Goal: Task Accomplishment & Management: Use online tool/utility

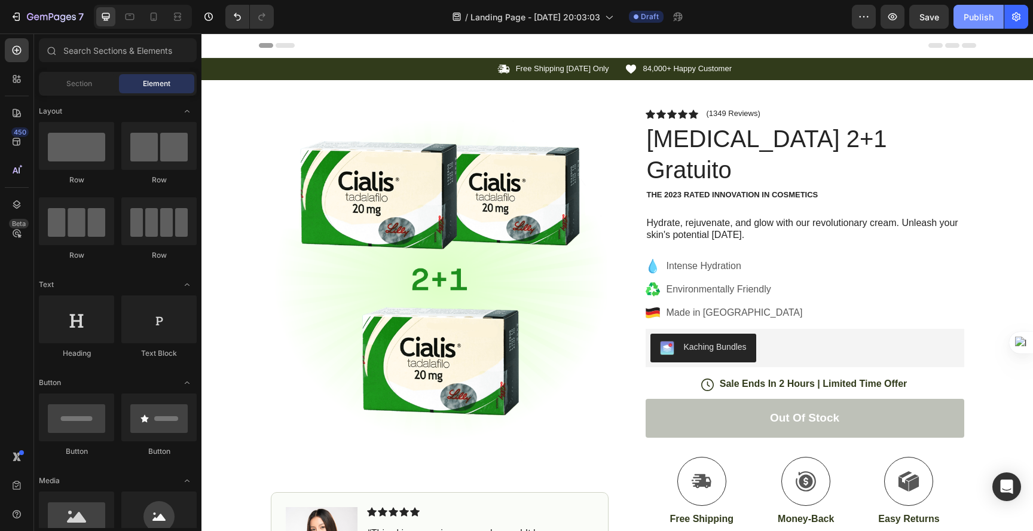
click at [968, 22] on div "Publish" at bounding box center [978, 17] width 30 height 13
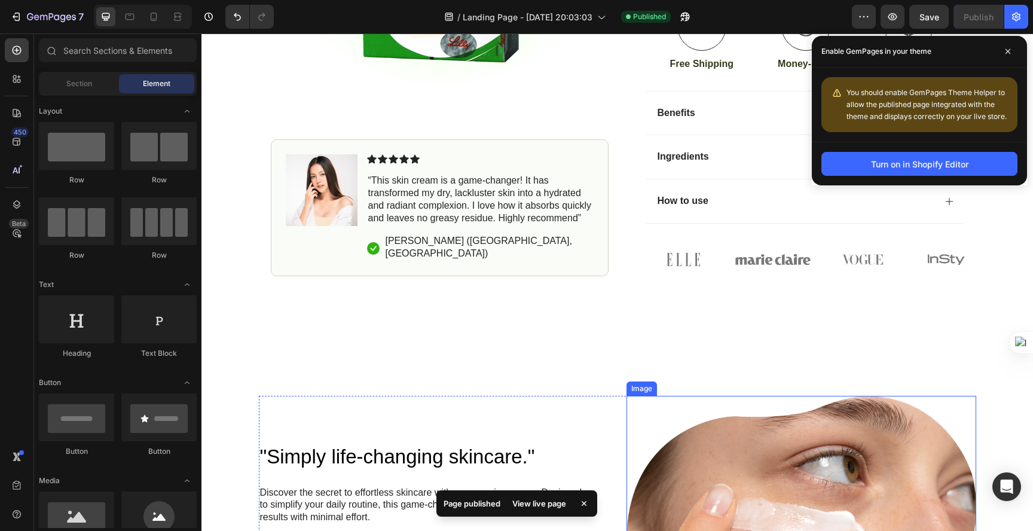
scroll to position [143, 0]
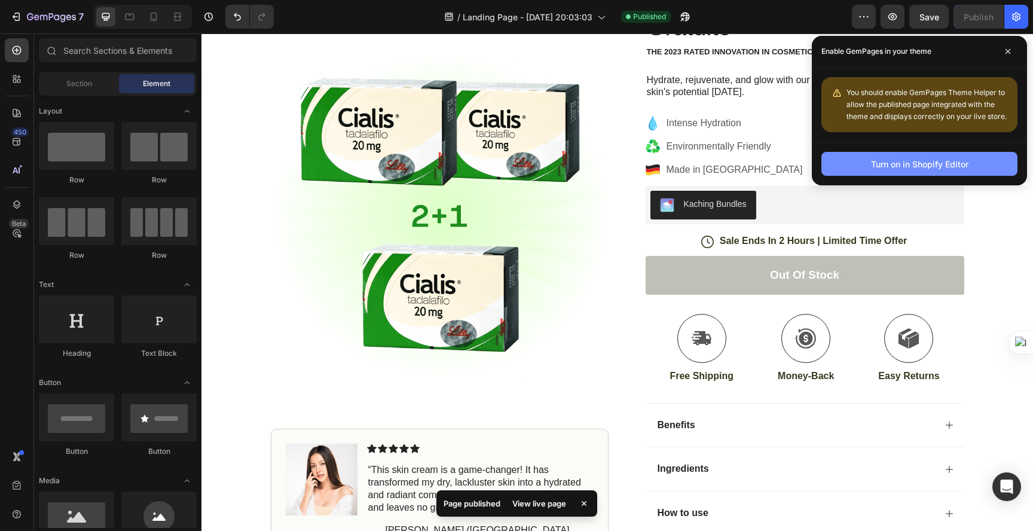
click at [884, 168] on div "Turn on in Shopify Editor" at bounding box center [919, 164] width 97 height 13
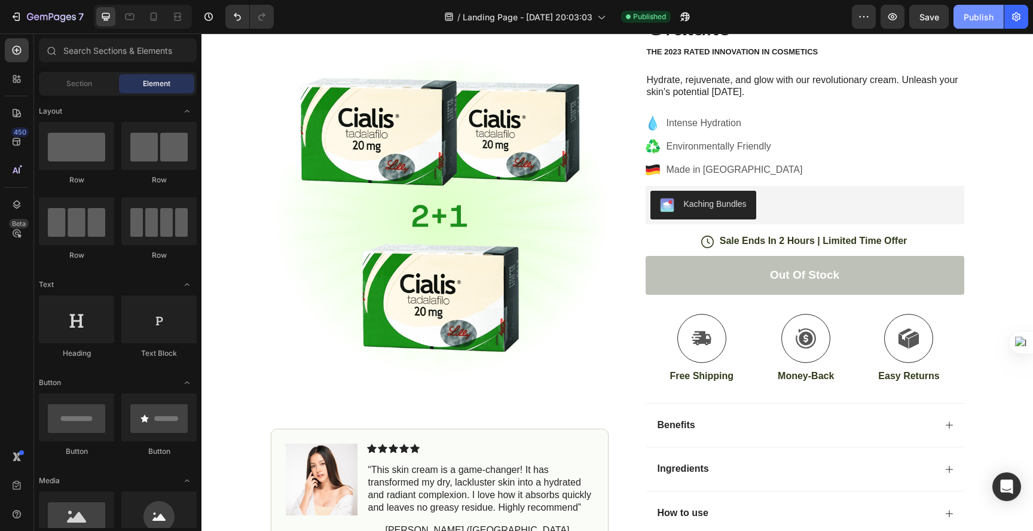
click at [986, 13] on div "Publish" at bounding box center [978, 17] width 30 height 13
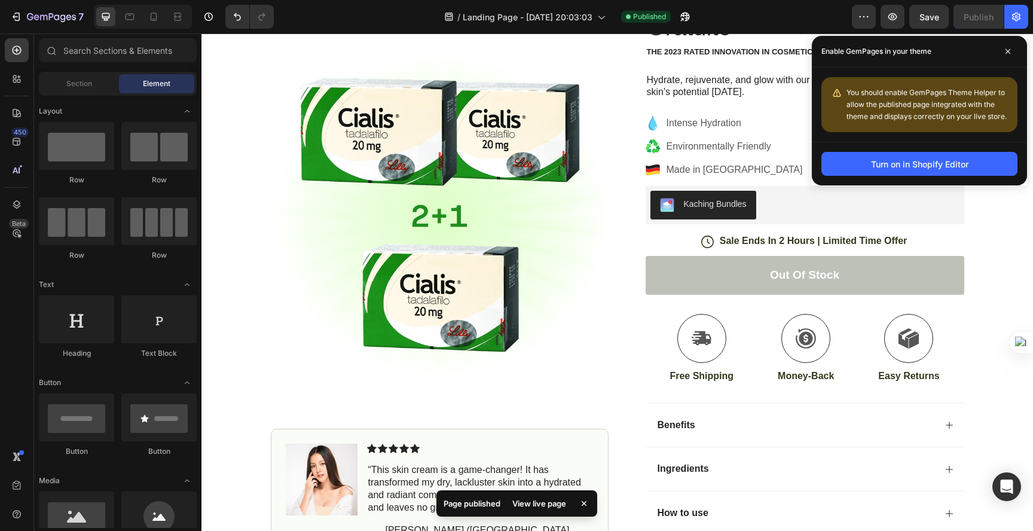
click at [903, 97] on div "You should enable GemPages Theme Helper to allow the published page integrated …" at bounding box center [926, 105] width 161 height 36
click at [874, 104] on span "You should enable GemPages Theme Helper to allow the published page integrated …" at bounding box center [926, 104] width 160 height 33
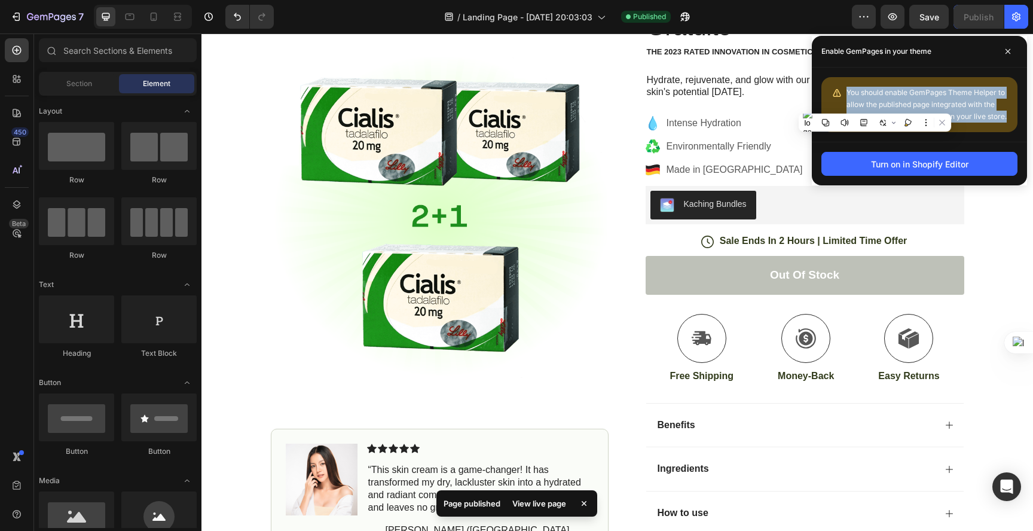
click at [874, 104] on span "You should enable GemPages Theme Helper to allow the published page integrated …" at bounding box center [926, 104] width 160 height 33
click at [884, 117] on button at bounding box center [883, 123] width 16 height 16
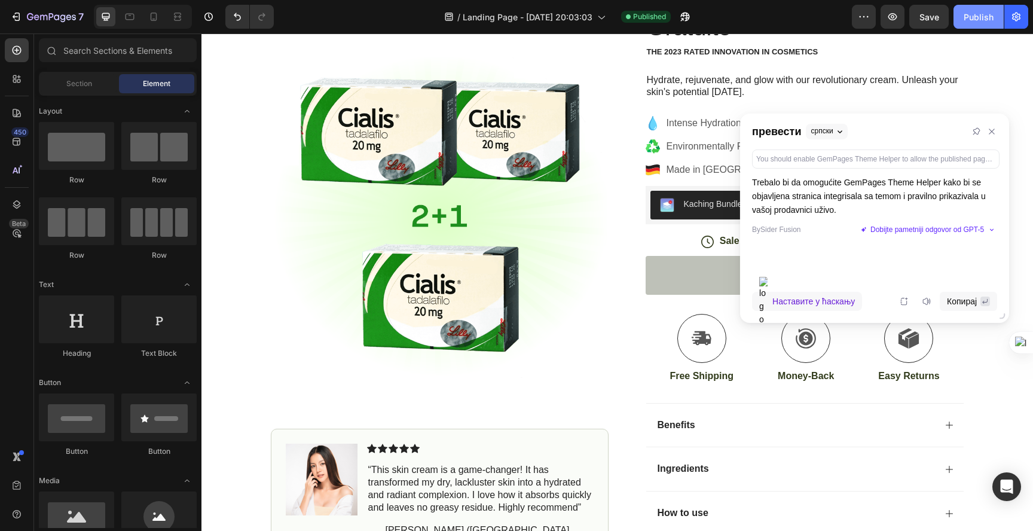
click at [971, 16] on div "Publish" at bounding box center [978, 17] width 30 height 13
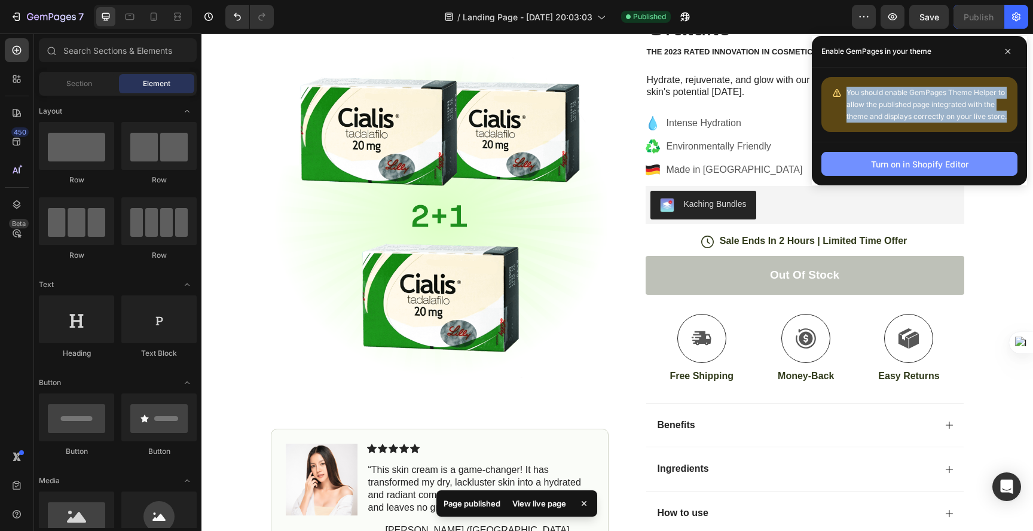
click at [915, 158] on div "Turn on in Shopify Editor" at bounding box center [919, 164] width 97 height 13
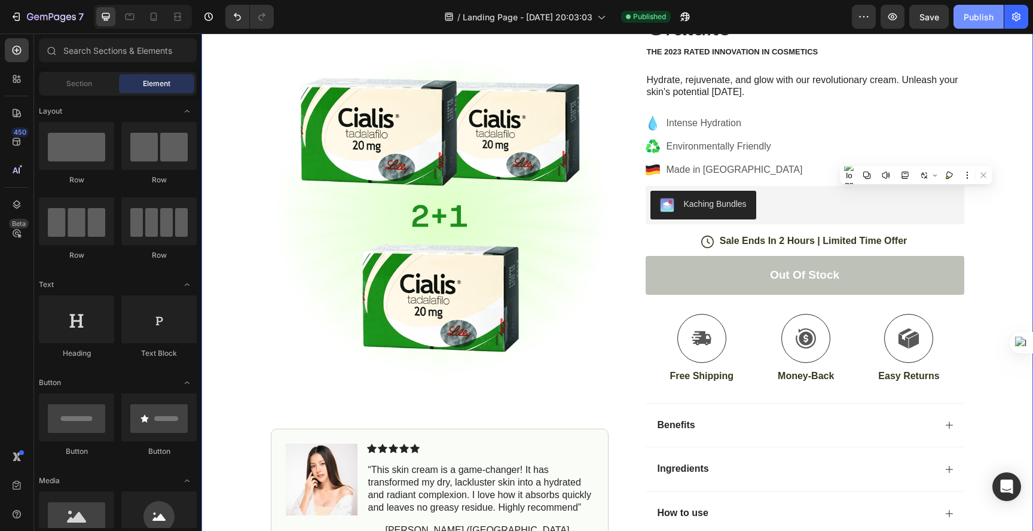
click at [977, 23] on button "Publish" at bounding box center [978, 17] width 50 height 24
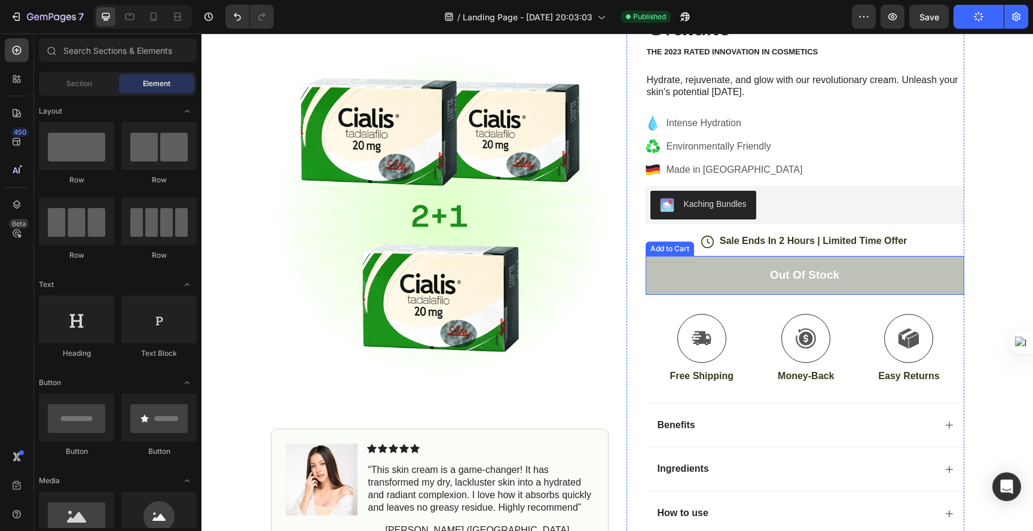
scroll to position [0, 0]
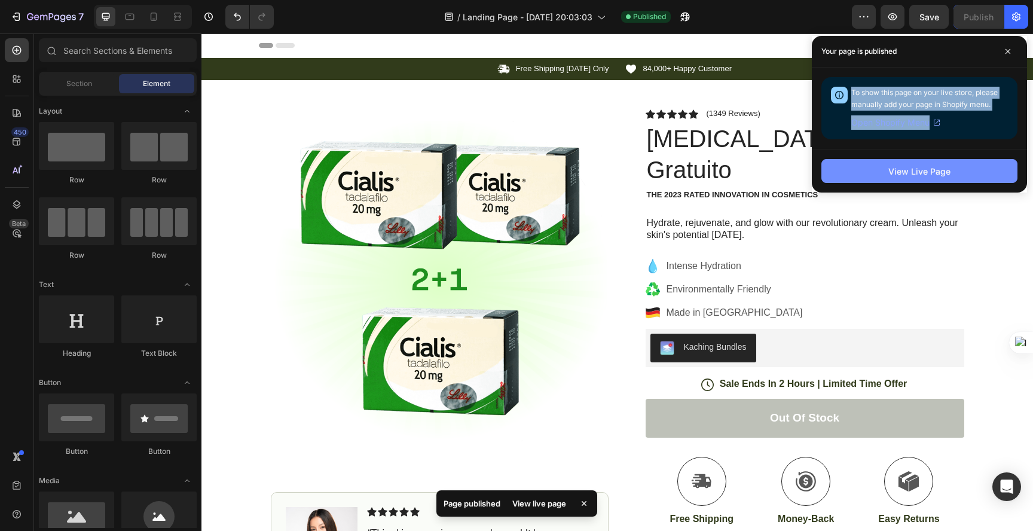
click at [945, 170] on div "View Live Page" at bounding box center [919, 171] width 62 height 13
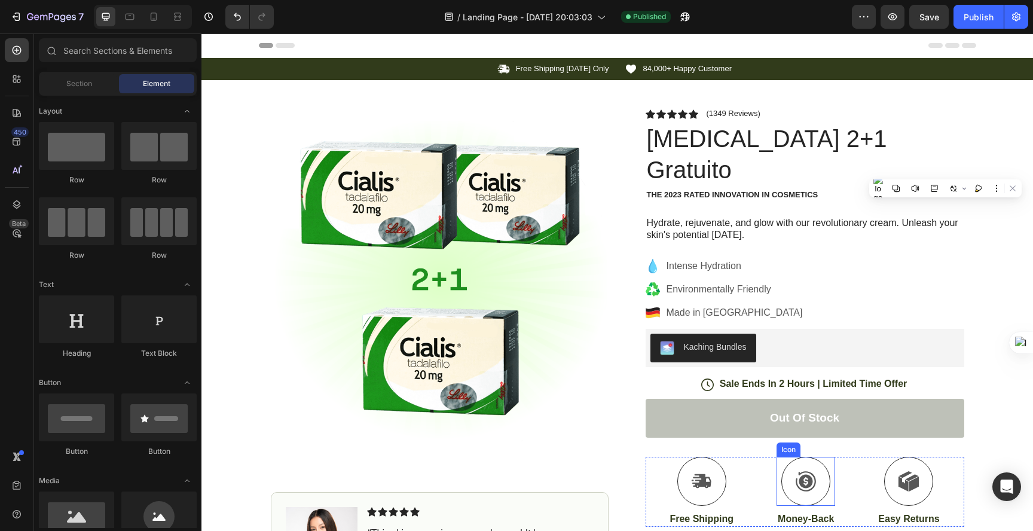
click at [777, 459] on div "Icon" at bounding box center [805, 481] width 59 height 49
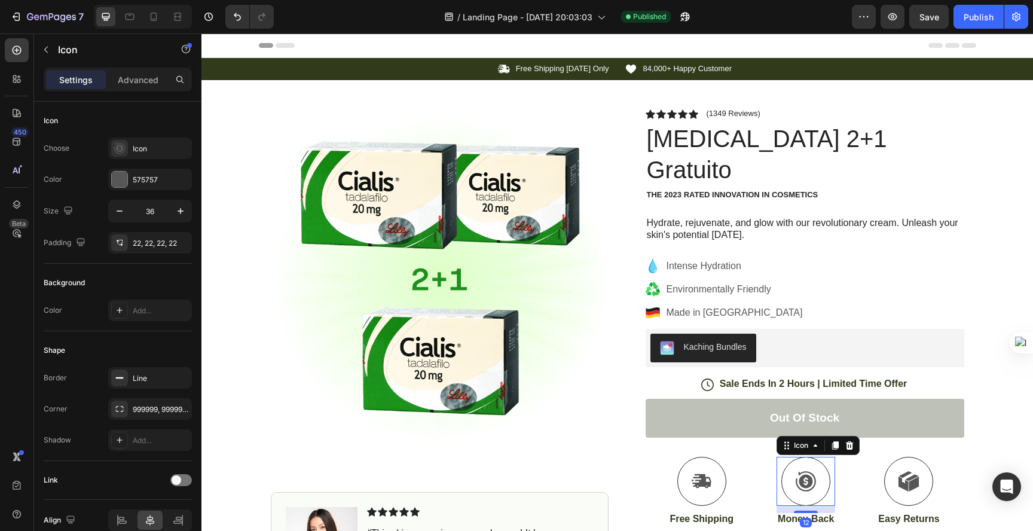
click at [826, 457] on div "Icon 12" at bounding box center [805, 481] width 59 height 49
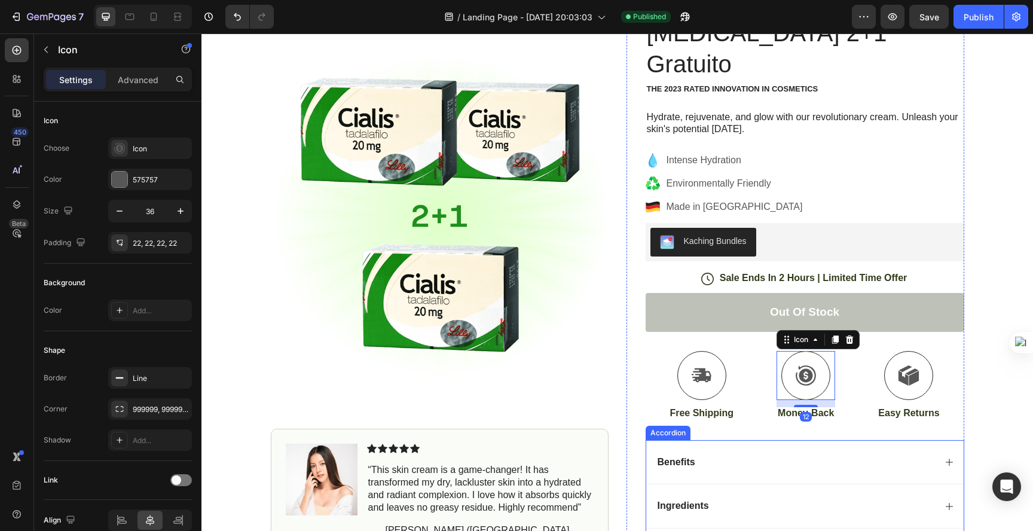
scroll to position [106, 0]
click at [713, 362] on div at bounding box center [701, 375] width 49 height 49
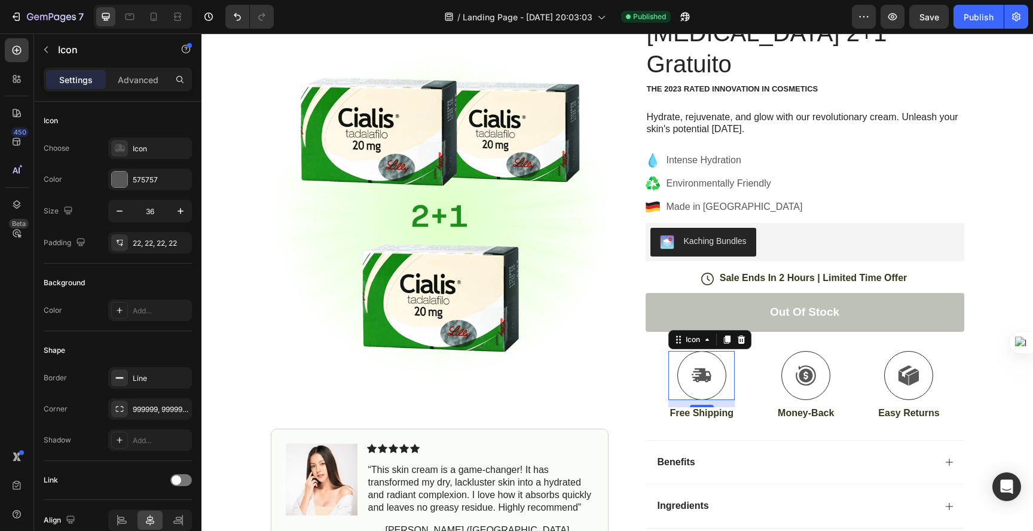
click at [736, 335] on icon at bounding box center [741, 340] width 10 height 10
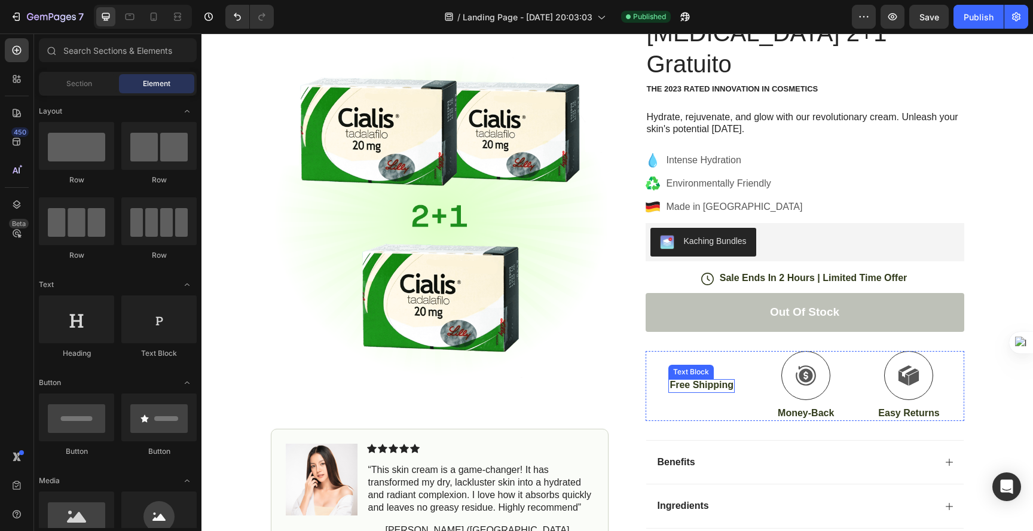
click at [698, 379] on p "Free Shipping" at bounding box center [701, 385] width 64 height 13
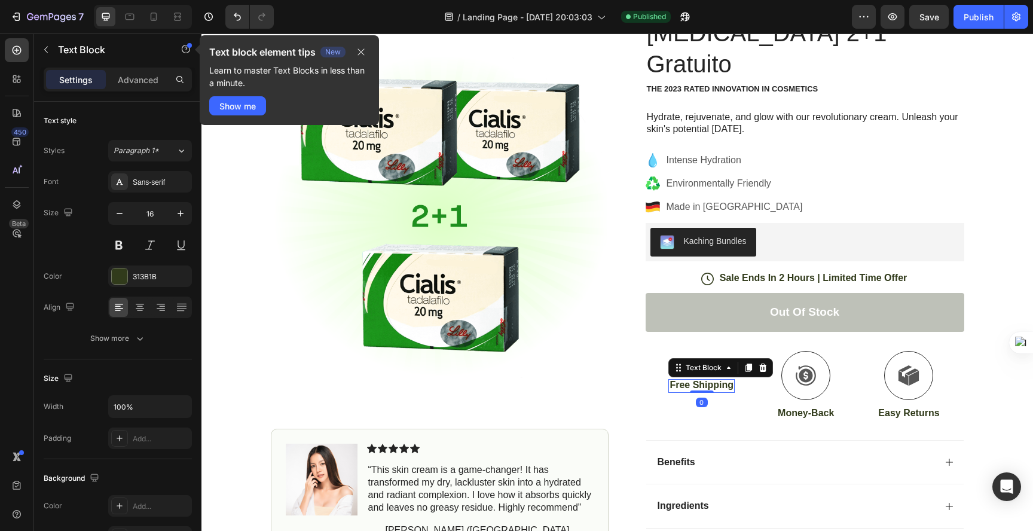
click at [759, 363] on icon at bounding box center [763, 367] width 8 height 8
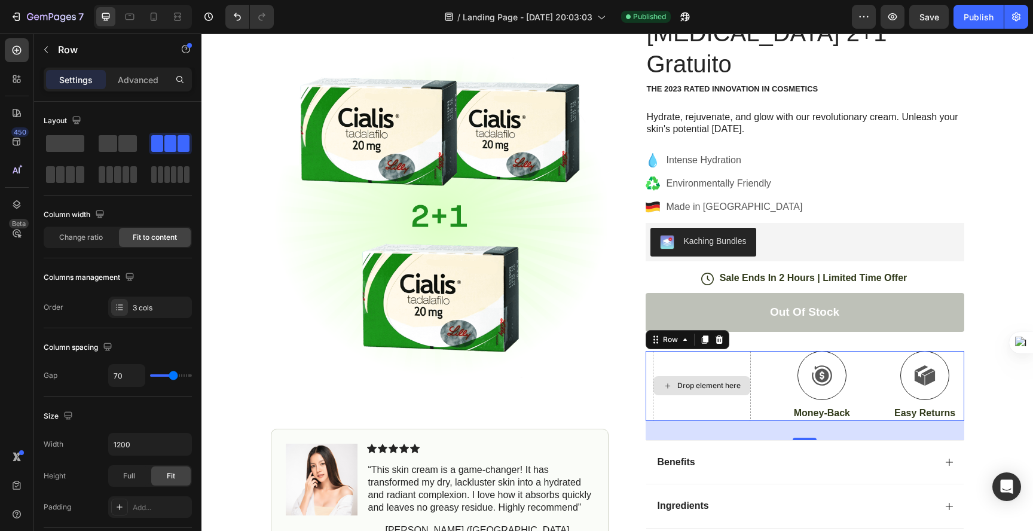
click at [684, 351] on div "Drop element here" at bounding box center [702, 386] width 98 height 70
click at [695, 381] on div "Drop element here" at bounding box center [708, 386] width 63 height 10
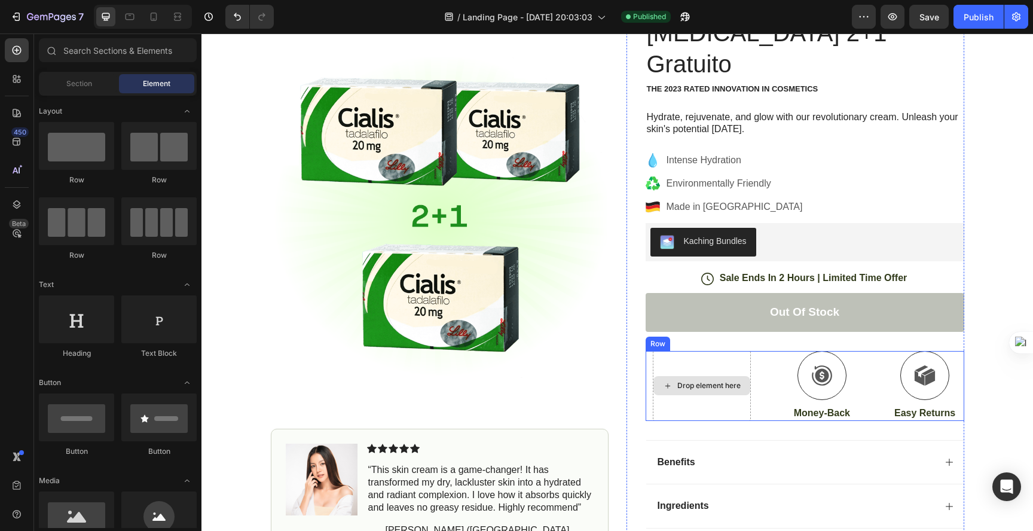
click at [696, 381] on div "Drop element here" at bounding box center [708, 386] width 63 height 10
drag, startPoint x: 381, startPoint y: 271, endPoint x: 746, endPoint y: 347, distance: 372.9
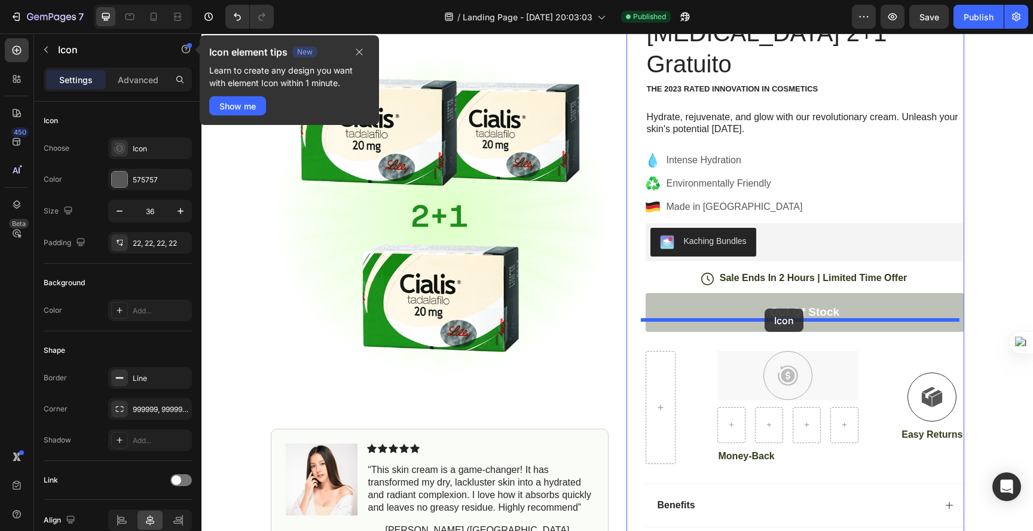
drag, startPoint x: 746, startPoint y: 347, endPoint x: 764, endPoint y: 308, distance: 43.0
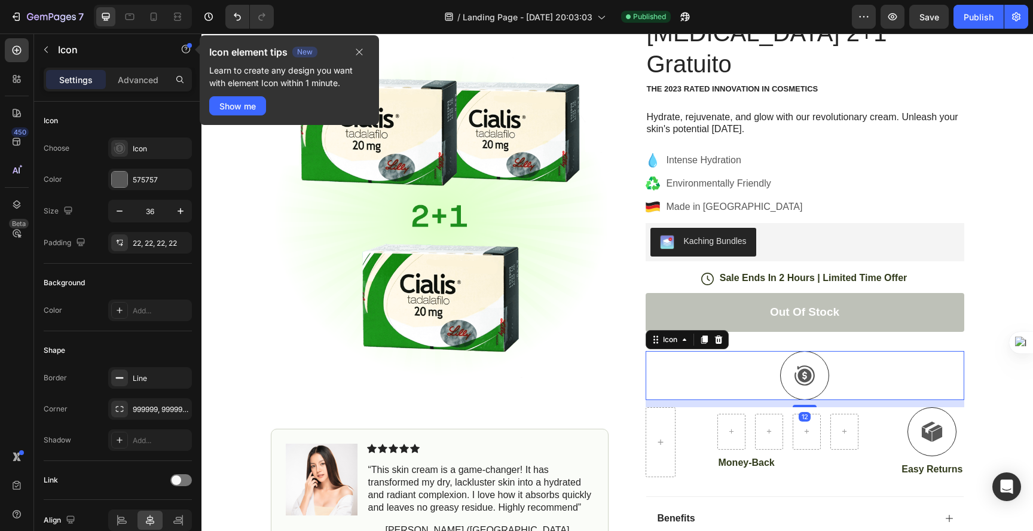
click at [810, 351] on div at bounding box center [804, 375] width 49 height 49
click at [797, 365] on icon at bounding box center [804, 375] width 20 height 20
click at [812, 400] on div "12" at bounding box center [804, 403] width 318 height 7
click at [869, 356] on div "Icon 12" at bounding box center [804, 375] width 318 height 49
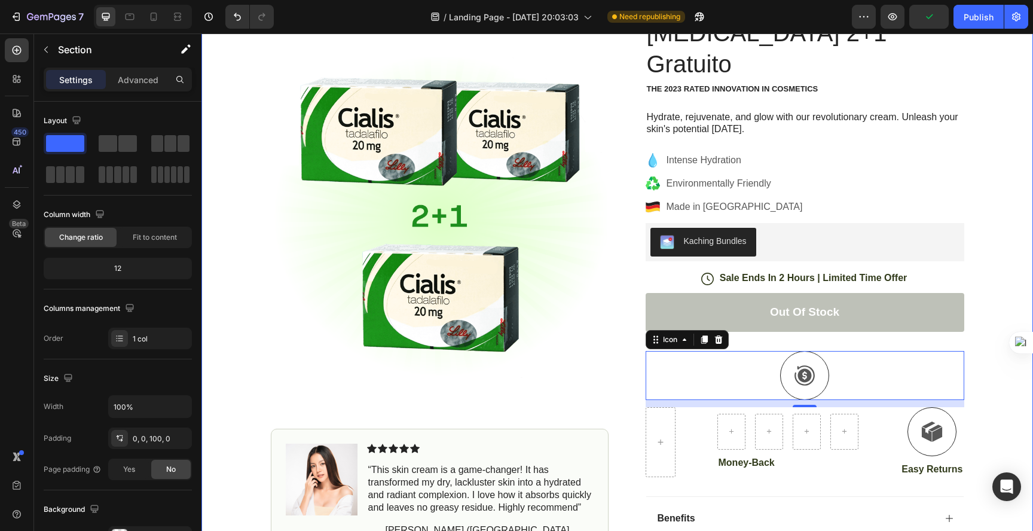
click at [1006, 333] on div "Icon Free Shipping Today Only Text Block Row Icon 84,000+ Happy Customer Text B…" at bounding box center [616, 316] width 831 height 729
click at [924, 351] on div "Icon" at bounding box center [804, 375] width 318 height 49
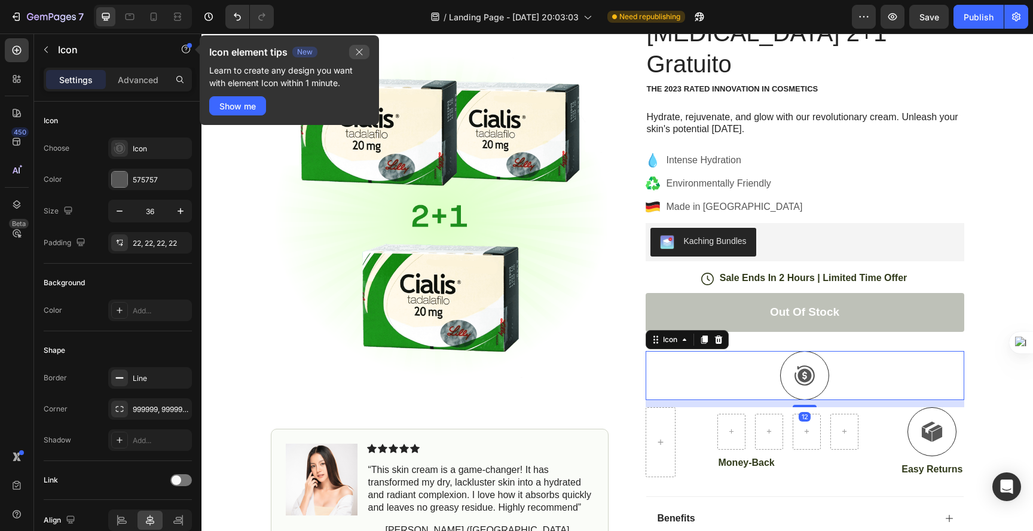
click at [363, 52] on icon "button" at bounding box center [359, 52] width 10 height 10
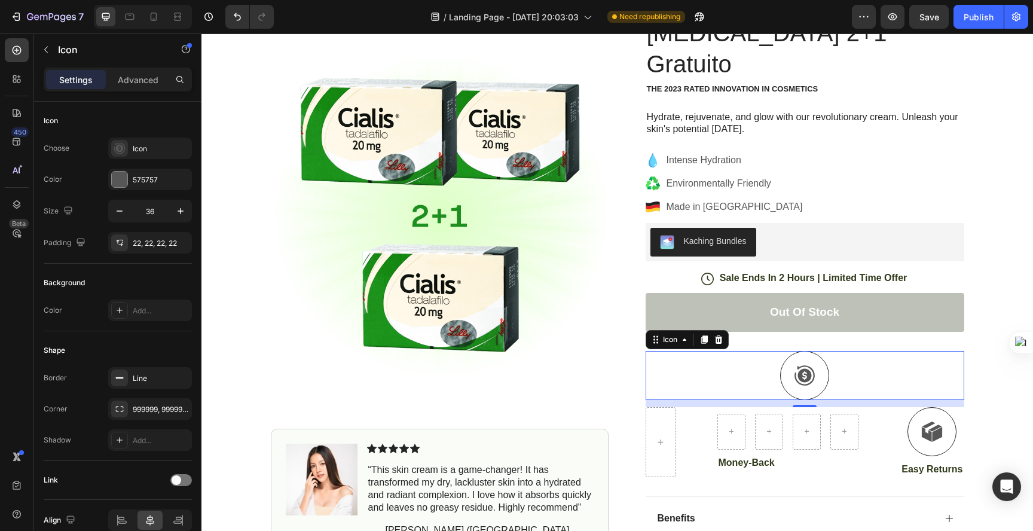
click at [786, 351] on div at bounding box center [804, 375] width 49 height 49
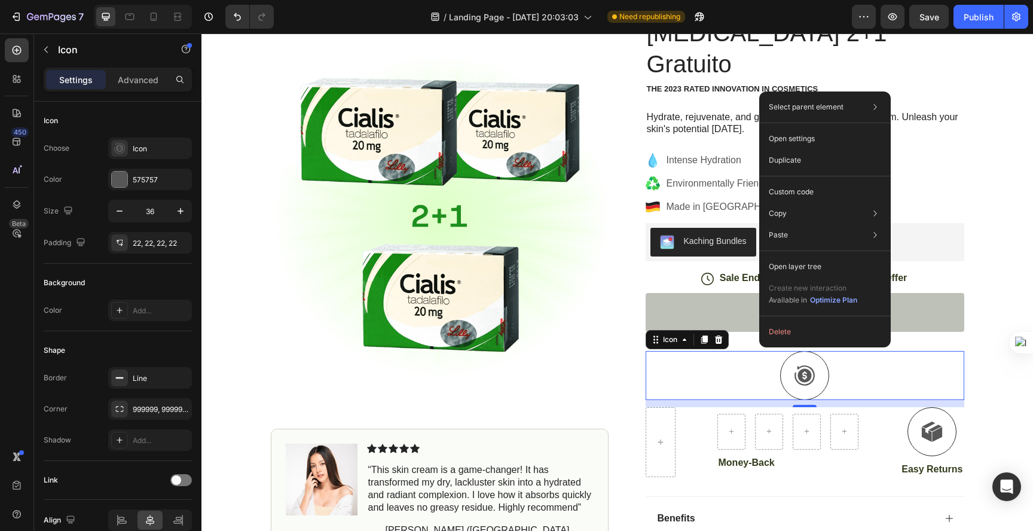
click at [726, 351] on div "Icon 12" at bounding box center [804, 375] width 318 height 49
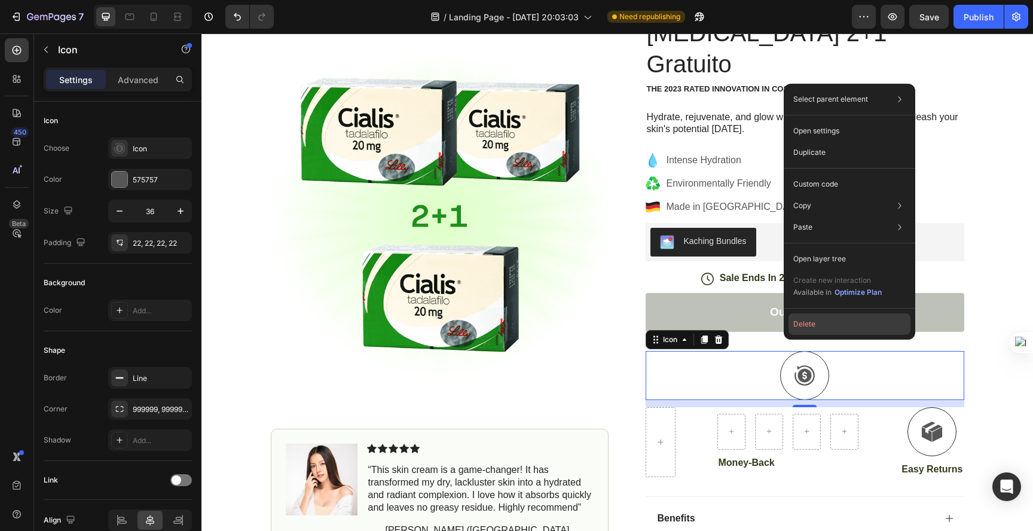
click at [811, 326] on button "Delete" at bounding box center [849, 324] width 122 height 22
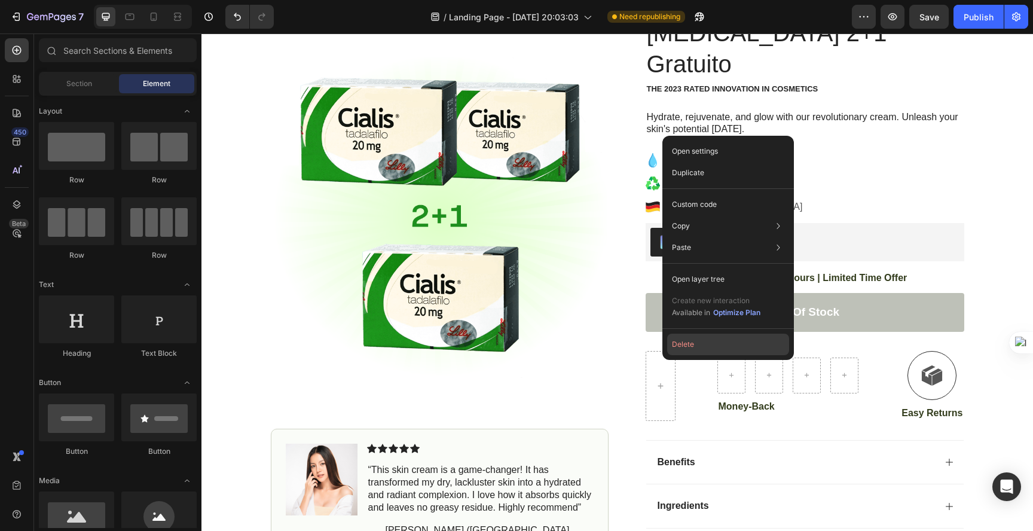
click at [679, 341] on button "Delete" at bounding box center [728, 344] width 122 height 22
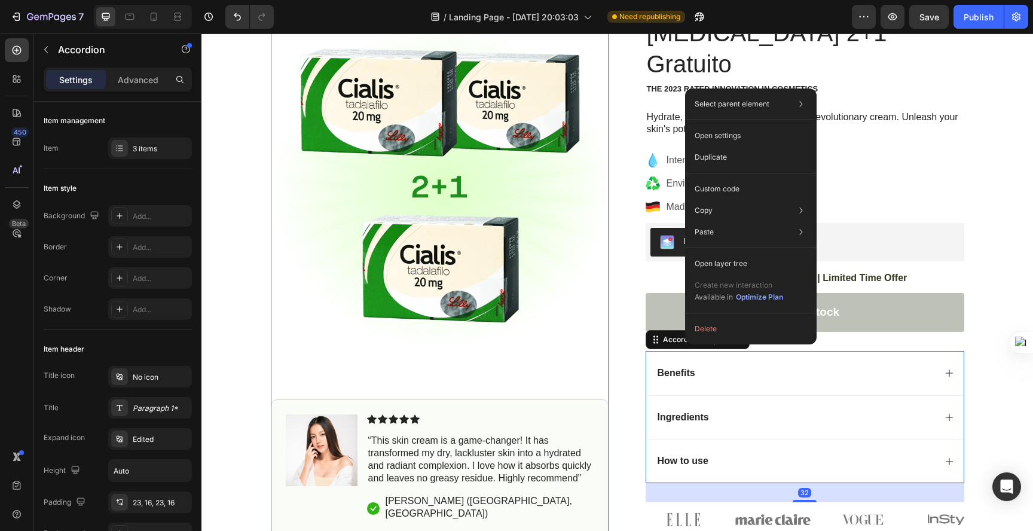
click at [595, 319] on img at bounding box center [440, 183] width 338 height 335
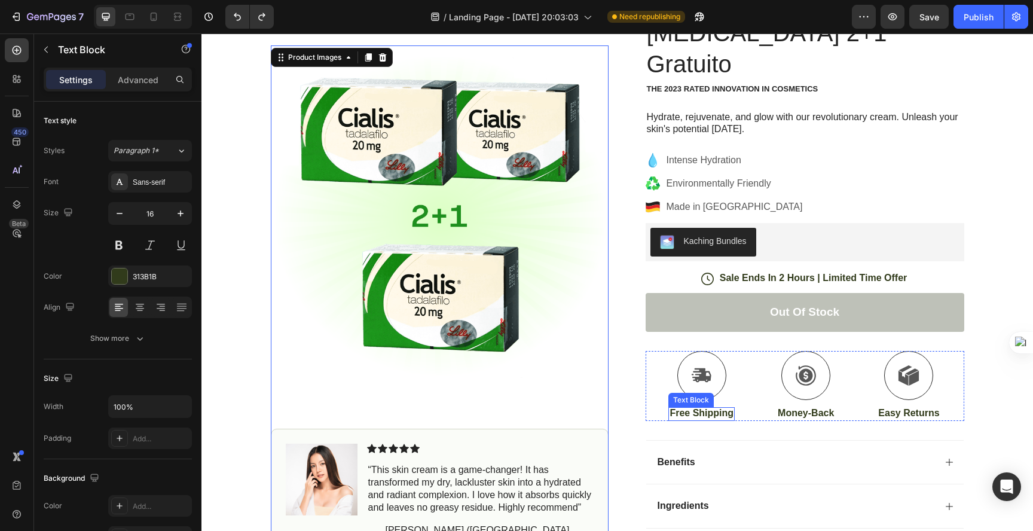
click at [707, 407] on p "Free Shipping" at bounding box center [701, 413] width 64 height 13
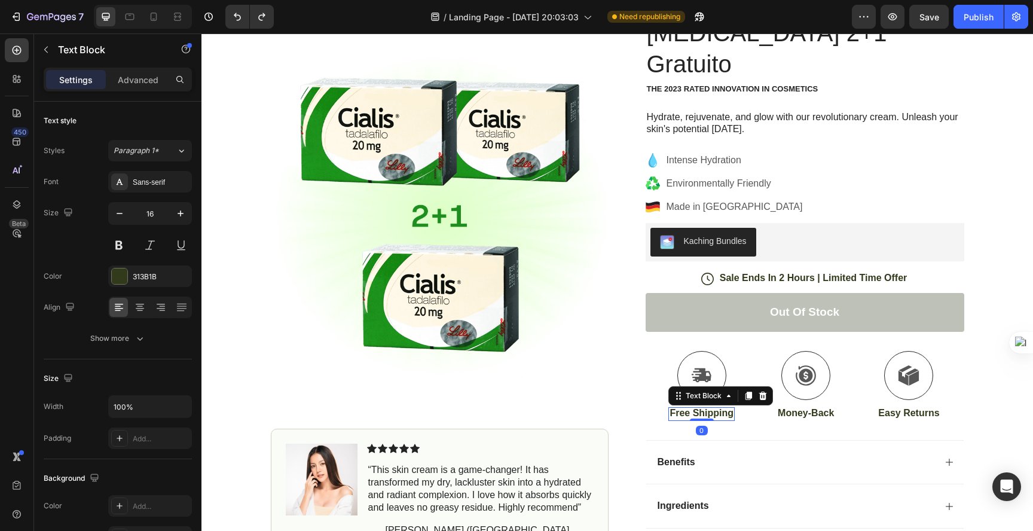
click at [707, 407] on p "Free Shipping" at bounding box center [701, 413] width 64 height 13
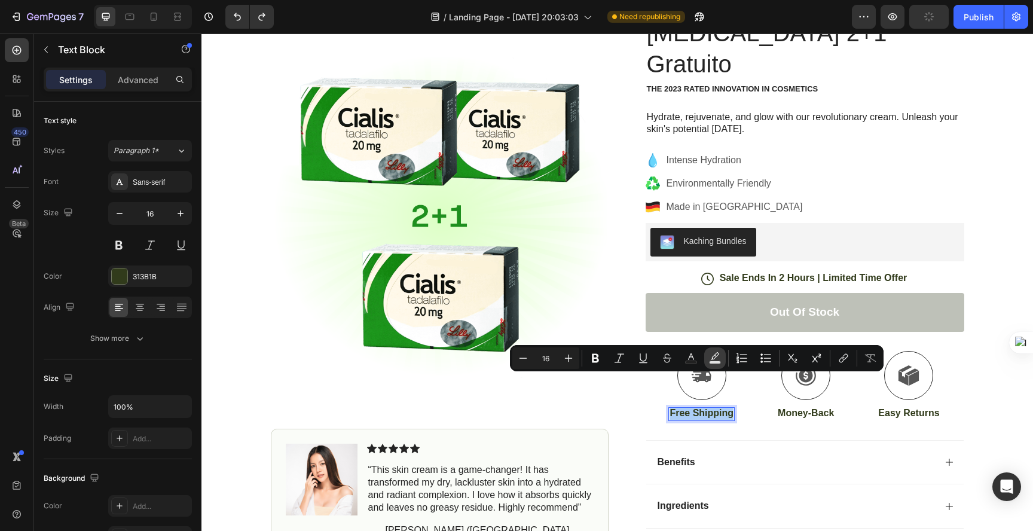
click at [712, 348] on button "Text Background Color" at bounding box center [715, 358] width 22 height 22
type input "000000"
type input "77"
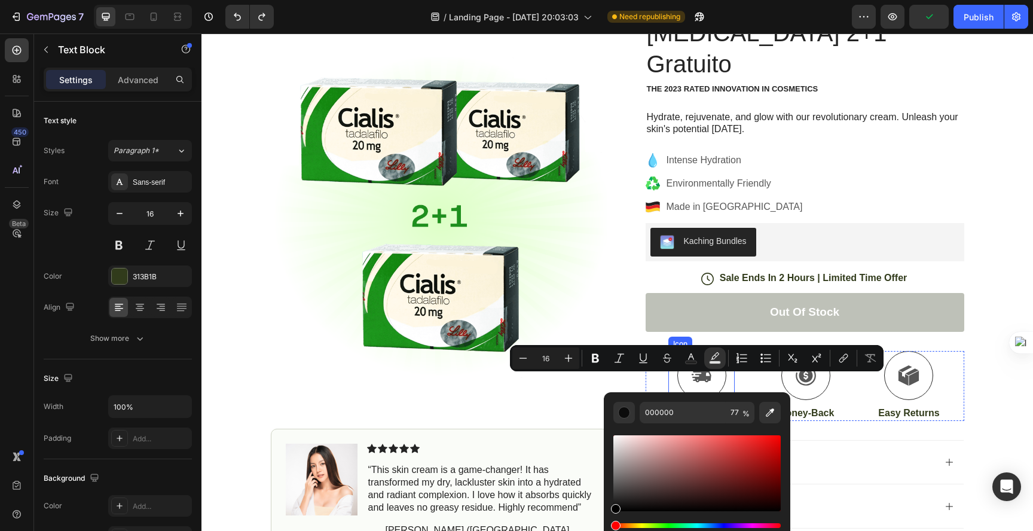
click at [706, 364] on icon at bounding box center [701, 375] width 21 height 22
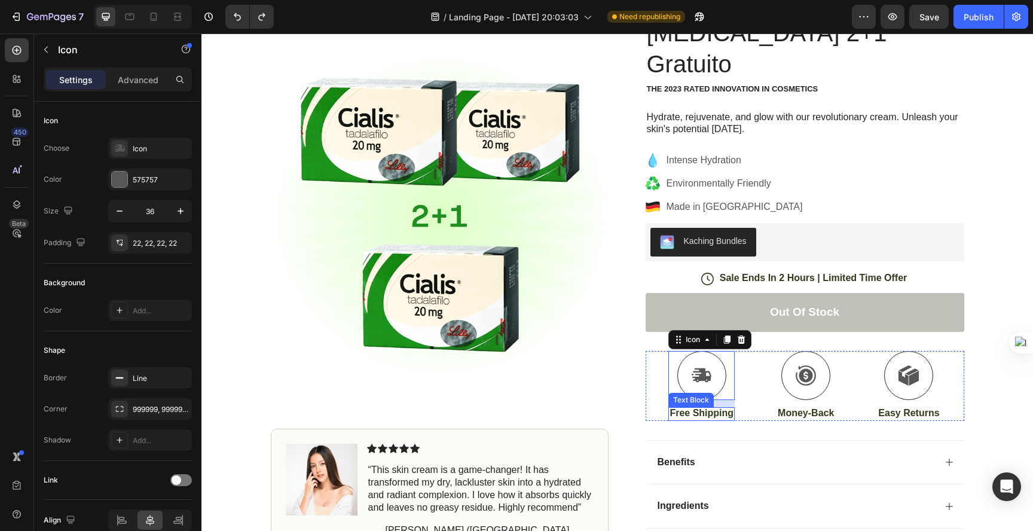
click at [662, 351] on div "Icon 12 Free Shipping Text Block Icon Money-Back Text Block Icon Easy Returns T…" at bounding box center [804, 386] width 318 height 70
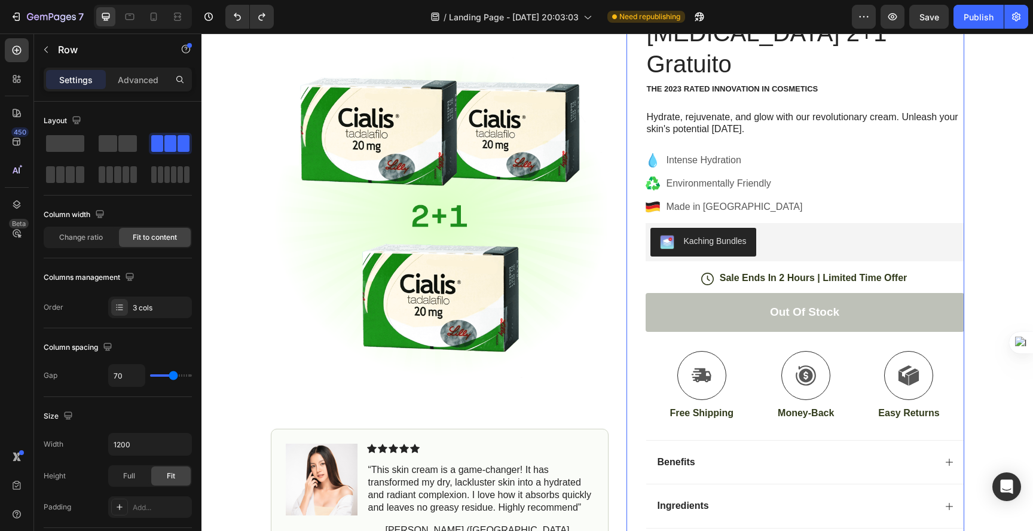
click at [785, 311] on div "Out of stock Add to Cart" at bounding box center [804, 322] width 318 height 58
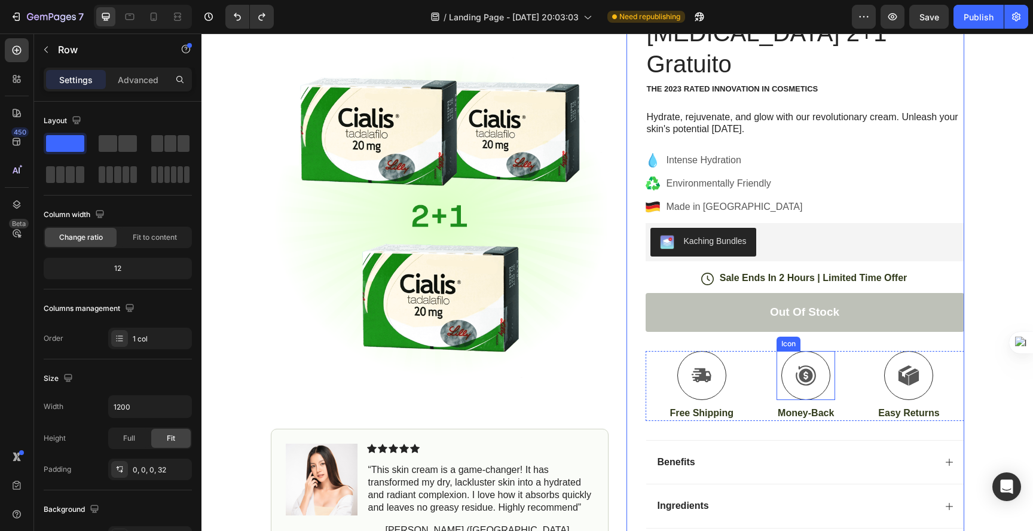
click at [792, 351] on div at bounding box center [805, 375] width 49 height 49
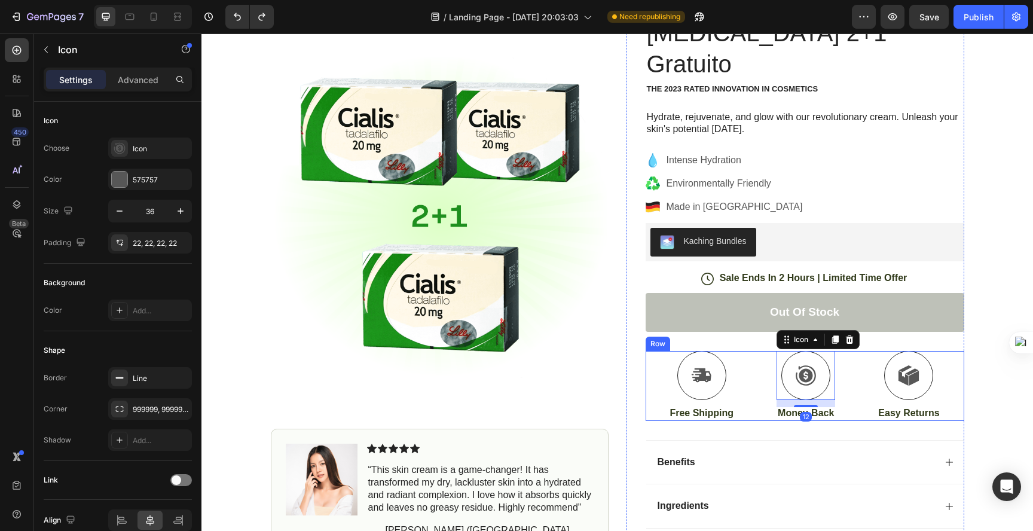
click at [696, 358] on div at bounding box center [701, 375] width 49 height 49
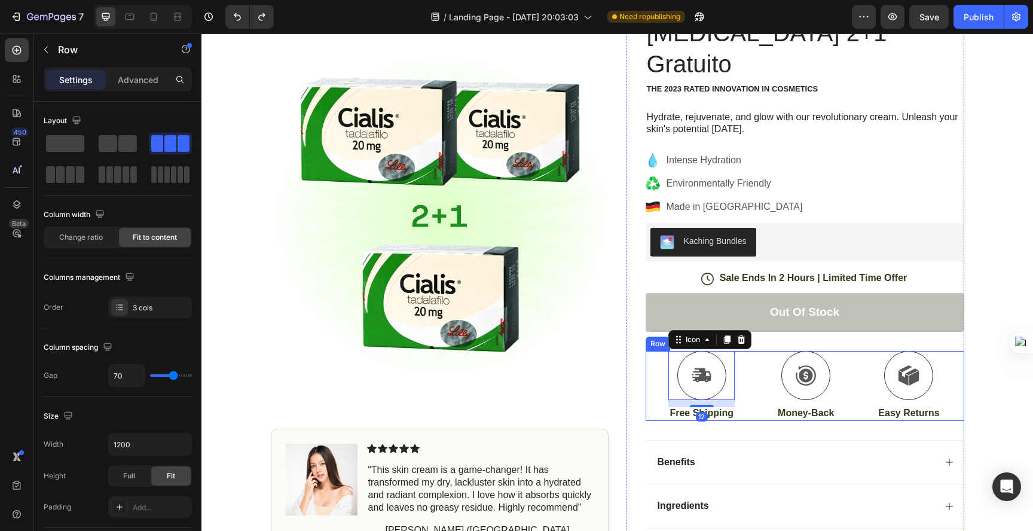
click at [738, 353] on div "Icon 12 Free Shipping Text Block Icon Money-Back Text Block Icon Easy Returns T…" at bounding box center [804, 386] width 318 height 70
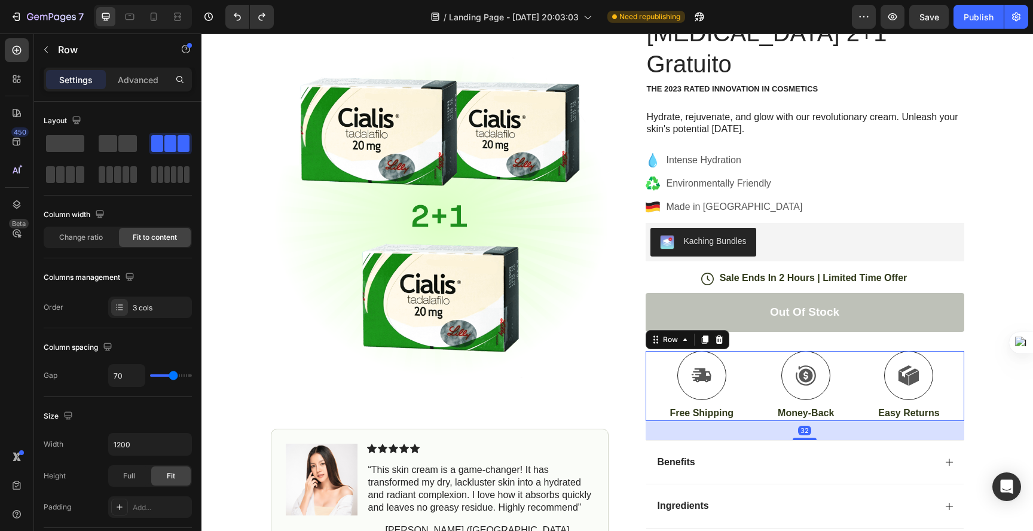
click at [792, 421] on div "32" at bounding box center [804, 430] width 318 height 19
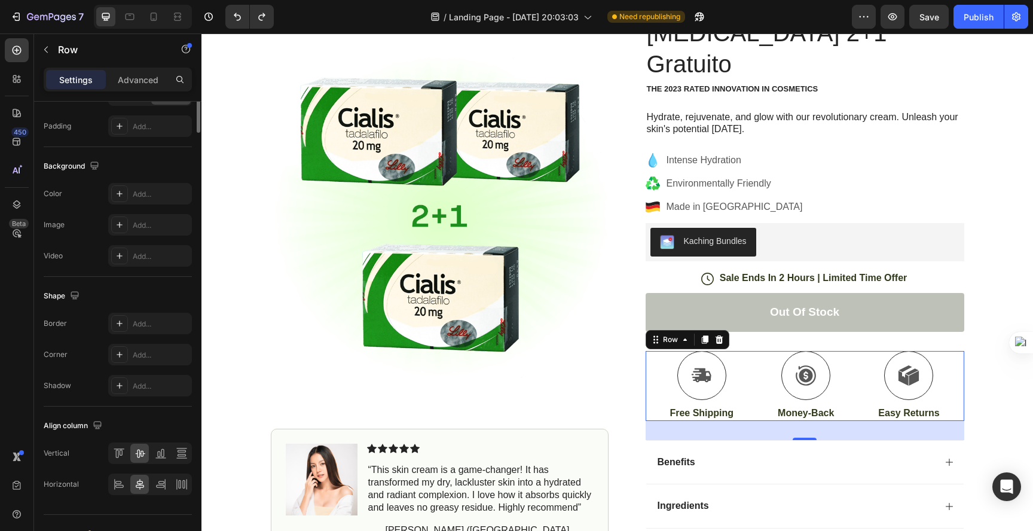
scroll to position [0, 0]
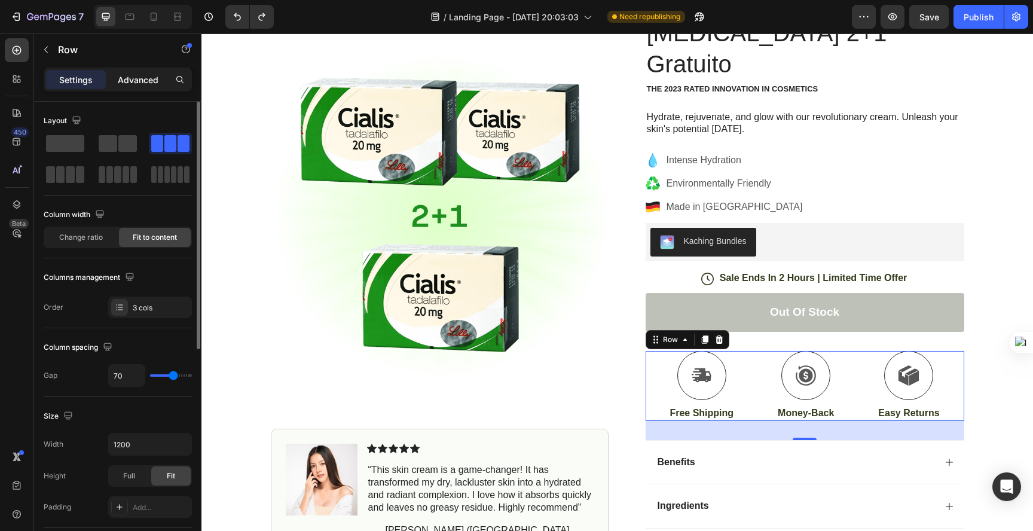
click at [118, 83] on p "Advanced" at bounding box center [138, 79] width 41 height 13
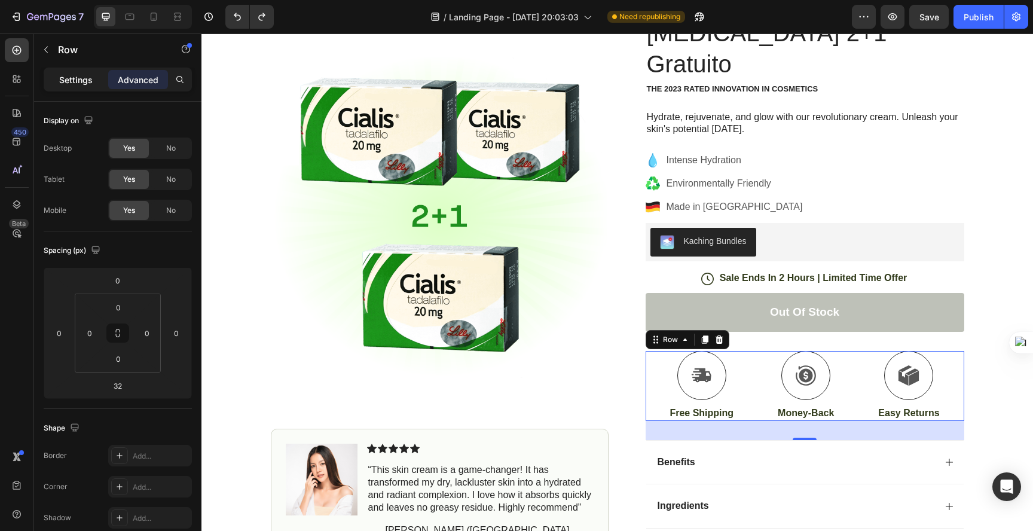
click at [70, 82] on p "Settings" at bounding box center [75, 79] width 33 height 13
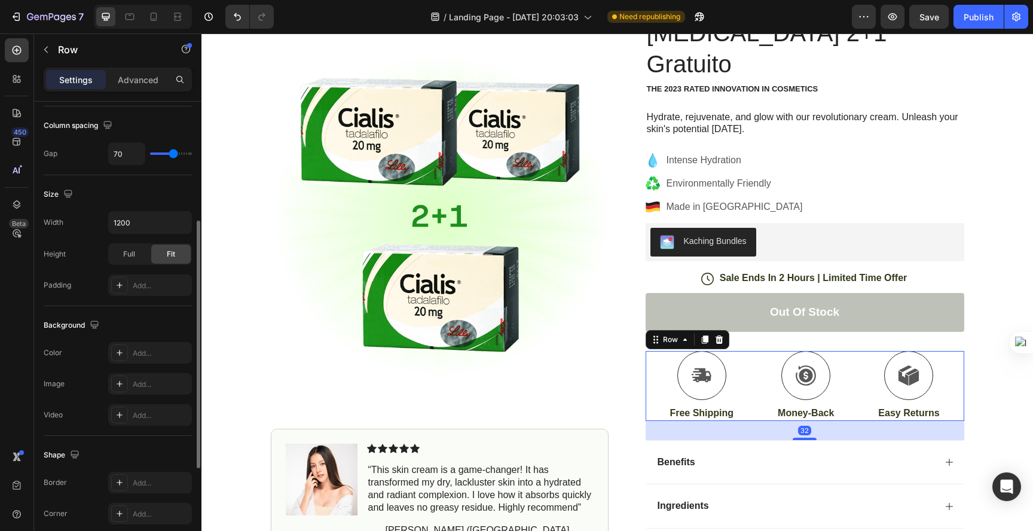
scroll to position [402, 0]
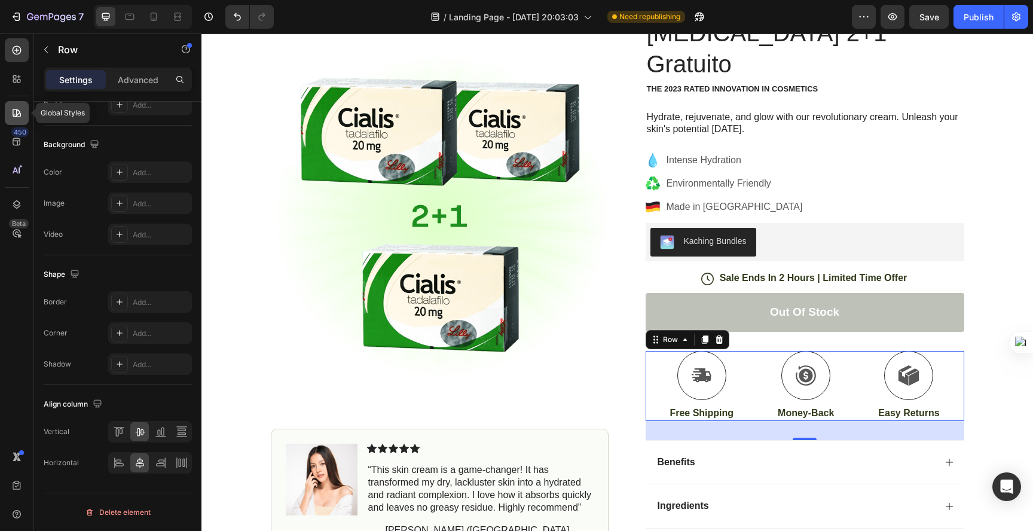
click at [17, 120] on div at bounding box center [17, 113] width 24 height 24
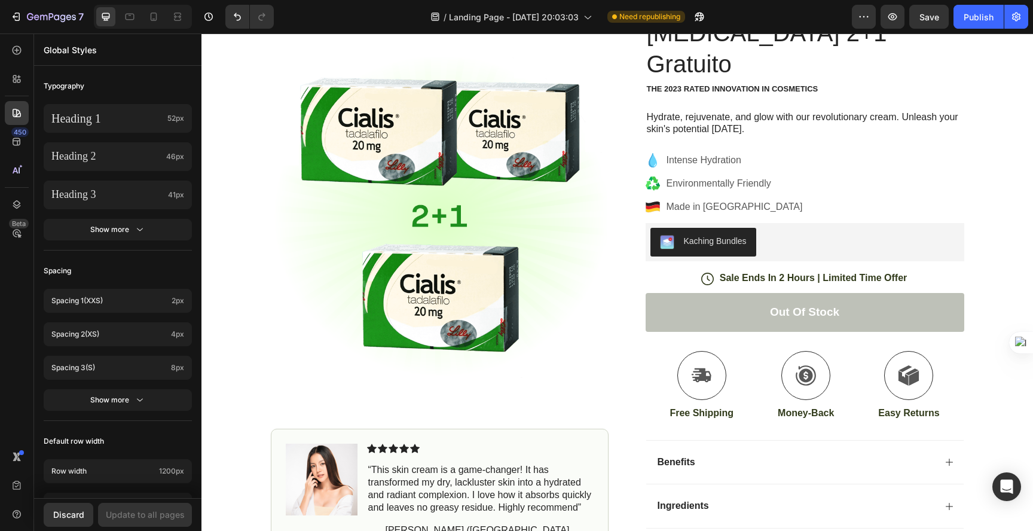
scroll to position [446, 0]
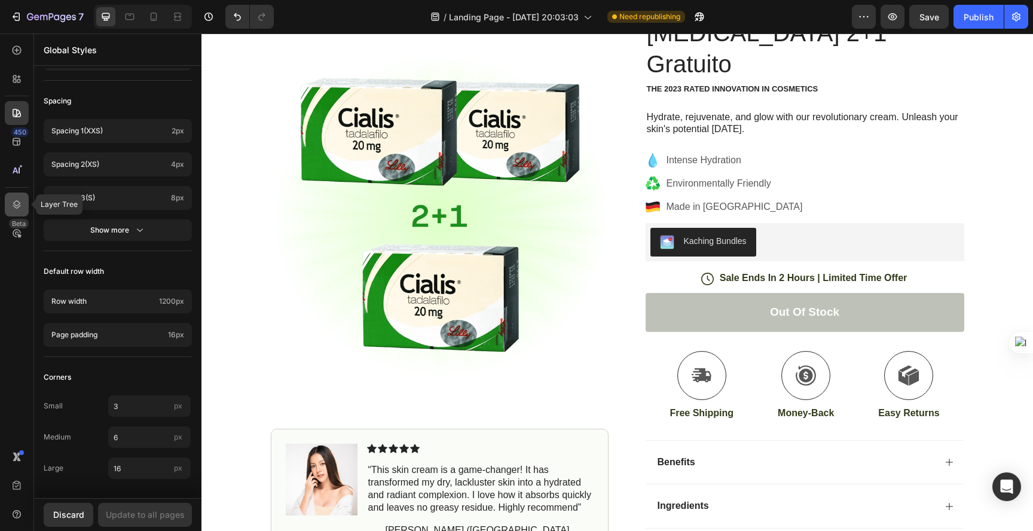
click at [12, 200] on icon at bounding box center [17, 204] width 12 height 12
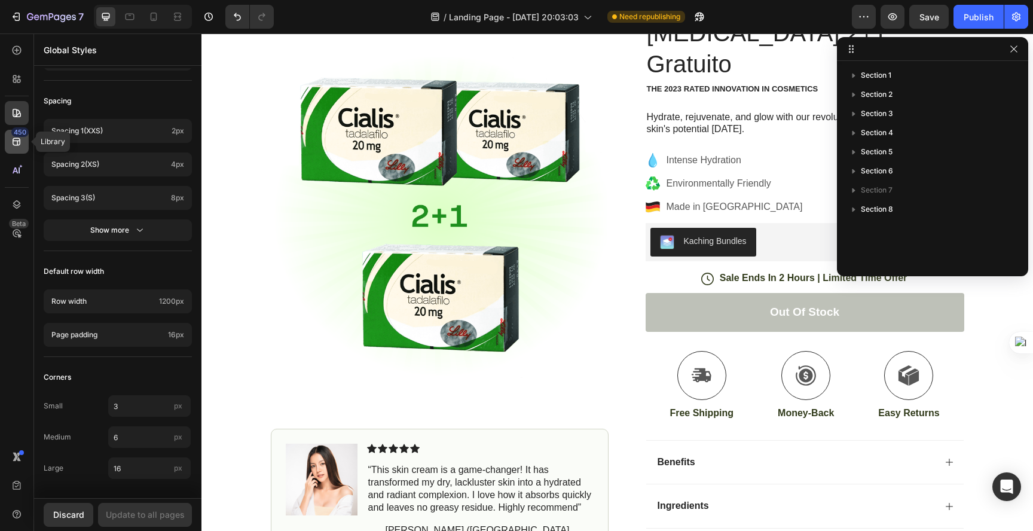
click at [15, 139] on icon at bounding box center [17, 142] width 12 height 12
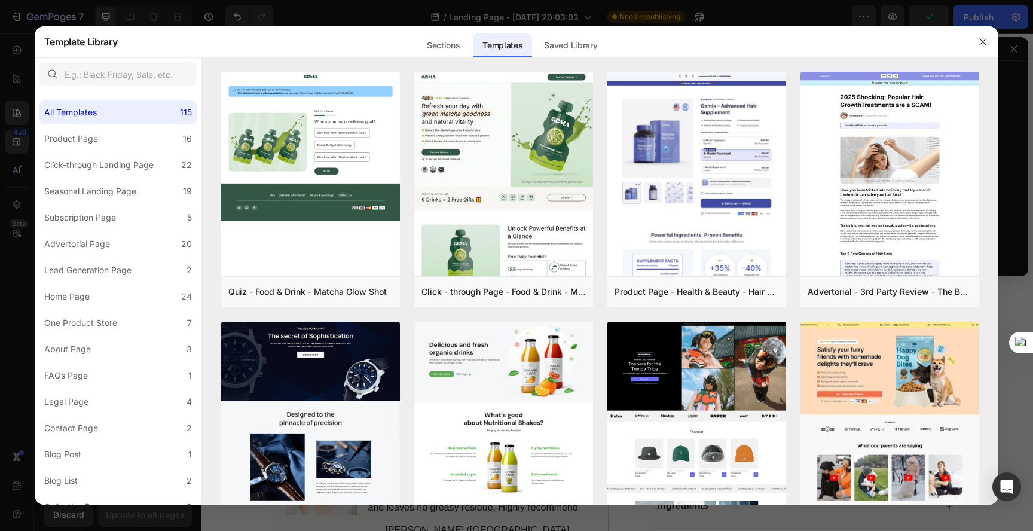
click at [24, 54] on div at bounding box center [516, 265] width 1033 height 531
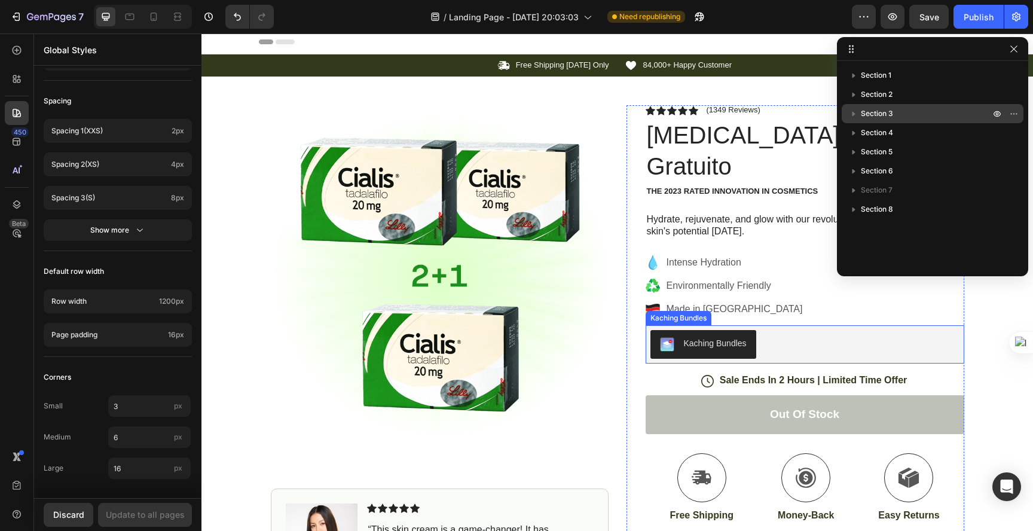
scroll to position [0, 0]
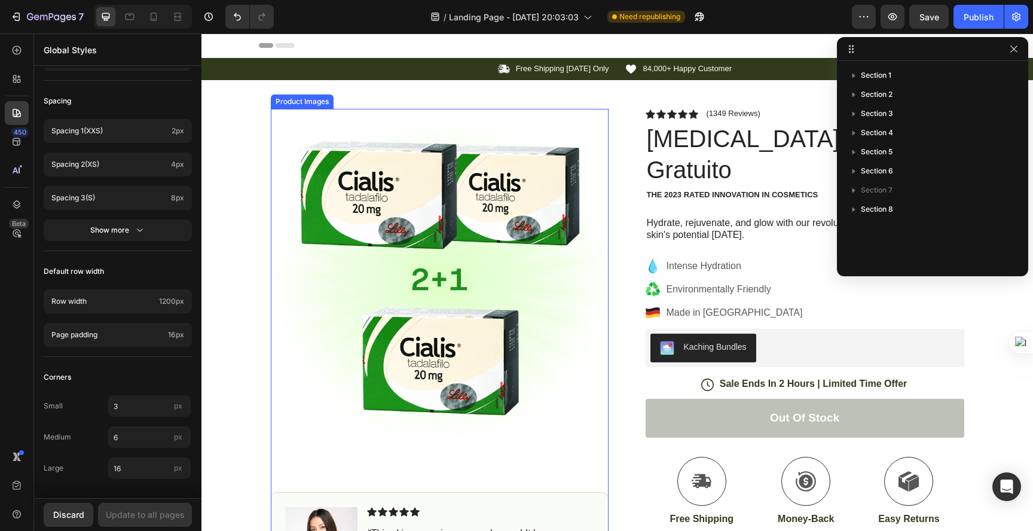
click at [626, 134] on div "Icon Icon Icon Icon Icon Icon List (1349 Reviews) Text Block Row Cialis 2+1 Gra…" at bounding box center [795, 420] width 338 height 622
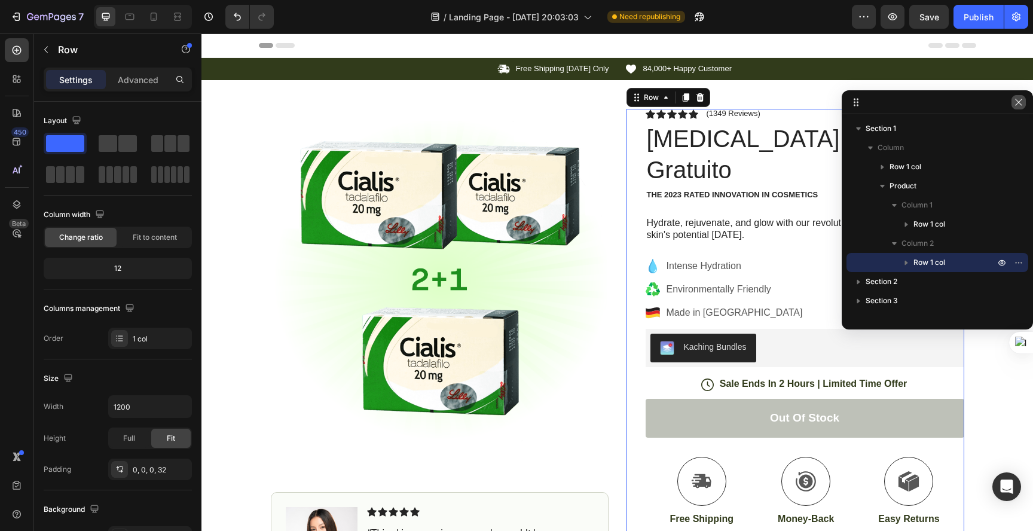
drag, startPoint x: 1022, startPoint y: 108, endPoint x: 821, endPoint y: 75, distance: 204.1
click at [1022, 108] on button "button" at bounding box center [1018, 102] width 14 height 14
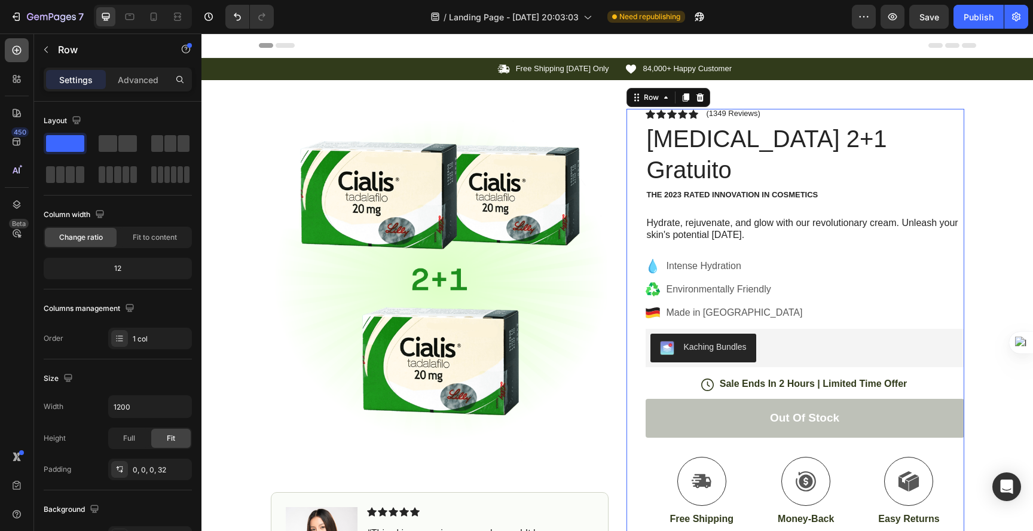
click at [23, 51] on div at bounding box center [17, 50] width 24 height 24
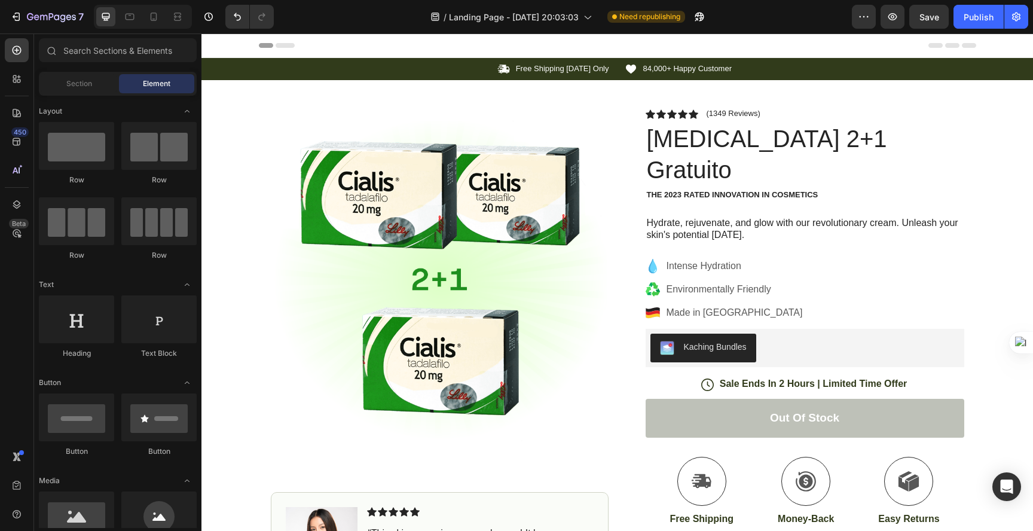
scroll to position [210, 0]
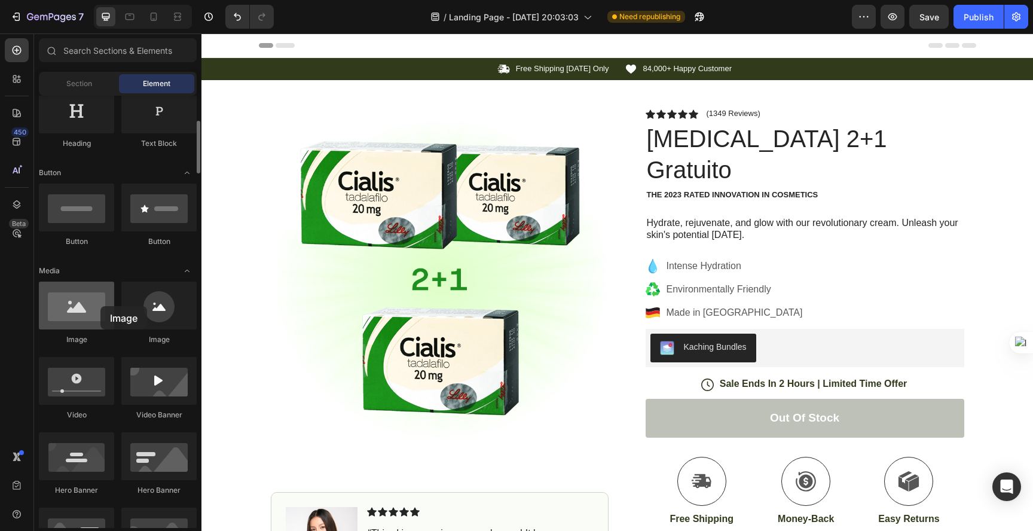
click at [100, 306] on div at bounding box center [76, 305] width 75 height 48
click at [94, 307] on div at bounding box center [76, 305] width 75 height 48
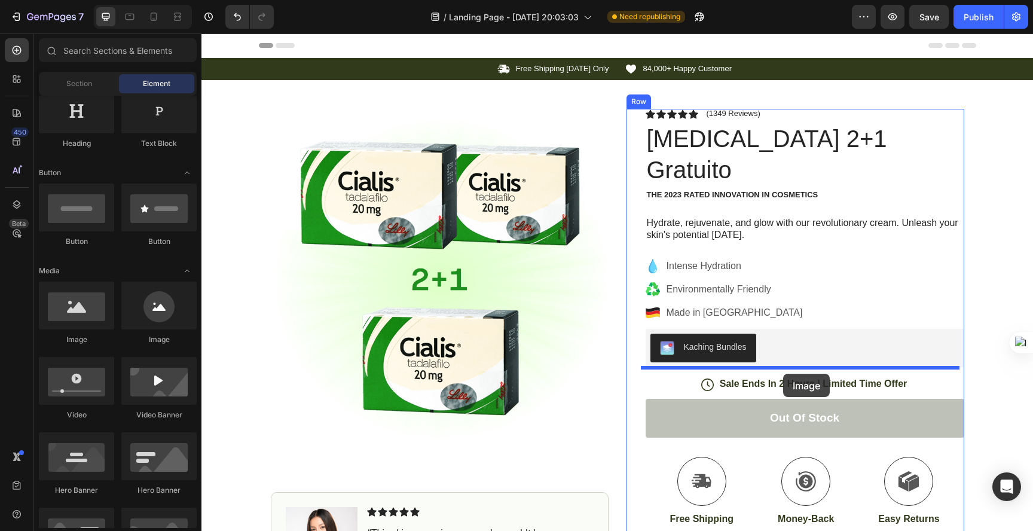
drag, startPoint x: 454, startPoint y: 309, endPoint x: 783, endPoint y: 362, distance: 333.5
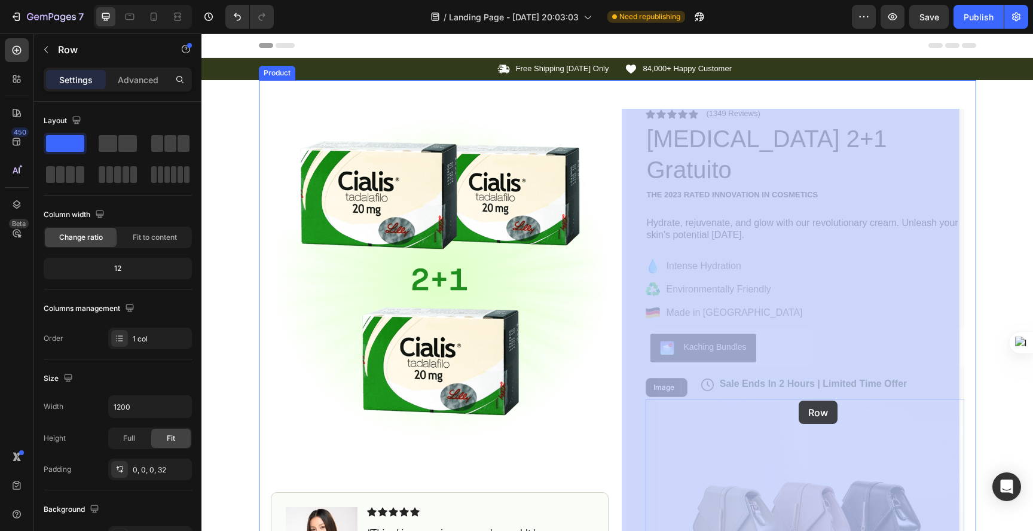
drag, startPoint x: 783, startPoint y: 362, endPoint x: 798, endPoint y: 400, distance: 41.3
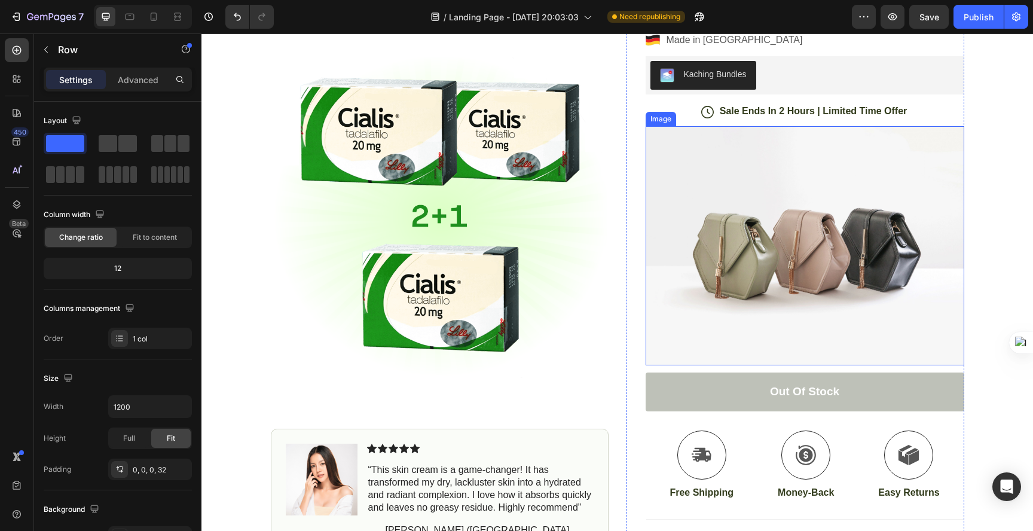
scroll to position [321, 0]
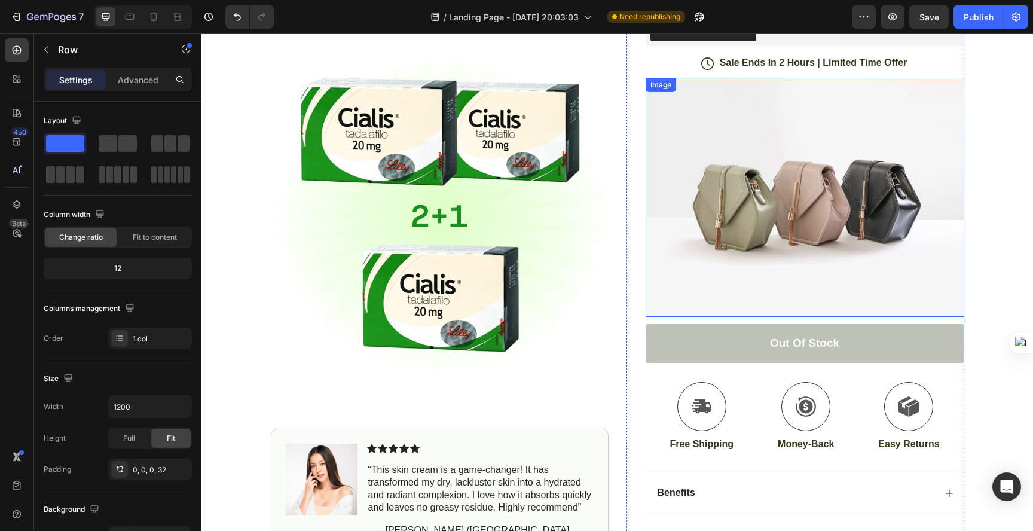
click at [767, 204] on img at bounding box center [804, 197] width 318 height 239
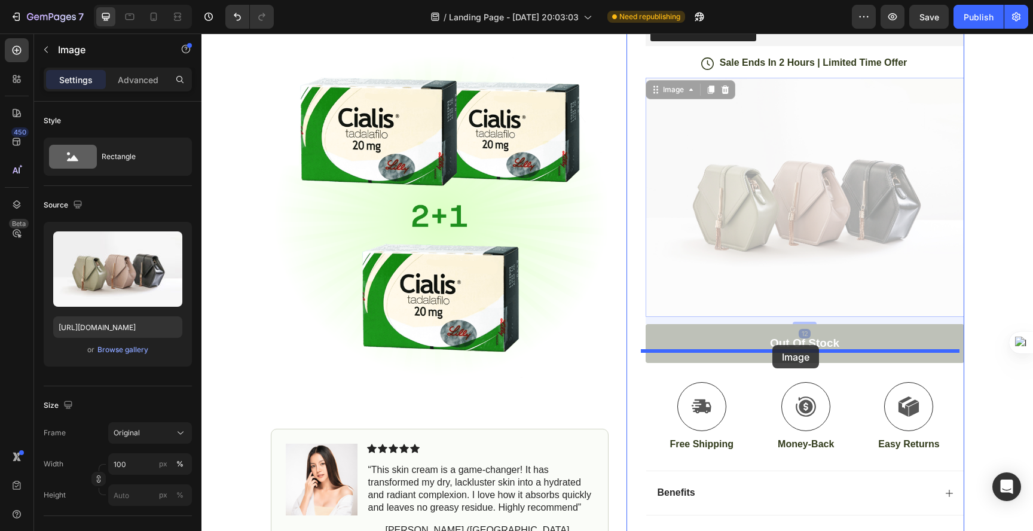
drag, startPoint x: 777, startPoint y: 222, endPoint x: 772, endPoint y: 345, distance: 122.6
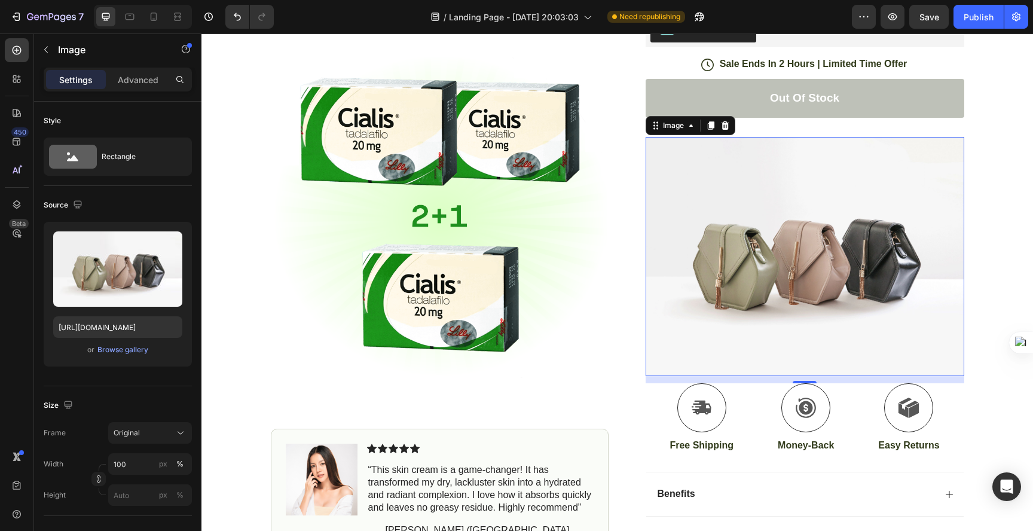
scroll to position [318, 0]
click at [820, 240] on img at bounding box center [804, 257] width 318 height 239
click at [661, 120] on div "Image" at bounding box center [673, 127] width 50 height 14
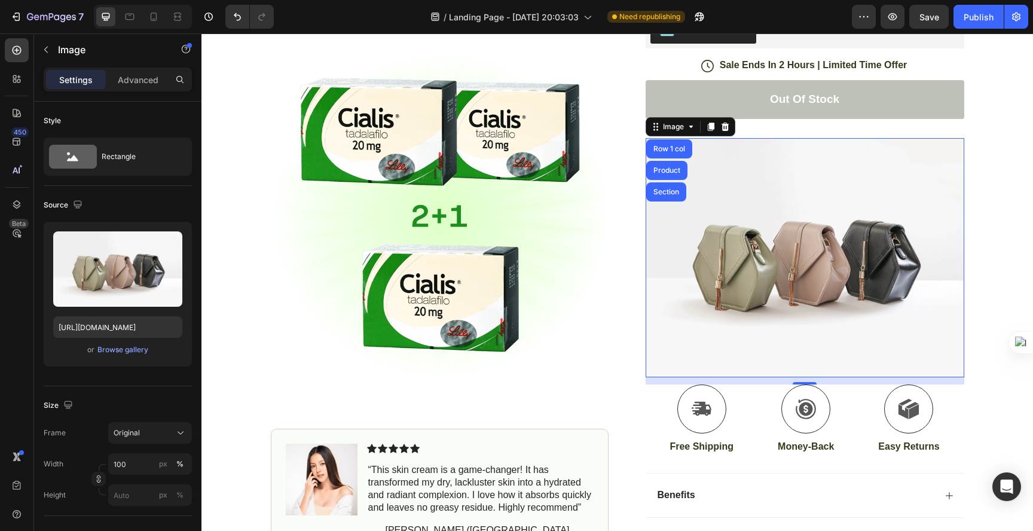
click at [768, 157] on img at bounding box center [804, 257] width 318 height 239
click at [799, 214] on img at bounding box center [804, 257] width 318 height 239
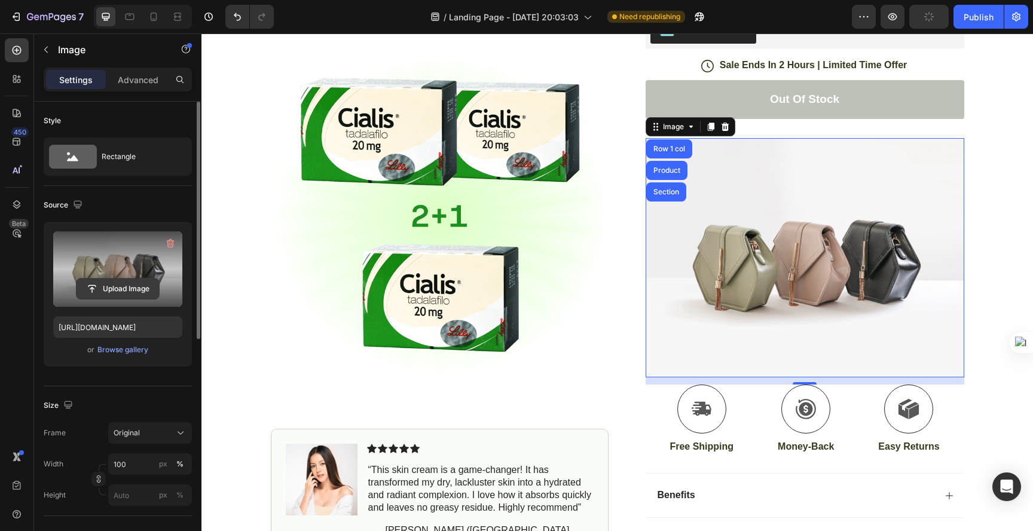
click at [142, 285] on input "file" at bounding box center [117, 288] width 82 height 20
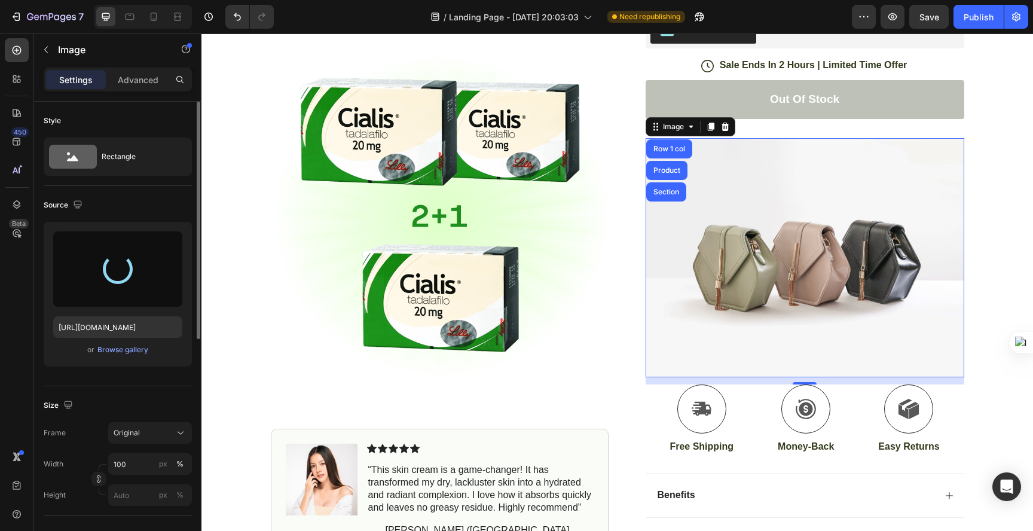
type input "https://cdn.shopify.com/s/files/1/0933/6740/2863/files/gempages_586307541647033…"
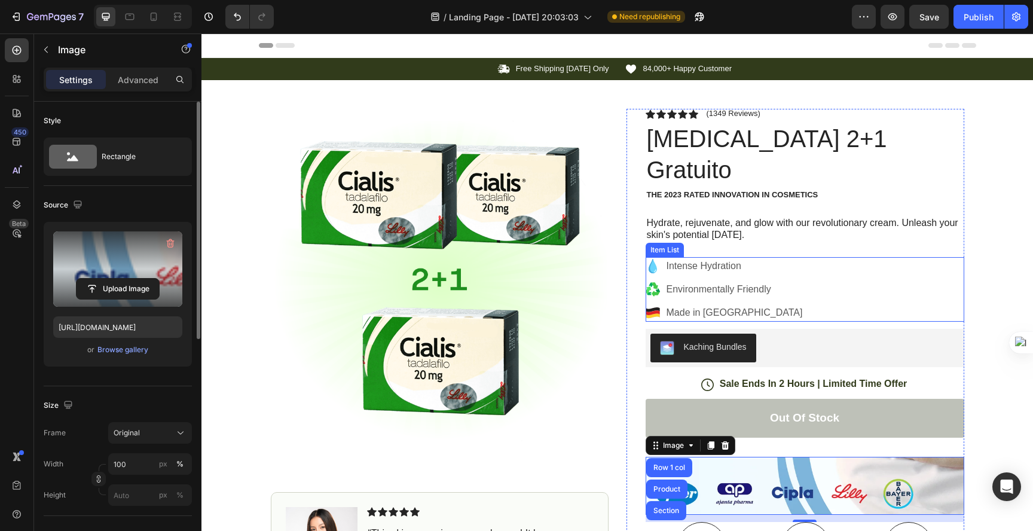
scroll to position [275, 0]
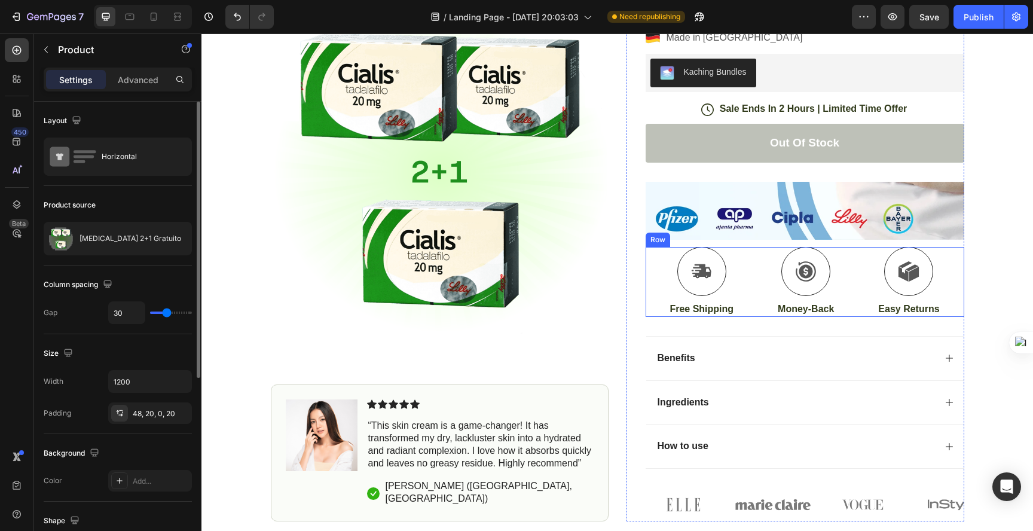
click at [771, 247] on div "Icon Free Shipping Text Block Icon Money-Back Text Block Icon Easy Returns Text…" at bounding box center [804, 282] width 318 height 70
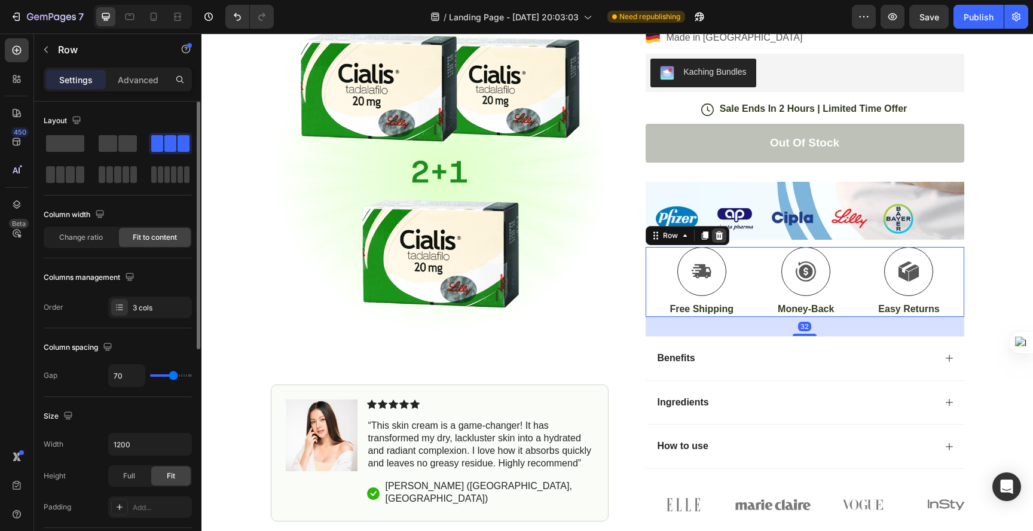
click at [719, 228] on div at bounding box center [719, 235] width 14 height 14
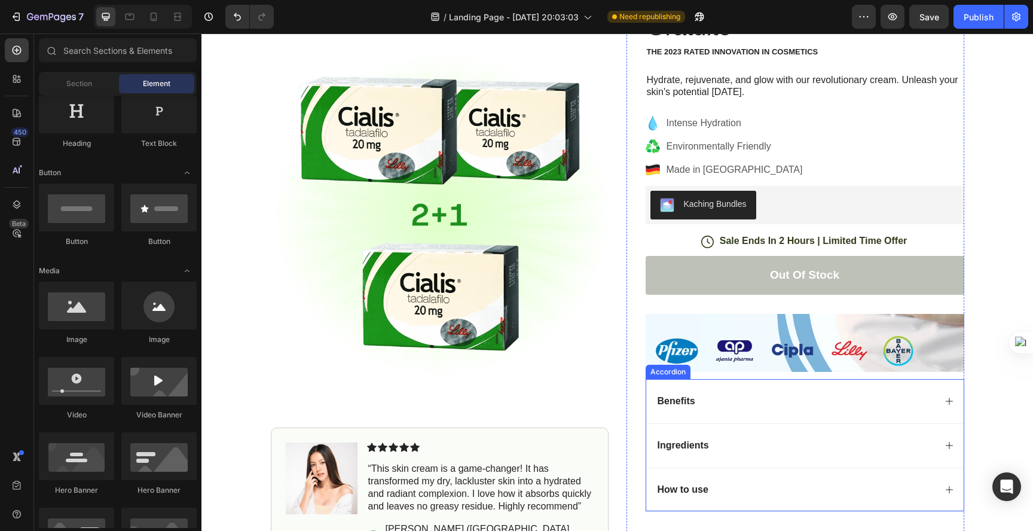
scroll to position [110, 0]
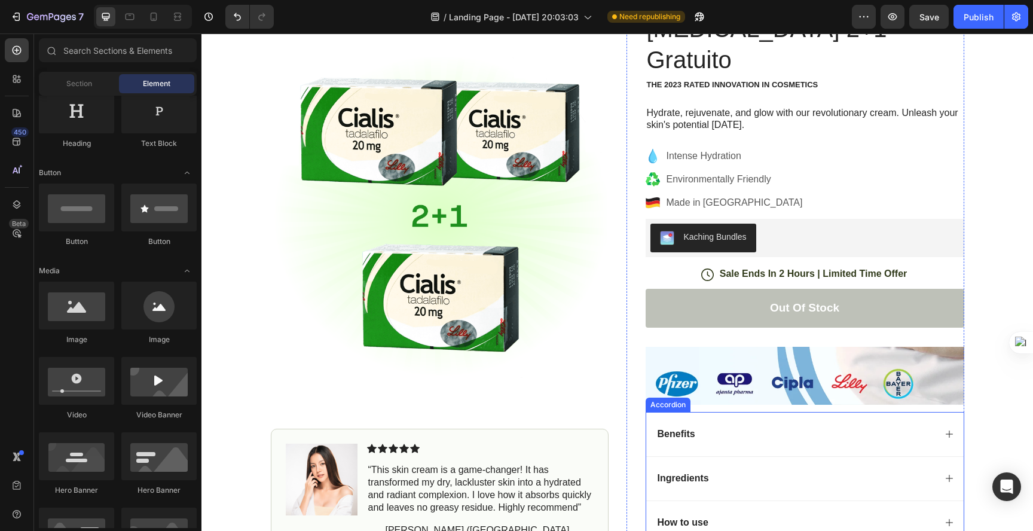
click at [764, 426] on div "Benefits" at bounding box center [794, 434] width 279 height 16
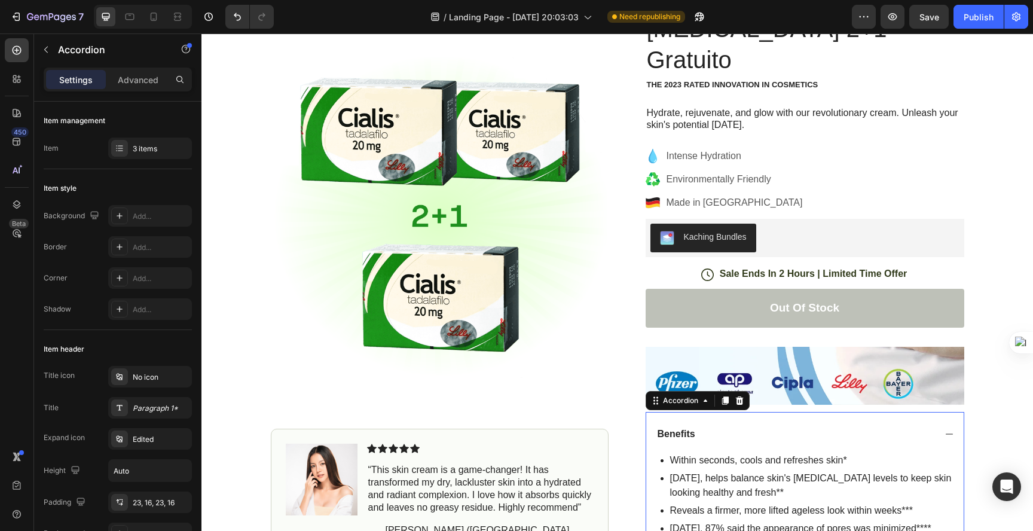
click at [850, 426] on div "Benefits" at bounding box center [794, 434] width 279 height 16
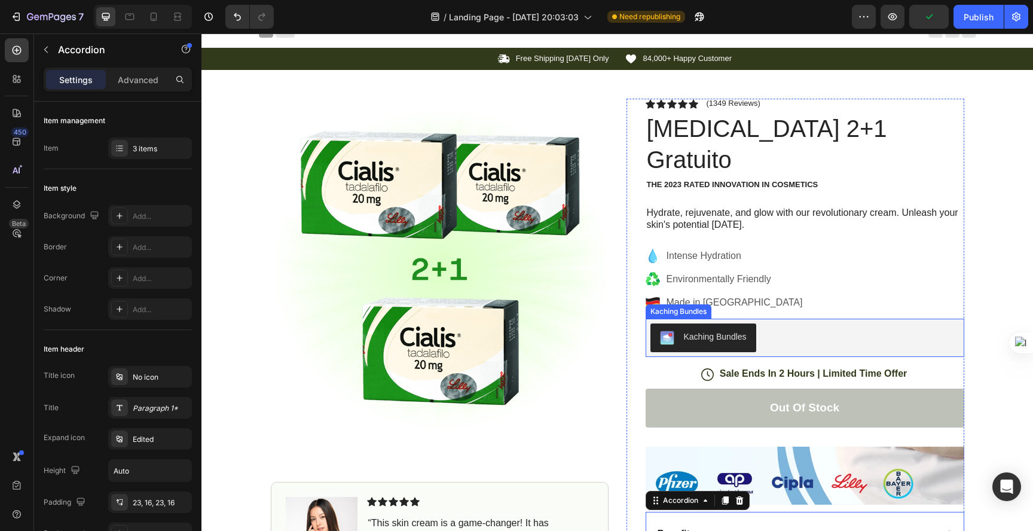
scroll to position [0, 0]
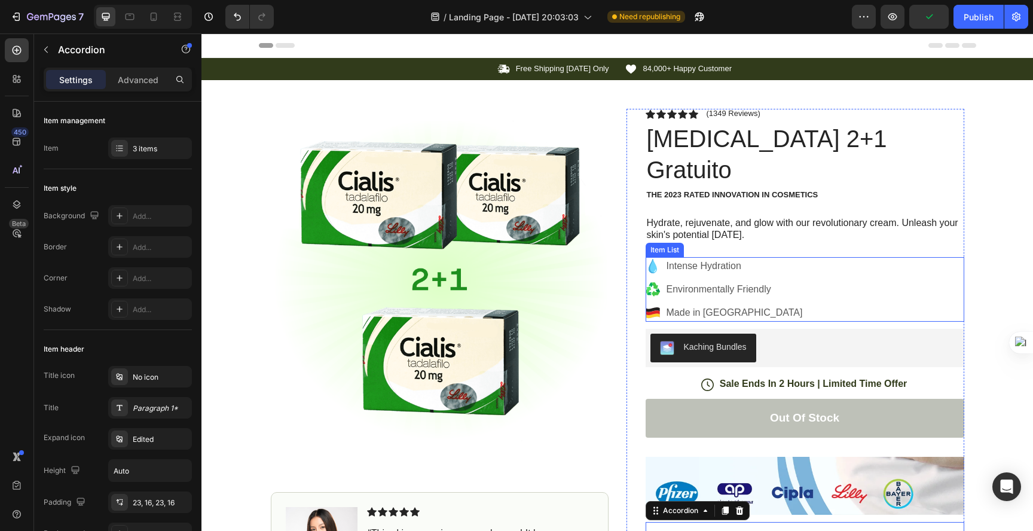
click at [678, 259] on p "Intense Hydration" at bounding box center [734, 266] width 136 height 14
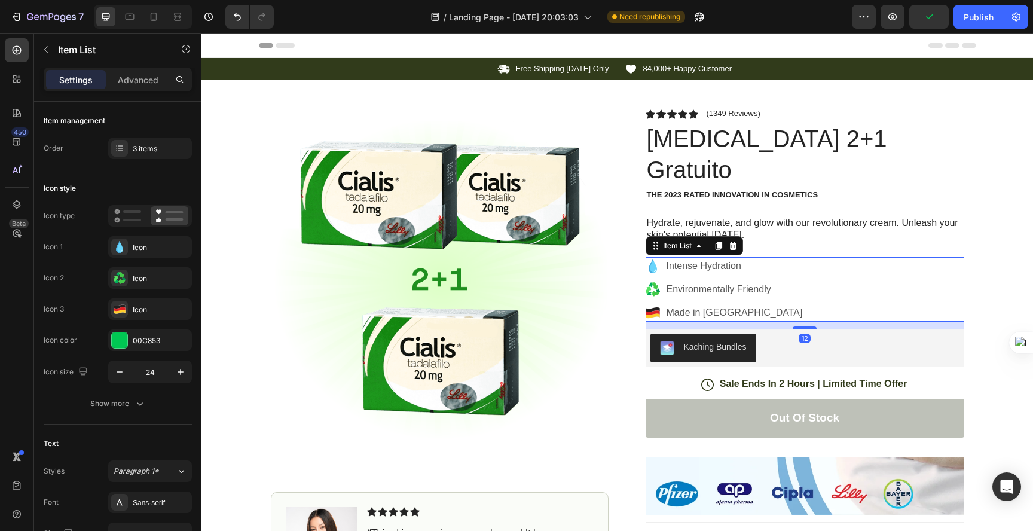
click at [686, 280] on div "Environmentally Friendly" at bounding box center [734, 289] width 140 height 18
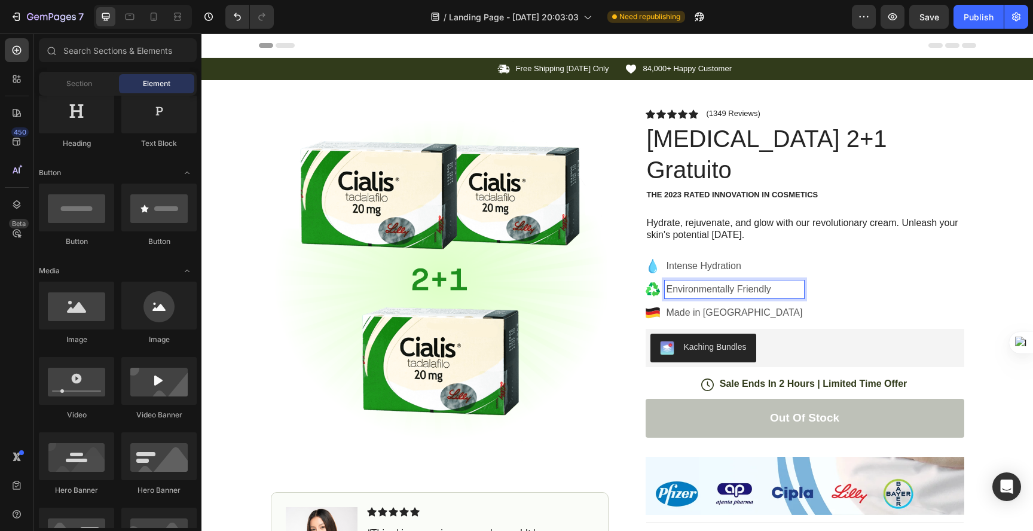
click at [630, 51] on div "Header" at bounding box center [617, 45] width 717 height 24
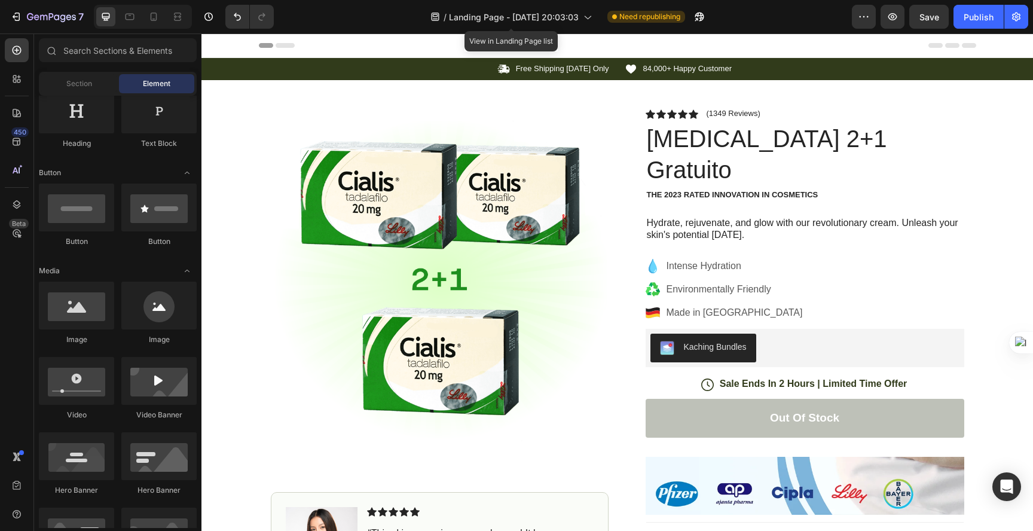
click at [559, 30] on div "/ Landing Page - Sep 27, 20:03:03" at bounding box center [510, 16] width 173 height 29
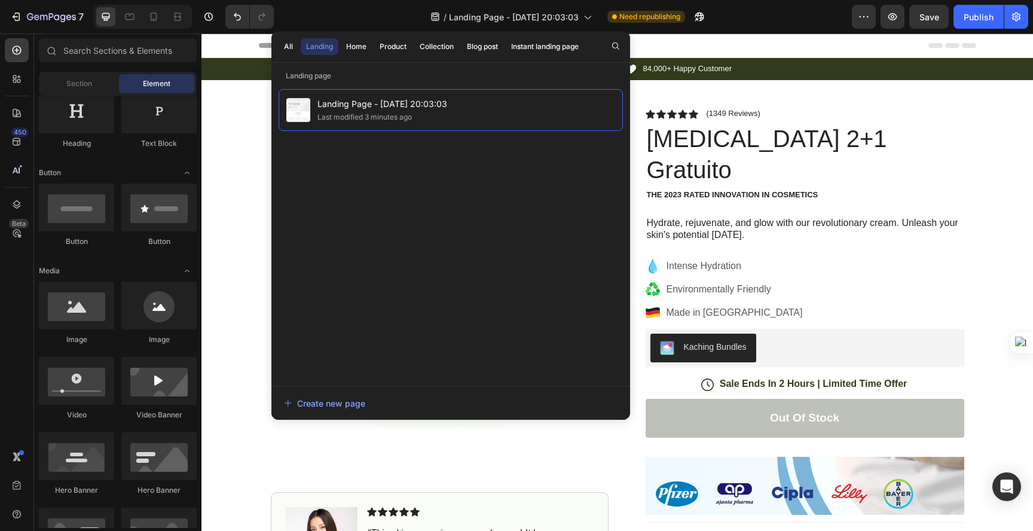
click at [696, 51] on div "Header" at bounding box center [617, 45] width 717 height 24
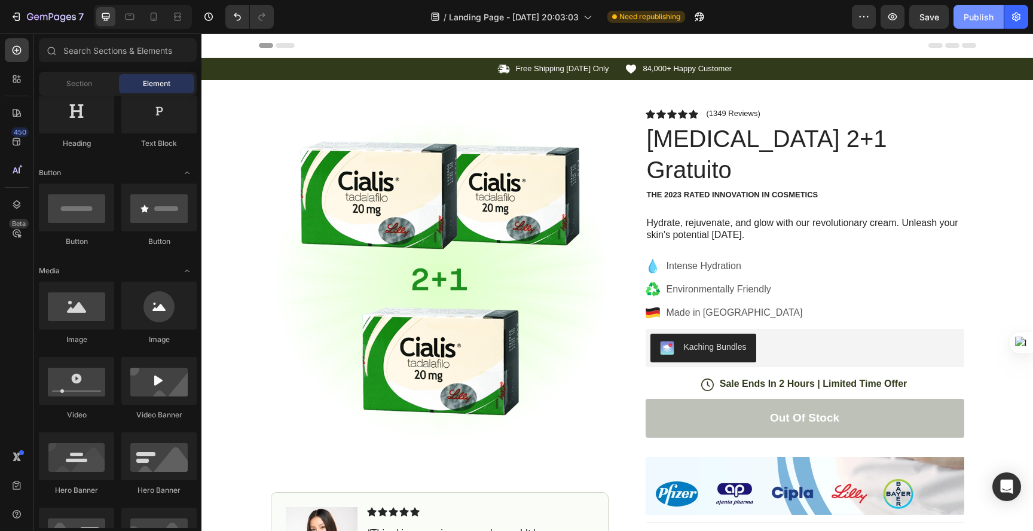
click at [984, 17] on div "Publish" at bounding box center [978, 17] width 30 height 13
click at [281, 44] on icon at bounding box center [284, 45] width 19 height 5
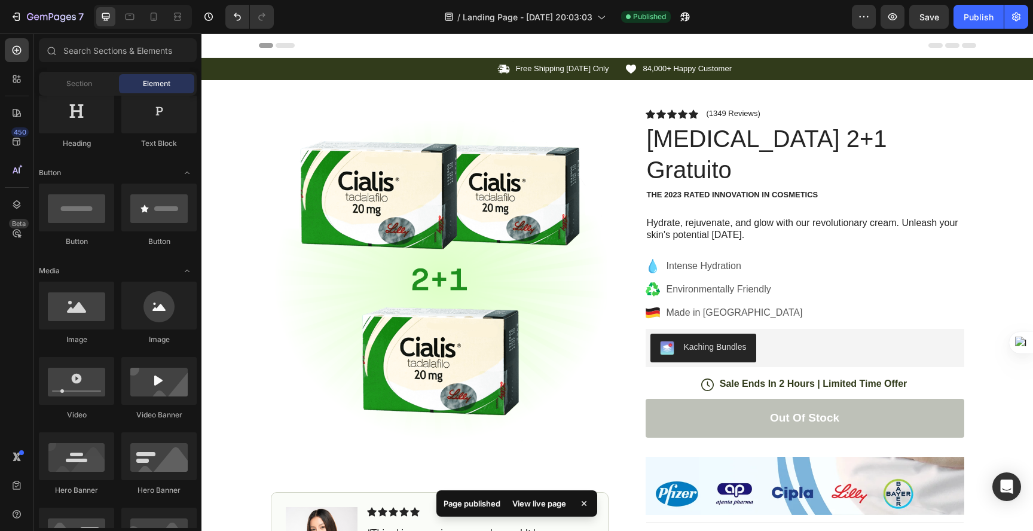
click at [247, 41] on span "Header" at bounding box center [237, 45] width 26 height 12
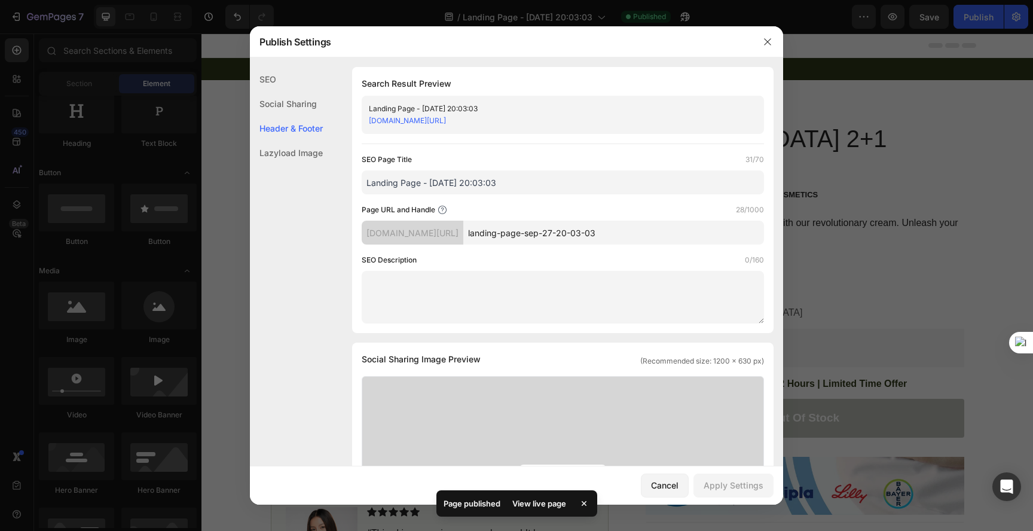
click at [245, 48] on div at bounding box center [516, 265] width 1033 height 531
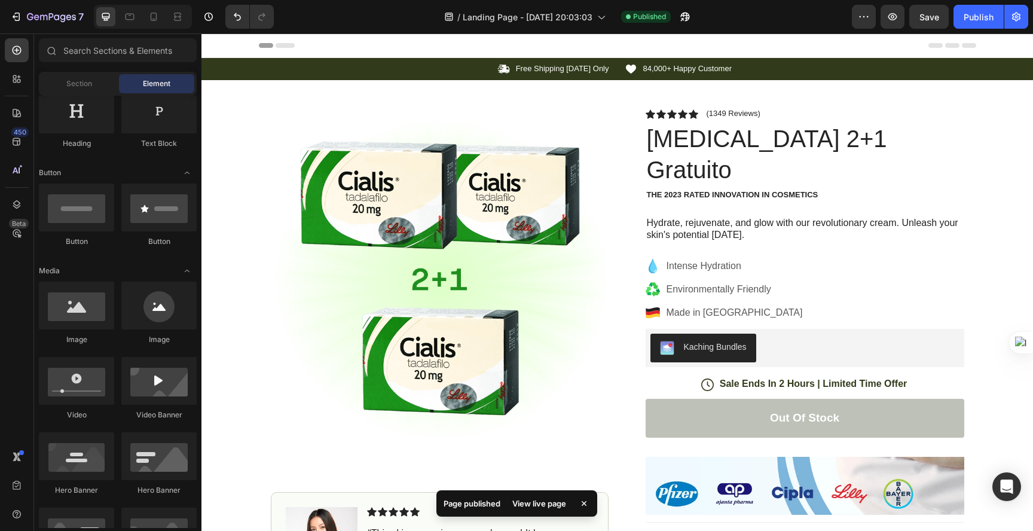
click at [245, 48] on span "Header" at bounding box center [237, 45] width 26 height 12
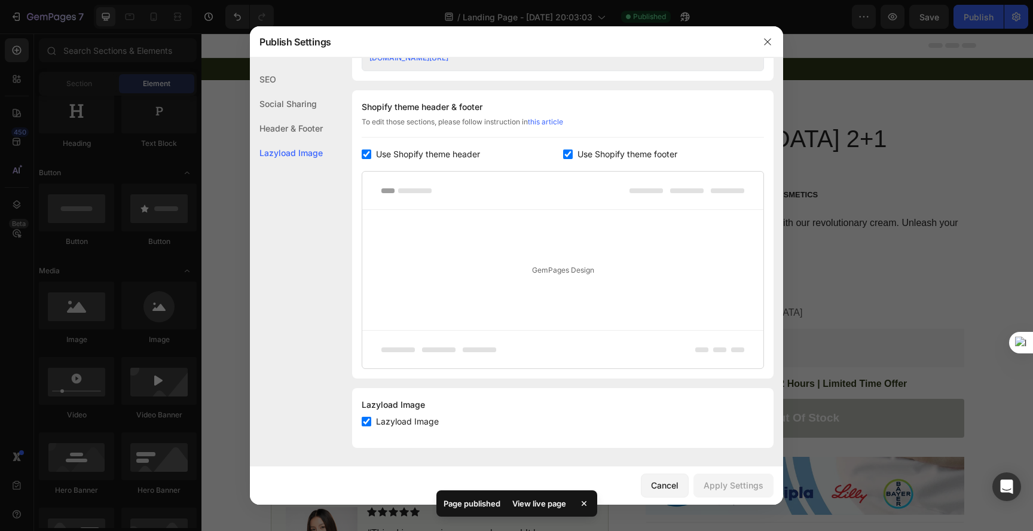
scroll to position [540, 0]
click at [393, 153] on span "Use Shopify theme header" at bounding box center [428, 153] width 104 height 14
checkbox input "false"
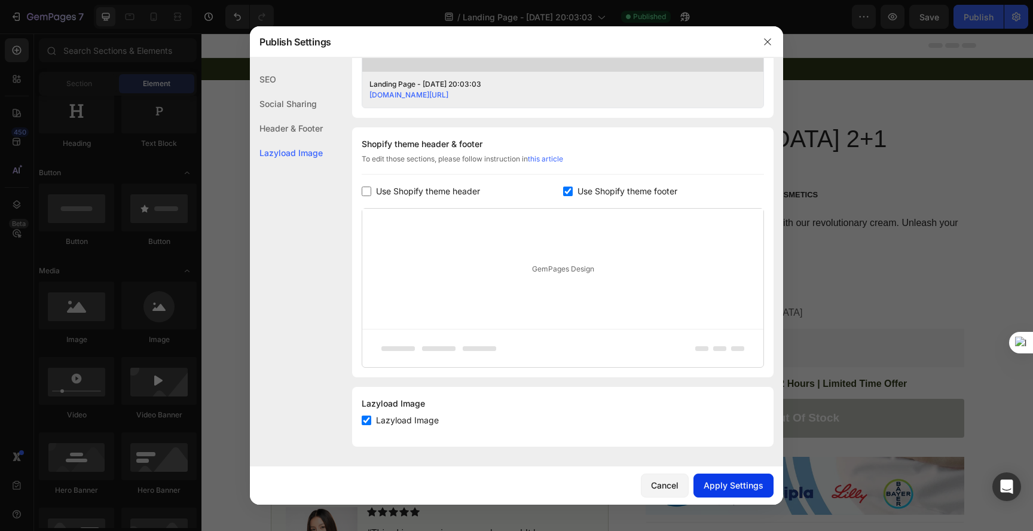
click at [730, 486] on div "Apply Settings" at bounding box center [733, 485] width 60 height 13
click at [888, 104] on div at bounding box center [516, 265] width 1033 height 531
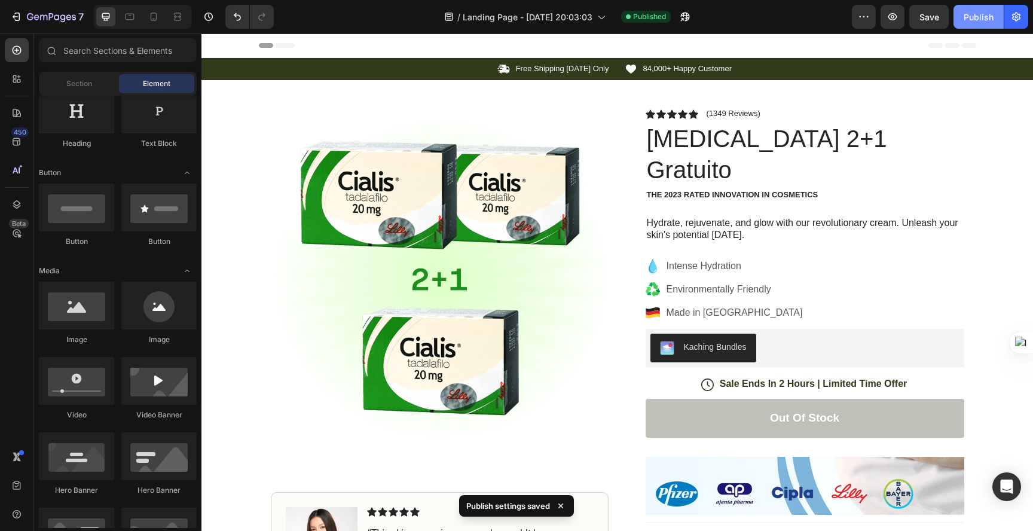
click at [990, 14] on div "Publish" at bounding box center [978, 17] width 30 height 13
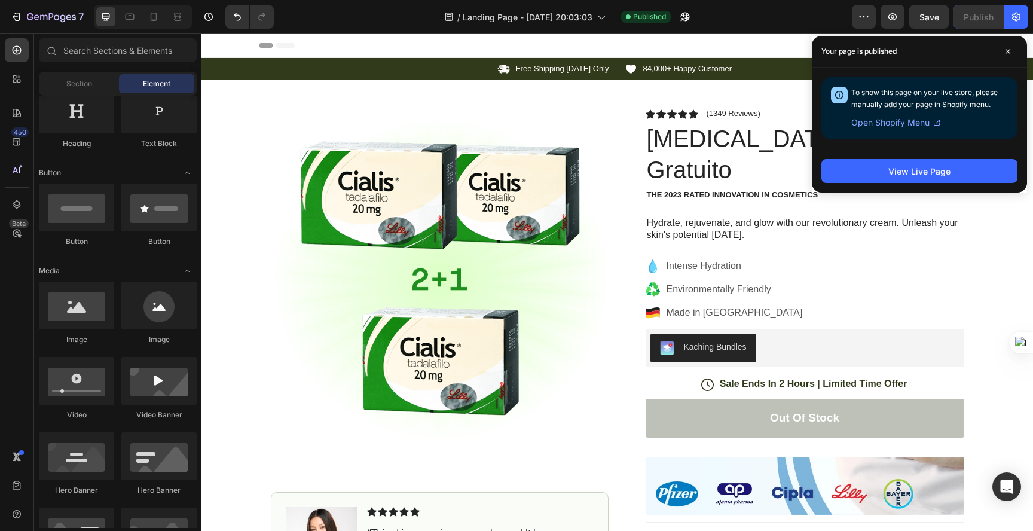
click at [757, 150] on h1 "[MEDICAL_DATA] 2+1 Gratuito" at bounding box center [804, 154] width 318 height 65
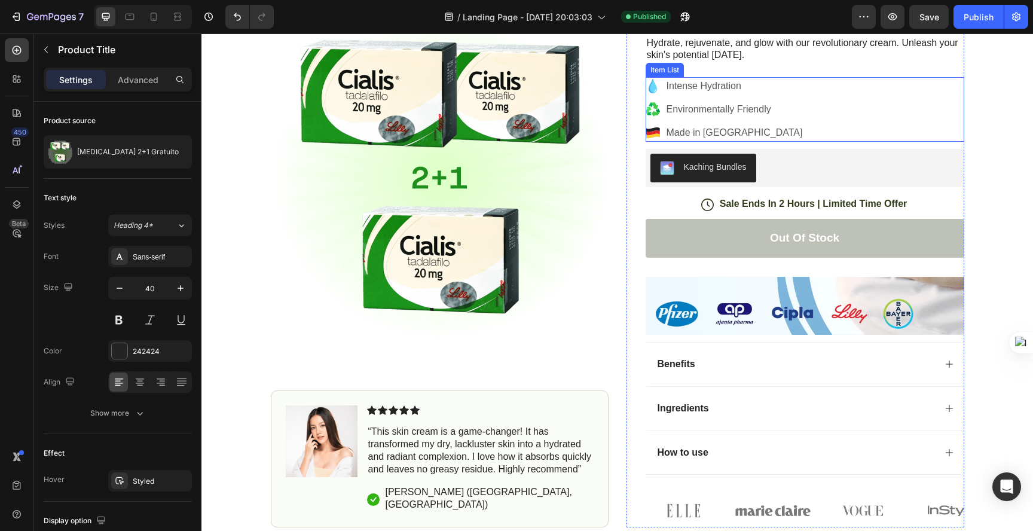
scroll to position [0, 0]
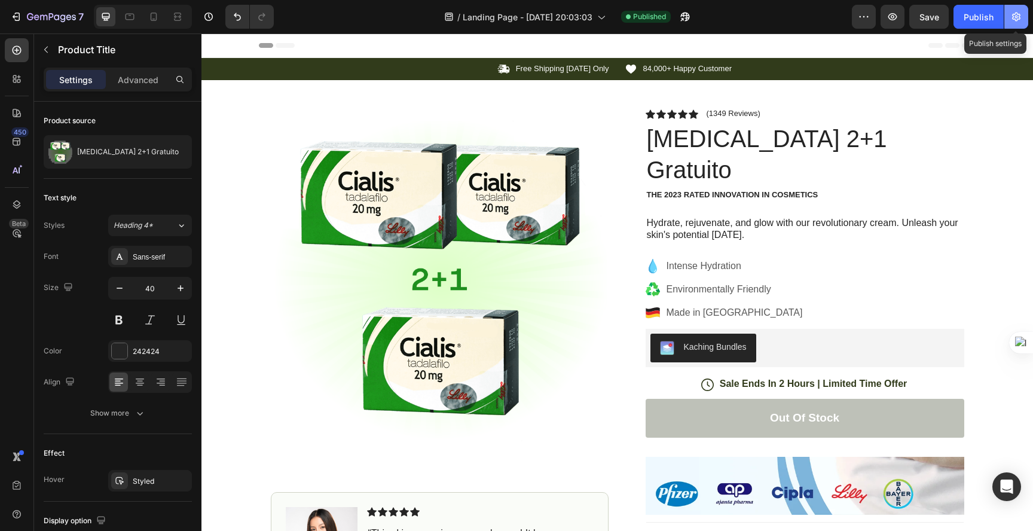
click at [1013, 25] on button "button" at bounding box center [1016, 17] width 24 height 24
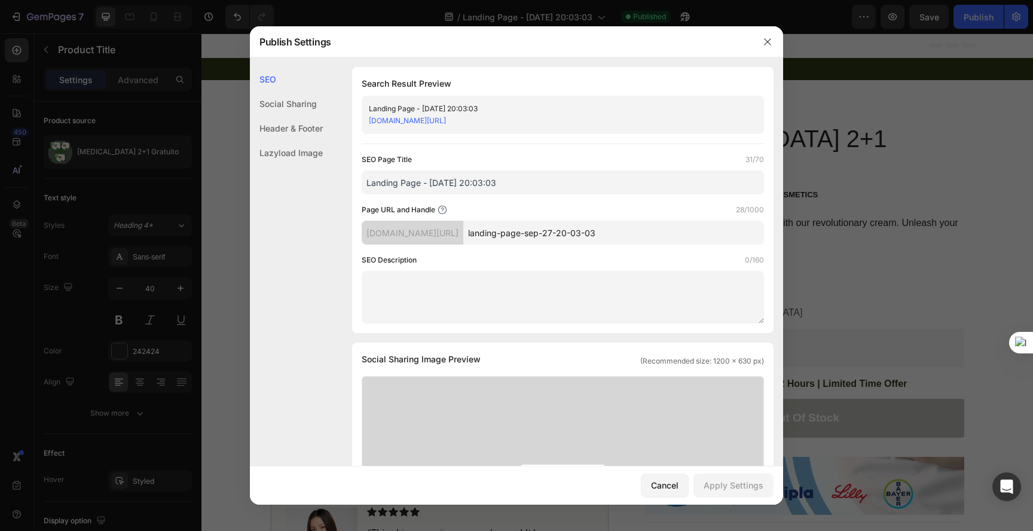
click at [897, 75] on div at bounding box center [516, 265] width 1033 height 531
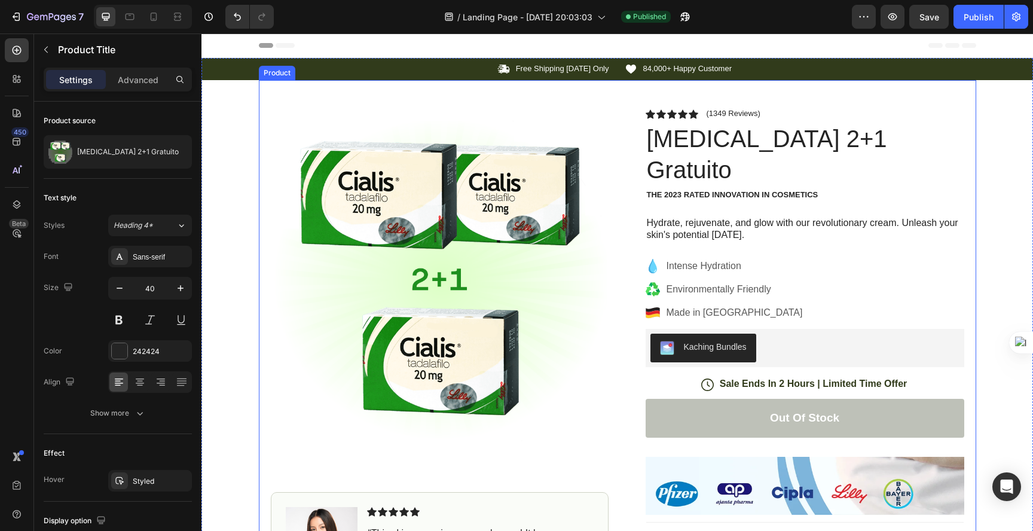
click at [269, 90] on div "Product Images Image Icon Icon Icon Icon Icon Icon List “This skin cream is a g…" at bounding box center [617, 393] width 717 height 627
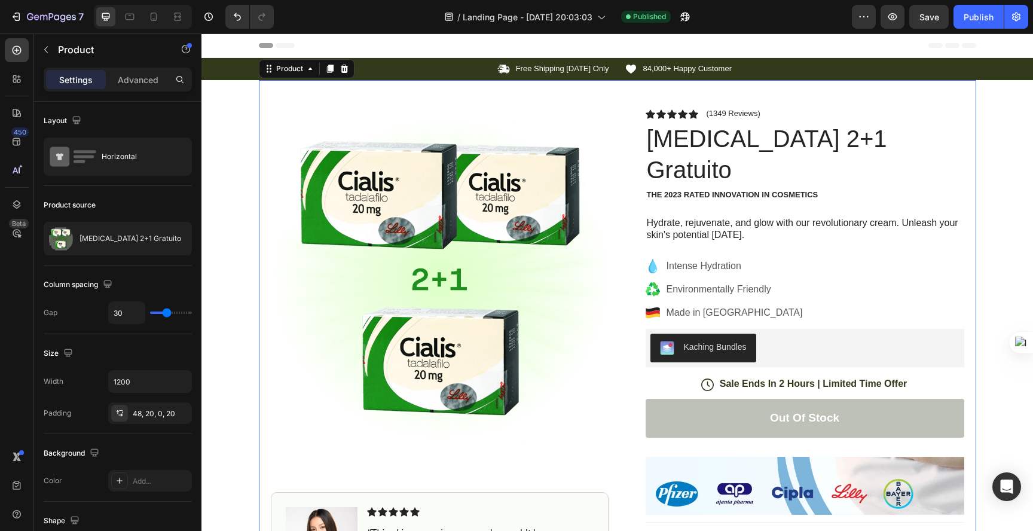
click at [142, 13] on div at bounding box center [143, 17] width 98 height 24
click at [152, 16] on icon at bounding box center [154, 17] width 12 height 12
type input "0"
type input "100%"
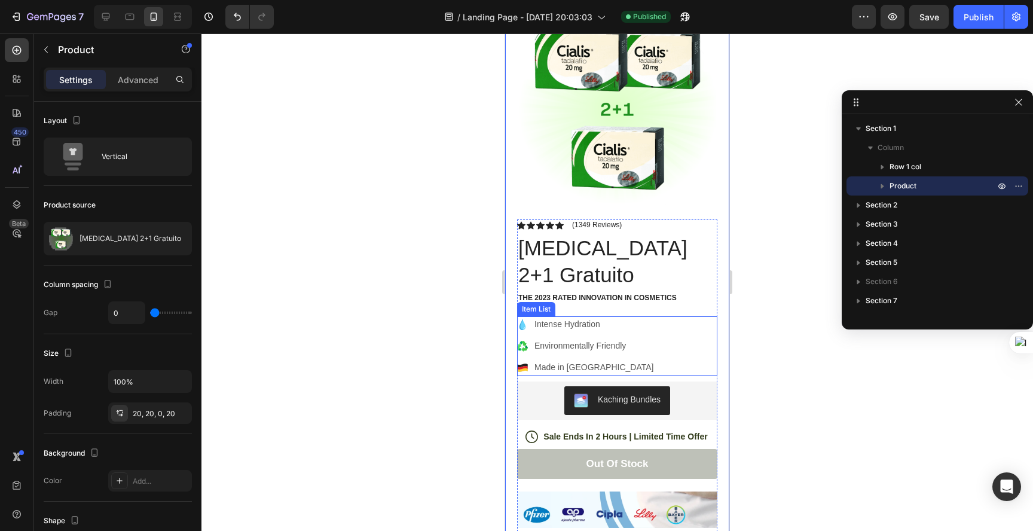
scroll to position [114, 0]
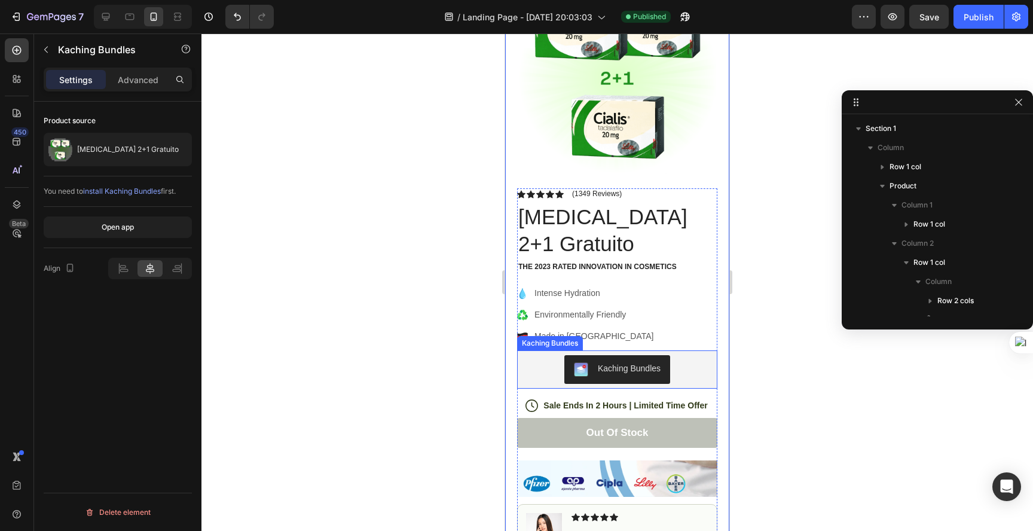
click at [642, 362] on div "Kaching Bundles" at bounding box center [629, 368] width 63 height 13
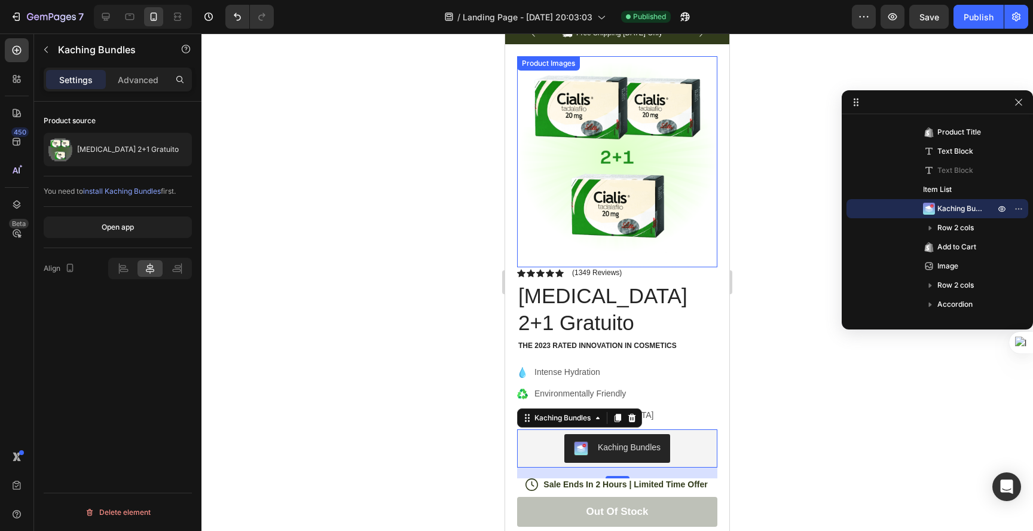
scroll to position [0, 0]
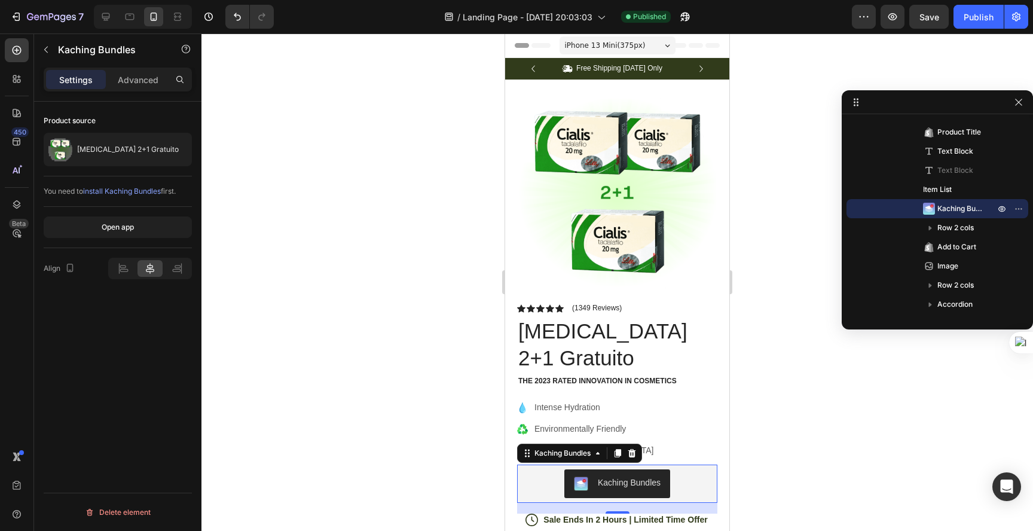
click at [784, 87] on div at bounding box center [616, 281] width 831 height 497
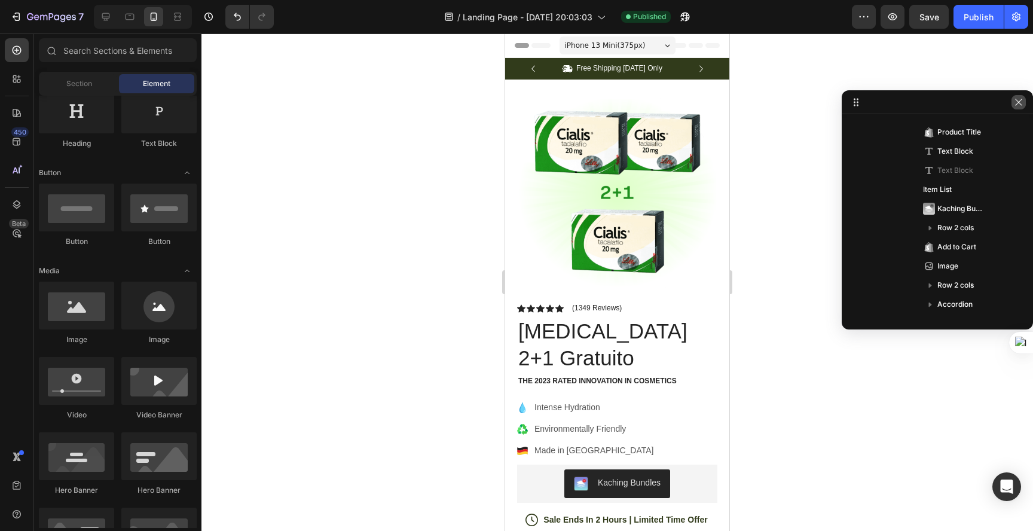
click at [1020, 101] on icon "button" at bounding box center [1018, 102] width 10 height 10
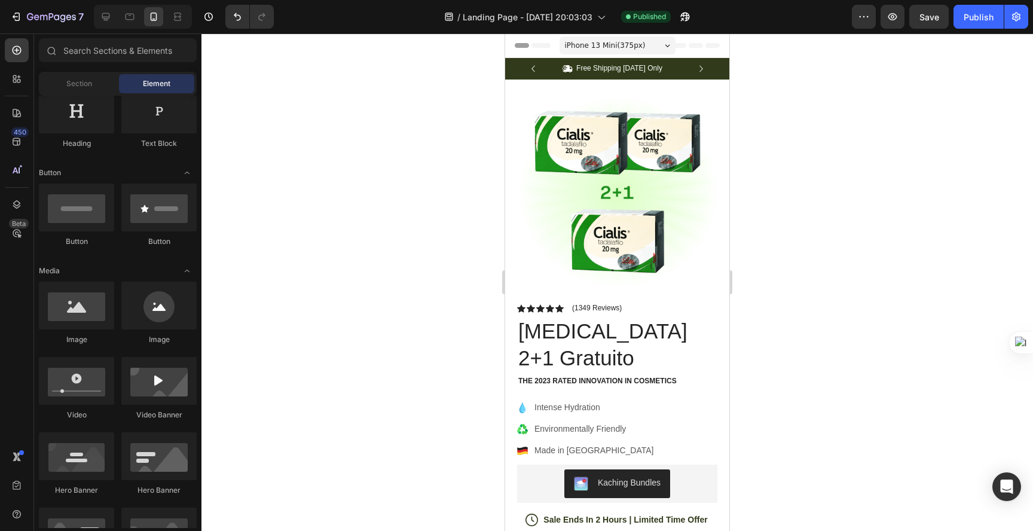
click at [575, 47] on span "iPhone 13 Mini ( 375 px)" at bounding box center [605, 45] width 81 height 12
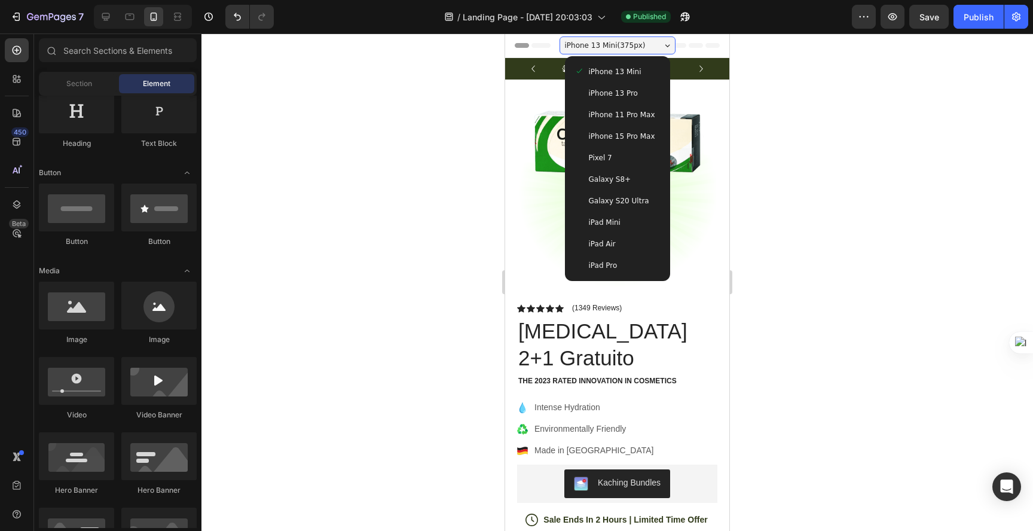
click at [610, 90] on span "iPhone 13 Pro" at bounding box center [613, 93] width 49 height 12
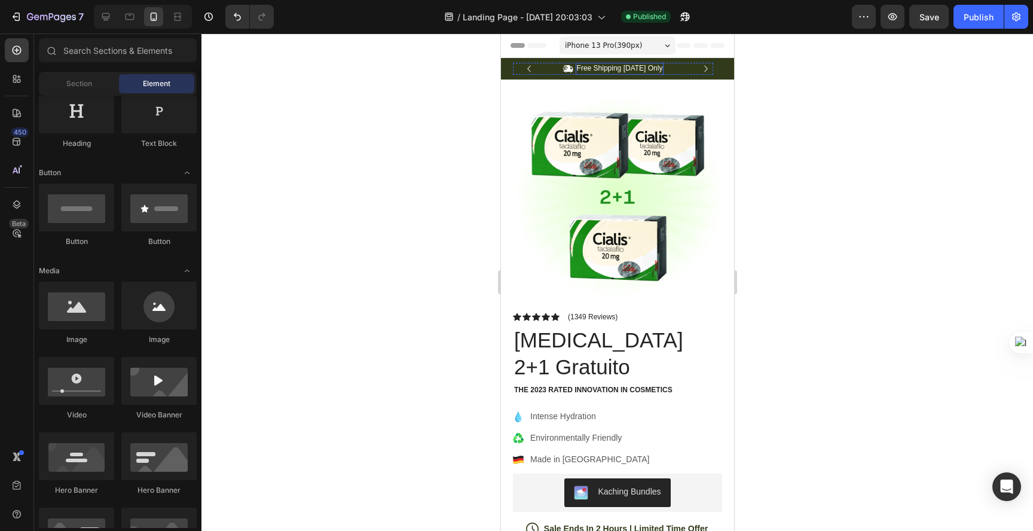
click at [601, 68] on p "Free Shipping [DATE] Only" at bounding box center [619, 69] width 86 height 10
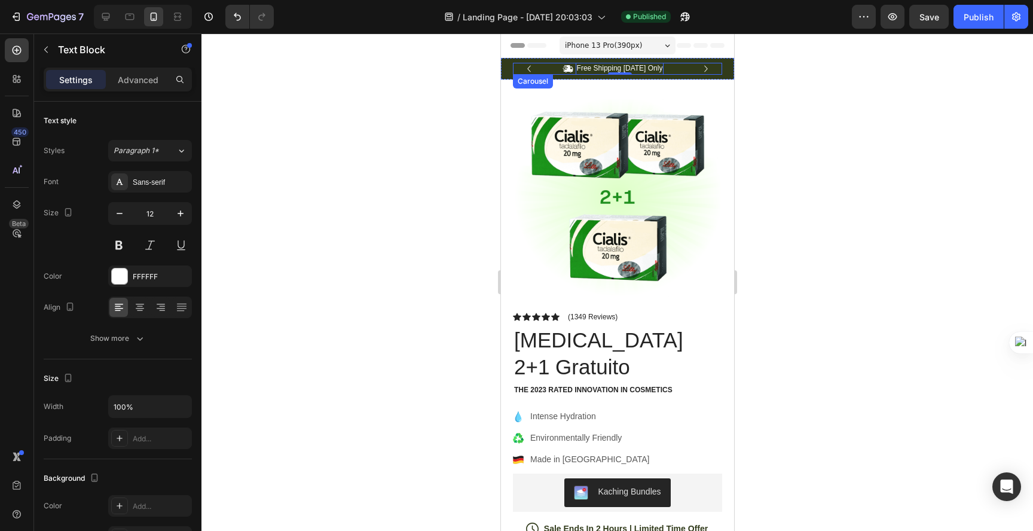
click at [699, 72] on icon "Carousel Next Arrow" at bounding box center [705, 68] width 13 height 13
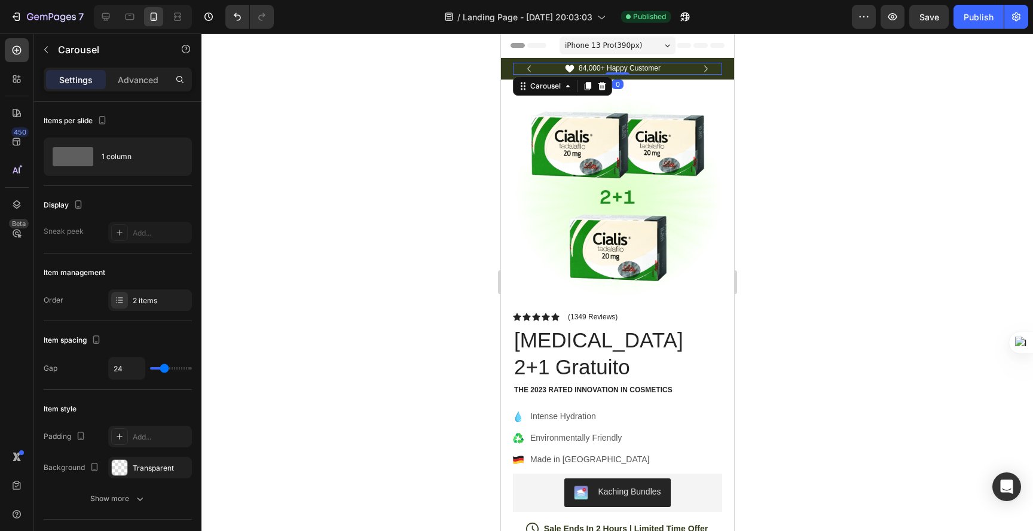
click at [699, 72] on icon "Carousel Next Arrow" at bounding box center [705, 68] width 13 height 13
click at [595, 67] on p "Free Shipping [DATE] Only" at bounding box center [619, 69] width 86 height 10
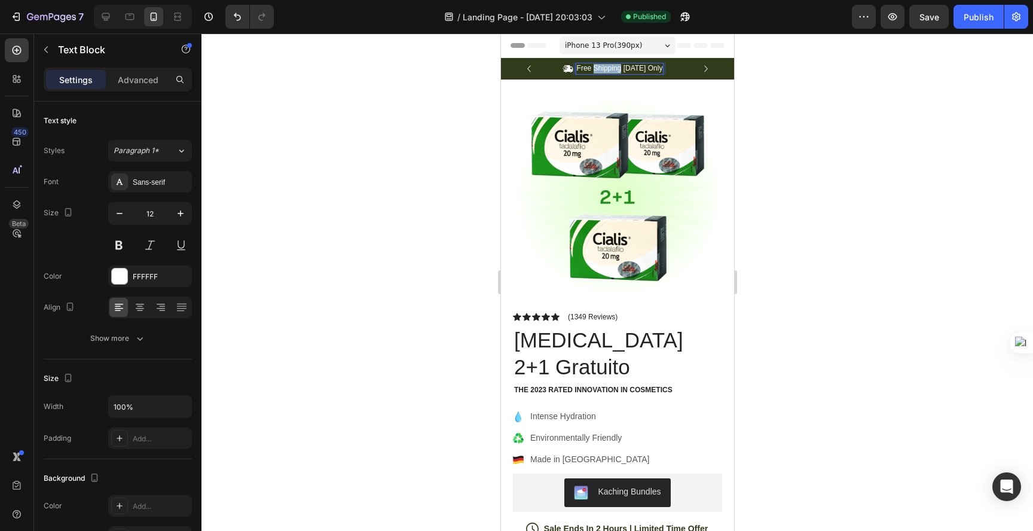
click at [595, 67] on p "Free Shipping [DATE] Only" at bounding box center [619, 69] width 86 height 10
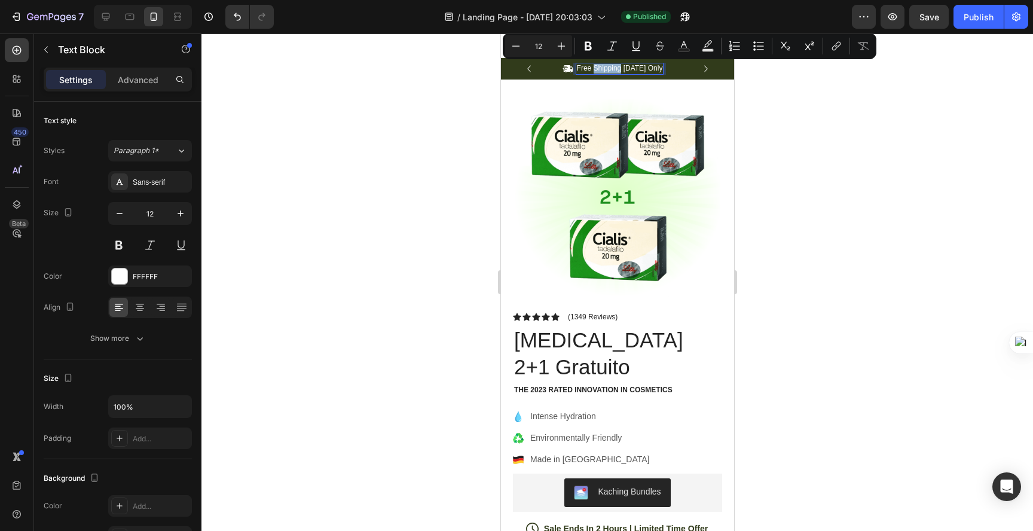
click at [595, 67] on p "Free Shipping [DATE] Only" at bounding box center [619, 69] width 86 height 10
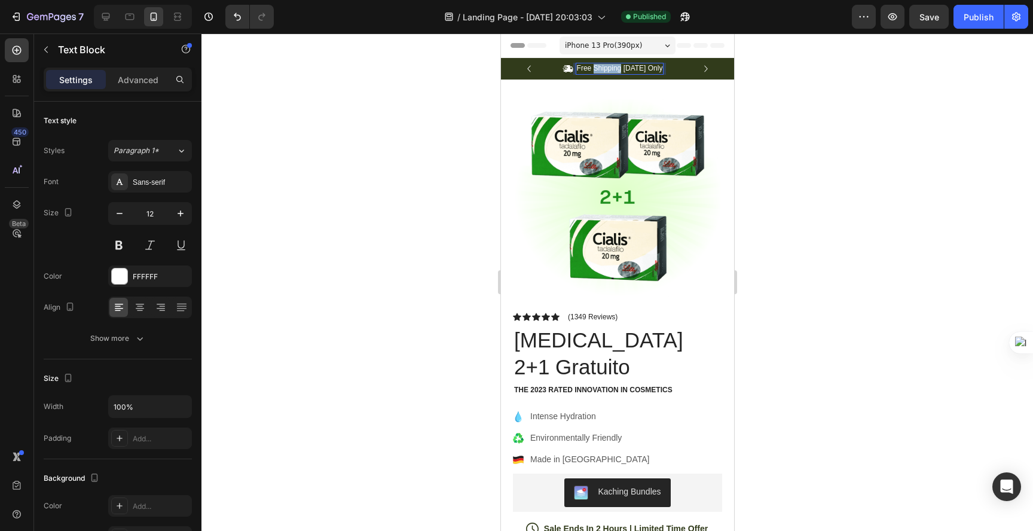
click at [595, 67] on p "Free Shipping [DATE] Only" at bounding box center [619, 69] width 86 height 10
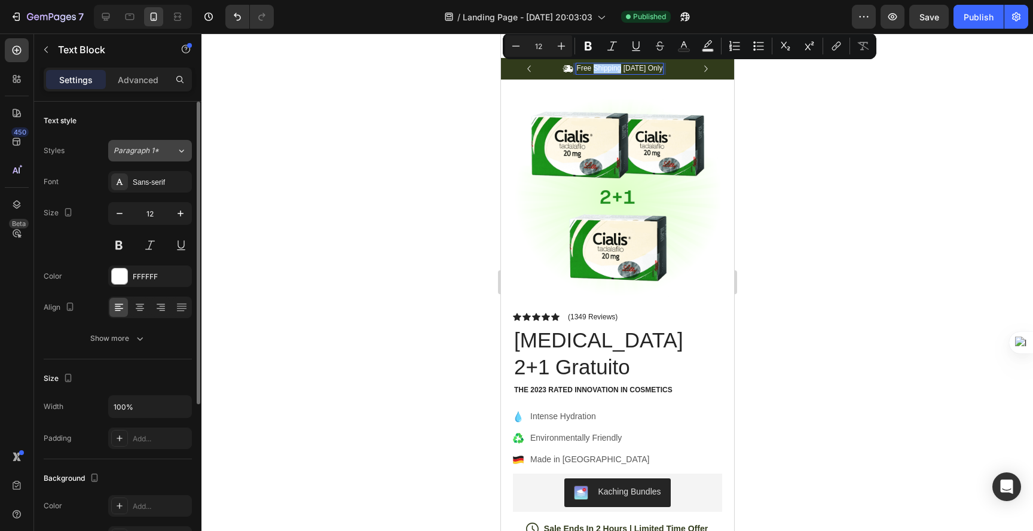
click at [128, 157] on button "Paragraph 1*" at bounding box center [150, 151] width 84 height 22
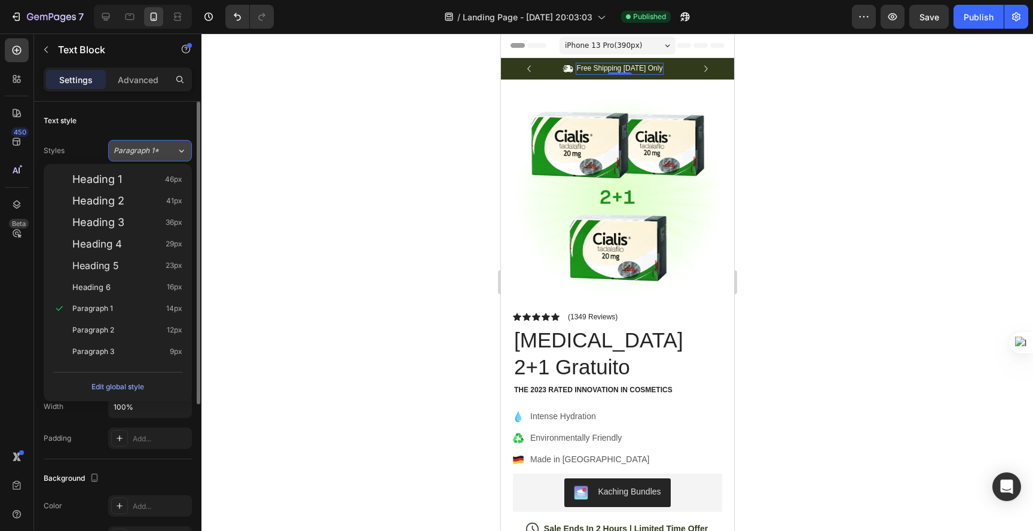
click at [130, 155] on span "Paragraph 1*" at bounding box center [136, 150] width 45 height 11
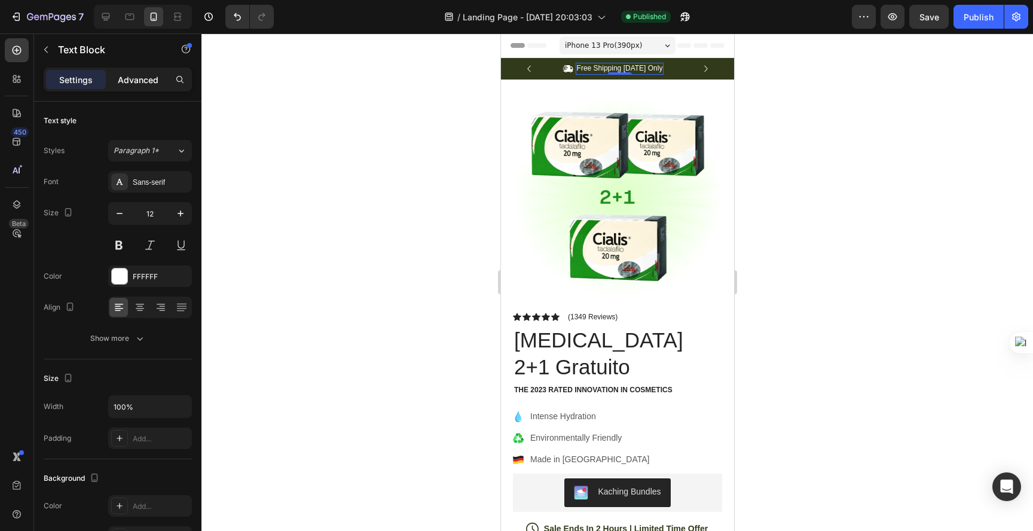
click at [138, 78] on p "Advanced" at bounding box center [138, 79] width 41 height 13
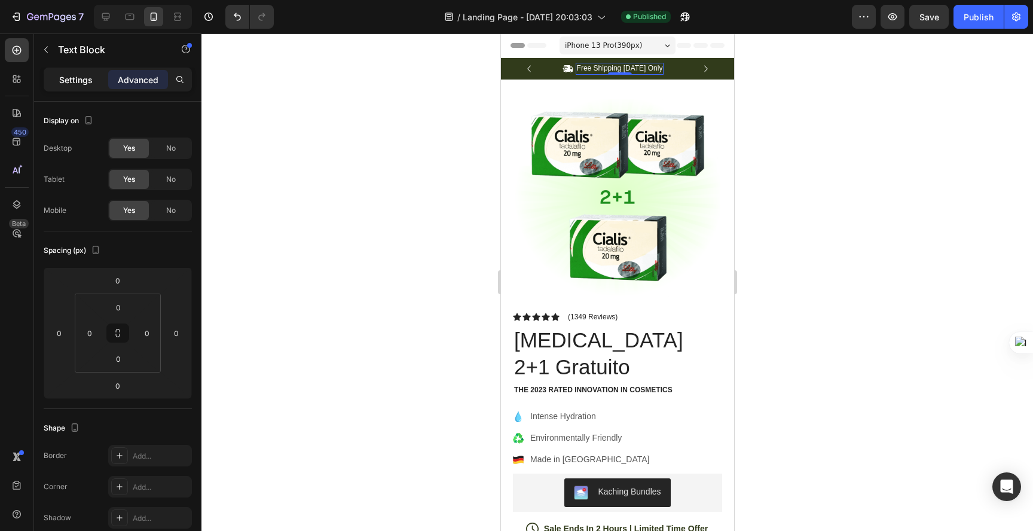
click at [81, 78] on p "Settings" at bounding box center [75, 79] width 33 height 13
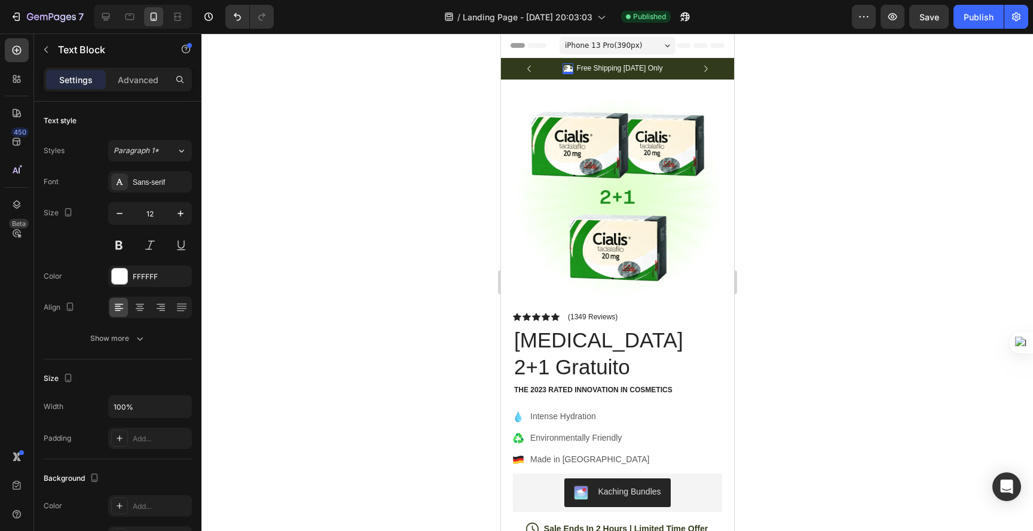
click at [564, 64] on icon at bounding box center [567, 68] width 11 height 11
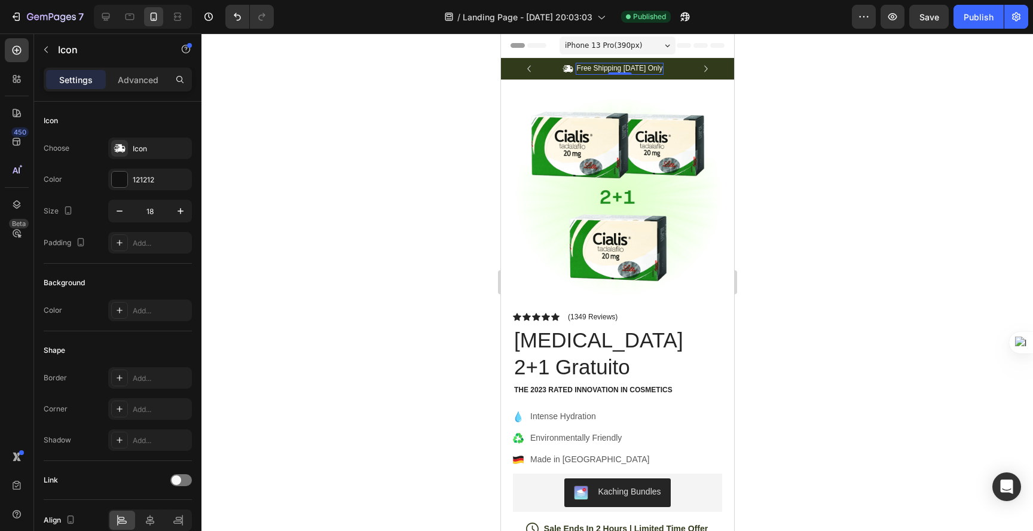
click at [617, 65] on p "Free Shipping [DATE] Only" at bounding box center [619, 69] width 86 height 10
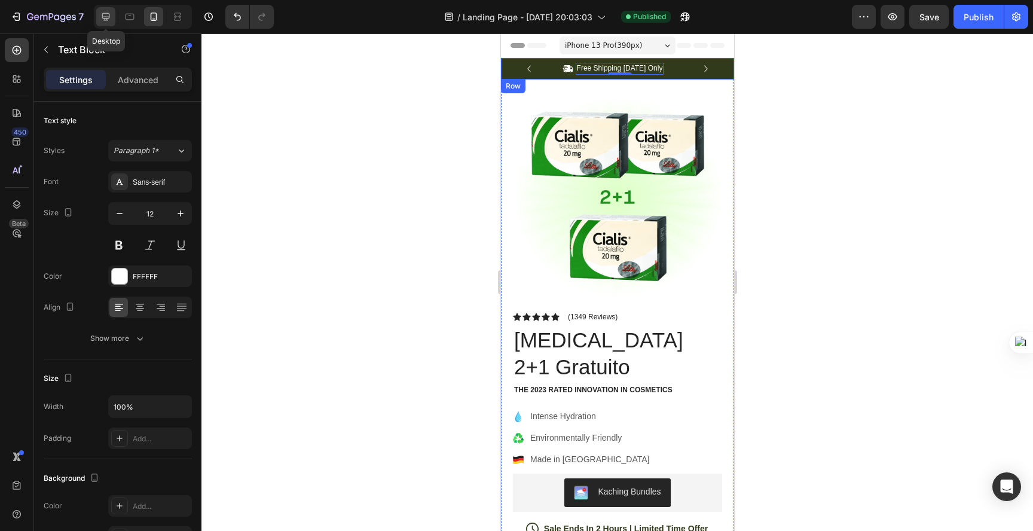
click at [104, 17] on icon at bounding box center [106, 17] width 8 height 8
type input "13"
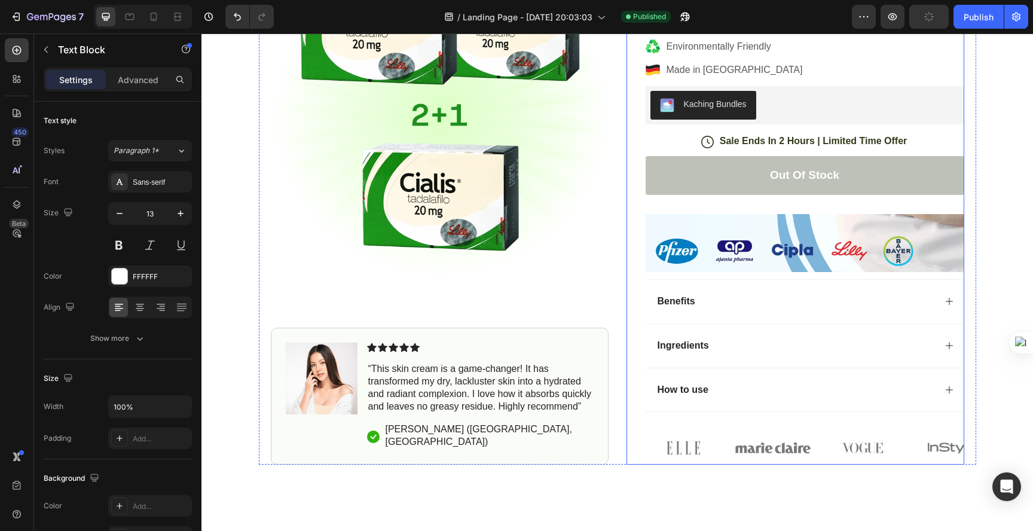
scroll to position [249, 0]
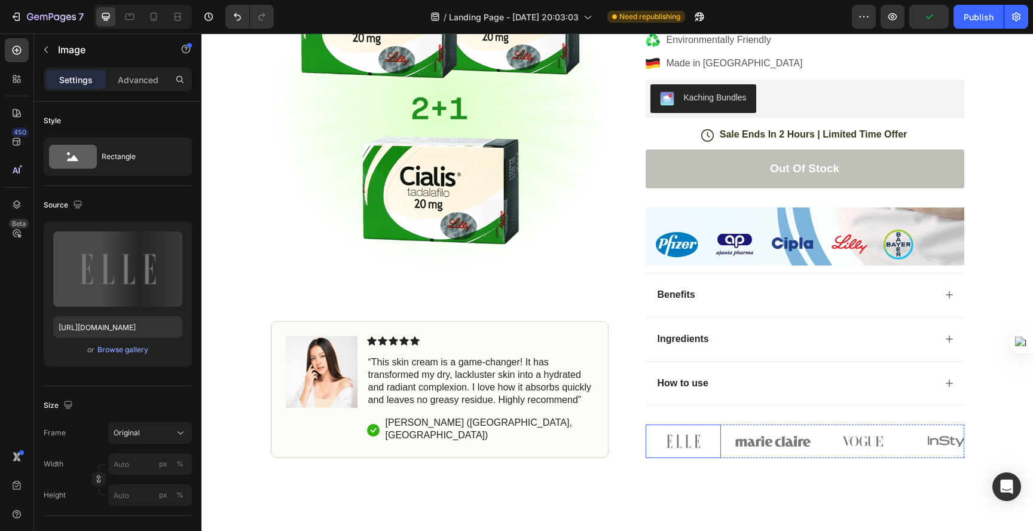
click at [664, 424] on img at bounding box center [682, 440] width 75 height 33
click at [753, 424] on img at bounding box center [772, 440] width 75 height 33
click at [832, 424] on img at bounding box center [862, 440] width 75 height 33
click at [973, 402] on div "Icon Free Shipping Today Only Text Block Row Icon 84,000+ Happy Customer Text B…" at bounding box center [616, 133] width 831 height 649
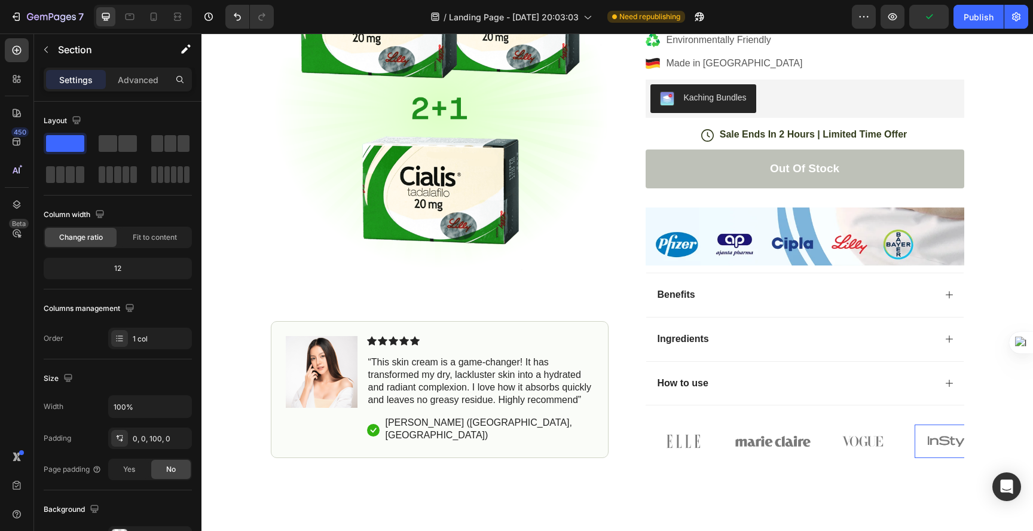
click at [947, 424] on img at bounding box center [951, 440] width 75 height 33
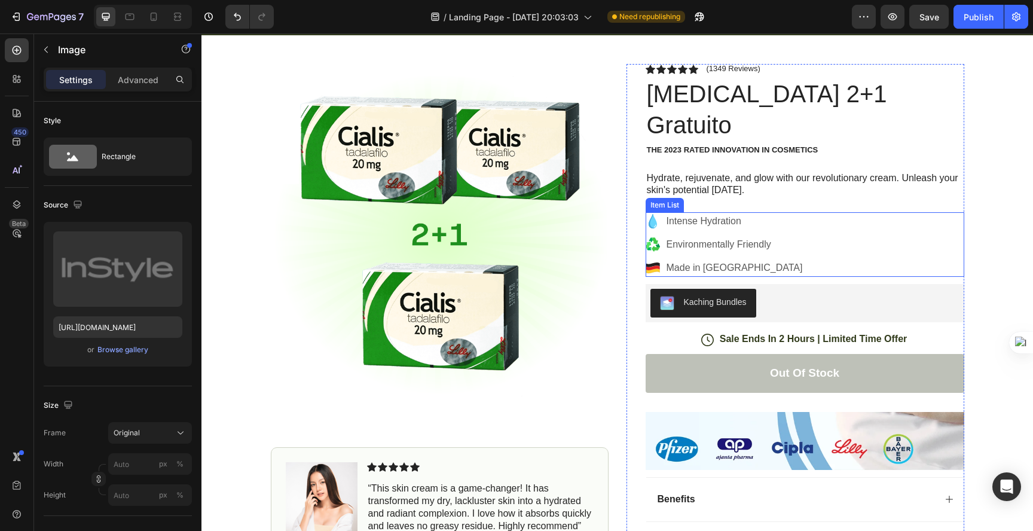
scroll to position [46, 0]
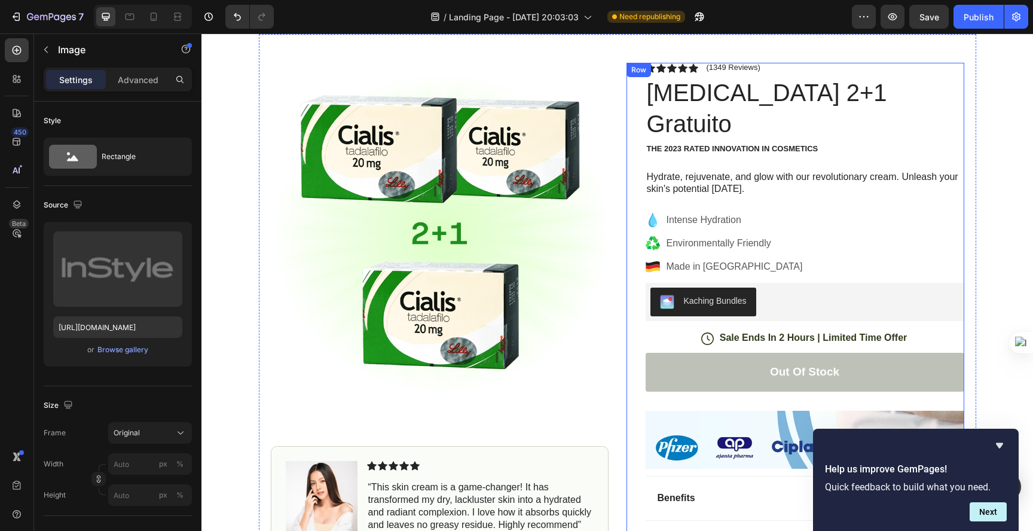
click at [731, 411] on img at bounding box center [804, 440] width 318 height 58
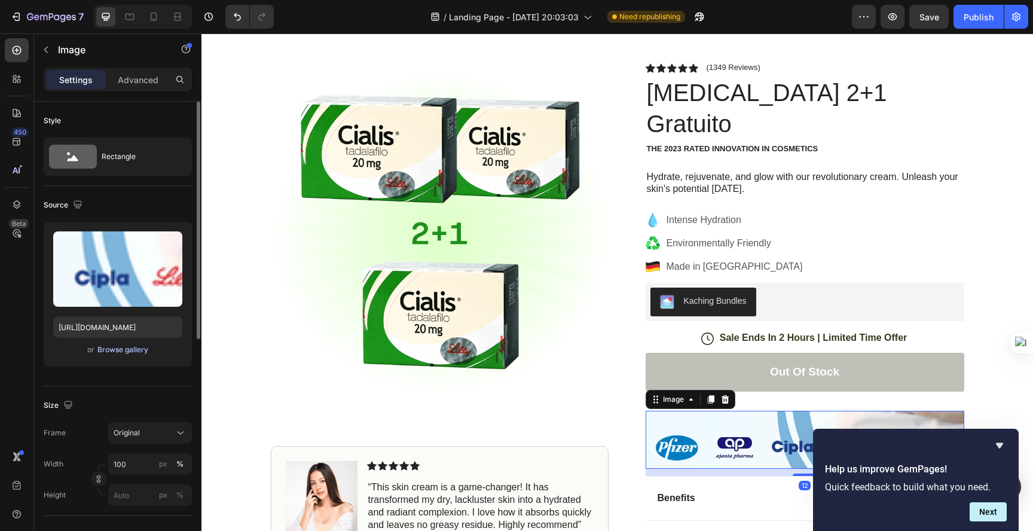
click at [122, 346] on div "Browse gallery" at bounding box center [122, 349] width 51 height 11
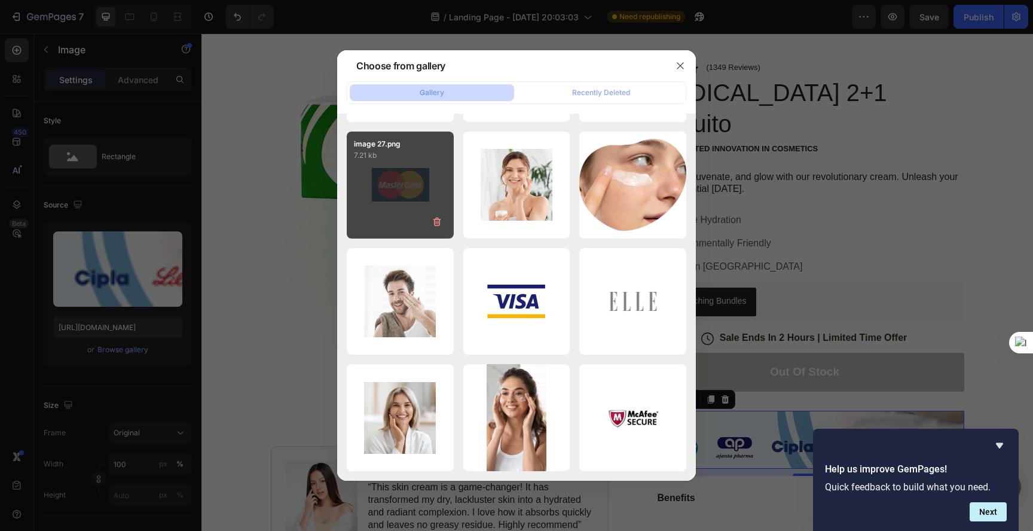
scroll to position [0, 0]
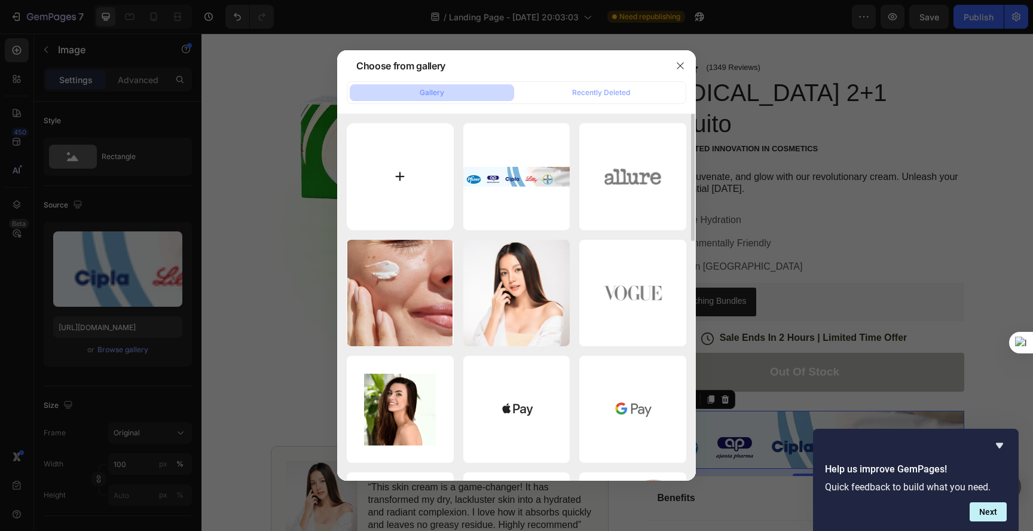
click at [398, 137] on input "file" at bounding box center [400, 176] width 107 height 107
type input "C:\fakepath\GLS_d35a71d2-4a68-456f-b7de-273c6fd3035f (1).webp"
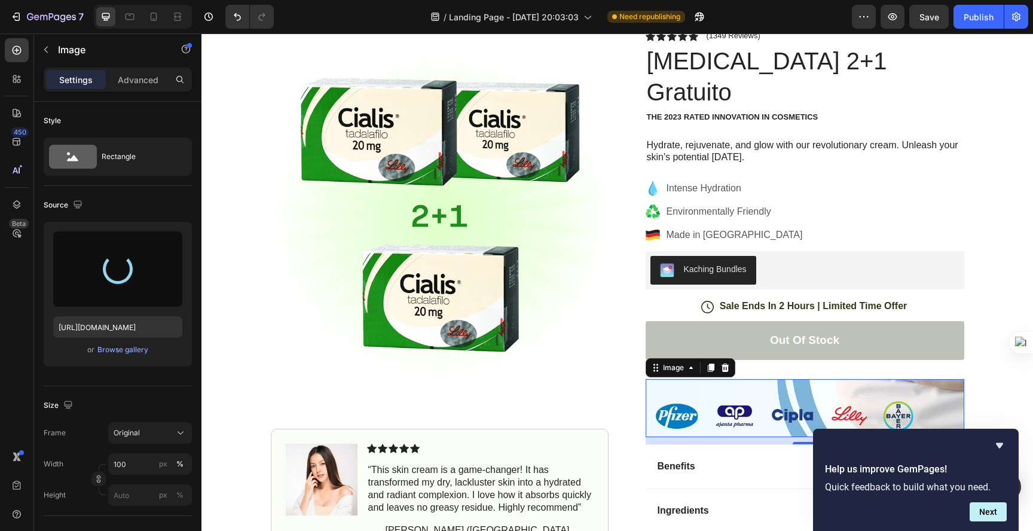
scroll to position [80, 0]
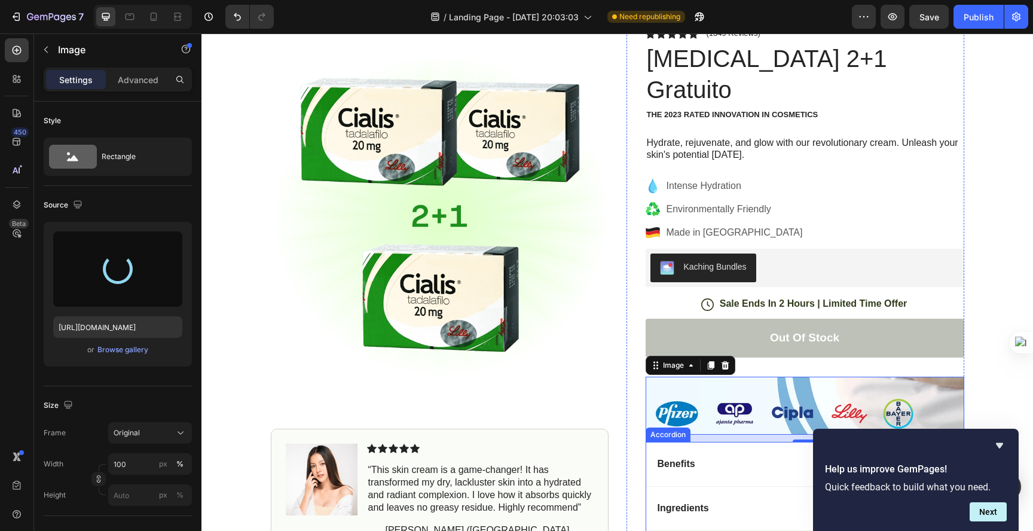
type input "https://cdn.shopify.com/s/files/1/0933/6740/2863/files/gempages_586307541647033…"
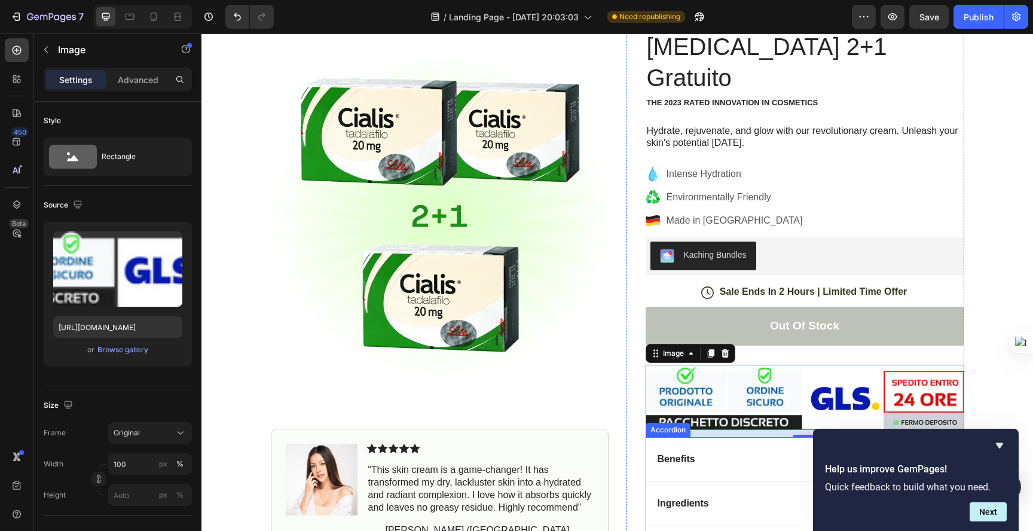
scroll to position [117, 0]
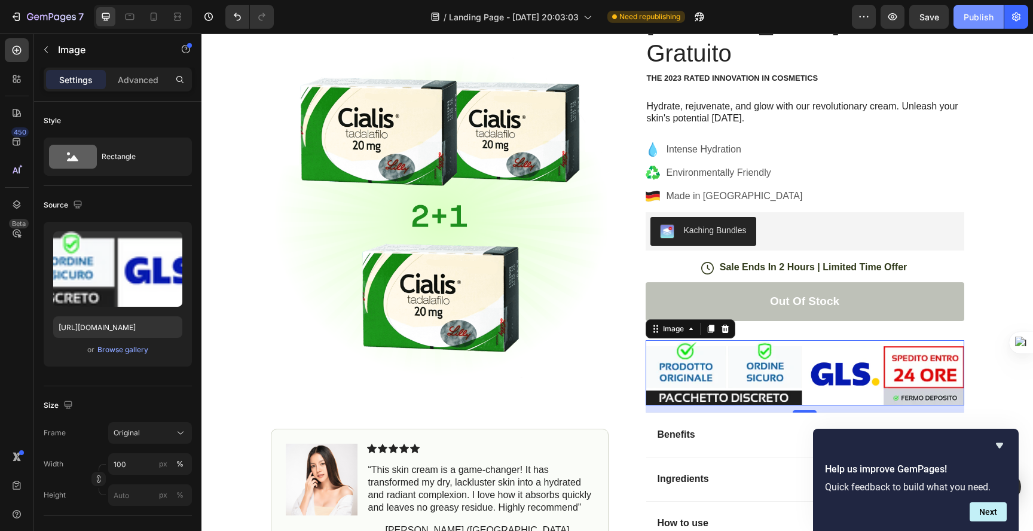
click at [980, 26] on button "Publish" at bounding box center [978, 17] width 50 height 24
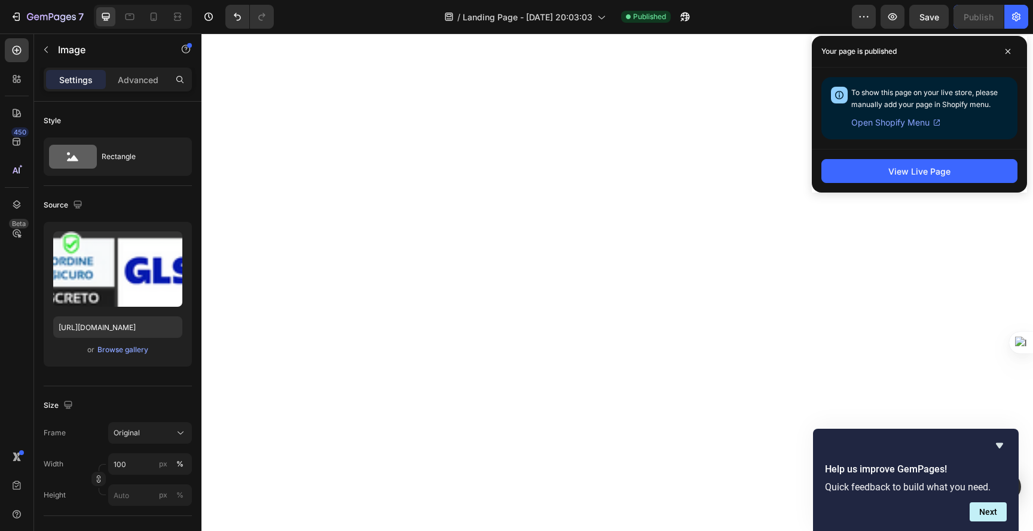
scroll to position [0, 0]
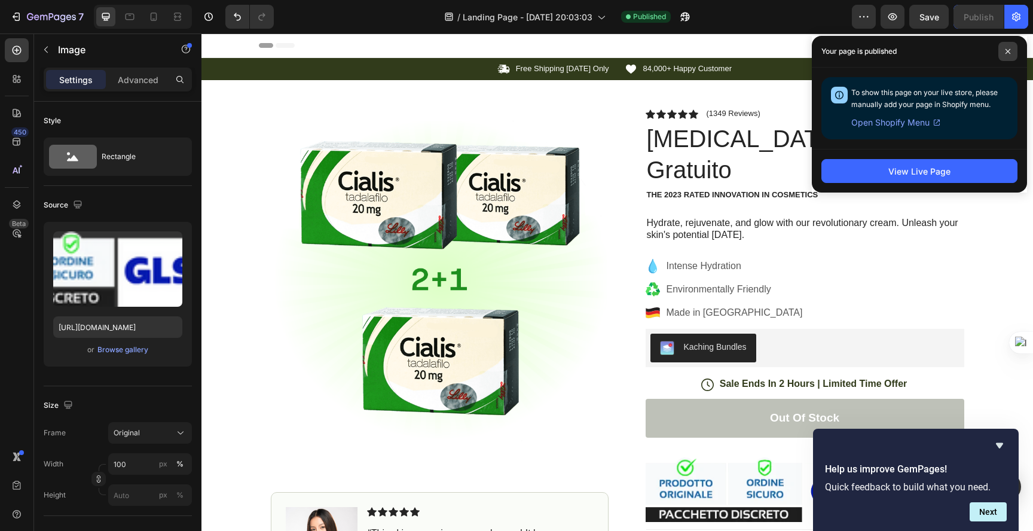
click at [1003, 50] on span at bounding box center [1007, 51] width 19 height 19
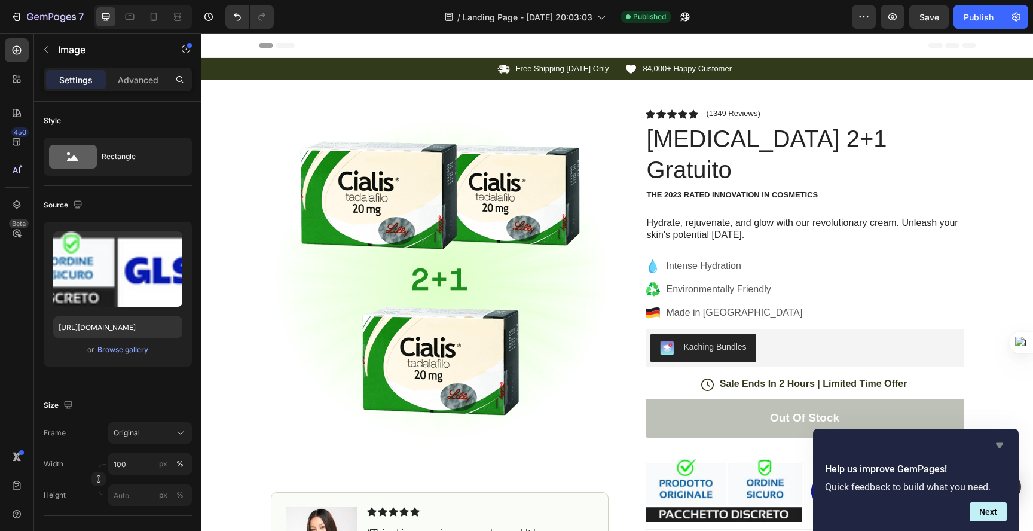
click at [1001, 442] on icon "Hide survey" at bounding box center [999, 445] width 14 height 14
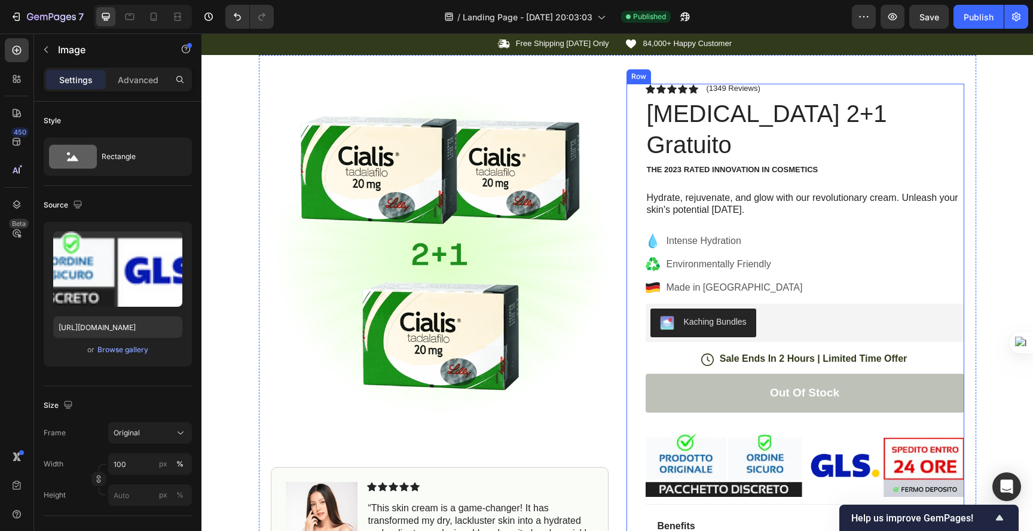
scroll to position [30, 0]
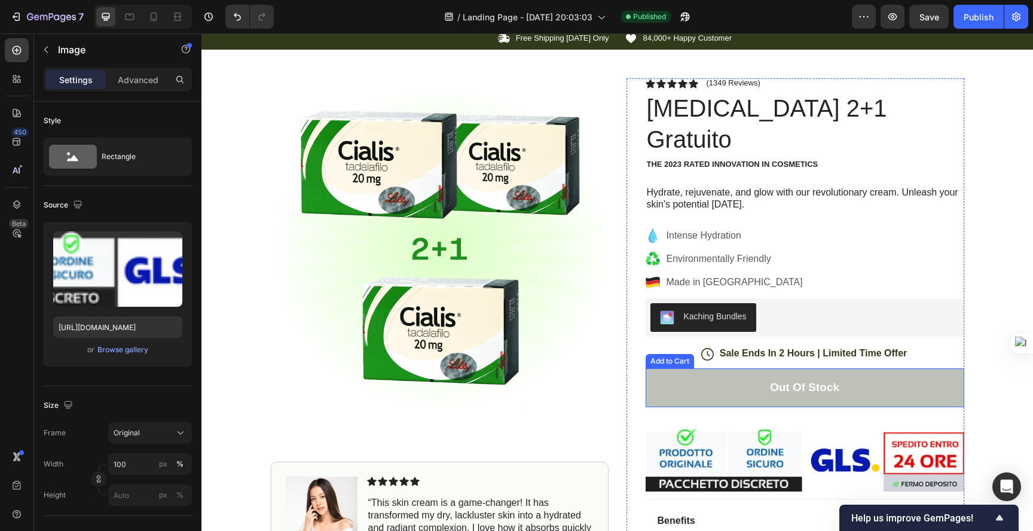
click at [740, 368] on button "Out of stock" at bounding box center [804, 387] width 318 height 39
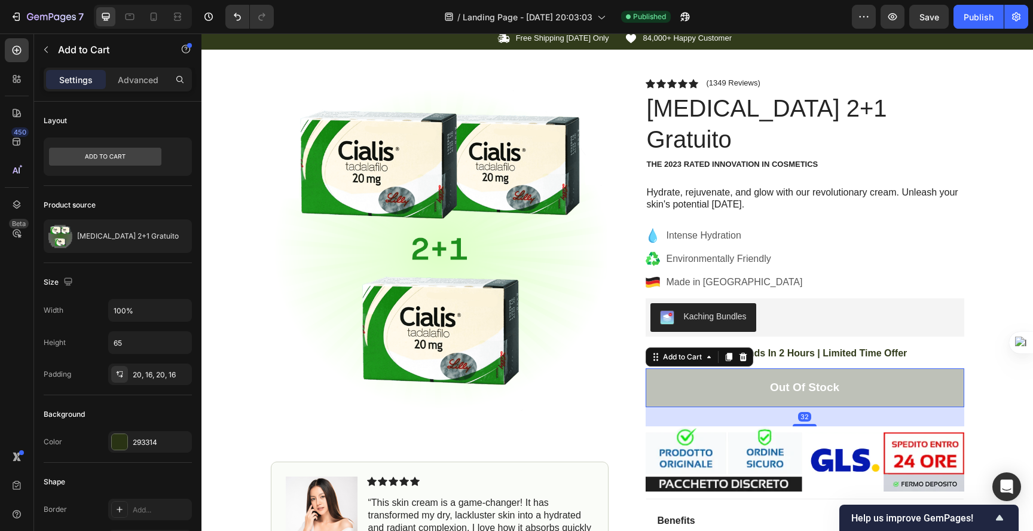
click at [736, 368] on button "Out of stock" at bounding box center [804, 387] width 318 height 39
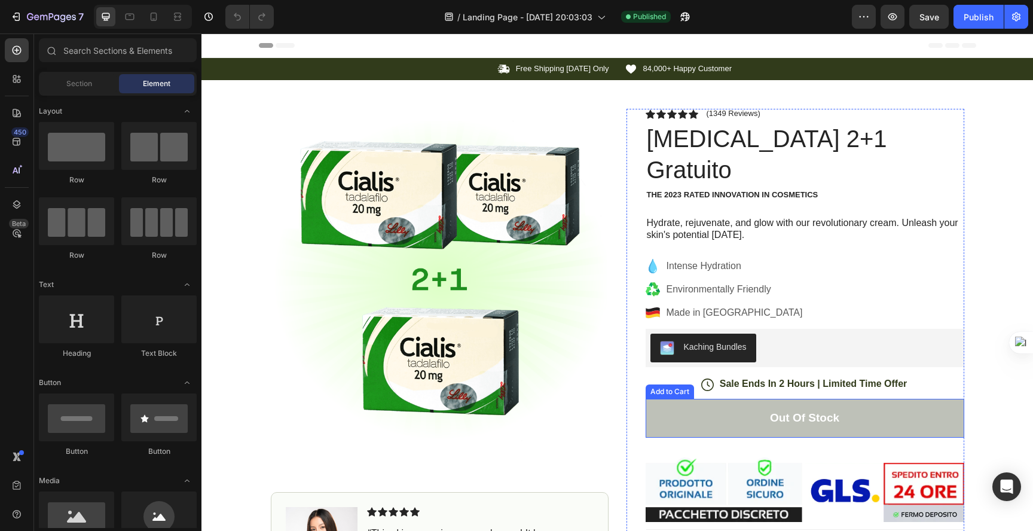
click at [750, 399] on button "Out of stock" at bounding box center [804, 418] width 318 height 39
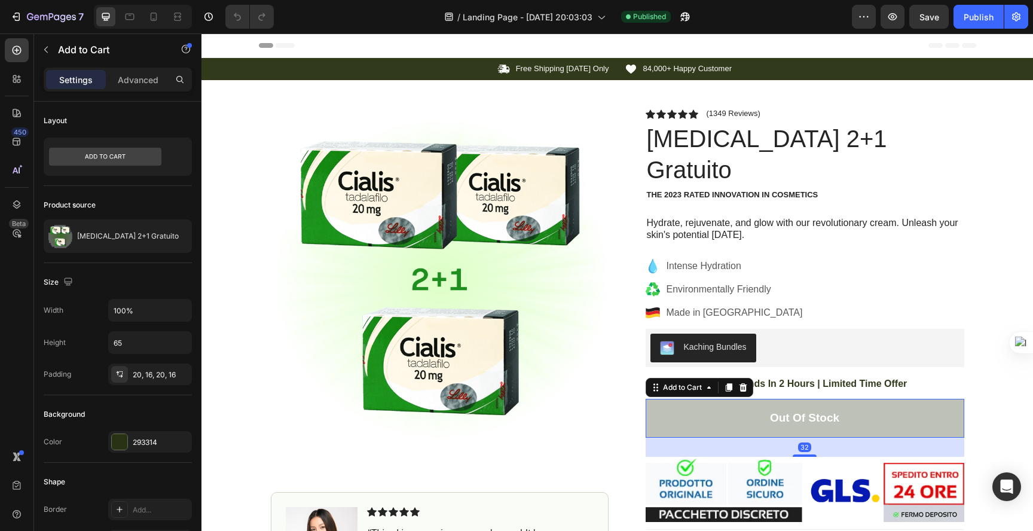
click at [750, 399] on button "Out of stock" at bounding box center [804, 418] width 318 height 39
click at [14, 50] on icon at bounding box center [17, 50] width 12 height 12
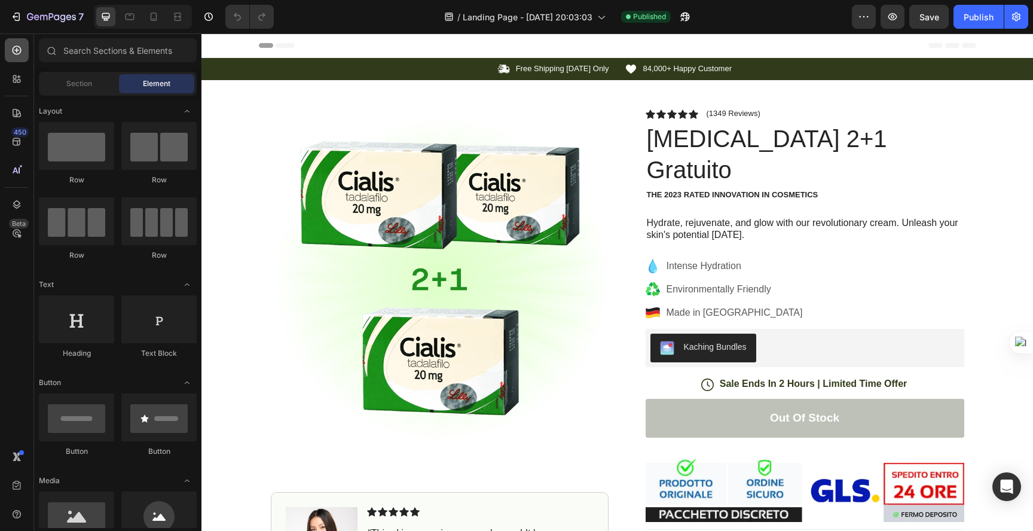
click at [14, 50] on icon at bounding box center [17, 50] width 12 height 12
click at [22, 76] on icon at bounding box center [17, 79] width 12 height 12
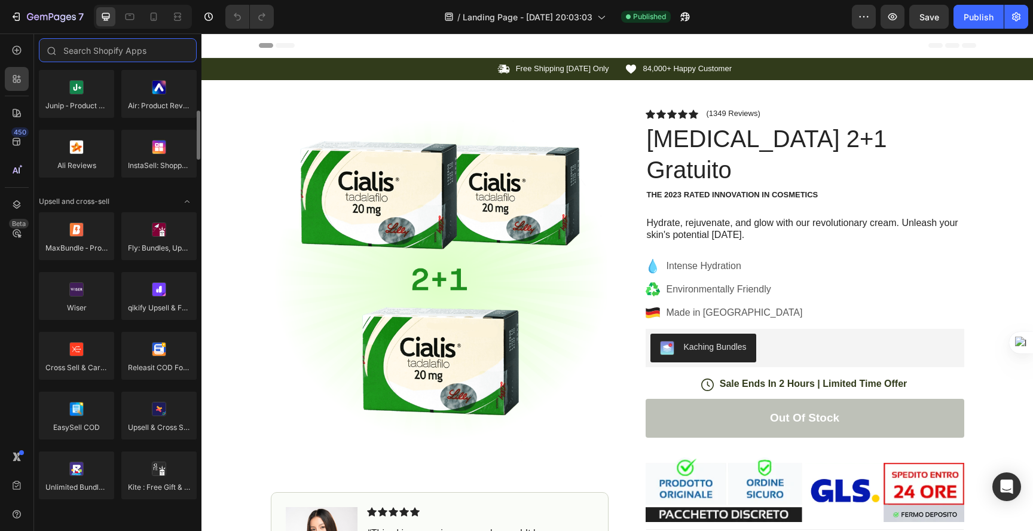
scroll to position [413, 0]
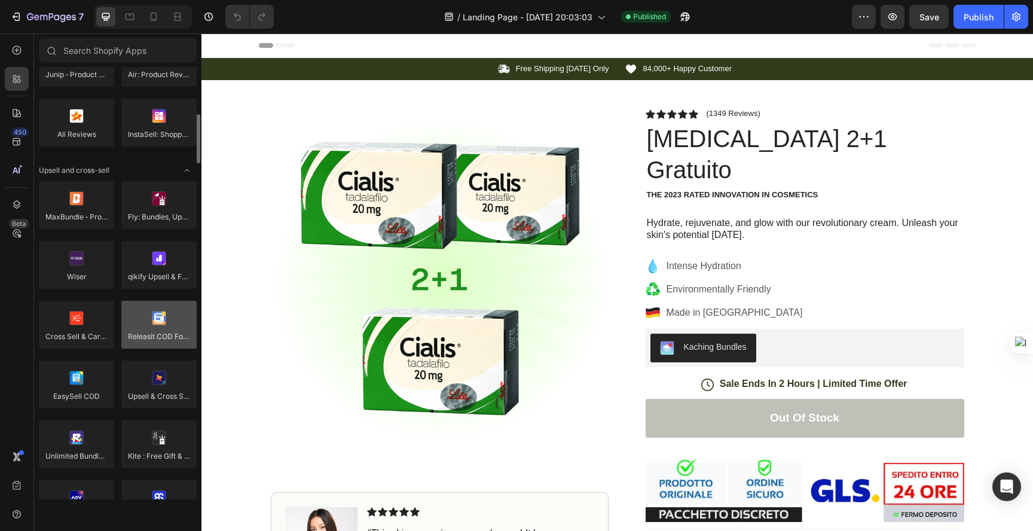
click at [165, 342] on div at bounding box center [158, 325] width 75 height 48
click at [166, 332] on div at bounding box center [158, 325] width 75 height 48
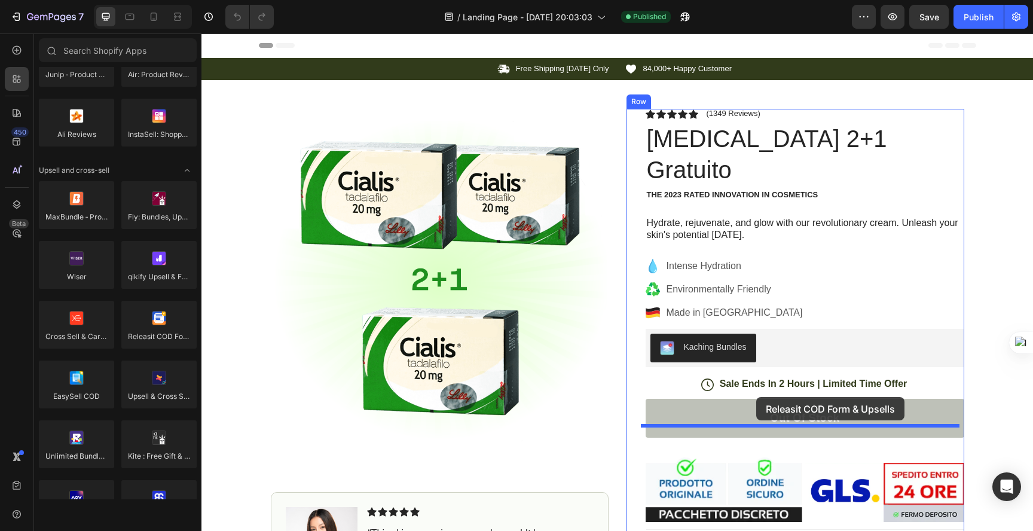
drag, startPoint x: 367, startPoint y: 365, endPoint x: 760, endPoint y: 382, distance: 393.6
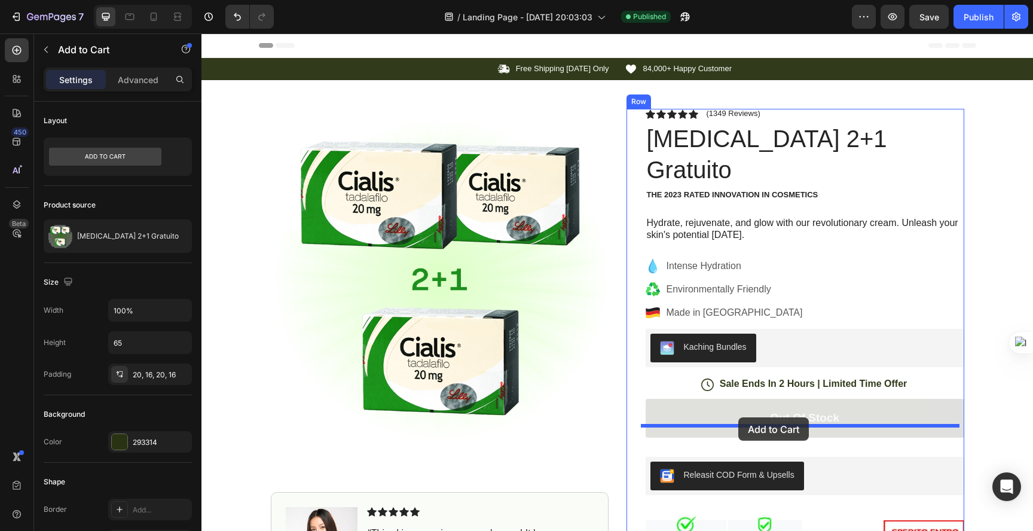
drag, startPoint x: 760, startPoint y: 382, endPoint x: 733, endPoint y: 381, distance: 26.9
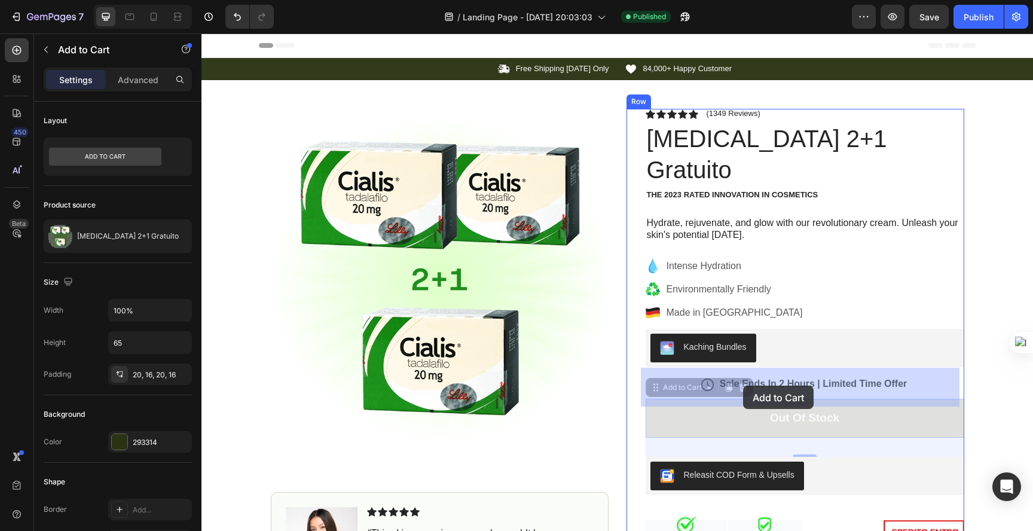
drag, startPoint x: 734, startPoint y: 376, endPoint x: 738, endPoint y: 370, distance: 6.5
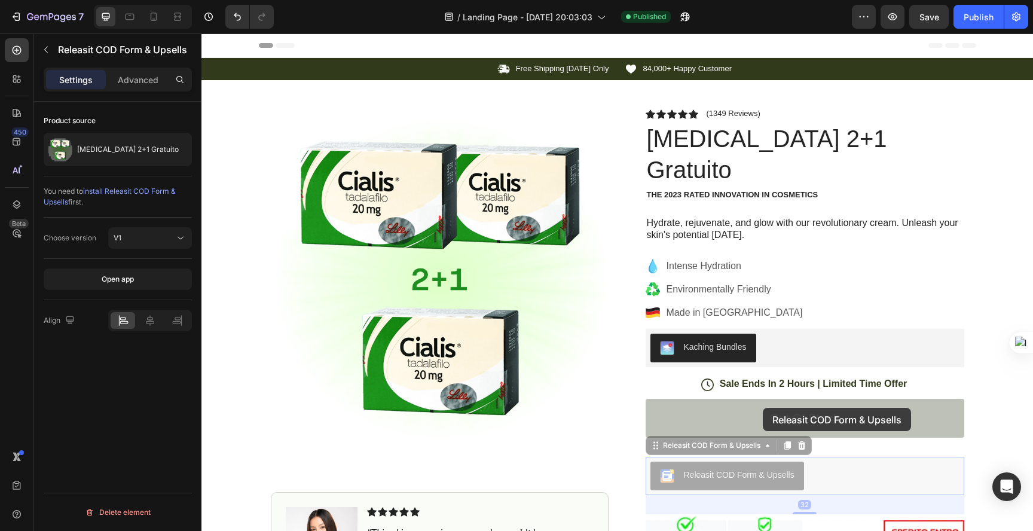
drag, startPoint x: 743, startPoint y: 444, endPoint x: 763, endPoint y: 393, distance: 54.5
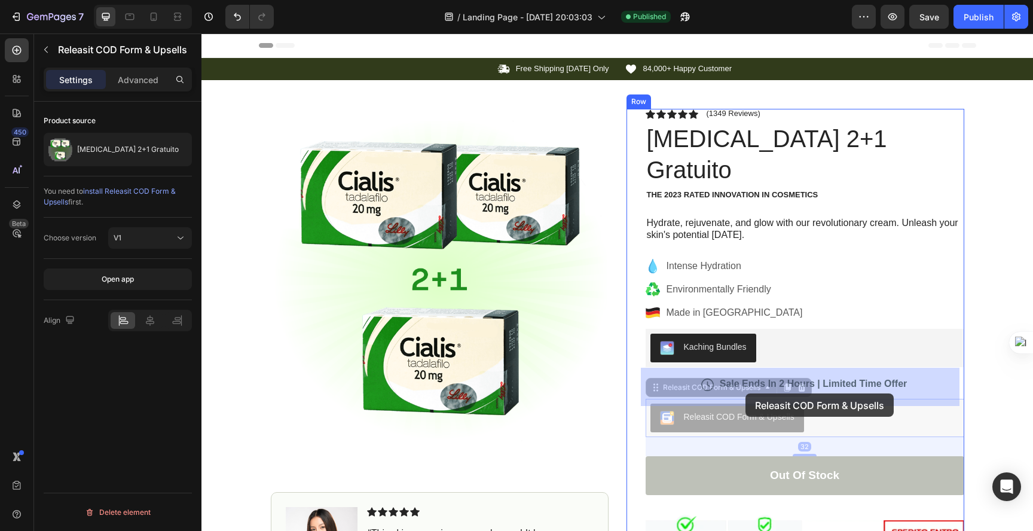
drag, startPoint x: 763, startPoint y: 392, endPoint x: 714, endPoint y: 378, distance: 51.1
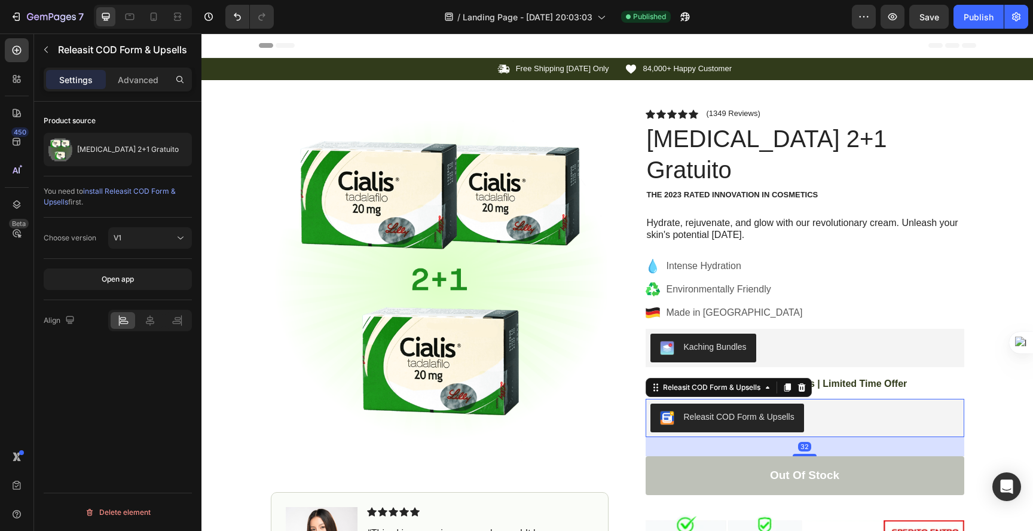
click at [706, 403] on button "Releasit COD Form & Upsells" at bounding box center [727, 417] width 154 height 29
click at [780, 456] on button "Out of stock" at bounding box center [804, 475] width 318 height 39
click at [744, 411] on div "Releasit COD Form & Upsells" at bounding box center [739, 417] width 111 height 13
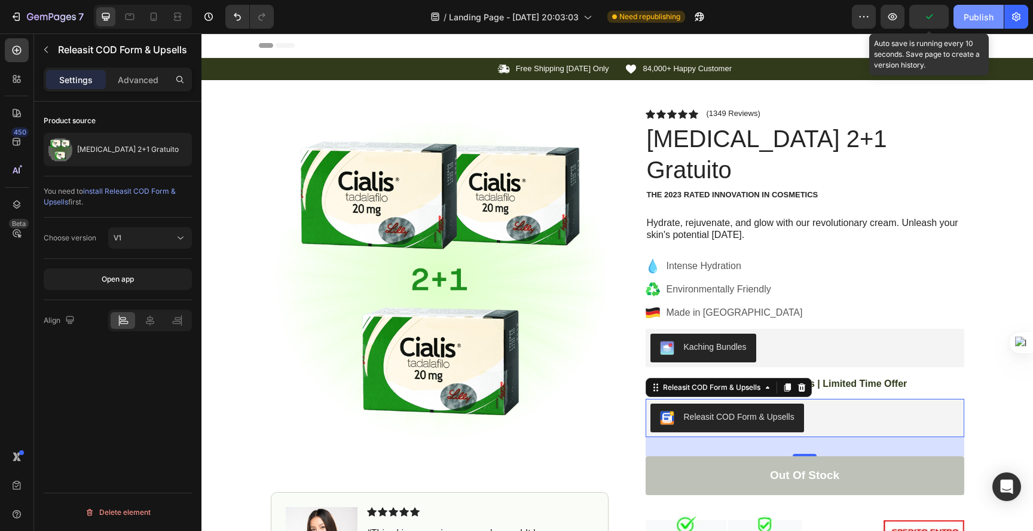
click at [980, 21] on div "Publish" at bounding box center [978, 17] width 30 height 13
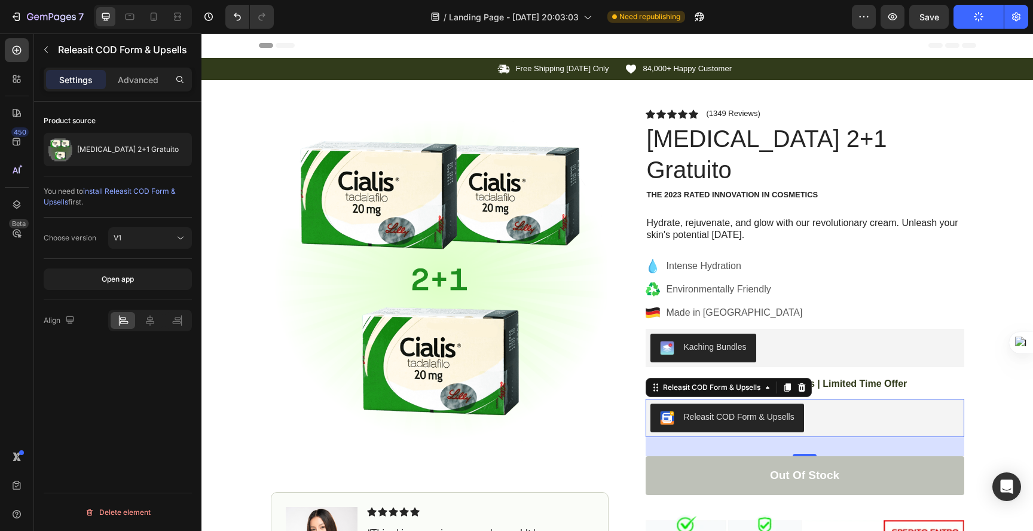
click at [982, 22] on button "Publish" at bounding box center [978, 17] width 50 height 24
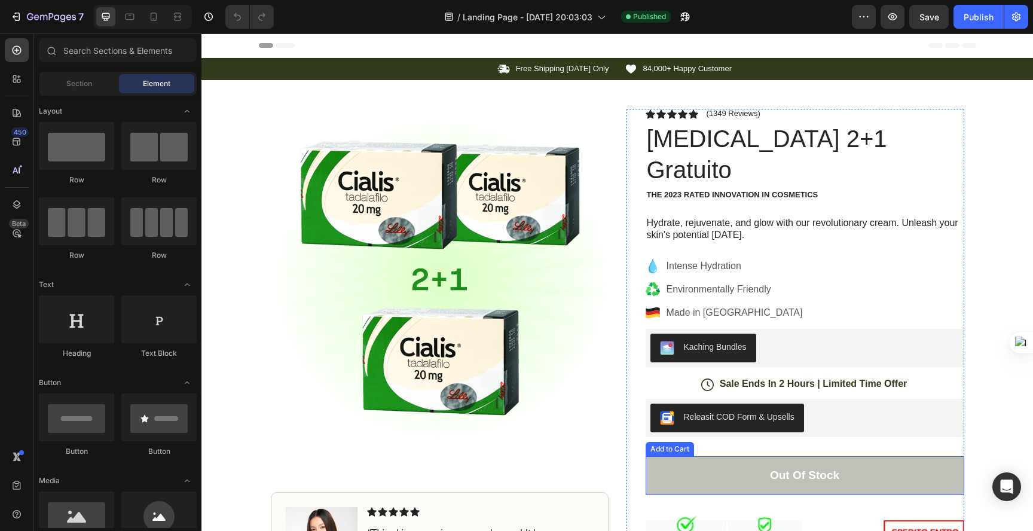
click at [700, 456] on button "Out of stock" at bounding box center [804, 475] width 318 height 39
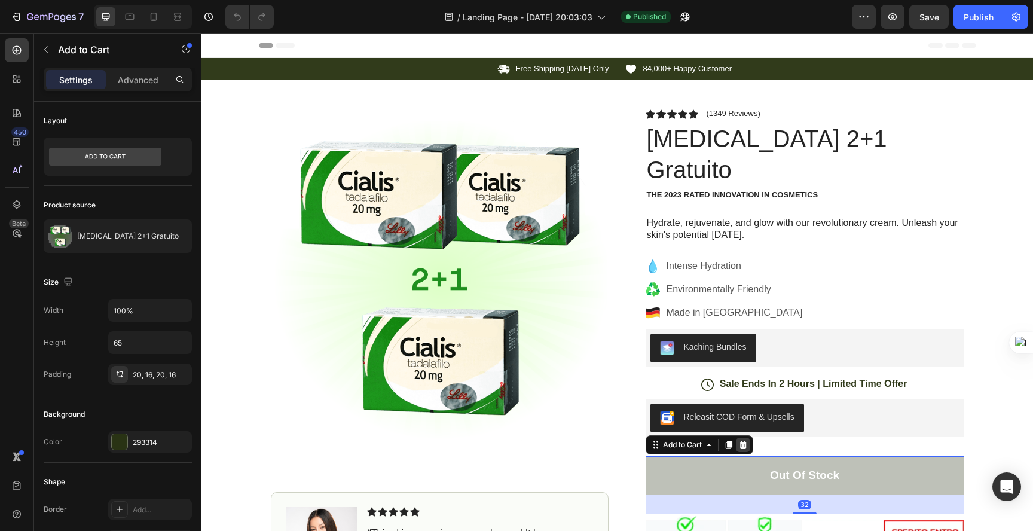
click at [742, 440] on icon at bounding box center [743, 445] width 10 height 10
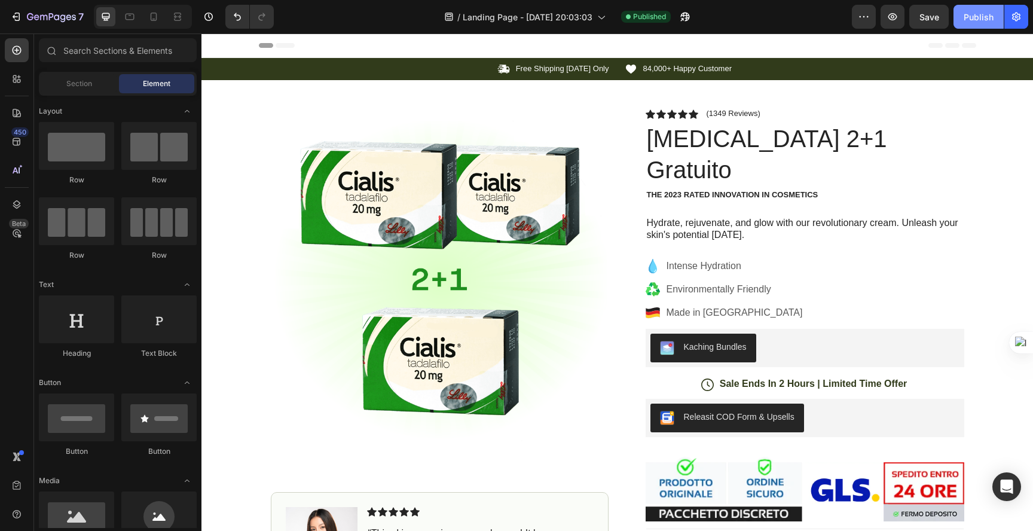
click at [968, 25] on button "Publish" at bounding box center [978, 17] width 50 height 24
click at [557, 45] on div "Header" at bounding box center [617, 45] width 717 height 24
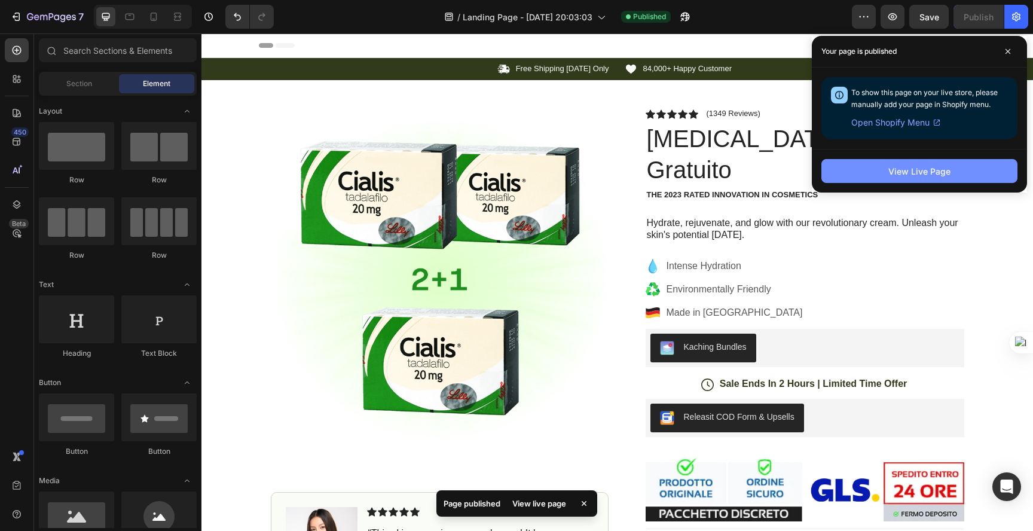
click at [958, 173] on button "View Live Page" at bounding box center [919, 171] width 196 height 24
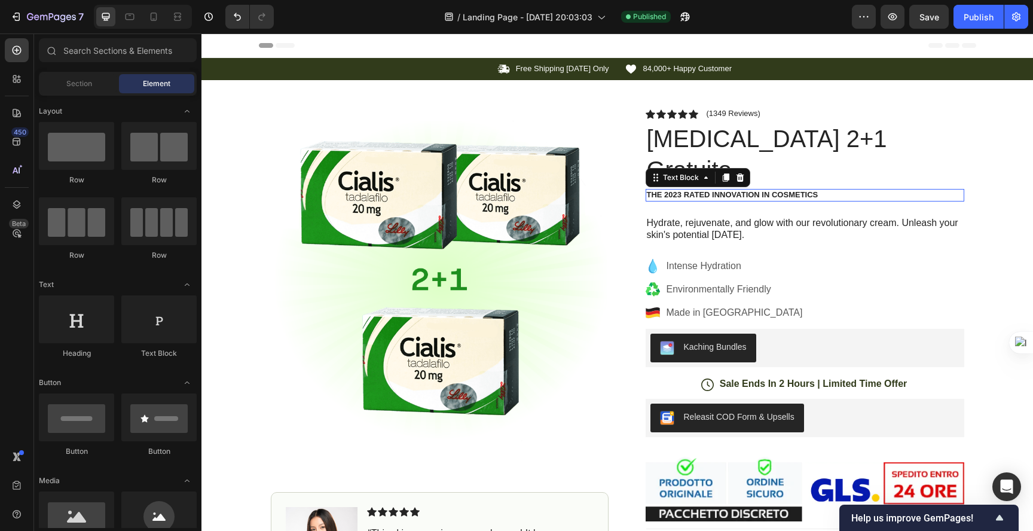
click at [715, 190] on p "The 2023 Rated Innovation in Cosmetics" at bounding box center [805, 195] width 316 height 10
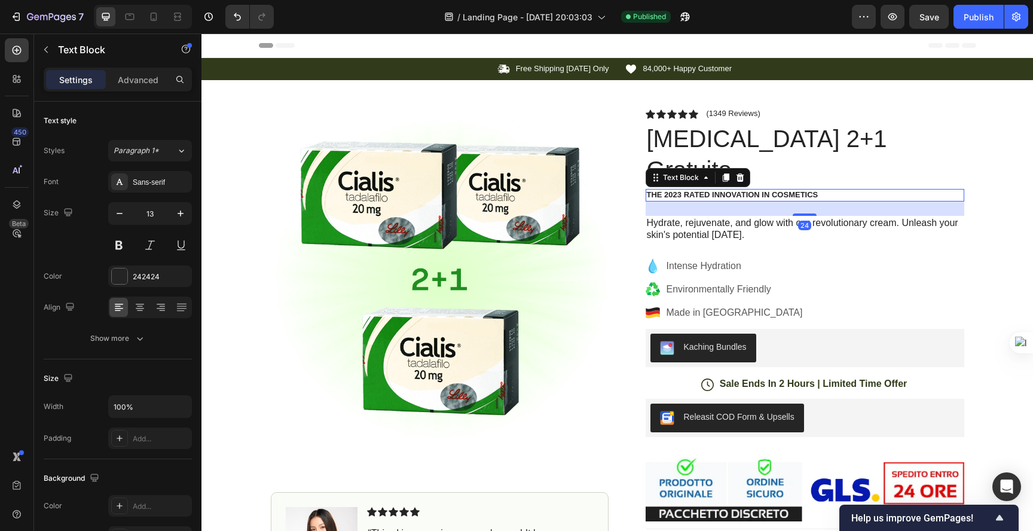
click at [712, 190] on p "The 2023 Rated Innovation in Cosmetics" at bounding box center [805, 195] width 316 height 10
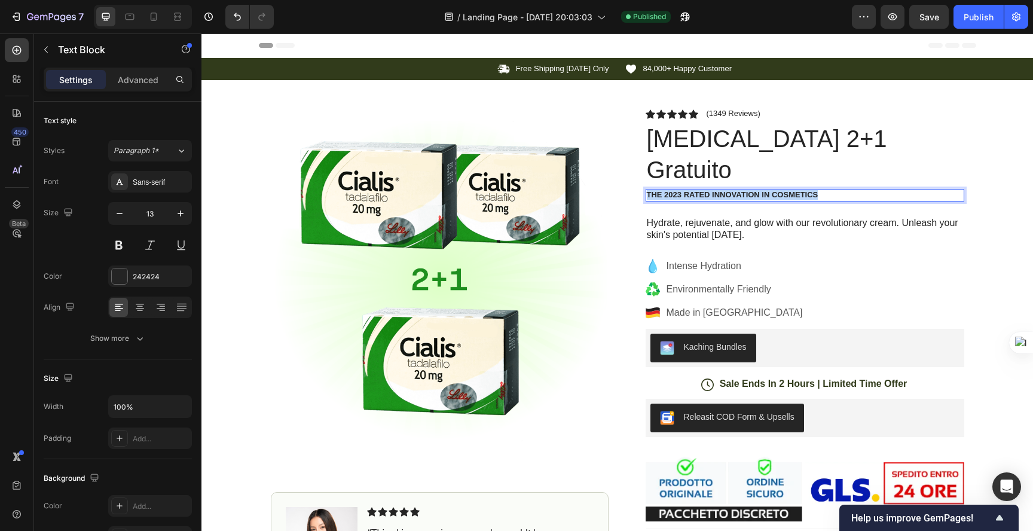
click at [712, 190] on p "The 2023 Rated Innovation in Cosmetics" at bounding box center [805, 195] width 316 height 10
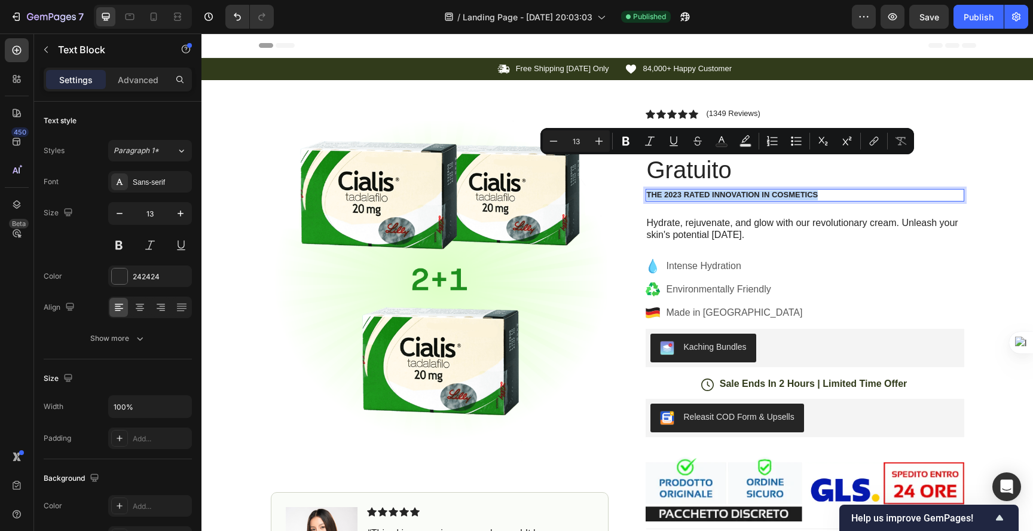
click at [727, 190] on p "The 2023 Rated Innovation in Cosmetics" at bounding box center [805, 195] width 316 height 10
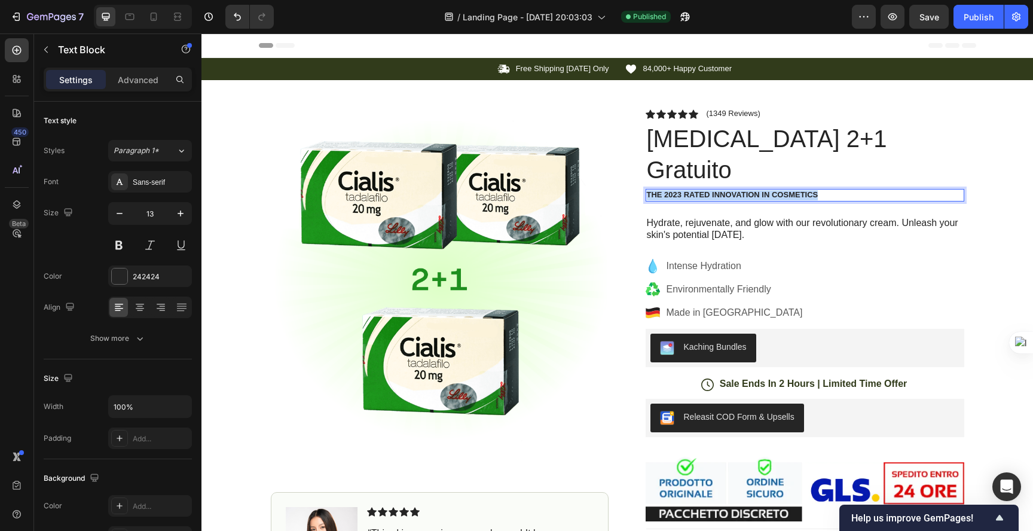
click at [727, 190] on p "The 2023 Rated Innovation in Cosmetics" at bounding box center [805, 195] width 316 height 10
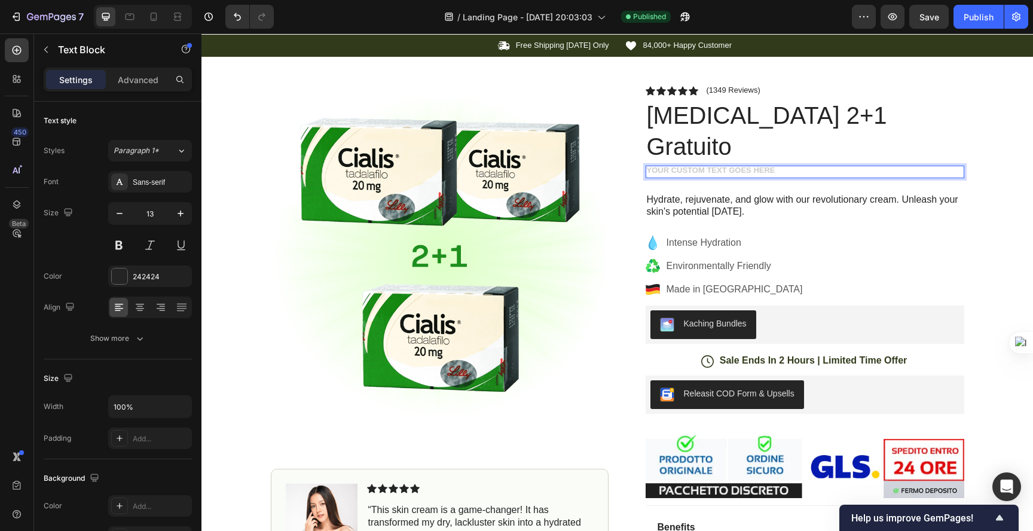
click at [743, 166] on div "Rich Text Editor. Editing area: main" at bounding box center [804, 172] width 318 height 13
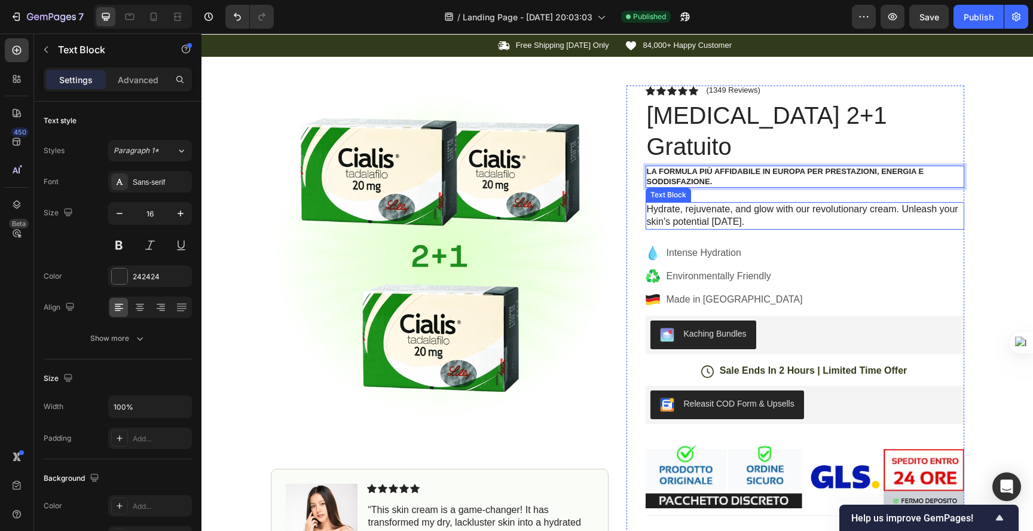
click at [718, 203] on p "Hydrate, rejuvenate, and glow with our revolutionary cream. Unleash your skin's…" at bounding box center [805, 215] width 316 height 25
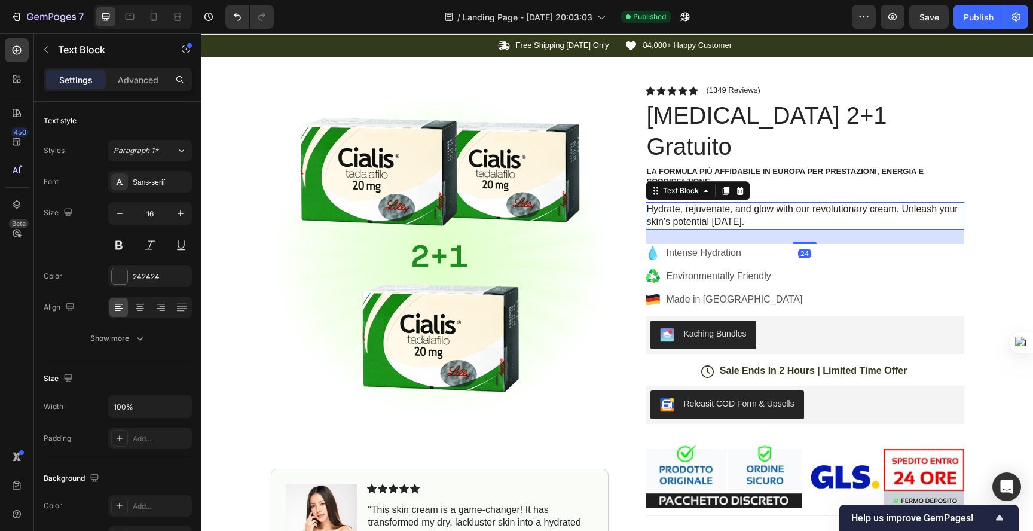
click at [718, 203] on p "Hydrate, rejuvenate, and glow with our revolutionary cream. Unleash your skin's…" at bounding box center [805, 215] width 316 height 25
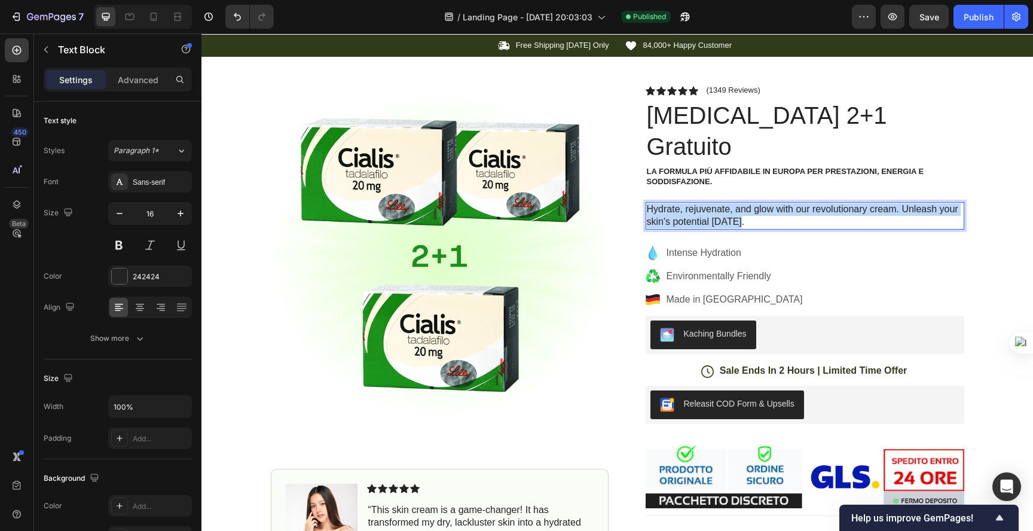
click at [718, 203] on p "Hydrate, rejuvenate, and glow with our revolutionary cream. Unleash your skin's…" at bounding box center [805, 215] width 316 height 25
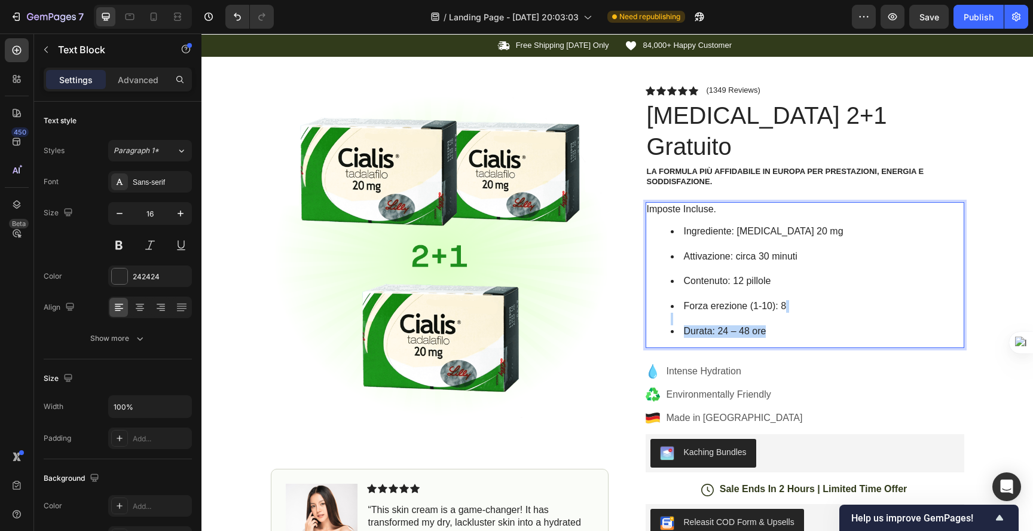
drag, startPoint x: 787, startPoint y: 302, endPoint x: 659, endPoint y: 266, distance: 132.8
click at [670, 283] on ul "Ingrediente: Tadalafil 20 mg Attivazione: circa 30 minuti Contenuto: 12 pillole…" at bounding box center [805, 281] width 316 height 112
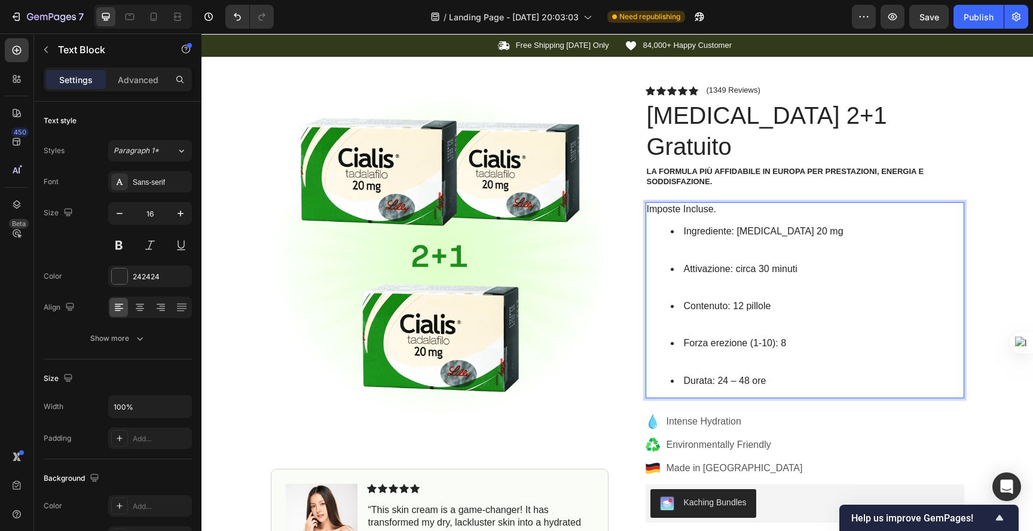
click at [777, 337] on li "Forza erezione (1-10): 8" at bounding box center [816, 355] width 292 height 37
drag, startPoint x: 767, startPoint y: 352, endPoint x: 676, endPoint y: 301, distance: 103.5
click at [682, 308] on ul "Ingrediente: Tadalafil 20 mg Attivazione: circa 30 minuti Contenuto: 12 pillole…" at bounding box center [805, 305] width 316 height 161
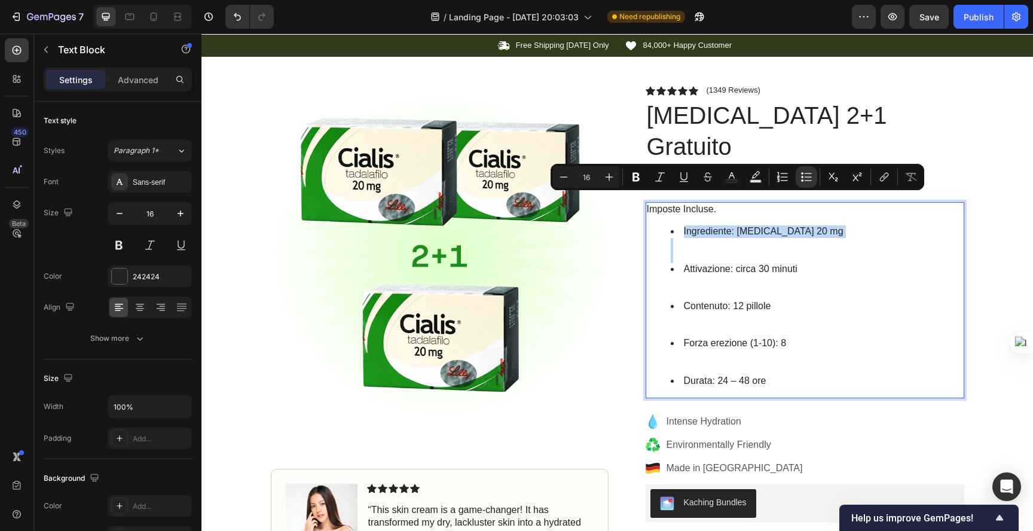
drag, startPoint x: 650, startPoint y: 223, endPoint x: 641, endPoint y: 186, distance: 37.4
click at [645, 202] on div "Imposte Incluse. Ingrediente: Tadalafil 20 mg Attivazione: circa 30 minuti Cont…" at bounding box center [804, 299] width 318 height 195
click at [684, 231] on li "Ingrediente: Tadalafil 20 mg" at bounding box center [816, 243] width 292 height 37
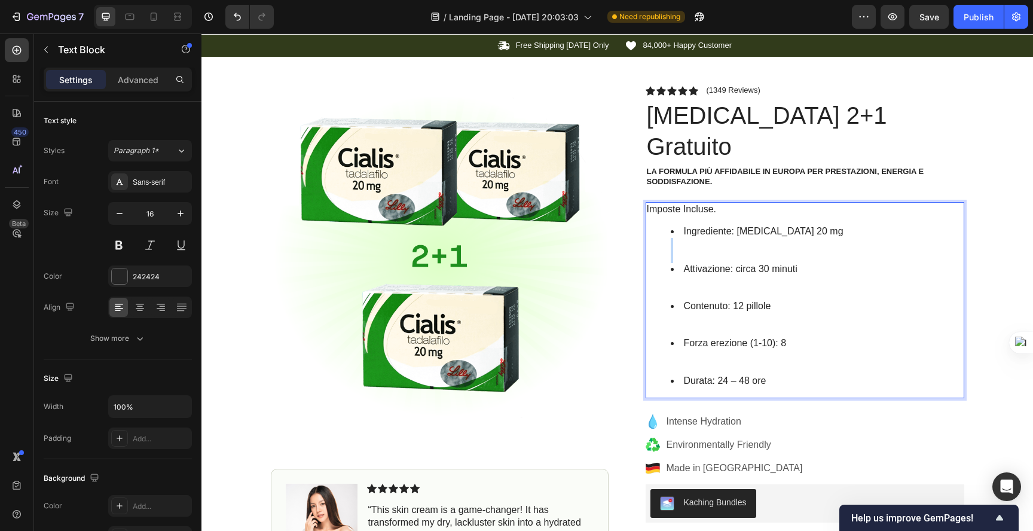
click at [684, 231] on li "Ingrediente: Tadalafil 20 mg" at bounding box center [816, 243] width 292 height 37
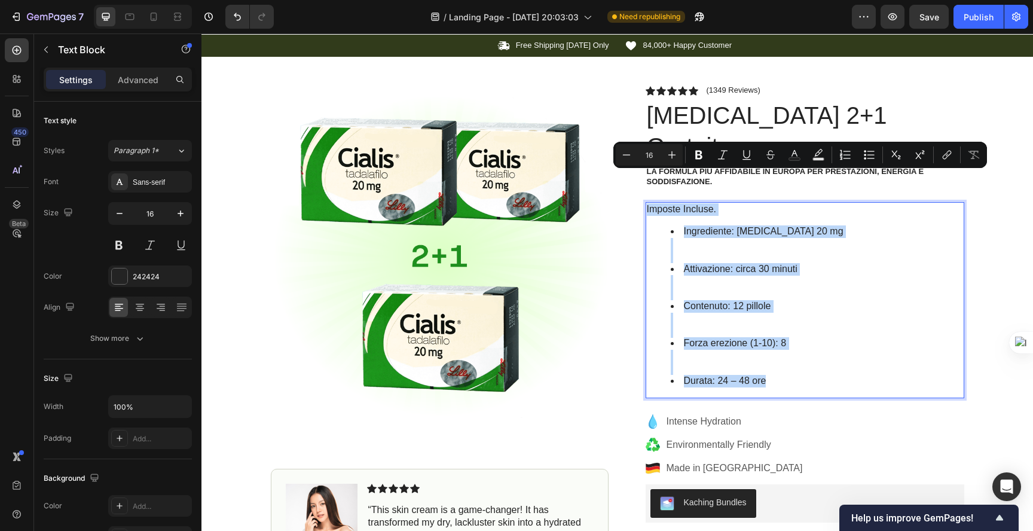
copy div "Imposte Incluse. Ingrediente: Tadalafil 20 mg Attivazione: circa 30 minuti Cont…"
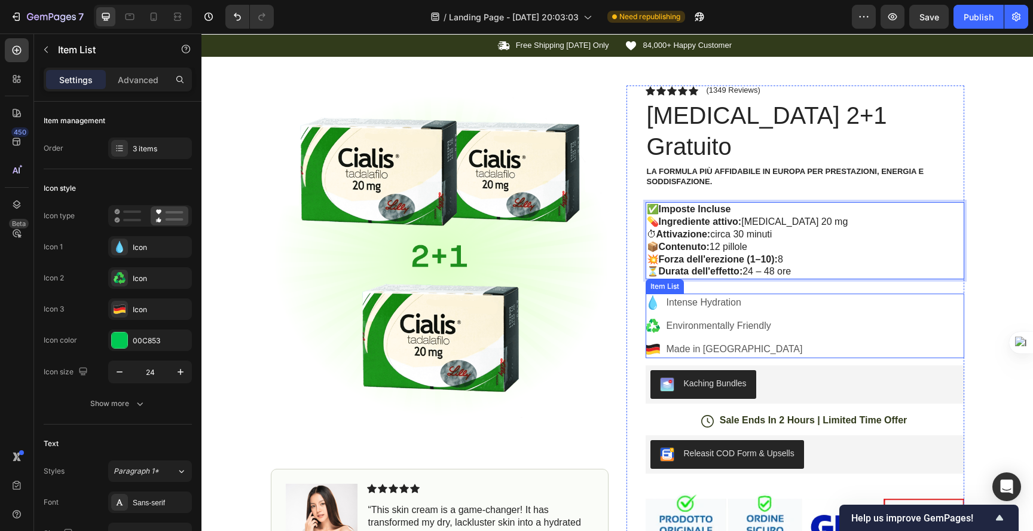
click at [673, 295] on p "Intense Hydration" at bounding box center [734, 302] width 136 height 14
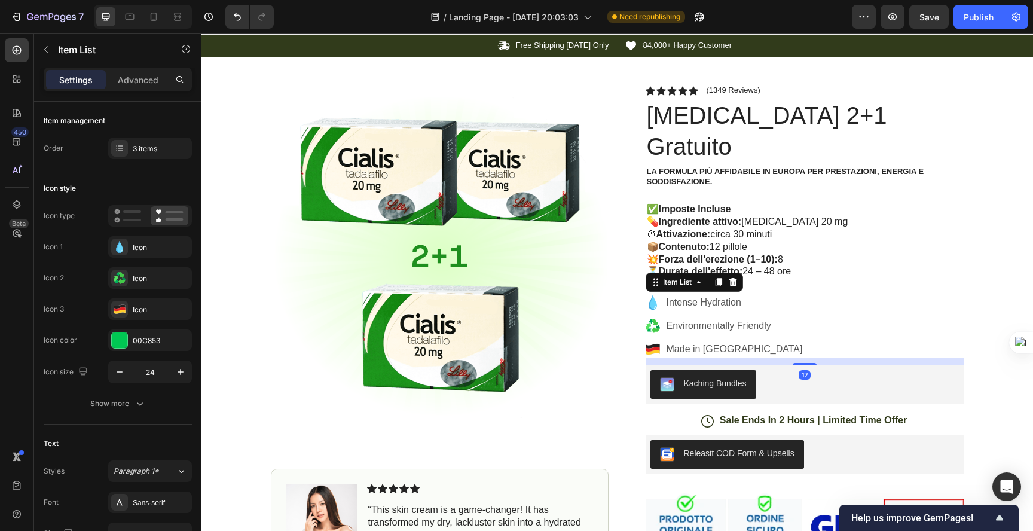
click at [679, 318] on p "Environmentally Friendly" at bounding box center [734, 325] width 136 height 14
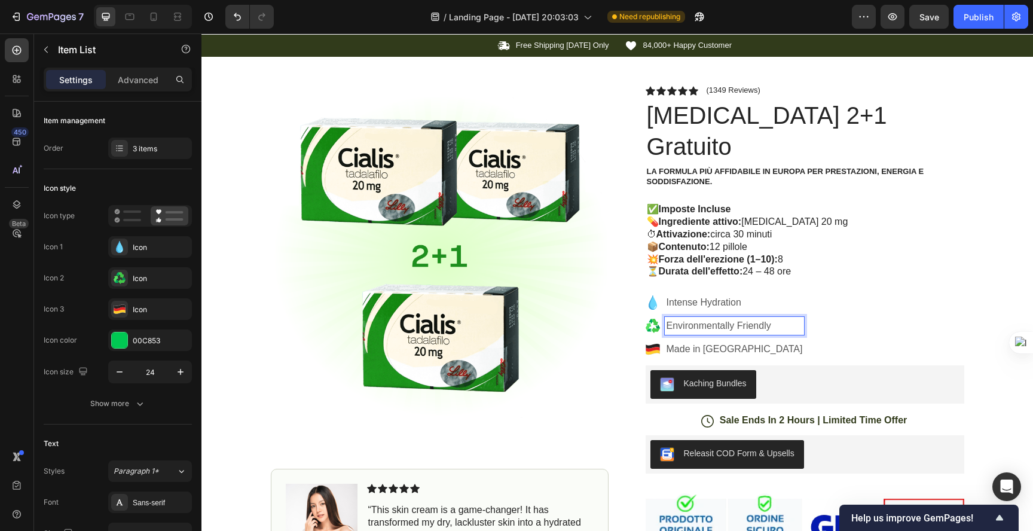
click at [679, 295] on p "Intense Hydration" at bounding box center [734, 302] width 136 height 14
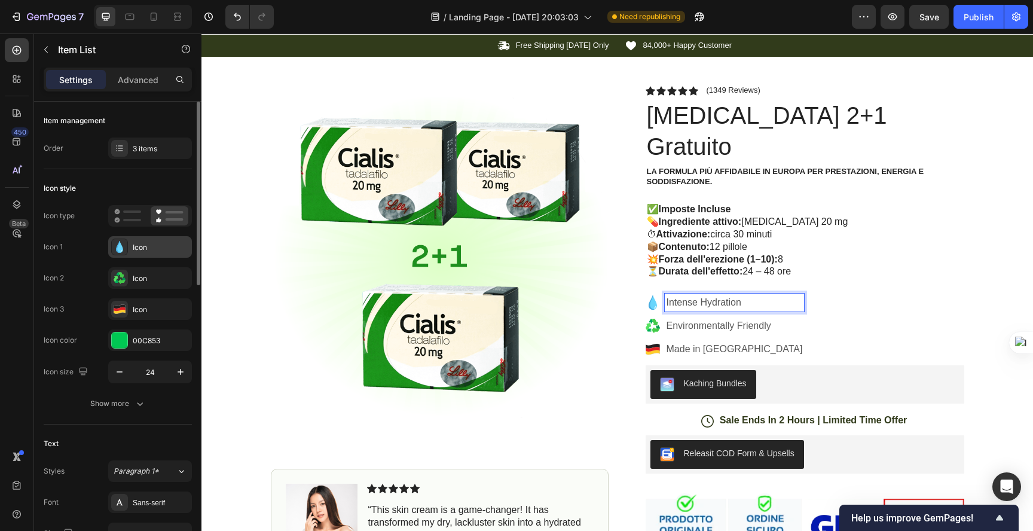
click at [163, 243] on div "Icon" at bounding box center [161, 247] width 56 height 11
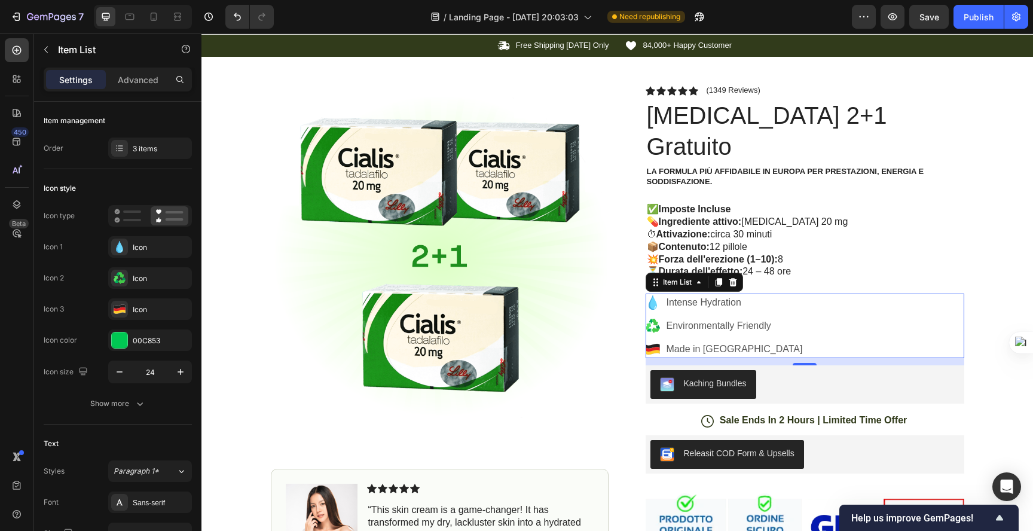
click at [731, 293] on div "Intense Hydration Environmentally Friendly Made in Germany" at bounding box center [724, 325] width 159 height 65
click at [727, 295] on p "Intense Hydration" at bounding box center [734, 302] width 136 height 14
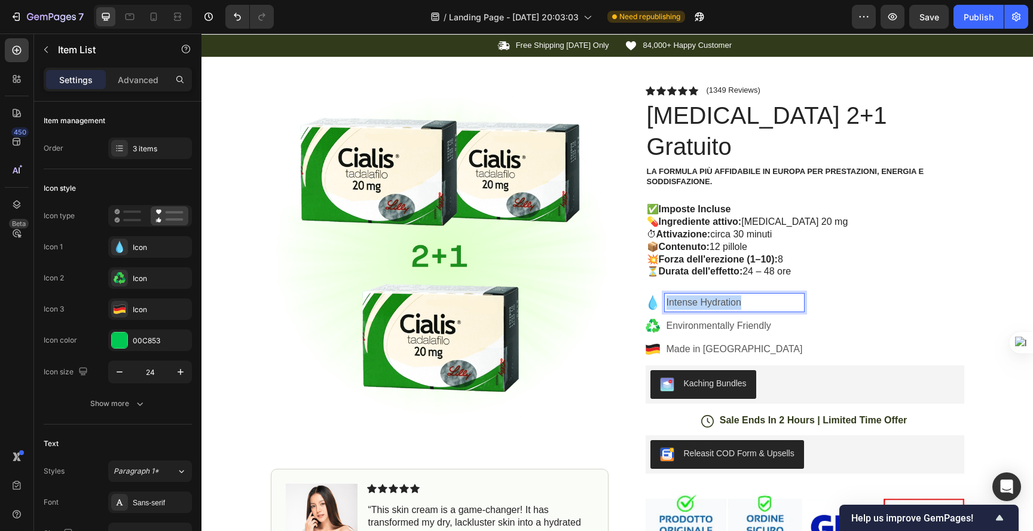
click at [727, 295] on p "Intense Hydration" at bounding box center [734, 302] width 136 height 14
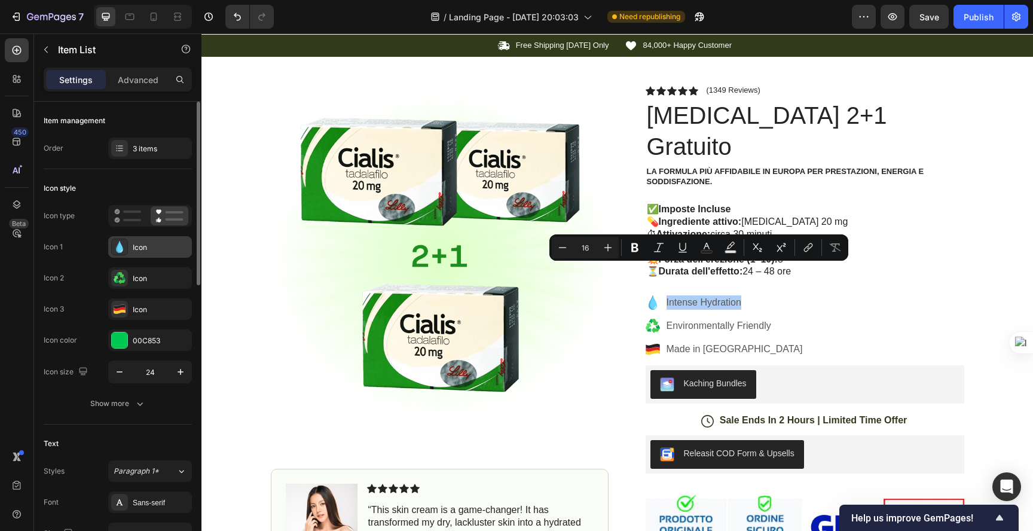
click at [146, 250] on div "Icon" at bounding box center [161, 247] width 56 height 11
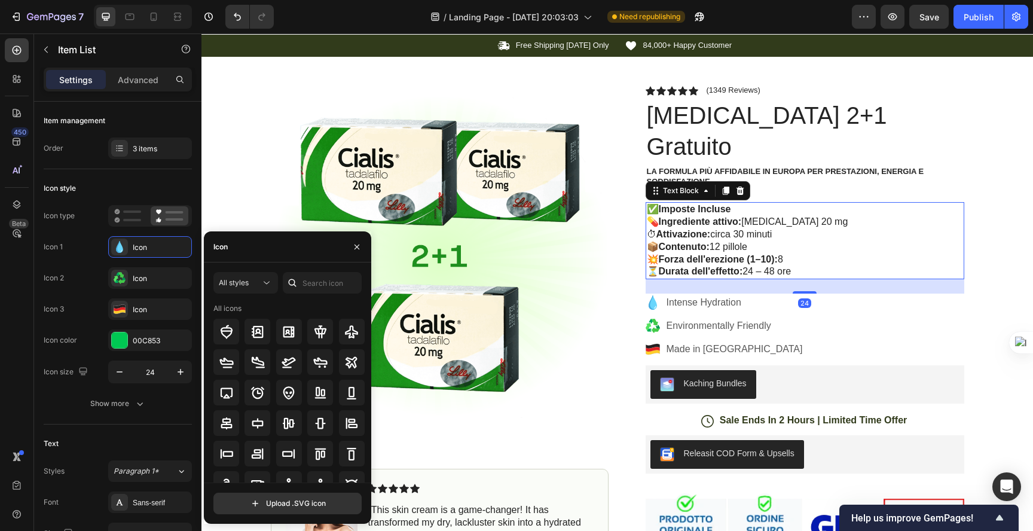
click at [772, 203] on p "✅ Imposte Incluse 💊 Ingrediente attivo: Tadalafil 20 mg ⏱ Attivazione: circa 30…" at bounding box center [805, 240] width 316 height 75
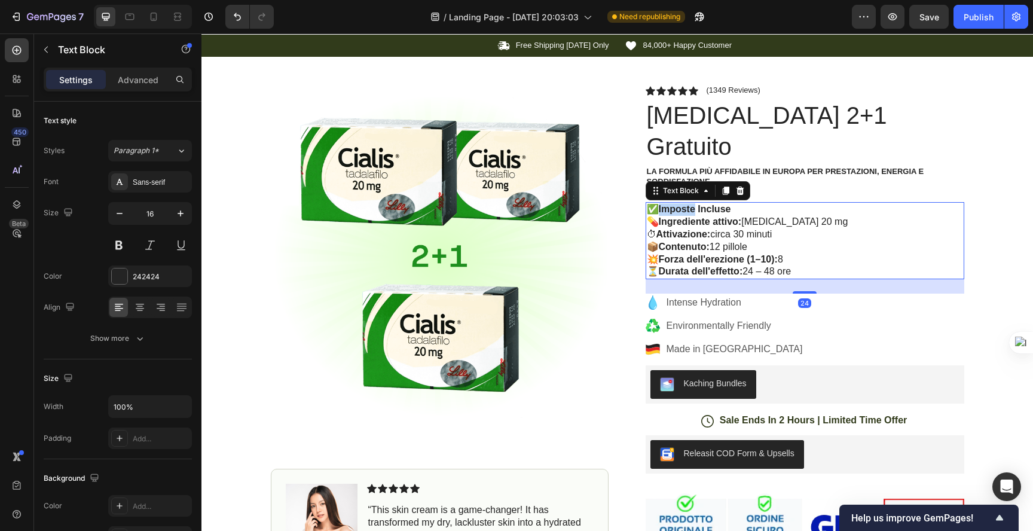
click at [678, 204] on strong "Imposte Incluse" at bounding box center [694, 209] width 72 height 10
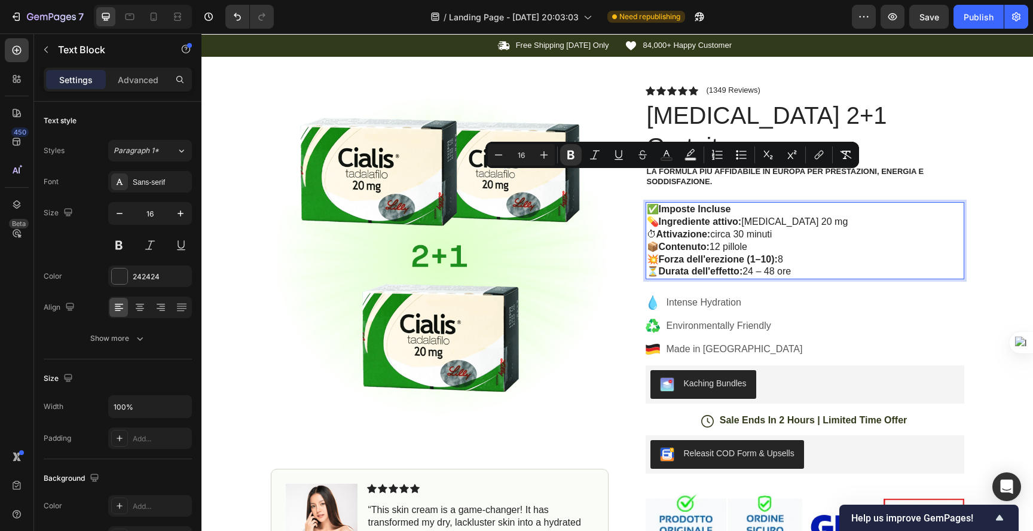
click at [700, 229] on strong "Attivazione:" at bounding box center [683, 234] width 54 height 10
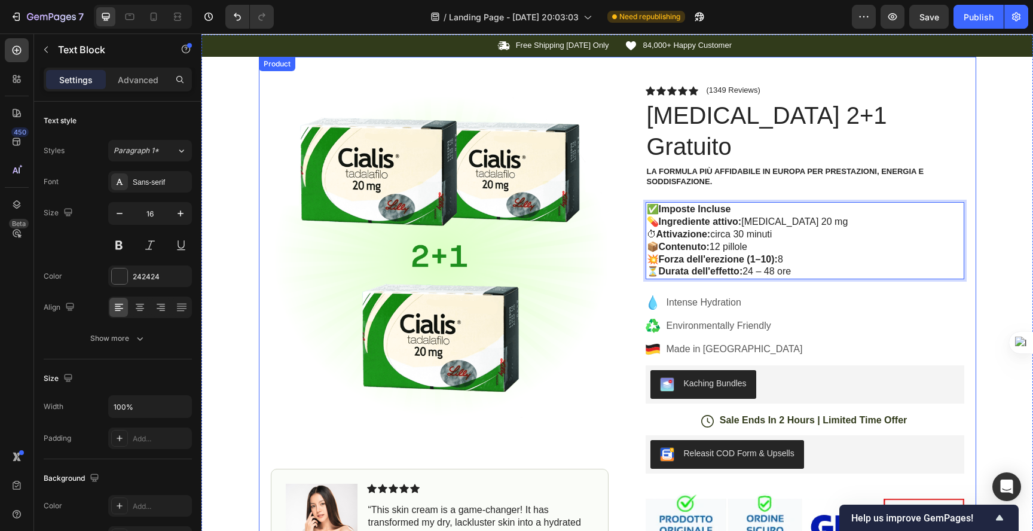
drag, startPoint x: 804, startPoint y: 240, endPoint x: 605, endPoint y: 171, distance: 210.1
click at [605, 171] on div "Product Images Image Icon Icon Icon Icon Icon Icon List “This skin cream is a g…" at bounding box center [617, 387] width 717 height 660
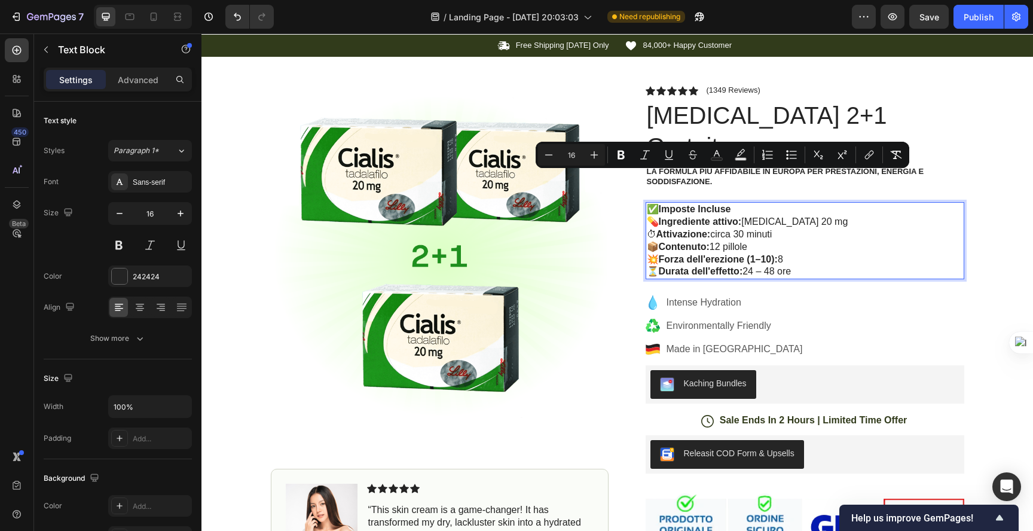
click at [741, 207] on p "✅ Imposte Incluse 💊 Ingrediente attivo: Tadalafil 20 mg ⏱ Attivazione: circa 30…" at bounding box center [805, 240] width 316 height 75
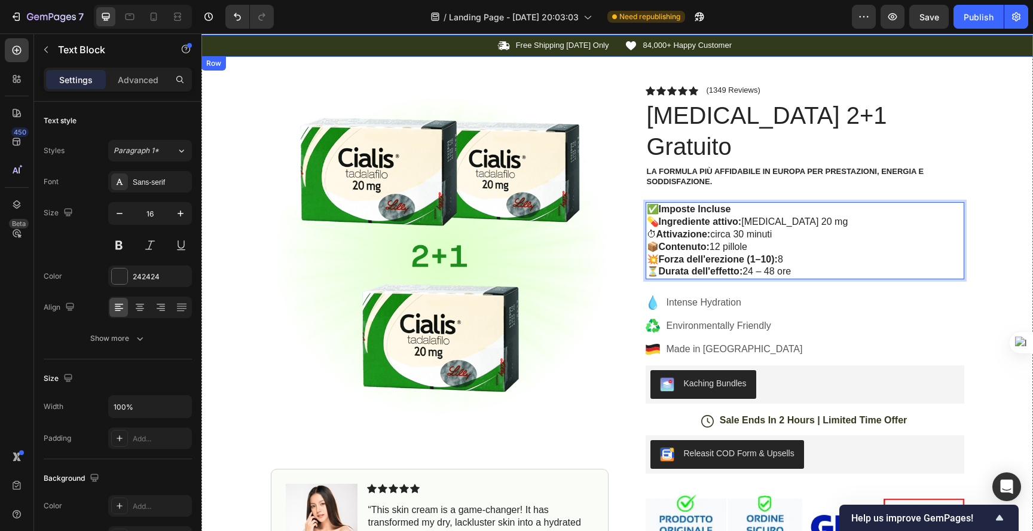
click at [244, 29] on div "7 / Landing Page - [DATE] 20:03:03 Need republishing Preview Save Publish" at bounding box center [516, 17] width 1033 height 34
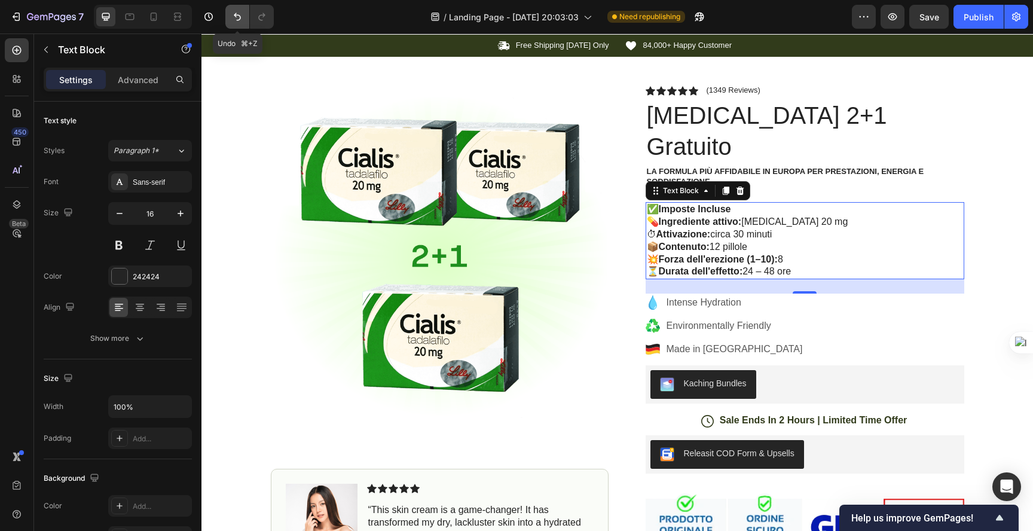
click at [232, 16] on icon "Undo/Redo" at bounding box center [237, 17] width 12 height 12
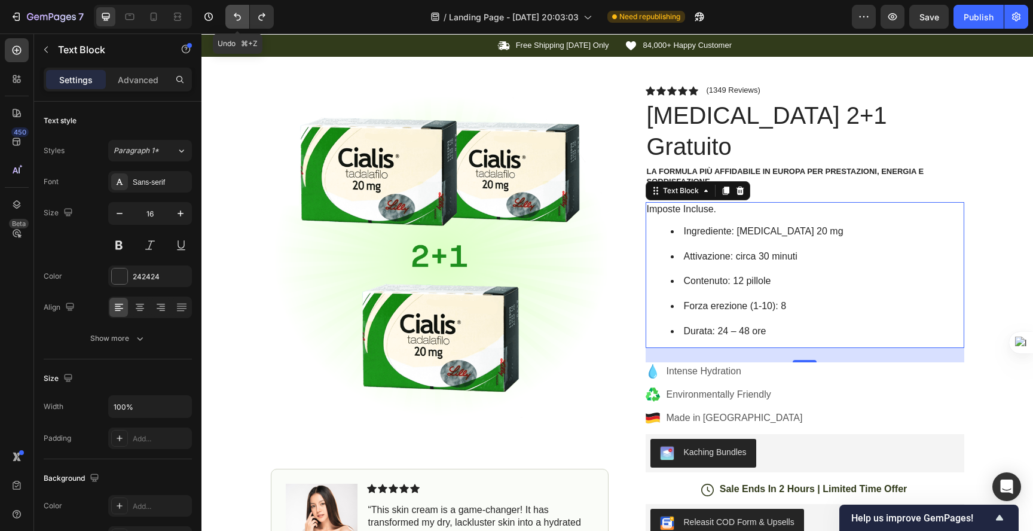
click at [234, 18] on icon "Undo/Redo" at bounding box center [237, 17] width 12 height 12
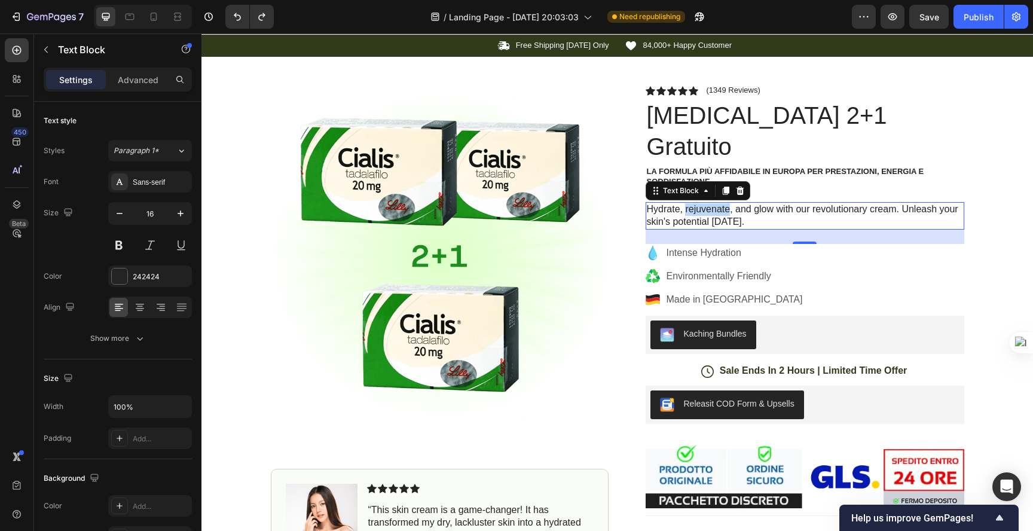
click at [688, 203] on p "Hydrate, rejuvenate, and glow with our revolutionary cream. Unleash your skin's…" at bounding box center [805, 215] width 316 height 25
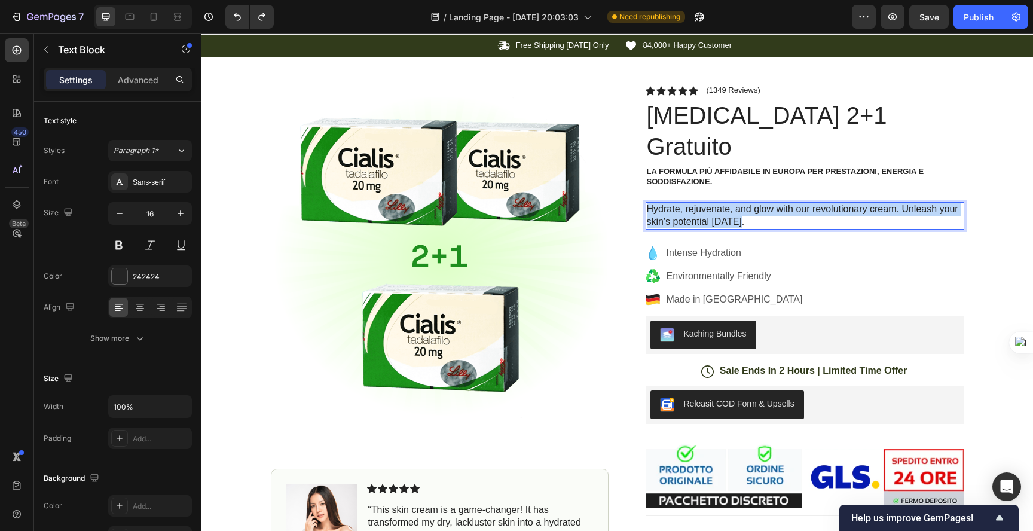
click at [688, 203] on p "Hydrate, rejuvenate, and glow with our revolutionary cream. Unleash your skin's…" at bounding box center [805, 215] width 316 height 25
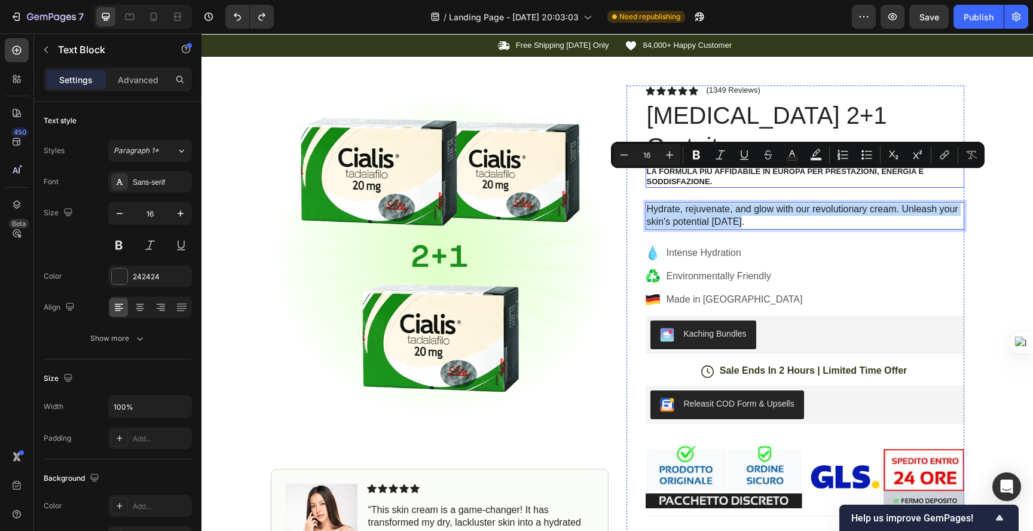
click at [658, 108] on h1 "[MEDICAL_DATA] 2+1 Gratuito" at bounding box center [804, 131] width 318 height 65
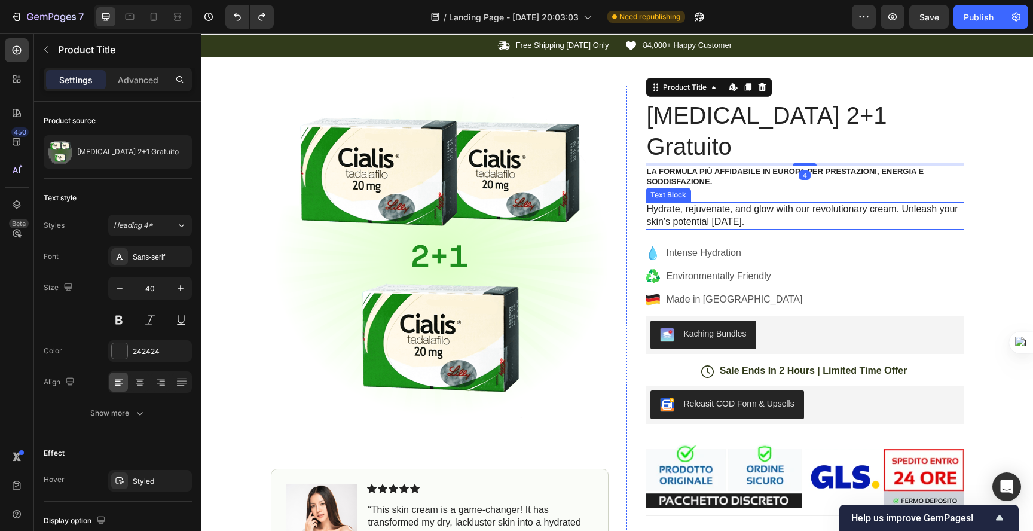
click at [672, 203] on p "Hydrate, rejuvenate, and glow with our revolutionary cream. Unleash your skin's…" at bounding box center [805, 215] width 316 height 25
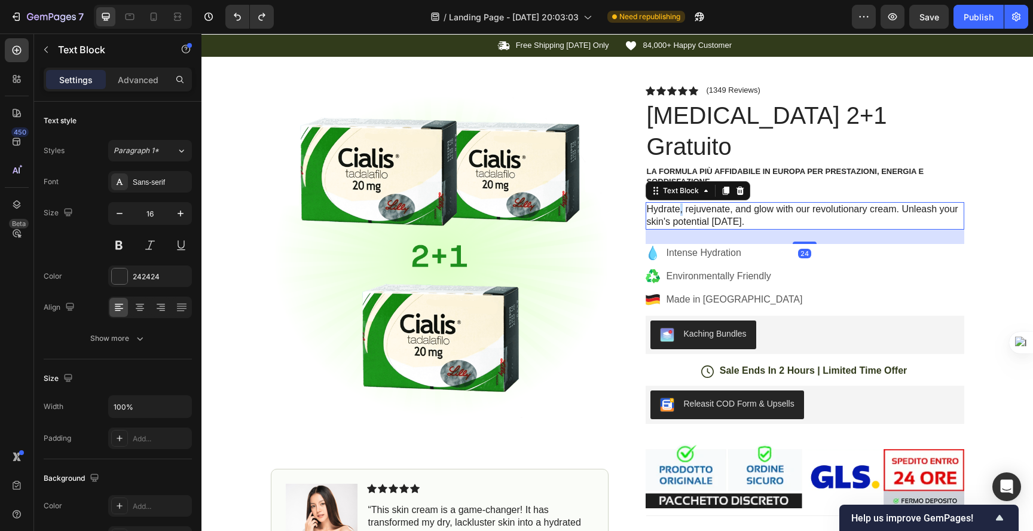
click at [672, 203] on p "Hydrate, rejuvenate, and glow with our revolutionary cream. Unleash your skin's…" at bounding box center [805, 215] width 316 height 25
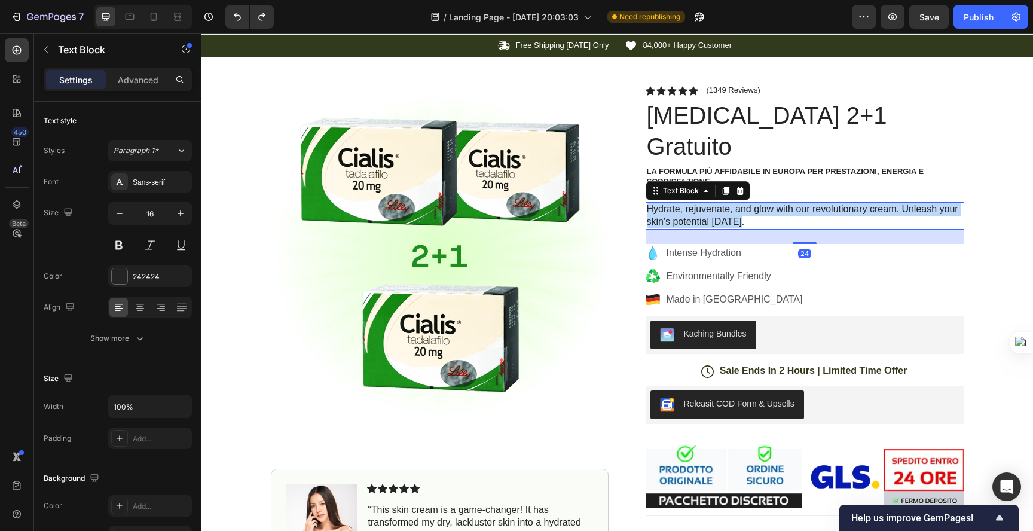
click at [672, 203] on p "Hydrate, rejuvenate, and glow with our revolutionary cream. Unleash your skin's…" at bounding box center [805, 215] width 316 height 25
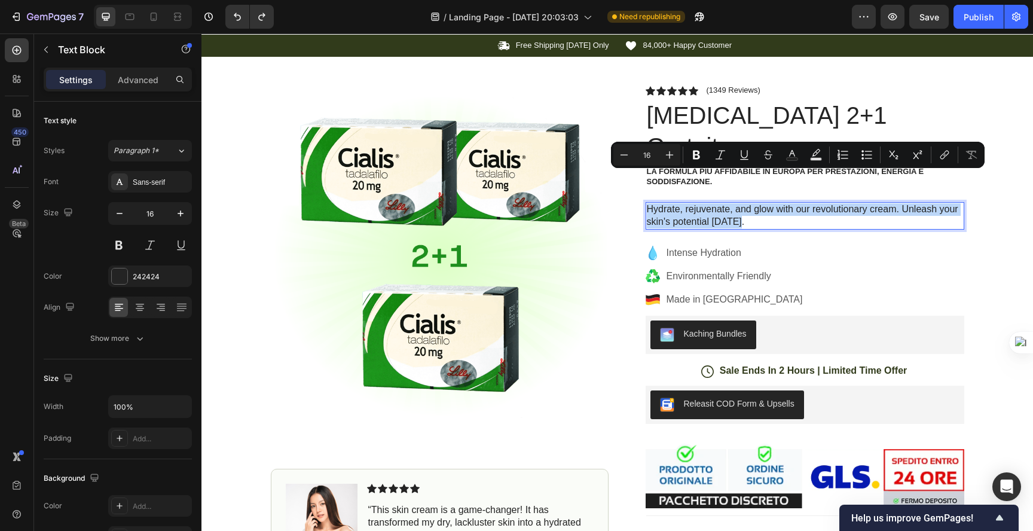
click at [748, 203] on p "Hydrate, rejuvenate, and glow with our revolutionary cream. Unleash your skin's…" at bounding box center [805, 215] width 316 height 25
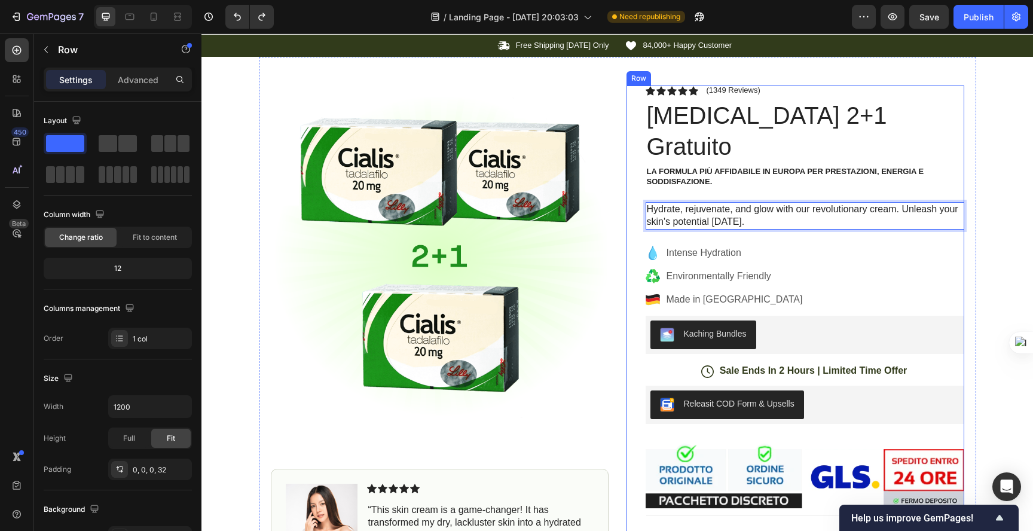
click at [788, 201] on div "Icon Icon Icon Icon Icon Icon List (1349 Reviews) Text Block Row Cialis 2+1 Gra…" at bounding box center [804, 375] width 318 height 581
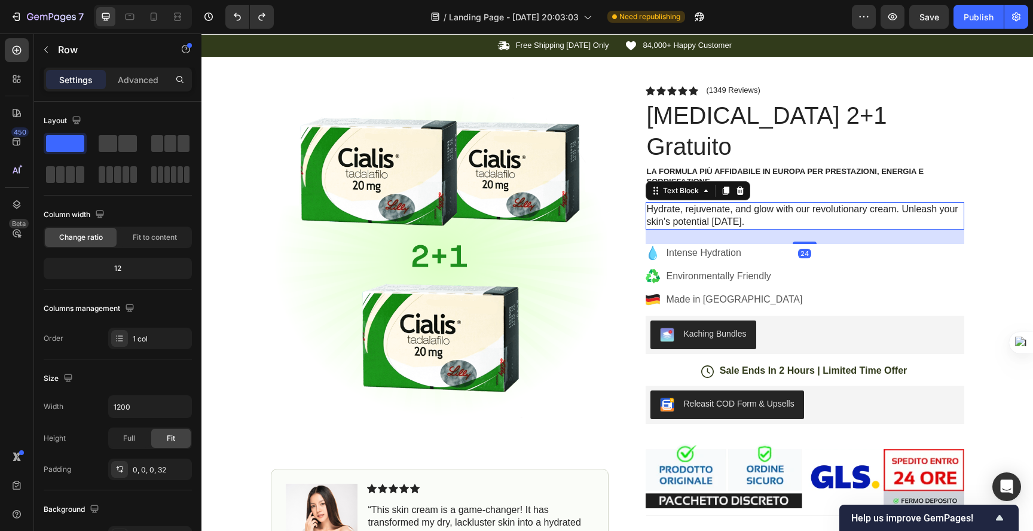
click at [797, 203] on p "Hydrate, rejuvenate, and glow with our revolutionary cream. Unleash your skin's…" at bounding box center [805, 215] width 316 height 25
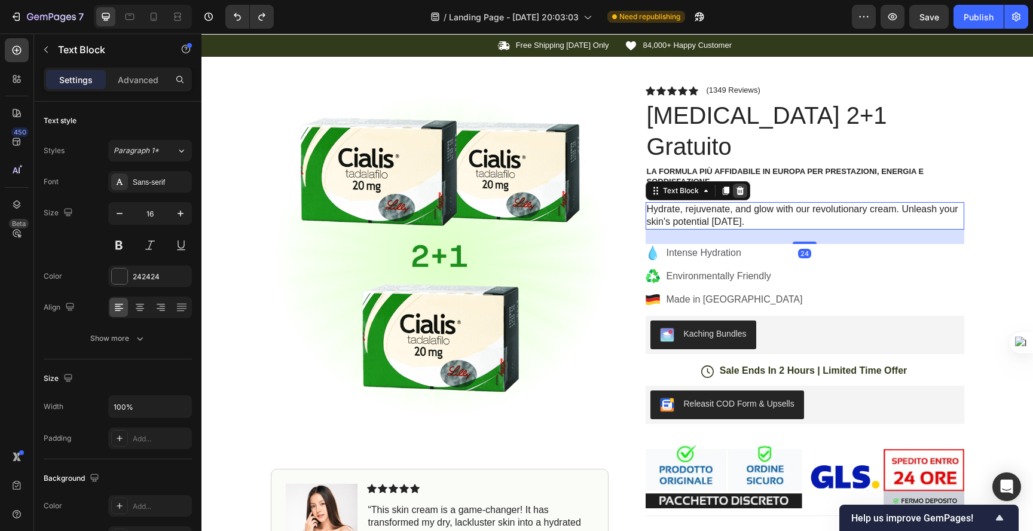
click at [739, 186] on icon at bounding box center [740, 191] width 10 height 10
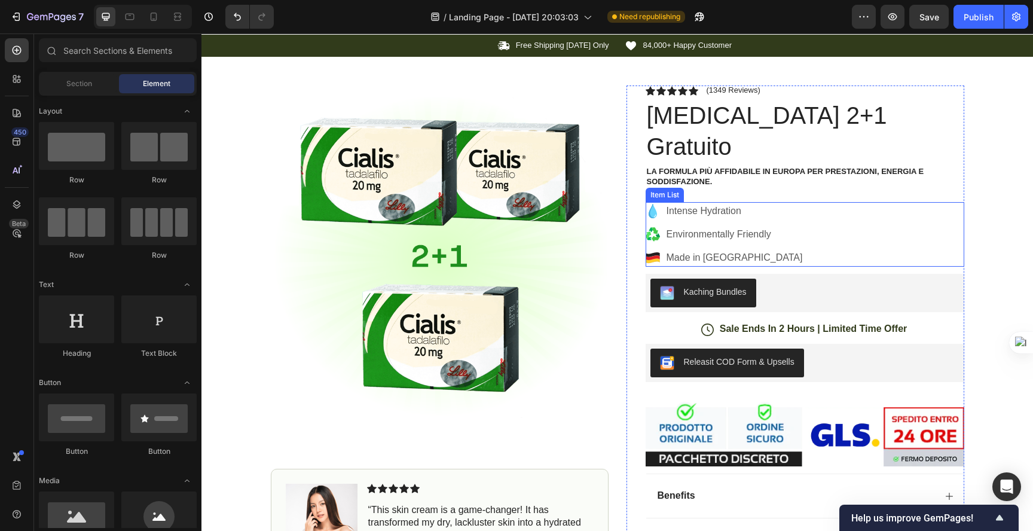
click at [688, 202] on div "Intense Hydration" at bounding box center [734, 211] width 140 height 18
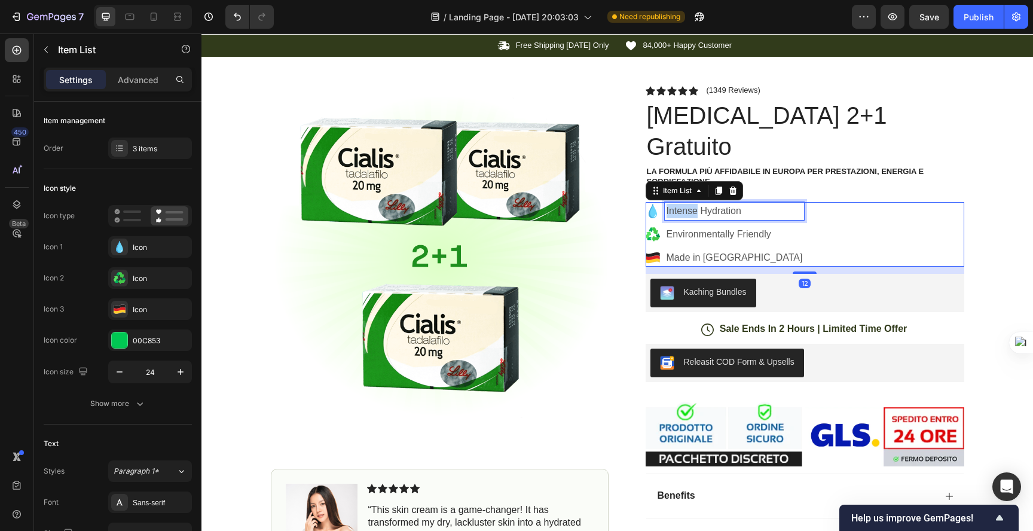
click at [687, 204] on p "Intense Hydration" at bounding box center [734, 211] width 136 height 14
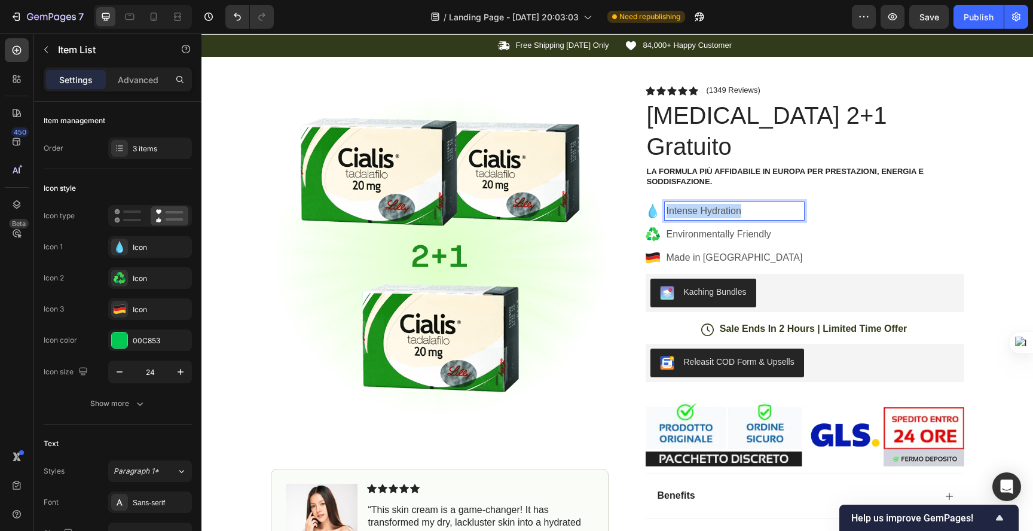
click at [687, 204] on p "Intense Hydration" at bounding box center [734, 211] width 136 height 14
click at [711, 227] on p "Environmentally Friendly" at bounding box center [746, 234] width 160 height 14
click at [696, 250] on p "Made in Germany" at bounding box center [746, 257] width 160 height 14
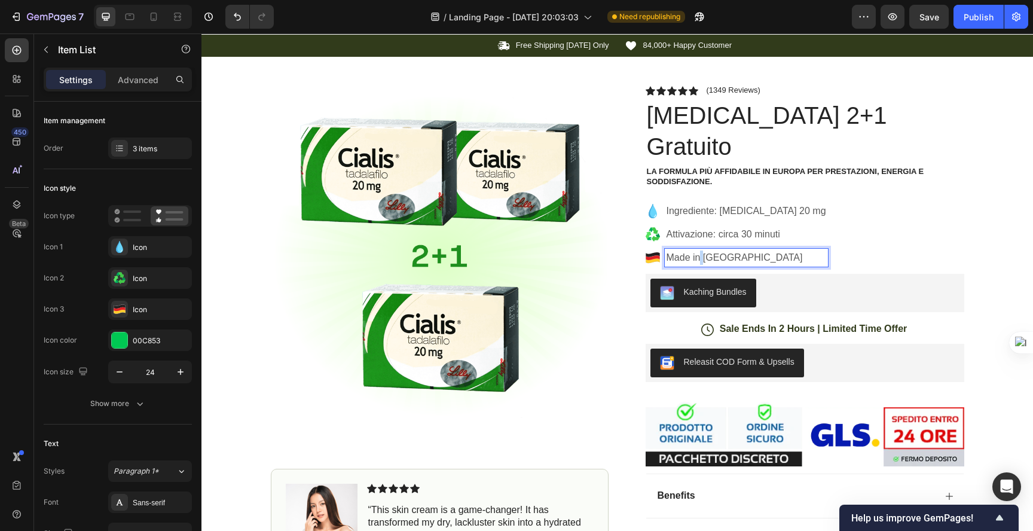
click at [696, 250] on p "Made in Germany" at bounding box center [746, 257] width 160 height 14
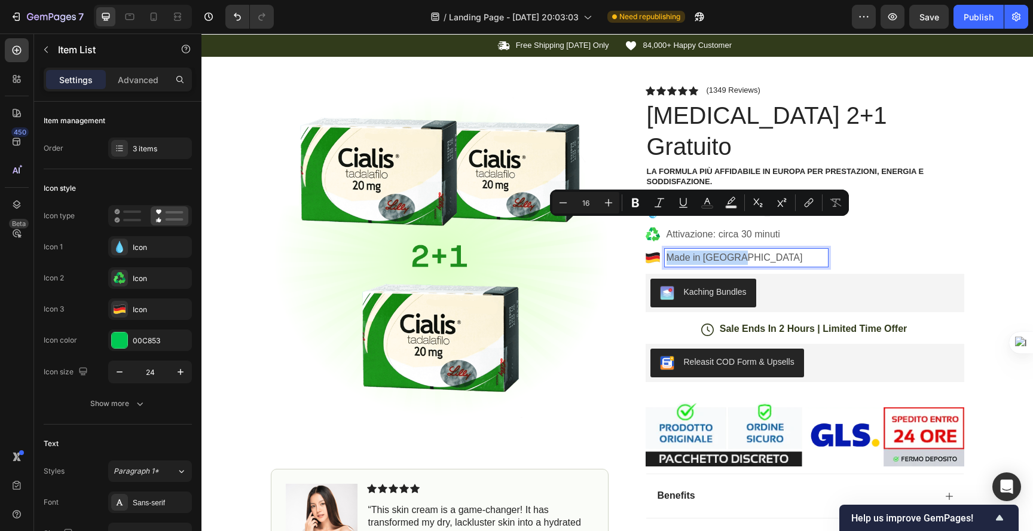
click at [696, 250] on p "Made in Germany" at bounding box center [746, 257] width 160 height 14
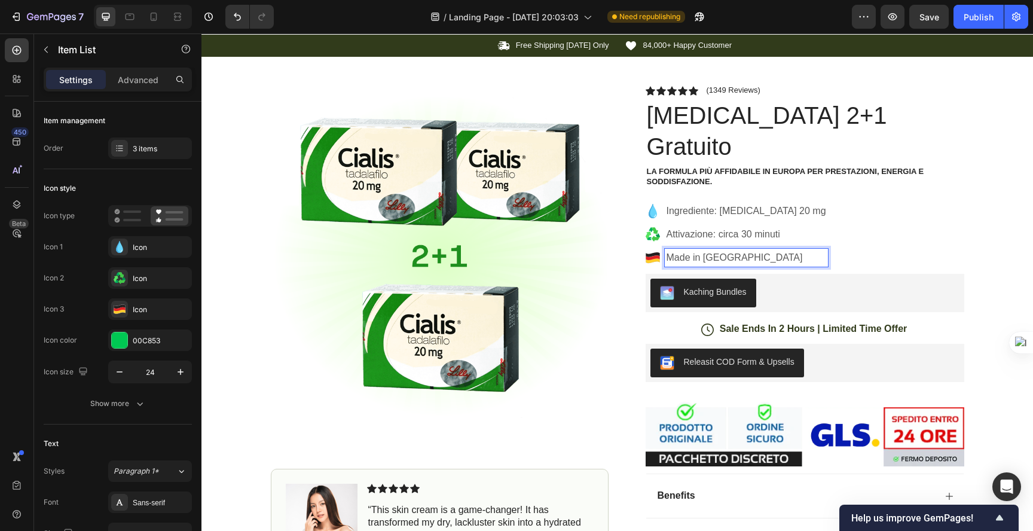
click at [718, 250] on p "Made in Germany" at bounding box center [746, 257] width 160 height 14
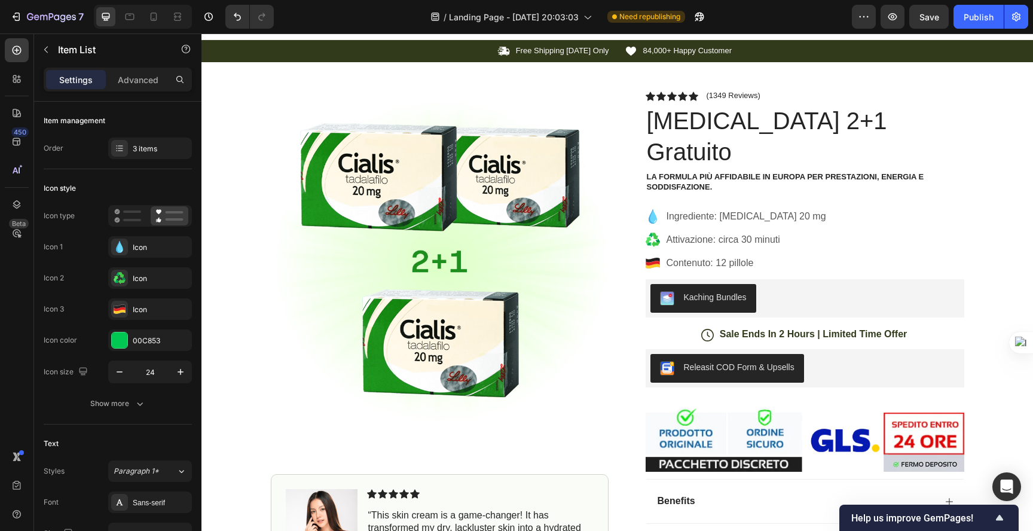
click at [788, 238] on div "Ingrediente: Tadalafil 20 mg Attivazione: circa 30 minuti Contenuto: 12 pillole" at bounding box center [804, 239] width 318 height 65
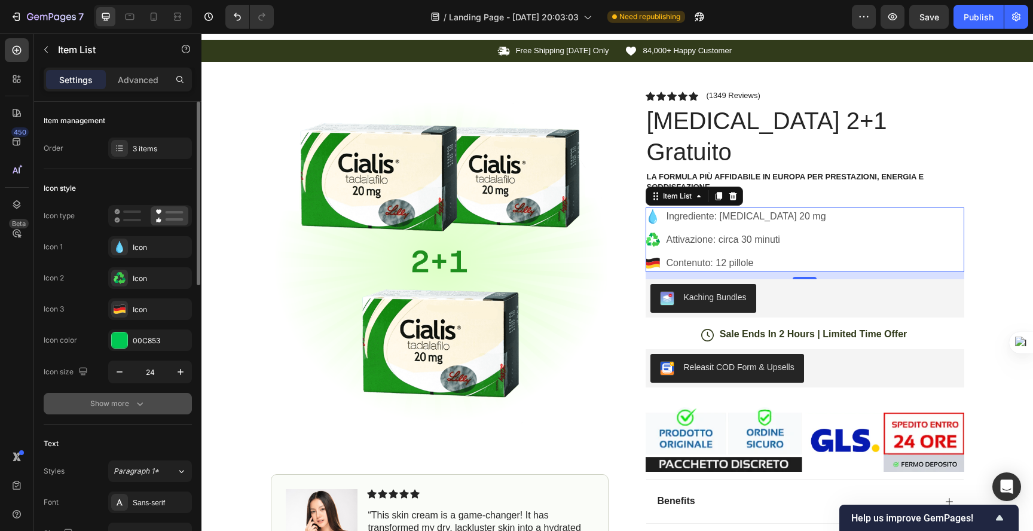
click at [118, 403] on div "Show more" at bounding box center [118, 403] width 56 height 12
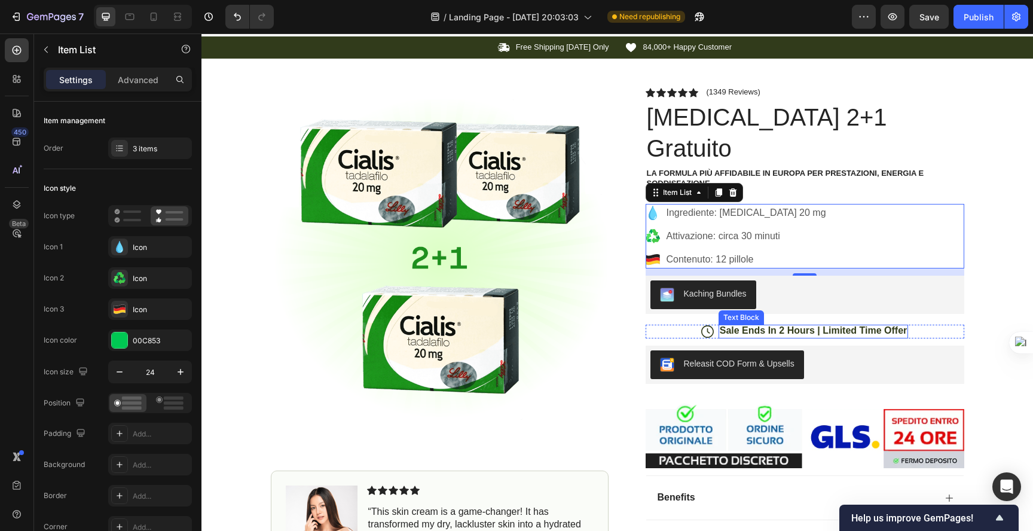
scroll to position [23, 0]
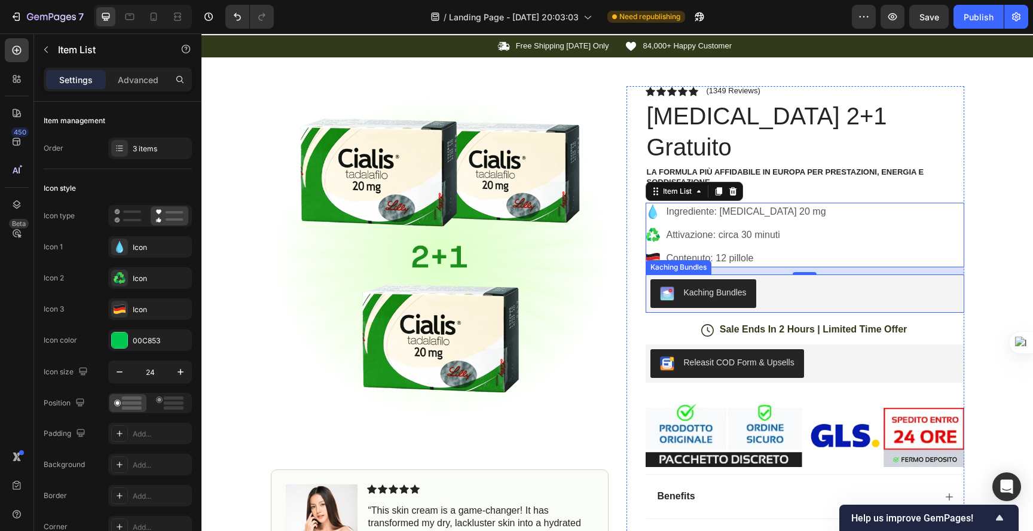
click at [834, 230] on div "Ingrediente: Tadalafil 20 mg Attivazione: circa 30 minuti Contenuto: 12 pillole" at bounding box center [804, 235] width 318 height 65
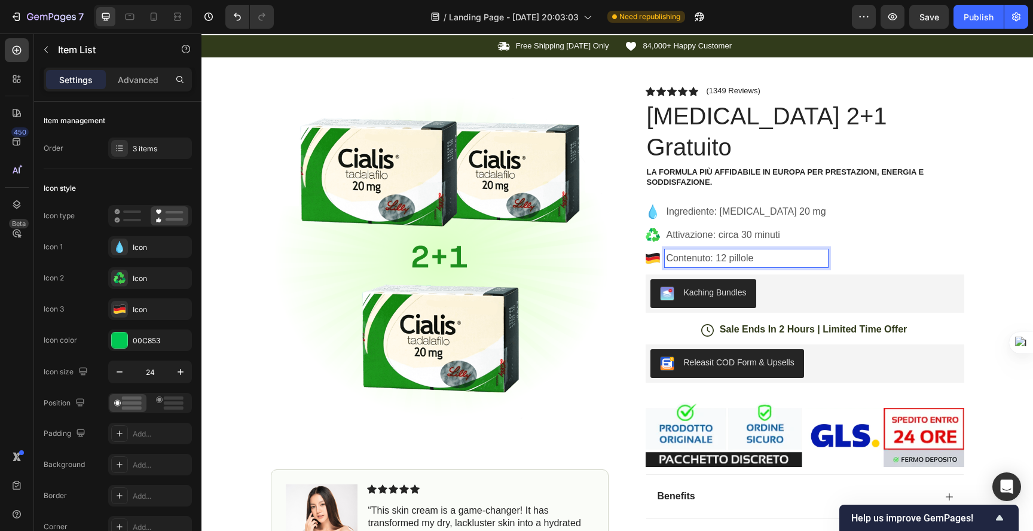
click at [658, 249] on div "Contenuto: 12 pillole" at bounding box center [736, 258] width 182 height 18
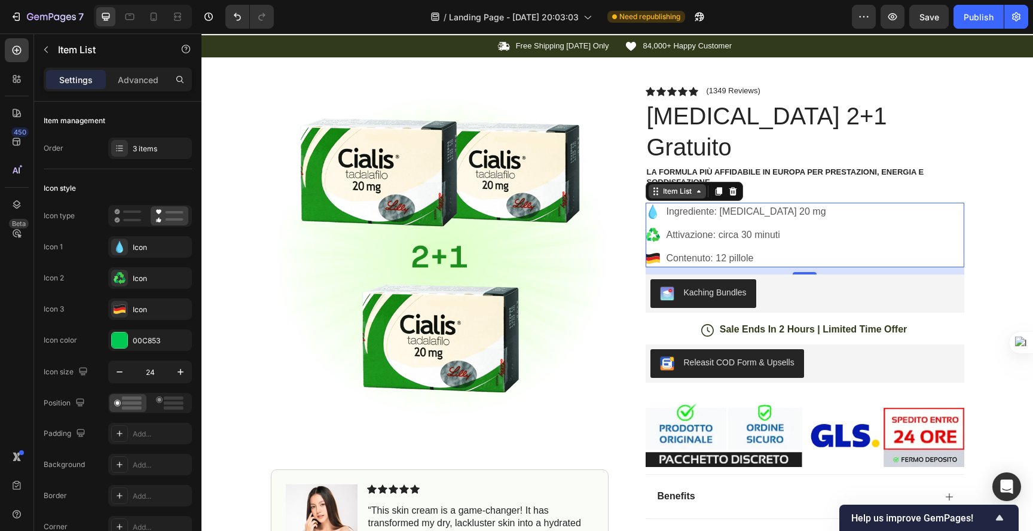
click at [685, 186] on div "Item List" at bounding box center [676, 191] width 33 height 11
click at [694, 186] on icon at bounding box center [699, 191] width 10 height 10
click at [715, 188] on icon at bounding box center [718, 192] width 7 height 8
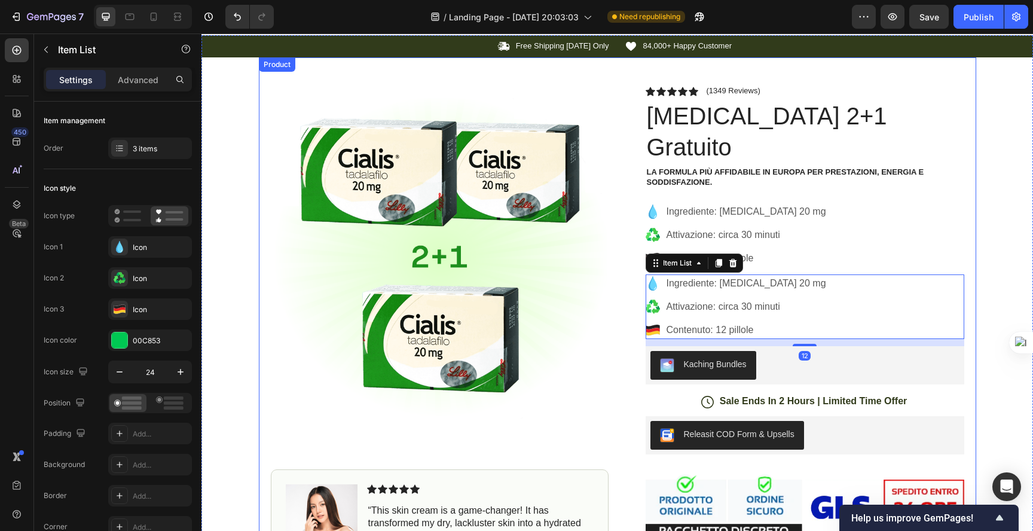
click at [617, 258] on div "Product Images Image Icon Icon Icon Icon Icon Icon List “This skin cream is a g…" at bounding box center [617, 377] width 717 height 641
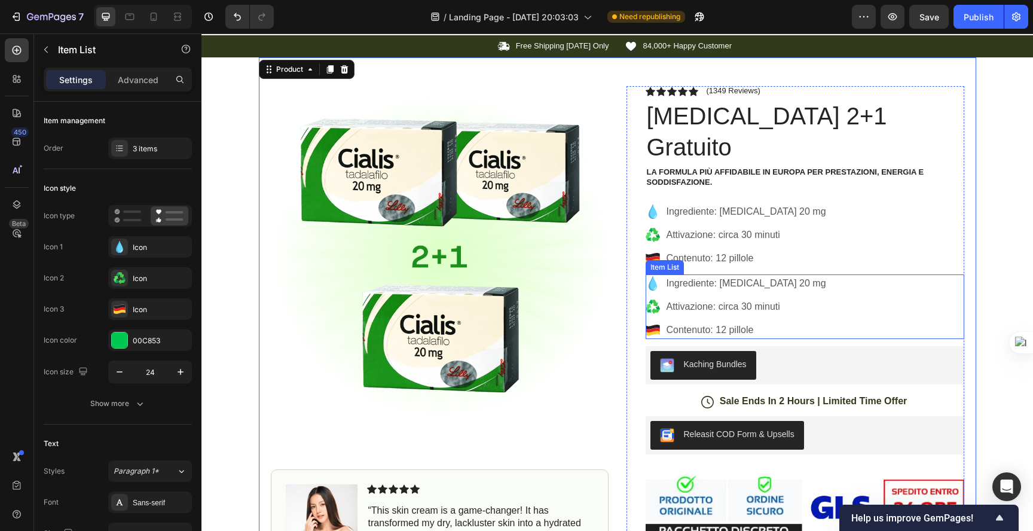
click at [754, 276] on p "Ingrediente: Tadalafil 20 mg" at bounding box center [746, 283] width 160 height 14
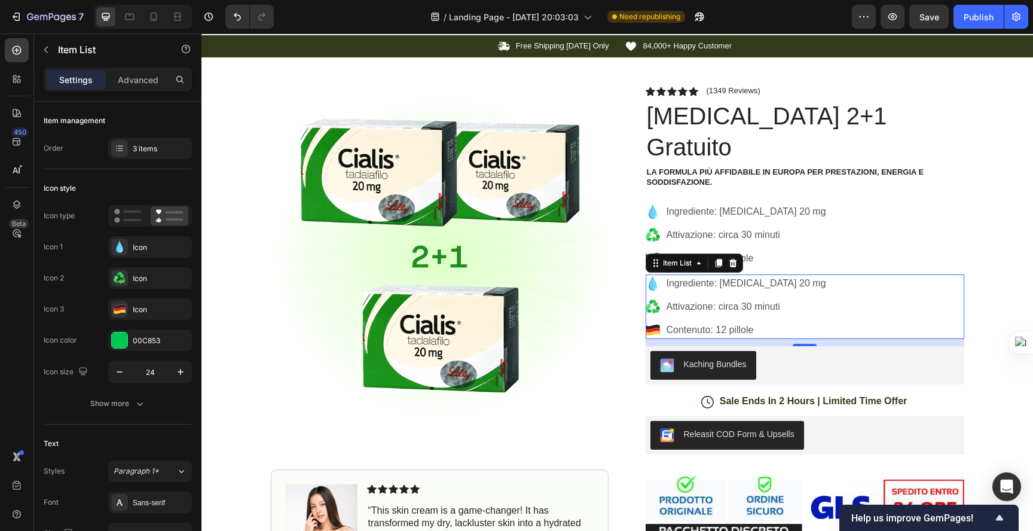
click at [690, 276] on p "Ingrediente: Tadalafil 20 mg" at bounding box center [746, 283] width 160 height 14
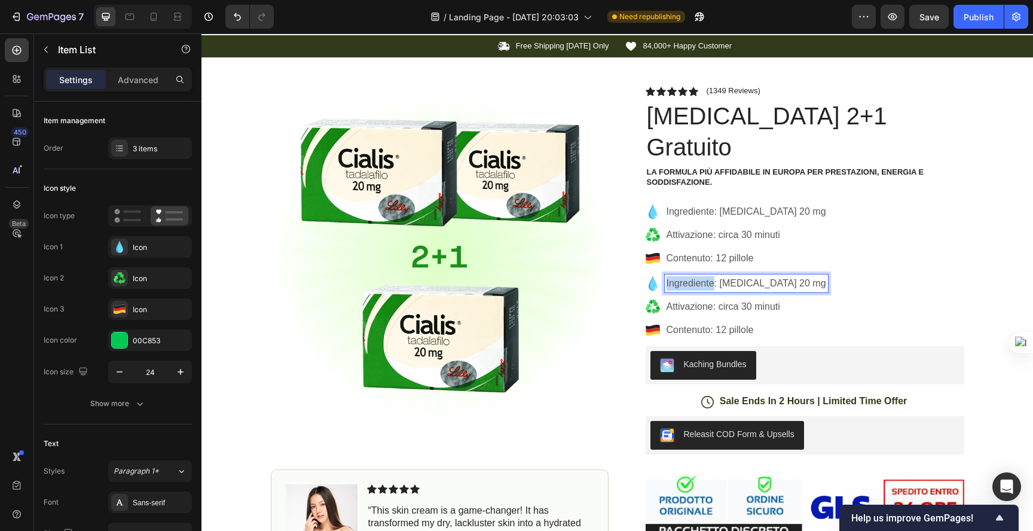
click at [690, 276] on p "Ingrediente: Tadalafil 20 mg" at bounding box center [746, 283] width 160 height 14
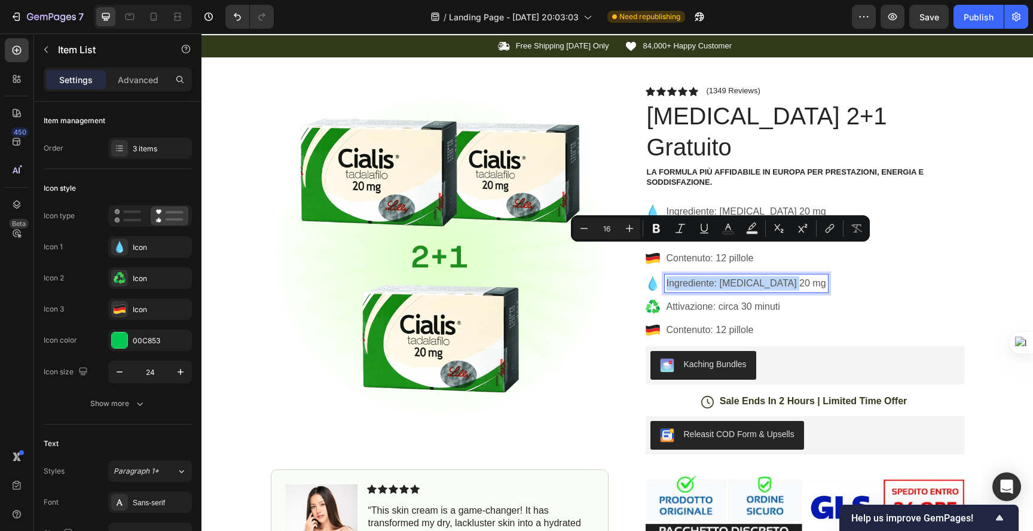
click at [690, 276] on p "Ingrediente: Tadalafil 20 mg" at bounding box center [746, 283] width 160 height 14
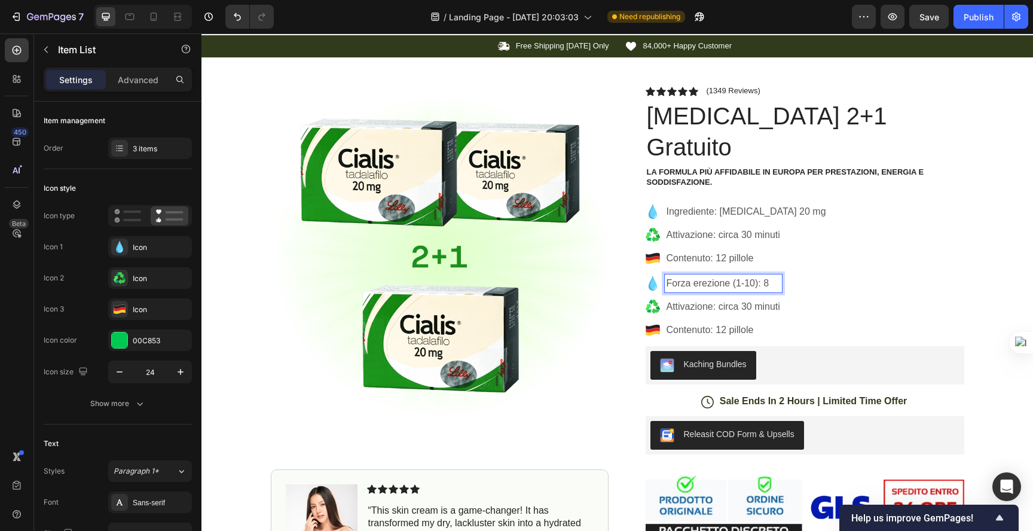
click at [700, 299] on p "Attivazione: circa 30 minuti" at bounding box center [723, 306] width 114 height 14
click at [716, 323] on p "Contenuto: 12 pillole" at bounding box center [717, 330] width 103 height 14
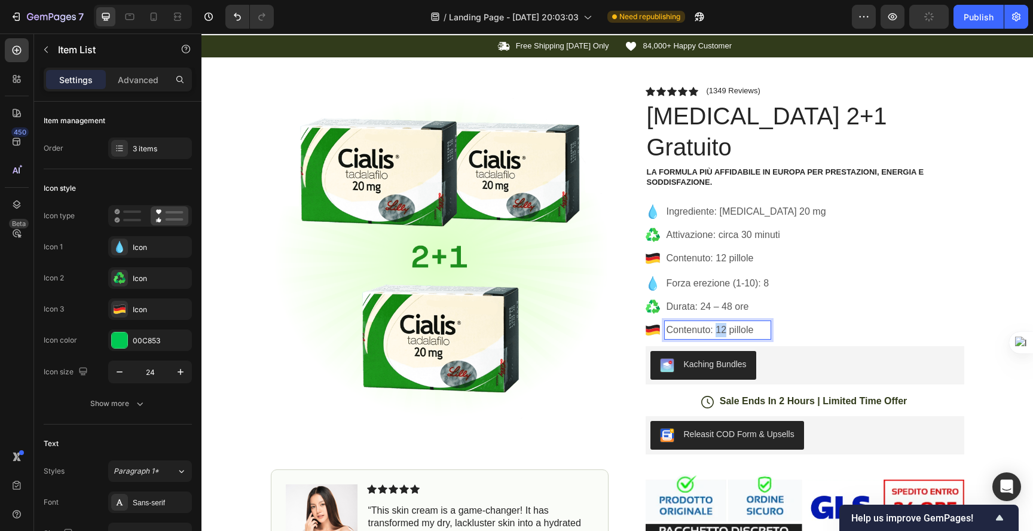
click at [716, 323] on p "Contenuto: 12 pillole" at bounding box center [717, 330] width 103 height 14
click at [693, 204] on p "Ingrediente: Tadalafil 20 mg" at bounding box center [746, 211] width 160 height 14
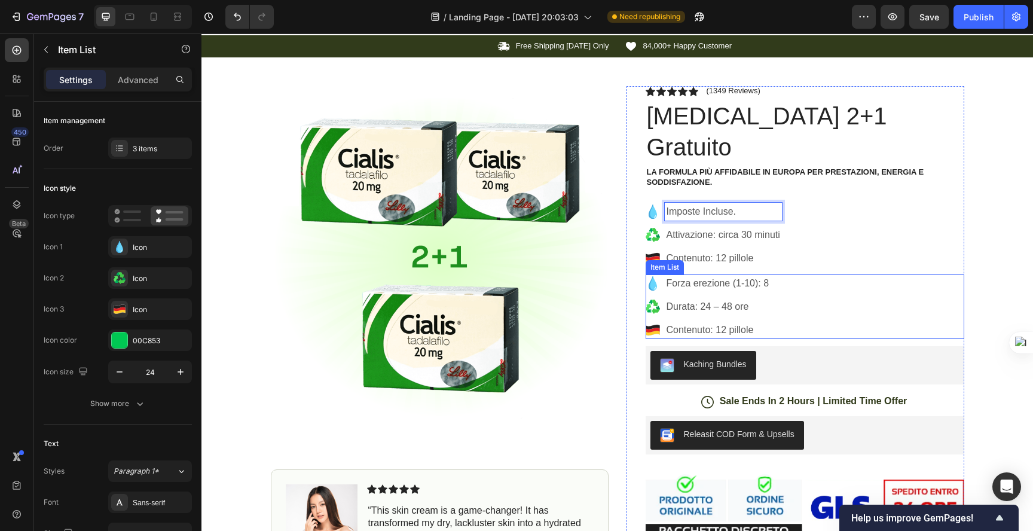
click at [699, 323] on p "Contenuto: 12 pillole" at bounding box center [717, 330] width 103 height 14
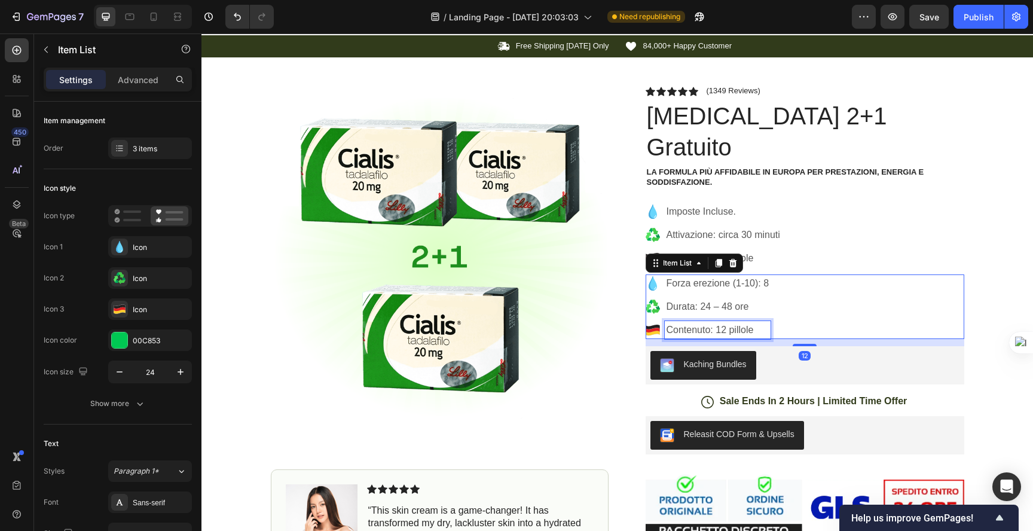
click at [699, 323] on p "Contenuto: 12 pillole" at bounding box center [717, 330] width 103 height 14
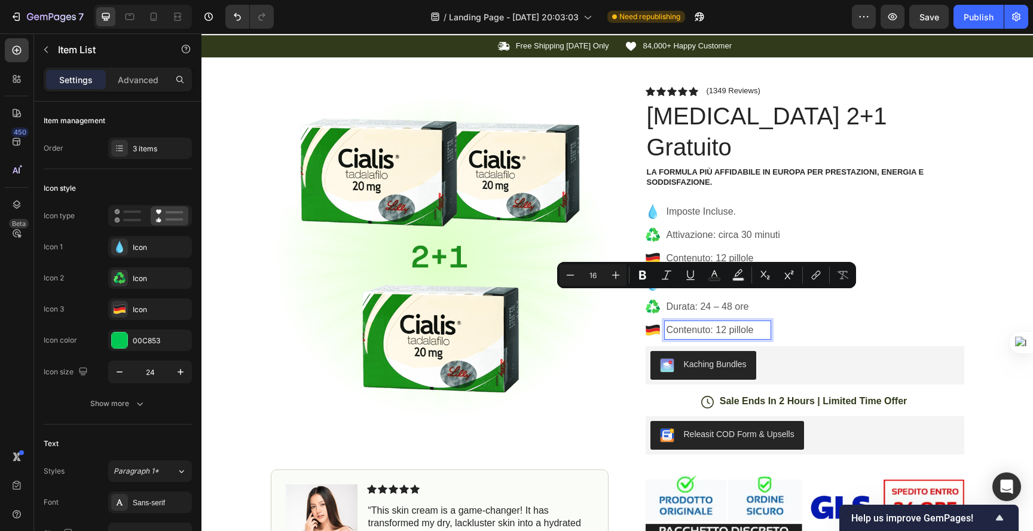
click at [765, 323] on p "Contenuto: 12 pillole" at bounding box center [717, 330] width 103 height 14
click at [782, 304] on div "Forza erezione (1-10): 8 Durata: 24 – 48 ore Contenuto: 12 pillole" at bounding box center [804, 306] width 318 height 65
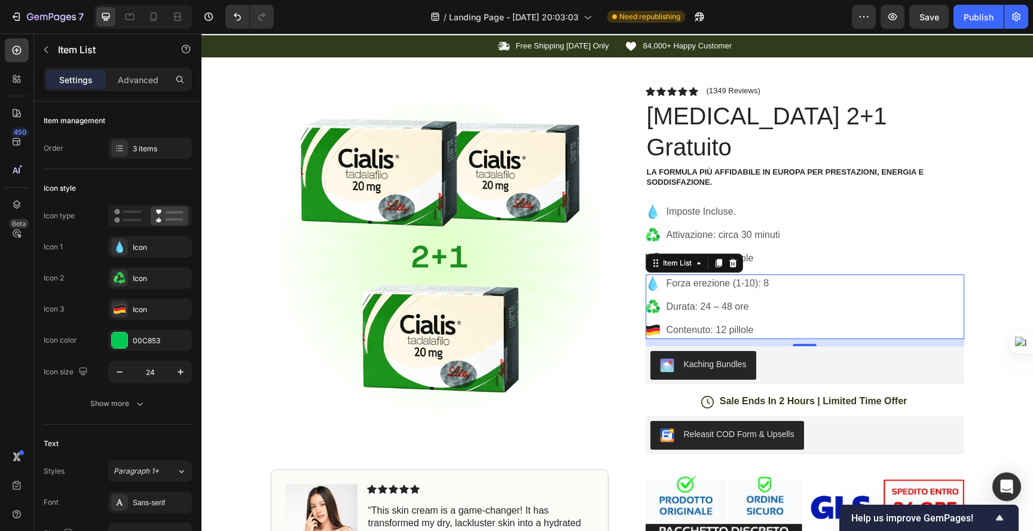
drag, startPoint x: 779, startPoint y: 302, endPoint x: 749, endPoint y: 300, distance: 30.0
click at [749, 300] on div "Forza erezione (1-10): 8 Durata: 24 – 48 ore Contenuto: 12 pillole" at bounding box center [804, 306] width 318 height 65
click at [746, 323] on p "Contenuto: 12 pillole" at bounding box center [717, 330] width 103 height 14
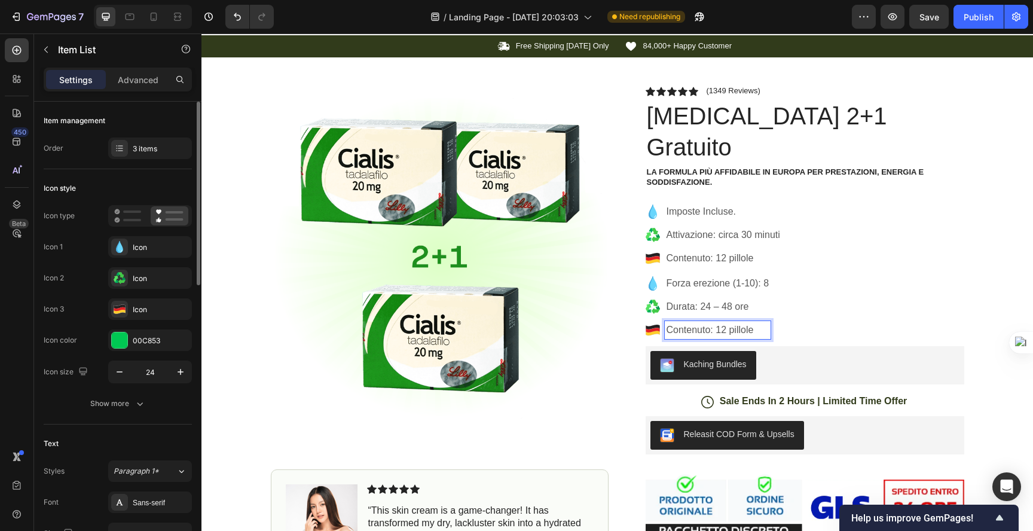
click at [63, 338] on div "Icon color" at bounding box center [60, 340] width 33 height 11
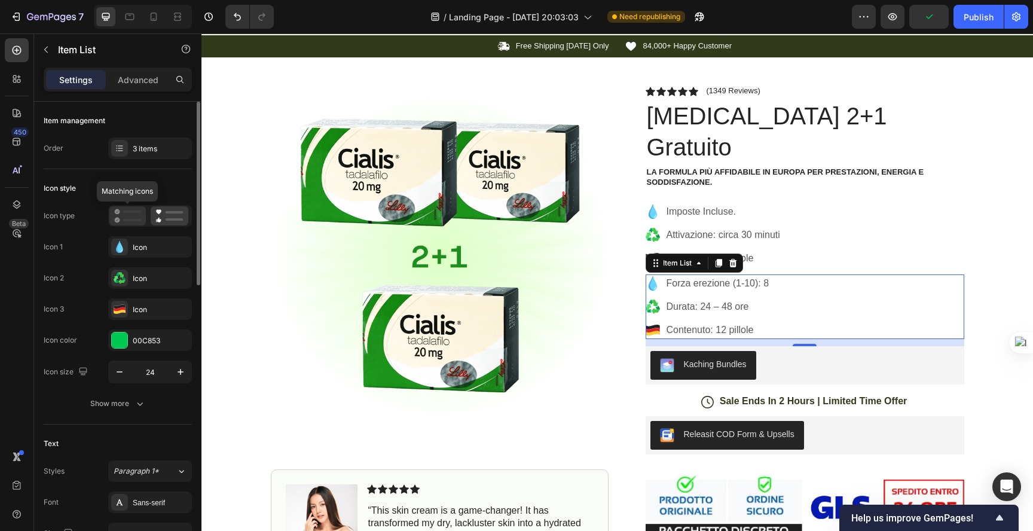
click at [119, 214] on icon at bounding box center [127, 216] width 27 height 14
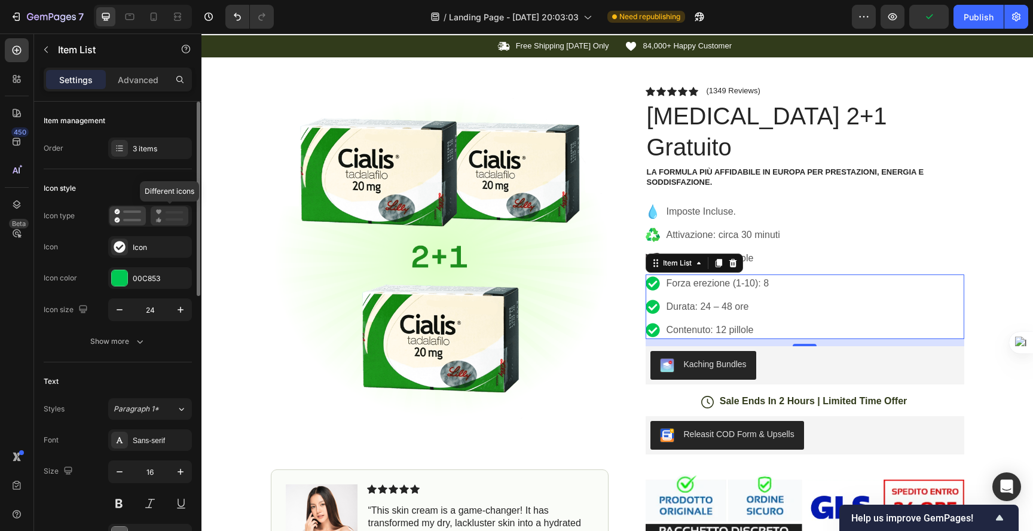
click at [164, 218] on icon at bounding box center [169, 216] width 28 height 14
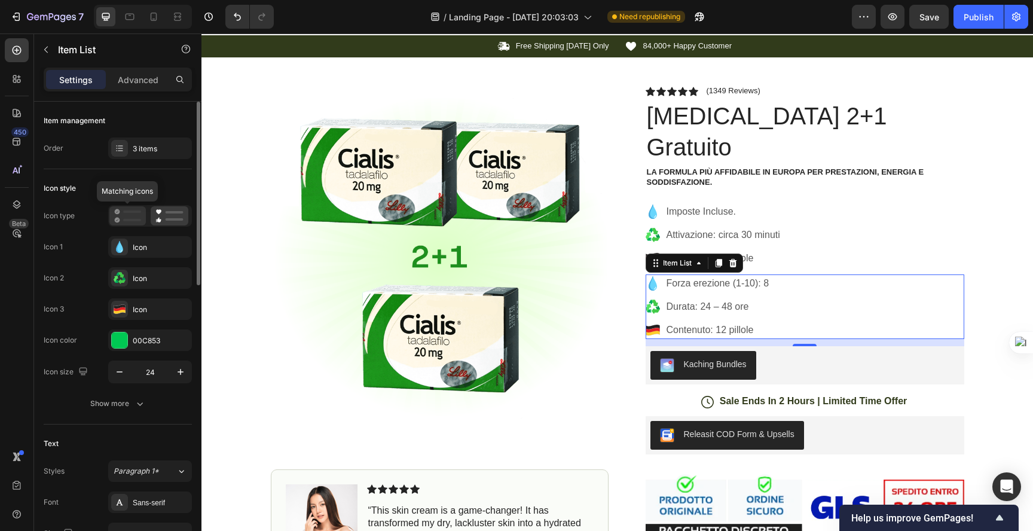
click at [125, 219] on rect at bounding box center [132, 220] width 18 height 2
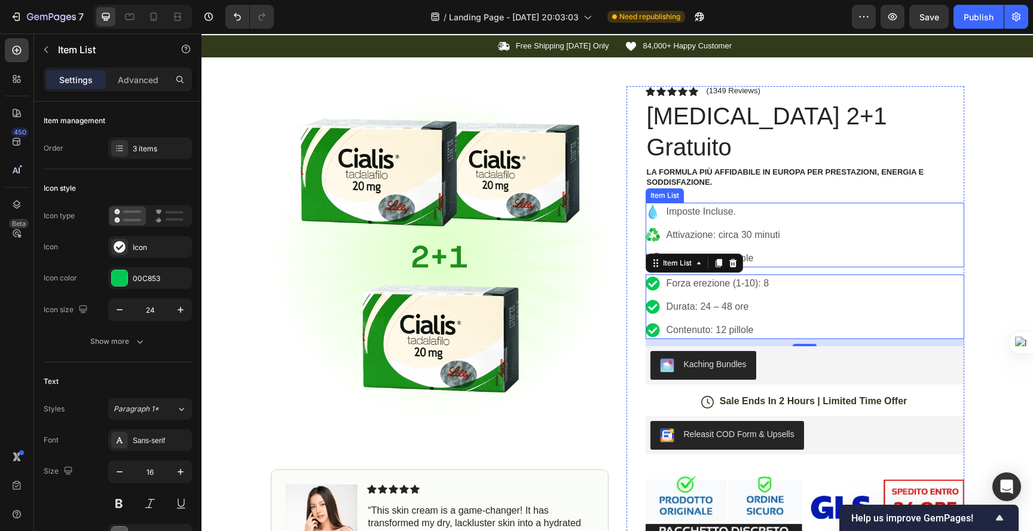
click at [724, 226] on div "Attivazione: circa 30 minuti" at bounding box center [722, 235] width 117 height 18
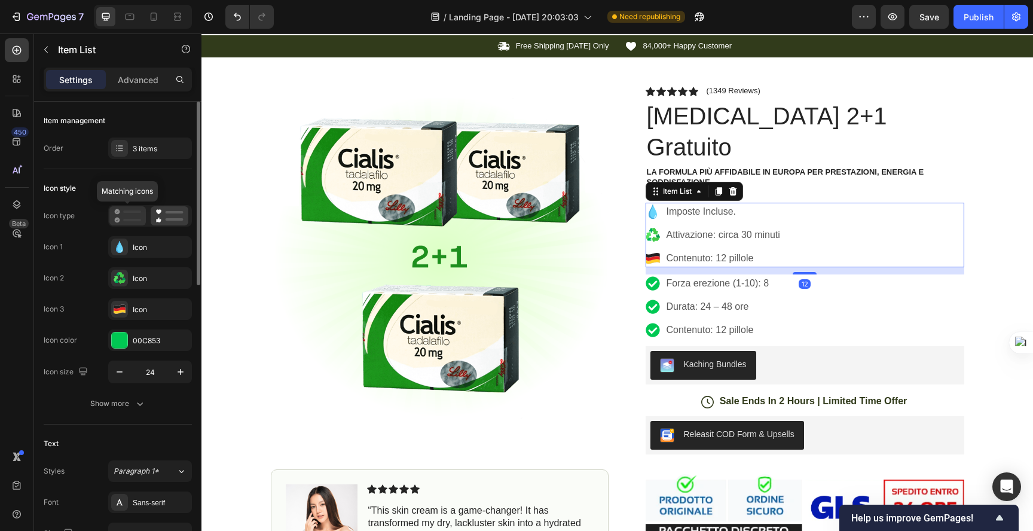
click at [130, 210] on icon at bounding box center [127, 216] width 27 height 14
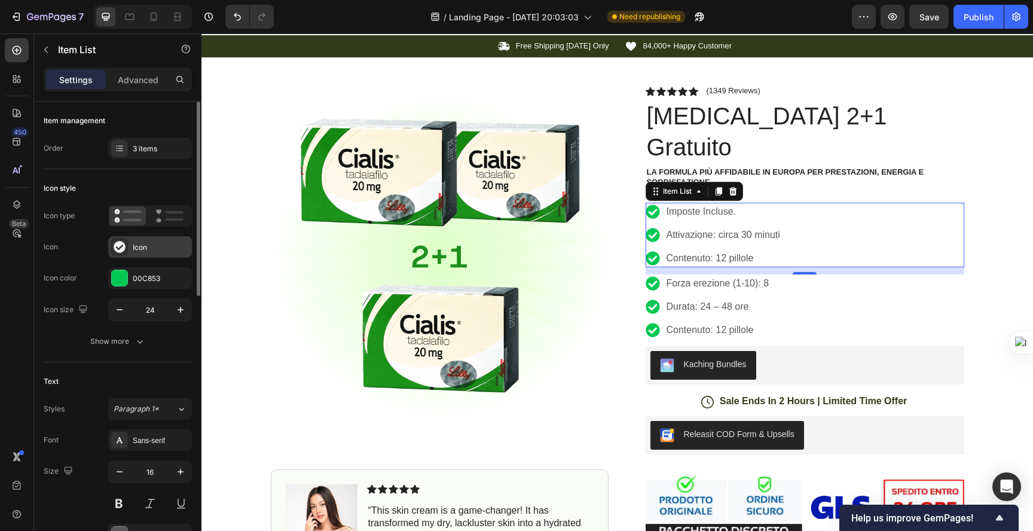
click at [118, 252] on icon at bounding box center [119, 246] width 11 height 11
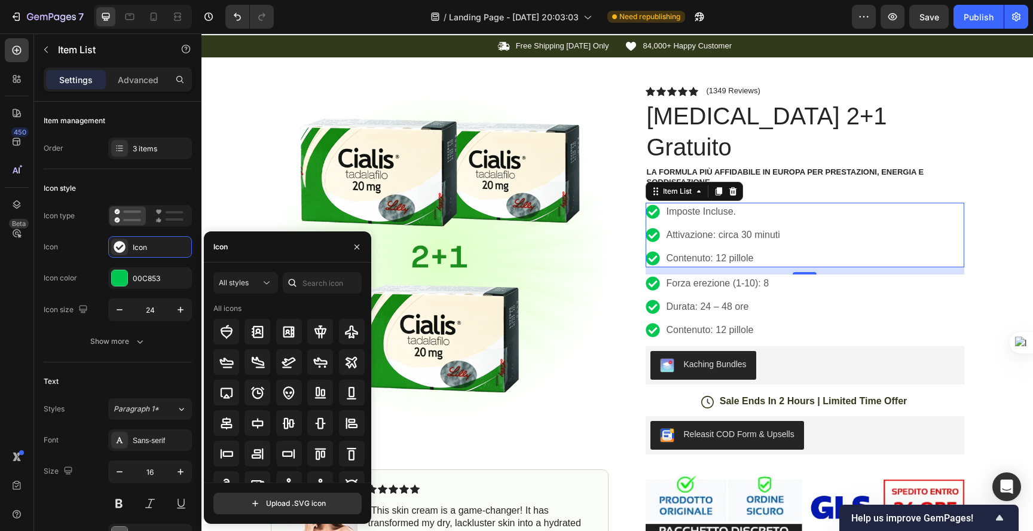
click at [240, 356] on div at bounding box center [289, 362] width 152 height 26
click at [245, 364] on div at bounding box center [257, 362] width 26 height 26
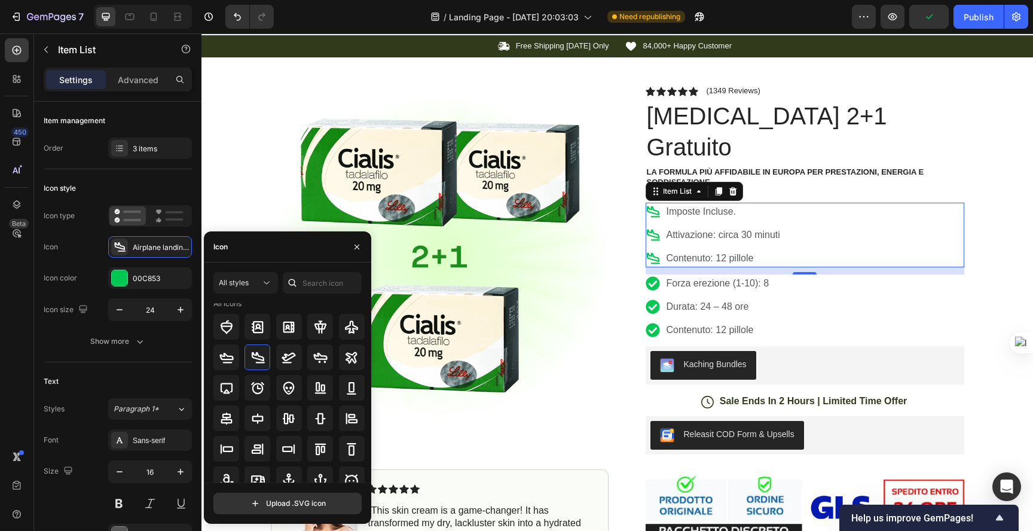
scroll to position [0, 0]
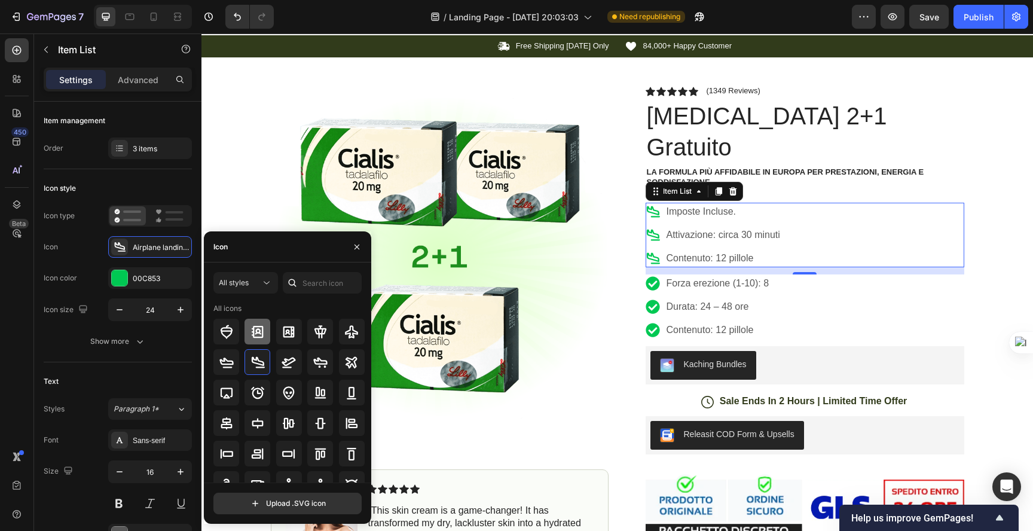
click at [261, 332] on icon at bounding box center [257, 331] width 14 height 14
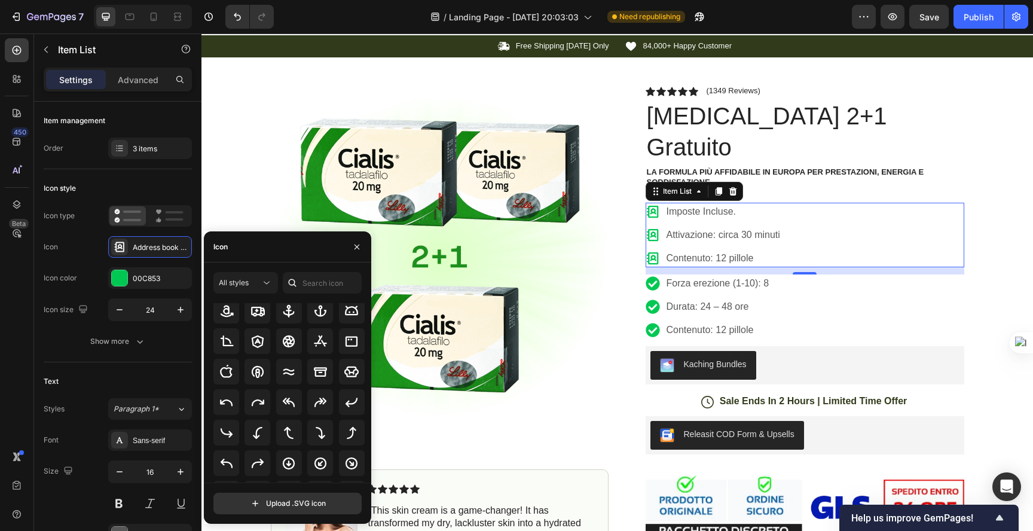
scroll to position [167, 0]
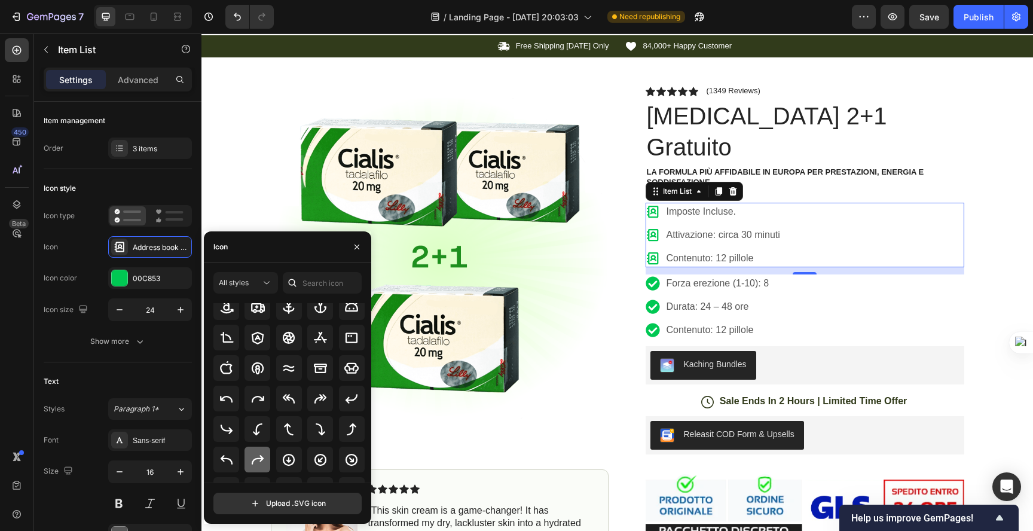
click at [255, 462] on icon at bounding box center [257, 459] width 14 height 14
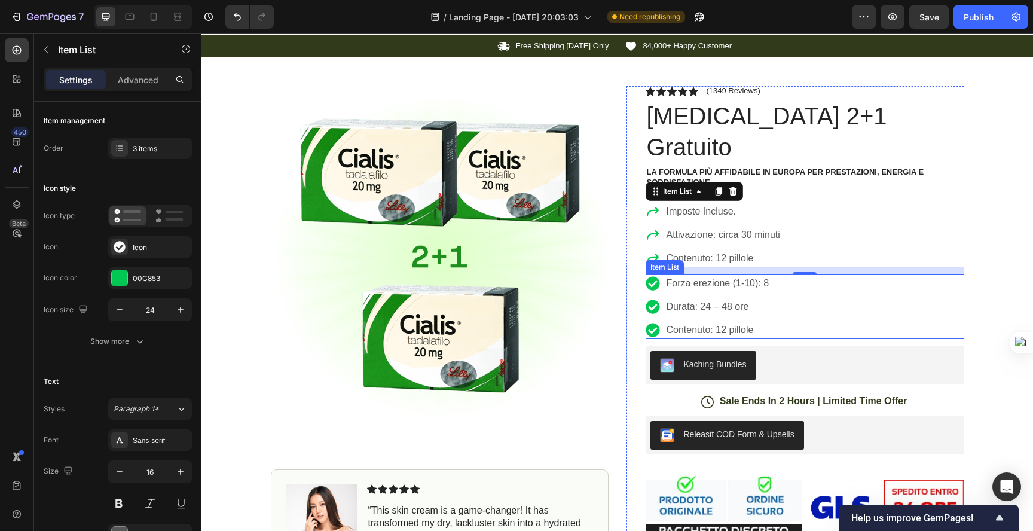
click at [696, 287] on div "Forza erezione (1-10): 8 Durata: 24 – 48 ore Contenuto: 12 pillole" at bounding box center [707, 306] width 125 height 65
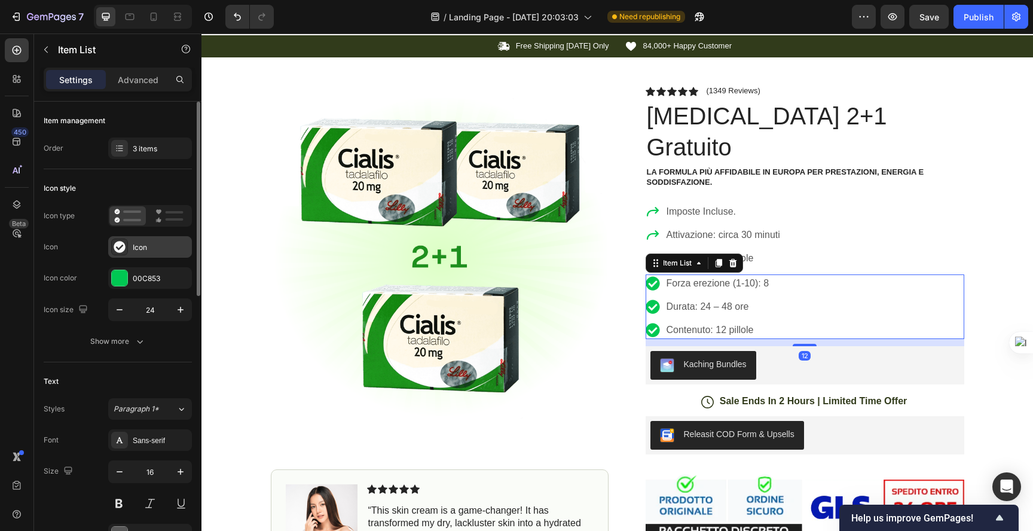
click at [121, 242] on icon at bounding box center [119, 246] width 11 height 11
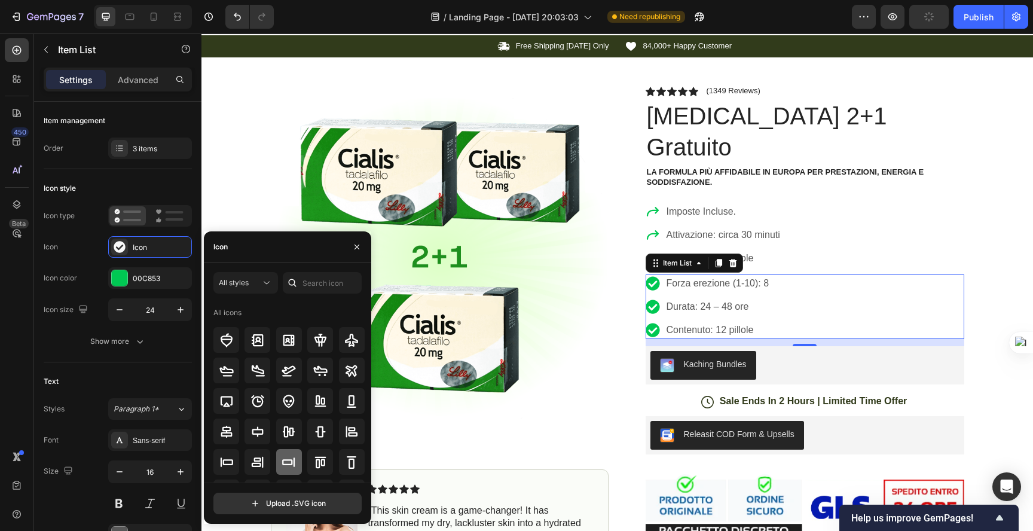
scroll to position [207, 0]
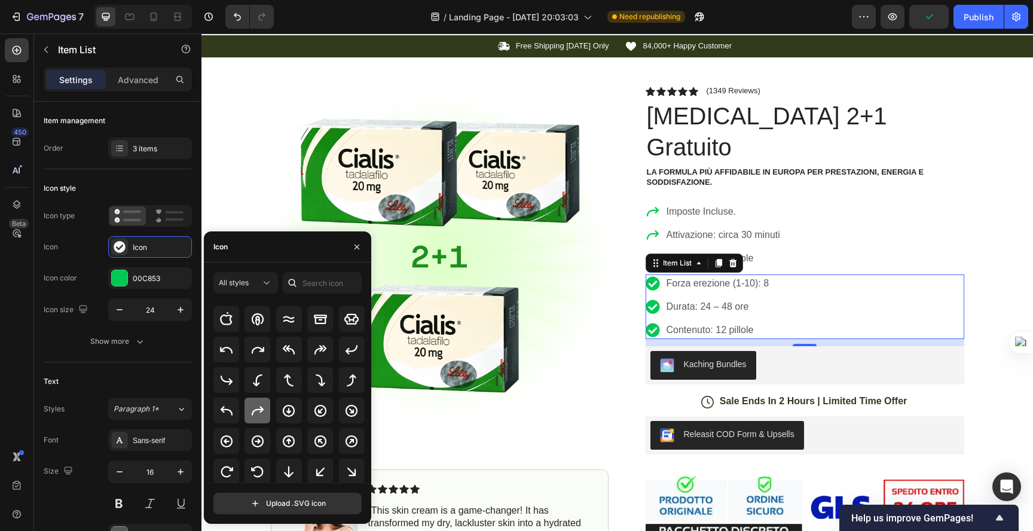
click at [255, 407] on icon at bounding box center [257, 410] width 14 height 14
click at [770, 274] on div "Forza erezione (1-10): 8 Durata: 24 – 48 ore Contenuto: 12 pillole" at bounding box center [804, 306] width 318 height 65
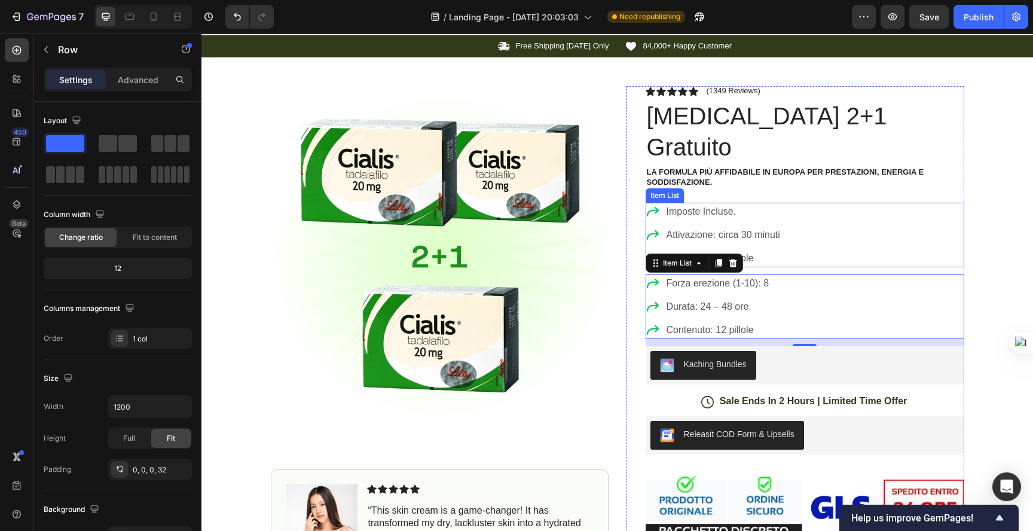
click at [887, 170] on div "Icon Icon Icon Icon Icon Icon List (1349 Reviews) Text Block Row Cialis 2+1 Gra…" at bounding box center [804, 392] width 318 height 612
click at [754, 323] on p "Contenuto: 12 pillole" at bounding box center [717, 330] width 103 height 14
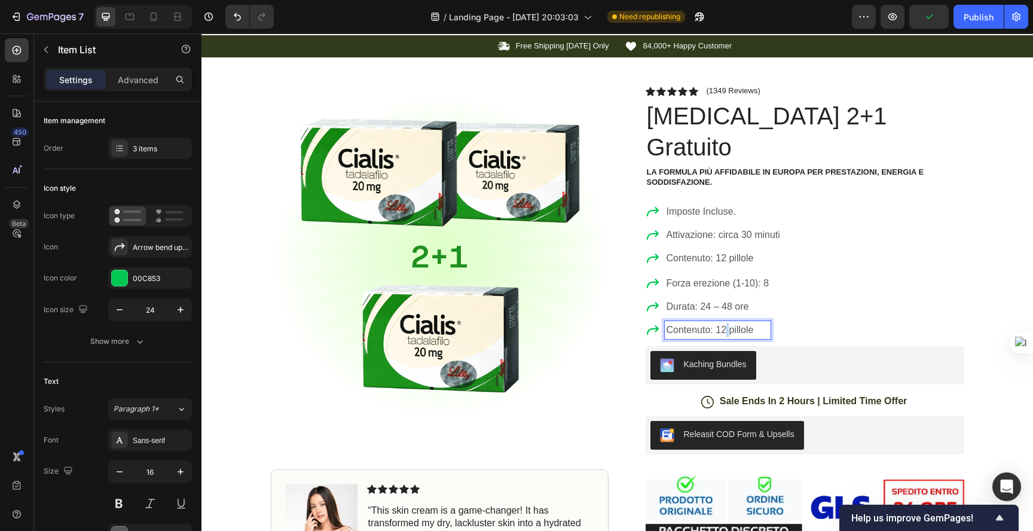
click at [720, 323] on p "Contenuto: 12 pillole" at bounding box center [717, 330] width 103 height 14
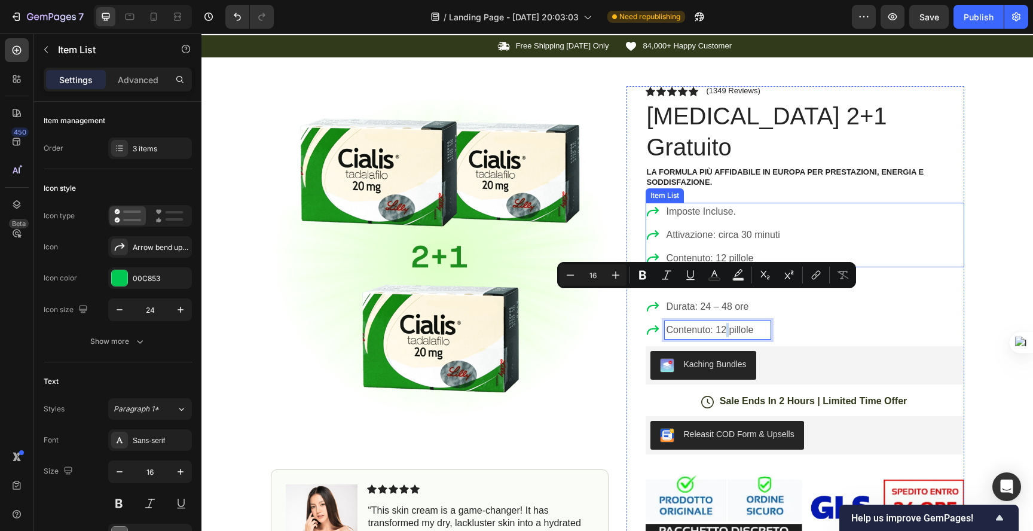
click at [666, 204] on p "Imposte Incluse." at bounding box center [723, 211] width 114 height 14
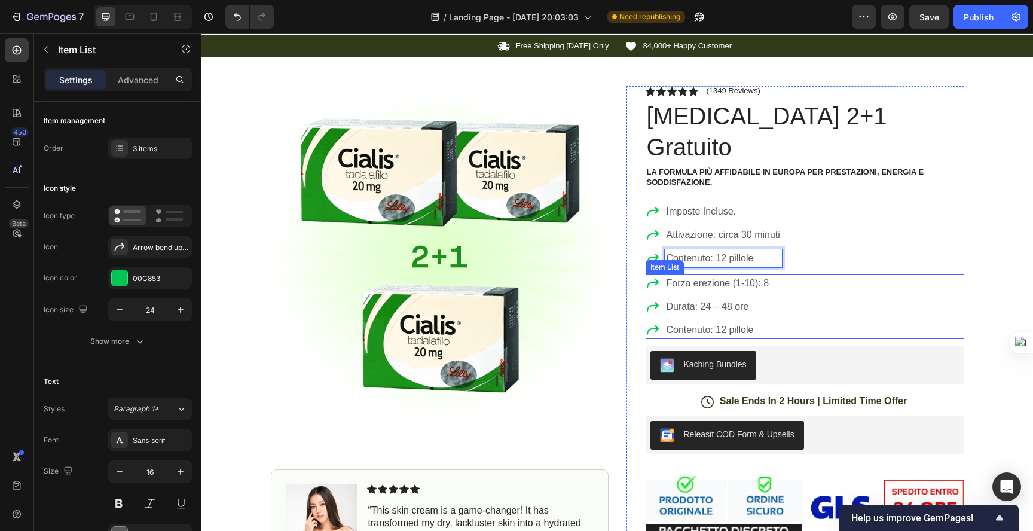
click at [733, 276] on p "Forza erezione (1-10): 8" at bounding box center [717, 283] width 103 height 14
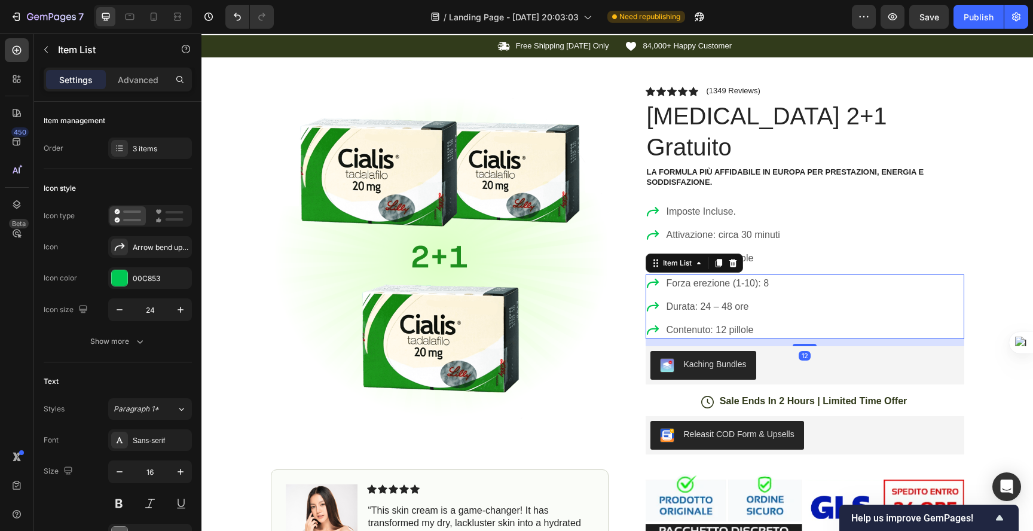
click at [730, 298] on div "Durata: 24 – 48 ore" at bounding box center [717, 307] width 106 height 18
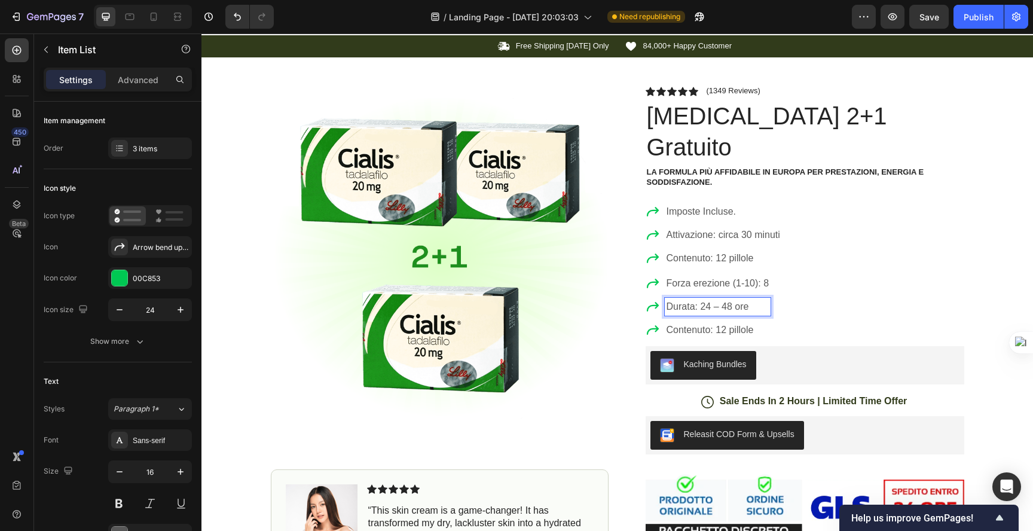
click at [716, 323] on p "Contenuto: 12 pillole" at bounding box center [717, 330] width 103 height 14
click at [667, 323] on p "Contenuto: 12 pillole" at bounding box center [717, 330] width 103 height 14
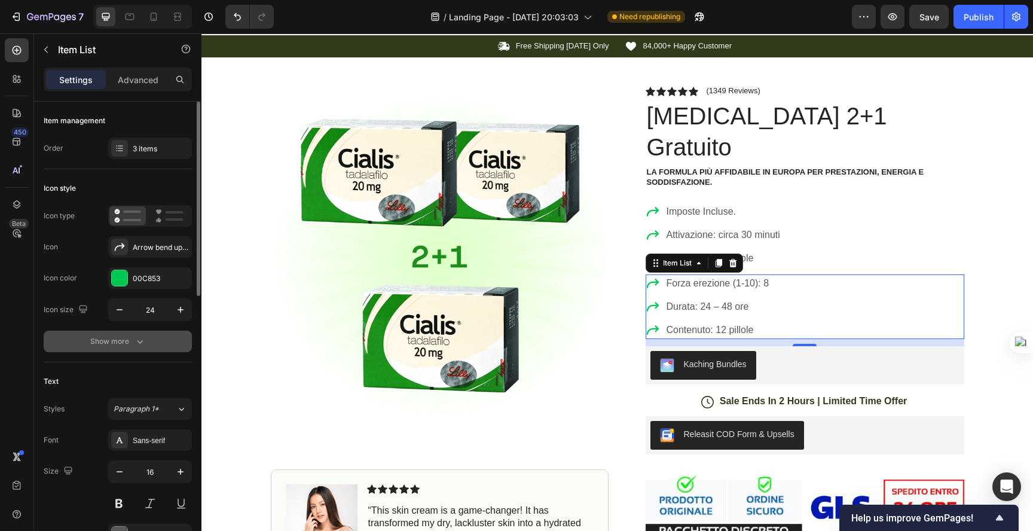
click at [121, 332] on button "Show more" at bounding box center [118, 341] width 148 height 22
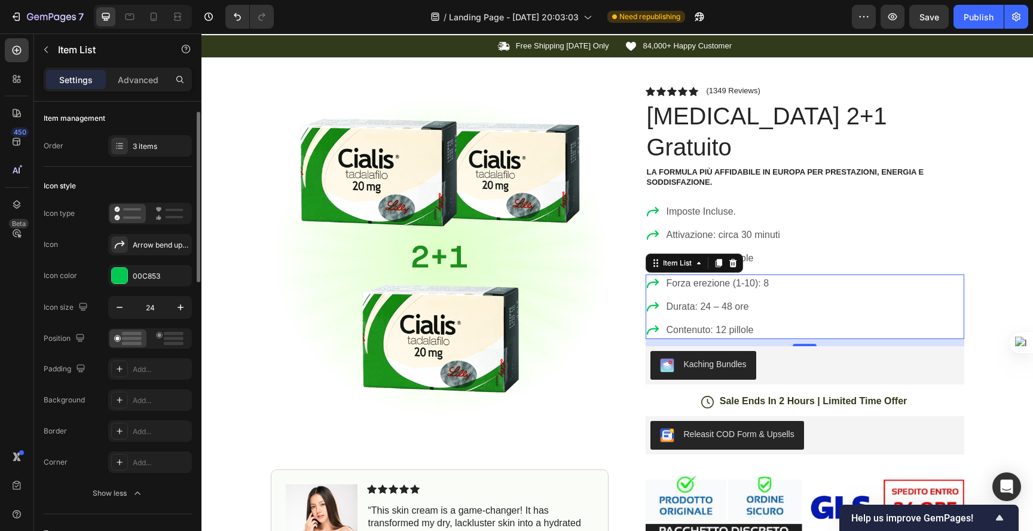
scroll to position [10, 0]
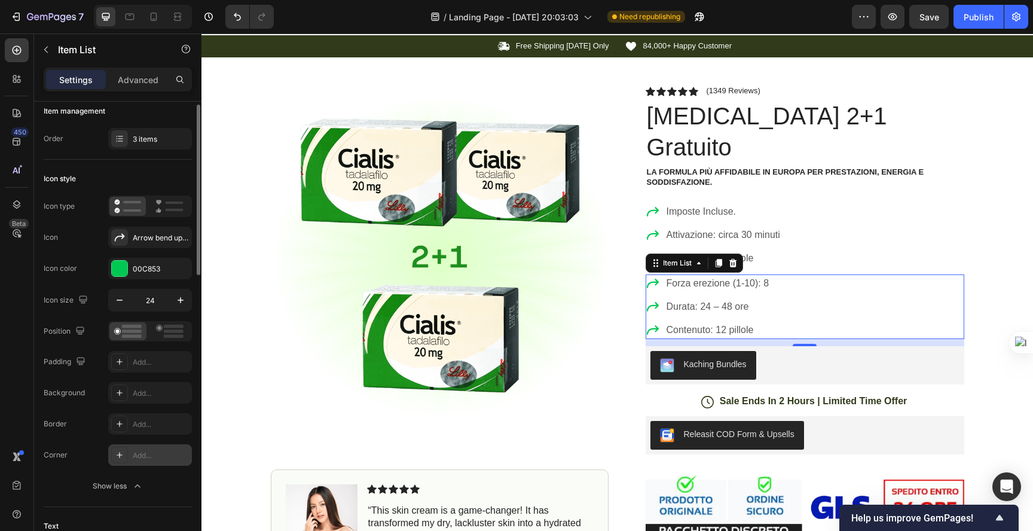
click at [117, 454] on icon at bounding box center [120, 455] width 6 height 6
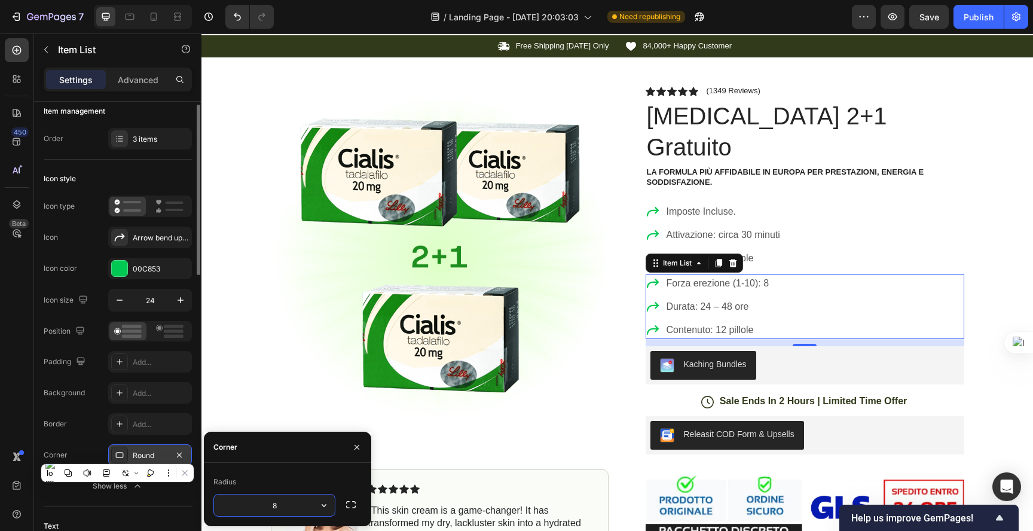
click at [117, 454] on icon at bounding box center [120, 455] width 10 height 10
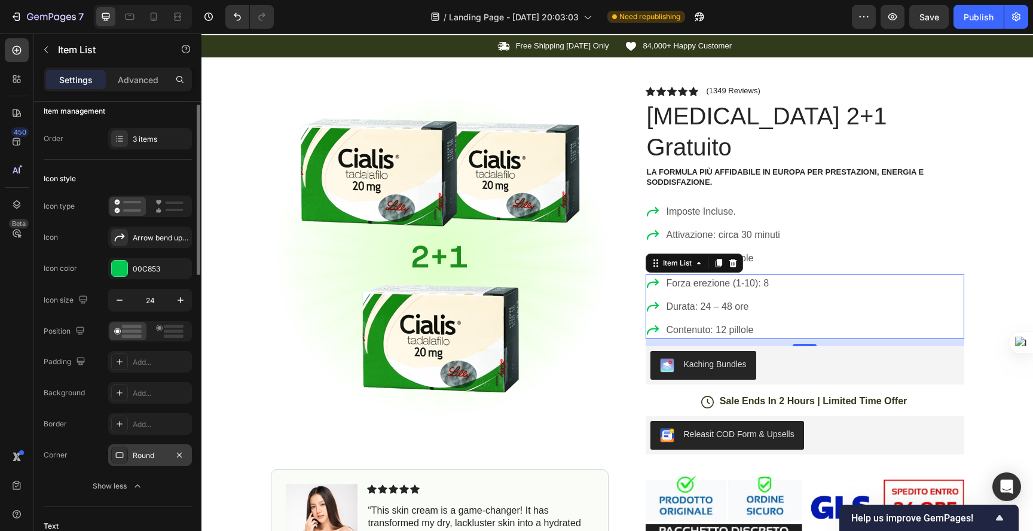
click at [118, 454] on icon at bounding box center [120, 455] width 10 height 10
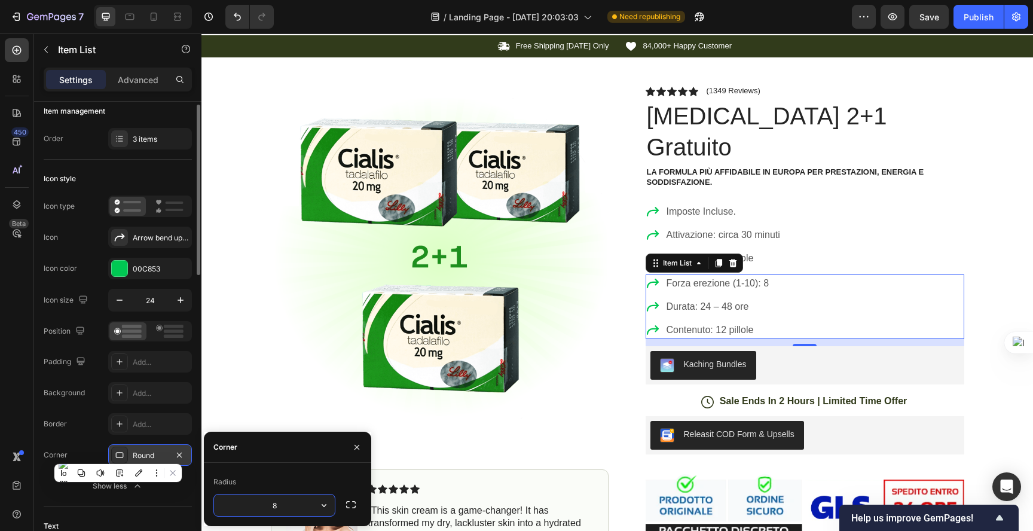
click at [118, 454] on icon at bounding box center [120, 455] width 10 height 10
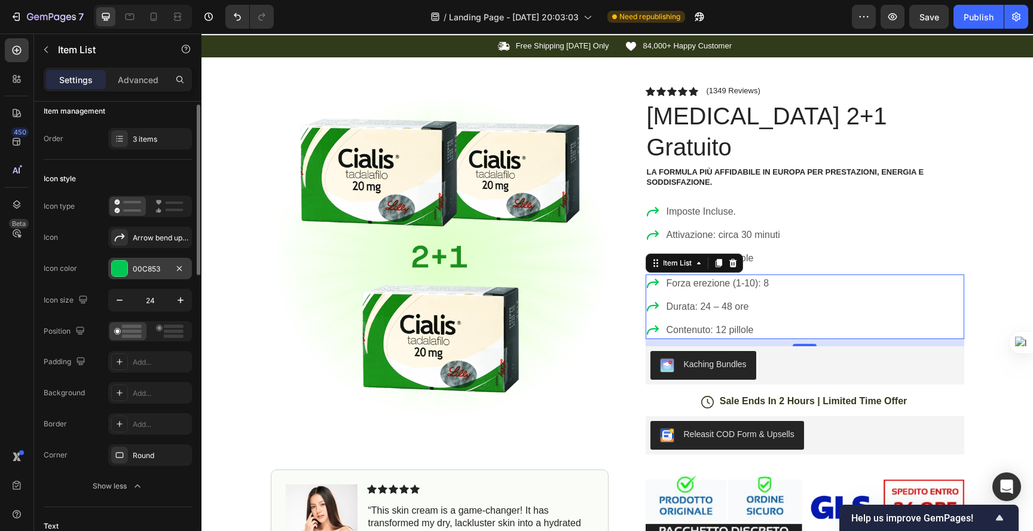
scroll to position [0, 0]
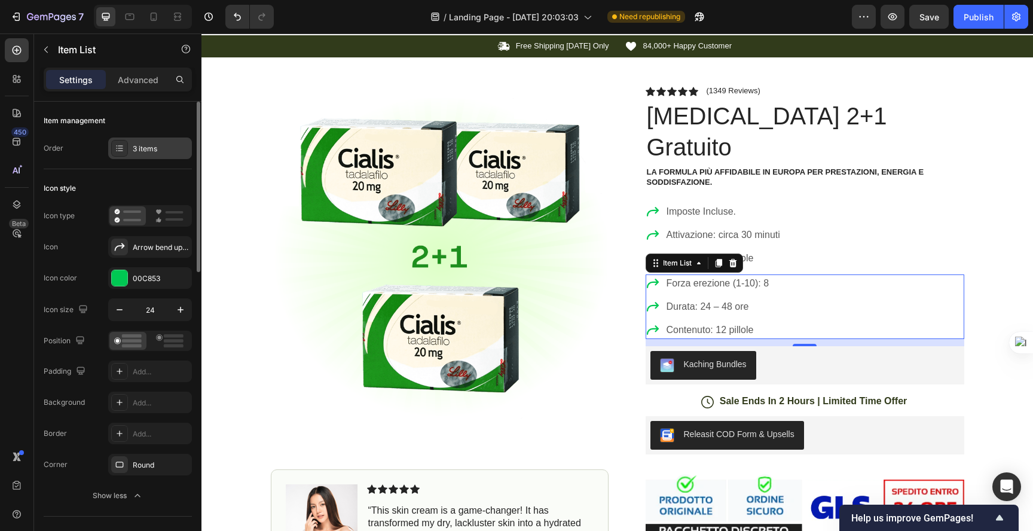
click at [140, 146] on div "3 items" at bounding box center [161, 148] width 56 height 11
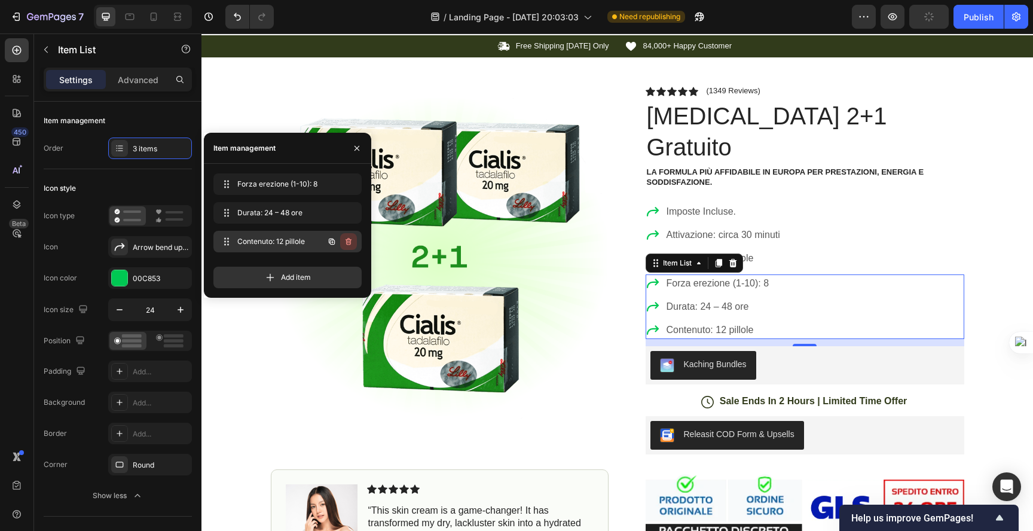
click at [349, 241] on icon "button" at bounding box center [349, 242] width 10 height 10
click at [342, 240] on div "Delete" at bounding box center [340, 241] width 22 height 11
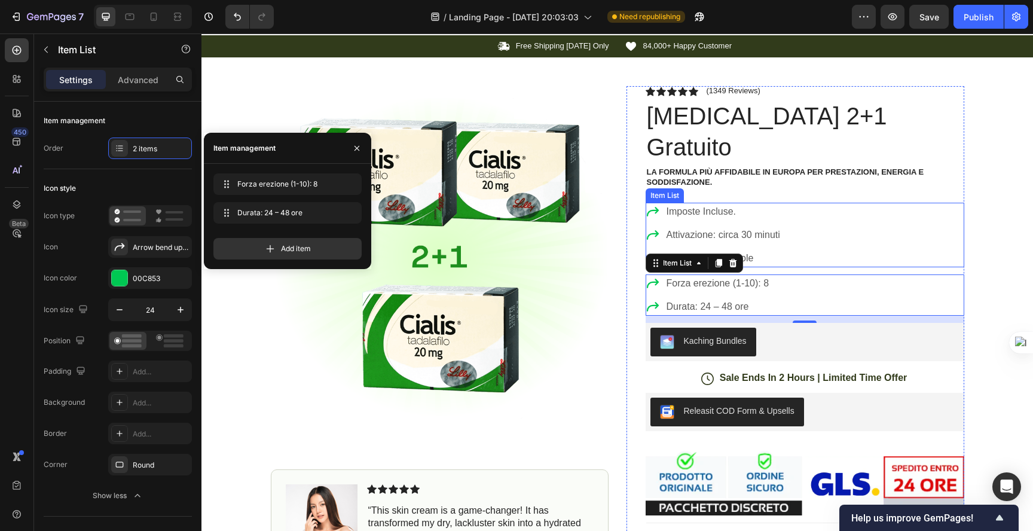
click at [845, 203] on div "Imposte Incluse. Attivazione: circa 30 minuti Contenuto: 12 pillole" at bounding box center [804, 235] width 318 height 65
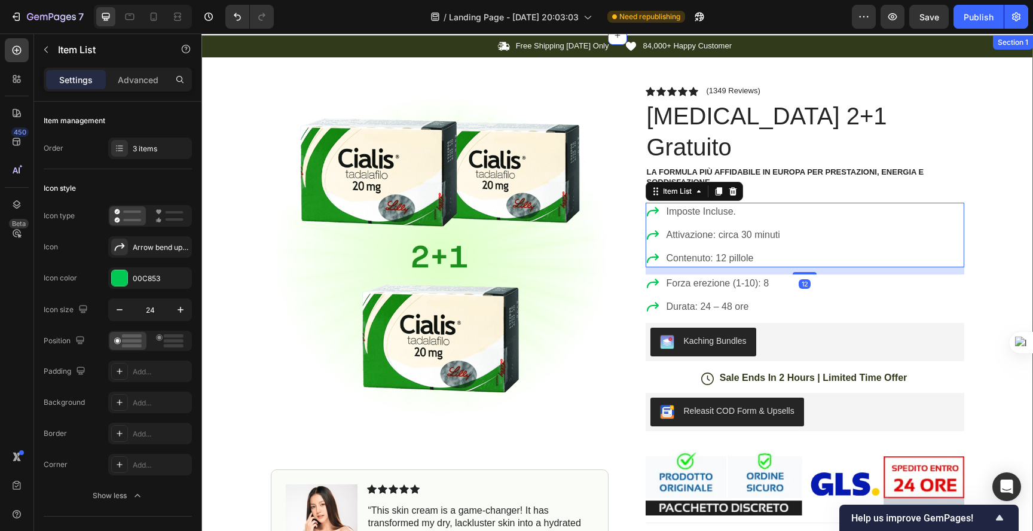
click at [1023, 189] on div "Icon Free Shipping Today Only Text Block Row Icon 84,000+ Happy Customer Text B…" at bounding box center [616, 354] width 831 height 639
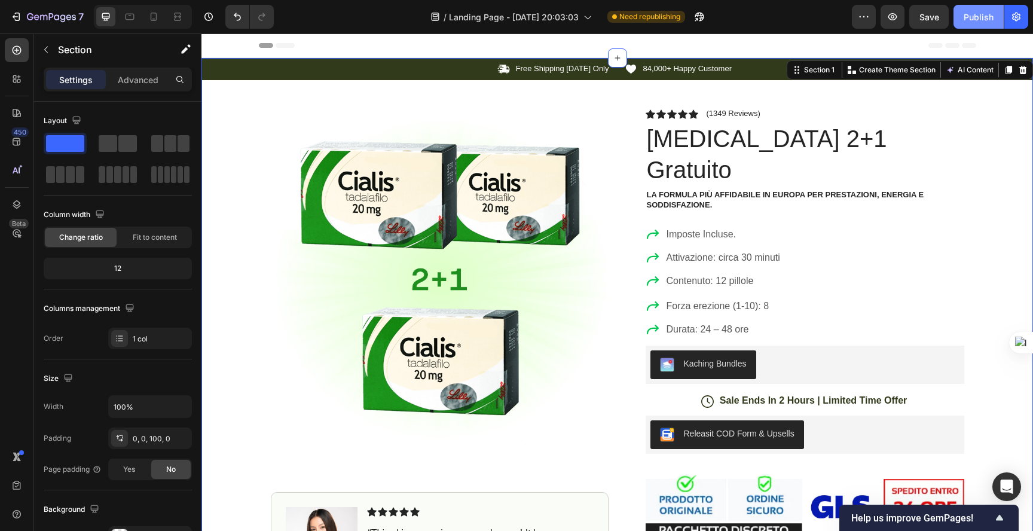
click at [962, 16] on button "Publish" at bounding box center [978, 17] width 50 height 24
click at [881, 20] on button "button" at bounding box center [892, 17] width 24 height 24
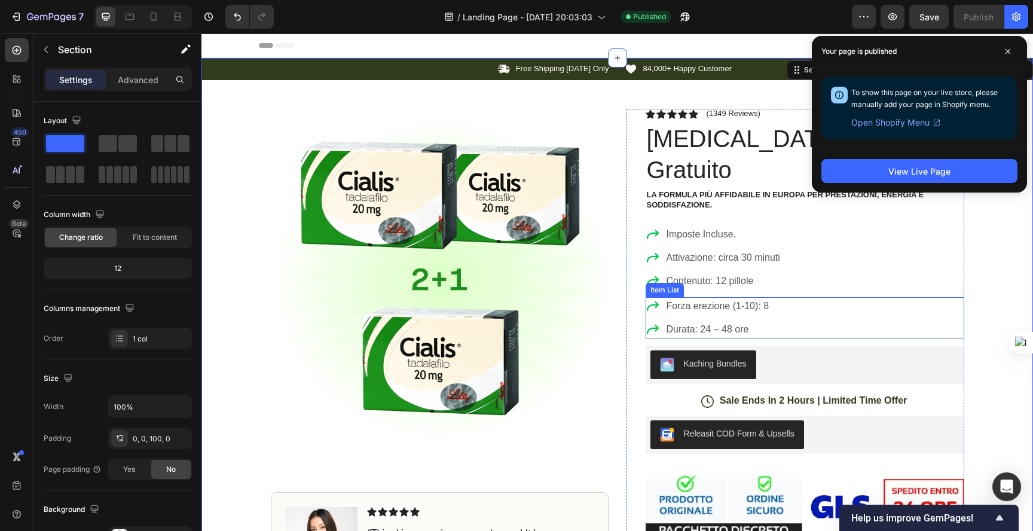
click at [799, 297] on div "Forza erezione (1-10): 8 Durata: 24 – 48 ore" at bounding box center [804, 317] width 318 height 41
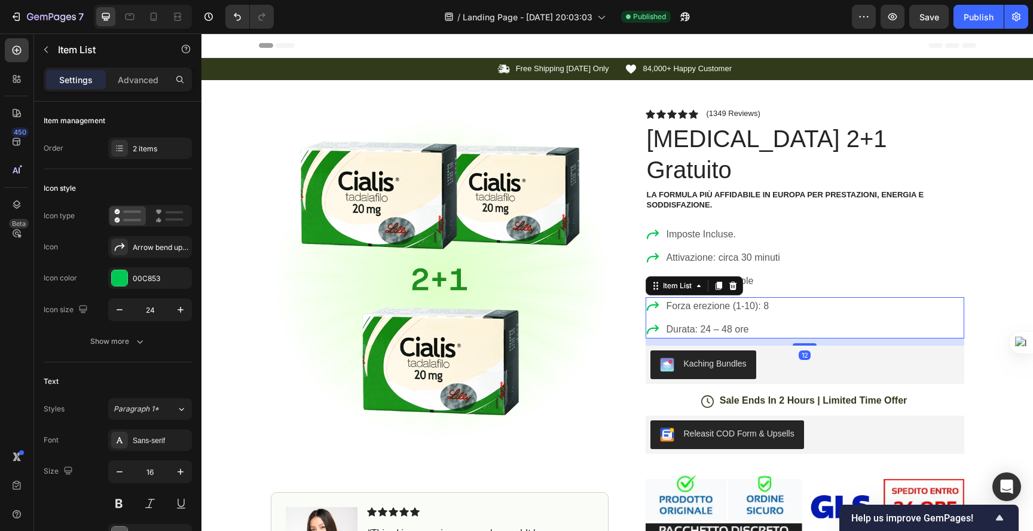
click at [840, 338] on div "12" at bounding box center [804, 341] width 318 height 7
click at [57, 52] on div "Item List" at bounding box center [102, 49] width 136 height 31
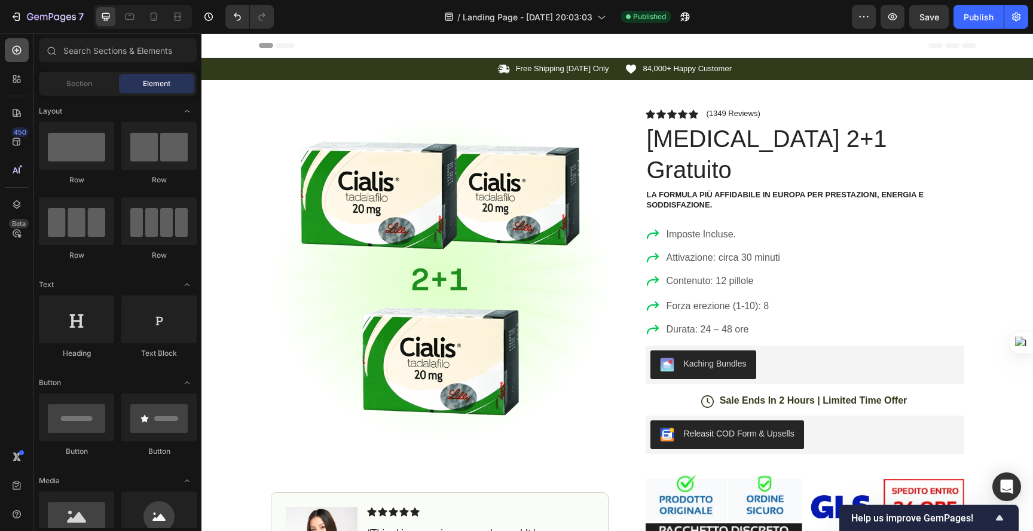
click at [20, 56] on icon at bounding box center [17, 50] width 12 height 12
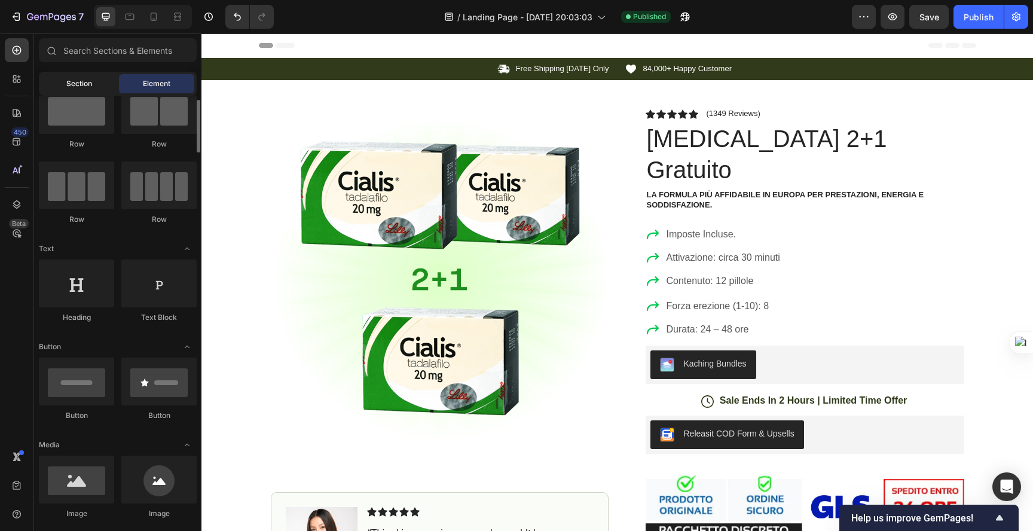
click at [63, 90] on div "Section" at bounding box center [78, 83] width 75 height 19
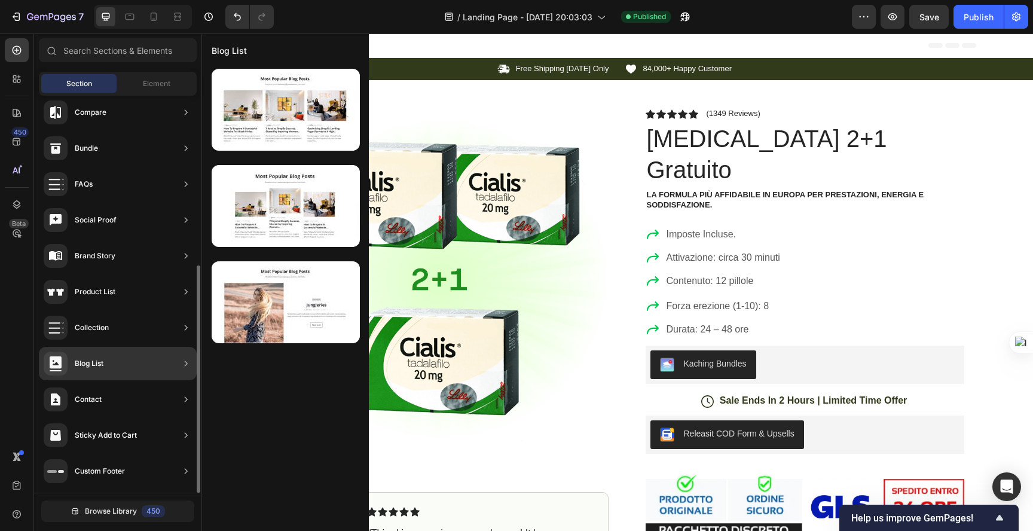
scroll to position [0, 0]
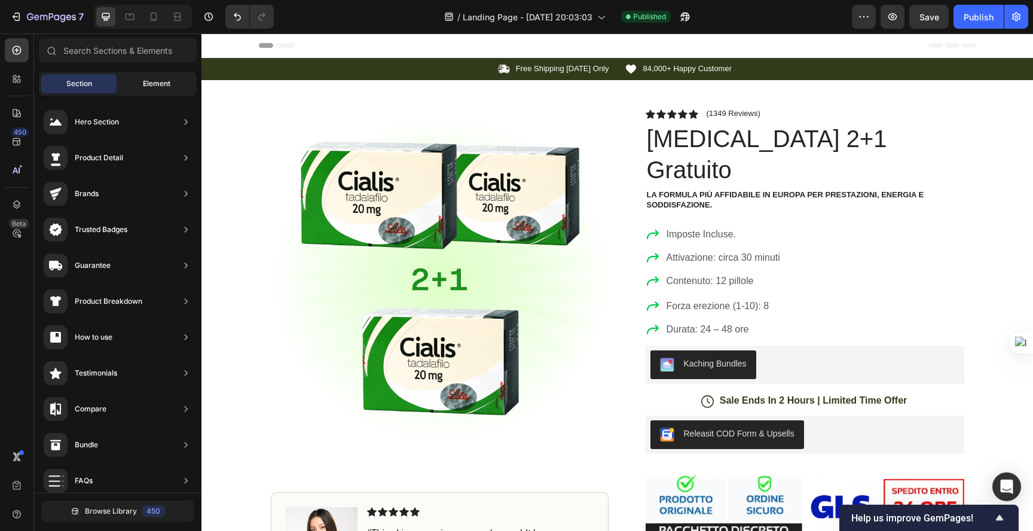
click at [138, 88] on div "Element" at bounding box center [156, 83] width 75 height 19
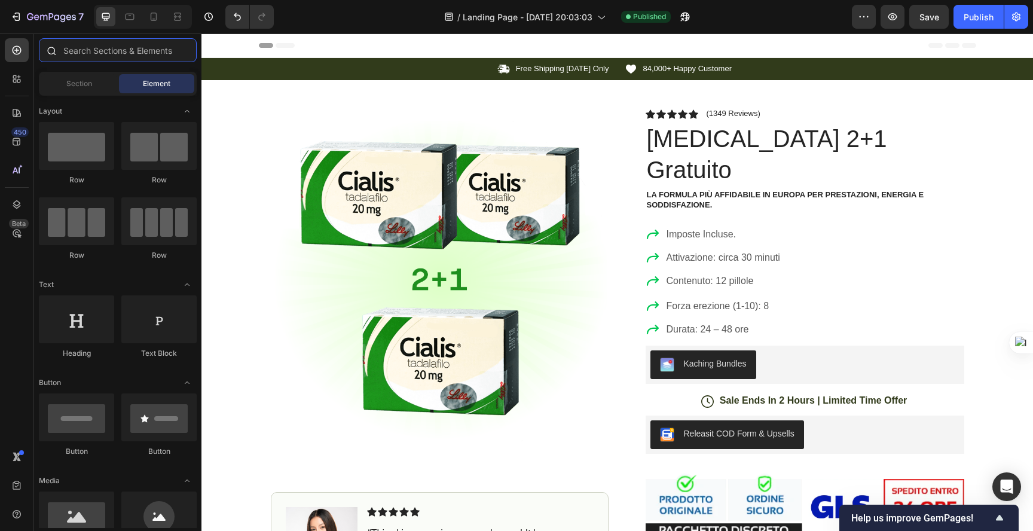
click at [93, 54] on input "text" at bounding box center [118, 50] width 158 height 24
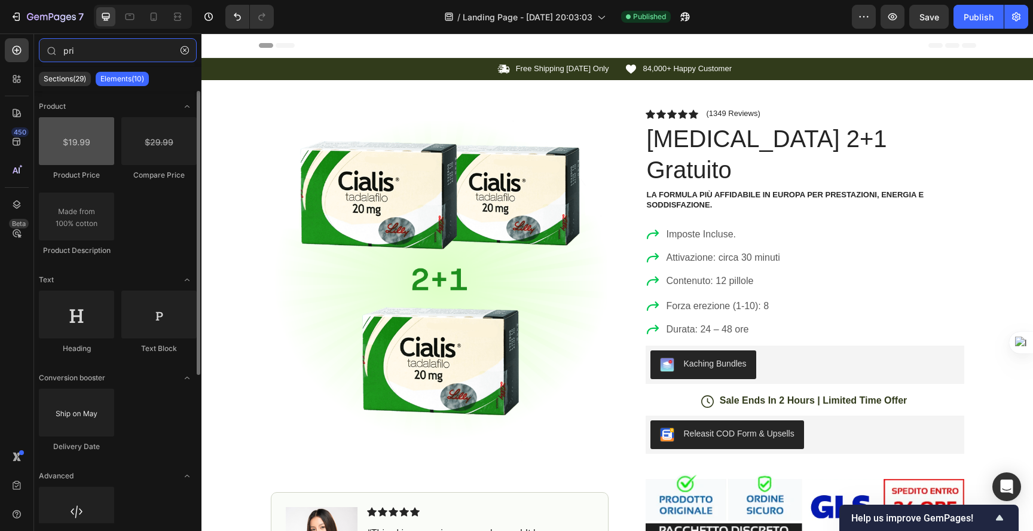
type input "pri"
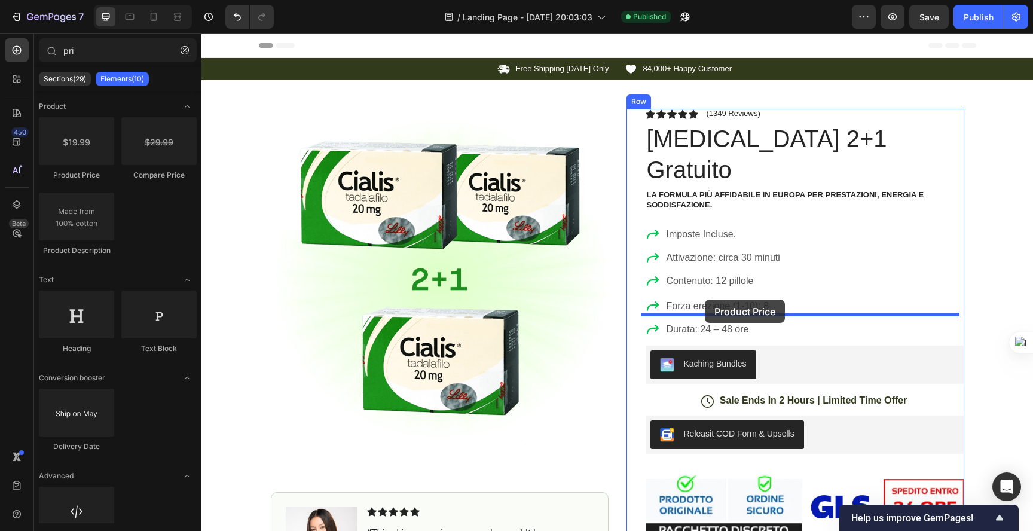
drag, startPoint x: 276, startPoint y: 169, endPoint x: 704, endPoint y: 299, distance: 448.0
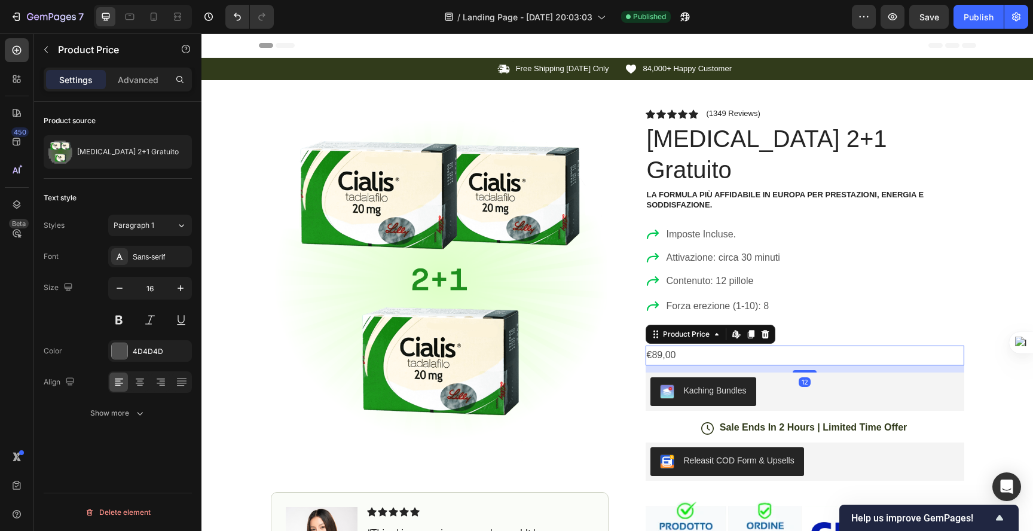
click at [681, 345] on div "€89,00" at bounding box center [804, 355] width 318 height 20
click at [181, 285] on icon "button" at bounding box center [180, 288] width 12 height 12
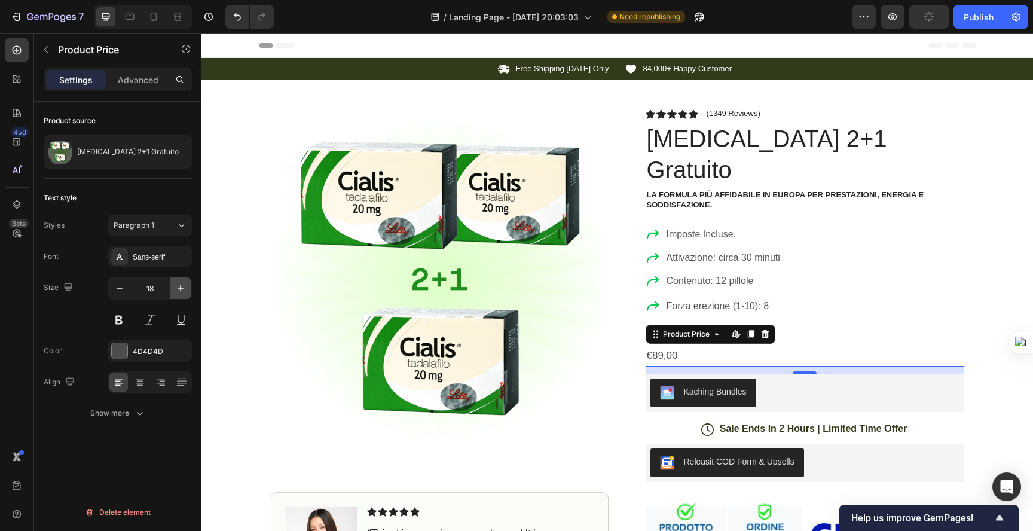
click at [181, 285] on icon "button" at bounding box center [180, 288] width 12 height 12
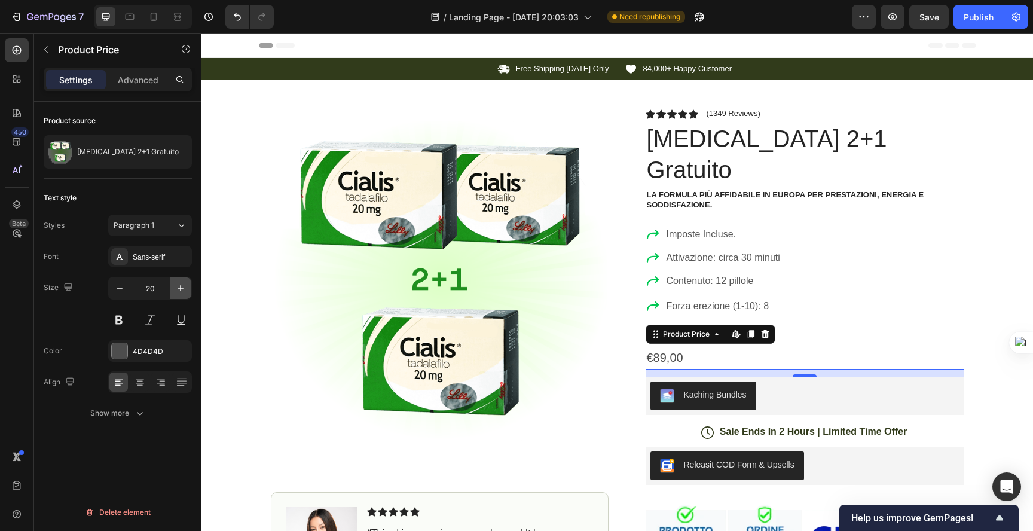
click at [181, 285] on icon "button" at bounding box center [180, 288] width 12 height 12
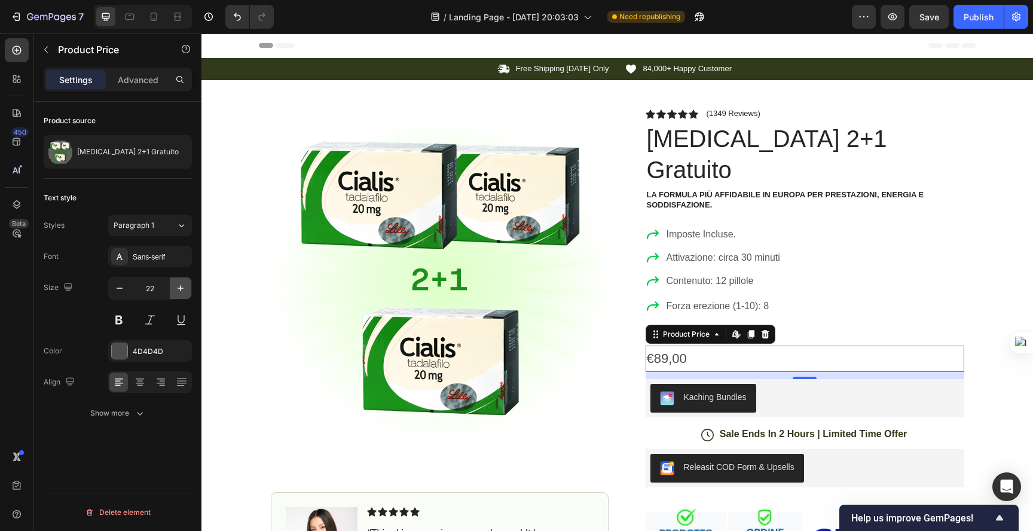
type input "23"
click at [734, 345] on div "€89,00" at bounding box center [804, 358] width 318 height 27
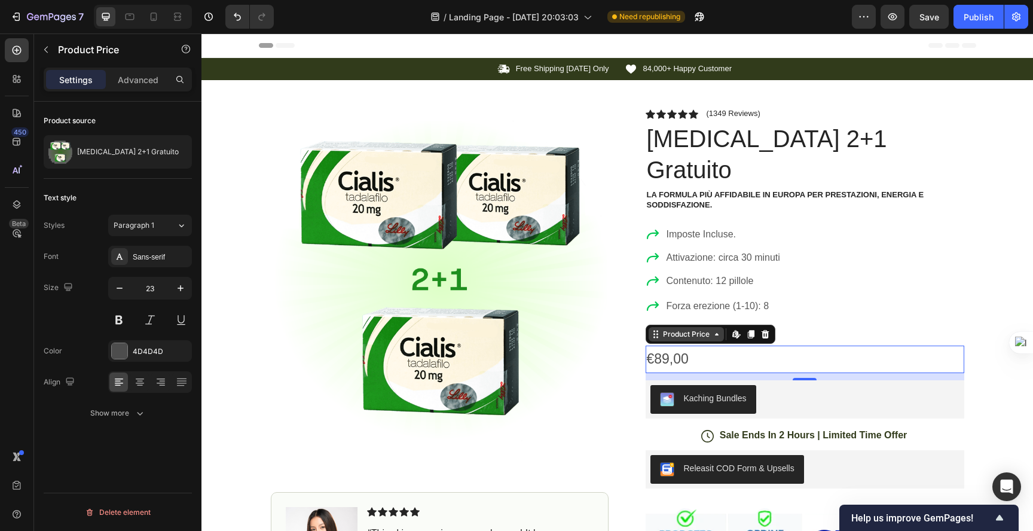
click at [716, 329] on icon at bounding box center [717, 334] width 10 height 10
click at [712, 329] on icon at bounding box center [717, 334] width 10 height 10
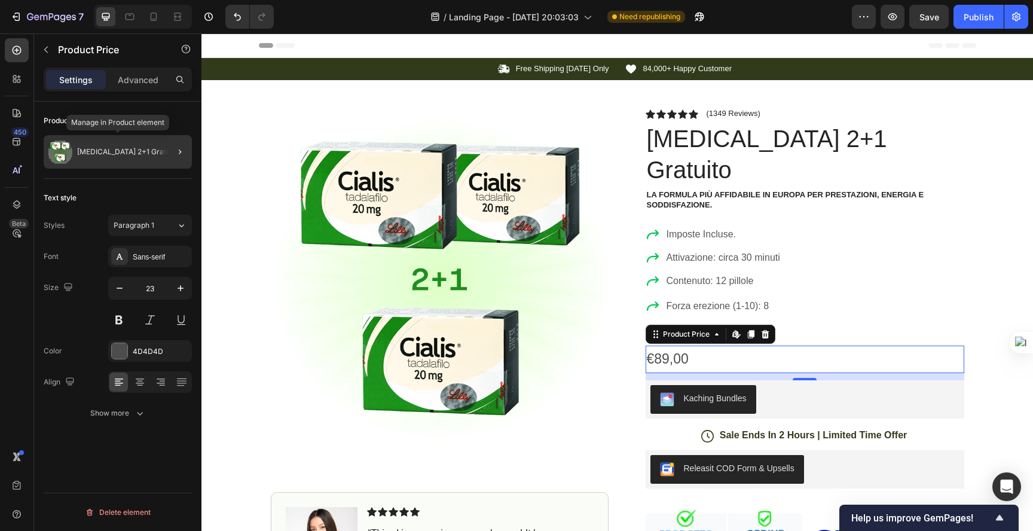
click at [100, 153] on p "[MEDICAL_DATA] 2+1 Gratuito" at bounding box center [128, 152] width 102 height 8
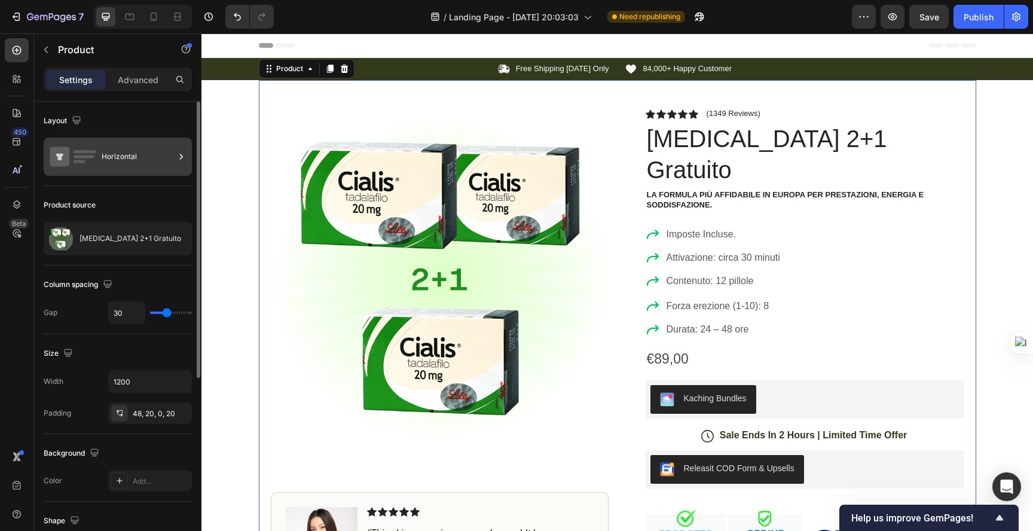
click at [115, 160] on div "Horizontal" at bounding box center [138, 156] width 73 height 27
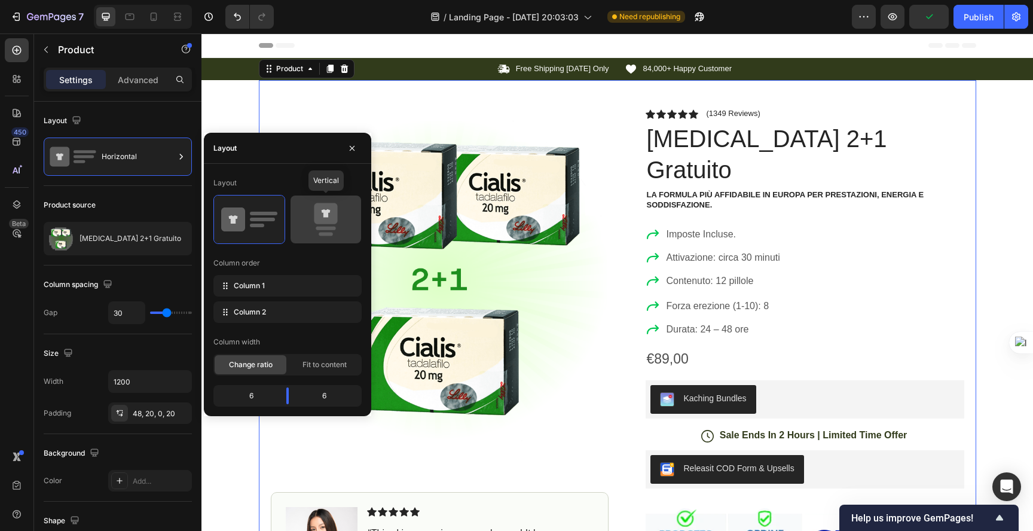
click at [331, 216] on icon at bounding box center [325, 213] width 23 height 21
type input "0"
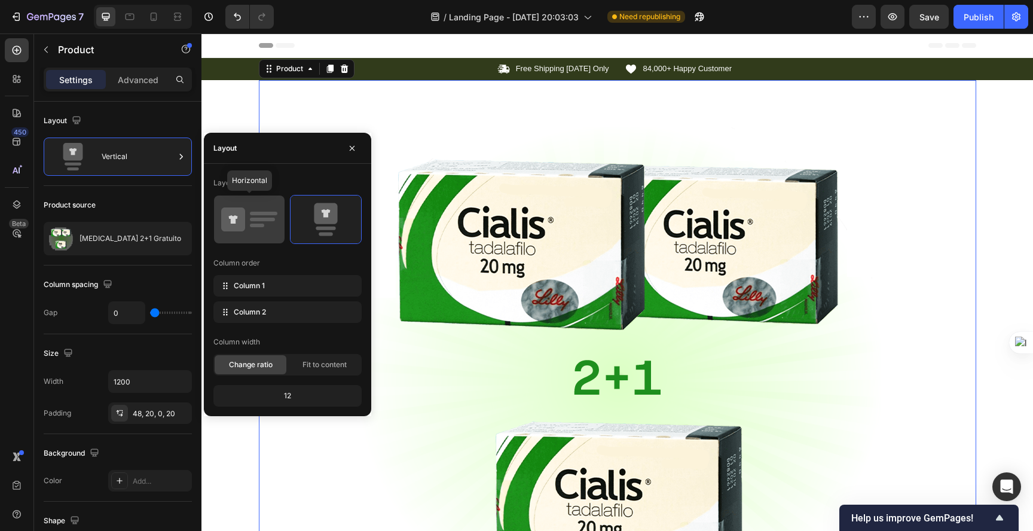
click at [263, 215] on rect at bounding box center [263, 214] width 27 height 4
type input "30"
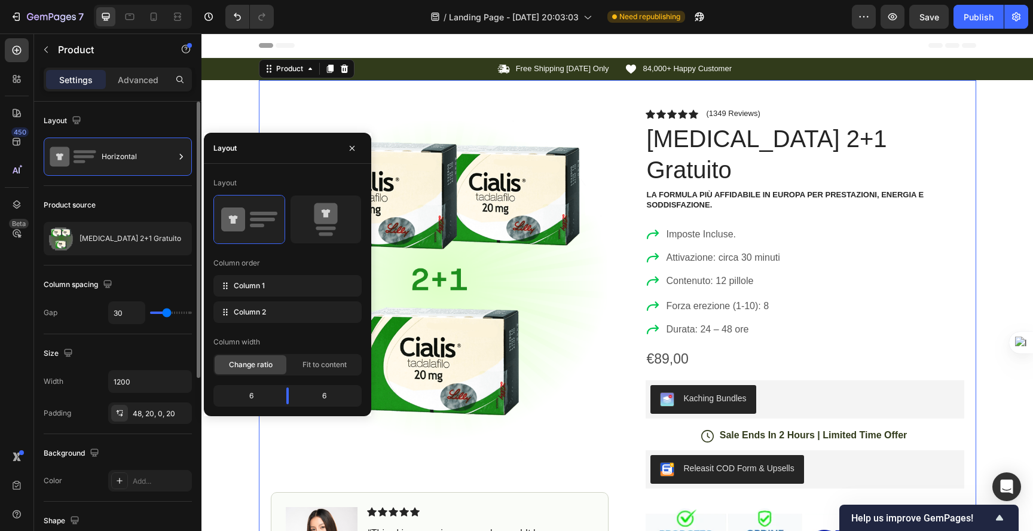
click at [136, 206] on div "Product source" at bounding box center [118, 204] width 148 height 19
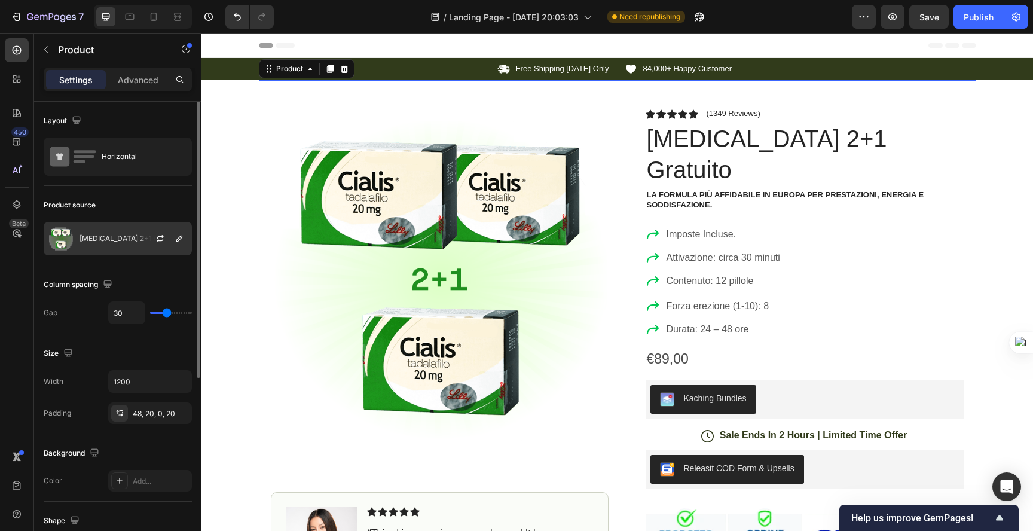
click at [122, 232] on div "[MEDICAL_DATA] 2+1 Gratuito" at bounding box center [118, 238] width 148 height 33
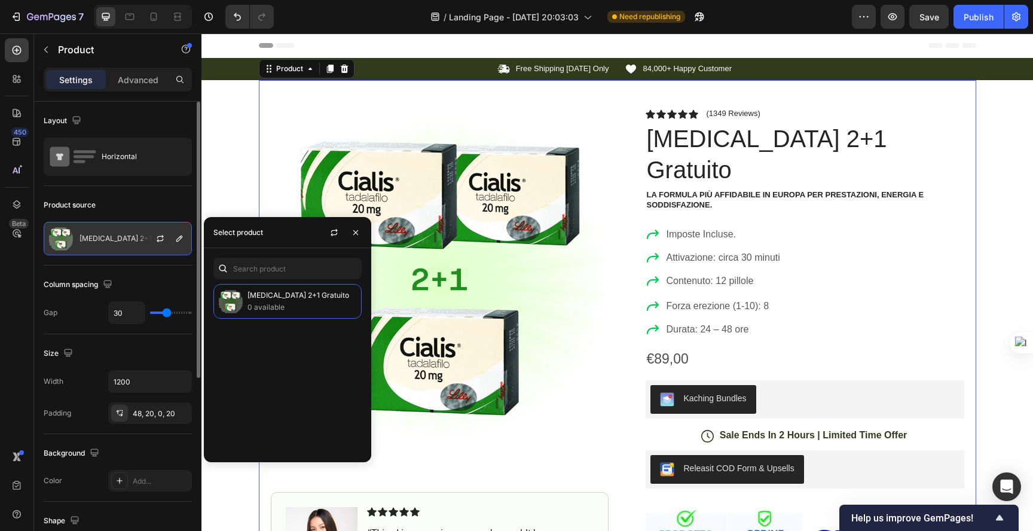
click at [121, 235] on p "[MEDICAL_DATA] 2+1 Gratuito" at bounding box center [130, 238] width 102 height 8
click at [102, 339] on div "Size Width 1200 Padding 48, 20, 0, 20" at bounding box center [118, 384] width 148 height 100
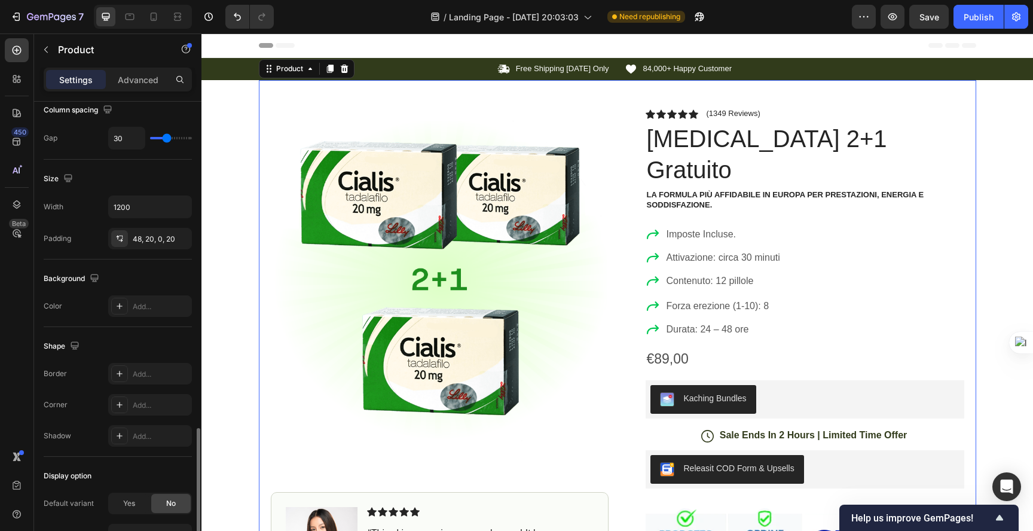
scroll to position [314, 0]
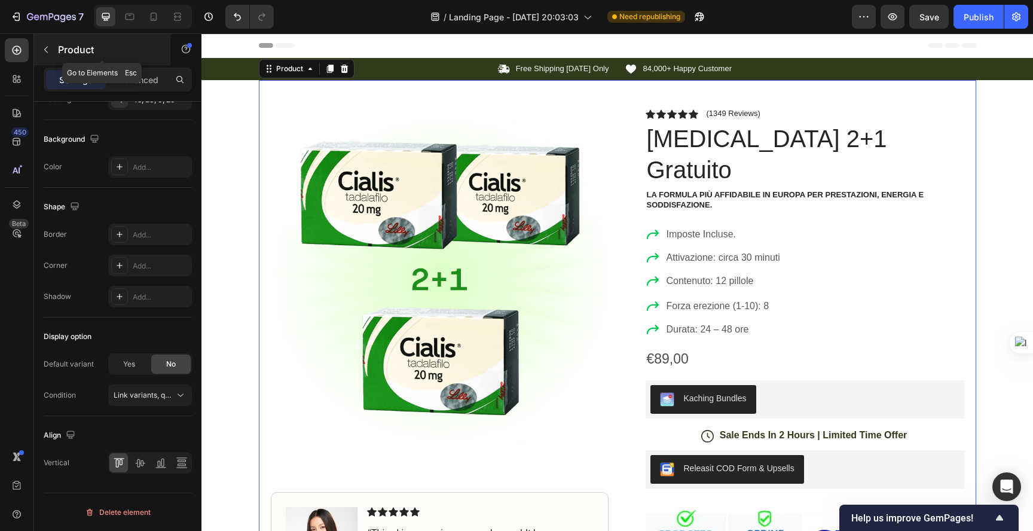
click at [53, 51] on button "button" at bounding box center [45, 49] width 19 height 19
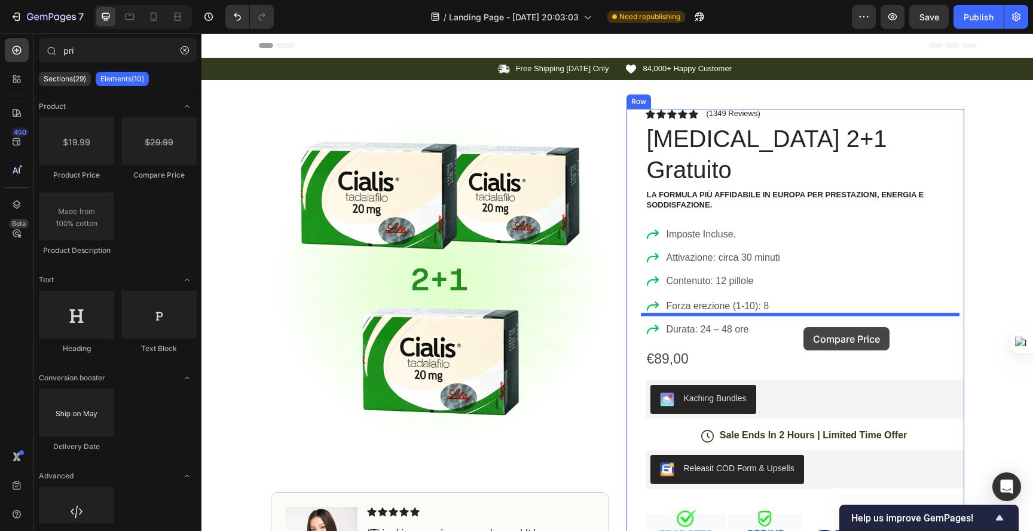
drag, startPoint x: 346, startPoint y: 171, endPoint x: 803, endPoint y: 327, distance: 482.8
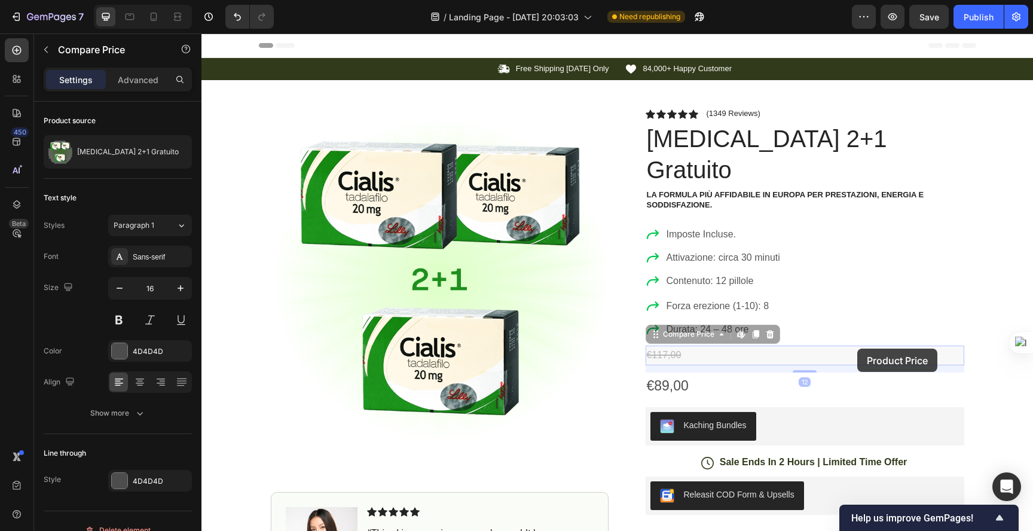
drag, startPoint x: 660, startPoint y: 321, endPoint x: 857, endPoint y: 348, distance: 198.4
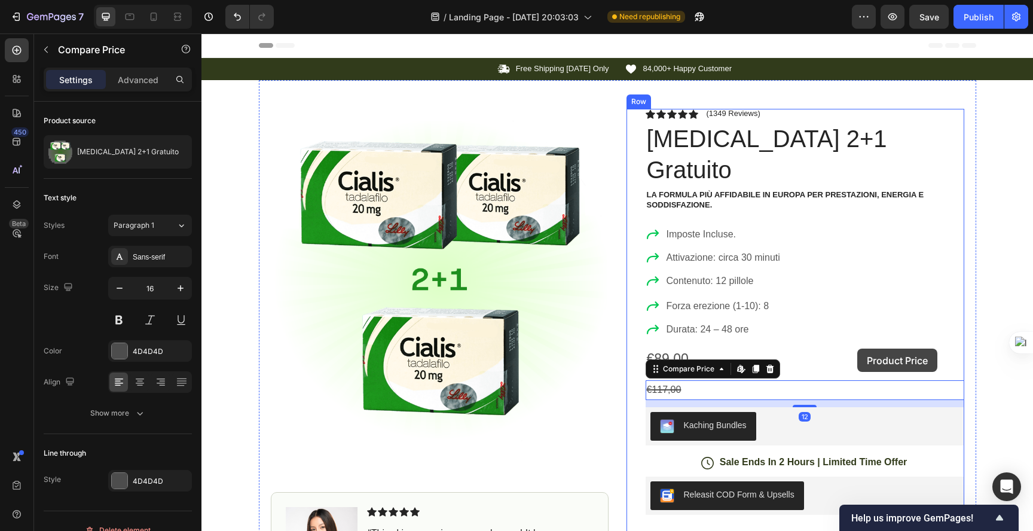
click at [857, 348] on div "Icon Icon Icon Icon Icon Icon List (1349 Reviews) Text Block Row Cialis 2+1 Gra…" at bounding box center [804, 450] width 318 height 683
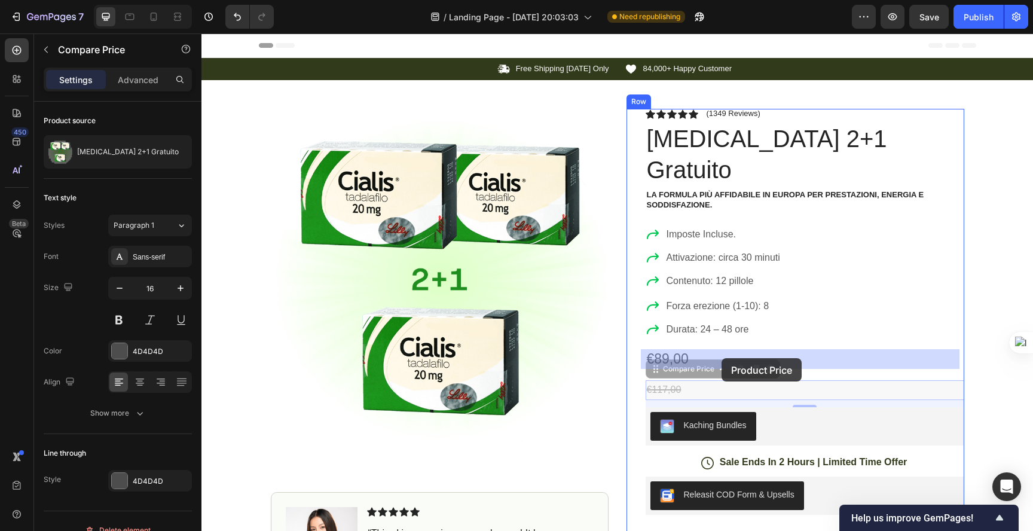
drag, startPoint x: 648, startPoint y: 357, endPoint x: 721, endPoint y: 357, distance: 72.9
drag, startPoint x: 655, startPoint y: 359, endPoint x: 670, endPoint y: 354, distance: 16.1
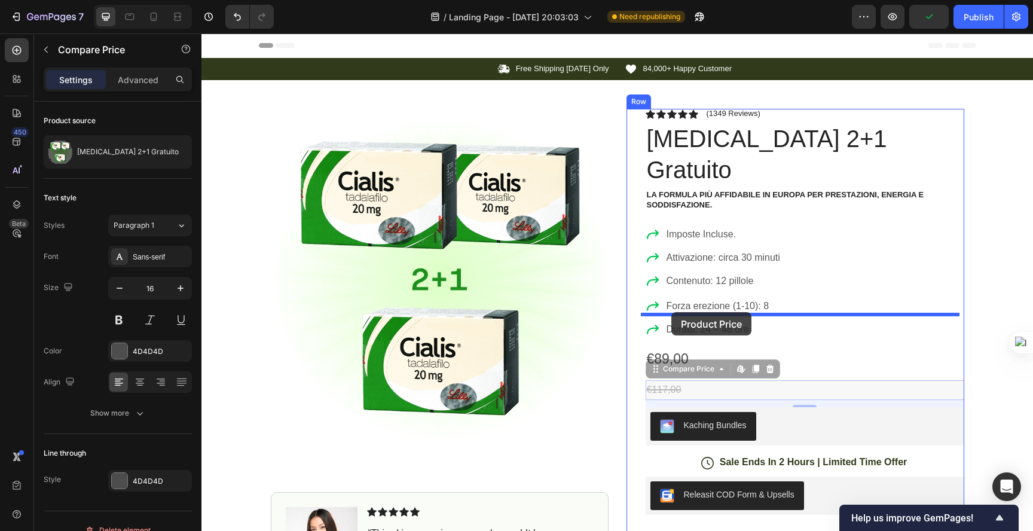
drag, startPoint x: 664, startPoint y: 358, endPoint x: 671, endPoint y: 313, distance: 45.9
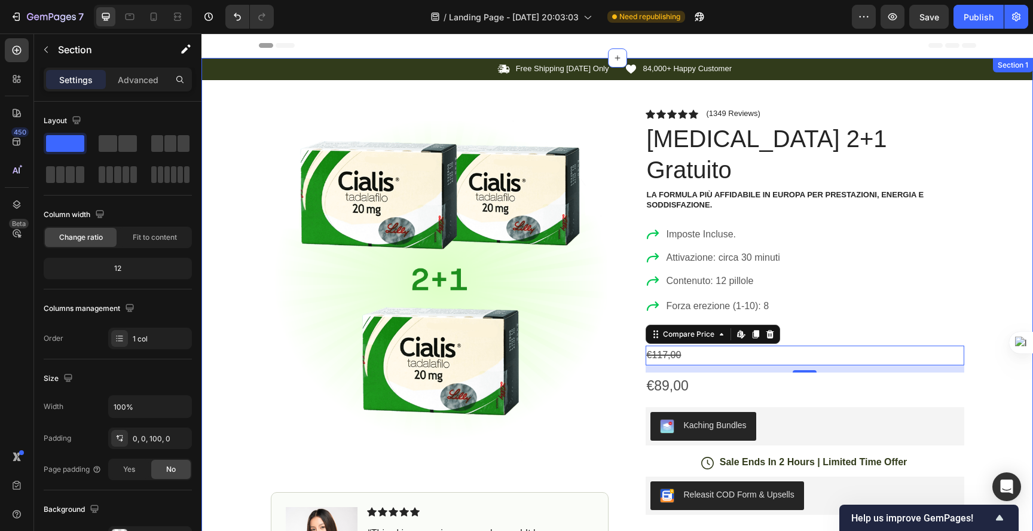
click at [1007, 209] on div "Icon Free Shipping Today Only Text Block Row Icon 84,000+ Happy Customer Text B…" at bounding box center [616, 425] width 831 height 734
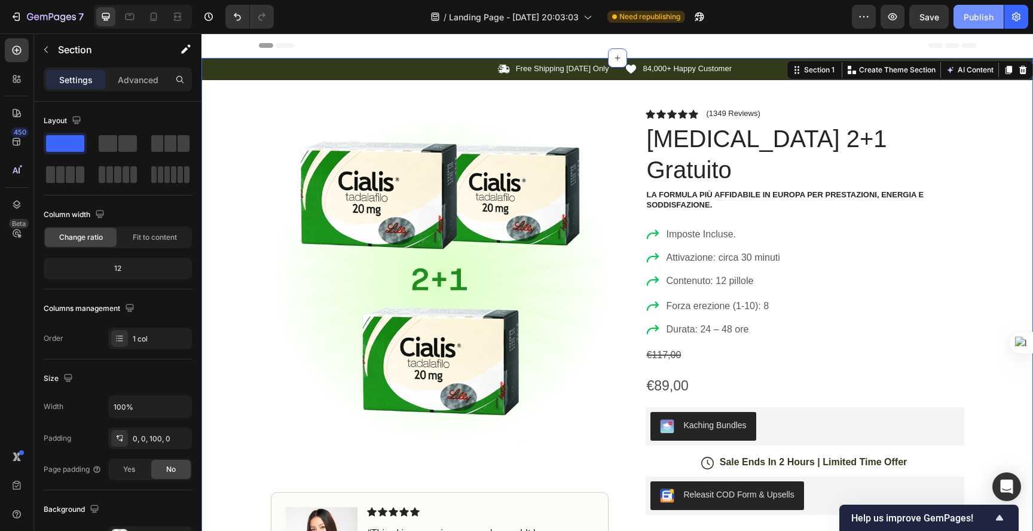
click at [967, 23] on button "Publish" at bounding box center [978, 17] width 50 height 24
click at [56, 49] on div "Section" at bounding box center [96, 49] width 124 height 31
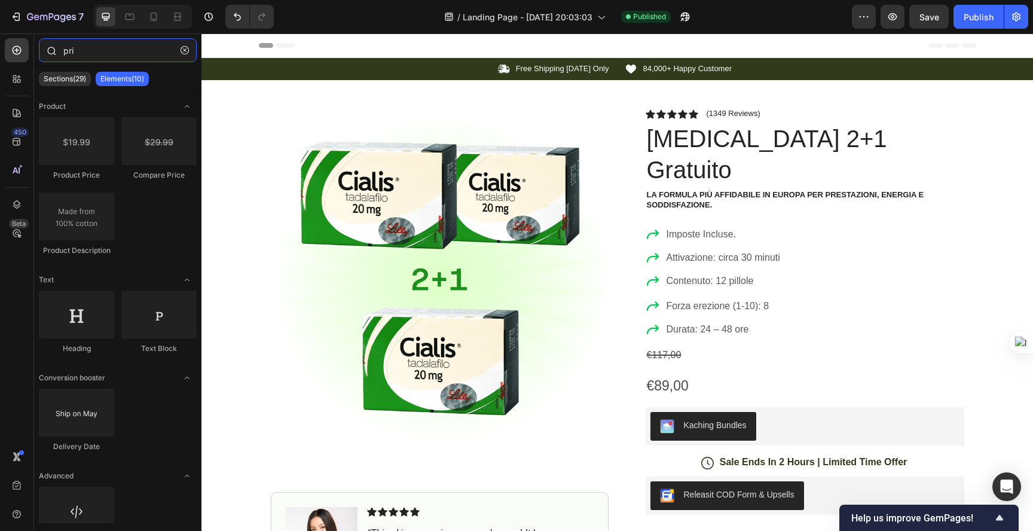
click at [87, 52] on input "pri" at bounding box center [118, 50] width 158 height 24
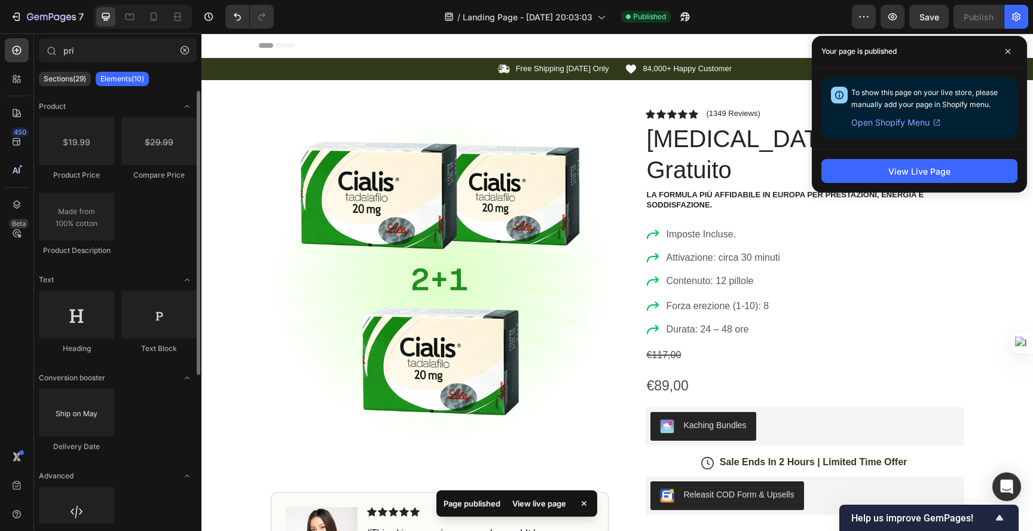
click at [139, 237] on div "Product Price Compare Price Product Description" at bounding box center [118, 191] width 158 height 149
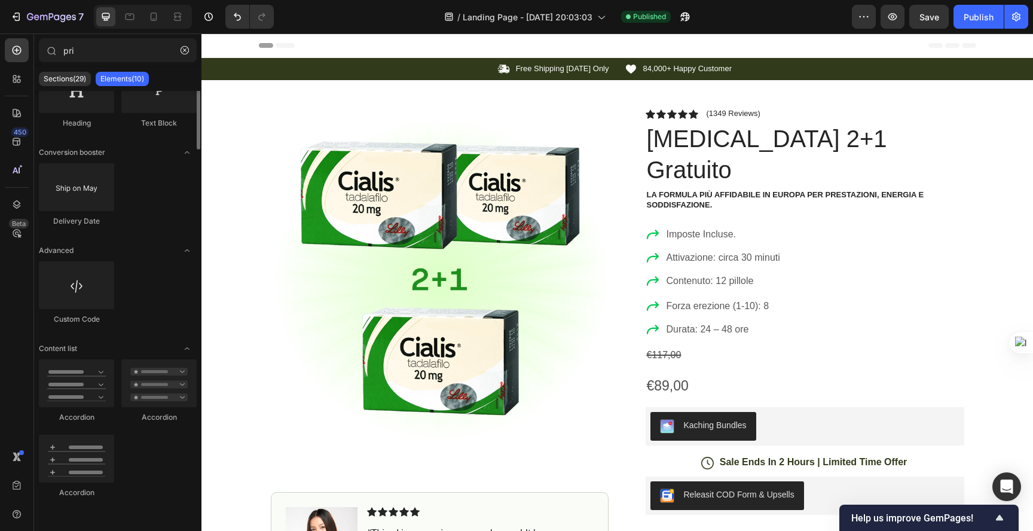
scroll to position [0, 0]
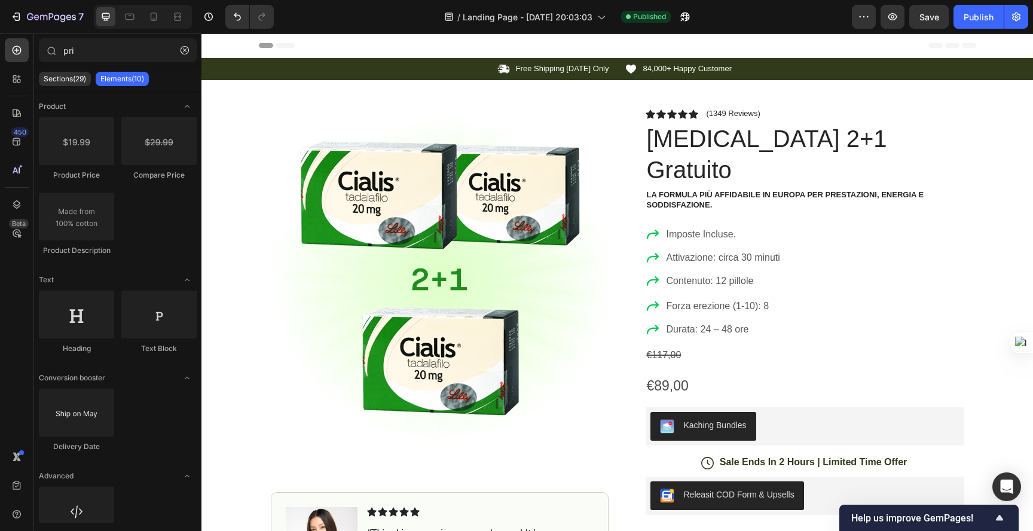
click at [108, 79] on p "Elements(10)" at bounding box center [122, 79] width 44 height 10
click at [72, 77] on p "Sections(29)" at bounding box center [65, 79] width 42 height 10
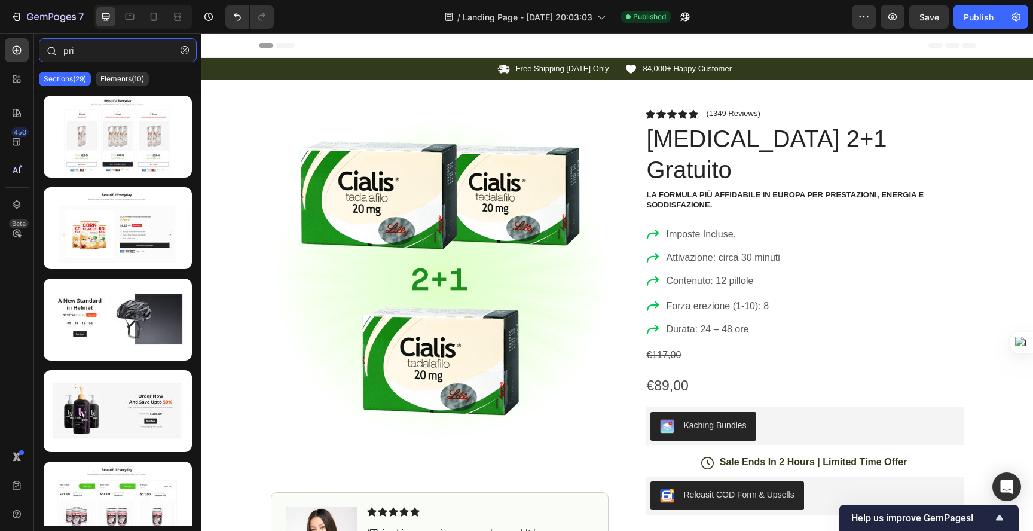
click at [109, 51] on input "pri" at bounding box center [118, 50] width 158 height 24
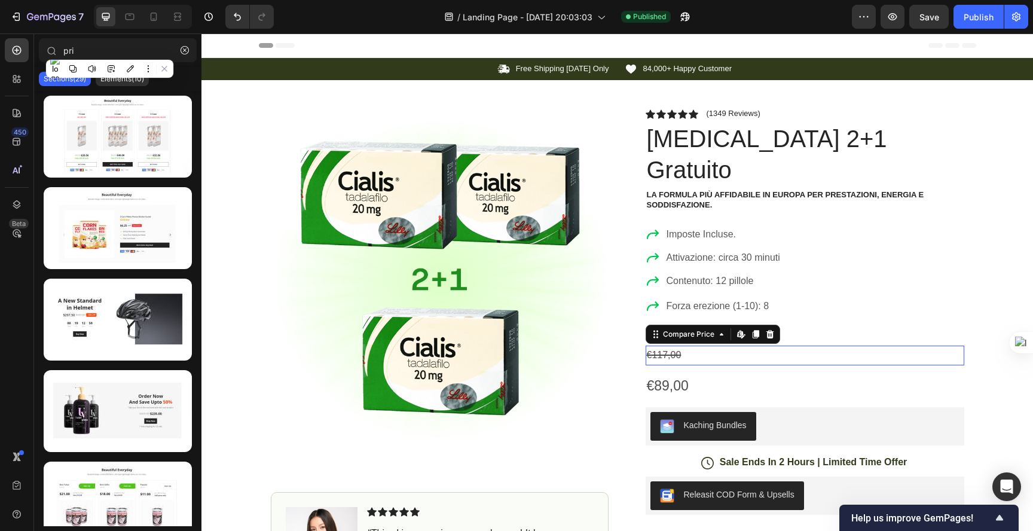
click at [658, 345] on div "€117,00" at bounding box center [804, 355] width 318 height 20
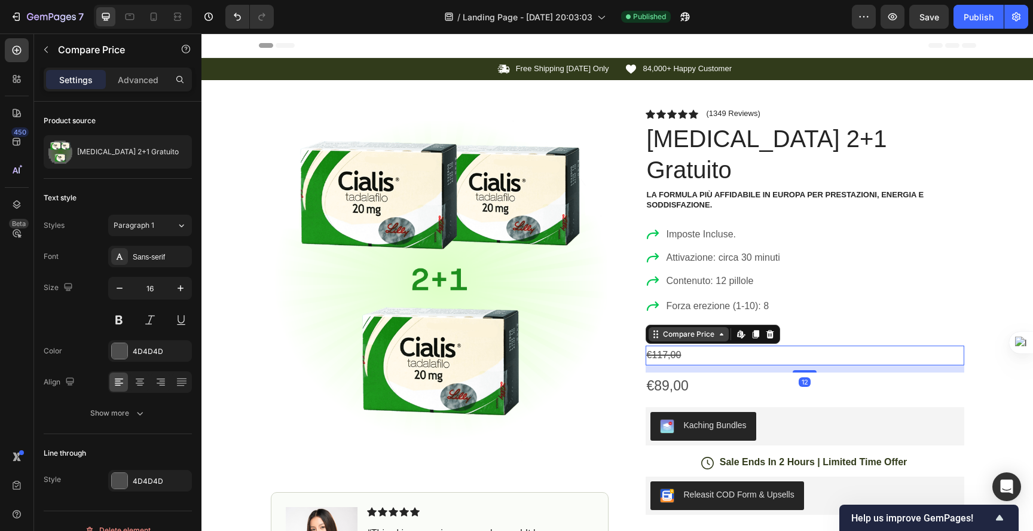
click at [654, 329] on icon at bounding box center [656, 334] width 10 height 10
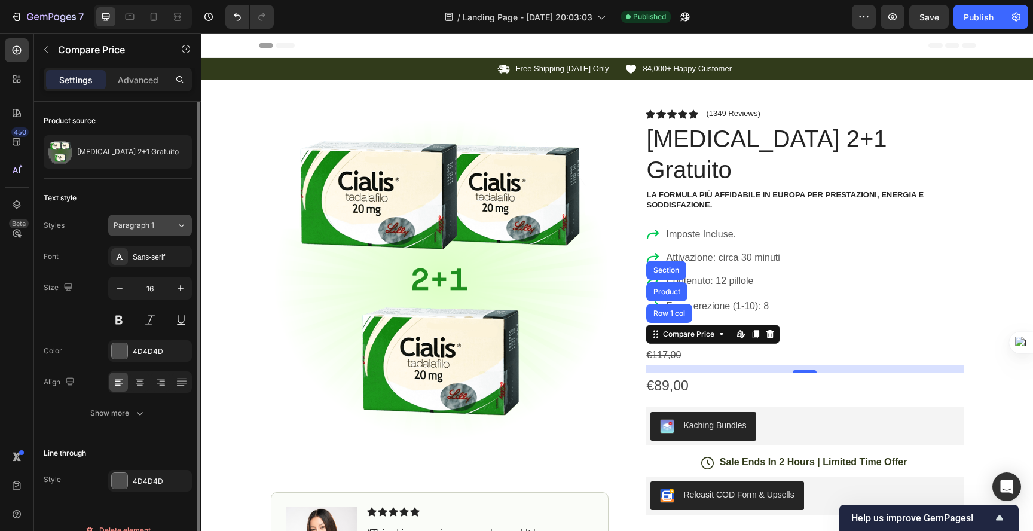
click at [147, 229] on span "Paragraph 1" at bounding box center [134, 225] width 41 height 11
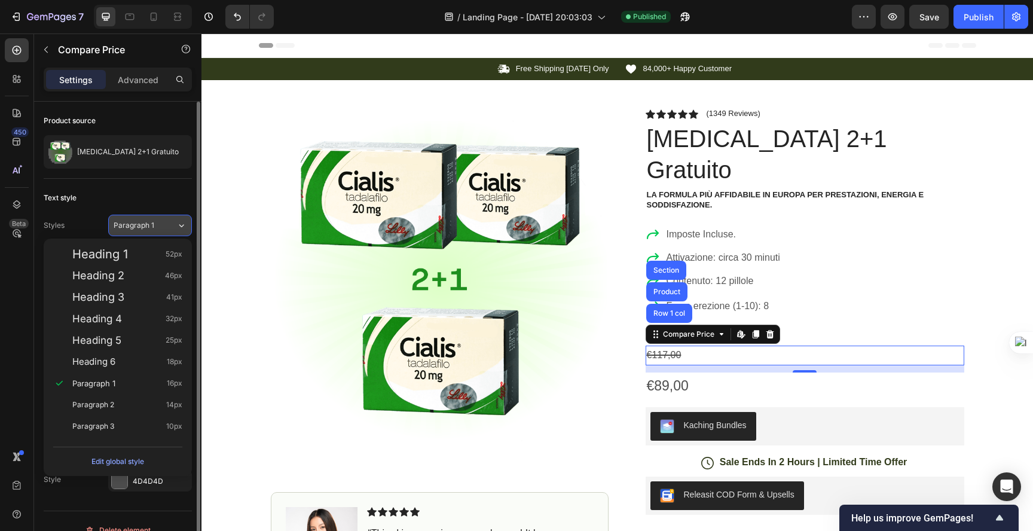
click at [148, 227] on span "Paragraph 1" at bounding box center [134, 225] width 41 height 11
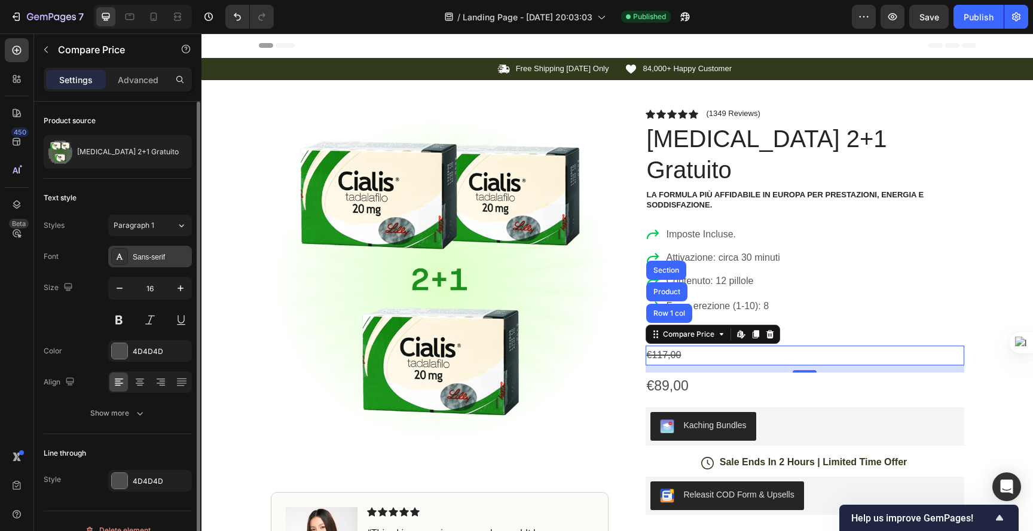
click at [149, 250] on div "Sans-serif" at bounding box center [150, 257] width 84 height 22
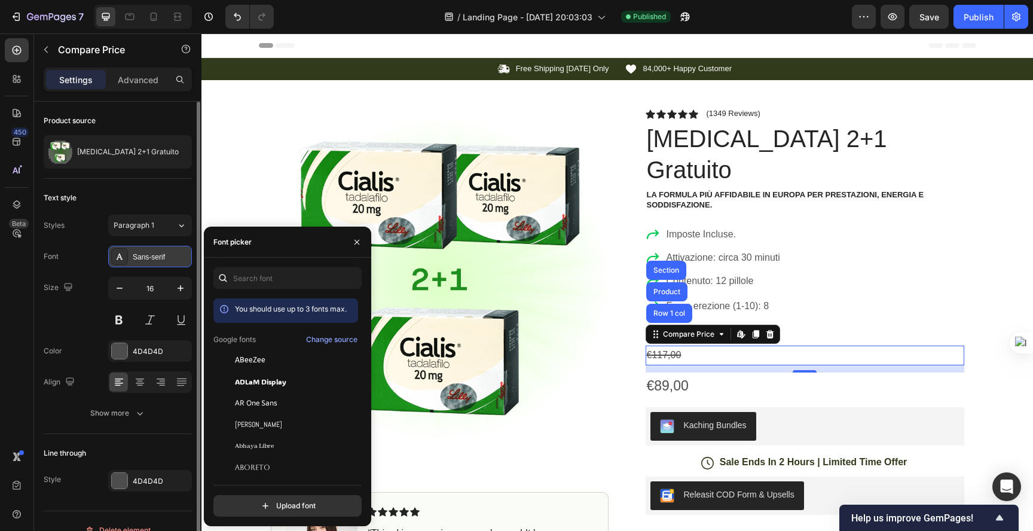
click at [149, 250] on div "Sans-serif" at bounding box center [150, 257] width 84 height 22
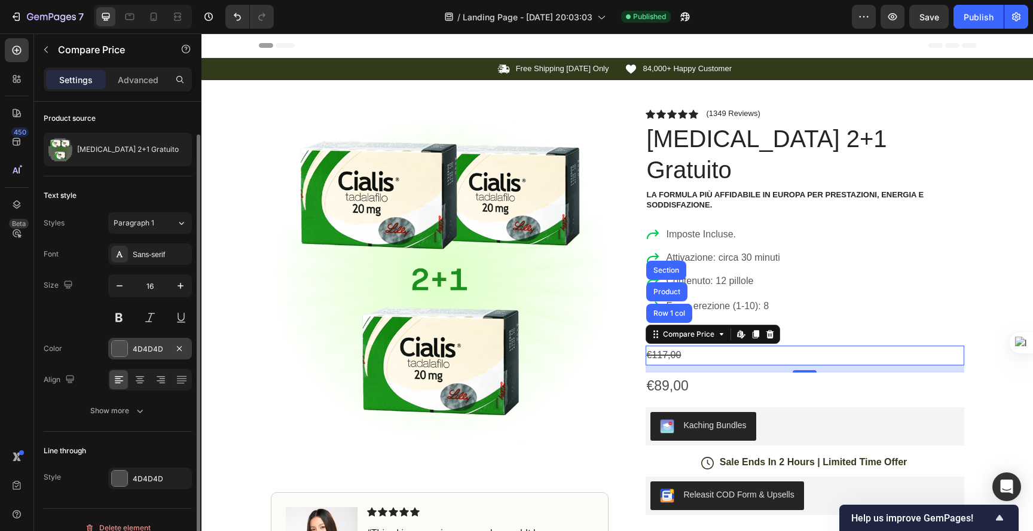
scroll to position [18, 0]
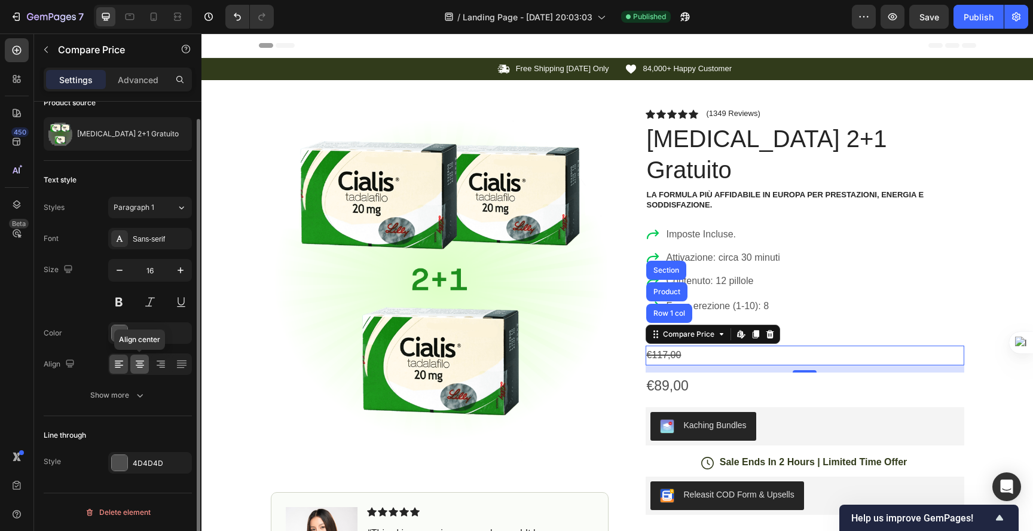
click at [139, 369] on icon at bounding box center [140, 364] width 12 height 12
click at [146, 370] on div at bounding box center [139, 363] width 19 height 19
click at [155, 367] on icon at bounding box center [161, 364] width 12 height 12
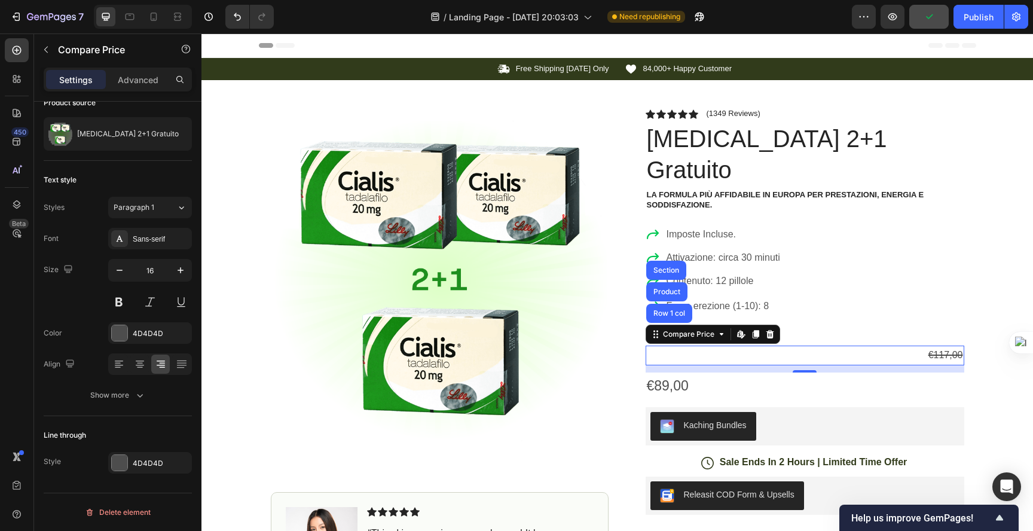
drag, startPoint x: 968, startPoint y: 22, endPoint x: 926, endPoint y: 21, distance: 41.8
click at [968, 22] on div "Publish" at bounding box center [978, 17] width 30 height 13
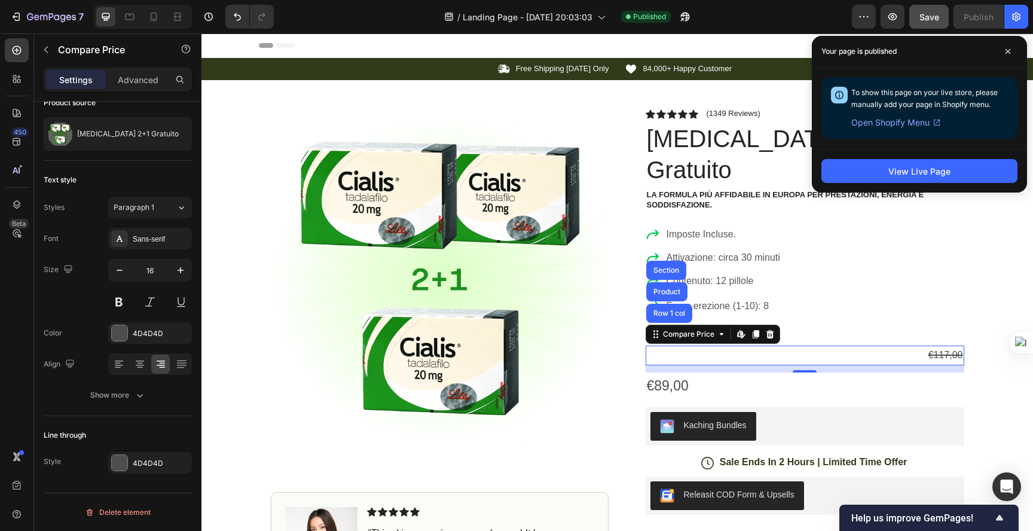
click at [614, 311] on div "Product Images Image Icon Icon Icon Icon Icon Icon List “This skin cream is a g…" at bounding box center [617, 436] width 717 height 712
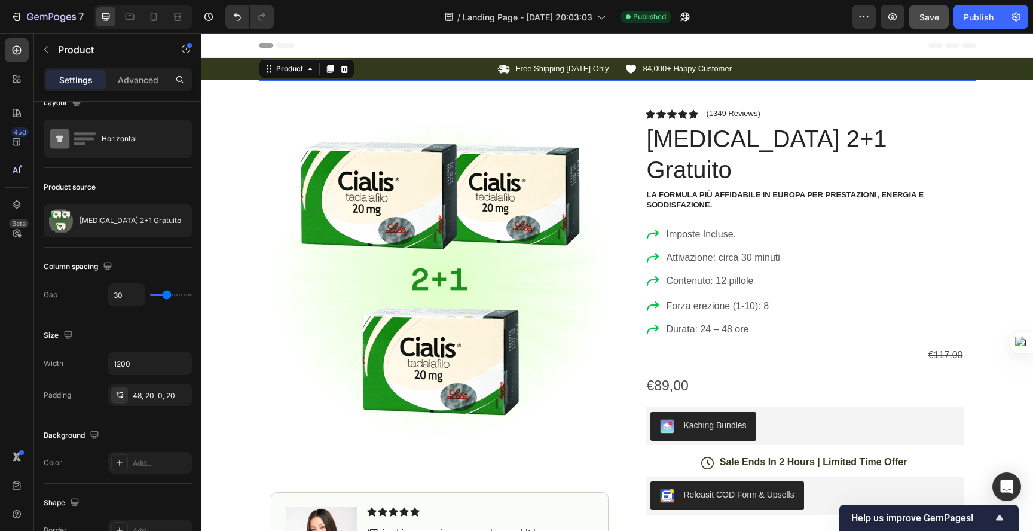
scroll to position [0, 0]
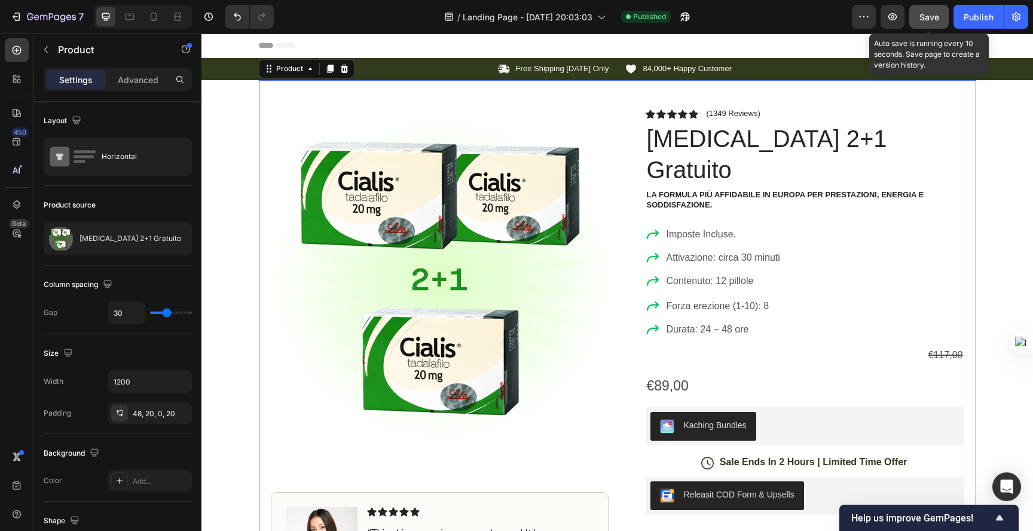
click at [924, 17] on span "Save" at bounding box center [929, 17] width 20 height 10
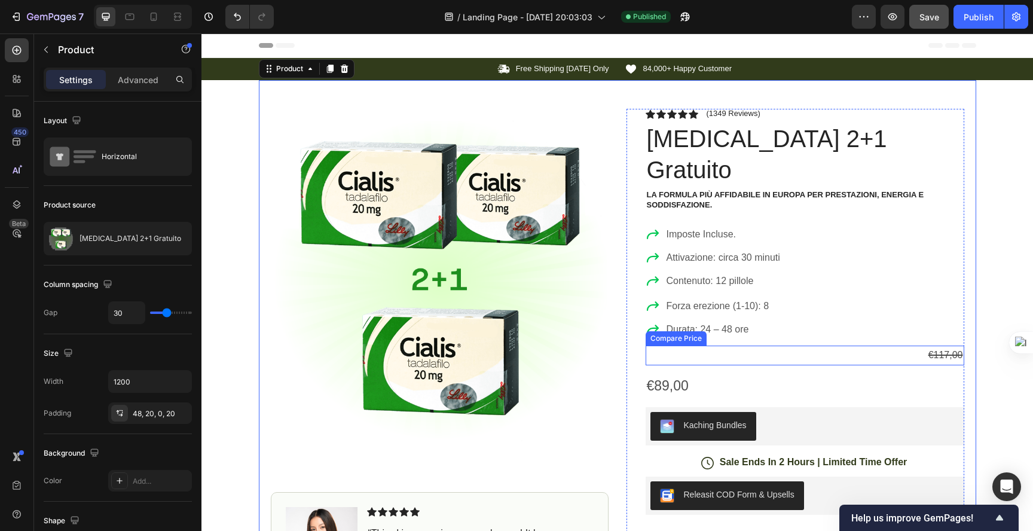
click at [938, 345] on div "€117,00" at bounding box center [804, 355] width 318 height 20
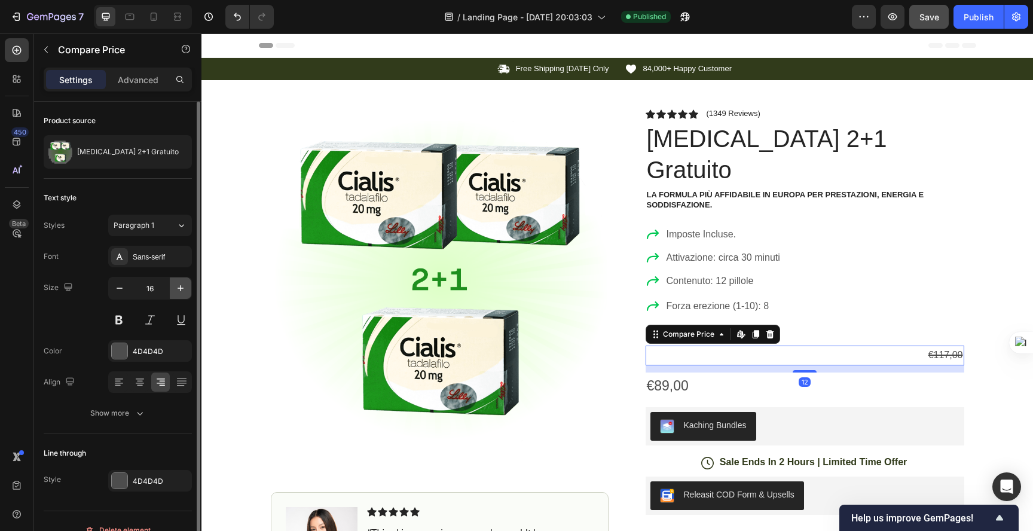
click at [180, 291] on icon "button" at bounding box center [180, 288] width 12 height 12
type input "17"
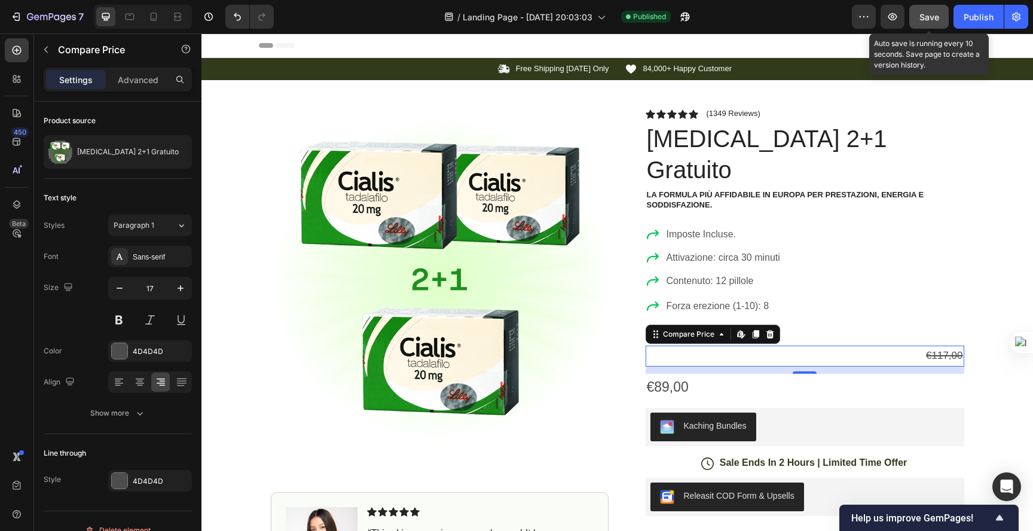
click at [928, 15] on span "Save" at bounding box center [929, 17] width 20 height 10
click at [916, 9] on button "Save" at bounding box center [928, 17] width 39 height 24
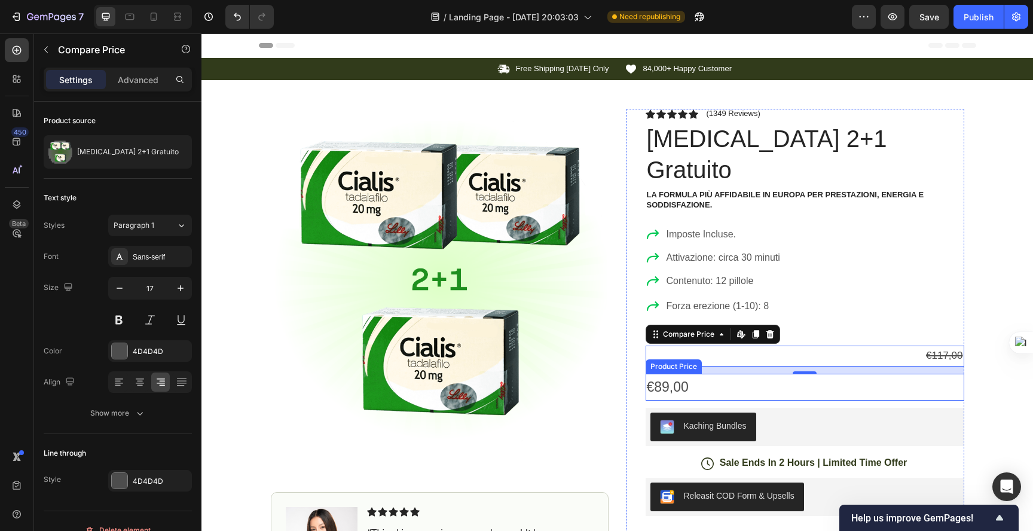
click at [667, 373] on div "€89,00" at bounding box center [804, 386] width 318 height 27
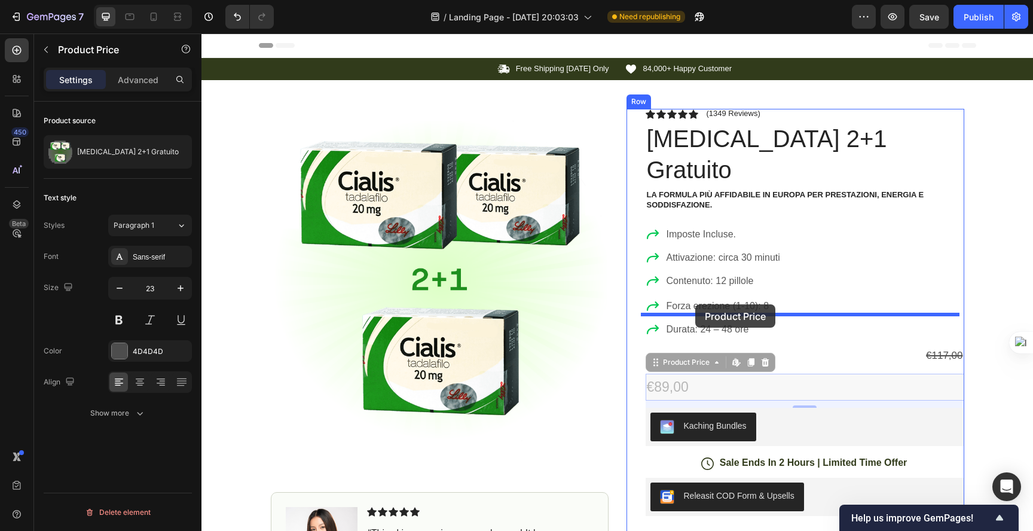
drag, startPoint x: 693, startPoint y: 350, endPoint x: 695, endPoint y: 304, distance: 45.4
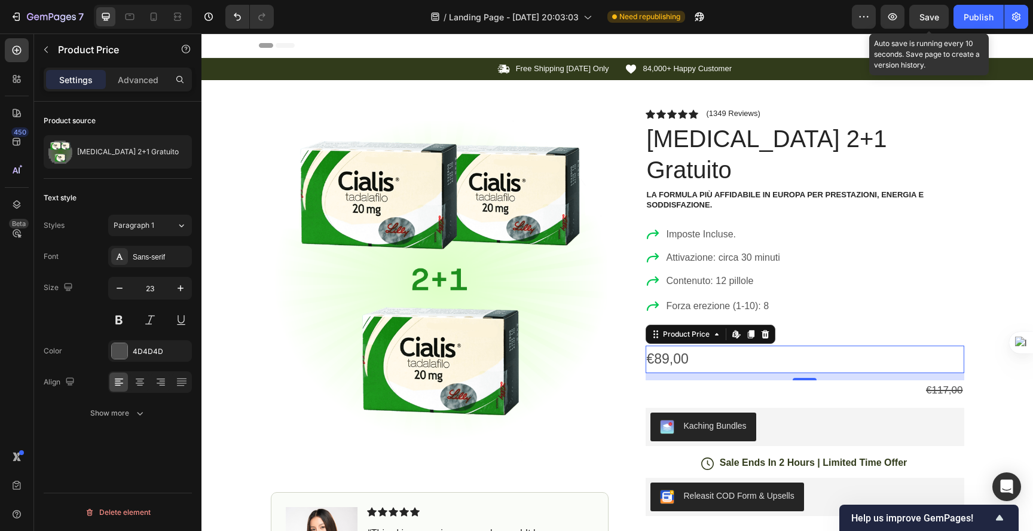
click at [935, 22] on div "Save" at bounding box center [929, 17] width 20 height 13
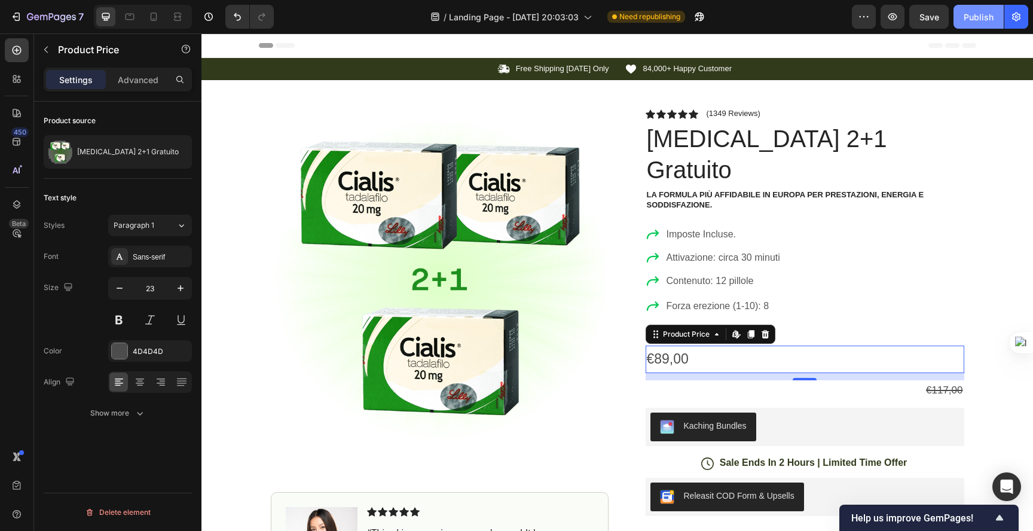
click at [975, 17] on div "Publish" at bounding box center [978, 17] width 30 height 13
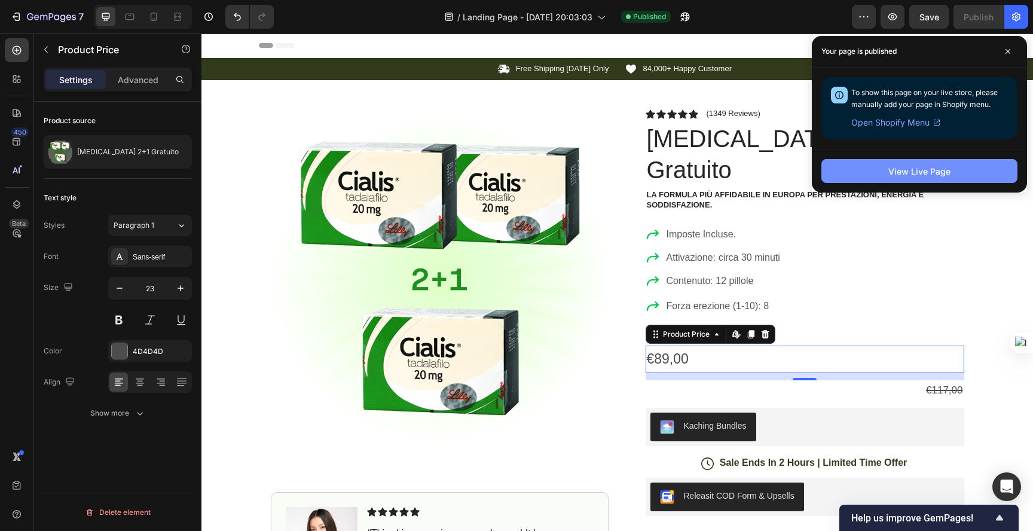
click at [854, 163] on button "View Live Page" at bounding box center [919, 171] width 196 height 24
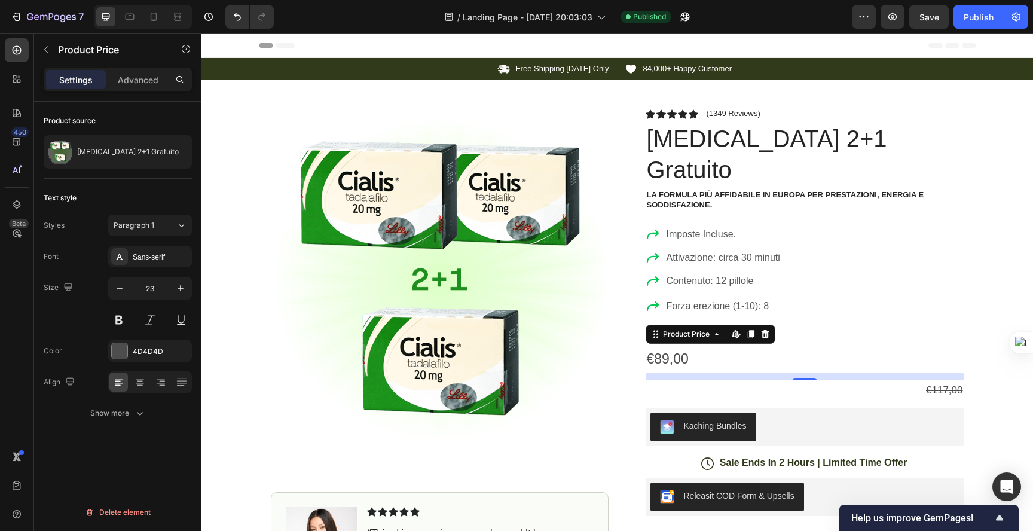
click at [803, 345] on div "€89,00" at bounding box center [804, 358] width 318 height 27
click at [896, 380] on div "€117,00" at bounding box center [804, 390] width 318 height 21
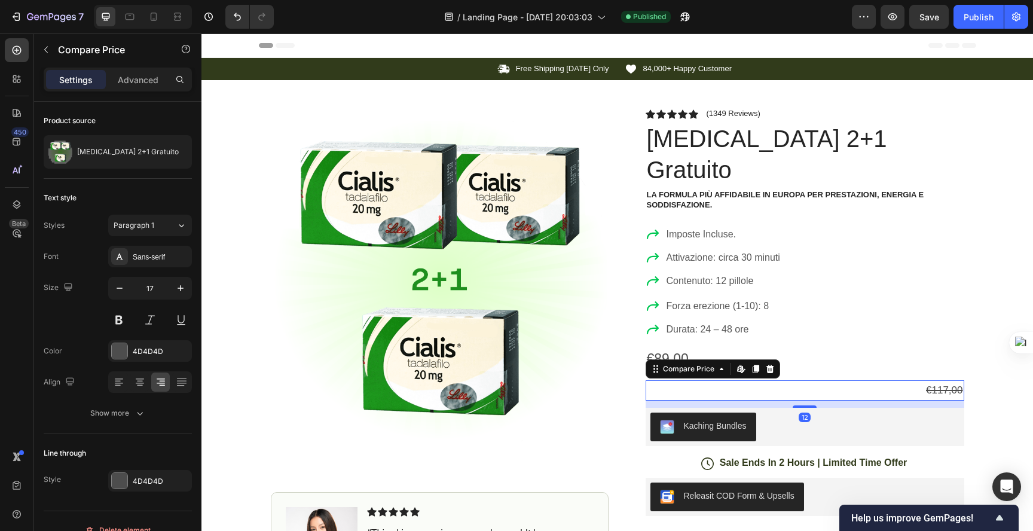
click at [896, 380] on div "€117,00" at bounding box center [804, 390] width 318 height 21
click at [145, 76] on p "Advanced" at bounding box center [138, 79] width 41 height 13
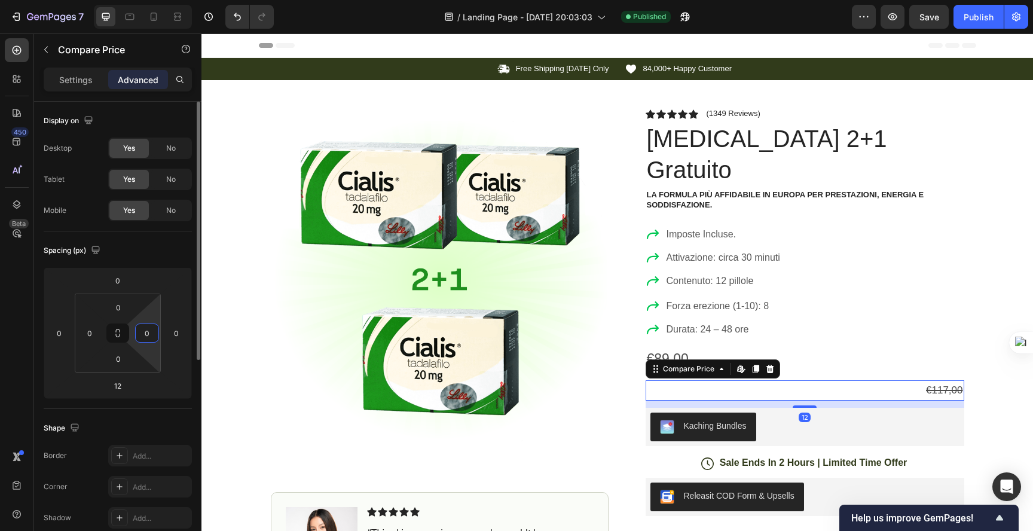
click at [140, 334] on input "0" at bounding box center [147, 333] width 18 height 18
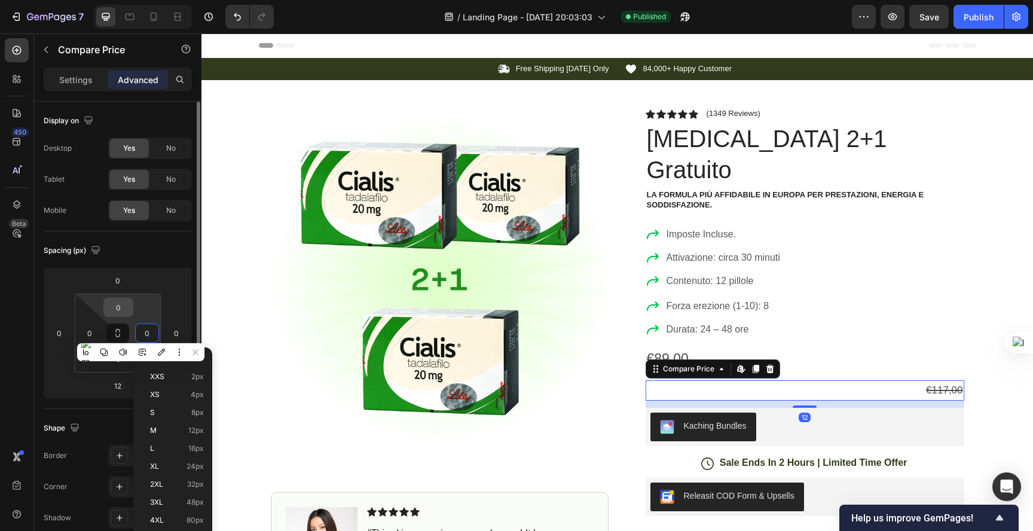
click at [128, 313] on input "0" at bounding box center [118, 307] width 24 height 18
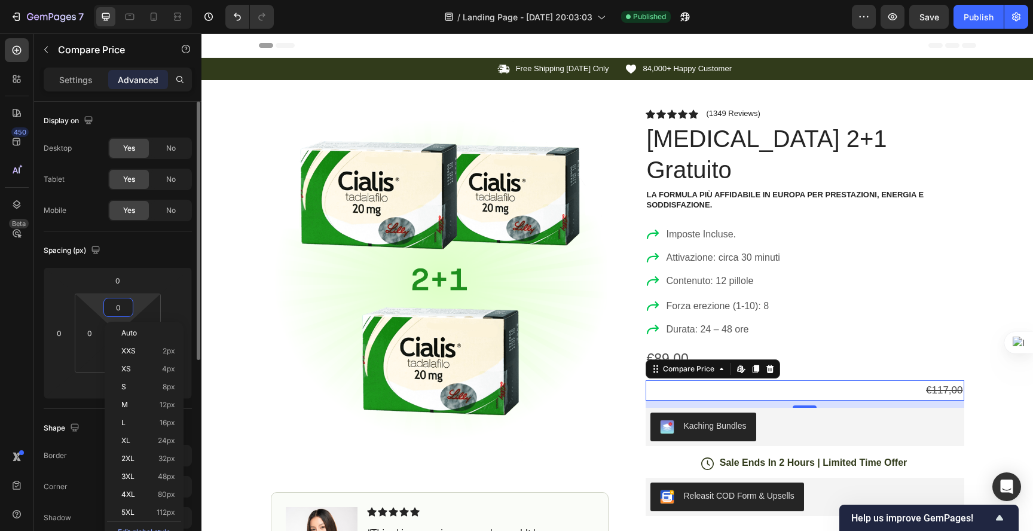
click at [122, 308] on input "0" at bounding box center [118, 307] width 24 height 18
click at [141, 369] on p "XS 4px" at bounding box center [148, 368] width 54 height 8
type input "4"
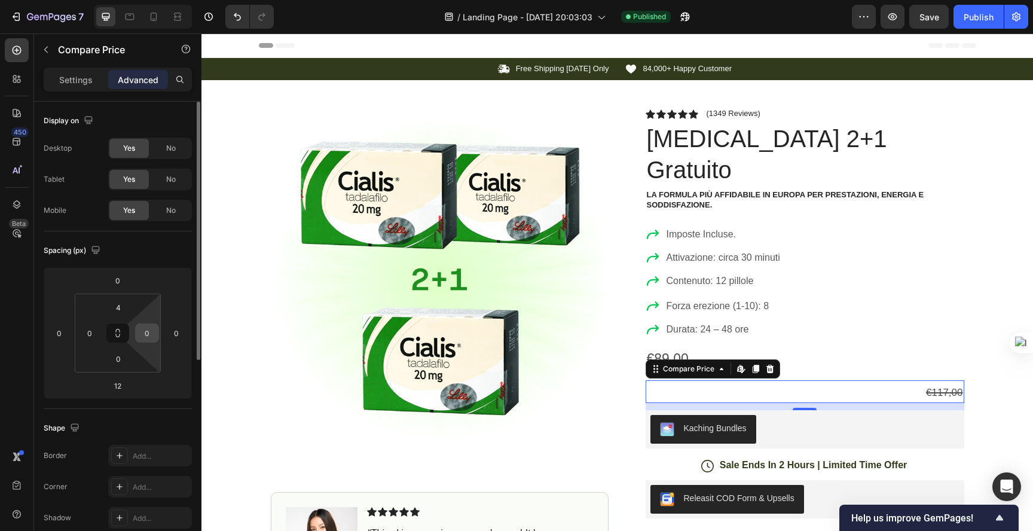
drag, startPoint x: 126, startPoint y: 333, endPoint x: 143, endPoint y: 332, distance: 16.7
click at [143, 332] on div "4 0 0 0" at bounding box center [118, 332] width 86 height 79
drag, startPoint x: 146, startPoint y: 332, endPoint x: 152, endPoint y: 329, distance: 6.5
click at [152, 329] on input "0" at bounding box center [147, 333] width 18 height 18
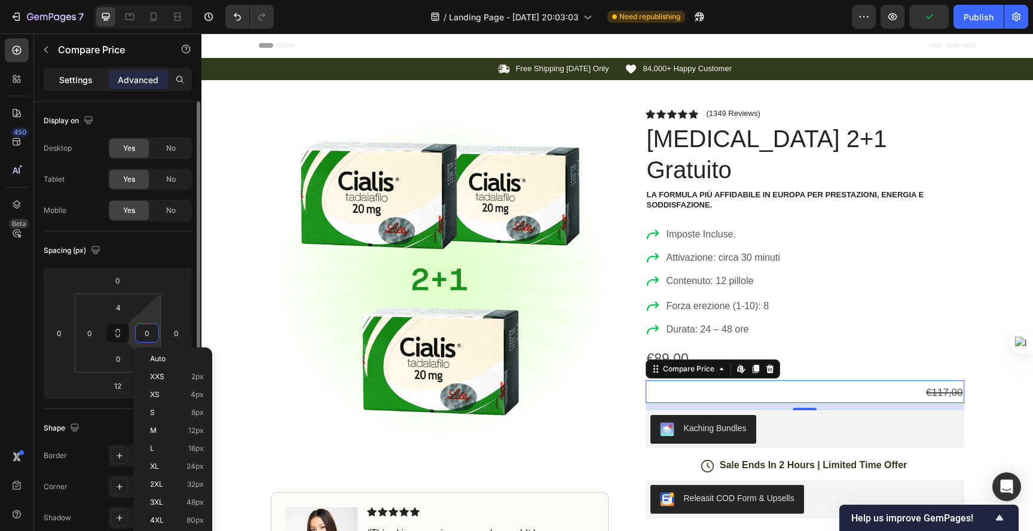
click at [87, 78] on p "Settings" at bounding box center [75, 79] width 33 height 13
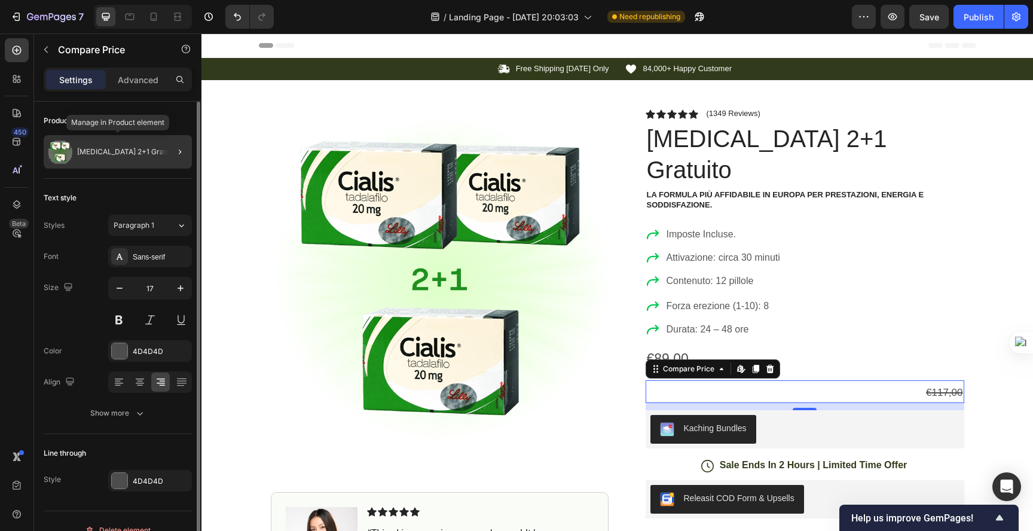
click at [105, 142] on div "[MEDICAL_DATA] 2+1 Gratuito" at bounding box center [118, 151] width 148 height 33
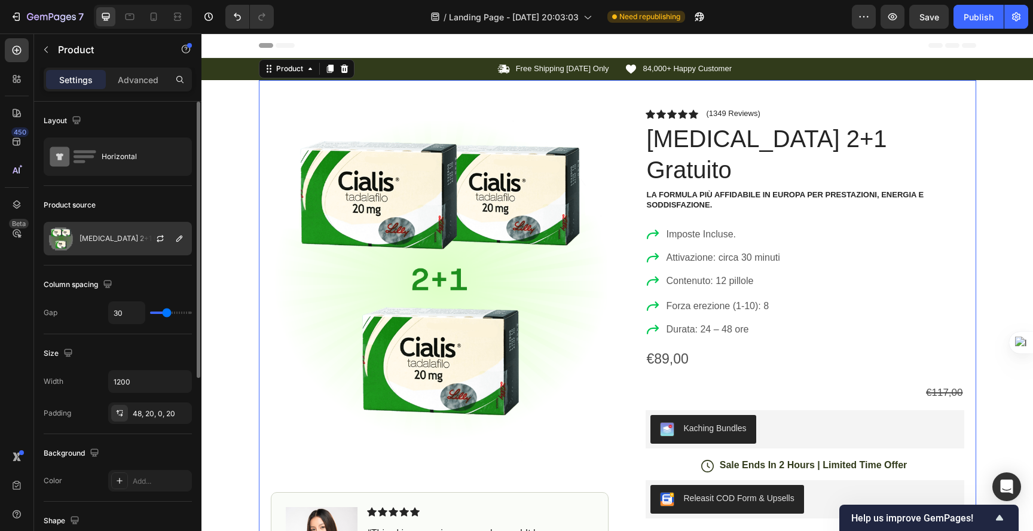
click at [107, 245] on div "[MEDICAL_DATA] 2+1 Gratuito" at bounding box center [118, 238] width 148 height 33
drag, startPoint x: 108, startPoint y: 243, endPoint x: 122, endPoint y: 244, distance: 14.5
click at [122, 244] on div "[MEDICAL_DATA] 2+1 Gratuito" at bounding box center [118, 238] width 148 height 33
click at [158, 240] on icon "button" at bounding box center [160, 239] width 10 height 10
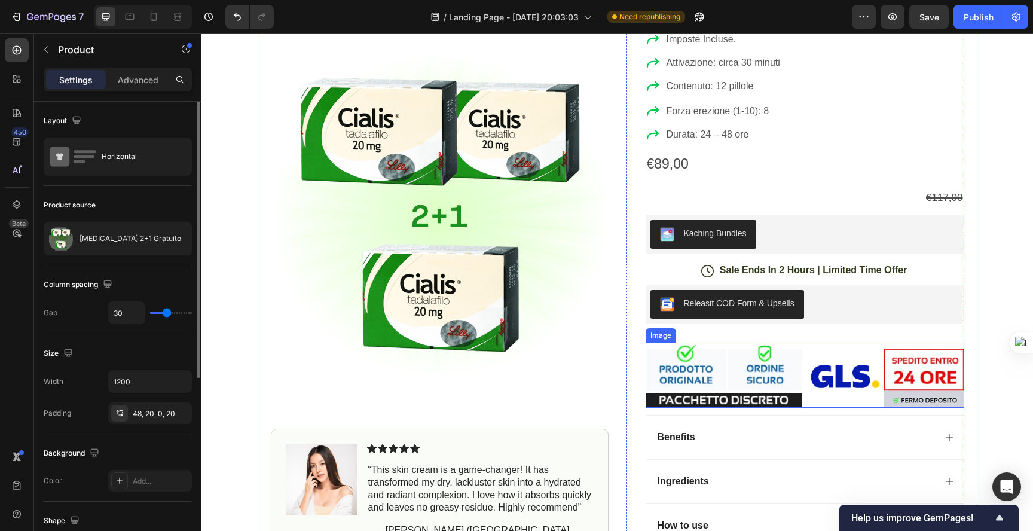
scroll to position [171, 0]
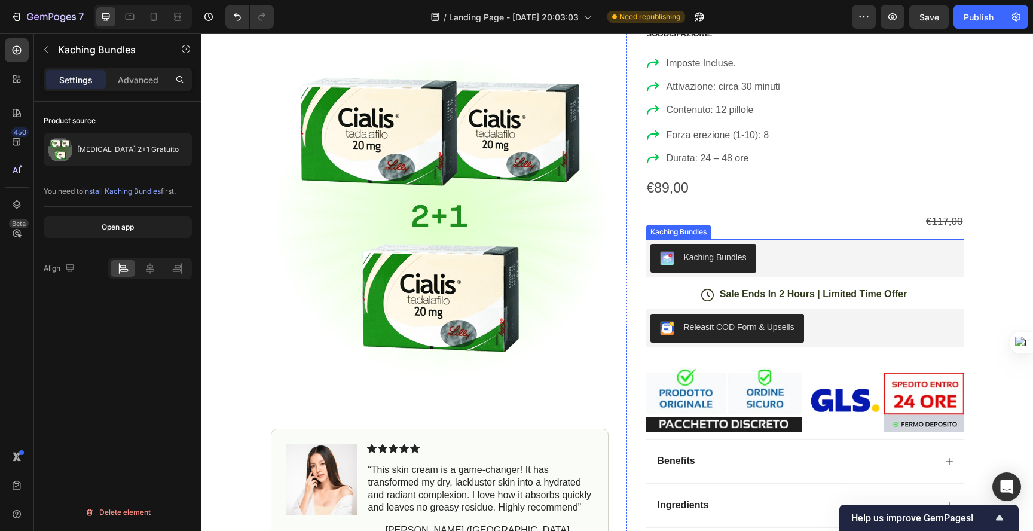
click at [702, 251] on div "Kaching Bundles" at bounding box center [715, 257] width 63 height 13
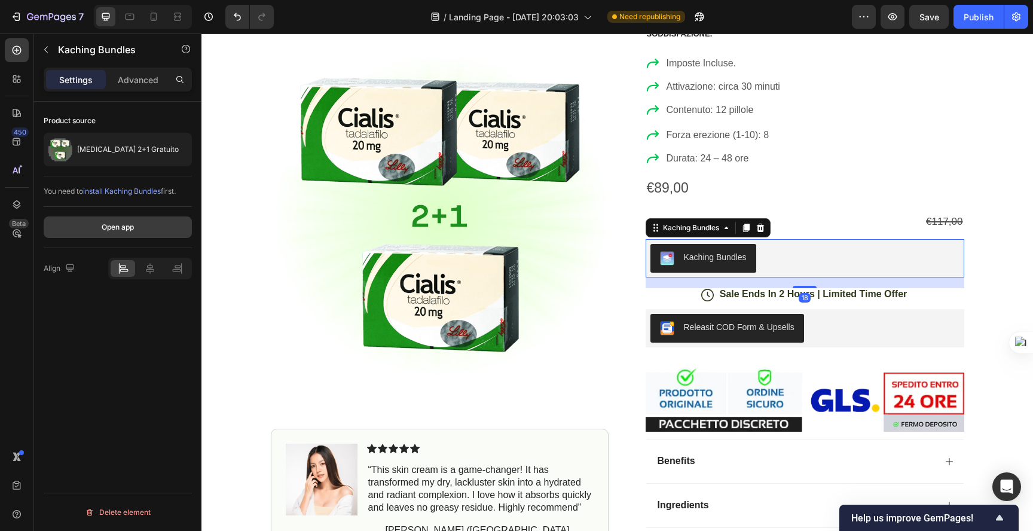
click at [98, 225] on button "Open app" at bounding box center [118, 227] width 148 height 22
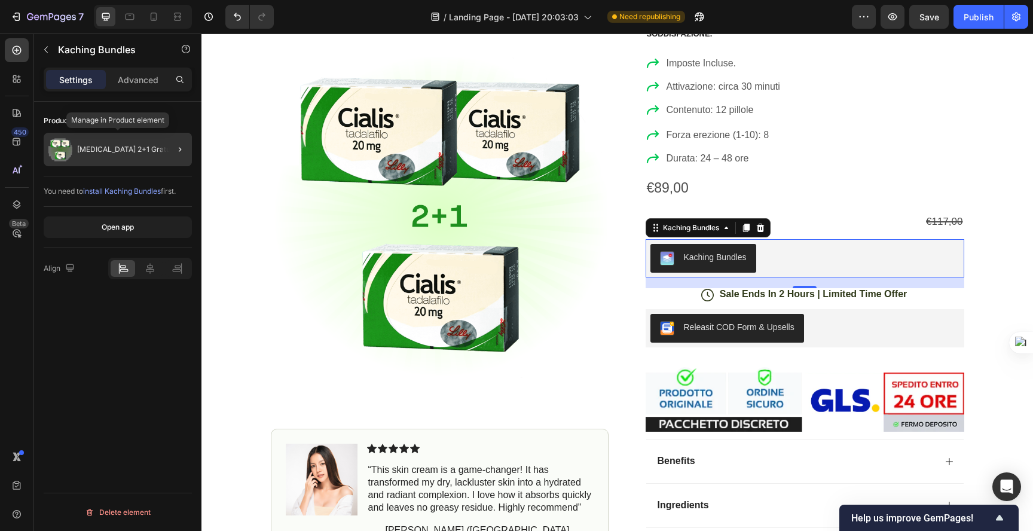
click at [126, 160] on div "[MEDICAL_DATA] 2+1 Gratuito" at bounding box center [118, 149] width 148 height 33
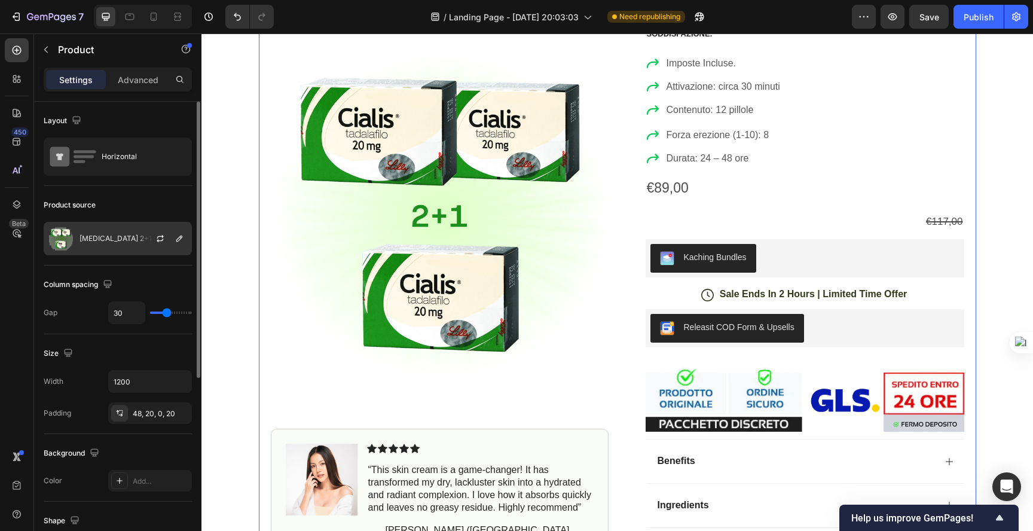
click at [136, 249] on div "[MEDICAL_DATA] 2+1 Gratuito" at bounding box center [118, 238] width 148 height 33
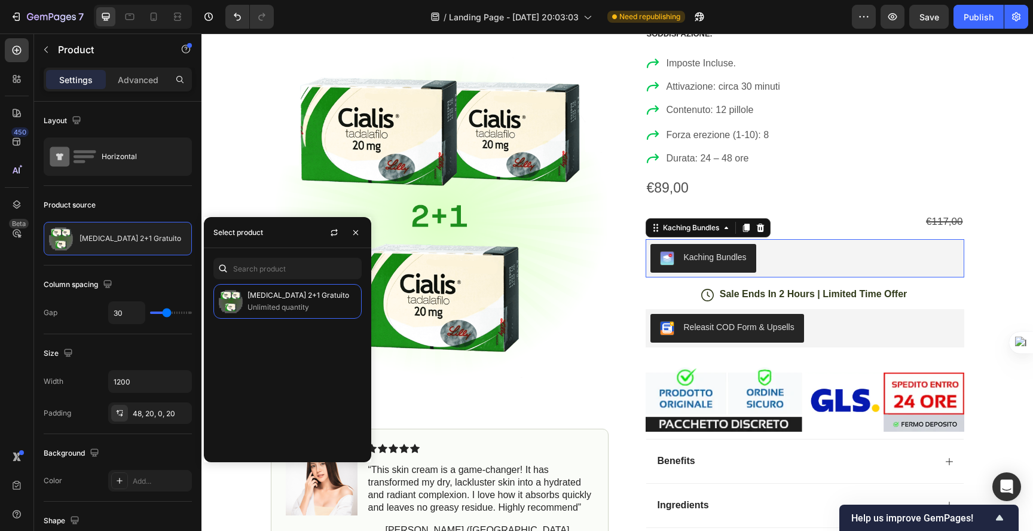
click at [683, 244] on button "Kaching Bundles" at bounding box center [703, 258] width 106 height 29
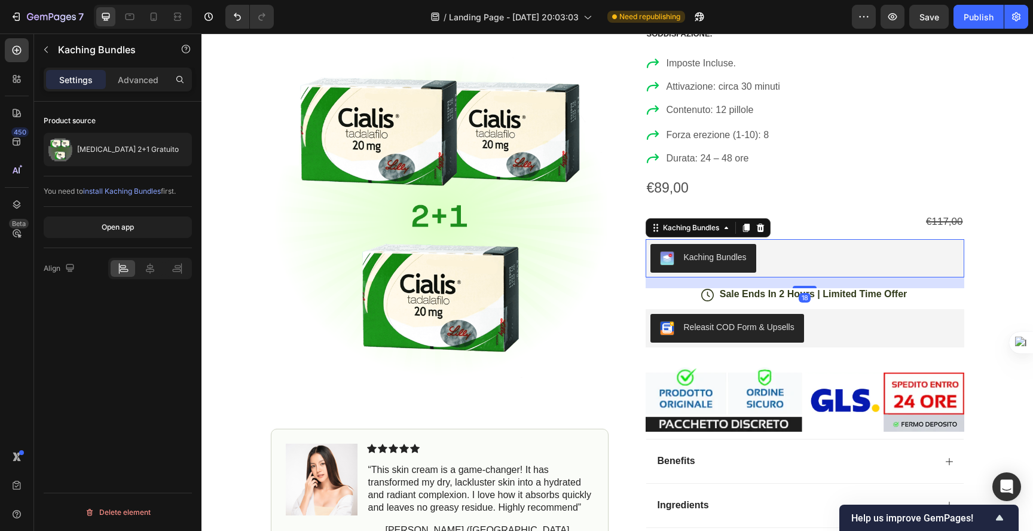
click at [700, 251] on div "Kaching Bundles" at bounding box center [715, 257] width 63 height 13
click at [750, 244] on button "Kaching Bundles" at bounding box center [703, 258] width 106 height 29
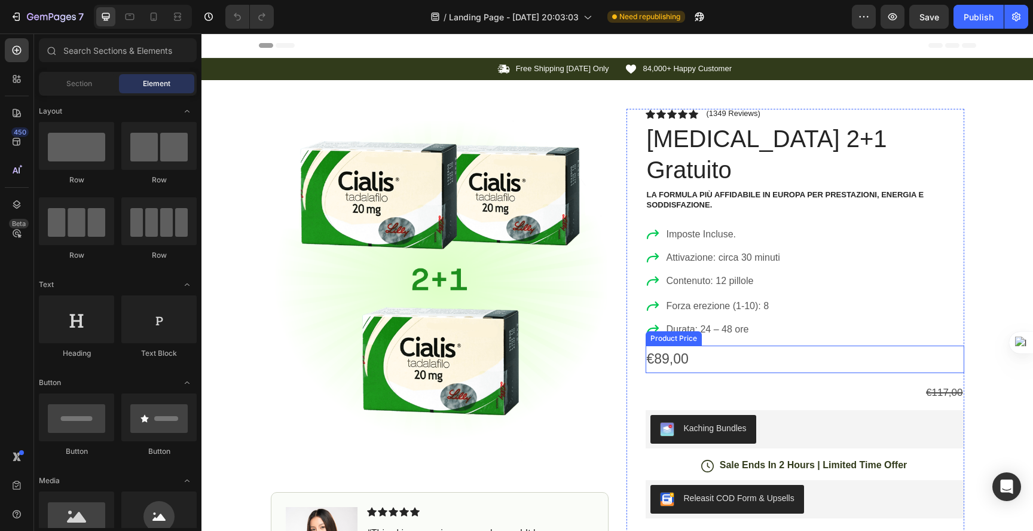
click at [674, 345] on div "€89,00" at bounding box center [804, 358] width 318 height 27
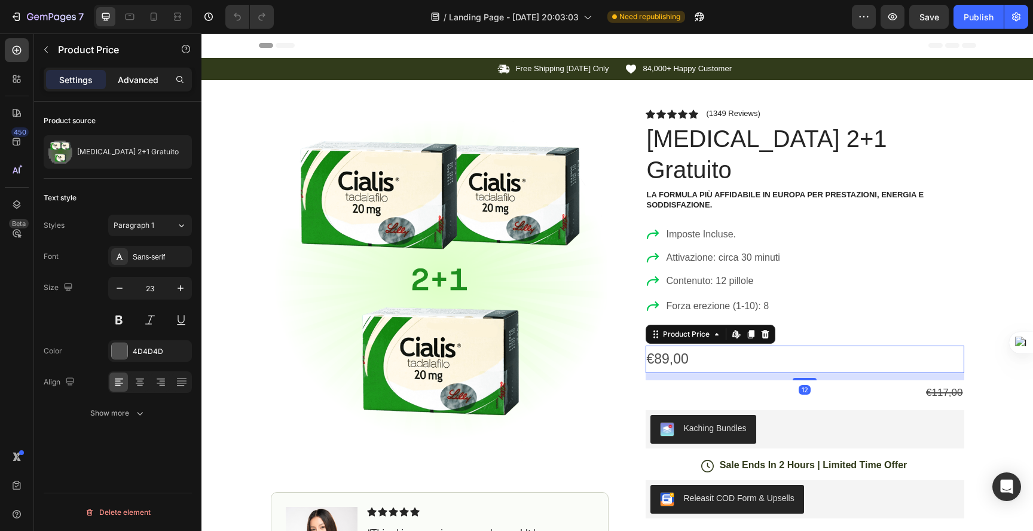
click at [142, 78] on p "Advanced" at bounding box center [138, 79] width 41 height 13
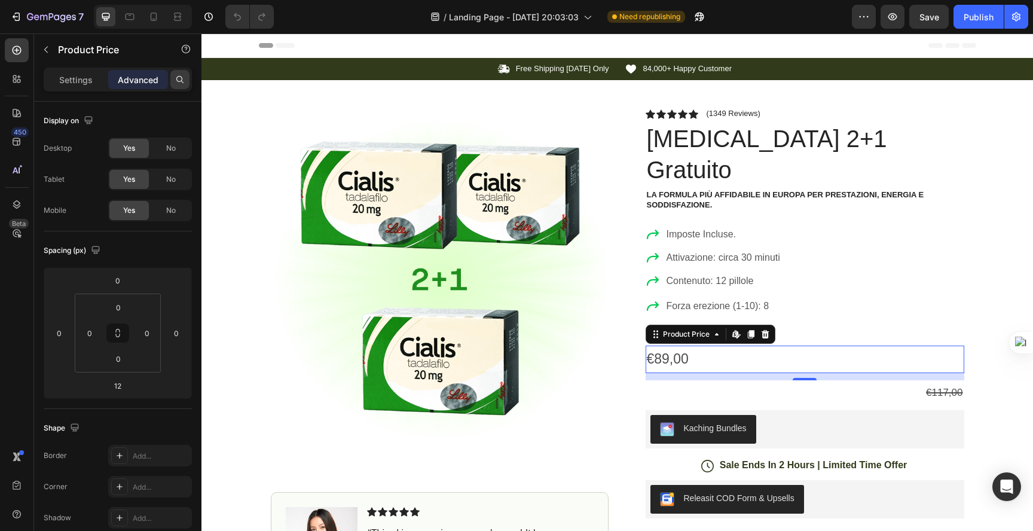
click at [172, 79] on div at bounding box center [179, 79] width 19 height 19
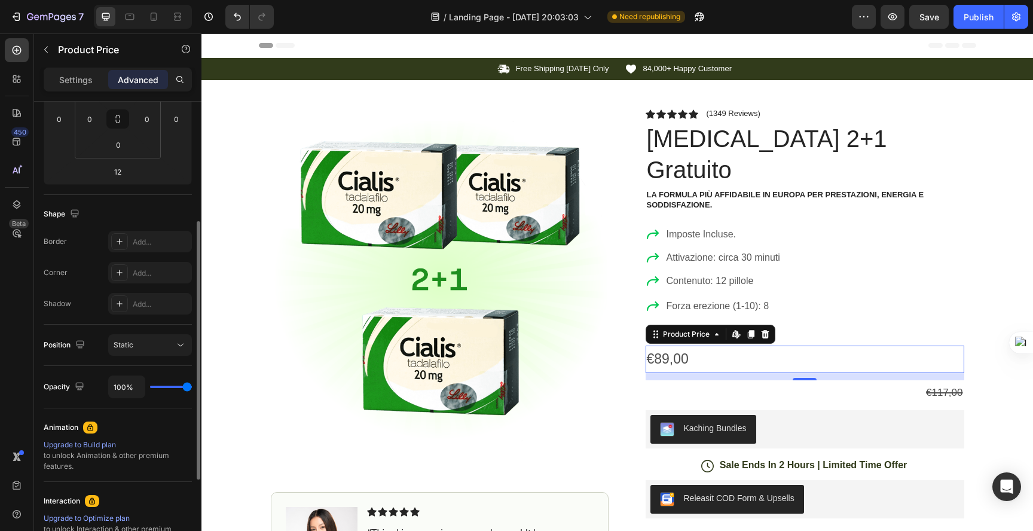
scroll to position [366, 0]
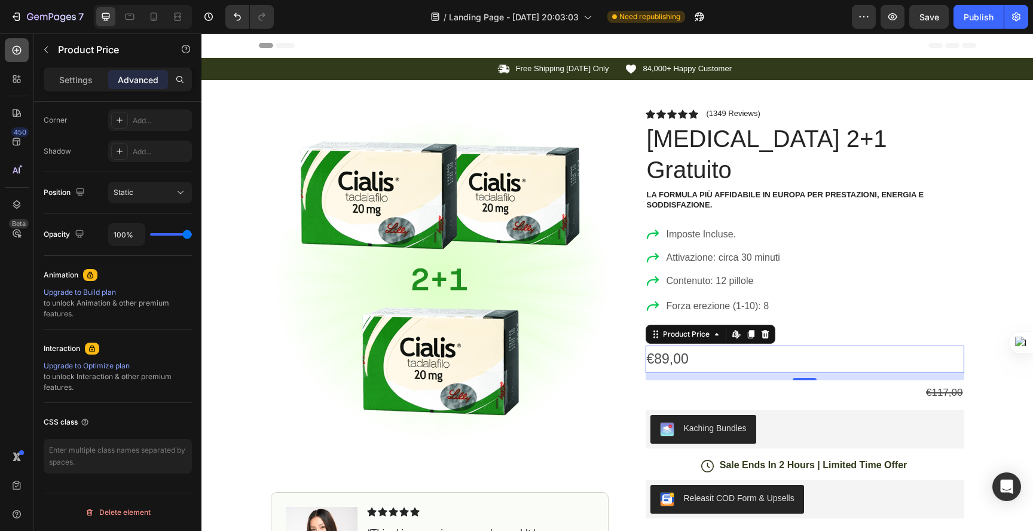
click at [22, 46] on icon at bounding box center [17, 50] width 12 height 12
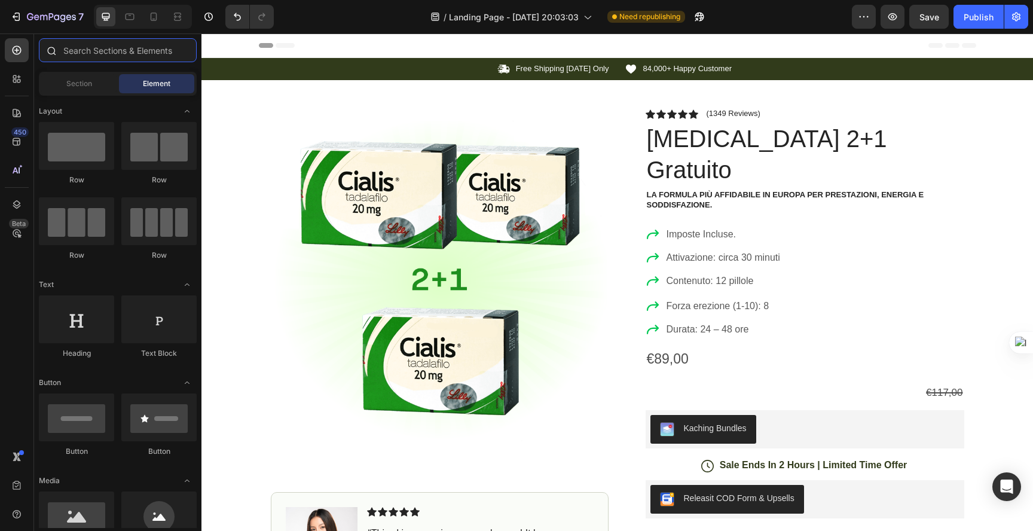
click at [90, 46] on input "text" at bounding box center [118, 50] width 158 height 24
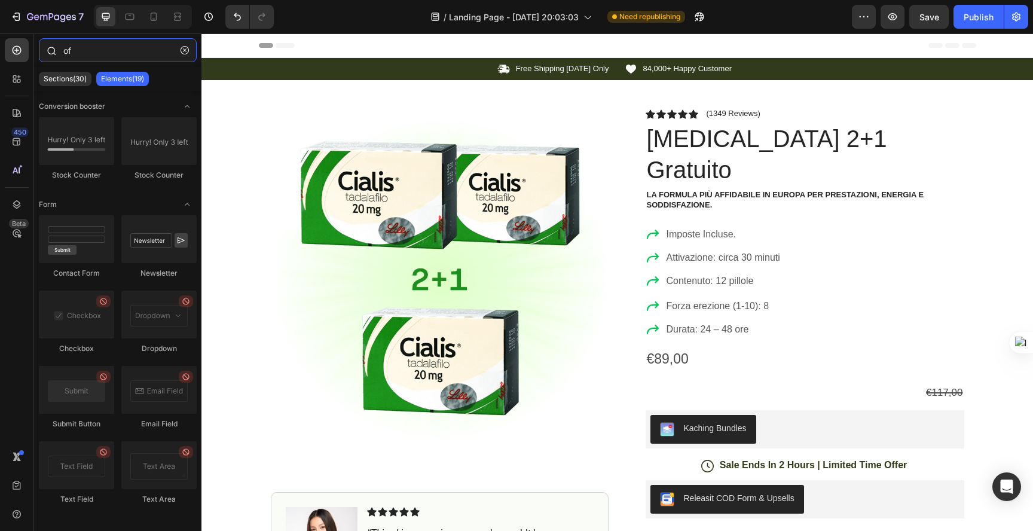
type input "o"
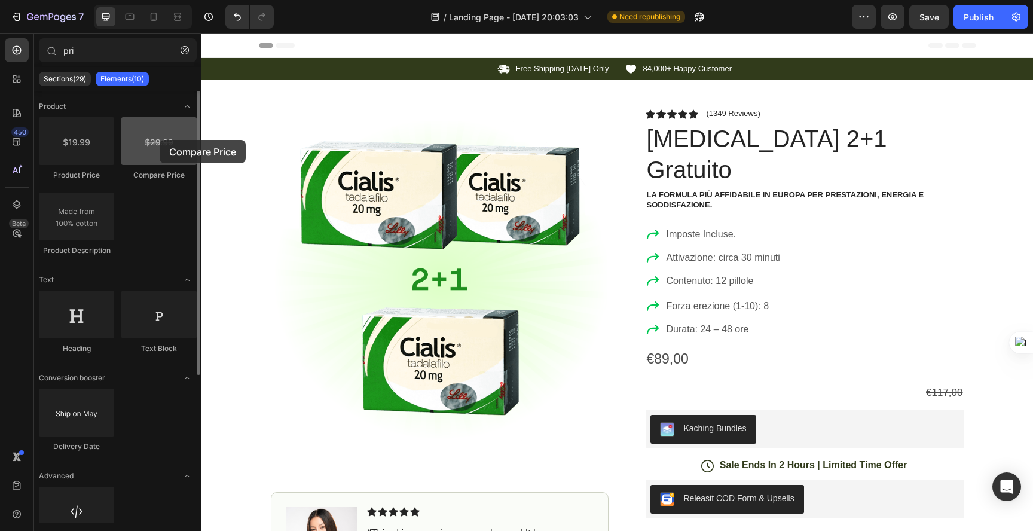
click at [160, 140] on div at bounding box center [158, 141] width 75 height 48
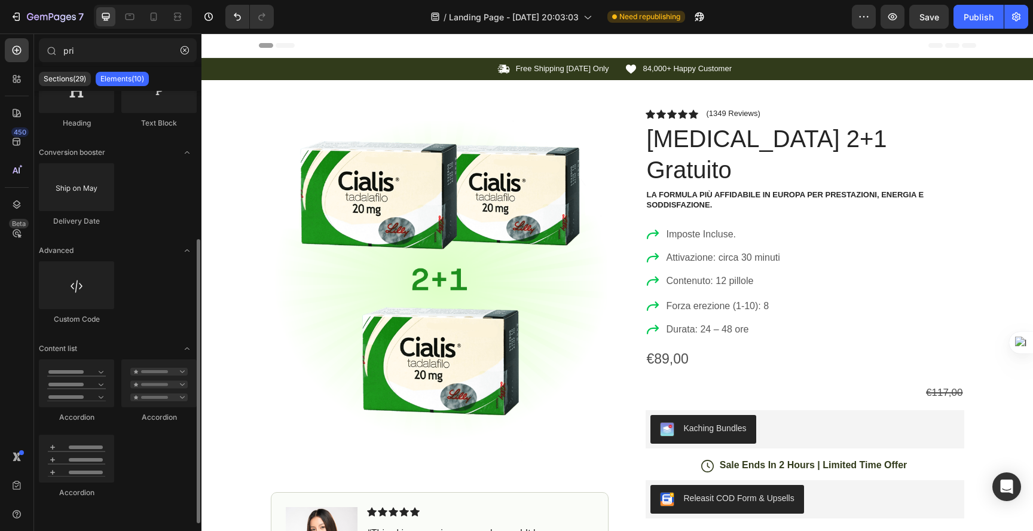
scroll to position [0, 0]
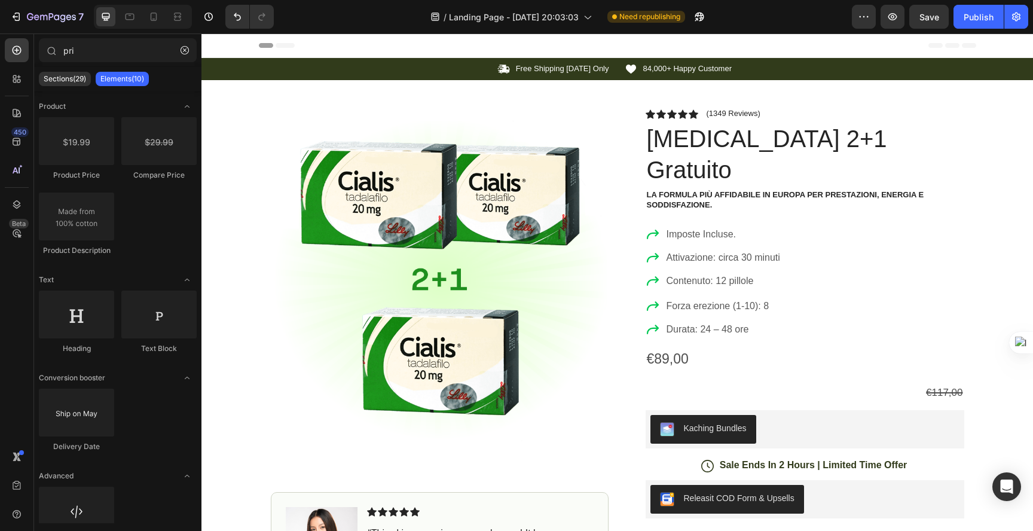
click at [118, 82] on p "Elements(10)" at bounding box center [122, 79] width 44 height 10
click at [62, 84] on div "Sections(29)" at bounding box center [65, 79] width 52 height 14
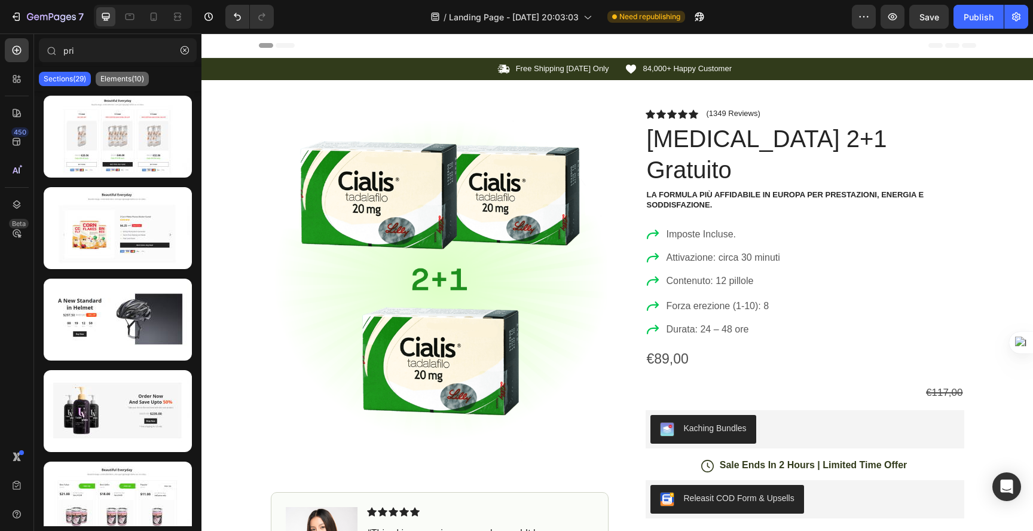
click at [122, 82] on p "Elements(10)" at bounding box center [122, 79] width 44 height 10
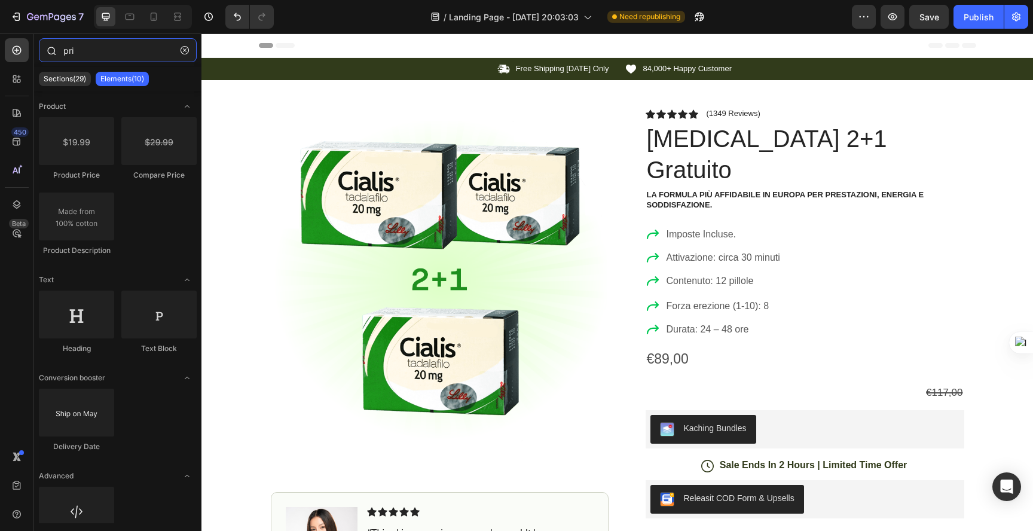
click at [105, 53] on input "pri" at bounding box center [118, 50] width 158 height 24
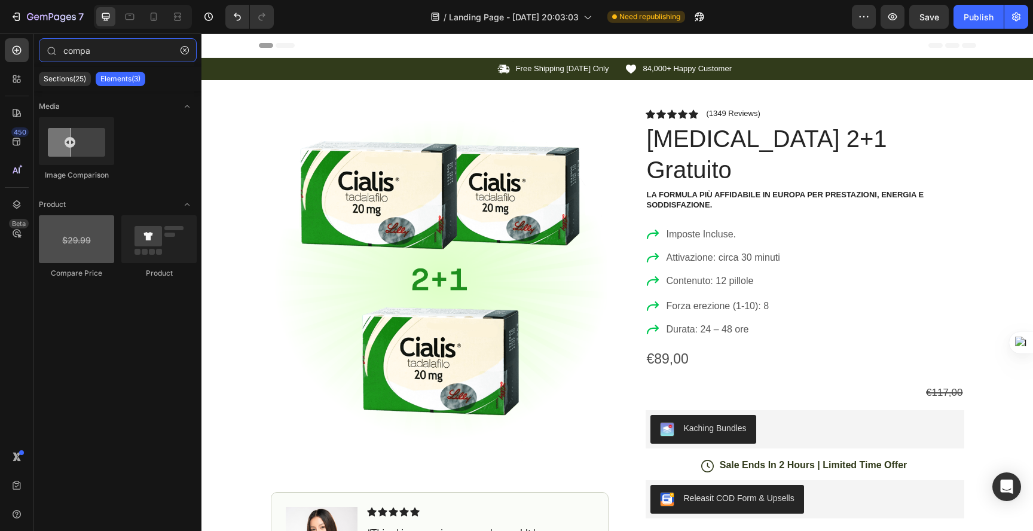
type input "compa"
click at [74, 253] on div at bounding box center [76, 239] width 75 height 48
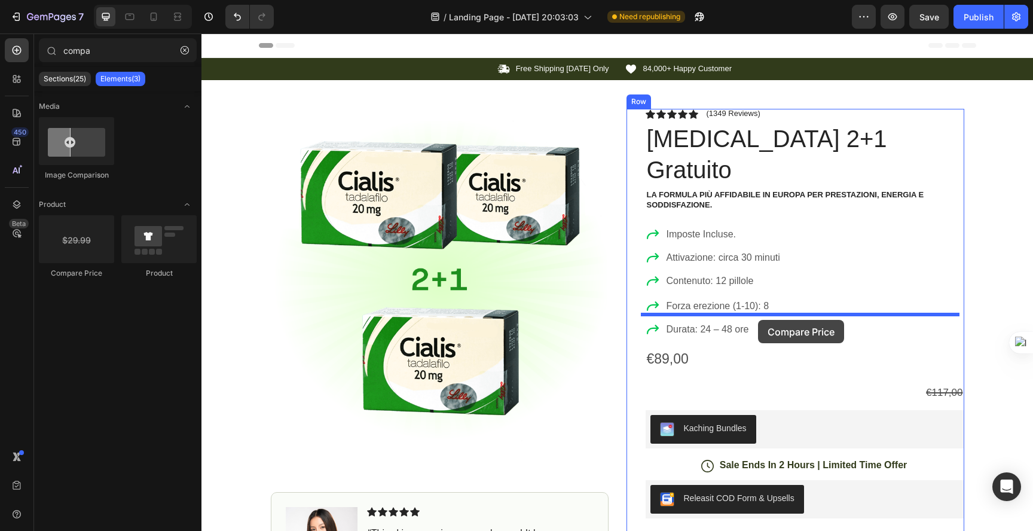
drag, startPoint x: 275, startPoint y: 287, endPoint x: 758, endPoint y: 320, distance: 483.3
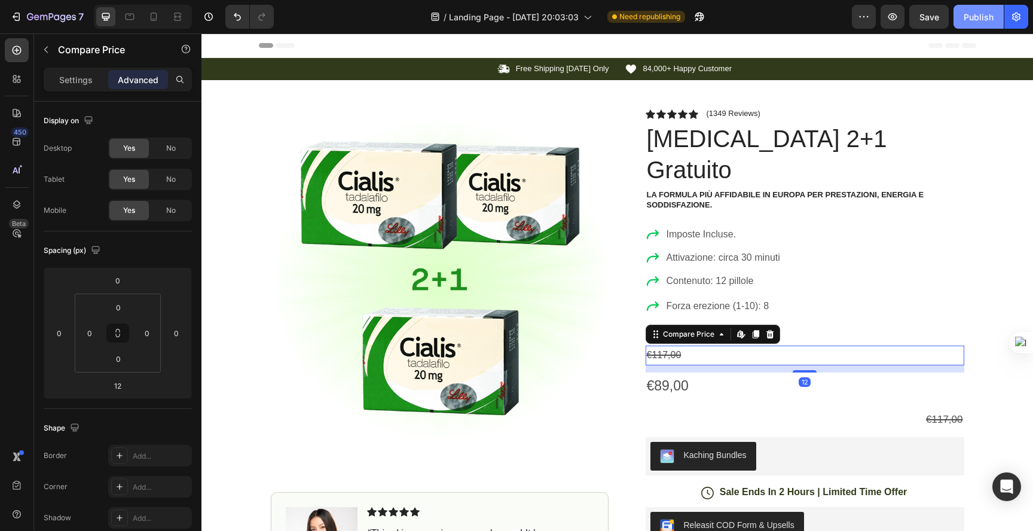
click at [981, 23] on button "Publish" at bounding box center [978, 17] width 50 height 24
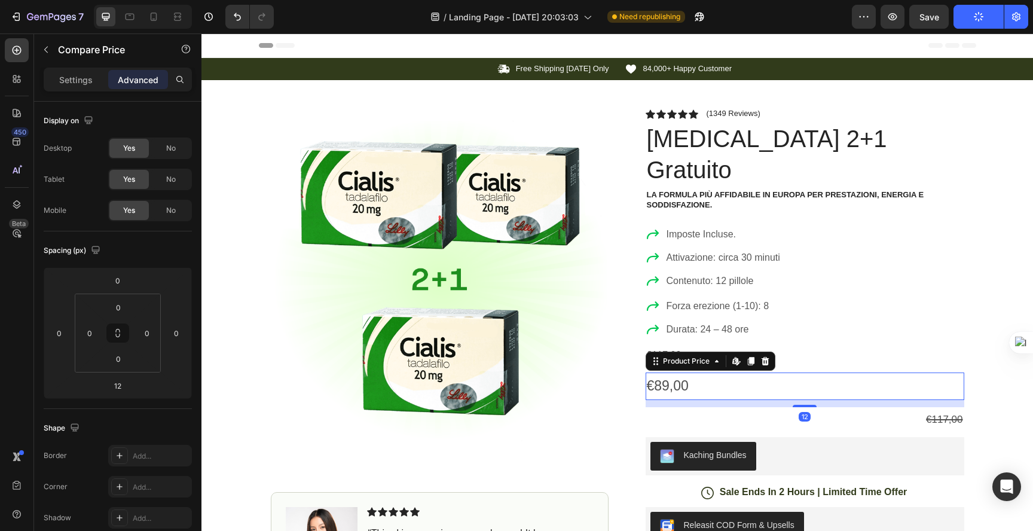
click at [660, 372] on div "€89,00" at bounding box center [804, 385] width 318 height 27
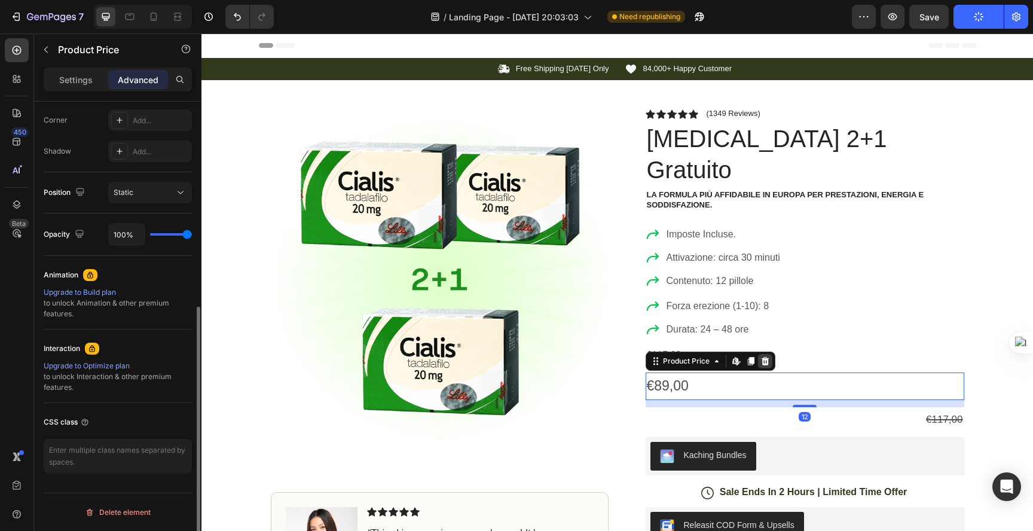
click at [762, 357] on icon at bounding box center [765, 361] width 8 height 8
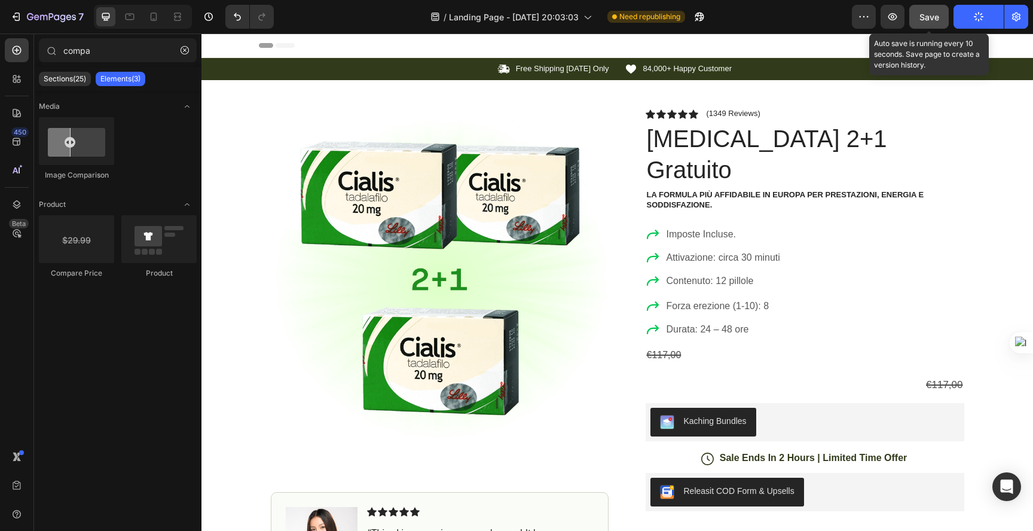
click at [926, 14] on span "Save" at bounding box center [929, 17] width 20 height 10
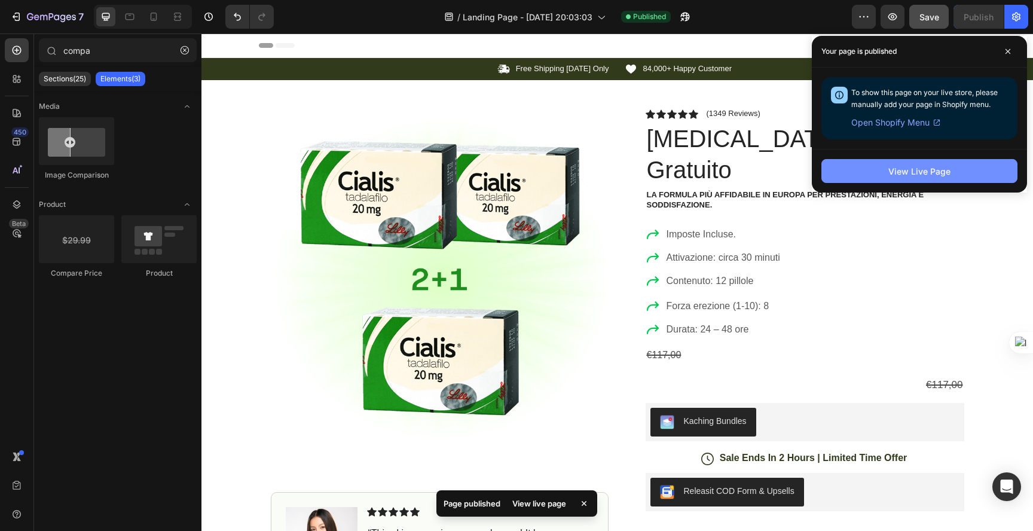
click at [882, 177] on button "View Live Page" at bounding box center [919, 171] width 196 height 24
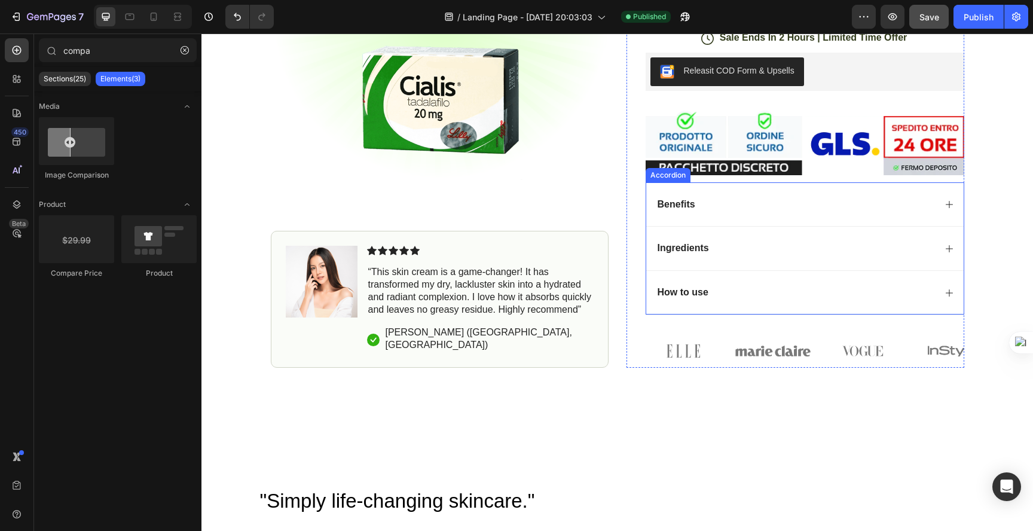
scroll to position [0, 0]
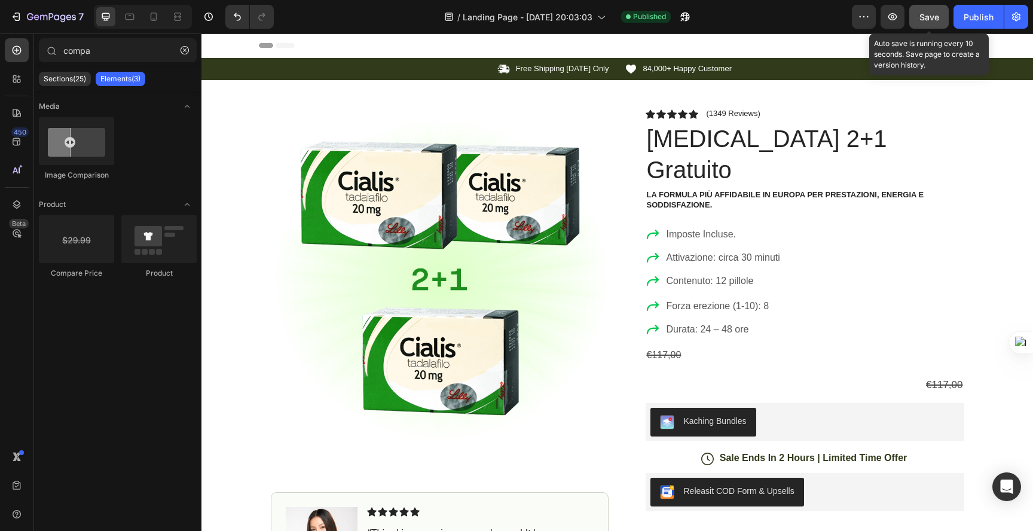
click at [942, 16] on button "Save" at bounding box center [928, 17] width 39 height 24
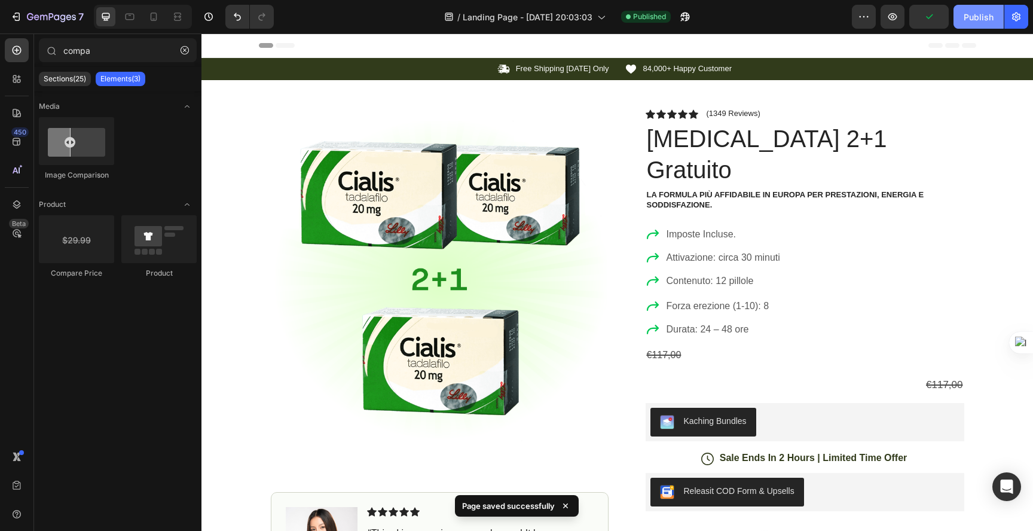
click at [961, 13] on button "Publish" at bounding box center [978, 17] width 50 height 24
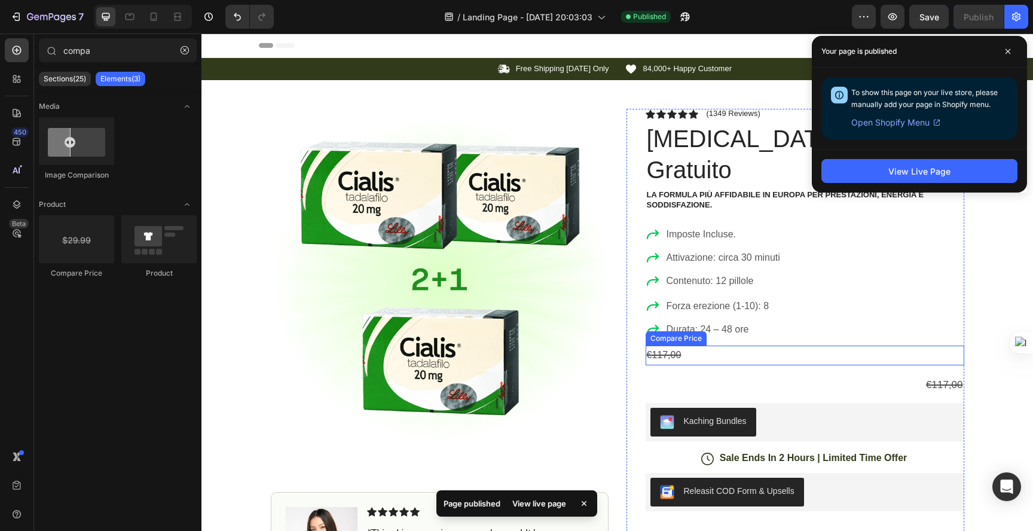
click at [650, 403] on div "Kaching Bundles" at bounding box center [804, 422] width 318 height 38
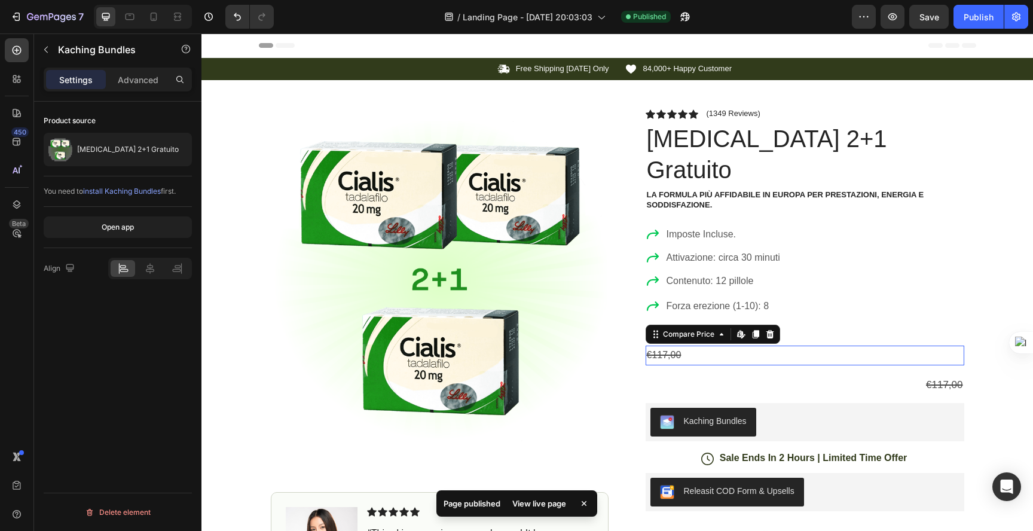
click at [645, 345] on div "€117,00" at bounding box center [804, 355] width 318 height 20
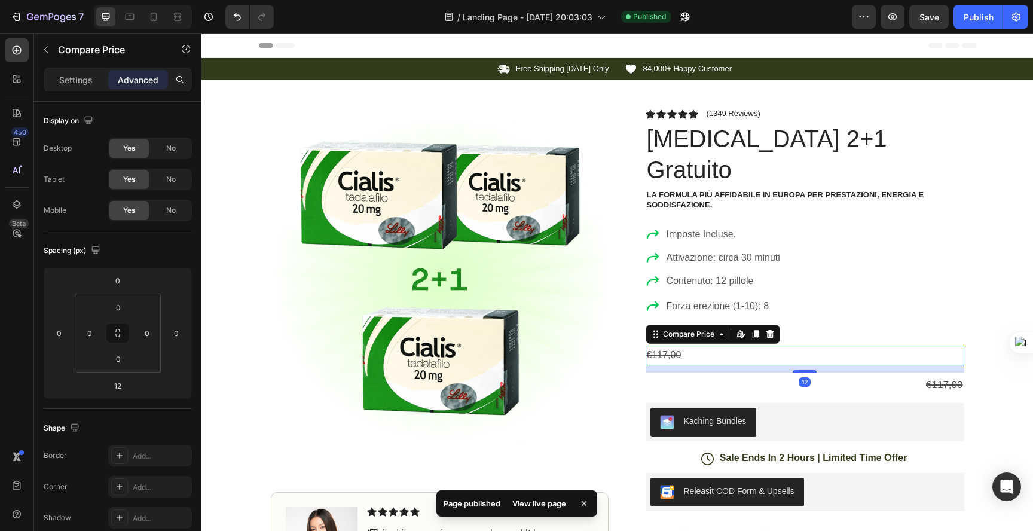
click at [647, 345] on div "€117,00" at bounding box center [804, 355] width 318 height 20
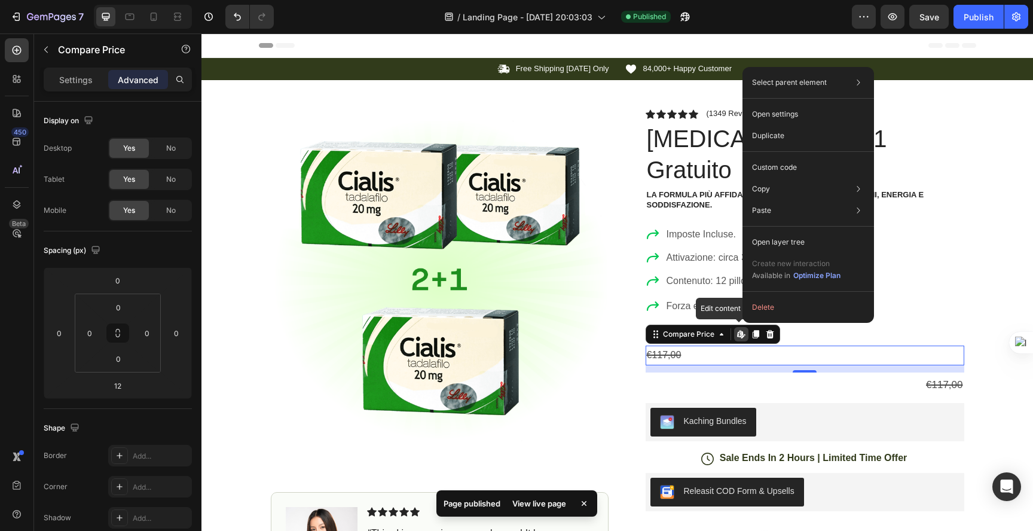
click at [737, 330] on icon at bounding box center [739, 333] width 5 height 7
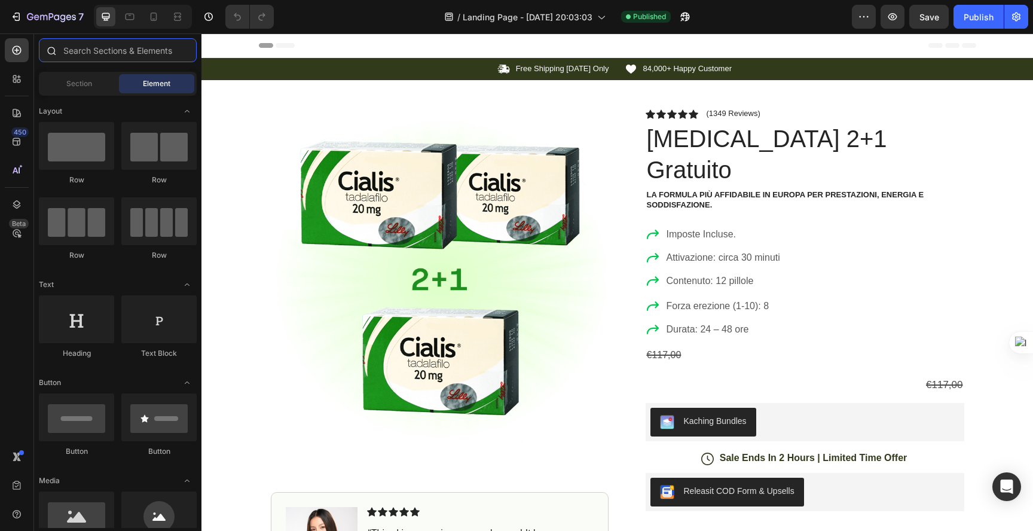
click at [90, 56] on input "text" at bounding box center [118, 50] width 158 height 24
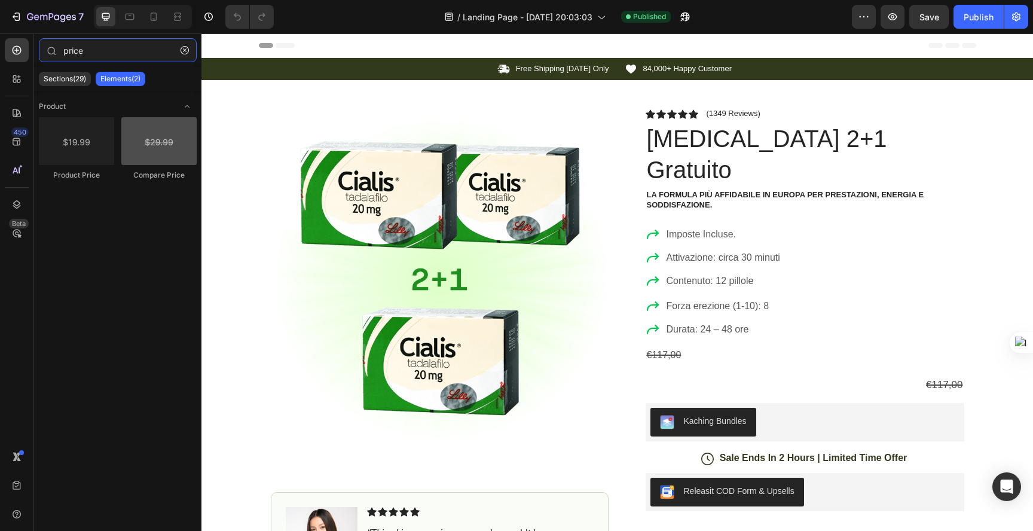
type input "price"
click at [146, 158] on div at bounding box center [158, 141] width 75 height 48
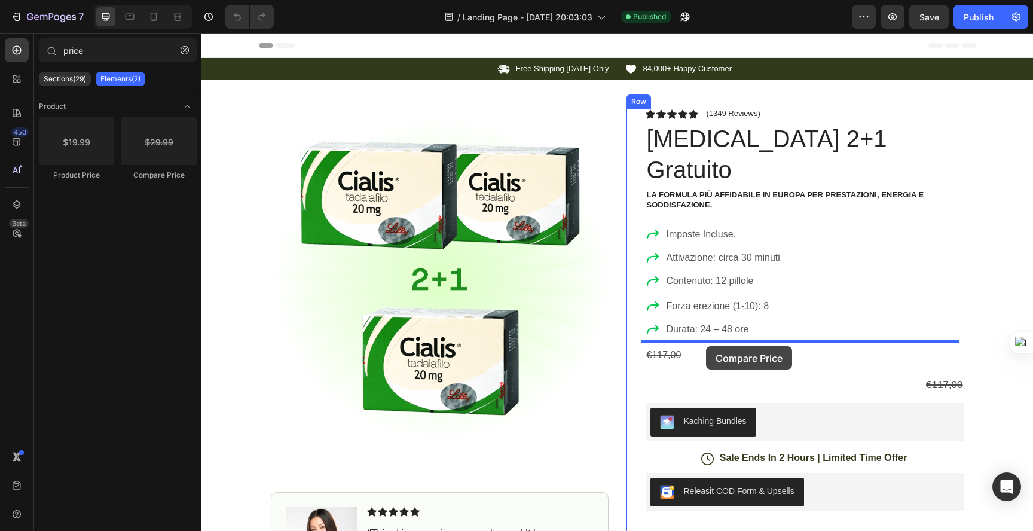
drag, startPoint x: 348, startPoint y: 191, endPoint x: 706, endPoint y: 346, distance: 389.4
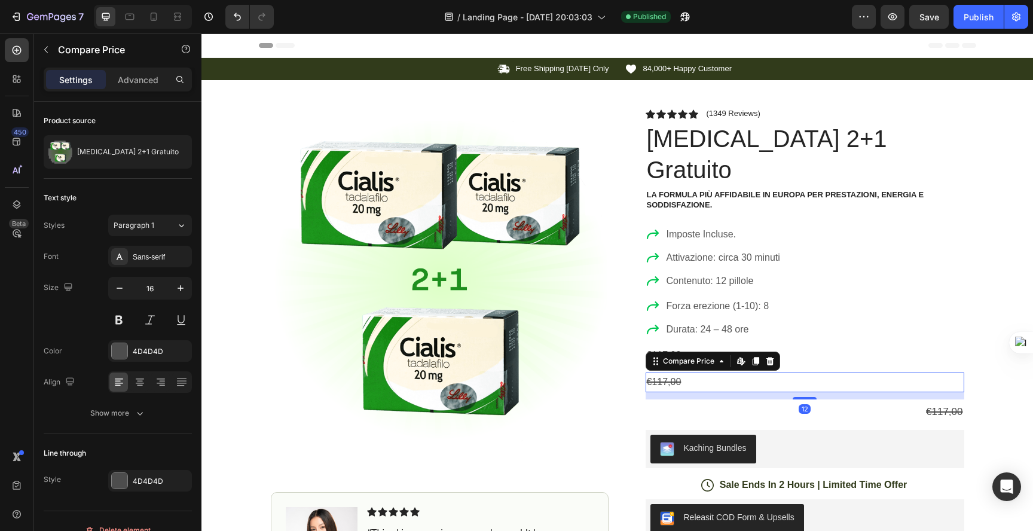
click at [818, 372] on div "€117,00" at bounding box center [804, 382] width 318 height 20
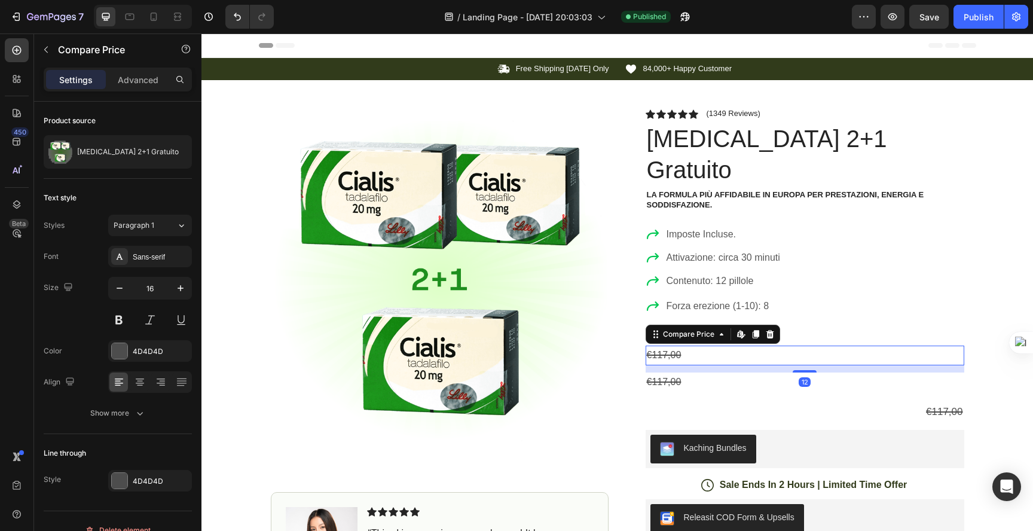
click at [825, 345] on div "€117,00" at bounding box center [804, 355] width 318 height 20
click at [850, 345] on div "€117,00" at bounding box center [804, 355] width 318 height 20
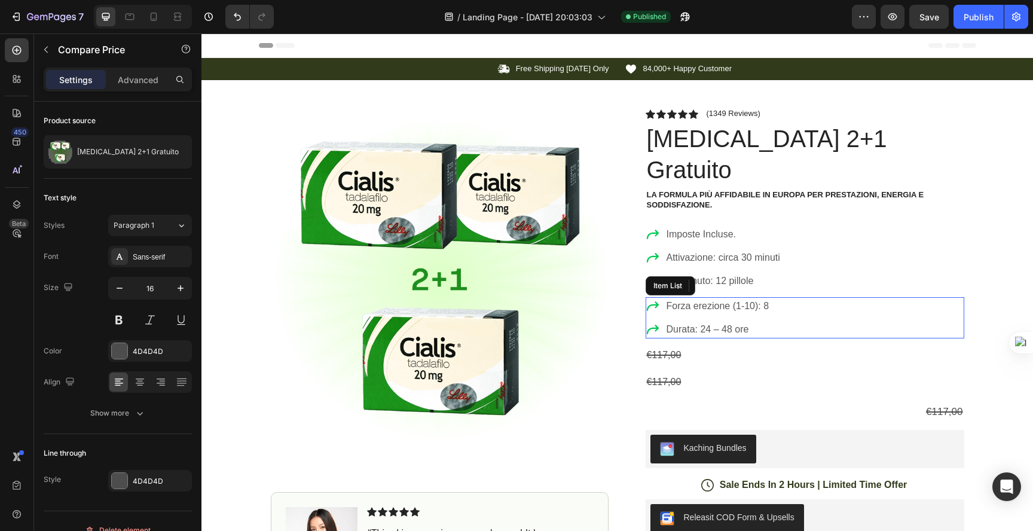
click at [859, 307] on div "Forza erezione (1-10): 8 Durata: 24 – 48 ore Item List" at bounding box center [804, 317] width 318 height 41
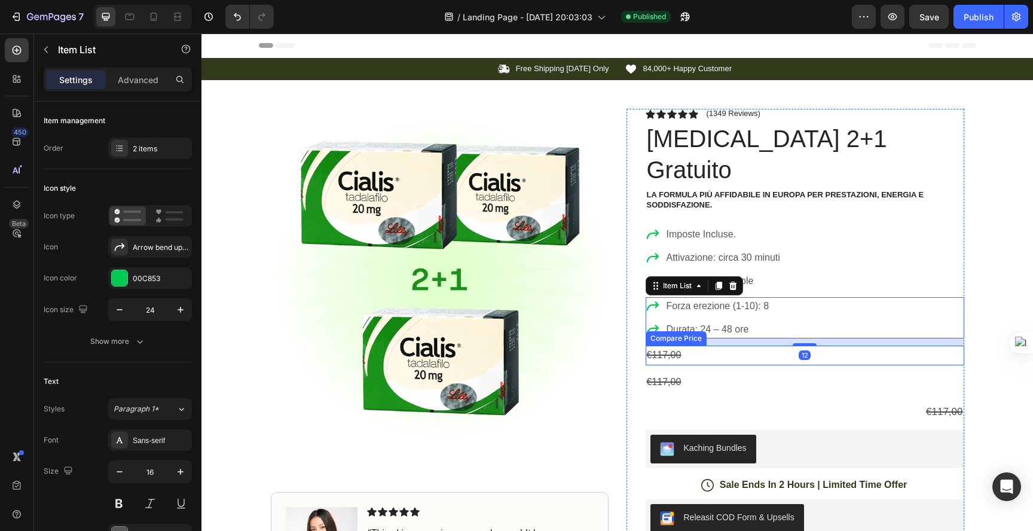
click at [864, 345] on div "€117,00" at bounding box center [804, 355] width 318 height 20
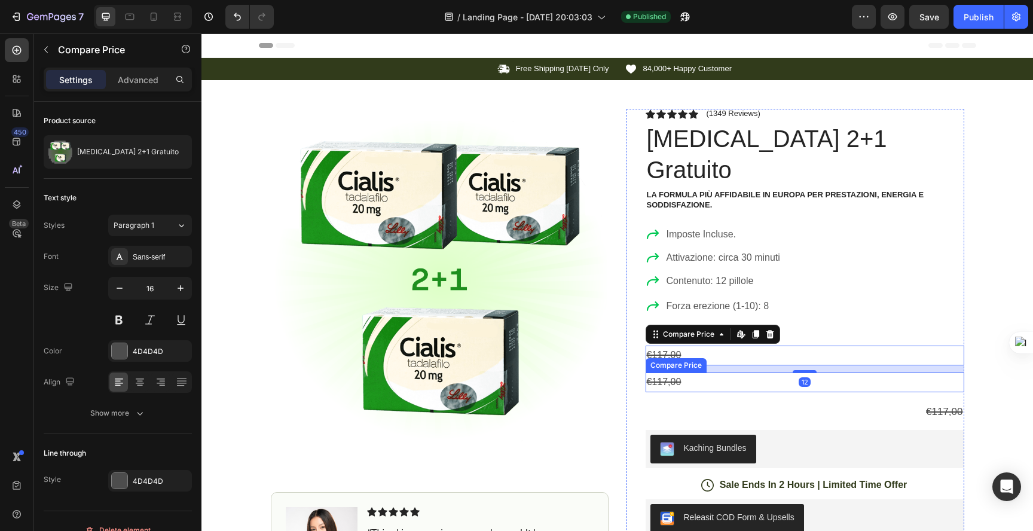
click at [904, 372] on div "€117,00" at bounding box center [804, 382] width 318 height 20
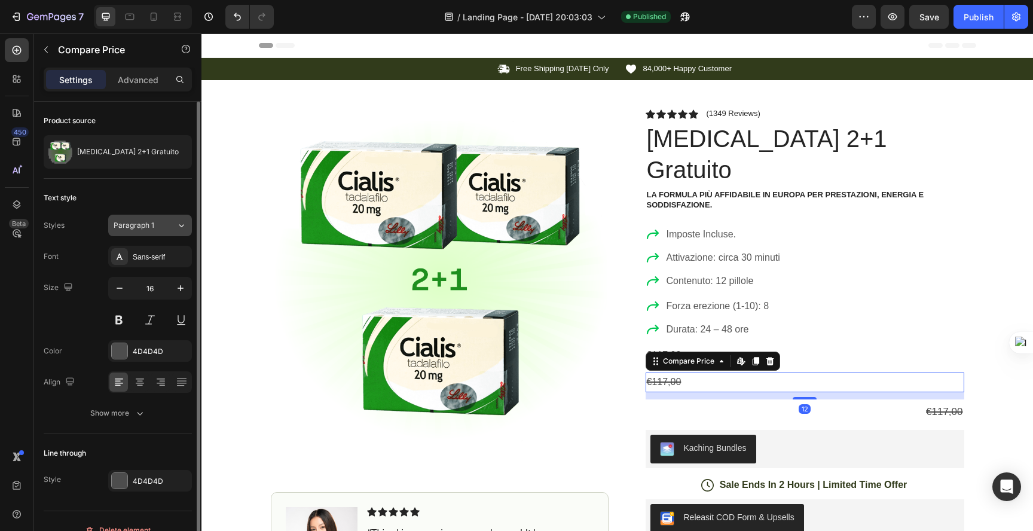
click at [153, 229] on span "Paragraph 1" at bounding box center [134, 225] width 41 height 11
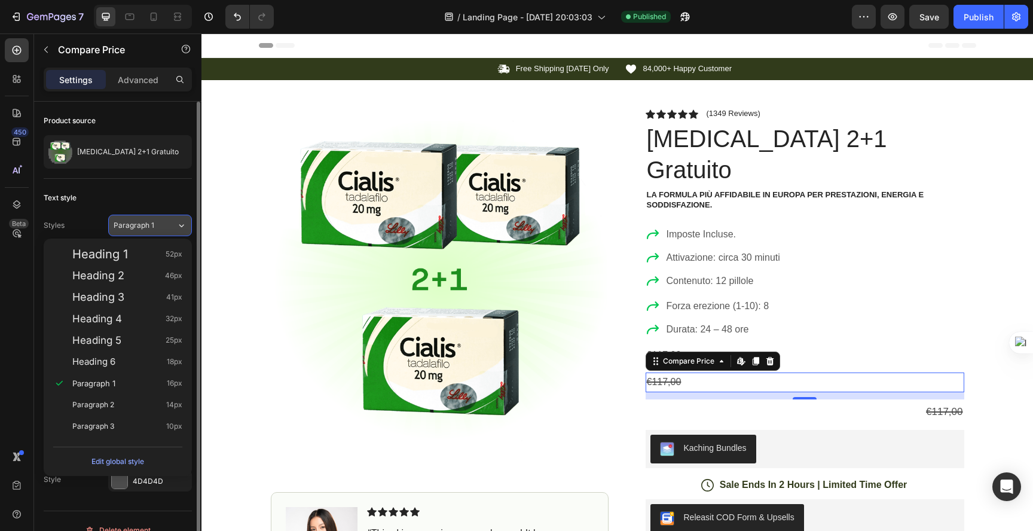
click at [153, 229] on span "Paragraph 1" at bounding box center [134, 225] width 41 height 11
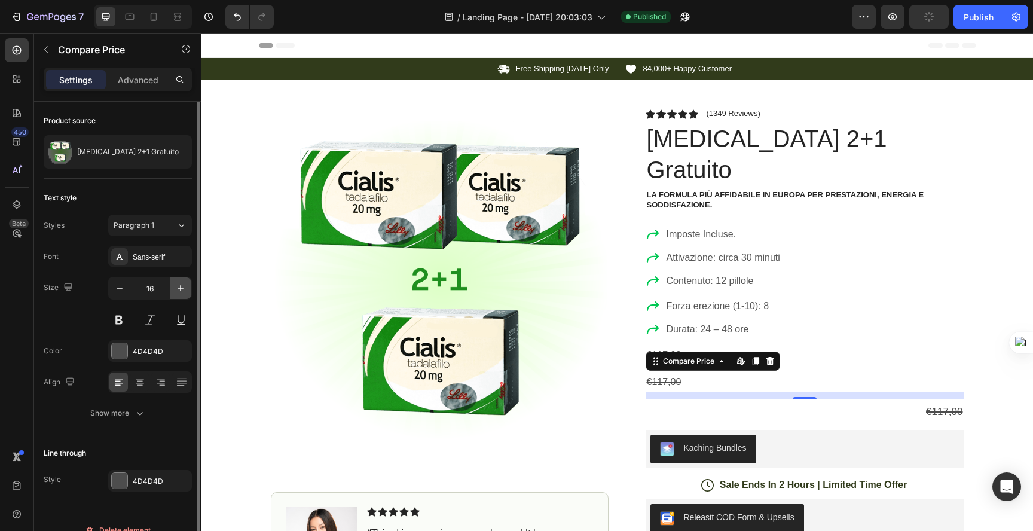
click at [180, 289] on icon "button" at bounding box center [180, 288] width 6 height 6
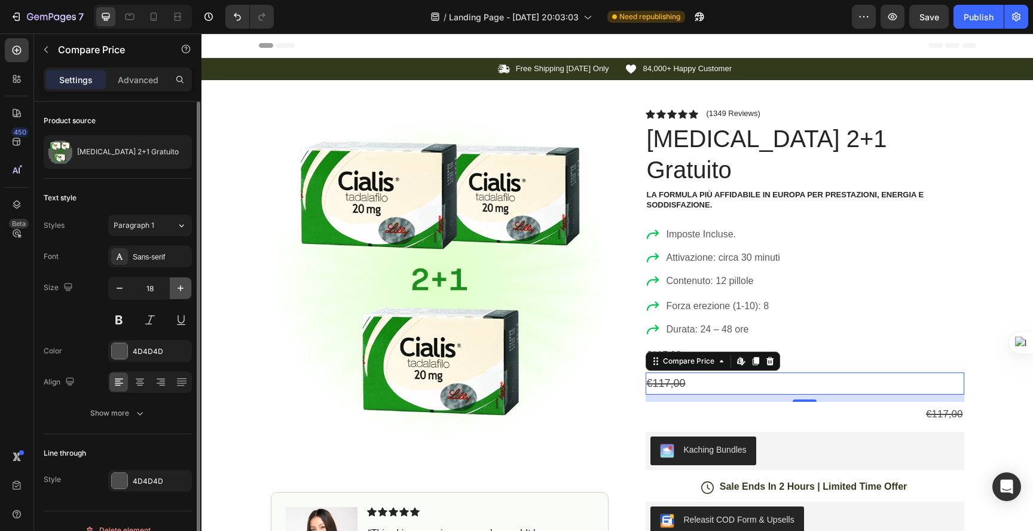
click at [180, 289] on icon "button" at bounding box center [180, 288] width 6 height 6
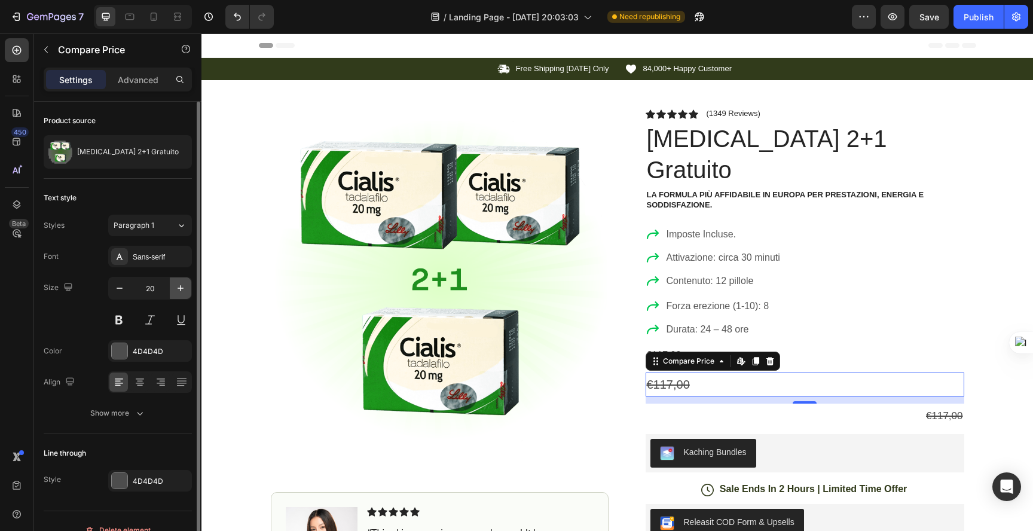
click at [180, 289] on icon "button" at bounding box center [180, 288] width 6 height 6
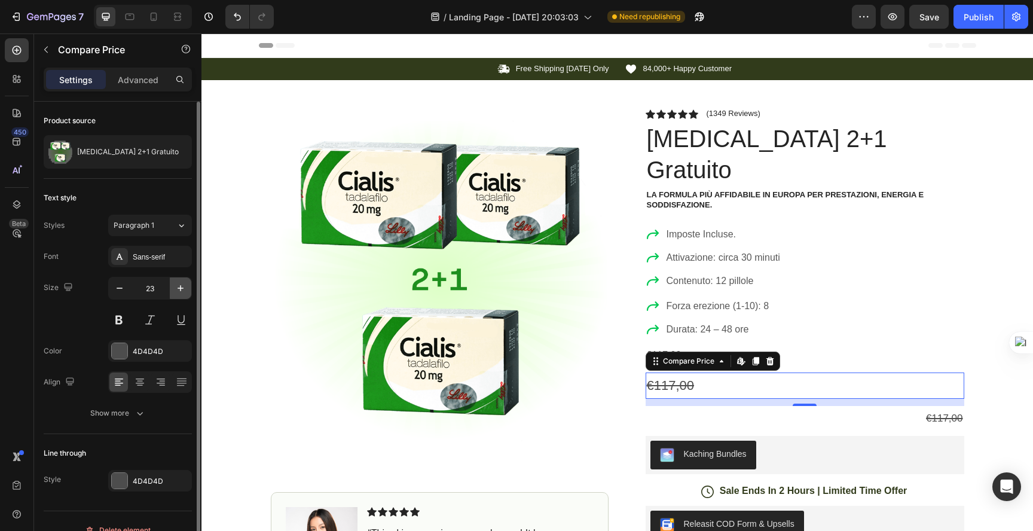
click at [180, 289] on icon "button" at bounding box center [180, 288] width 6 height 6
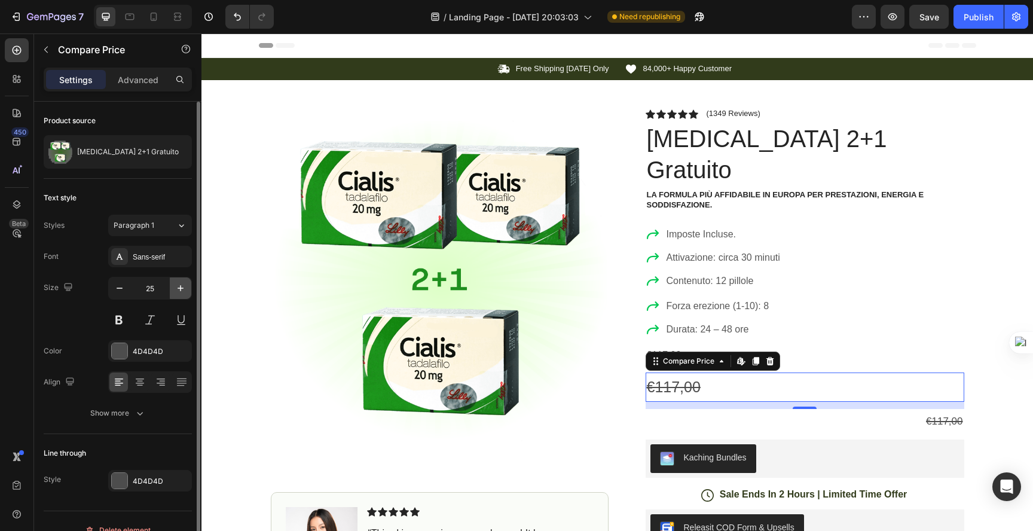
click at [180, 289] on icon "button" at bounding box center [180, 288] width 6 height 6
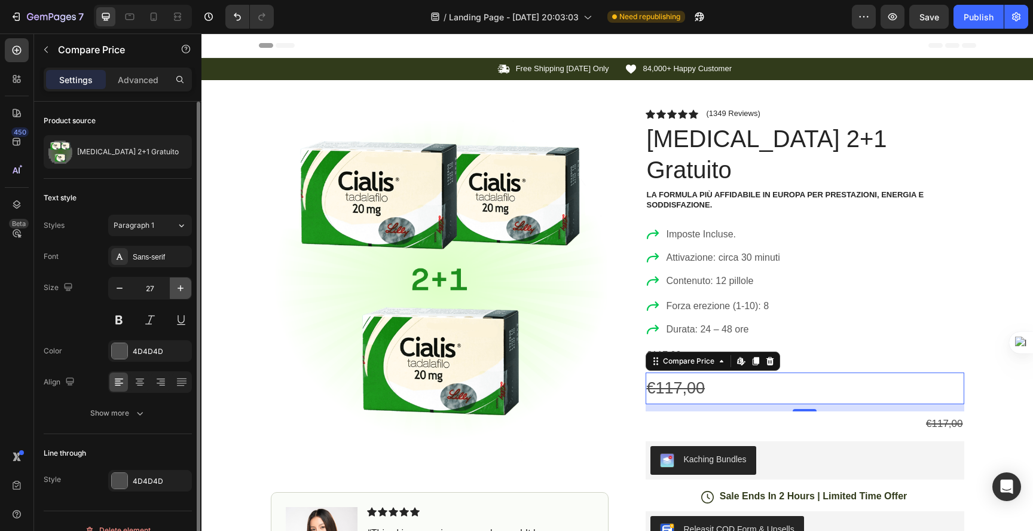
click at [180, 289] on icon "button" at bounding box center [180, 288] width 6 height 6
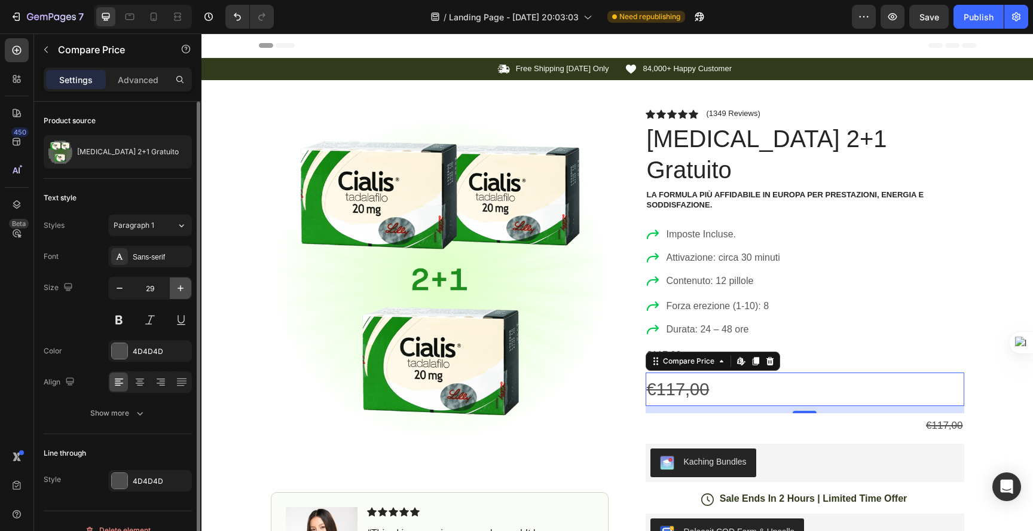
click at [180, 289] on icon "button" at bounding box center [180, 288] width 6 height 6
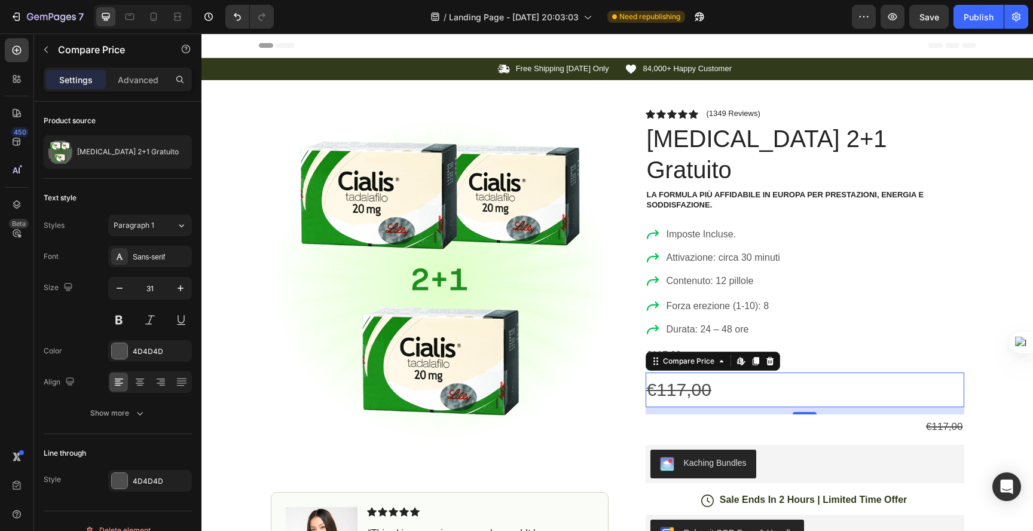
type input "32"
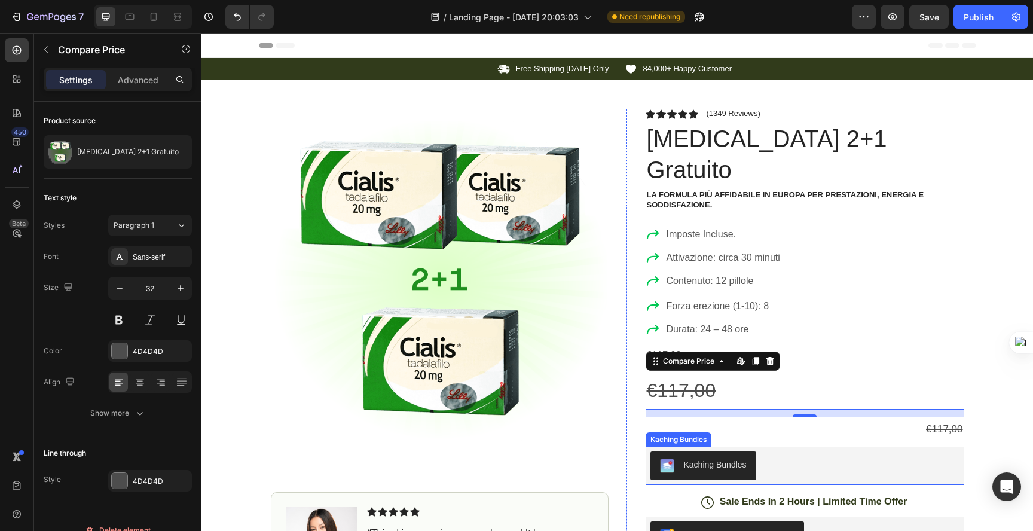
click at [777, 451] on div "Kaching Bundles" at bounding box center [804, 465] width 309 height 29
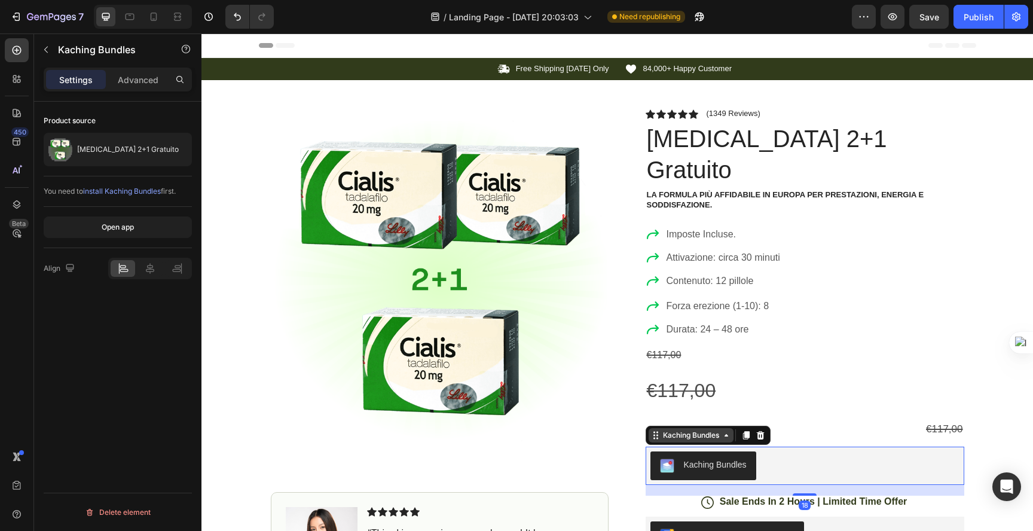
click at [713, 430] on div "Kaching Bundles" at bounding box center [690, 435] width 61 height 11
click at [980, 2] on div "7 / Landing Page - Sep 27, 20:03:03 Need republishing Preview Save Publish" at bounding box center [516, 17] width 1033 height 34
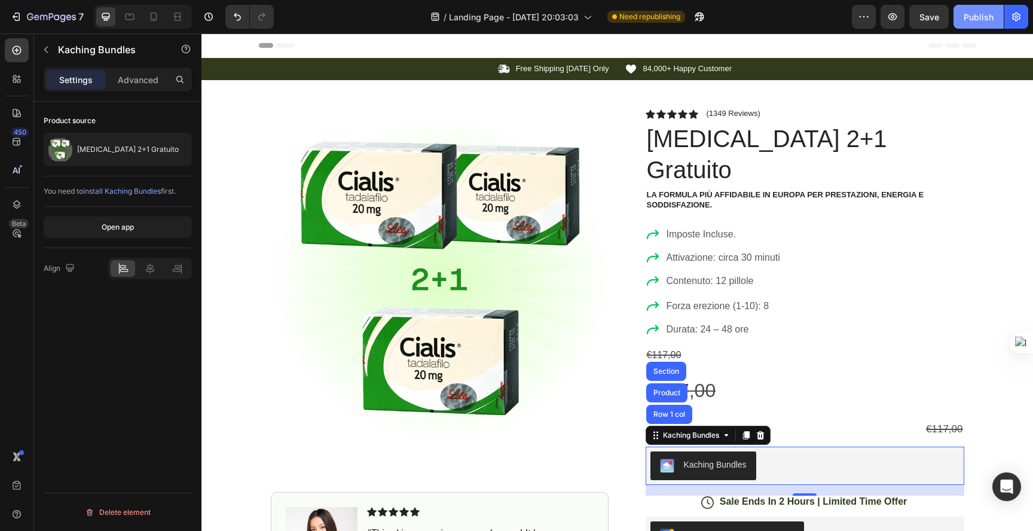
click at [975, 18] on div "Publish" at bounding box center [978, 17] width 30 height 13
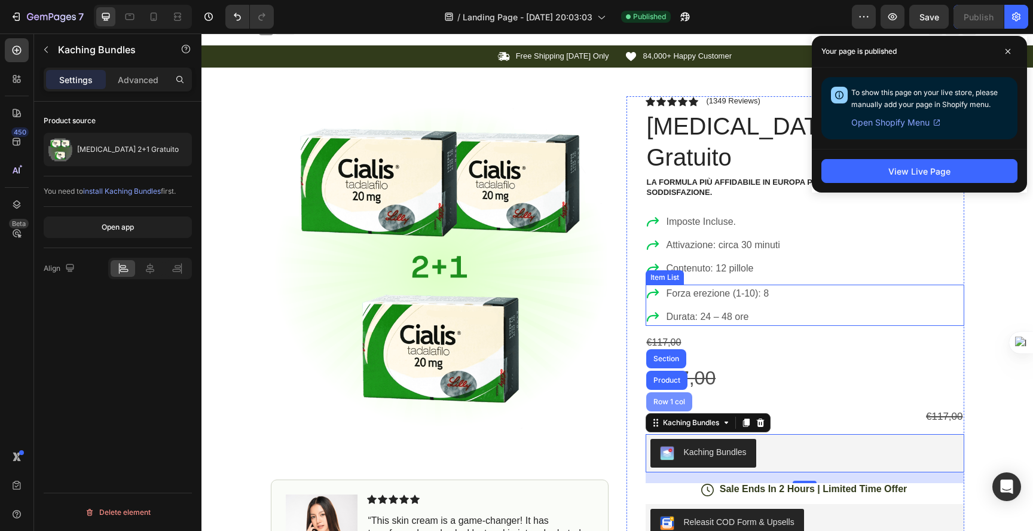
scroll to position [20, 0]
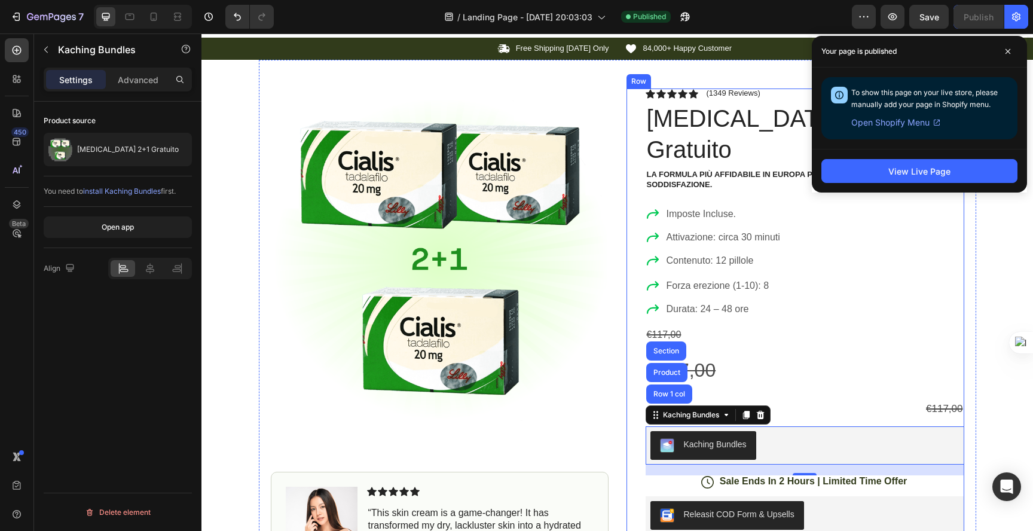
click at [762, 325] on div "€117,00" at bounding box center [804, 335] width 318 height 20
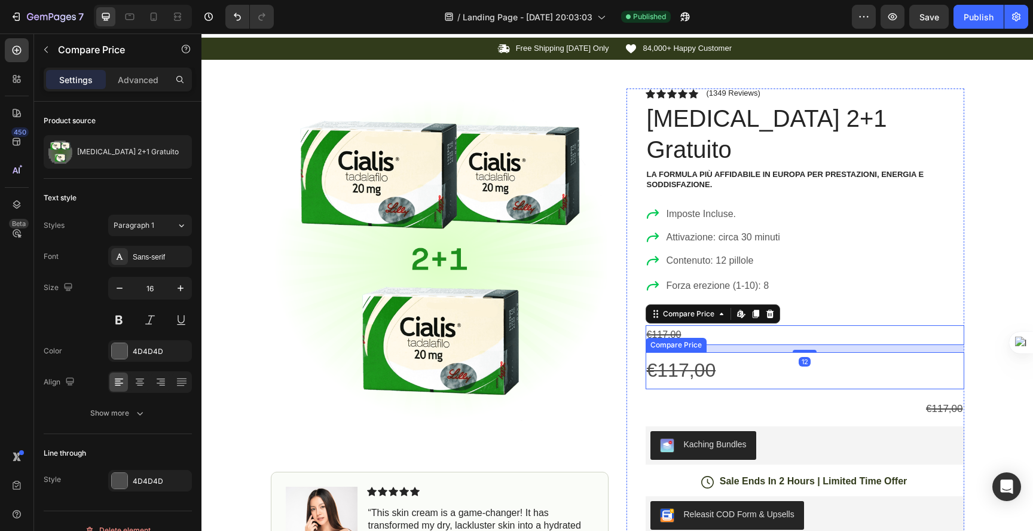
click at [697, 352] on div "€117,00" at bounding box center [804, 370] width 318 height 37
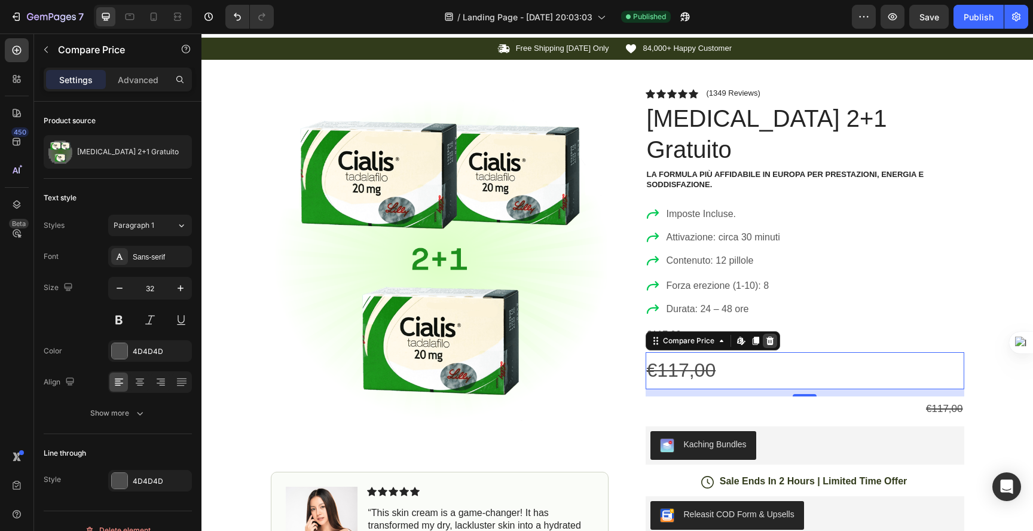
click at [765, 336] on icon at bounding box center [769, 340] width 8 height 8
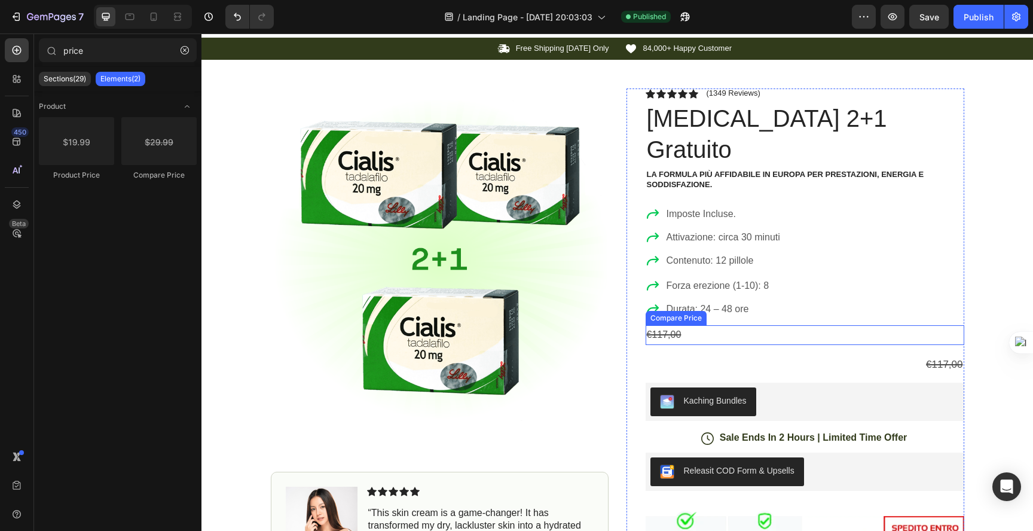
click at [748, 325] on div "€117,00" at bounding box center [804, 335] width 318 height 20
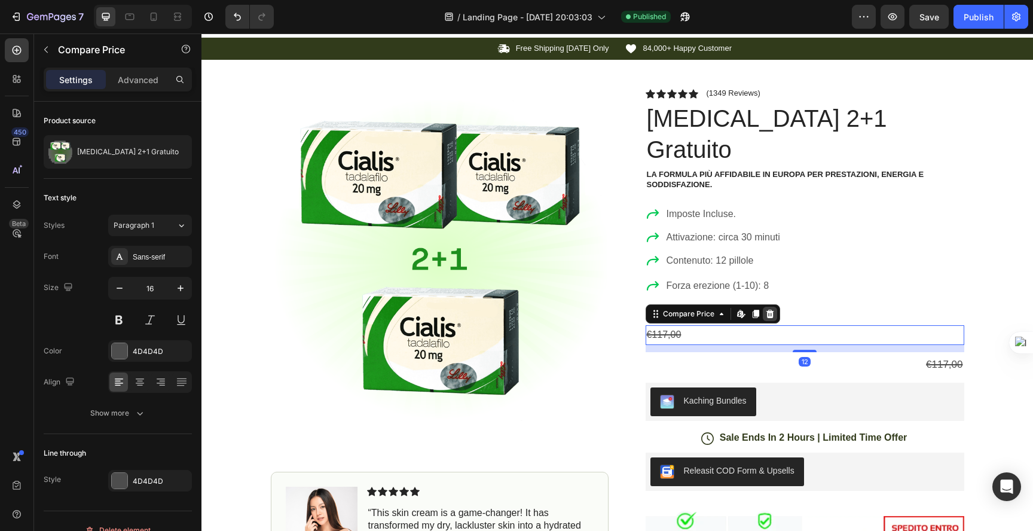
click at [765, 309] on icon at bounding box center [770, 314] width 10 height 10
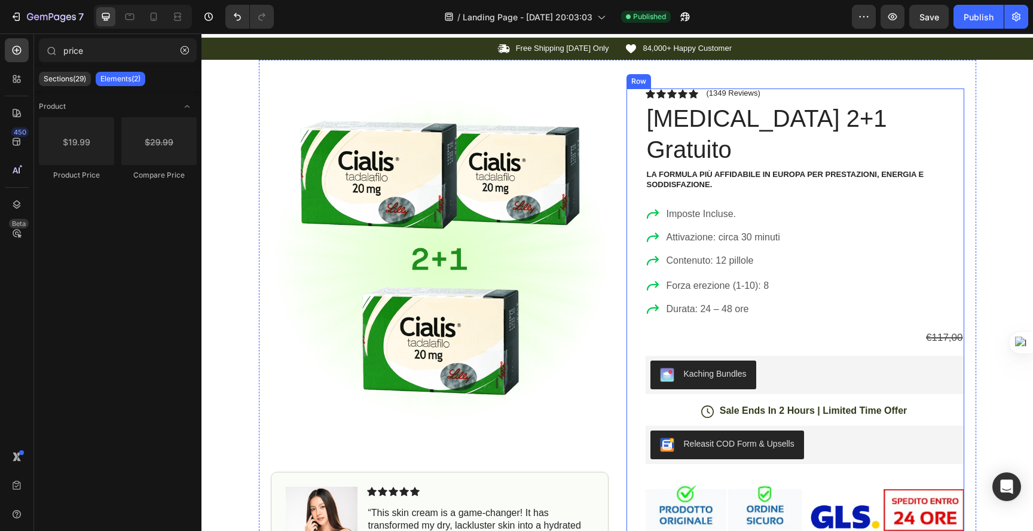
click at [747, 317] on div "Icon Icon Icon Icon Icon Icon List (1349 Reviews) Text Block Row Cialis 2+1 Gra…" at bounding box center [804, 397] width 318 height 618
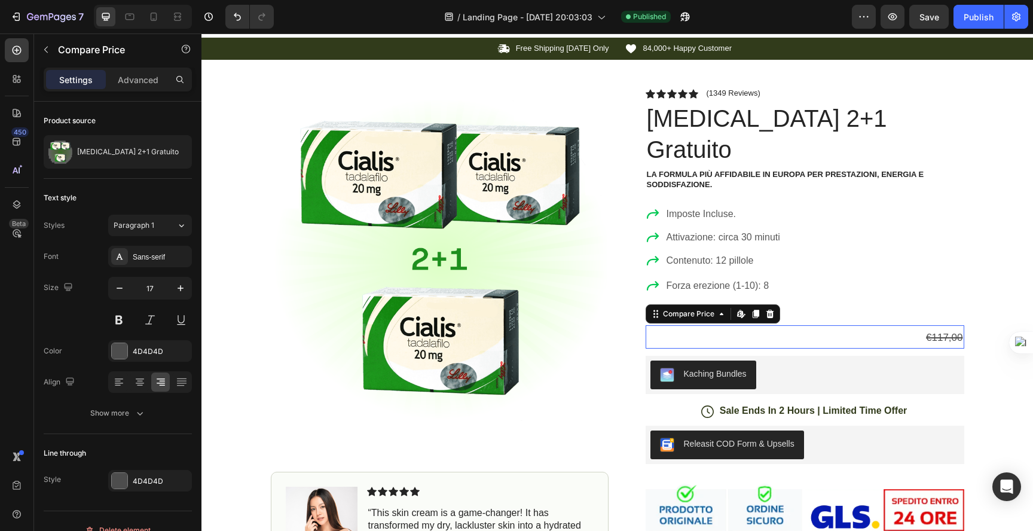
click at [755, 327] on div "€117,00" at bounding box center [804, 337] width 318 height 21
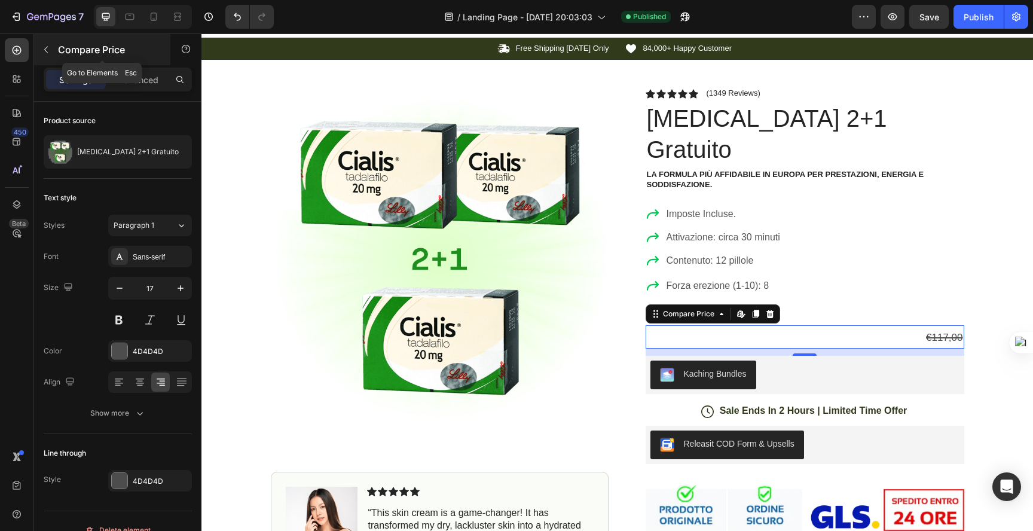
click at [79, 52] on p "Compare Price" at bounding box center [109, 49] width 102 height 14
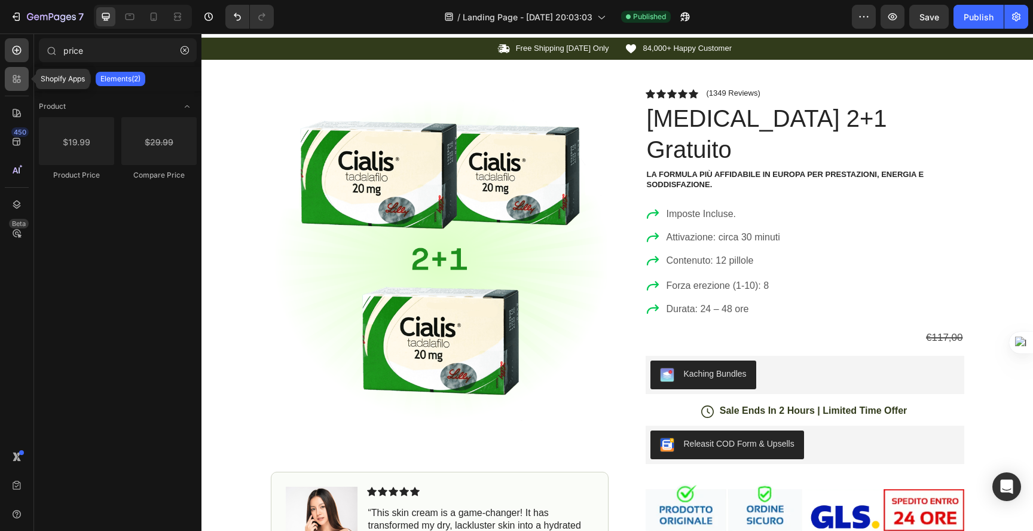
click at [11, 81] on icon at bounding box center [17, 79] width 12 height 12
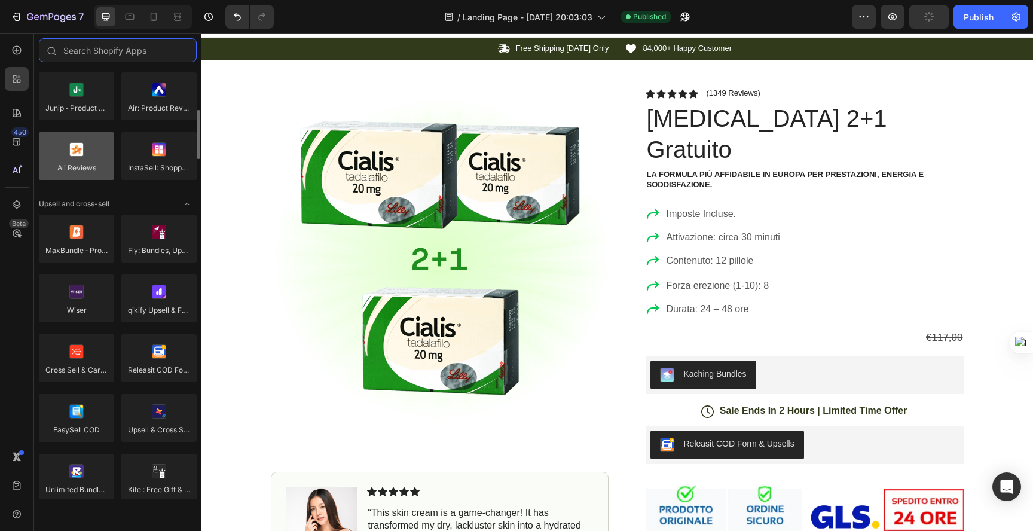
scroll to position [424, 0]
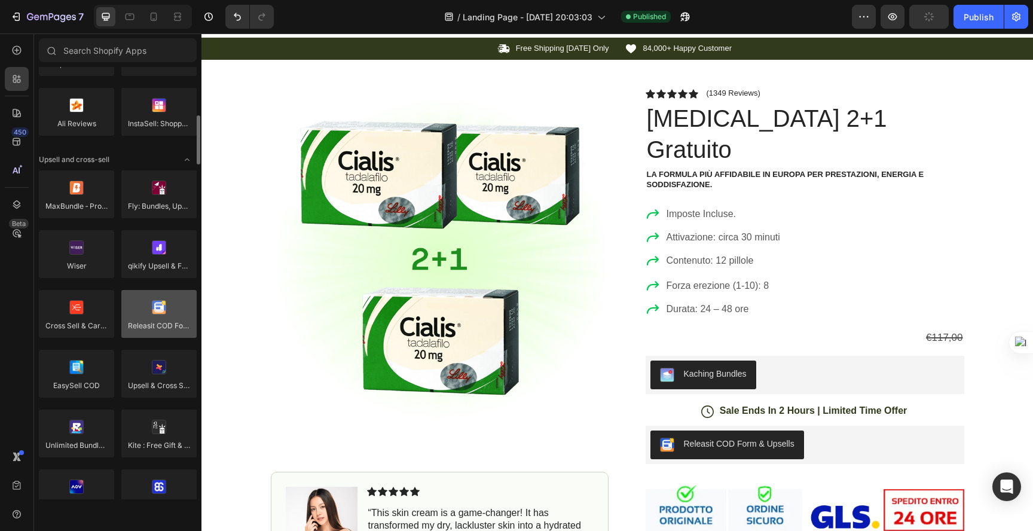
click at [169, 324] on div at bounding box center [158, 314] width 75 height 48
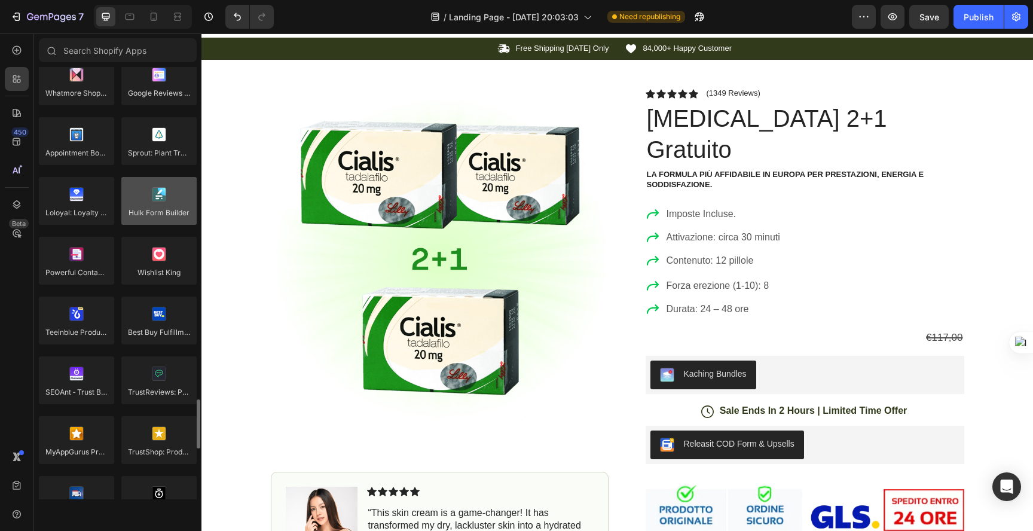
scroll to position [1579, 0]
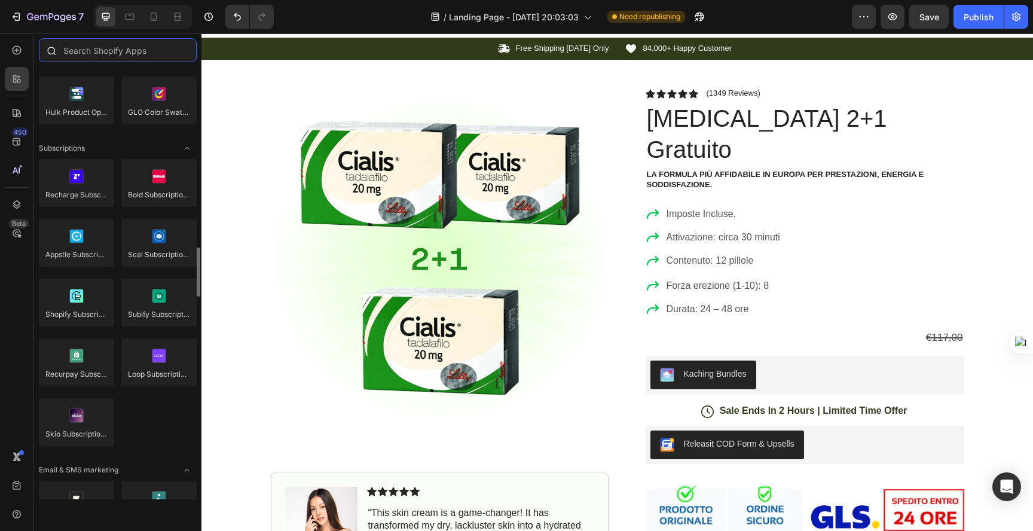
click at [109, 50] on input "text" at bounding box center [118, 50] width 158 height 24
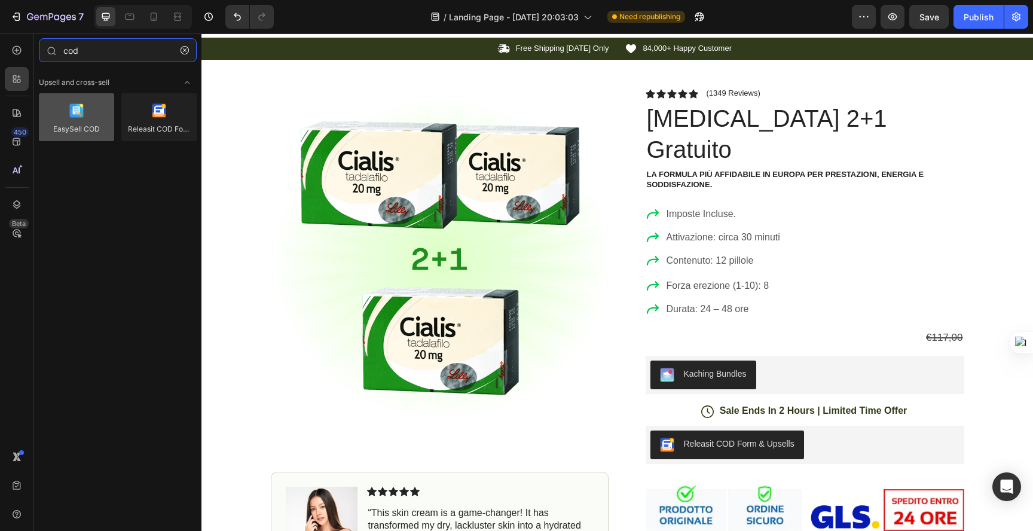
type input "cod"
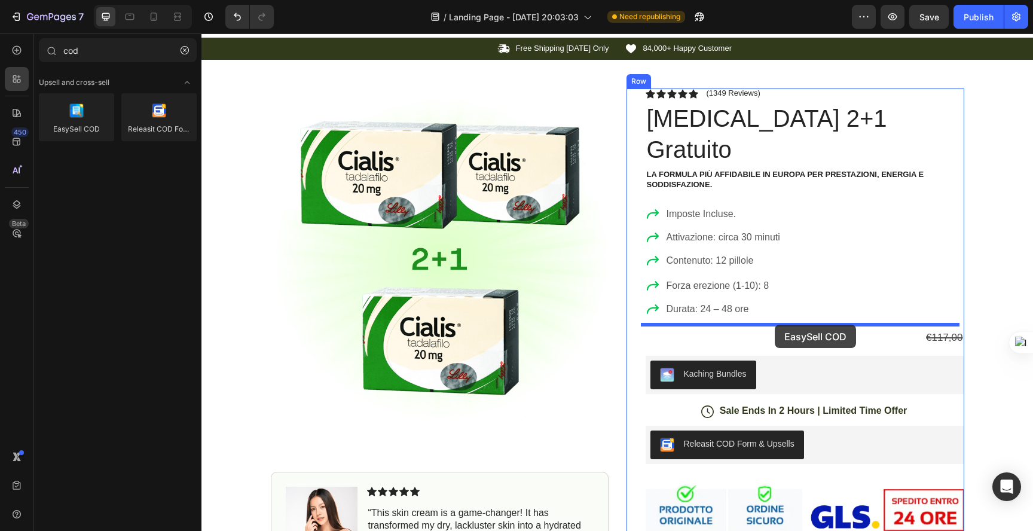
drag, startPoint x: 278, startPoint y: 149, endPoint x: 774, endPoint y: 324, distance: 526.7
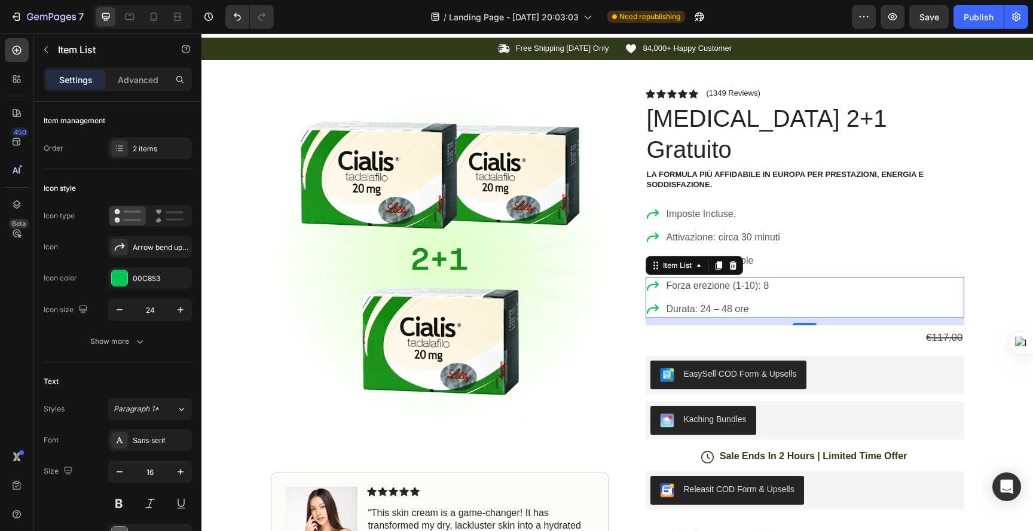
click at [720, 302] on p "Durata: 24 – 48 ore" at bounding box center [717, 309] width 103 height 14
click at [724, 367] on div "EasySell COD Form & Upsells" at bounding box center [740, 373] width 113 height 13
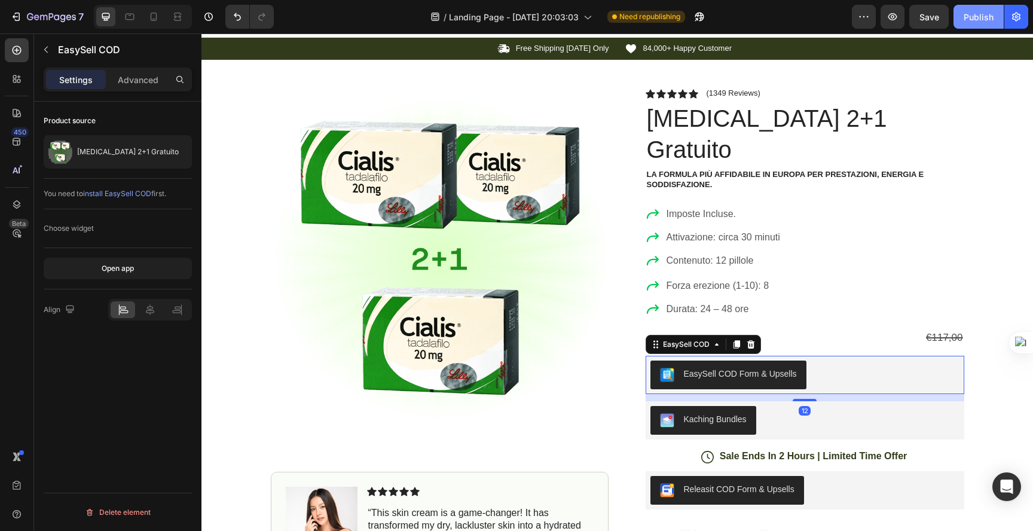
click at [981, 15] on div "Publish" at bounding box center [978, 17] width 30 height 13
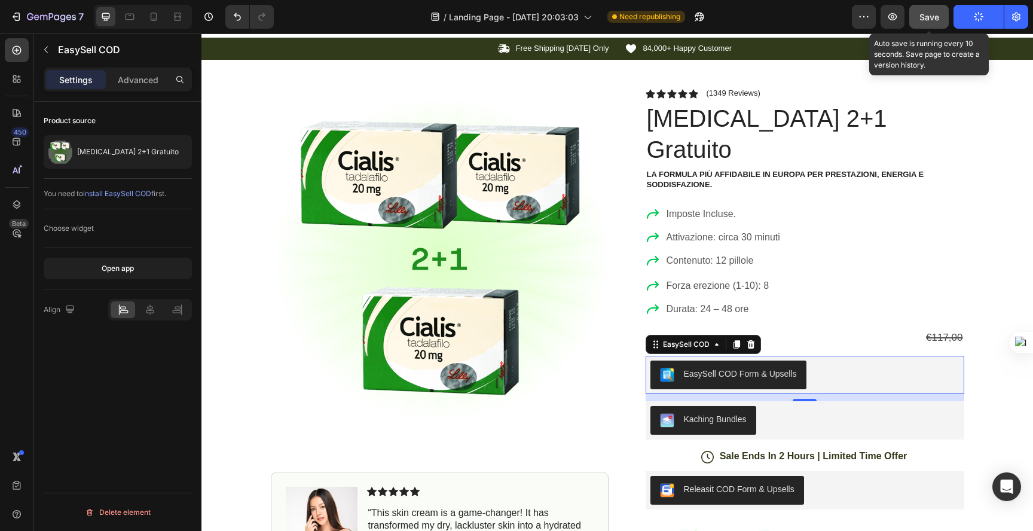
click at [936, 16] on span "Save" at bounding box center [929, 17] width 20 height 10
click at [929, 18] on span "Save" at bounding box center [929, 17] width 20 height 10
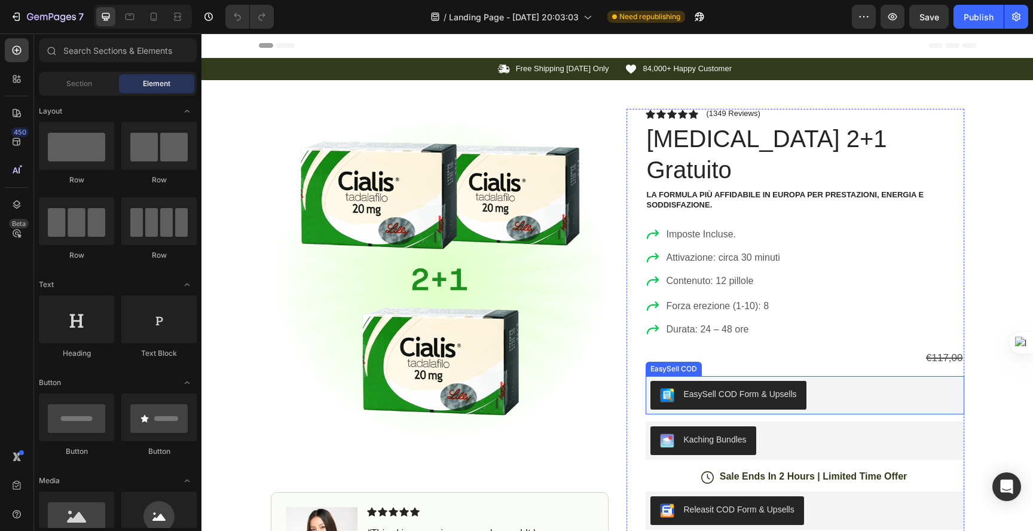
click at [736, 376] on div "EasySell COD Form & Upsells" at bounding box center [804, 395] width 318 height 38
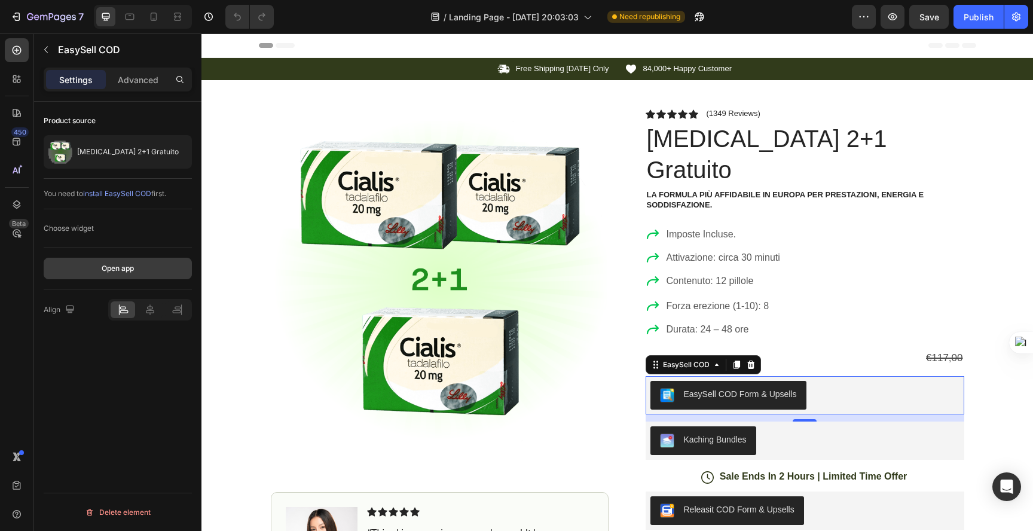
click at [102, 263] on div "Open app" at bounding box center [118, 268] width 32 height 11
click at [746, 360] on icon at bounding box center [751, 365] width 10 height 10
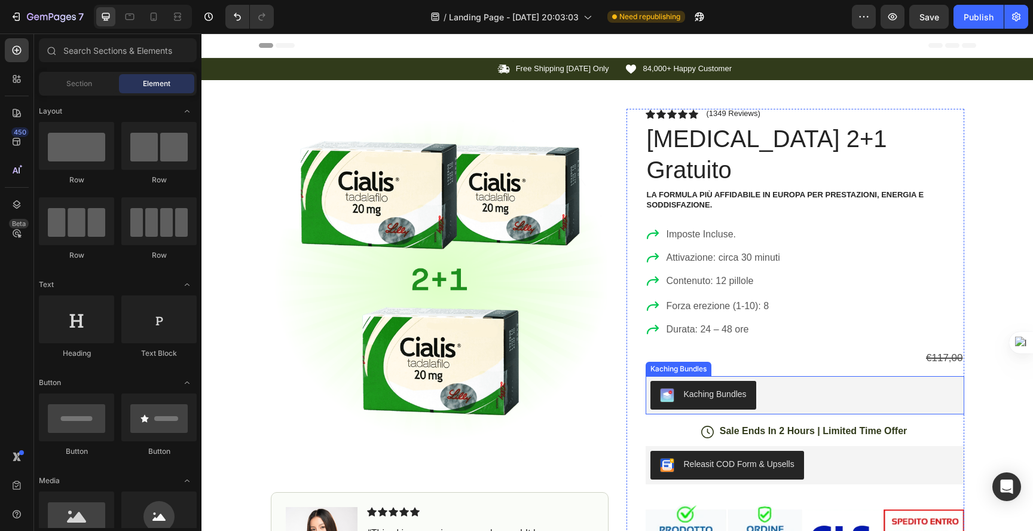
click at [716, 388] on div "Kaching Bundles" at bounding box center [715, 394] width 63 height 13
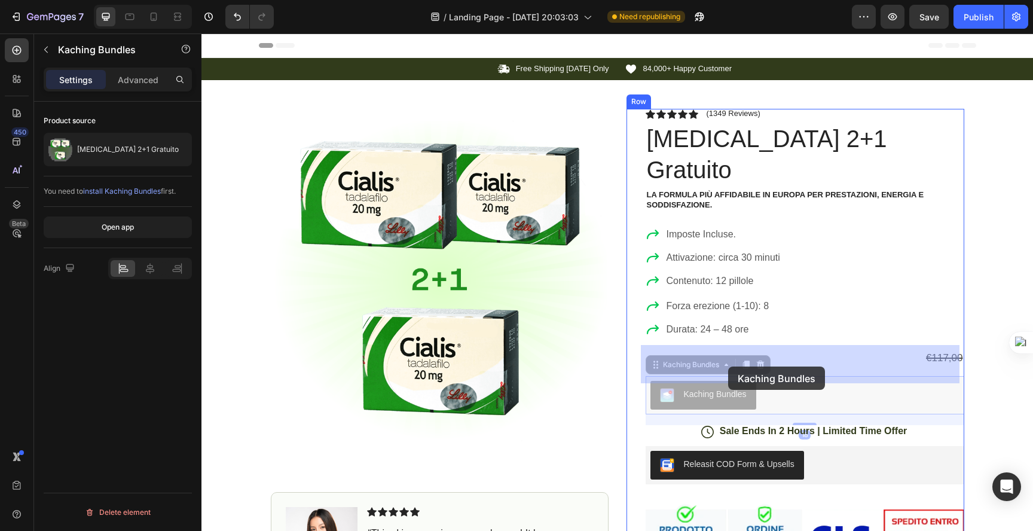
drag, startPoint x: 715, startPoint y: 366, endPoint x: 728, endPoint y: 366, distance: 12.5
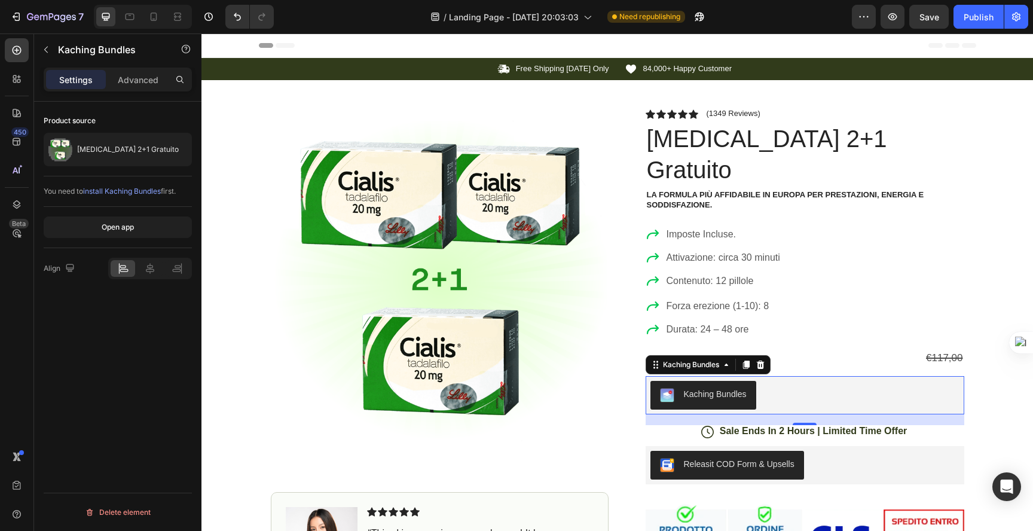
click at [734, 388] on div "Kaching Bundles" at bounding box center [715, 394] width 63 height 13
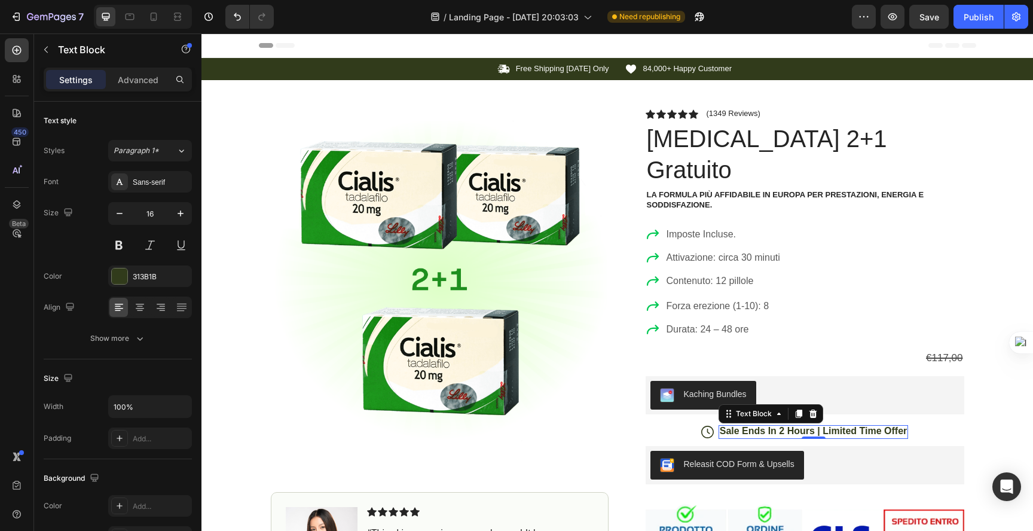
click at [780, 425] on p "Sale Ends In 2 Hours | Limited Time Offer" at bounding box center [813, 431] width 188 height 13
click at [795, 425] on p "Sale Ends In 2 Hours | Limited Time Offer" at bounding box center [813, 431] width 188 height 13
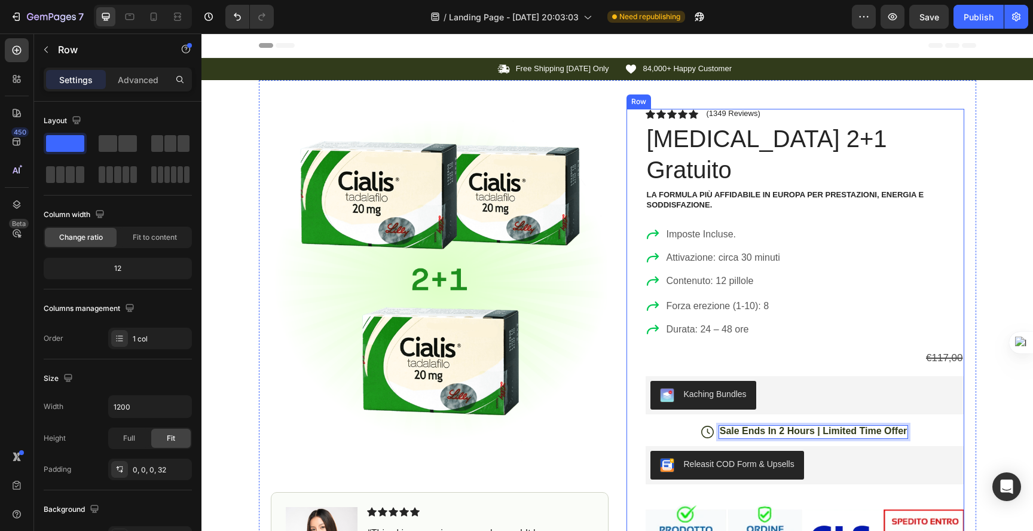
click at [878, 344] on div "Icon Icon Icon Icon Icon Icon List (1349 Reviews) Text Block Row Cialis 2+1 Gra…" at bounding box center [804, 418] width 318 height 618
click at [766, 425] on p "Sale Ends In 2 Hours | Limited Time Offer" at bounding box center [813, 431] width 188 height 13
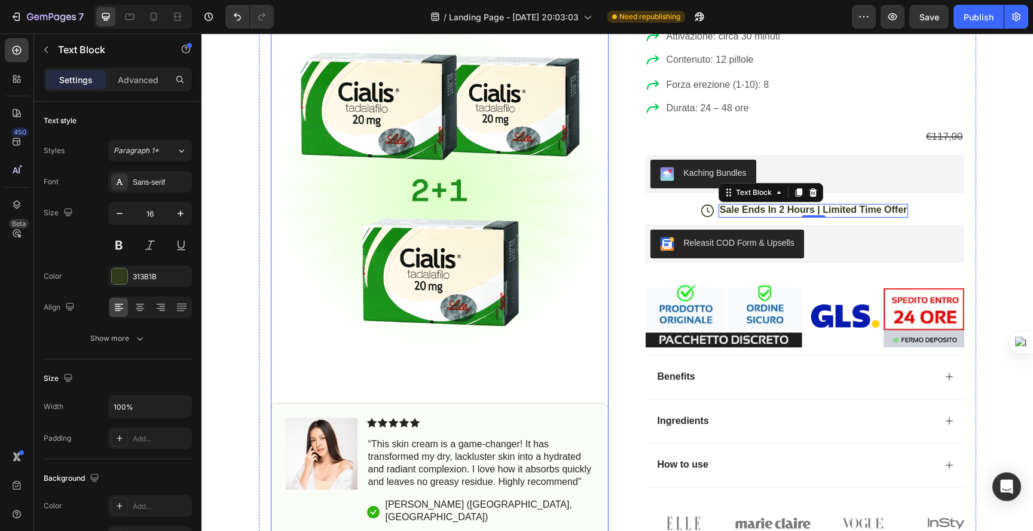
scroll to position [373, 0]
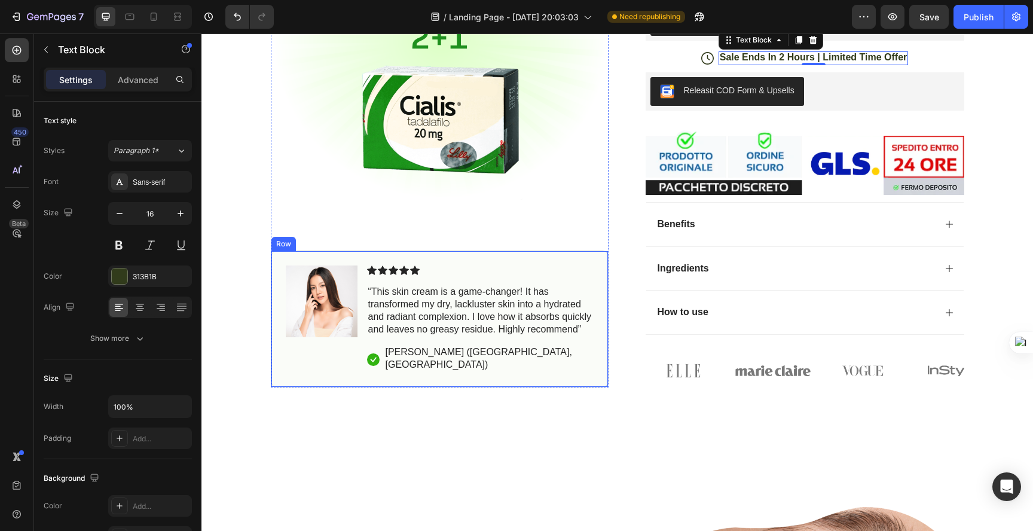
click at [478, 296] on p "“This skin cream is a game-changer! It has transformed my dry, lackluster skin …" at bounding box center [480, 311] width 224 height 50
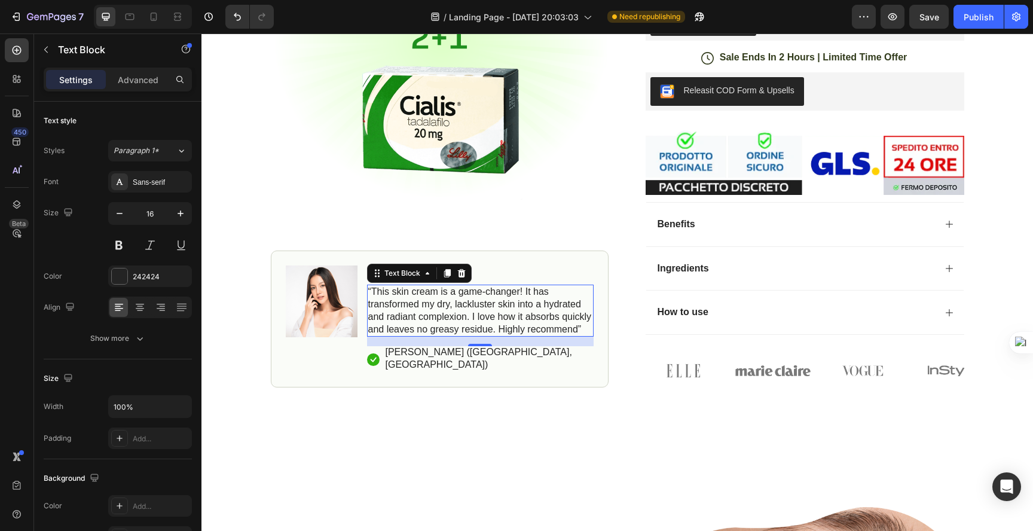
click at [424, 286] on p "“This skin cream is a game-changer! It has transformed my dry, lackluster skin …" at bounding box center [480, 311] width 224 height 50
click at [423, 286] on p "“This skin cream is a game-changer! It has transformed my dry, lackluster skin …" at bounding box center [480, 311] width 224 height 50
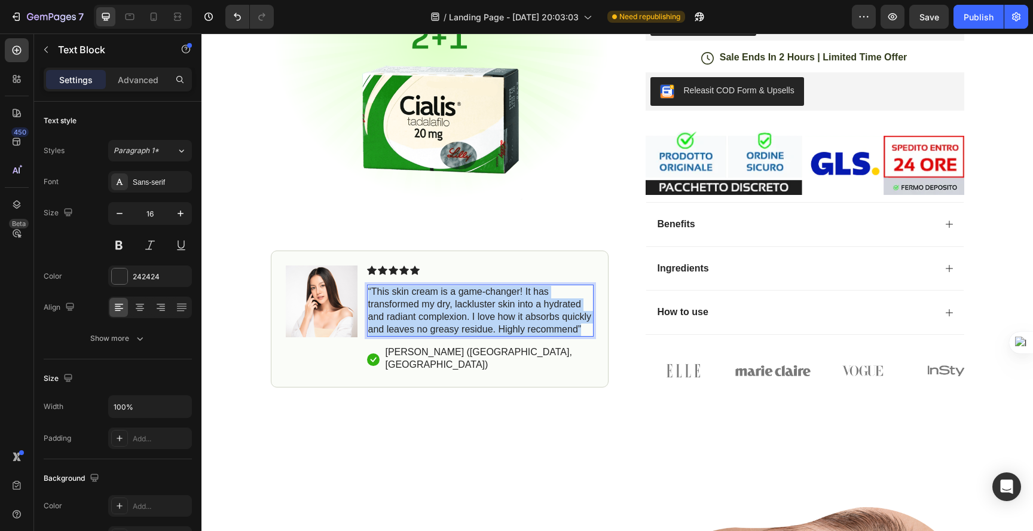
click at [423, 286] on p "“This skin cream is a game-changer! It has transformed my dry, lackluster skin …" at bounding box center [480, 311] width 224 height 50
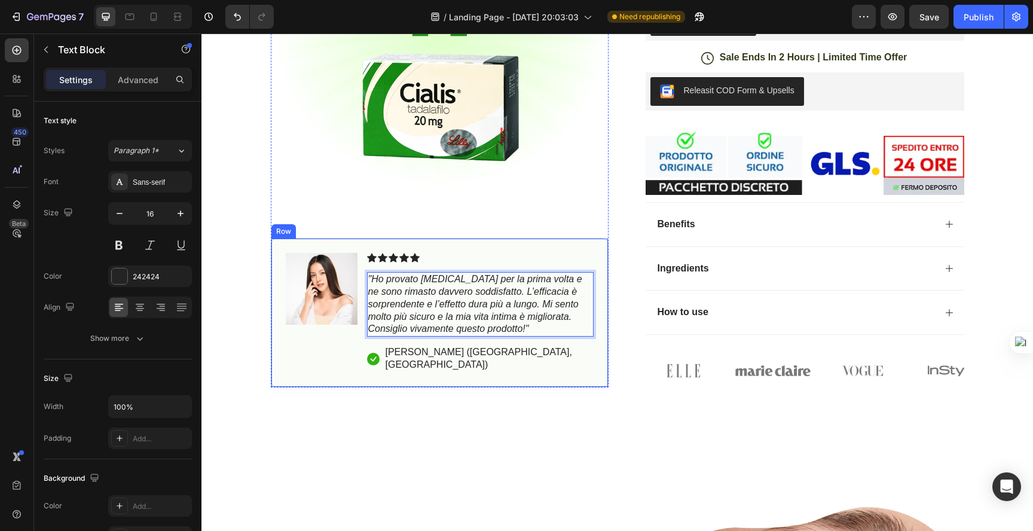
click at [417, 324] on div "Icon Icon Icon Icon Icon Icon List "Ho provato Cialis per la prima volta e ne s…" at bounding box center [480, 313] width 226 height 120
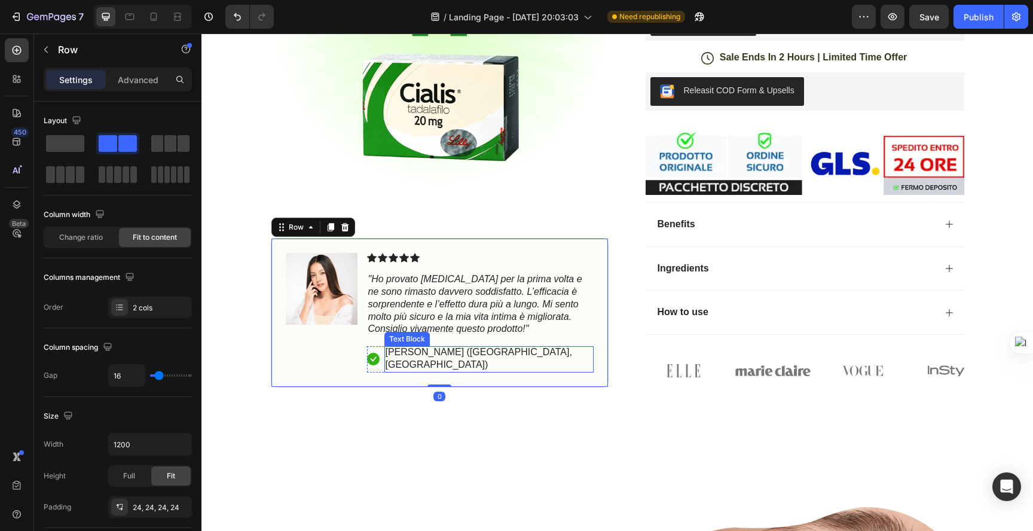
click at [416, 346] on p "[PERSON_NAME] ([GEOGRAPHIC_DATA], [GEOGRAPHIC_DATA])" at bounding box center [488, 358] width 207 height 25
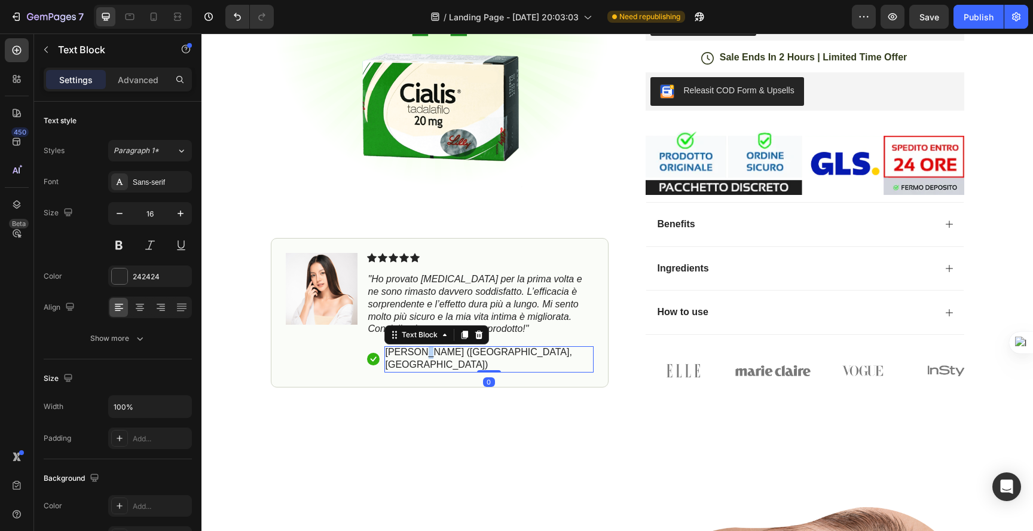
click at [416, 346] on p "[PERSON_NAME] ([GEOGRAPHIC_DATA], [GEOGRAPHIC_DATA])" at bounding box center [488, 358] width 207 height 25
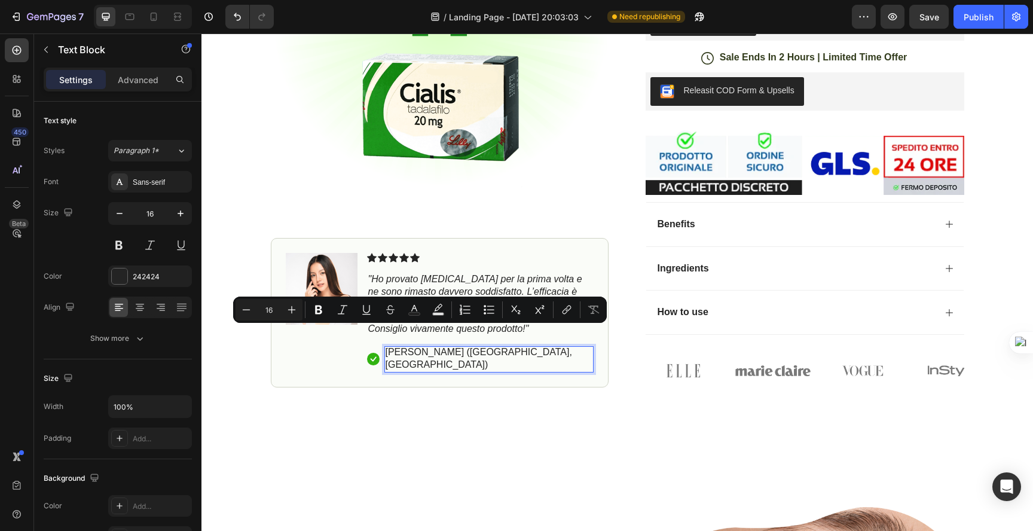
click at [413, 346] on p "[PERSON_NAME] ([GEOGRAPHIC_DATA], [GEOGRAPHIC_DATA])" at bounding box center [488, 358] width 207 height 25
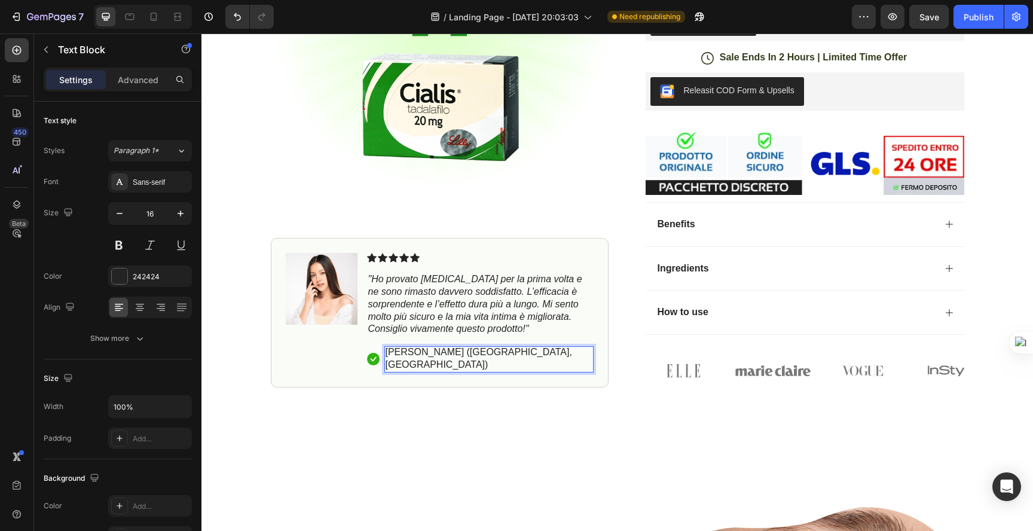
click at [394, 346] on p "[PERSON_NAME] ([GEOGRAPHIC_DATA], [GEOGRAPHIC_DATA])" at bounding box center [488, 358] width 207 height 25
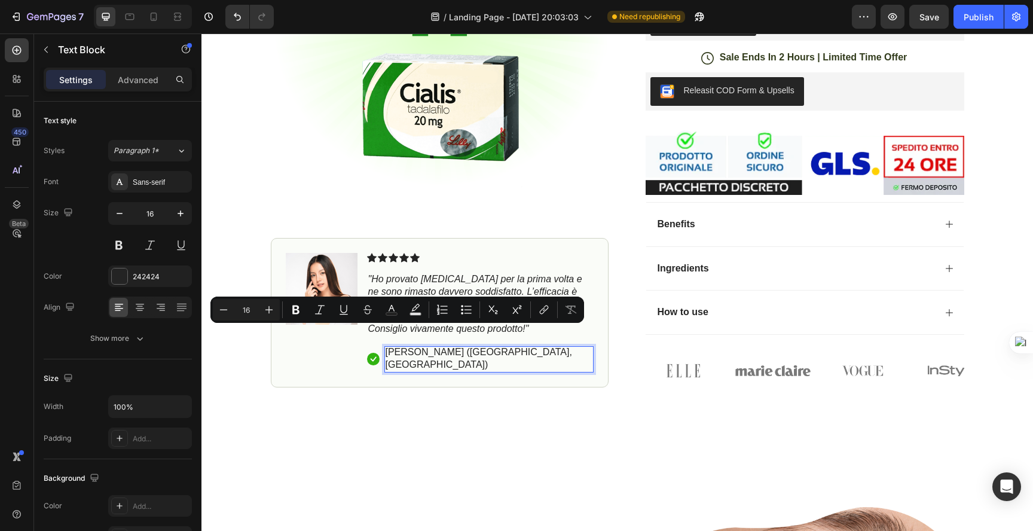
click at [424, 346] on p "[PERSON_NAME] ([GEOGRAPHIC_DATA], [GEOGRAPHIC_DATA])" at bounding box center [488, 358] width 207 height 25
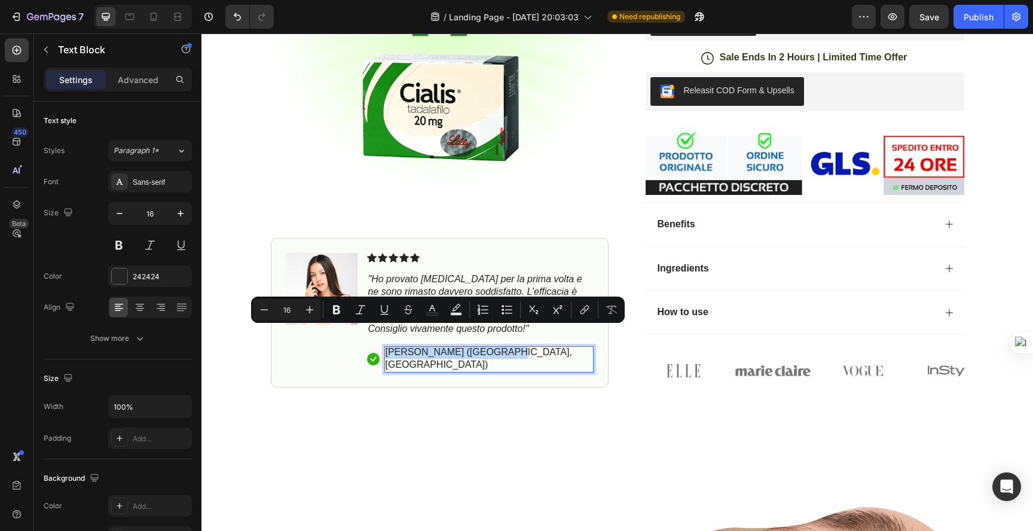
drag, startPoint x: 497, startPoint y: 335, endPoint x: 381, endPoint y: 337, distance: 115.3
click at [384, 346] on div "[PERSON_NAME] ([GEOGRAPHIC_DATA], [GEOGRAPHIC_DATA])" at bounding box center [488, 359] width 209 height 26
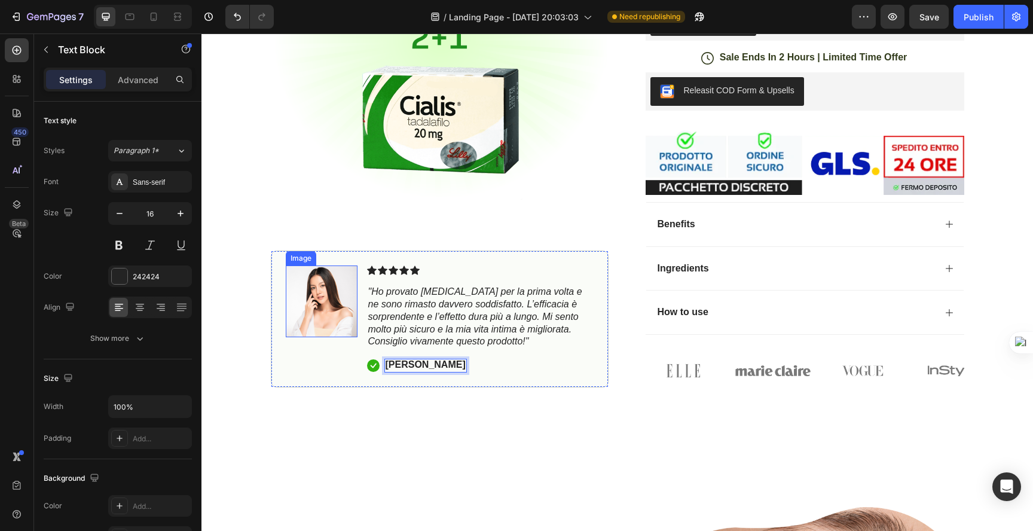
click at [299, 273] on img at bounding box center [322, 301] width 72 height 72
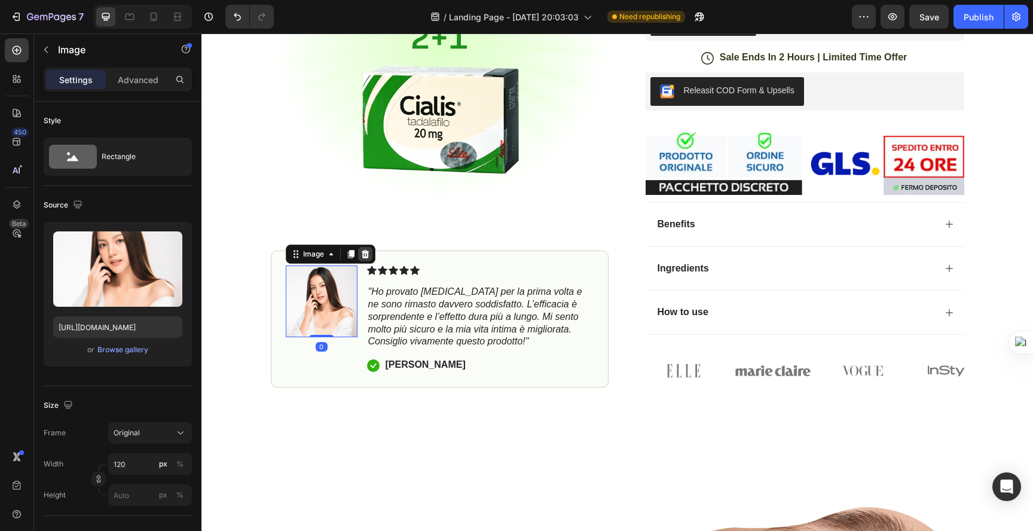
click at [361, 250] on icon at bounding box center [365, 254] width 8 height 8
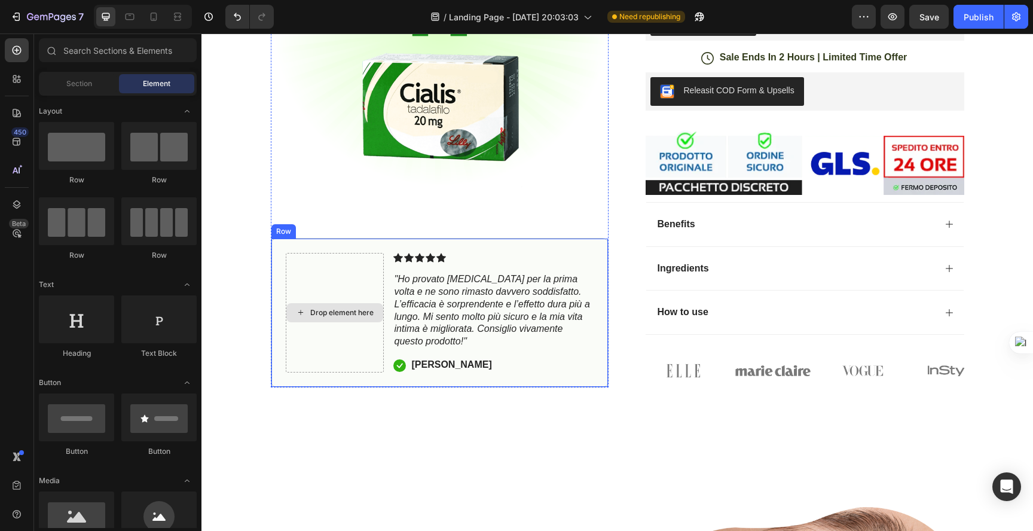
click at [323, 253] on div "Drop element here" at bounding box center [335, 313] width 98 height 120
click at [315, 308] on div "Drop element here" at bounding box center [341, 313] width 63 height 10
click at [317, 308] on div "Drop element here" at bounding box center [341, 313] width 63 height 10
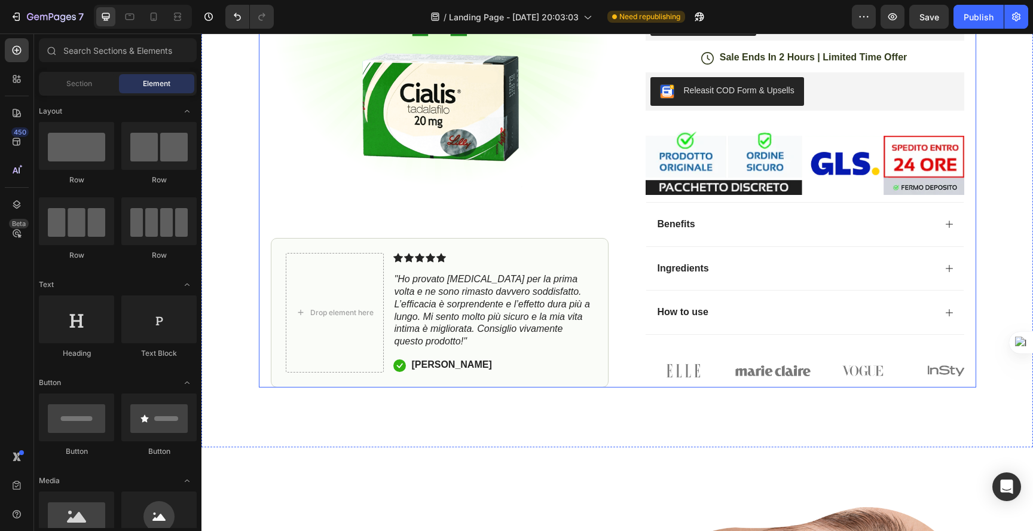
click at [271, 244] on div "Drop element here Icon Icon Icon Icon Icon Icon List "Ho provato Cialis per la …" at bounding box center [440, 312] width 338 height 149
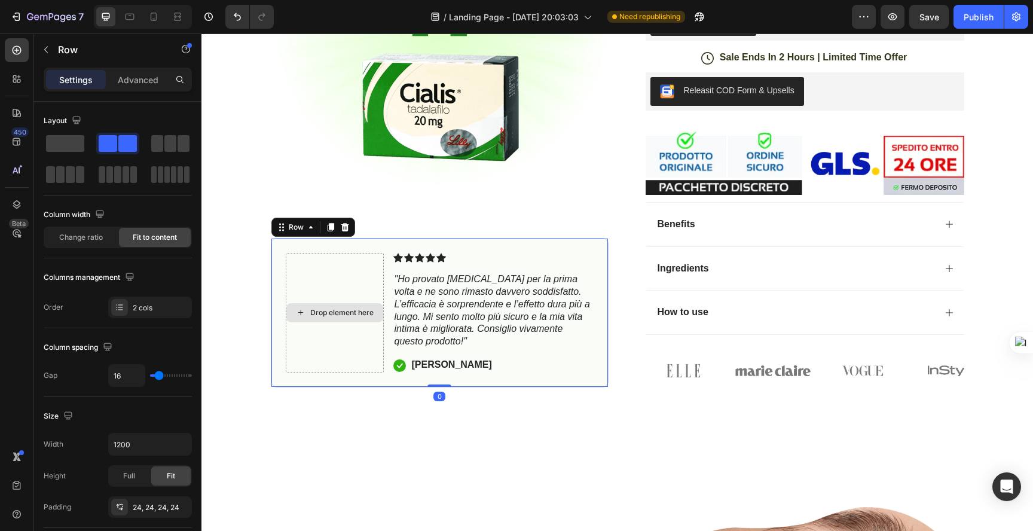
click at [308, 253] on div "Drop element here" at bounding box center [335, 313] width 98 height 120
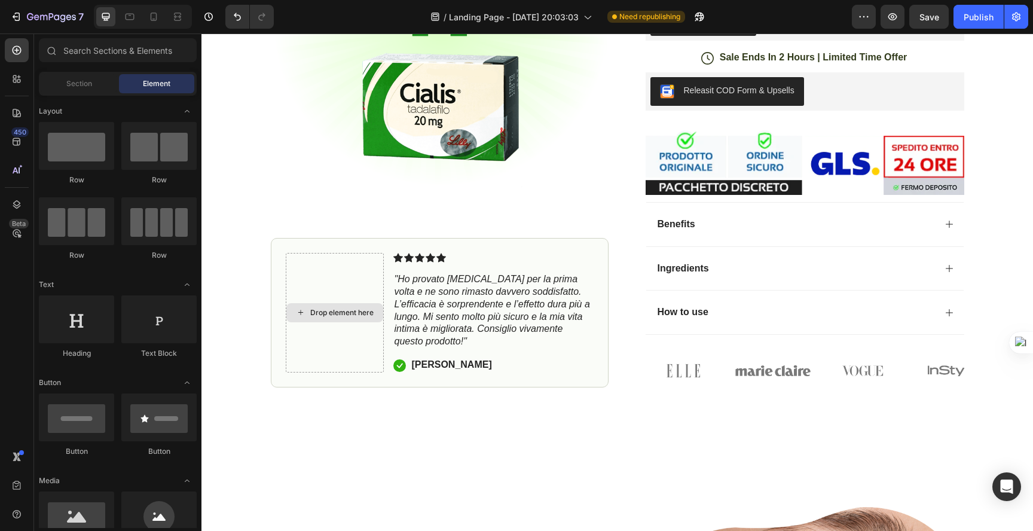
click at [333, 308] on div "Drop element here" at bounding box center [341, 313] width 63 height 10
click at [336, 308] on div "Drop element here" at bounding box center [341, 313] width 63 height 10
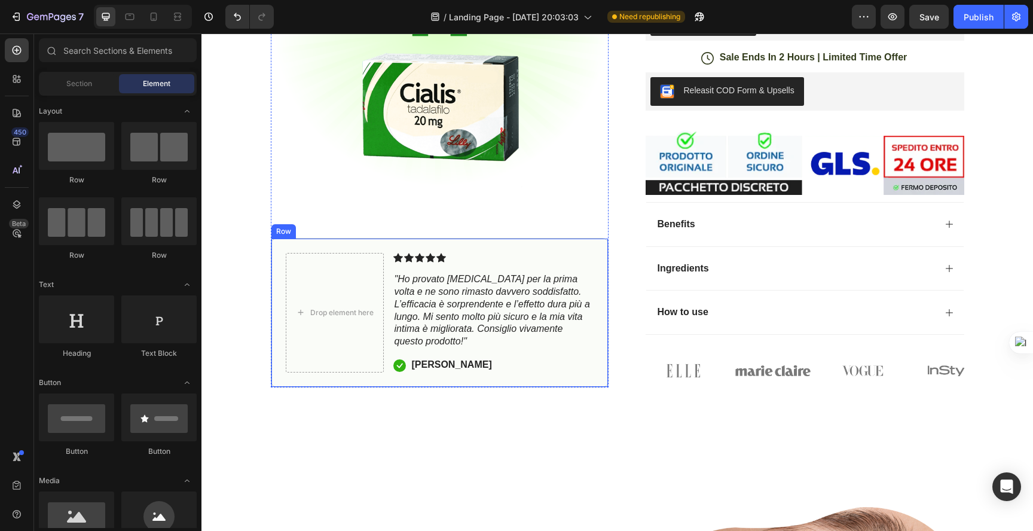
click at [360, 303] on div "Drop element here" at bounding box center [334, 312] width 97 height 19
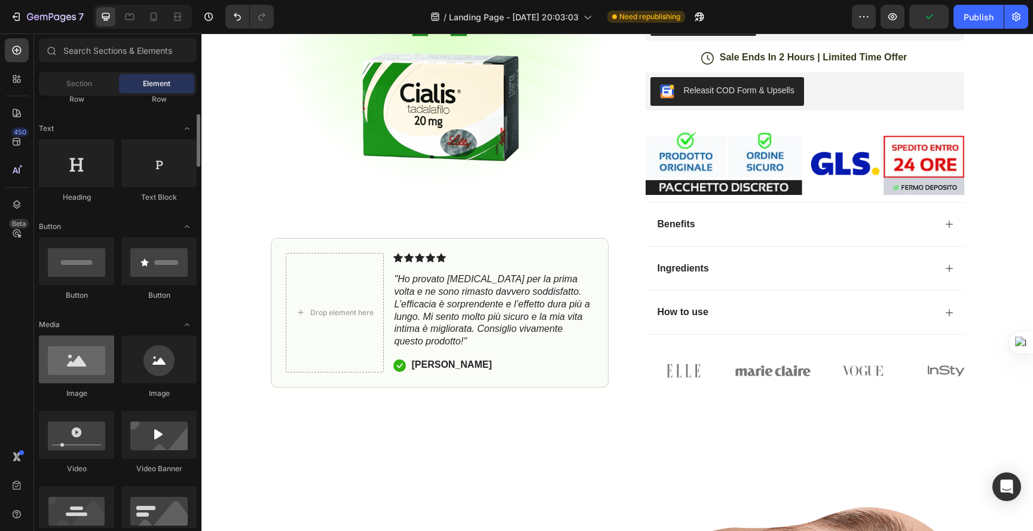
scroll to position [158, 0]
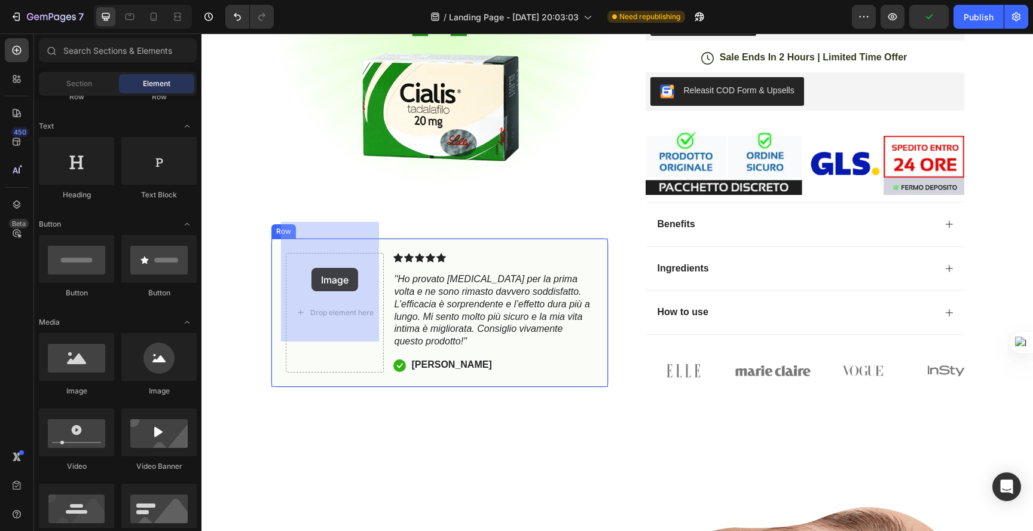
drag, startPoint x: 292, startPoint y: 387, endPoint x: 323, endPoint y: 340, distance: 56.0
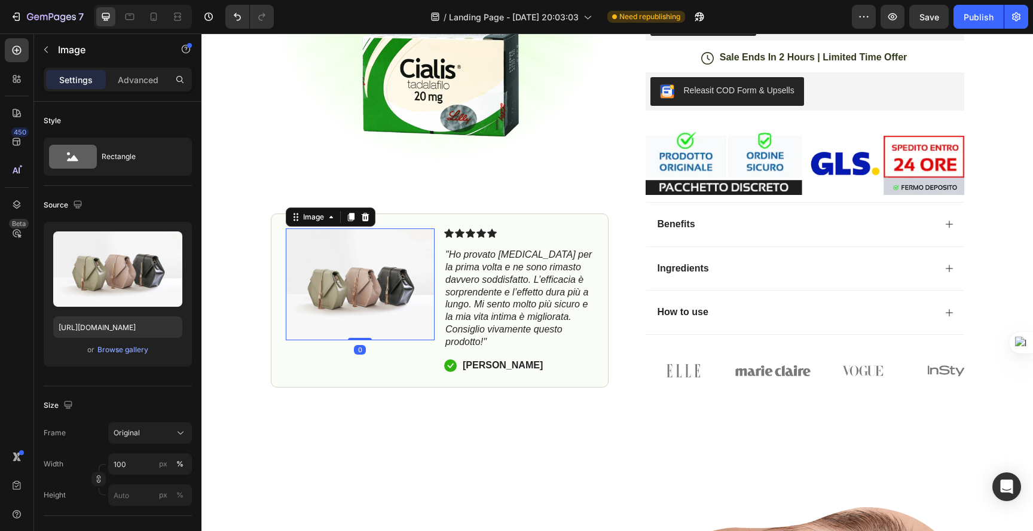
click at [357, 253] on img at bounding box center [360, 284] width 149 height 112
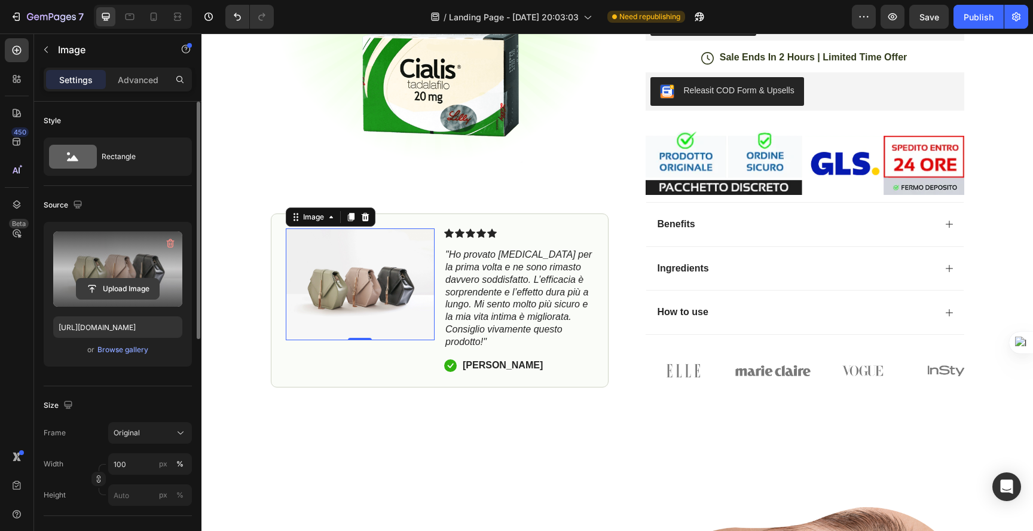
click at [115, 283] on input "file" at bounding box center [117, 288] width 82 height 20
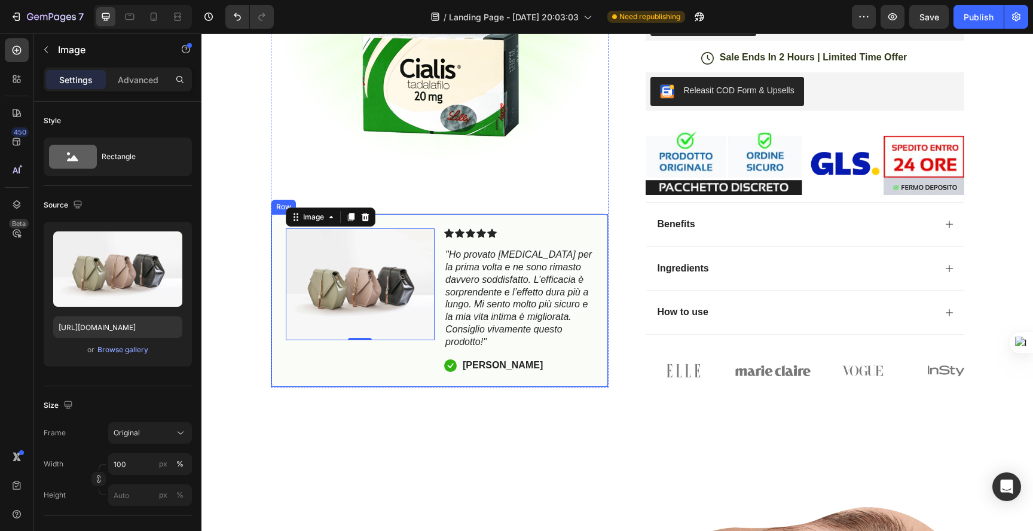
click at [484, 359] on strong "[PERSON_NAME]" at bounding box center [502, 364] width 80 height 10
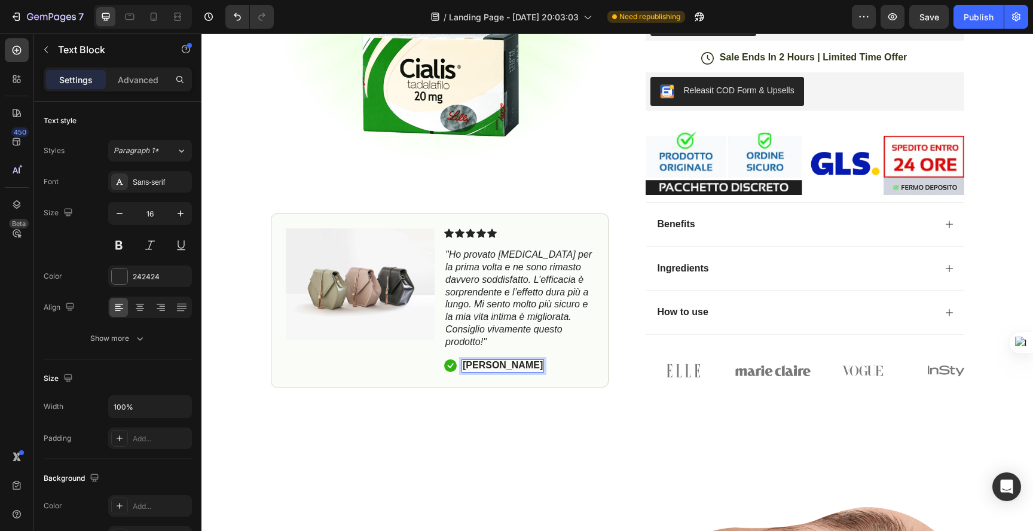
click at [483, 359] on strong "[PERSON_NAME]" at bounding box center [502, 364] width 80 height 10
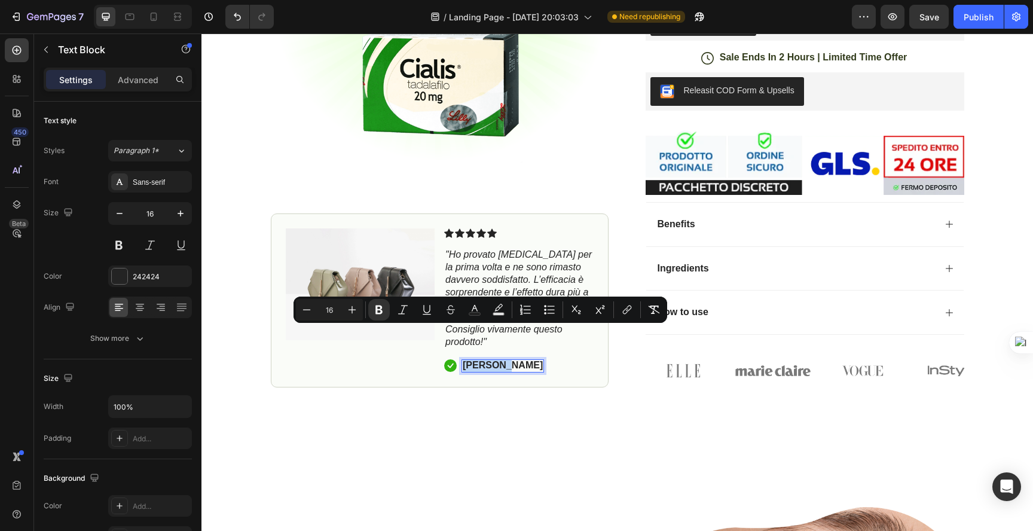
copy strong "Emanuele"
click at [342, 254] on img at bounding box center [360, 284] width 149 height 112
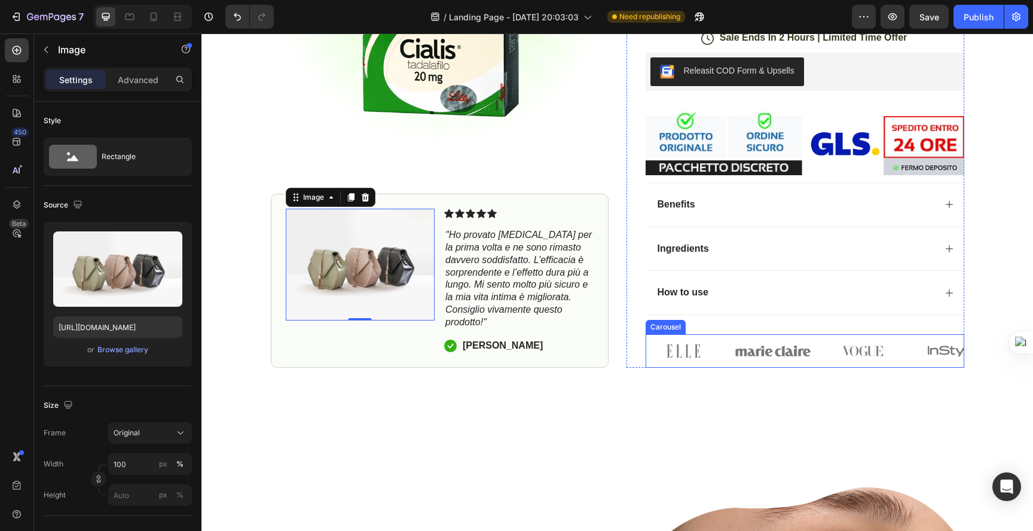
scroll to position [394, 0]
click at [666, 333] on img at bounding box center [682, 349] width 75 height 33
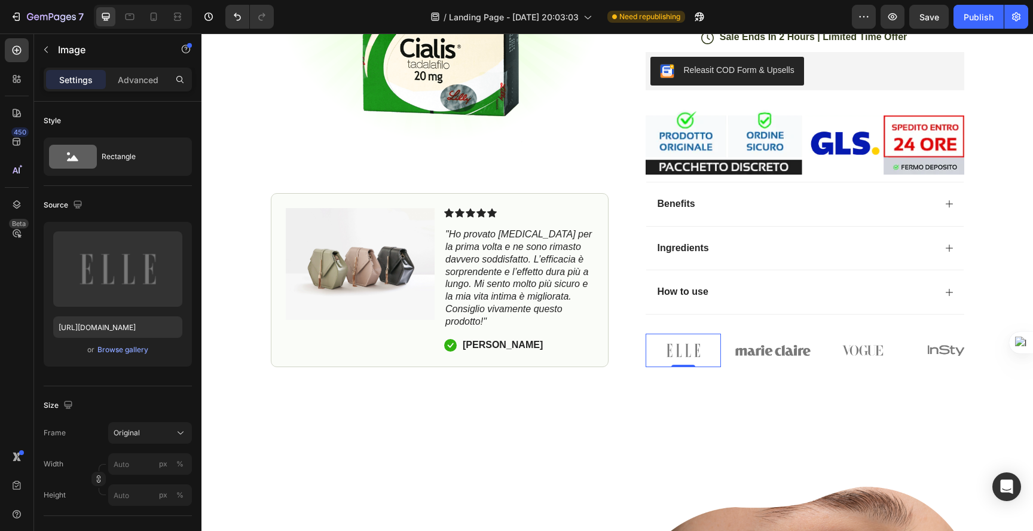
click at [725, 333] on div "Image 0 Image Image Image Image" at bounding box center [804, 349] width 318 height 33
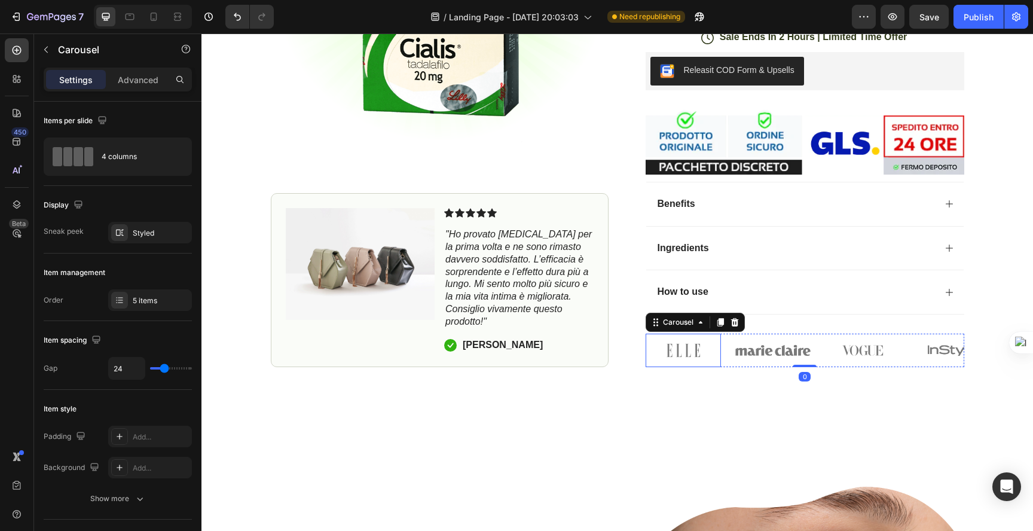
click at [689, 333] on img at bounding box center [682, 349] width 75 height 33
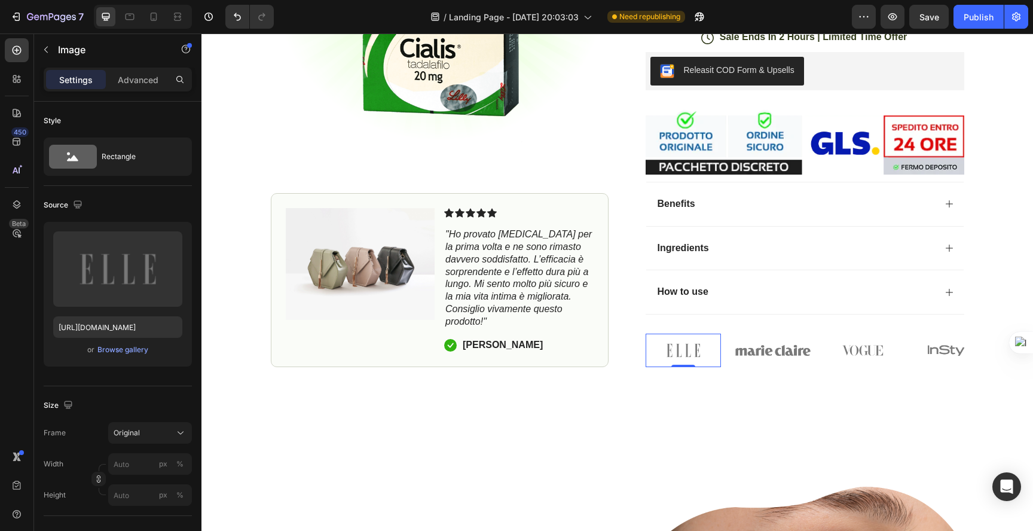
click at [682, 333] on img at bounding box center [682, 349] width 75 height 33
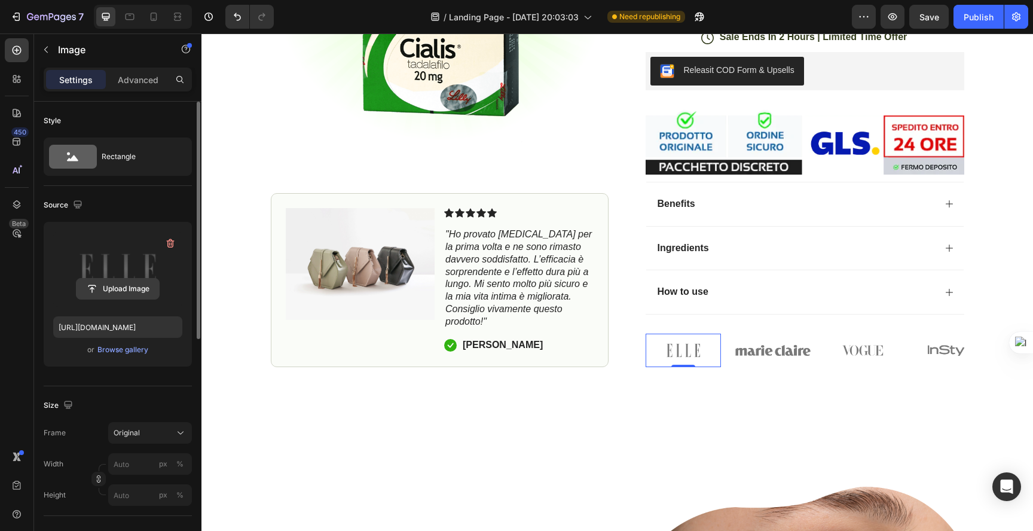
click at [128, 287] on input "file" at bounding box center [117, 288] width 82 height 20
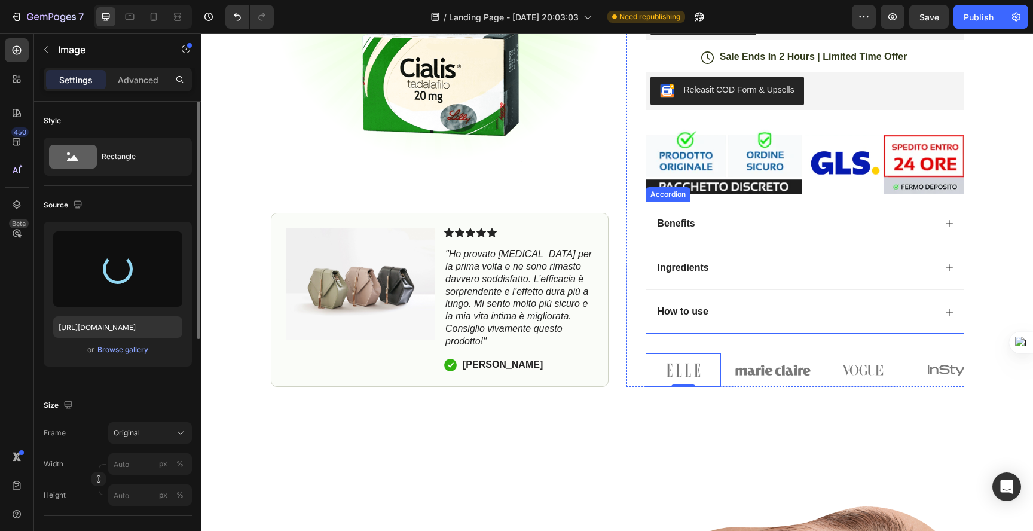
scroll to position [367, 0]
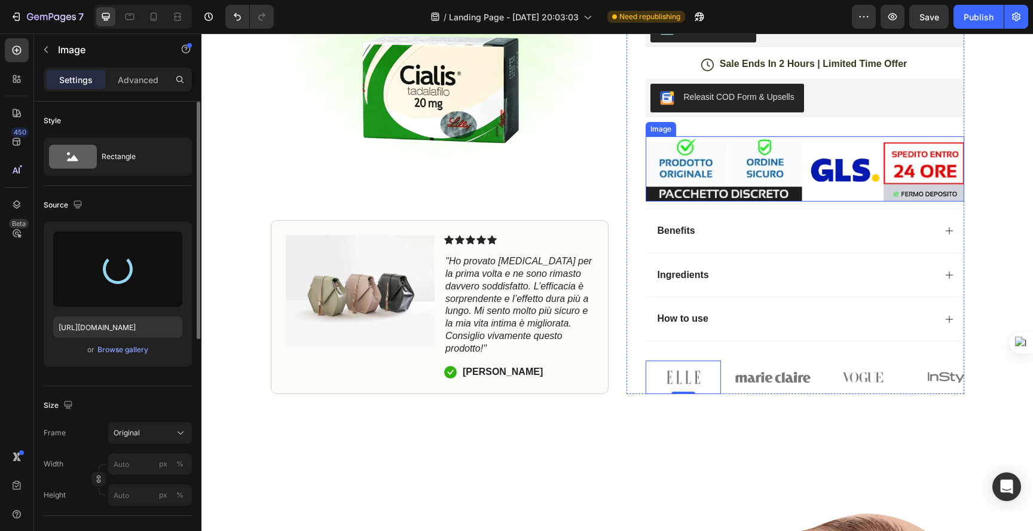
type input "https://cdn.shopify.com/s/files/1/0933/6740/2863/files/gempages_586307541647033…"
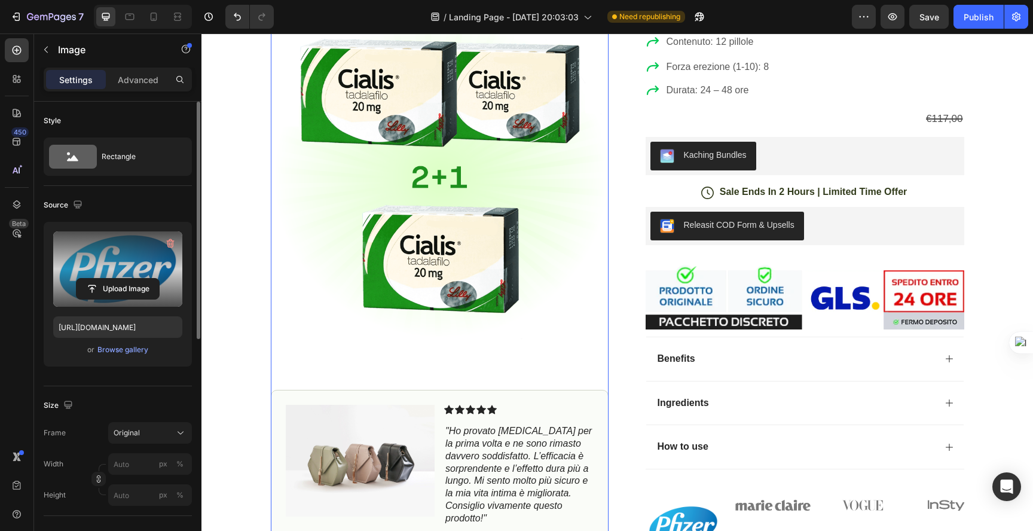
scroll to position [239, 0]
click at [682, 501] on img at bounding box center [682, 525] width 75 height 75
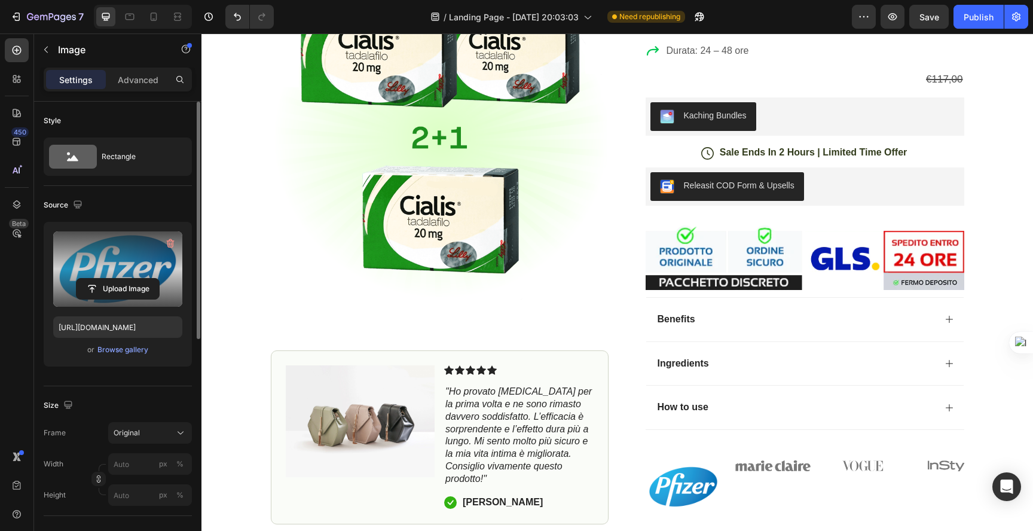
scroll to position [299, 0]
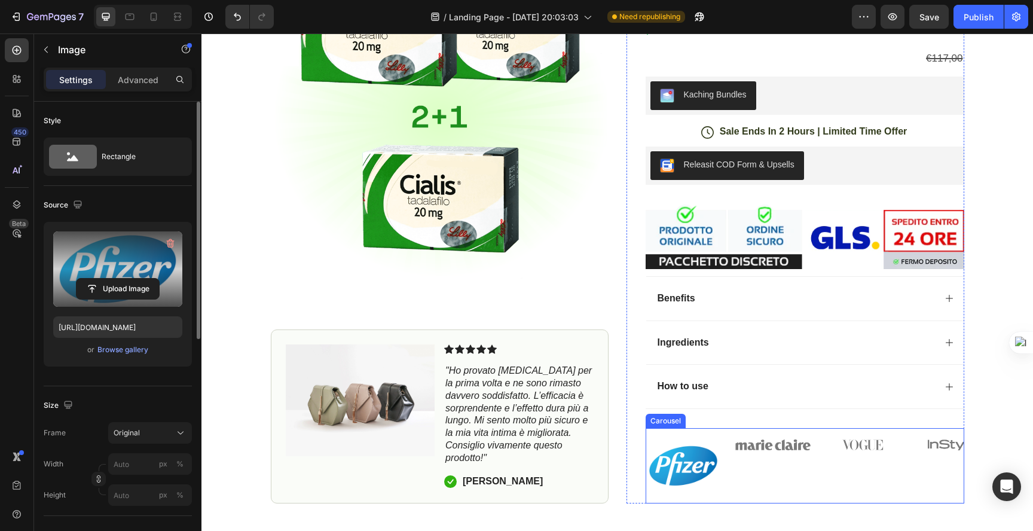
click at [750, 428] on img at bounding box center [772, 444] width 75 height 33
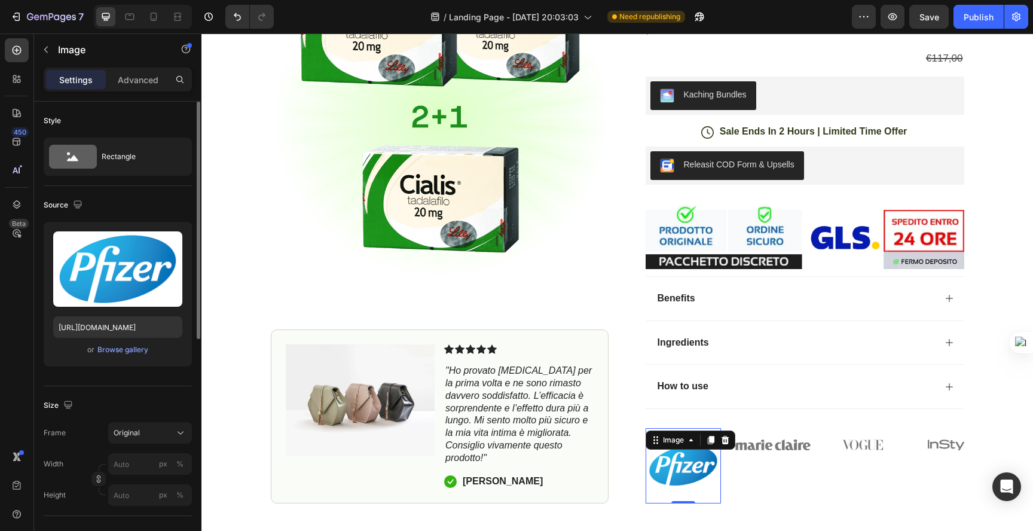
click at [656, 428] on div "Image 0" at bounding box center [682, 465] width 75 height 75
click at [620, 394] on div "Product Images Image Icon Icon Icon Icon Icon Icon List "Ho provato [MEDICAL_DA…" at bounding box center [617, 142] width 717 height 722
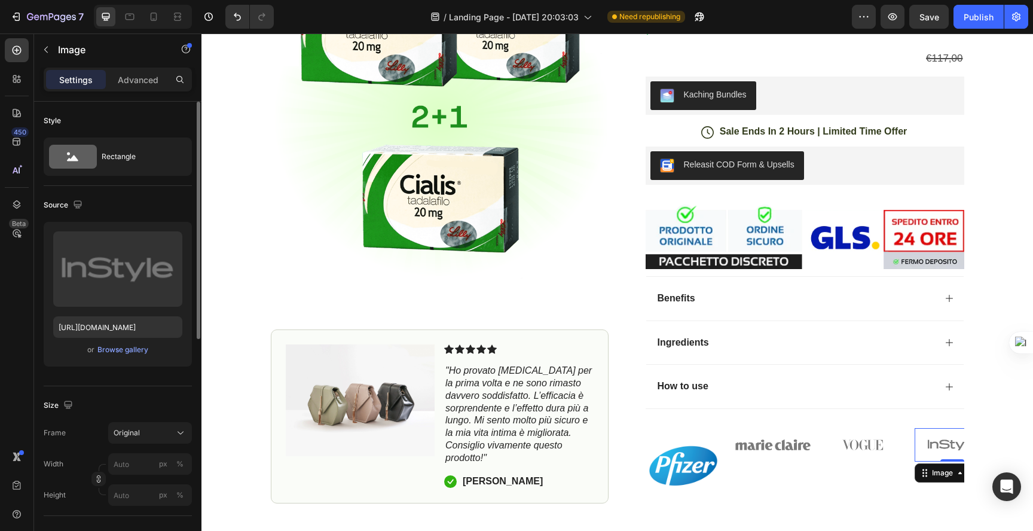
click at [920, 428] on img at bounding box center [951, 444] width 75 height 33
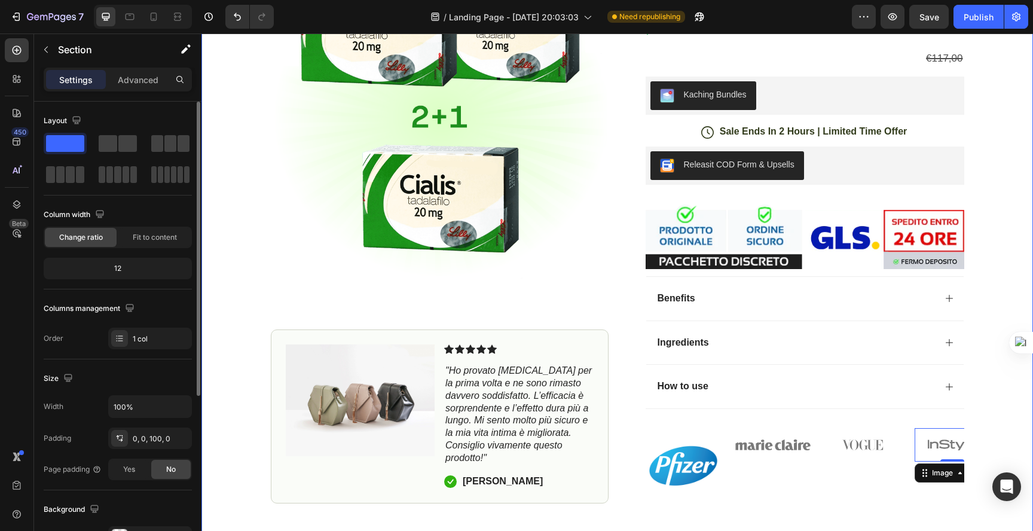
drag, startPoint x: 1007, startPoint y: 419, endPoint x: 981, endPoint y: 418, distance: 26.3
click at [1007, 419] on div "Icon Free Shipping Today Only Text Block Row Icon 84,000+ Happy Customer Text B…" at bounding box center [616, 131] width 831 height 745
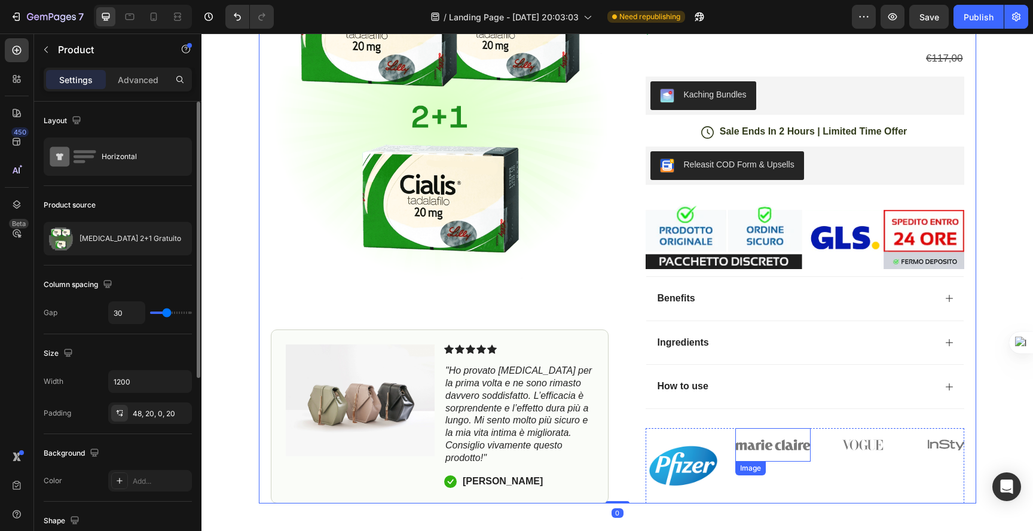
click at [746, 428] on img at bounding box center [772, 444] width 75 height 33
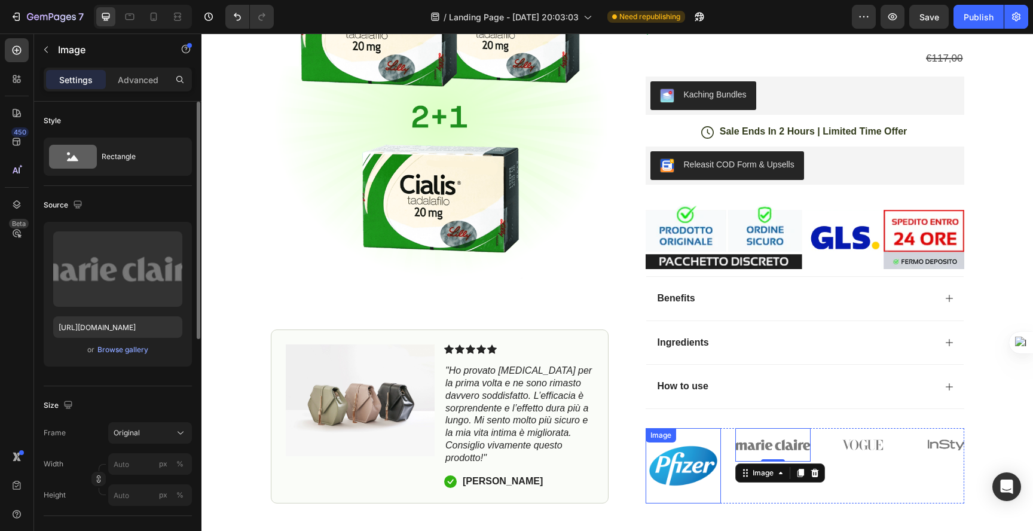
click at [703, 428] on img at bounding box center [682, 465] width 75 height 75
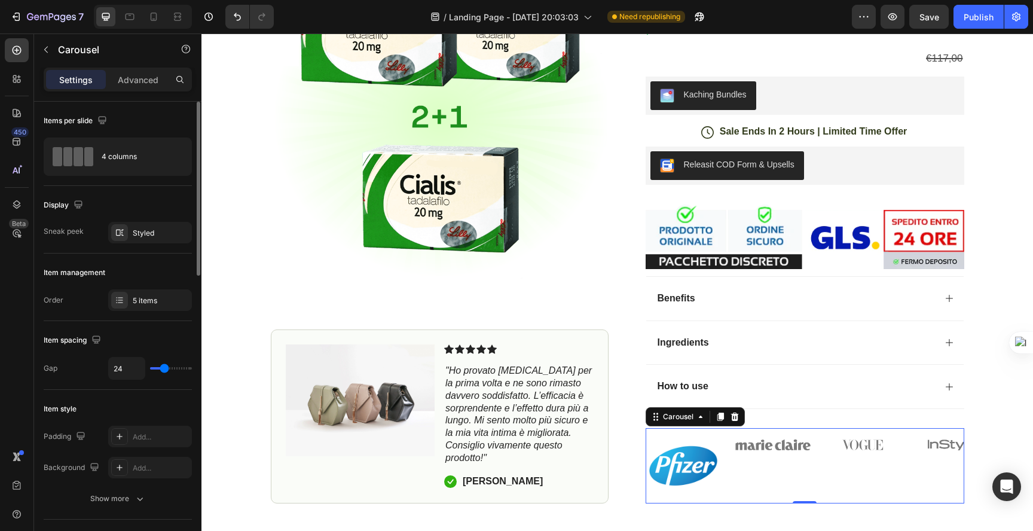
click at [787, 432] on div "Image" at bounding box center [772, 465] width 75 height 75
click at [772, 428] on img at bounding box center [772, 444] width 75 height 33
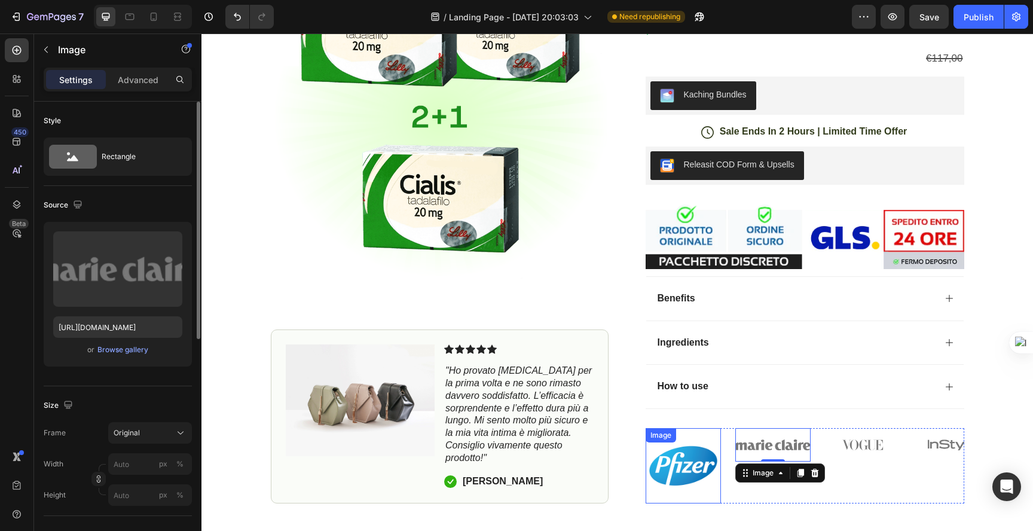
click at [674, 437] on img at bounding box center [682, 465] width 75 height 75
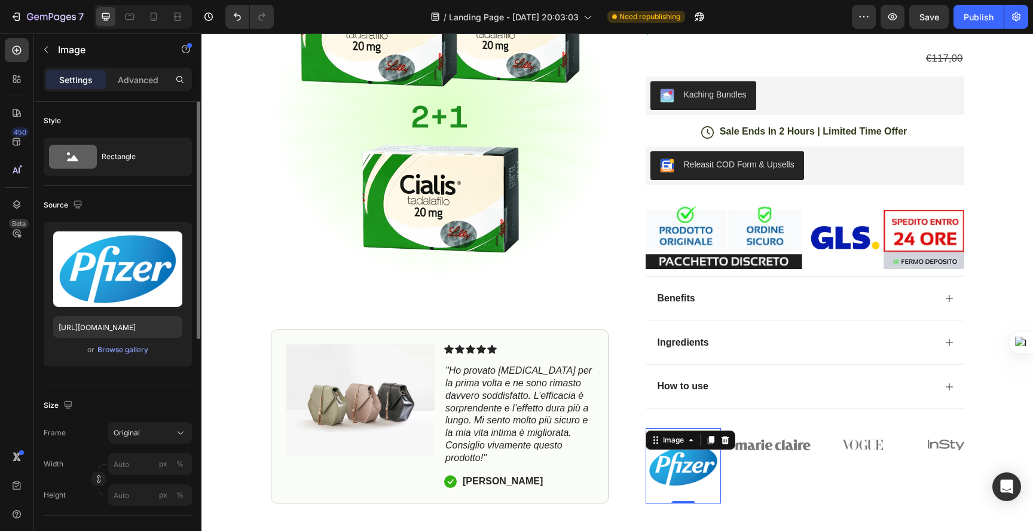
click at [755, 437] on div "Image" at bounding box center [772, 465] width 75 height 75
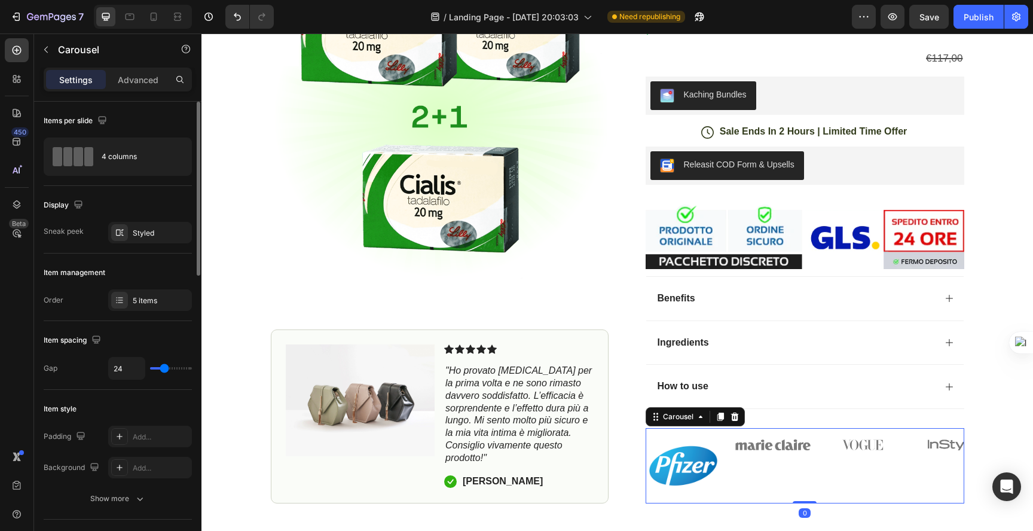
click at [923, 442] on div "Image" at bounding box center [951, 465] width 75 height 75
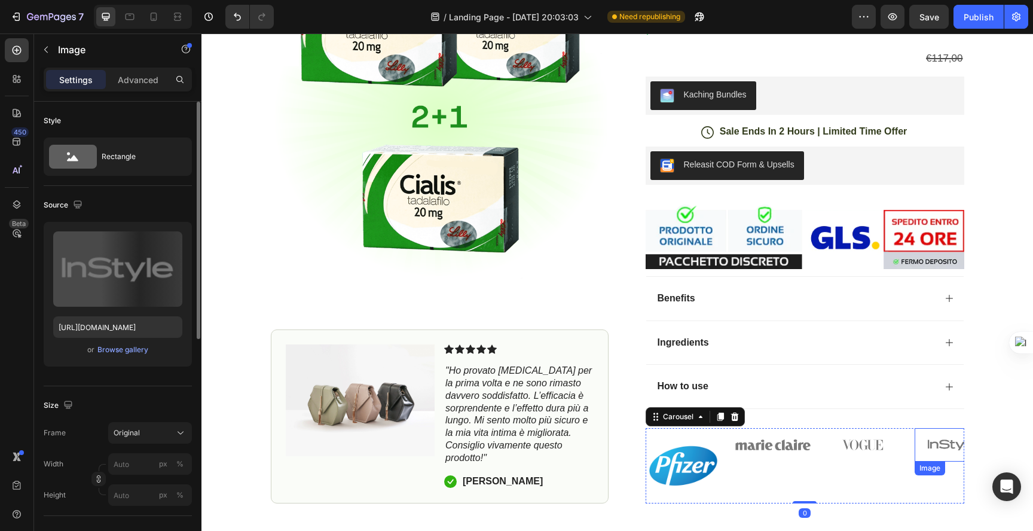
click at [938, 428] on img at bounding box center [951, 444] width 75 height 33
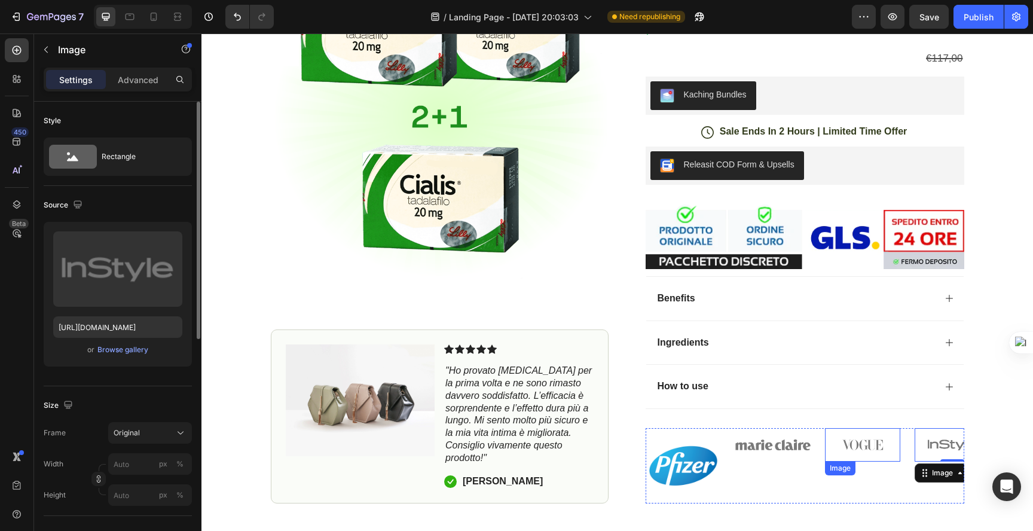
click at [852, 428] on img at bounding box center [862, 444] width 75 height 33
click at [1010, 434] on div "Icon Free Shipping Today Only Text Block Row Icon 84,000+ Happy Customer Text B…" at bounding box center [616, 131] width 831 height 745
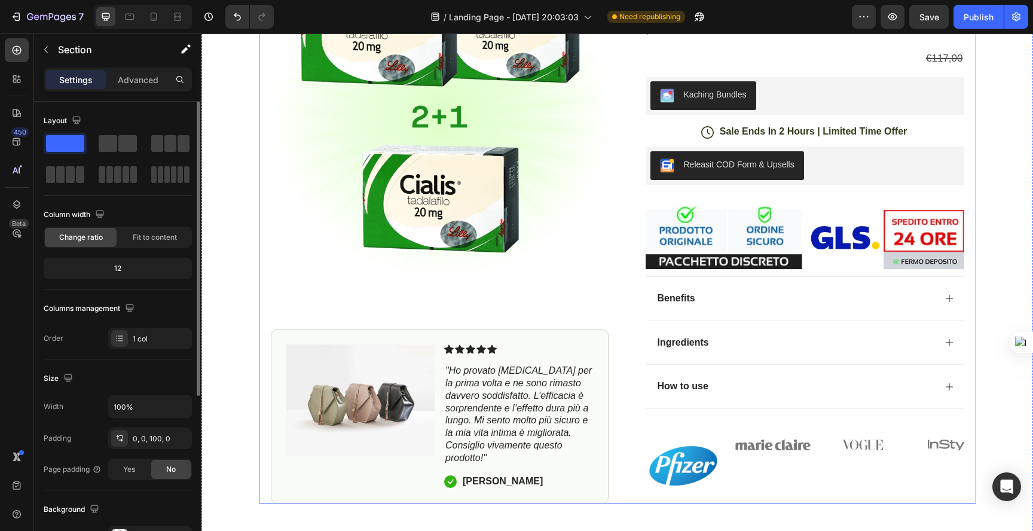
click at [880, 438] on div "Image" at bounding box center [862, 465] width 75 height 75
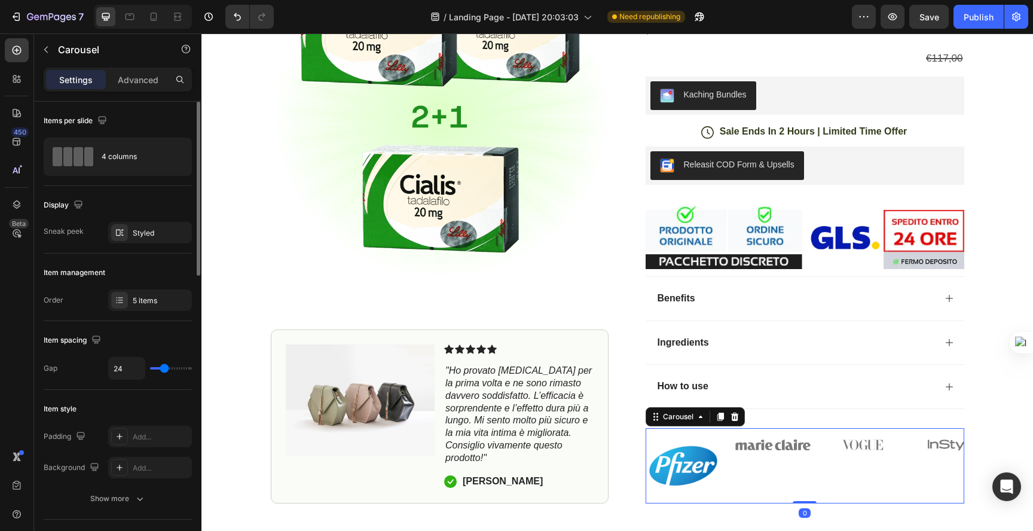
click at [721, 454] on div "Image Image Image Image Image" at bounding box center [804, 465] width 318 height 75
click at [730, 412] on icon at bounding box center [734, 416] width 8 height 8
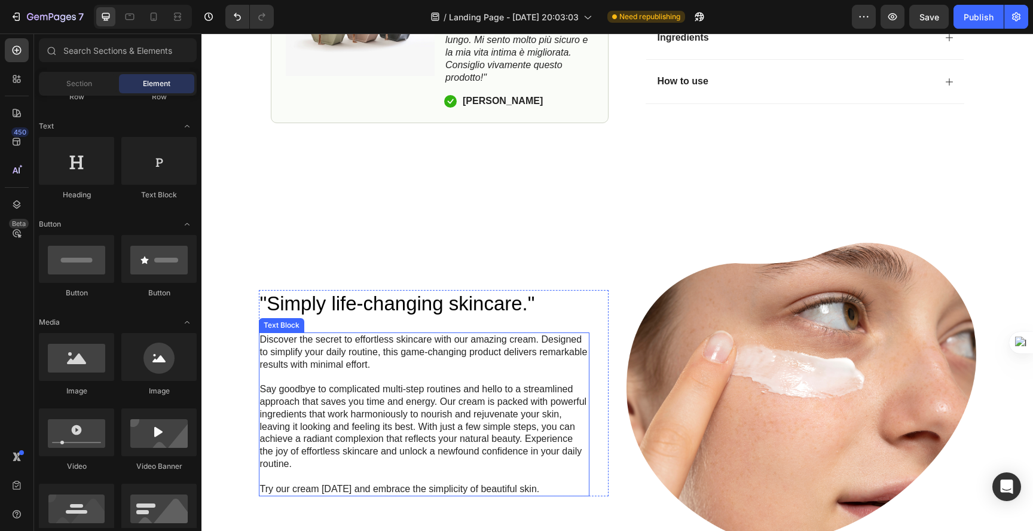
scroll to position [665, 0]
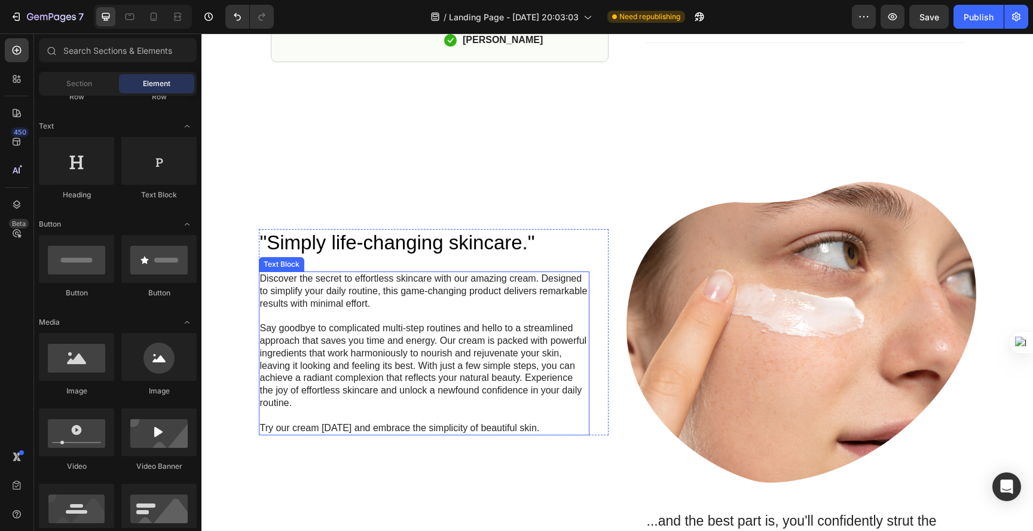
click at [373, 322] on p "Say goodbye to complicated multi-step routines and hello to a streamlined appro…" at bounding box center [424, 365] width 328 height 87
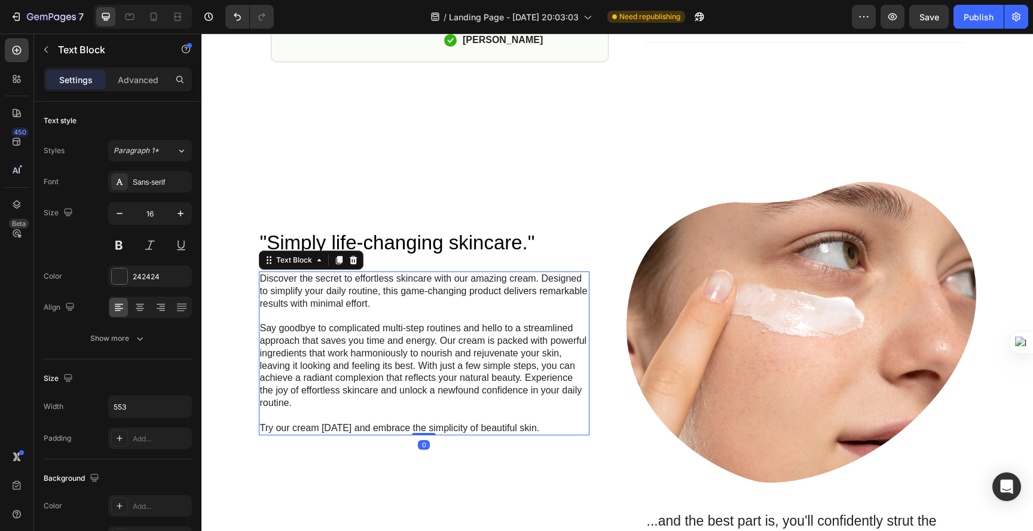
click at [288, 229] on h2 ""Simply life-changing skincare."" at bounding box center [424, 243] width 330 height 28
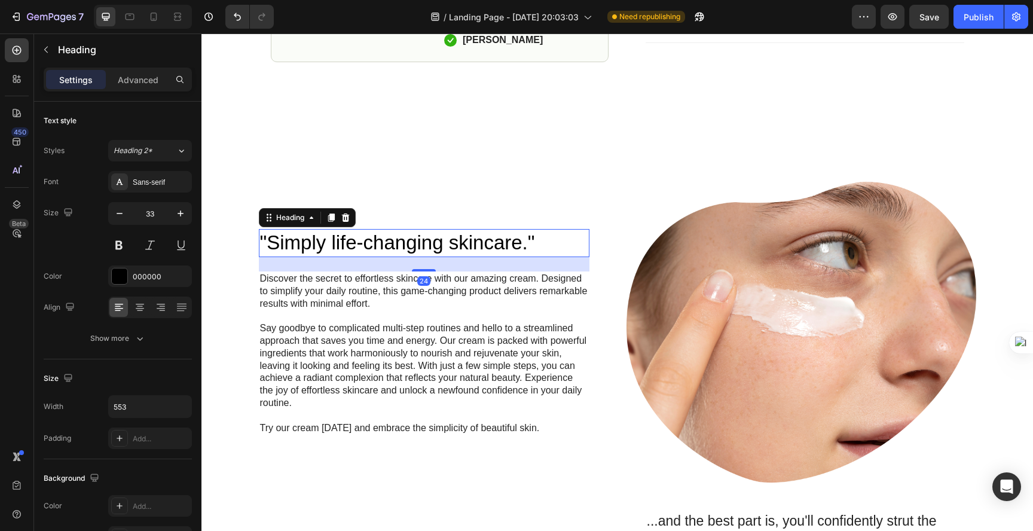
click at [304, 277] on p "Discover the secret to effortless skincare with our amazing cream. Designed to …" at bounding box center [424, 290] width 328 height 37
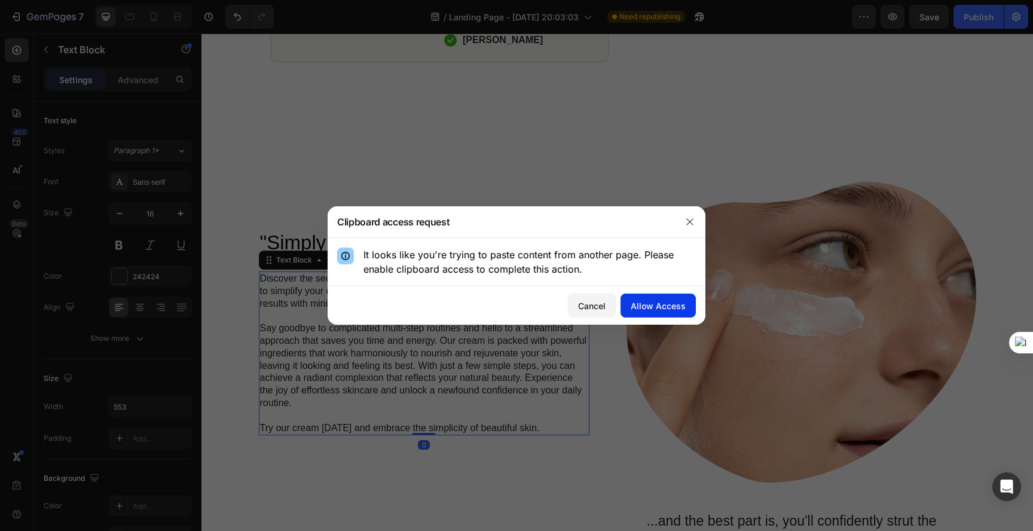
click at [654, 307] on div "Allow Access" at bounding box center [657, 305] width 55 height 13
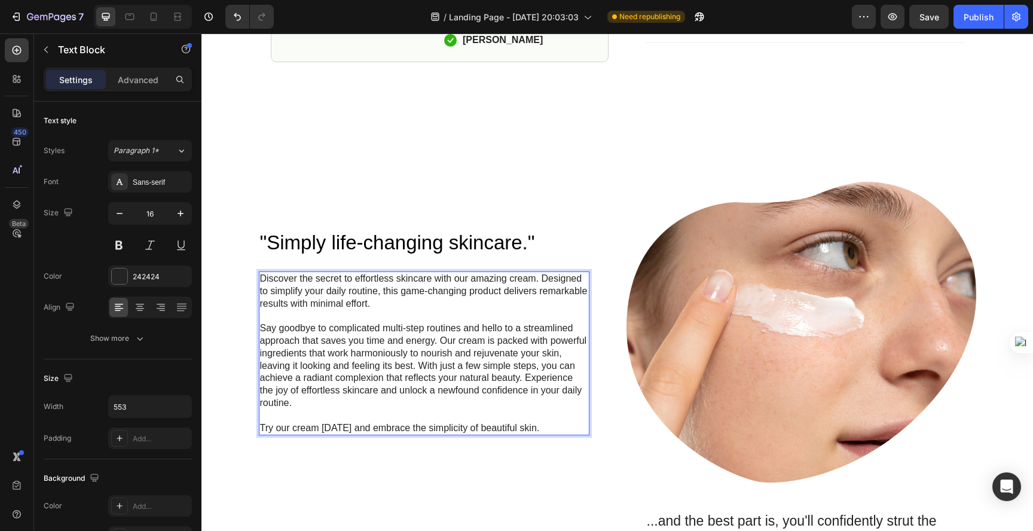
click at [394, 310] on p "Rich Text Editor. Editing area: main" at bounding box center [424, 316] width 328 height 13
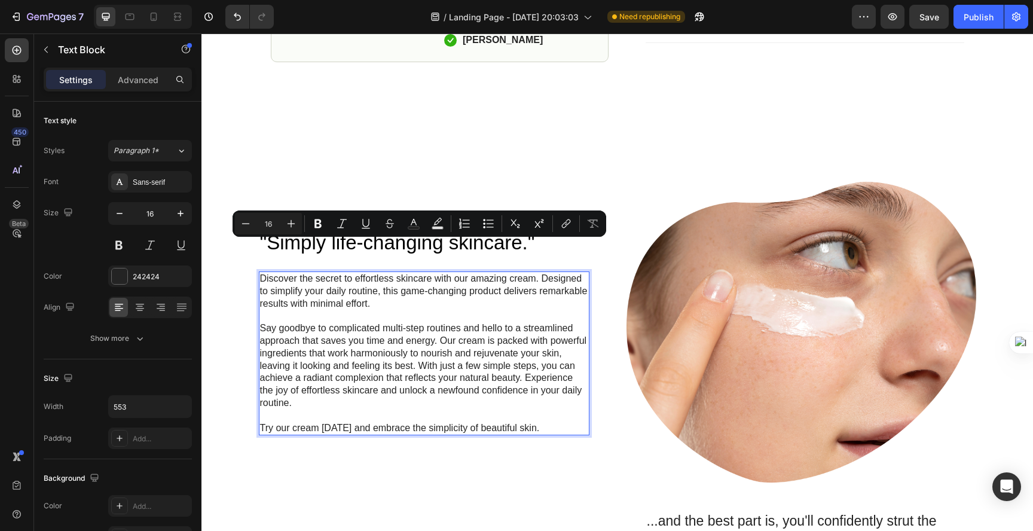
scroll to position [643, 0]
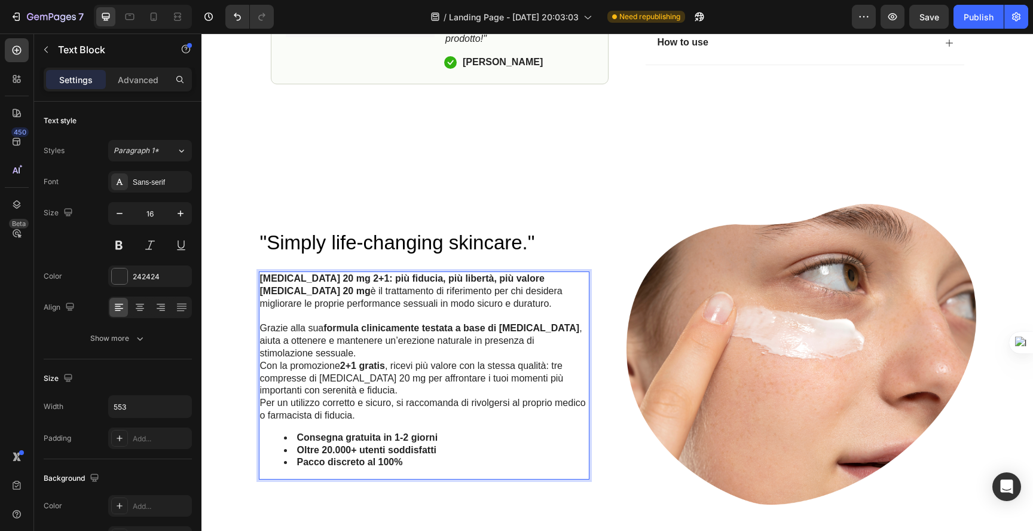
click at [314, 285] on p "Cialis 20 mg è il trattamento di riferimento per chi desidera migliorare le pro…" at bounding box center [424, 322] width 328 height 75
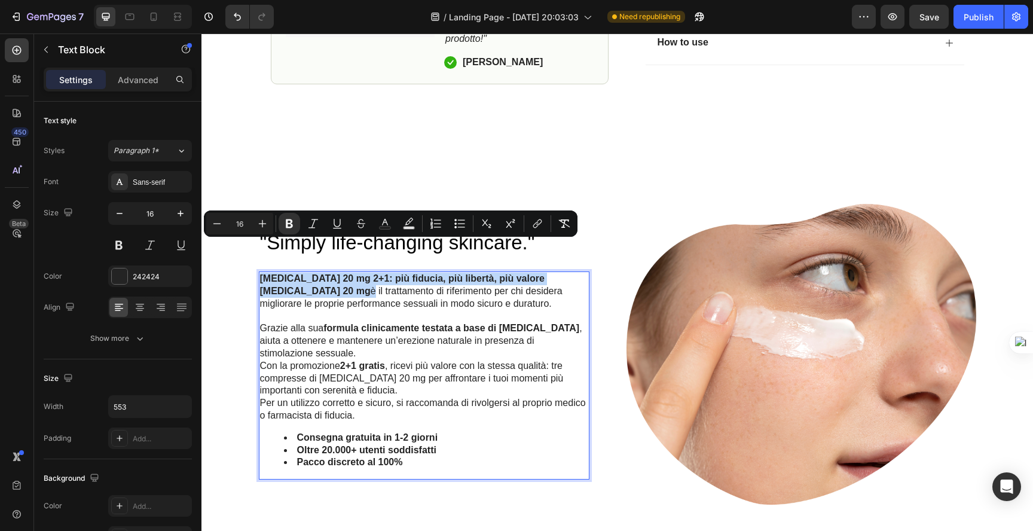
drag, startPoint x: 313, startPoint y: 262, endPoint x: 256, endPoint y: 244, distance: 59.0
click at [259, 271] on div "Cialis 20 mg 2+1: più fiducia, più libertà, più valore Cialis 20 mg è il tratta…" at bounding box center [424, 375] width 330 height 208
click at [326, 285] on p "Cialis 20 mg è il trattamento di riferimento per chi desidera migliorare le pro…" at bounding box center [424, 322] width 328 height 75
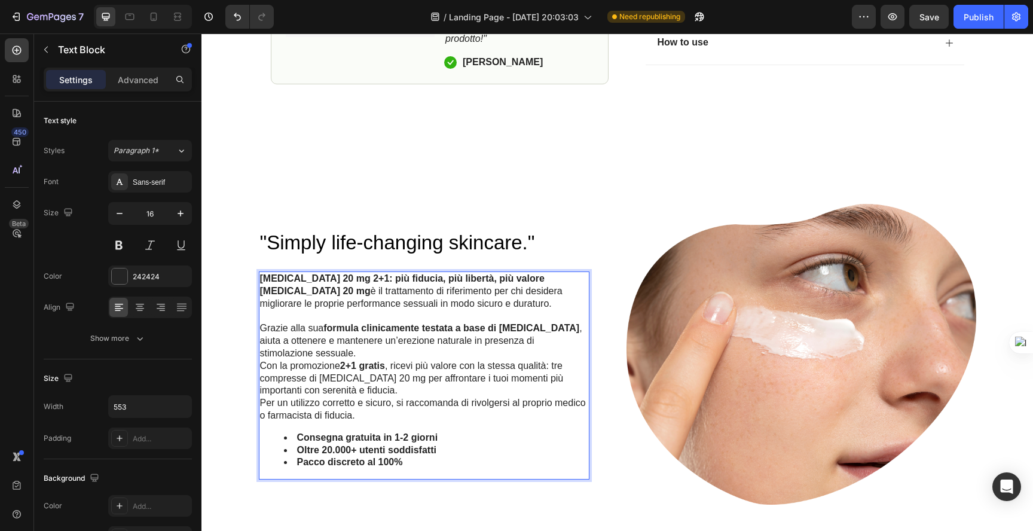
click at [331, 273] on strong "[MEDICAL_DATA] 20 mg 2+1: più fiducia, più libertà, più valore" at bounding box center [402, 278] width 284 height 10
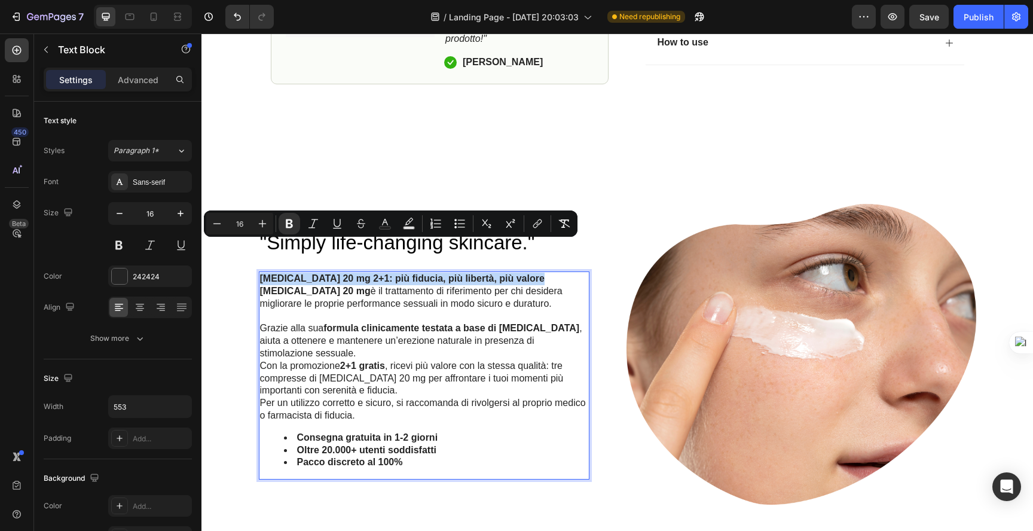
copy strong "[MEDICAL_DATA] 20 mg 2+1: più fiducia, più libertà, più valore"
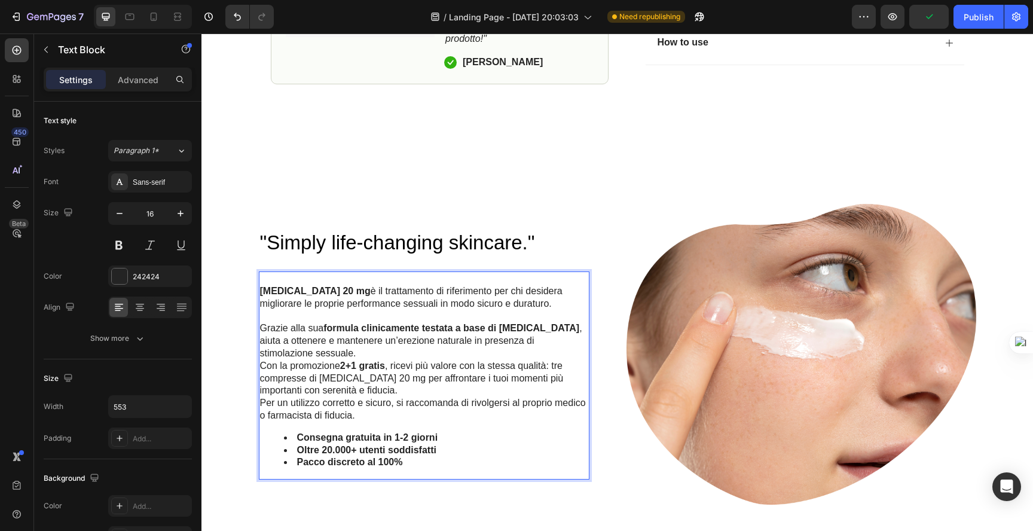
scroll to position [650, 0]
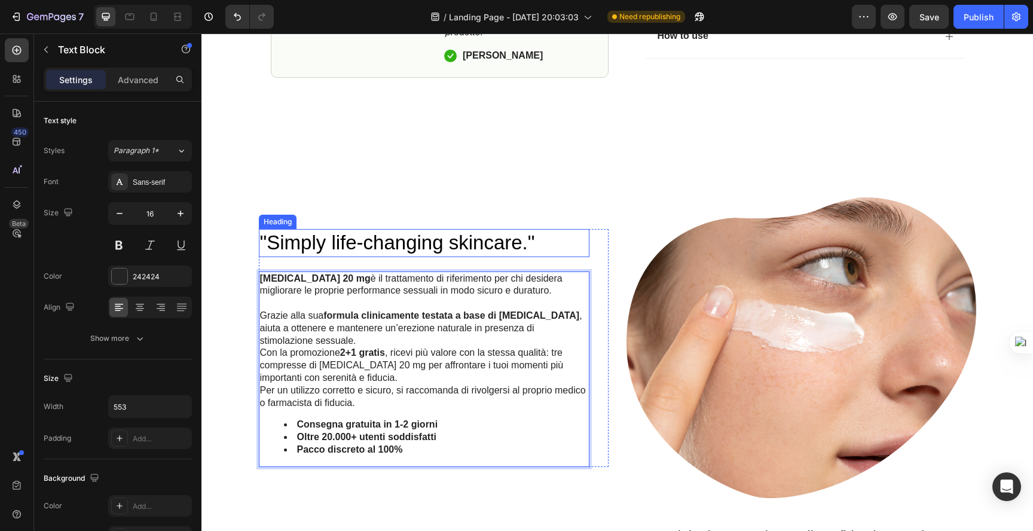
click at [323, 229] on h2 ""Simply life-changing skincare."" at bounding box center [424, 243] width 330 height 28
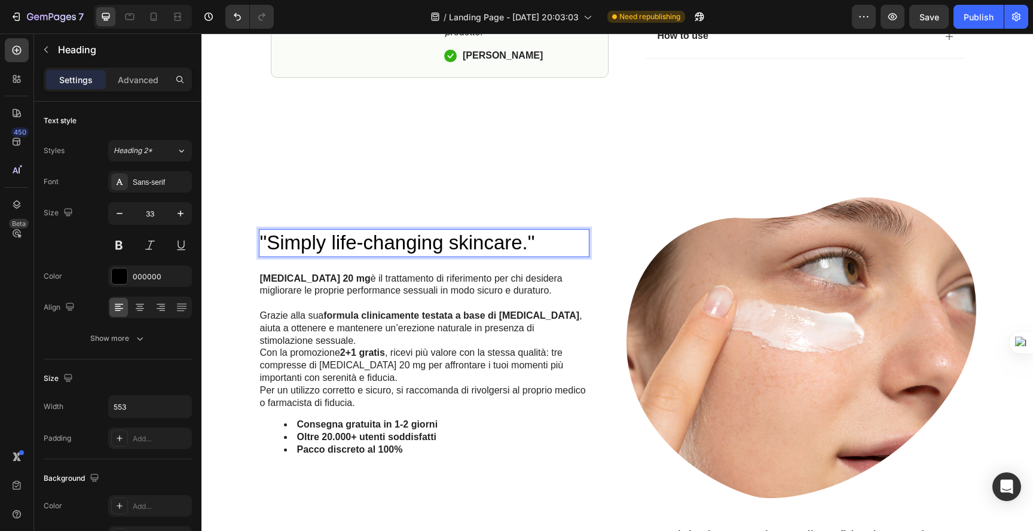
click at [323, 229] on h2 ""Simply life-changing skincare."" at bounding box center [424, 243] width 330 height 28
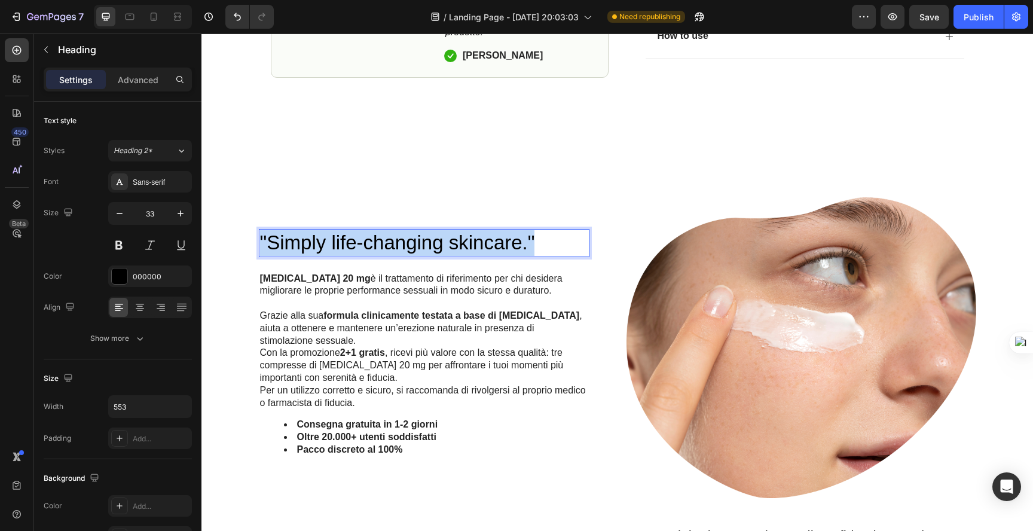
click at [323, 230] on p ""Simply life-changing skincare."" at bounding box center [424, 243] width 328 height 26
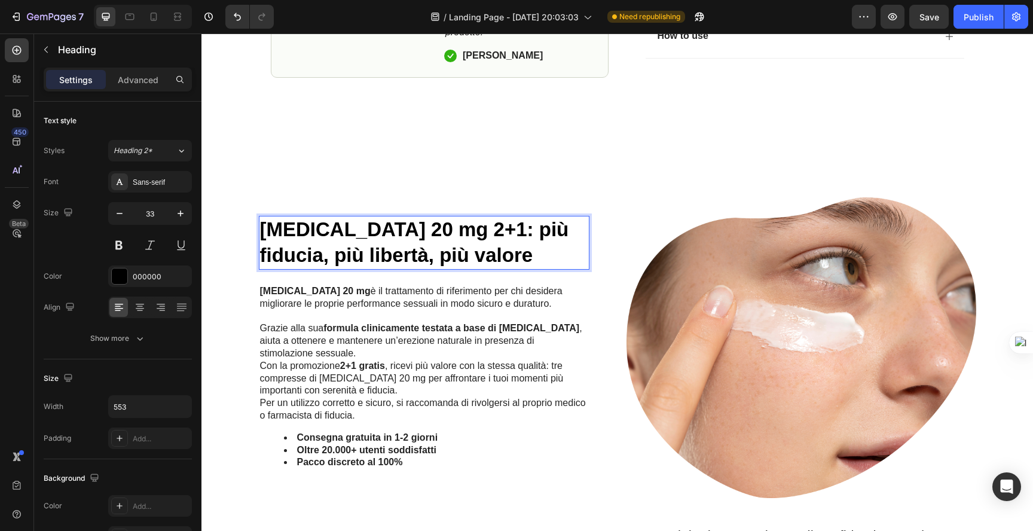
scroll to position [636, 0]
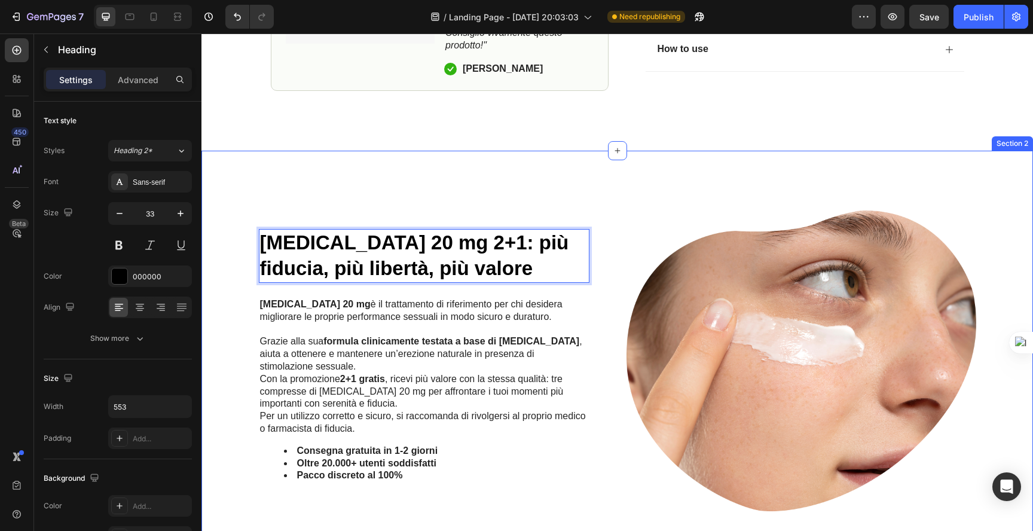
click at [400, 169] on div "Cialis 20 mg 2+1: più fiducia, più libertà, più valore Heading 24 Cialis 20 mg …" at bounding box center [616, 477] width 831 height 653
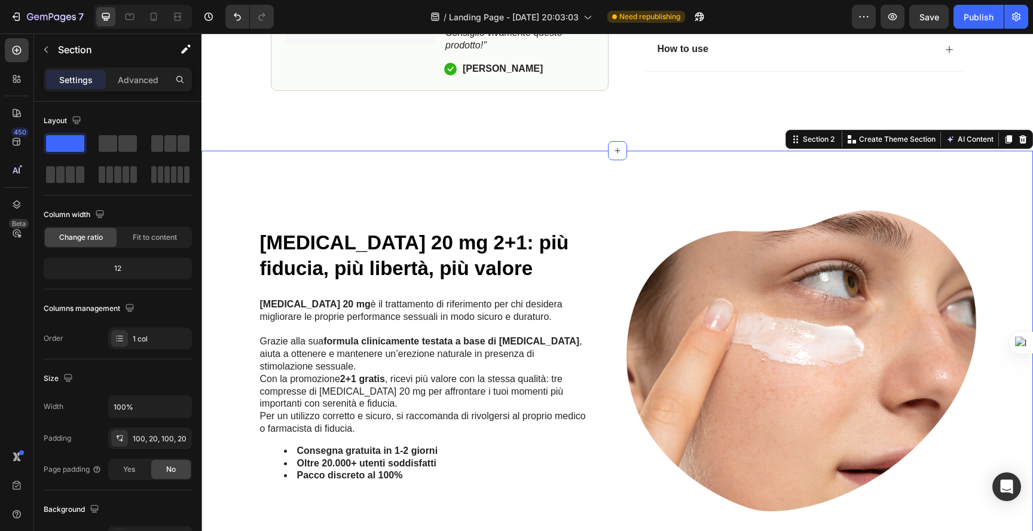
click at [225, 210] on div "⁠⁠⁠⁠⁠⁠⁠ Cialis 20 mg 2+1: più fiducia, più libertà, più valore Heading Cialis 2…" at bounding box center [616, 476] width 807 height 533
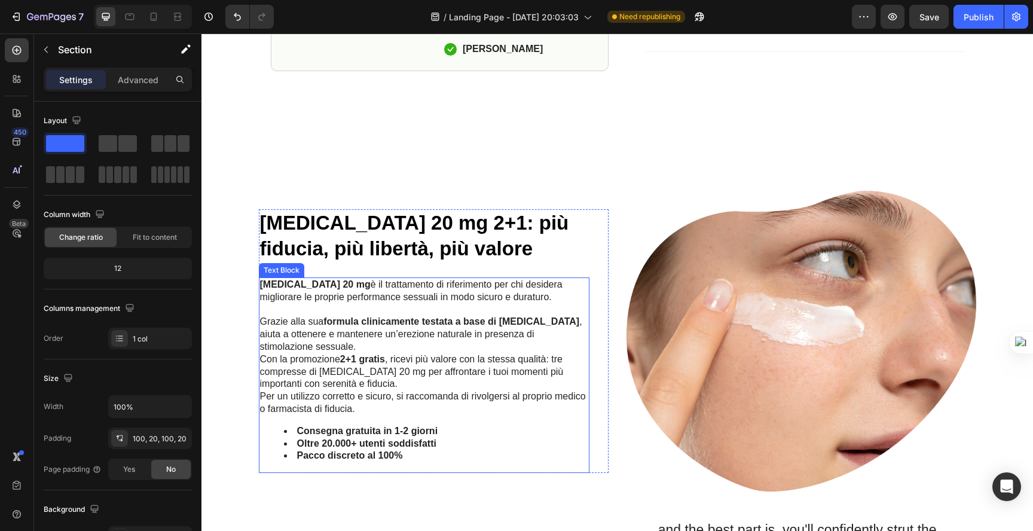
scroll to position [658, 0]
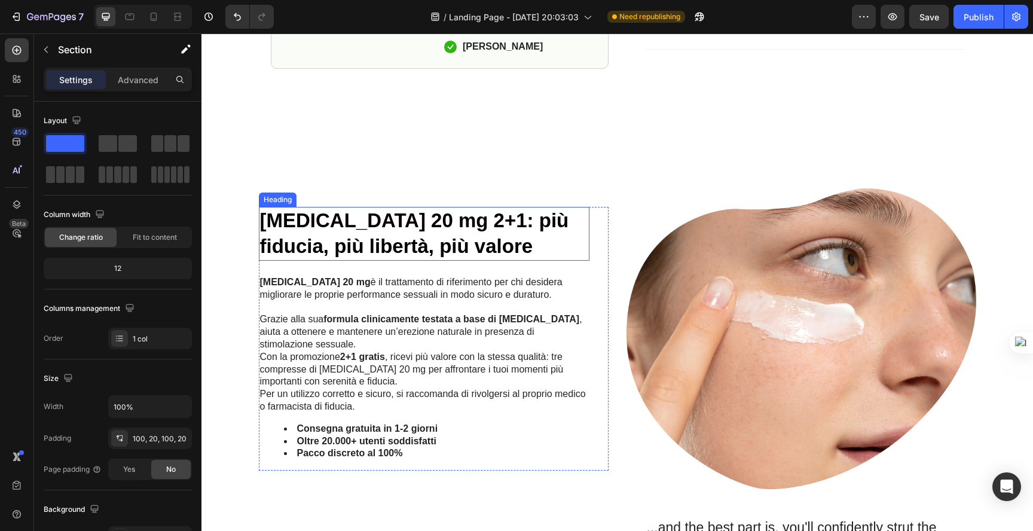
click at [358, 209] on strong "[MEDICAL_DATA] 20 mg 2+1: più fiducia, più libertà, più valore" at bounding box center [414, 233] width 309 height 48
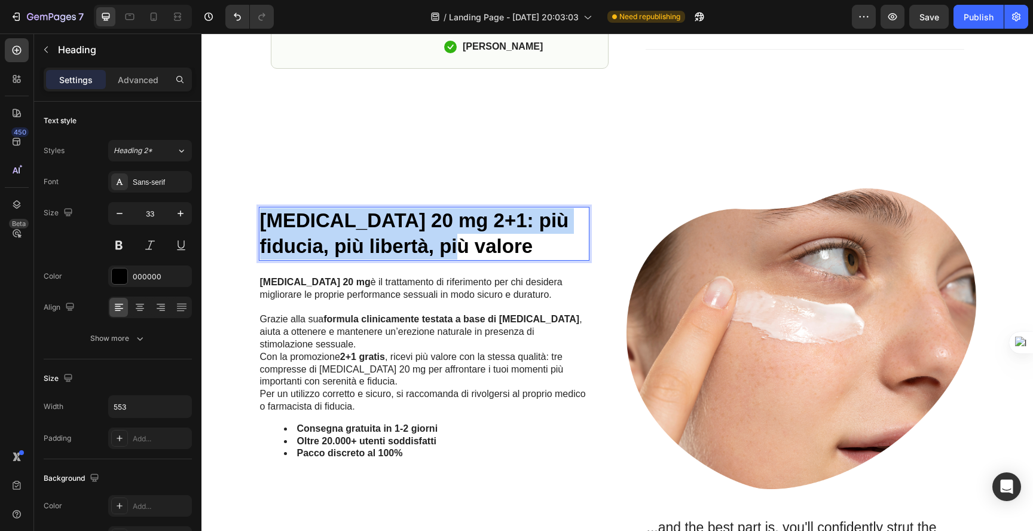
click at [358, 209] on strong "[MEDICAL_DATA] 20 mg 2+1: più fiducia, più libertà, più valore" at bounding box center [414, 233] width 309 height 48
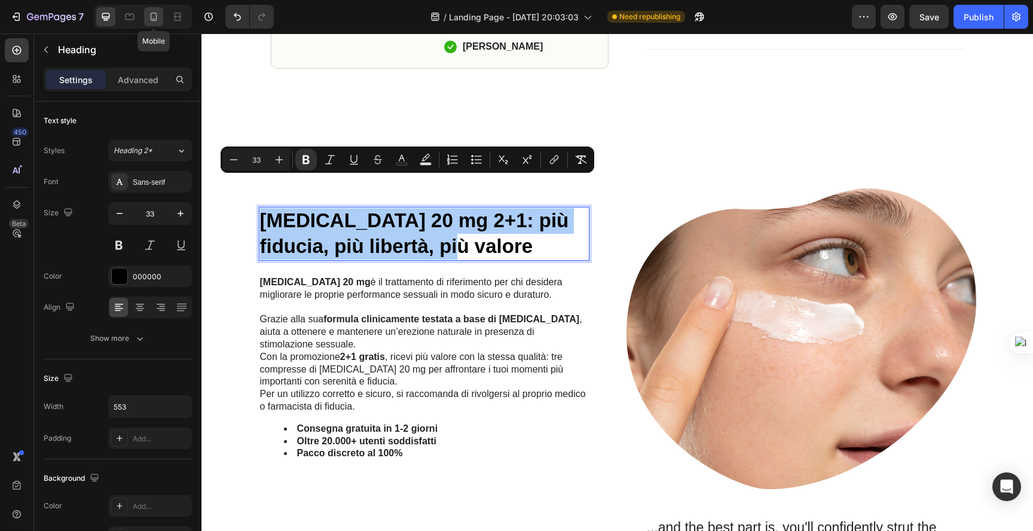
drag, startPoint x: 144, startPoint y: 19, endPoint x: 0, endPoint y: 186, distance: 220.3
click at [144, 19] on div at bounding box center [153, 16] width 19 height 19
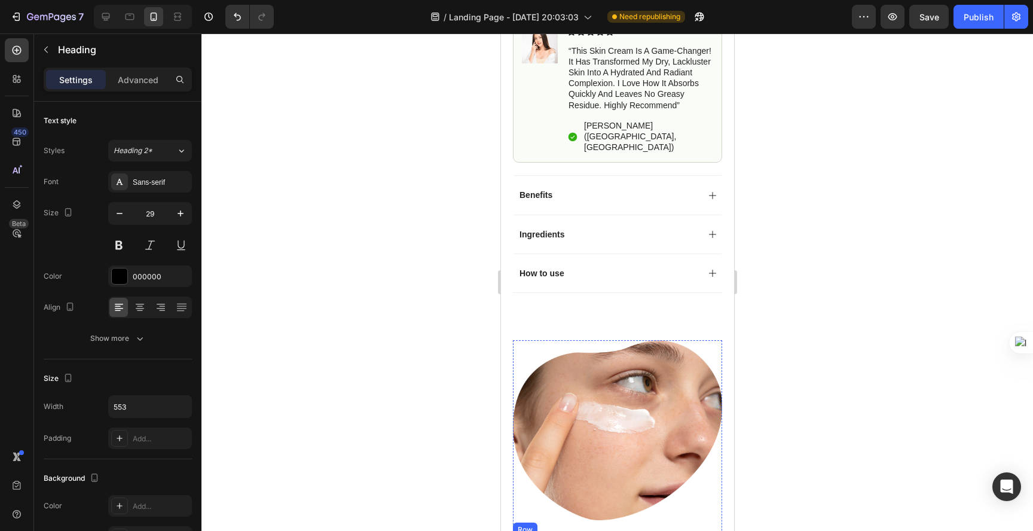
scroll to position [709, 0]
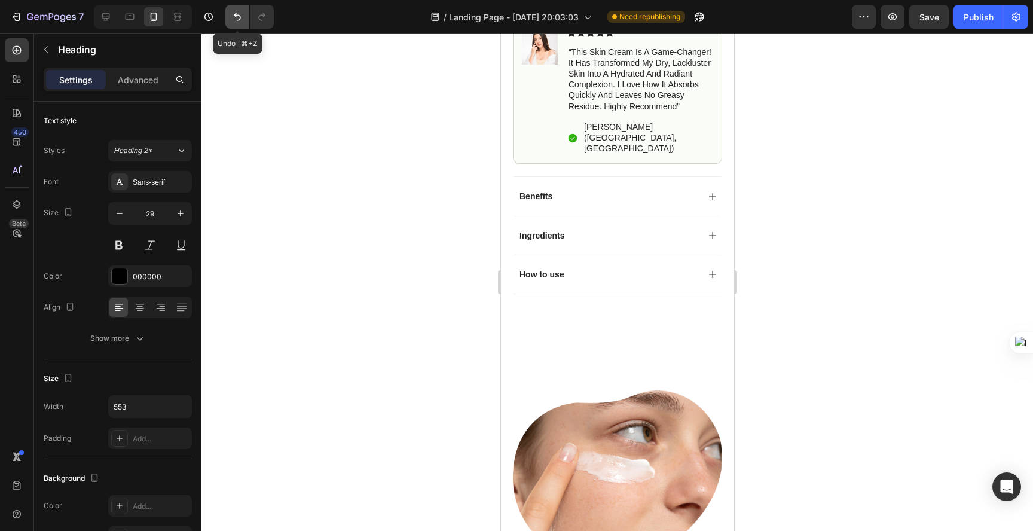
click at [235, 15] on icon "Undo/Redo" at bounding box center [237, 17] width 7 height 8
click at [130, 16] on icon at bounding box center [130, 17] width 12 height 12
type input "33"
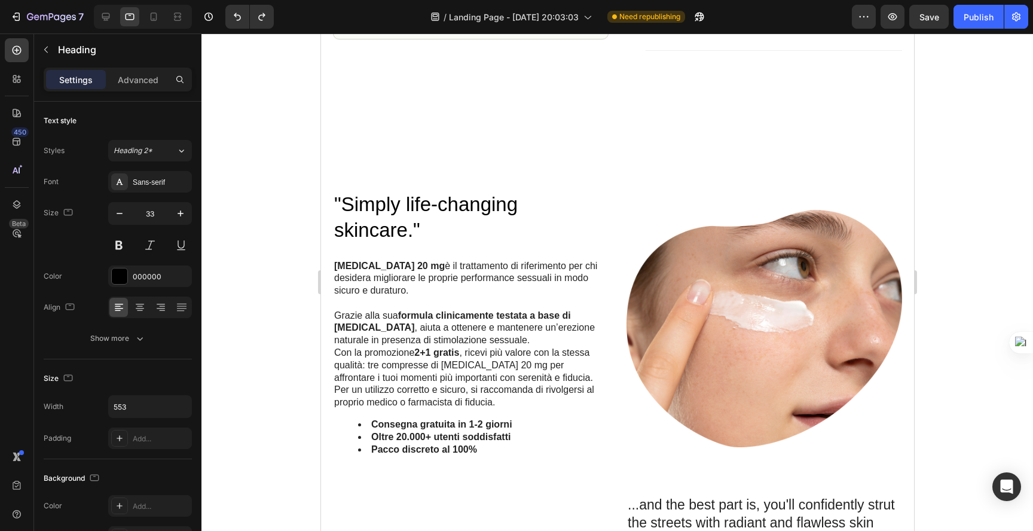
click at [400, 226] on h2 ""Simply life-changing skincare."" at bounding box center [469, 218] width 275 height 54
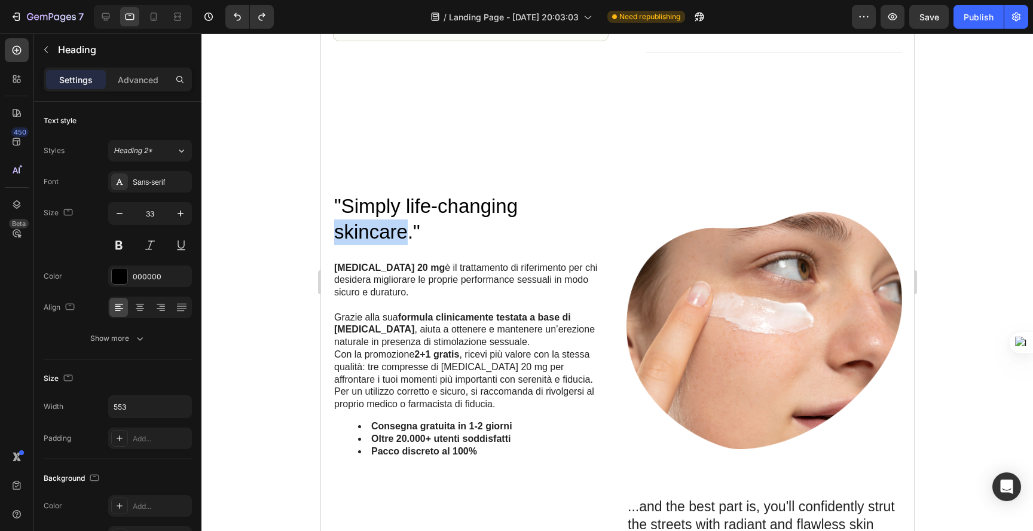
click at [400, 226] on p ""Simply life-changing skincare."" at bounding box center [469, 219] width 273 height 51
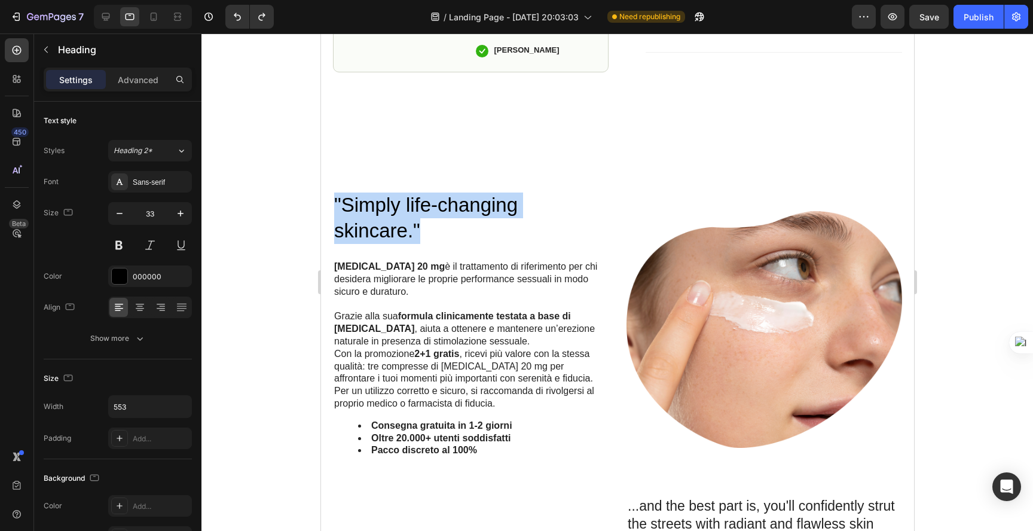
click at [400, 226] on p ""Simply life-changing skincare."" at bounding box center [469, 217] width 273 height 51
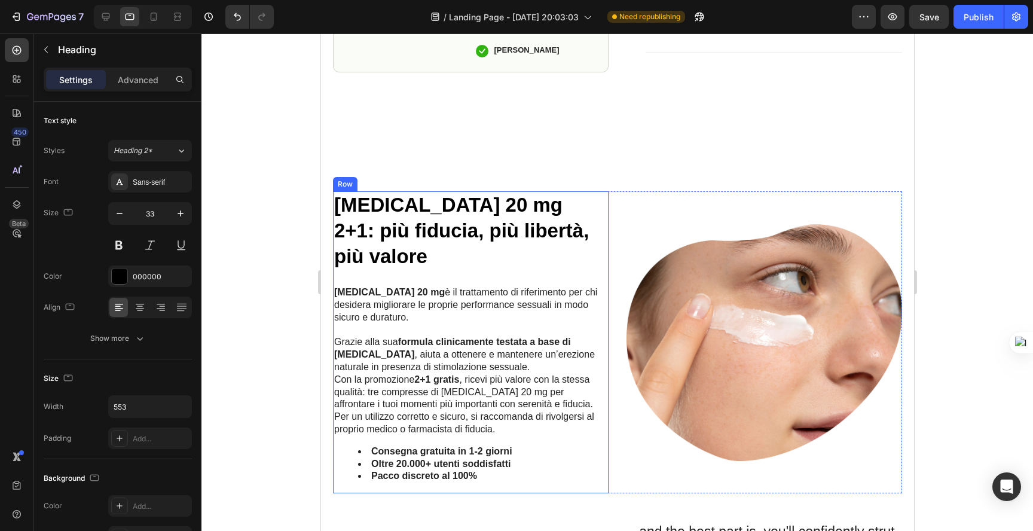
click at [592, 276] on div "Cialis 20 mg 2+1: più fiducia, più libertà, più valore Heading Cialis 20 mg è i…" at bounding box center [469, 342] width 275 height 302
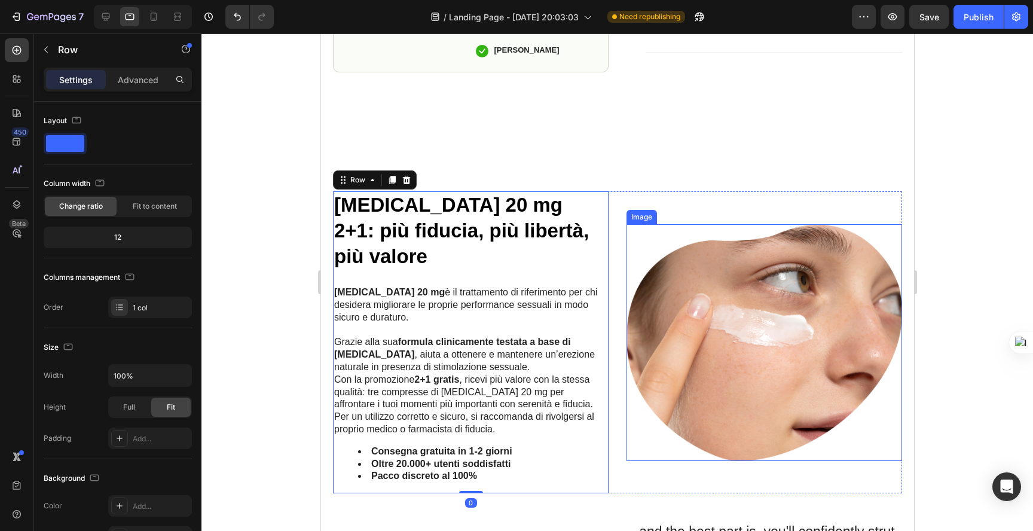
click at [718, 282] on img at bounding box center [763, 342] width 275 height 237
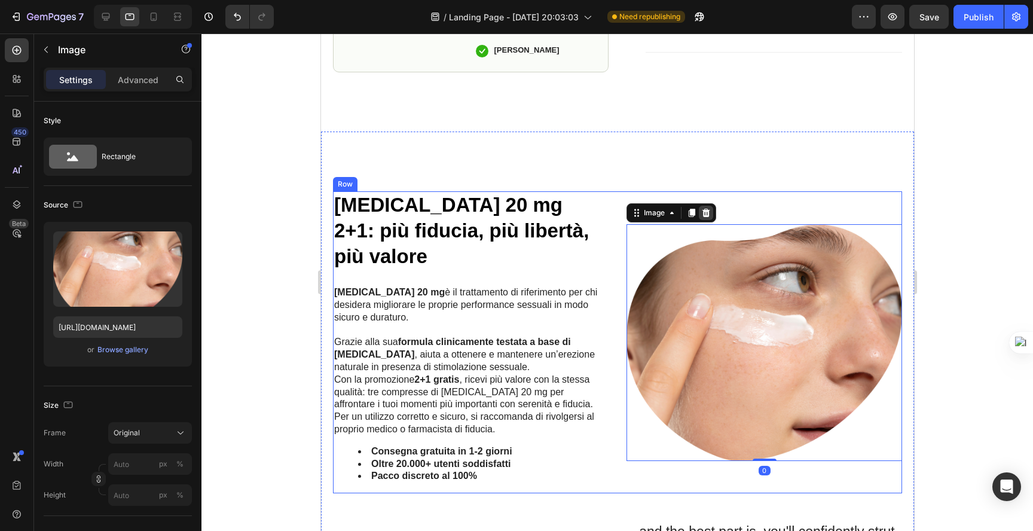
click at [705, 212] on div at bounding box center [705, 213] width 14 height 14
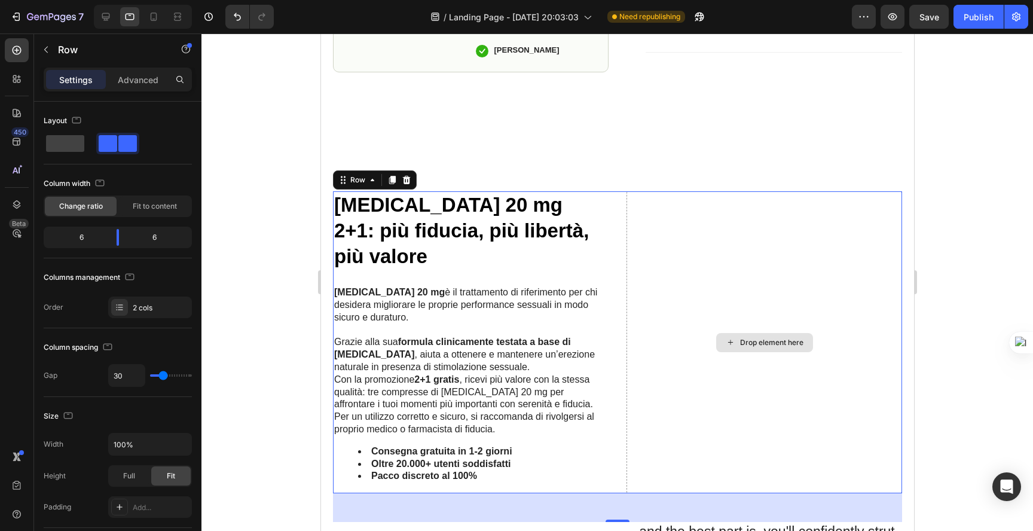
click at [735, 288] on div "Drop element here" at bounding box center [763, 342] width 275 height 302
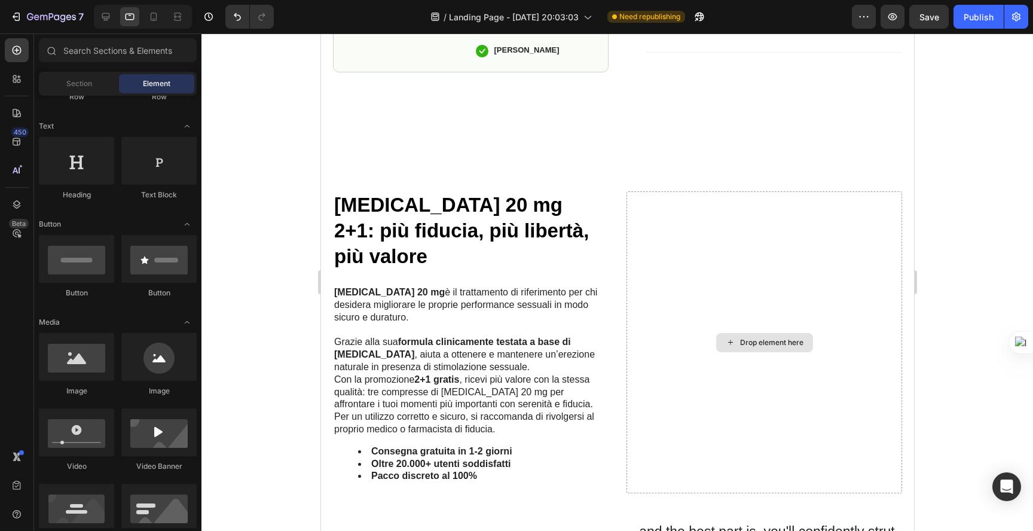
click at [755, 339] on div "Drop element here" at bounding box center [770, 343] width 63 height 10
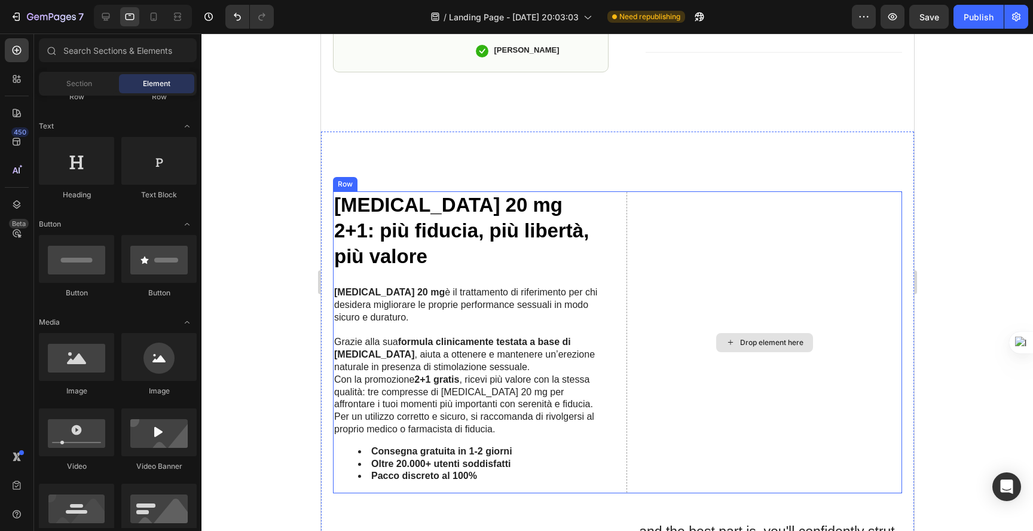
click at [784, 284] on div "Drop element here" at bounding box center [763, 342] width 275 height 302
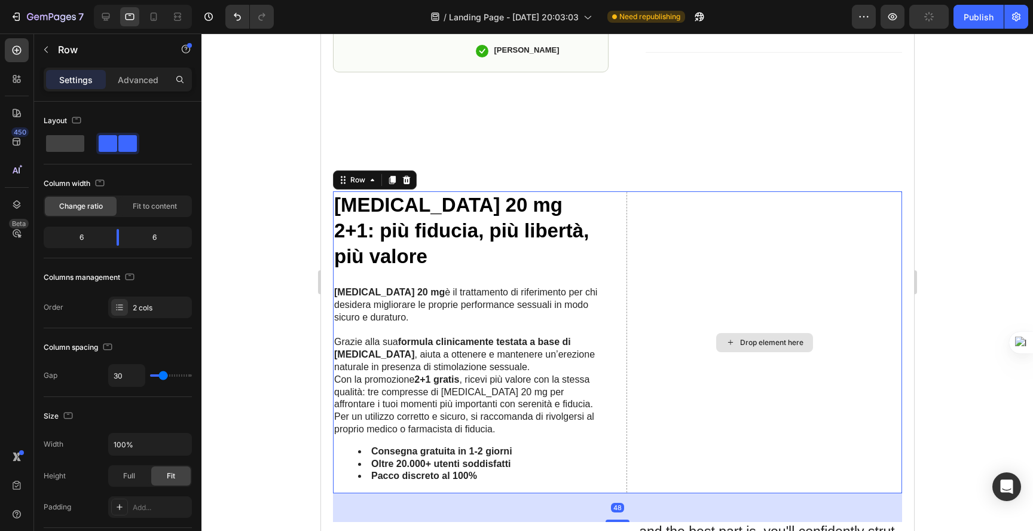
click at [722, 322] on div "Drop element here" at bounding box center [763, 342] width 275 height 302
click at [739, 333] on div "Drop element here" at bounding box center [763, 342] width 97 height 19
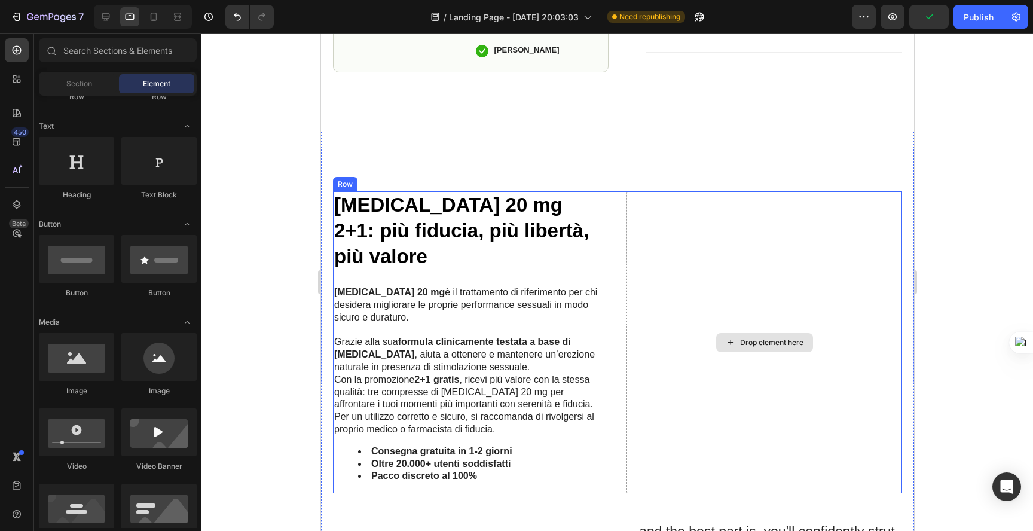
click at [728, 373] on div "Drop element here" at bounding box center [763, 342] width 275 height 302
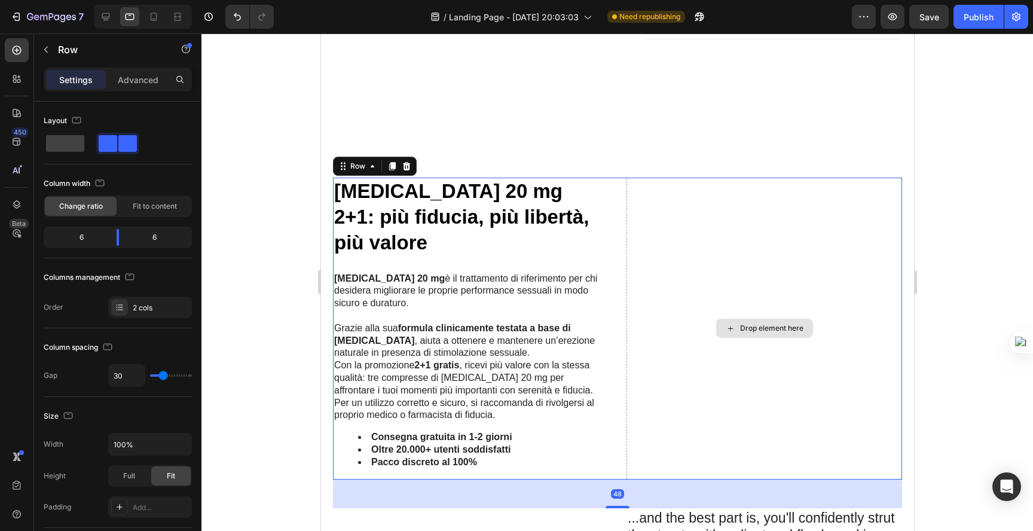
click at [709, 301] on div "Drop element here" at bounding box center [763, 328] width 275 height 302
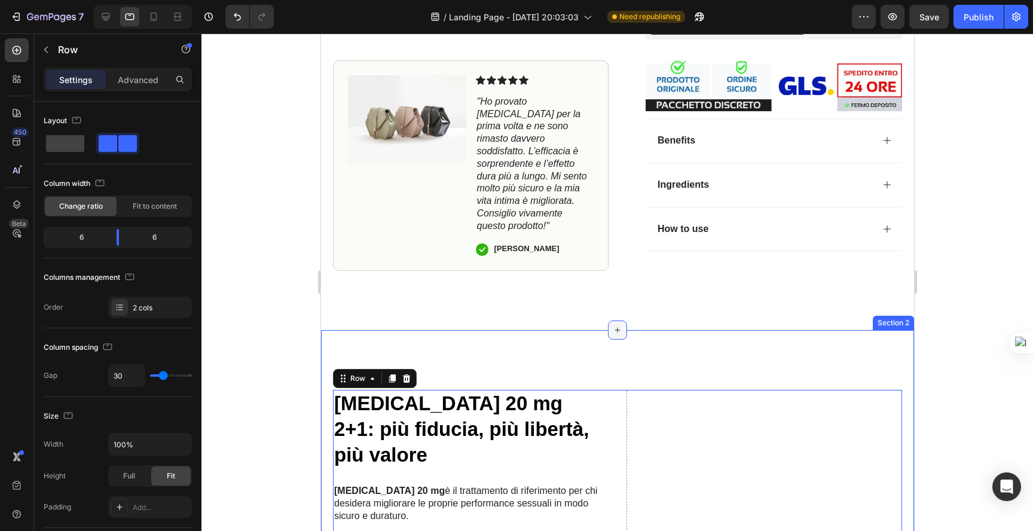
click at [614, 329] on icon at bounding box center [616, 329] width 5 height 5
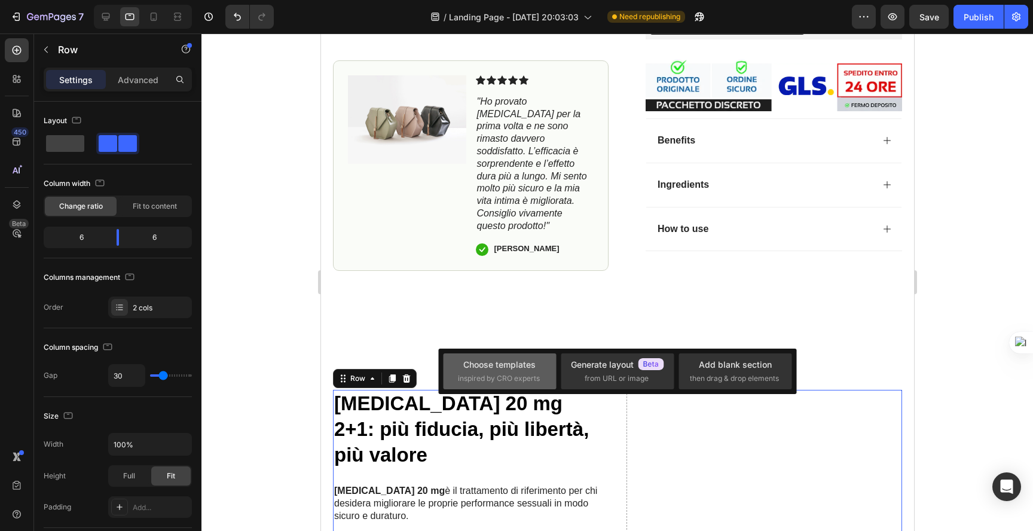
click at [505, 373] on span "inspired by CRO experts" at bounding box center [499, 378] width 82 height 11
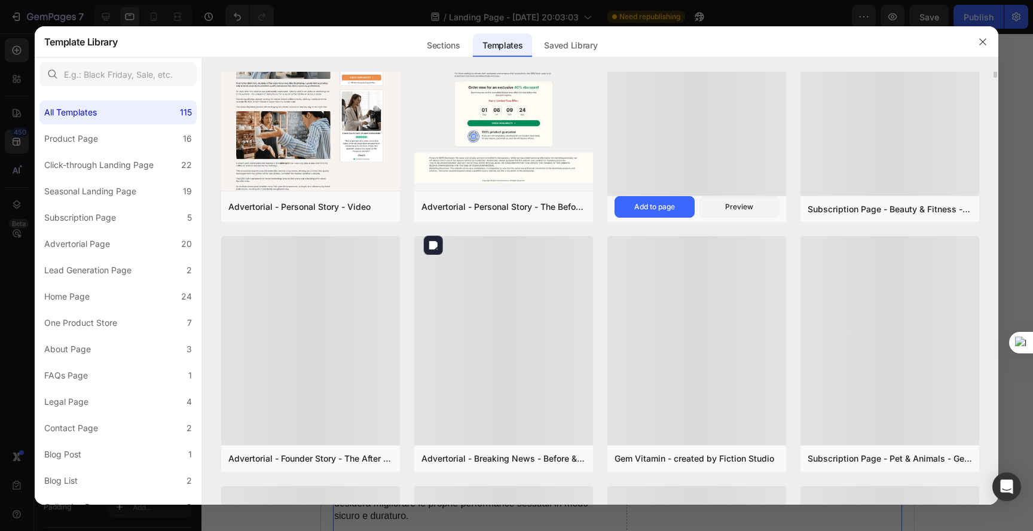
scroll to position [843, 0]
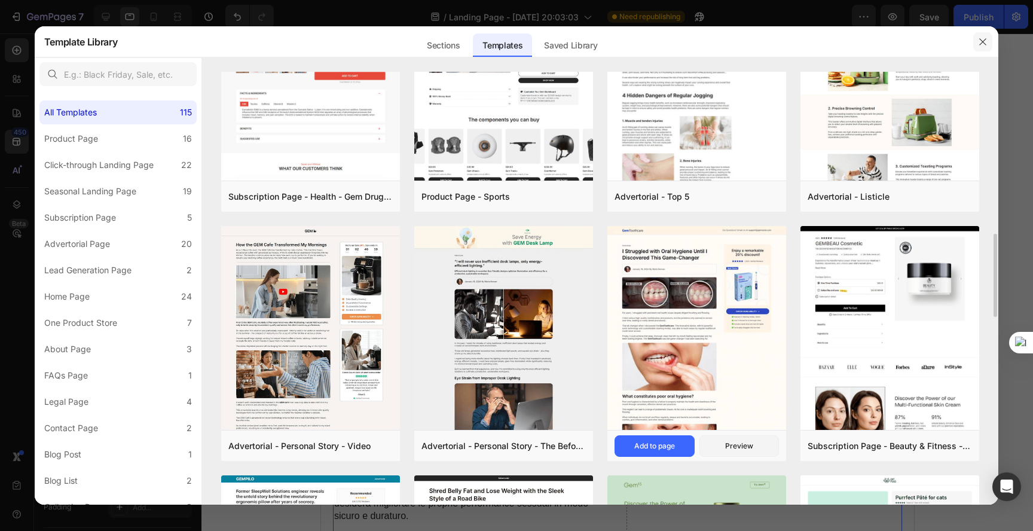
click at [984, 38] on icon "button" at bounding box center [983, 42] width 10 height 10
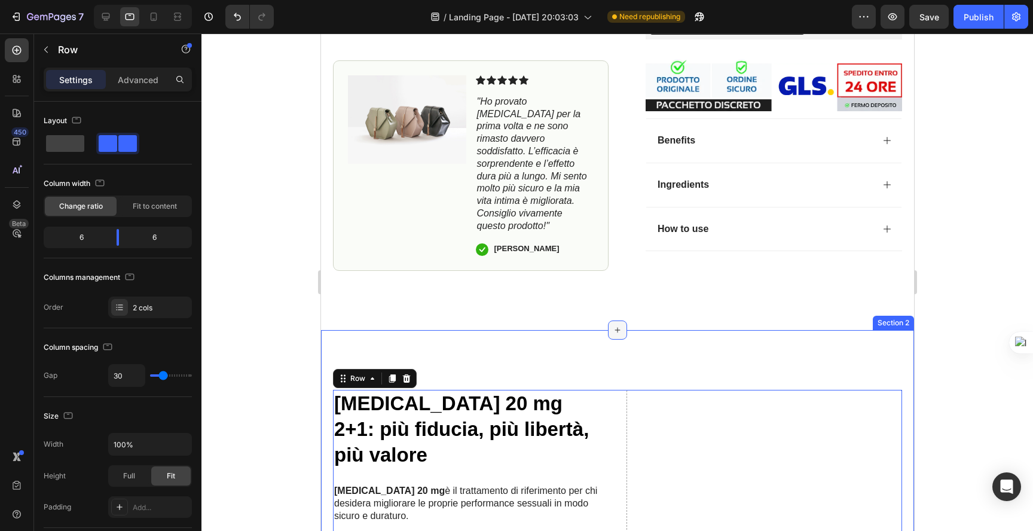
click at [613, 333] on icon at bounding box center [617, 330] width 10 height 10
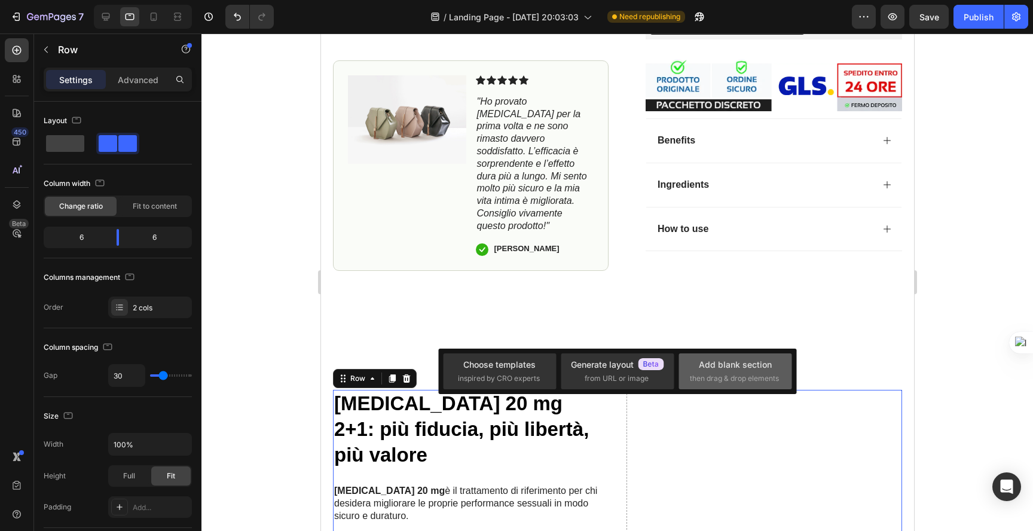
click at [748, 380] on span "then drag & drop elements" at bounding box center [734, 378] width 89 height 11
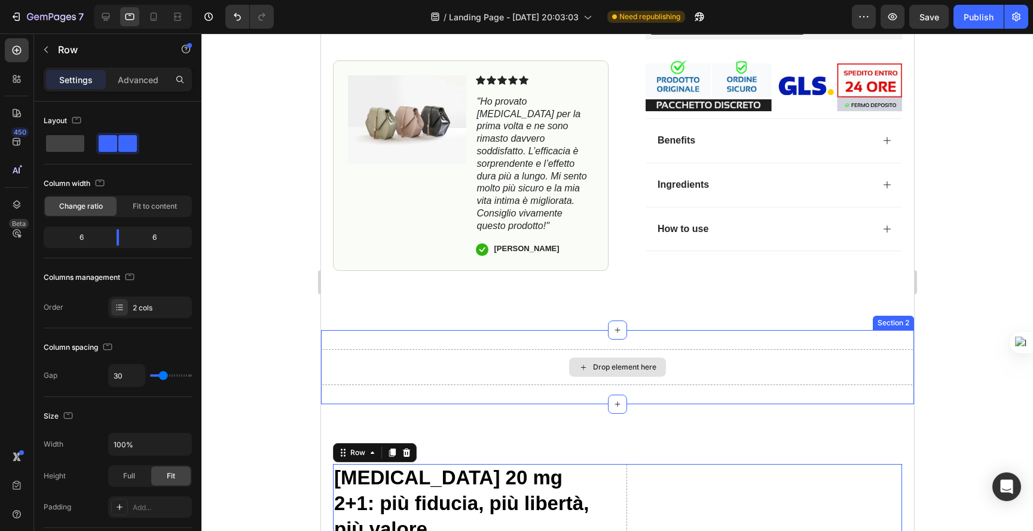
click at [635, 360] on div "Drop element here" at bounding box center [616, 366] width 97 height 19
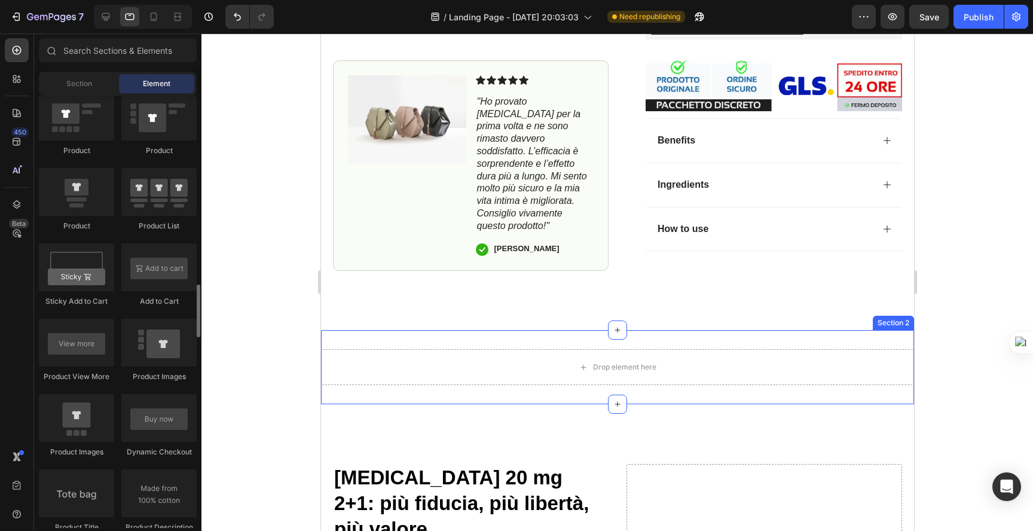
scroll to position [0, 0]
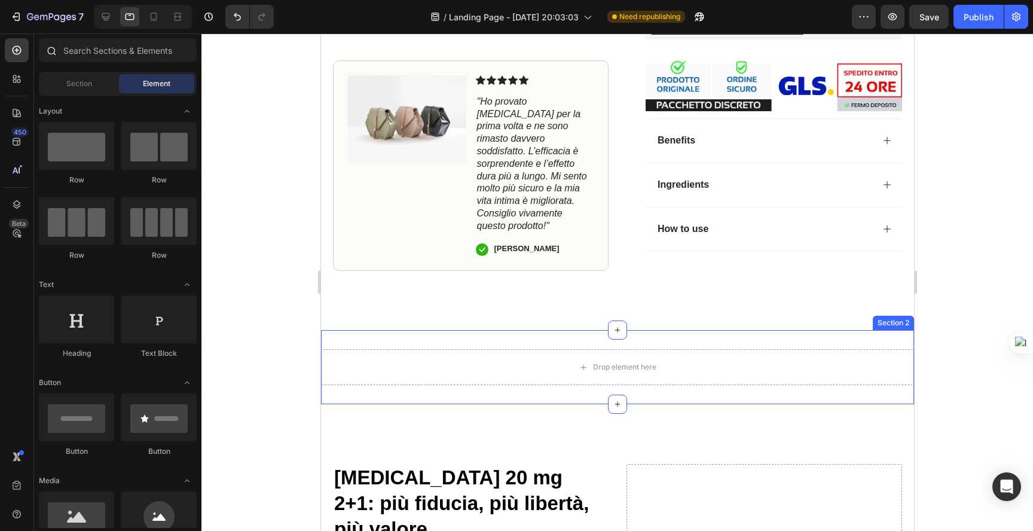
click at [99, 62] on div at bounding box center [117, 52] width 167 height 29
click at [102, 46] on input "text" at bounding box center [118, 50] width 158 height 24
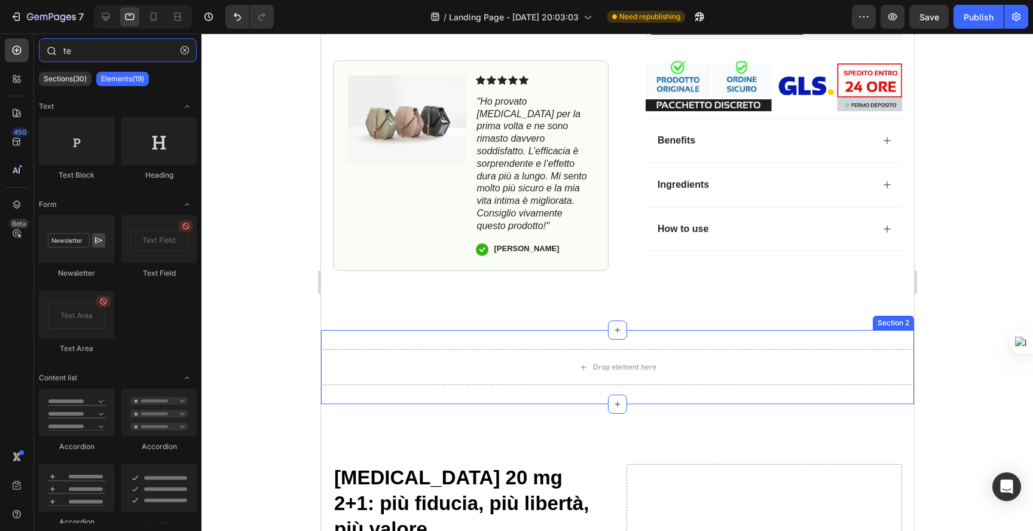
type input "tex"
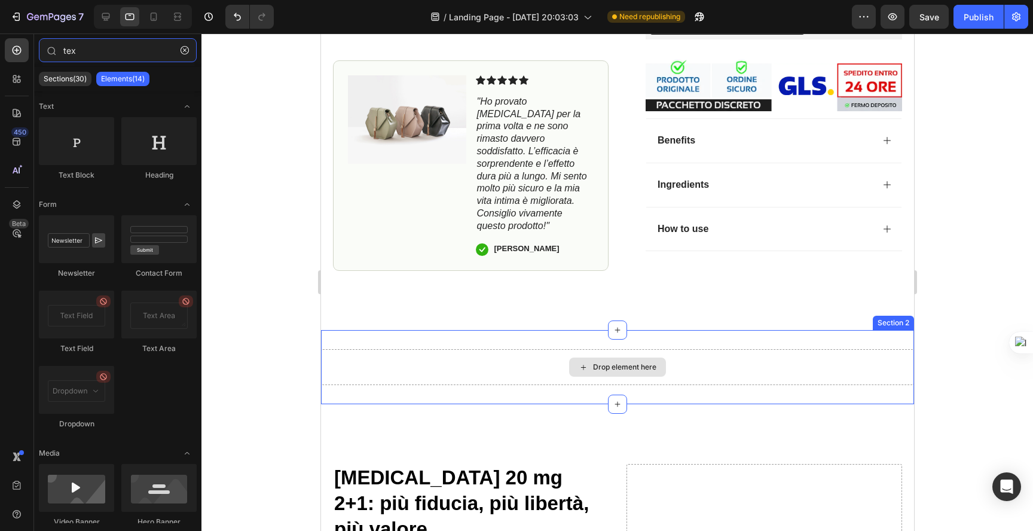
scroll to position [577, 0]
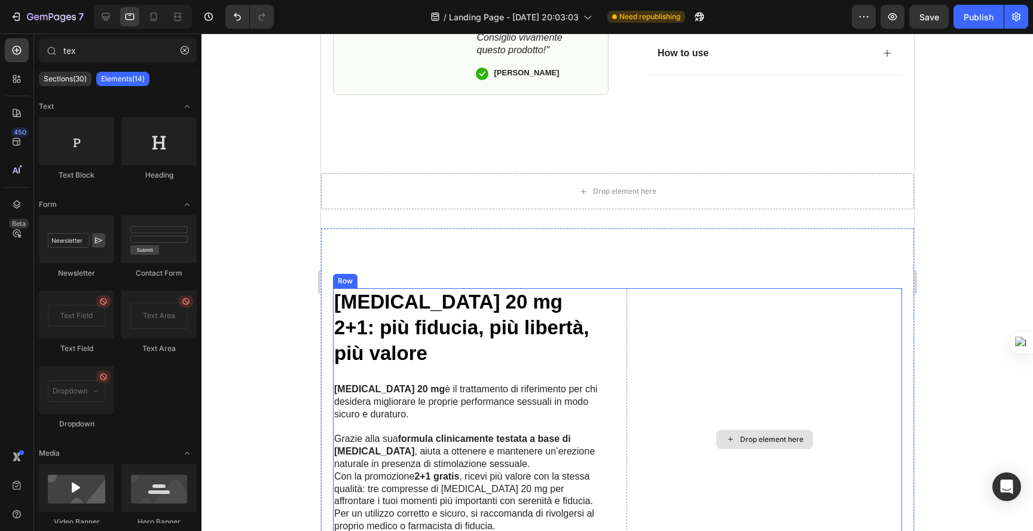
click at [734, 418] on div "Drop element here" at bounding box center [763, 439] width 275 height 302
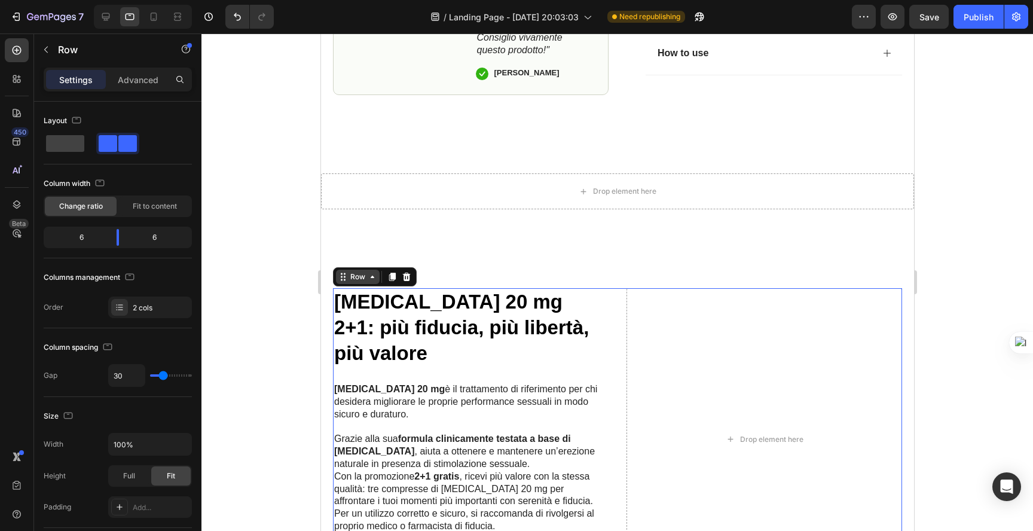
click at [344, 279] on icon at bounding box center [344, 280] width 2 height 2
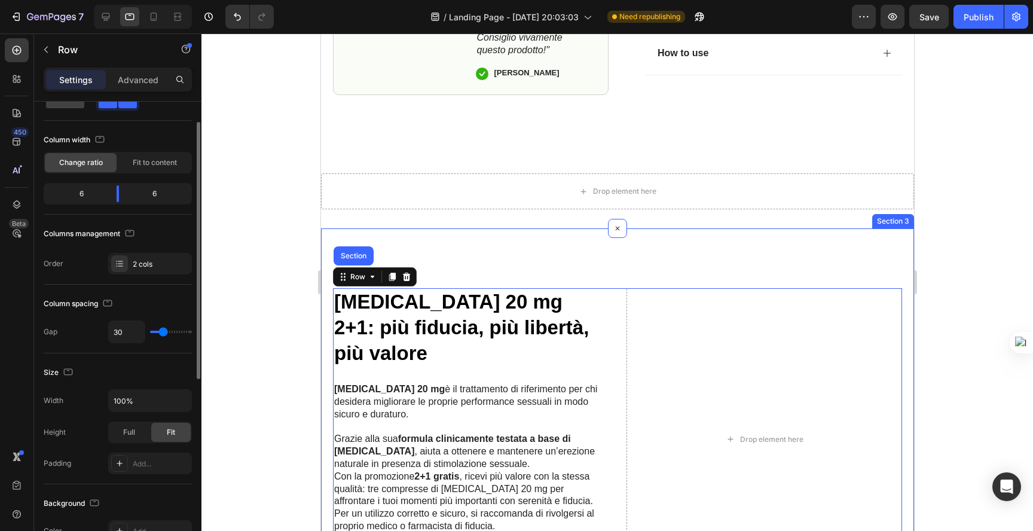
scroll to position [14, 0]
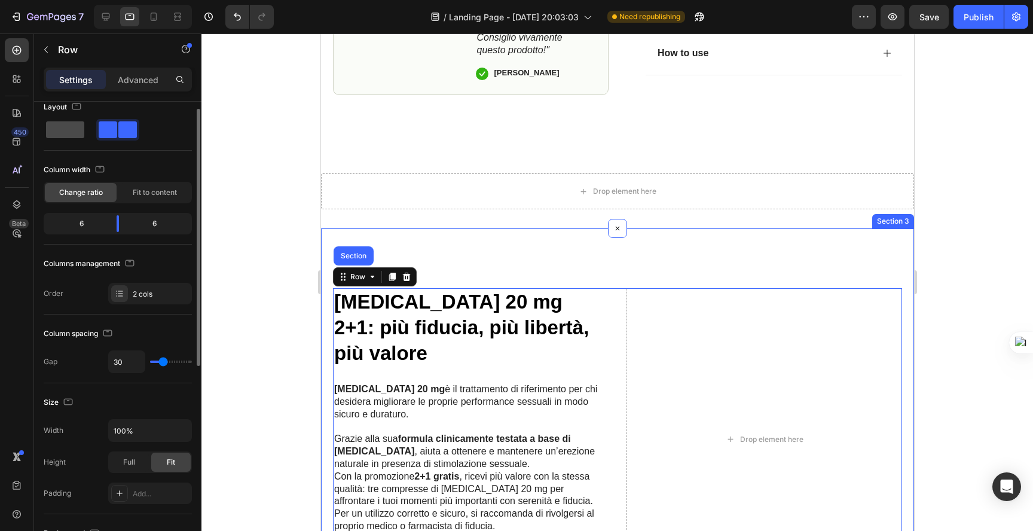
click at [65, 135] on span at bounding box center [65, 129] width 38 height 17
type input "0"
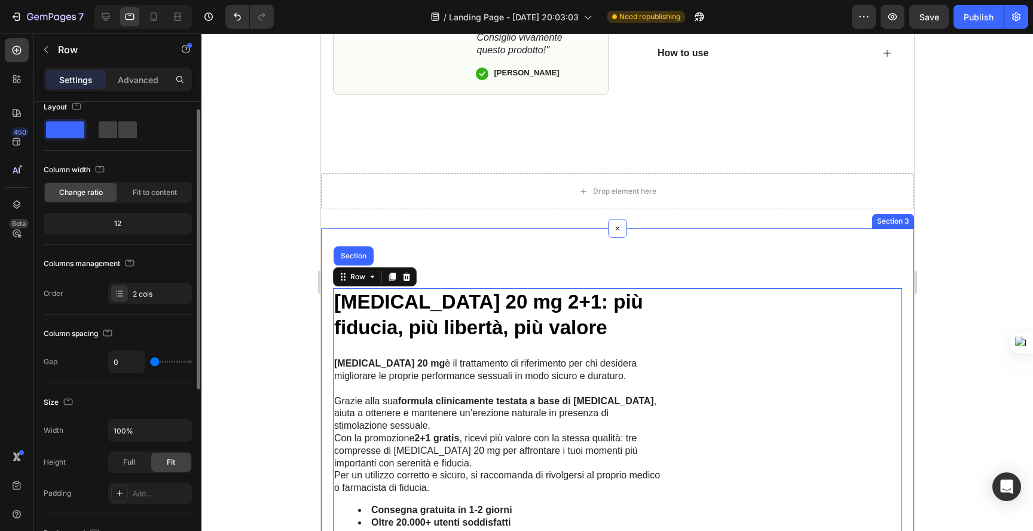
click at [65, 135] on span at bounding box center [65, 129] width 38 height 17
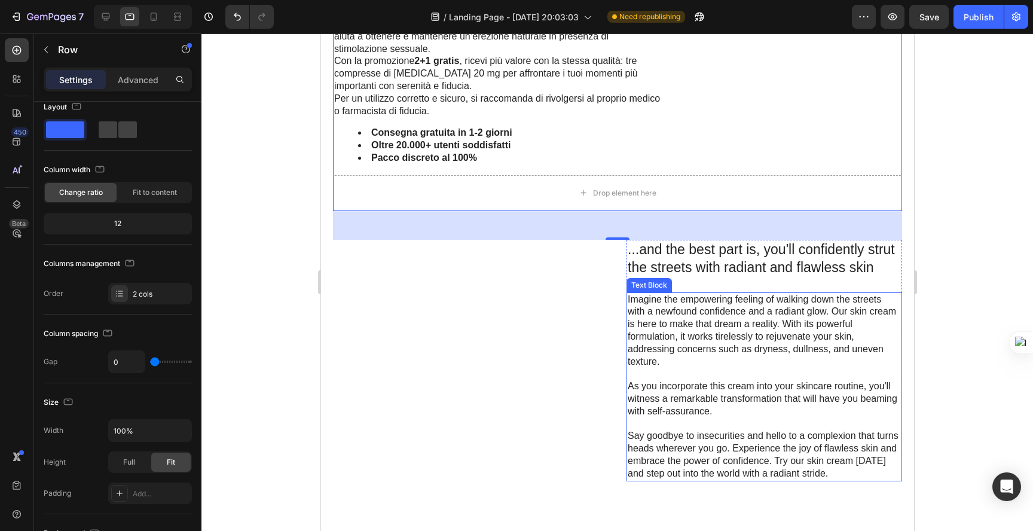
scroll to position [804, 0]
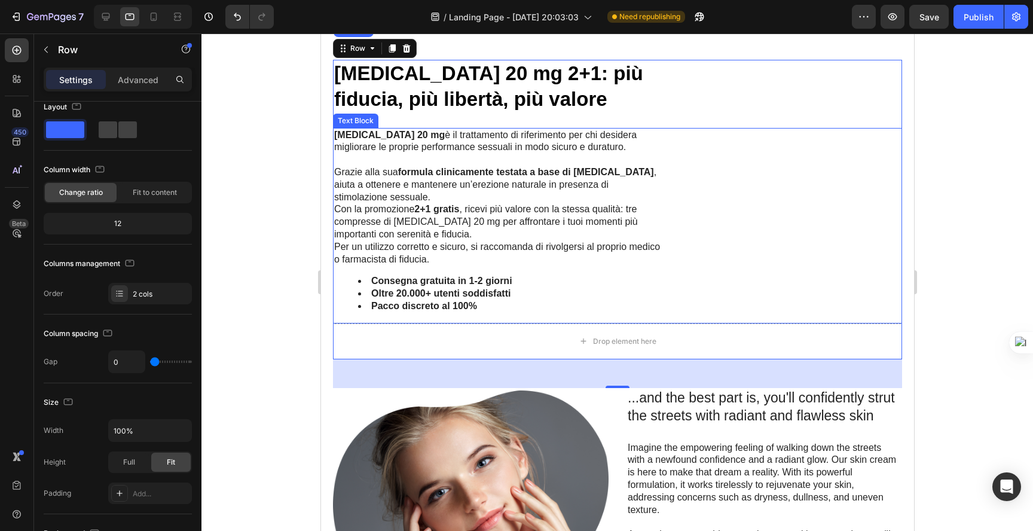
click at [631, 302] on li "Pacco discreto al 100%" at bounding box center [509, 306] width 304 height 13
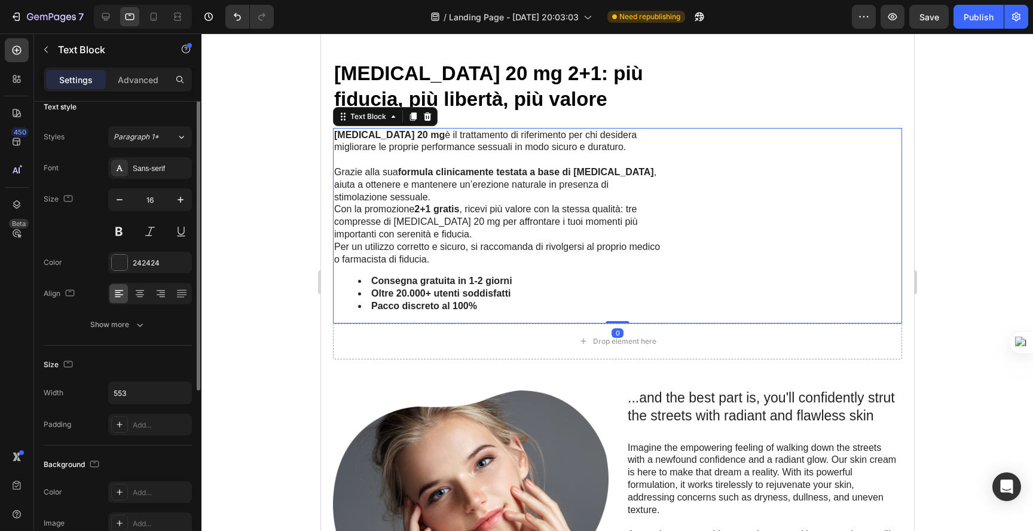
scroll to position [0, 0]
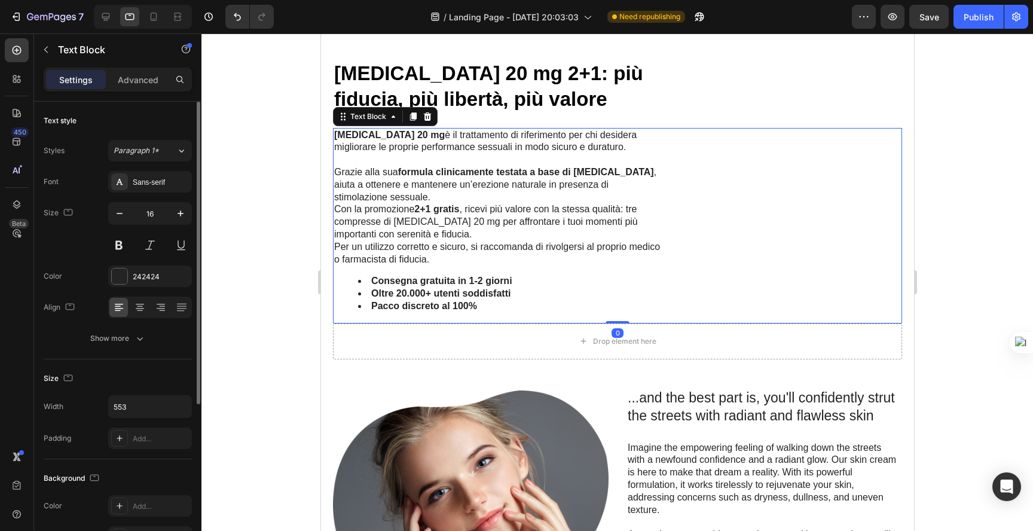
click at [503, 189] on p "Cialis 20 mg è il trattamento di riferimento per chi desidera migliorare le pro…" at bounding box center [497, 166] width 328 height 75
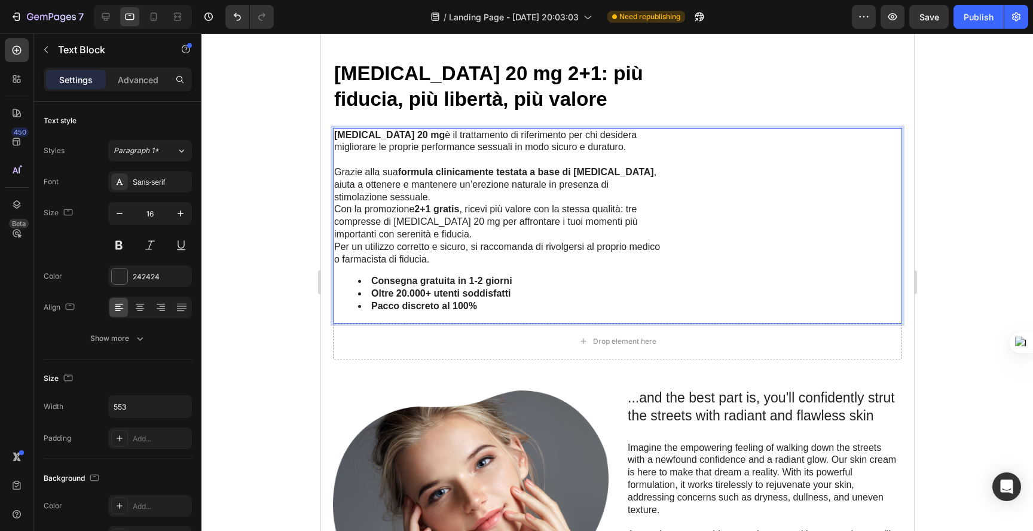
click at [457, 174] on strong "formula clinicamente testata a base di [MEDICAL_DATA]" at bounding box center [525, 172] width 256 height 10
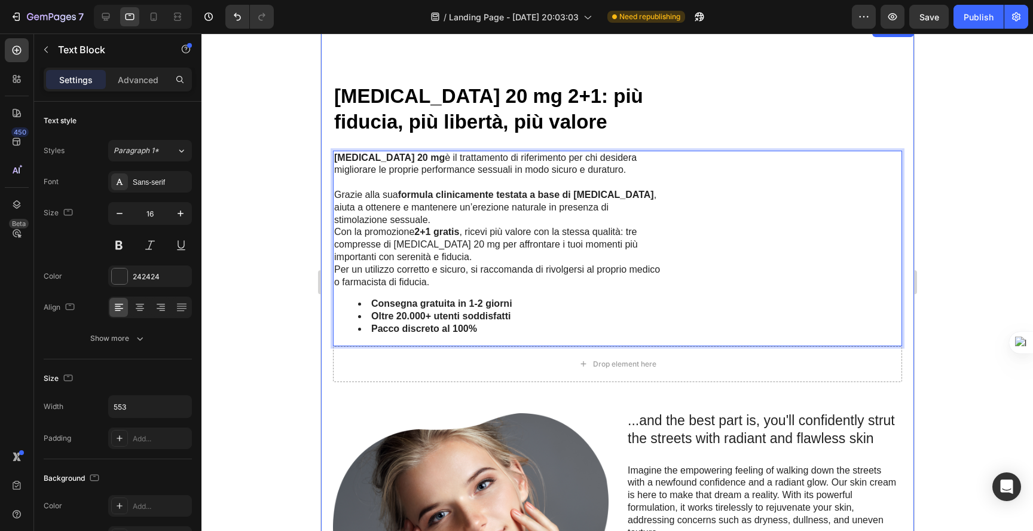
scroll to position [770, 0]
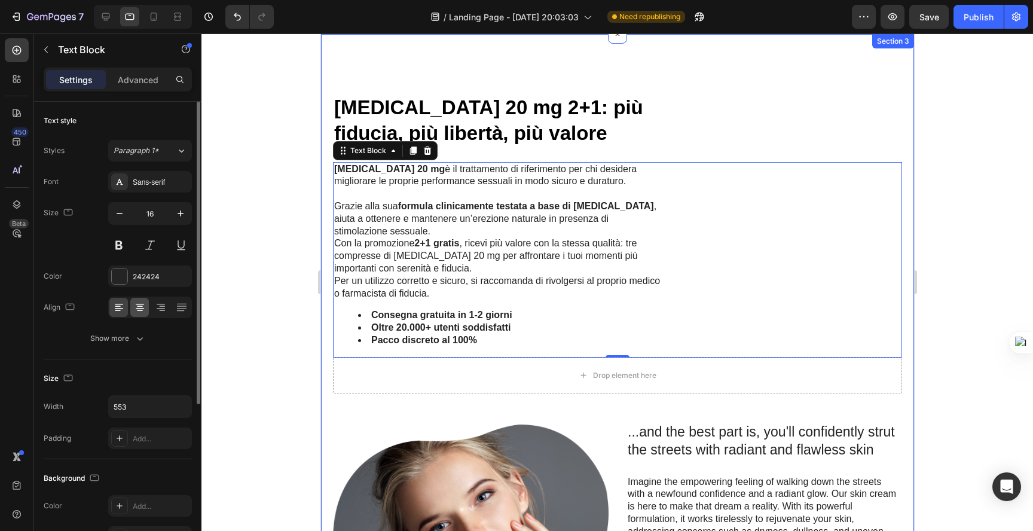
click at [140, 308] on icon at bounding box center [140, 307] width 12 height 12
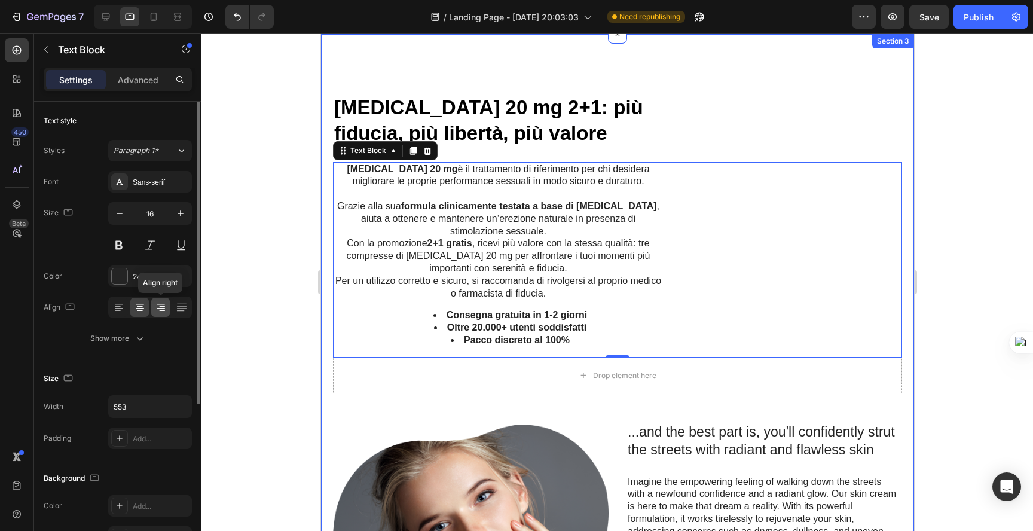
click at [160, 308] on icon at bounding box center [161, 308] width 8 height 1
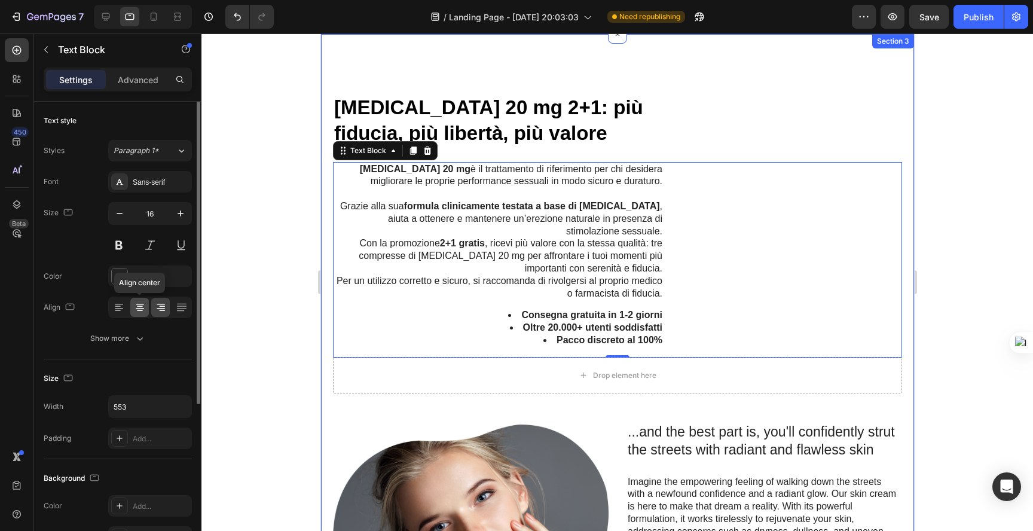
click at [141, 310] on icon at bounding box center [140, 307] width 12 height 12
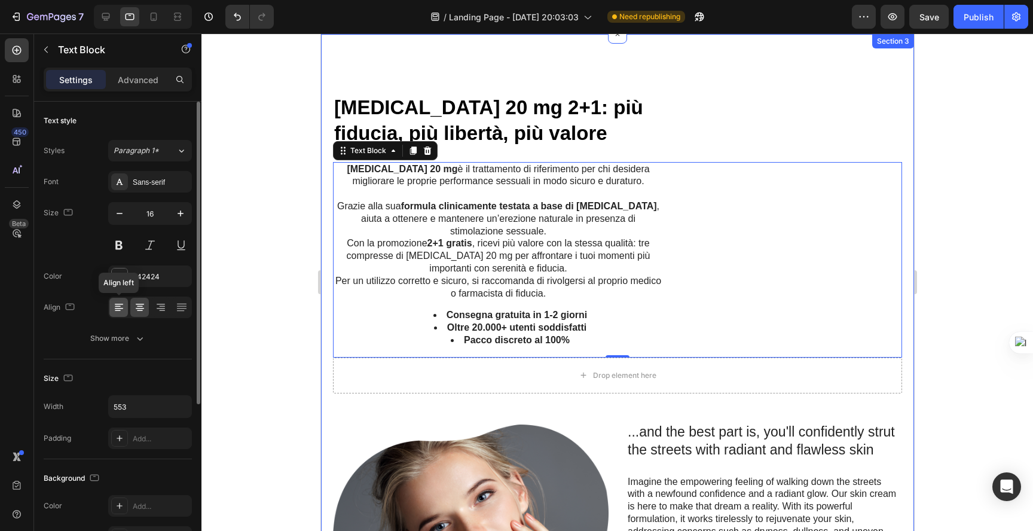
click at [124, 311] on icon at bounding box center [119, 307] width 12 height 12
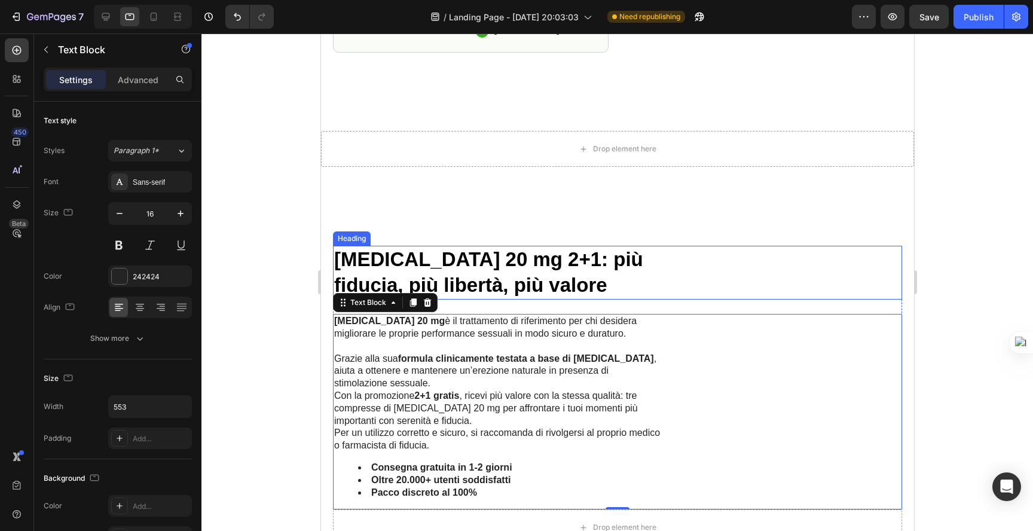
scroll to position [620, 0]
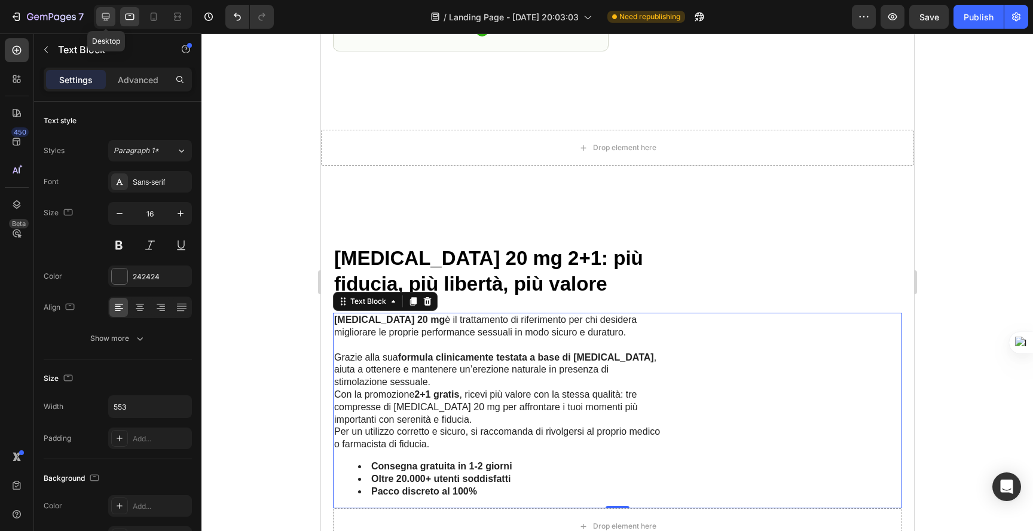
click at [105, 19] on icon at bounding box center [106, 17] width 8 height 8
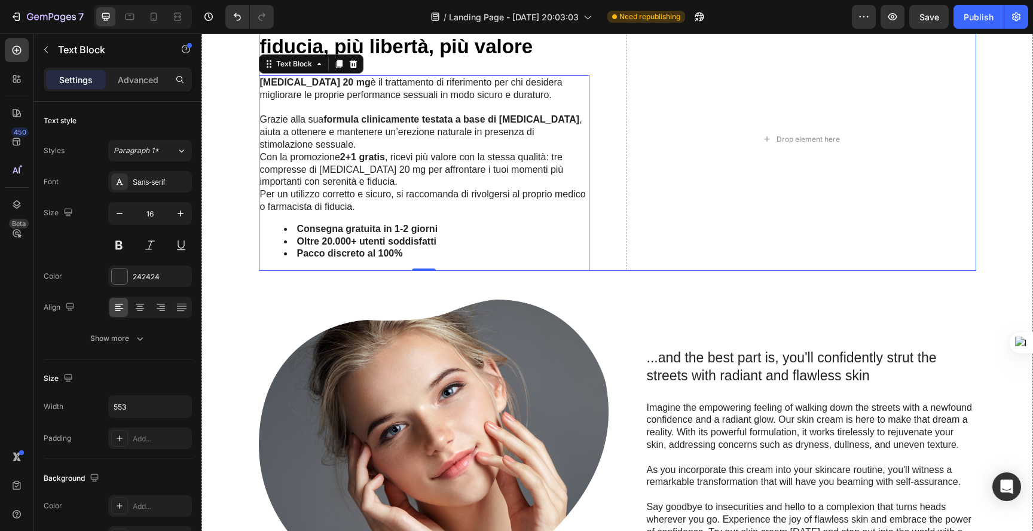
click at [715, 130] on div "Drop element here" at bounding box center [801, 139] width 350 height 264
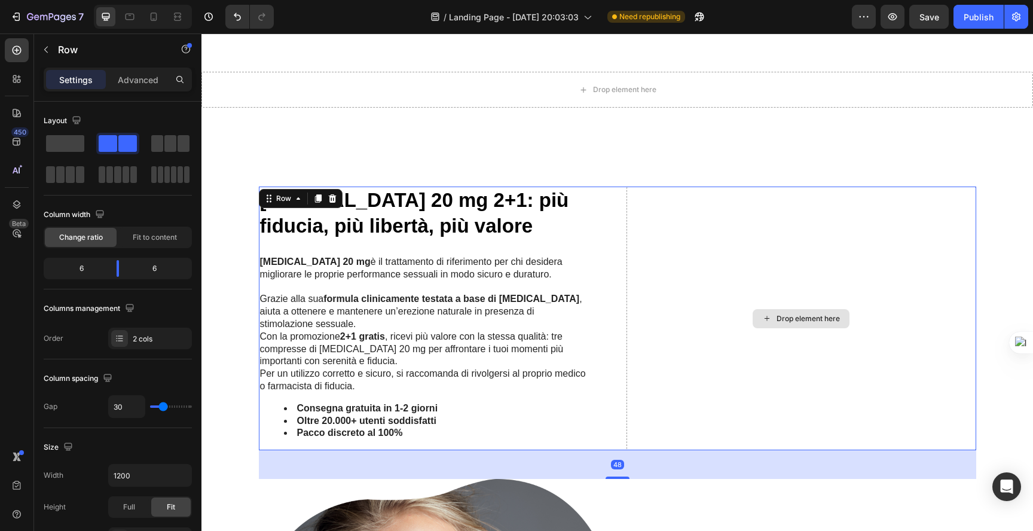
scroll to position [703, 0]
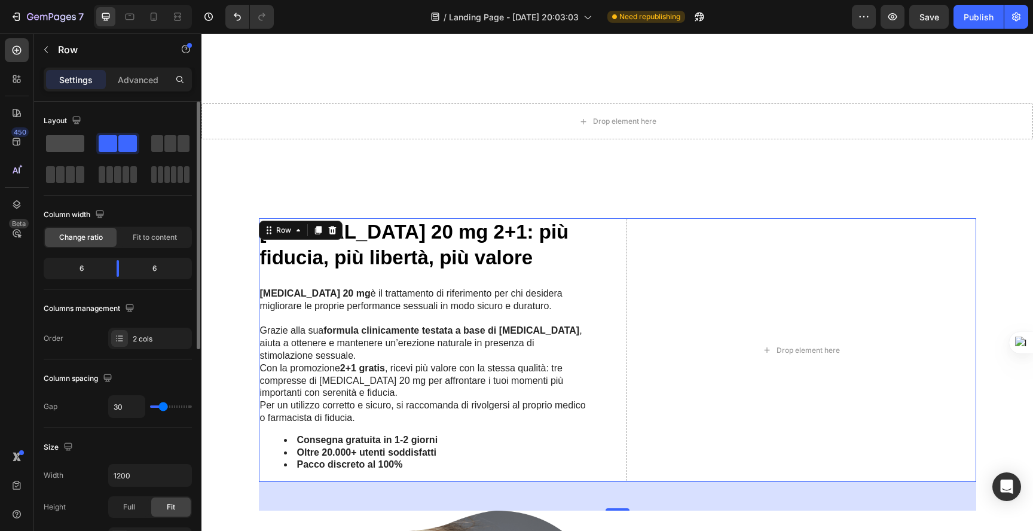
click at [62, 149] on span at bounding box center [65, 143] width 38 height 17
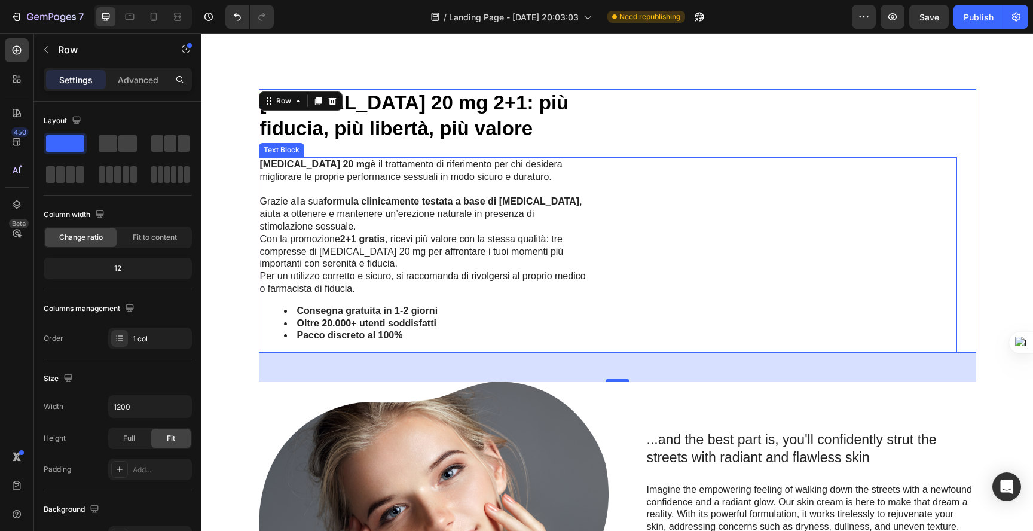
scroll to position [608, 0]
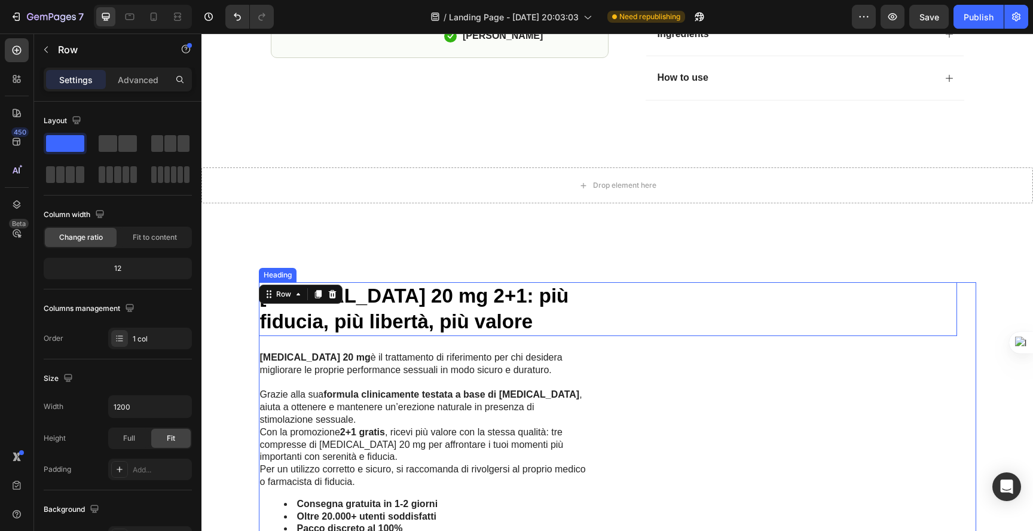
click at [560, 309] on p "⁠⁠⁠⁠⁠⁠⁠ Cialis 20 mg 2+1: più fiducia, più libertà, più valore" at bounding box center [424, 308] width 328 height 51
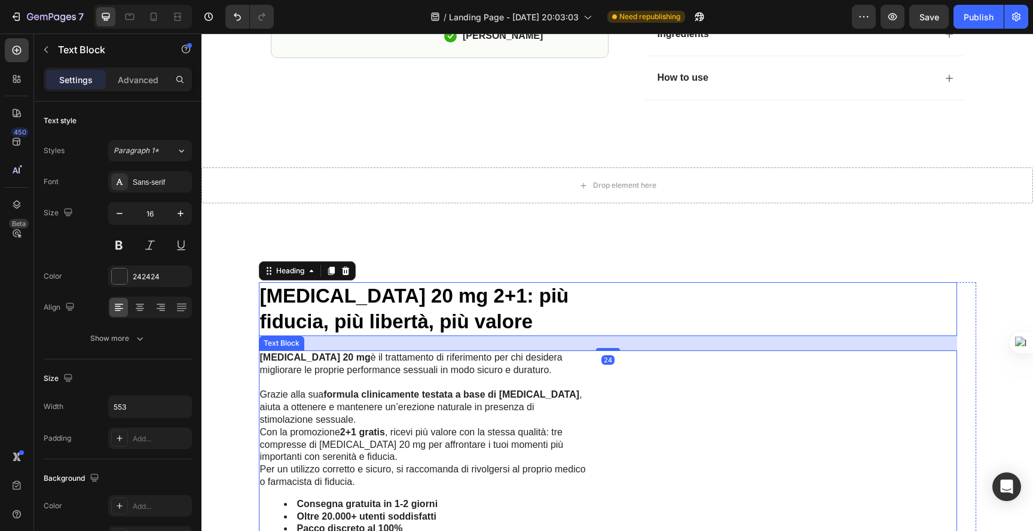
click at [535, 363] on p "Cialis 20 mg è il trattamento di riferimento per chi desidera migliorare le pro…" at bounding box center [424, 388] width 328 height 75
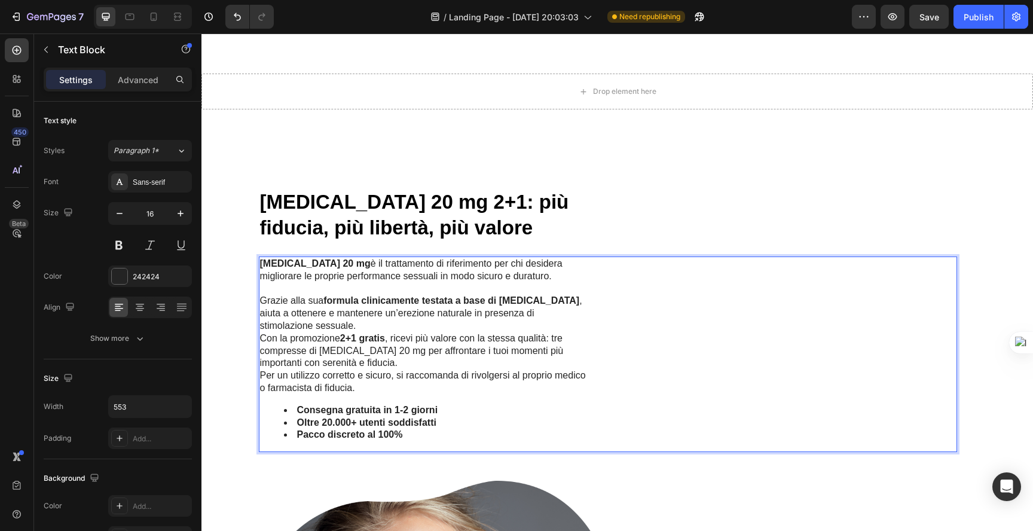
scroll to position [762, 0]
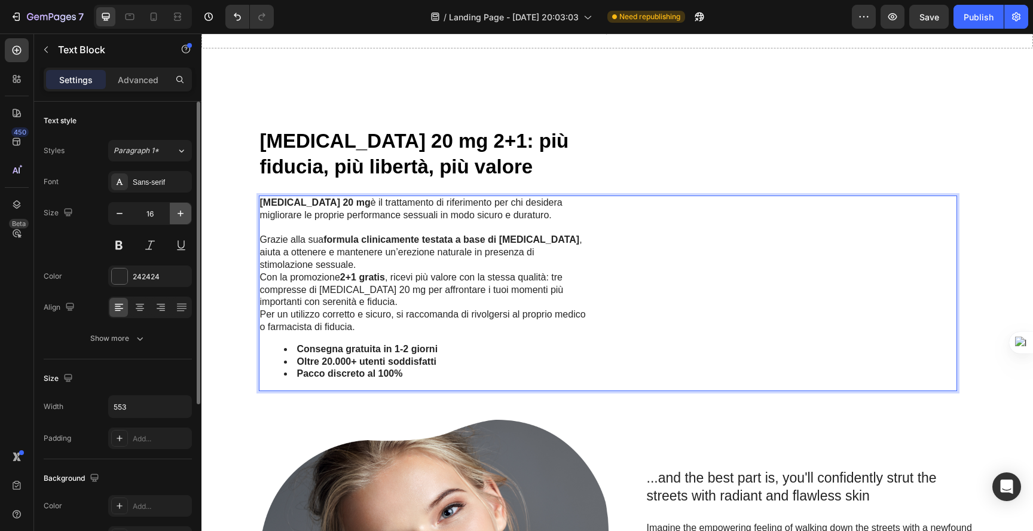
click at [180, 207] on icon "button" at bounding box center [180, 213] width 12 height 12
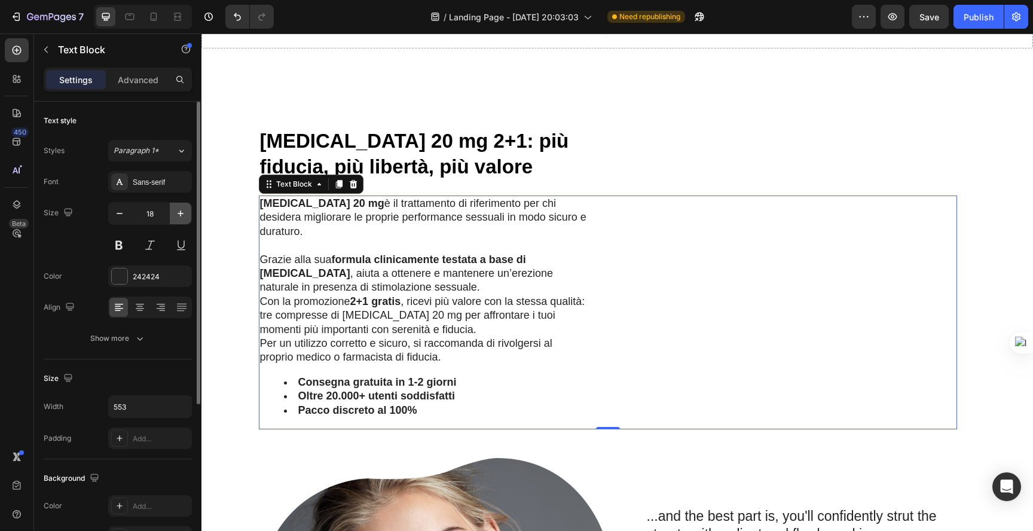
click at [180, 207] on icon "button" at bounding box center [180, 213] width 12 height 12
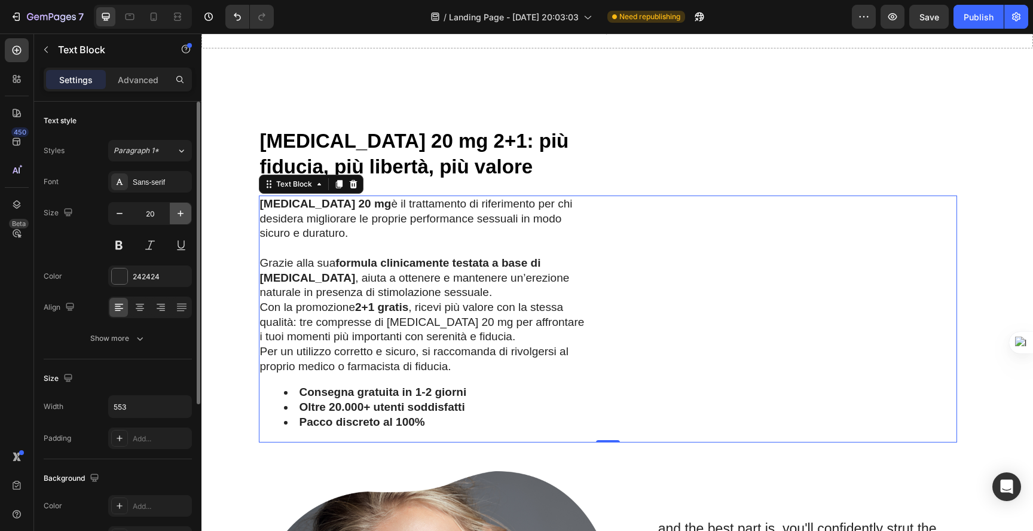
click at [180, 207] on icon "button" at bounding box center [180, 213] width 12 height 12
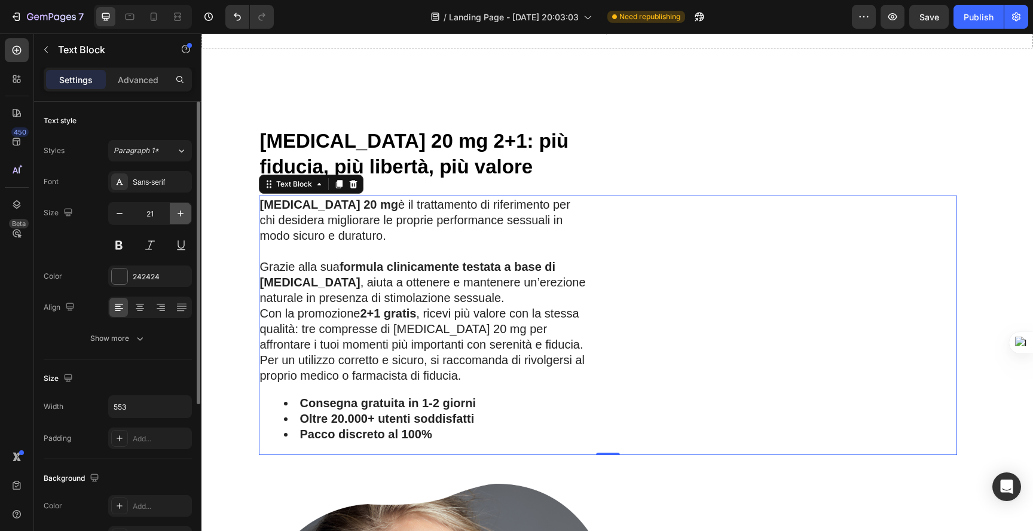
click at [180, 207] on icon "button" at bounding box center [180, 213] width 12 height 12
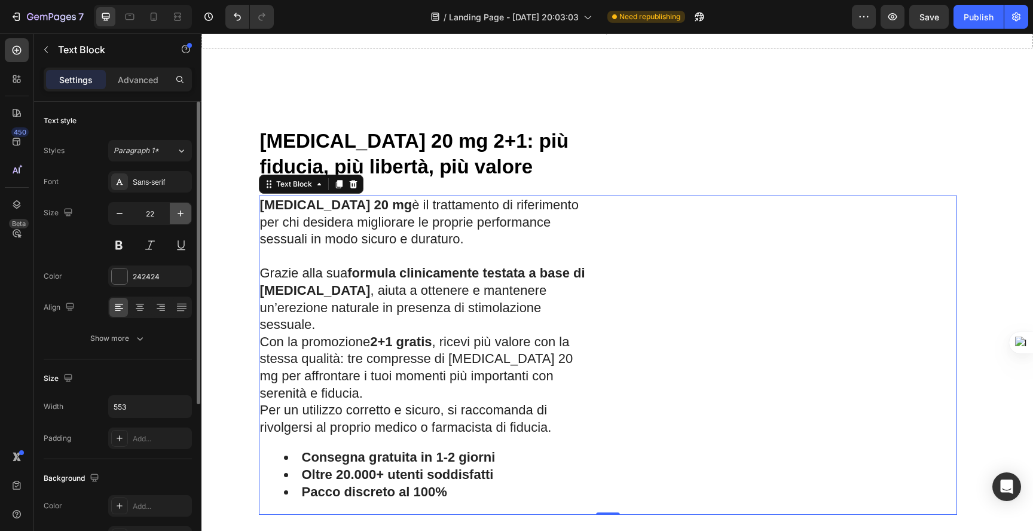
click at [180, 207] on icon "button" at bounding box center [180, 213] width 12 height 12
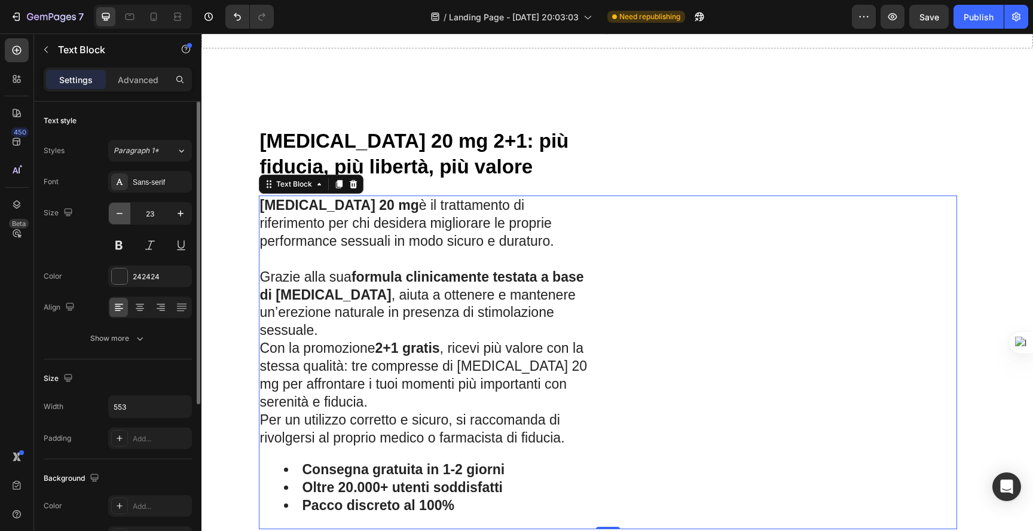
click at [128, 220] on button "button" at bounding box center [120, 214] width 22 height 22
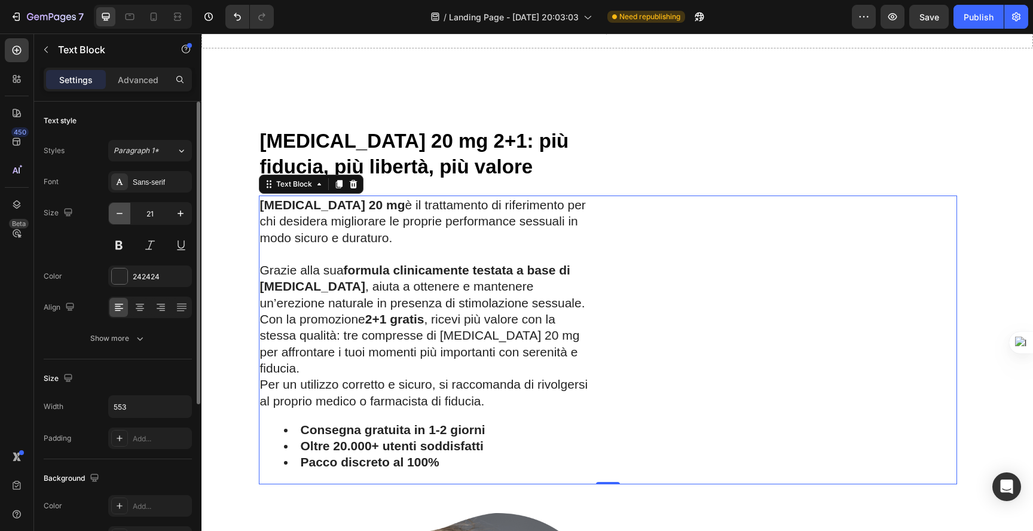
click at [128, 220] on button "button" at bounding box center [120, 214] width 22 height 22
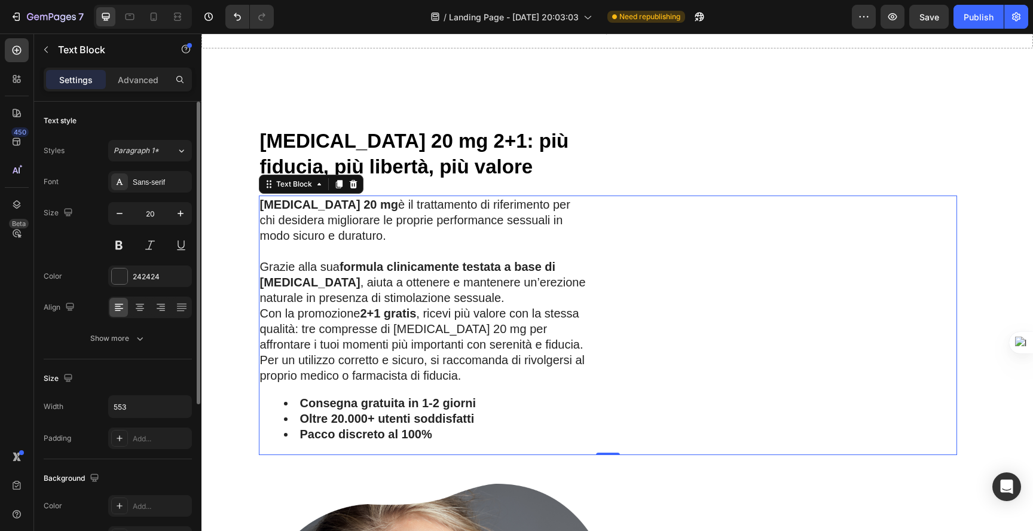
type input "19"
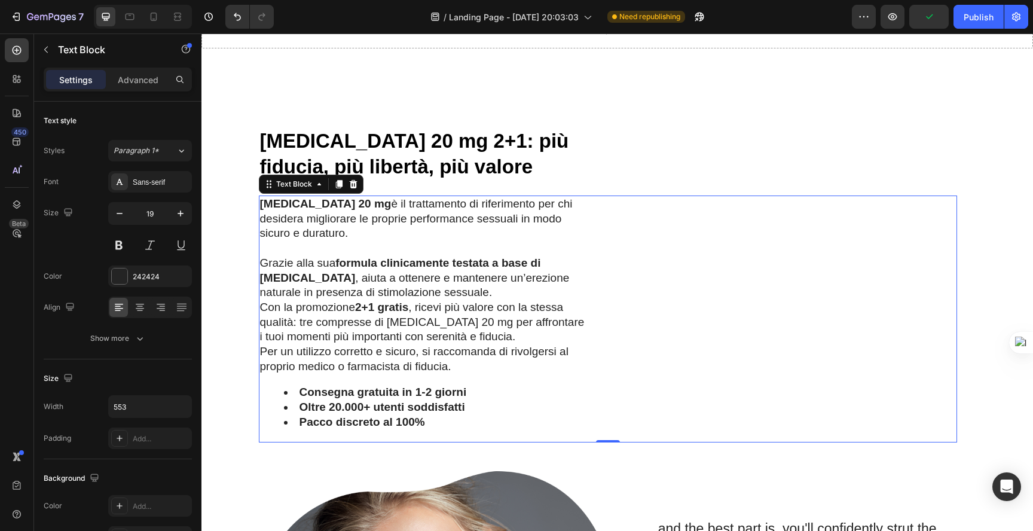
click at [518, 293] on p "Cialis 20 mg è il trattamento di riferimento per chi desidera migliorare le pro…" at bounding box center [424, 248] width 328 height 103
drag, startPoint x: 611, startPoint y: 286, endPoint x: 730, endPoint y: 286, distance: 118.9
click at [730, 286] on div "Cialis 20 mg è il trattamento di riferimento per chi desidera migliorare le pro…" at bounding box center [608, 318] width 698 height 247
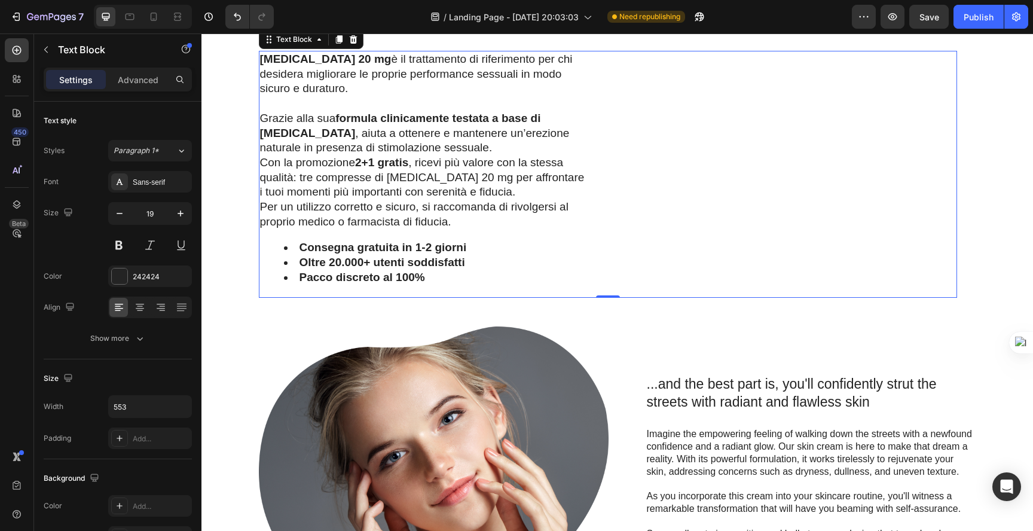
scroll to position [936, 0]
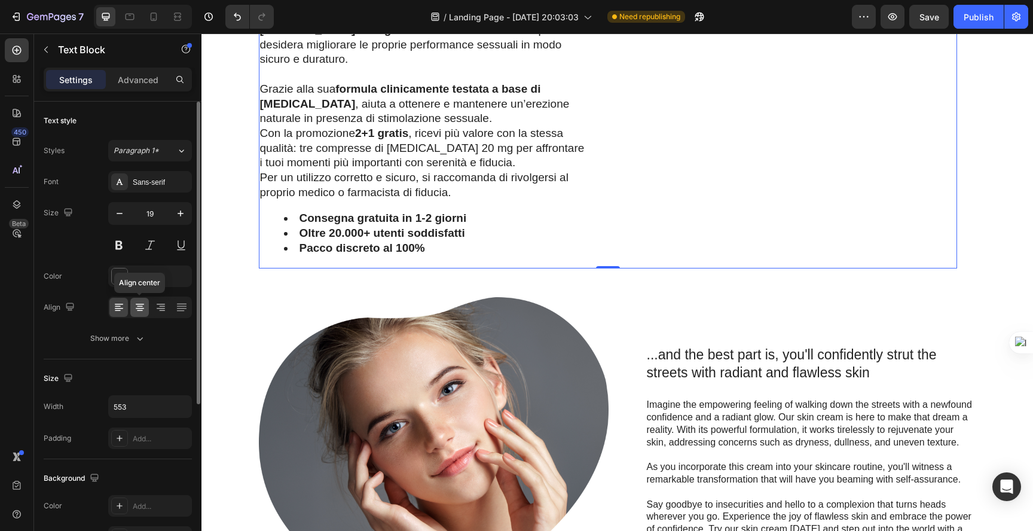
click at [143, 314] on div at bounding box center [139, 307] width 19 height 19
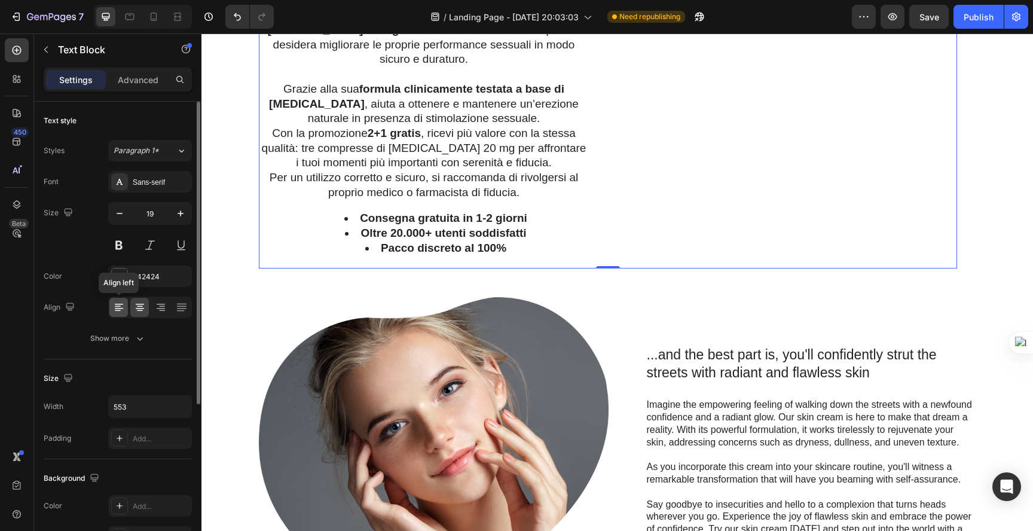
click at [124, 311] on icon at bounding box center [119, 307] width 12 height 12
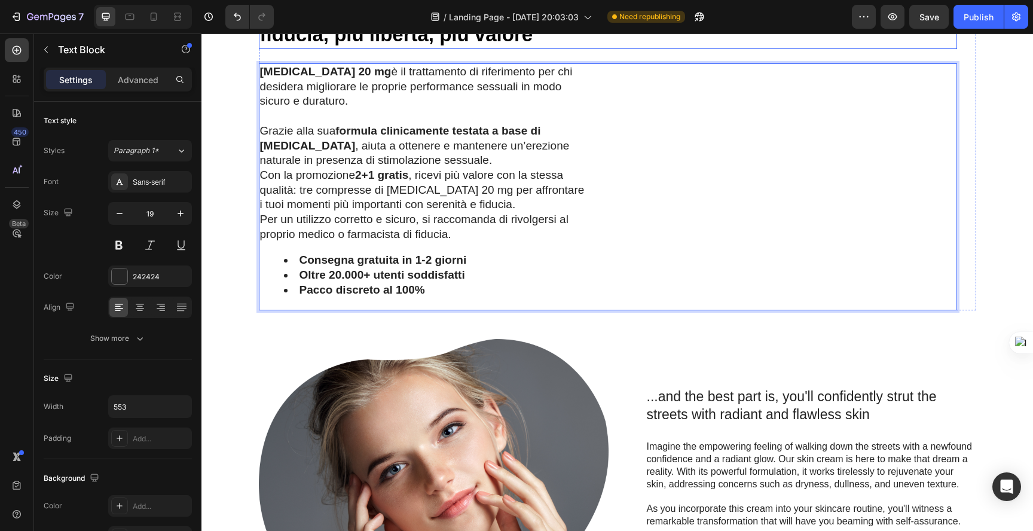
scroll to position [737, 0]
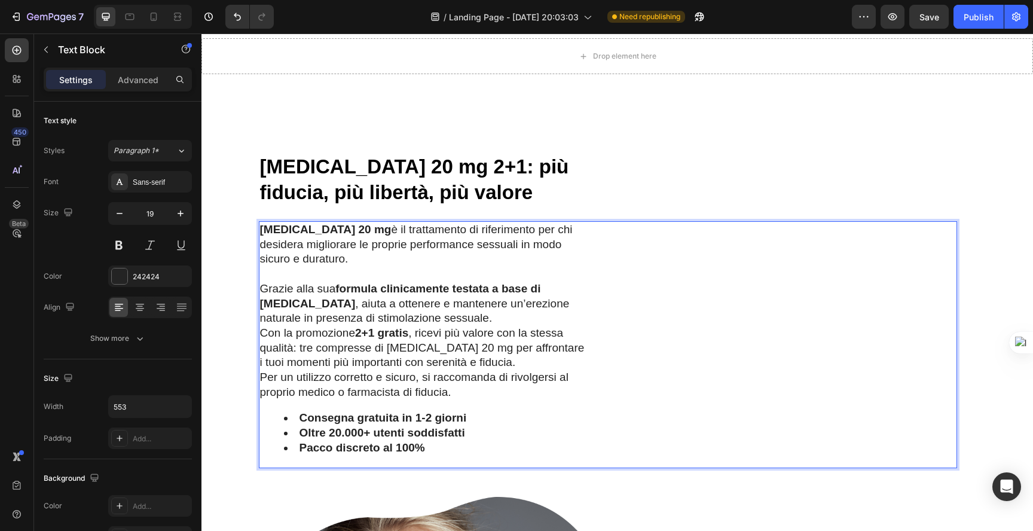
click at [124, 90] on div "Settings Advanced" at bounding box center [118, 80] width 148 height 24
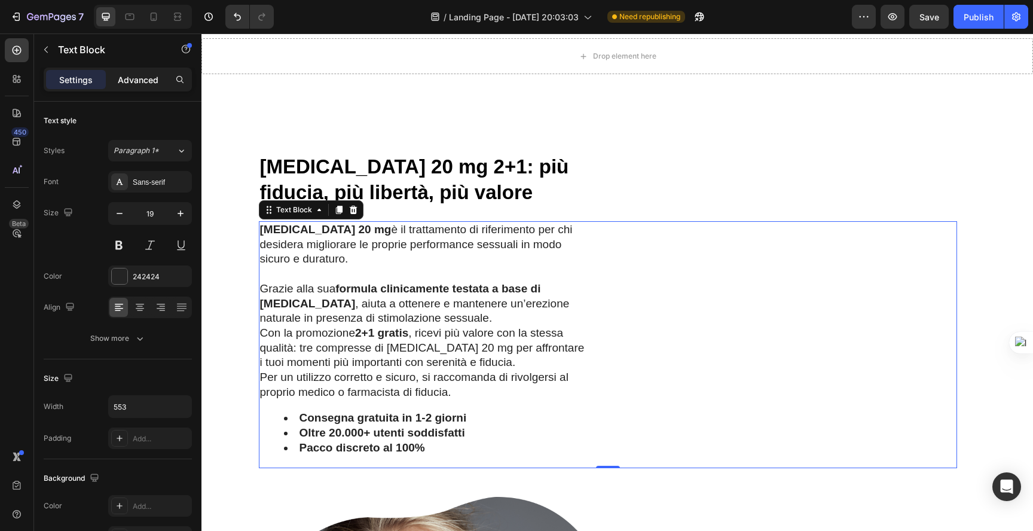
click at [129, 82] on p "Advanced" at bounding box center [138, 79] width 41 height 13
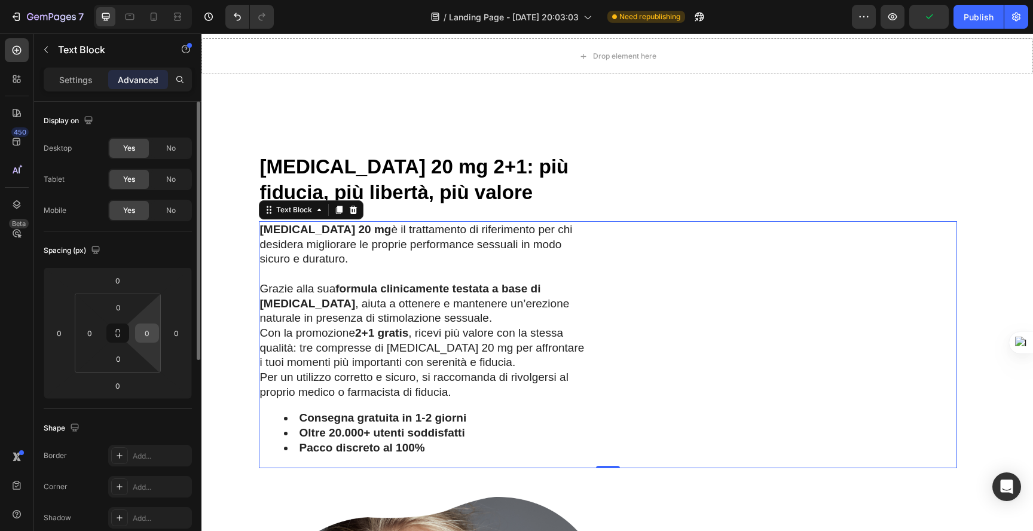
click at [151, 339] on input "0" at bounding box center [147, 333] width 18 height 18
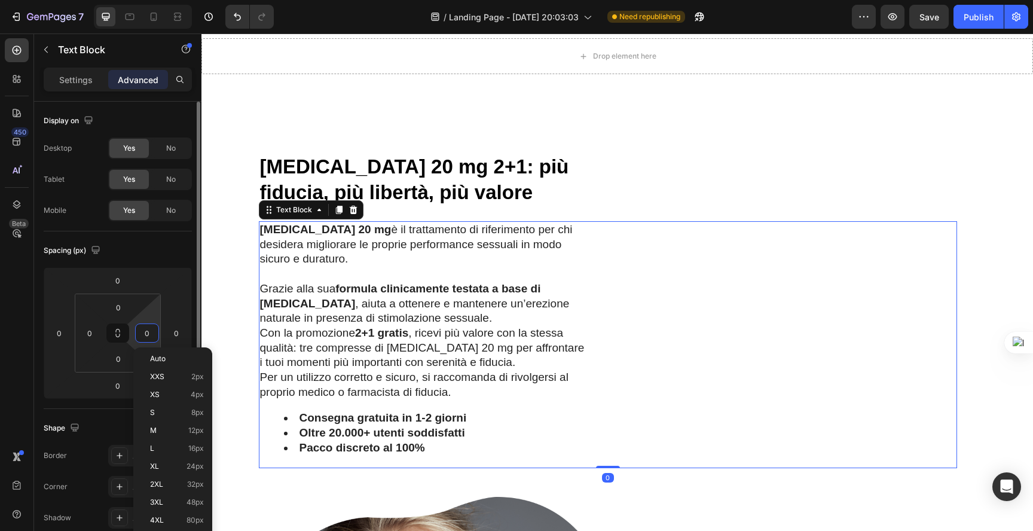
click at [130, 0] on html "7 / Landing Page - Sep 27, 20:03:03 Need republishing Preview Save Publish 450 …" at bounding box center [516, 0] width 1033 height 0
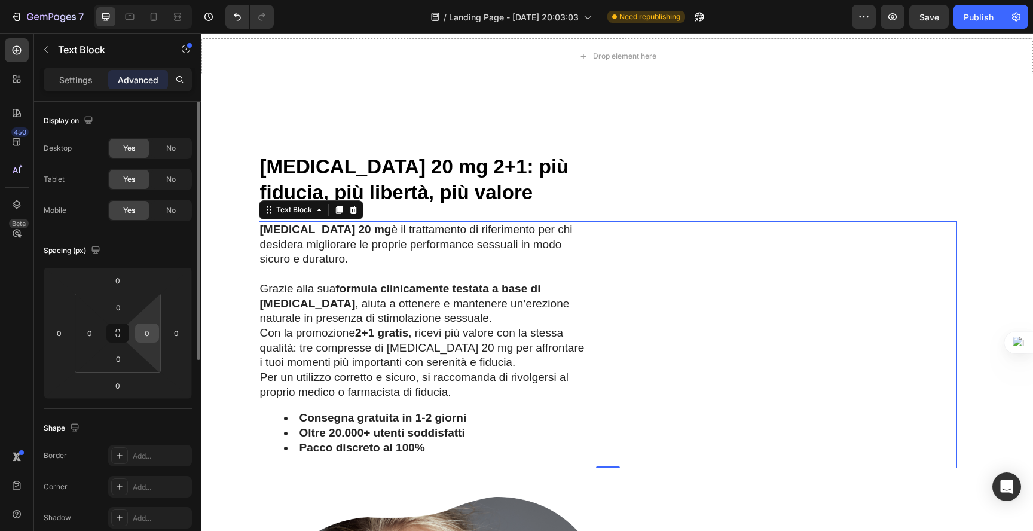
drag, startPoint x: 118, startPoint y: 332, endPoint x: 143, endPoint y: 332, distance: 25.1
click at [143, 332] on div "0 0 0 0" at bounding box center [118, 332] width 86 height 79
click at [134, 0] on html "7 / Landing Page - Sep 27, 20:03:03 Need republishing Preview Save Publish 450 …" at bounding box center [516, 0] width 1033 height 0
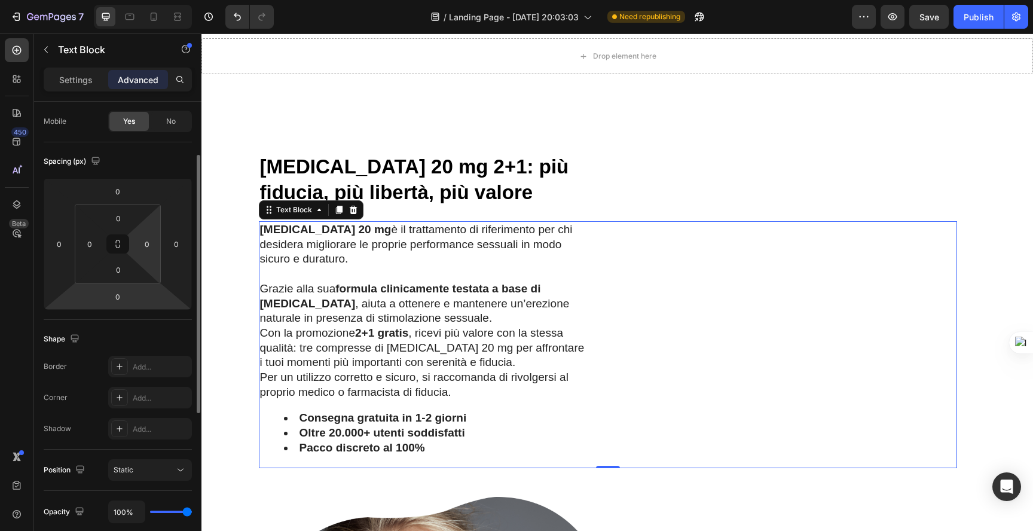
scroll to position [91, 0]
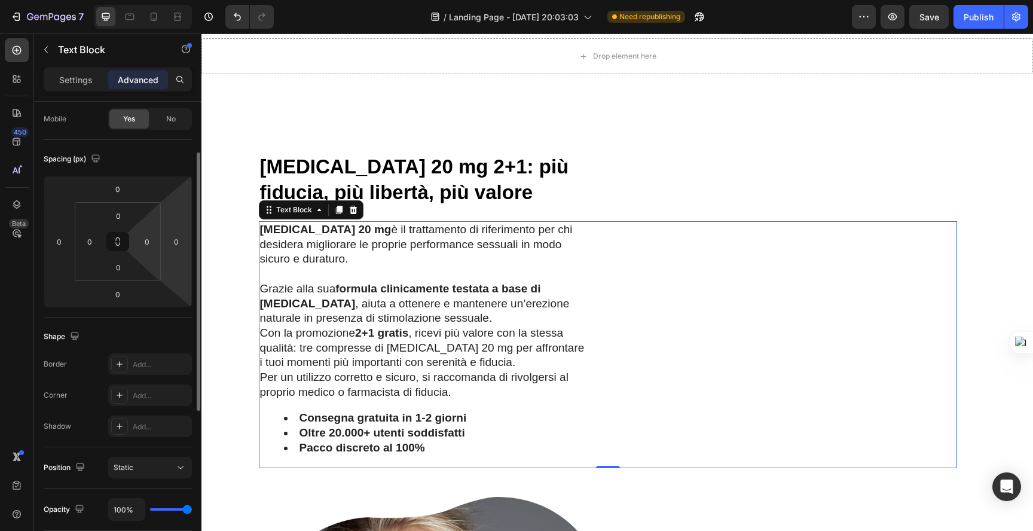
click at [180, 0] on html "7 / Landing Page - Sep 27, 20:03:03 Need republishing Preview Save Publish 450 …" at bounding box center [516, 0] width 1033 height 0
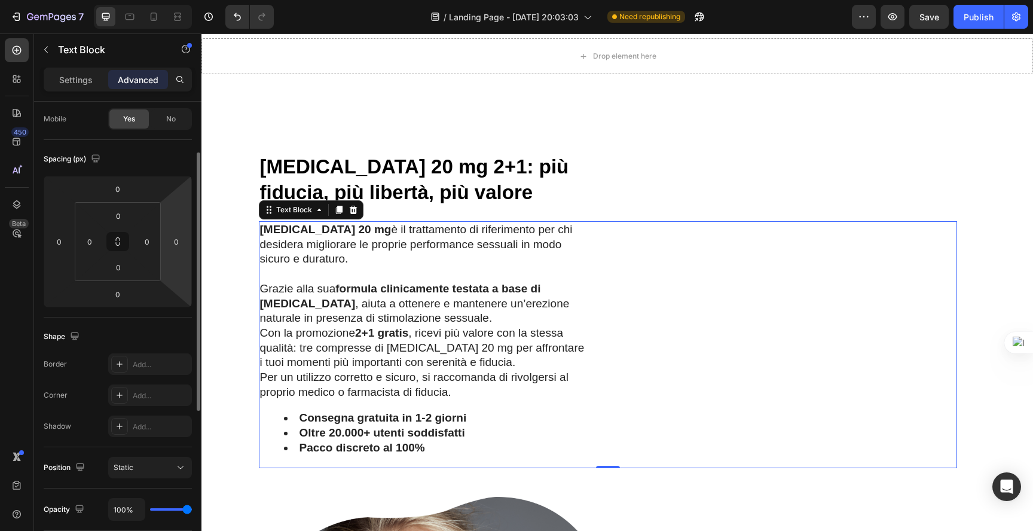
click at [180, 0] on html "7 / Landing Page - Sep 27, 20:03:03 Need republishing Preview Save Publish 450 …" at bounding box center [516, 0] width 1033 height 0
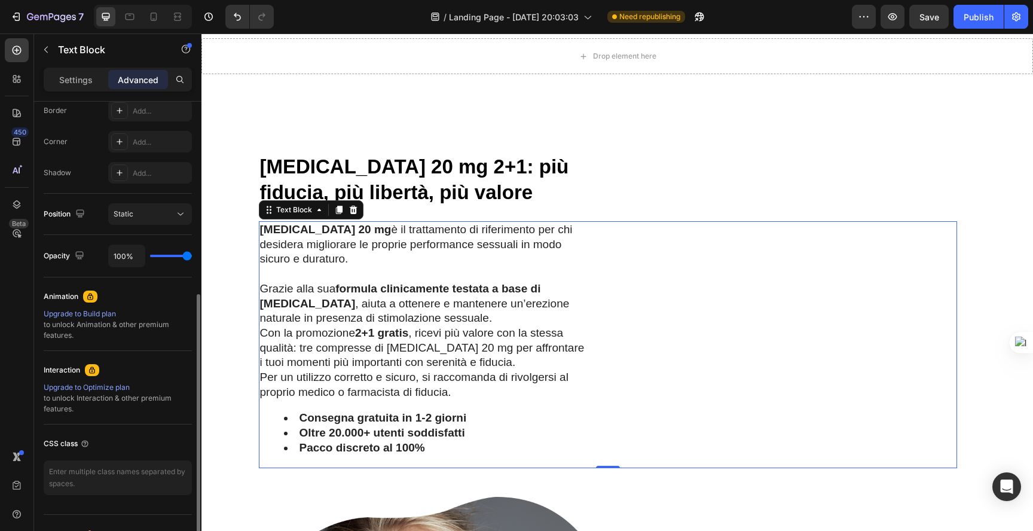
scroll to position [0, 0]
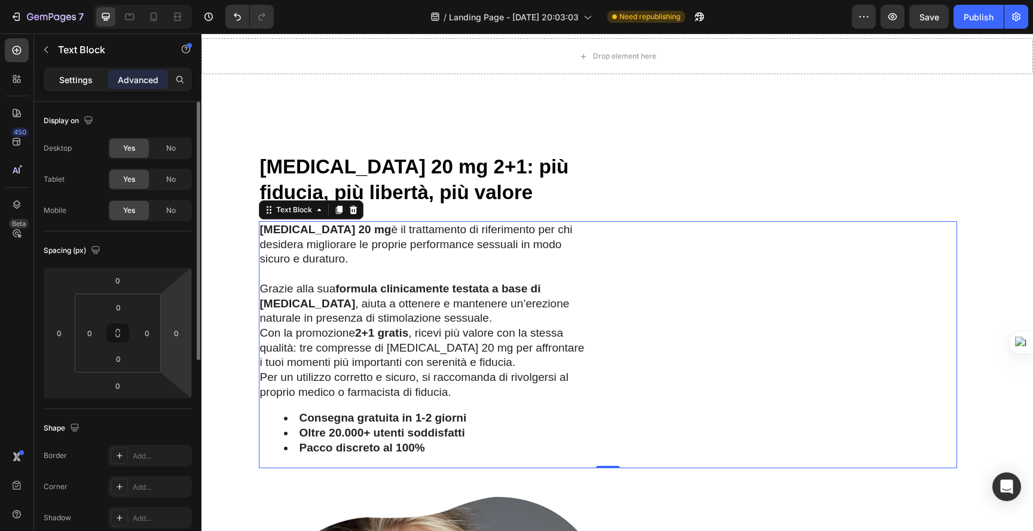
click at [63, 82] on p "Settings" at bounding box center [75, 79] width 33 height 13
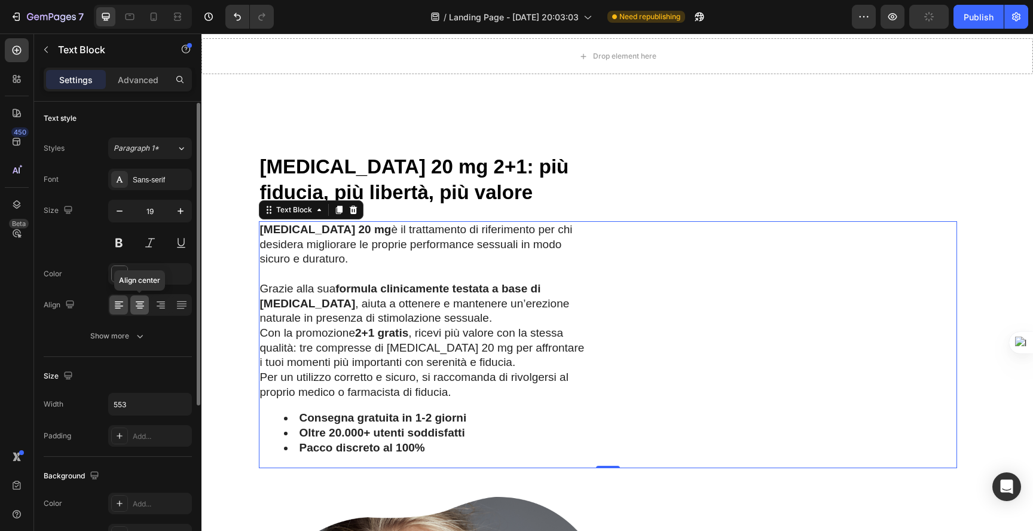
scroll to position [11, 0]
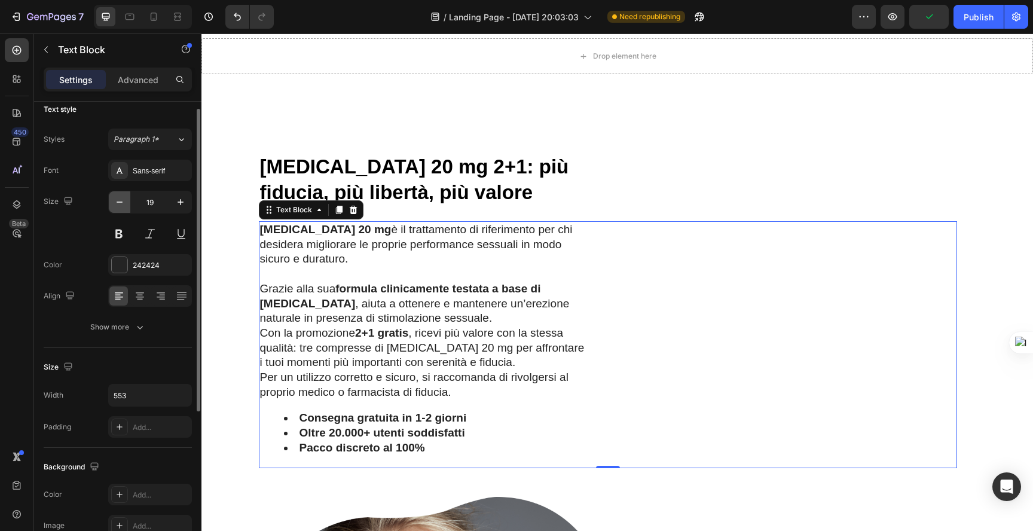
click at [122, 201] on icon "button" at bounding box center [120, 202] width 12 height 12
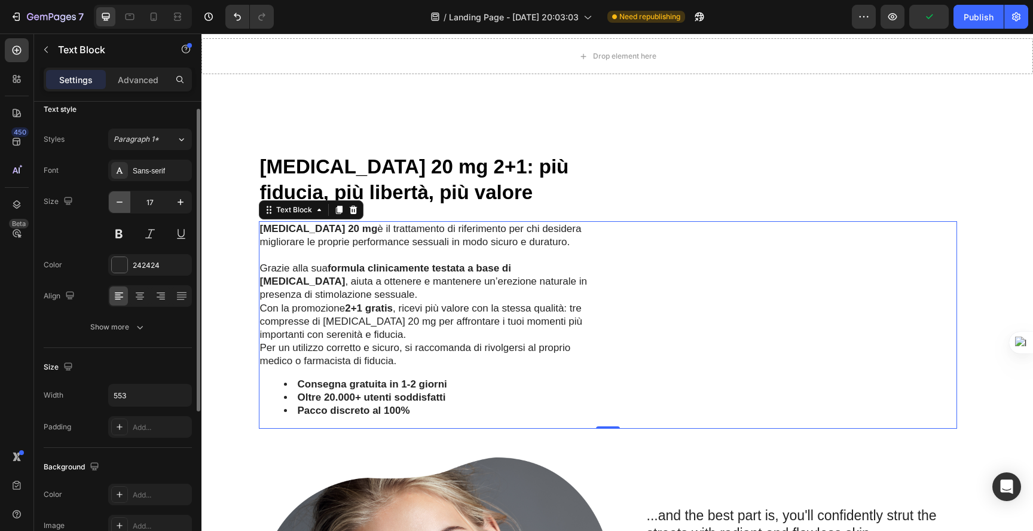
click at [122, 201] on icon "button" at bounding box center [120, 202] width 12 height 12
type input "16"
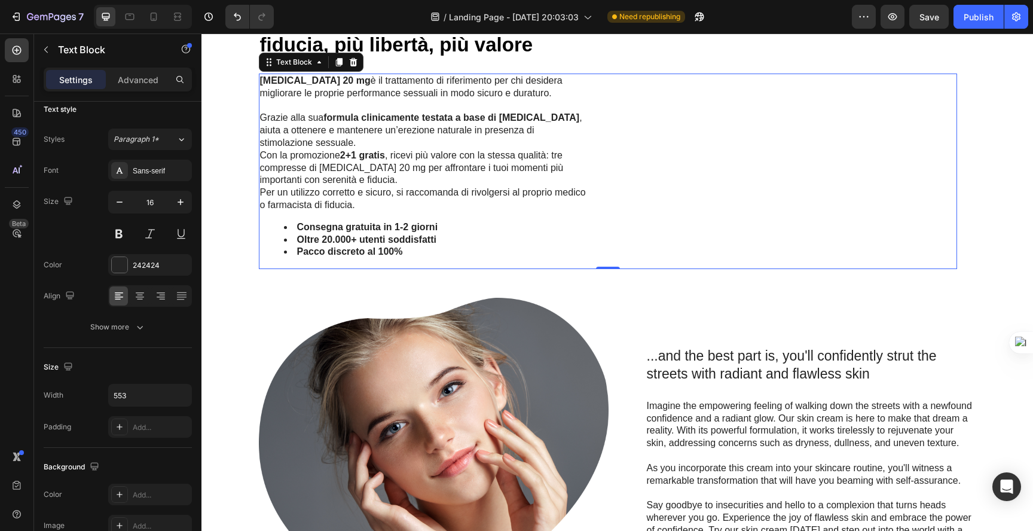
scroll to position [929, 0]
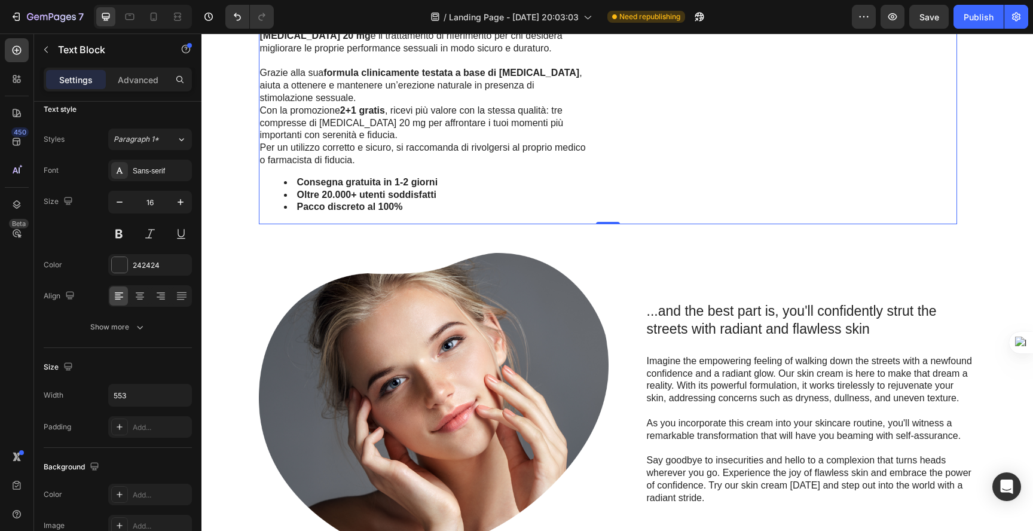
click at [630, 201] on div "Cialis 20 mg è il trattamento di riferimento per chi desidera migliorare le pro…" at bounding box center [608, 126] width 698 height 195
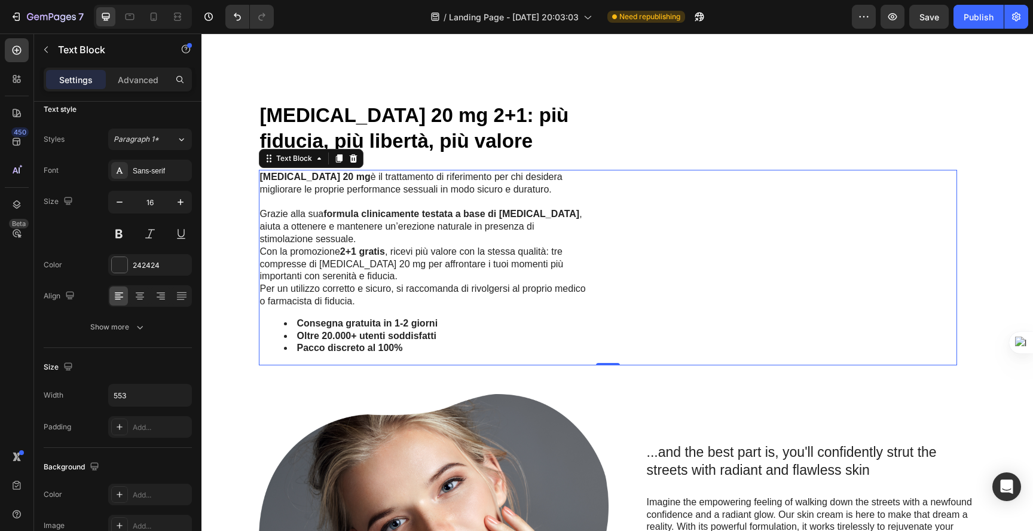
scroll to position [797, 0]
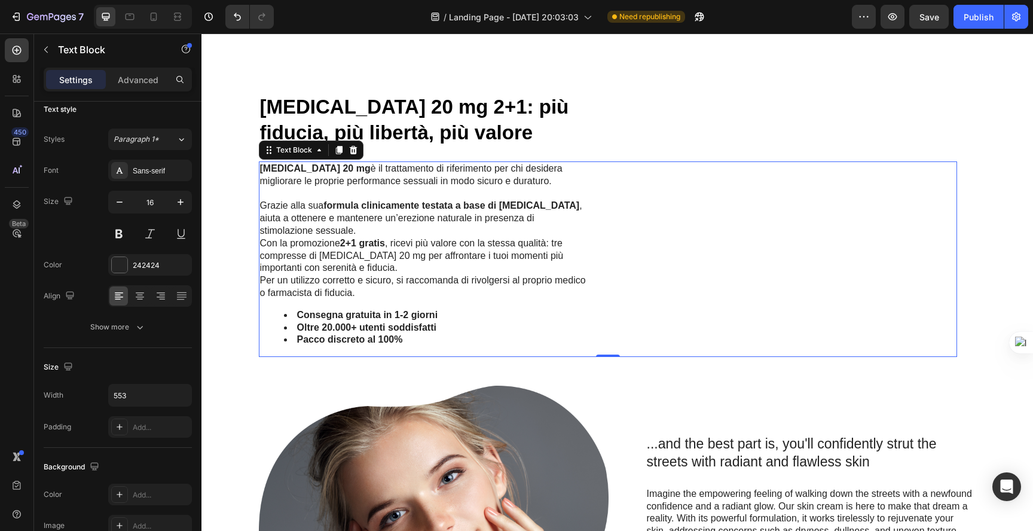
click at [592, 146] on div "⁠⁠⁠⁠⁠⁠⁠ Cialis 20 mg 2+1: più fiducia, più libertà, più valore" at bounding box center [608, 120] width 698 height 54
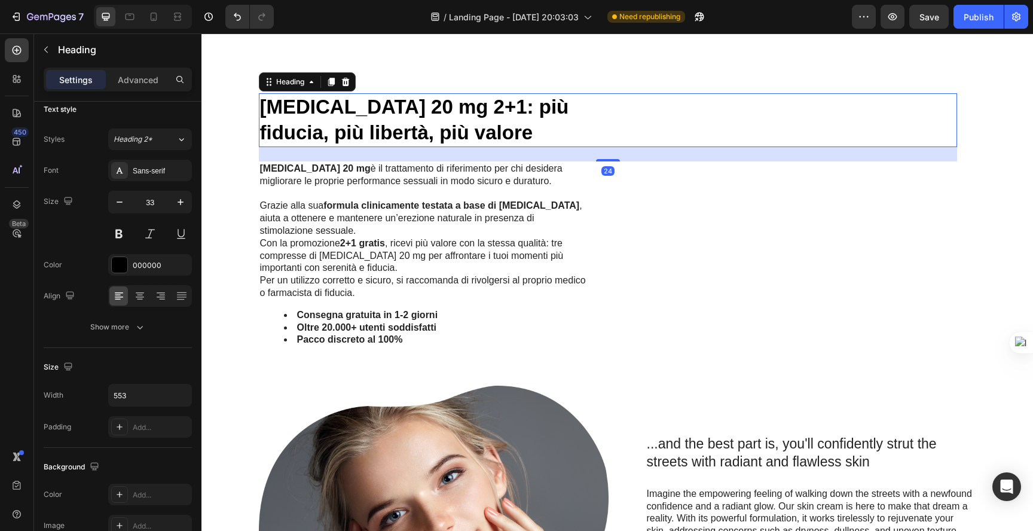
scroll to position [0, 0]
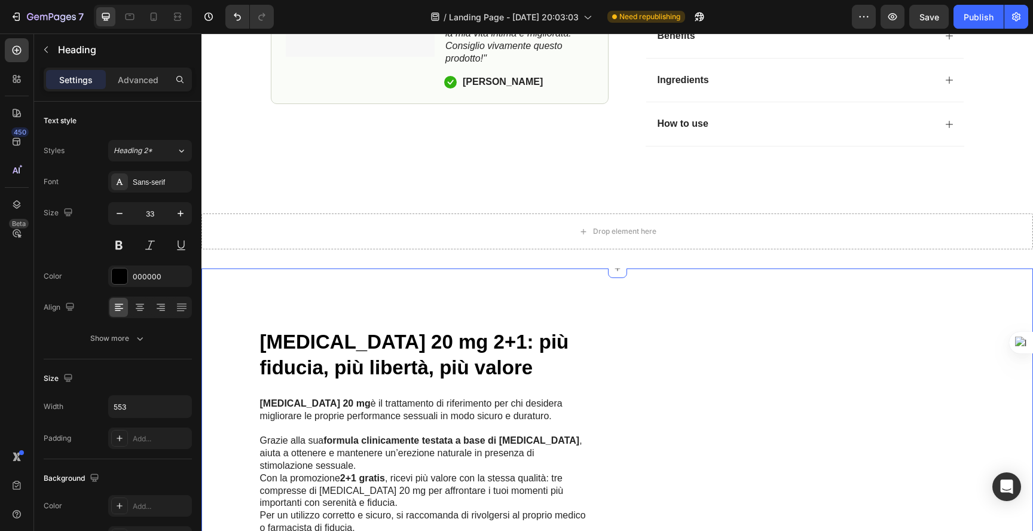
click at [702, 346] on div "[MEDICAL_DATA] 20 mg 2+1: più fiducia, più libertà, più valore" at bounding box center [608, 355] width 698 height 54
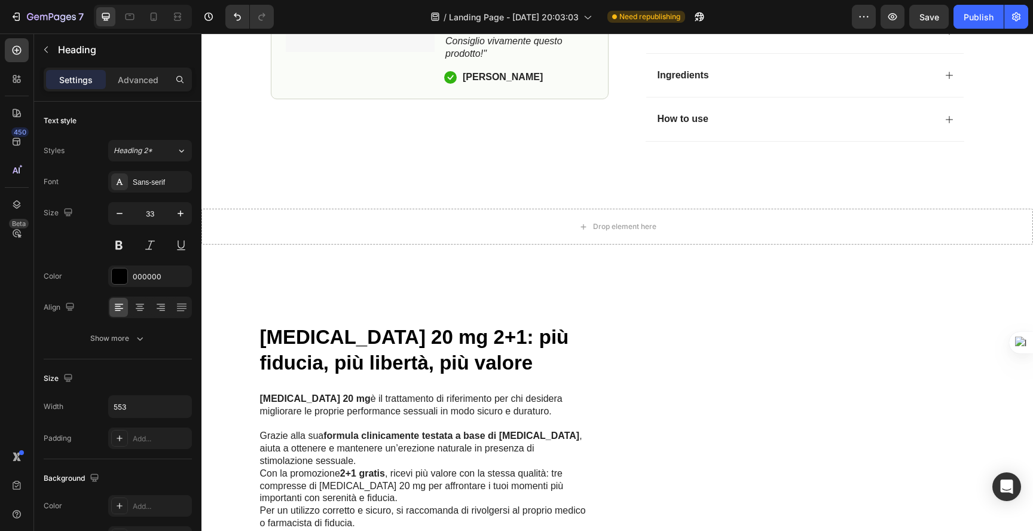
scroll to position [599, 0]
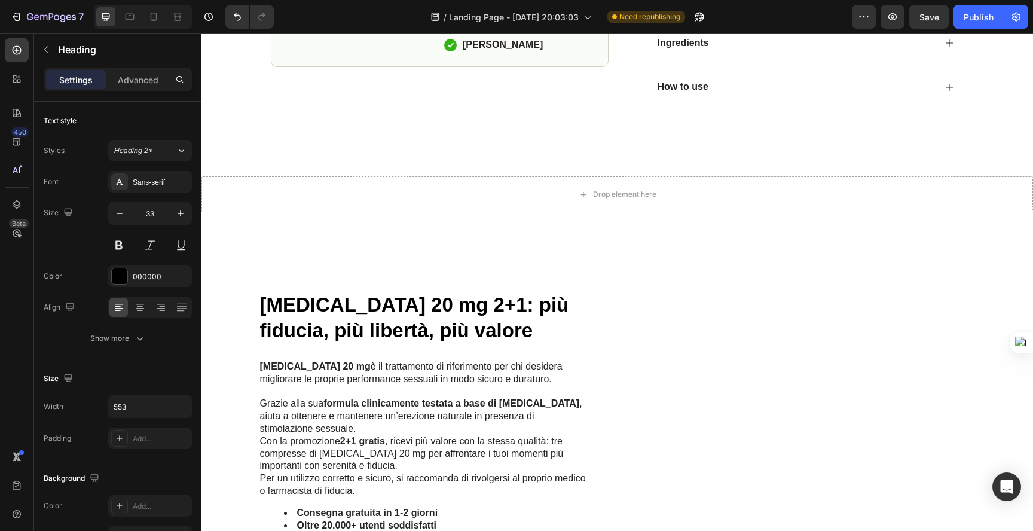
click at [432, 341] on h2 "[MEDICAL_DATA] 20 mg 2+1: più fiducia, più libertà, più valore" at bounding box center [424, 318] width 330 height 54
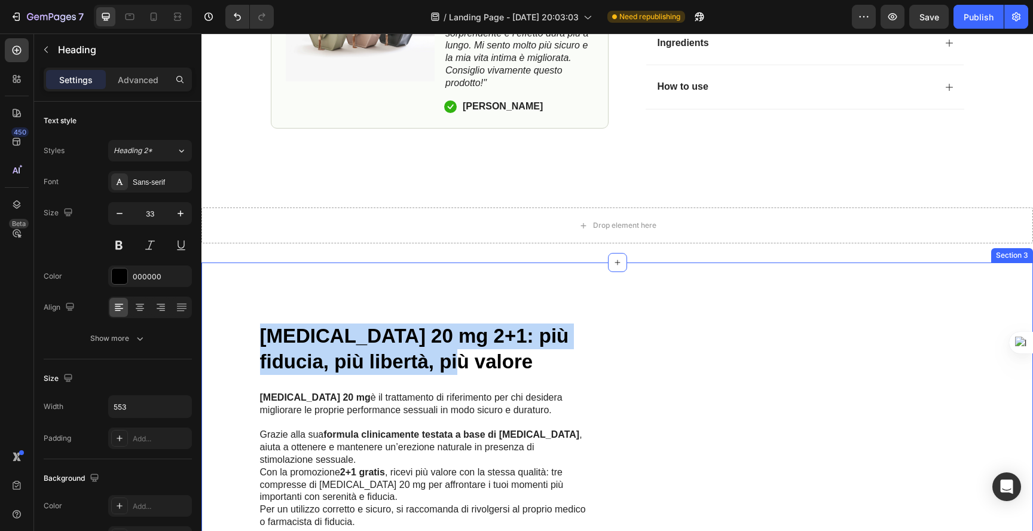
drag, startPoint x: 433, startPoint y: 331, endPoint x: 233, endPoint y: 296, distance: 202.7
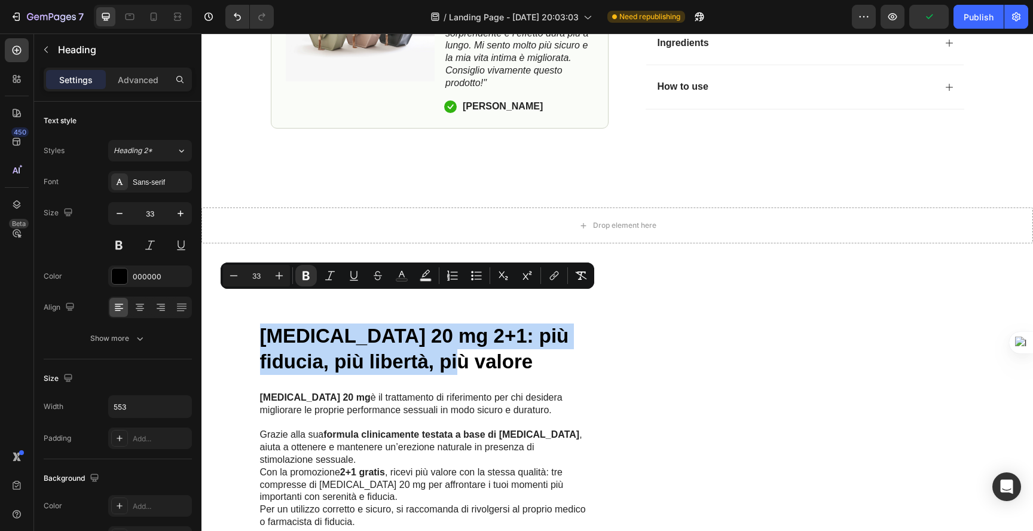
click at [350, 324] on strong "[MEDICAL_DATA] 20 mg 2+1: più fiducia, più libertà, più valore" at bounding box center [414, 348] width 309 height 48
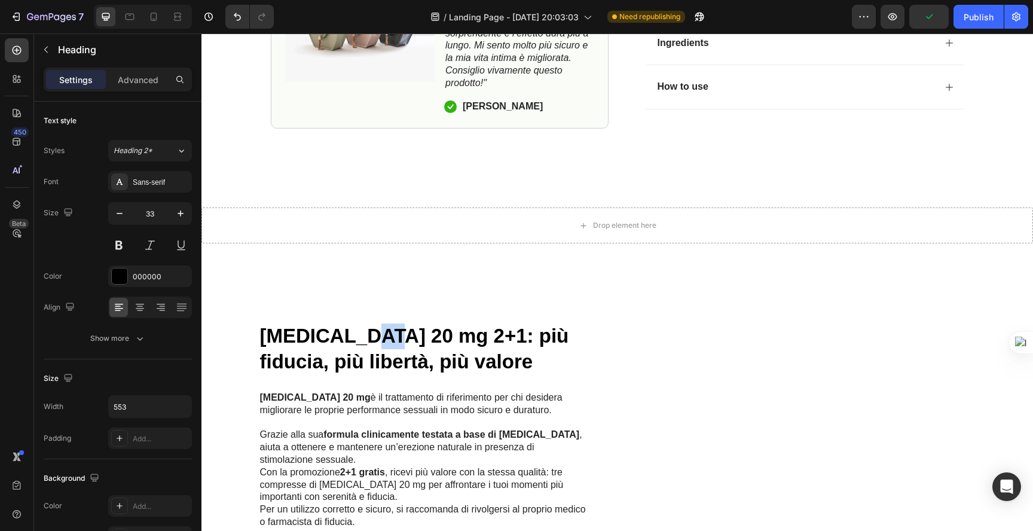
click at [350, 324] on strong "[MEDICAL_DATA] 20 mg 2+1: più fiducia, più libertà, più valore" at bounding box center [414, 348] width 309 height 48
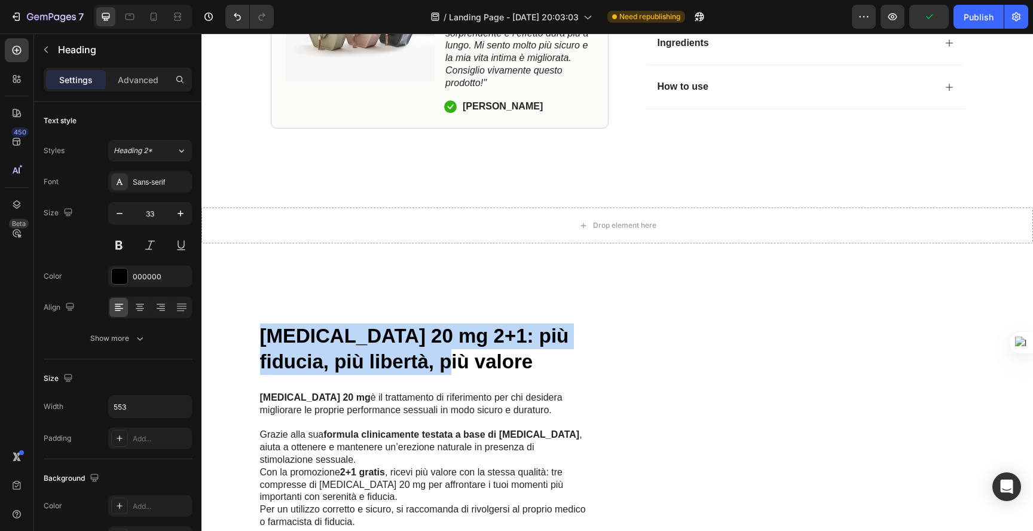
drag, startPoint x: 404, startPoint y: 333, endPoint x: 230, endPoint y: 305, distance: 176.2
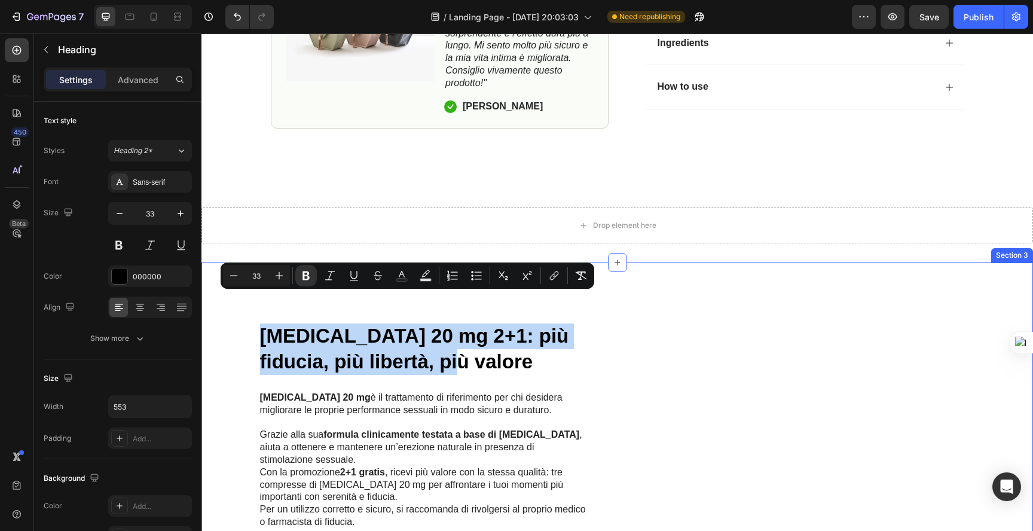
drag, startPoint x: 421, startPoint y: 334, endPoint x: 245, endPoint y: 307, distance: 178.4
click at [265, 324] on strong "[MEDICAL_DATA] 20 mg 2+1: più fiducia, più libertà, più valore" at bounding box center [414, 348] width 309 height 48
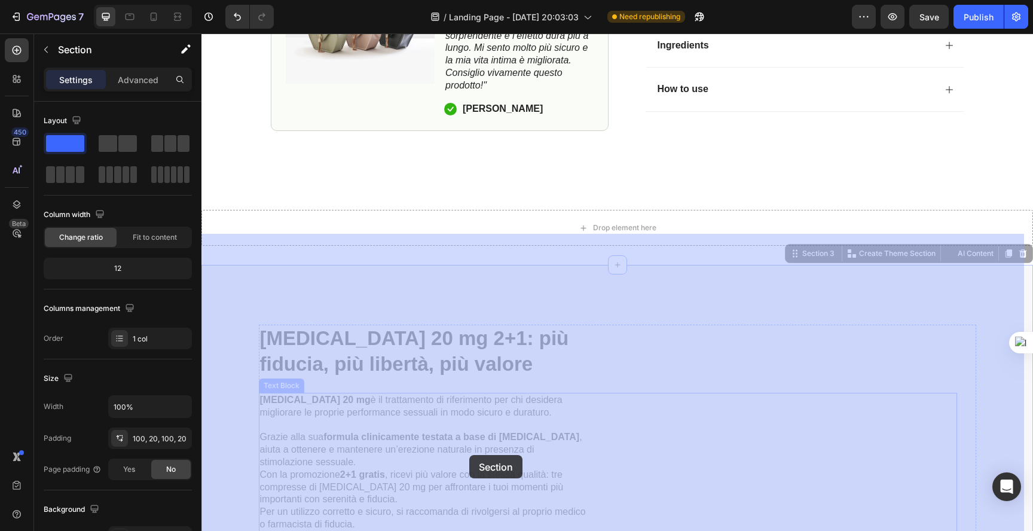
drag, startPoint x: 404, startPoint y: 396, endPoint x: 374, endPoint y: 420, distance: 38.3
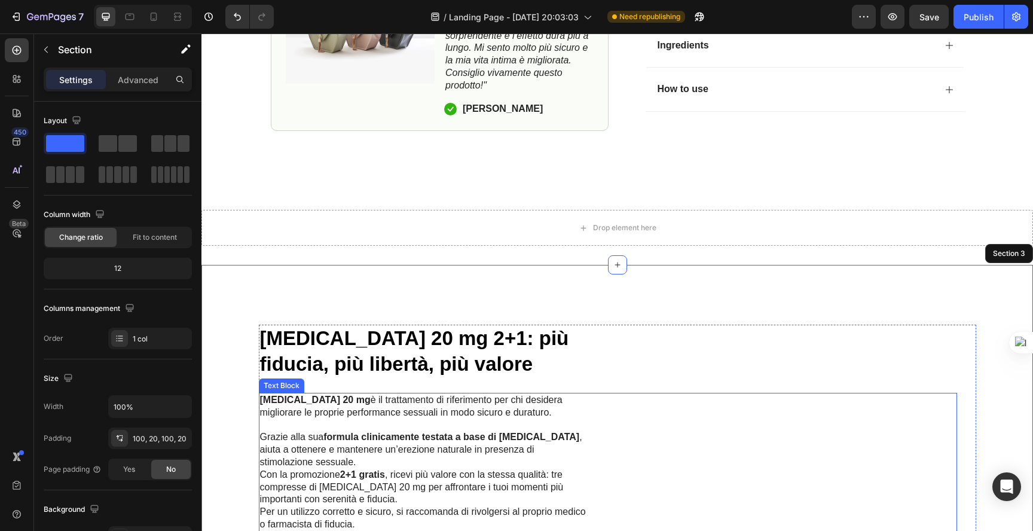
click at [356, 394] on p "Cialis 20 mg è il trattamento di riferimento per chi desidera migliorare le pro…" at bounding box center [424, 431] width 328 height 75
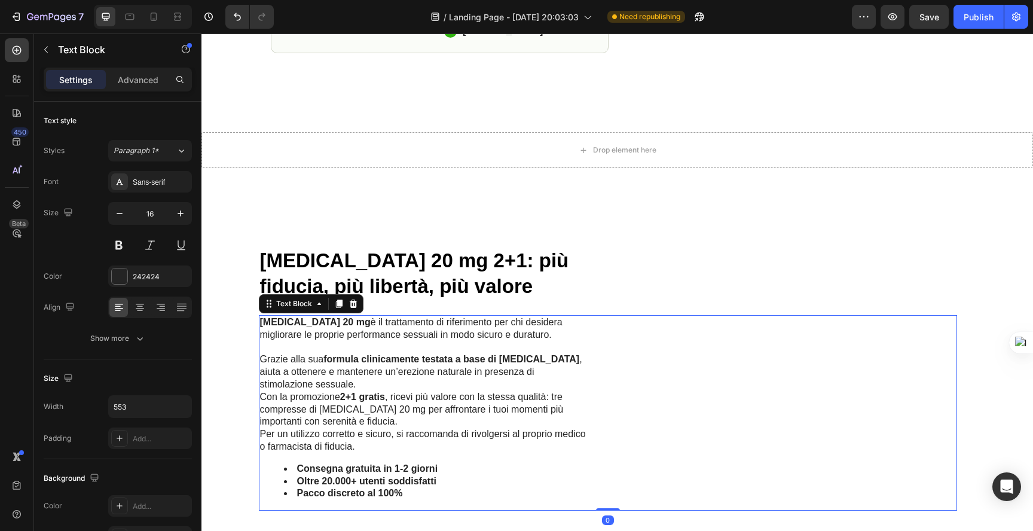
scroll to position [729, 0]
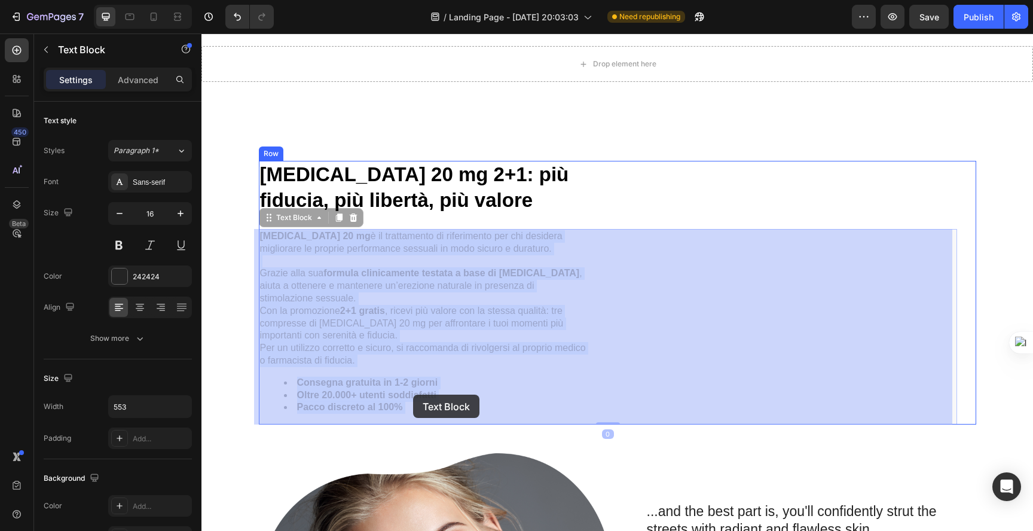
drag, startPoint x: 258, startPoint y: 237, endPoint x: 413, endPoint y: 395, distance: 221.8
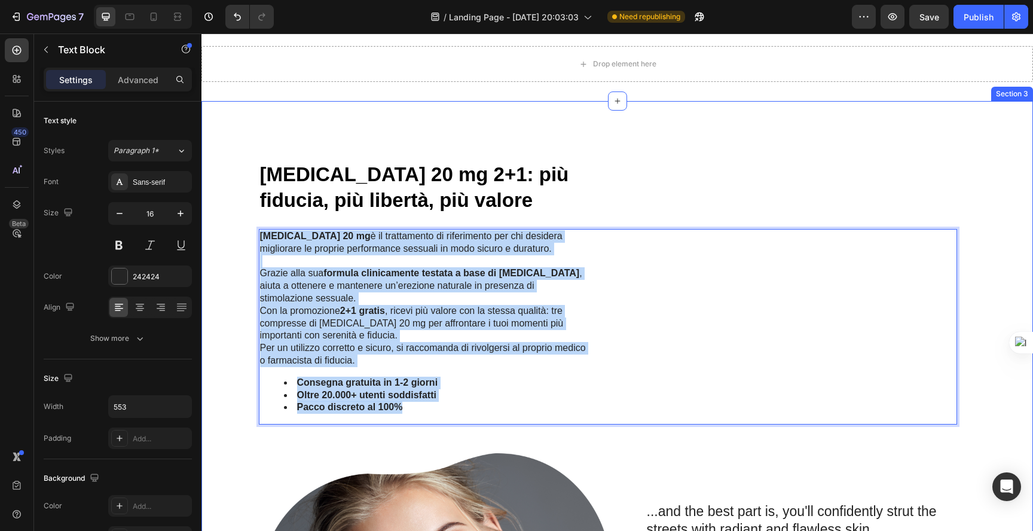
drag, startPoint x: 409, startPoint y: 405, endPoint x: 246, endPoint y: 240, distance: 232.0
click at [246, 240] on div "Cialis 20 mg 2+1: più fiducia, più libertà, più valore Heading Cialis 20 mg è i…" at bounding box center [616, 457] width 807 height 593
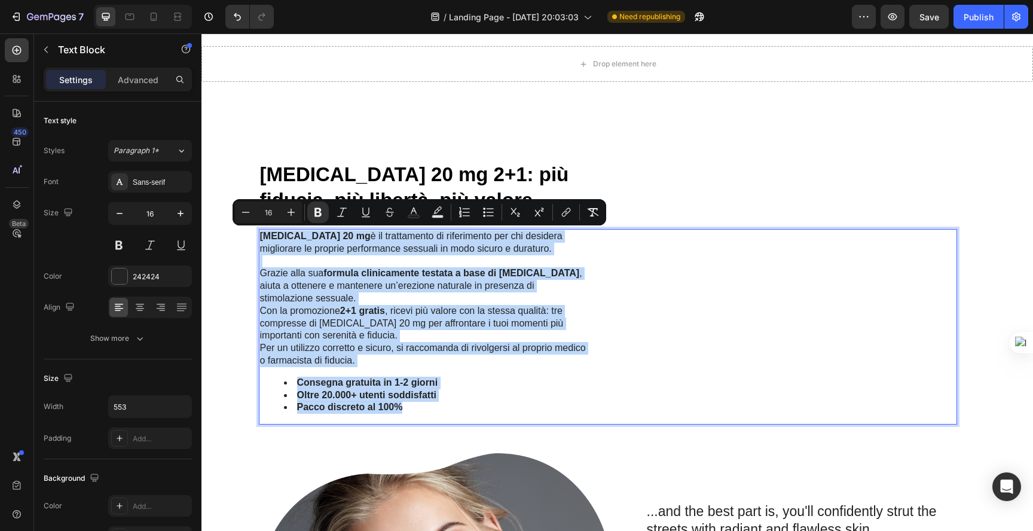
copy div "Cialis 20 mg è il trattamento di riferimento per chi desidera migliorare le pro…"
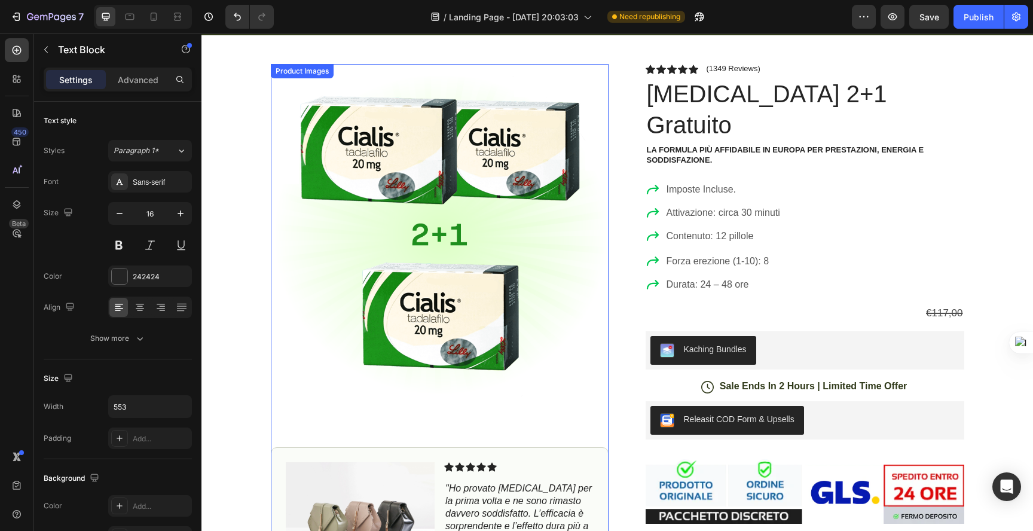
scroll to position [0, 0]
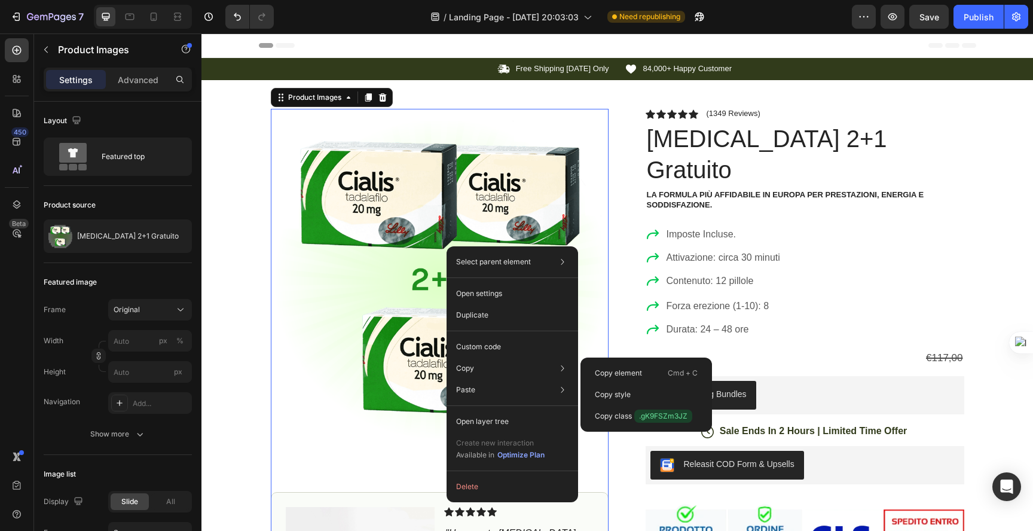
click at [372, 231] on img at bounding box center [440, 276] width 338 height 335
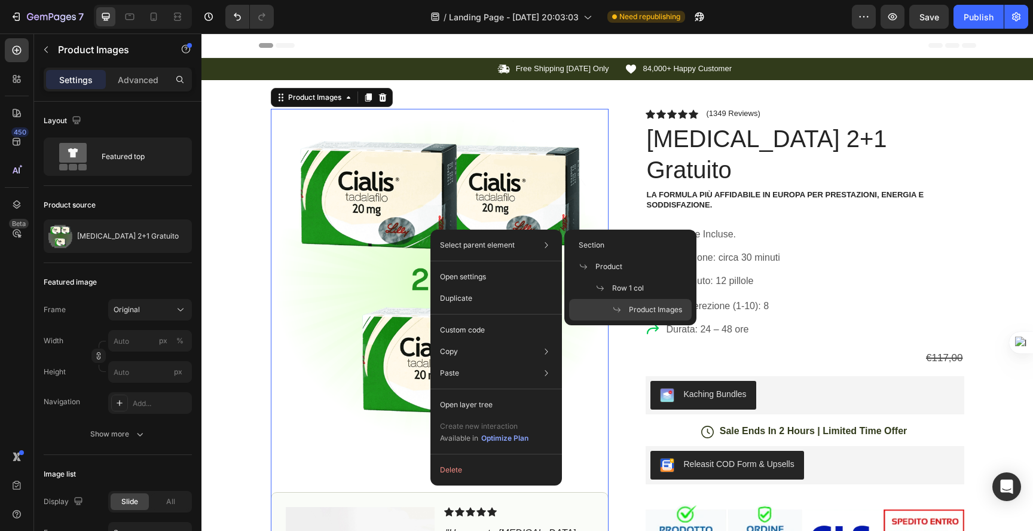
click at [412, 204] on img at bounding box center [440, 276] width 338 height 335
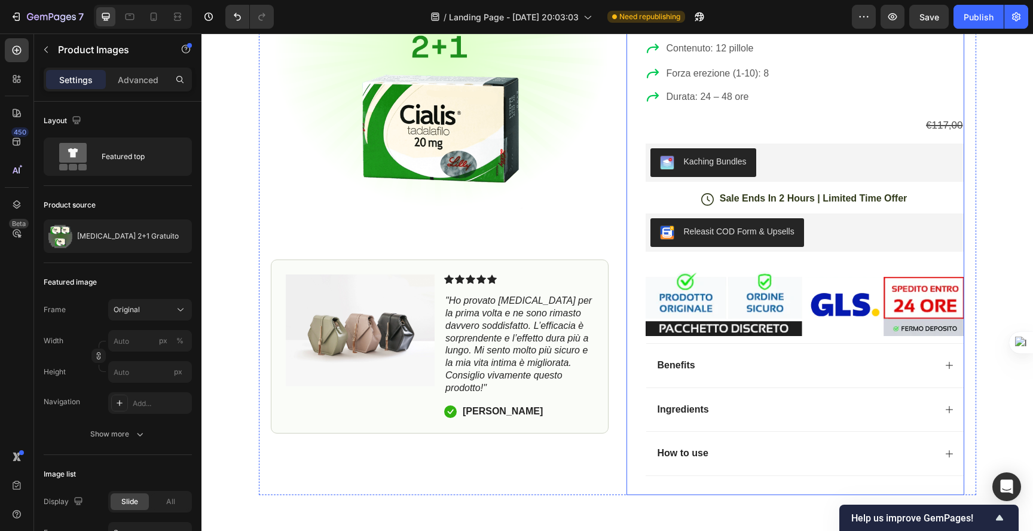
scroll to position [235, 0]
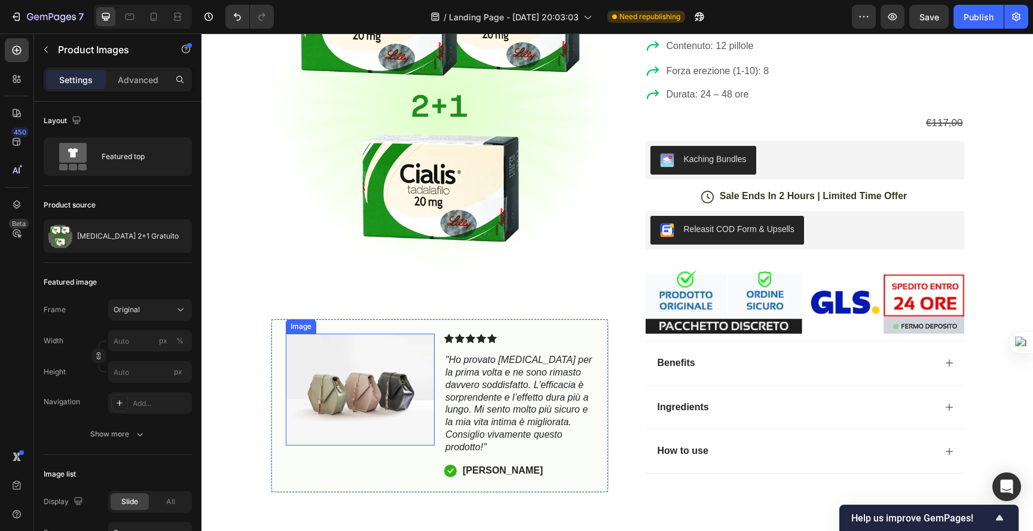
click at [329, 333] on img at bounding box center [360, 389] width 149 height 112
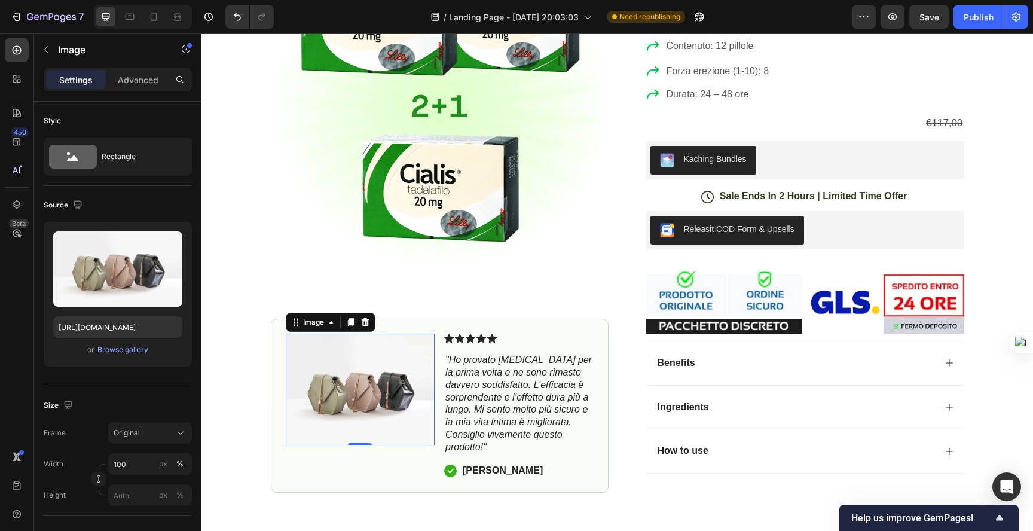
click at [356, 336] on img at bounding box center [360, 389] width 149 height 112
click at [115, 347] on div "Browse gallery" at bounding box center [122, 349] width 51 height 11
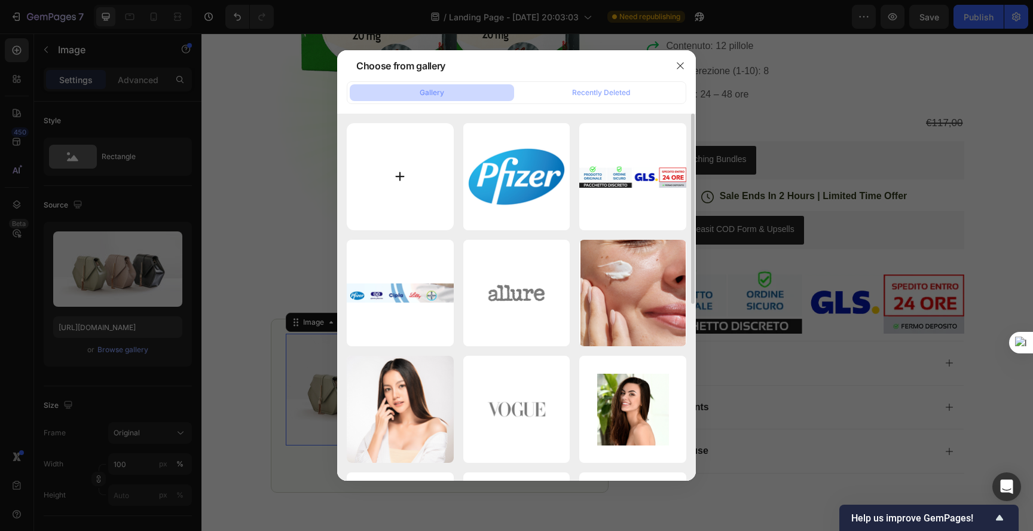
click at [402, 157] on input "file" at bounding box center [400, 176] width 107 height 107
type input "C:\fakepath\ChatGPT Image Sep 27, 2025, 09_08_22 PM.png"
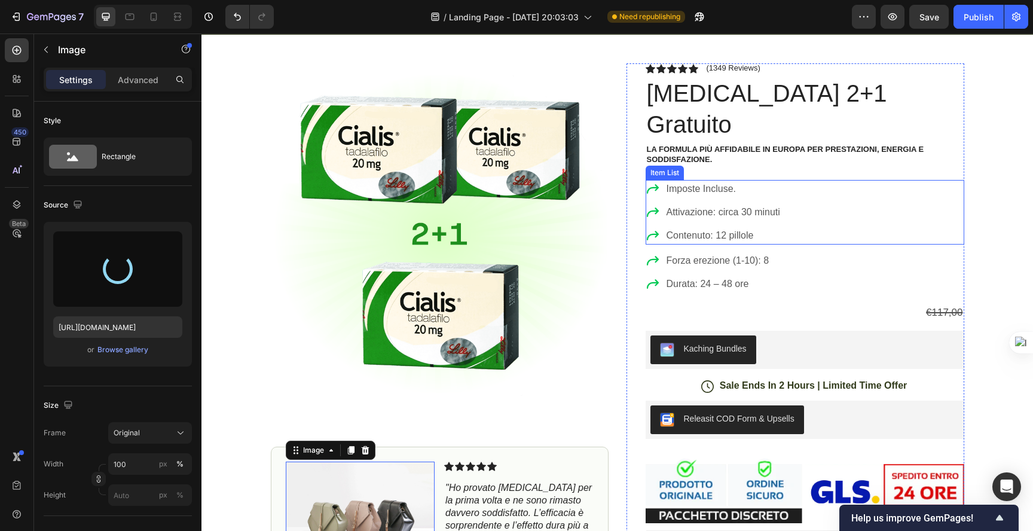
scroll to position [40, 0]
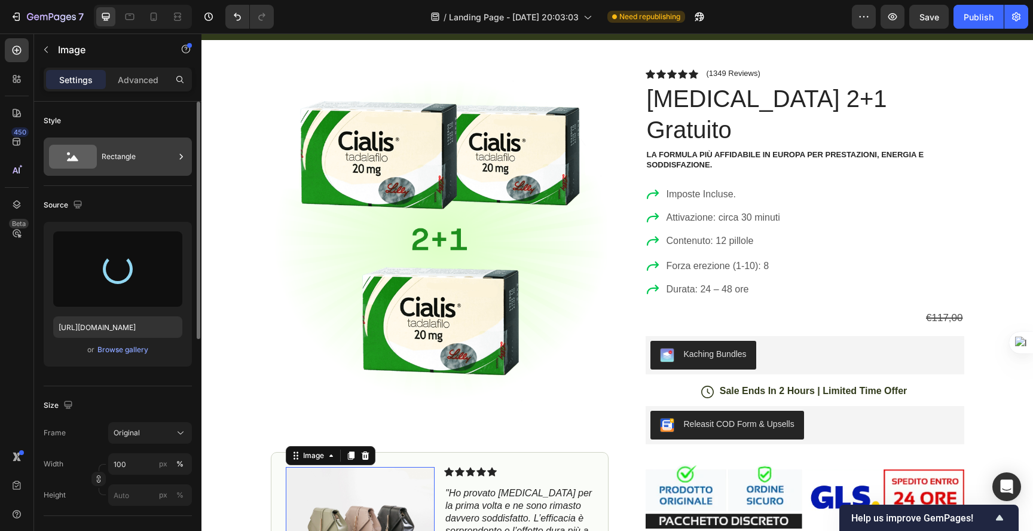
type input "https://cdn.shopify.com/s/files/1/0933/6740/2863/files/gempages_586307541647033…"
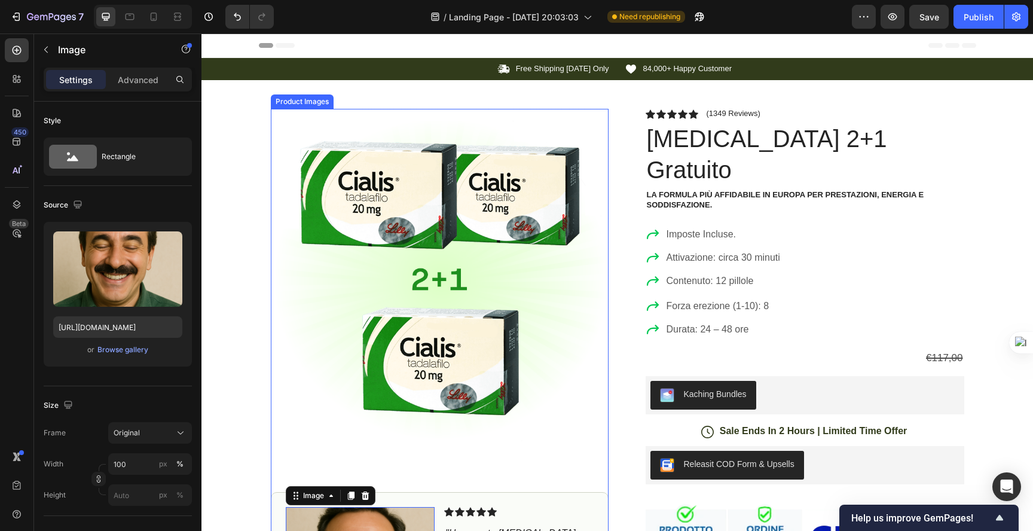
scroll to position [182, 0]
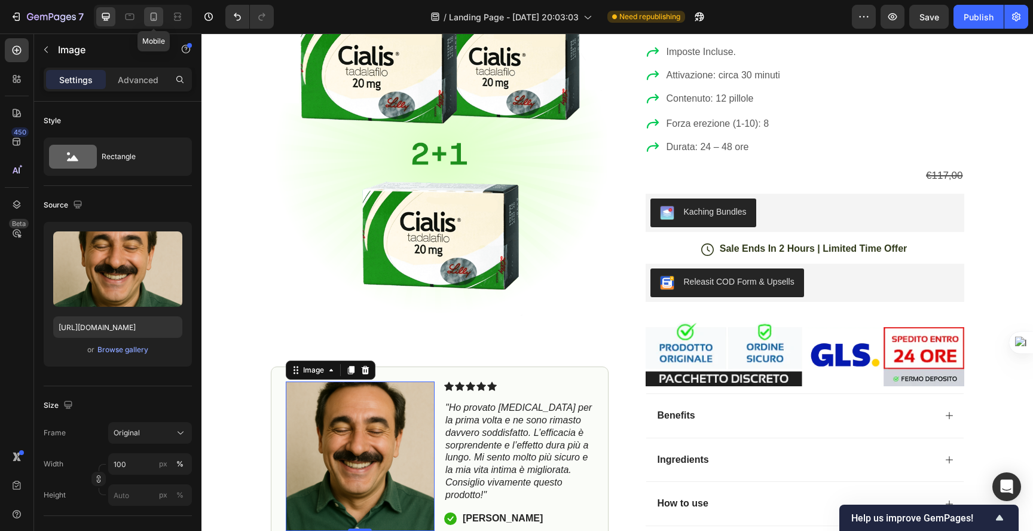
click at [160, 17] on div at bounding box center [153, 16] width 19 height 19
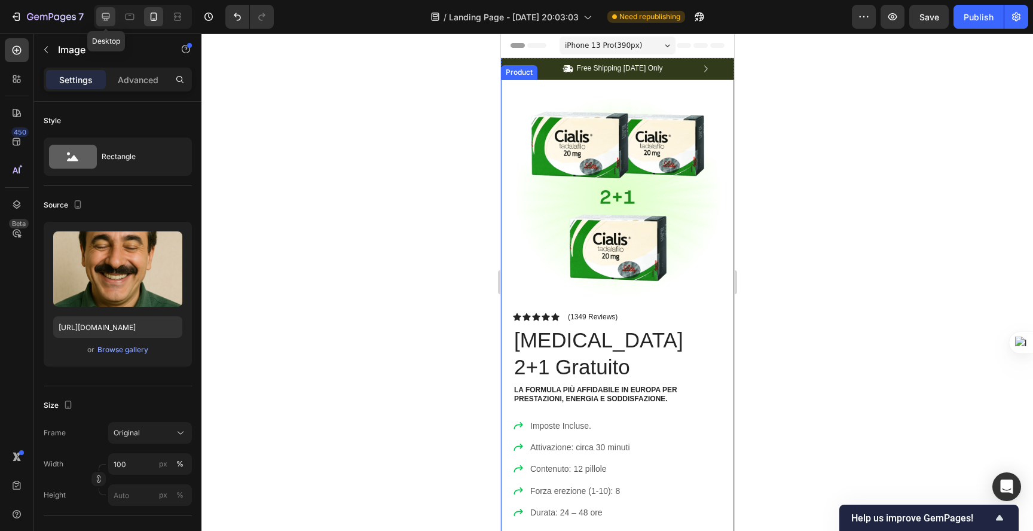
click at [107, 16] on icon at bounding box center [106, 17] width 12 height 12
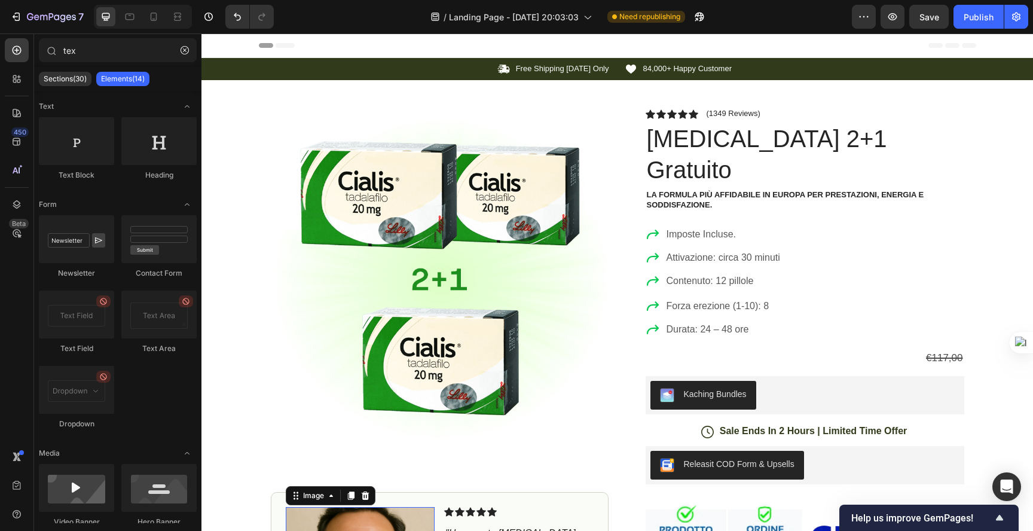
click at [239, 44] on span "Header" at bounding box center [237, 45] width 26 height 12
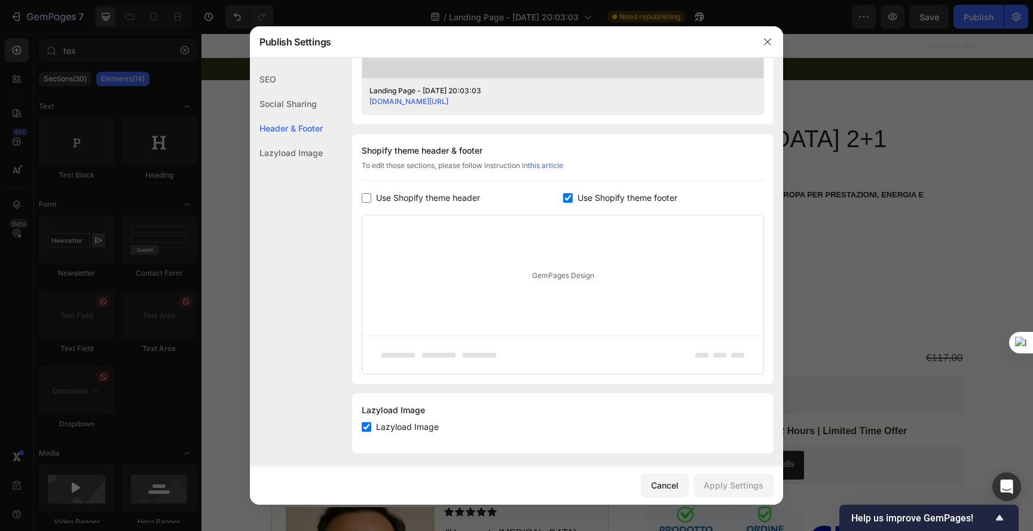
scroll to position [353, 0]
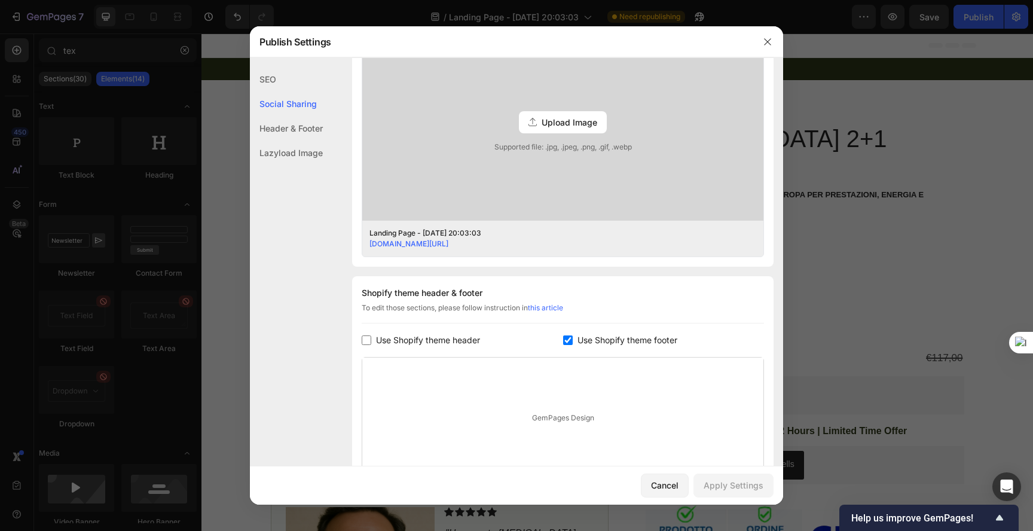
click at [536, 440] on div "GemPages Design" at bounding box center [562, 417] width 401 height 120
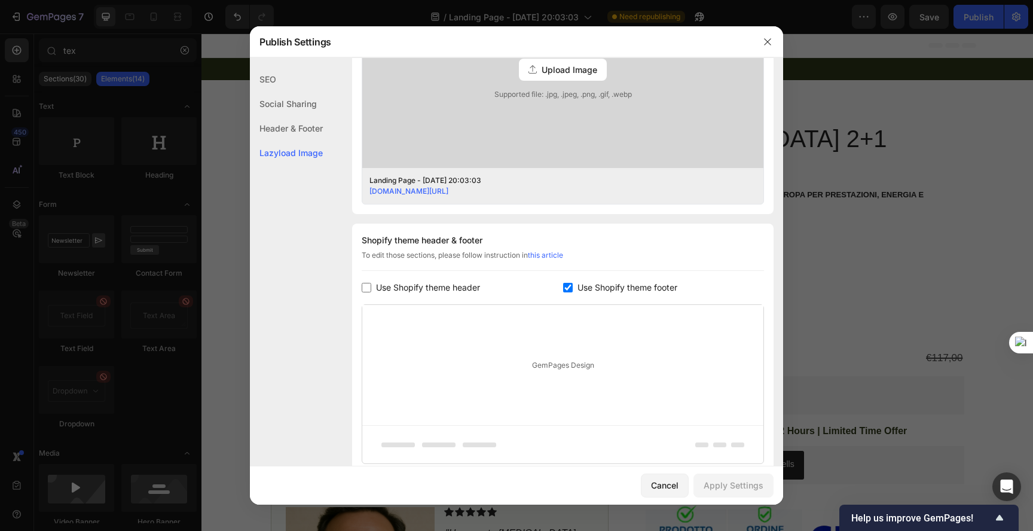
scroll to position [262, 0]
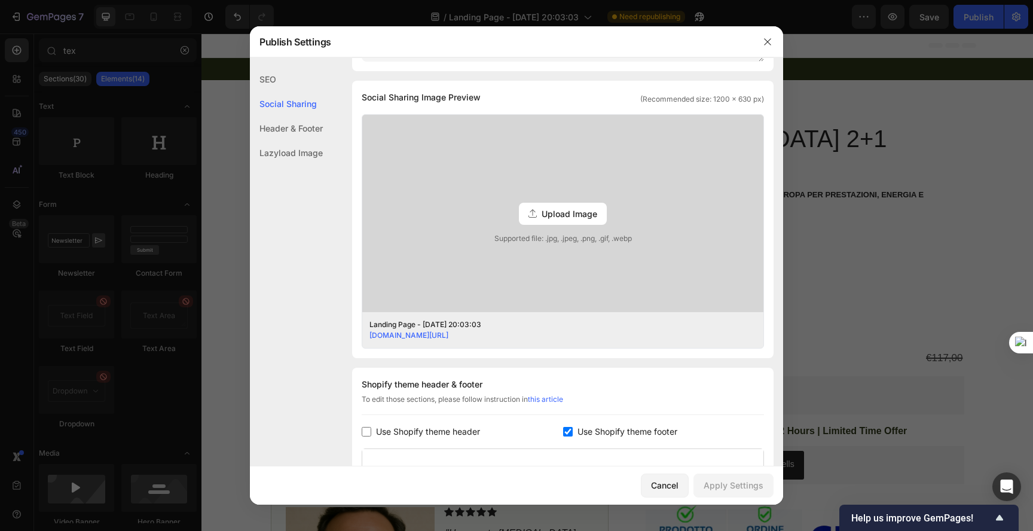
click at [563, 215] on span "Upload Image" at bounding box center [569, 213] width 56 height 13
click at [0, 0] on input "Upload Image Supported file: .jpg, .jpeg, .png, .gif, .webp" at bounding box center [0, 0] width 0 height 0
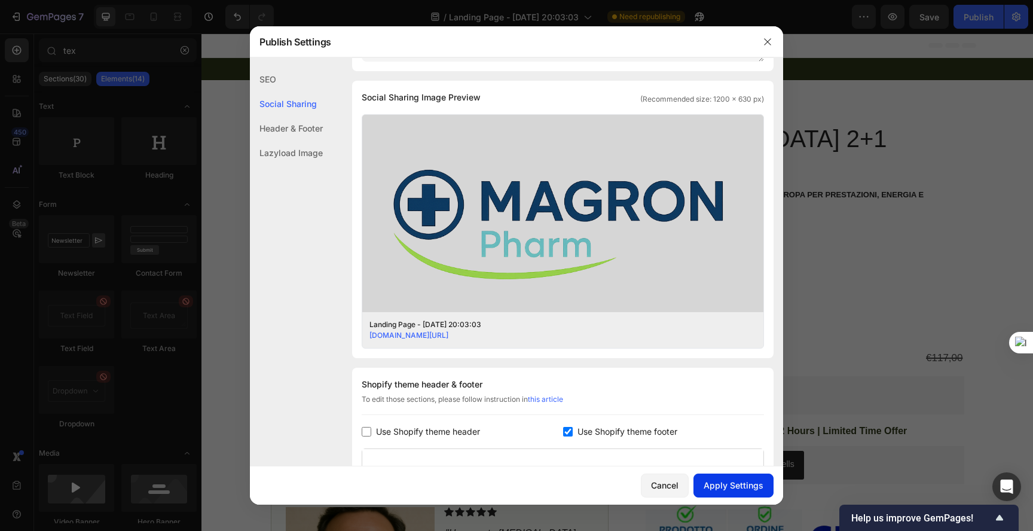
click at [736, 488] on div "Apply Settings" at bounding box center [733, 485] width 60 height 13
click at [290, 129] on div "Header & Footer" at bounding box center [286, 128] width 73 height 24
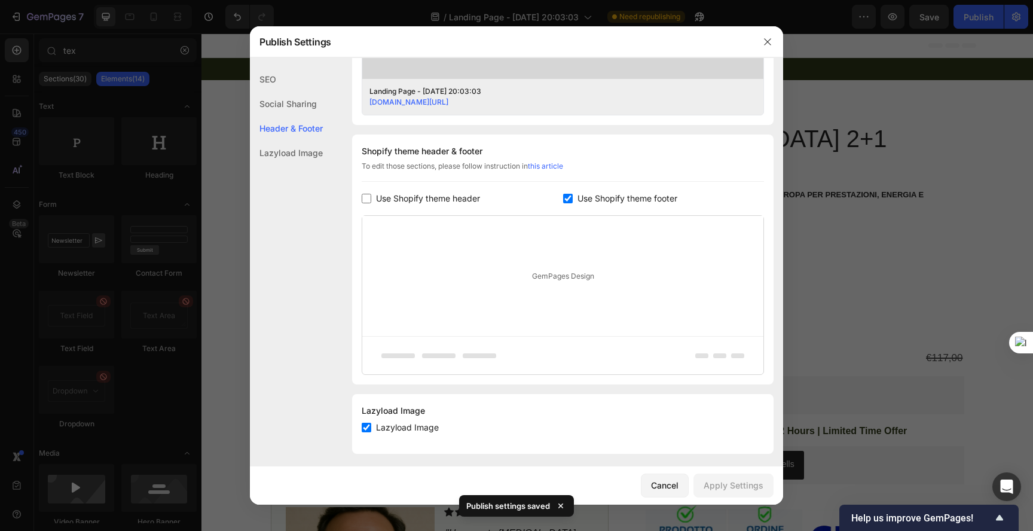
scroll to position [502, 0]
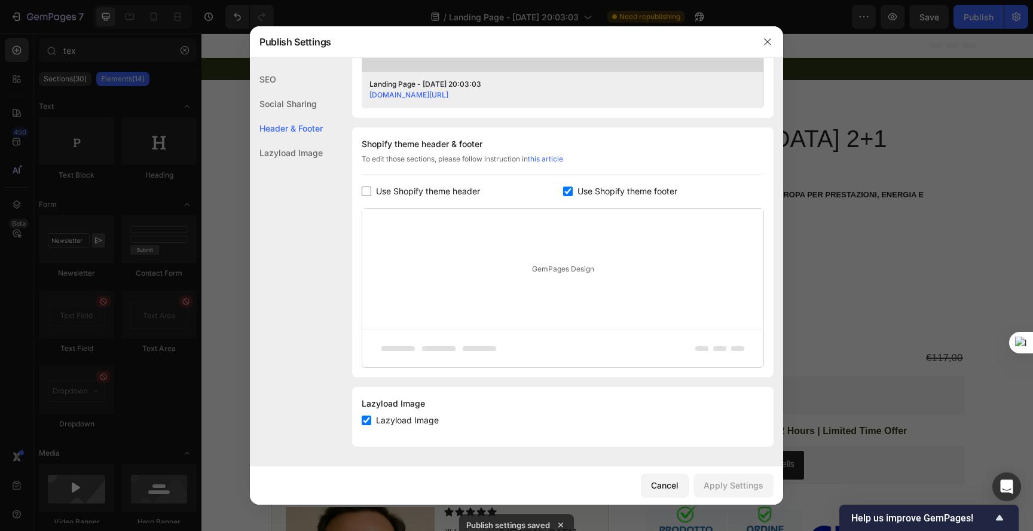
click at [489, 239] on div "GemPages Design" at bounding box center [562, 269] width 401 height 120
click at [293, 155] on div "Lazyload Image" at bounding box center [286, 152] width 73 height 24
click at [304, 155] on div "Lazyload Image" at bounding box center [286, 152] width 73 height 24
click at [308, 126] on div "Header & Footer" at bounding box center [286, 128] width 73 height 24
click at [299, 153] on div "Lazyload Image" at bounding box center [286, 152] width 73 height 24
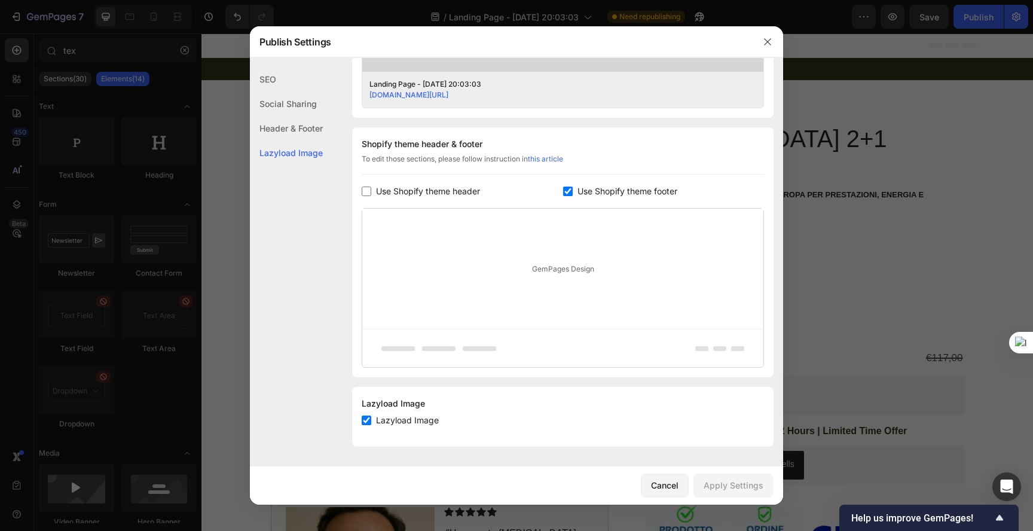
click at [447, 425] on div "Lazyload Image" at bounding box center [563, 420] width 402 height 14
checkbox input "true"
click at [670, 479] on div "Cancel" at bounding box center [664, 485] width 27 height 13
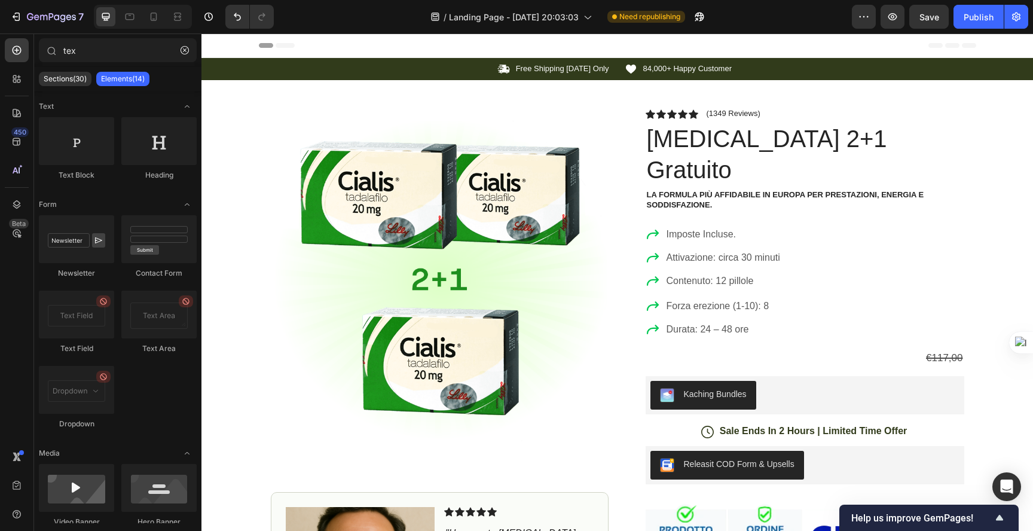
click at [716, 45] on div "Header" at bounding box center [617, 45] width 717 height 24
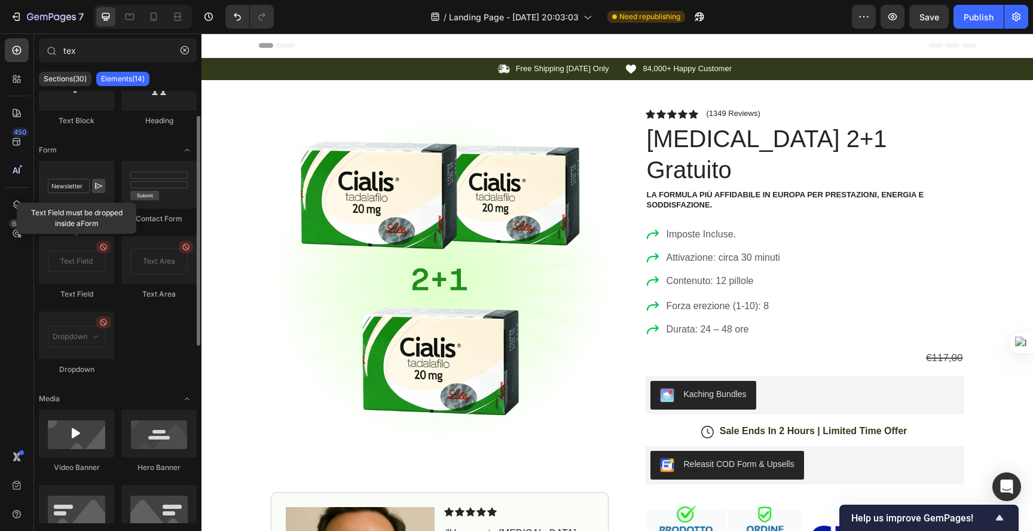
scroll to position [0, 0]
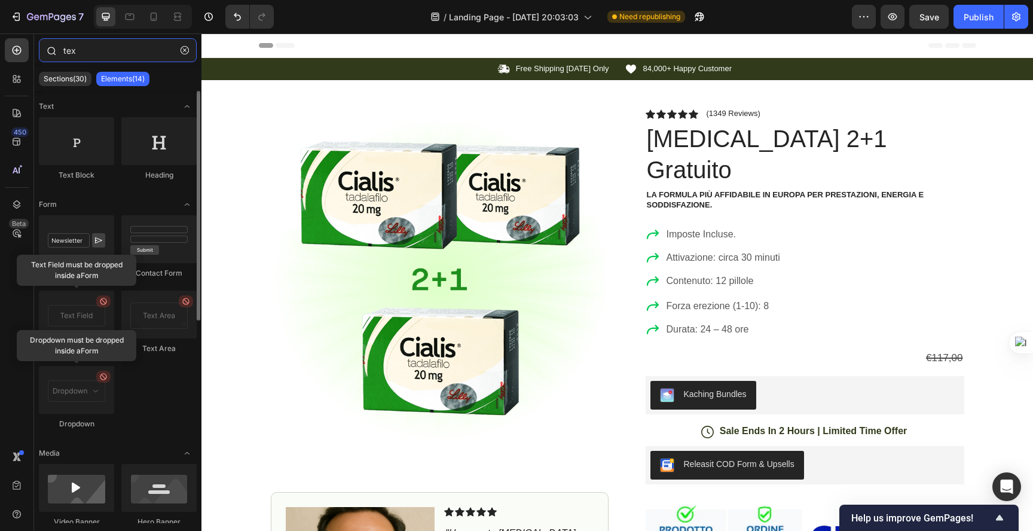
click at [80, 57] on input "tex" at bounding box center [118, 50] width 158 height 24
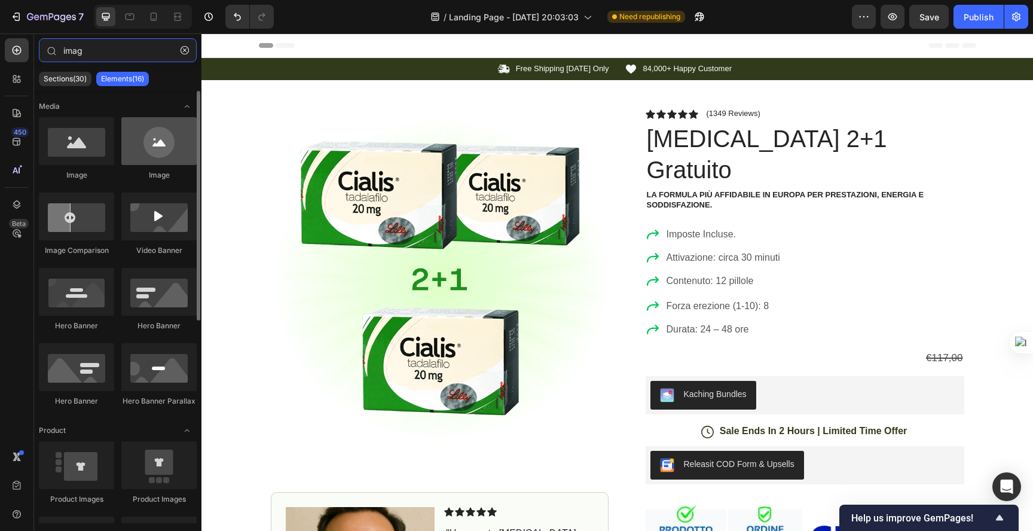
type input "imag"
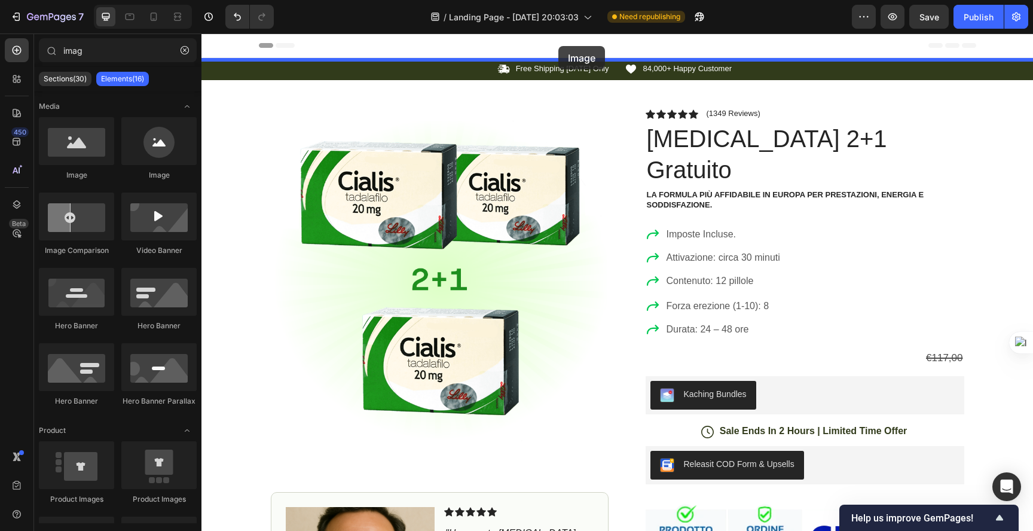
drag, startPoint x: 336, startPoint y: 174, endPoint x: 558, endPoint y: 46, distance: 255.9
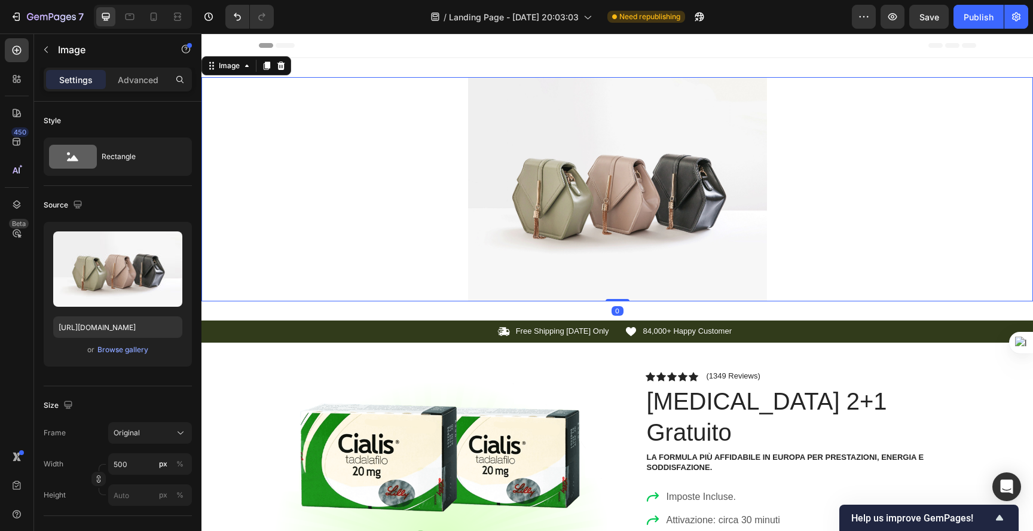
click at [578, 184] on img at bounding box center [617, 189] width 299 height 224
click at [106, 351] on div "Browse gallery" at bounding box center [122, 349] width 51 height 11
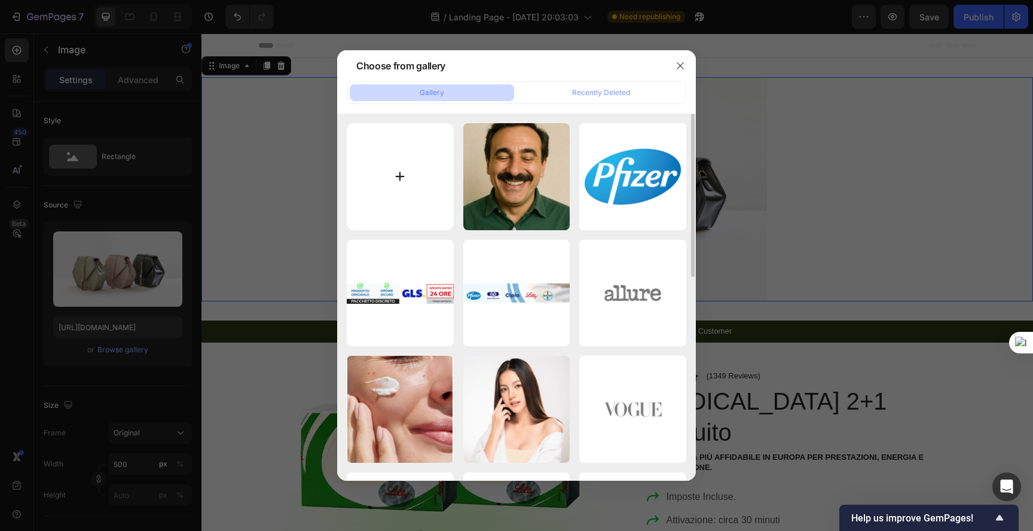
click at [418, 185] on input "file" at bounding box center [400, 176] width 107 height 107
type input "C:\fakepath\ChatGPT Image Sep 27, 2025, 05_17_15 PM.png"
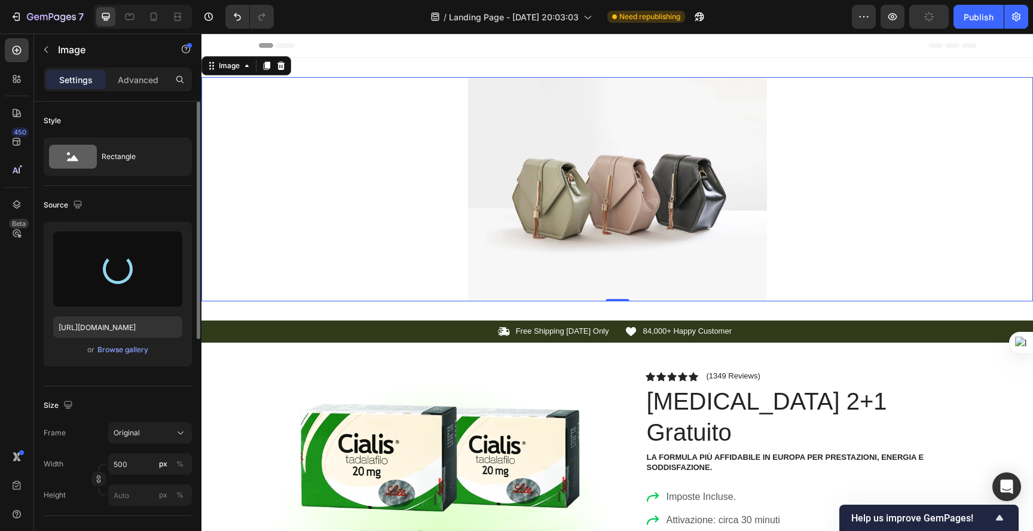
type input "https://cdn.shopify.com/s/files/1/0933/6740/2863/files/gempages_586307541647033…"
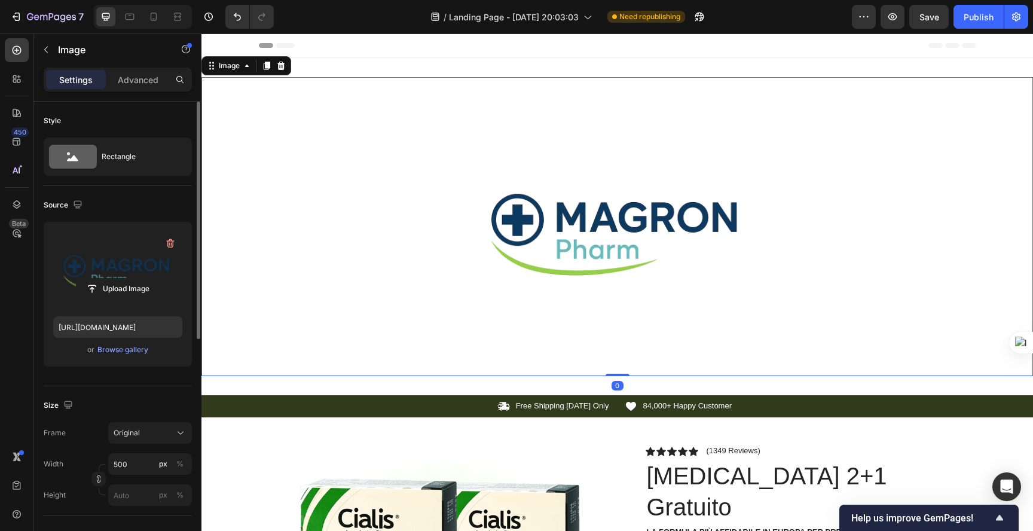
drag, startPoint x: 620, startPoint y: 373, endPoint x: 626, endPoint y: 237, distance: 136.4
click at [626, 237] on div "Image 0" at bounding box center [616, 226] width 831 height 299
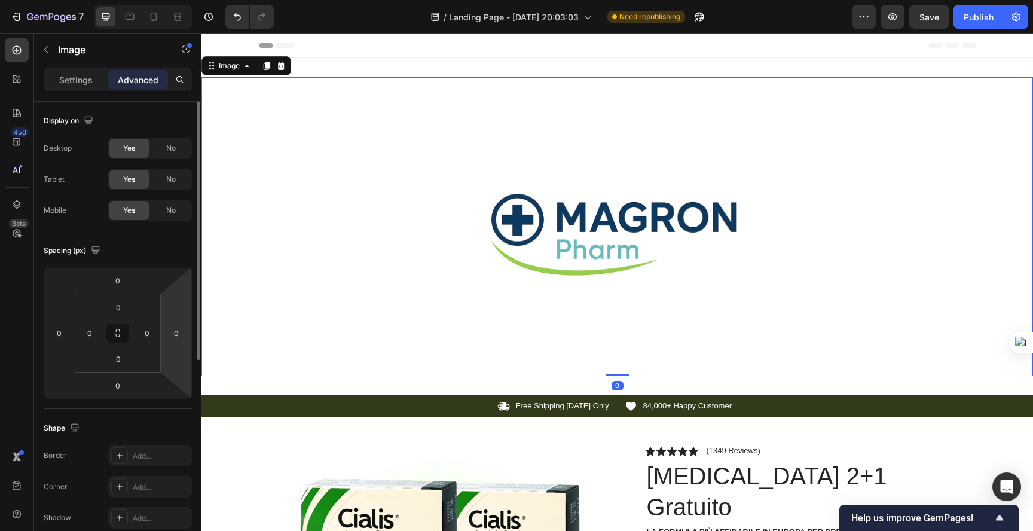
click at [630, 239] on img at bounding box center [617, 226] width 299 height 299
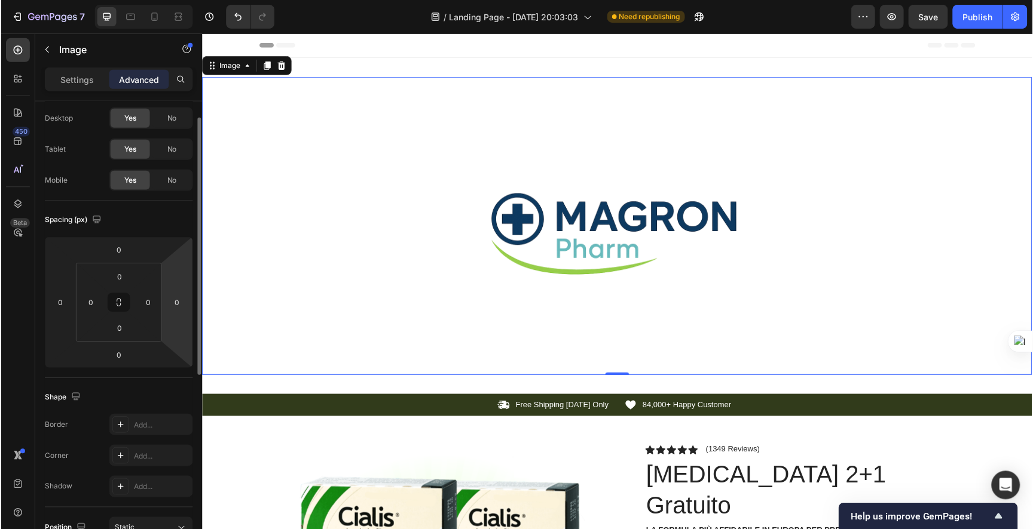
scroll to position [2, 0]
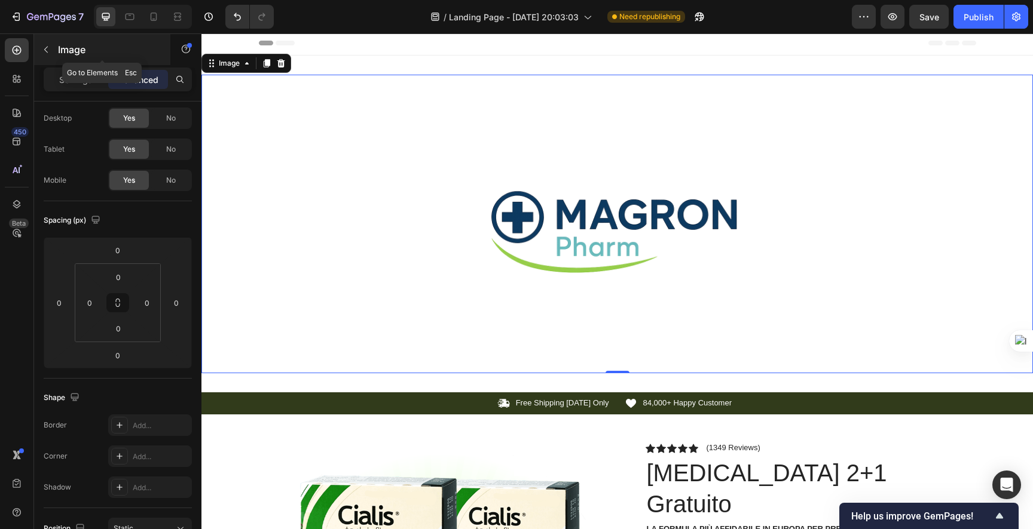
click at [65, 57] on div "Image" at bounding box center [102, 49] width 136 height 31
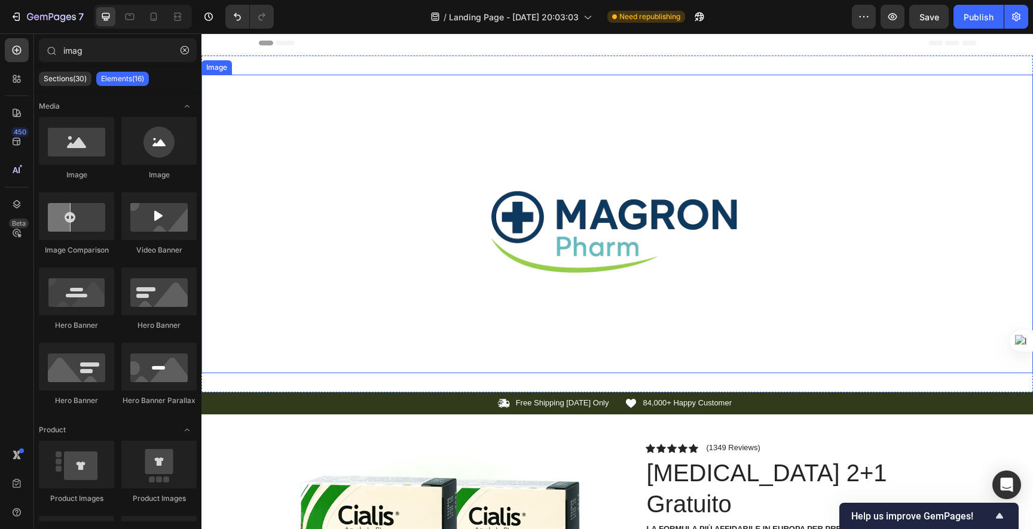
click at [359, 224] on div at bounding box center [616, 224] width 831 height 299
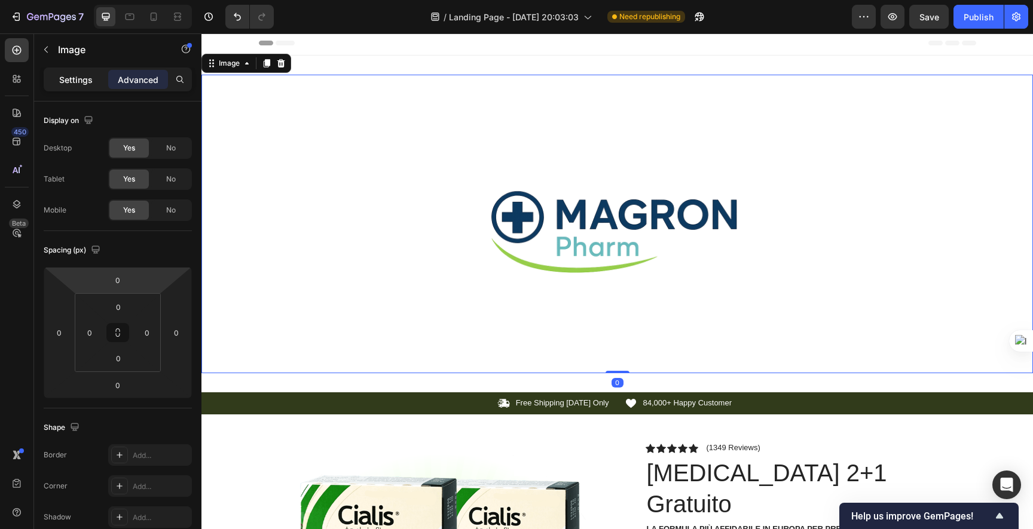
click at [65, 81] on p "Settings" at bounding box center [75, 79] width 33 height 13
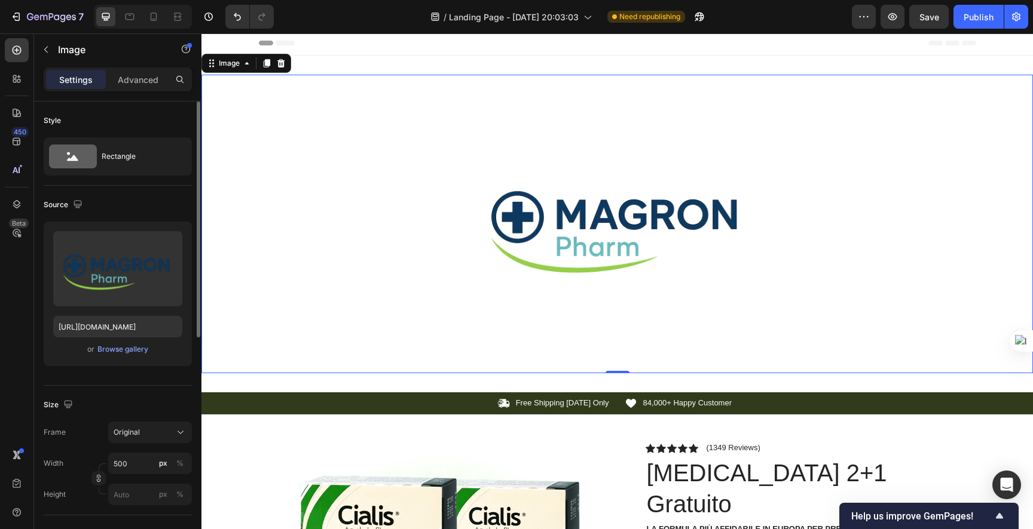
click at [115, 343] on div "or Browse gallery" at bounding box center [117, 349] width 129 height 14
click at [115, 348] on div "Browse gallery" at bounding box center [122, 349] width 51 height 11
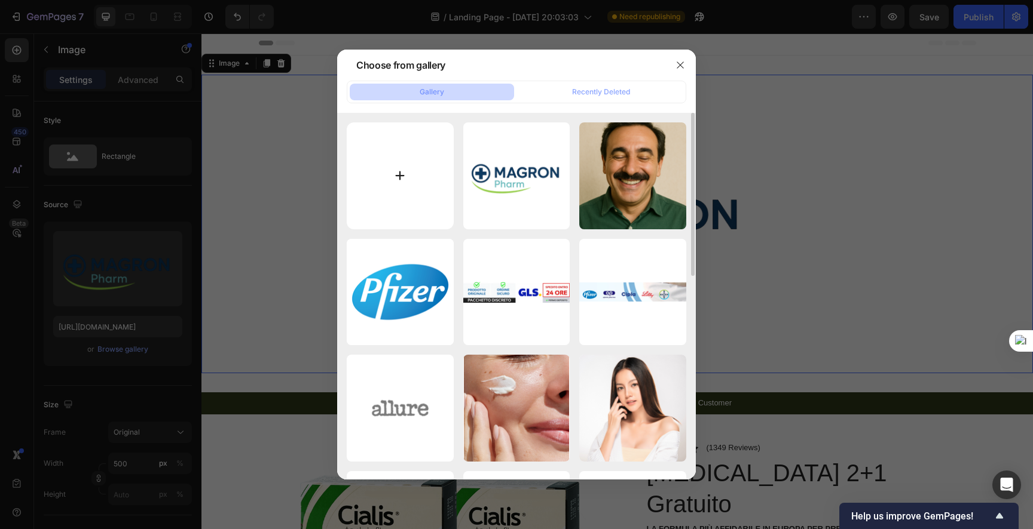
click at [421, 180] on input "file" at bounding box center [400, 175] width 107 height 107
click at [605, 90] on div "Recently Deleted" at bounding box center [601, 92] width 58 height 11
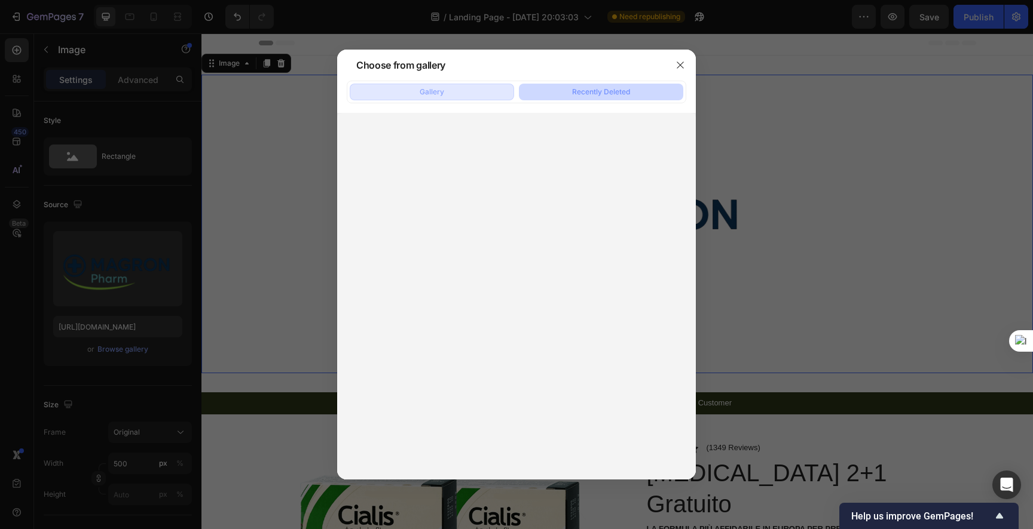
click at [487, 94] on button "Gallery" at bounding box center [432, 92] width 164 height 17
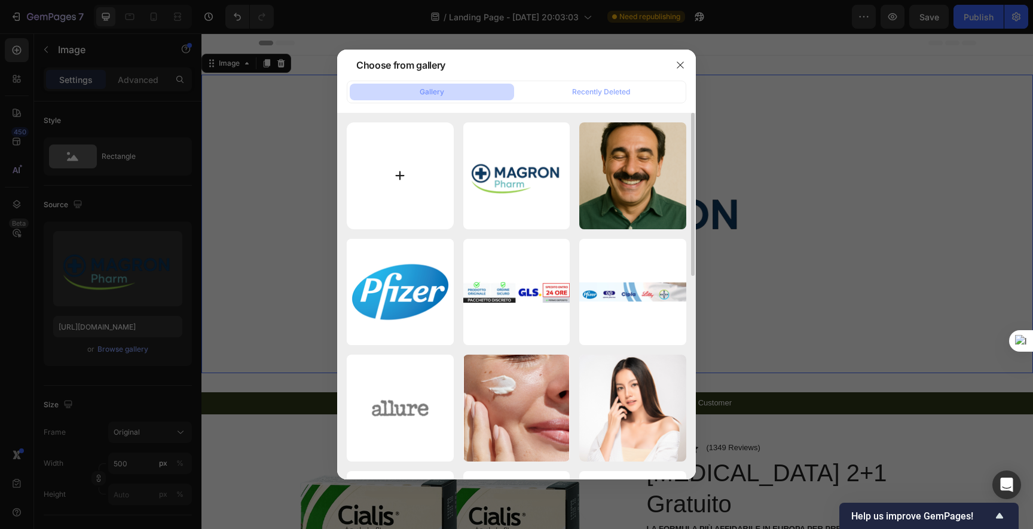
click at [415, 182] on input "file" at bounding box center [400, 175] width 107 height 107
type input "C:\fakepath\ChatGPT Image Sep 27, 2025, 05_17_15 PM.jpg"
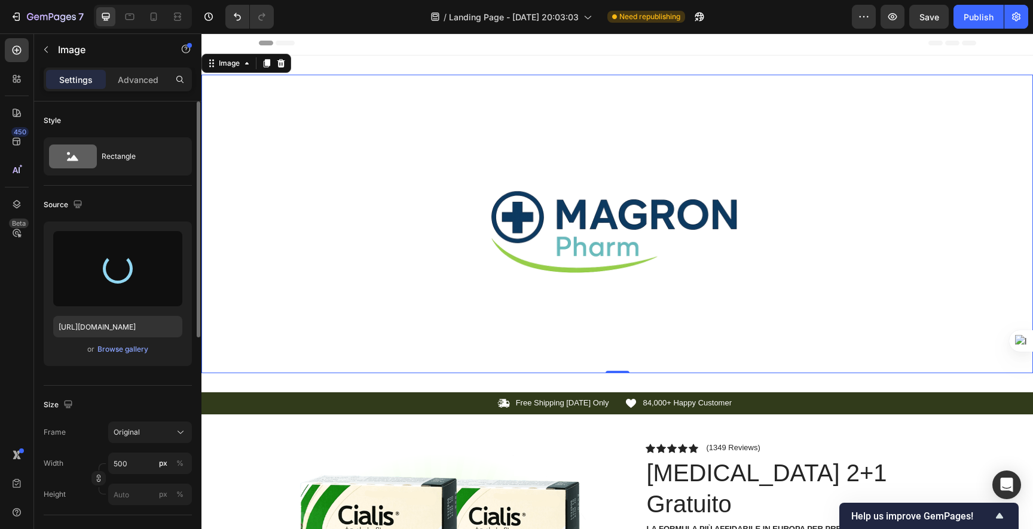
type input "https://cdn.shopify.com/s/files/1/0933/6740/2863/files/gempages_586307541647033…"
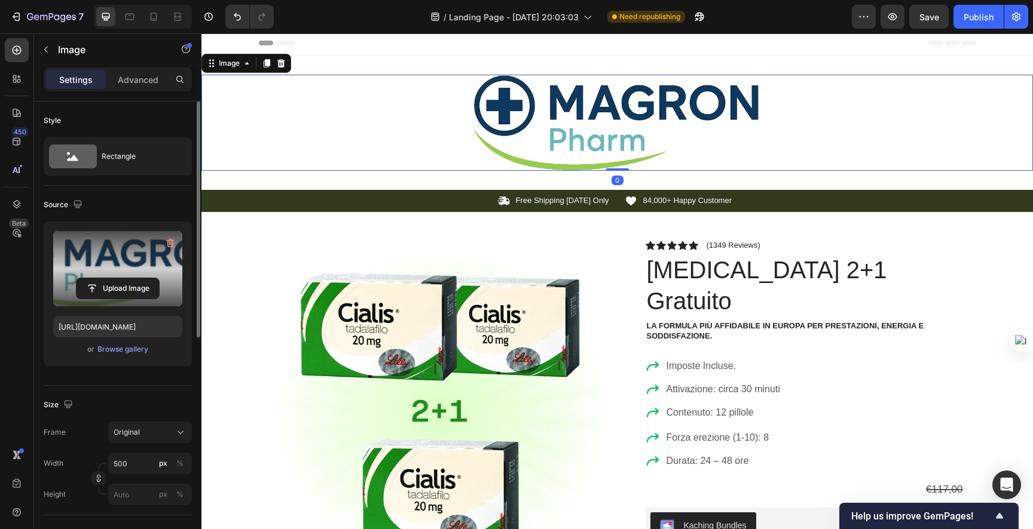
drag, startPoint x: 614, startPoint y: 168, endPoint x: 615, endPoint y: 131, distance: 36.5
click at [615, 131] on div "Image 0" at bounding box center [616, 123] width 831 height 96
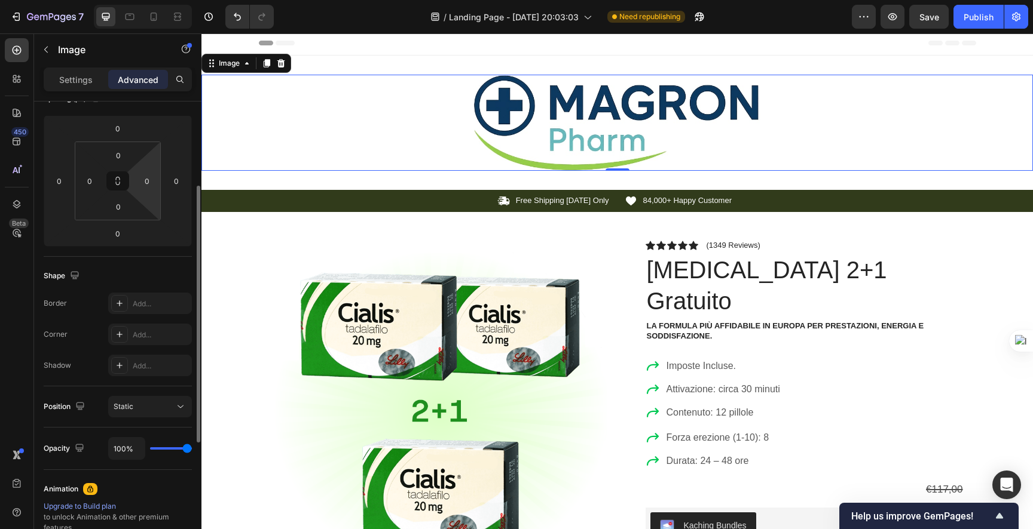
scroll to position [0, 0]
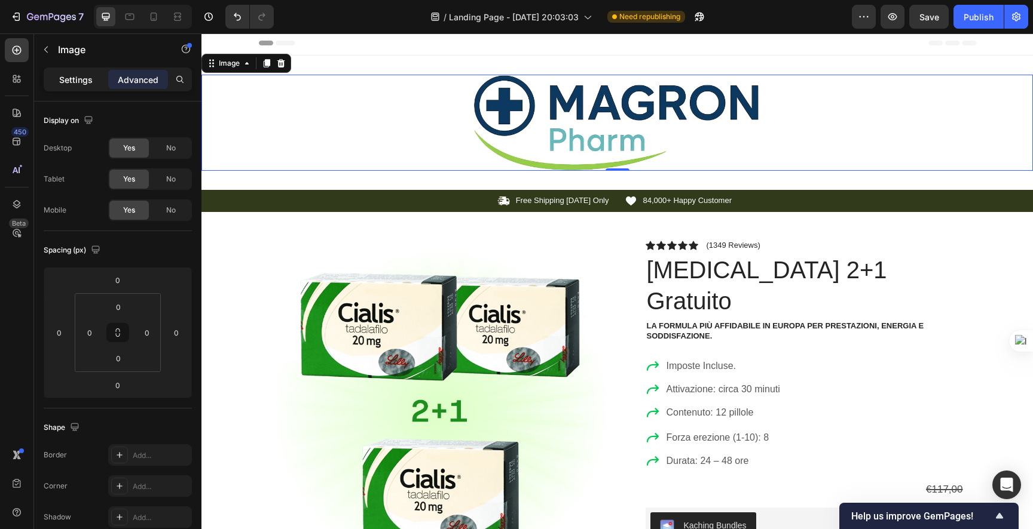
click at [90, 76] on p "Settings" at bounding box center [75, 79] width 33 height 13
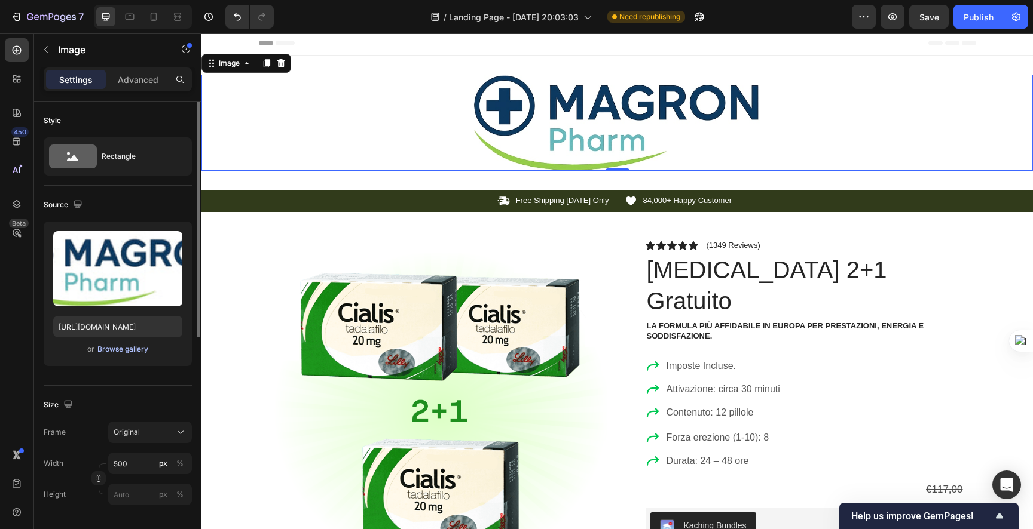
scroll to position [36, 0]
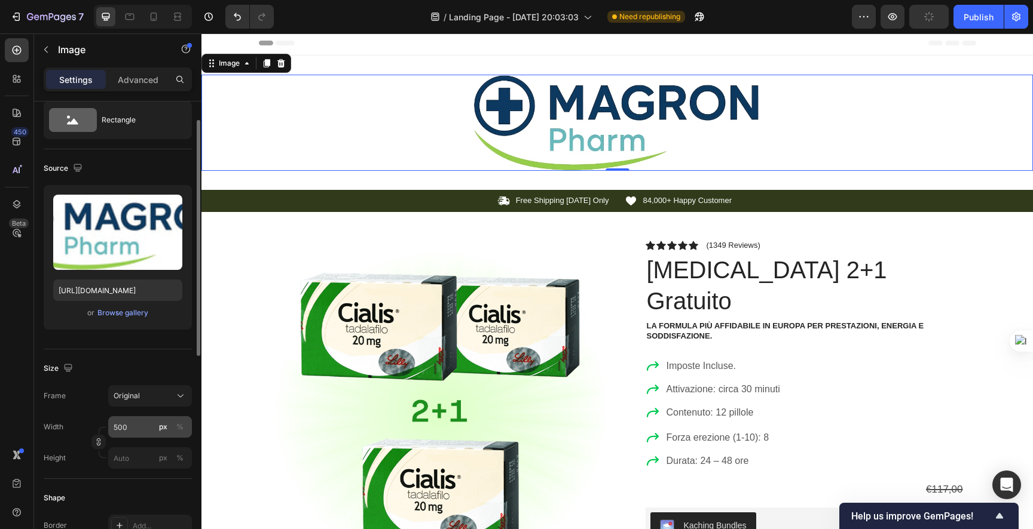
click at [162, 428] on div "px" at bounding box center [163, 427] width 8 height 11
click at [108, 402] on div "Frame Original" at bounding box center [118, 396] width 148 height 22
click at [128, 397] on span "Original" at bounding box center [127, 396] width 26 height 11
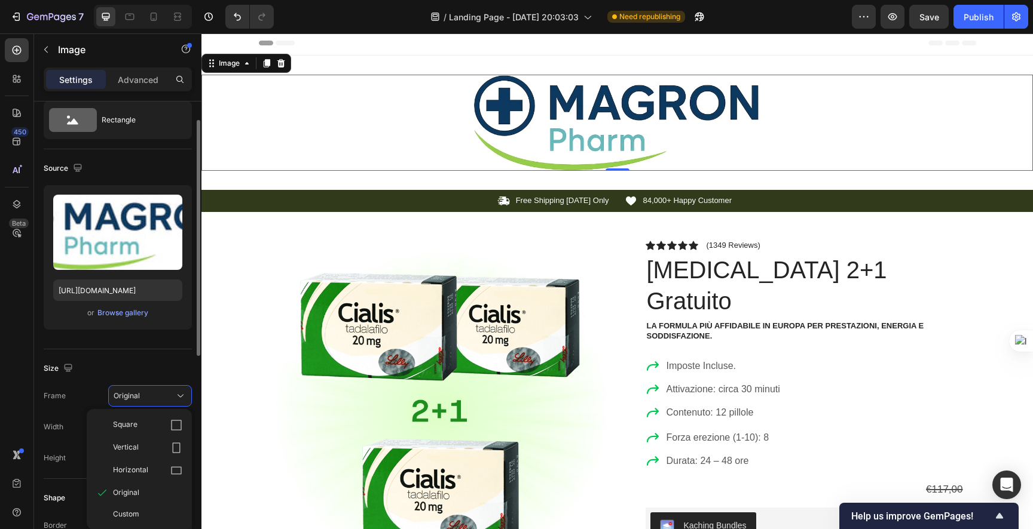
click at [139, 473] on span "Horizontal" at bounding box center [130, 471] width 35 height 12
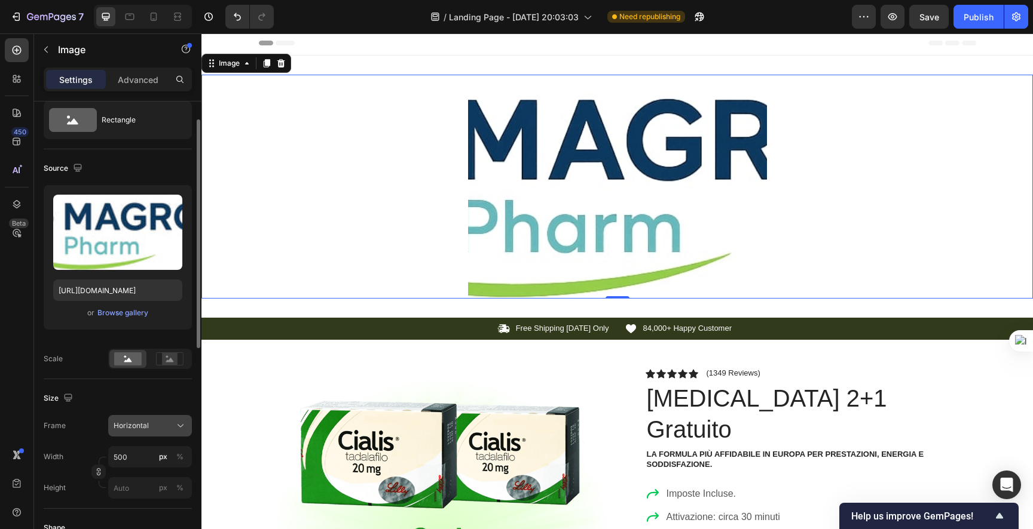
click at [146, 415] on button "Horizontal" at bounding box center [150, 426] width 84 height 22
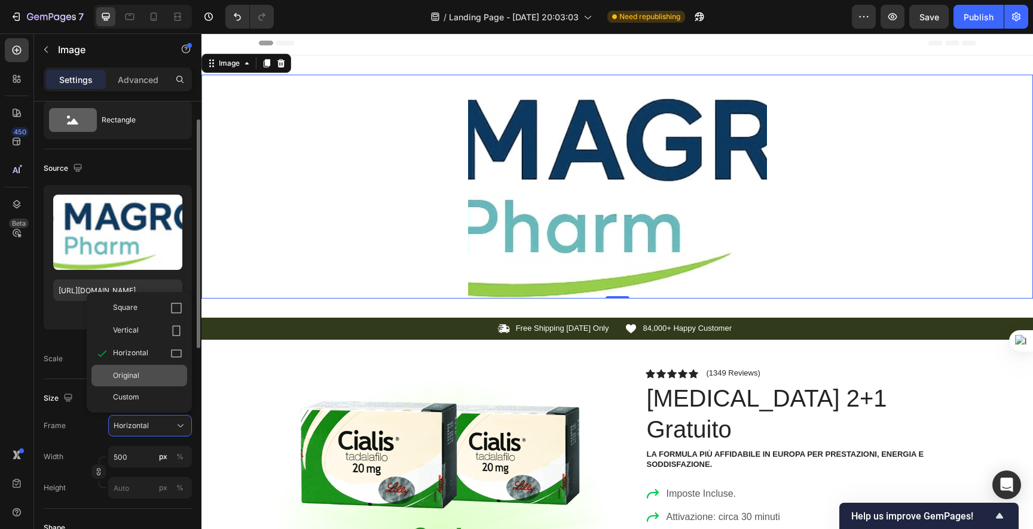
click at [140, 380] on div "Original" at bounding box center [147, 375] width 69 height 11
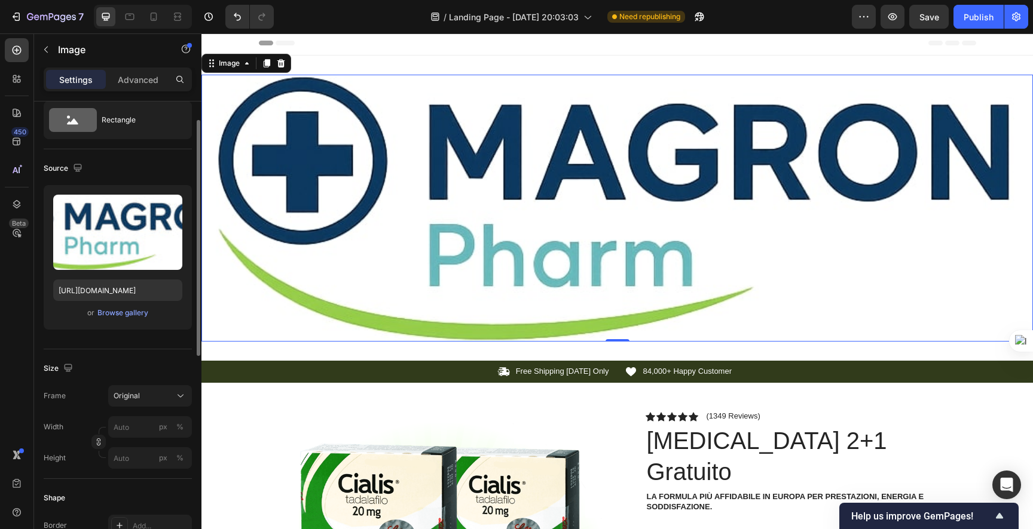
scroll to position [69, 0]
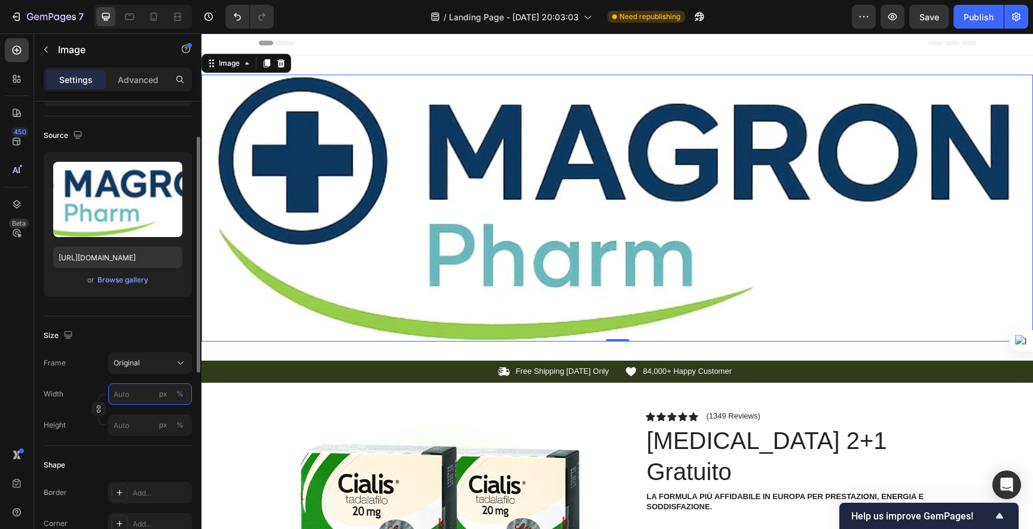
click at [137, 397] on input "px %" at bounding box center [150, 395] width 84 height 22
click at [140, 418] on p "Full 100%" at bounding box center [147, 423] width 69 height 11
click at [141, 397] on input "100" at bounding box center [150, 395] width 84 height 22
click at [105, 381] on div "Frame Original Width 100 px % Height px %" at bounding box center [118, 395] width 148 height 84
click at [120, 390] on input "100" at bounding box center [150, 395] width 84 height 22
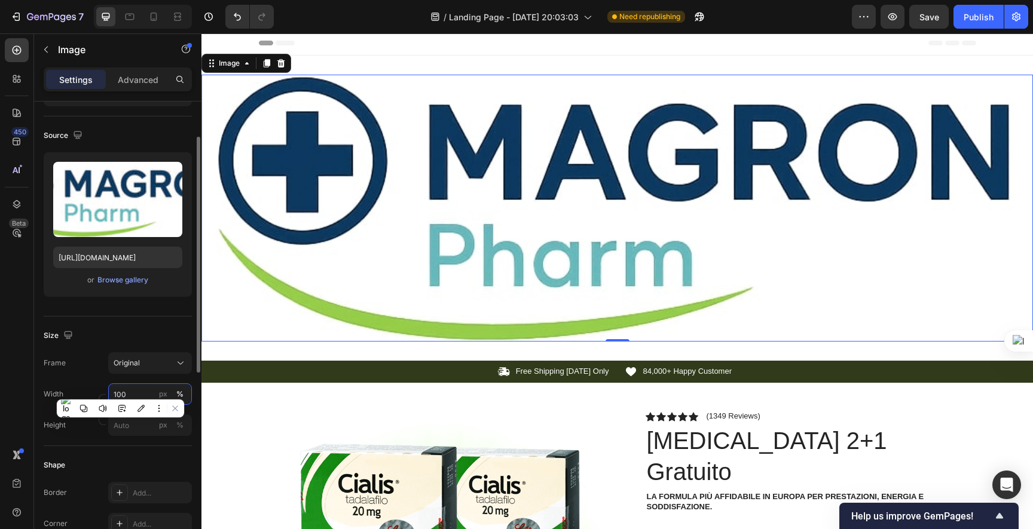
click at [120, 390] on input "100" at bounding box center [150, 395] width 84 height 22
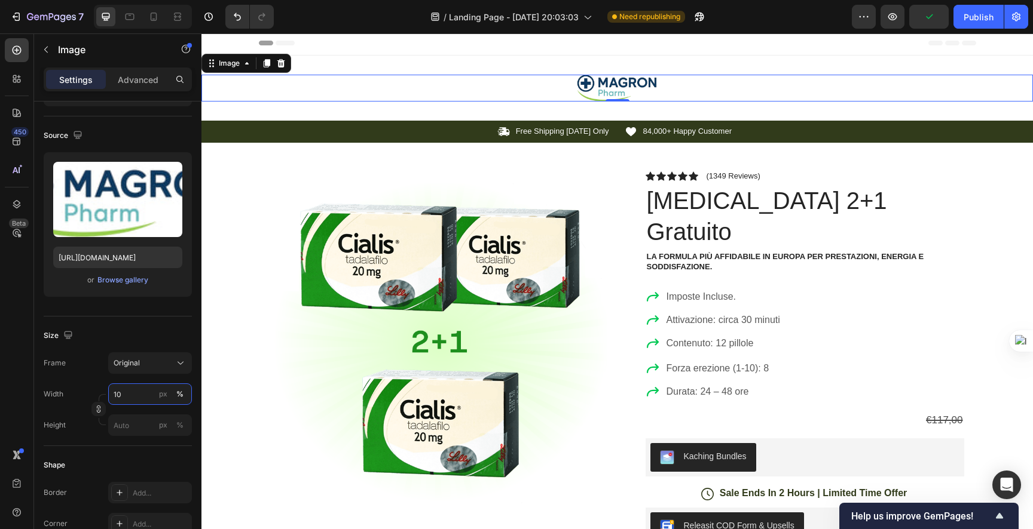
type input "10"
click at [104, 369] on div "Frame Original" at bounding box center [118, 364] width 148 height 22
drag, startPoint x: 613, startPoint y: 101, endPoint x: 614, endPoint y: 81, distance: 19.7
click at [614, 81] on div "Image 0" at bounding box center [616, 88] width 831 height 27
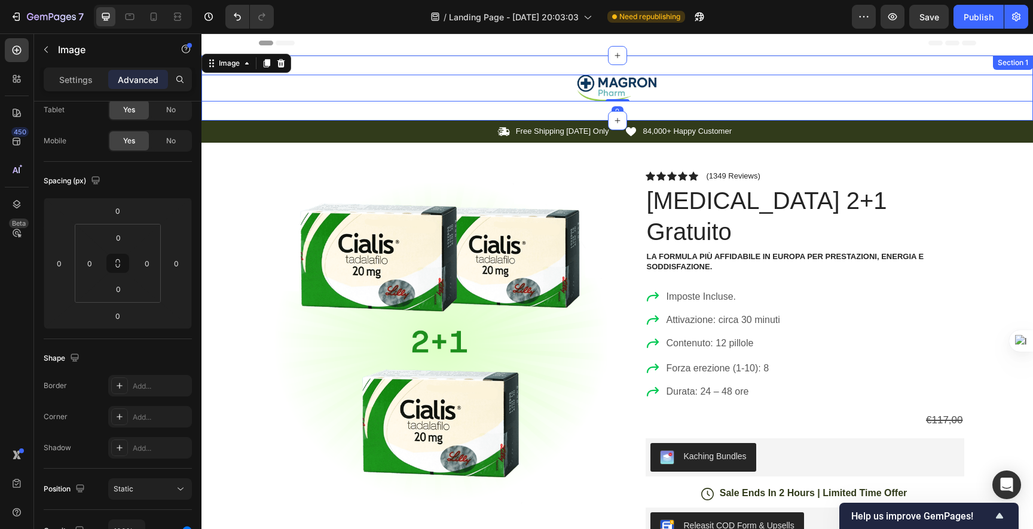
click at [540, 63] on div "Image 0 Section 1" at bounding box center [616, 88] width 831 height 65
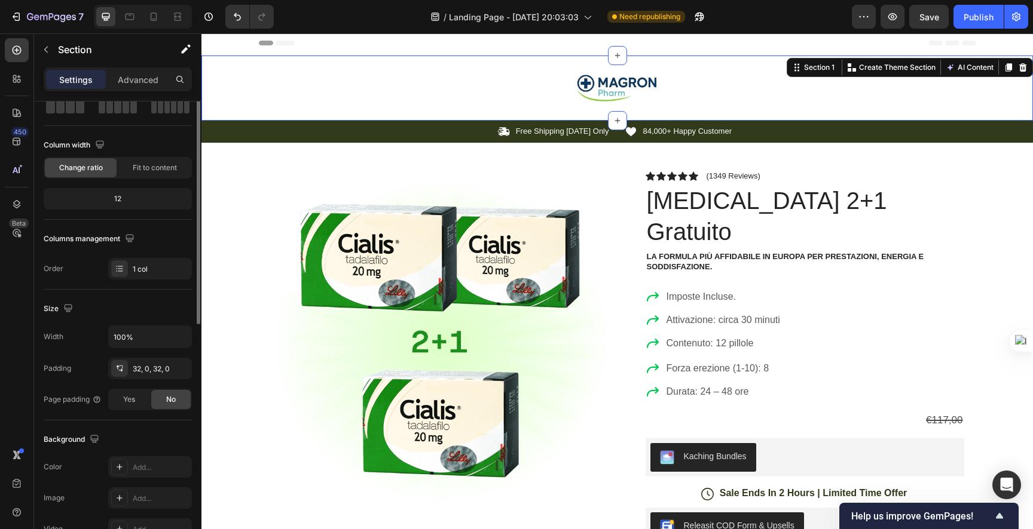
scroll to position [0, 0]
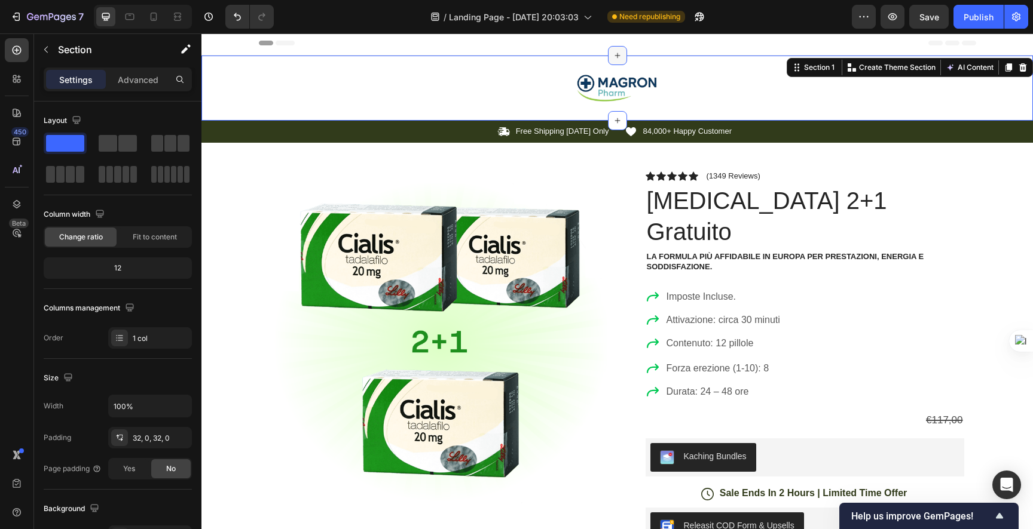
click at [612, 59] on icon at bounding box center [617, 56] width 10 height 10
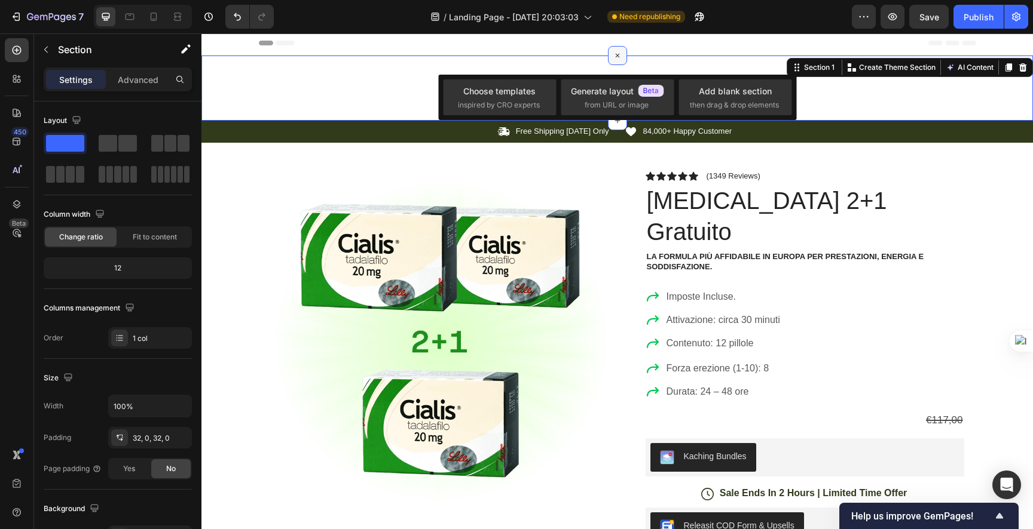
click at [610, 59] on icon at bounding box center [617, 56] width 14 height 14
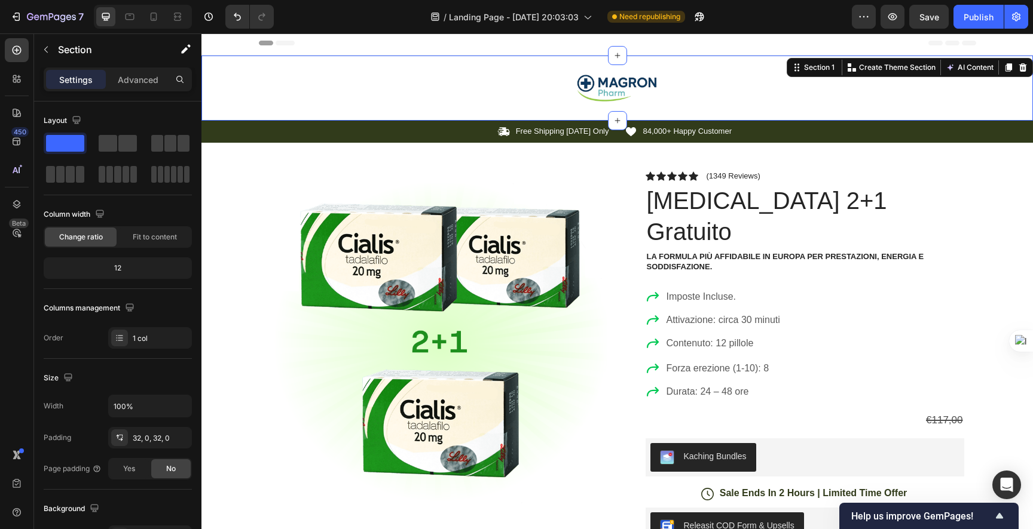
click at [383, 70] on div "Image Section 1 You can create reusable sections Create Theme Section AI Conten…" at bounding box center [616, 88] width 831 height 65
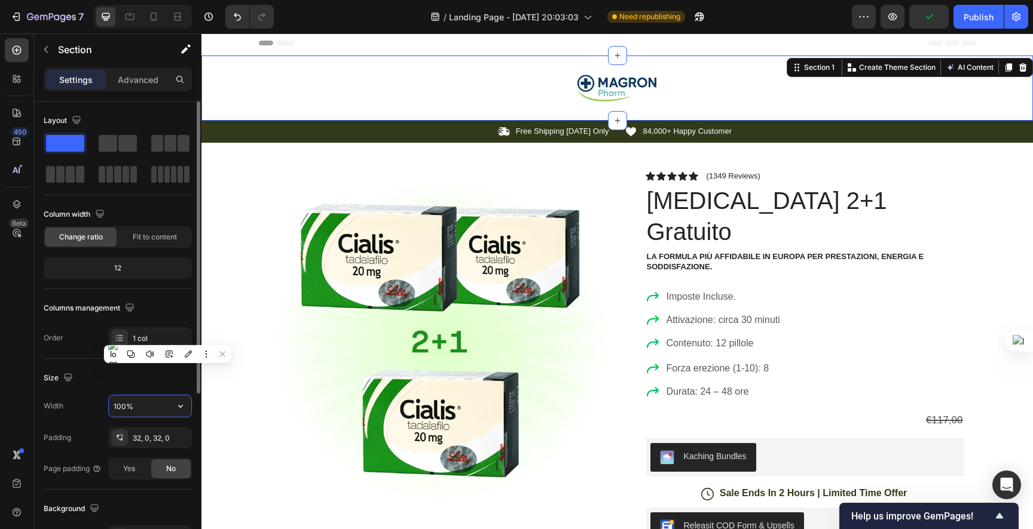
click at [148, 405] on input "100%" at bounding box center [150, 407] width 82 height 22
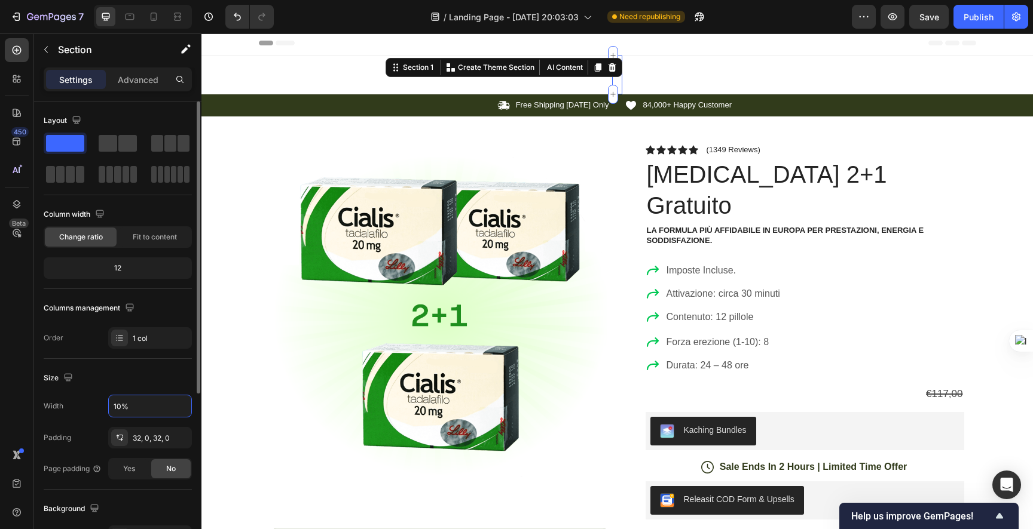
type input "100%"
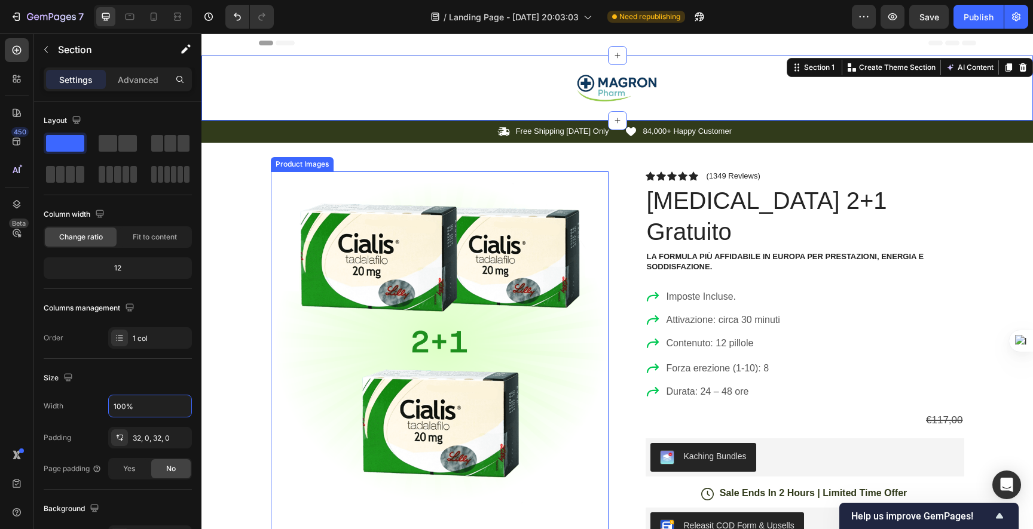
click at [391, 346] on img at bounding box center [440, 338] width 338 height 335
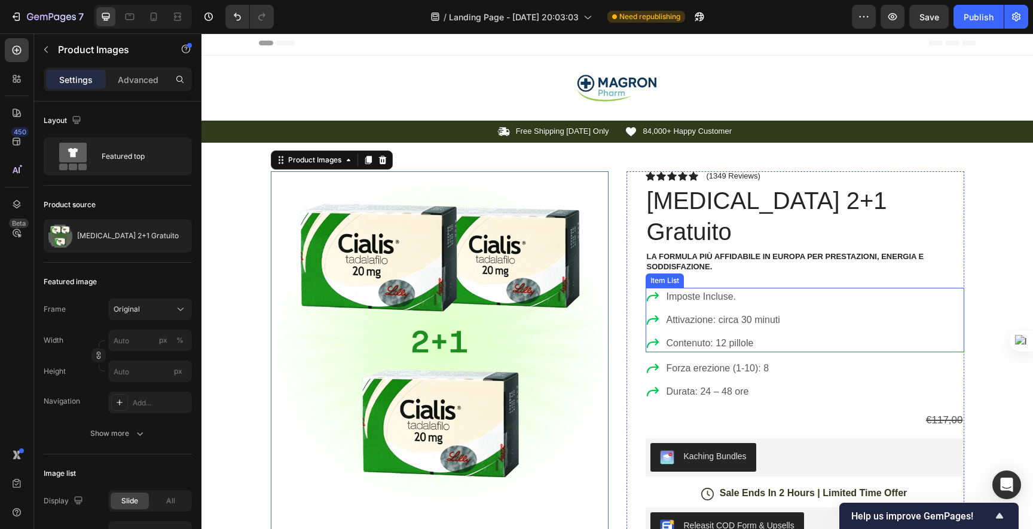
click at [670, 290] on p "Imposte Incluse." at bounding box center [723, 297] width 114 height 14
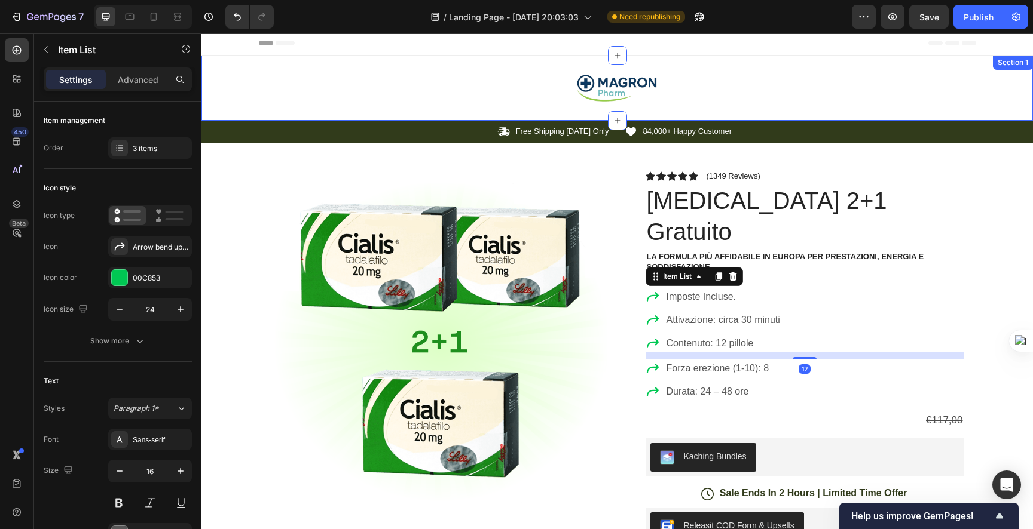
click at [648, 90] on img at bounding box center [616, 88] width 83 height 27
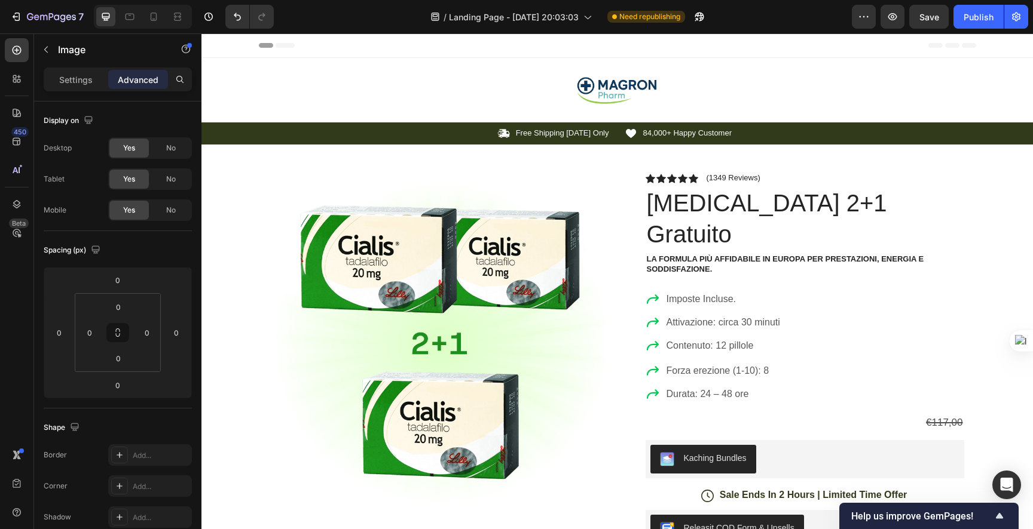
click at [589, 54] on div "Header" at bounding box center [617, 45] width 717 height 24
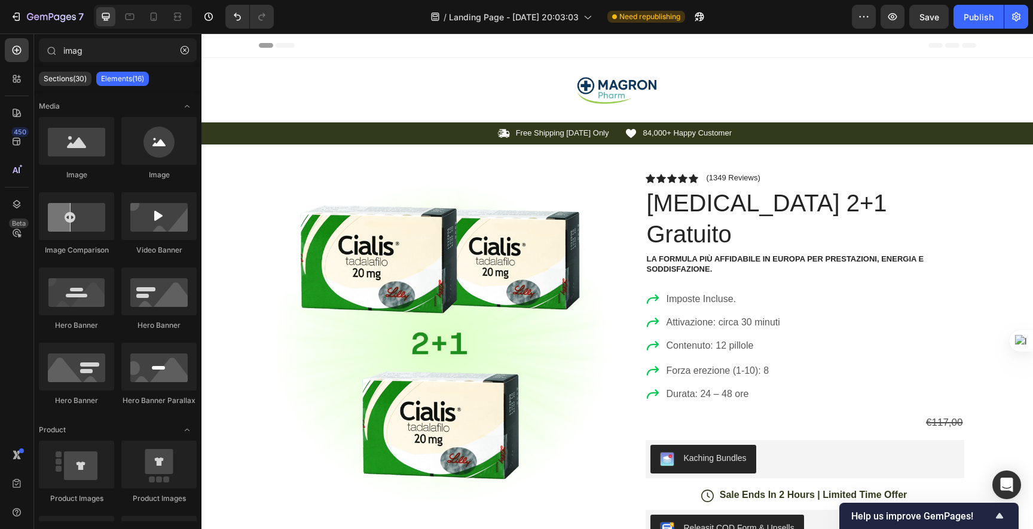
click at [580, 45] on div "Header" at bounding box center [617, 45] width 717 height 24
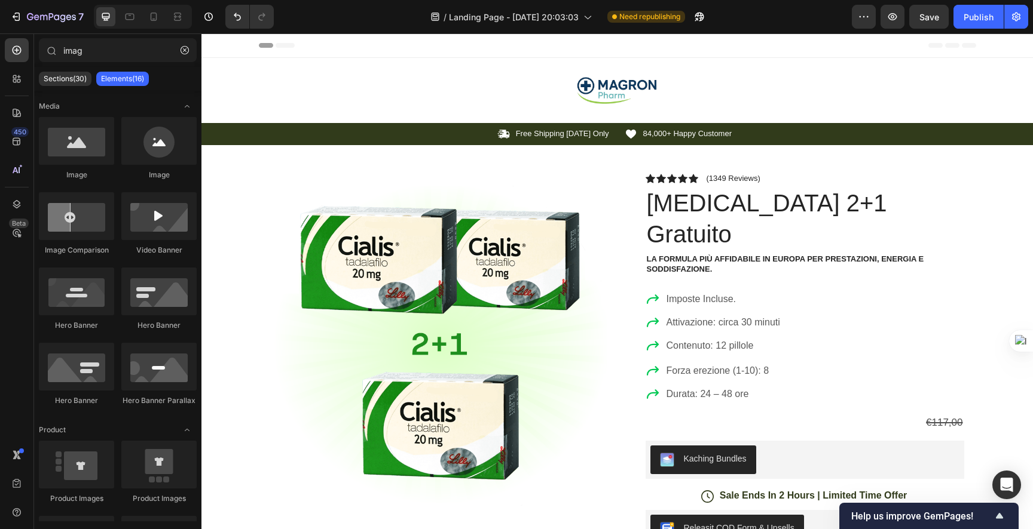
click at [221, 51] on div "Header" at bounding box center [231, 45] width 44 height 14
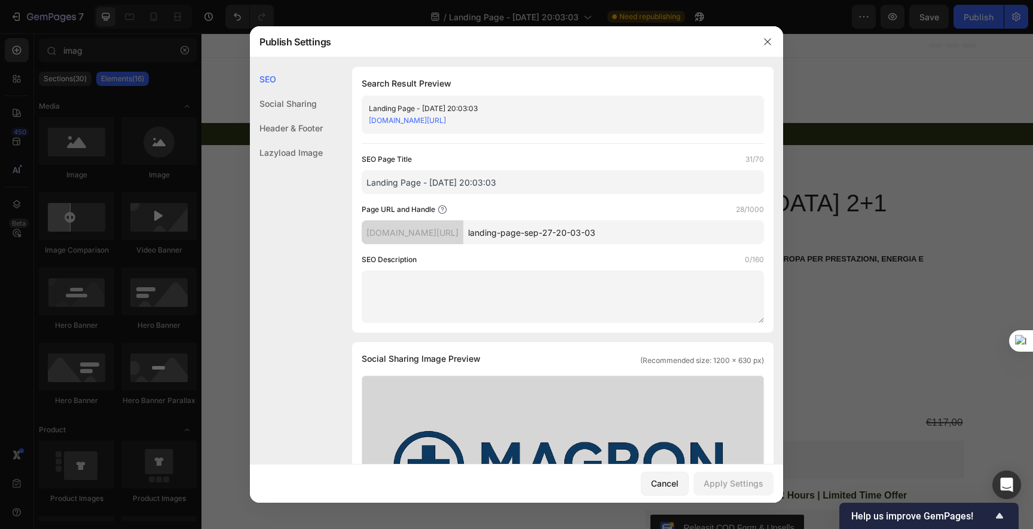
scroll to position [2, 0]
click at [476, 281] on textarea at bounding box center [563, 294] width 402 height 53
click at [439, 179] on input "Landing Page - [DATE] 20:03:03" at bounding box center [563, 182] width 402 height 24
click at [428, 184] on input "Landing Page - [DATE] 20:03:03" at bounding box center [563, 182] width 402 height 24
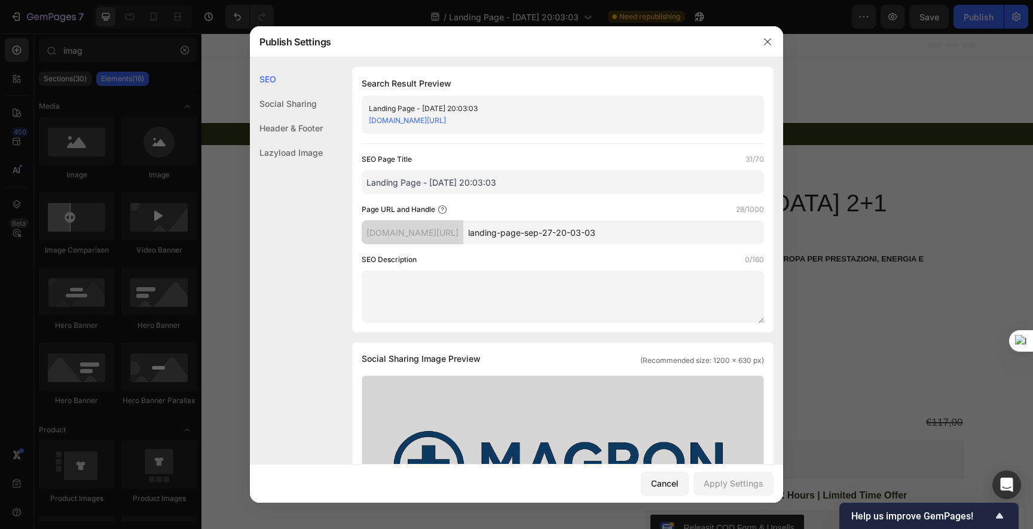
click at [428, 184] on input "Landing Page - [DATE] 20:03:03" at bounding box center [563, 182] width 402 height 24
click at [856, 271] on div at bounding box center [516, 264] width 1033 height 529
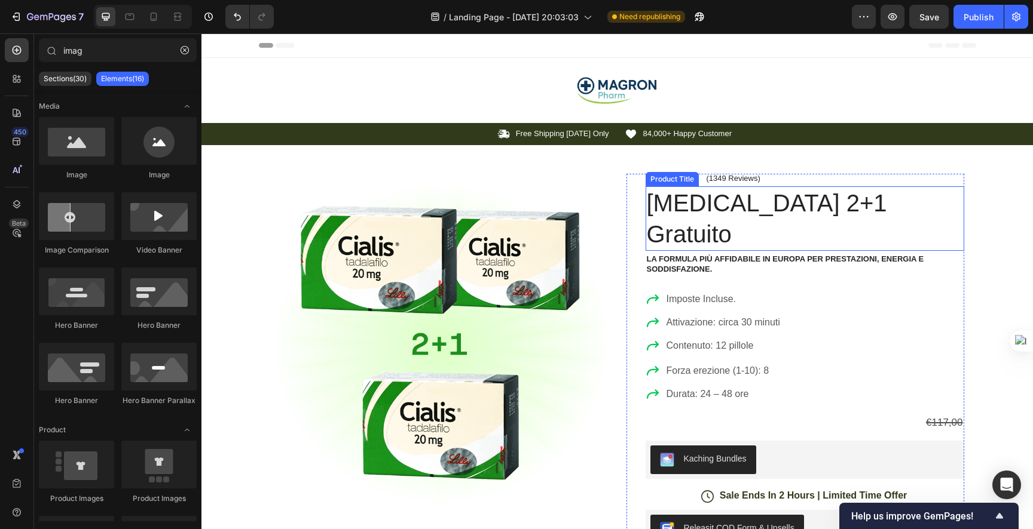
click at [706, 212] on h1 "[MEDICAL_DATA] 2+1 Gratuito" at bounding box center [804, 218] width 318 height 65
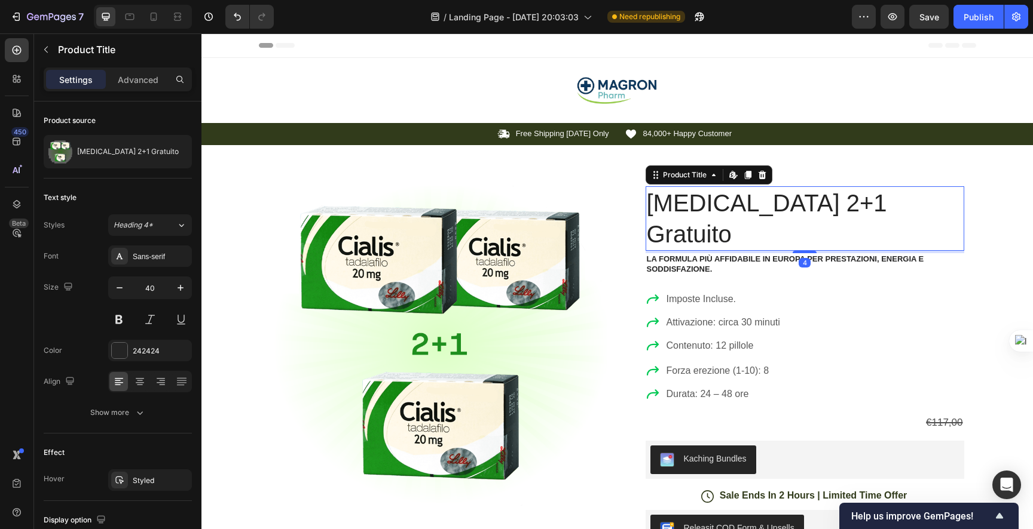
click at [706, 212] on h1 "[MEDICAL_DATA] 2+1 Gratuito" at bounding box center [804, 218] width 318 height 65
click at [748, 198] on h1 "[MEDICAL_DATA] 2+1 Gratuito" at bounding box center [804, 218] width 318 height 65
click at [873, 191] on h1 "[MEDICAL_DATA] 2+1 Gratuito" at bounding box center [804, 218] width 318 height 65
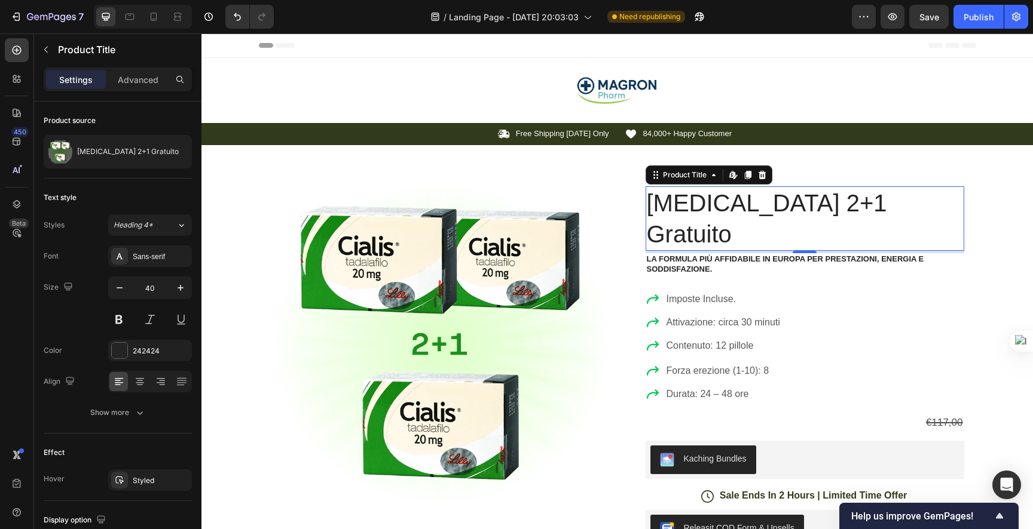
click at [688, 206] on h1 "[MEDICAL_DATA] 2+1 Gratuito" at bounding box center [804, 218] width 318 height 65
click at [725, 207] on h1 "[MEDICAL_DATA] 2+1 Gratuito" at bounding box center [804, 218] width 318 height 65
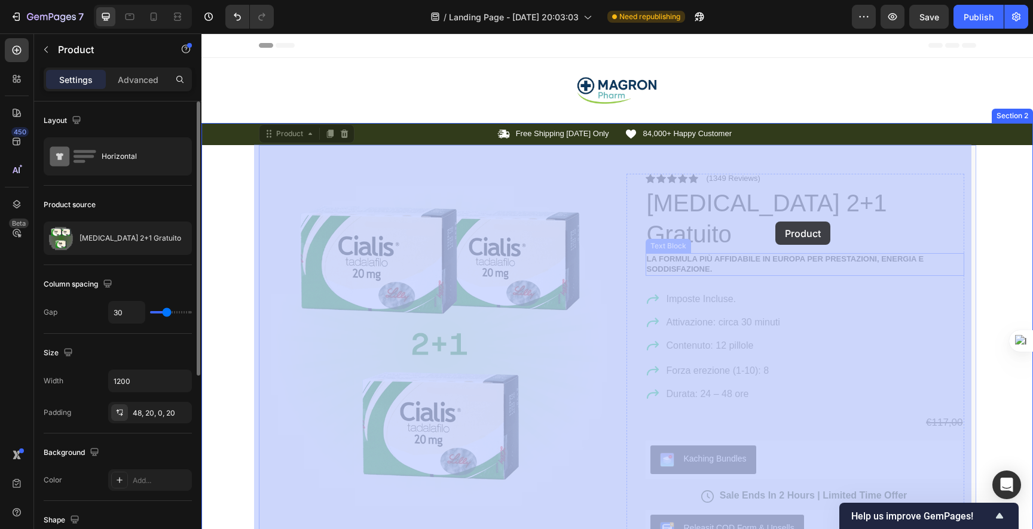
drag, startPoint x: 647, startPoint y: 202, endPoint x: 682, endPoint y: 223, distance: 41.3
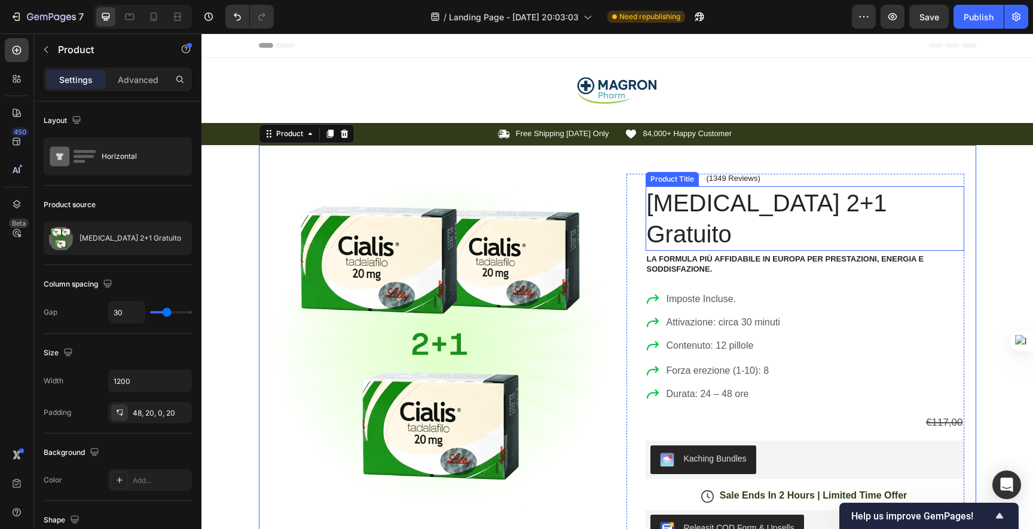
click at [721, 209] on h1 "[MEDICAL_DATA] 2+1 Gratuito" at bounding box center [804, 218] width 318 height 65
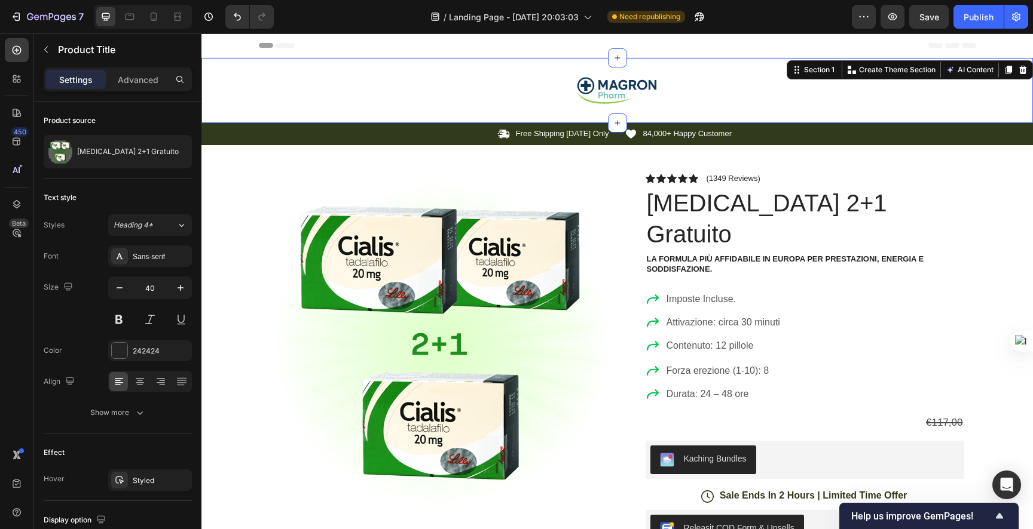
click at [457, 59] on div "Image Section 1 You can create reusable sections Create Theme Section AI Conten…" at bounding box center [616, 90] width 831 height 65
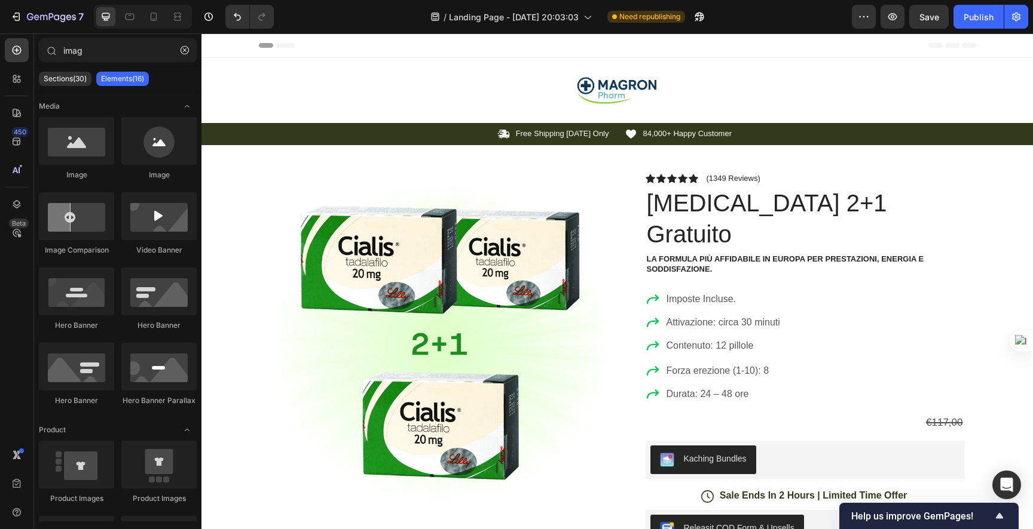
click at [453, 56] on div "Header" at bounding box center [617, 45] width 717 height 24
click at [449, 48] on div "Header" at bounding box center [617, 45] width 717 height 24
click at [220, 46] on div "Header" at bounding box center [231, 45] width 44 height 14
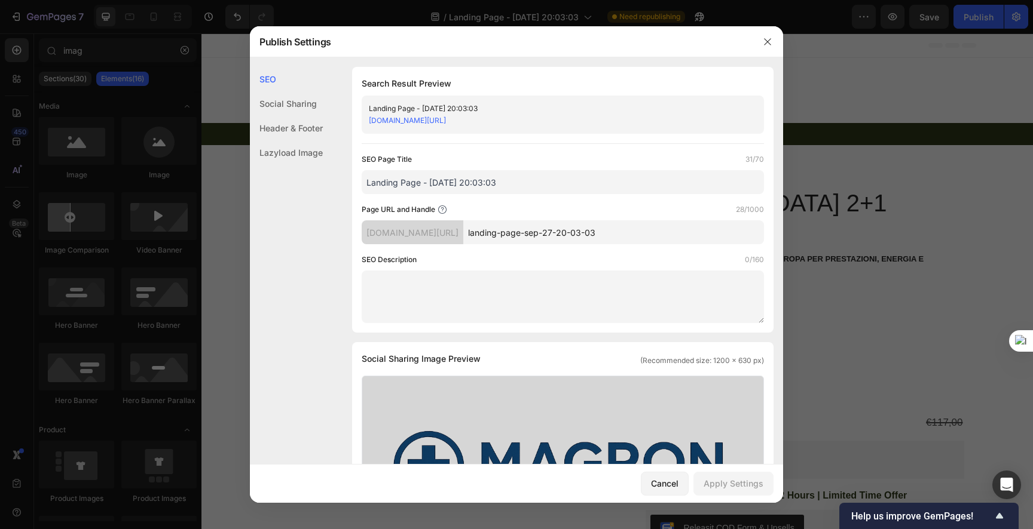
click at [430, 183] on input "Landing Page - [DATE] 20:03:03" at bounding box center [563, 182] width 402 height 24
paste input "[MEDICAL_DATA] 2+1 Gratuito"
type input "[MEDICAL_DATA] 2+1 Gratuito"
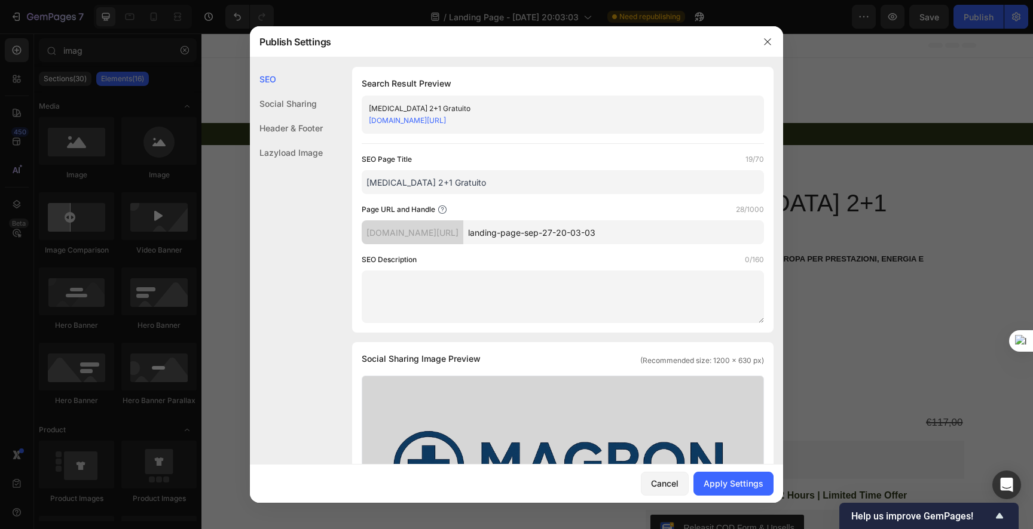
click at [420, 284] on textarea at bounding box center [563, 297] width 402 height 53
paste textarea "Cialis 20 mg 2+1: più fiducia, più libertà, più valoreCialis 20 mg è il trattam…"
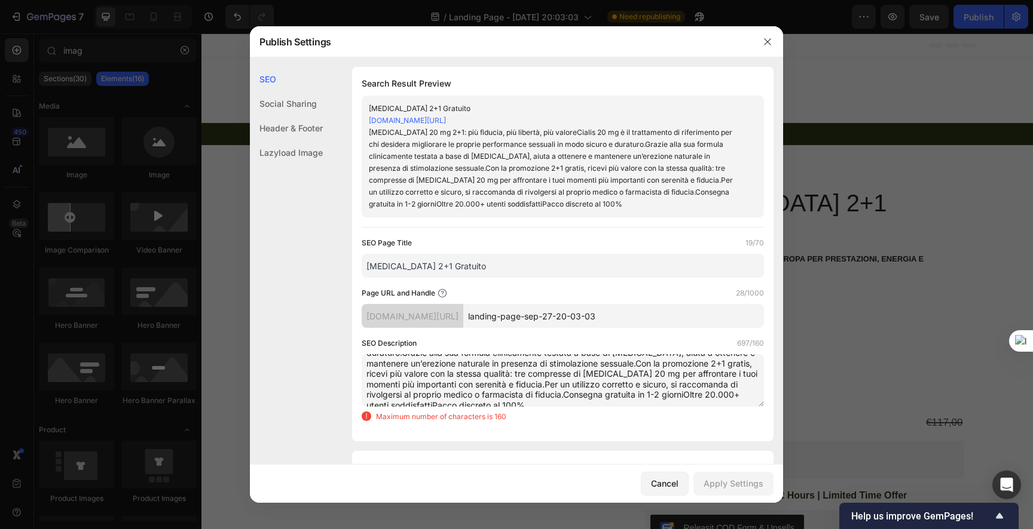
scroll to position [41, 0]
drag, startPoint x: 525, startPoint y: 404, endPoint x: 356, endPoint y: 381, distance: 170.6
click at [356, 381] on div "Search Result Preview Cialis 2+1 Gratuito cvxek5-tr.myshopify.com/pages/landing…" at bounding box center [562, 254] width 421 height 375
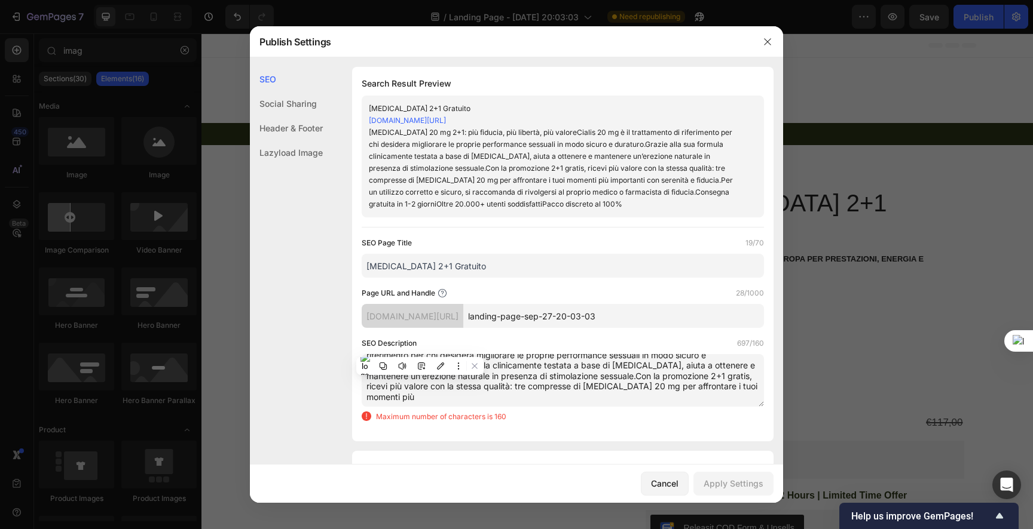
scroll to position [9, 0]
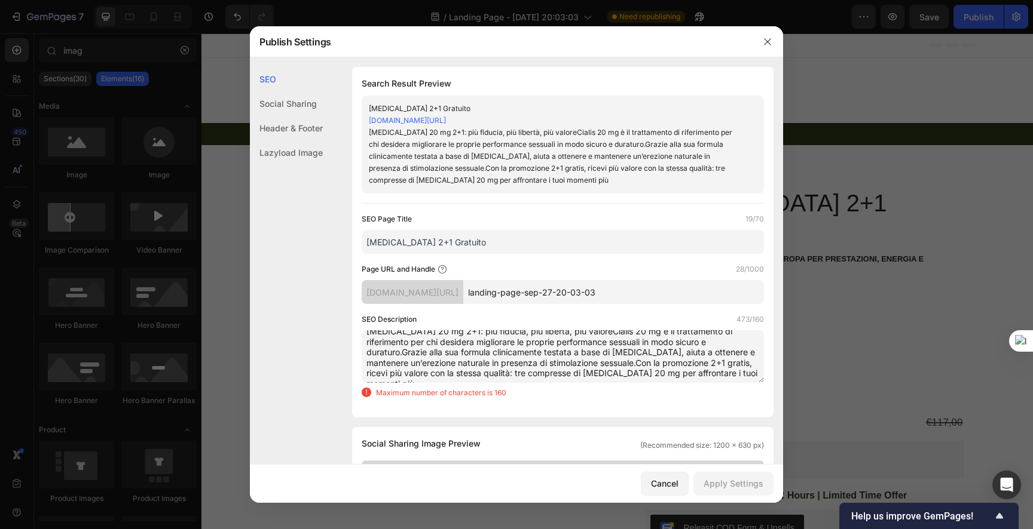
type textarea "Cialis 20 mg 2+1: più fiducia, più libertà, più valoreCialis 20 mg è il trattam…"
click at [488, 377] on textarea "Cialis 20 mg 2+1: più fiducia, più libertà, più valoreCialis 20 mg è il trattam…" at bounding box center [563, 356] width 402 height 53
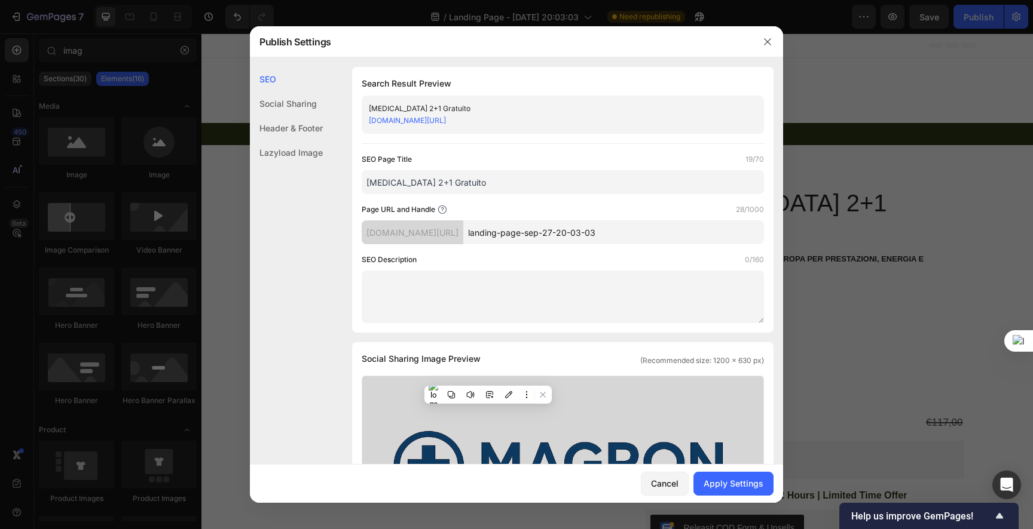
scroll to position [0, 0]
paste textarea "Imposte Incluse.Ingrediente: Tadalafil 20 mgAttivazione: circa 30 minuti Conten…"
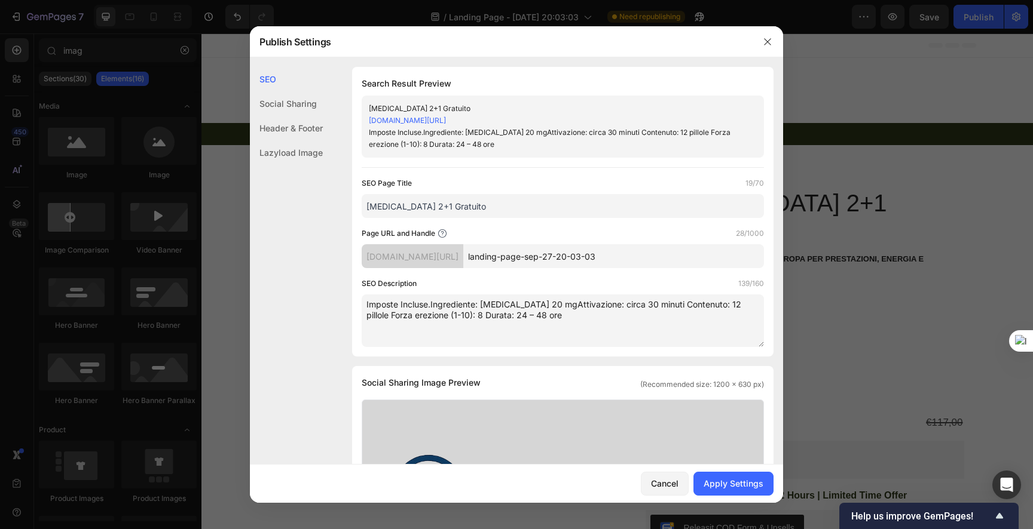
type textarea "Imposte Incluse.Ingrediente: Tadalafil 20 mgAttivazione: circa 30 minuti Conten…"
click at [340, 289] on div "SEO Search Result Preview Cialis 2+1 Gratuito cvxek5-tr.myshopify.com/pages/lan…" at bounding box center [516, 535] width 533 height 936
drag, startPoint x: 507, startPoint y: 254, endPoint x: 682, endPoint y: 258, distance: 175.1
click at [682, 258] on input "landing-page-sep-27-20-03-03" at bounding box center [613, 256] width 301 height 24
click at [442, 209] on input "[MEDICAL_DATA] 2+1 Gratuito" at bounding box center [563, 206] width 402 height 24
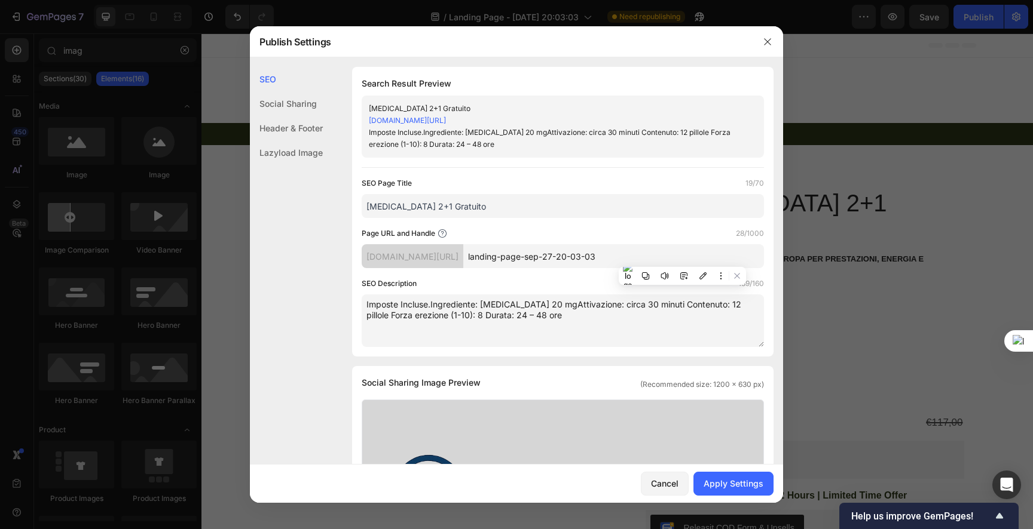
click at [442, 209] on input "[MEDICAL_DATA] 2+1 Gratuito" at bounding box center [563, 206] width 402 height 24
click at [564, 256] on input "landing-page-sep-27-20-03-03" at bounding box center [613, 256] width 301 height 24
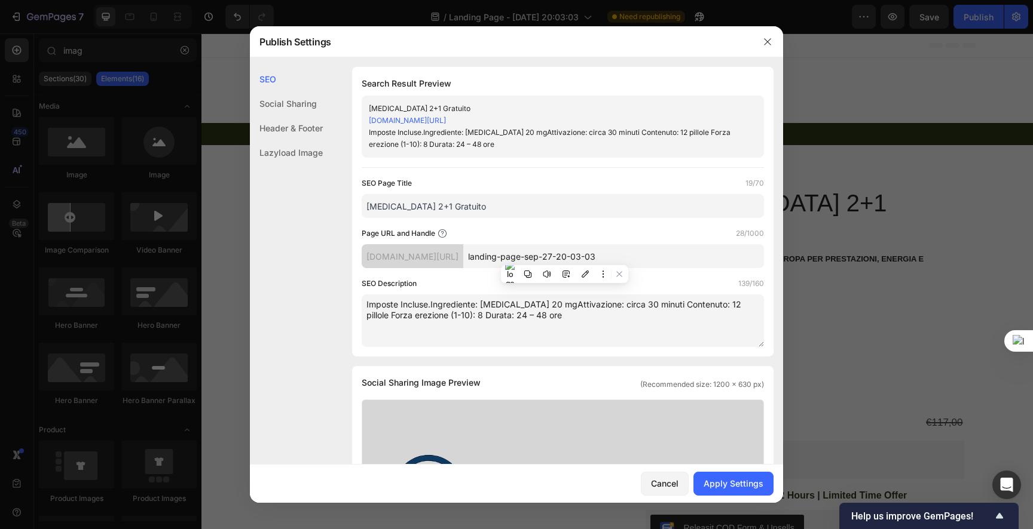
paste input "[MEDICAL_DATA] 2+1 Gratuito"
type input "Cialis-2-1-Gratuito"
click at [590, 233] on div "Page URL and Handle 19/1000" at bounding box center [563, 234] width 402 height 12
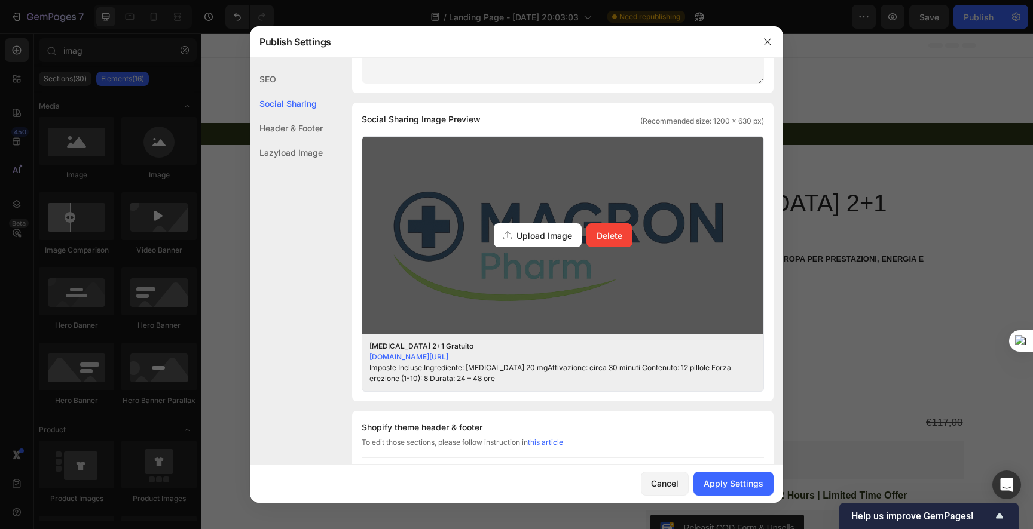
scroll to position [269, 0]
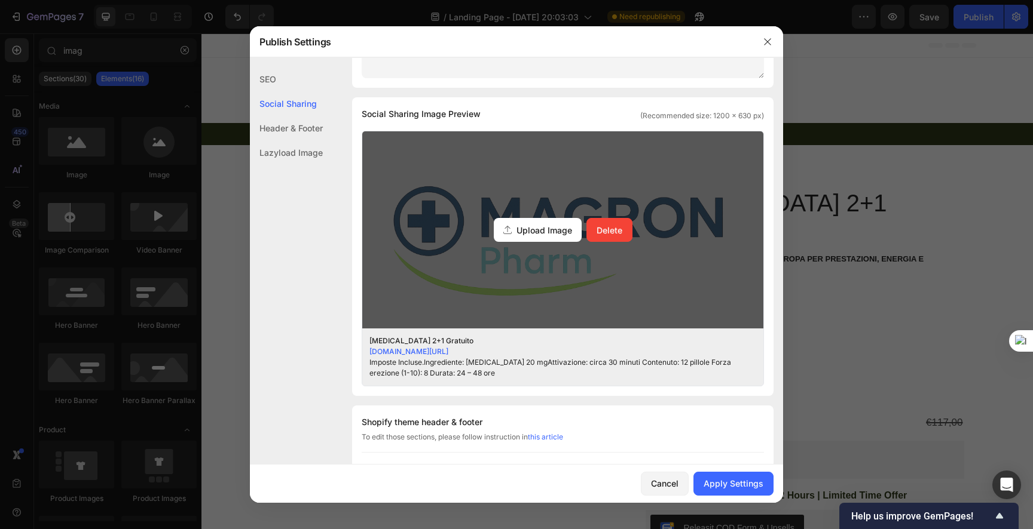
click at [522, 231] on span "Upload Image" at bounding box center [544, 230] width 56 height 13
click at [0, 0] on input "Upload Image Delete" at bounding box center [0, 0] width 0 height 0
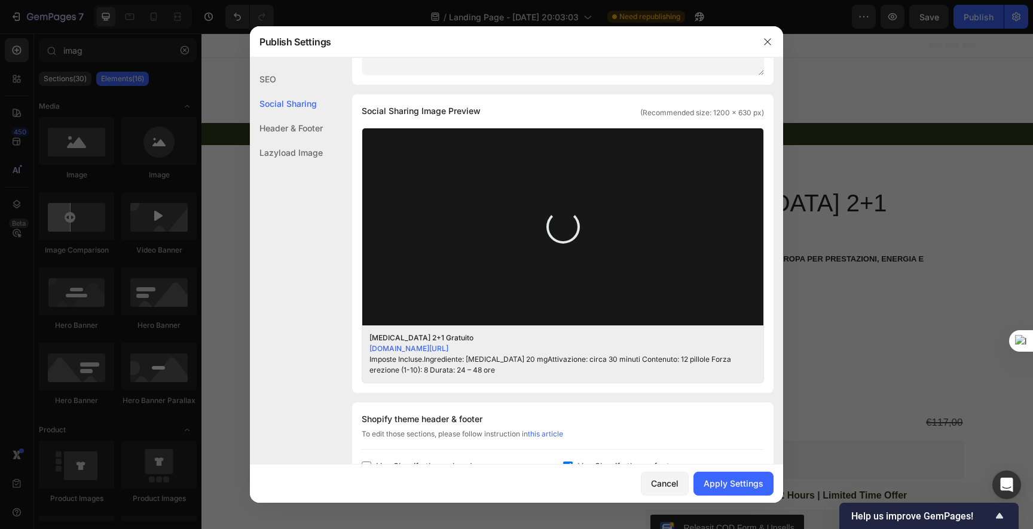
scroll to position [301, 0]
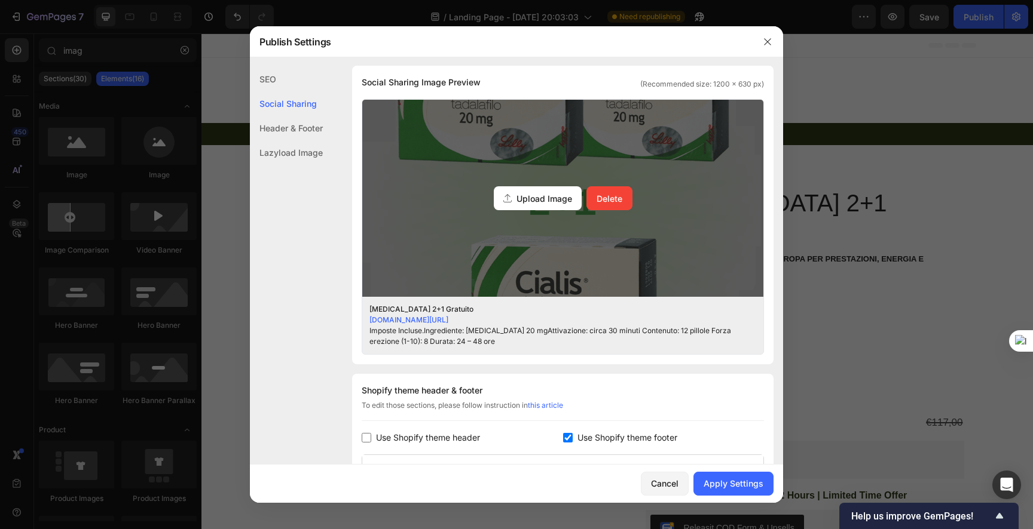
drag, startPoint x: 611, startPoint y: 232, endPoint x: 612, endPoint y: 264, distance: 31.7
click at [612, 264] on div "Upload Image Delete" at bounding box center [562, 198] width 401 height 197
click at [0, 0] on input "Upload Image Delete" at bounding box center [0, 0] width 0 height 0
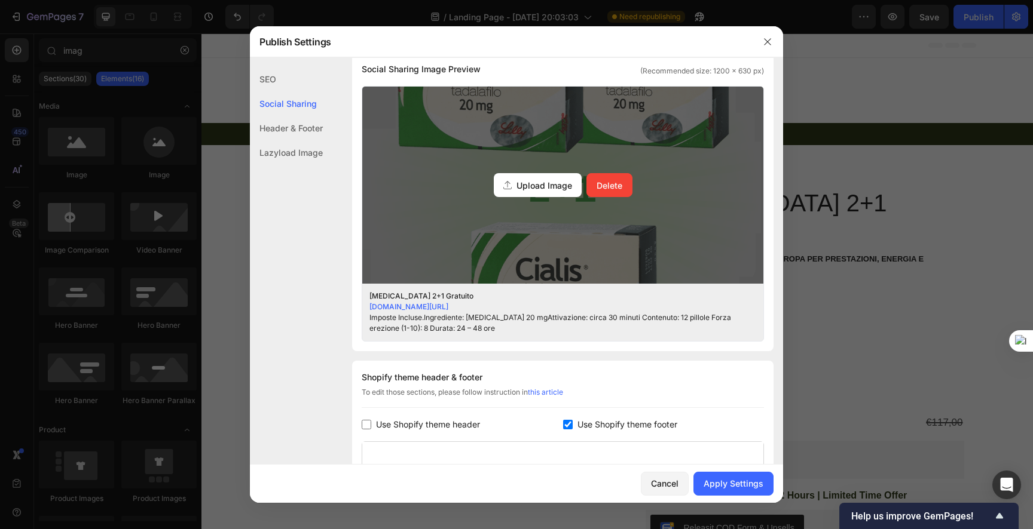
scroll to position [324, 0]
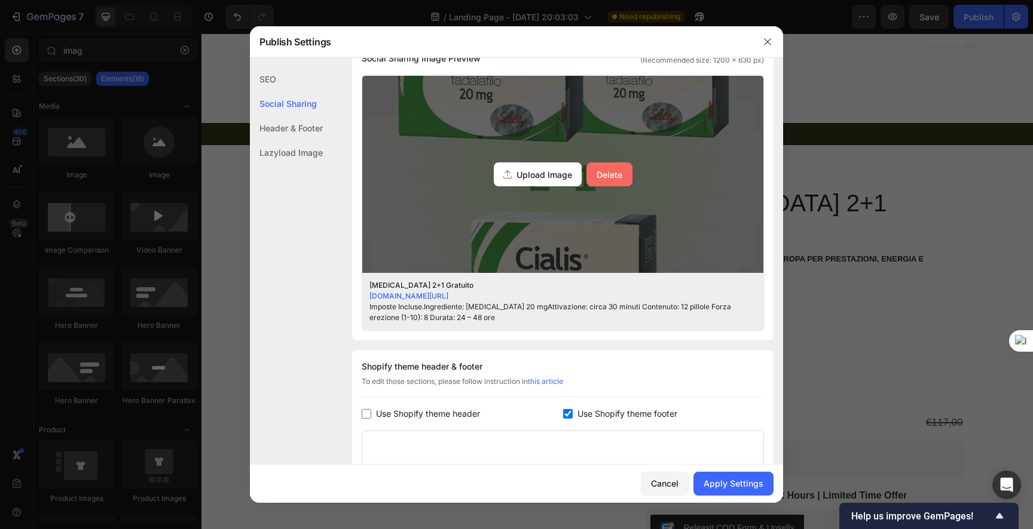
click at [603, 176] on div "Delete" at bounding box center [609, 175] width 26 height 13
click at [0, 0] on input "Upload Image Delete" at bounding box center [0, 0] width 0 height 0
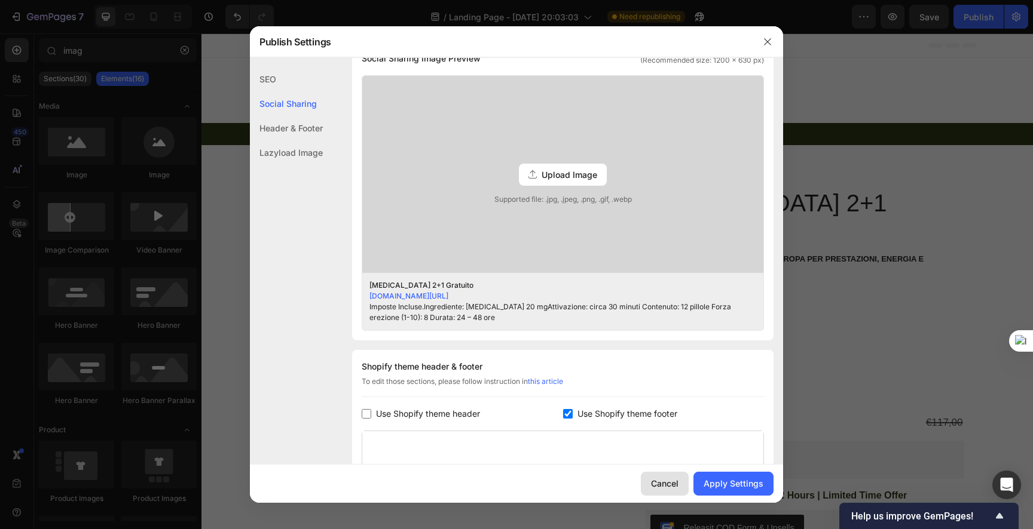
click at [678, 482] on div "Cancel" at bounding box center [664, 483] width 27 height 13
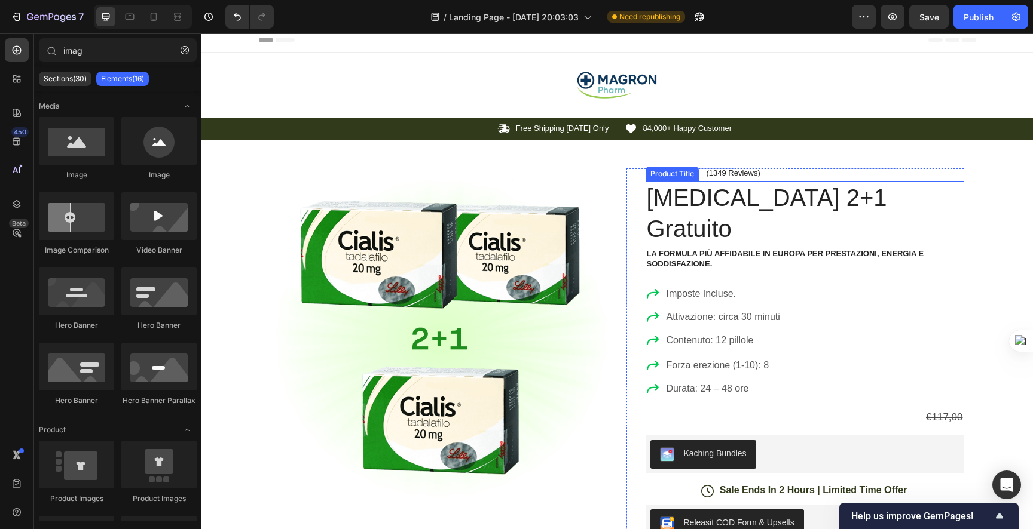
scroll to position [0, 0]
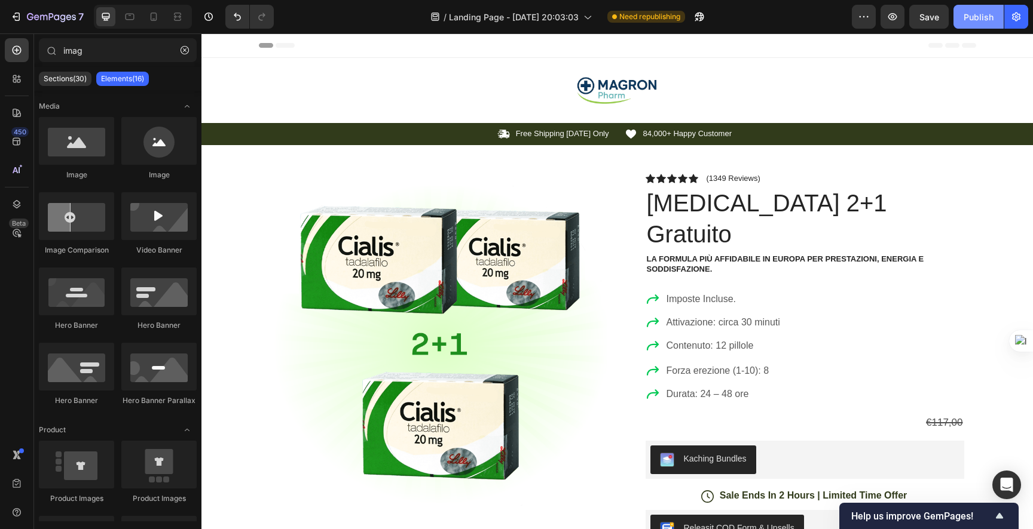
click at [961, 20] on button "Publish" at bounding box center [978, 17] width 50 height 24
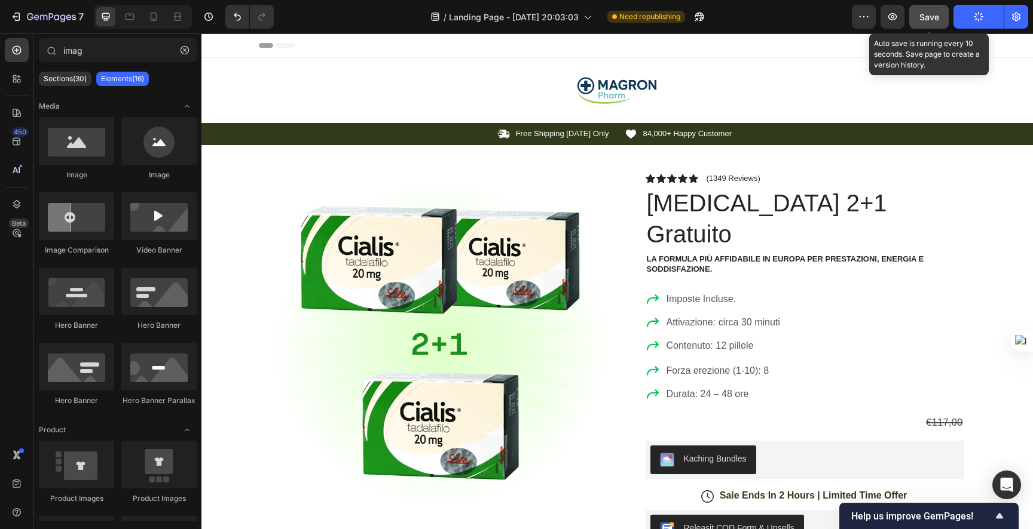
click at [930, 16] on span "Save" at bounding box center [929, 17] width 20 height 10
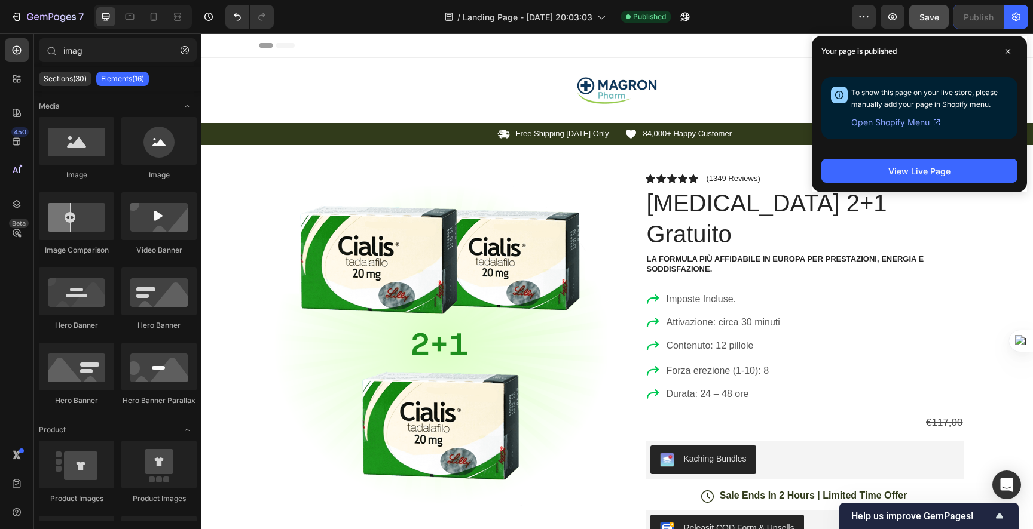
click at [582, 101] on img at bounding box center [616, 90] width 83 height 27
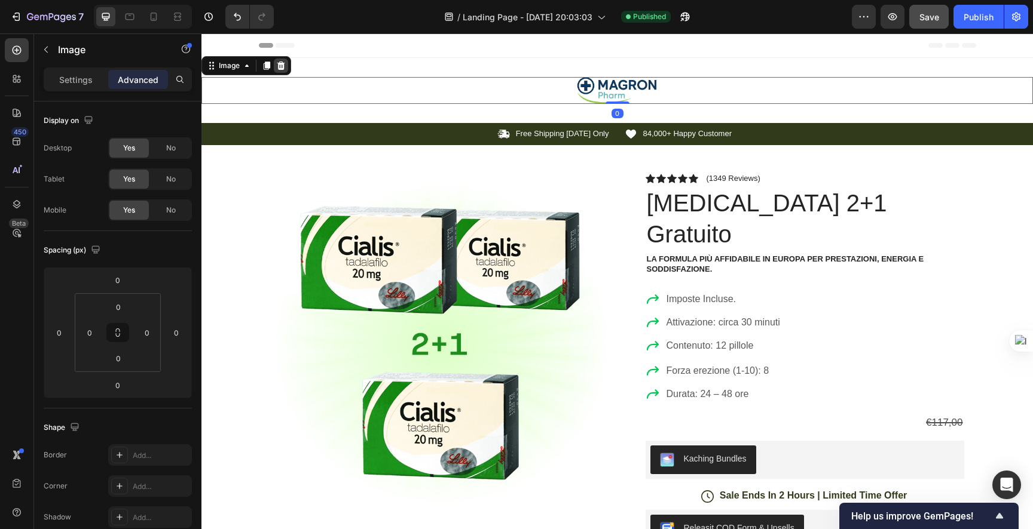
click at [284, 64] on icon at bounding box center [281, 66] width 10 height 10
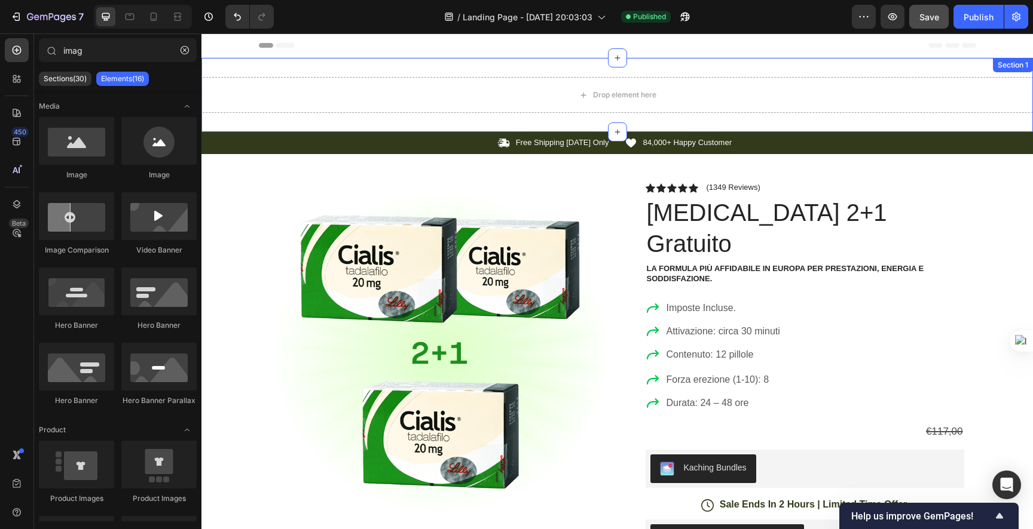
click at [399, 87] on div "Drop element here" at bounding box center [616, 95] width 831 height 36
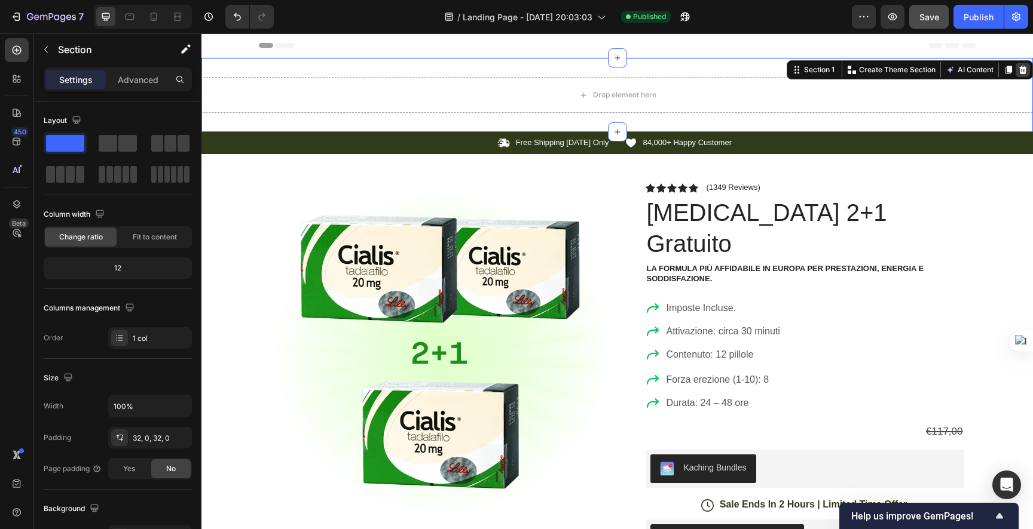
click at [1018, 68] on icon at bounding box center [1023, 70] width 10 height 10
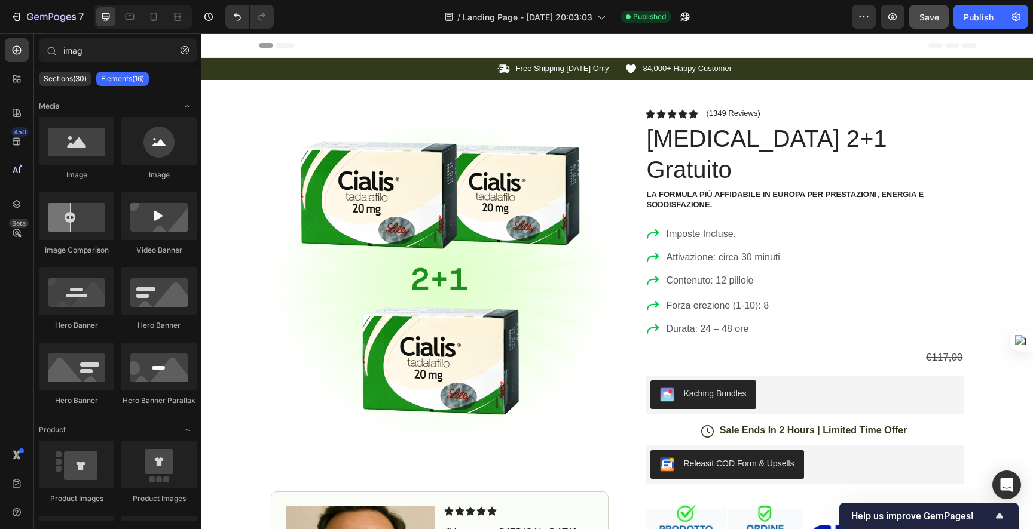
click at [473, 39] on div "Header" at bounding box center [617, 45] width 717 height 24
click at [99, 49] on input "imag" at bounding box center [118, 50] width 158 height 24
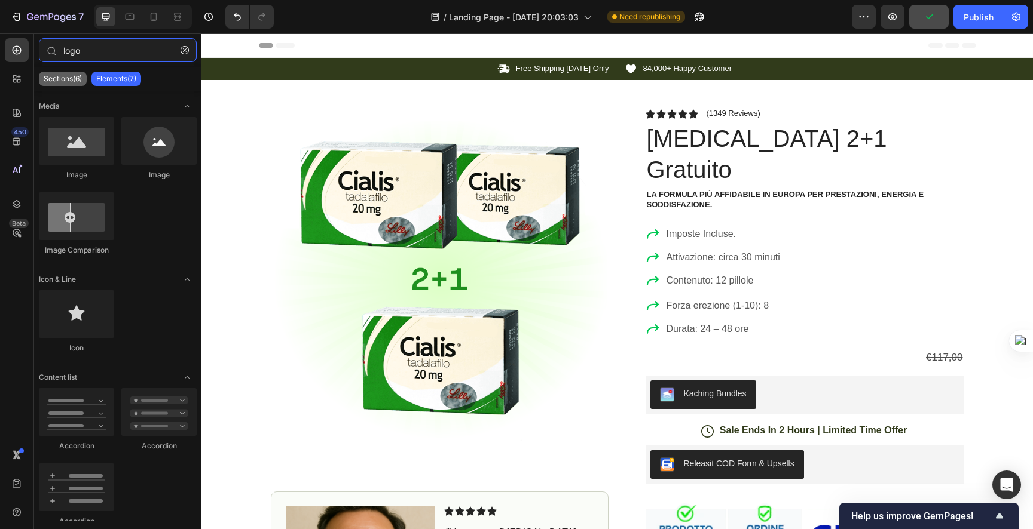
type input "logo"
click at [79, 79] on p "Sections(6)" at bounding box center [63, 79] width 38 height 10
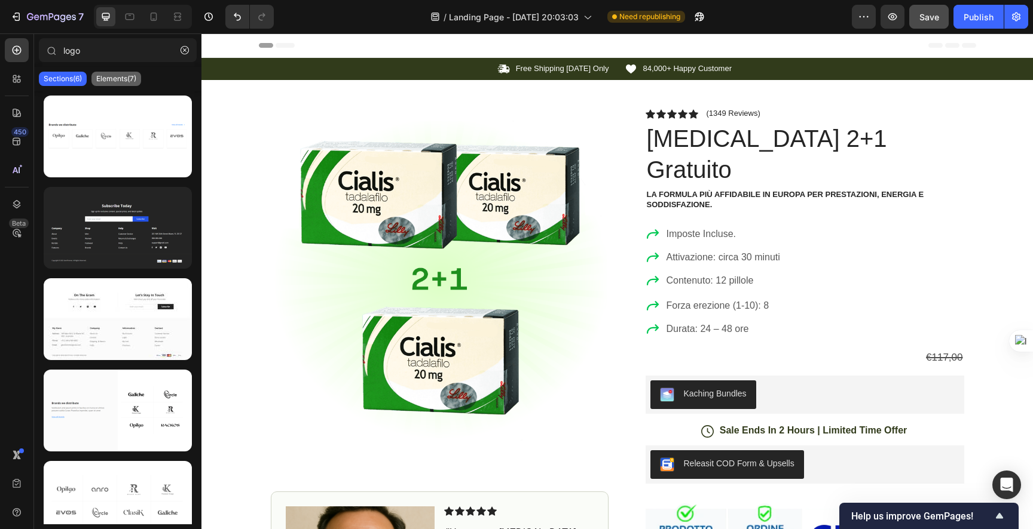
click at [126, 79] on p "Elements(7)" at bounding box center [116, 79] width 40 height 10
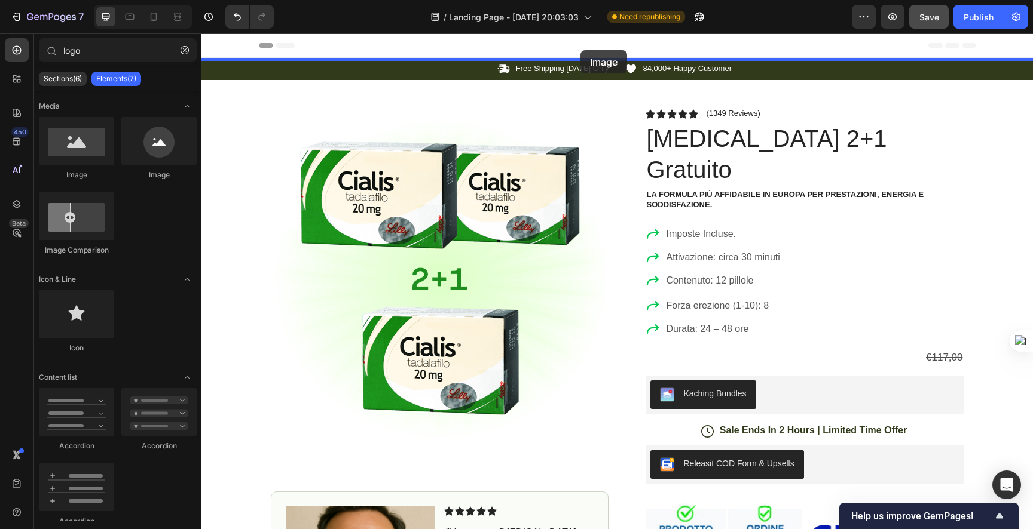
drag, startPoint x: 332, startPoint y: 171, endPoint x: 580, endPoint y: 50, distance: 275.8
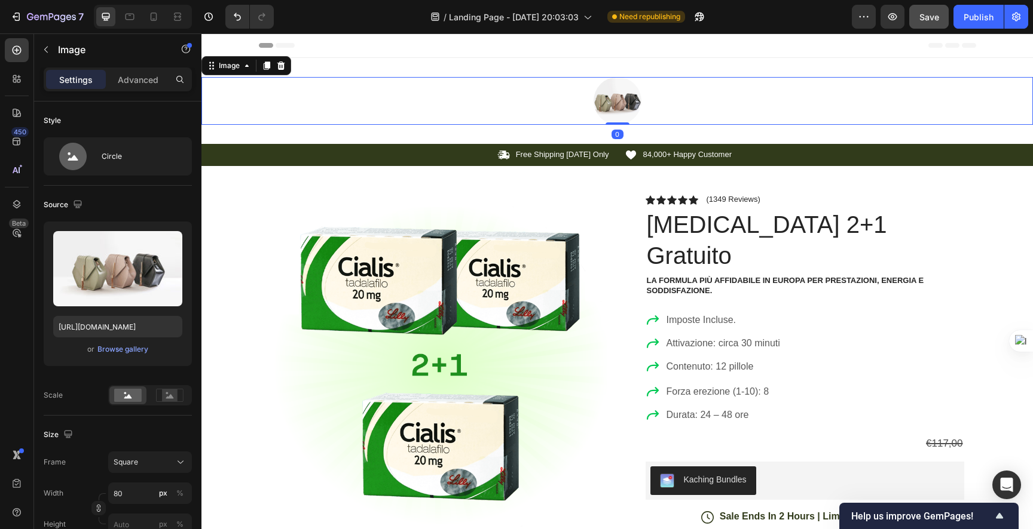
click at [612, 110] on img at bounding box center [617, 101] width 48 height 48
click at [281, 65] on icon at bounding box center [281, 66] width 8 height 8
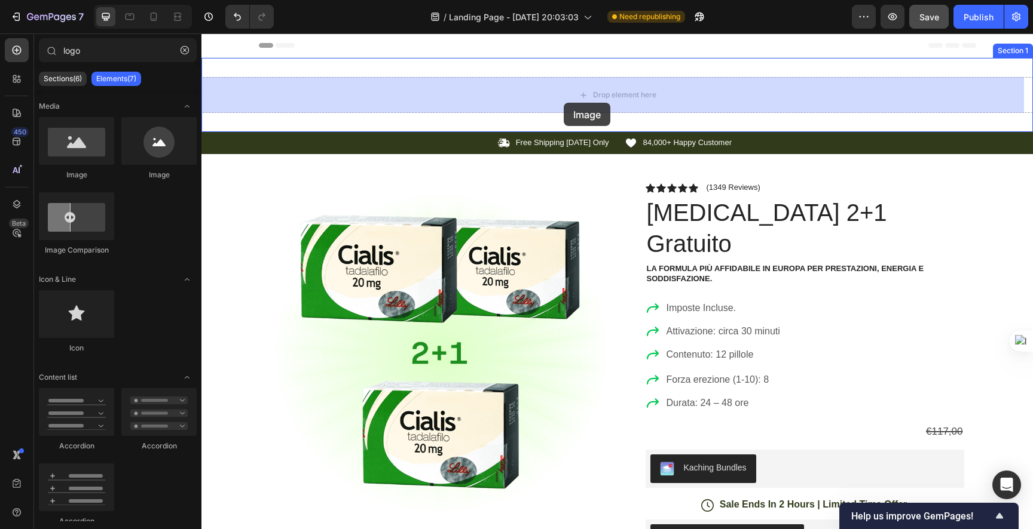
drag, startPoint x: 263, startPoint y: 186, endPoint x: 563, endPoint y: 103, distance: 311.8
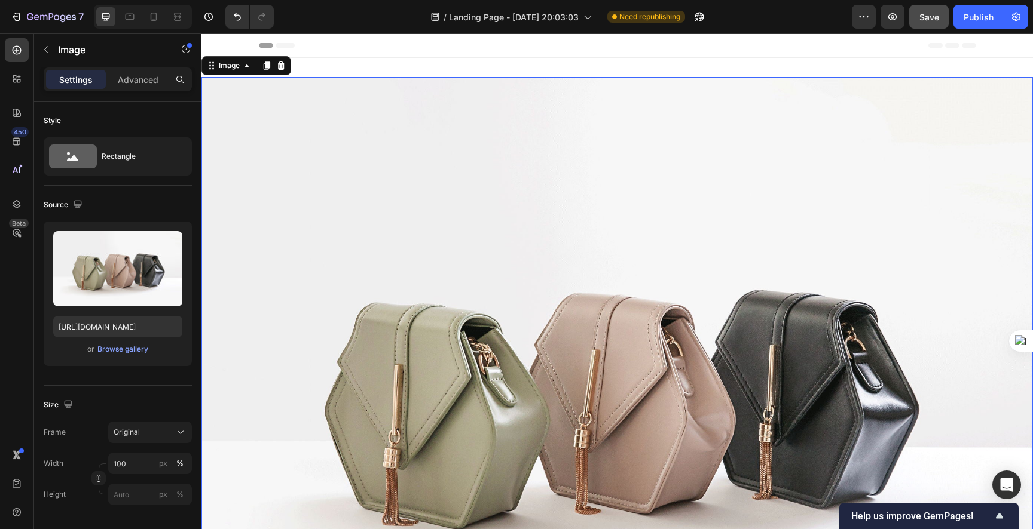
click at [411, 192] on img at bounding box center [616, 388] width 831 height 623
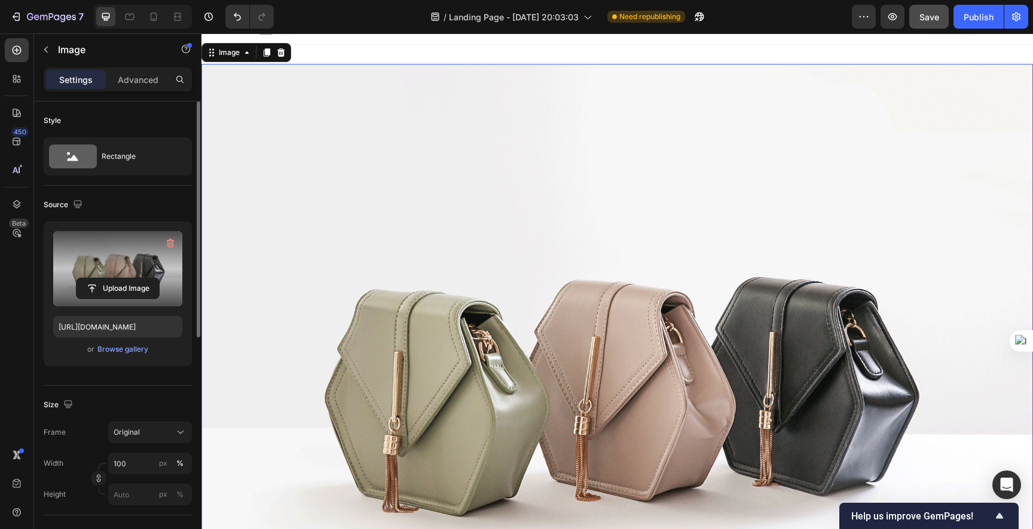
scroll to position [23, 0]
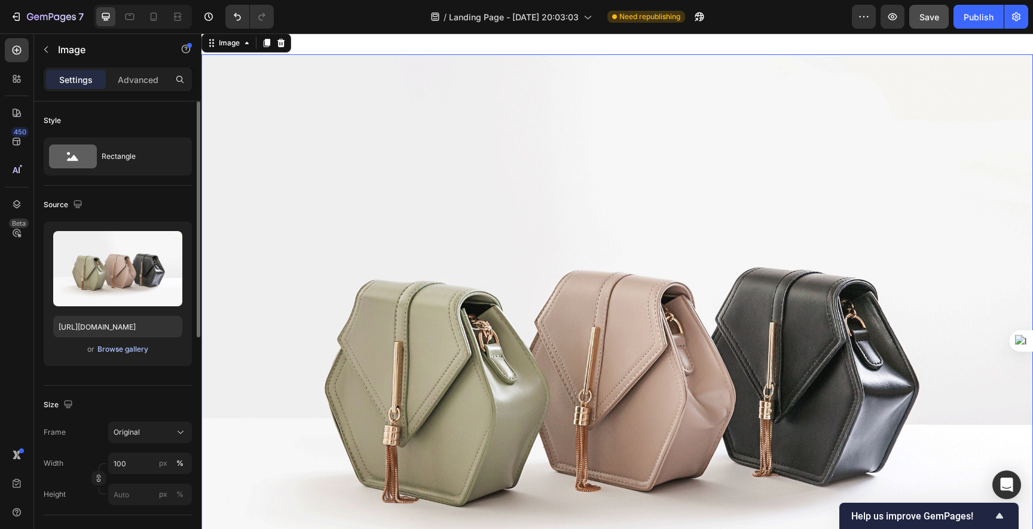
click at [116, 348] on div "Browse gallery" at bounding box center [122, 349] width 51 height 11
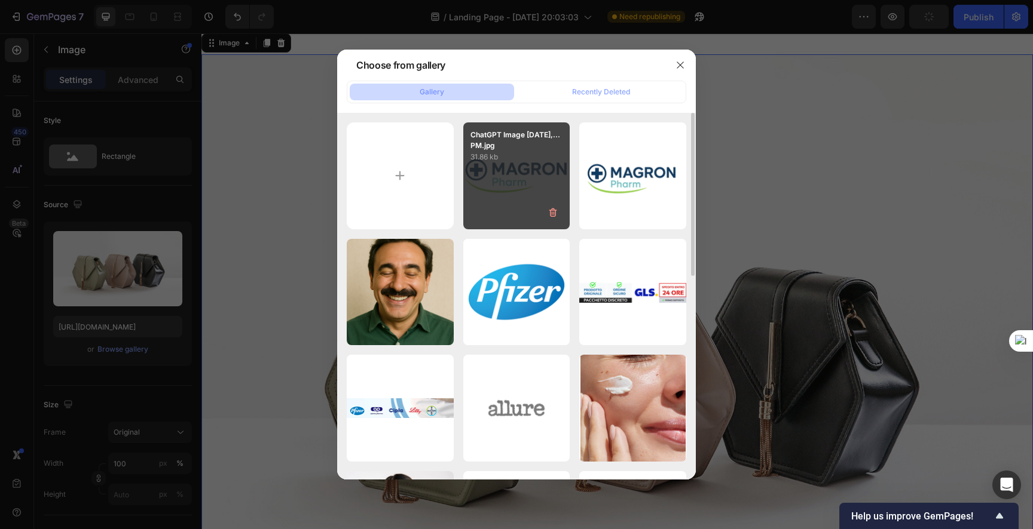
click at [511, 175] on div "ChatGPT Image Sep 27,...PM.jpg 31.86 kb" at bounding box center [516, 175] width 107 height 107
type input "https://cdn.shopify.com/s/files/1/0933/6740/2863/files/gempages_586307541647033…"
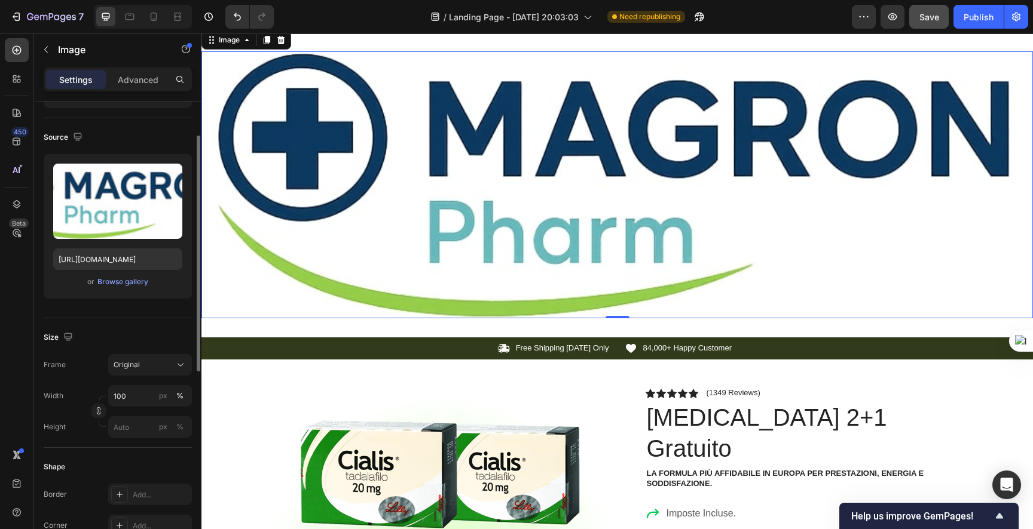
scroll to position [71, 0]
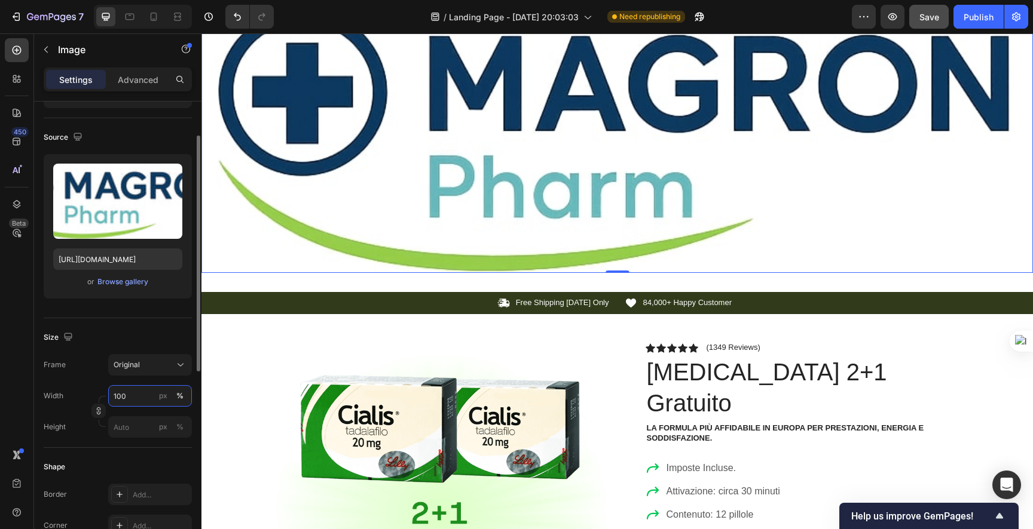
click at [139, 396] on input "100" at bounding box center [150, 396] width 84 height 22
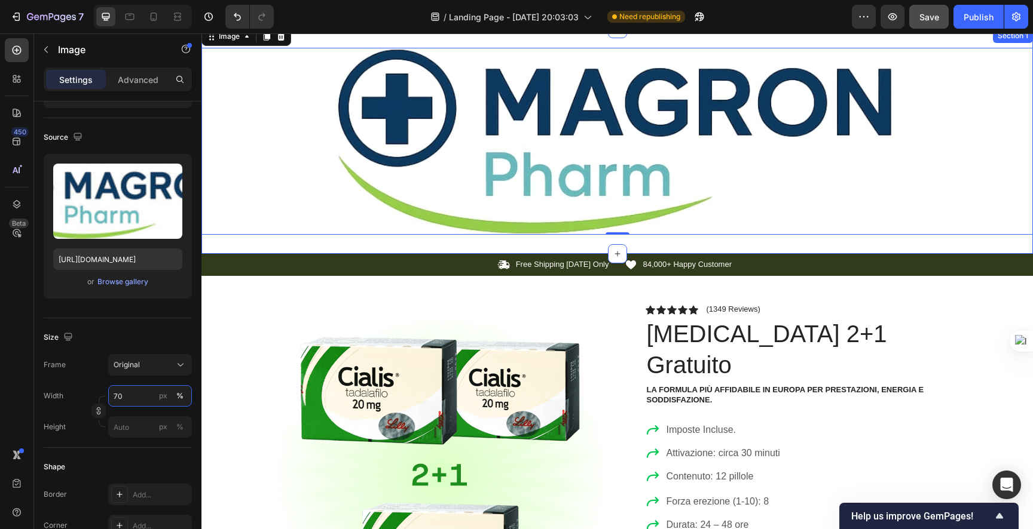
scroll to position [0, 0]
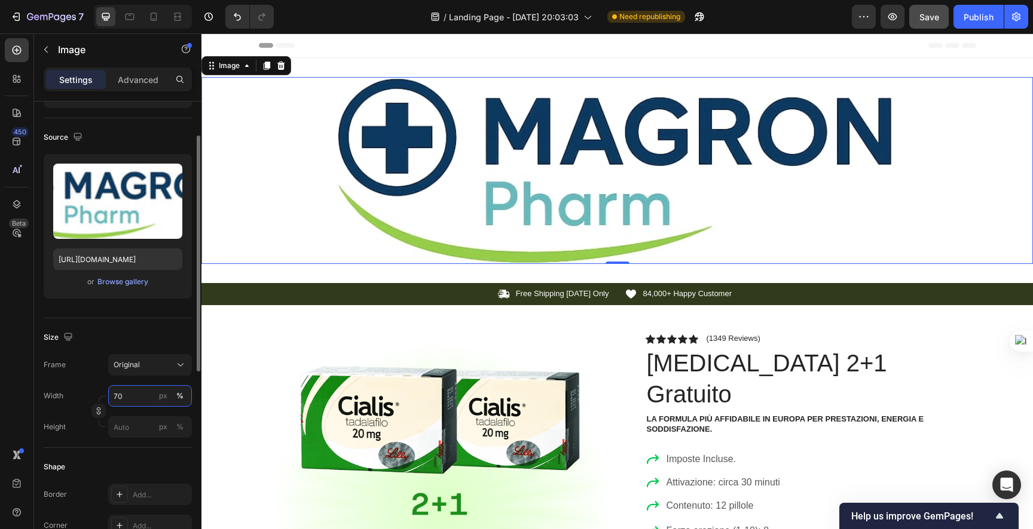
type input "7"
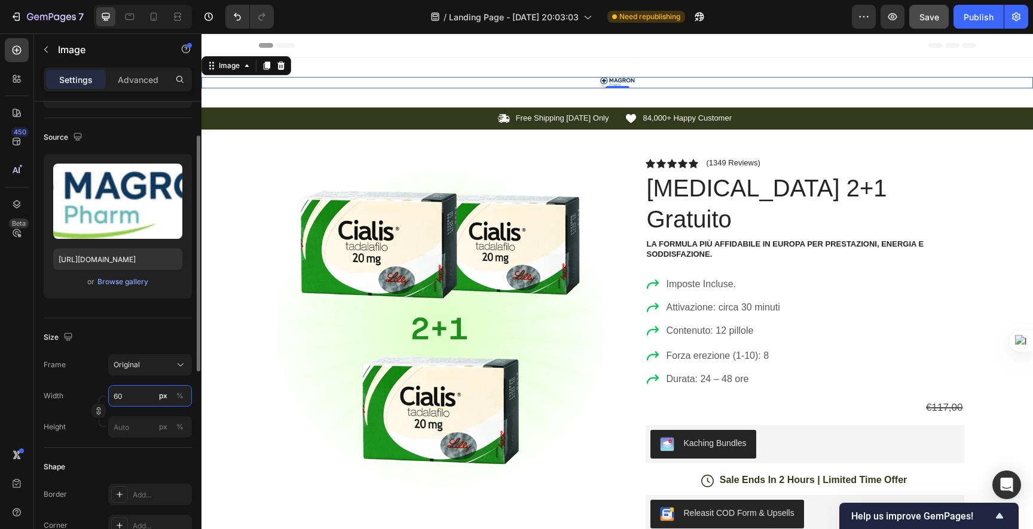
type input "6"
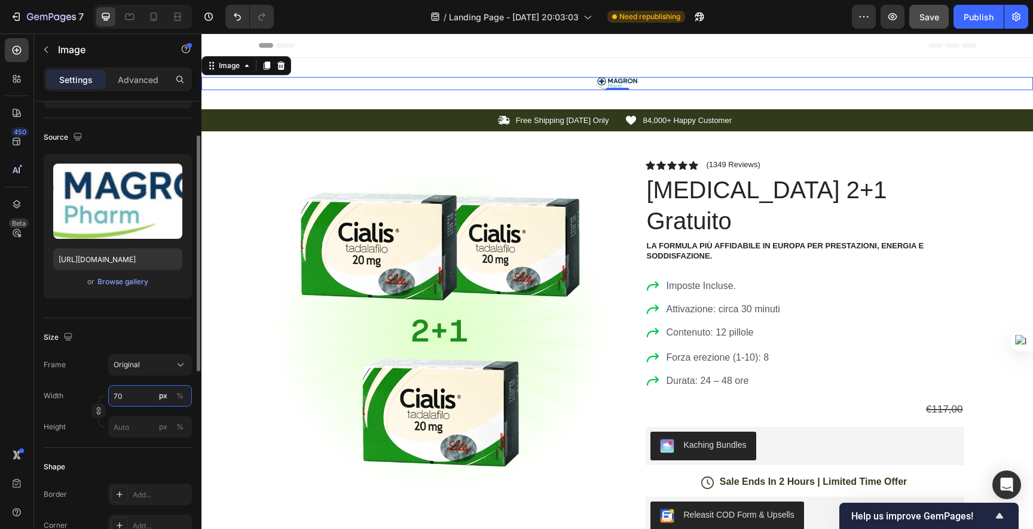
type input "7"
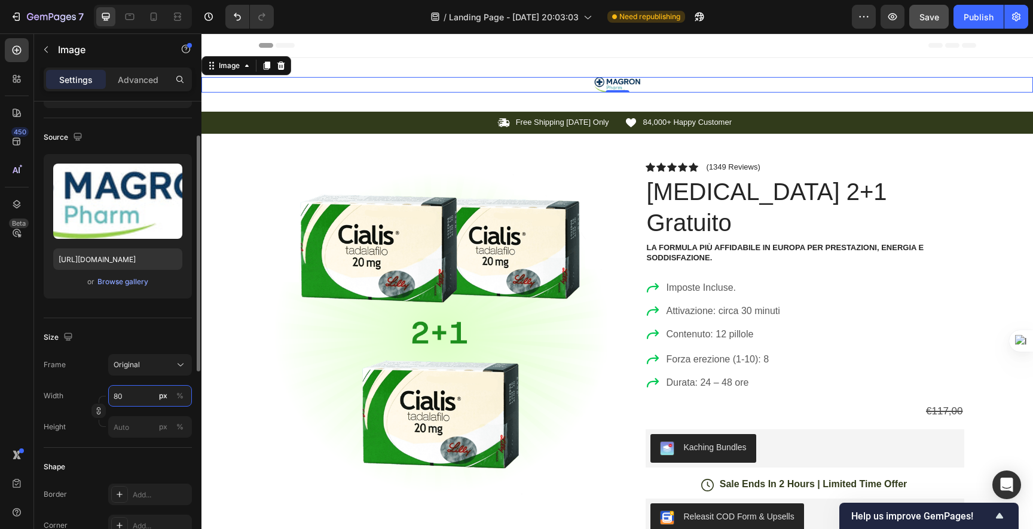
type input "8"
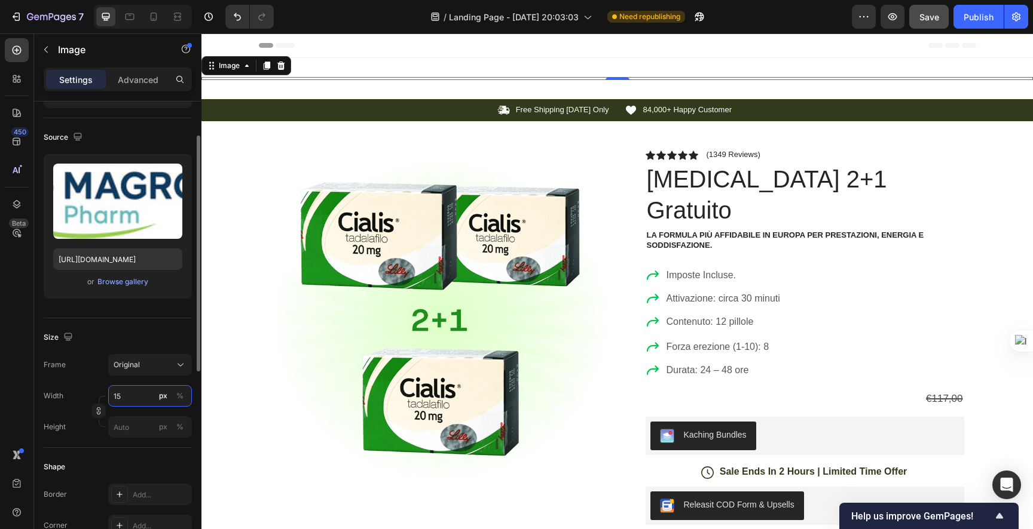
type input "1"
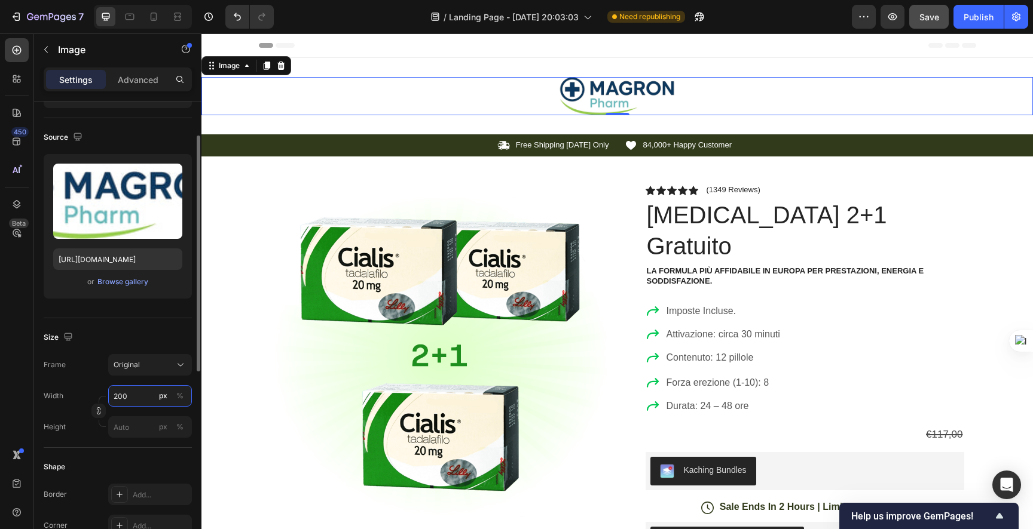
type input "200"
click at [130, 439] on div "Size Frame Original Width 200 px % Height px %" at bounding box center [118, 383] width 148 height 130
click at [130, 433] on input "px %" at bounding box center [150, 427] width 84 height 22
click at [129, 452] on p "Full 100%" at bounding box center [147, 456] width 69 height 11
type input "100"
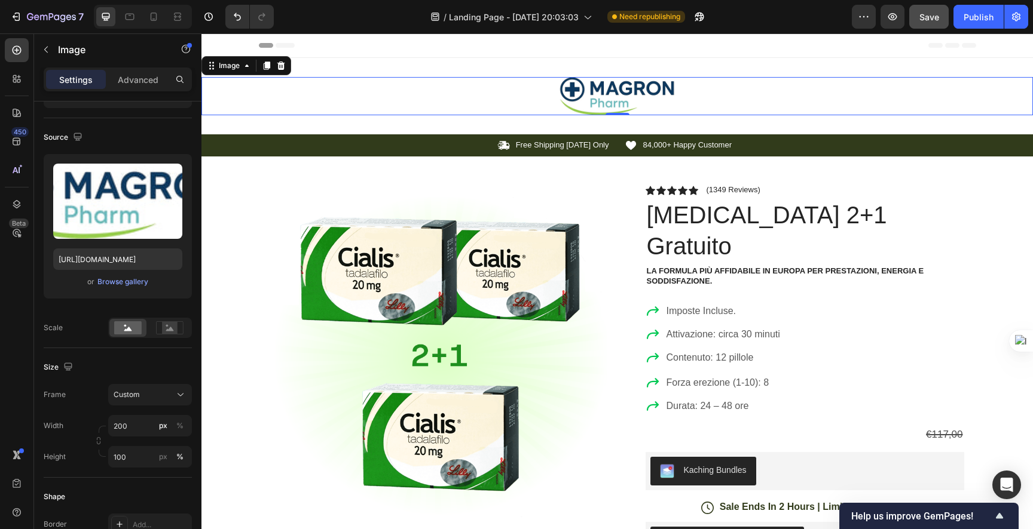
click at [578, 108] on img at bounding box center [617, 96] width 120 height 38
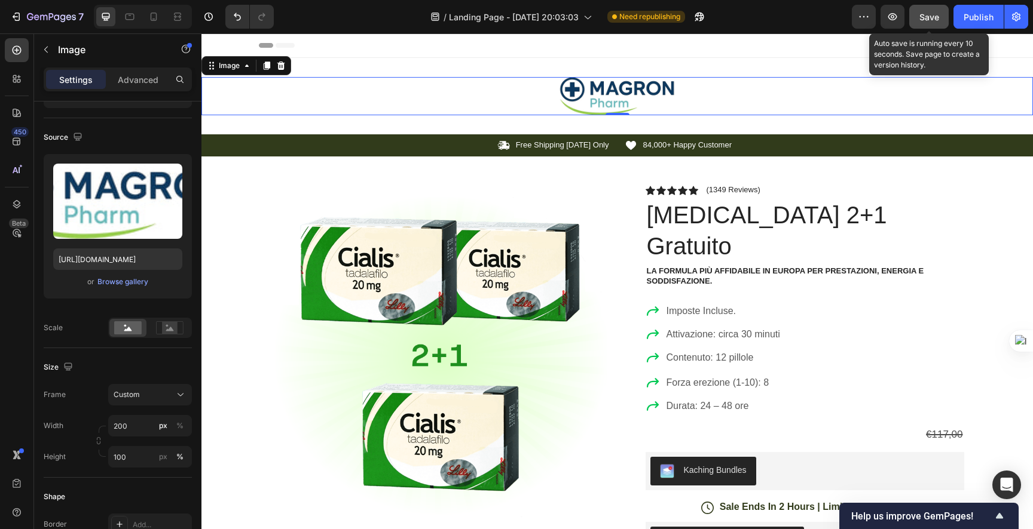
click at [932, 16] on span "Save" at bounding box center [929, 17] width 20 height 10
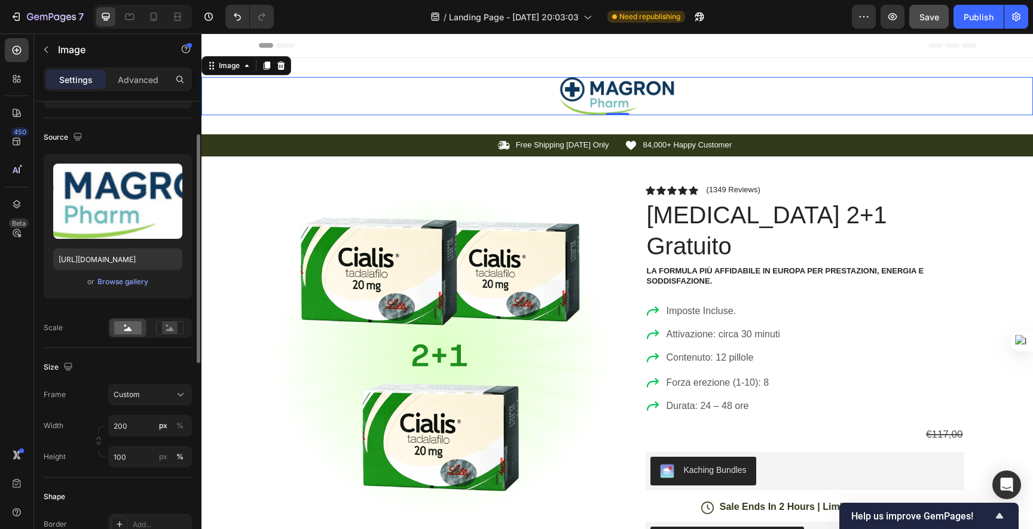
click at [108, 294] on div "Upload Image https://cdn.shopify.com/s/files/1/0933/6740/2863/files/gempages_58…" at bounding box center [118, 226] width 148 height 145
click at [109, 287] on button "Browse gallery" at bounding box center [123, 282] width 52 height 12
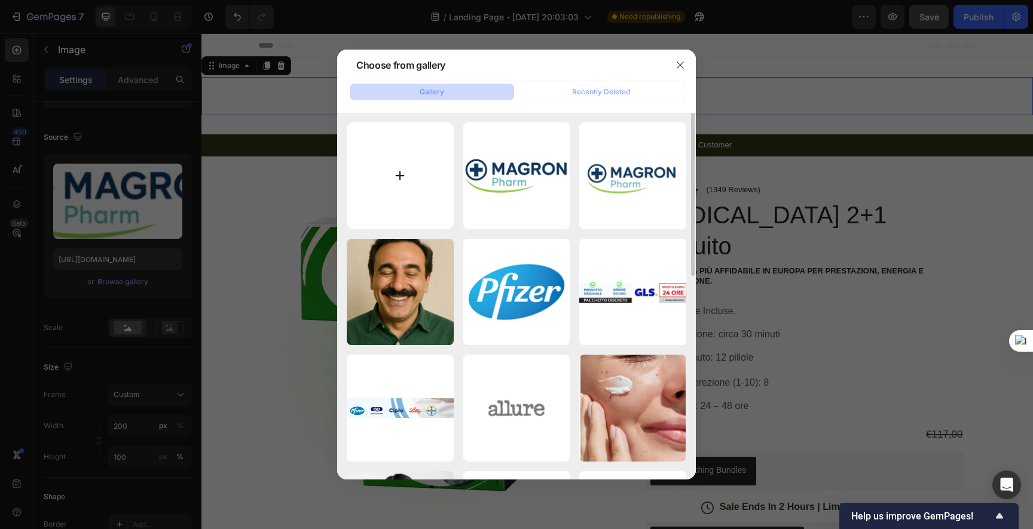
click at [410, 144] on input "file" at bounding box center [400, 175] width 107 height 107
type input "C:\fakepath\ChatGPT Image Sep 27, 2025, 05_17_15 PM.png"
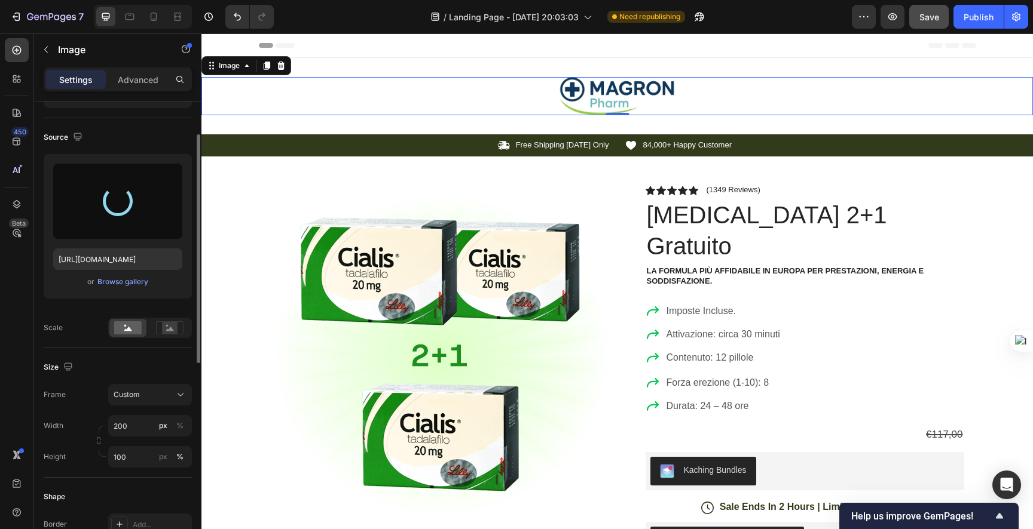
type input "[URL][DOMAIN_NAME]"
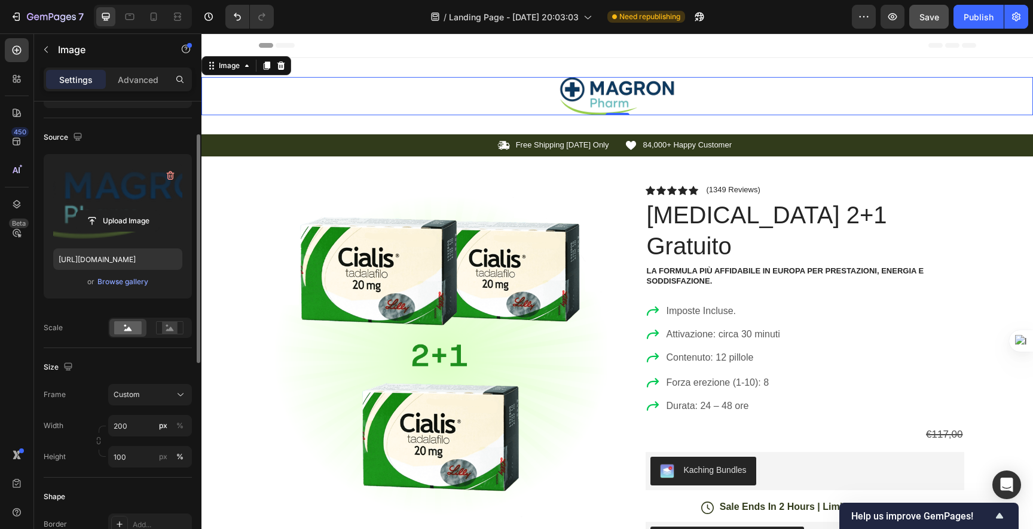
click at [598, 97] on img at bounding box center [617, 96] width 120 height 38
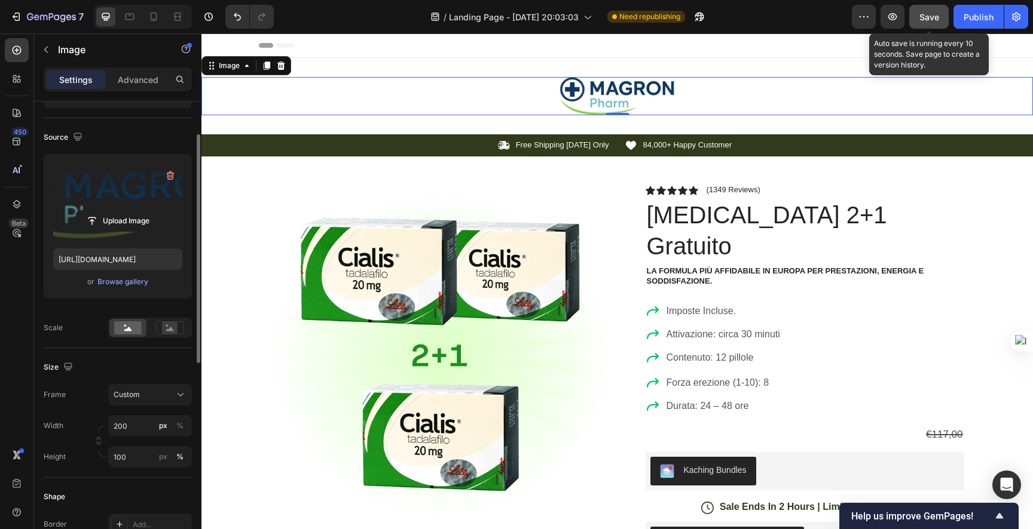
click at [940, 13] on button "Save" at bounding box center [928, 17] width 39 height 24
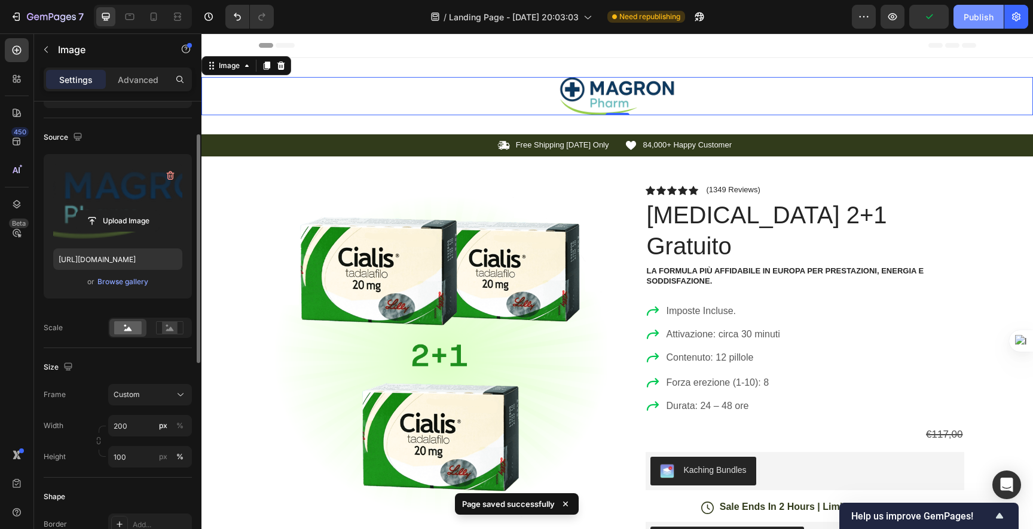
click at [959, 14] on button "Publish" at bounding box center [978, 17] width 50 height 24
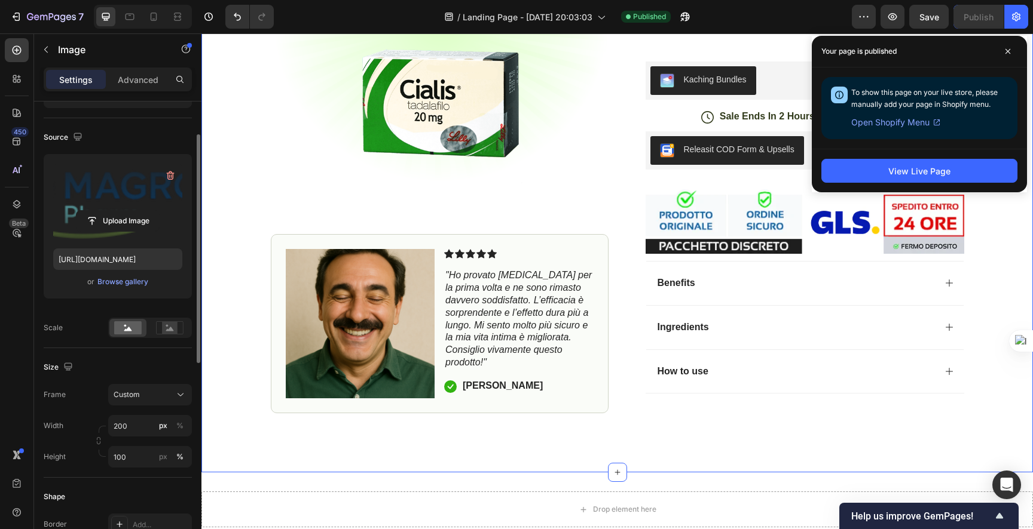
scroll to position [409, 0]
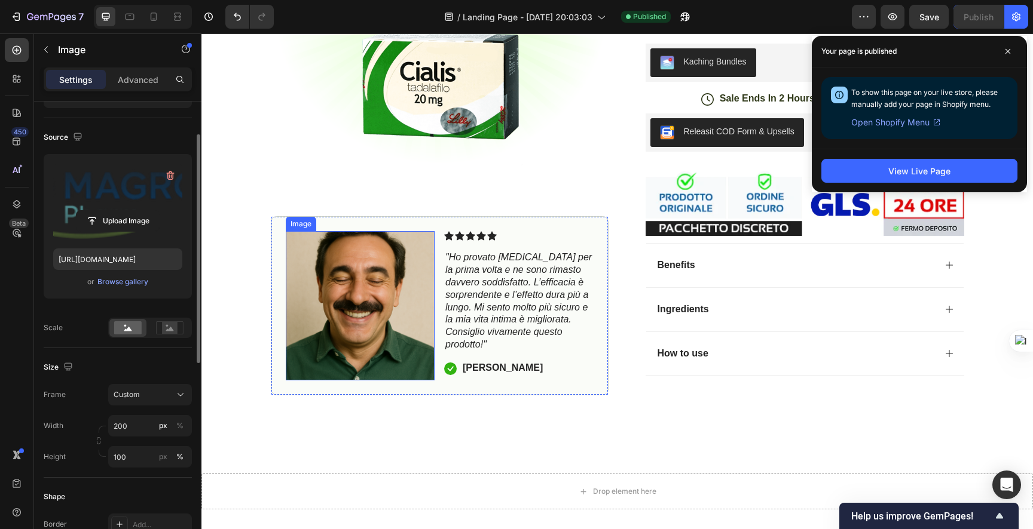
click at [339, 250] on img at bounding box center [360, 305] width 149 height 149
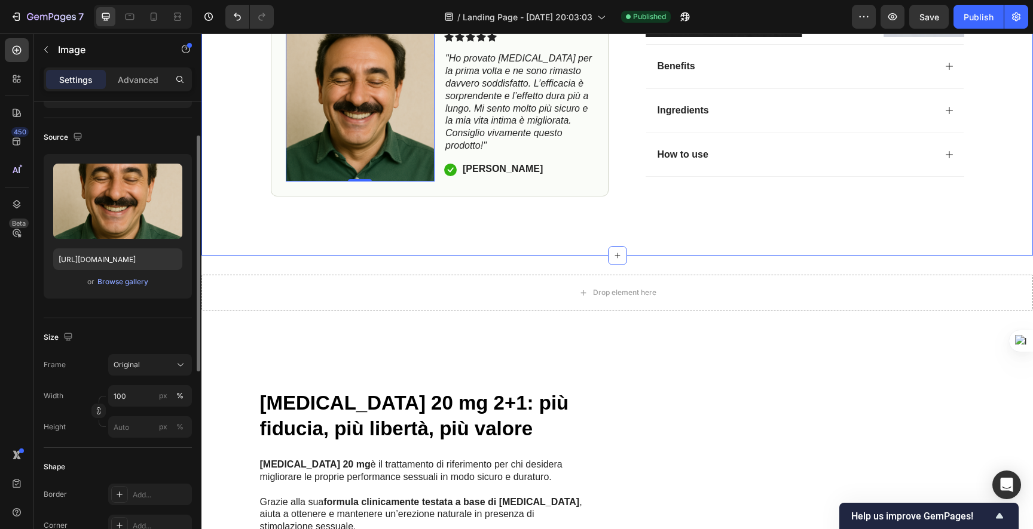
scroll to position [740, 0]
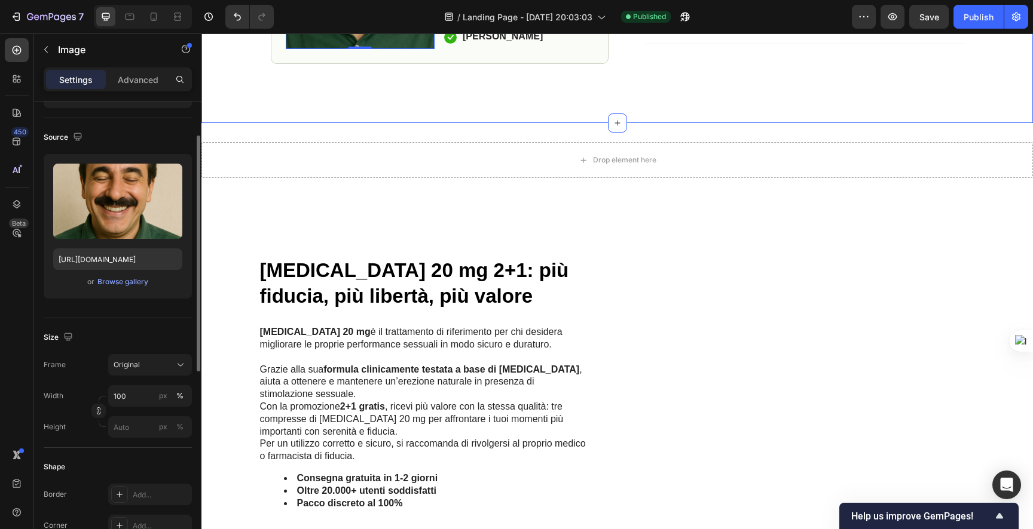
click at [755, 330] on div "Cialis 20 mg è il trattamento di riferimento per chi desidera migliorare le pro…" at bounding box center [608, 422] width 698 height 195
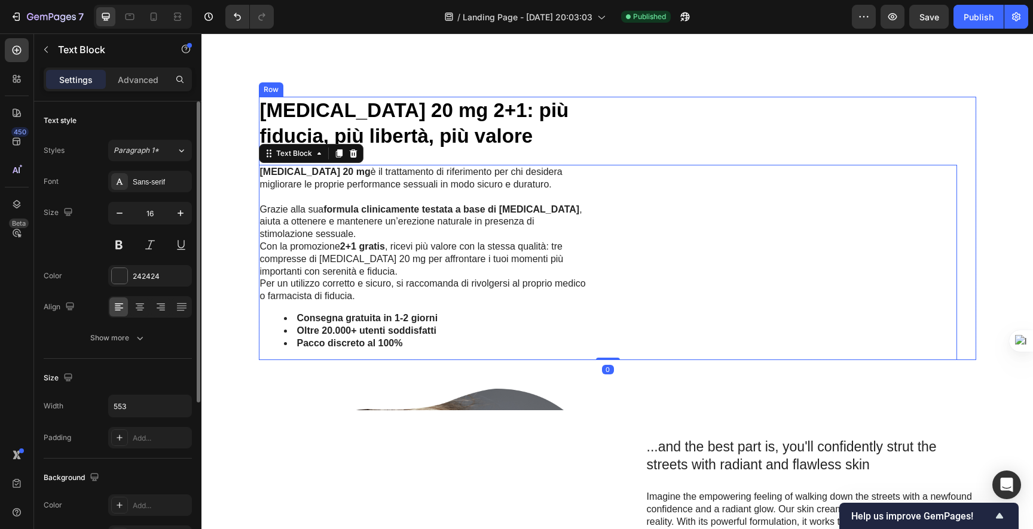
scroll to position [869, 0]
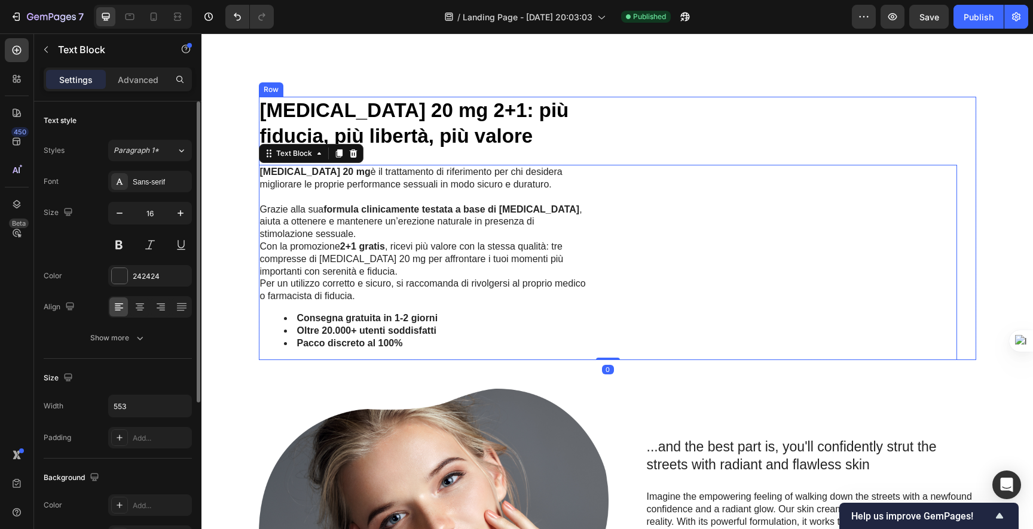
click at [514, 148] on h2 "[MEDICAL_DATA] 20 mg 2+1: più fiducia, più libertà, più valore" at bounding box center [424, 124] width 330 height 54
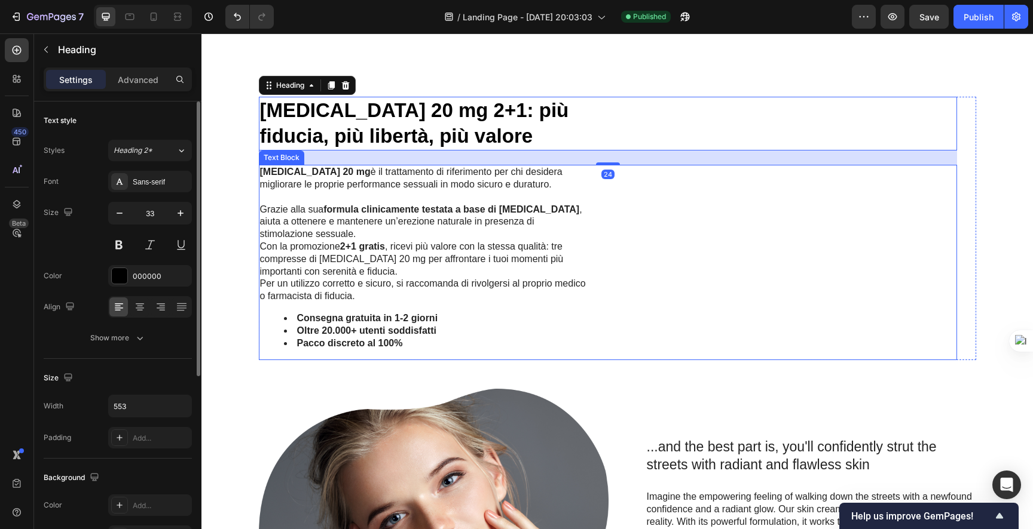
click at [552, 266] on p "Con la promozione 2+1 gratis , ricevi più valore con la stessa qualità: tre com…" at bounding box center [424, 259] width 328 height 37
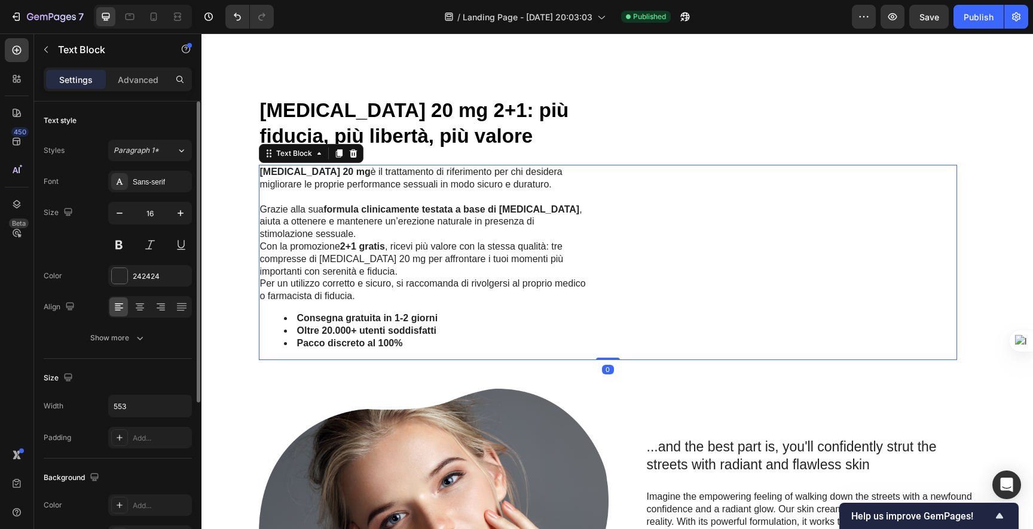
click at [728, 258] on div "Cialis 20 mg è il trattamento di riferimento per chi desidera migliorare le pro…" at bounding box center [608, 262] width 698 height 195
click at [153, 76] on p "Advanced" at bounding box center [138, 79] width 41 height 13
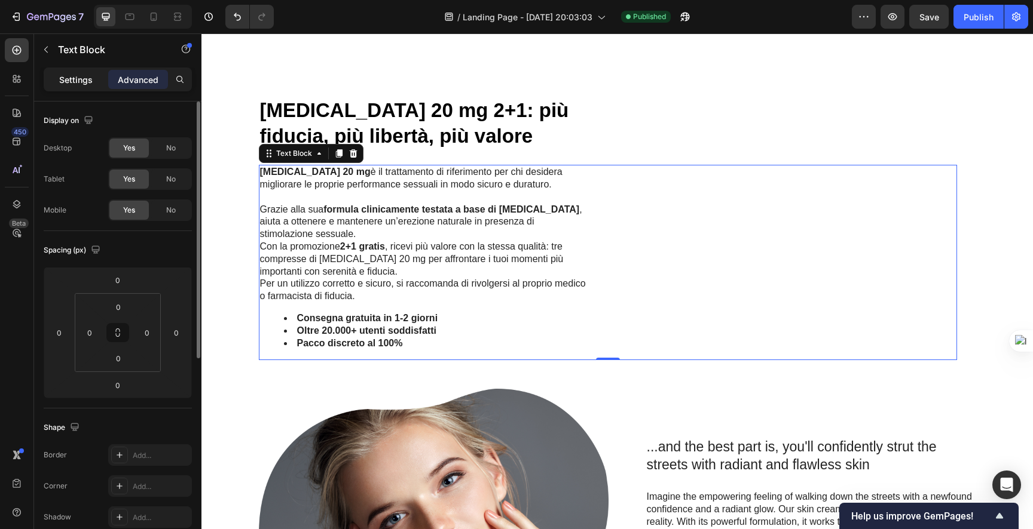
click at [98, 71] on div "Settings" at bounding box center [76, 79] width 60 height 19
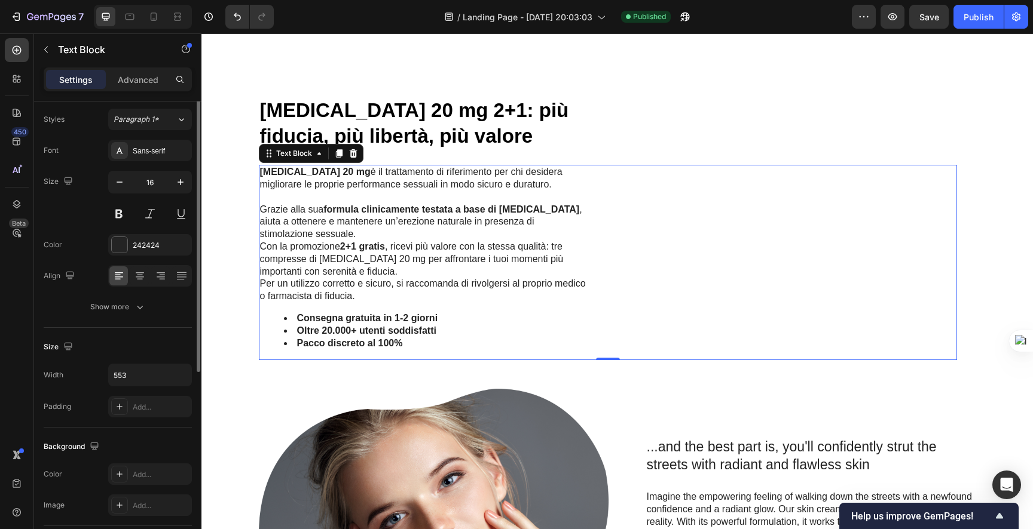
scroll to position [1, 0]
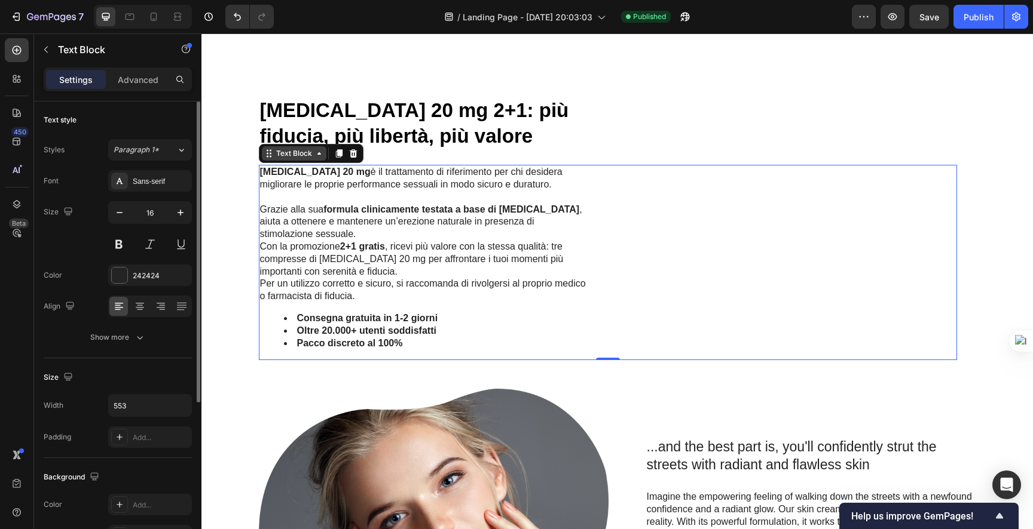
click at [291, 155] on div "Text Block" at bounding box center [294, 153] width 41 height 11
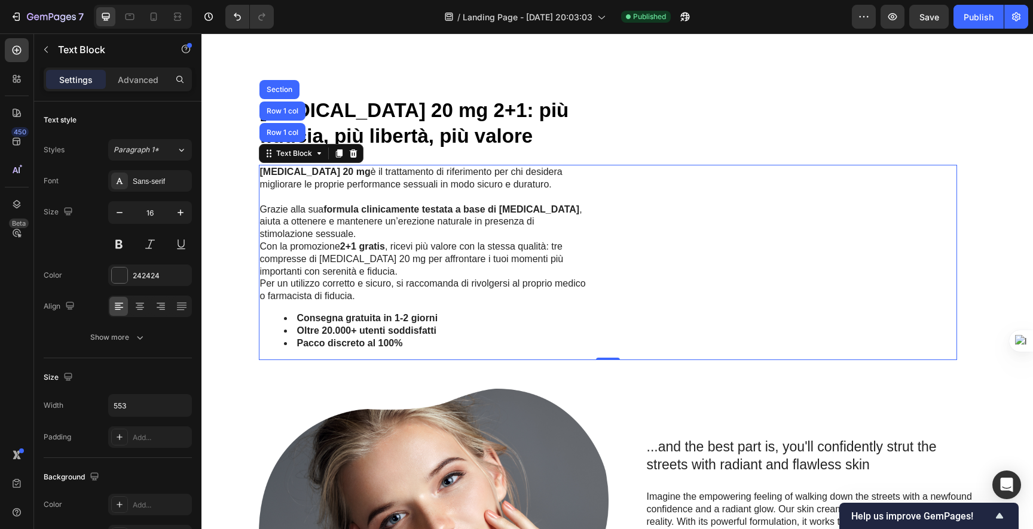
click at [371, 258] on p "Con la promozione 2+1 gratis , ricevi più valore con la stessa qualità: tre com…" at bounding box center [424, 259] width 328 height 37
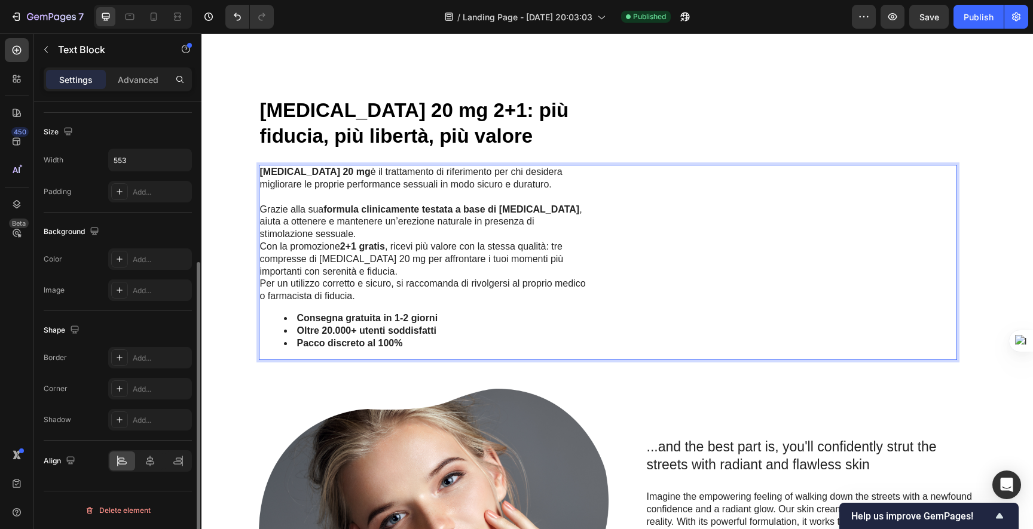
scroll to position [0, 0]
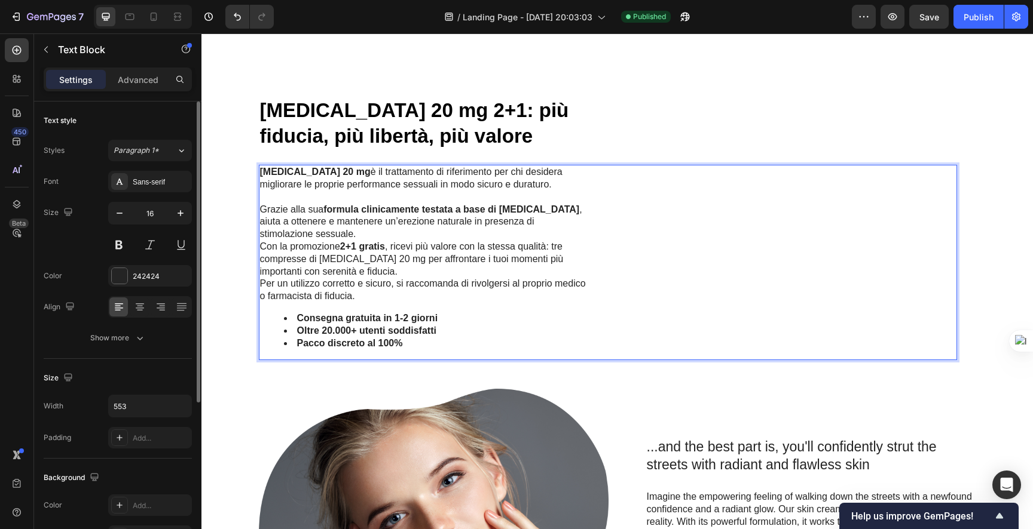
click at [816, 261] on div "Cialis 20 mg è il trattamento di riferimento per chi desidera migliorare le pro…" at bounding box center [608, 262] width 698 height 195
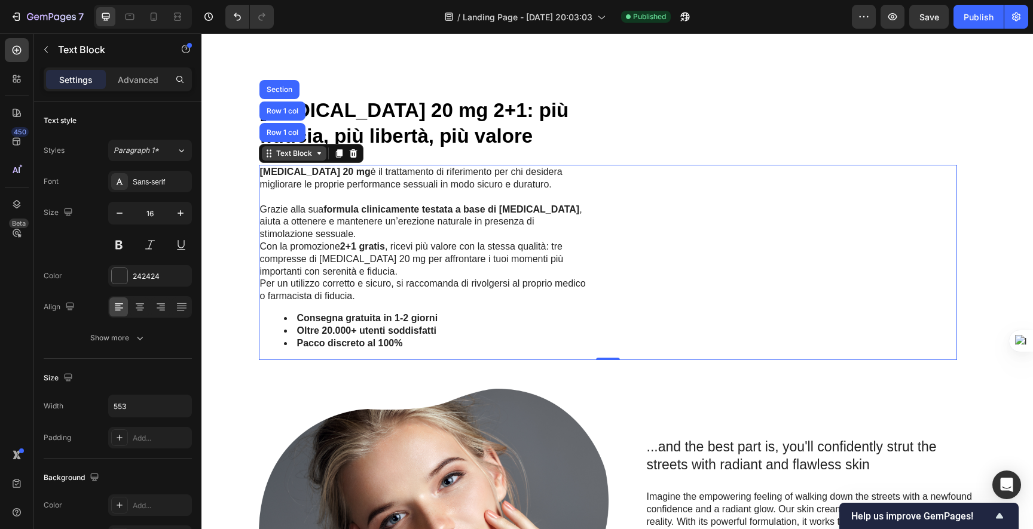
click at [314, 158] on icon at bounding box center [319, 154] width 10 height 10
click at [314, 159] on div "Text Block" at bounding box center [294, 153] width 65 height 14
click at [268, 161] on div "Text Block Row 1 col Row 1 col Section" at bounding box center [311, 153] width 105 height 19
click at [149, 185] on div "Sans-serif" at bounding box center [161, 182] width 56 height 11
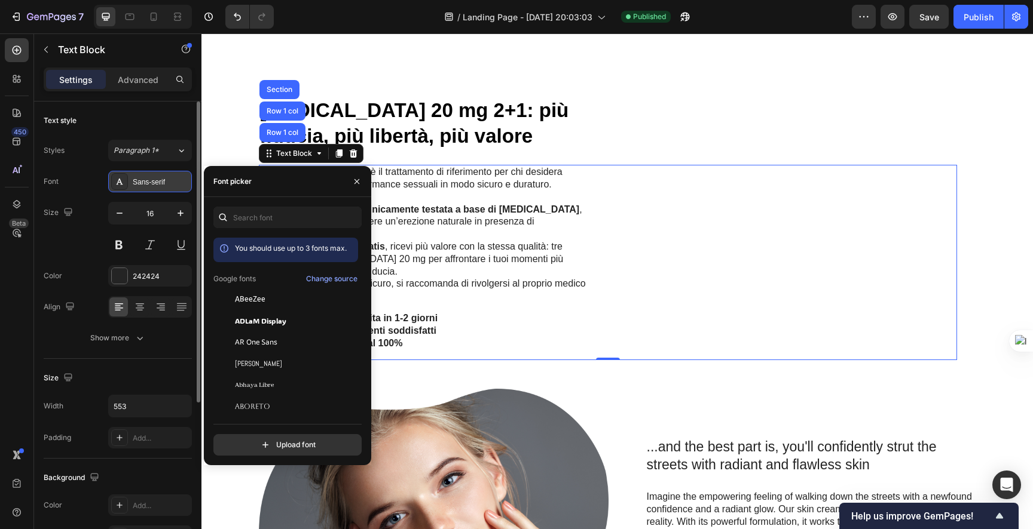
click at [149, 185] on div "Sans-serif" at bounding box center [161, 182] width 56 height 11
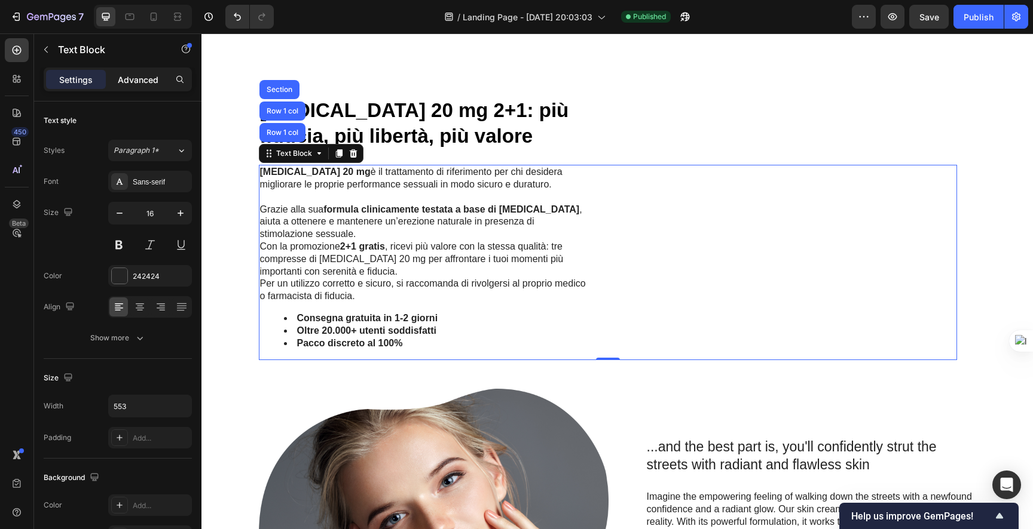
click at [135, 84] on p "Advanced" at bounding box center [138, 79] width 41 height 13
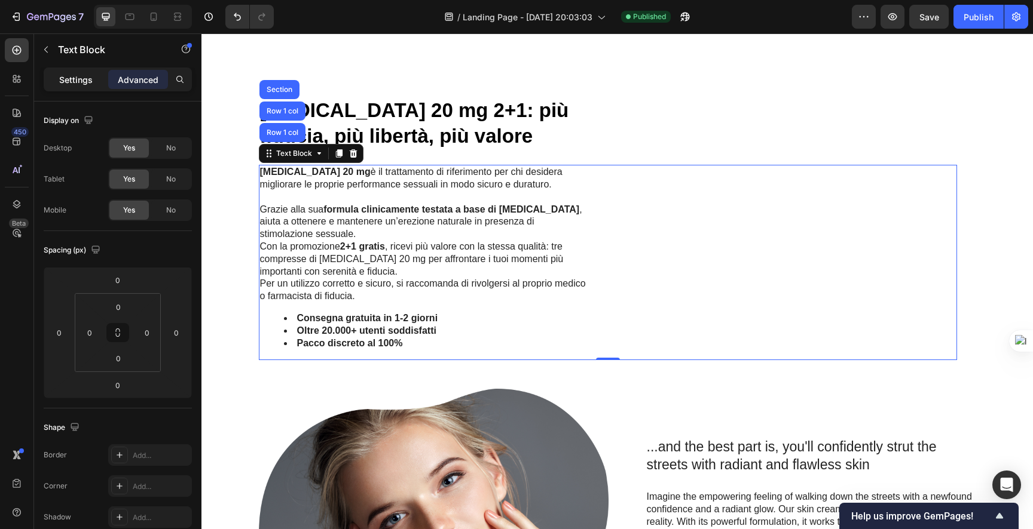
click at [82, 83] on p "Settings" at bounding box center [75, 79] width 33 height 13
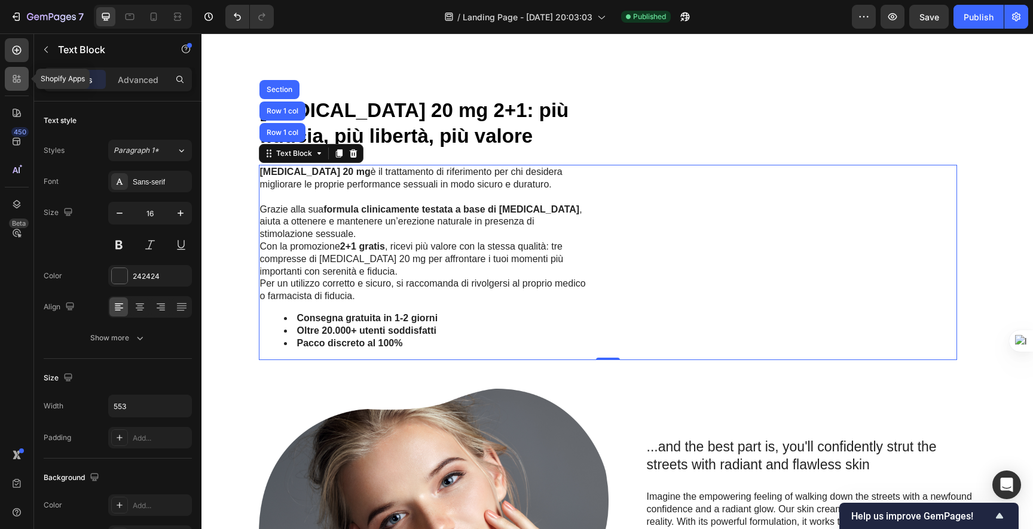
click at [22, 78] on icon at bounding box center [17, 79] width 12 height 12
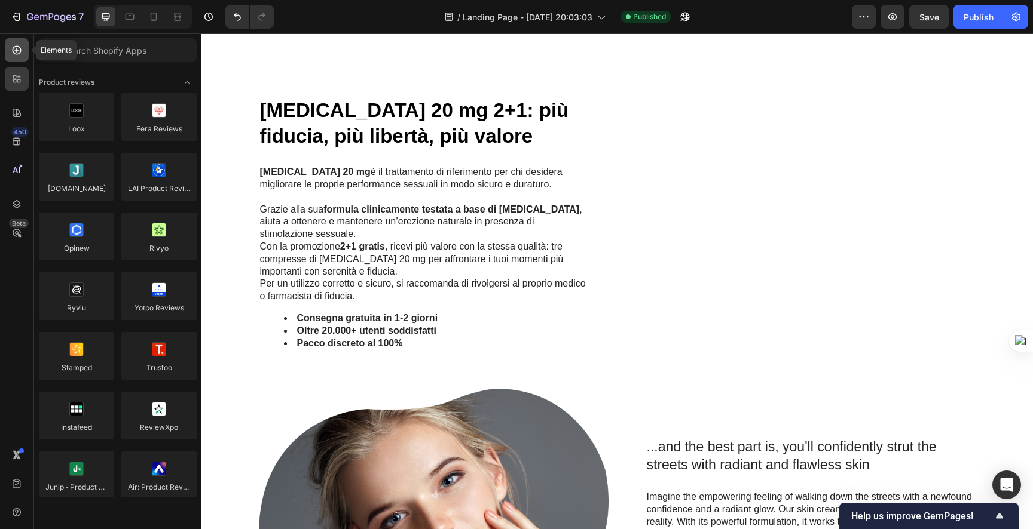
click at [17, 53] on icon at bounding box center [17, 50] width 9 height 9
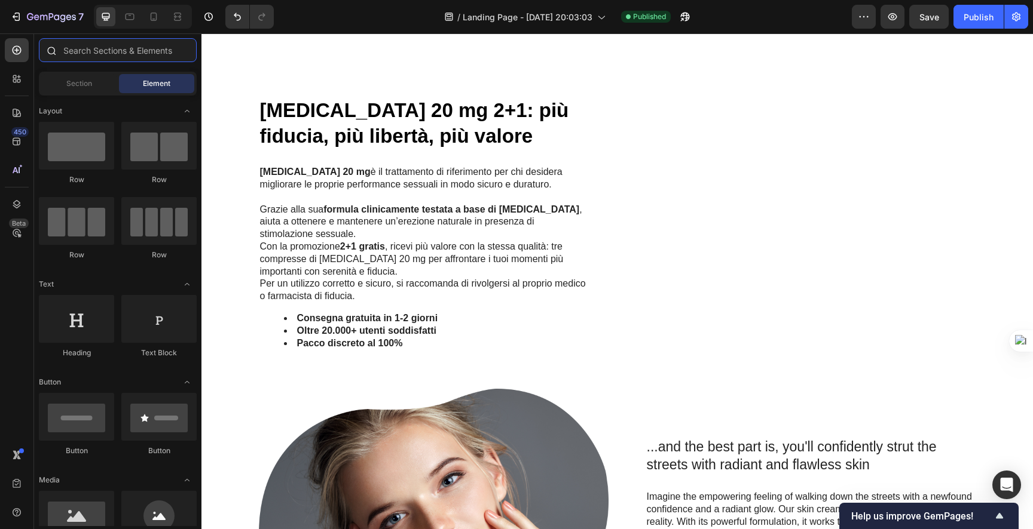
click at [81, 52] on input "text" at bounding box center [118, 50] width 158 height 24
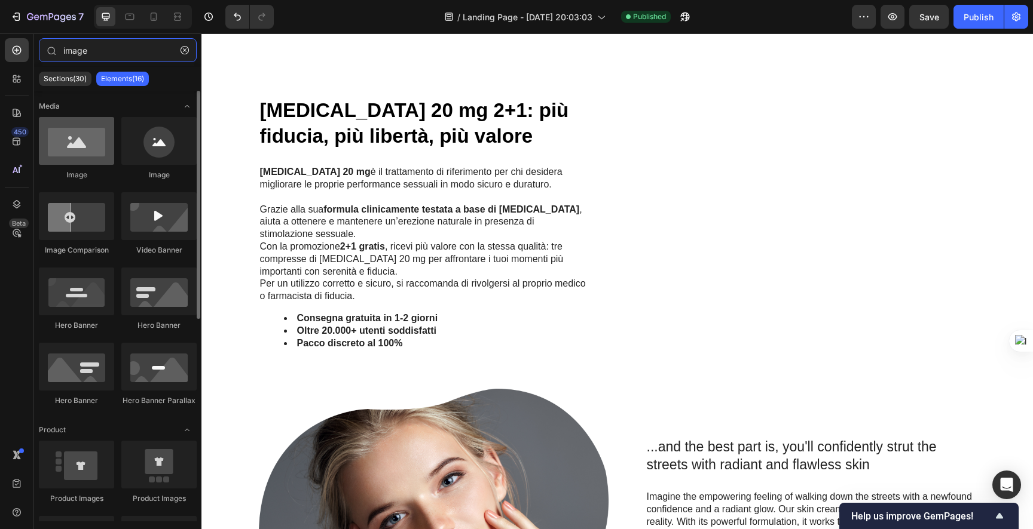
type input "image"
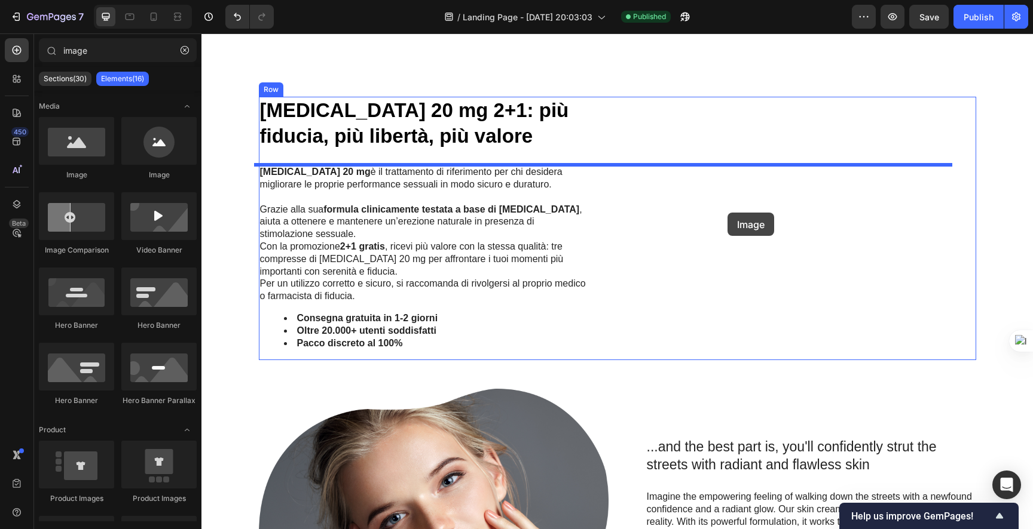
drag, startPoint x: 295, startPoint y: 171, endPoint x: 730, endPoint y: 215, distance: 436.6
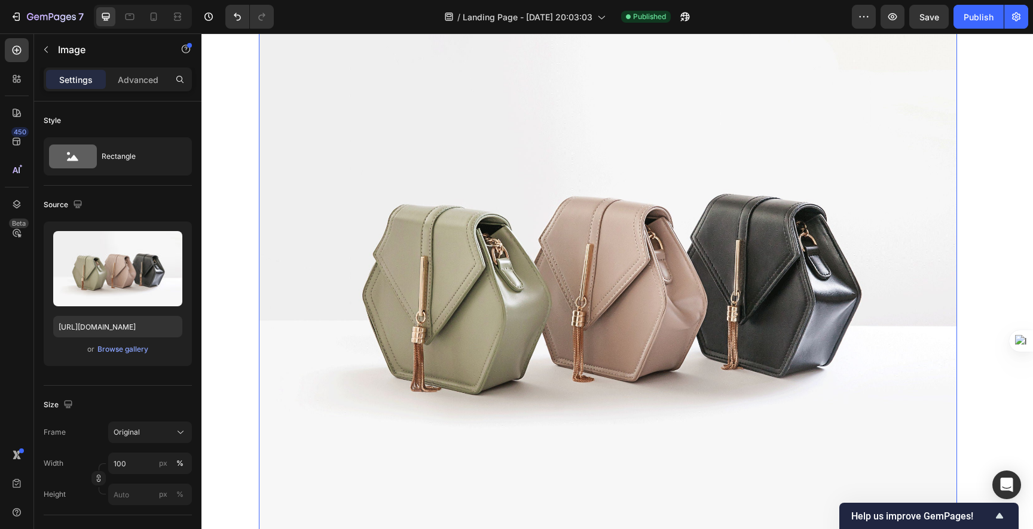
scroll to position [1058, 0]
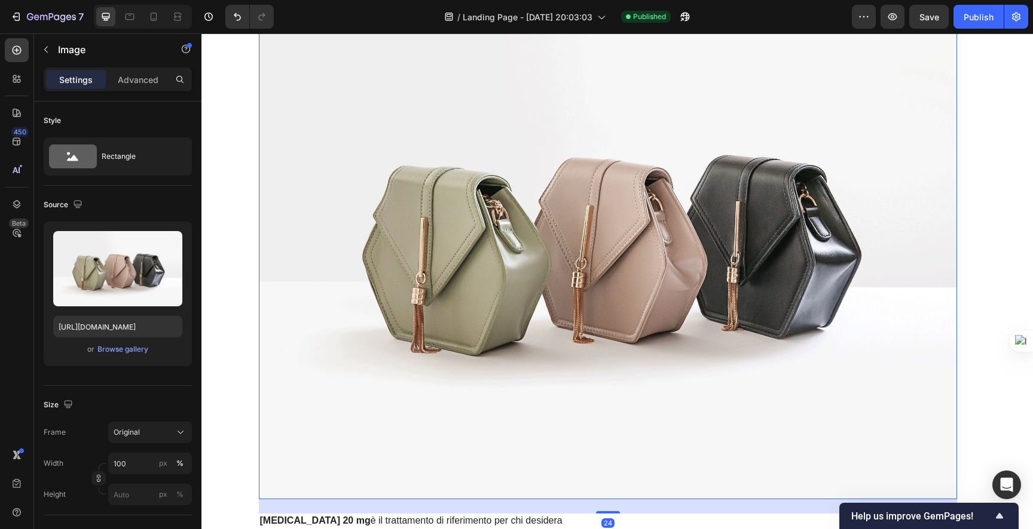
click at [552, 258] on img at bounding box center [608, 237] width 698 height 523
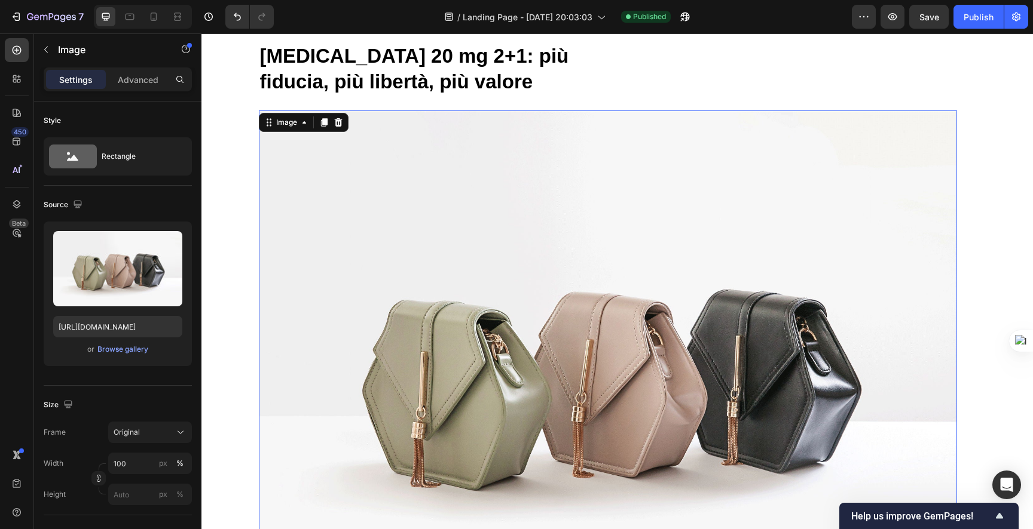
scroll to position [924, 0]
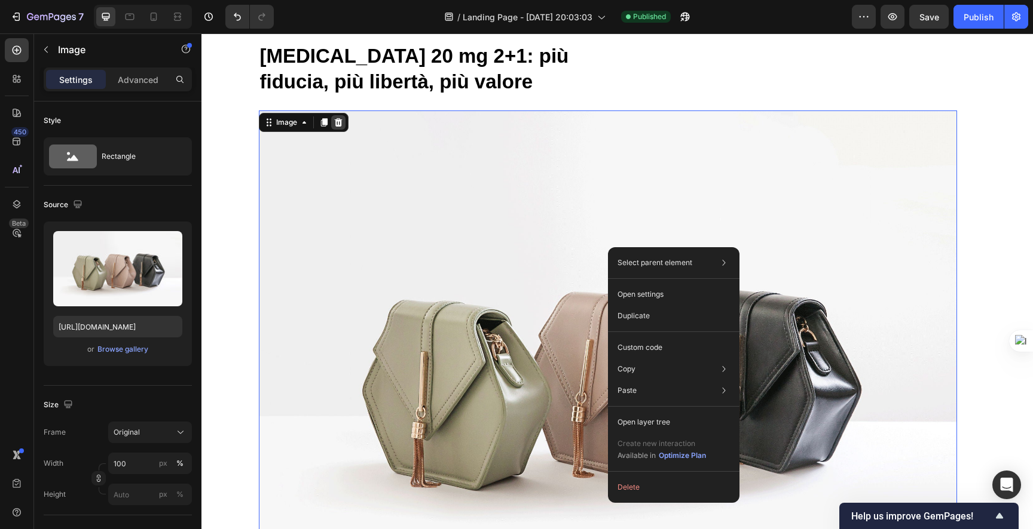
click at [334, 125] on icon at bounding box center [338, 122] width 8 height 8
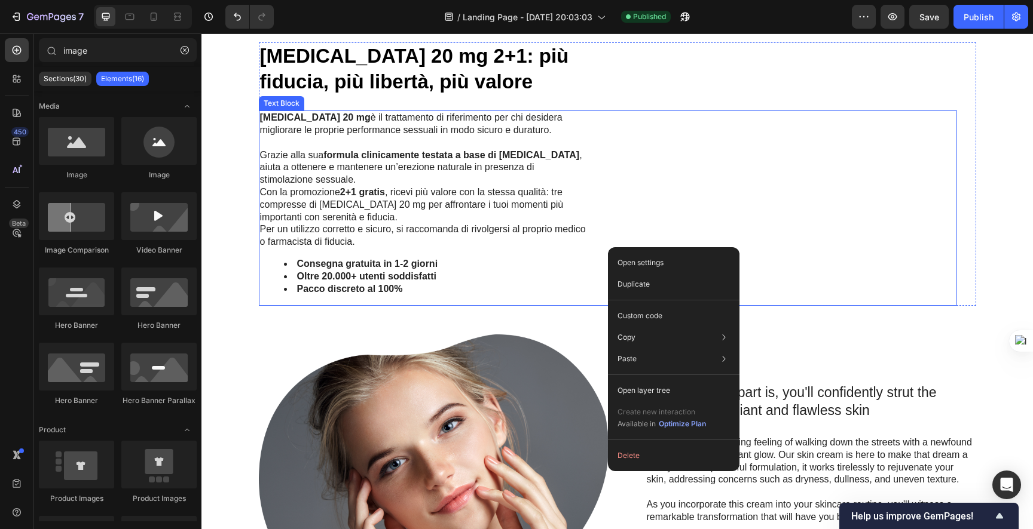
click at [738, 218] on div "Cialis 20 mg è il trattamento di riferimento per chi desidera migliorare le pro…" at bounding box center [608, 208] width 698 height 195
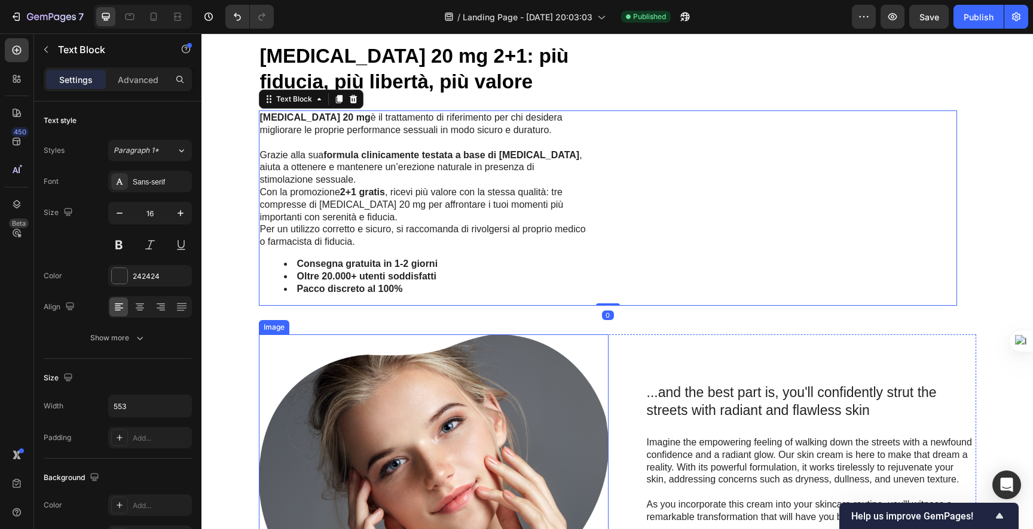
click at [564, 385] on img at bounding box center [434, 485] width 350 height 301
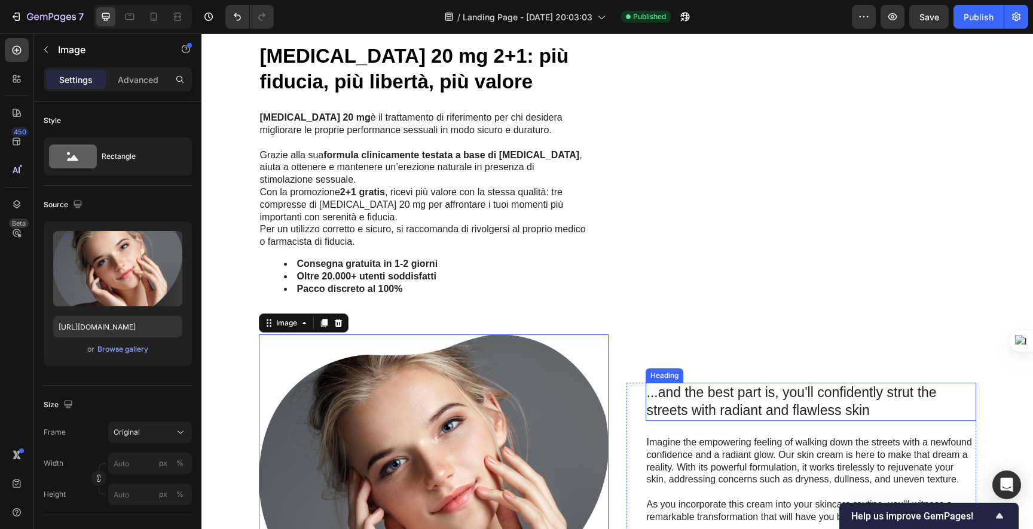
click at [679, 393] on h2 "...and the best part is, you'll confidently strut the streets with radiant and …" at bounding box center [810, 402] width 330 height 38
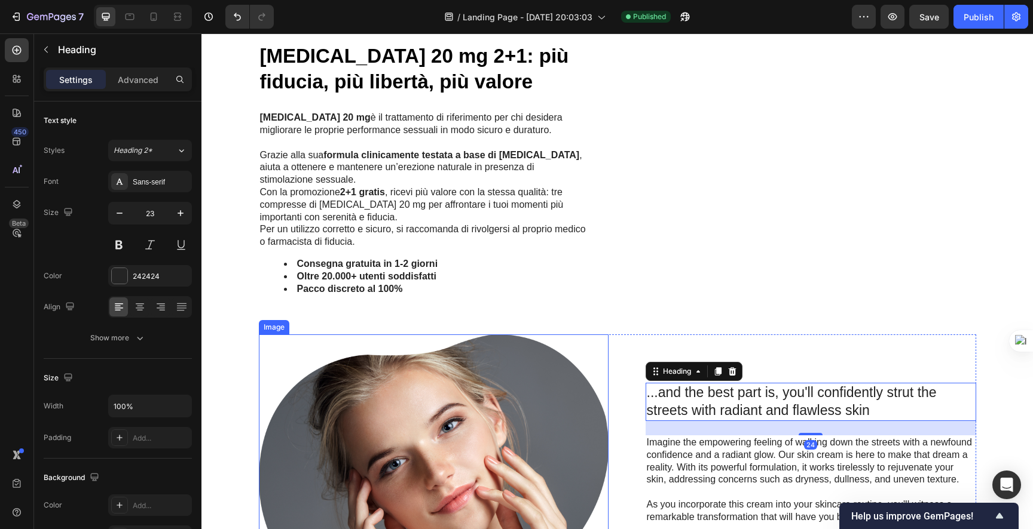
click at [598, 367] on img at bounding box center [434, 485] width 350 height 301
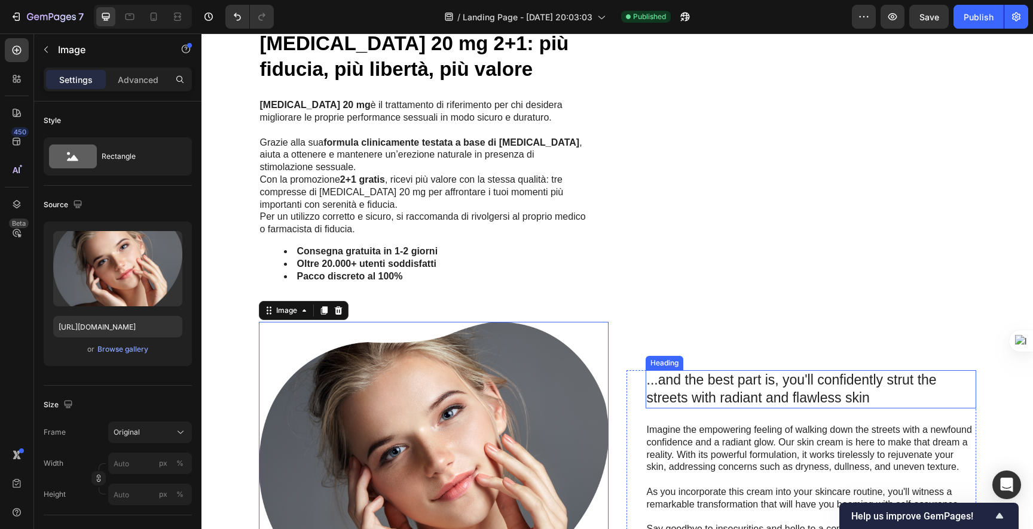
scroll to position [953, 0]
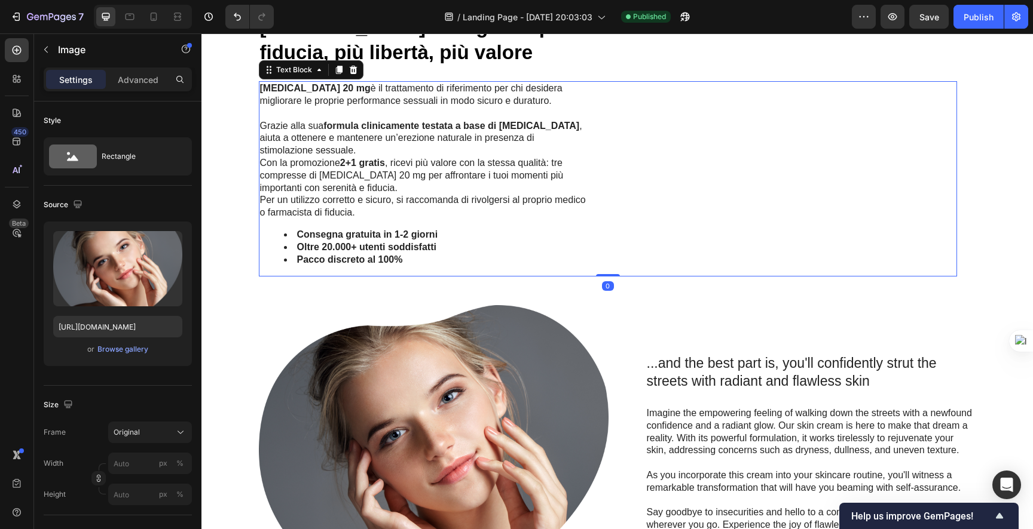
click at [685, 219] on div "Cialis 20 mg è il trattamento di riferimento per chi desidera migliorare le pro…" at bounding box center [608, 178] width 698 height 195
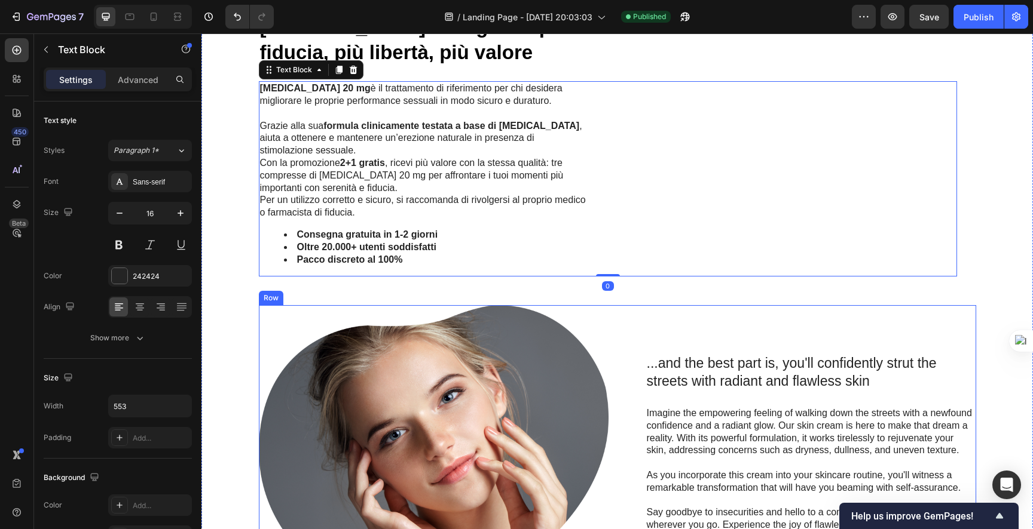
click at [746, 423] on p "Imagine the empowering feeling of walking down the streets with a newfound conf…" at bounding box center [811, 433] width 328 height 50
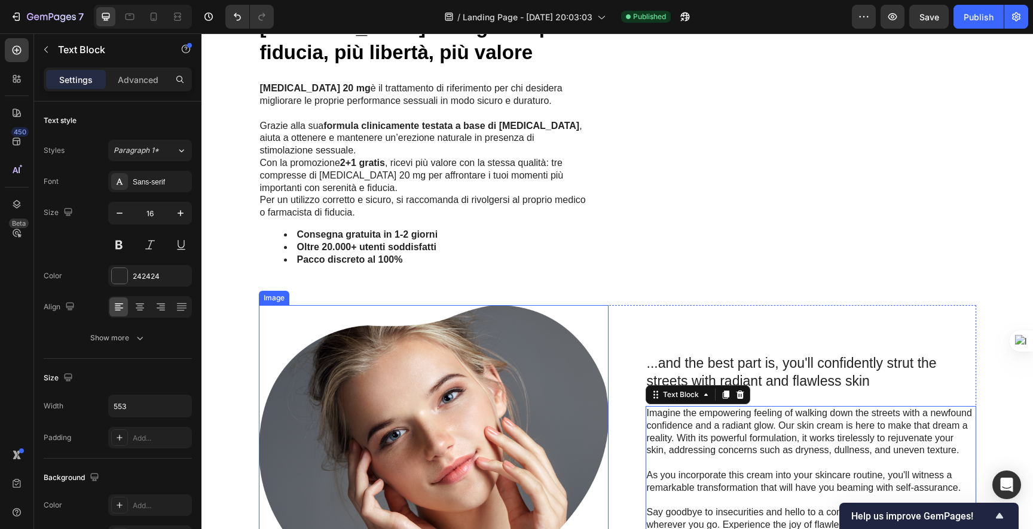
click at [541, 400] on img at bounding box center [434, 455] width 350 height 301
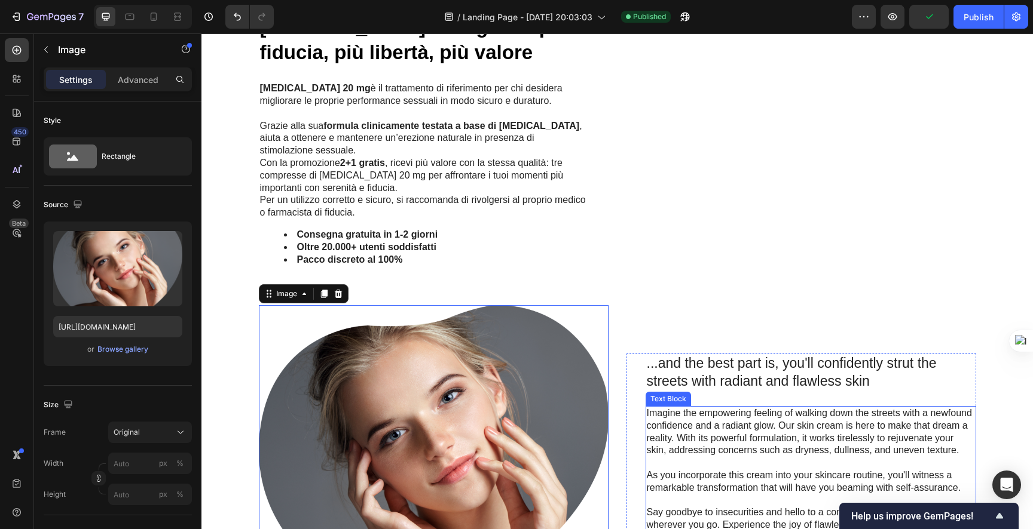
click at [678, 428] on p "Imagine the empowering feeling of walking down the streets with a newfound conf…" at bounding box center [811, 433] width 328 height 50
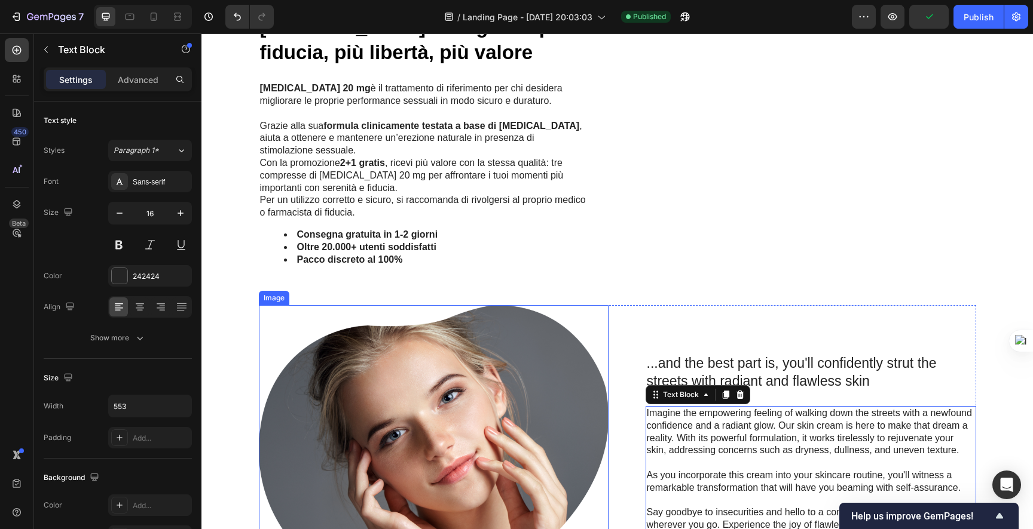
click at [540, 412] on img at bounding box center [434, 455] width 350 height 301
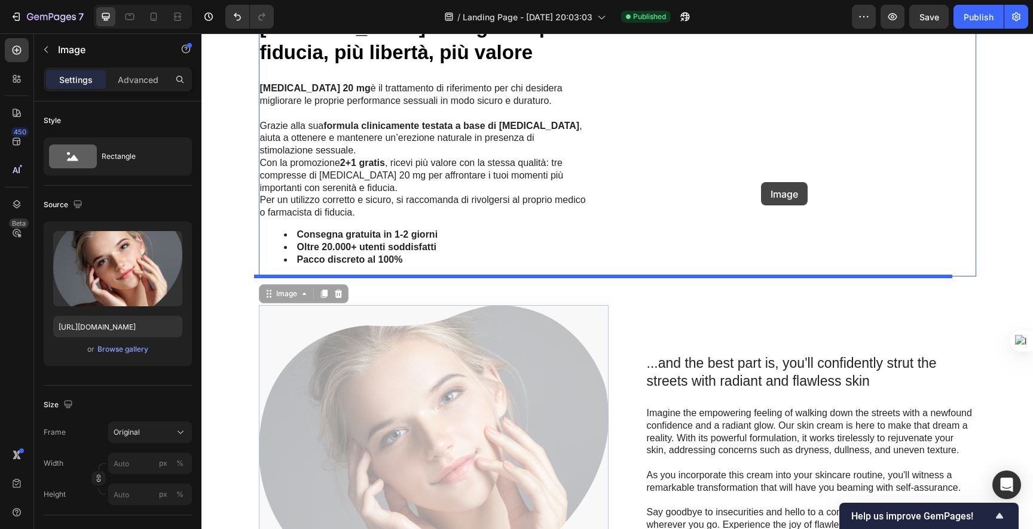
drag, startPoint x: 501, startPoint y: 412, endPoint x: 762, endPoint y: 180, distance: 349.6
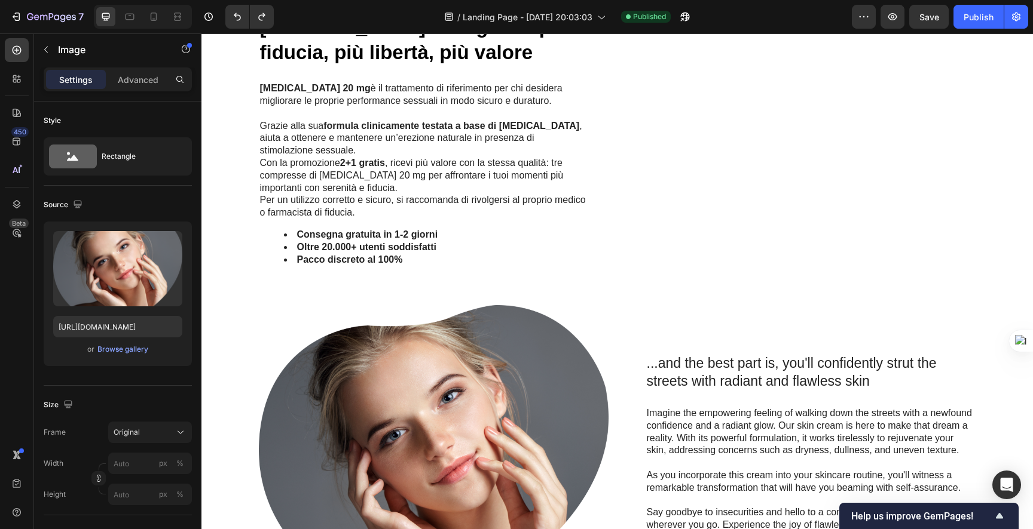
click at [485, 363] on img at bounding box center [434, 455] width 350 height 301
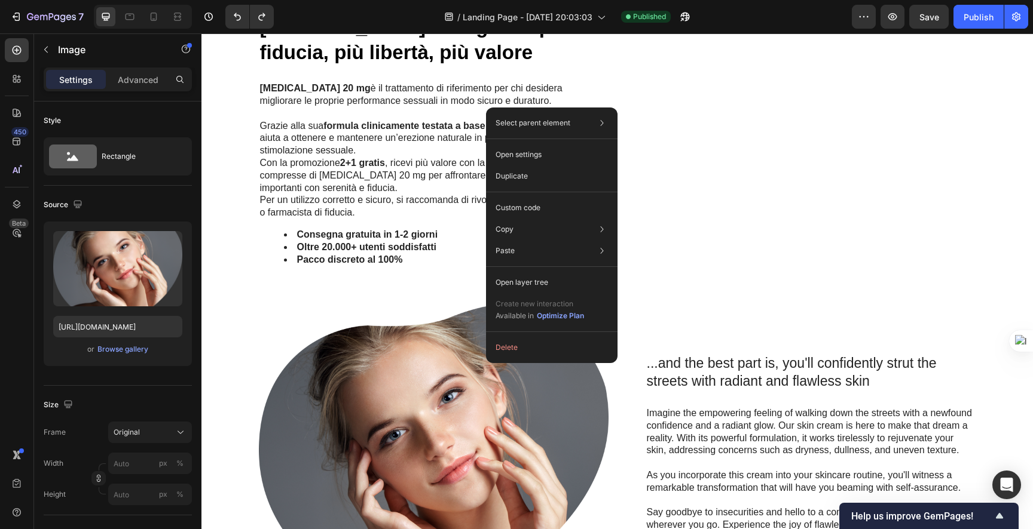
click at [440, 372] on img at bounding box center [434, 455] width 350 height 301
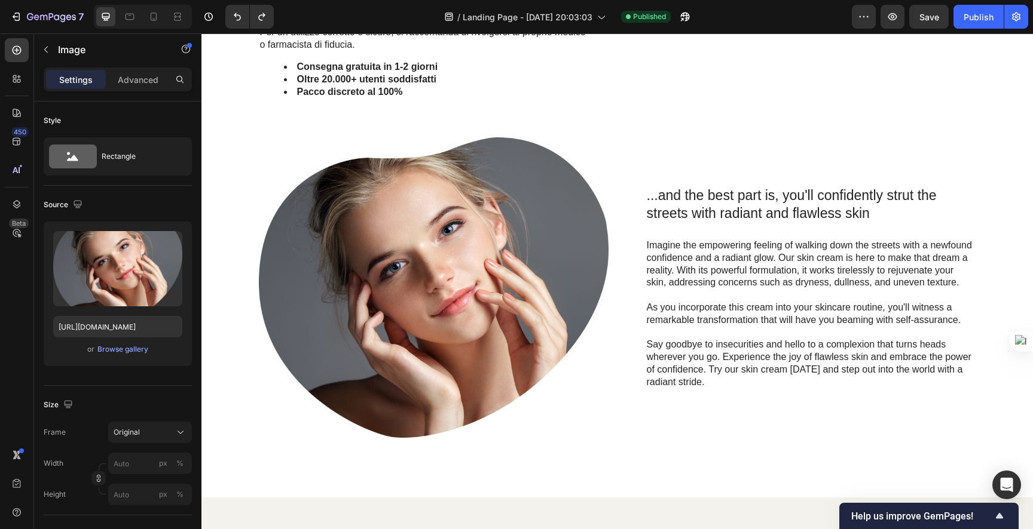
drag, startPoint x: 466, startPoint y: 387, endPoint x: 467, endPoint y: 367, distance: 19.2
click at [466, 386] on img at bounding box center [434, 287] width 350 height 301
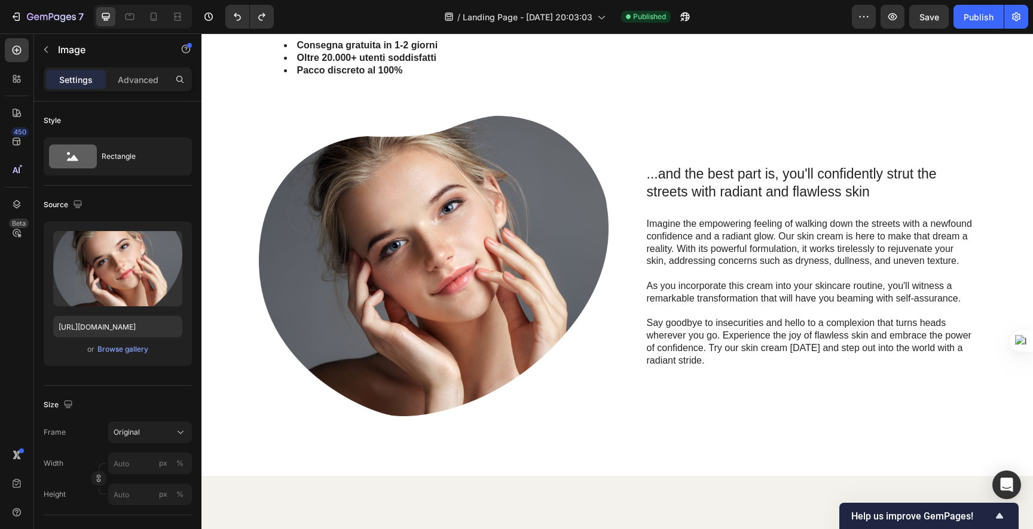
click at [668, 235] on p "Imagine the empowering feeling of walking down the streets with a newfound conf…" at bounding box center [811, 243] width 328 height 50
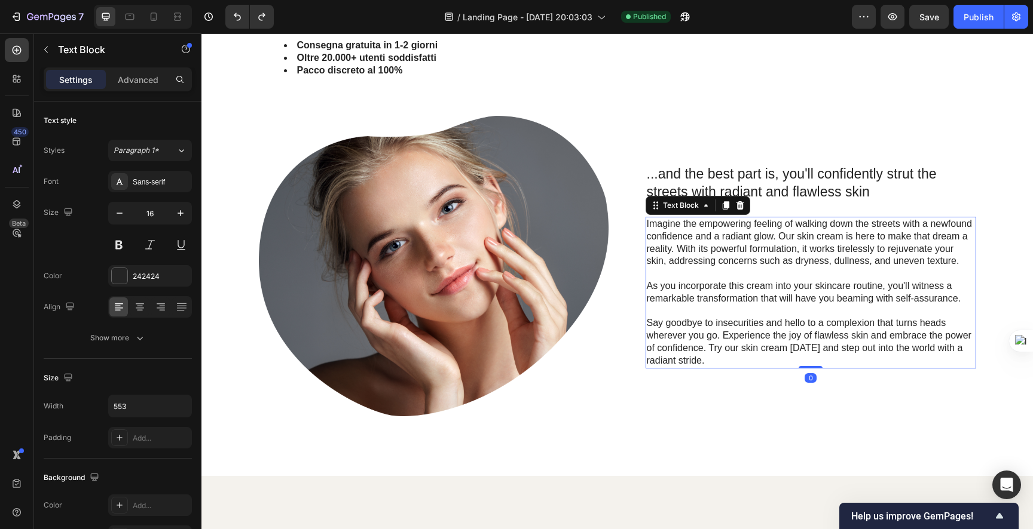
click at [494, 222] on img at bounding box center [434, 266] width 350 height 301
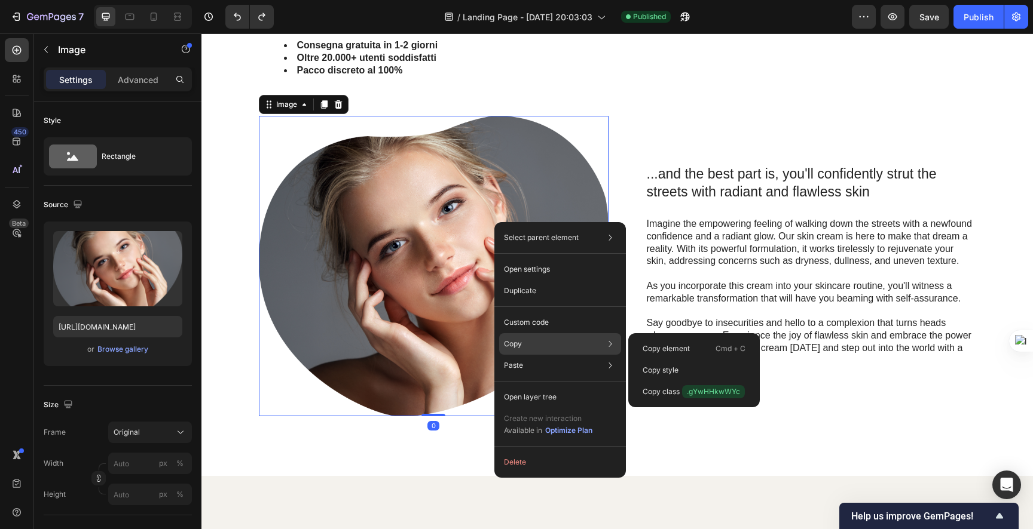
click at [532, 339] on div "Copy Copy element Cmd + C Copy style Copy class .gYwHHkwWYc" at bounding box center [560, 344] width 122 height 22
click at [688, 348] on p "Copy element" at bounding box center [665, 349] width 47 height 11
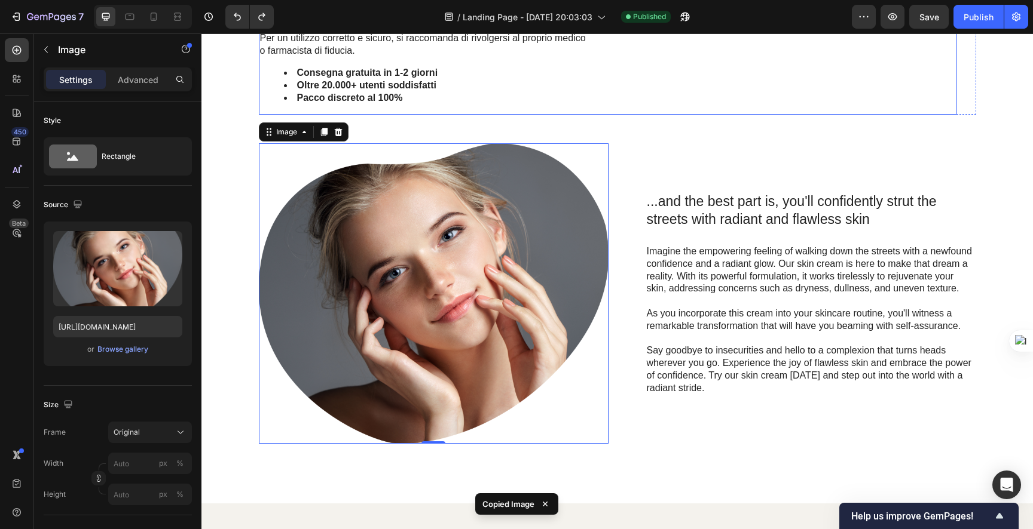
scroll to position [911, 0]
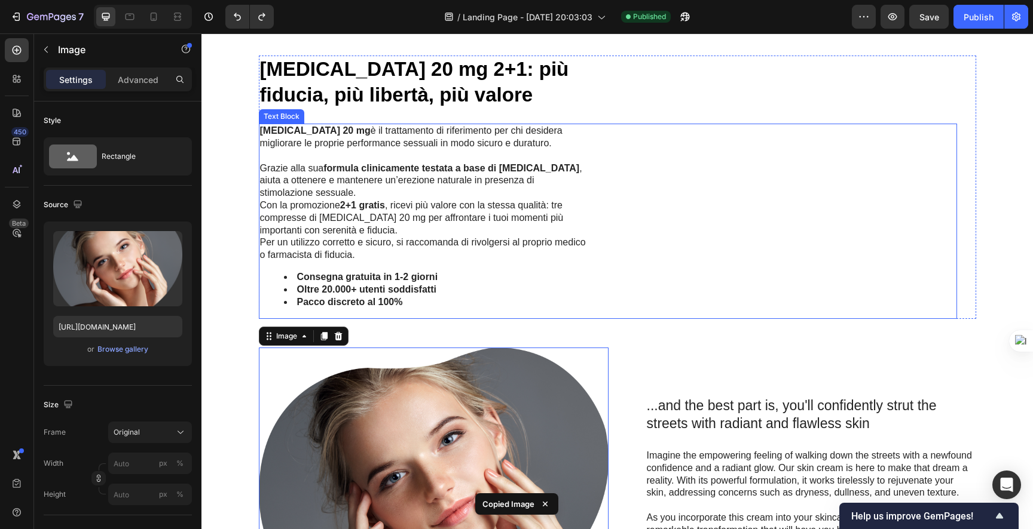
click at [786, 211] on div "Cialis 20 mg è il trattamento di riferimento per chi desidera migliorare le pro…" at bounding box center [608, 221] width 698 height 195
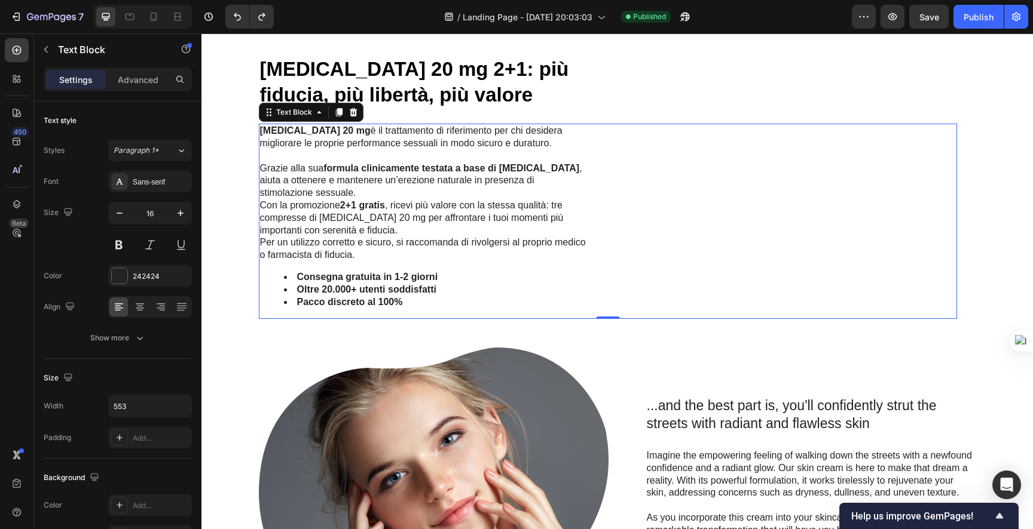
click at [737, 200] on div "Cialis 20 mg è il trattamento di riferimento per chi desidera migliorare le pro…" at bounding box center [608, 221] width 698 height 195
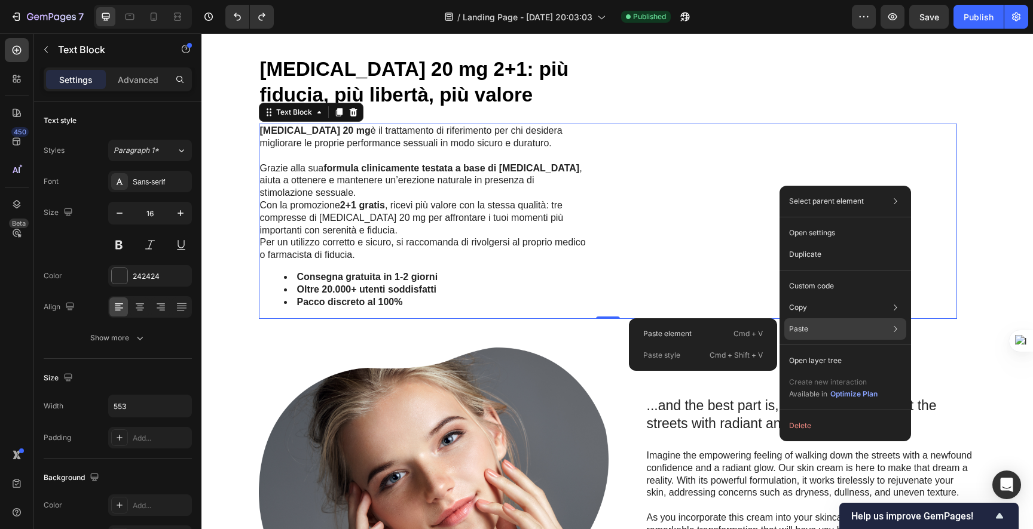
click at [808, 331] on div "Paste Paste element Cmd + V Paste style Cmd + Shift + V" at bounding box center [845, 329] width 122 height 22
click at [677, 336] on p "Paste element" at bounding box center [667, 334] width 48 height 11
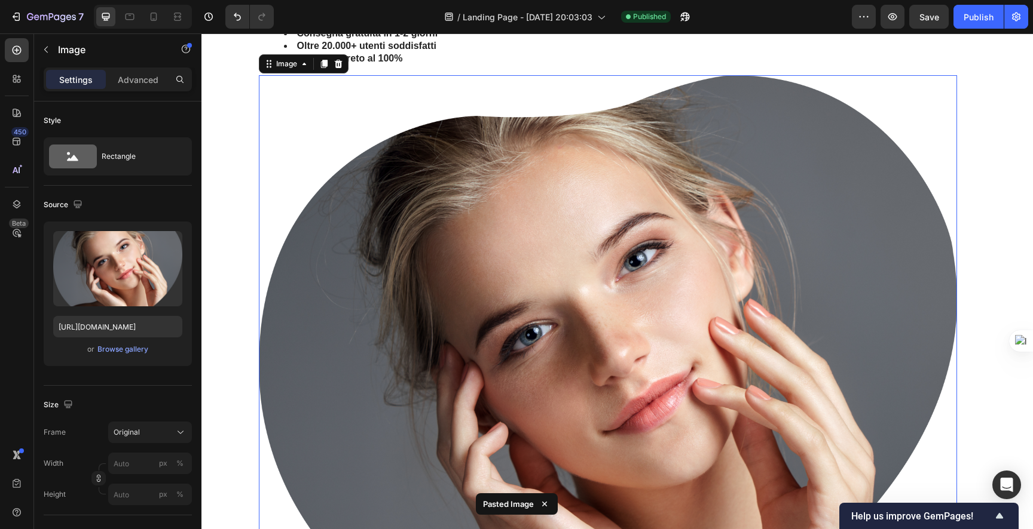
scroll to position [939, 0]
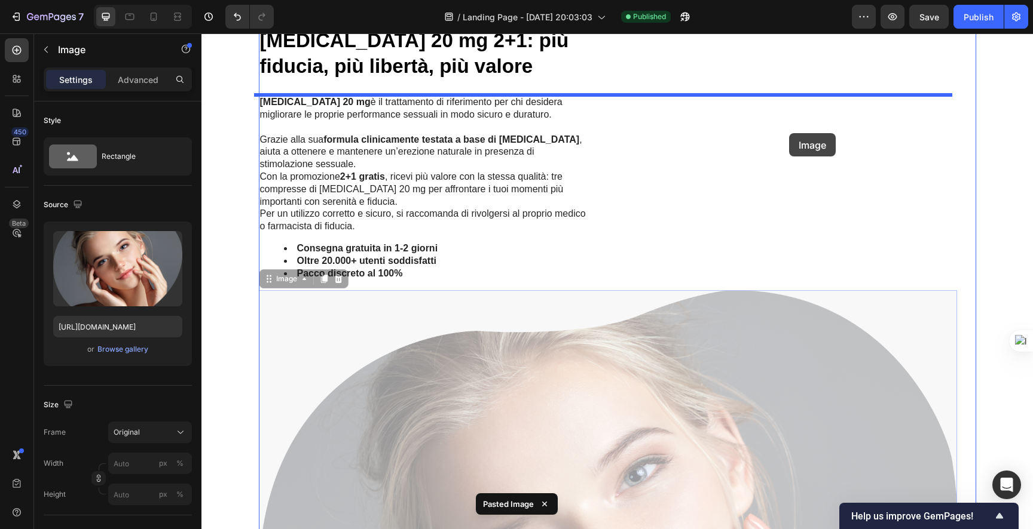
drag, startPoint x: 661, startPoint y: 373, endPoint x: 789, endPoint y: 136, distance: 269.5
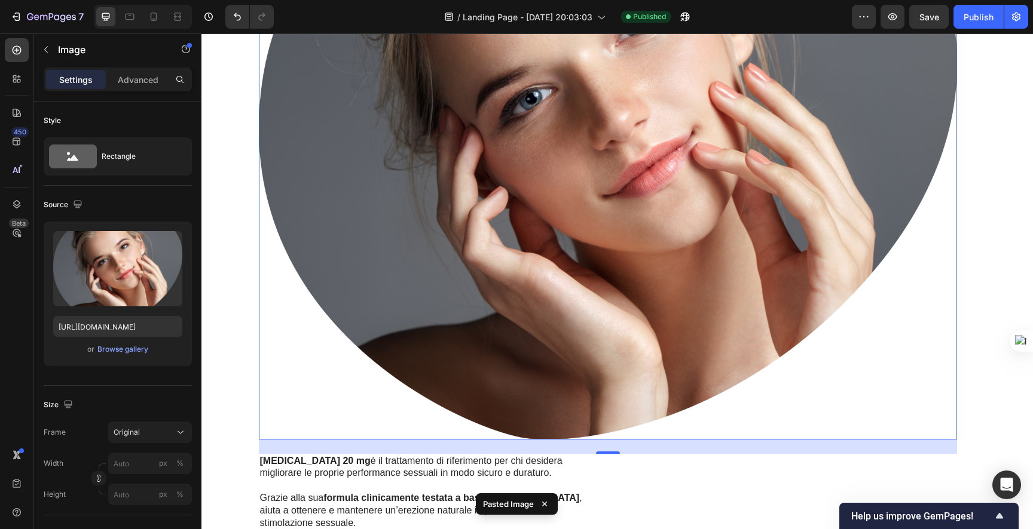
scroll to position [1408, 0]
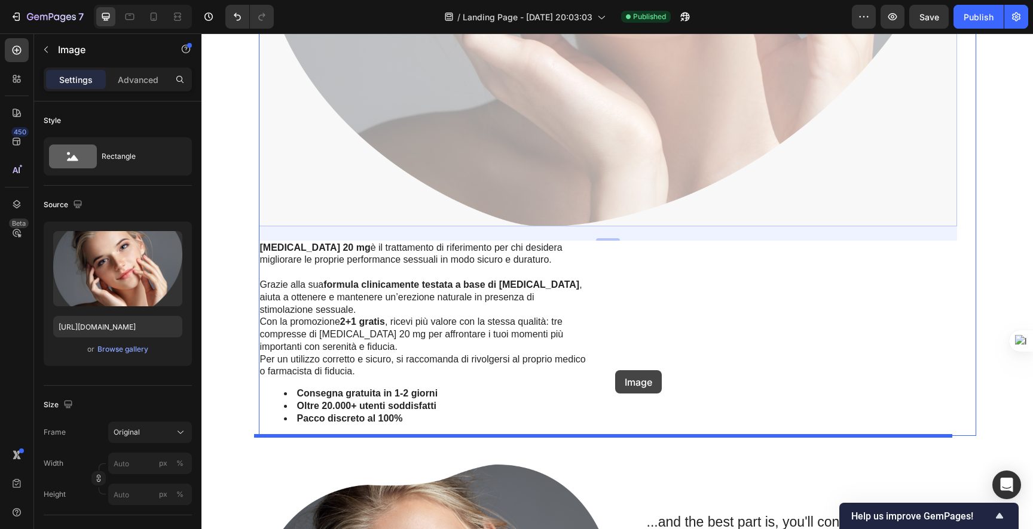
drag, startPoint x: 661, startPoint y: 114, endPoint x: 623, endPoint y: 359, distance: 247.9
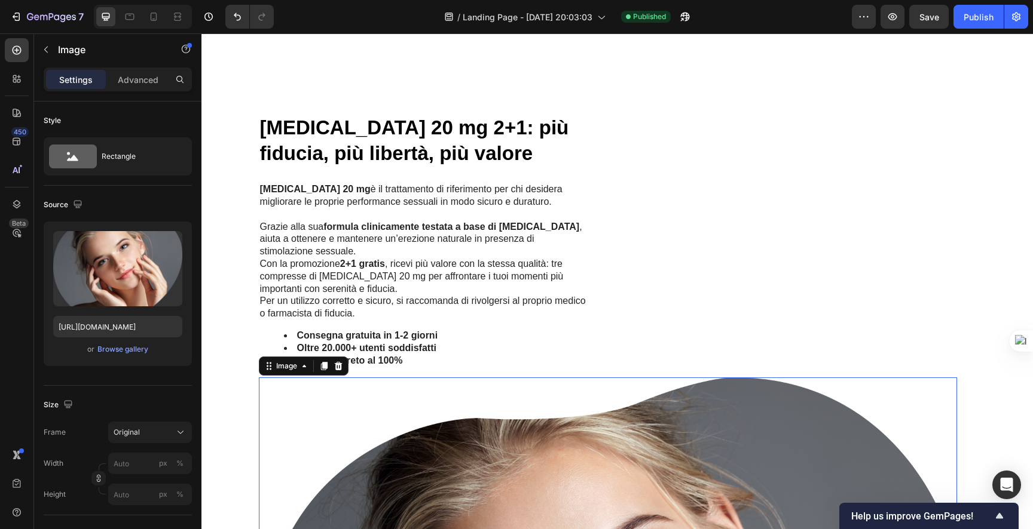
scroll to position [941, 0]
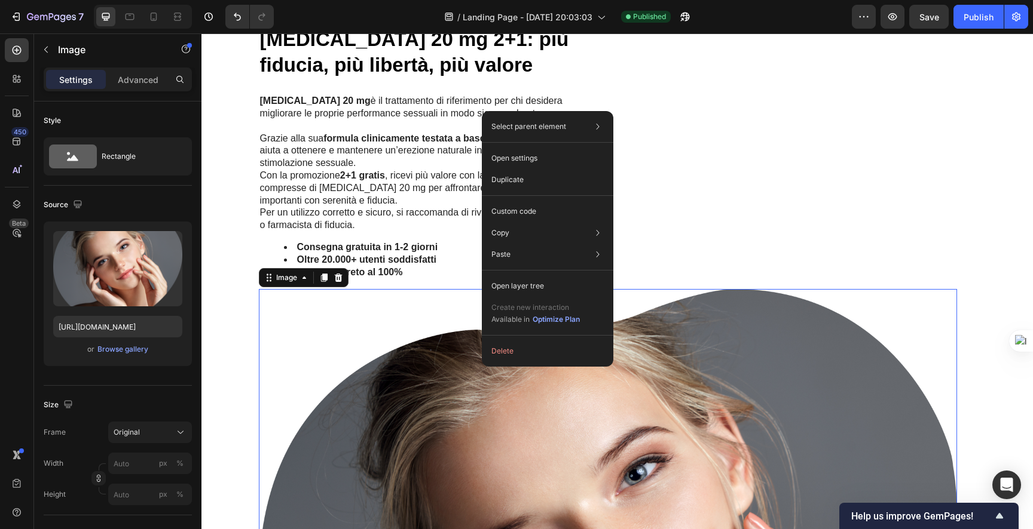
drag, startPoint x: 482, startPoint y: 367, endPoint x: 715, endPoint y: 390, distance: 234.7
click at [530, 342] on button "Delete" at bounding box center [547, 352] width 122 height 22
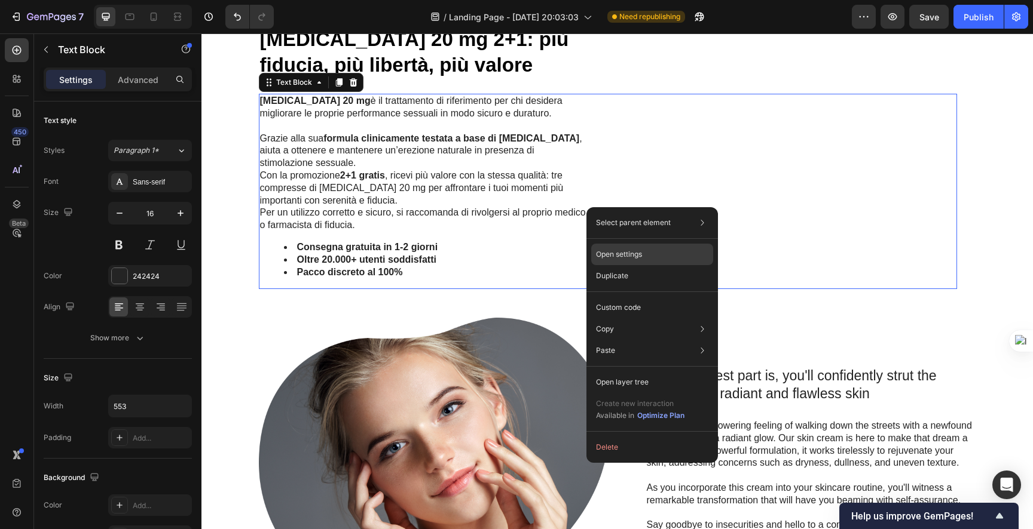
click at [646, 250] on div "Open settings" at bounding box center [652, 255] width 122 height 22
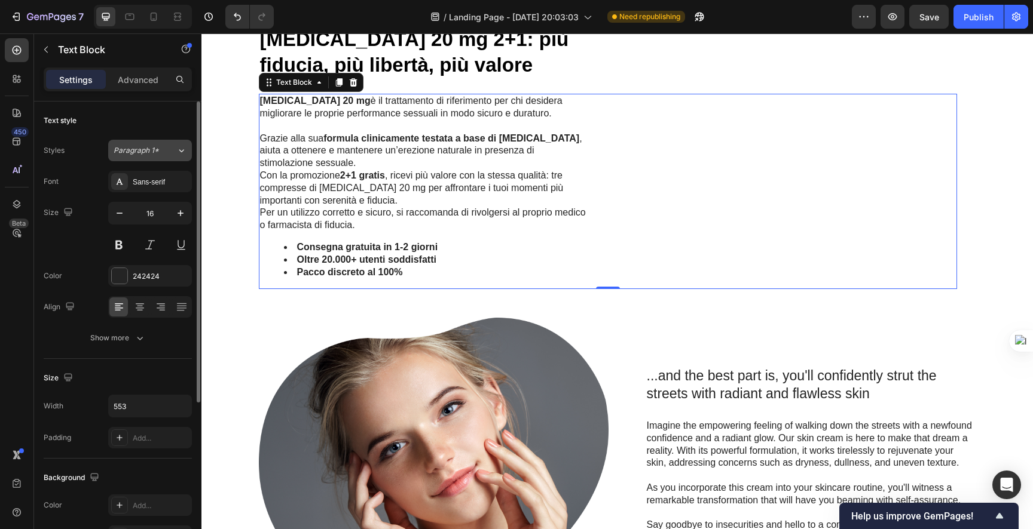
click at [143, 155] on span "Paragraph 1*" at bounding box center [136, 150] width 45 height 11
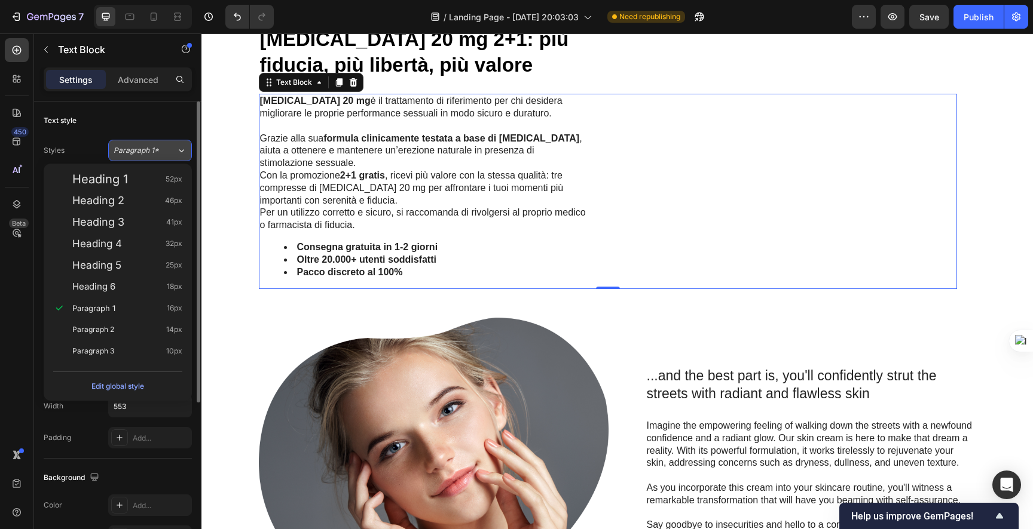
click at [143, 155] on span "Paragraph 1*" at bounding box center [136, 150] width 45 height 11
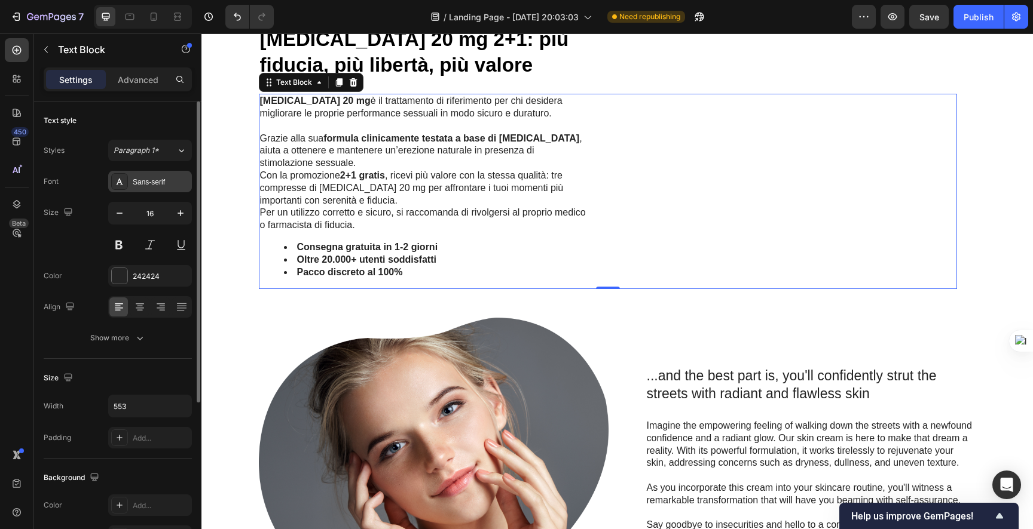
click at [145, 180] on div "Sans-serif" at bounding box center [161, 182] width 56 height 11
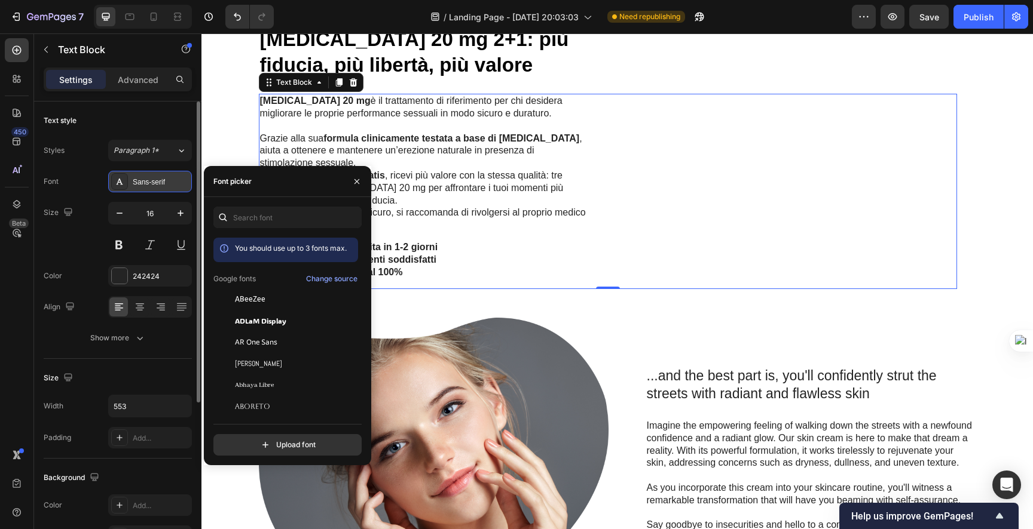
click at [145, 180] on div "Sans-serif" at bounding box center [161, 182] width 56 height 11
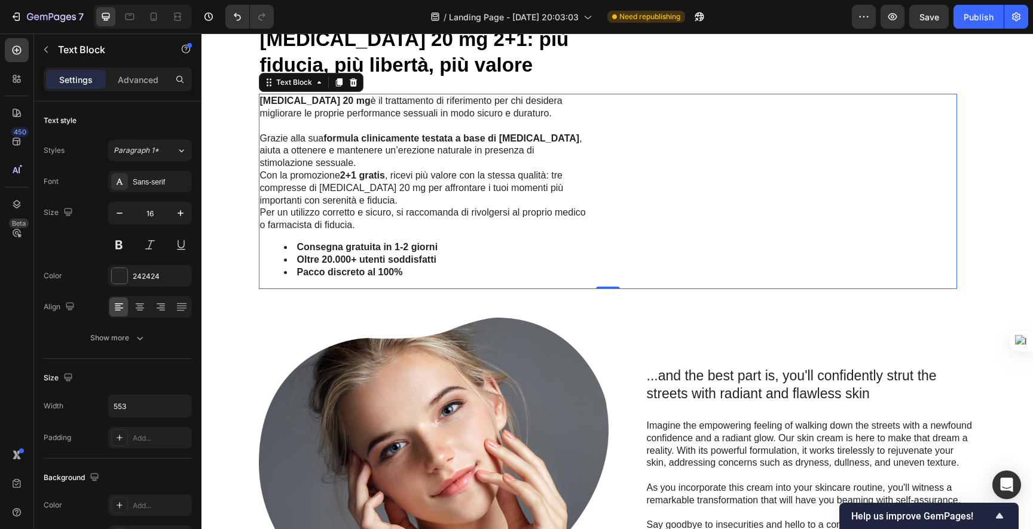
click at [135, 89] on div "Settings Advanced" at bounding box center [118, 80] width 148 height 24
click at [136, 82] on p "Advanced" at bounding box center [138, 79] width 41 height 13
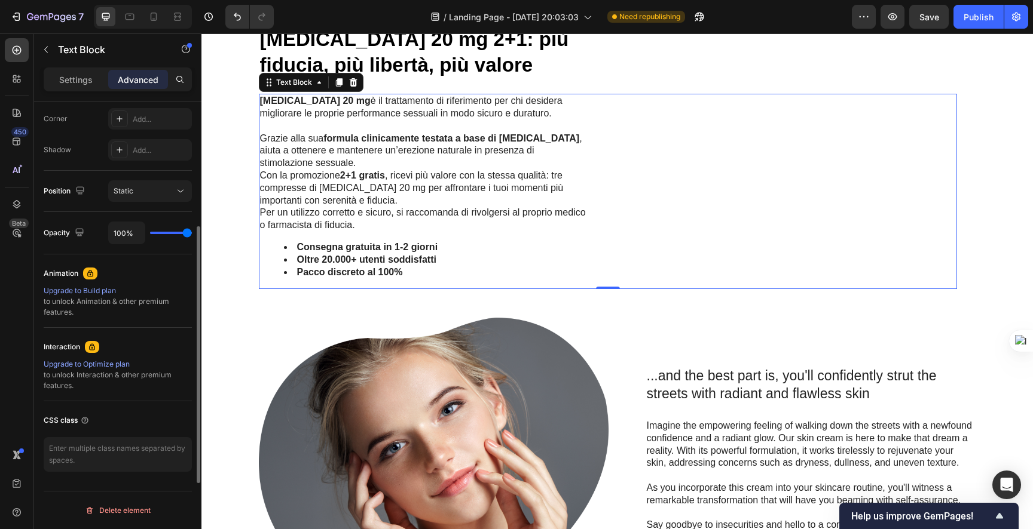
scroll to position [0, 0]
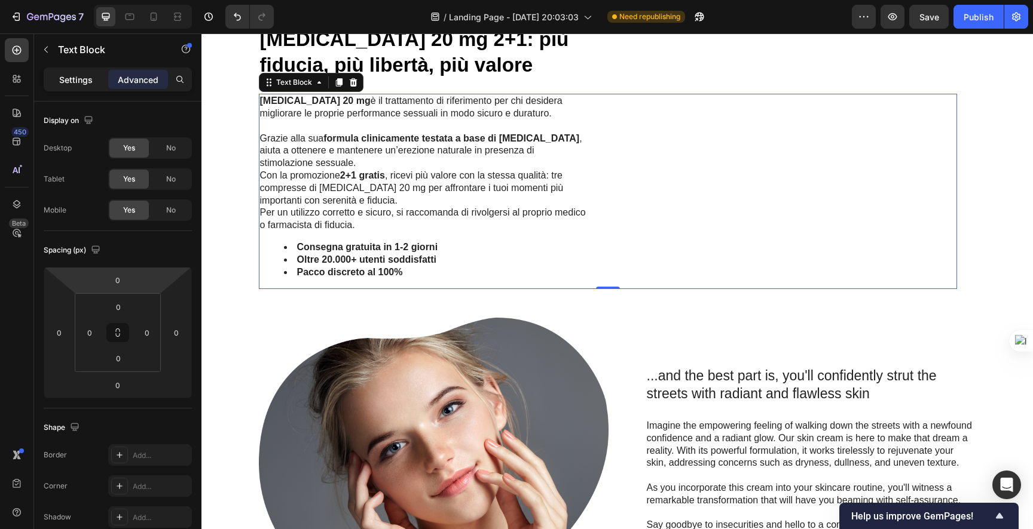
click at [76, 85] on p "Settings" at bounding box center [75, 79] width 33 height 13
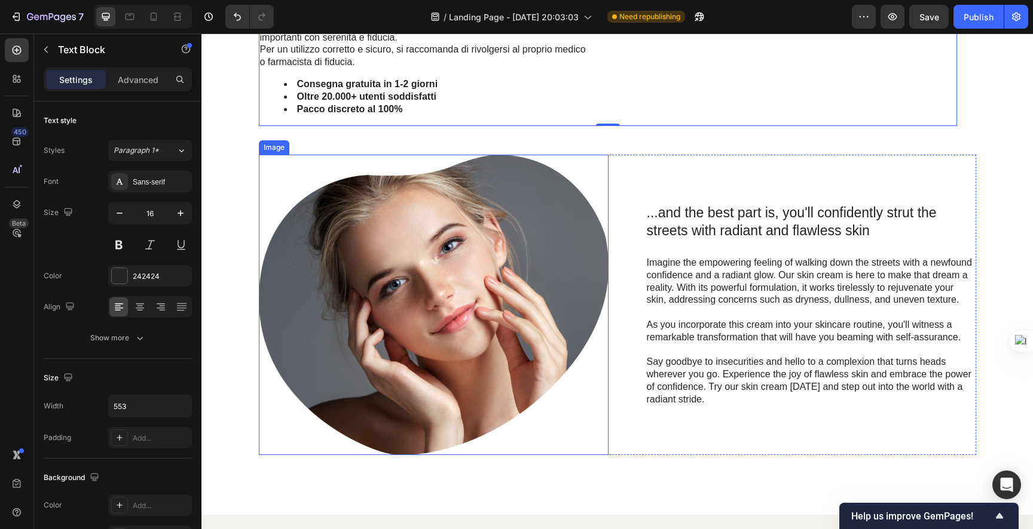
scroll to position [994, 0]
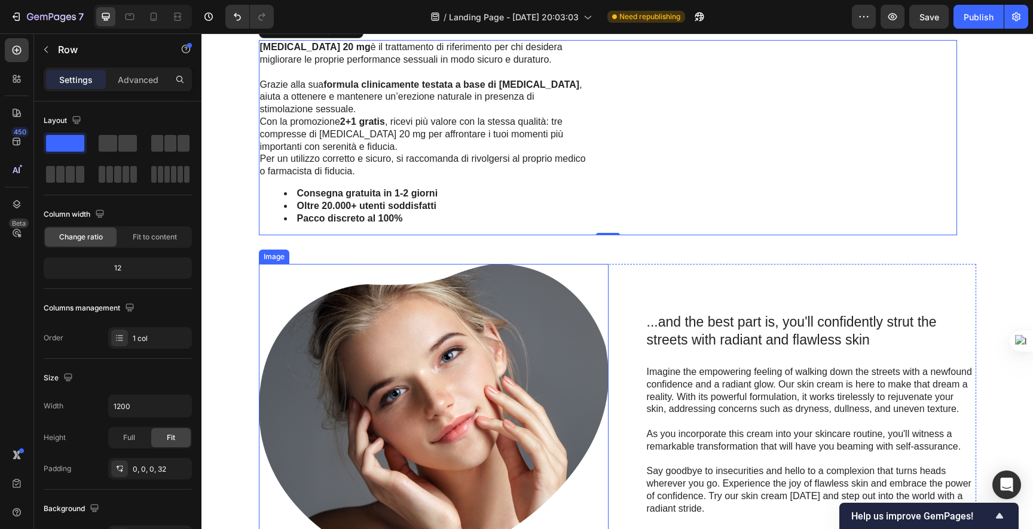
click at [626, 339] on div "...and the best part is, you'll confidently strut the streets with radiant and …" at bounding box center [801, 415] width 350 height 204
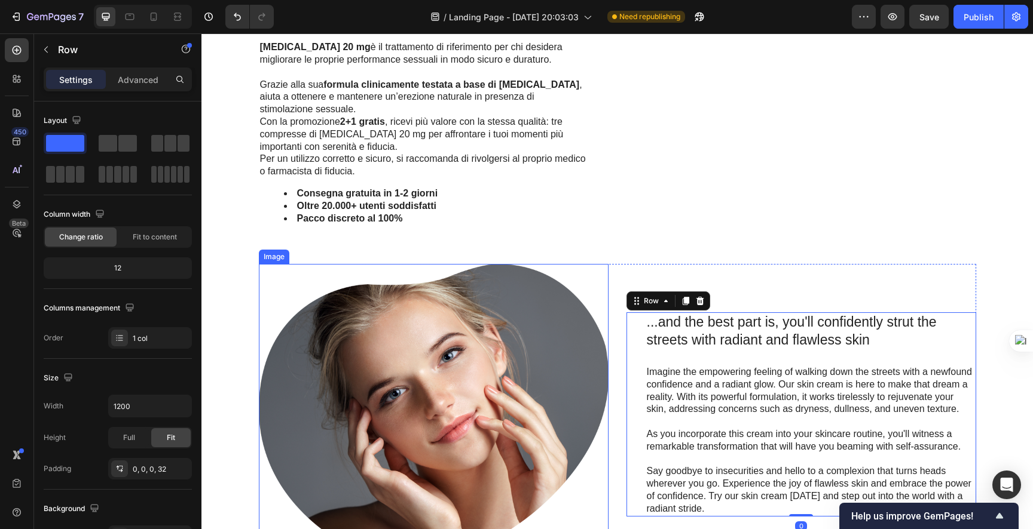
click at [483, 327] on img at bounding box center [434, 414] width 350 height 301
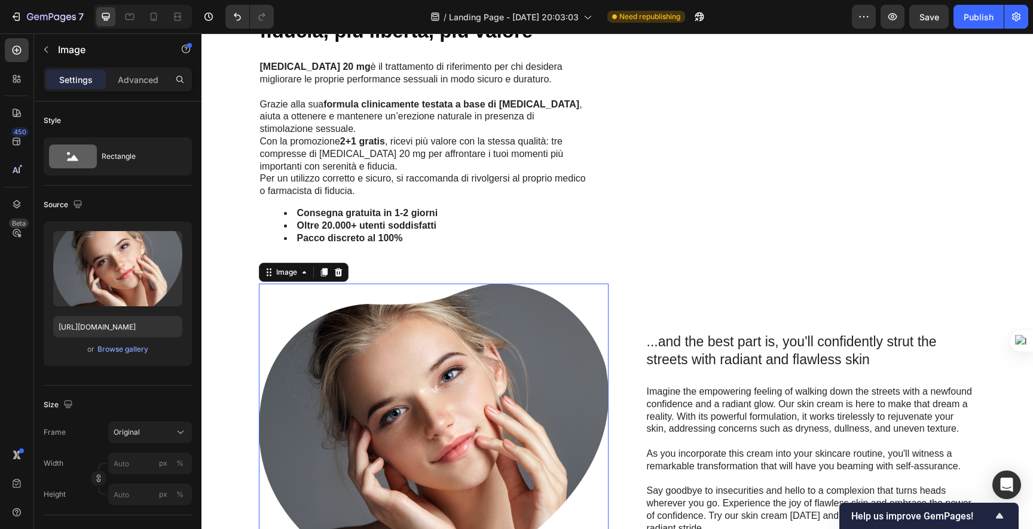
scroll to position [958, 0]
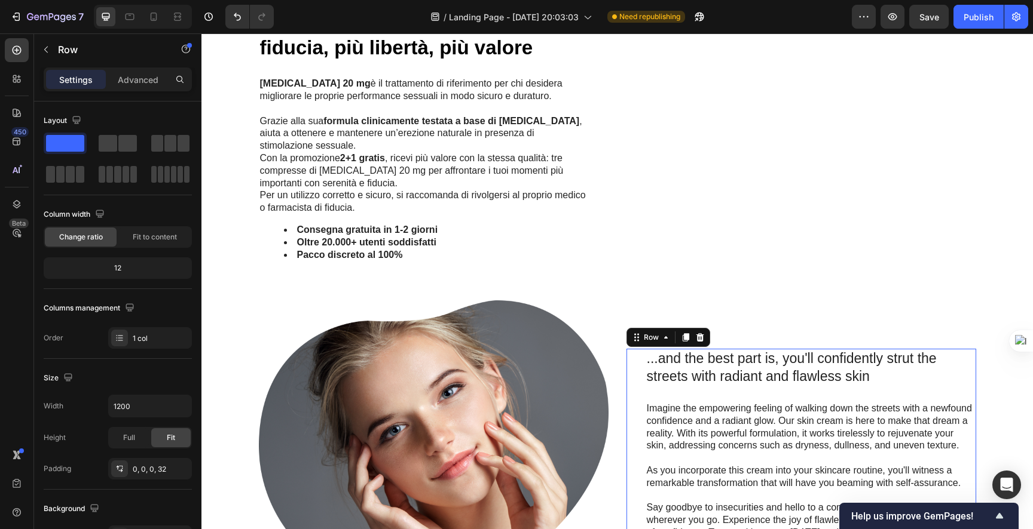
click at [684, 395] on div "...and the best part is, you'll confidently strut the streets with radiant and …" at bounding box center [810, 451] width 330 height 204
click at [553, 390] on img at bounding box center [434, 451] width 350 height 301
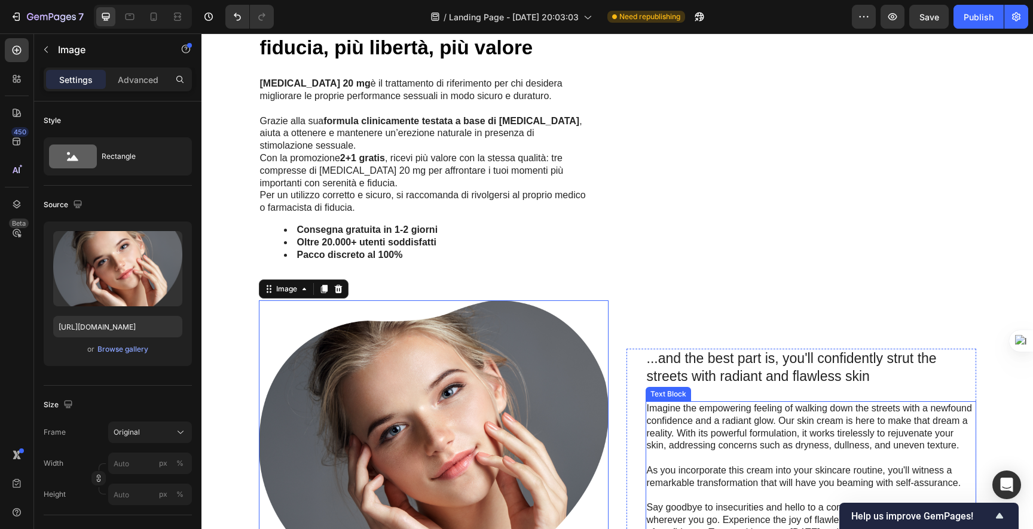
click at [696, 411] on p "Imagine the empowering feeling of walking down the streets with a newfound conf…" at bounding box center [811, 428] width 328 height 50
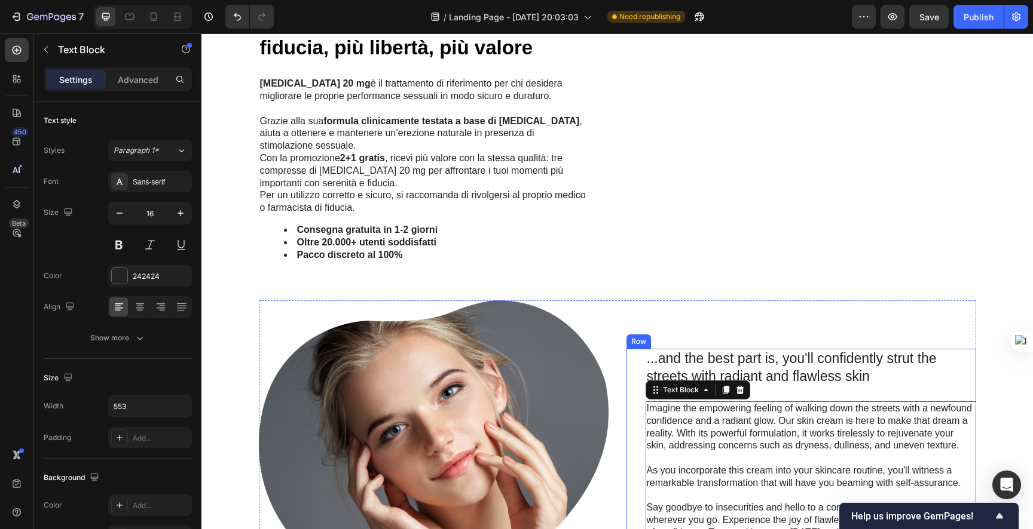
click at [590, 414] on img at bounding box center [434, 451] width 350 height 301
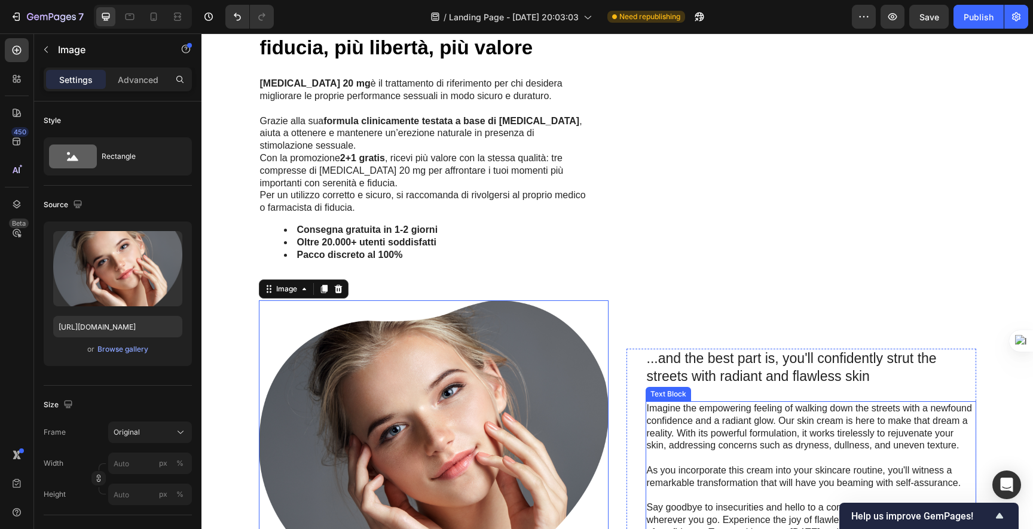
click at [757, 437] on p "Imagine the empowering feeling of walking down the streets with a newfound conf…" at bounding box center [811, 428] width 328 height 50
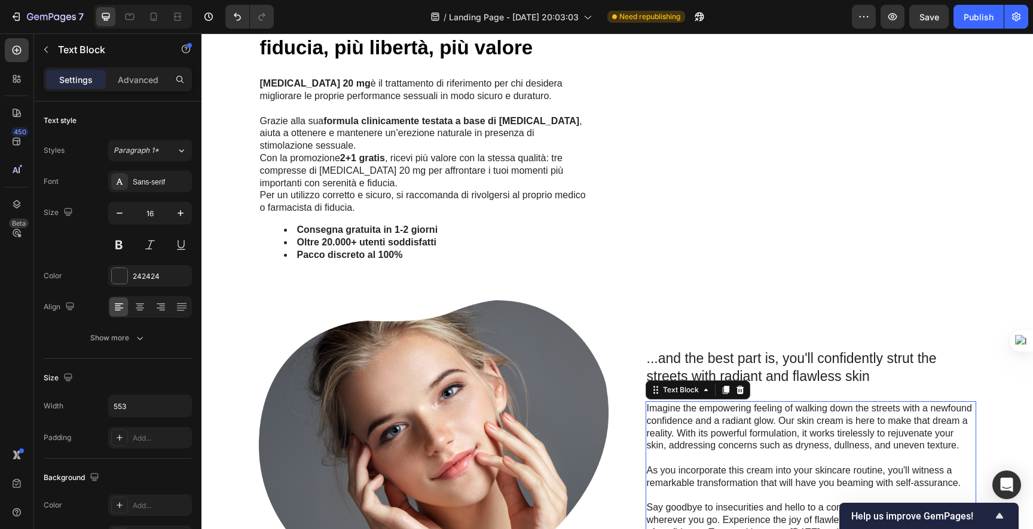
click at [609, 433] on div "...and the best part is, you'll confidently strut the streets with radiant and …" at bounding box center [617, 451] width 717 height 301
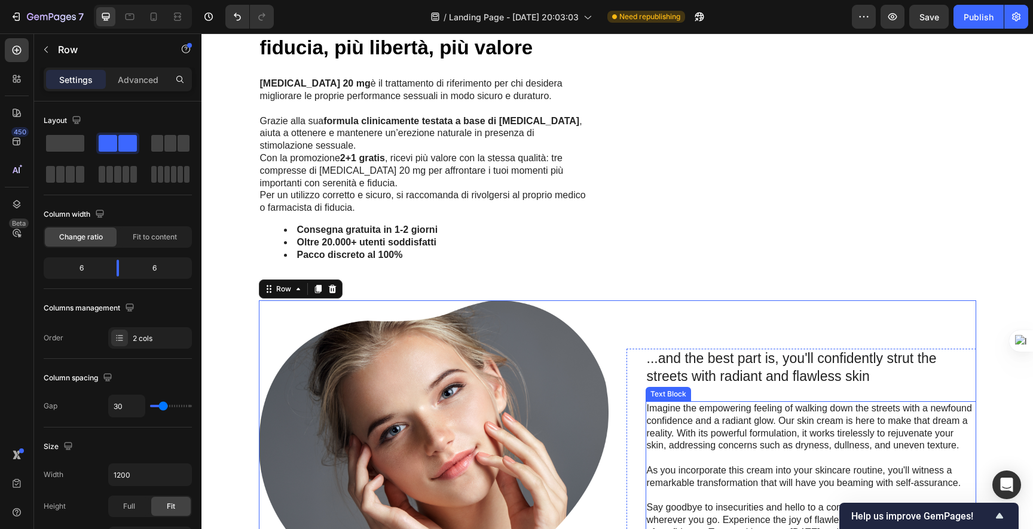
click at [810, 451] on p "Imagine the empowering feeling of walking down the streets with a newfound conf…" at bounding box center [811, 428] width 328 height 50
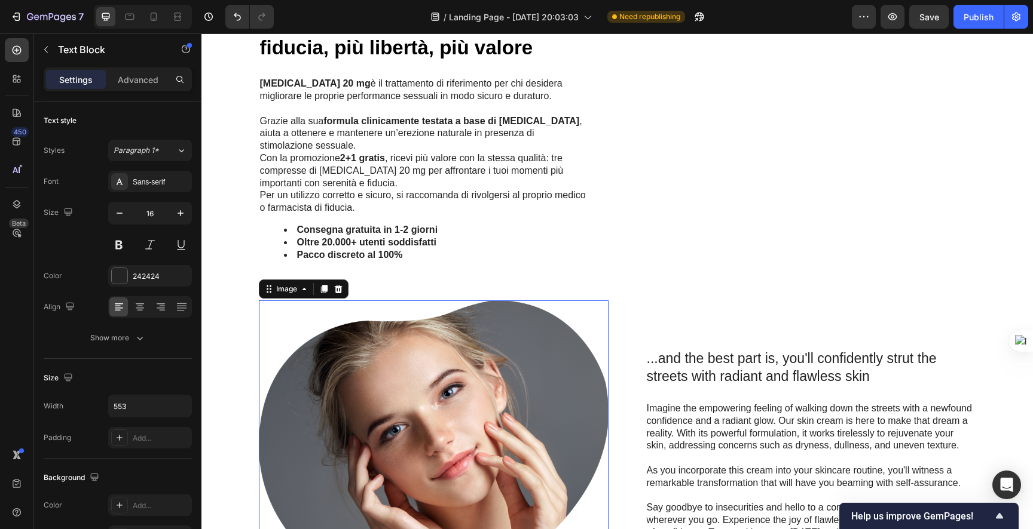
click at [602, 436] on img at bounding box center [434, 451] width 350 height 301
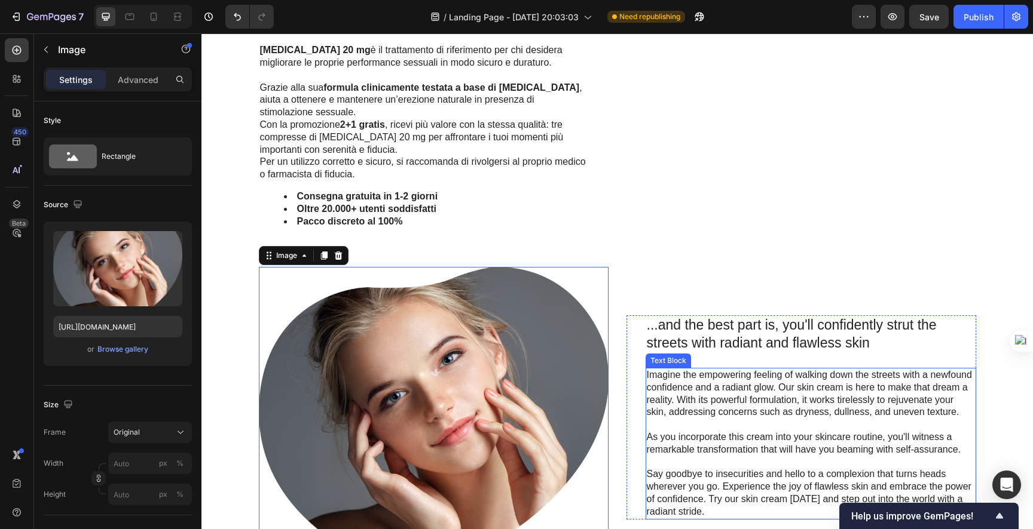
scroll to position [995, 0]
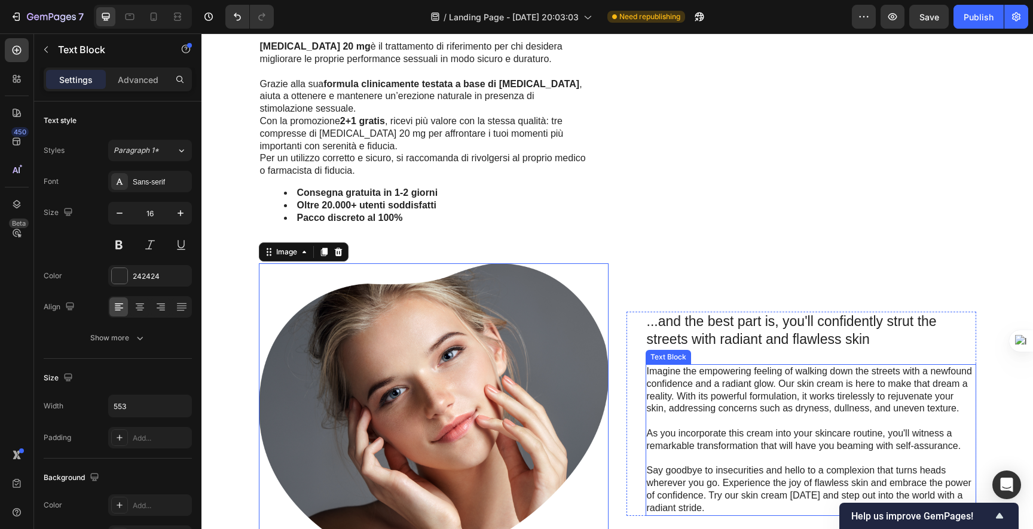
click at [739, 410] on p "Imagine the empowering feeling of walking down the streets with a newfound conf…" at bounding box center [811, 391] width 328 height 50
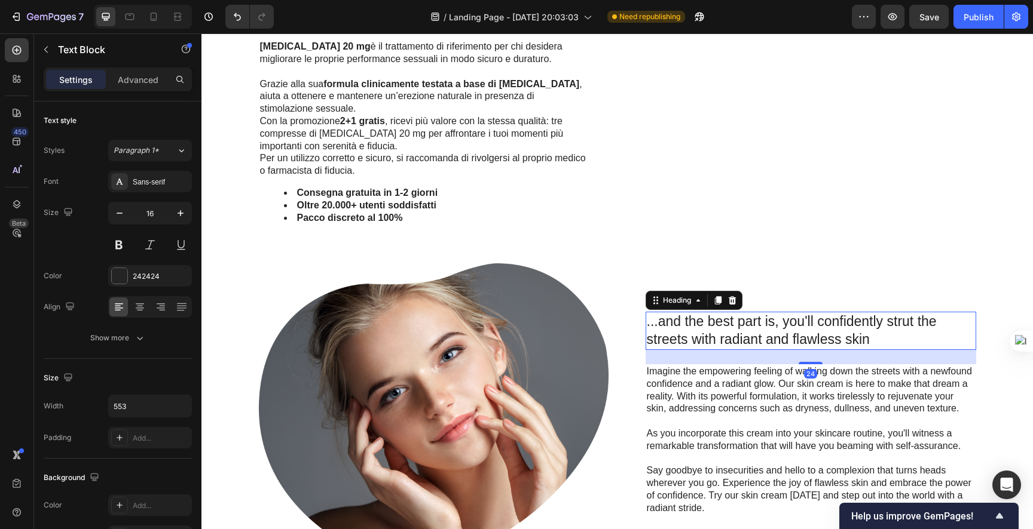
click at [679, 323] on h2 "...and the best part is, you'll confidently strut the streets with radiant and …" at bounding box center [810, 331] width 330 height 38
click at [556, 301] on img at bounding box center [434, 414] width 350 height 301
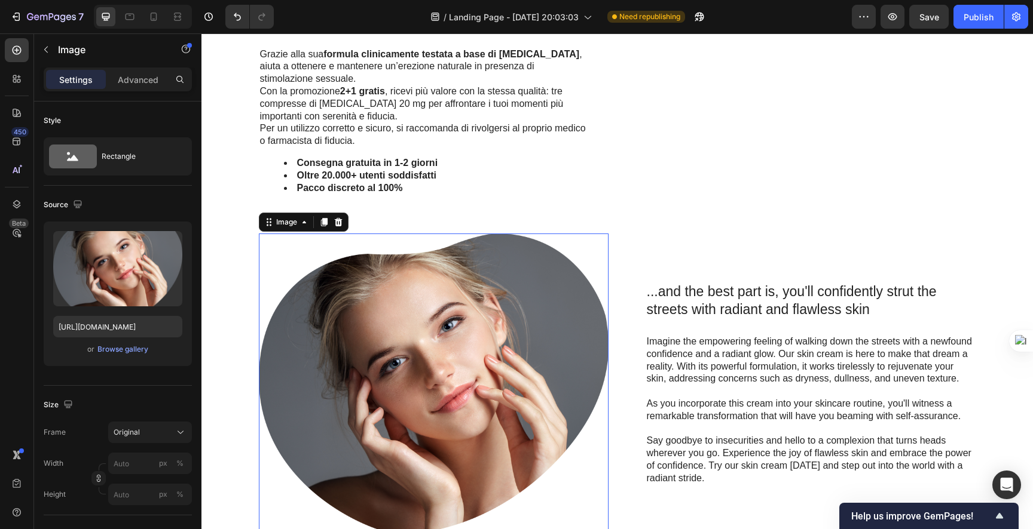
scroll to position [1033, 0]
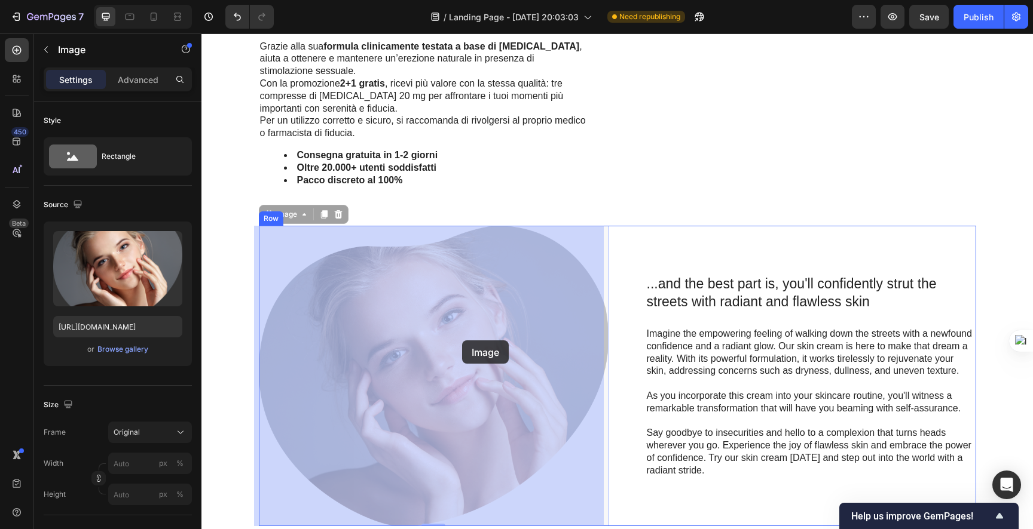
drag, startPoint x: 532, startPoint y: 330, endPoint x: 462, endPoint y: 341, distance: 71.2
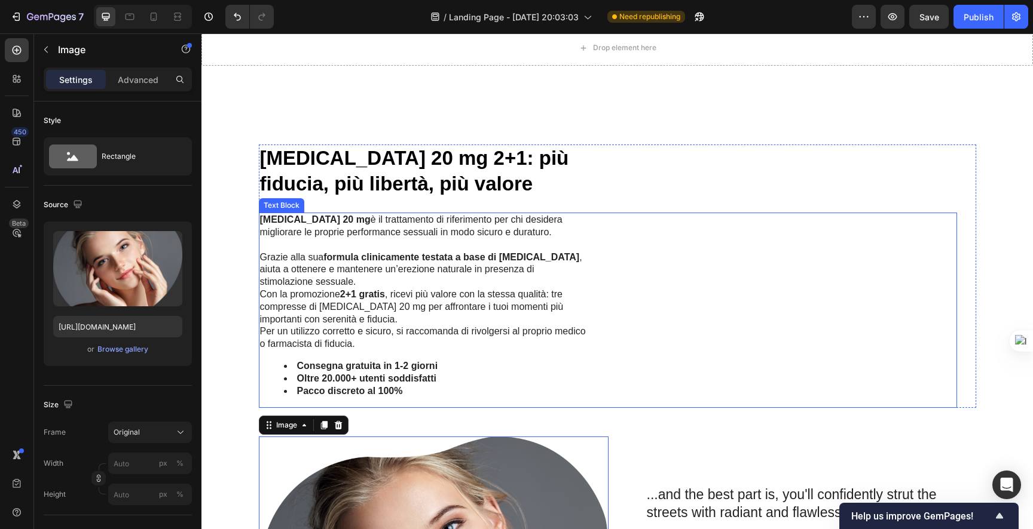
scroll to position [821, 0]
click at [832, 232] on div "Cialis 20 mg è il trattamento di riferimento per chi desidera migliorare le pro…" at bounding box center [608, 310] width 698 height 195
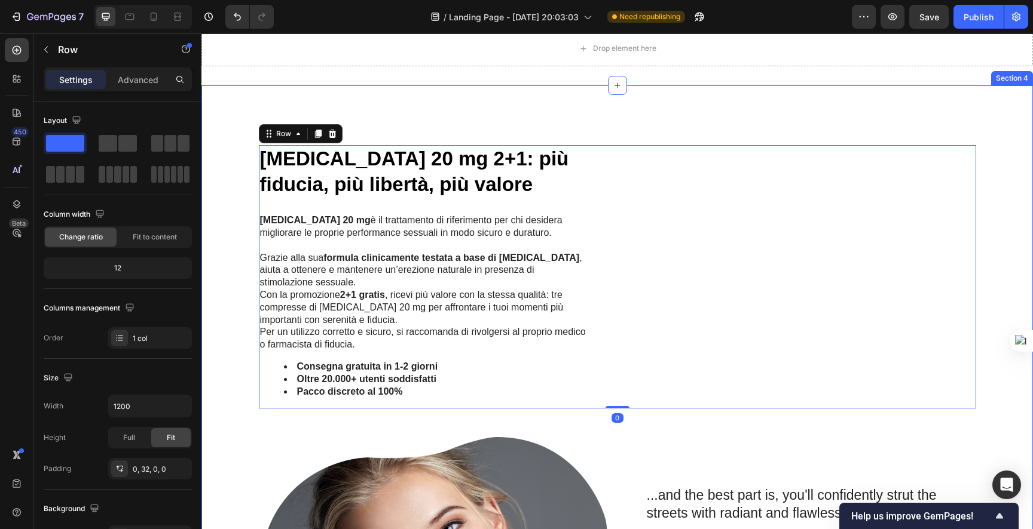
click at [972, 266] on div "Cialis 20 mg 2+1: più fiducia, più libertà, più valore Heading Cialis 20 mg è i…" at bounding box center [616, 441] width 807 height 593
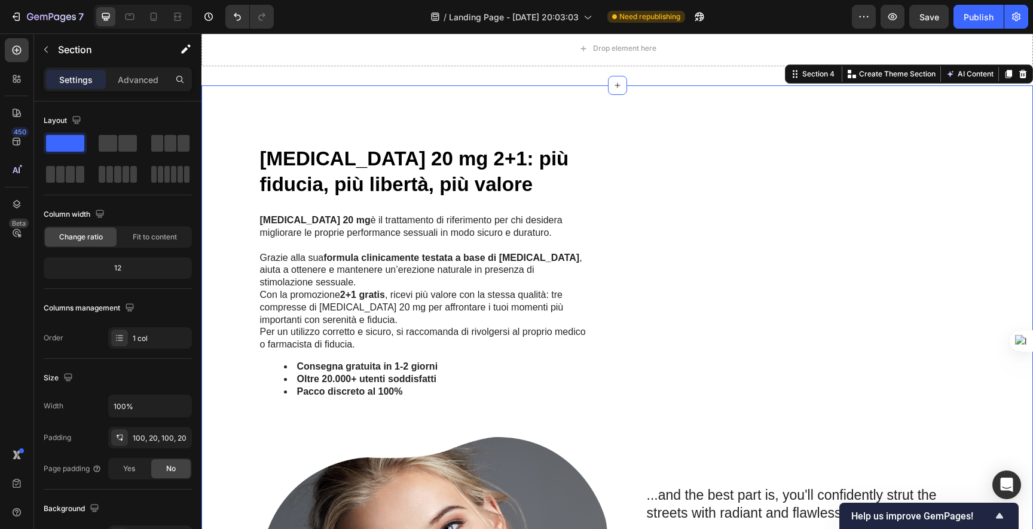
click at [988, 268] on div "Cialis 20 mg 2+1: più fiducia, più libertà, più valore Heading Cialis 20 mg è i…" at bounding box center [616, 441] width 807 height 593
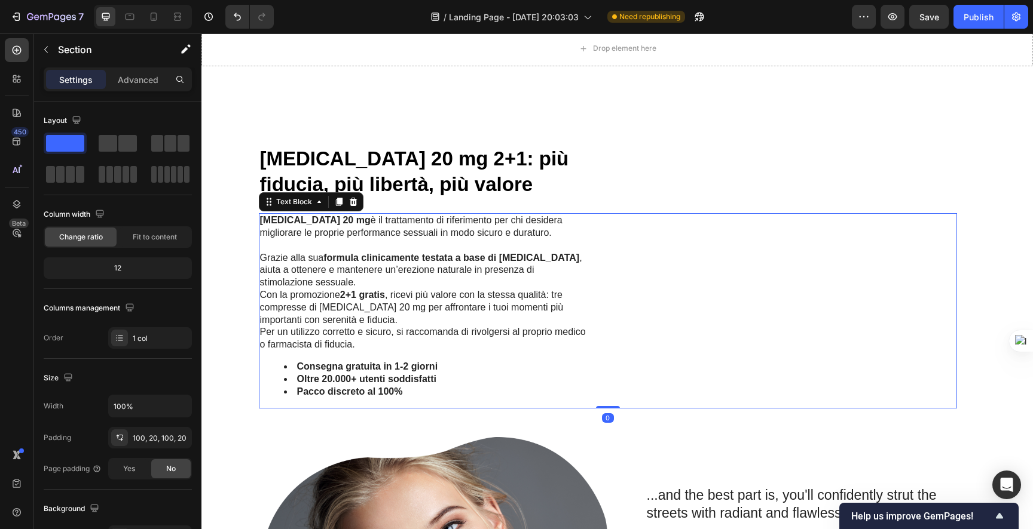
click at [868, 277] on div "Cialis 20 mg è il trattamento di riferimento per chi desidera migliorare le pro…" at bounding box center [608, 310] width 698 height 195
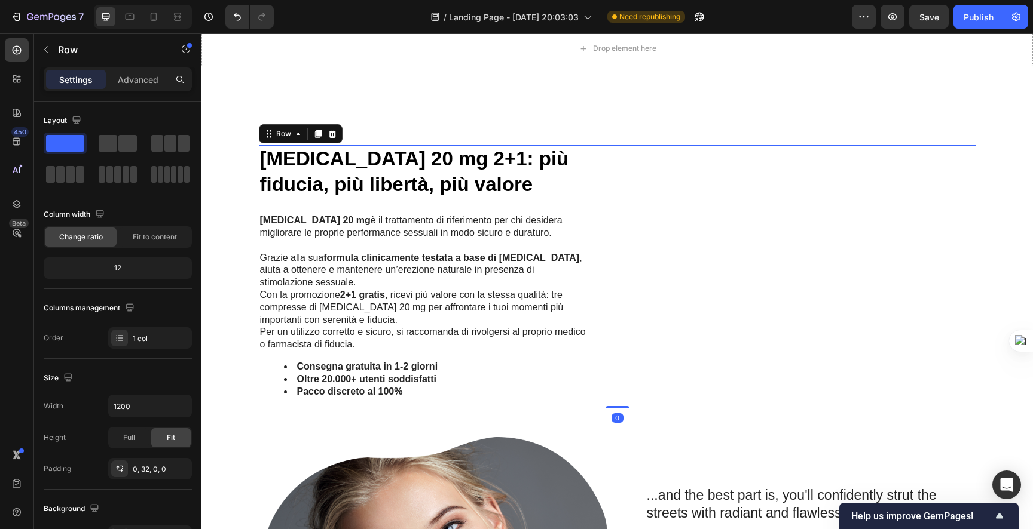
click at [963, 269] on div "Cialis 20 mg 2+1: più fiducia, più libertà, più valore Heading Cialis 20 mg è i…" at bounding box center [617, 277] width 717 height 264
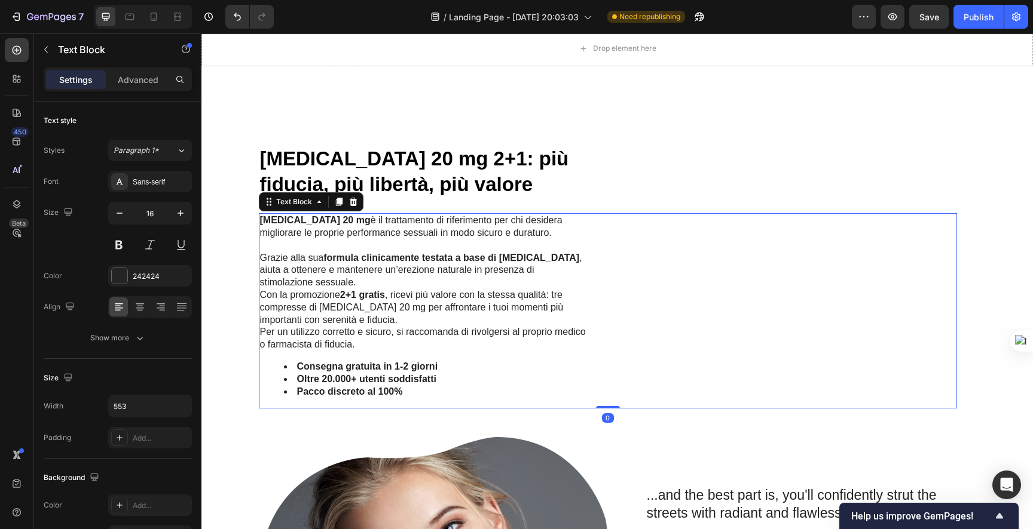
click at [896, 277] on div "Cialis 20 mg è il trattamento di riferimento per chi desidera migliorare le pro…" at bounding box center [608, 310] width 698 height 195
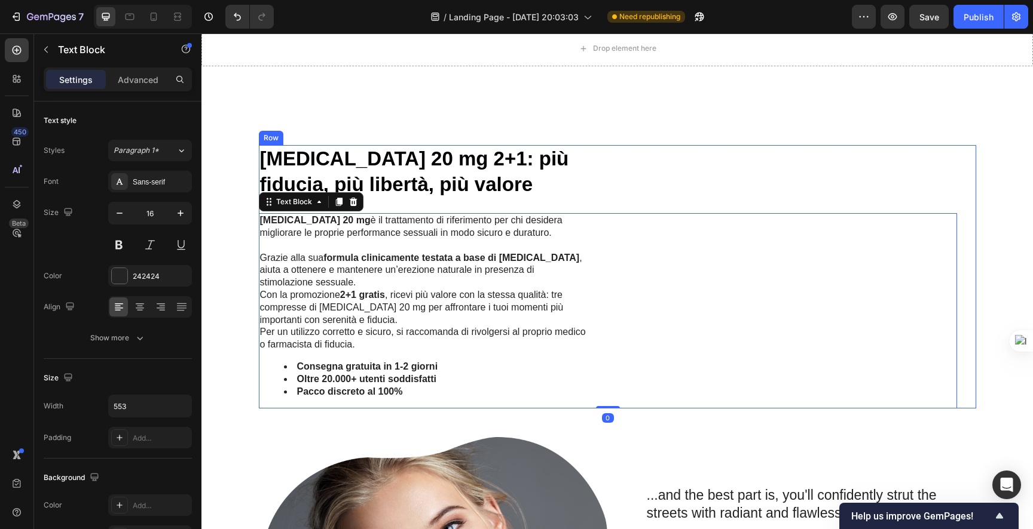
click at [955, 272] on div "Cialis 20 mg 2+1: più fiducia, più libertà, più valore Heading Cialis 20 mg è i…" at bounding box center [617, 277] width 717 height 264
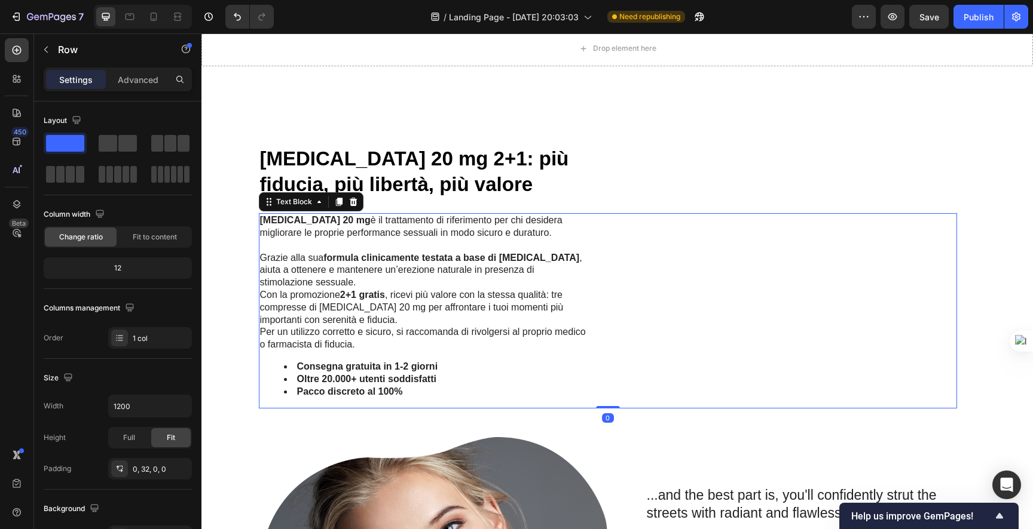
click at [811, 281] on div "Cialis 20 mg è il trattamento di riferimento per chi desidera migliorare le pro…" at bounding box center [608, 310] width 698 height 195
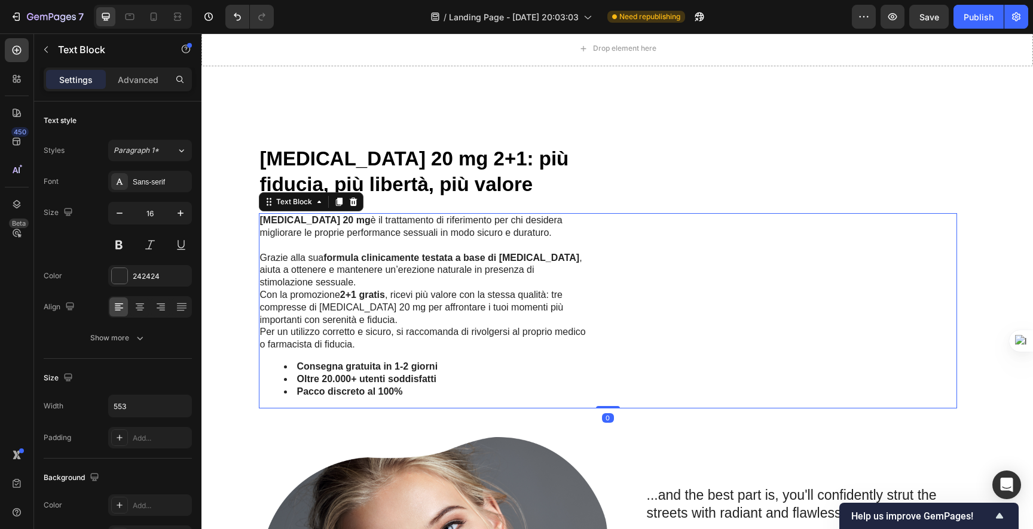
click at [801, 192] on div "[MEDICAL_DATA] 20 mg 2+1: più fiducia, più libertà, più valore" at bounding box center [608, 172] width 698 height 54
click at [832, 274] on div "Cialis 20 mg è il trattamento di riferimento per chi desidera migliorare le pro…" at bounding box center [608, 310] width 698 height 195
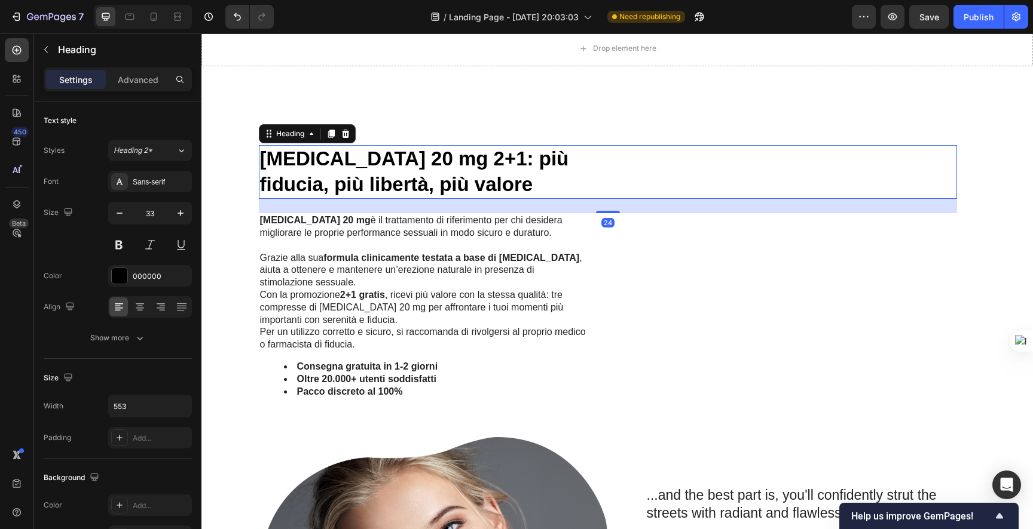
click at [680, 188] on div "[MEDICAL_DATA] 20 mg 2+1: più fiducia, più libertà, più valore" at bounding box center [608, 172] width 698 height 54
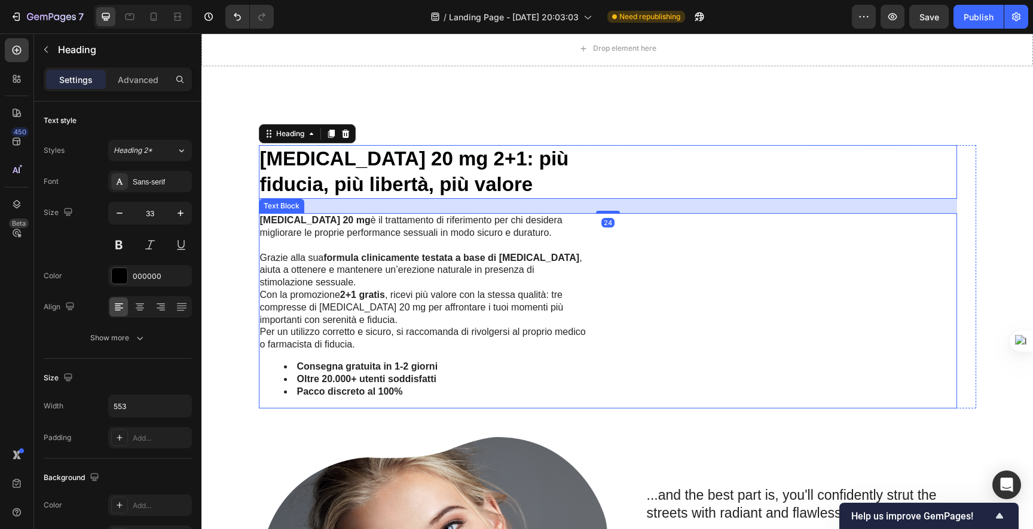
click at [697, 306] on div "Cialis 20 mg è il trattamento di riferimento per chi desidera migliorare le pro…" at bounding box center [608, 310] width 698 height 195
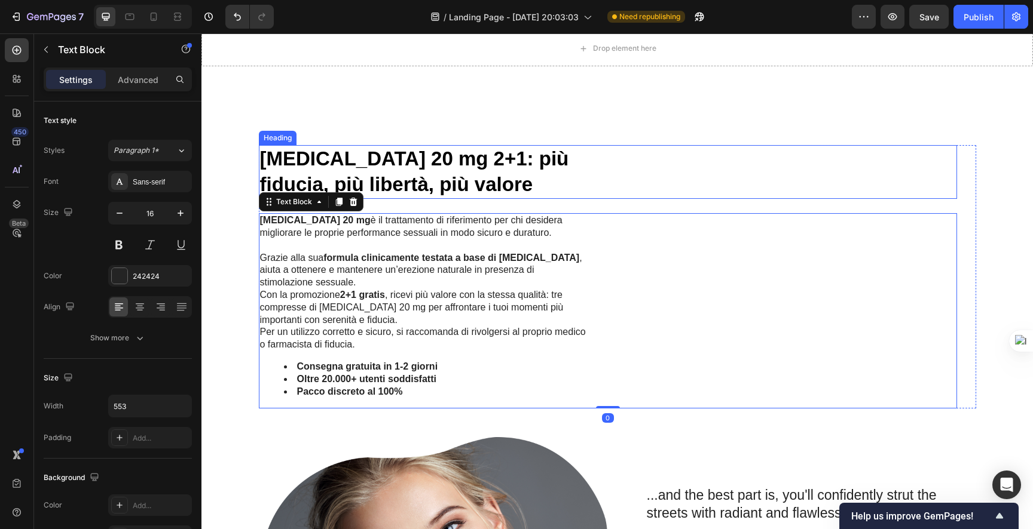
click at [616, 161] on div "[MEDICAL_DATA] 20 mg 2+1: più fiducia, più libertà, più valore" at bounding box center [608, 172] width 698 height 54
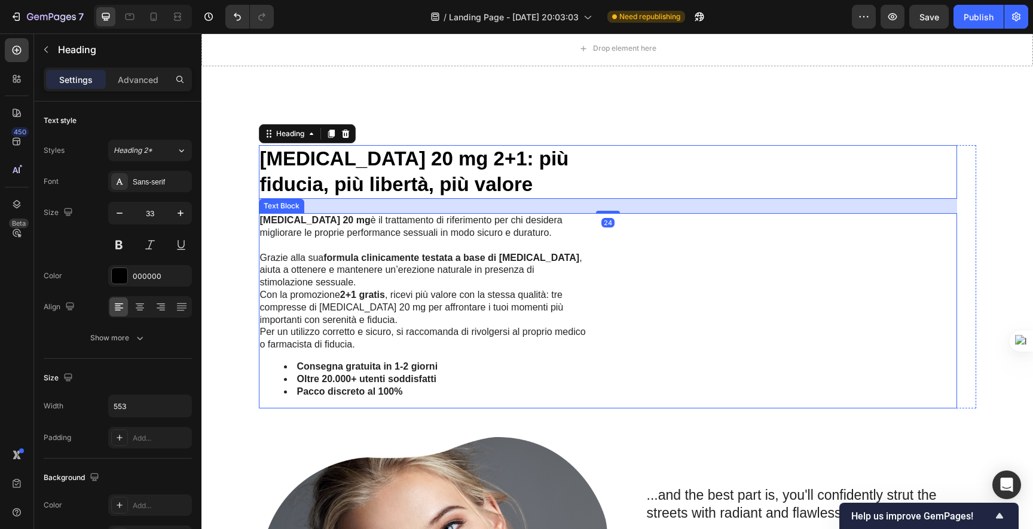
click at [682, 295] on div "Cialis 20 mg è il trattamento di riferimento per chi desidera migliorare le pro…" at bounding box center [608, 310] width 698 height 195
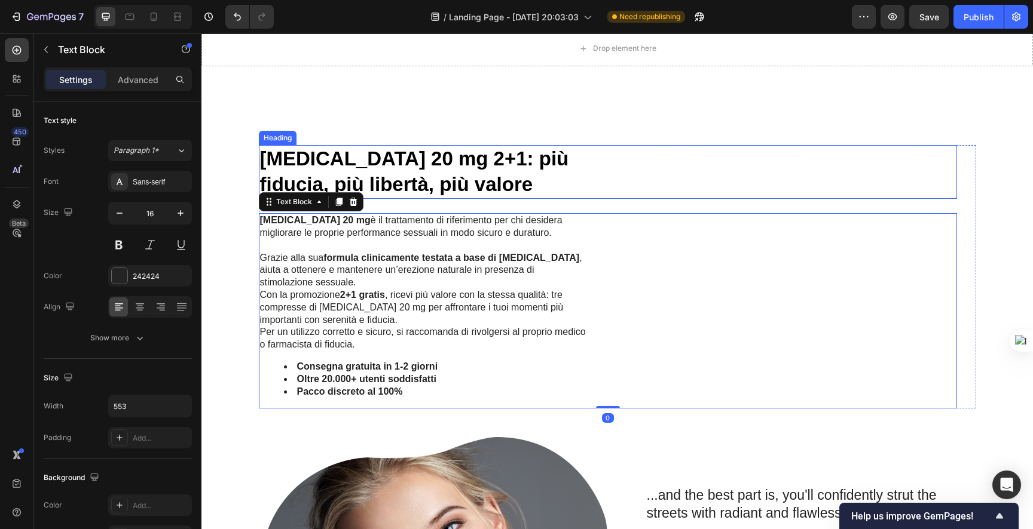
click at [655, 156] on div "[MEDICAL_DATA] 20 mg 2+1: più fiducia, più libertà, più valore" at bounding box center [608, 172] width 698 height 54
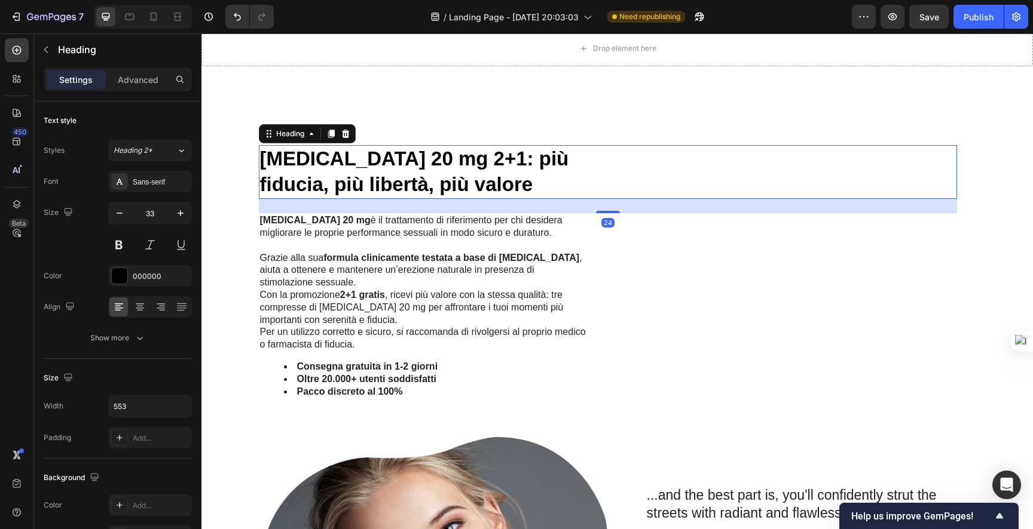
click at [729, 233] on div "Cialis 20 mg è il trattamento di riferimento per chi desidera migliorare le pro…" at bounding box center [608, 310] width 698 height 195
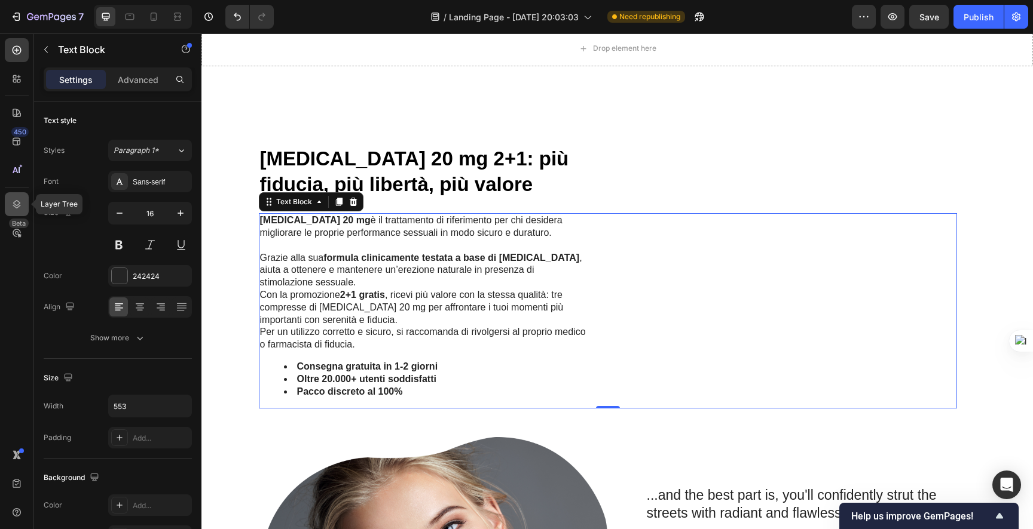
click at [16, 201] on icon at bounding box center [17, 204] width 8 height 8
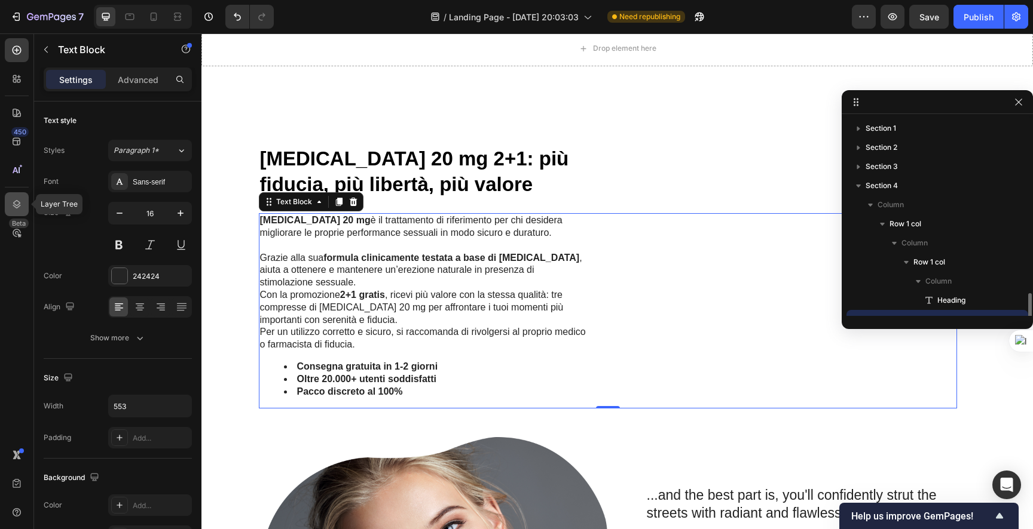
scroll to position [111, 0]
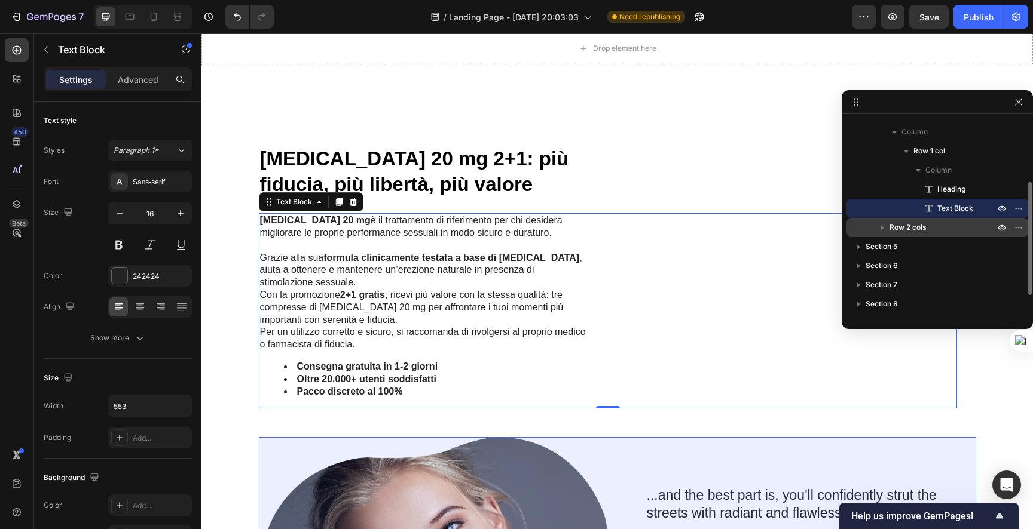
click at [911, 228] on span "Row 2 cols" at bounding box center [907, 228] width 36 height 12
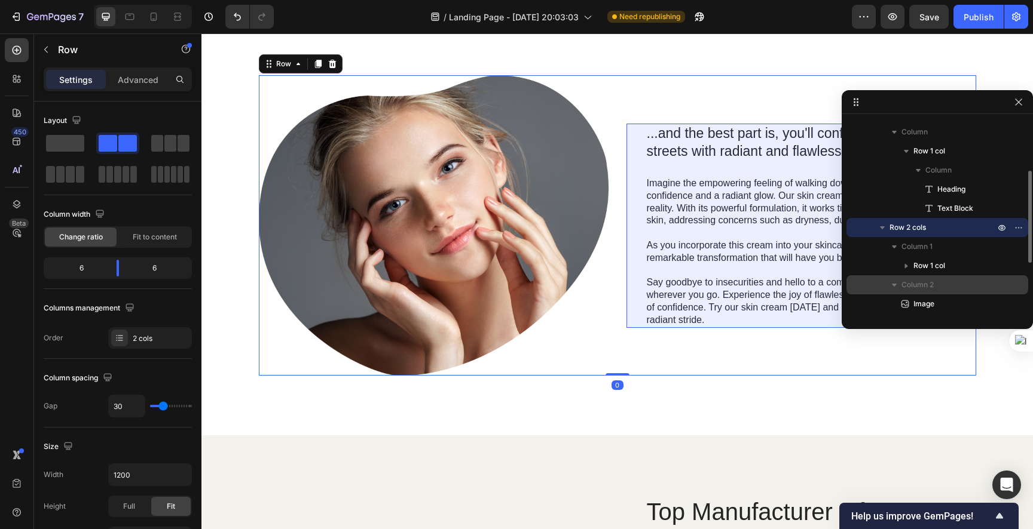
scroll to position [1183, 0]
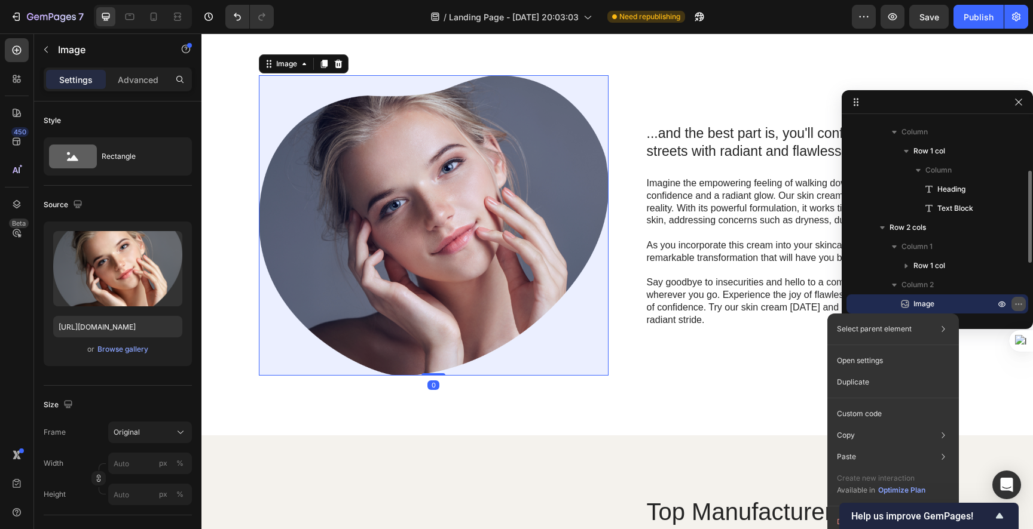
click at [1018, 302] on icon "button" at bounding box center [1018, 304] width 10 height 10
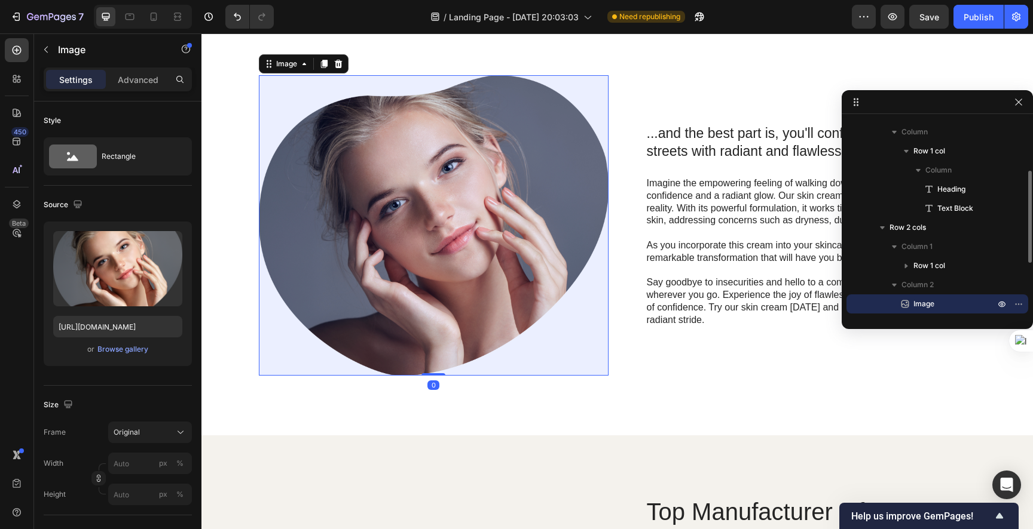
click at [982, 304] on div "Image" at bounding box center [937, 304] width 172 height 19
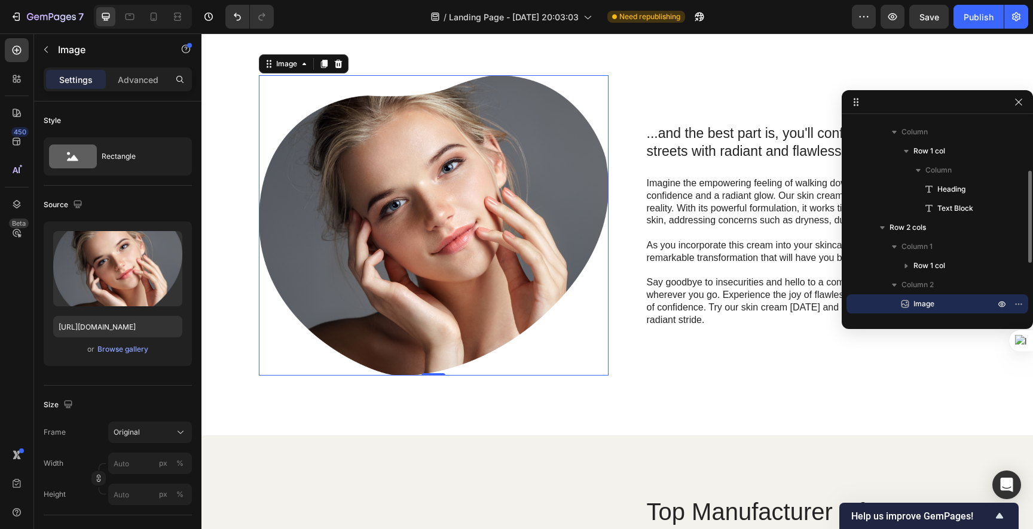
click at [955, 307] on p "Image" at bounding box center [941, 304] width 84 height 12
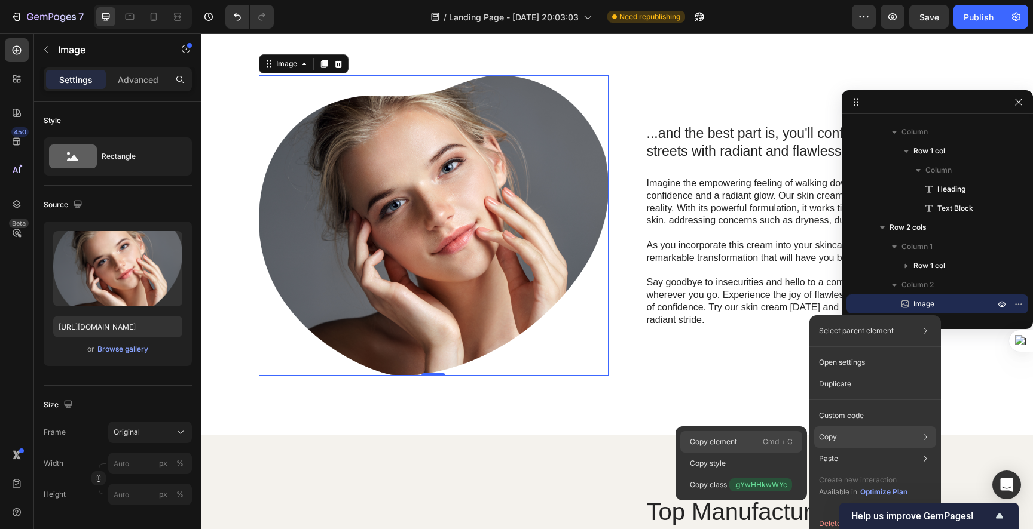
click at [727, 440] on p "Copy element" at bounding box center [713, 442] width 47 height 11
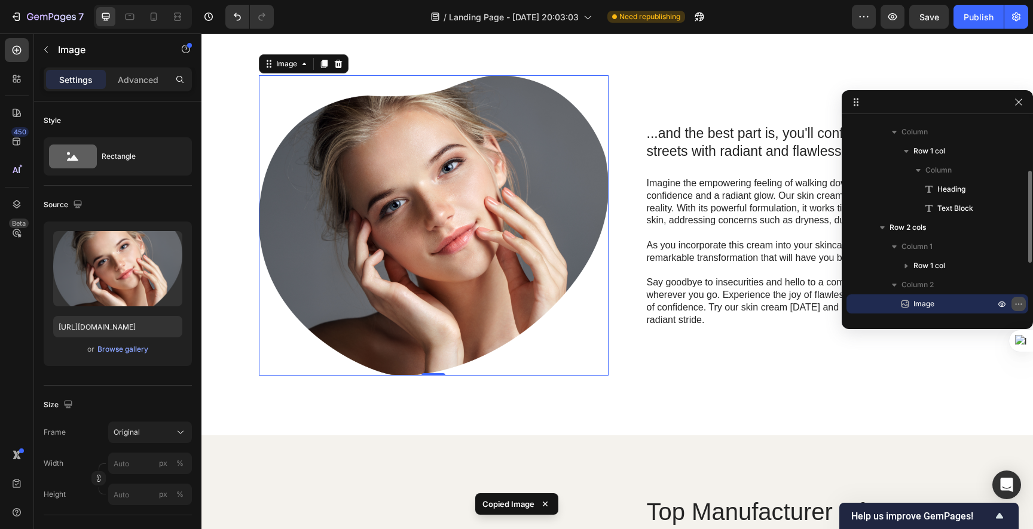
click at [1018, 302] on icon "button" at bounding box center [1018, 304] width 10 height 10
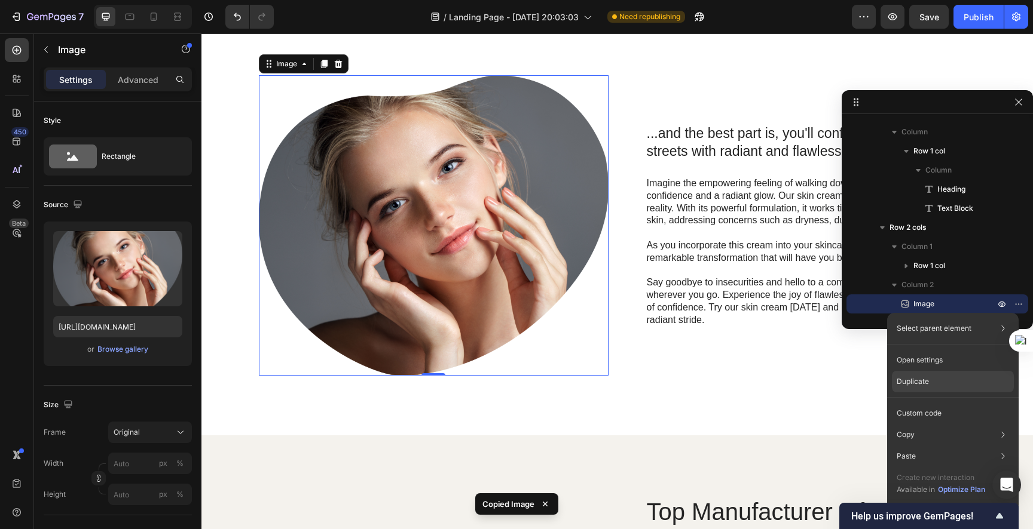
click at [966, 387] on div "Duplicate" at bounding box center [953, 382] width 122 height 22
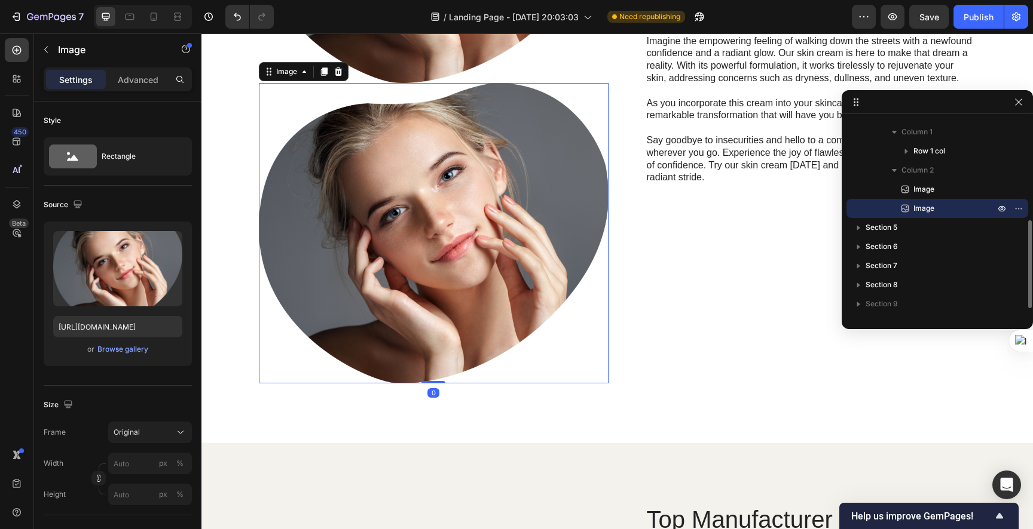
scroll to position [1484, 0]
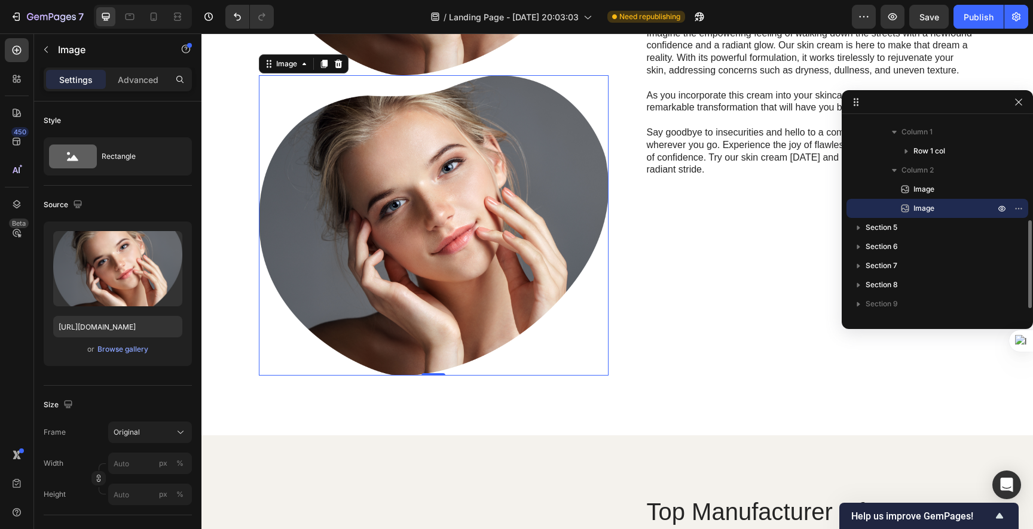
drag, startPoint x: 924, startPoint y: 204, endPoint x: 942, endPoint y: 211, distance: 19.7
click at [942, 211] on p "Image" at bounding box center [941, 209] width 84 height 12
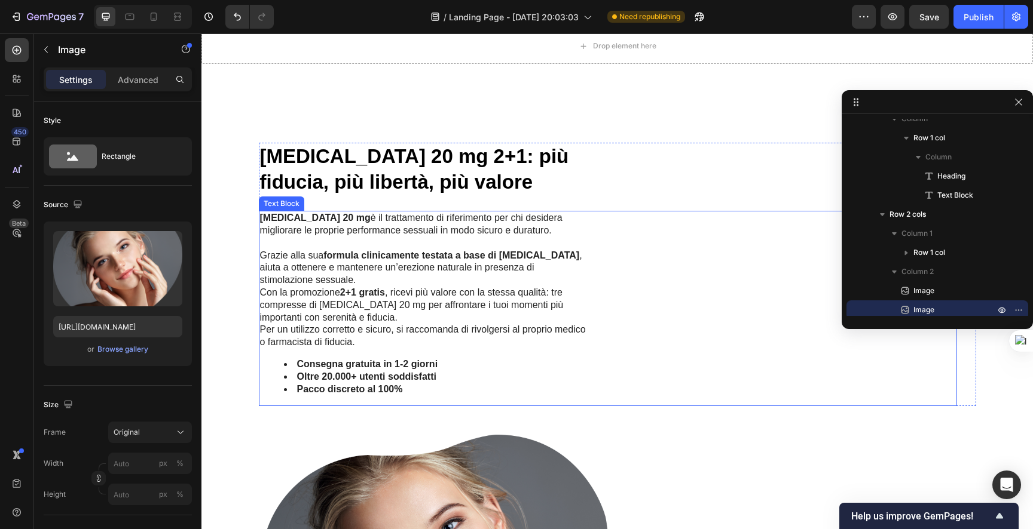
scroll to position [798, 0]
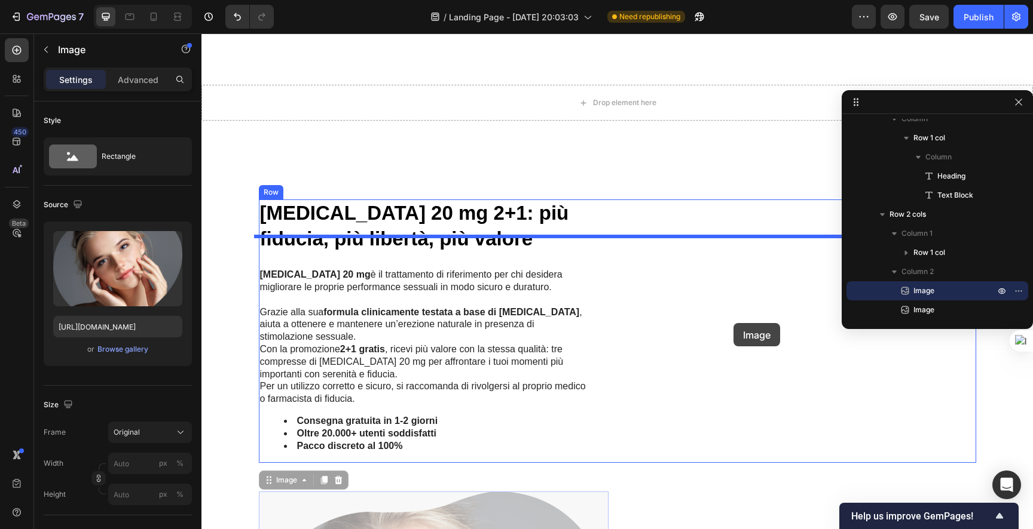
drag, startPoint x: 431, startPoint y: 483, endPoint x: 734, endPoint y: 323, distance: 342.7
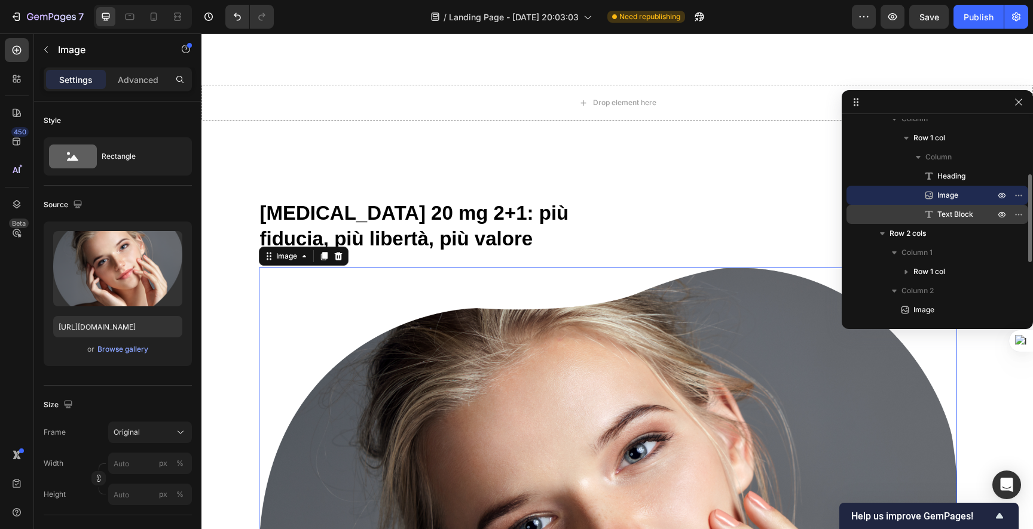
drag, startPoint x: 935, startPoint y: 200, endPoint x: 958, endPoint y: 223, distance: 33.0
click at [958, 223] on div "Heading Image Text Block" at bounding box center [937, 195] width 182 height 57
drag, startPoint x: 960, startPoint y: 195, endPoint x: 969, endPoint y: 206, distance: 14.4
click at [970, 227] on div "Row 1 col Column Row 1 col Column Heading Image Text Block Row 2 cols Column 1 …" at bounding box center [937, 204] width 182 height 229
drag, startPoint x: 978, startPoint y: 191, endPoint x: 969, endPoint y: 223, distance: 34.1
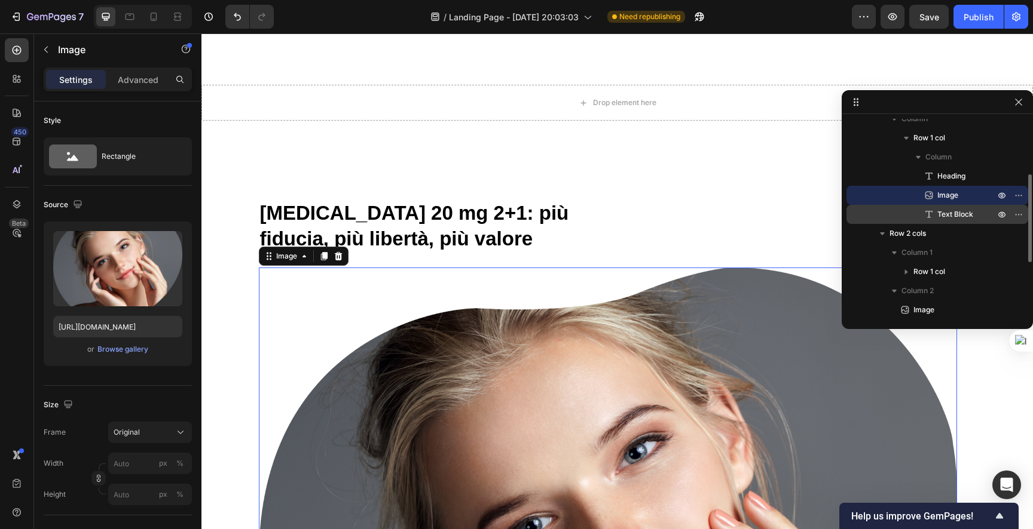
click at [967, 234] on div "Row 1 col Column Row 1 col Column Heading Image Text Block Row 2 cols Column 1 …" at bounding box center [937, 204] width 182 height 229
drag, startPoint x: 1024, startPoint y: 191, endPoint x: 1015, endPoint y: 226, distance: 36.2
click at [1015, 226] on div "Row 1 col Column Row 1 col Column Heading Image Text Block Row 2 cols Column 1 …" at bounding box center [937, 204] width 182 height 229
drag, startPoint x: 975, startPoint y: 191, endPoint x: 969, endPoint y: 220, distance: 30.5
click at [969, 220] on div "Heading Image Text Block" at bounding box center [937, 195] width 182 height 57
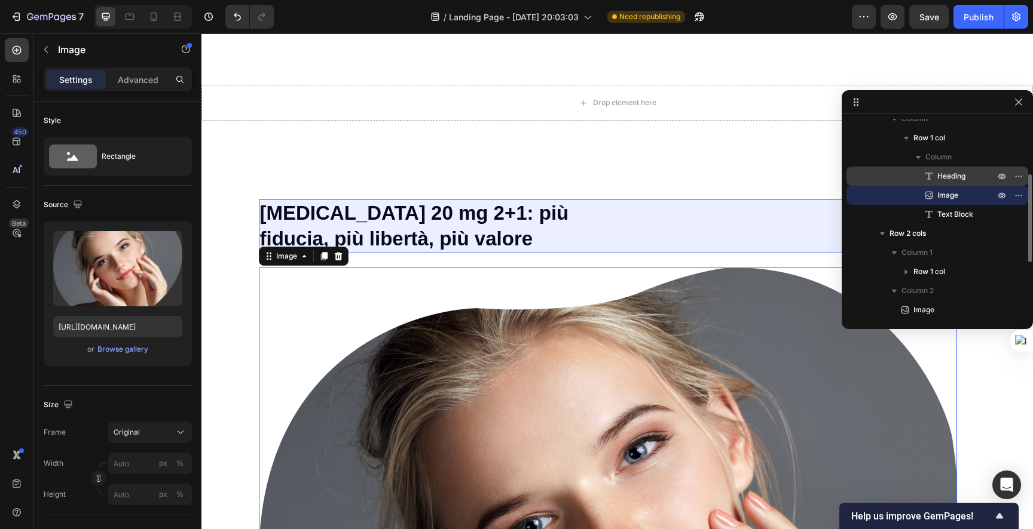
drag, startPoint x: 946, startPoint y: 215, endPoint x: 955, endPoint y: 183, distance: 33.1
click at [955, 183] on div "Heading Image Text Block" at bounding box center [937, 195] width 182 height 57
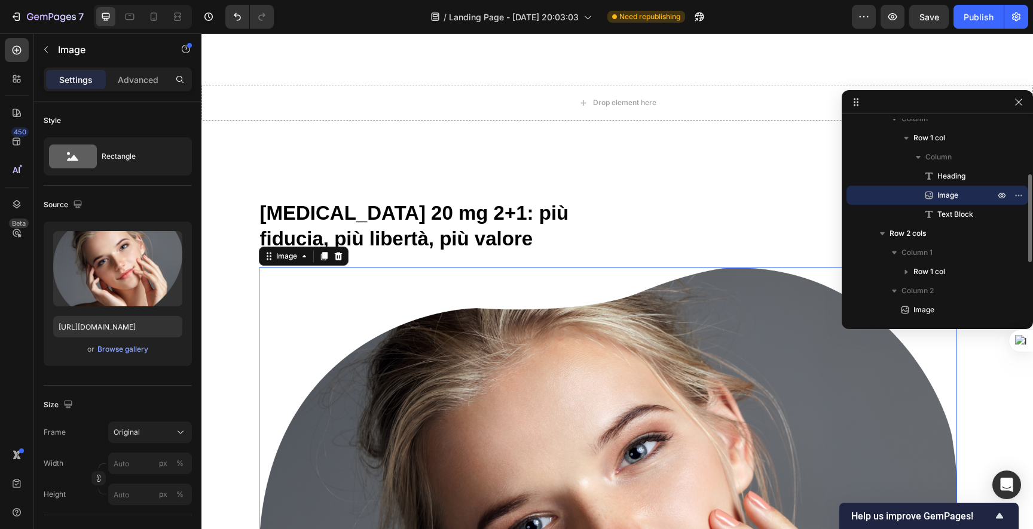
drag, startPoint x: 945, startPoint y: 179, endPoint x: 948, endPoint y: 198, distance: 19.9
click at [948, 198] on div "Heading Image Text Block" at bounding box center [937, 195] width 182 height 57
click at [949, 198] on span "Image" at bounding box center [947, 195] width 21 height 12
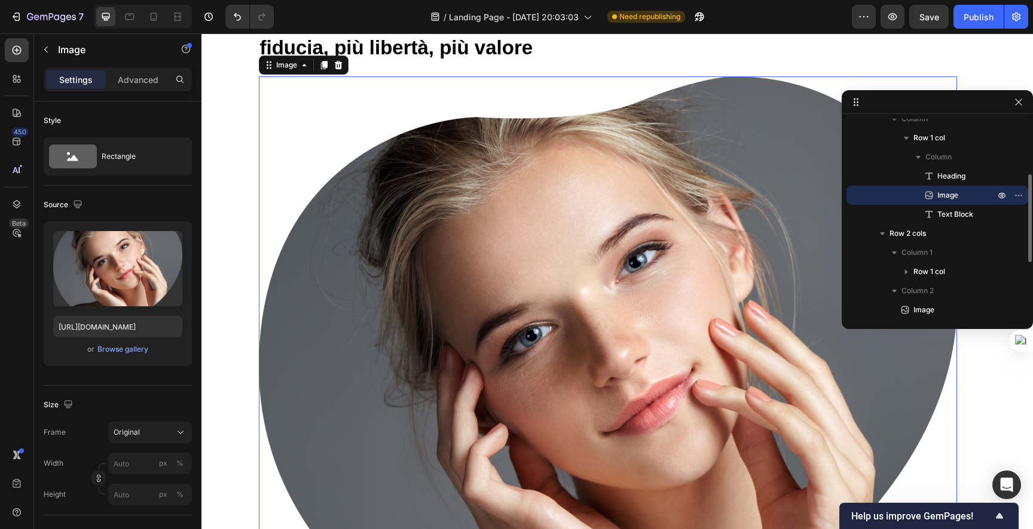
scroll to position [959, 0]
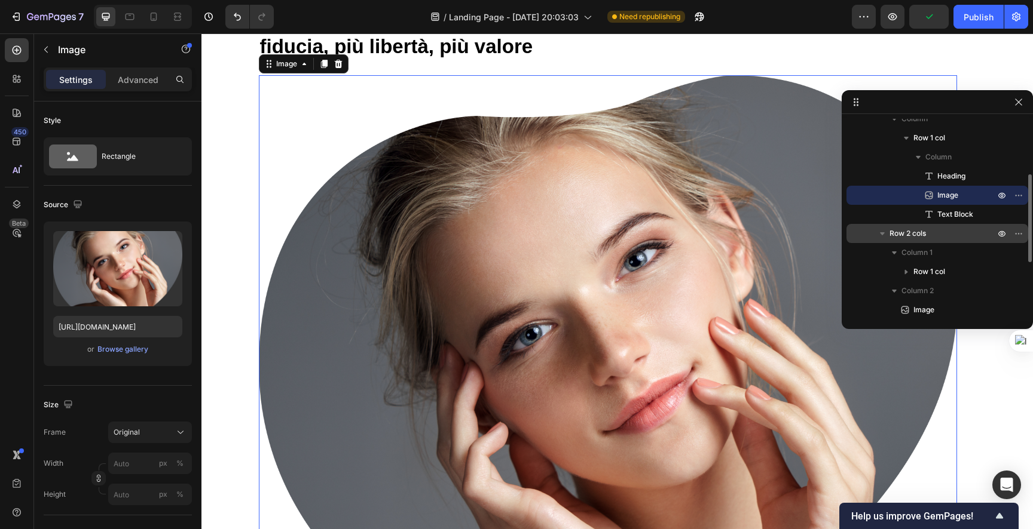
drag, startPoint x: 972, startPoint y: 193, endPoint x: 973, endPoint y: 233, distance: 40.1
click at [973, 233] on div "Row 1 col Column Row 1 col Column Heading Image Text Block Row 2 cols Column 1 …" at bounding box center [937, 204] width 182 height 229
click at [623, 166] on img at bounding box center [608, 375] width 698 height 600
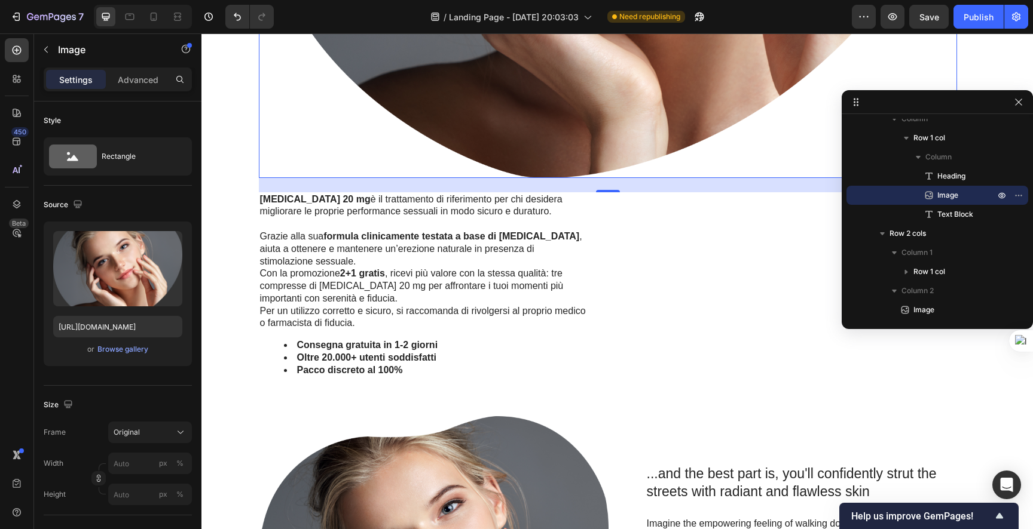
scroll to position [1014, 0]
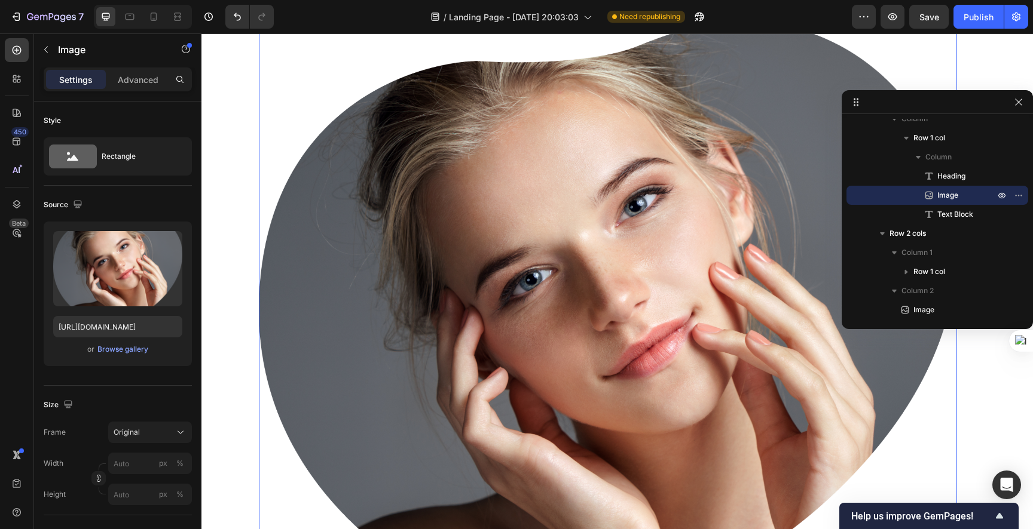
click at [611, 238] on img at bounding box center [608, 320] width 698 height 600
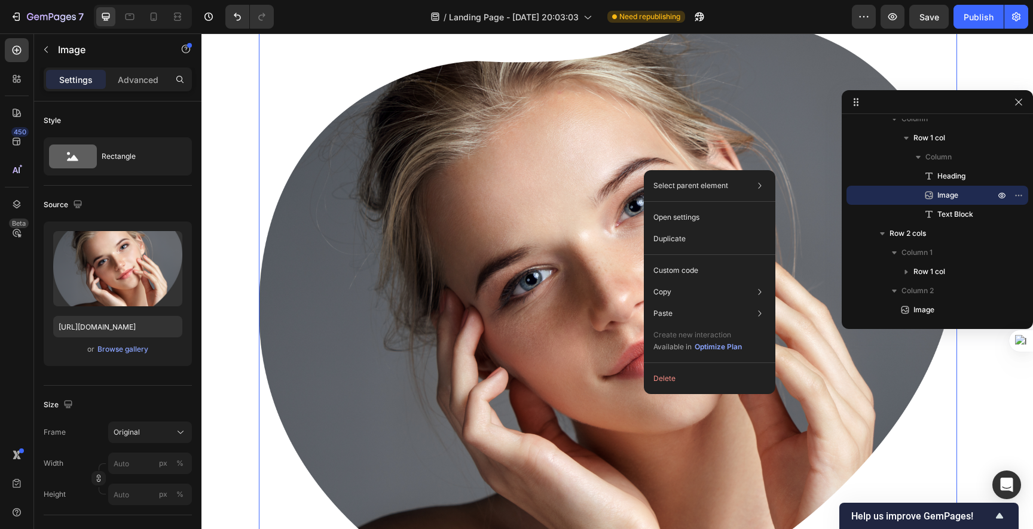
drag, startPoint x: 644, startPoint y: 170, endPoint x: 877, endPoint y: 249, distance: 246.2
click at [673, 378] on button "Delete" at bounding box center [709, 379] width 122 height 22
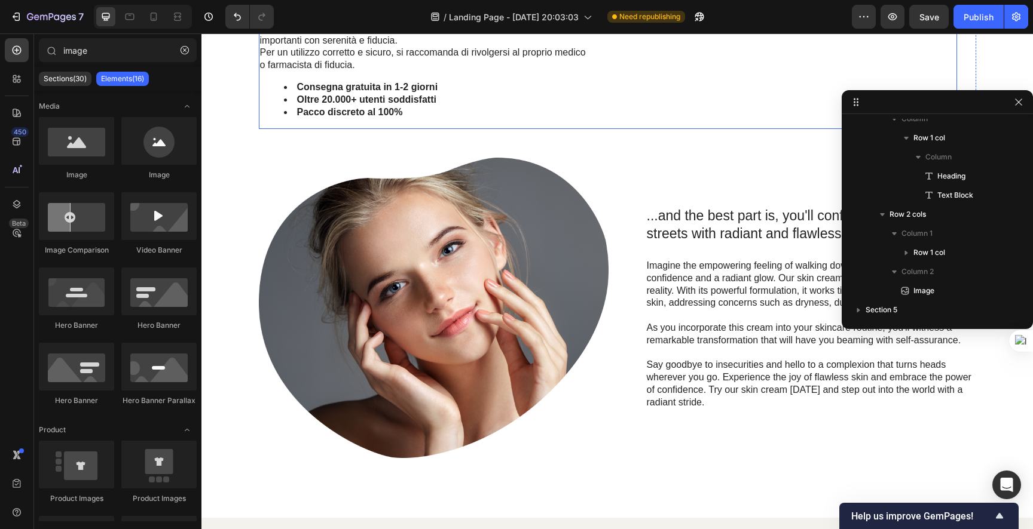
scroll to position [891, 0]
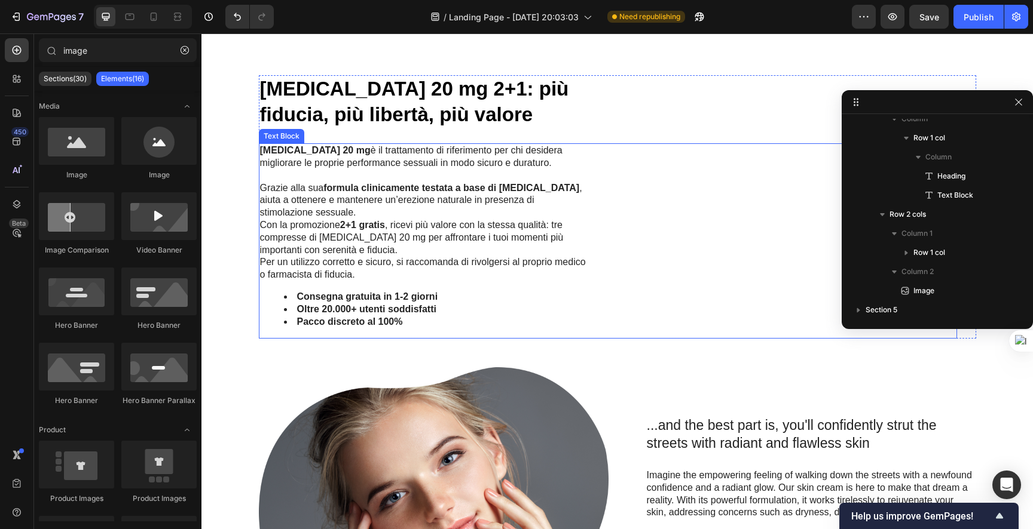
click at [693, 252] on div "Cialis 20 mg è il trattamento di riferimento per chi desidera migliorare le pro…" at bounding box center [608, 240] width 698 height 195
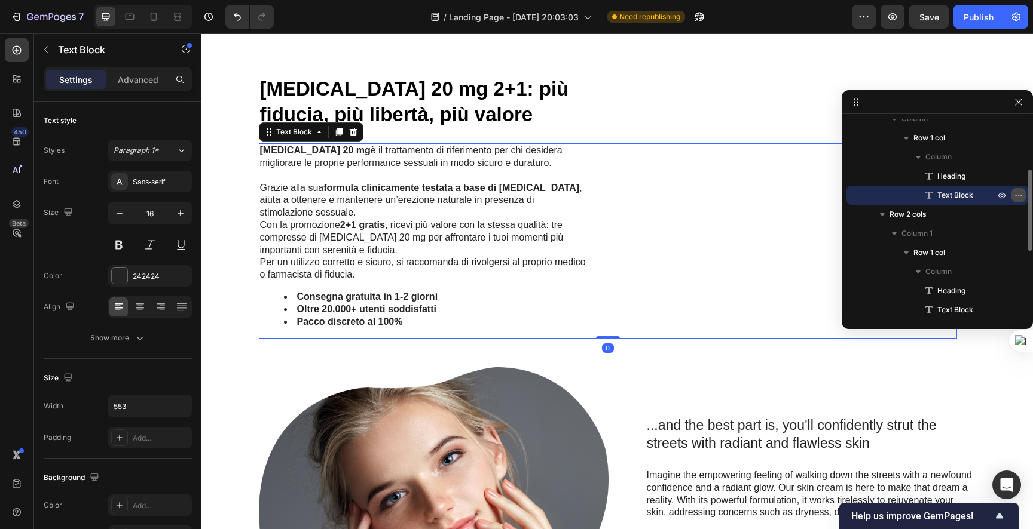
click at [1013, 194] on icon "button" at bounding box center [1018, 196] width 10 height 10
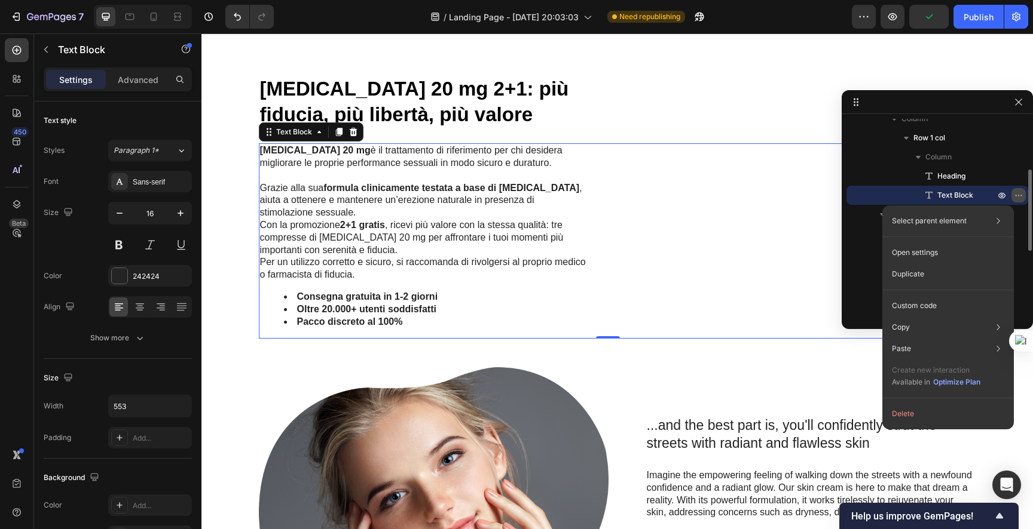
click at [1018, 200] on icon "button" at bounding box center [1018, 196] width 10 height 10
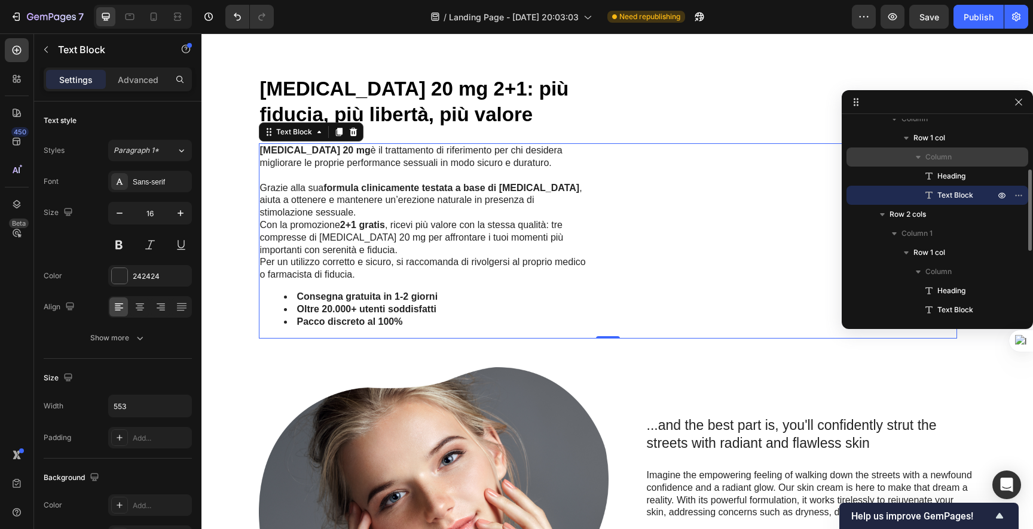
click at [929, 157] on span "Column" at bounding box center [938, 157] width 26 height 12
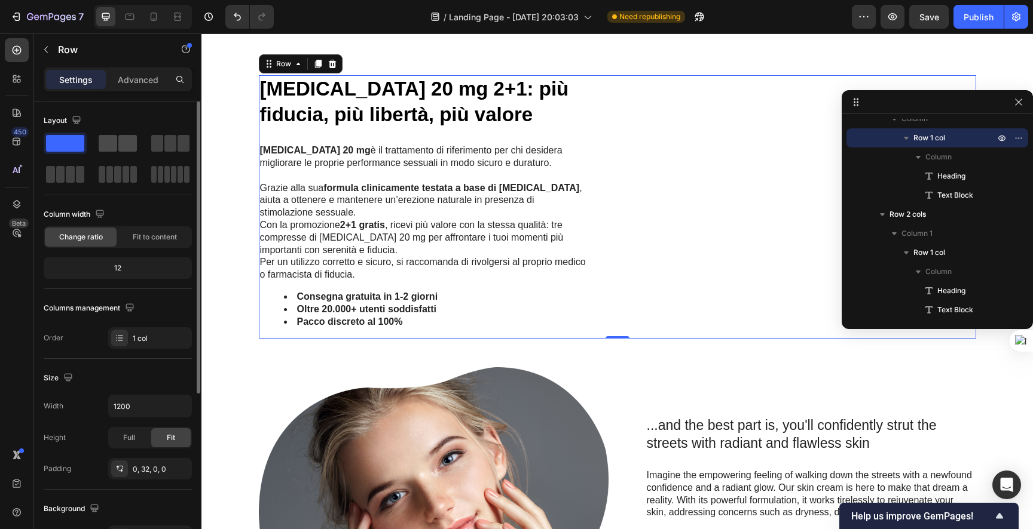
click at [119, 145] on span at bounding box center [127, 143] width 19 height 17
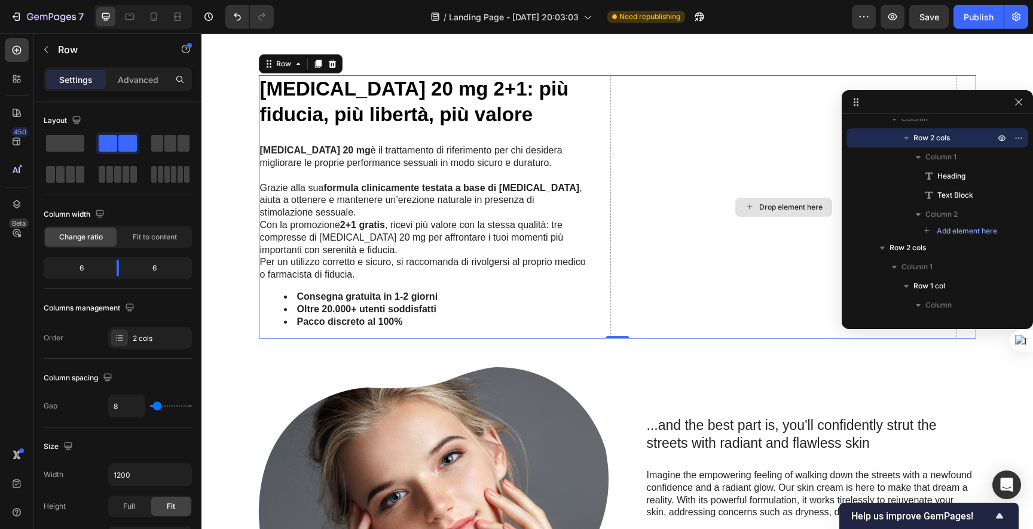
click at [724, 192] on div "Drop element here" at bounding box center [783, 207] width 347 height 264
click at [749, 206] on icon at bounding box center [750, 207] width 10 height 10
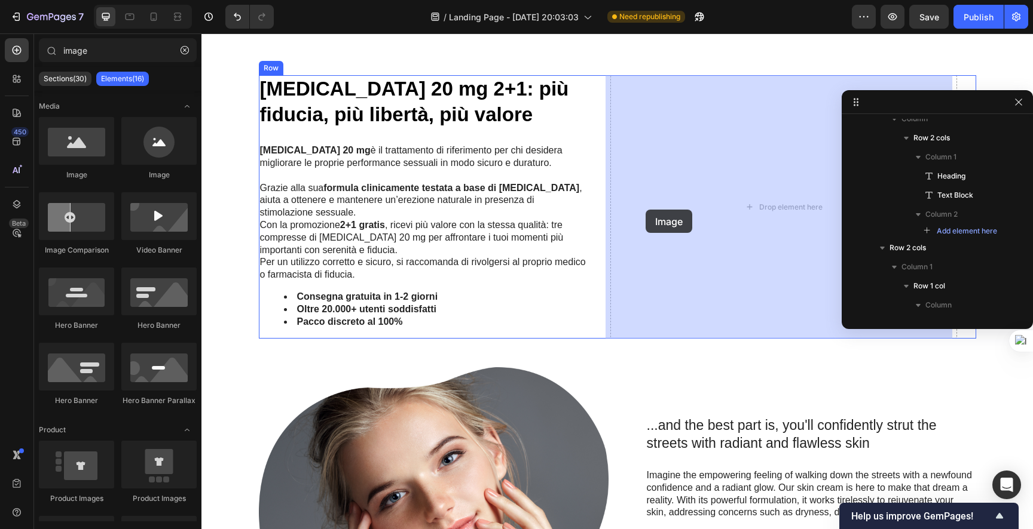
drag, startPoint x: 332, startPoint y: 203, endPoint x: 724, endPoint y: 203, distance: 391.4
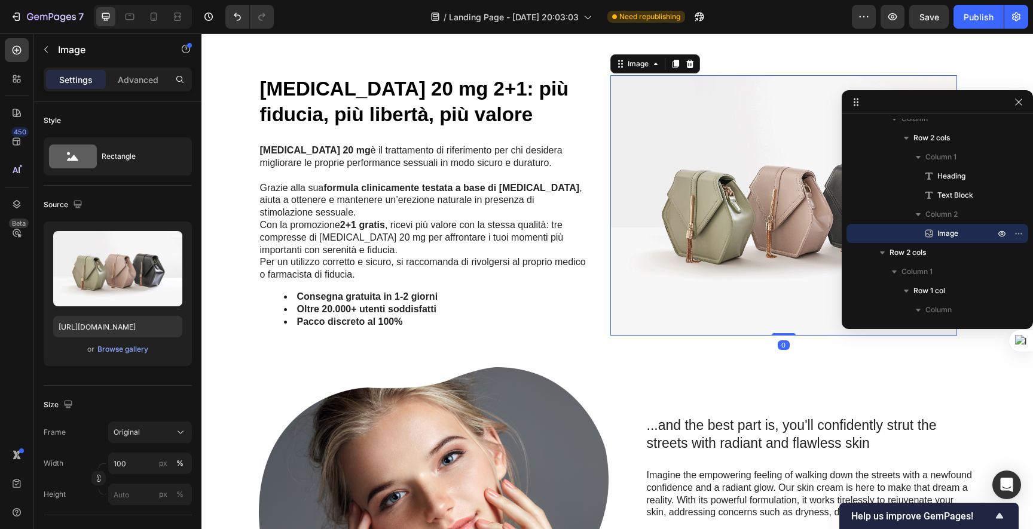
click at [718, 220] on img at bounding box center [783, 205] width 347 height 260
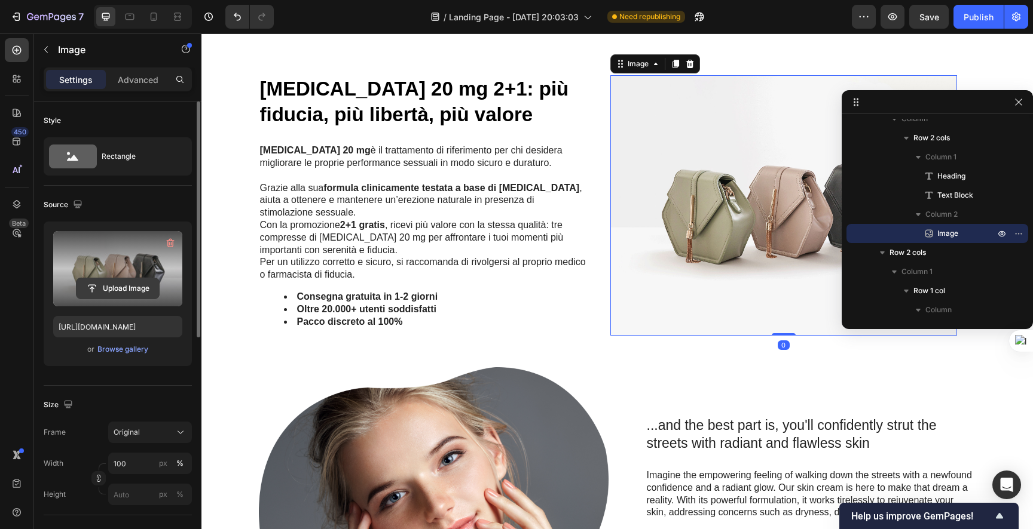
click at [117, 288] on input "file" at bounding box center [117, 288] width 82 height 20
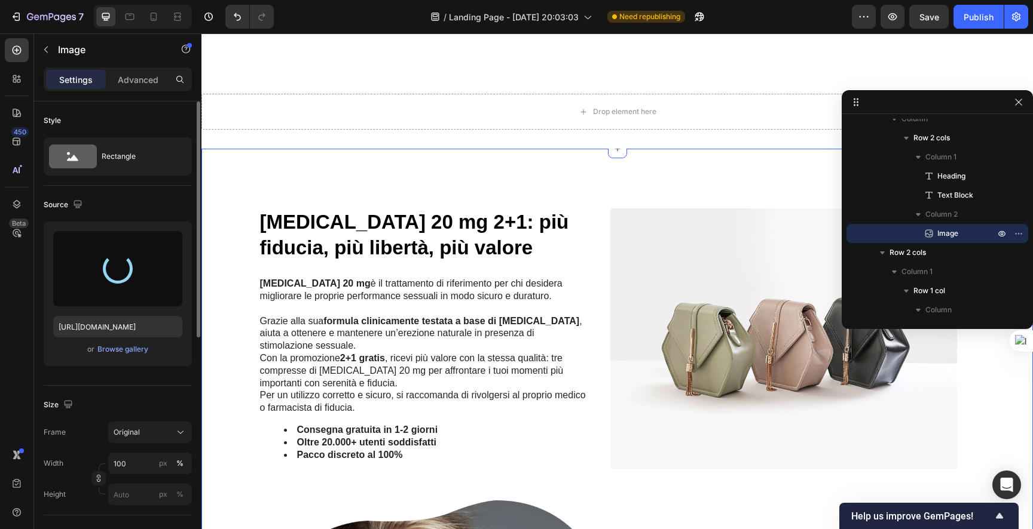
type input "https://cdn.shopify.com/s/files/1/0933/6740/2863/files/gempages_586307541647033…"
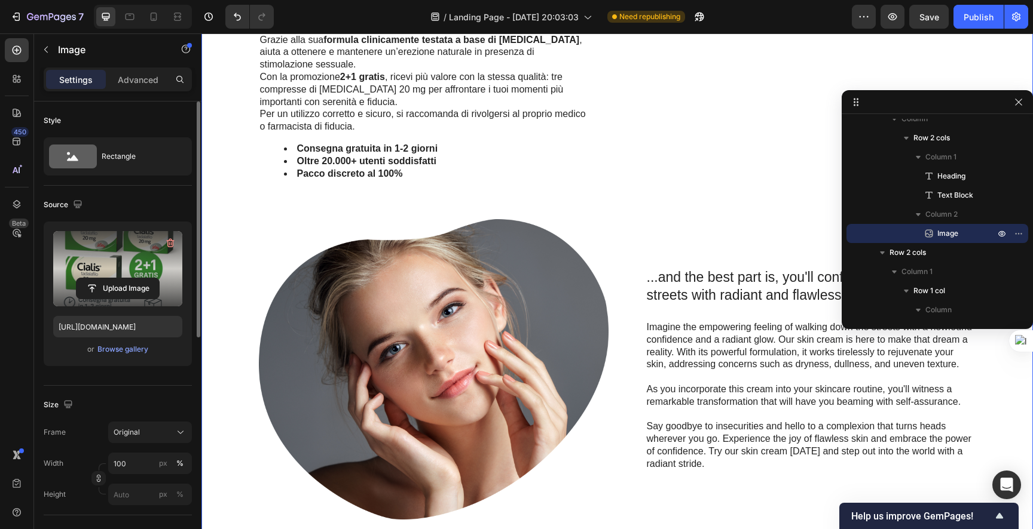
scroll to position [1046, 0]
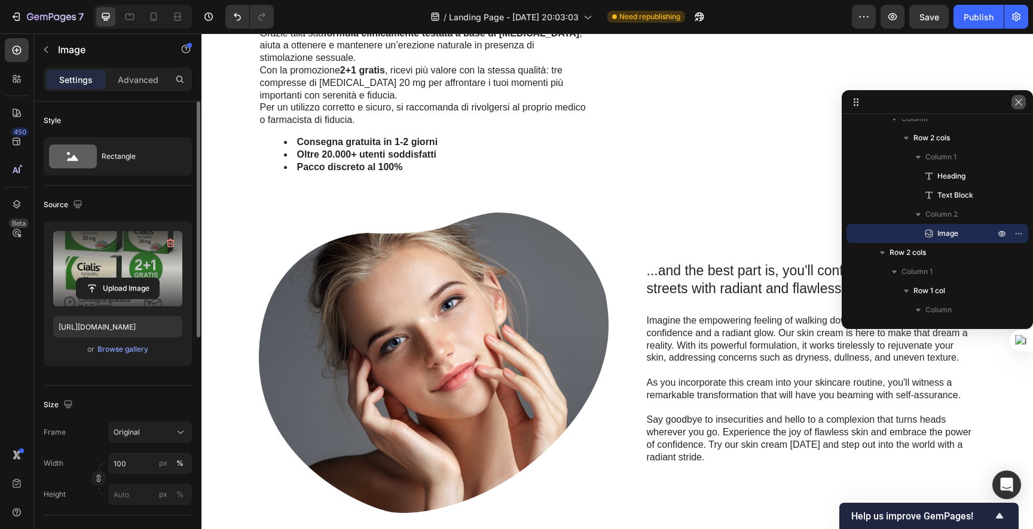
click at [1020, 104] on icon "button" at bounding box center [1018, 102] width 7 height 7
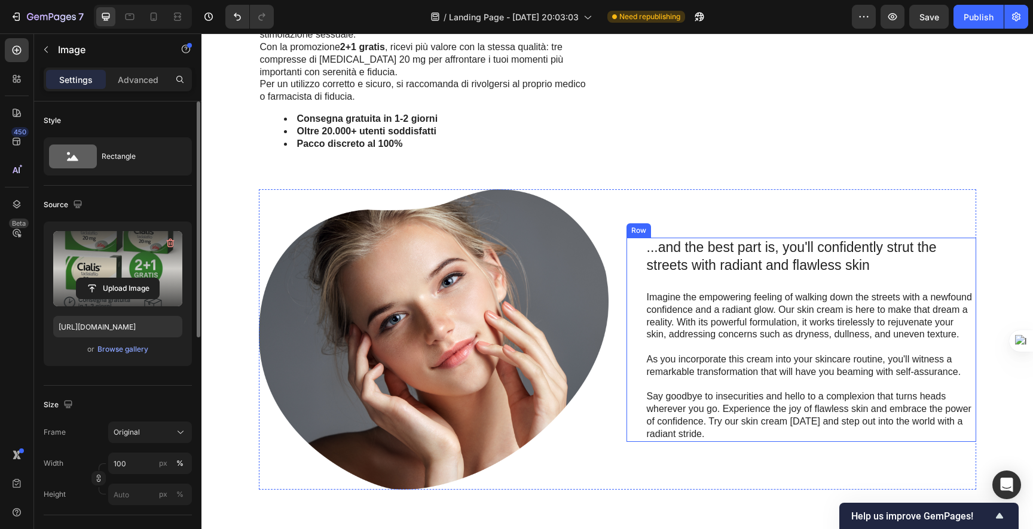
scroll to position [1076, 0]
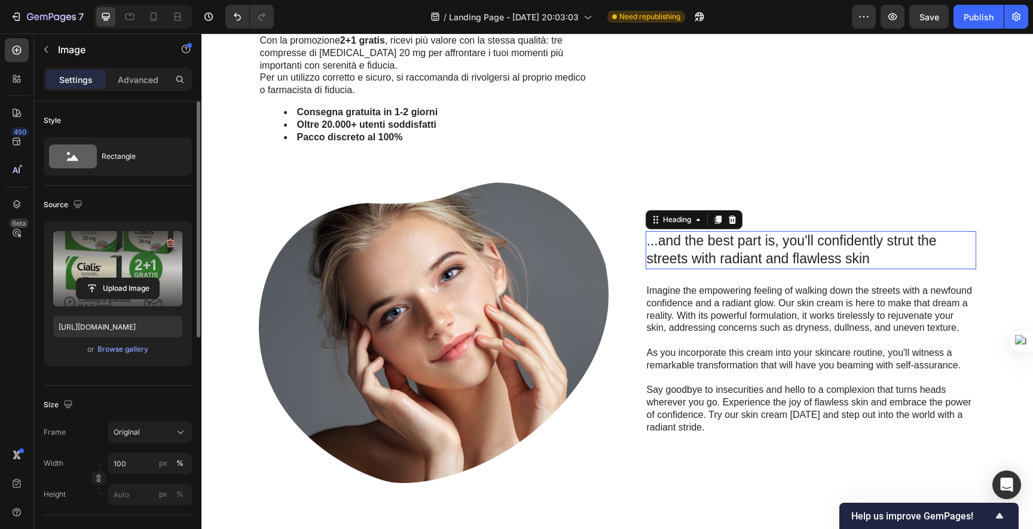
click at [749, 269] on h2 "...and the best part is, you'll confidently strut the streets with radiant and …" at bounding box center [810, 250] width 330 height 38
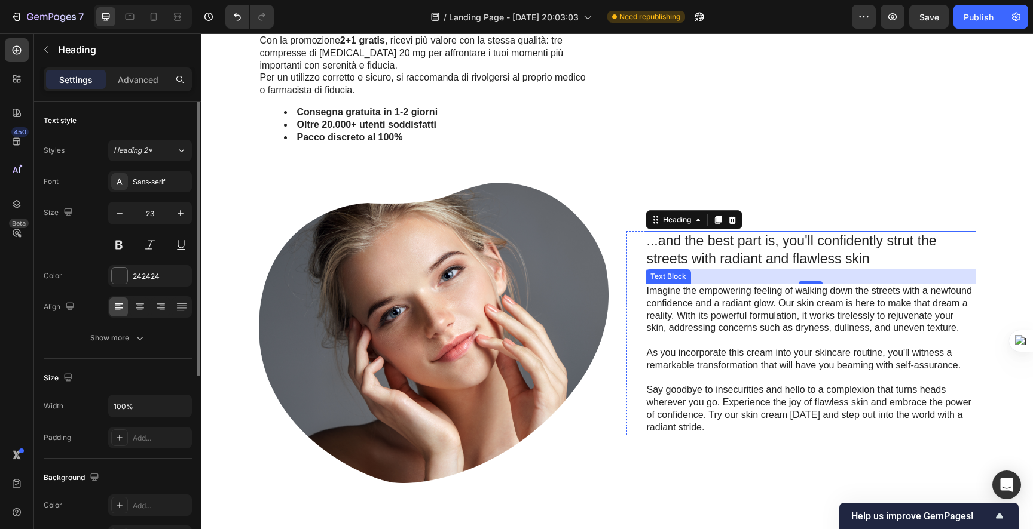
click at [712, 335] on p "Imagine the empowering feeling of walking down the streets with a newfound conf…" at bounding box center [811, 310] width 328 height 50
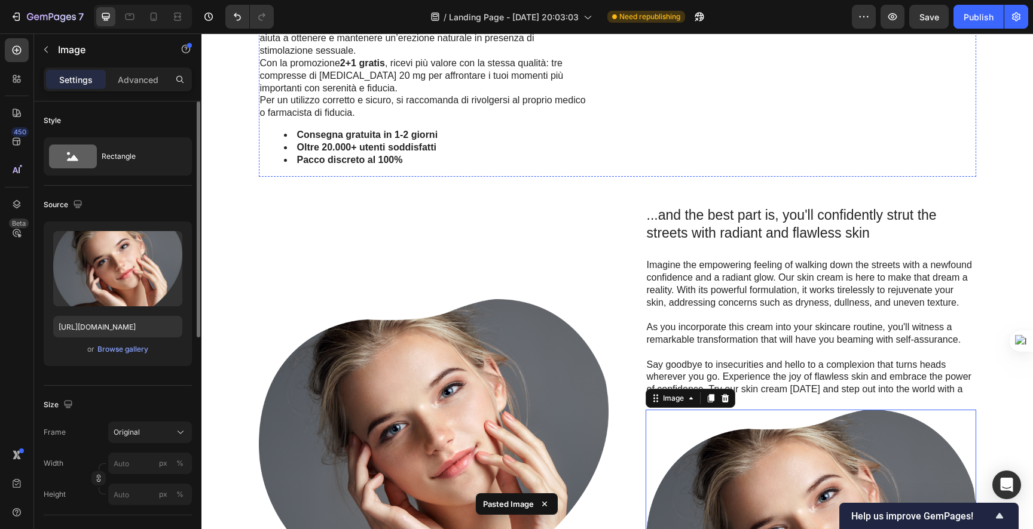
scroll to position [1070, 0]
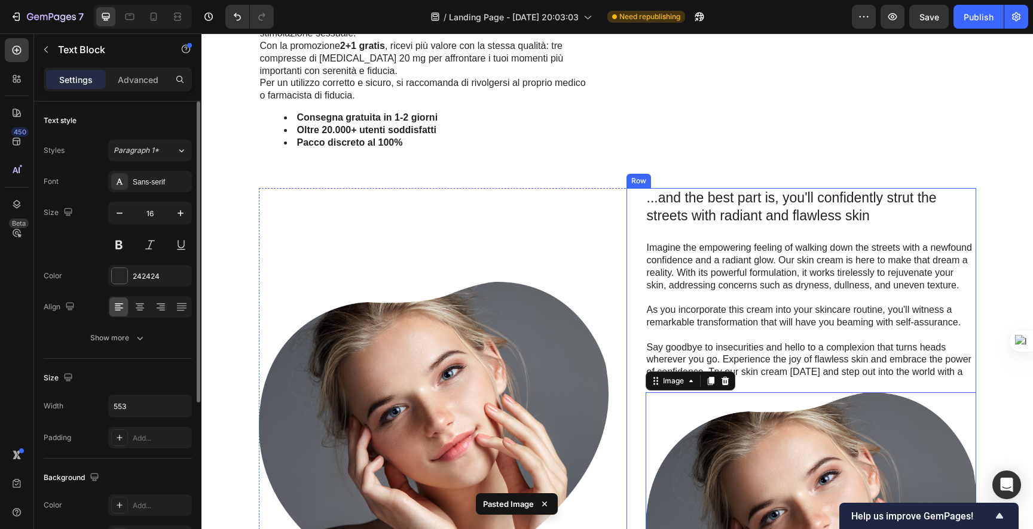
click at [719, 292] on p "Imagine the empowering feeling of walking down the streets with a newfound conf…" at bounding box center [811, 267] width 328 height 50
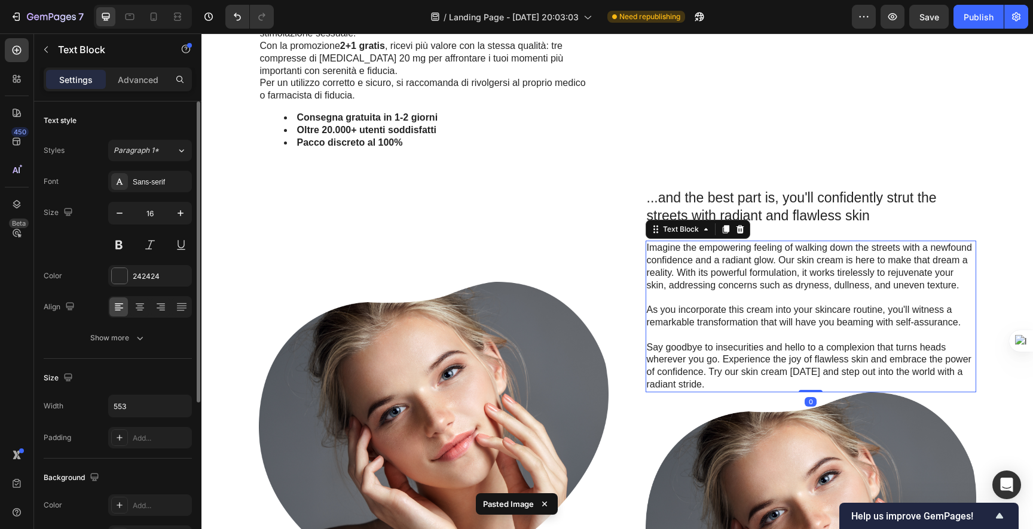
click at [719, 292] on p "Imagine the empowering feeling of walking down the streets with a newfound conf…" at bounding box center [811, 267] width 328 height 50
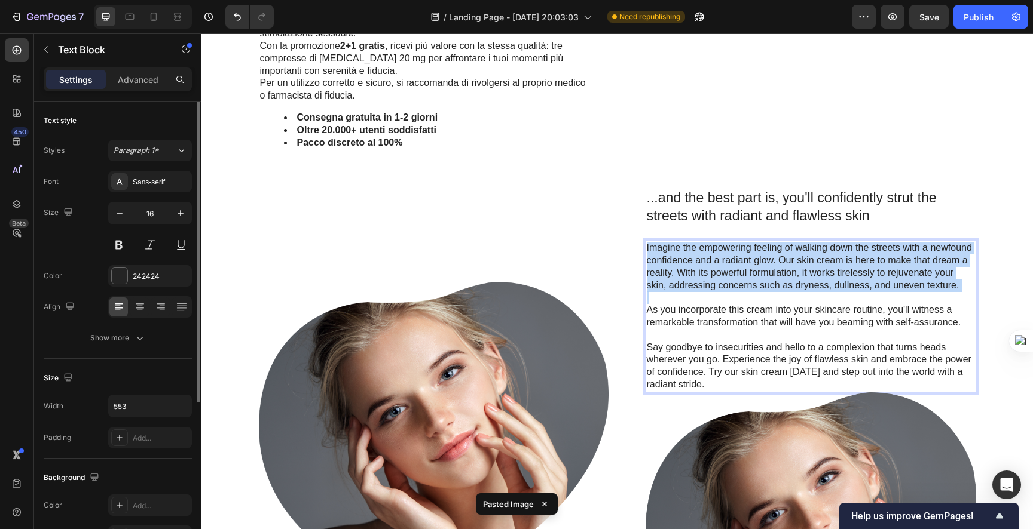
click at [719, 292] on p "Imagine the empowering feeling of walking down the streets with a newfound conf…" at bounding box center [811, 267] width 328 height 50
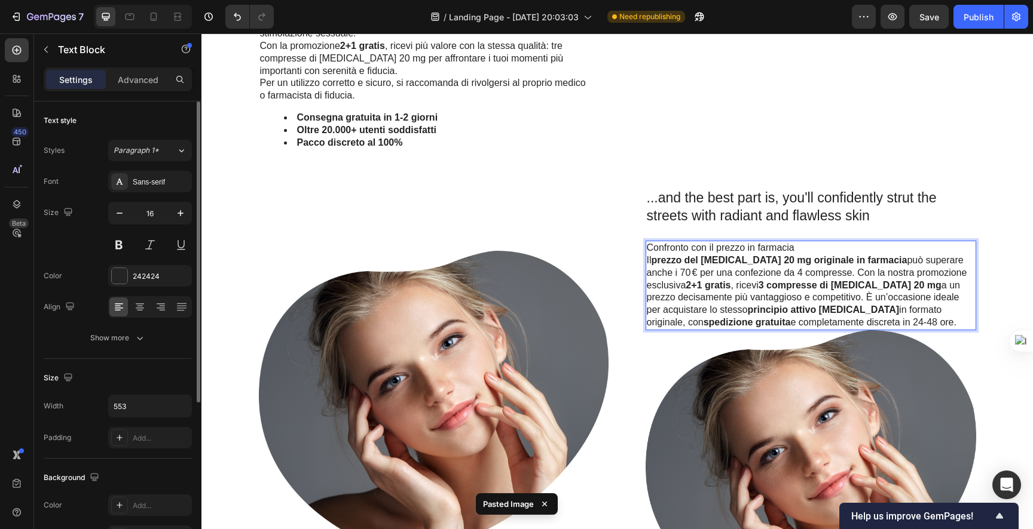
click at [719, 329] on p "Il prezzo del Cialis 20 mg originale in farmacia può superare anche i 70 € per …" at bounding box center [811, 292] width 328 height 75
click at [778, 255] on p "Confronto con il prezzo in farmacia" at bounding box center [811, 248] width 328 height 13
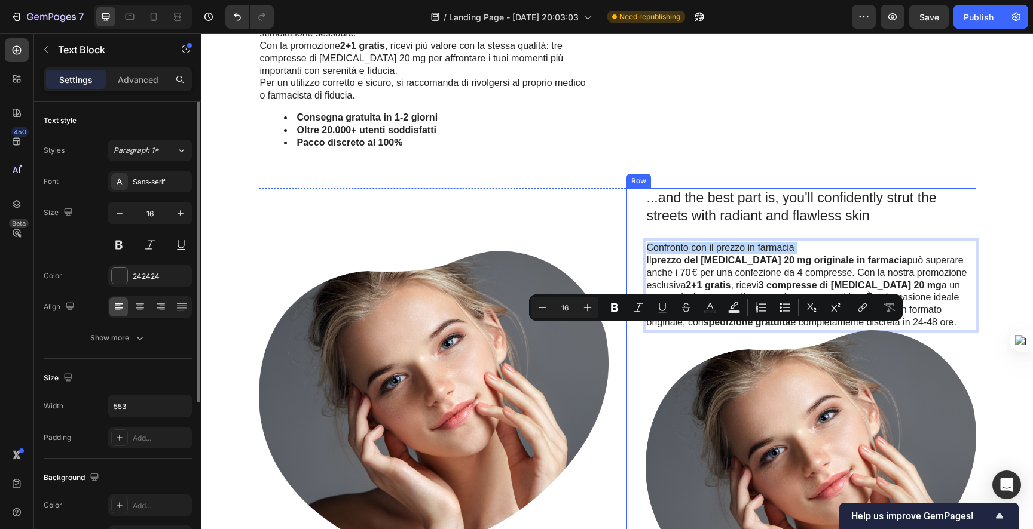
copy p "Confronto con il prezzo in farmacia"
click at [733, 226] on h2 "...and the best part is, you'll confidently strut the streets with radiant and …" at bounding box center [810, 207] width 330 height 38
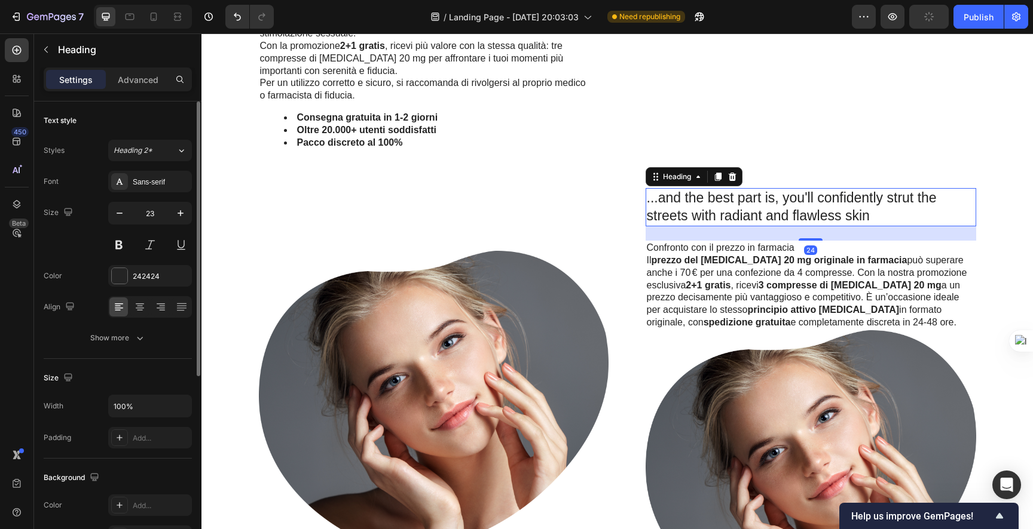
click at [730, 226] on h2 "...and the best part is, you'll confidently strut the streets with radiant and …" at bounding box center [810, 207] width 330 height 38
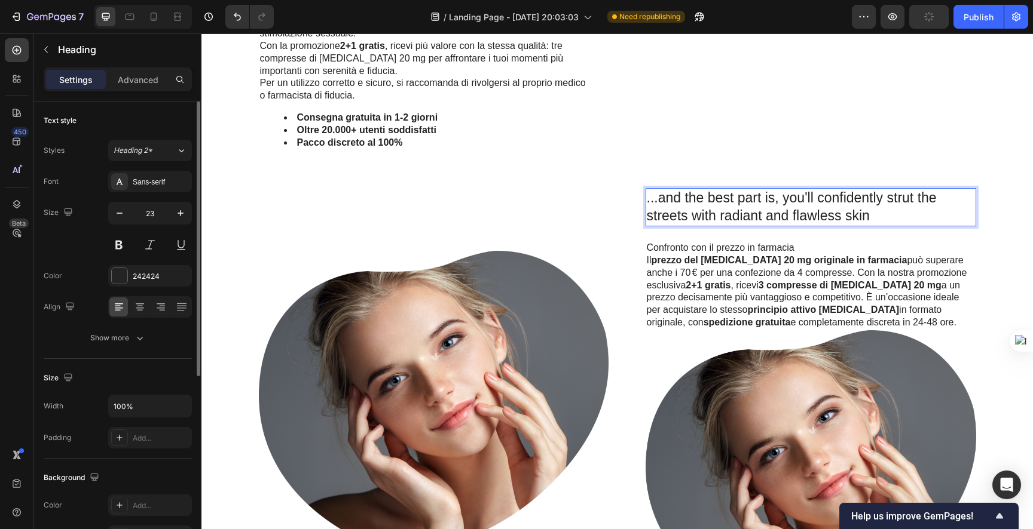
click at [730, 225] on p "...and the best part is, you'll confidently strut the streets with radiant and …" at bounding box center [811, 207] width 328 height 36
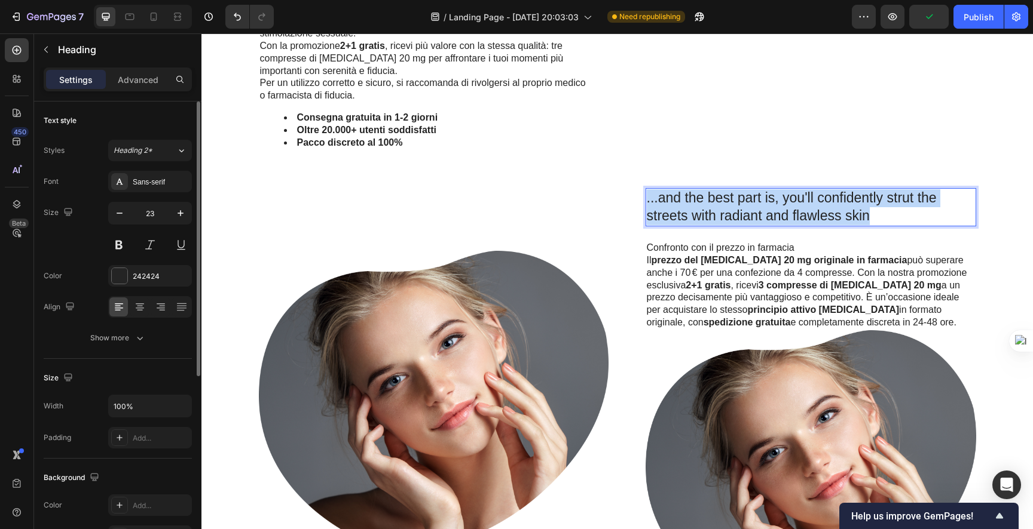
click at [730, 225] on p "...and the best part is, you'll confidently strut the streets with radiant and …" at bounding box center [811, 207] width 328 height 36
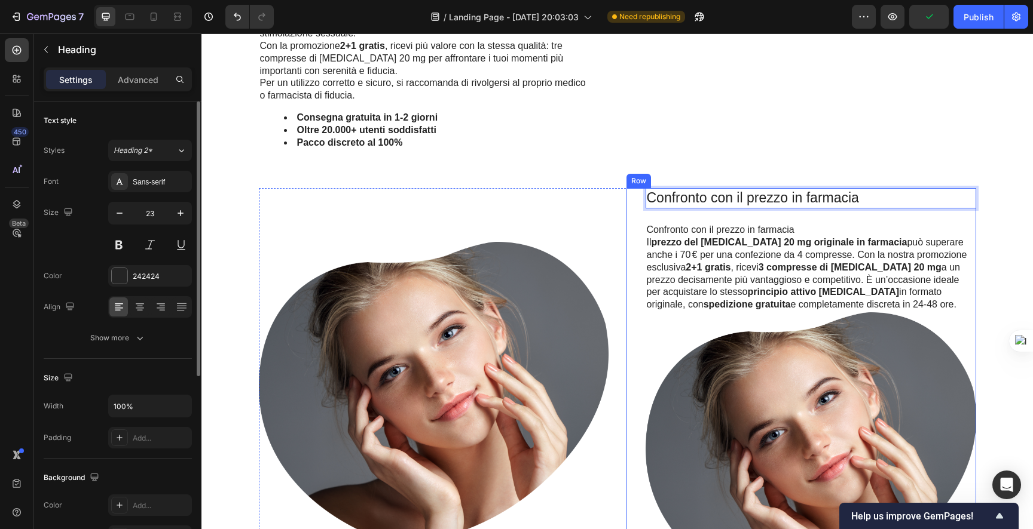
click at [733, 247] on strong "prezzo del [MEDICAL_DATA] 20 mg originale in farmacia" at bounding box center [779, 242] width 256 height 10
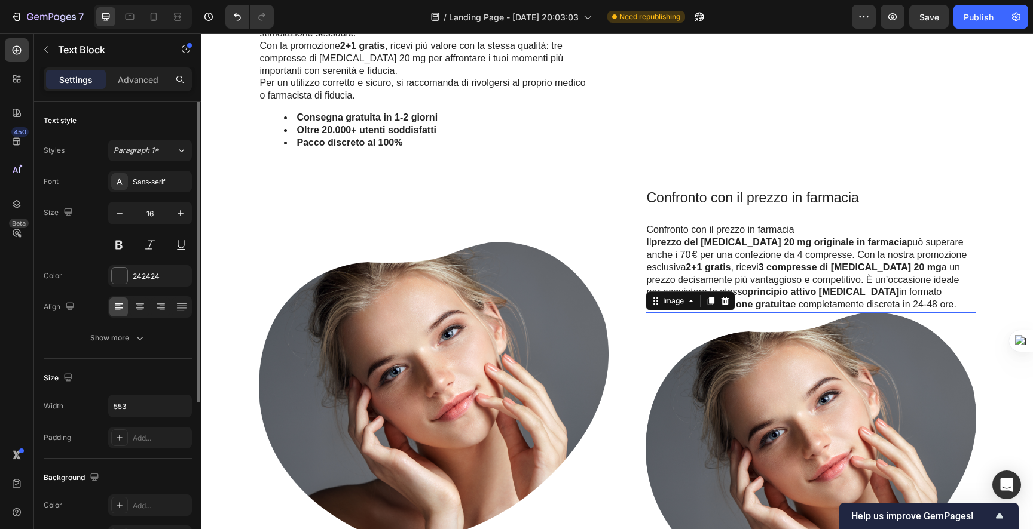
click at [770, 443] on img at bounding box center [810, 455] width 330 height 284
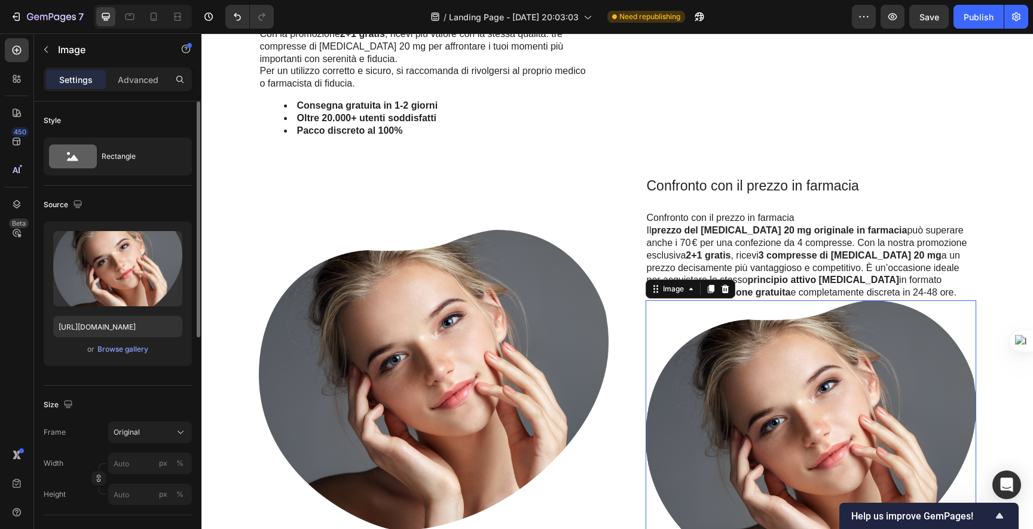
scroll to position [1240, 0]
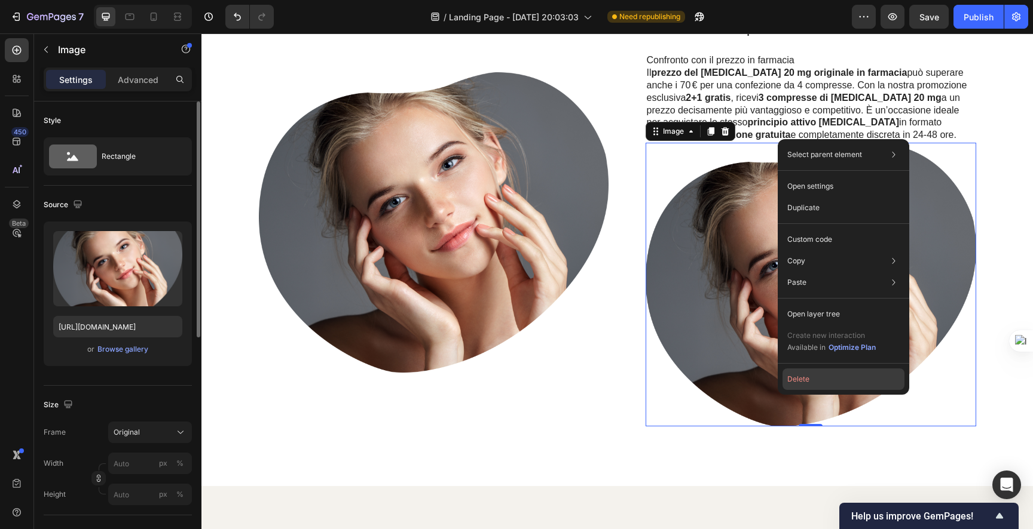
click at [828, 382] on button "Delete" at bounding box center [843, 380] width 122 height 22
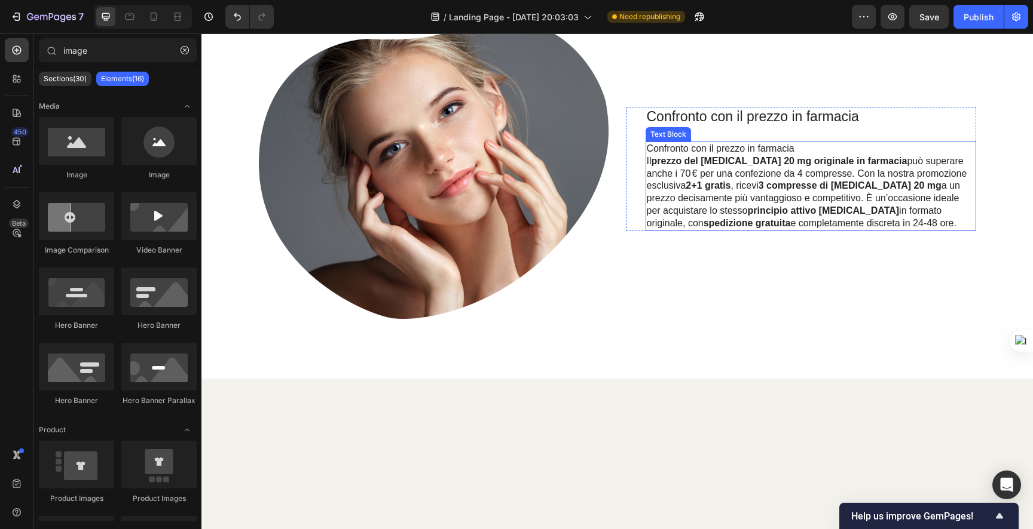
click at [515, 253] on img at bounding box center [434, 169] width 350 height 301
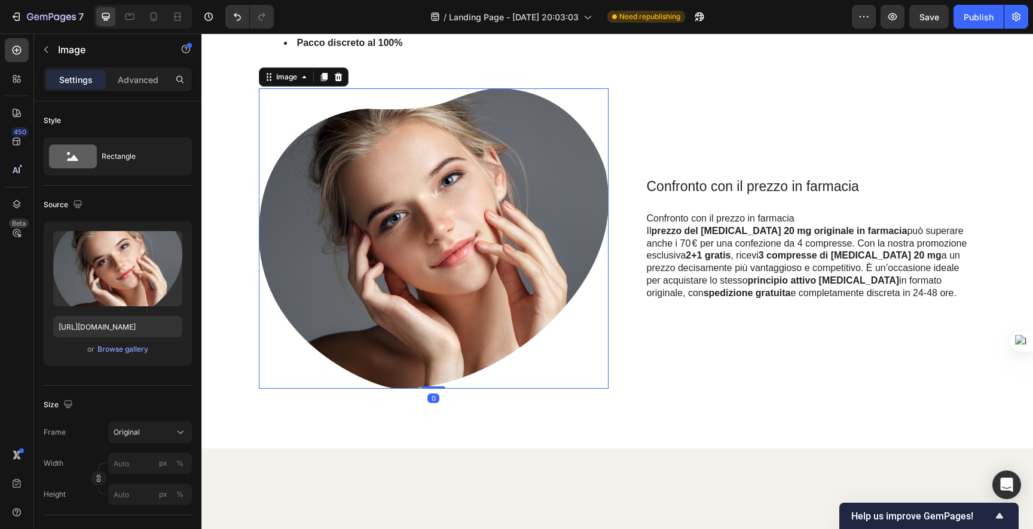
scroll to position [1123, 0]
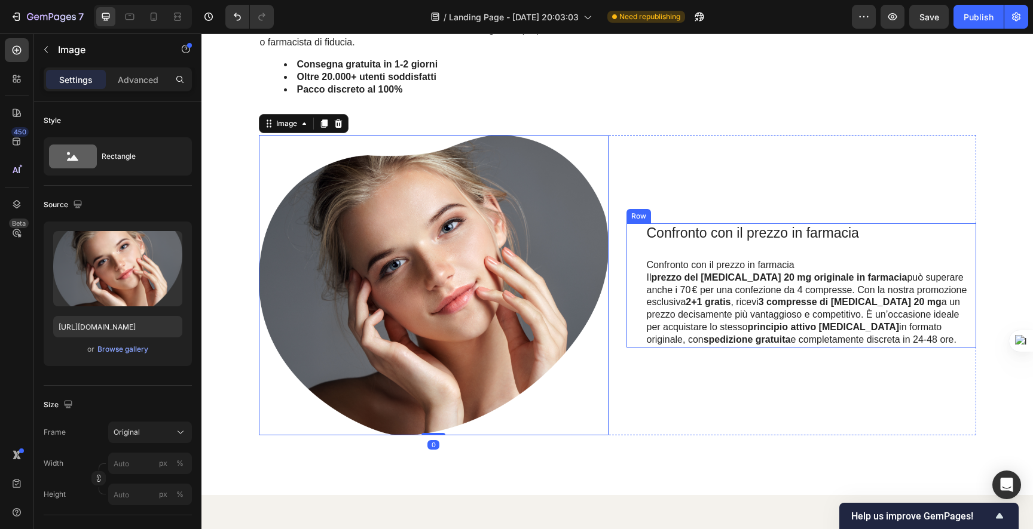
click at [756, 332] on div "Confronto con il prezzo in farmacia Heading Confronto con il prezzo in farmacia…" at bounding box center [810, 285] width 330 height 124
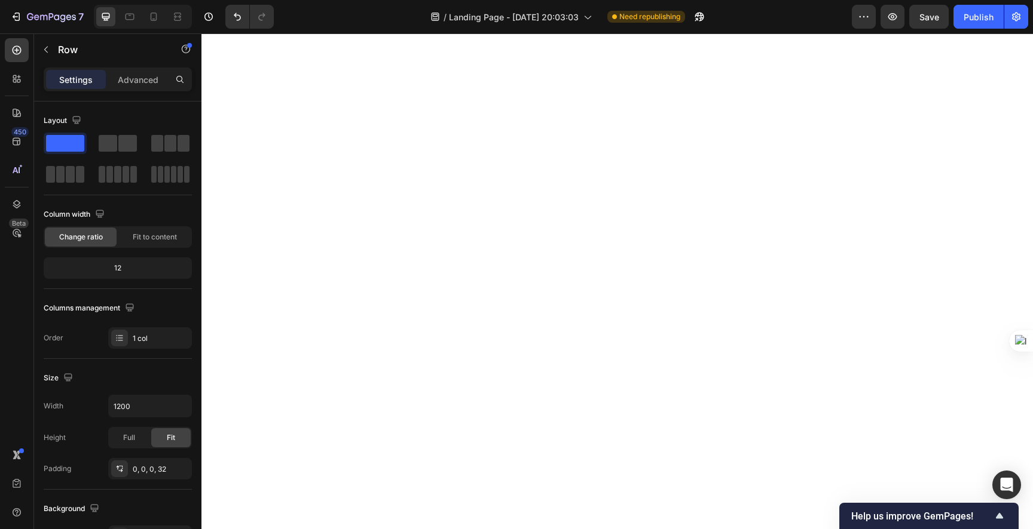
scroll to position [0, 0]
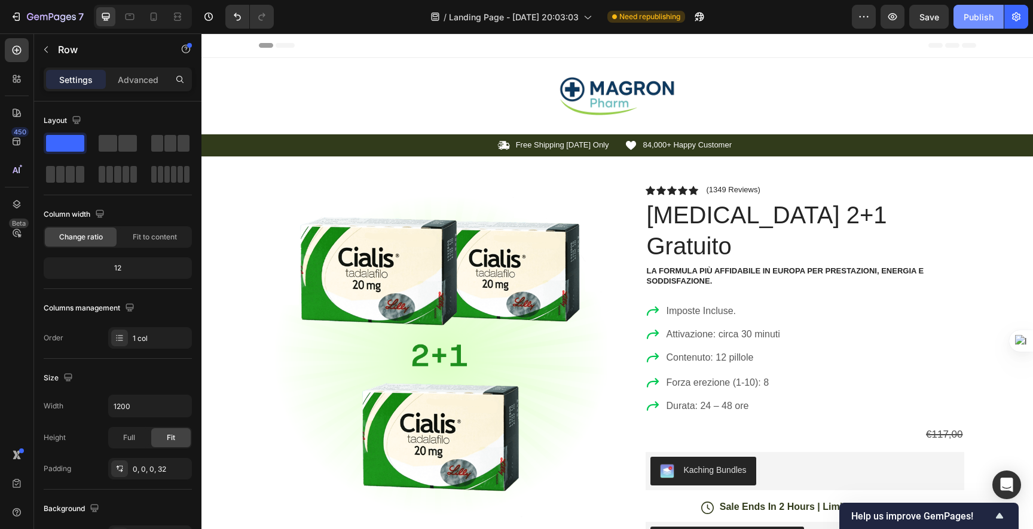
click at [967, 20] on div "Publish" at bounding box center [978, 17] width 30 height 13
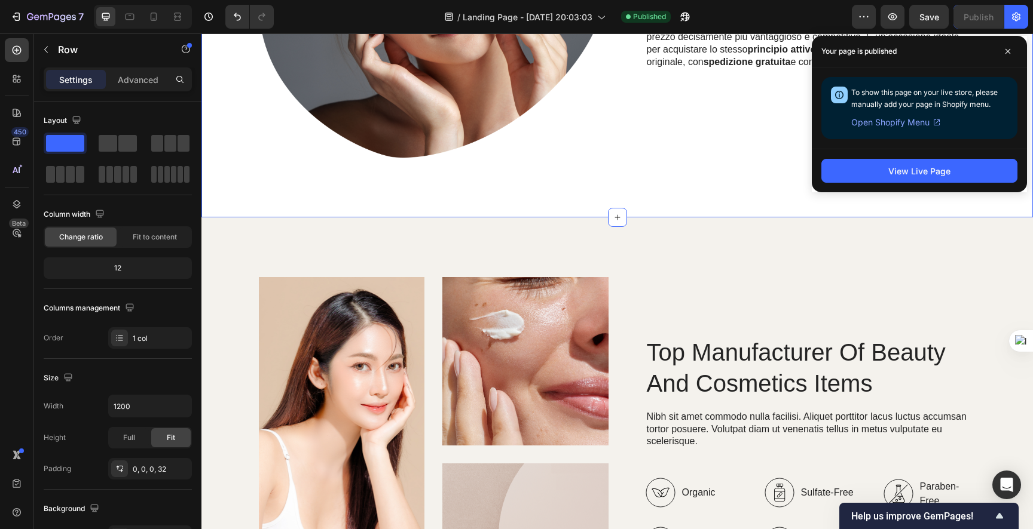
scroll to position [1472, 0]
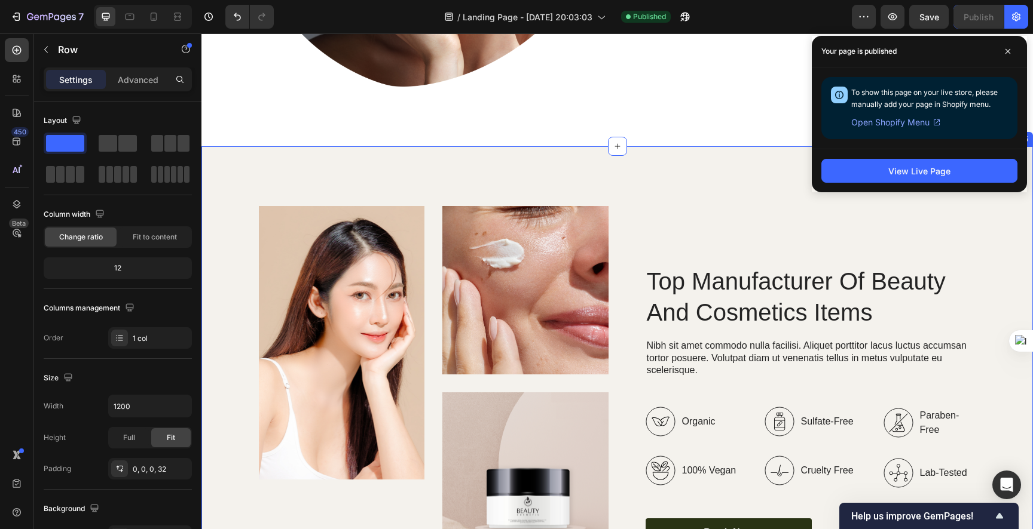
click at [604, 281] on div "Image Image Image Row Top Manufacturer Of Beauty And Cosmetics Items Heading Ni…" at bounding box center [616, 406] width 831 height 520
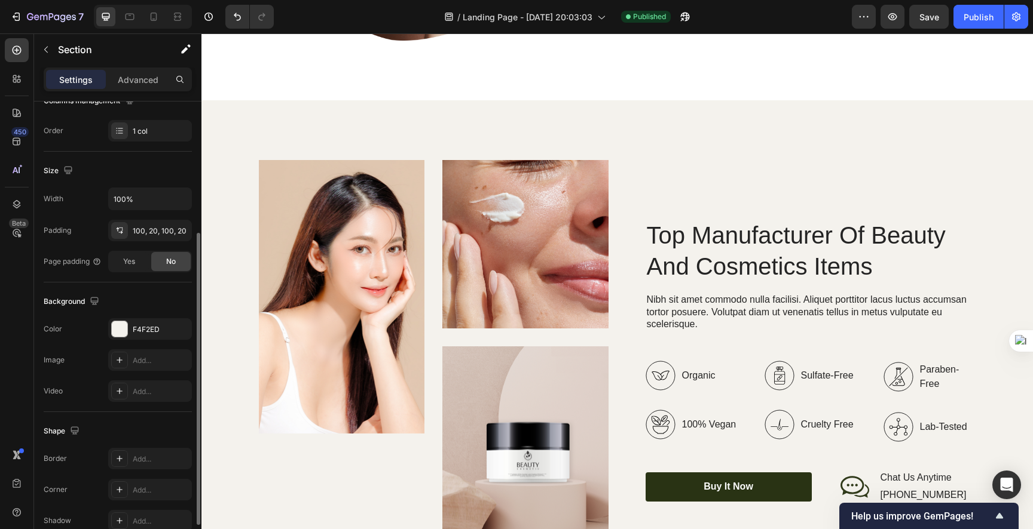
scroll to position [228, 0]
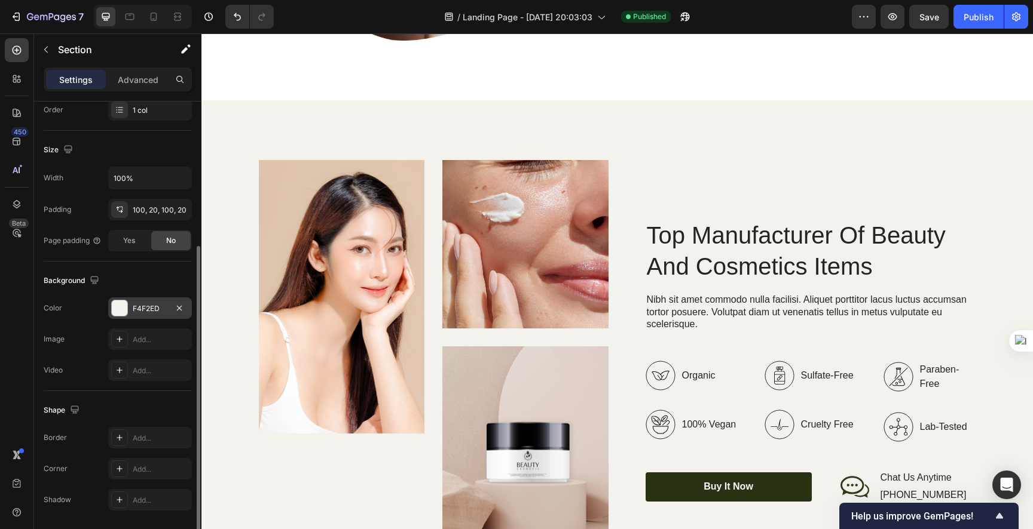
click at [115, 317] on div "F4F2ED" at bounding box center [150, 309] width 84 height 22
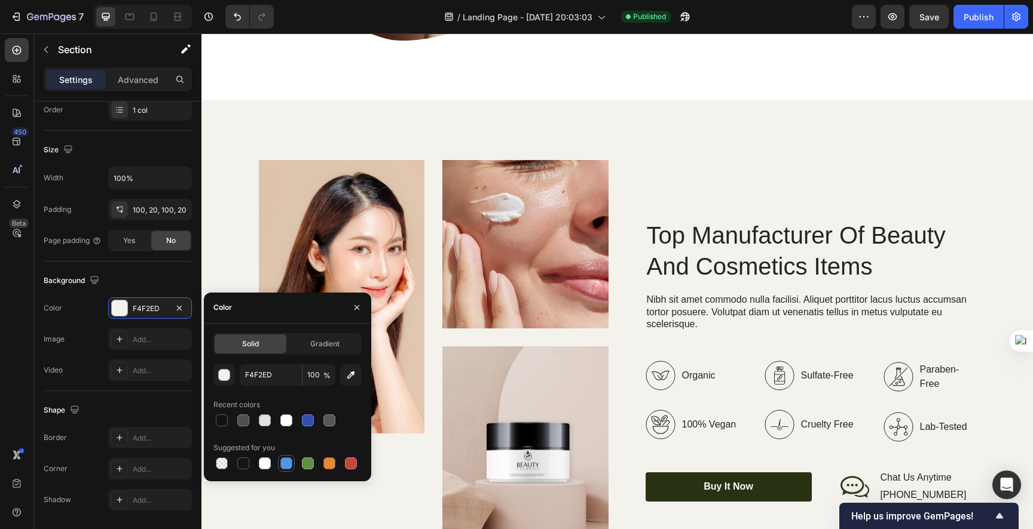
click at [289, 459] on div at bounding box center [286, 464] width 12 height 12
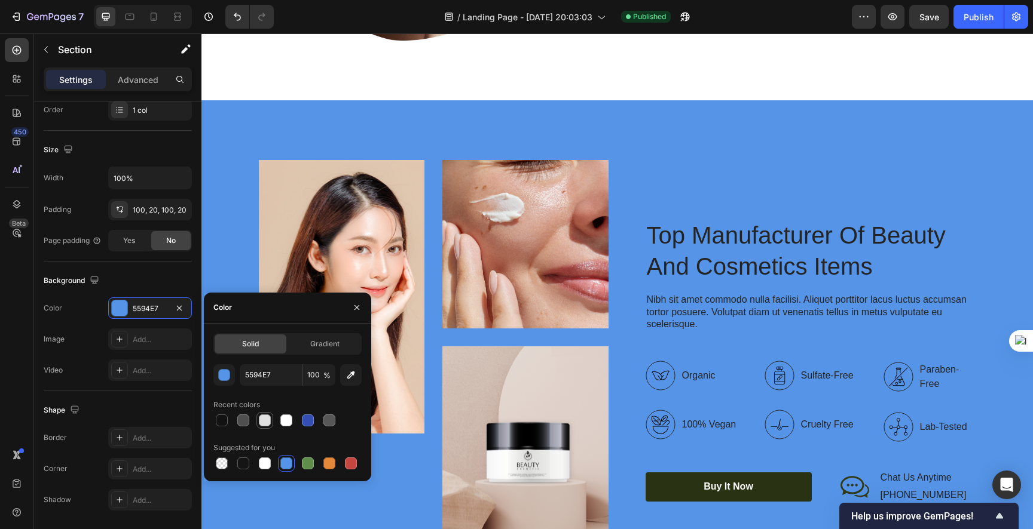
click at [267, 419] on div at bounding box center [265, 421] width 12 height 12
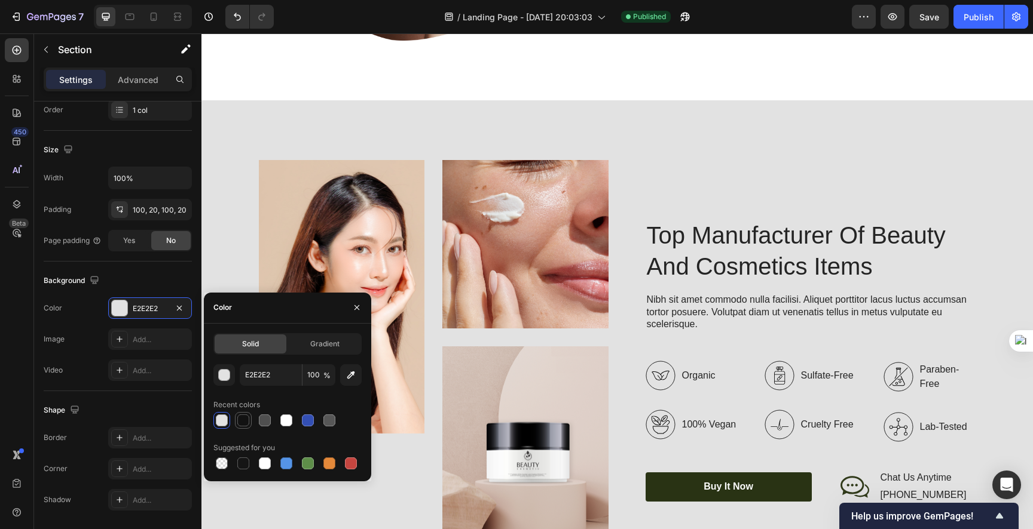
click at [240, 419] on div at bounding box center [243, 421] width 12 height 12
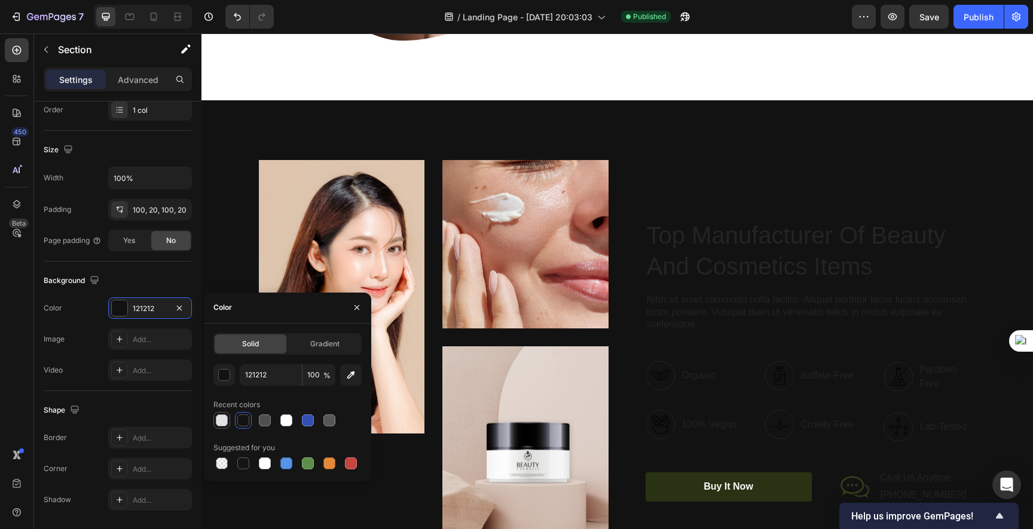
click at [219, 421] on div at bounding box center [222, 421] width 12 height 12
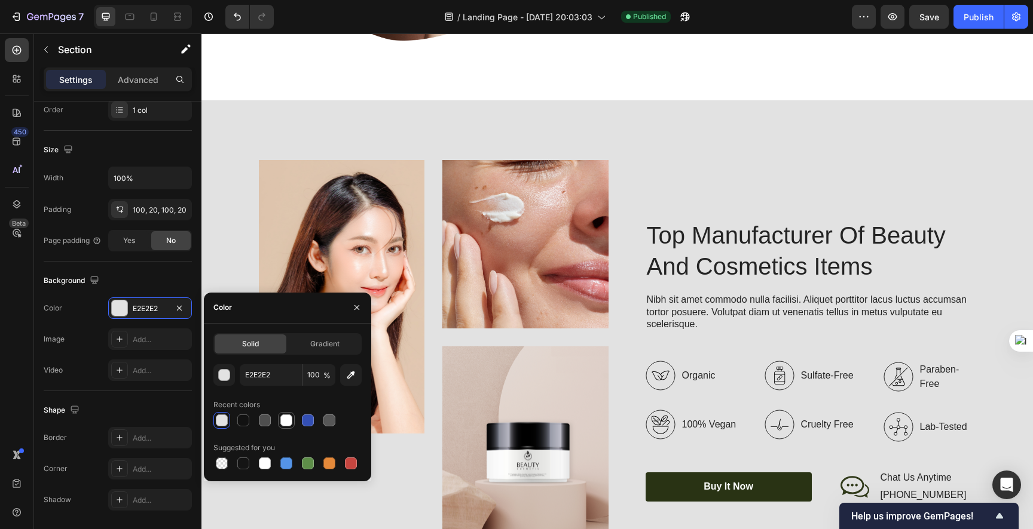
click at [279, 421] on div at bounding box center [286, 420] width 14 height 14
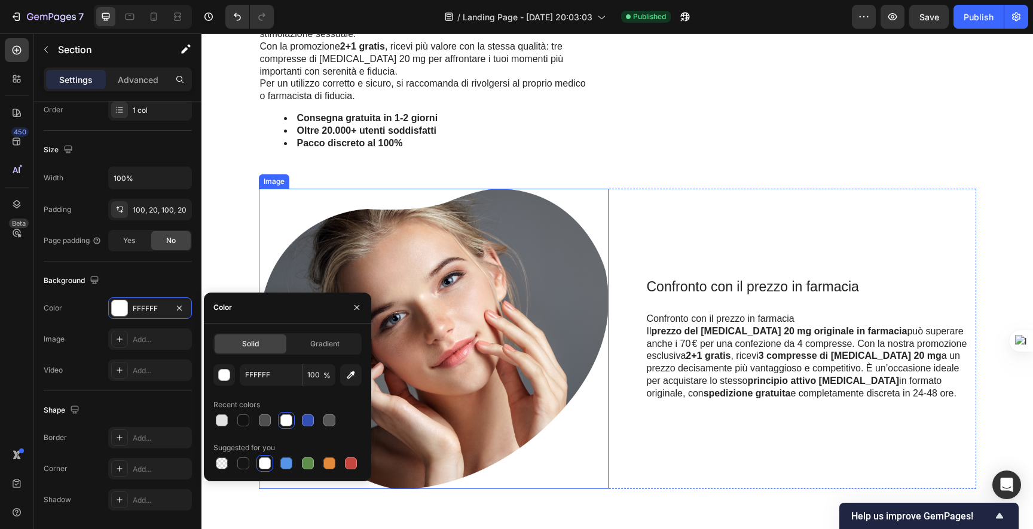
scroll to position [874, 0]
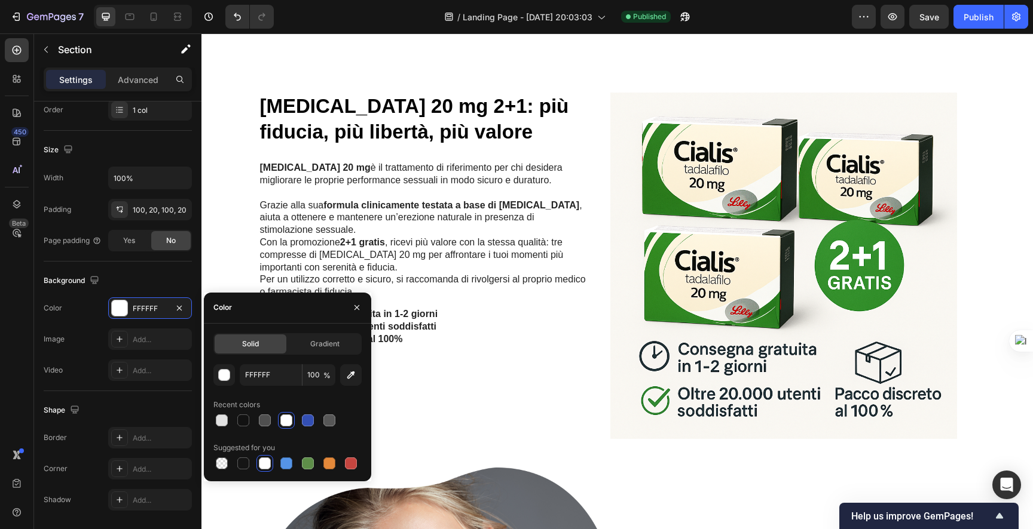
click at [353, 375] on icon "button" at bounding box center [351, 375] width 8 height 8
type input "FAF8F2"
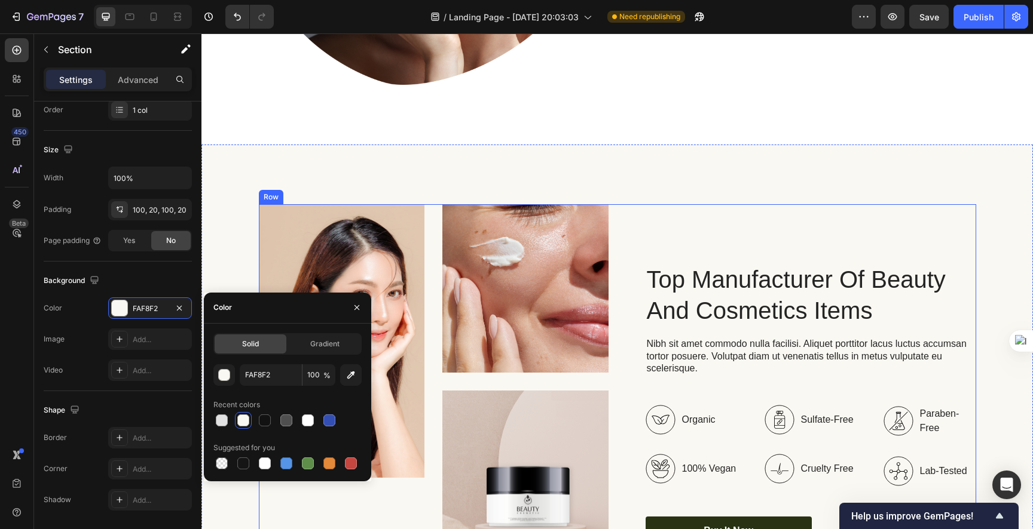
scroll to position [1574, 0]
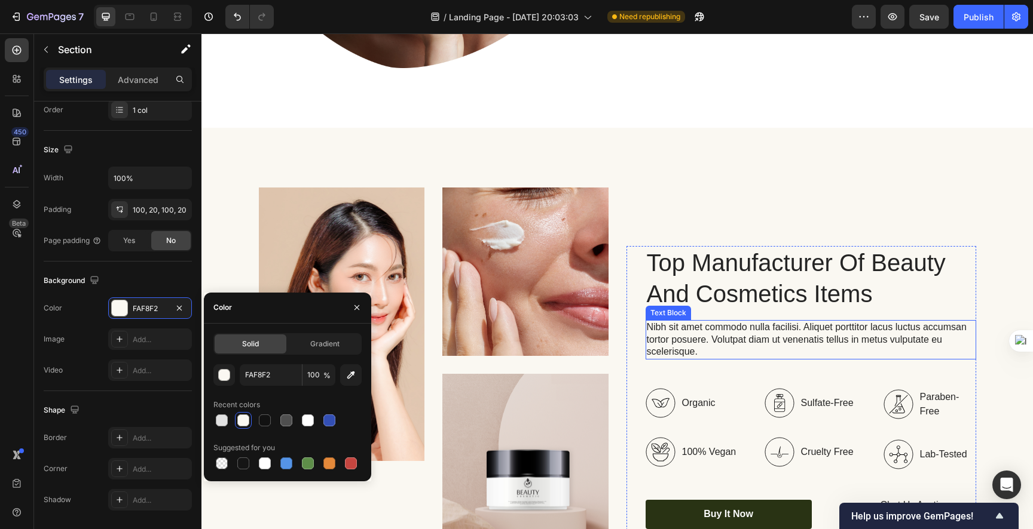
click at [709, 284] on h2 "Top Manufacturer Of Beauty And Cosmetics Items" at bounding box center [810, 278] width 330 height 65
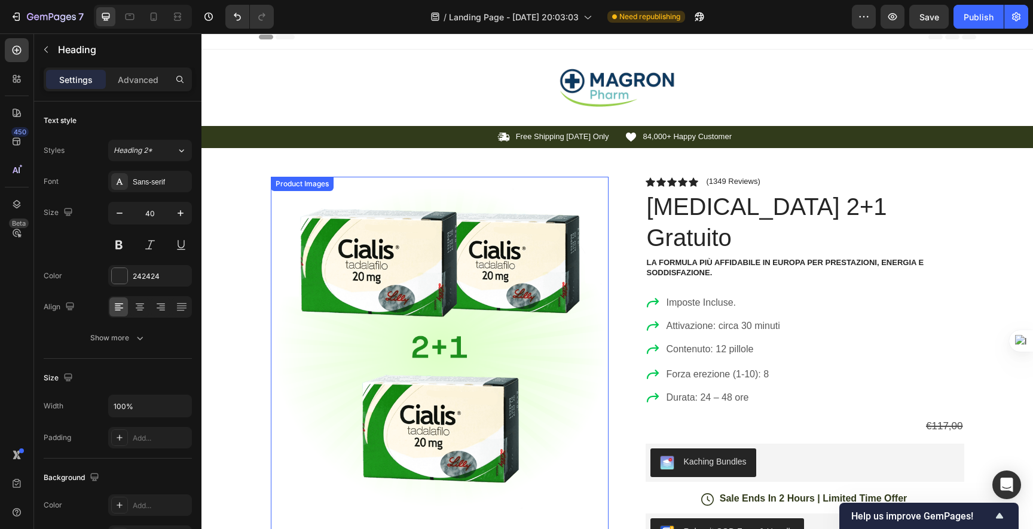
scroll to position [0, 0]
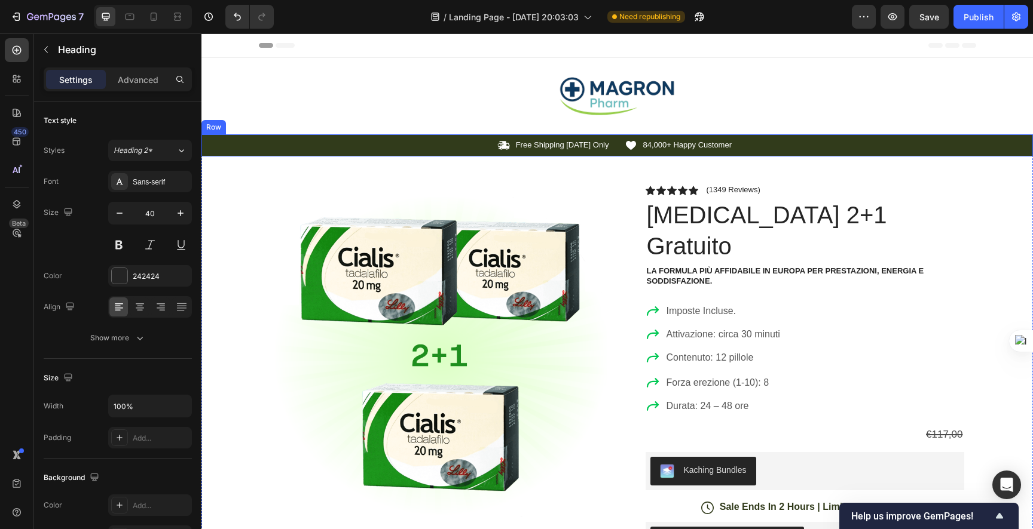
click at [536, 142] on p "Free Shipping Today Only" at bounding box center [562, 145] width 93 height 10
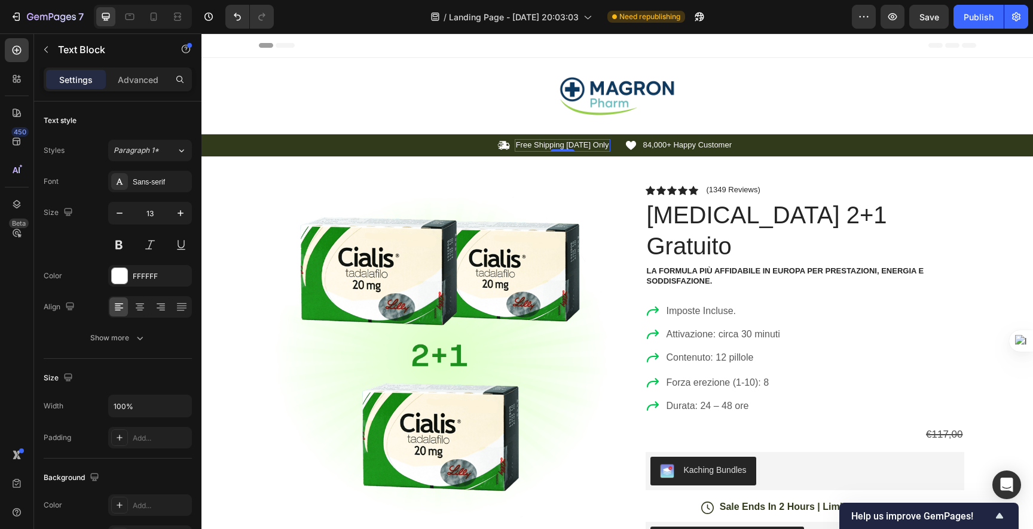
click at [541, 146] on p "Free Shipping Today Only" at bounding box center [562, 145] width 93 height 10
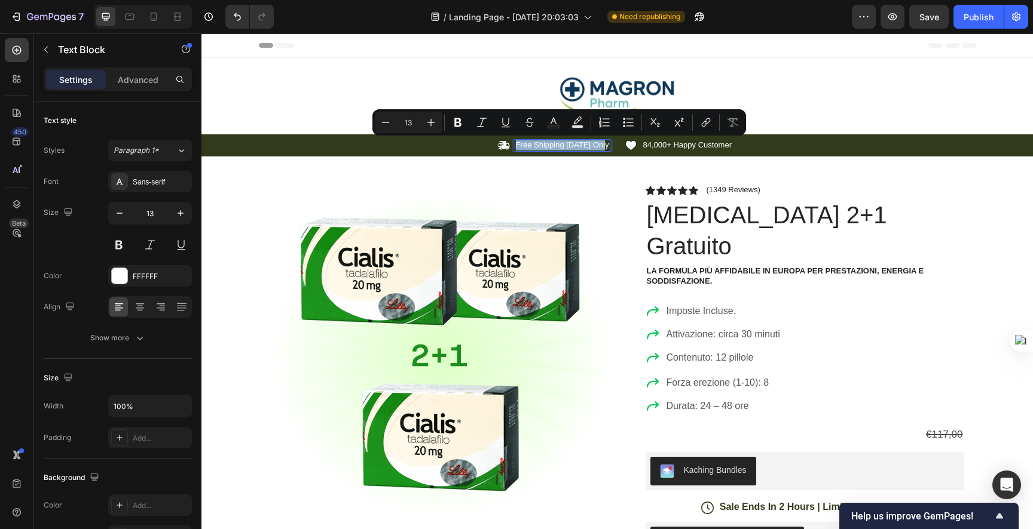
click at [537, 144] on p "Free Shipping Today Only" at bounding box center [562, 145] width 93 height 10
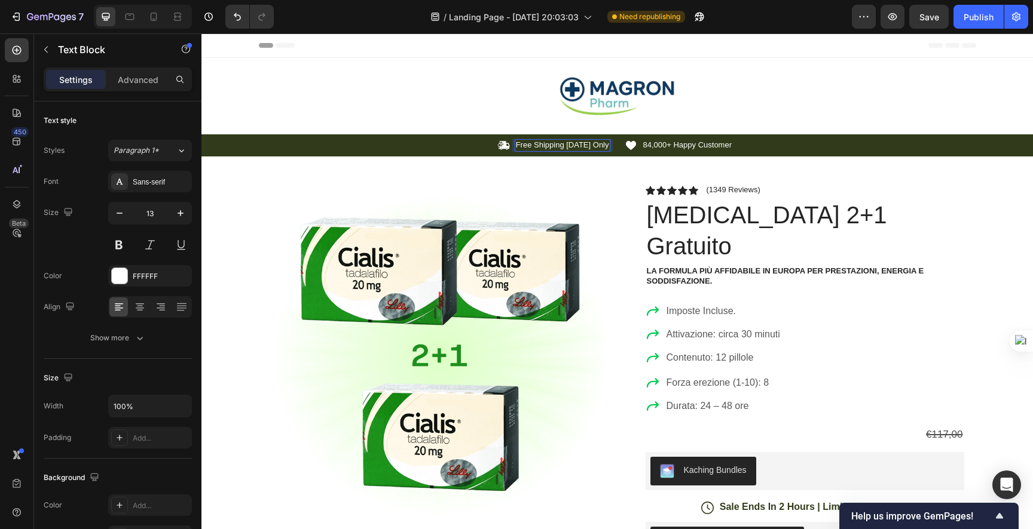
click at [537, 144] on p "Free Shipping Today Only" at bounding box center [562, 145] width 93 height 10
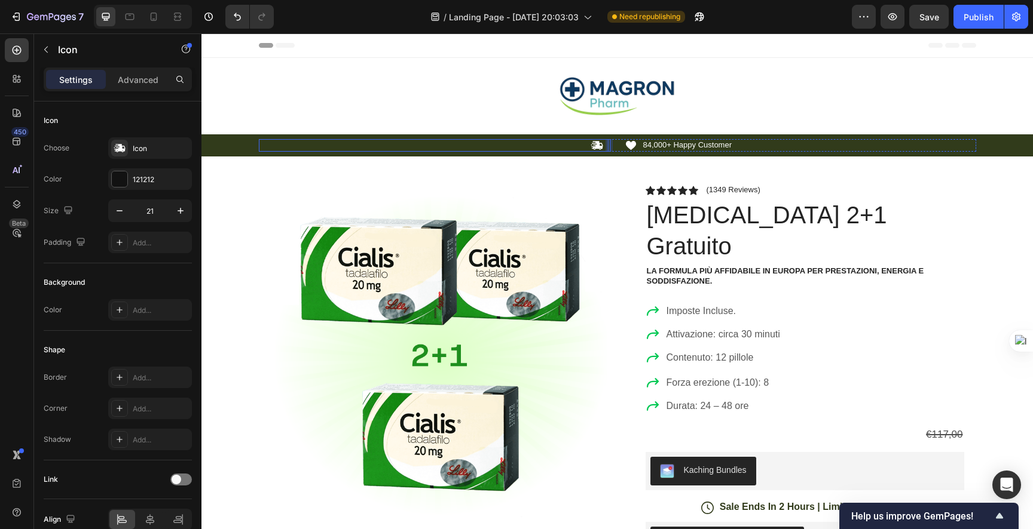
click at [590, 144] on icon at bounding box center [596, 145] width 13 height 13
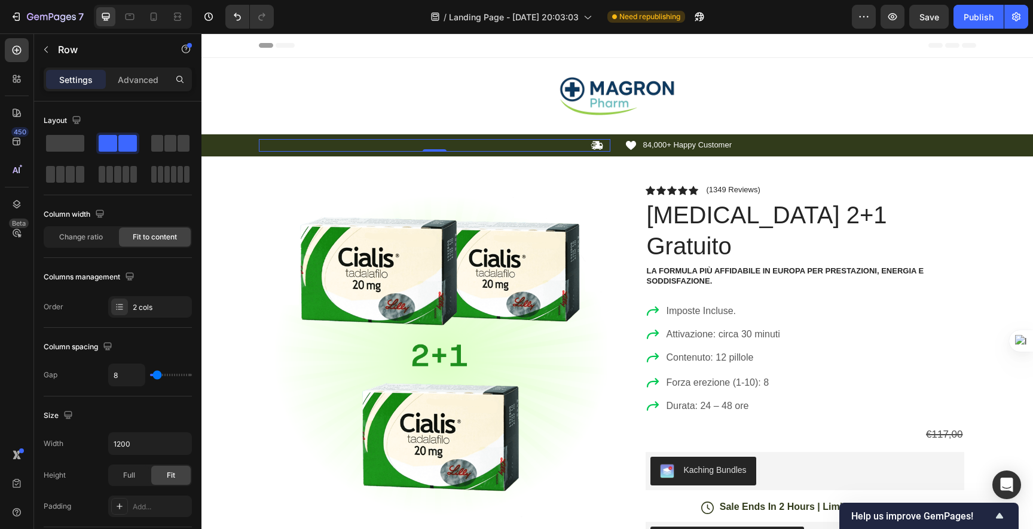
click at [599, 146] on div "Icon Text Block Row 0" at bounding box center [434, 145] width 351 height 13
click at [79, 145] on span at bounding box center [65, 143] width 38 height 17
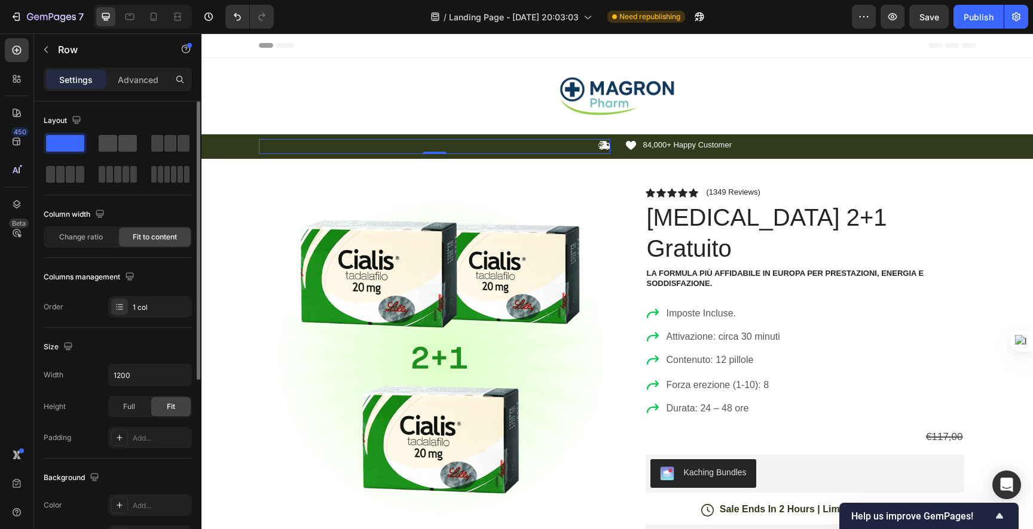
click at [103, 144] on span at bounding box center [108, 143] width 19 height 17
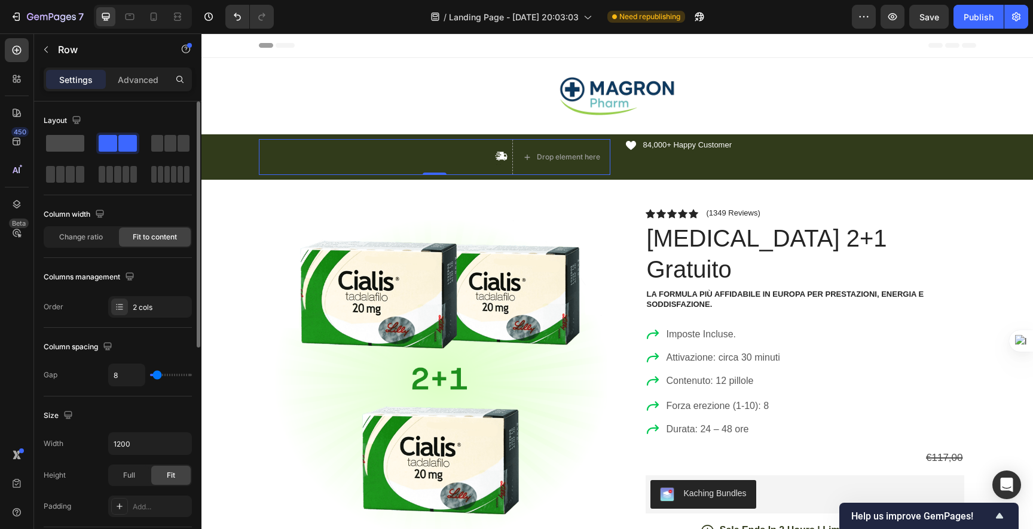
click at [83, 141] on span at bounding box center [65, 143] width 38 height 17
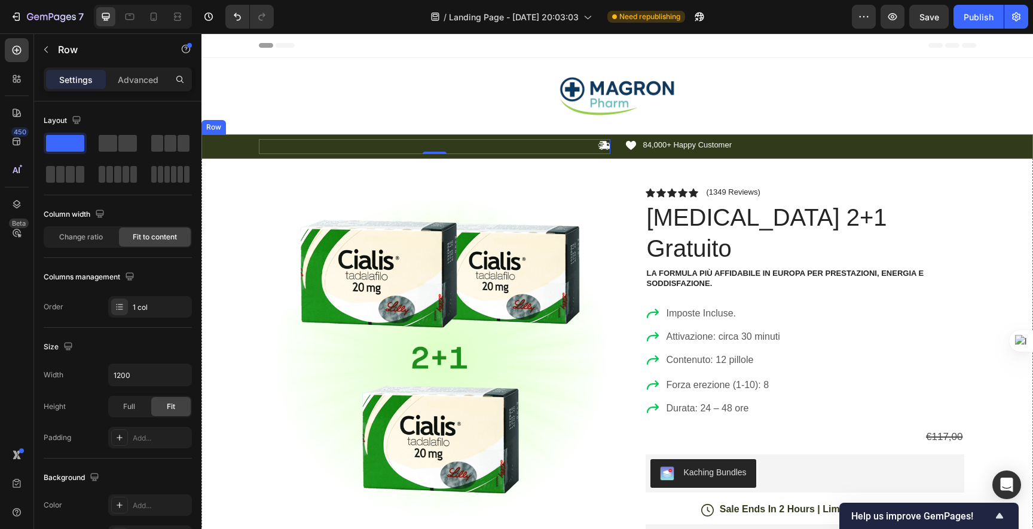
click at [667, 145] on p "84,000+ Happy Customer" at bounding box center [687, 145] width 89 height 10
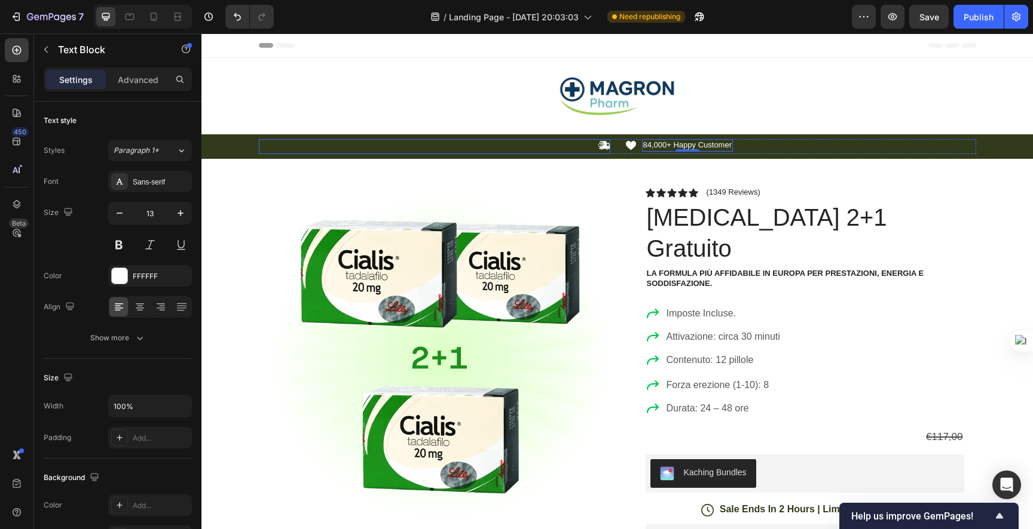
click at [588, 148] on div "Icon Text Block Row" at bounding box center [434, 146] width 351 height 15
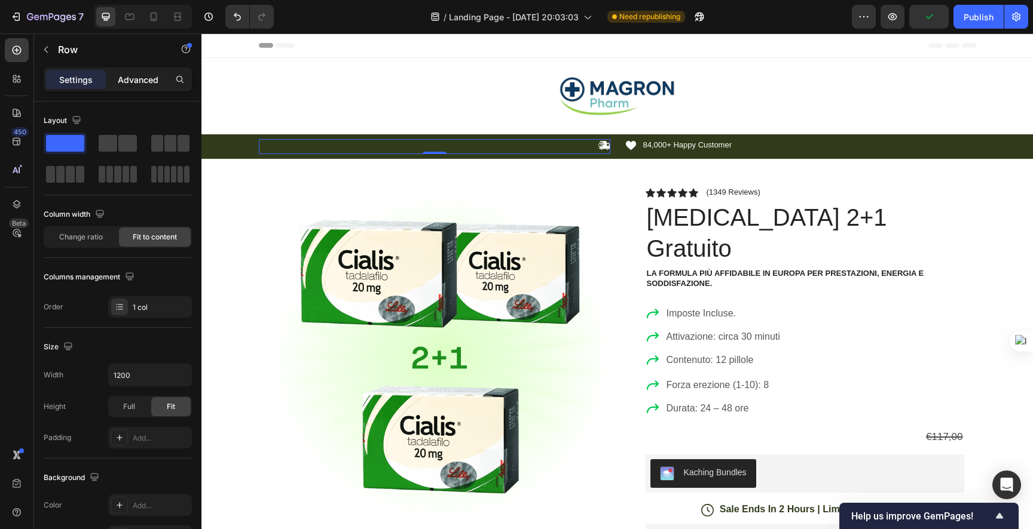
click at [146, 82] on p "Advanced" at bounding box center [138, 79] width 41 height 13
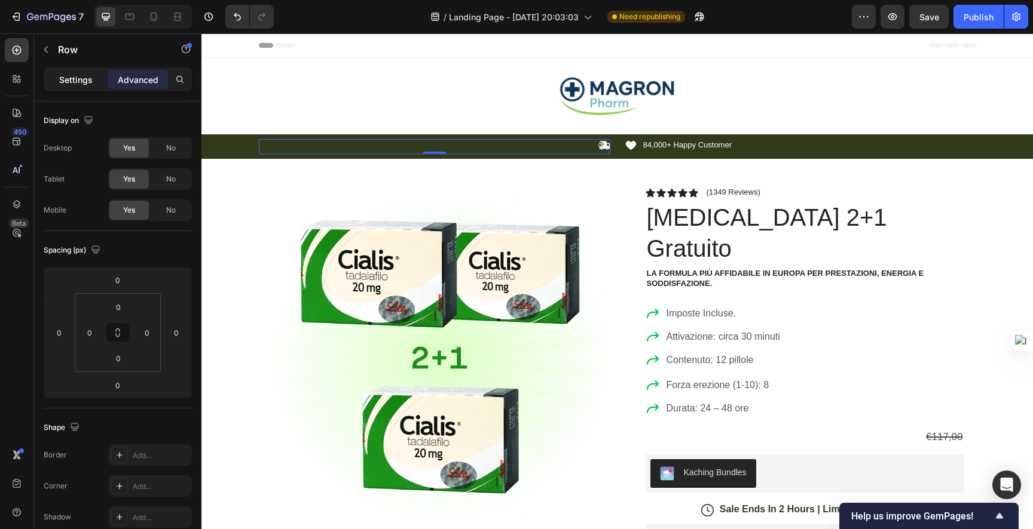
click at [81, 80] on p "Settings" at bounding box center [75, 79] width 33 height 13
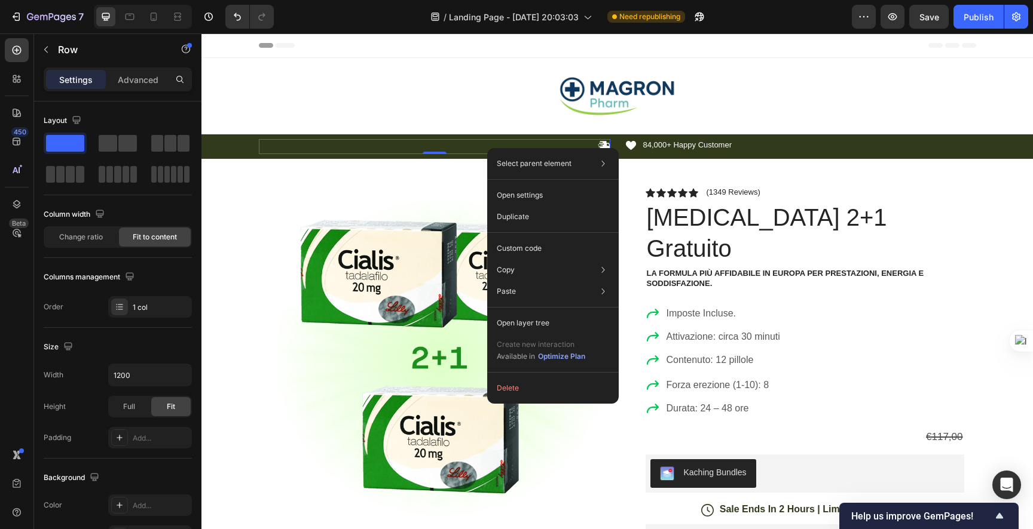
click at [562, 143] on div "Icon Text Block Row 0" at bounding box center [434, 146] width 351 height 15
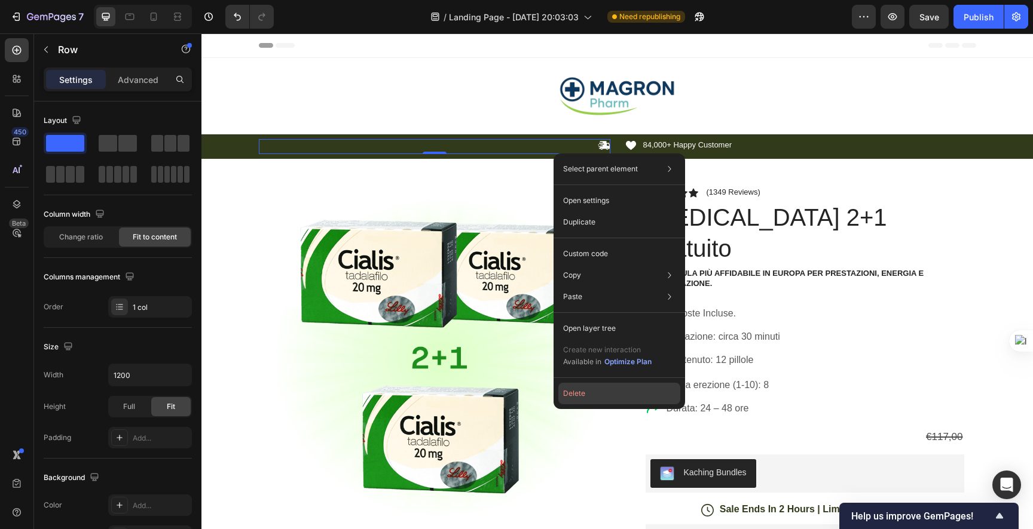
click at [599, 395] on button "Delete" at bounding box center [619, 394] width 122 height 22
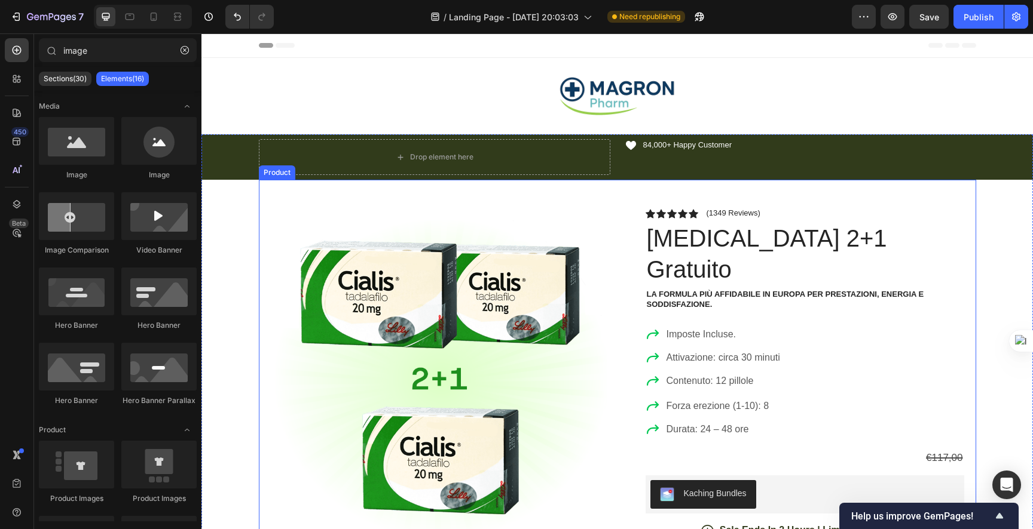
click at [634, 188] on div "Product Images Image Icon Icon Icon Icon Icon Icon List "Ho provato [MEDICAL_DA…" at bounding box center [617, 503] width 717 height 647
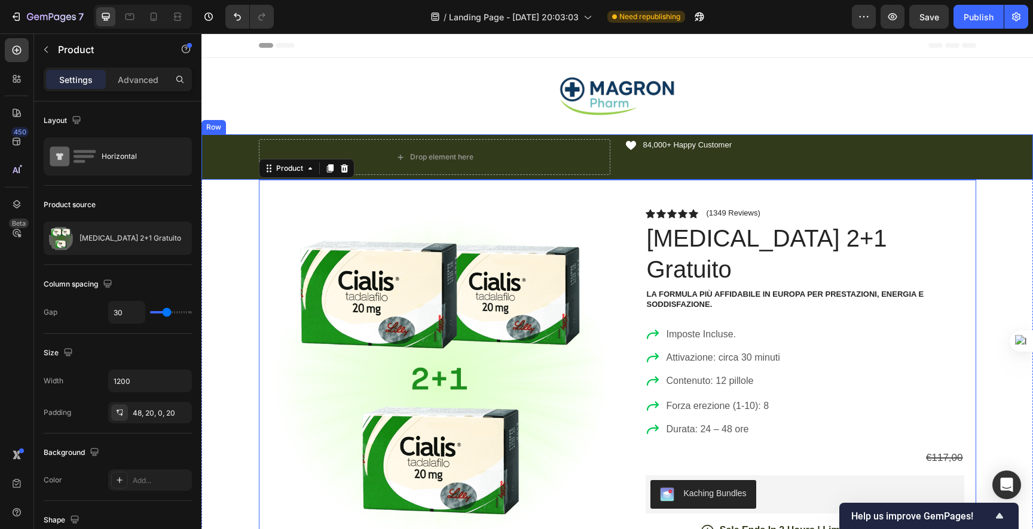
click at [630, 173] on div "Icon 84,000+ Happy Customer Text Block Row" at bounding box center [799, 157] width 351 height 36
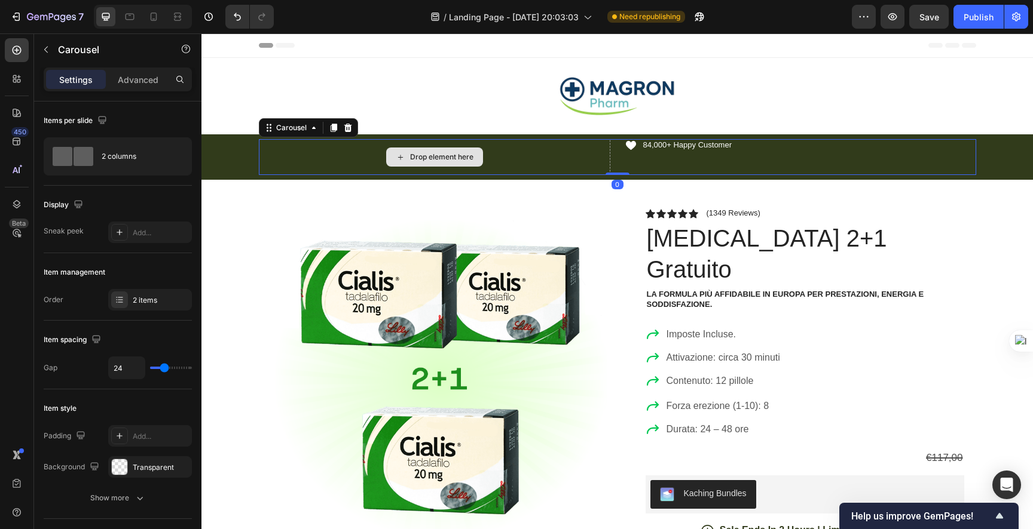
click at [577, 158] on div "Drop element here" at bounding box center [434, 157] width 351 height 36
click at [507, 155] on div "Drop element here" at bounding box center [434, 157] width 351 height 36
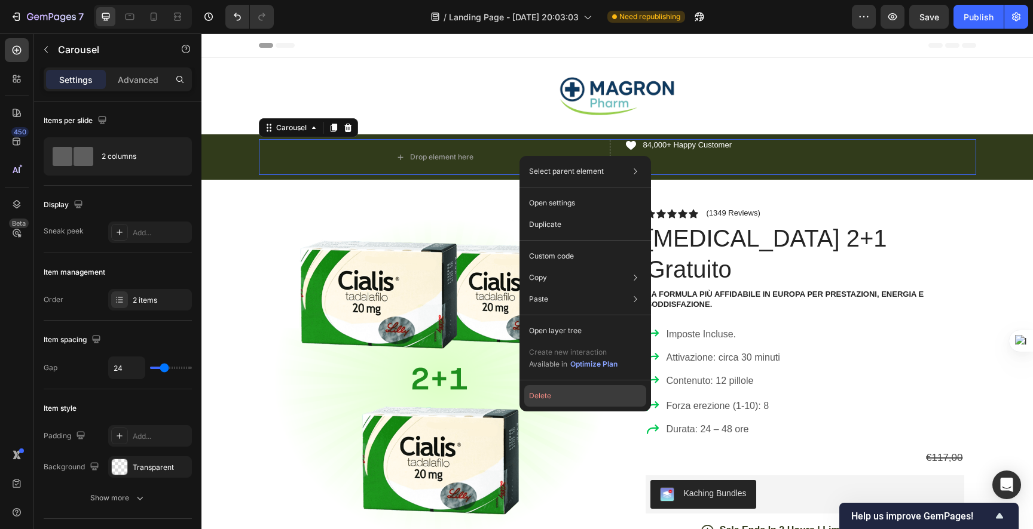
click at [555, 396] on button "Delete" at bounding box center [585, 396] width 122 height 22
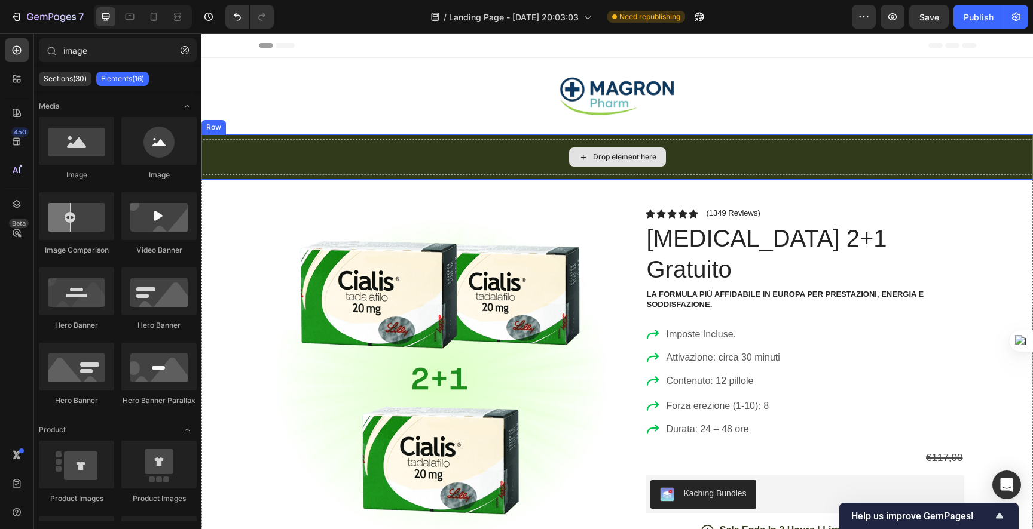
click at [569, 147] on div "Drop element here" at bounding box center [616, 157] width 831 height 36
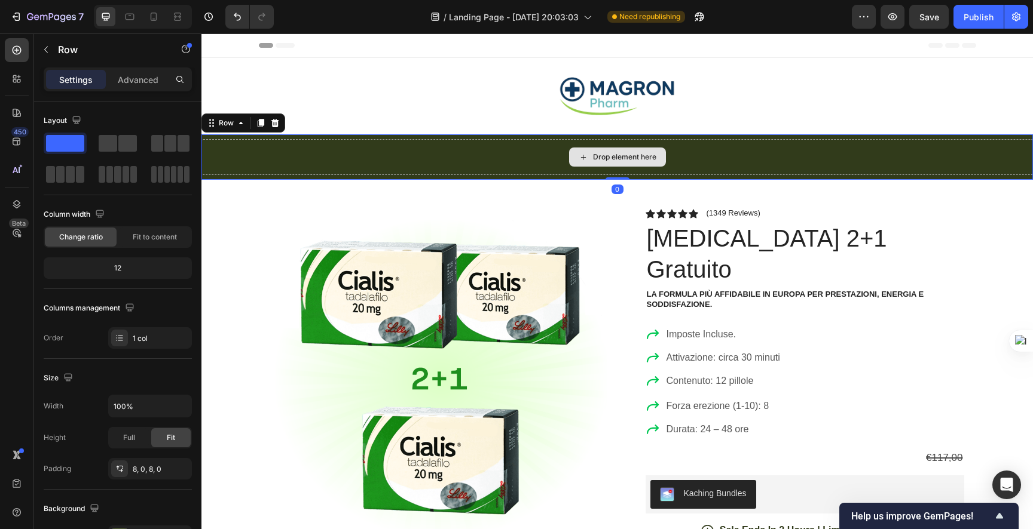
click at [578, 152] on icon at bounding box center [583, 157] width 10 height 10
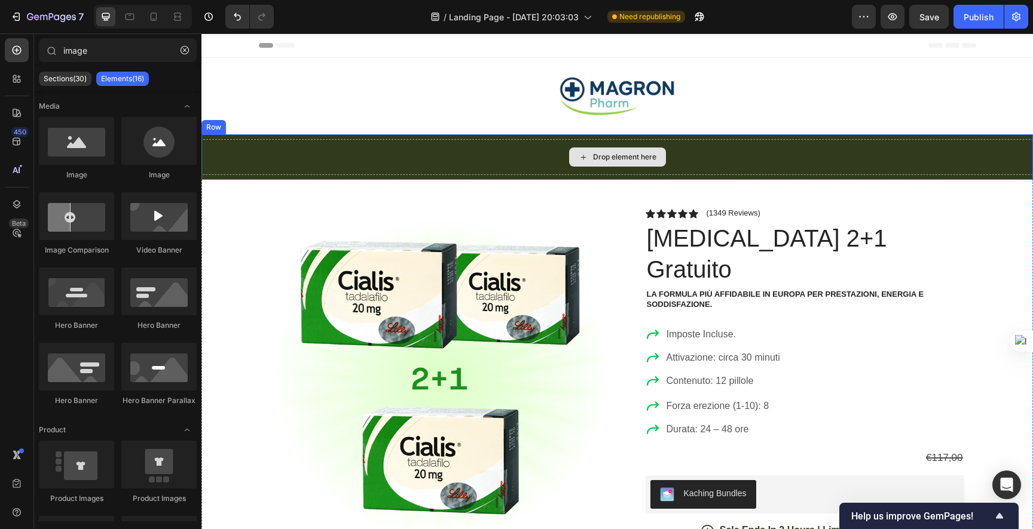
click at [611, 153] on div "Drop element here" at bounding box center [624, 157] width 63 height 10
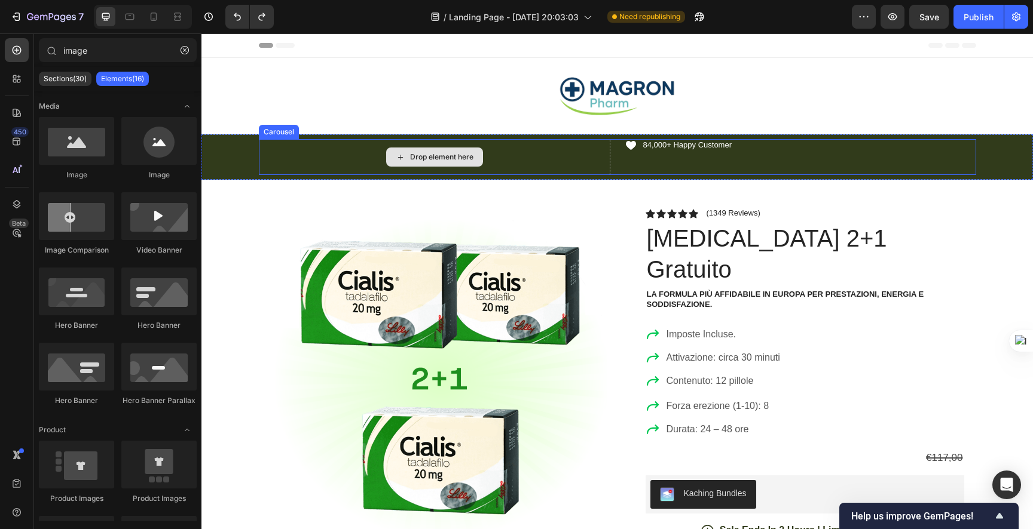
click at [485, 147] on div "Drop element here" at bounding box center [434, 157] width 351 height 36
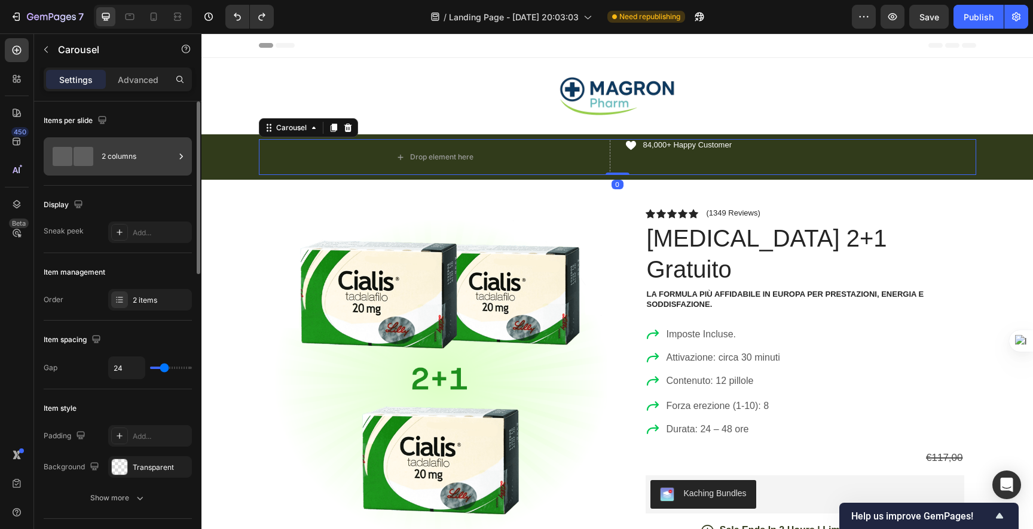
click at [174, 161] on div "2 columns" at bounding box center [138, 156] width 73 height 27
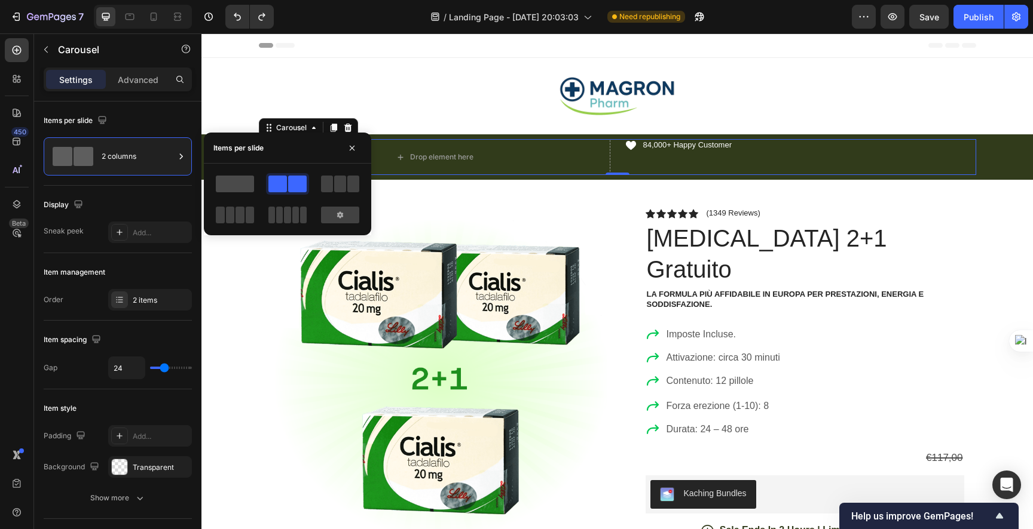
click at [244, 180] on span at bounding box center [235, 184] width 38 height 17
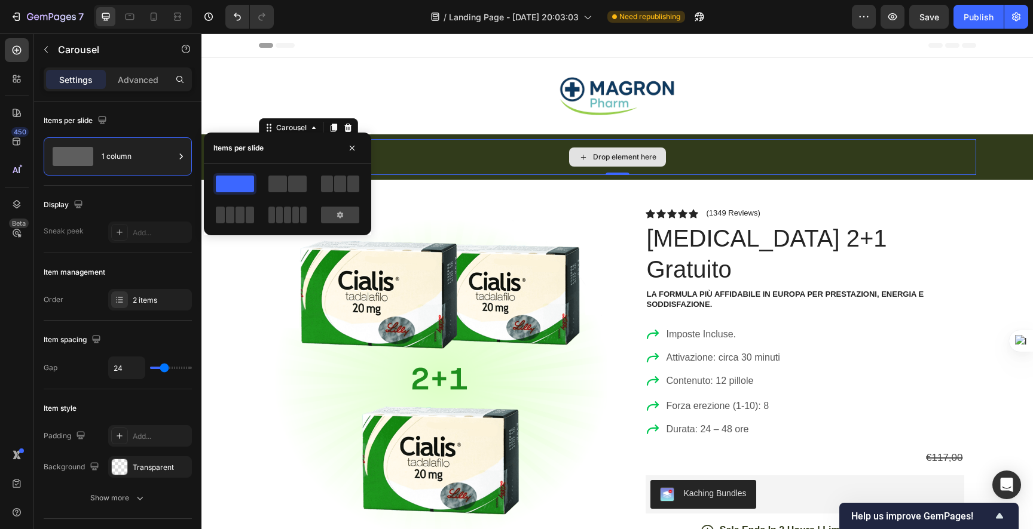
click at [497, 152] on div "Drop element here" at bounding box center [617, 157] width 717 height 36
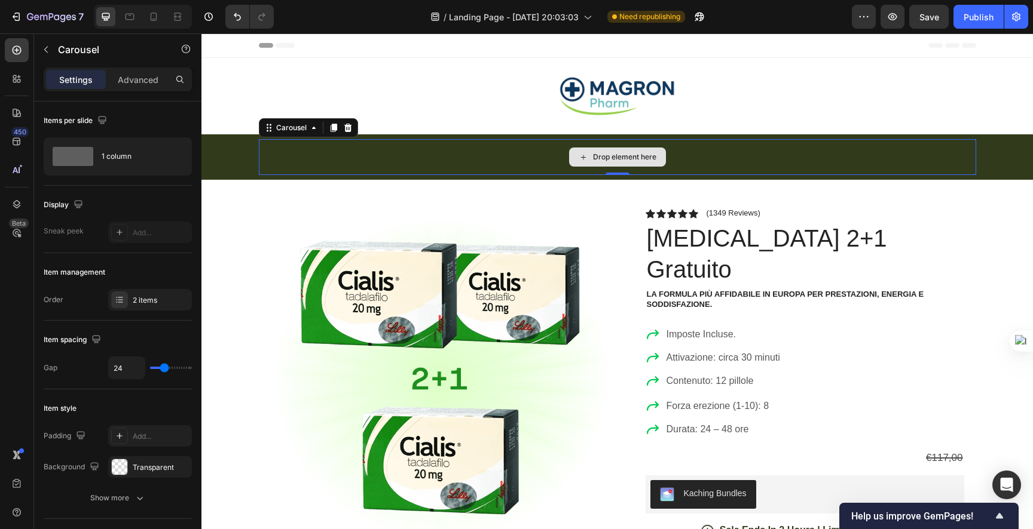
click at [812, 159] on div "Drop element here" at bounding box center [617, 157] width 717 height 36
click at [599, 159] on div "Drop element here" at bounding box center [624, 157] width 63 height 10
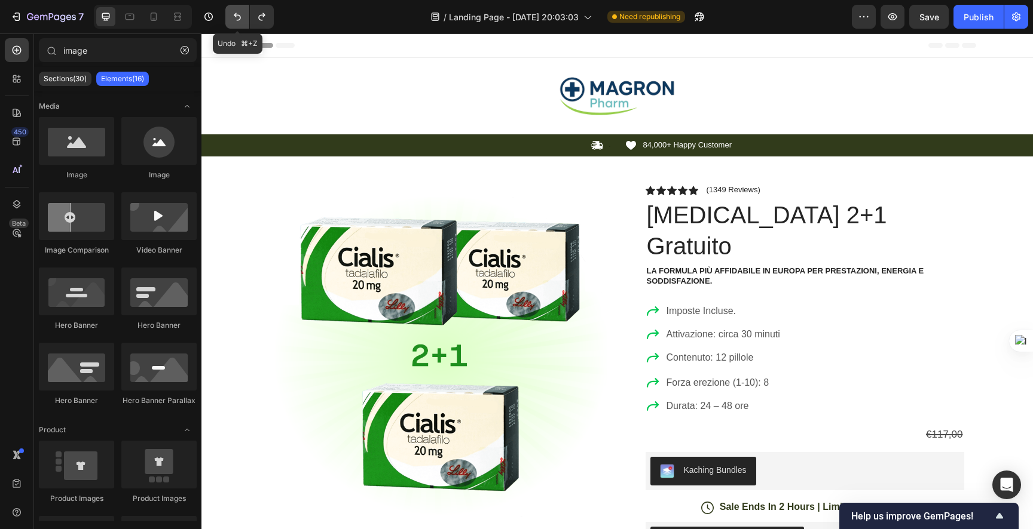
click at [238, 19] on icon "Undo/Redo" at bounding box center [237, 17] width 12 height 12
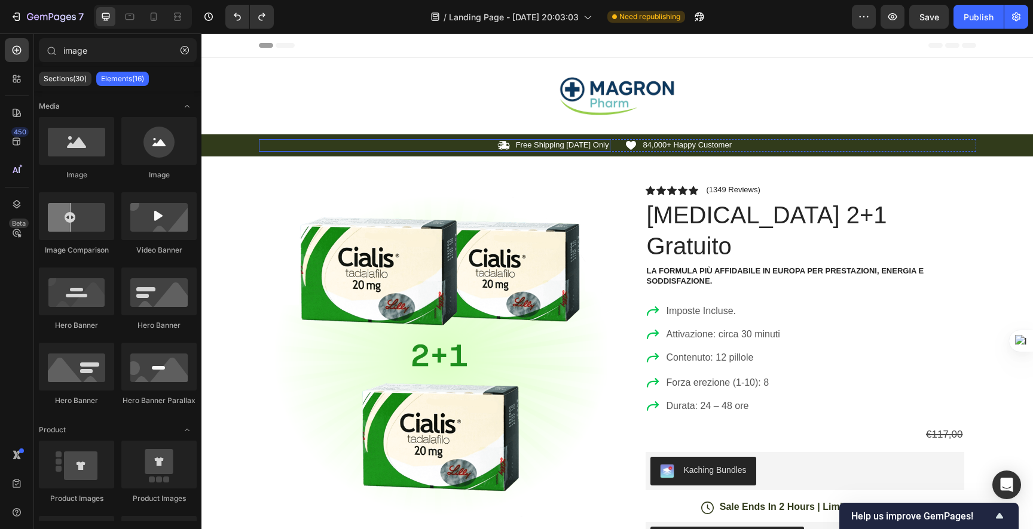
click at [526, 142] on p "Free Shipping Today Only" at bounding box center [562, 145] width 93 height 10
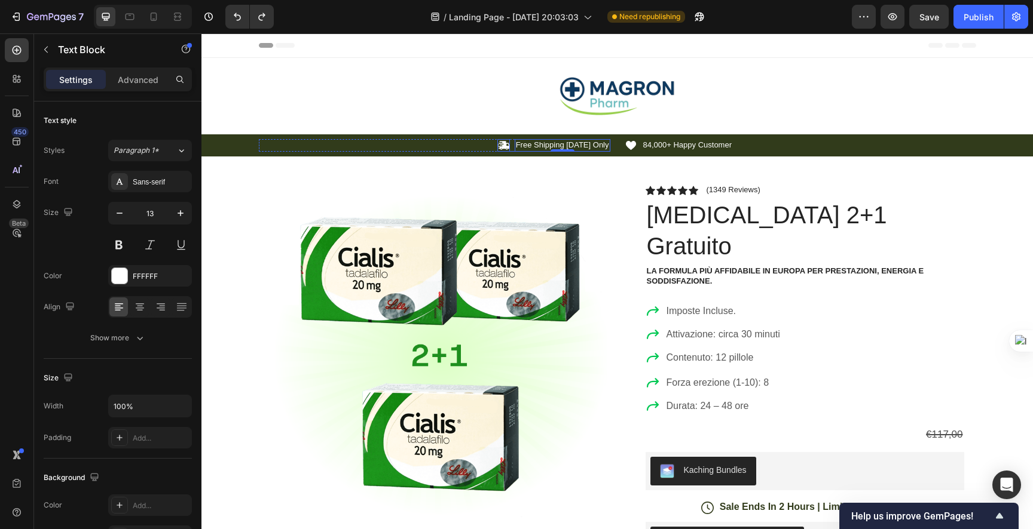
click at [506, 146] on icon at bounding box center [503, 146] width 11 height 8
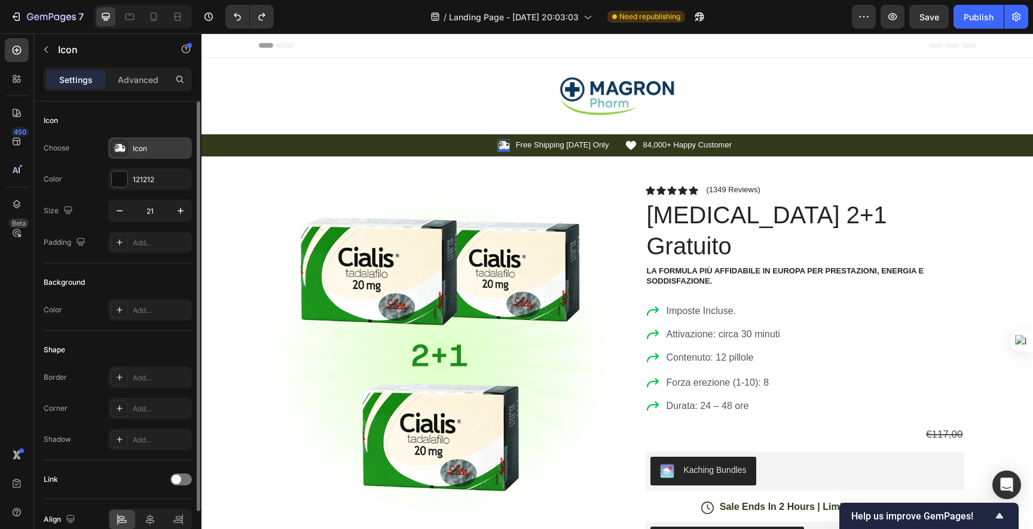
click at [149, 147] on div "Icon" at bounding box center [161, 148] width 56 height 11
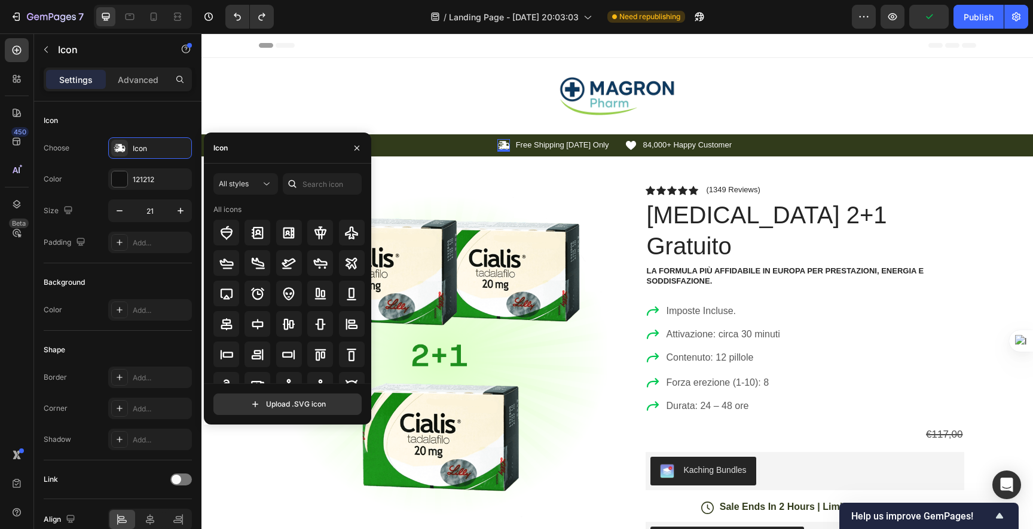
click at [503, 148] on icon at bounding box center [503, 146] width 11 height 8
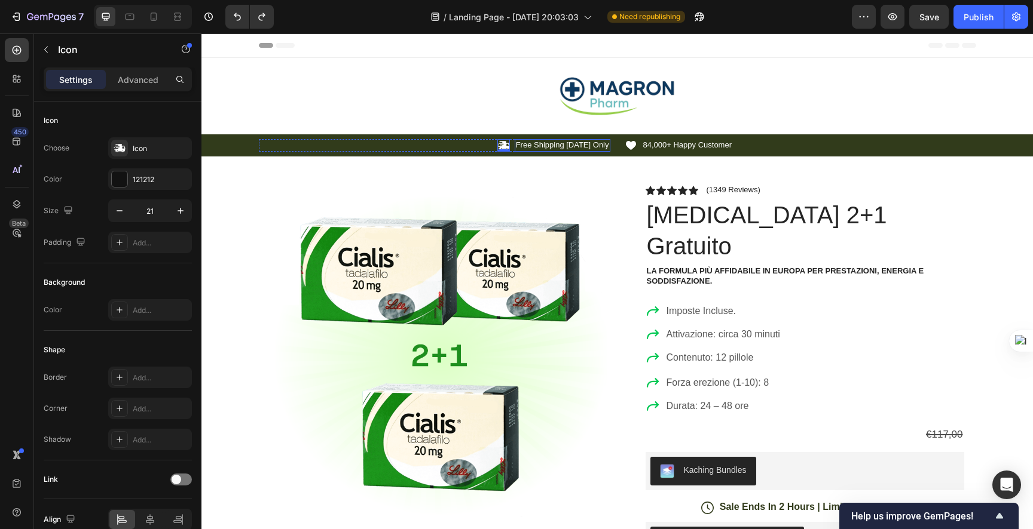
click at [521, 145] on p "Free Shipping Today Only" at bounding box center [562, 145] width 93 height 10
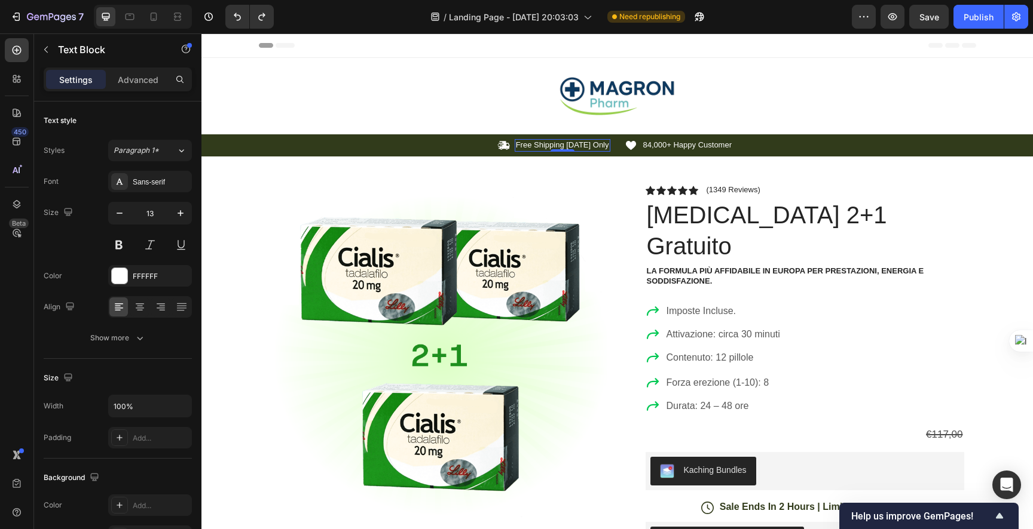
click at [521, 145] on p "Free Shipping Today Only" at bounding box center [562, 145] width 93 height 10
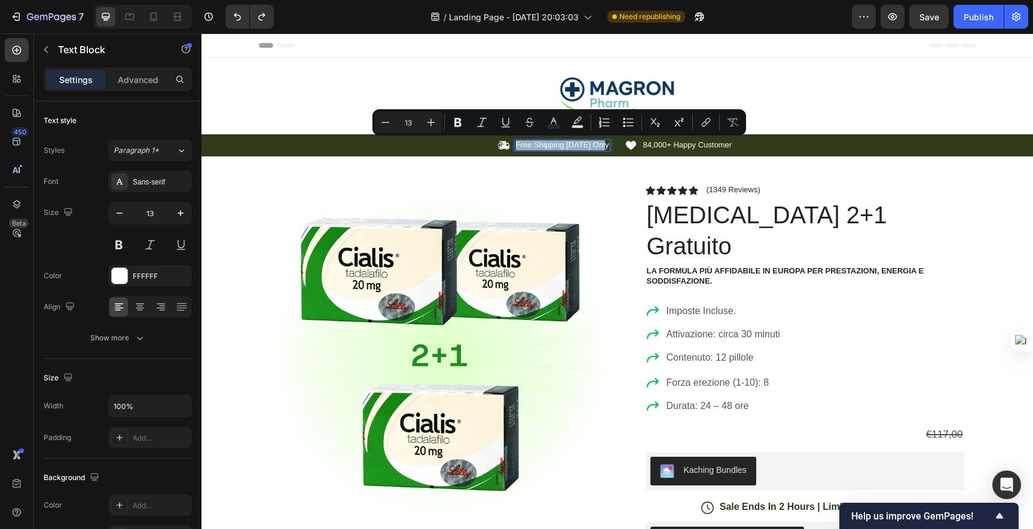
copy p "Free Shipping Today Only"
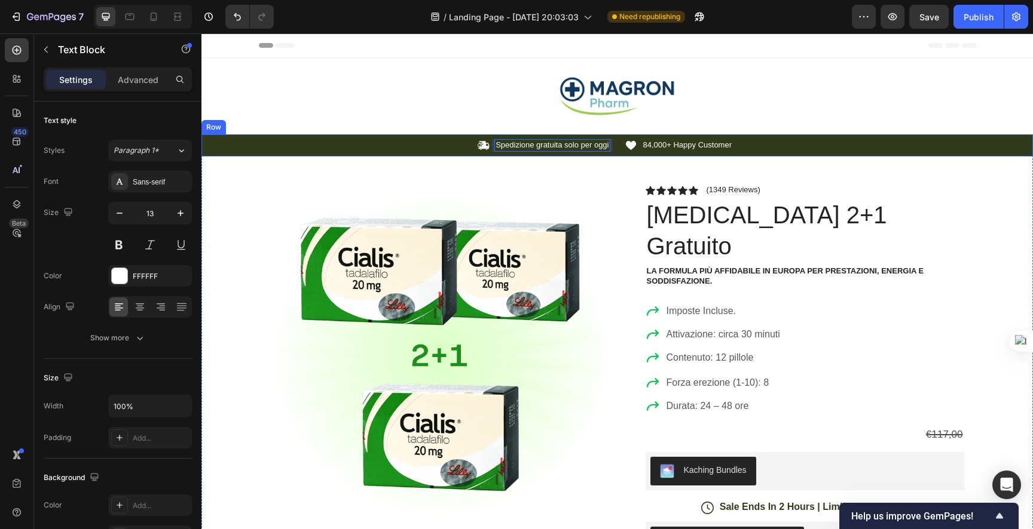
click at [664, 148] on p "84,000+ Happy Customer" at bounding box center [687, 145] width 89 height 10
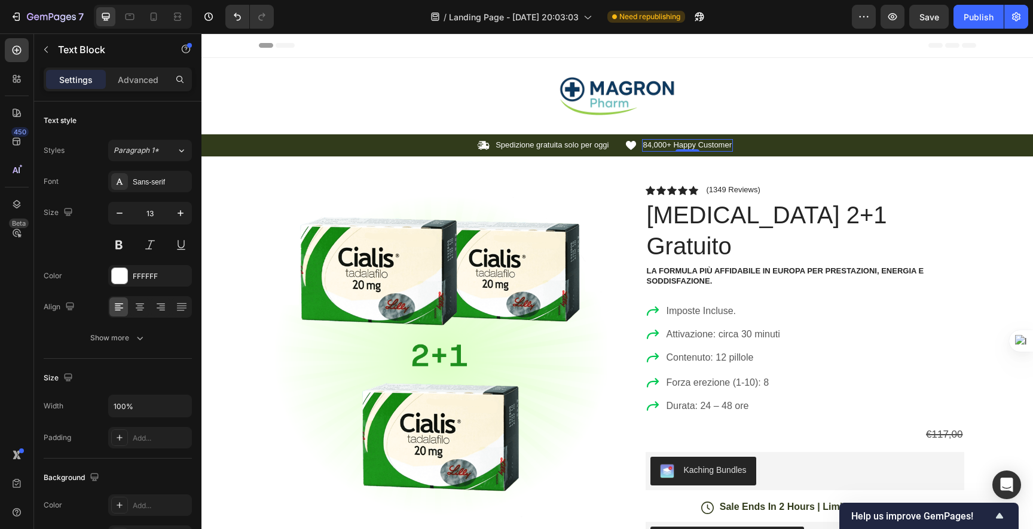
click at [664, 148] on p "84,000+ Happy Customer" at bounding box center [687, 145] width 89 height 10
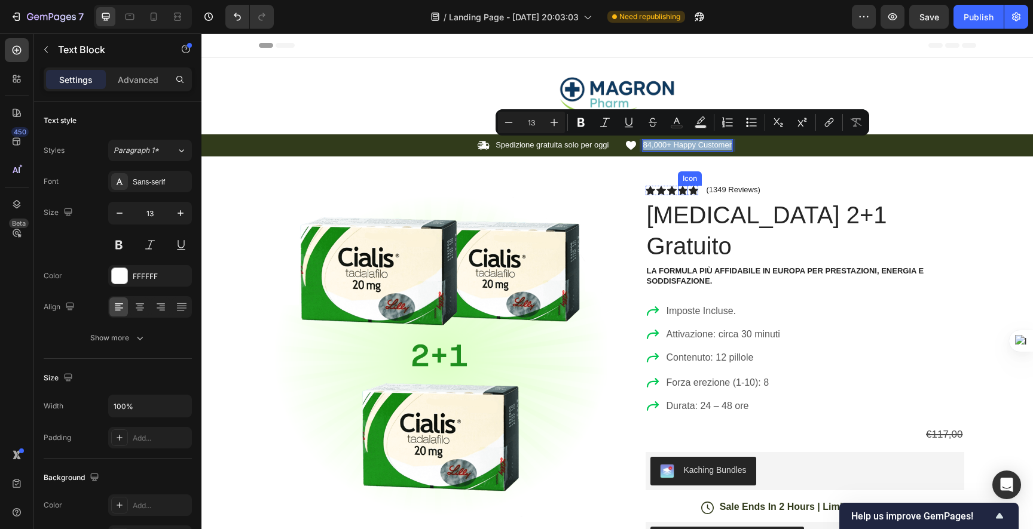
copy p "84,000+ Happy Customer"
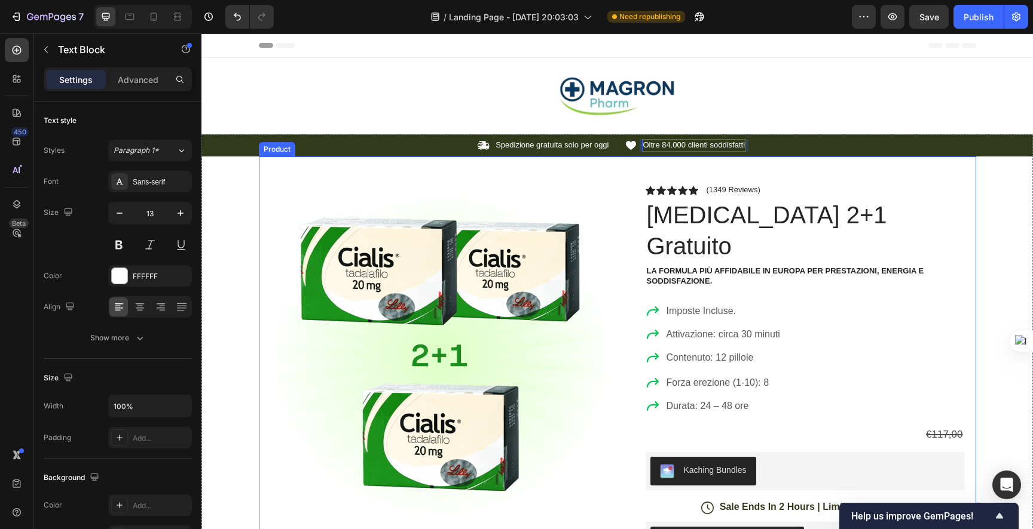
drag, startPoint x: 503, startPoint y: 175, endPoint x: 567, endPoint y: 160, distance: 66.4
click at [503, 175] on div "Product Images Image Icon Icon Icon Icon Icon Icon List "Ho provato Cialis per …" at bounding box center [617, 480] width 717 height 647
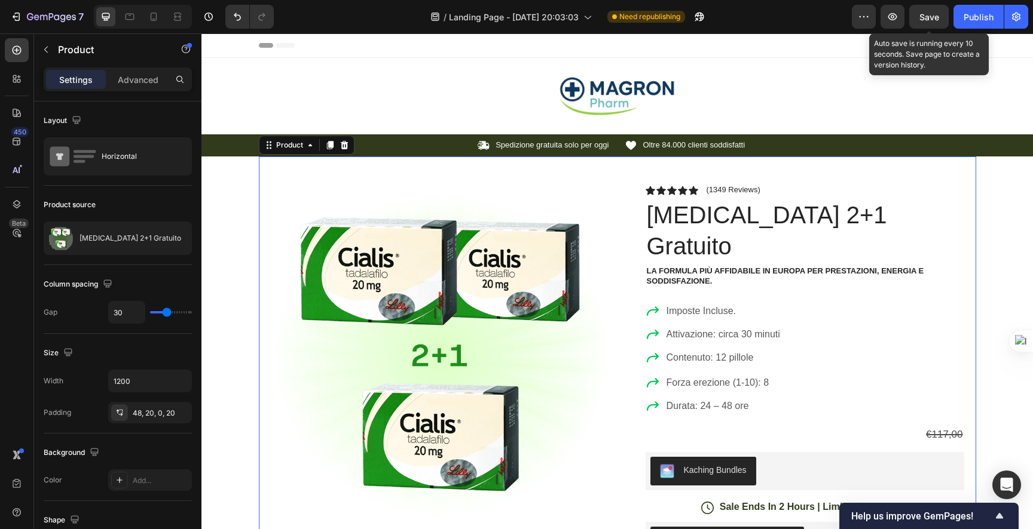
click at [936, 21] on span "Save" at bounding box center [929, 17] width 20 height 10
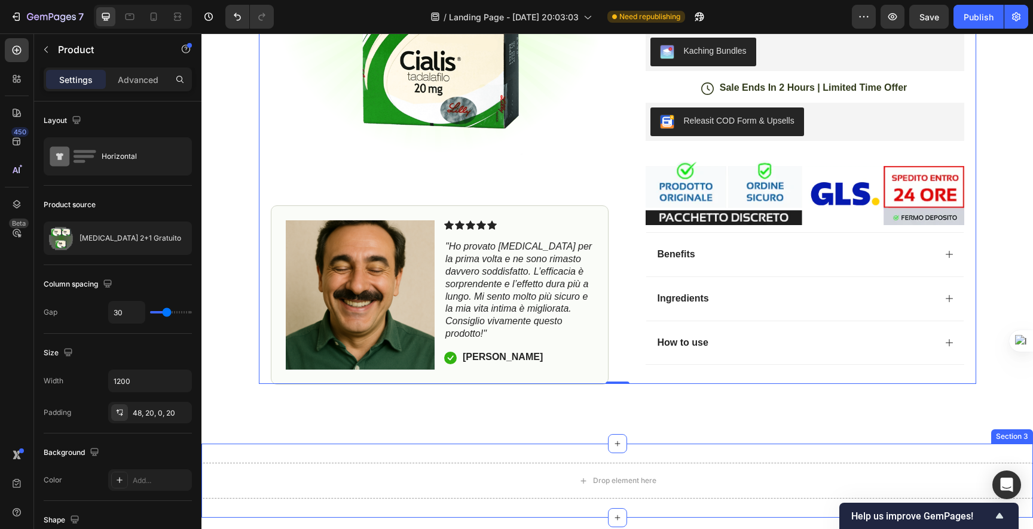
scroll to position [685, 0]
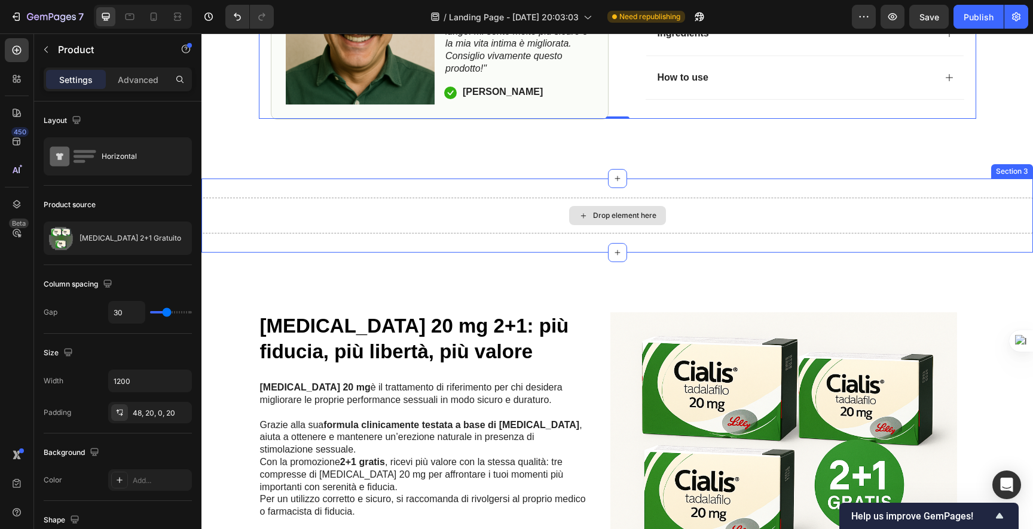
click at [477, 198] on div "Drop element here" at bounding box center [616, 216] width 831 height 36
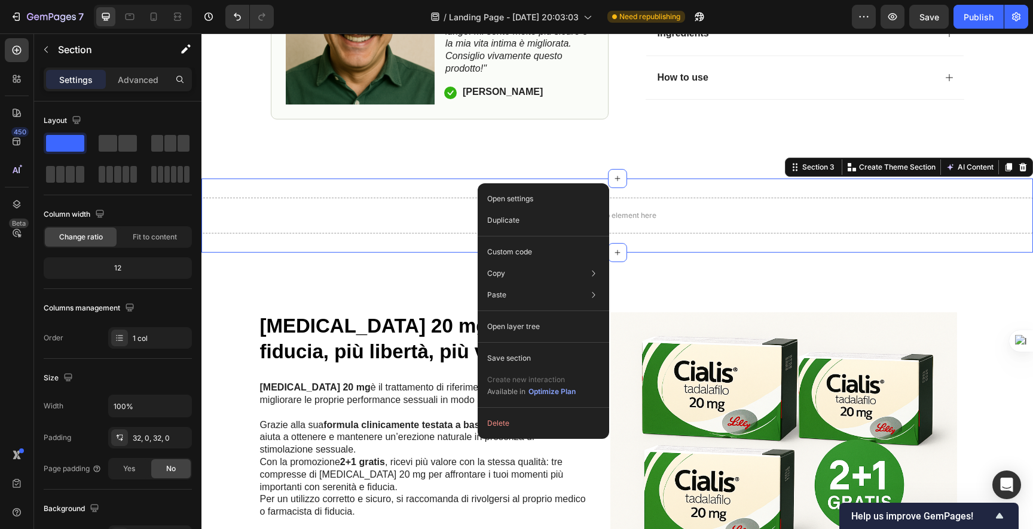
click at [503, 411] on div "Open settings Duplicate Custom code Copy Copy section Cmd + C Copy style Copy c…" at bounding box center [542, 311] width 131 height 256
click at [506, 418] on button "Delete" at bounding box center [543, 424] width 122 height 22
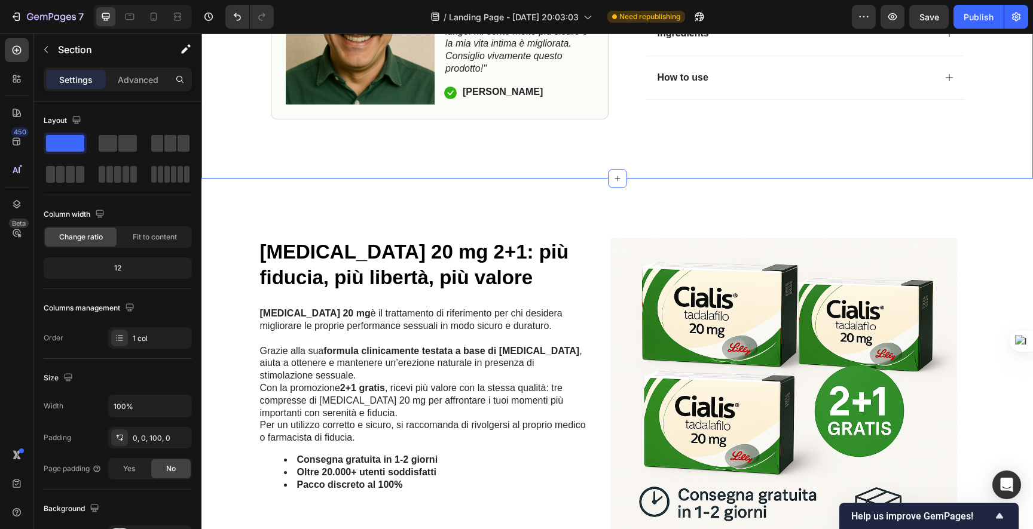
click at [490, 273] on div "Cialis 20 mg 2+1: più fiducia, più libertà, più valore Heading Cialis 20 mg è i…" at bounding box center [432, 411] width 347 height 347
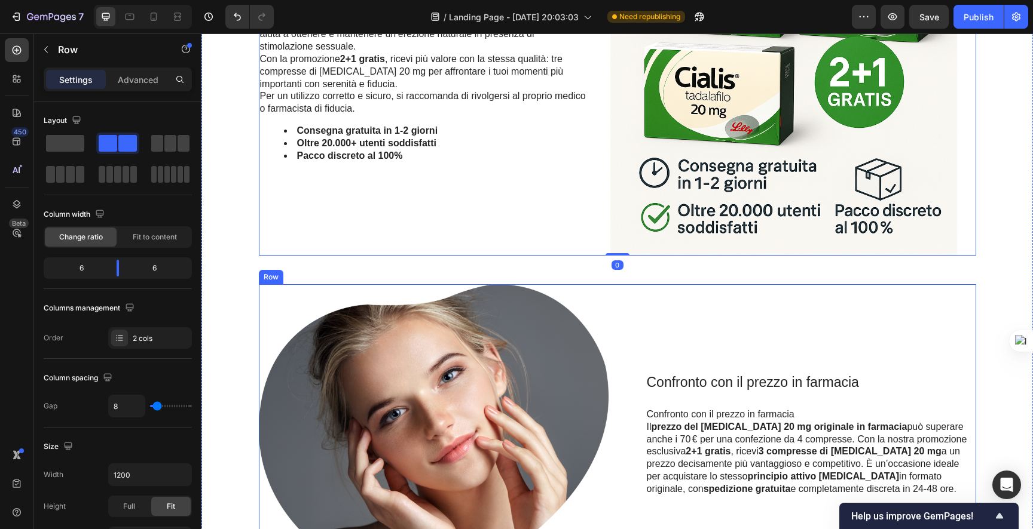
click at [679, 342] on div "Confronto con il prezzo in farmacia Heading Confronto con il prezzo in farmacia…" at bounding box center [801, 434] width 350 height 301
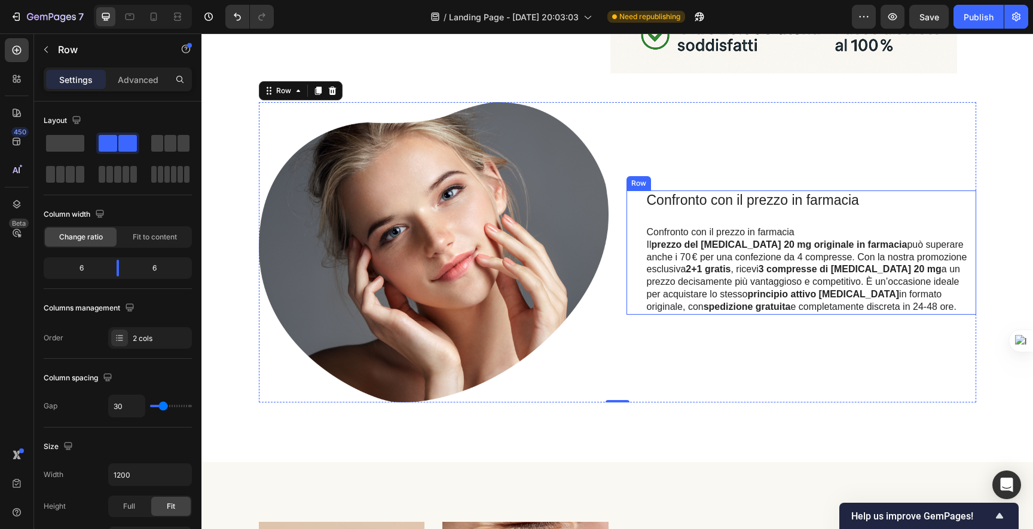
scroll to position [1174, 0]
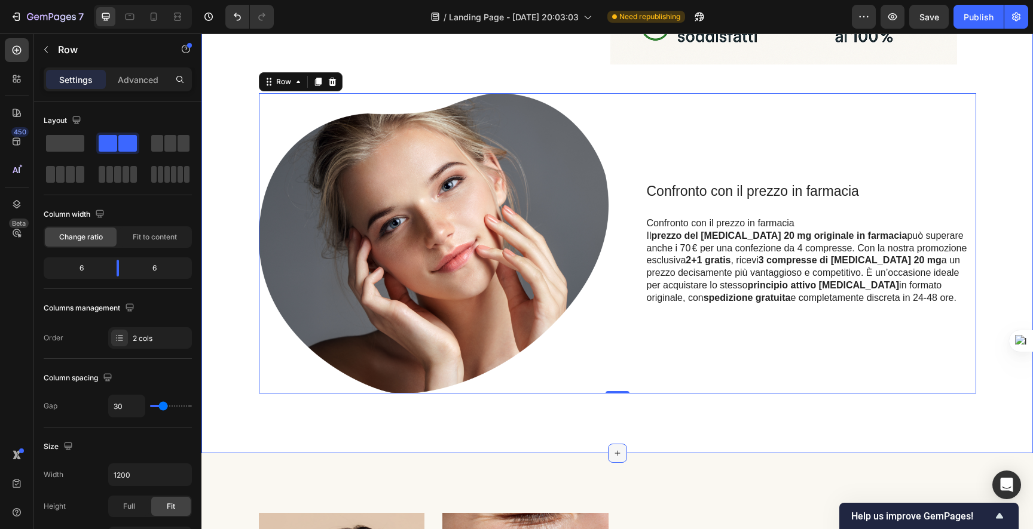
click at [614, 449] on icon at bounding box center [617, 454] width 10 height 10
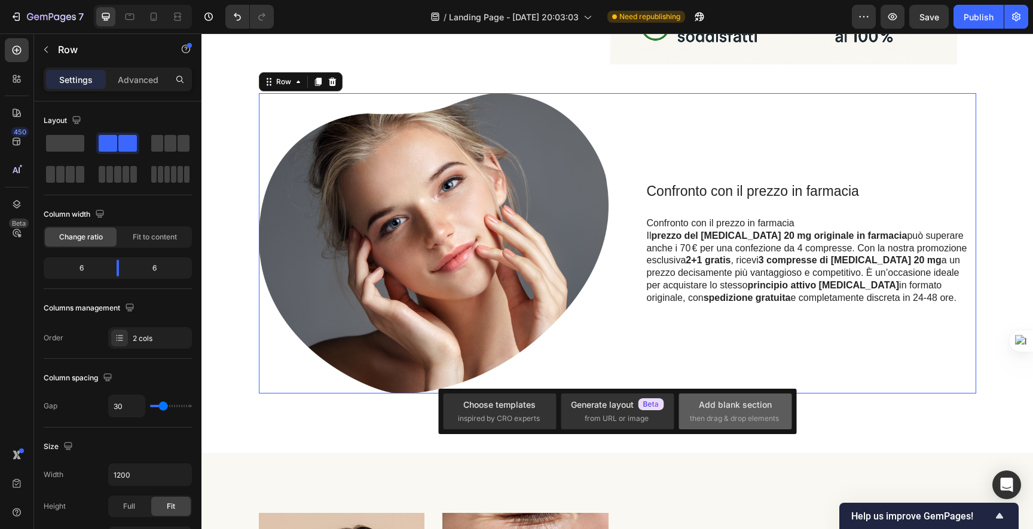
click at [705, 419] on span "then drag & drop elements" at bounding box center [734, 418] width 89 height 11
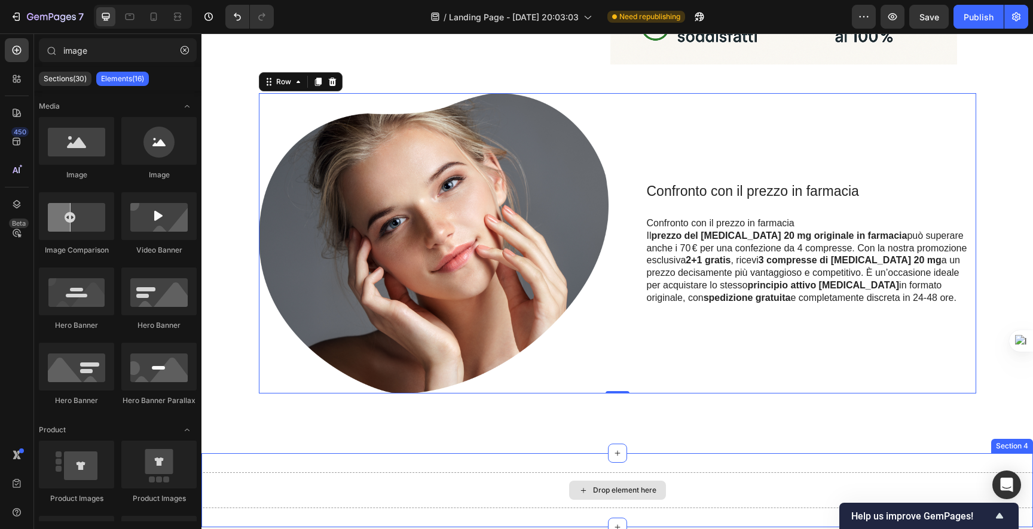
click at [594, 487] on div "Drop element here" at bounding box center [624, 491] width 63 height 10
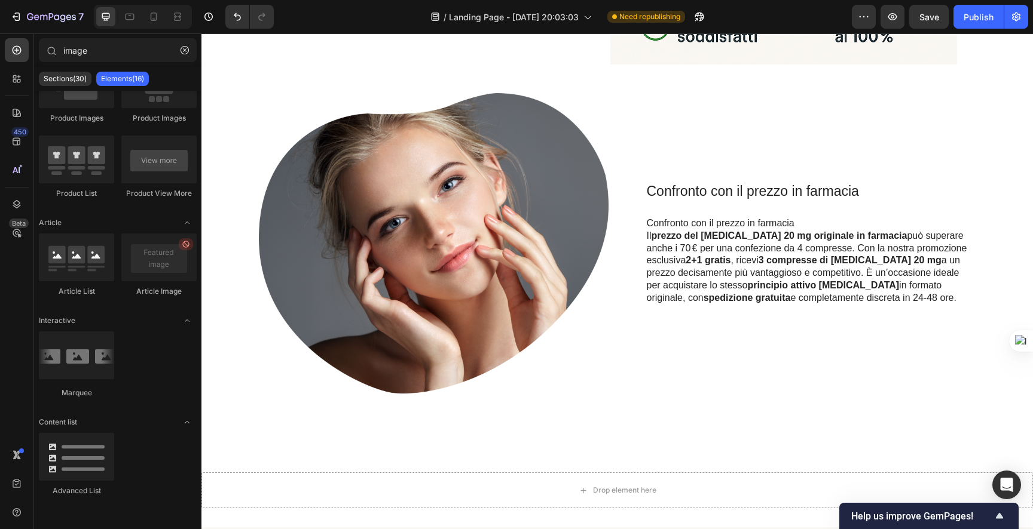
scroll to position [0, 0]
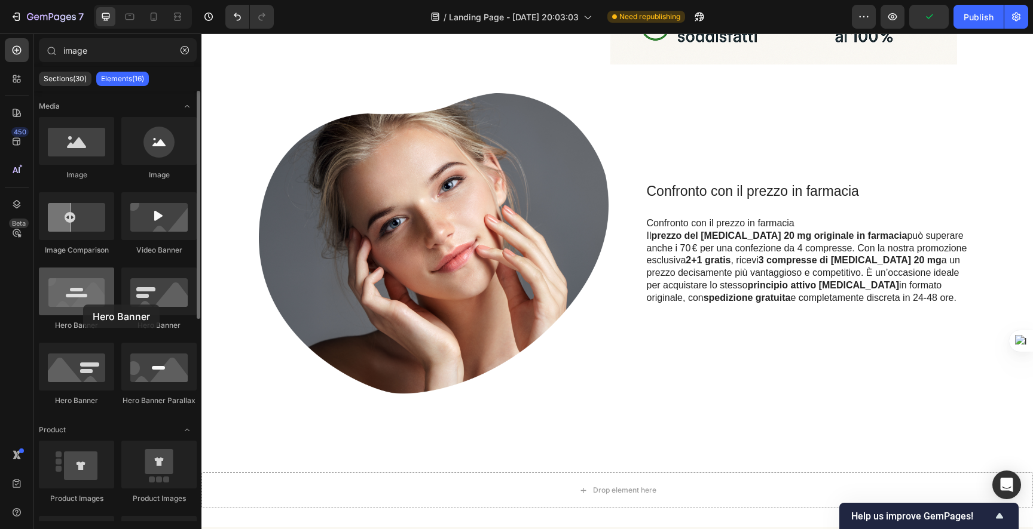
click at [83, 305] on div at bounding box center [76, 292] width 75 height 48
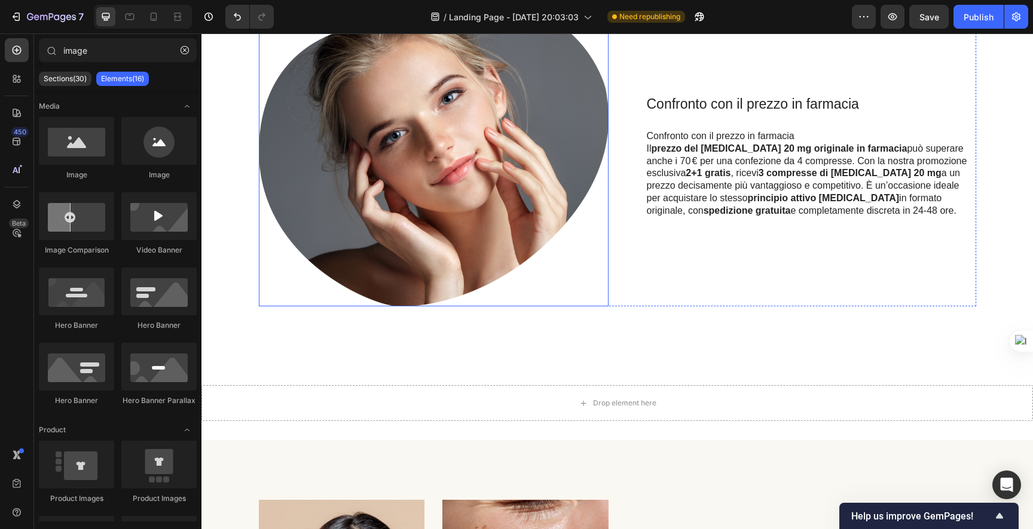
scroll to position [1328, 0]
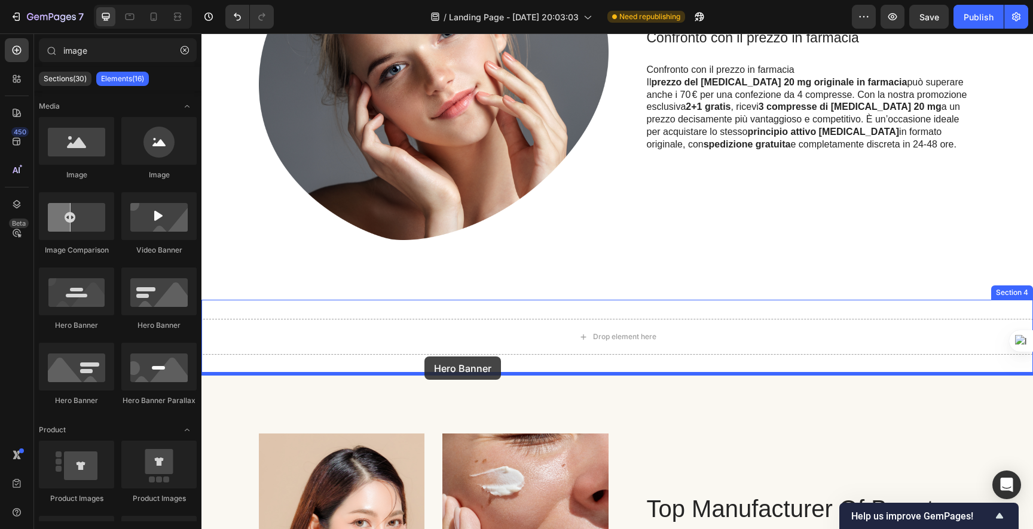
drag, startPoint x: 270, startPoint y: 329, endPoint x: 629, endPoint y: 329, distance: 358.5
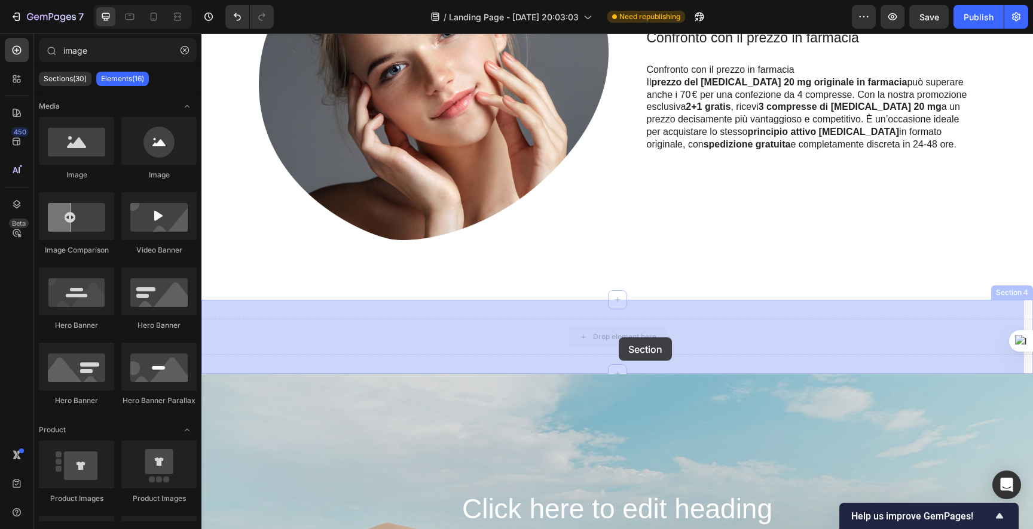
drag, startPoint x: 629, startPoint y: 329, endPoint x: 618, endPoint y: 338, distance: 13.2
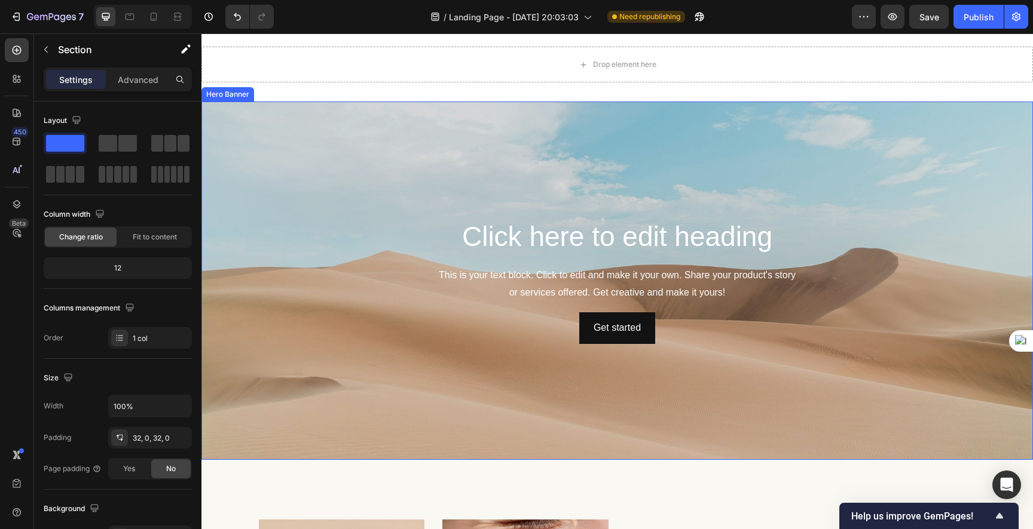
scroll to position [1646, 0]
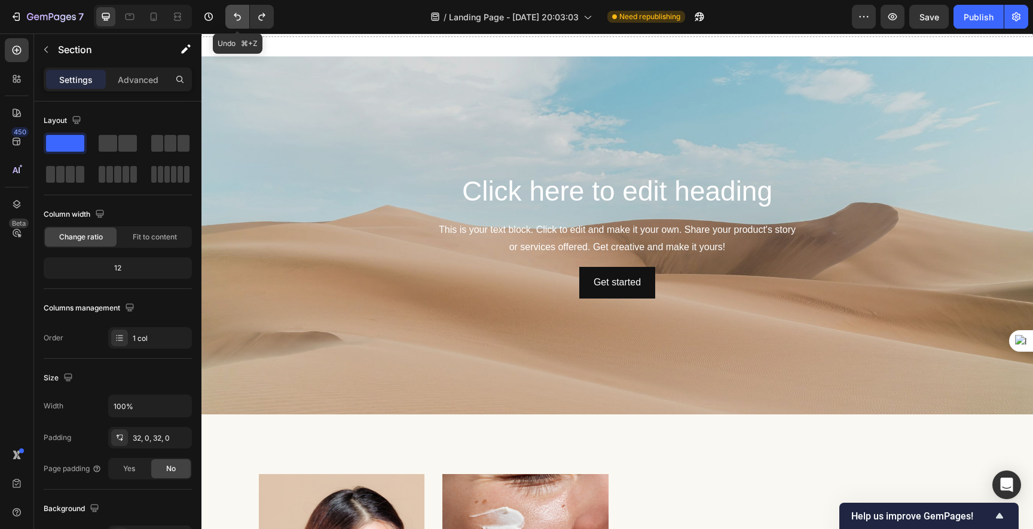
click at [241, 14] on icon "Undo/Redo" at bounding box center [237, 17] width 12 height 12
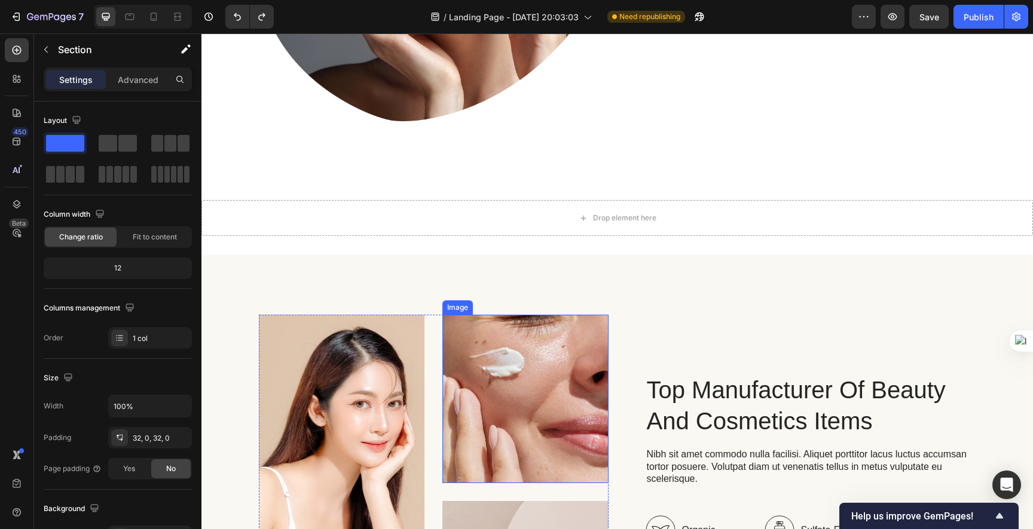
scroll to position [1439, 0]
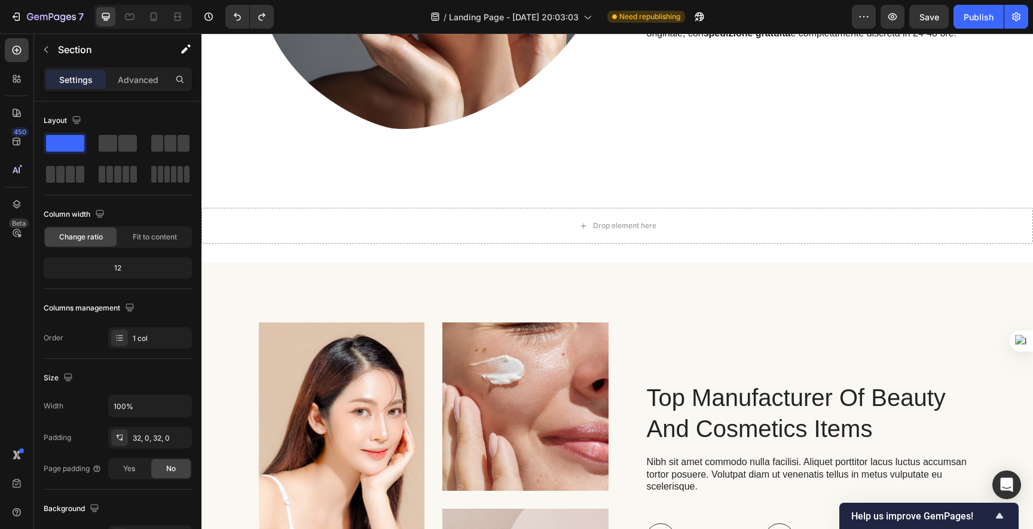
click at [605, 213] on div "Drop element here" at bounding box center [616, 226] width 831 height 36
click at [609, 227] on div "Drop element here" at bounding box center [624, 226] width 63 height 10
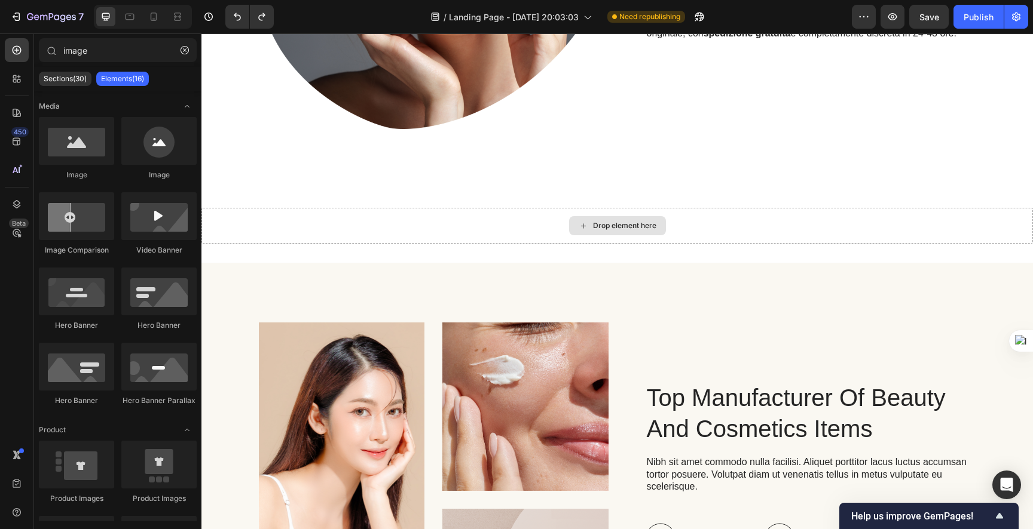
click at [609, 227] on div "Drop element here" at bounding box center [624, 226] width 63 height 10
click at [66, 81] on p "Sections(30)" at bounding box center [65, 79] width 43 height 10
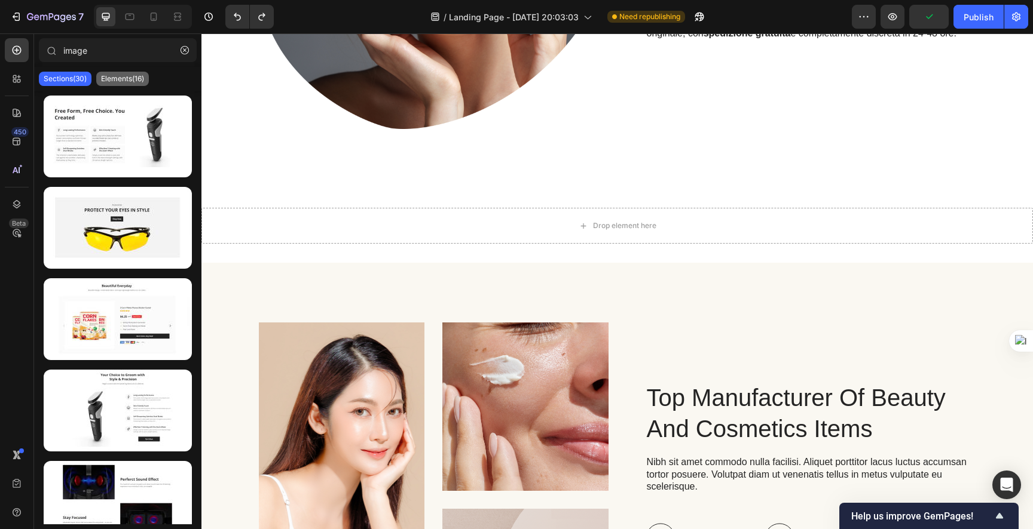
click at [142, 76] on p "Elements(16)" at bounding box center [122, 79] width 43 height 10
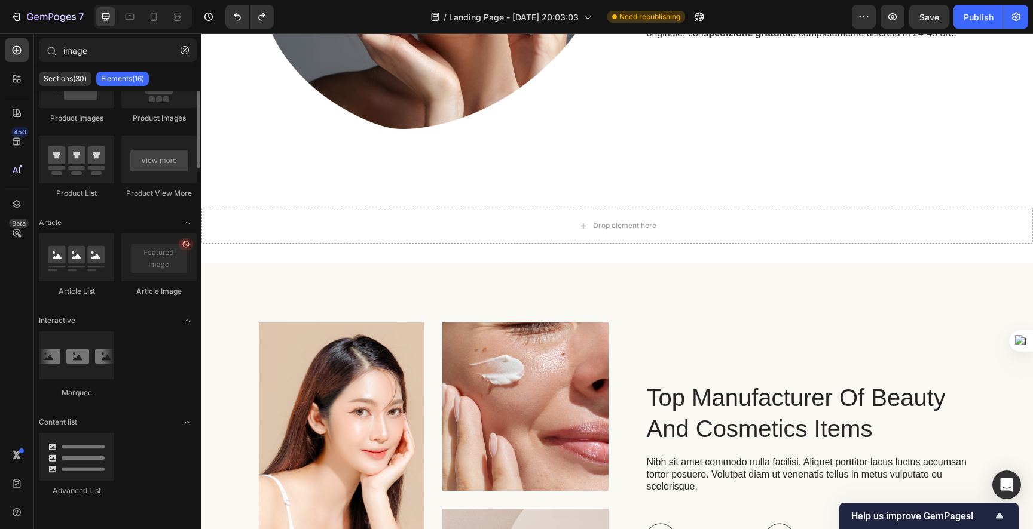
scroll to position [0, 0]
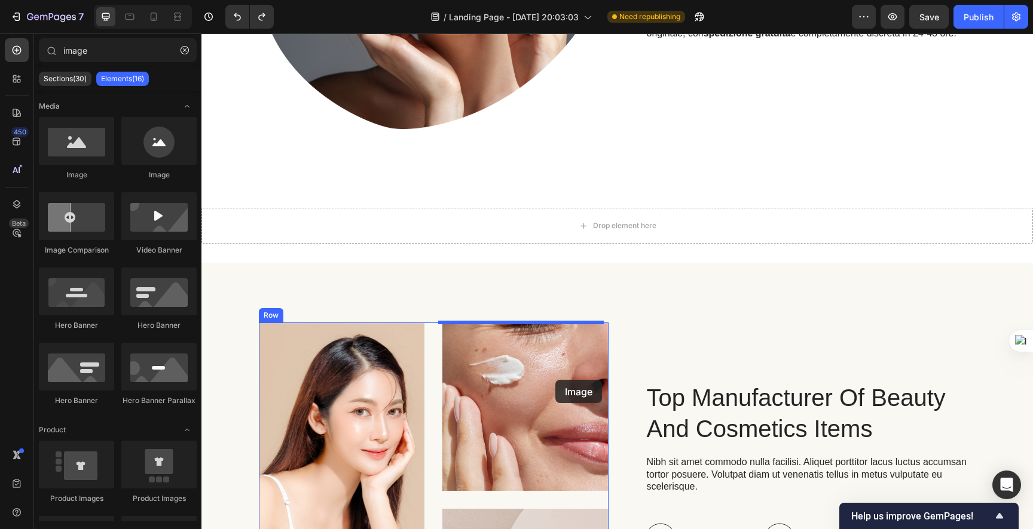
drag, startPoint x: 283, startPoint y: 174, endPoint x: 517, endPoint y: 207, distance: 235.9
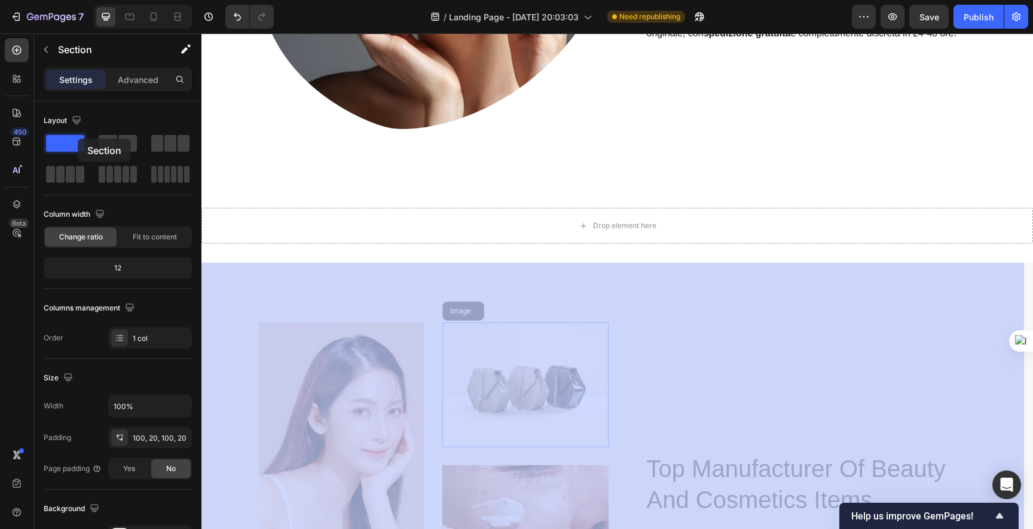
drag, startPoint x: 517, startPoint y: 207, endPoint x: 277, endPoint y: 173, distance: 242.6
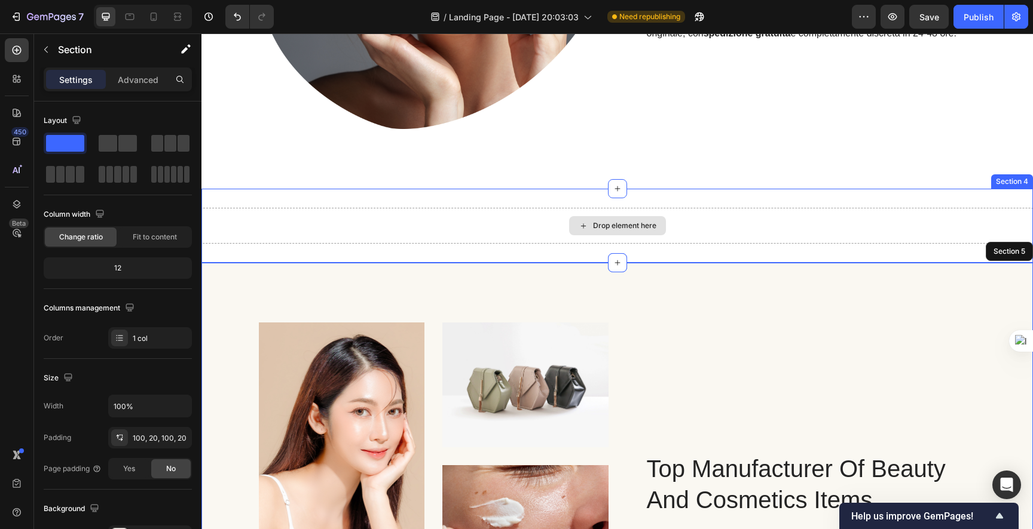
drag, startPoint x: 276, startPoint y: 176, endPoint x: 603, endPoint y: 232, distance: 331.5
click at [598, 225] on div "Drop element here" at bounding box center [624, 226] width 63 height 10
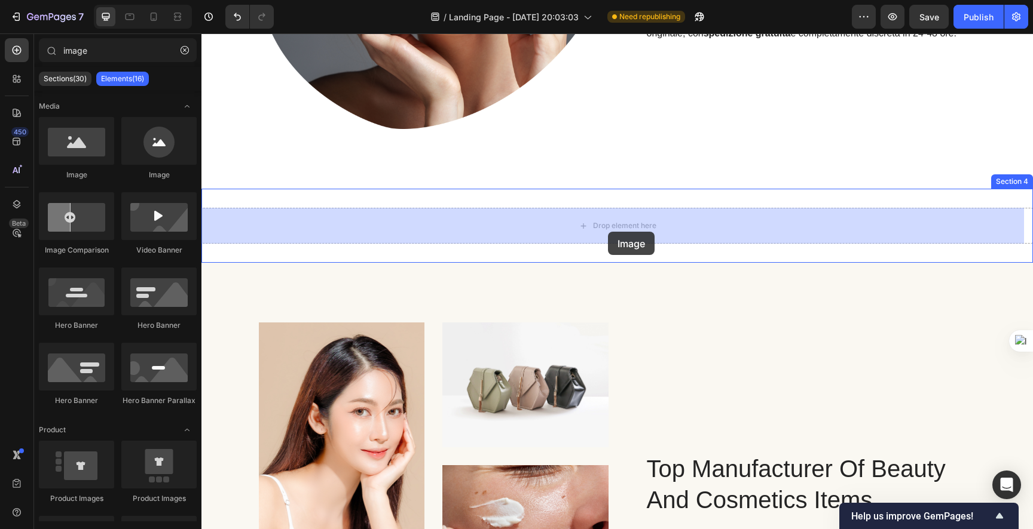
drag, startPoint x: 355, startPoint y: 186, endPoint x: 608, endPoint y: 232, distance: 256.9
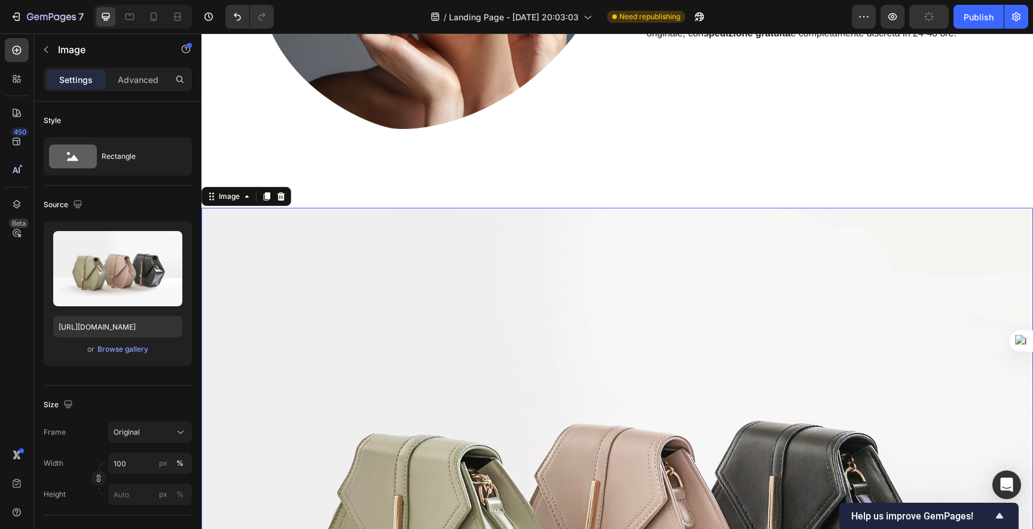
click at [434, 332] on img at bounding box center [616, 519] width 831 height 623
click at [97, 353] on div "Browse gallery" at bounding box center [122, 349] width 51 height 11
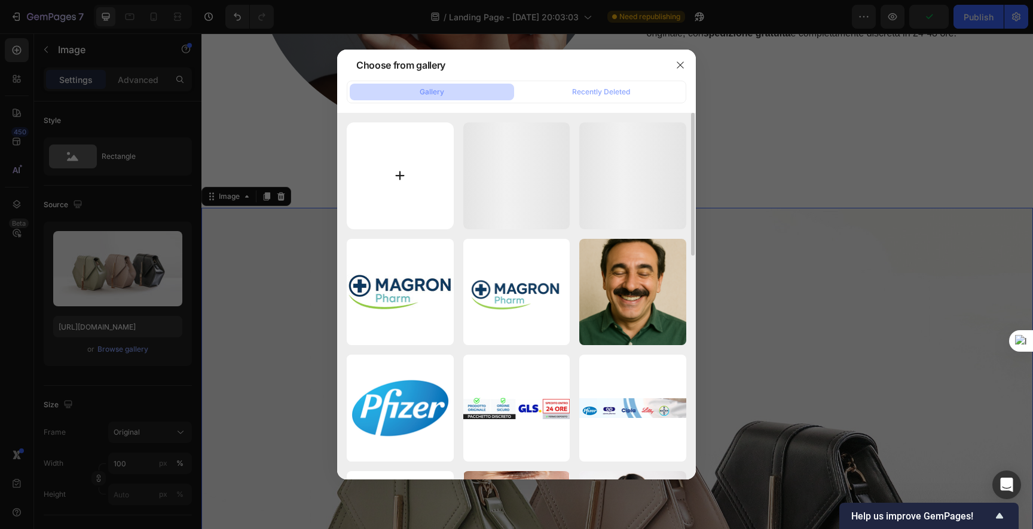
click at [0, 0] on div "3851809c-a7bd-4c30-88...0b.png 1581.00 kb" at bounding box center [0, 0] width 0 height 0
type input "https://cdn.shopify.com/s/files/1/0933/6740/2863/files/gempages_586307541647033…"
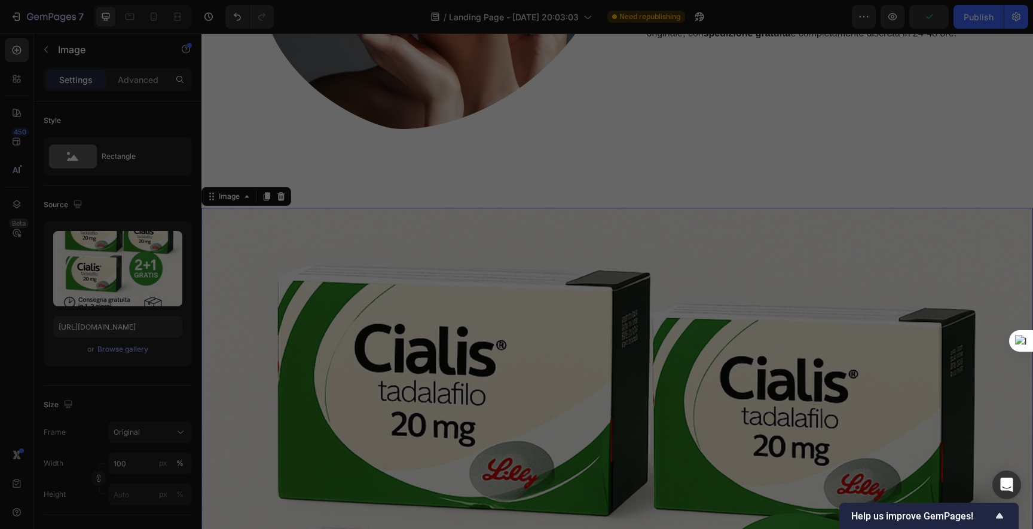
click at [400, 158] on input "file" at bounding box center [400, 175] width 107 height 107
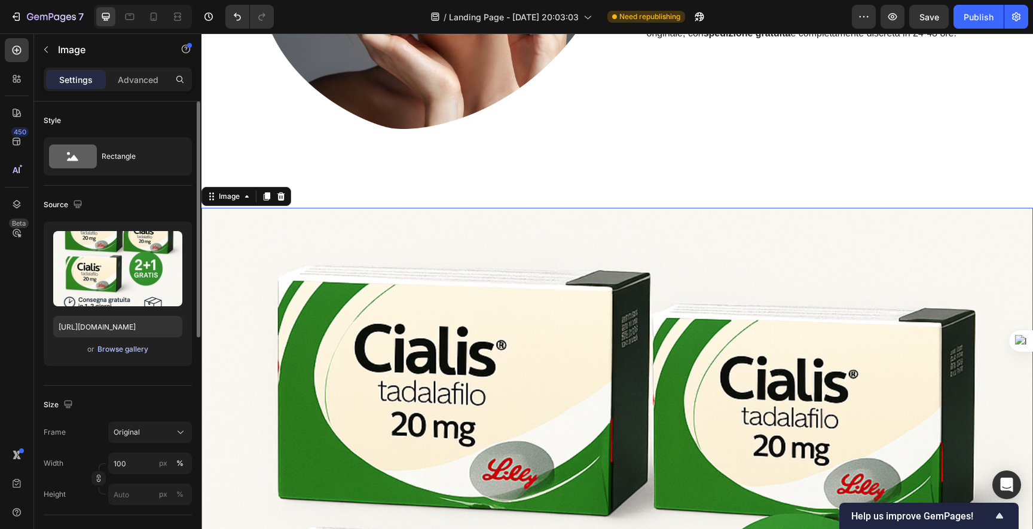
click at [112, 354] on div "Browse gallery" at bounding box center [122, 349] width 51 height 11
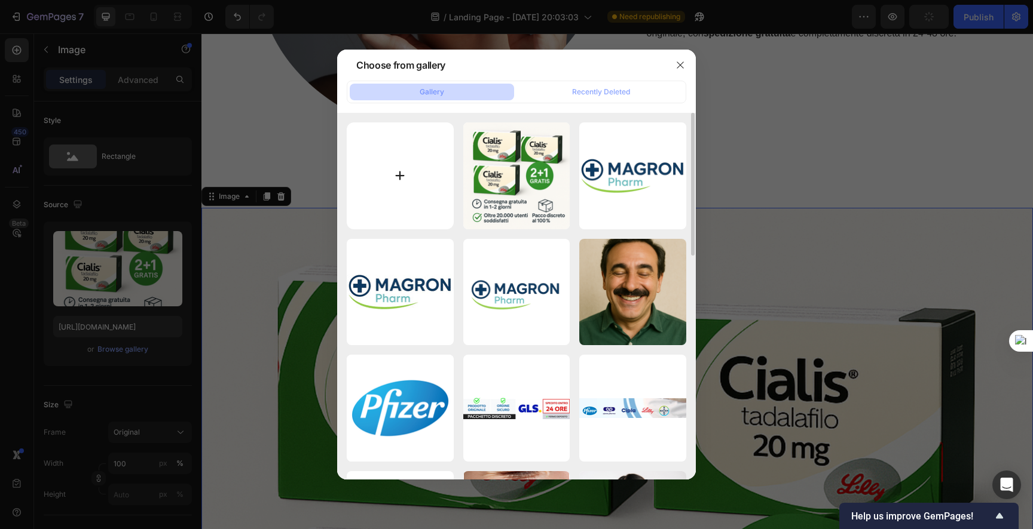
click at [392, 200] on input "file" at bounding box center [400, 175] width 107 height 107
type input "C:\fakepath\2_e2b076b0-ade1-44d2-9309-4397d1fd77fa (1).webp"
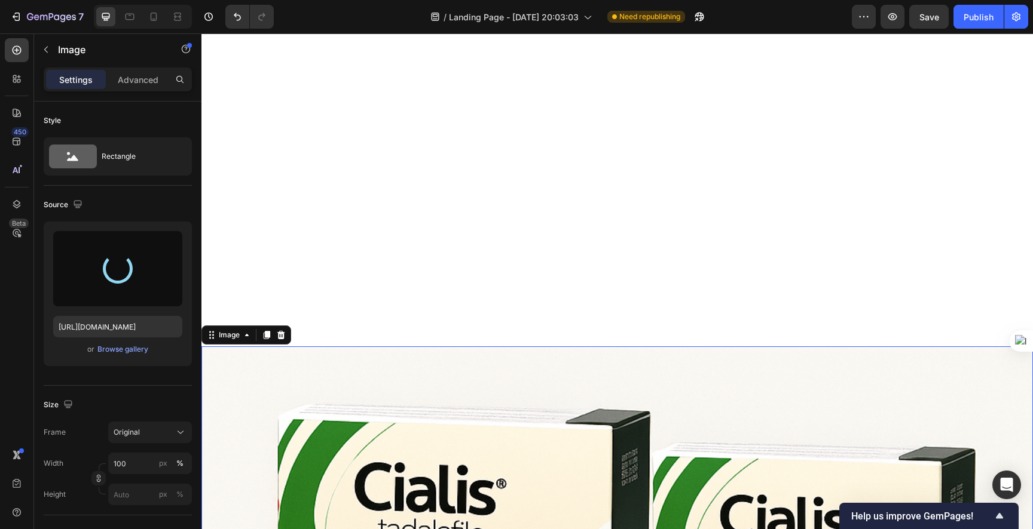
type input "https://cdn.shopify.com/s/files/1/0933/6740/2863/files/gempages_586307541647033…"
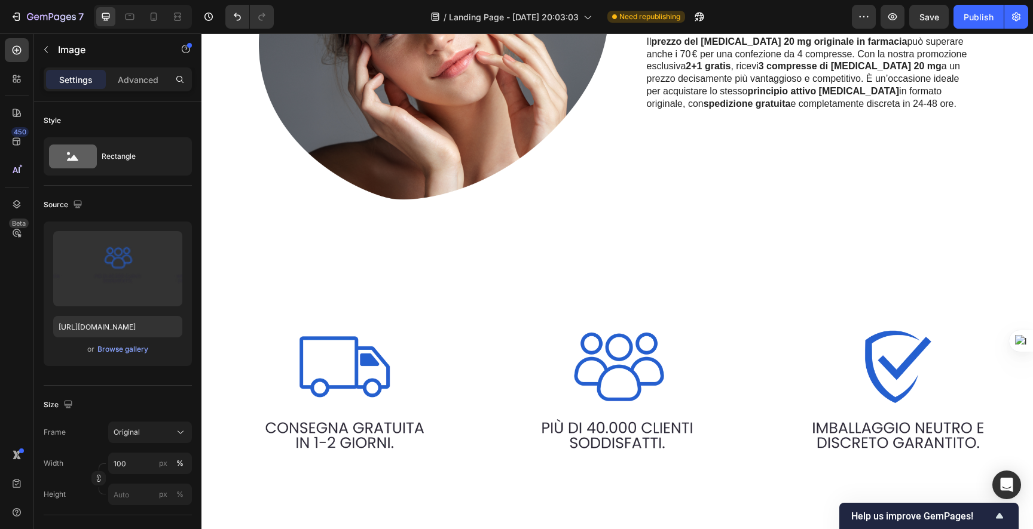
click at [575, 340] on img at bounding box center [616, 402] width 831 height 249
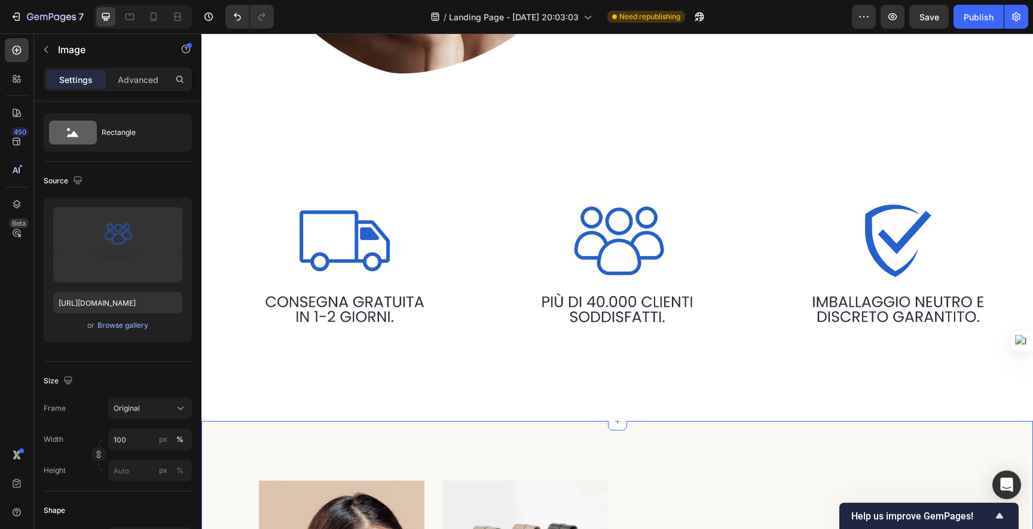
scroll to position [1574, 0]
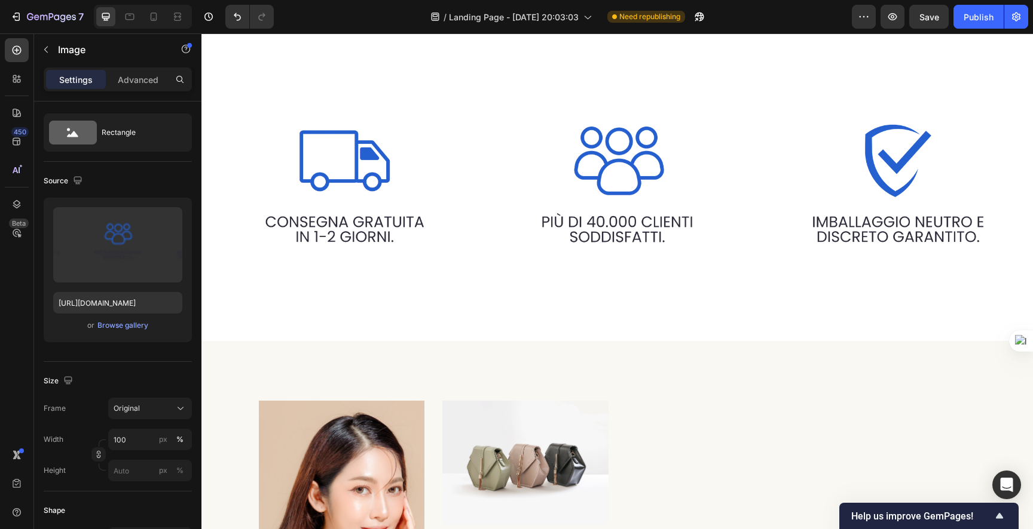
click at [531, 235] on img at bounding box center [616, 196] width 831 height 249
click at [150, 439] on input "100" at bounding box center [150, 440] width 84 height 22
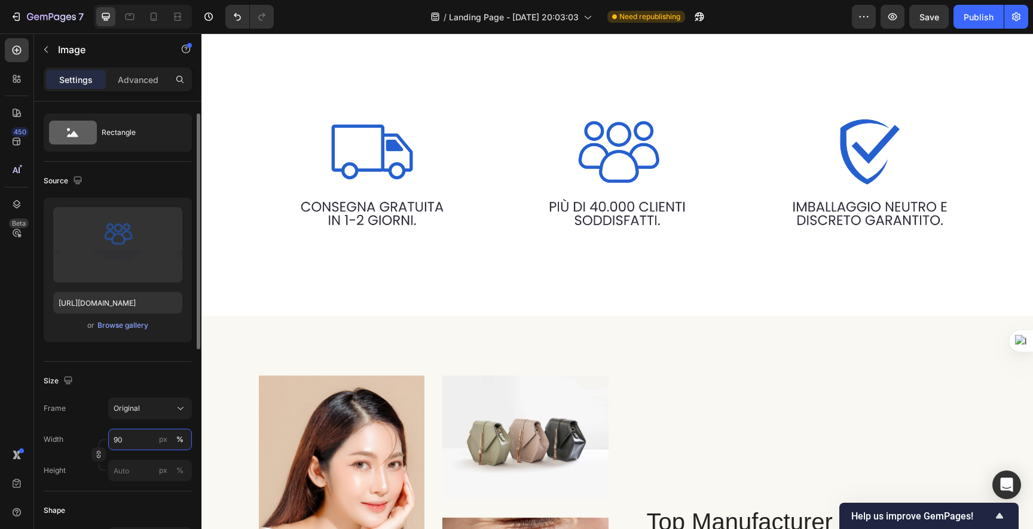
click at [124, 440] on input "90" at bounding box center [150, 440] width 84 height 22
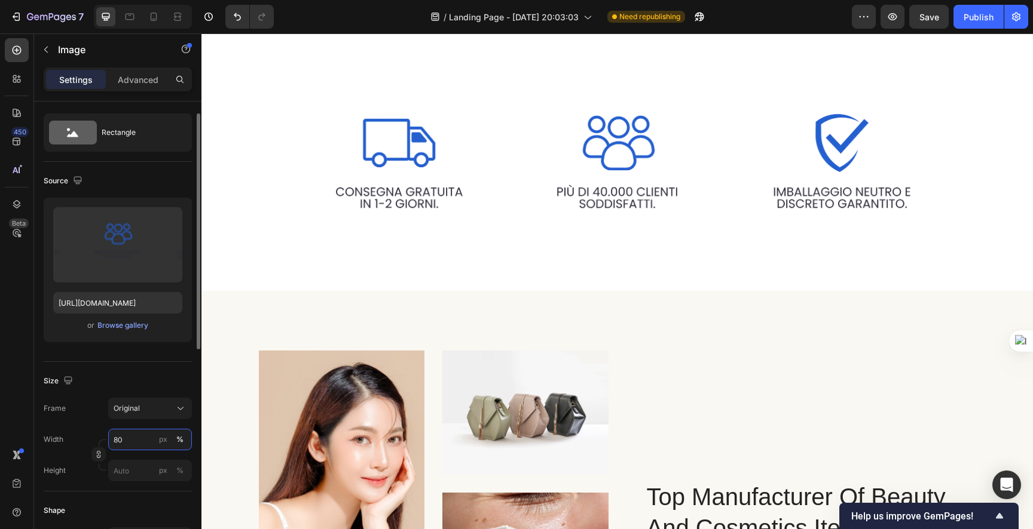
click at [115, 437] on input "80" at bounding box center [150, 440] width 84 height 22
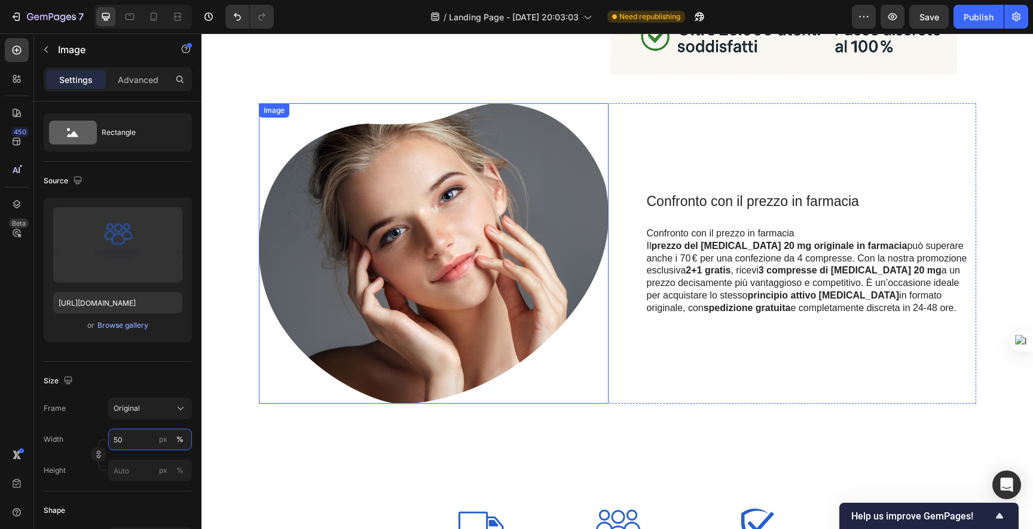
scroll to position [1034, 0]
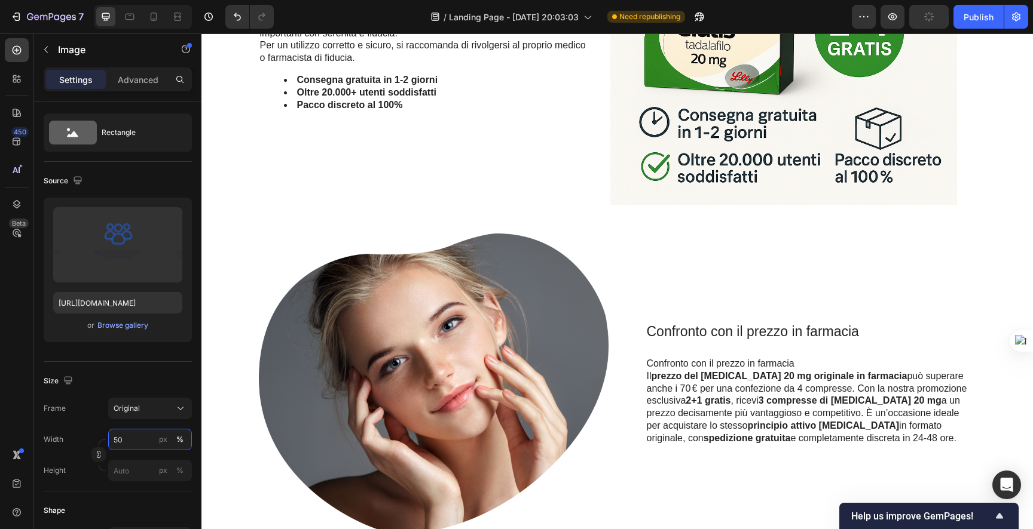
type input "50"
click at [501, 321] on img at bounding box center [434, 384] width 350 height 301
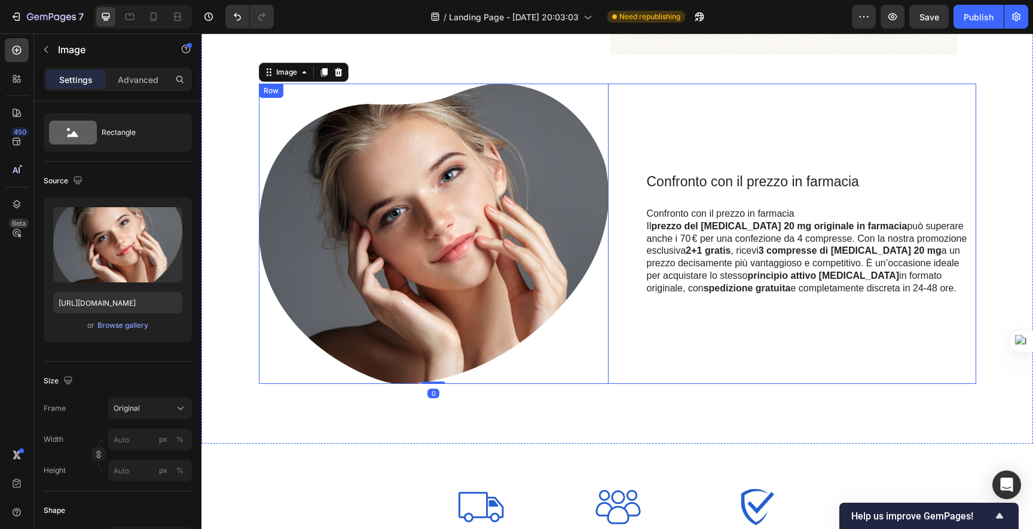
scroll to position [1178, 0]
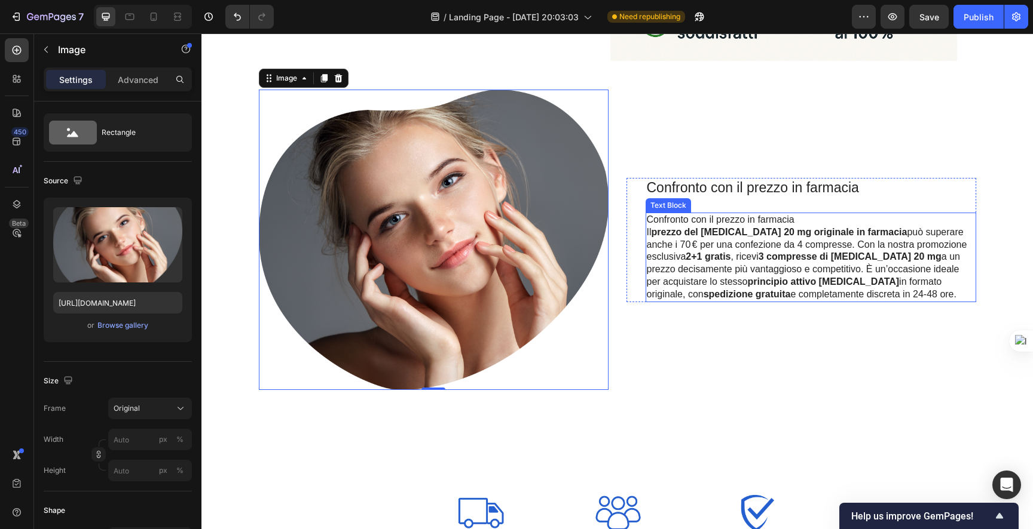
click at [721, 249] on p "Il prezzo del Cialis 20 mg originale in farmacia può superare anche i 70 € per …" at bounding box center [811, 263] width 328 height 75
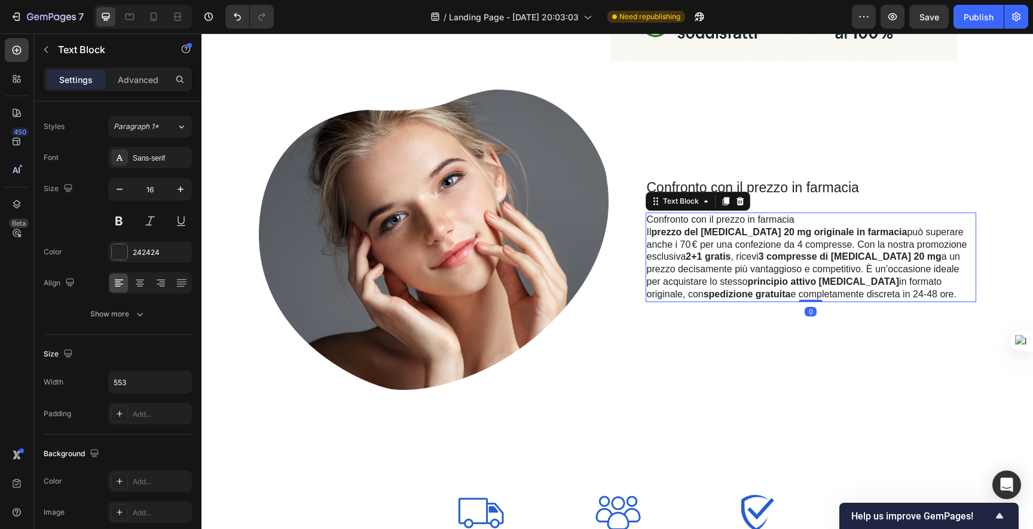
scroll to position [0, 0]
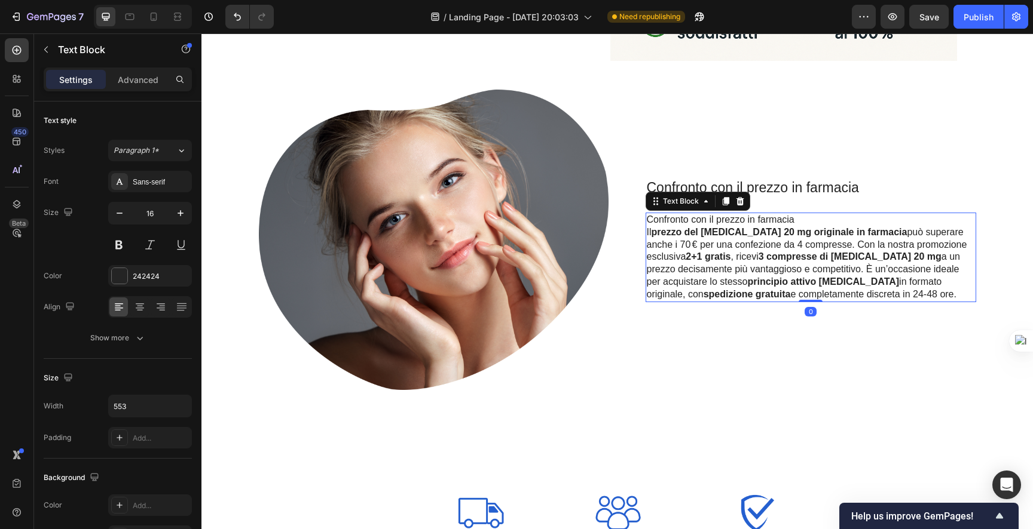
click at [721, 249] on p "Il prezzo del Cialis 20 mg originale in farmacia può superare anche i 70 € per …" at bounding box center [811, 263] width 328 height 75
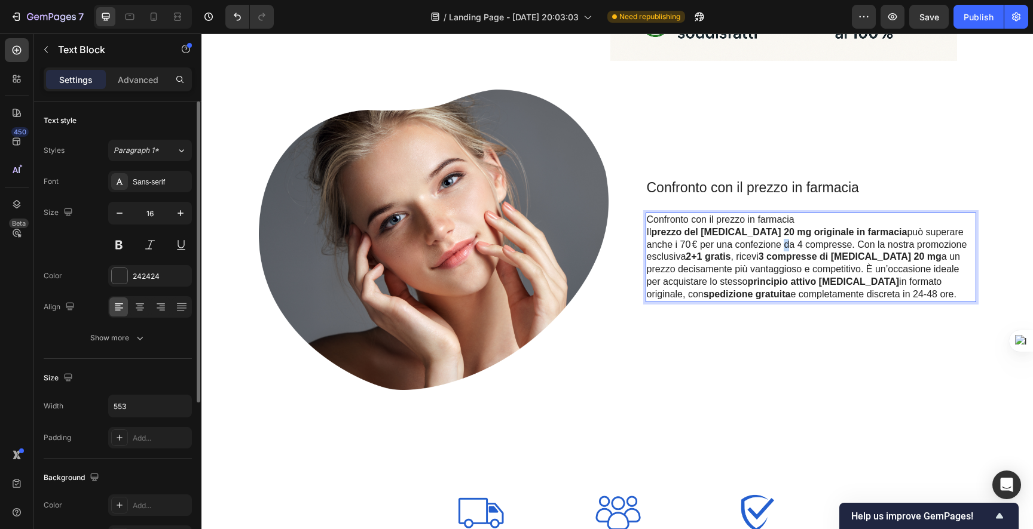
click at [721, 249] on p "Il prezzo del Cialis 20 mg originale in farmacia può superare anche i 70 € per …" at bounding box center [811, 263] width 328 height 75
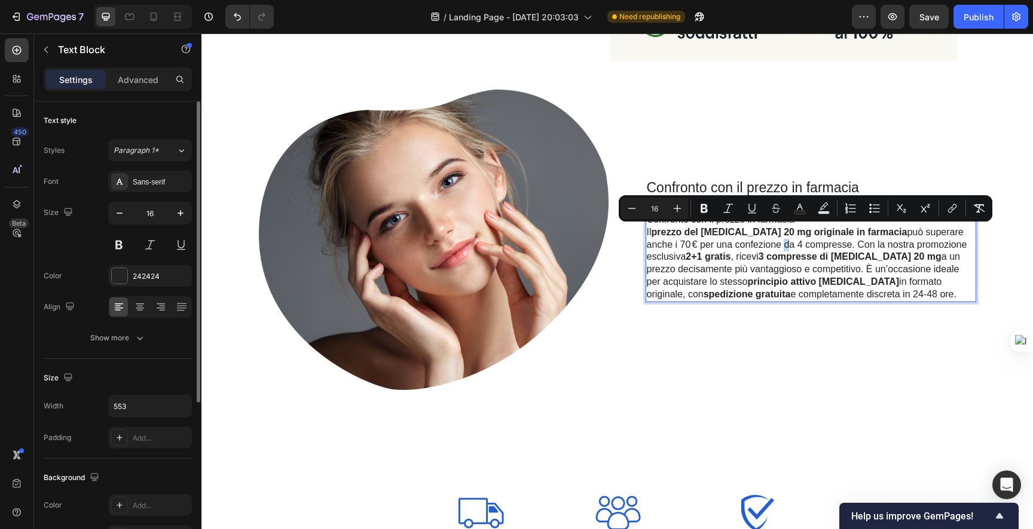
click at [693, 234] on strong "prezzo del [MEDICAL_DATA] 20 mg originale in farmacia" at bounding box center [779, 232] width 256 height 10
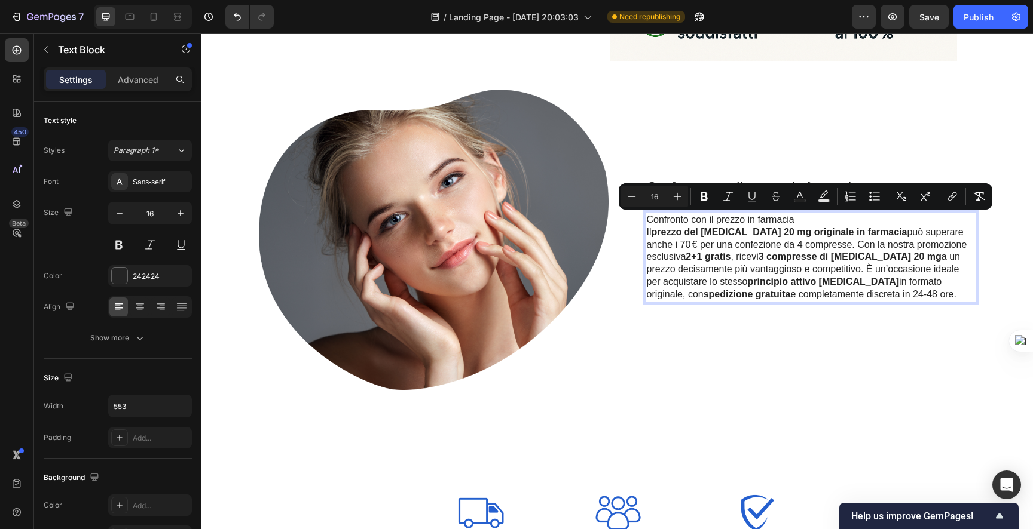
drag, startPoint x: 644, startPoint y: 218, endPoint x: 814, endPoint y: 296, distance: 188.0
click at [814, 296] on div "Confronto con il prezzo in farmacia Il prezzo del Cialis 20 mg originale in far…" at bounding box center [810, 258] width 330 height 90
copy div "Confronto con il prezzo in farmacia Il prezzo del Cialis 20 mg originale in far…"
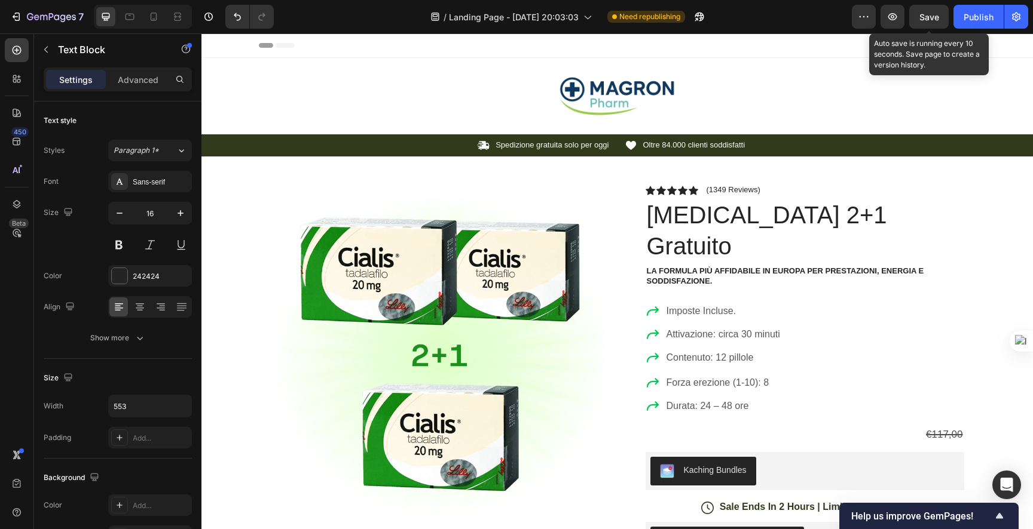
click at [923, 20] on span "Save" at bounding box center [929, 17] width 20 height 10
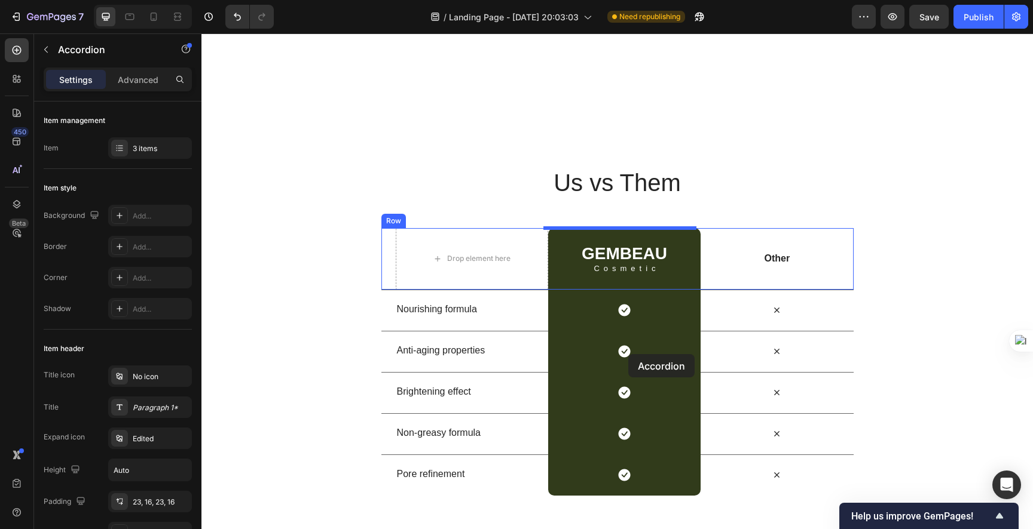
scroll to position [2929, 0]
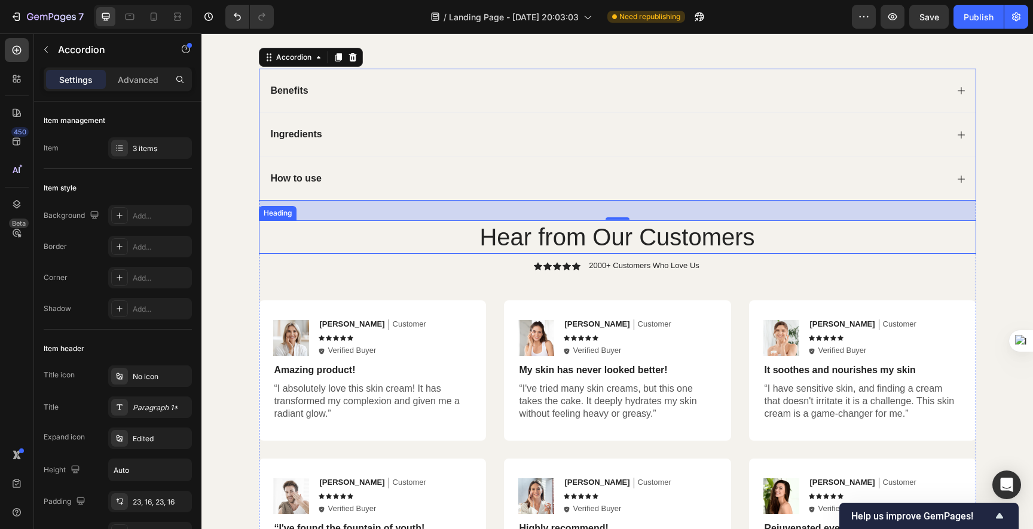
scroll to position [3283, 0]
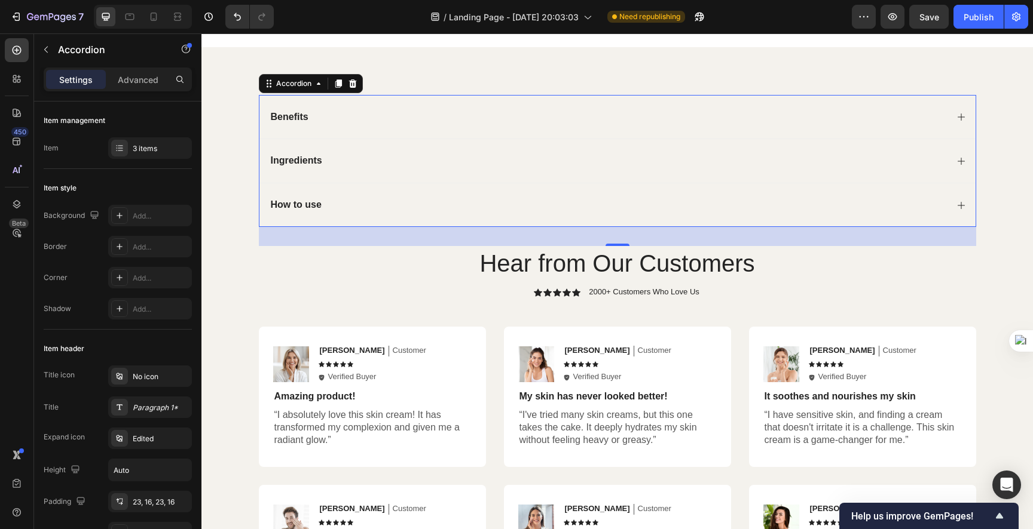
click at [327, 115] on div "Benefits" at bounding box center [608, 117] width 678 height 16
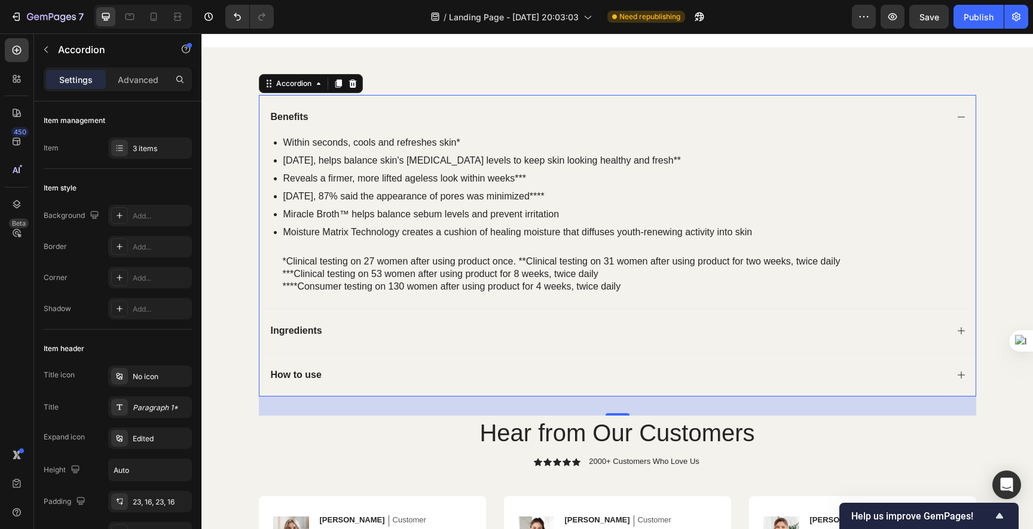
click at [410, 120] on div "Benefits" at bounding box center [608, 117] width 678 height 16
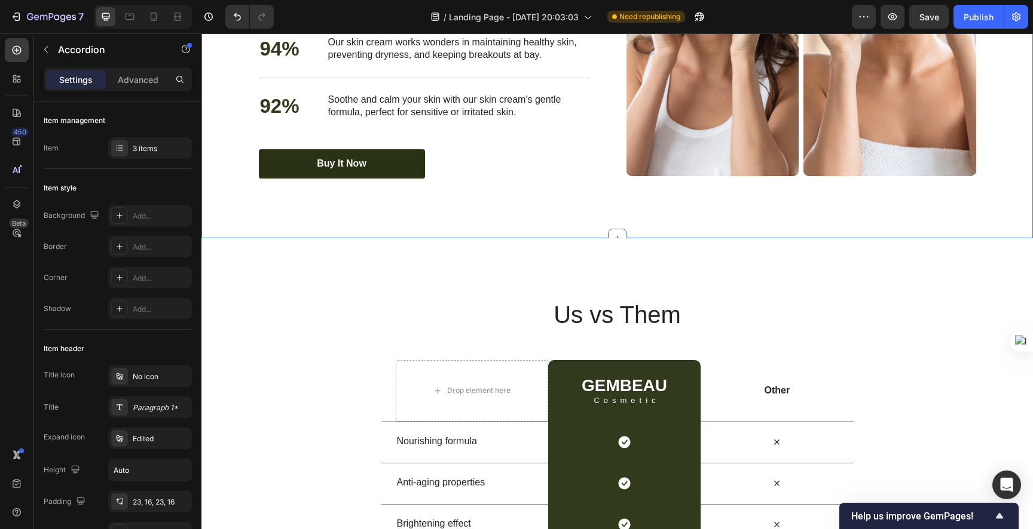
scroll to position [2634, 0]
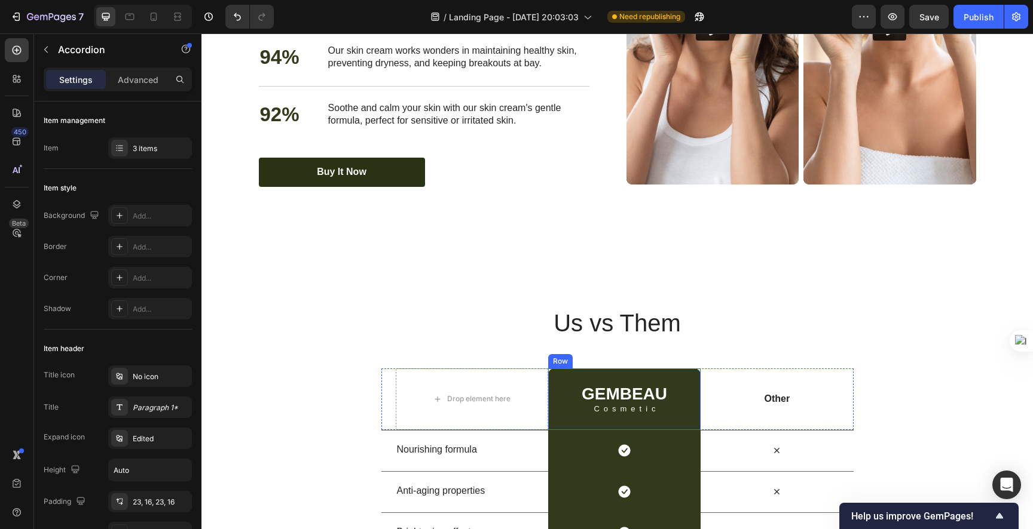
click at [462, 409] on div "Drop element here" at bounding box center [472, 400] width 152 height 62
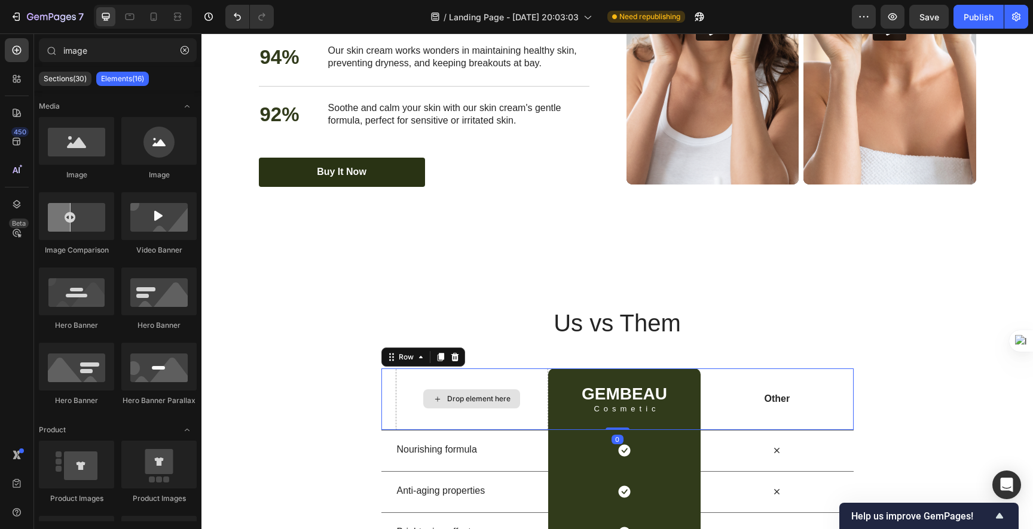
click at [467, 394] on div "Drop element here" at bounding box center [478, 399] width 63 height 10
click at [480, 397] on div "Drop element here" at bounding box center [478, 399] width 63 height 10
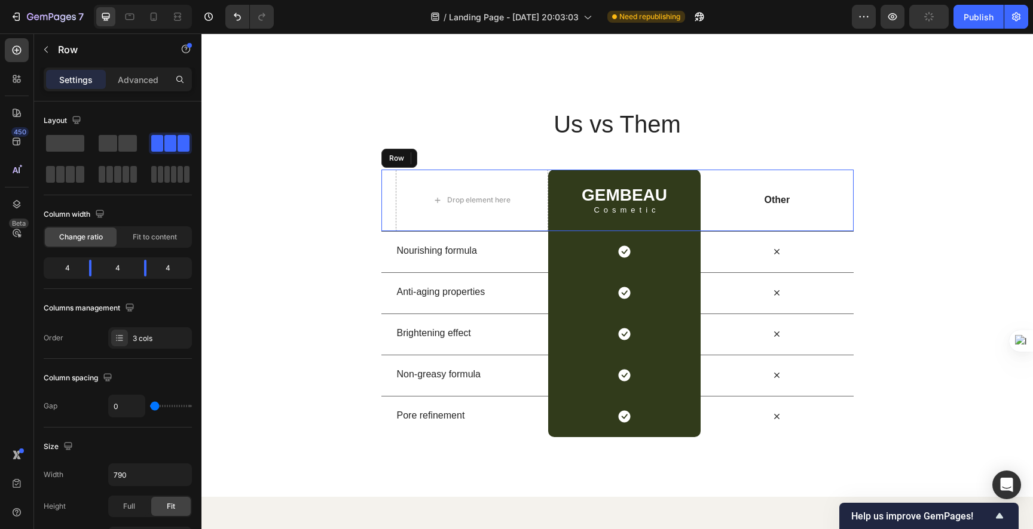
click at [796, 170] on div "Other Text Block" at bounding box center [776, 201] width 152 height 62
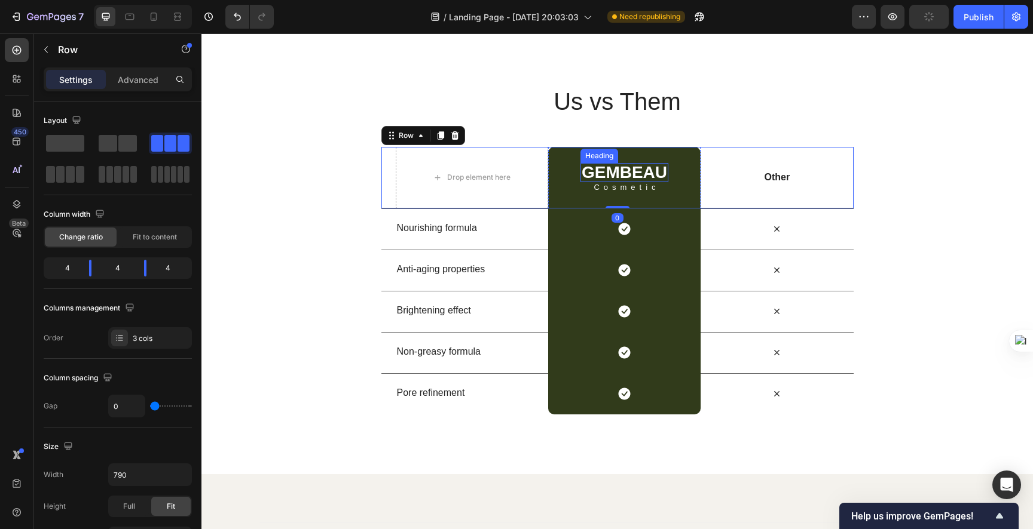
click at [661, 164] on h2 "GEMBEAU" at bounding box center [624, 172] width 88 height 19
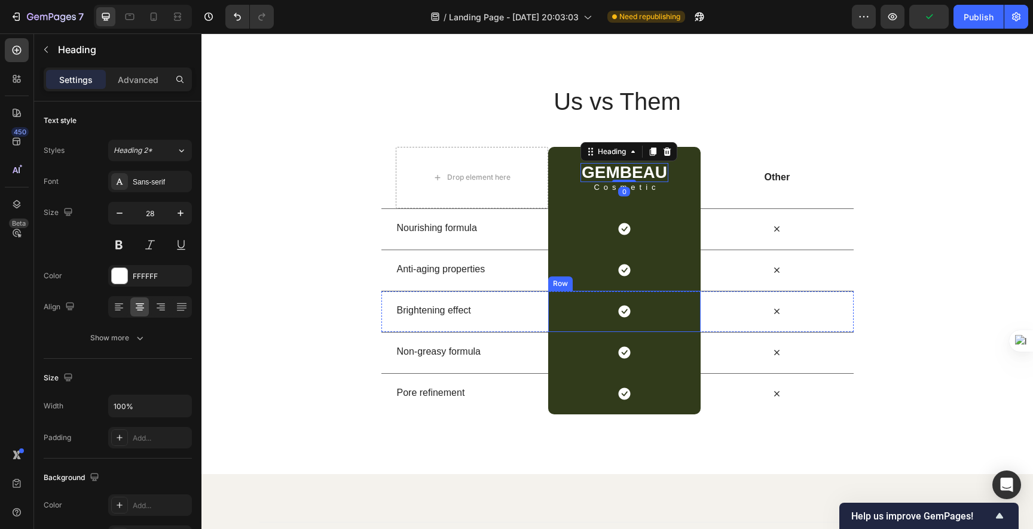
click at [620, 310] on icon at bounding box center [624, 311] width 12 height 12
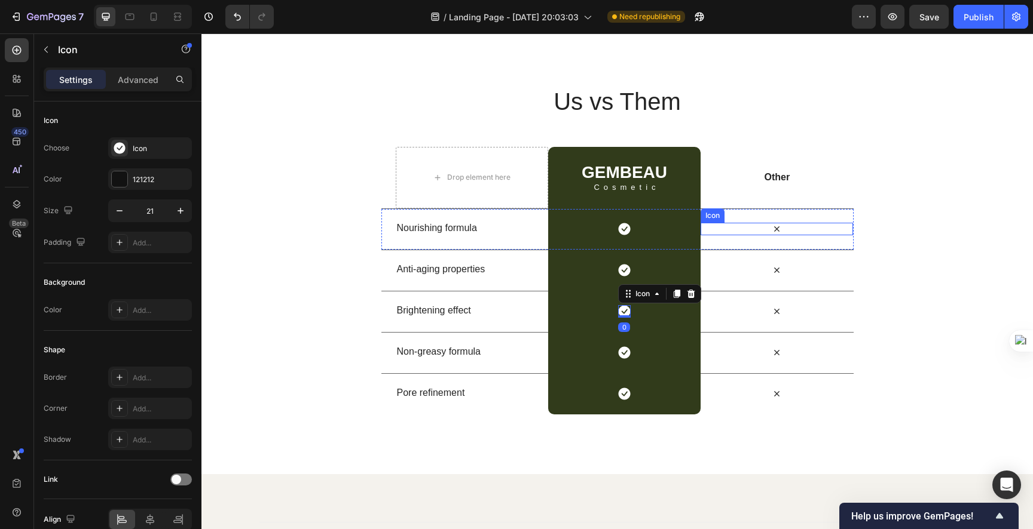
click at [774, 229] on icon at bounding box center [776, 229] width 13 height 13
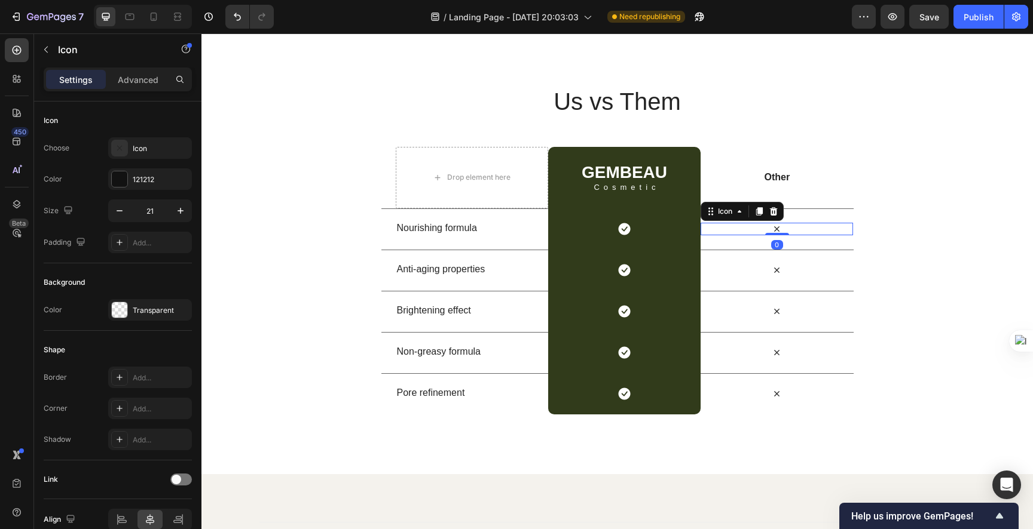
click at [773, 227] on icon at bounding box center [776, 229] width 13 height 13
click at [751, 167] on div "Other Text Block" at bounding box center [776, 178] width 152 height 62
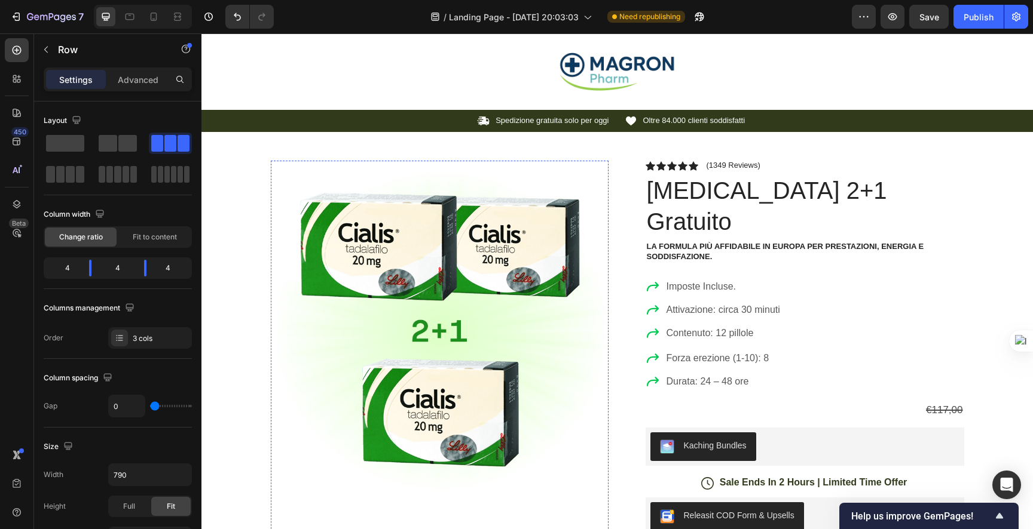
scroll to position [0, 0]
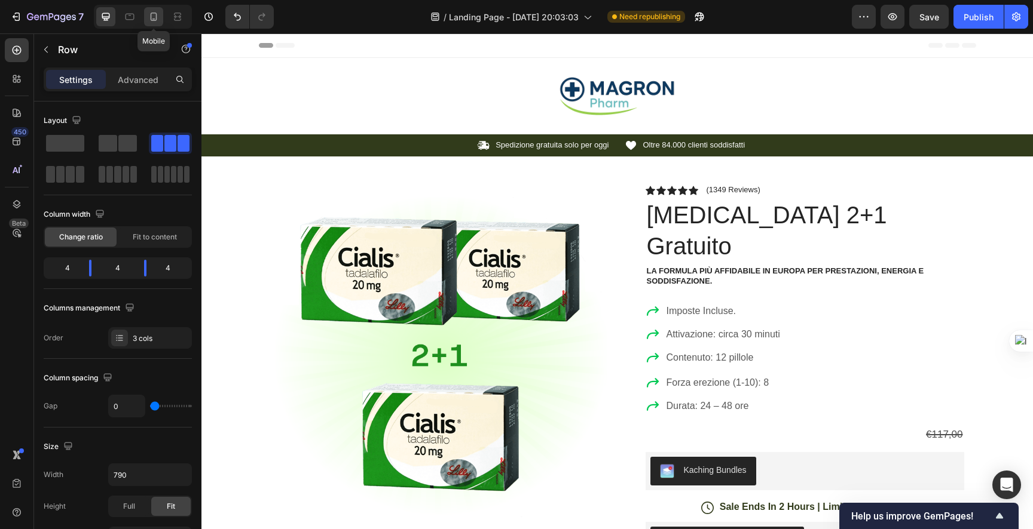
click at [160, 17] on div at bounding box center [153, 16] width 19 height 19
type input "100%"
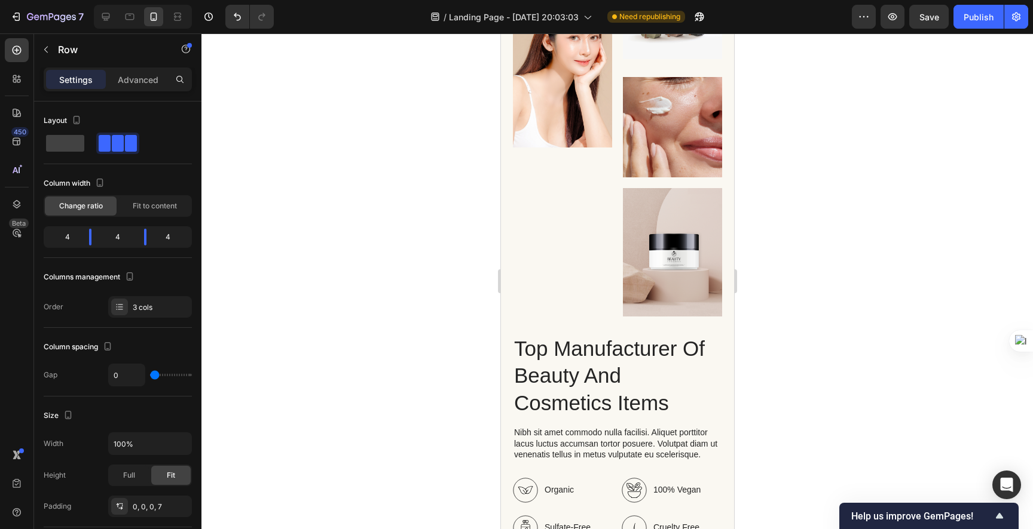
scroll to position [1744, 0]
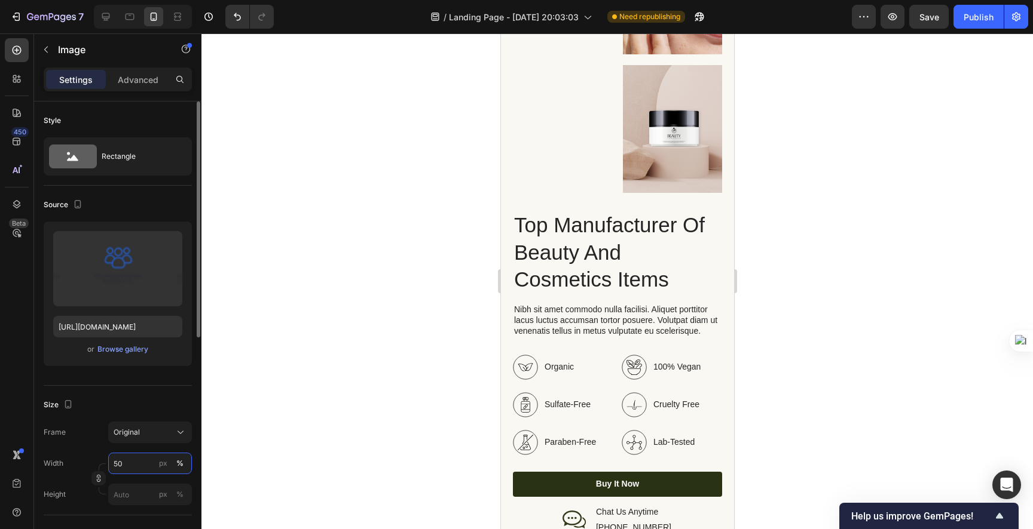
click at [147, 462] on input "50" at bounding box center [150, 464] width 84 height 22
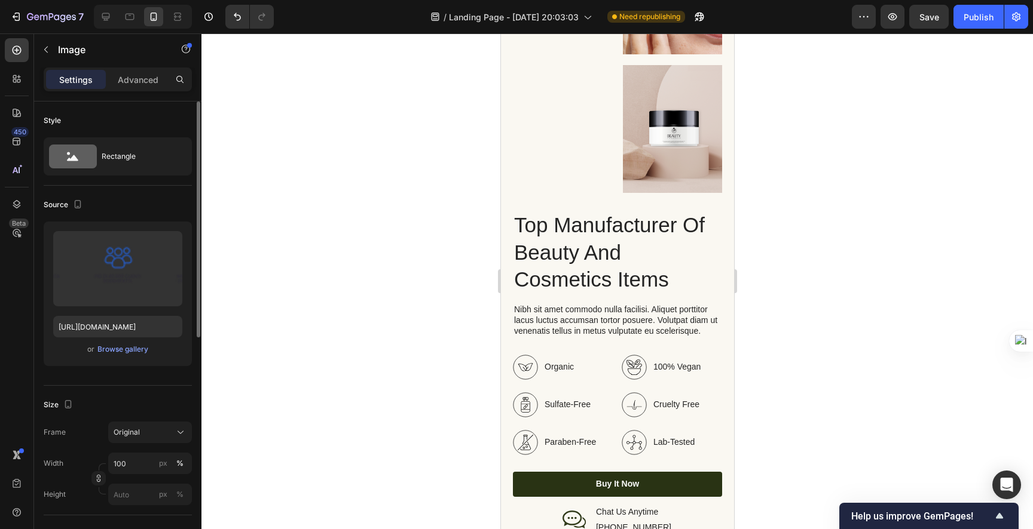
click at [111, 410] on div "Size" at bounding box center [118, 405] width 148 height 19
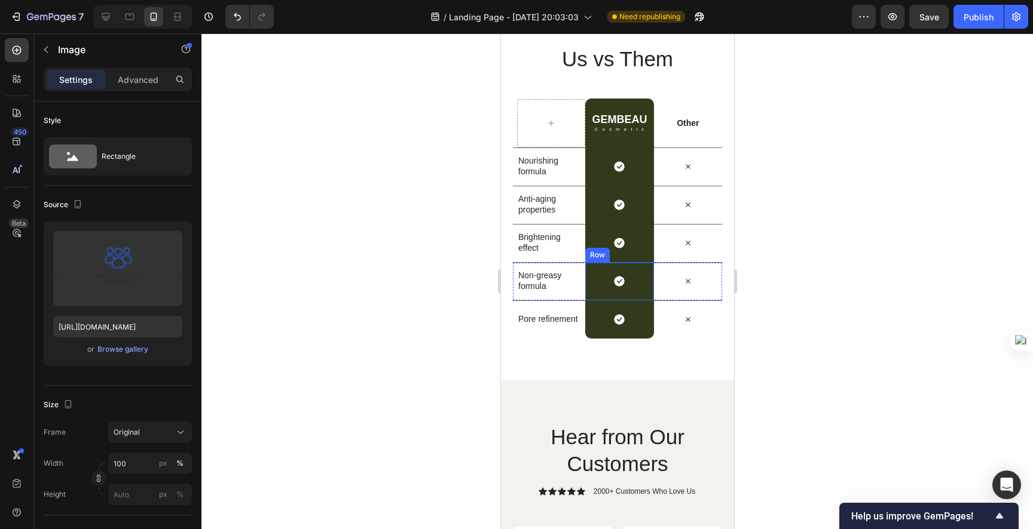
scroll to position [3194, 0]
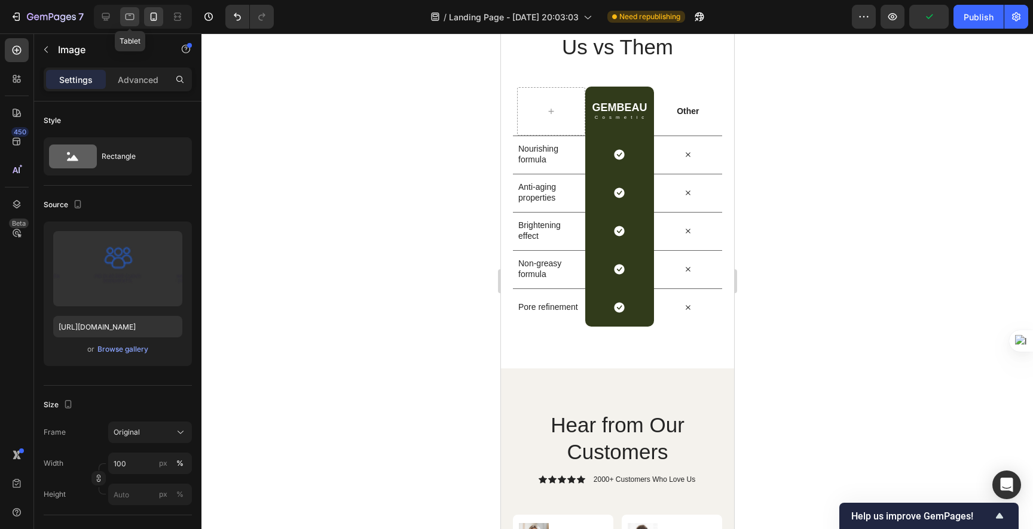
click at [134, 18] on icon at bounding box center [130, 17] width 12 height 12
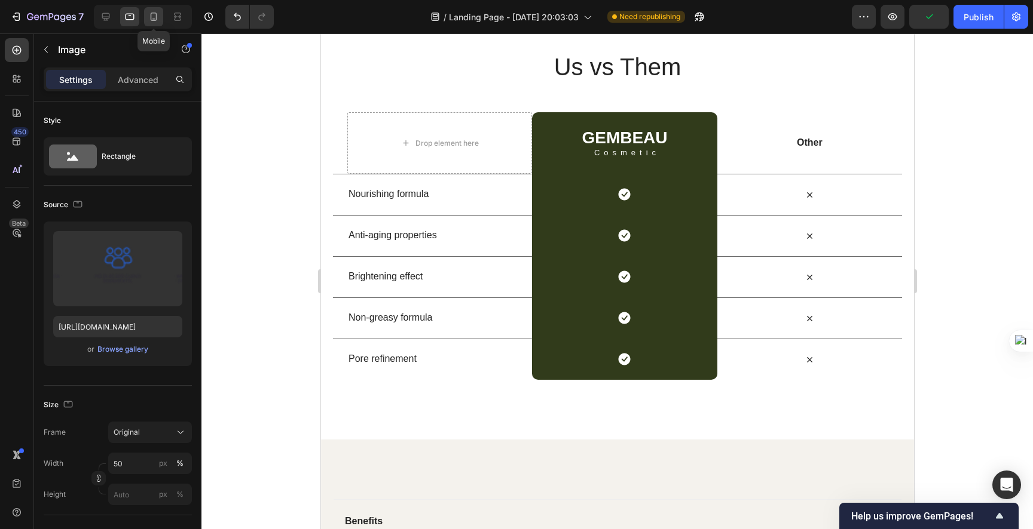
click at [155, 18] on icon at bounding box center [154, 17] width 12 height 12
type input "100"
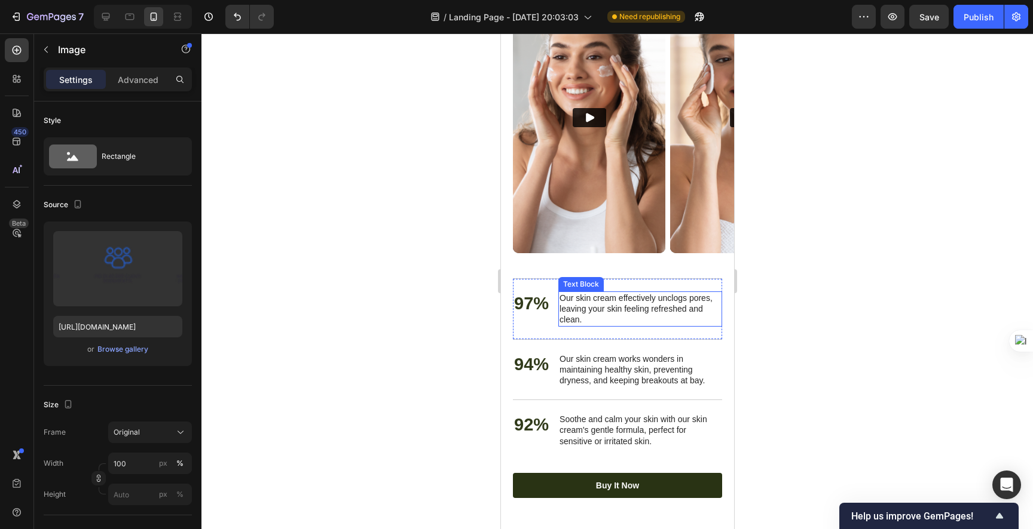
scroll to position [2834, 0]
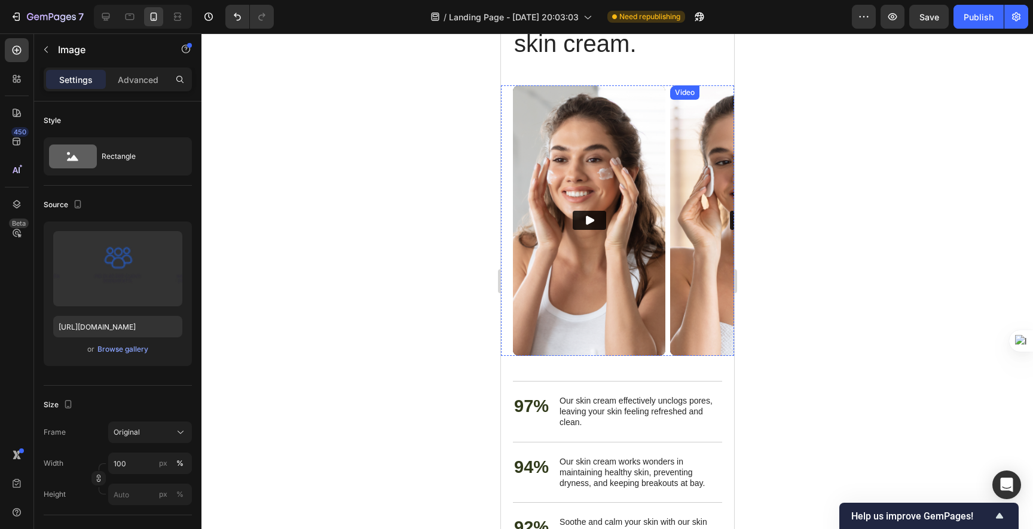
click at [709, 225] on img at bounding box center [745, 220] width 152 height 271
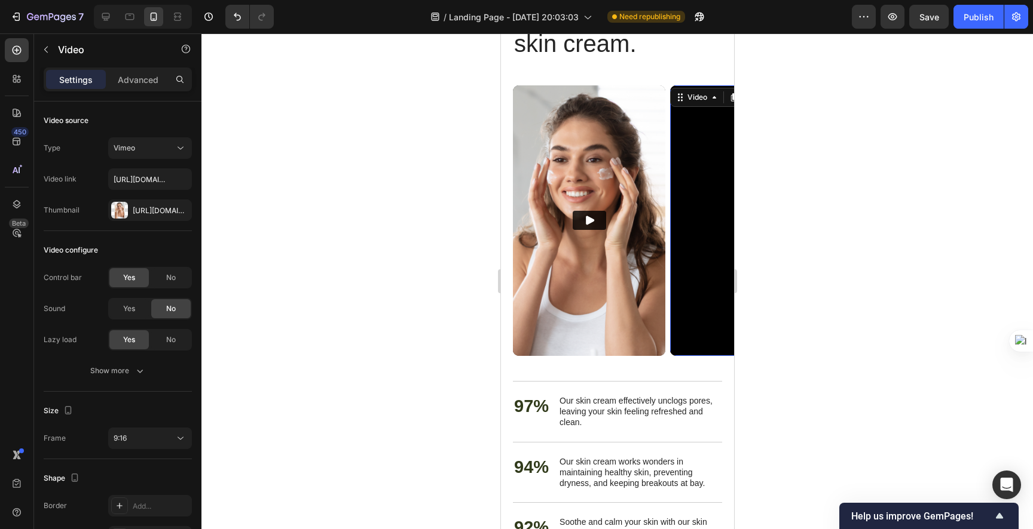
click at [709, 225] on iframe at bounding box center [745, 220] width 152 height 271
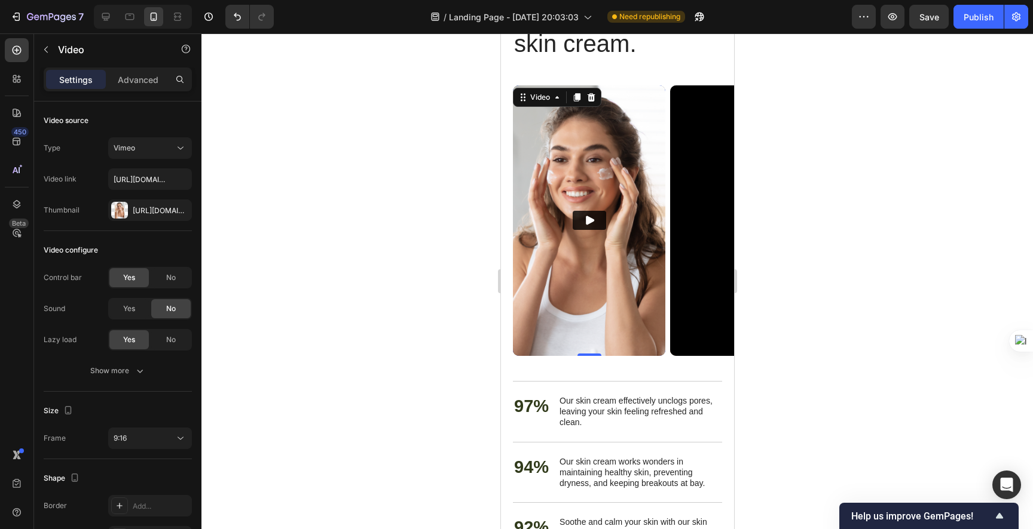
click at [645, 235] on img at bounding box center [588, 220] width 152 height 271
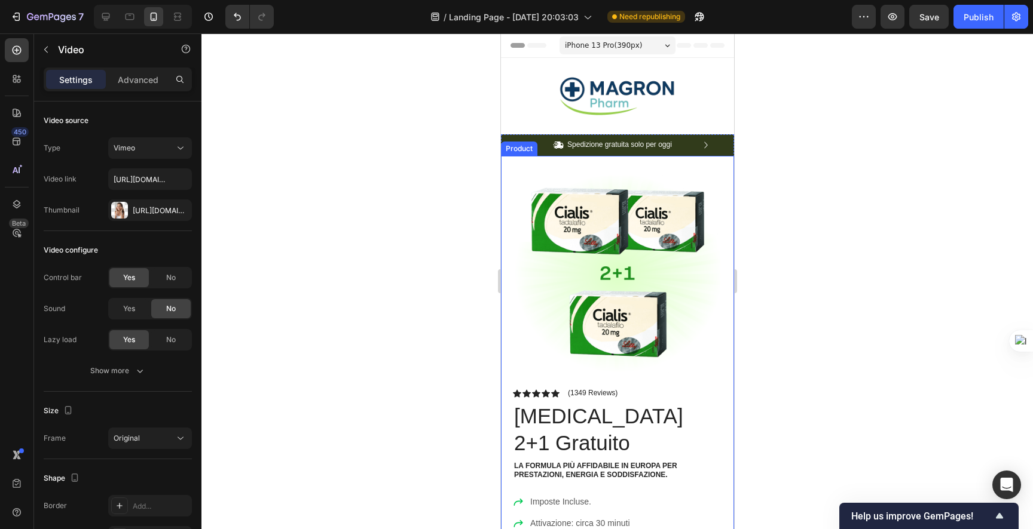
scroll to position [2, 0]
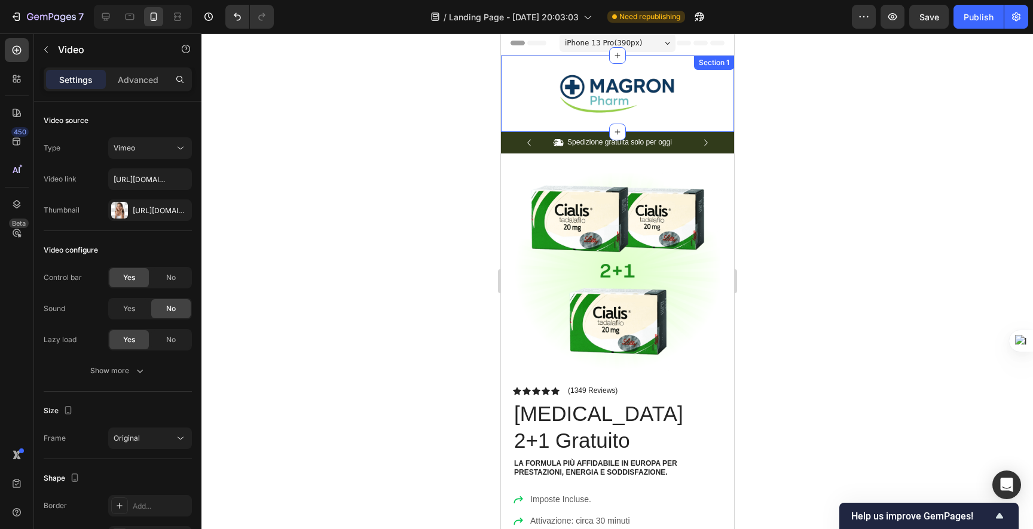
click at [627, 115] on div "Image Section 1" at bounding box center [616, 94] width 233 height 76
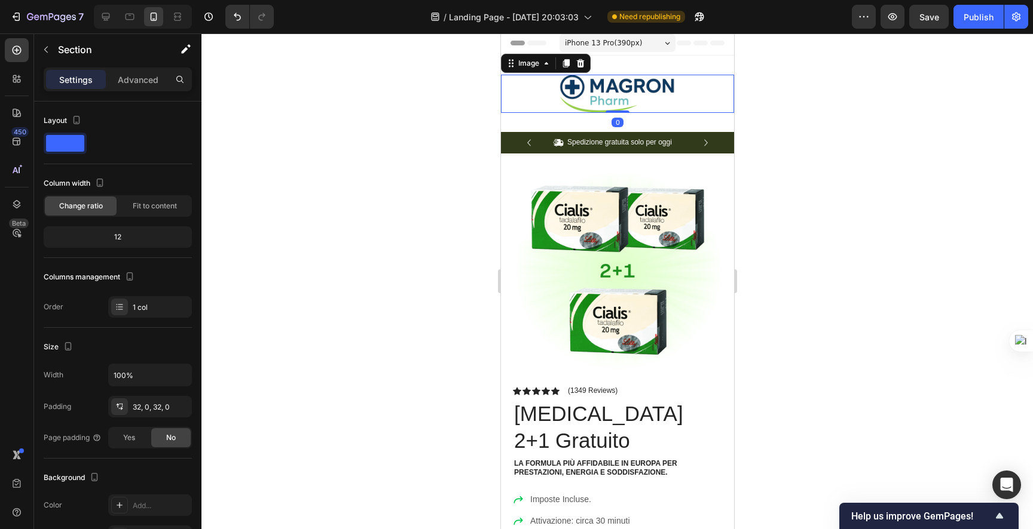
click at [621, 81] on img at bounding box center [617, 94] width 120 height 38
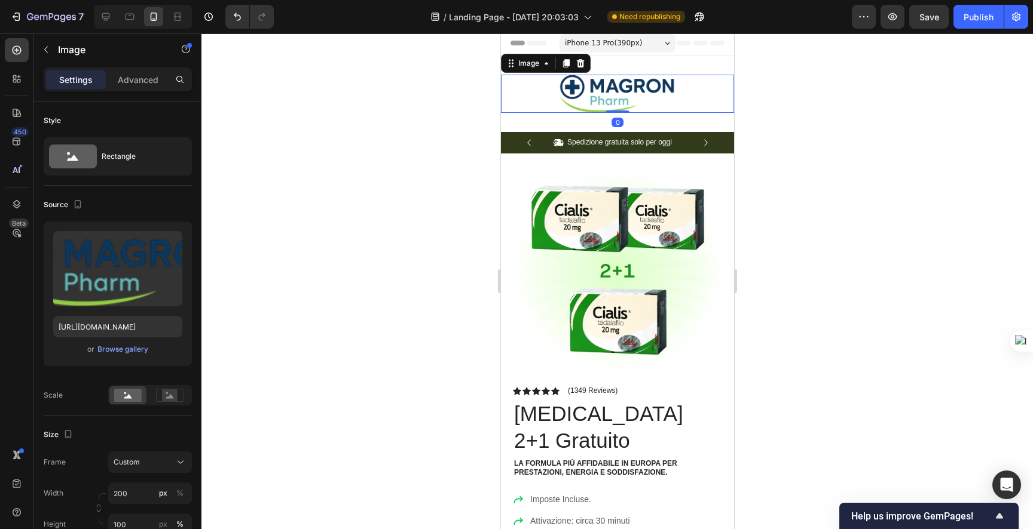
click at [590, 99] on img at bounding box center [617, 94] width 120 height 38
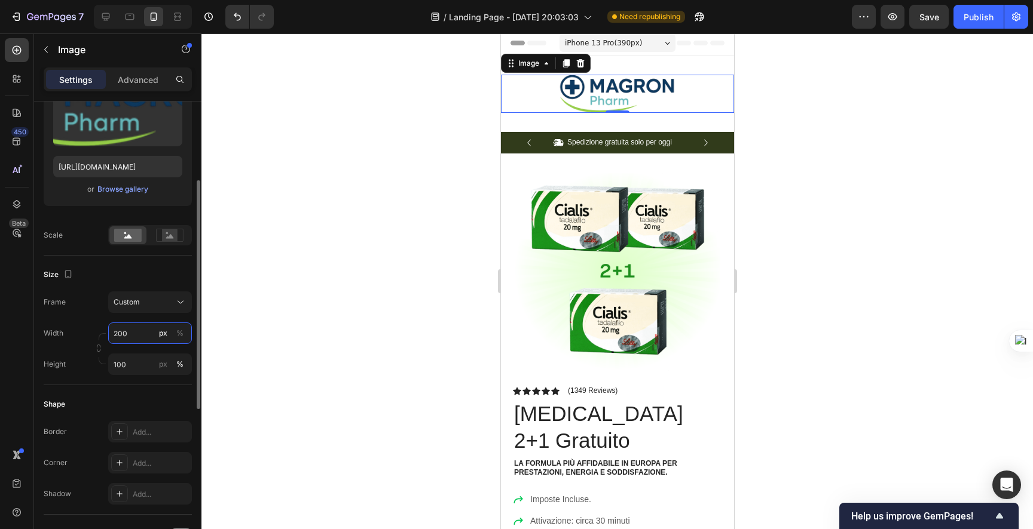
click at [140, 337] on input "200" at bounding box center [150, 334] width 84 height 22
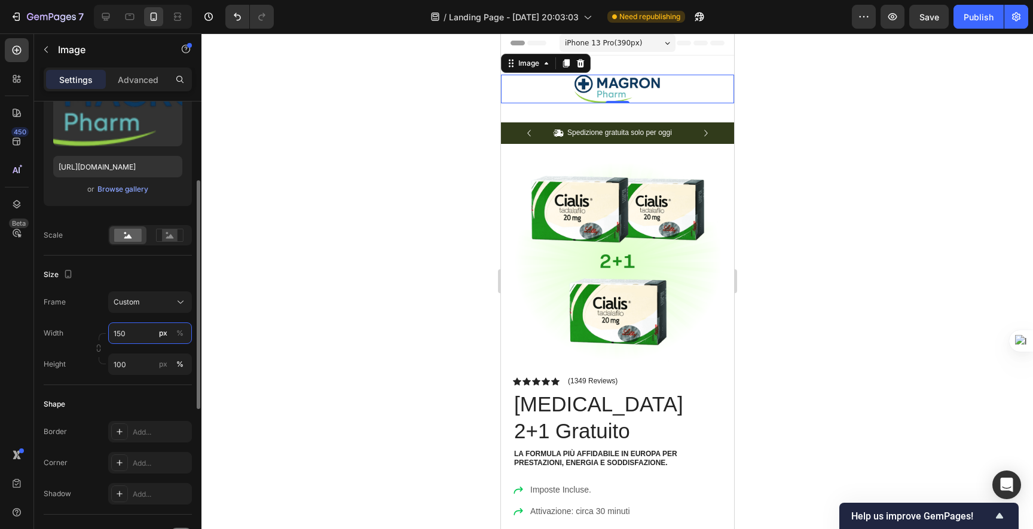
type input "150"
click at [157, 284] on div "Size Frame Custom Width 150 px % Height 100 px %" at bounding box center [118, 321] width 148 height 130
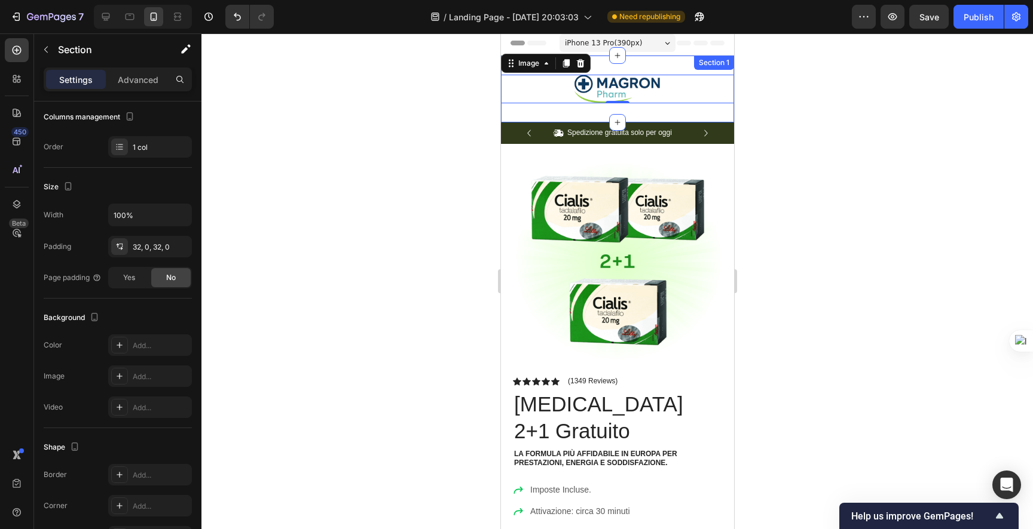
click at [566, 115] on div "Image 0 Section 1" at bounding box center [616, 89] width 233 height 67
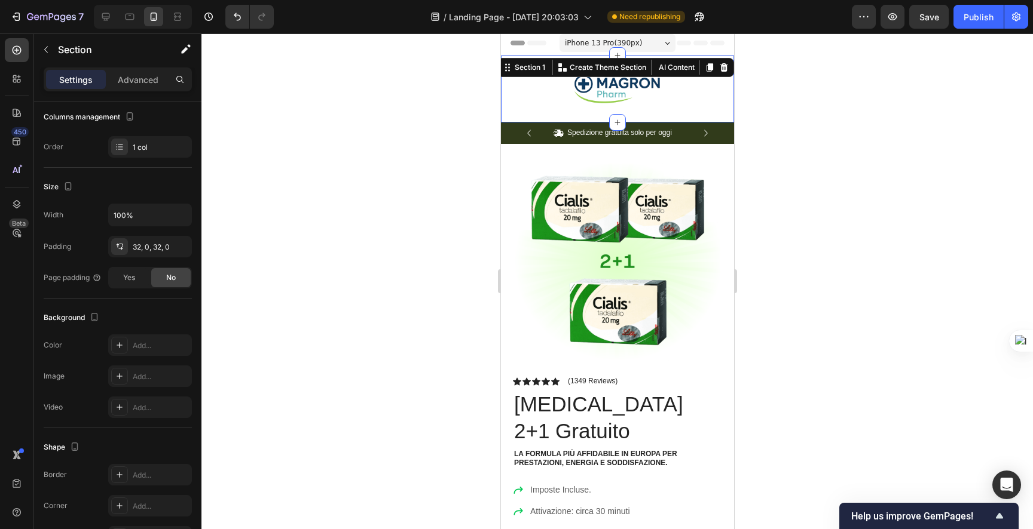
scroll to position [0, 0]
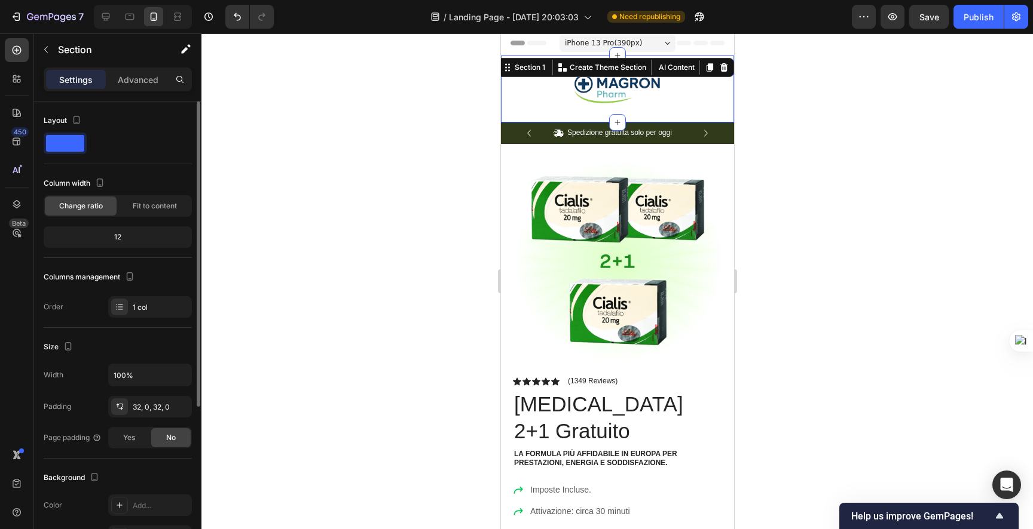
click at [127, 240] on div "12" at bounding box center [117, 237] width 143 height 17
click at [124, 237] on div "12" at bounding box center [117, 237] width 143 height 17
click at [121, 237] on div "12" at bounding box center [117, 237] width 143 height 17
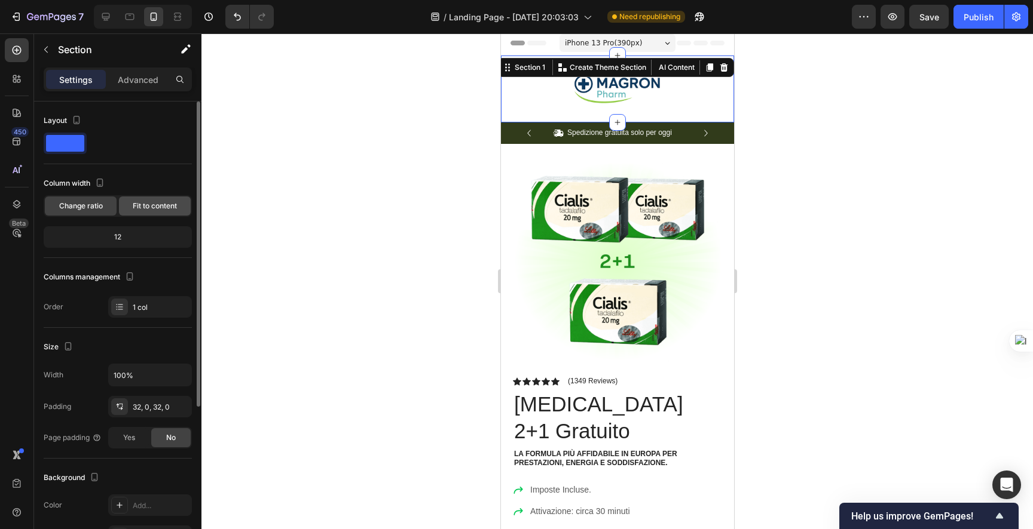
click at [149, 209] on span "Fit to content" at bounding box center [155, 206] width 44 height 11
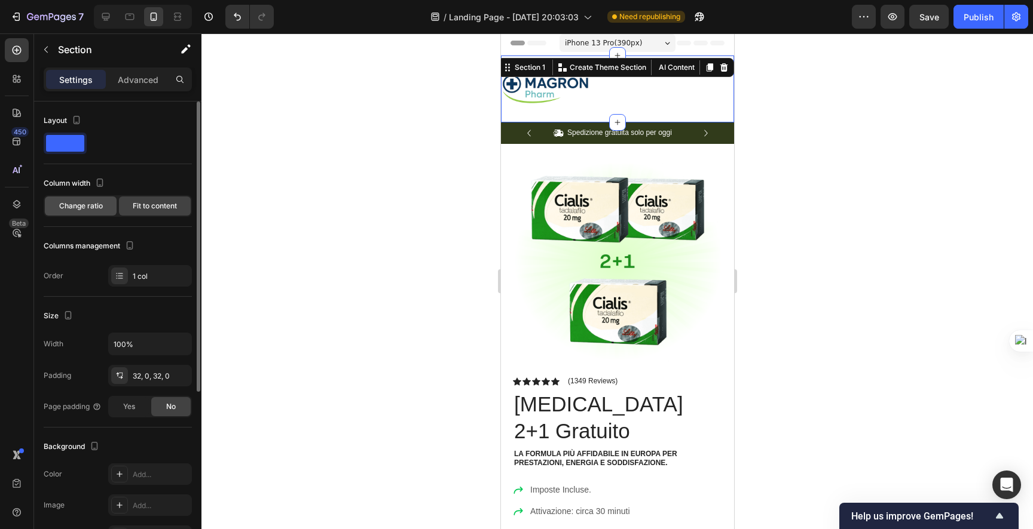
click at [101, 210] on span "Change ratio" at bounding box center [81, 206] width 44 height 11
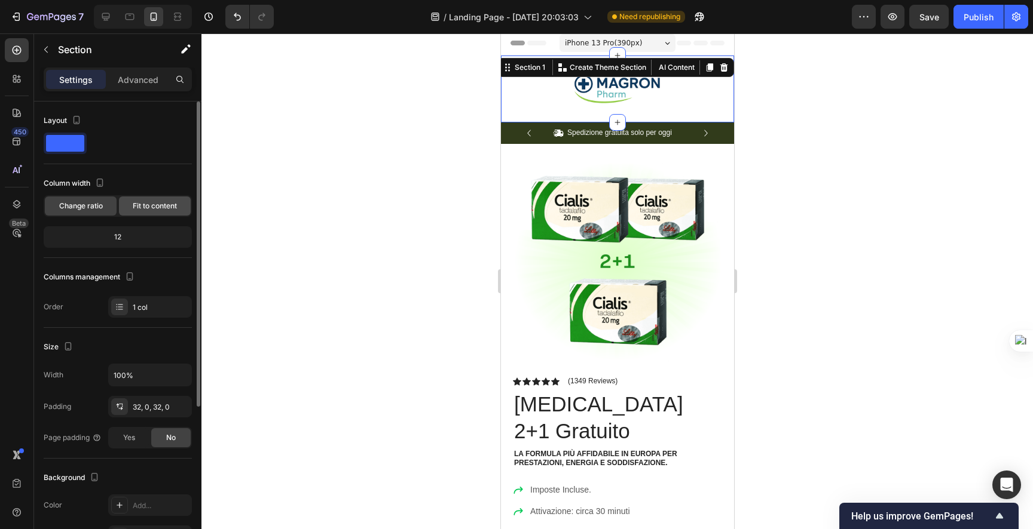
click at [149, 207] on span "Fit to content" at bounding box center [155, 206] width 44 height 11
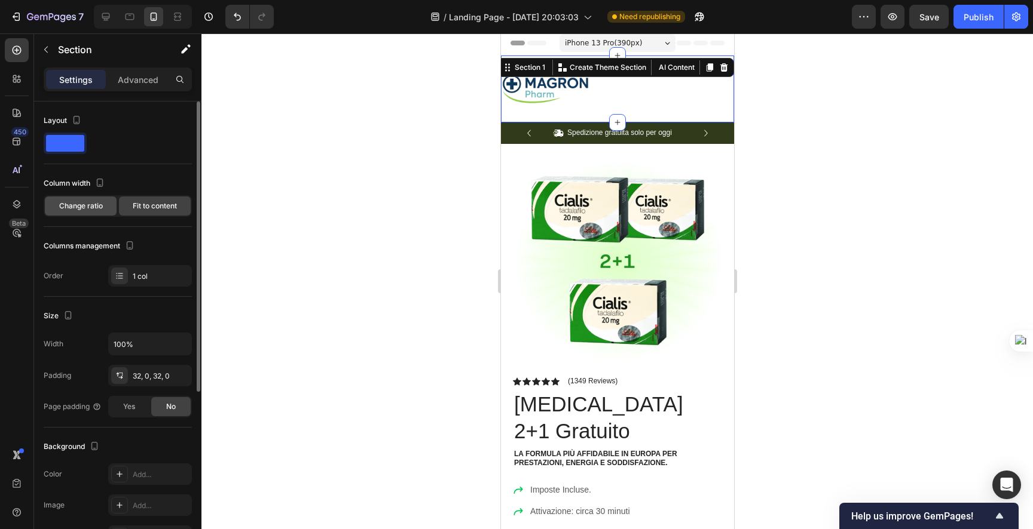
click at [70, 207] on span "Change ratio" at bounding box center [81, 206] width 44 height 11
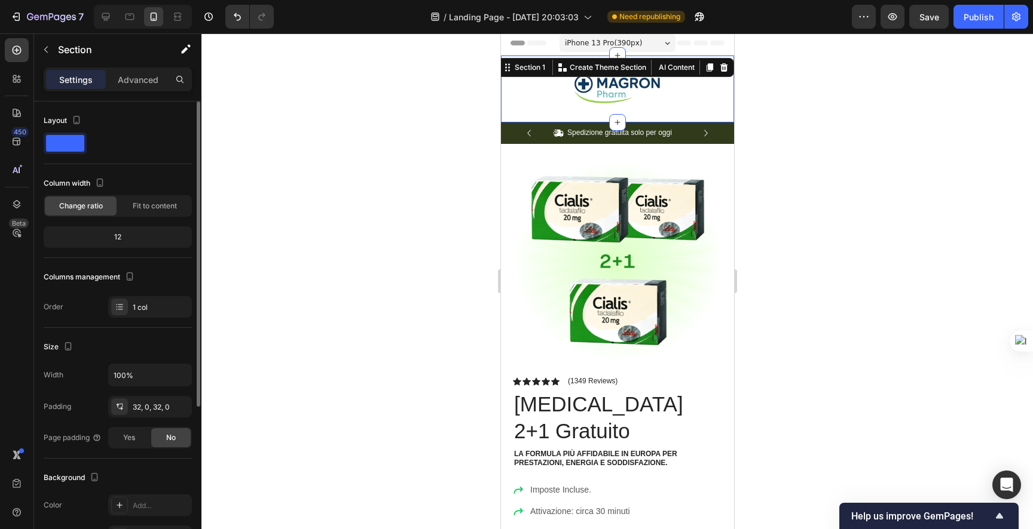
click at [108, 241] on div "12" at bounding box center [117, 237] width 143 height 17
drag, startPoint x: 112, startPoint y: 240, endPoint x: 130, endPoint y: 238, distance: 18.0
click at [130, 238] on div "12" at bounding box center [117, 237] width 143 height 17
drag, startPoint x: 126, startPoint y: 238, endPoint x: 116, endPoint y: 238, distance: 10.2
click at [121, 238] on div "12" at bounding box center [117, 237] width 143 height 17
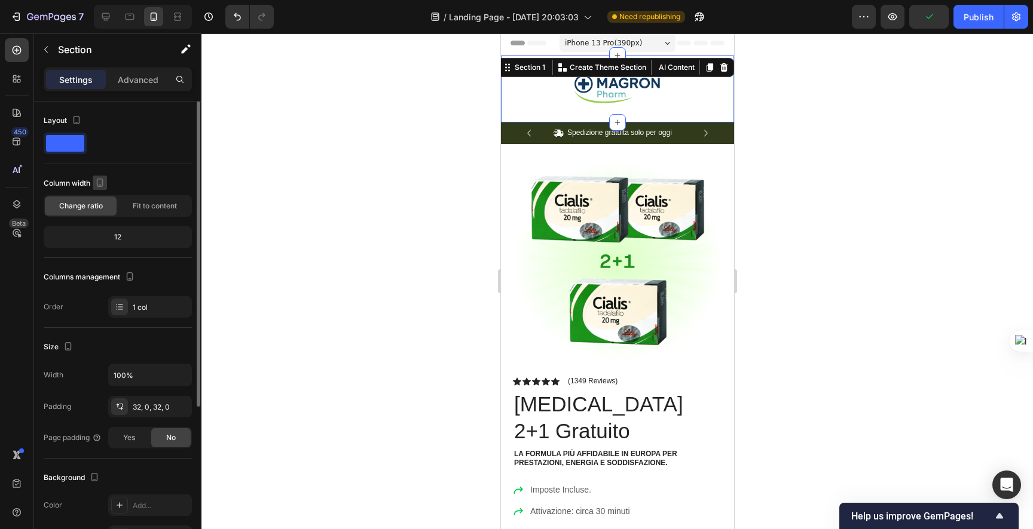
click at [100, 177] on icon "button" at bounding box center [100, 183] width 12 height 12
click at [100, 180] on icon "button" at bounding box center [100, 183] width 12 height 12
click at [156, 304] on div "1 col" at bounding box center [161, 307] width 56 height 11
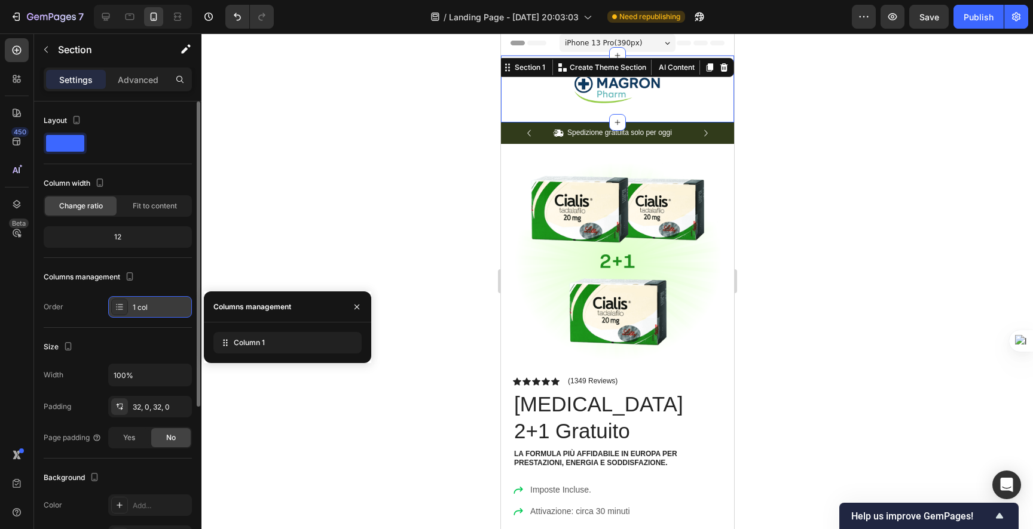
click at [157, 303] on div "1 col" at bounding box center [161, 307] width 56 height 11
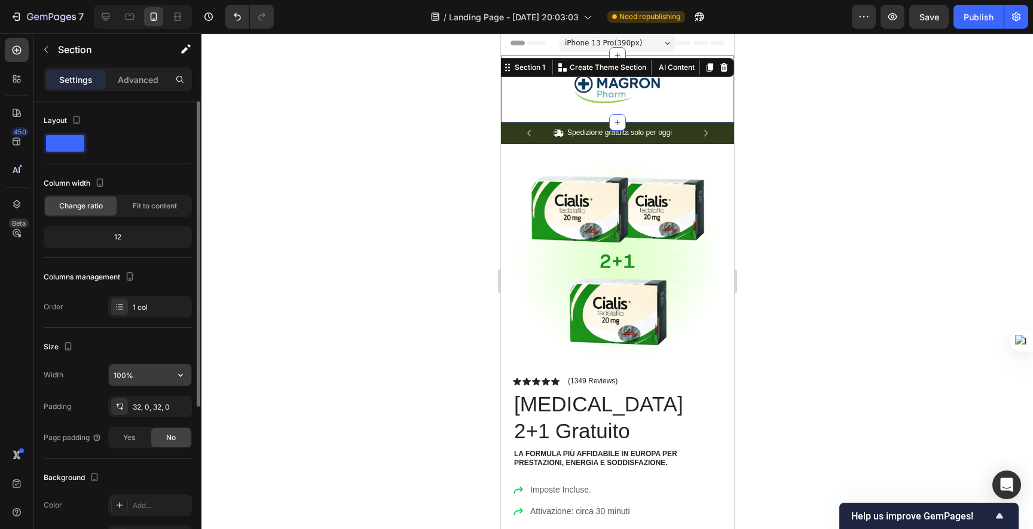
click at [149, 370] on input "100%" at bounding box center [150, 375] width 82 height 22
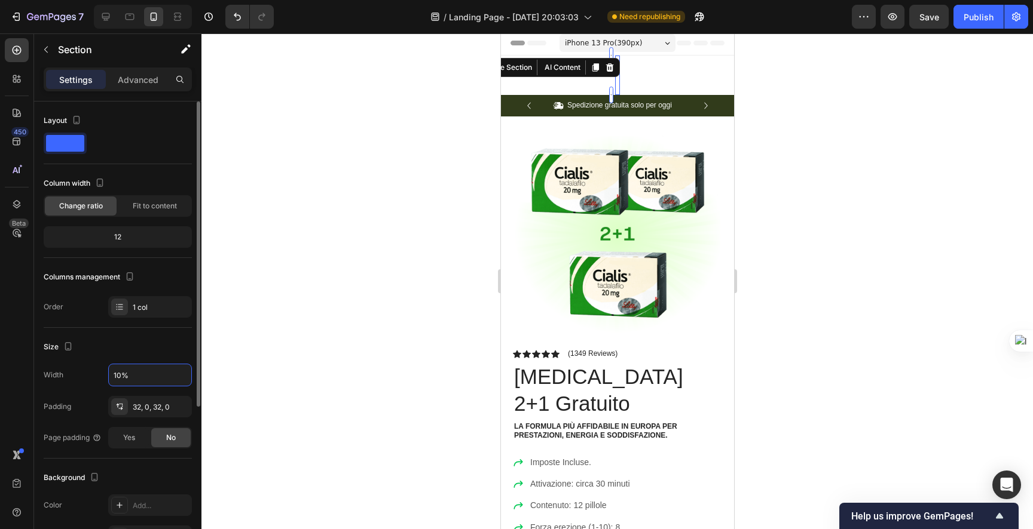
type input "100%"
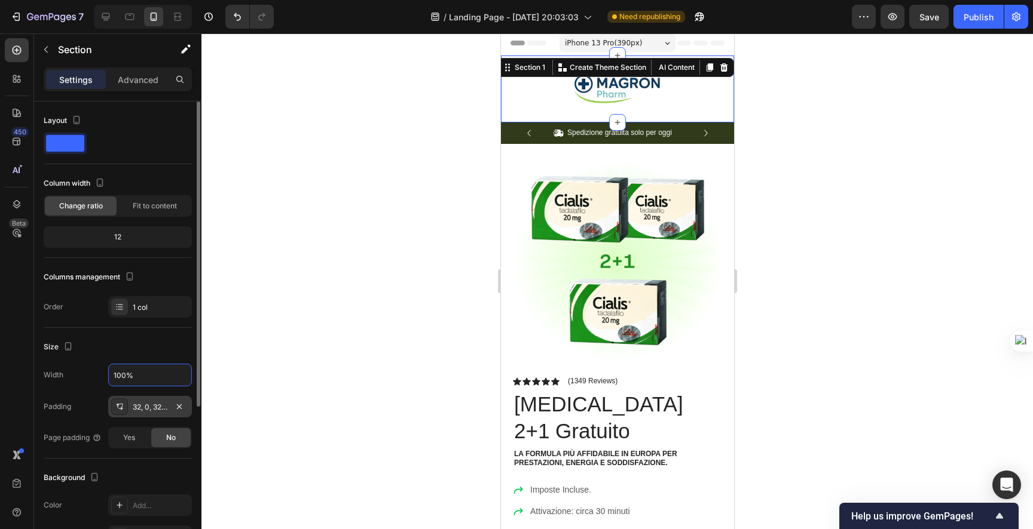
click at [164, 403] on div "32, 0, 32, 0" at bounding box center [150, 407] width 35 height 11
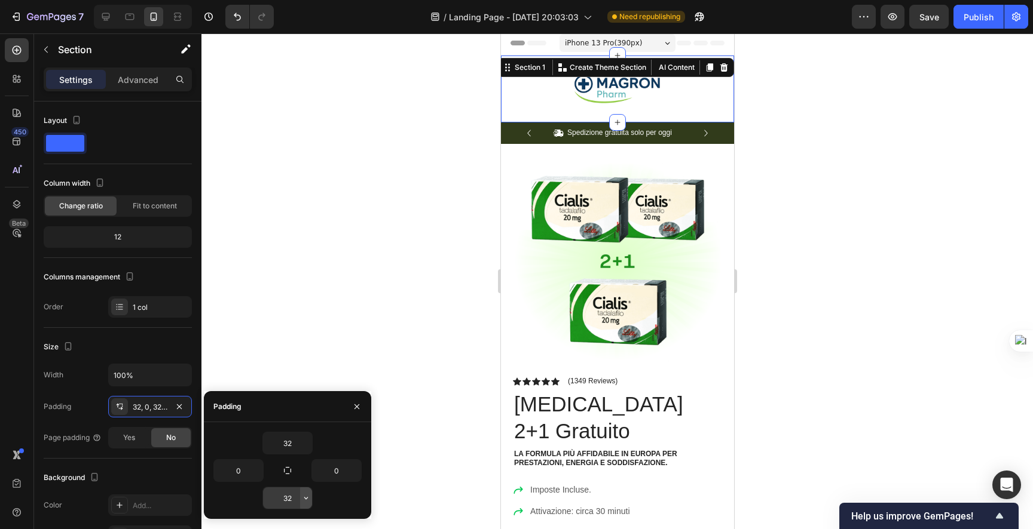
click at [304, 499] on icon "button" at bounding box center [306, 499] width 10 height 10
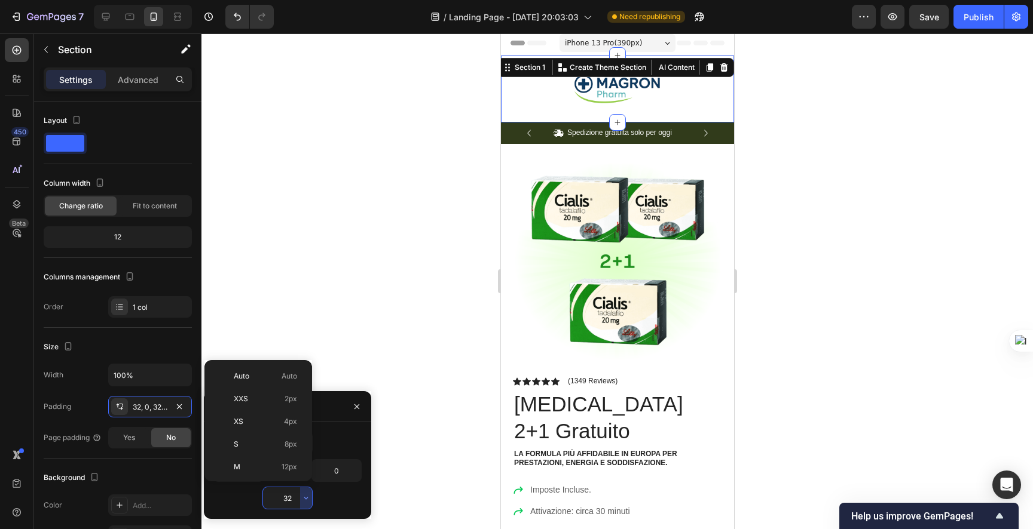
scroll to position [86, 0]
click at [255, 380] on p "M 12px" at bounding box center [265, 381] width 63 height 11
type input "12"
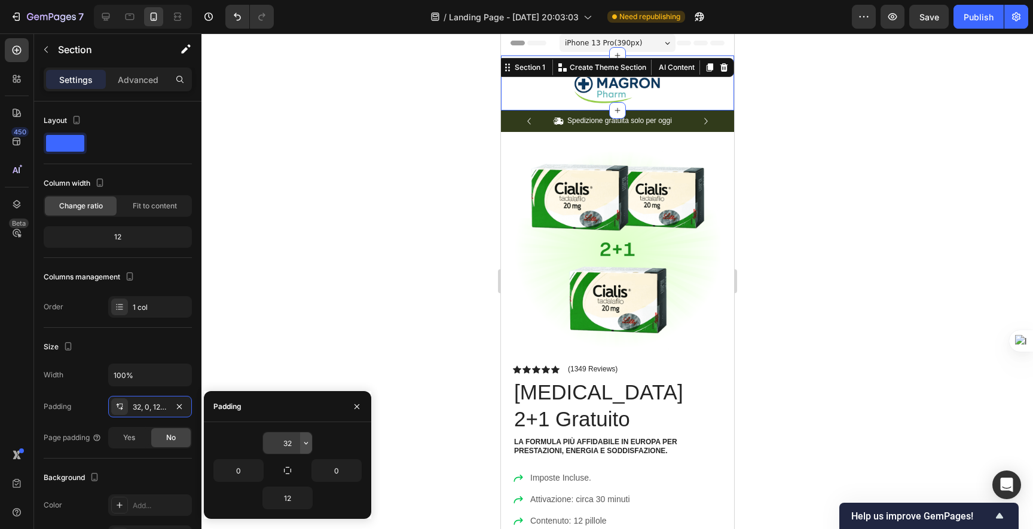
click at [301, 441] on button "button" at bounding box center [306, 444] width 12 height 22
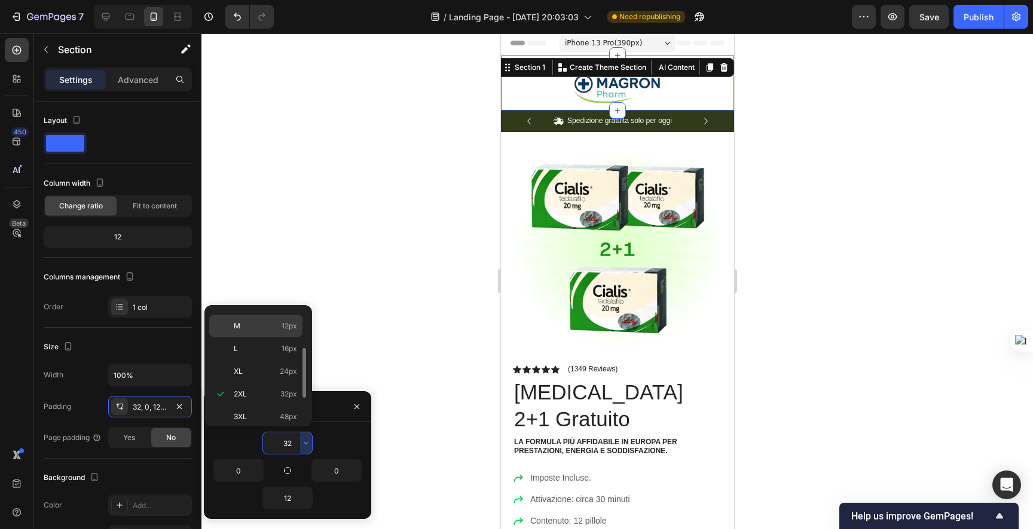
click at [259, 332] on div "M 12px" at bounding box center [255, 326] width 93 height 23
type input "12"
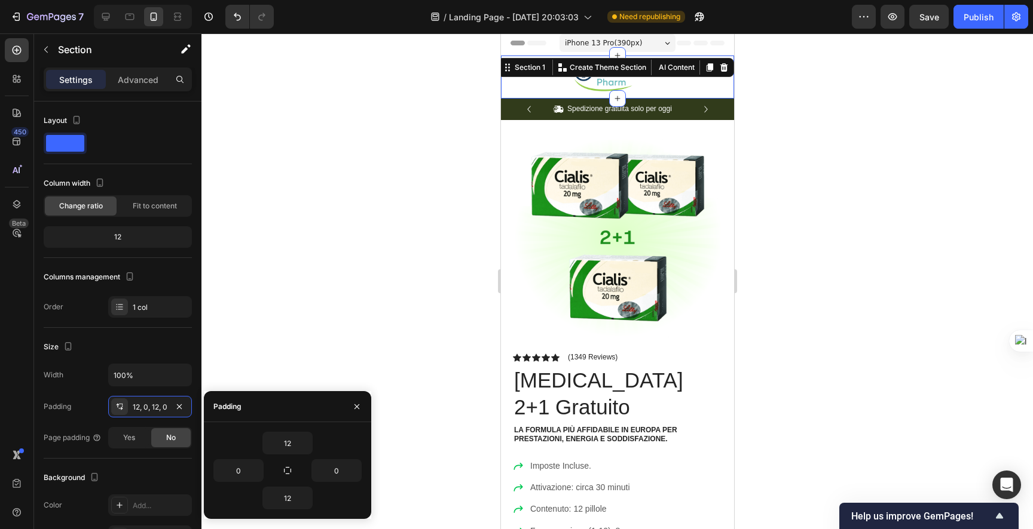
click at [544, 88] on div at bounding box center [616, 77] width 233 height 29
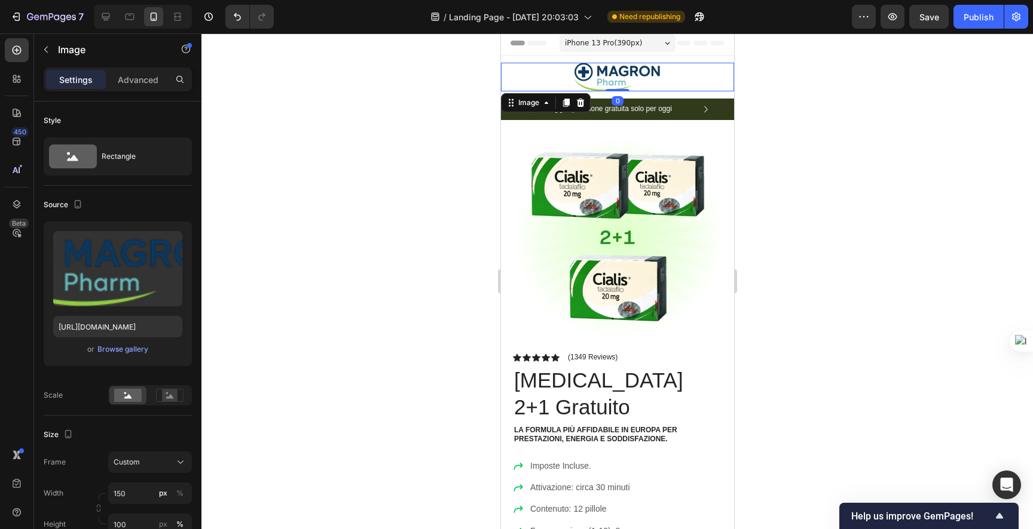
click at [558, 85] on div at bounding box center [616, 77] width 233 height 29
click at [152, 462] on div "Custom" at bounding box center [143, 462] width 59 height 11
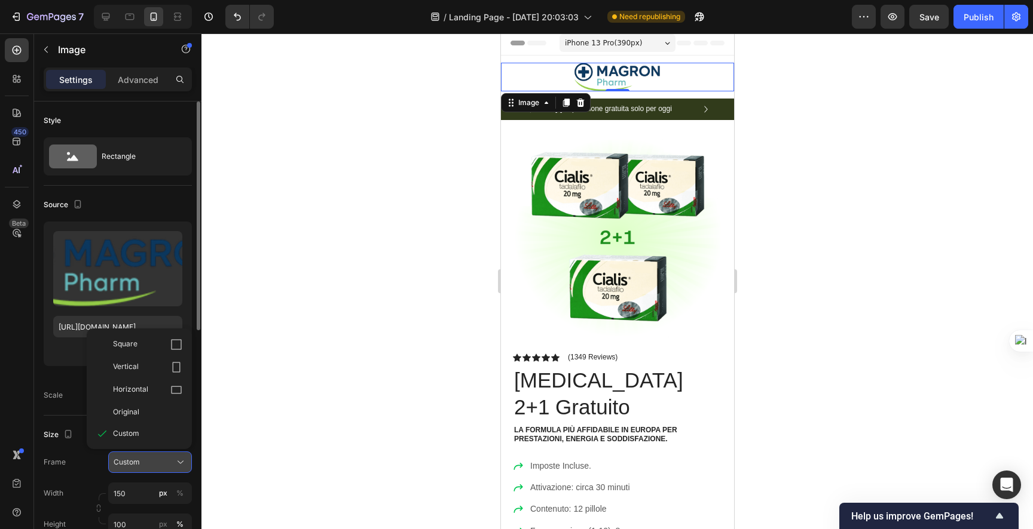
click at [153, 461] on div "Custom" at bounding box center [143, 462] width 59 height 11
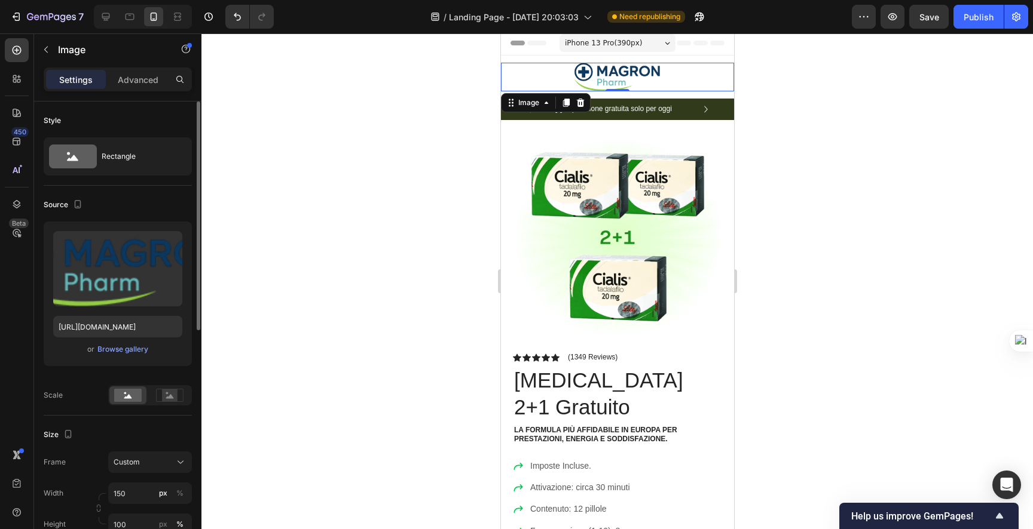
scroll to position [14, 0]
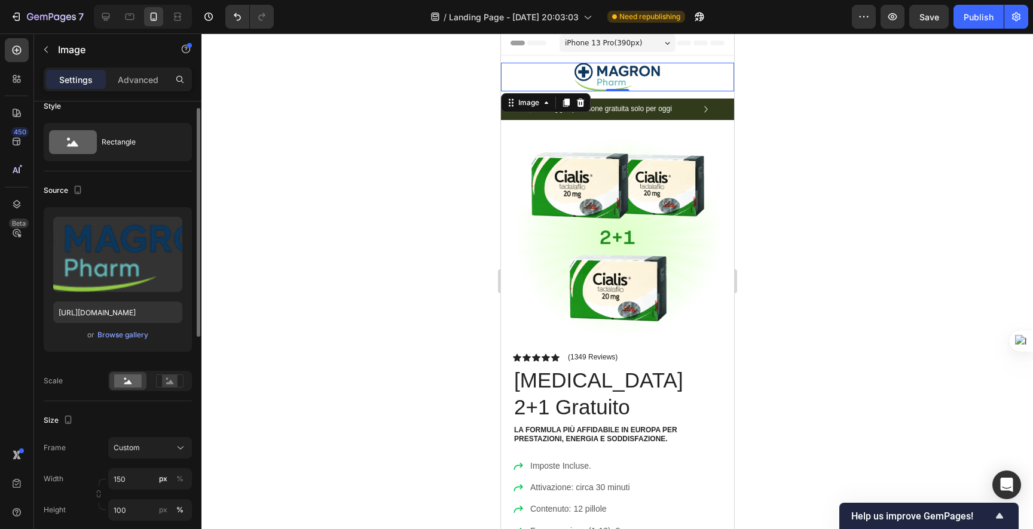
click at [511, 63] on div at bounding box center [616, 77] width 233 height 29
click at [515, 87] on div at bounding box center [616, 77] width 233 height 29
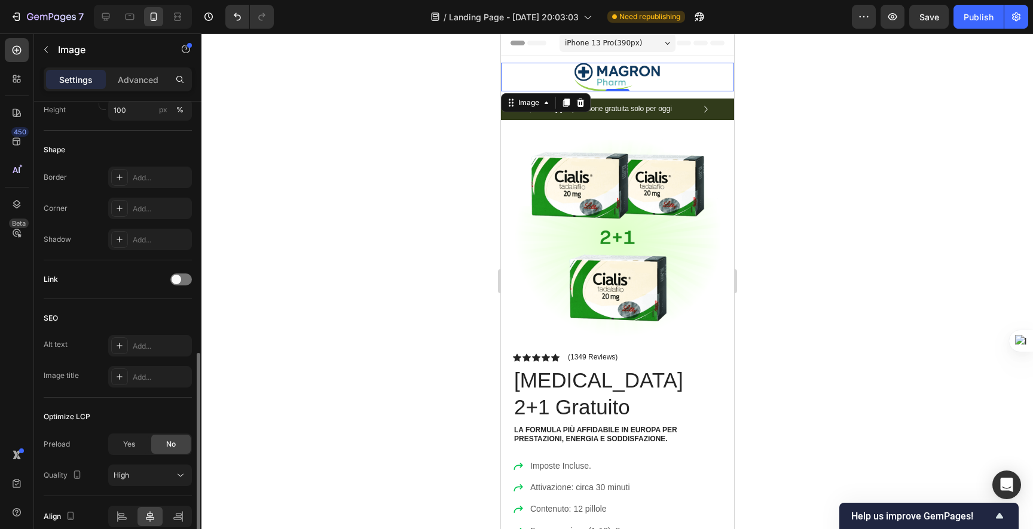
scroll to position [470, 0]
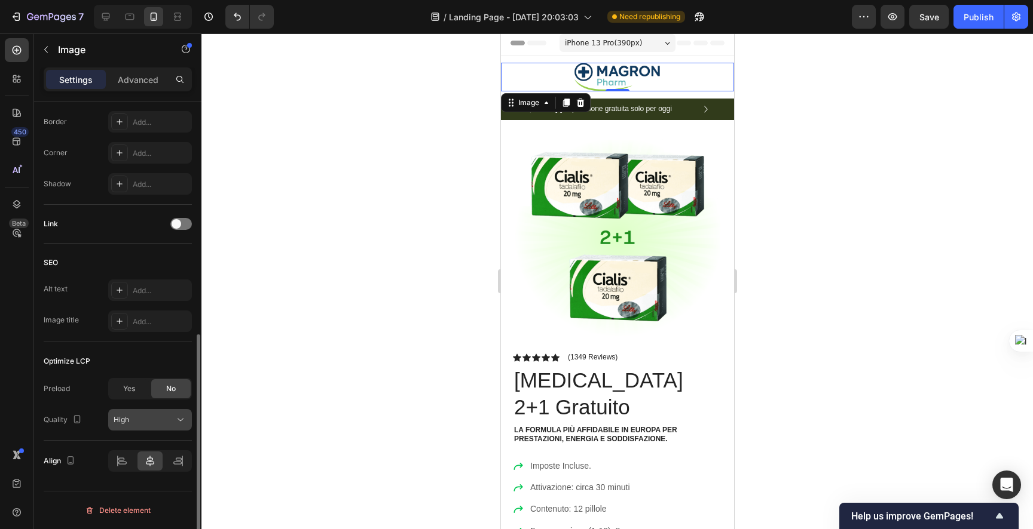
click at [136, 428] on button "High" at bounding box center [150, 420] width 84 height 22
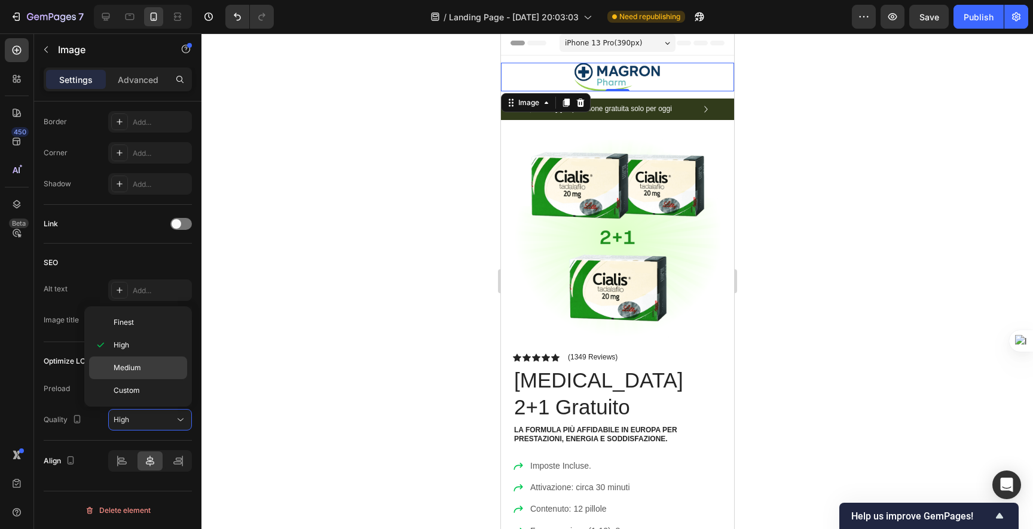
click at [133, 373] on span "Medium" at bounding box center [127, 368] width 27 height 11
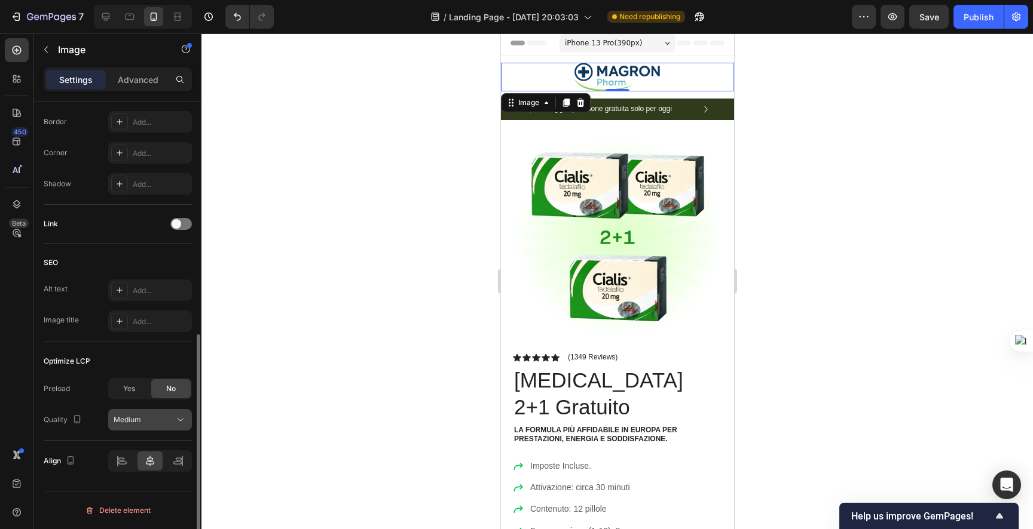
click at [135, 420] on span "Medium" at bounding box center [127, 419] width 27 height 9
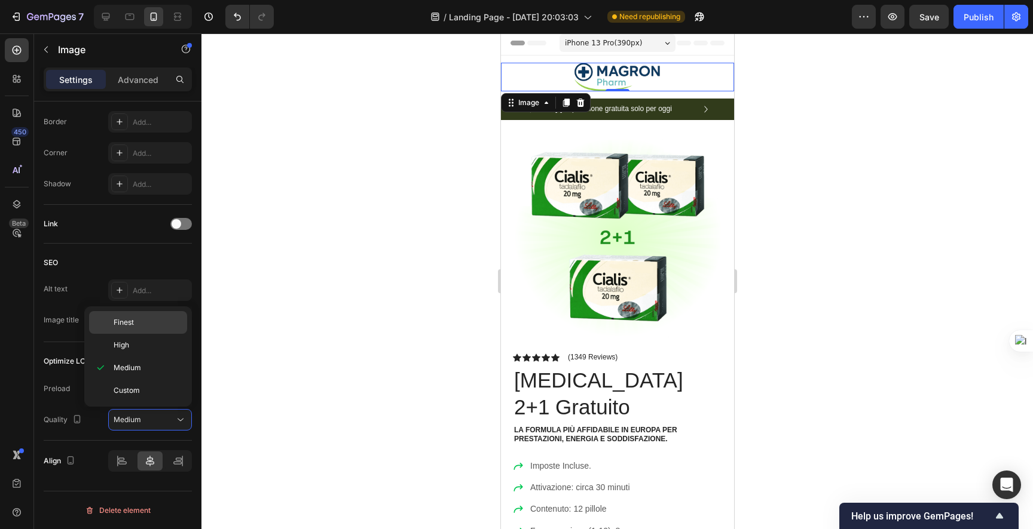
click at [122, 326] on span "Finest" at bounding box center [124, 322] width 20 height 11
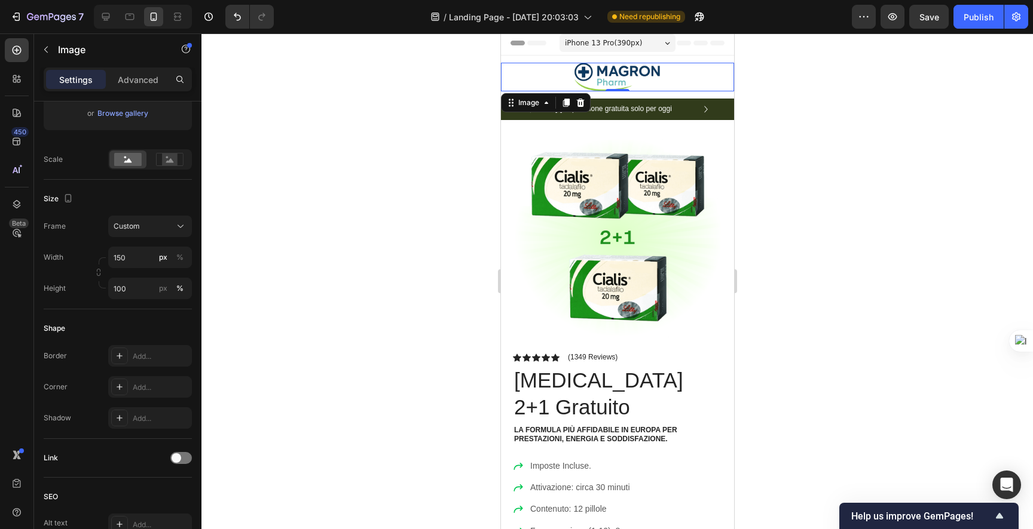
scroll to position [0, 0]
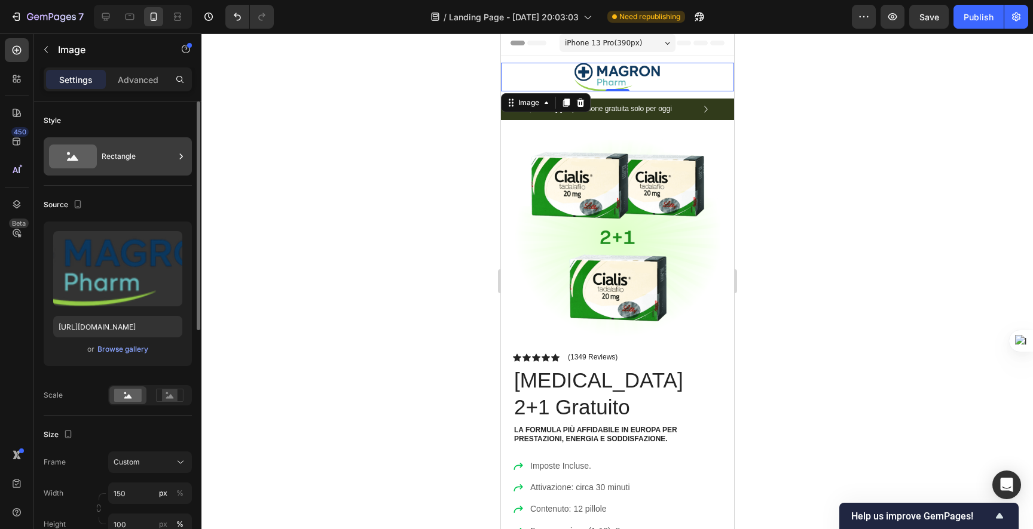
click at [115, 150] on div "Rectangle" at bounding box center [138, 156] width 73 height 27
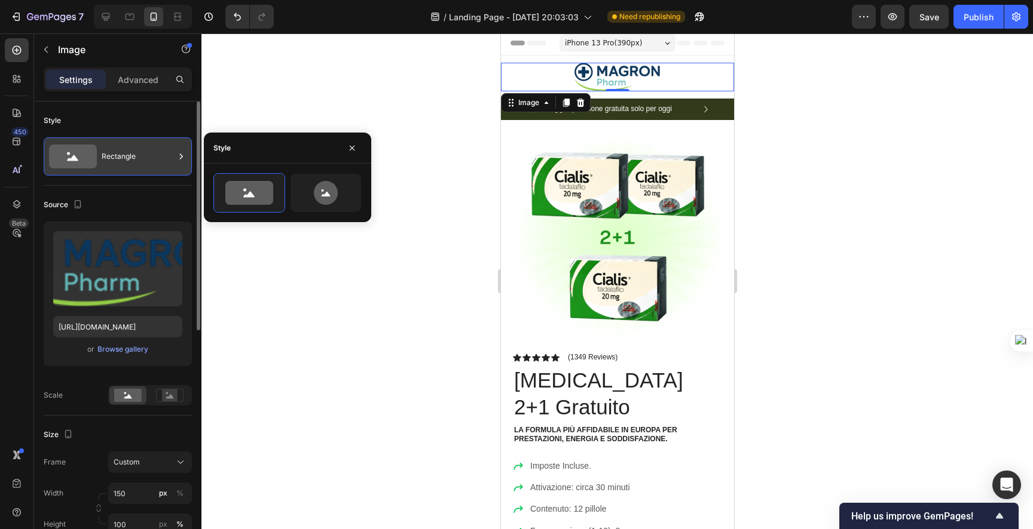
click at [118, 157] on div "Rectangle" at bounding box center [138, 156] width 73 height 27
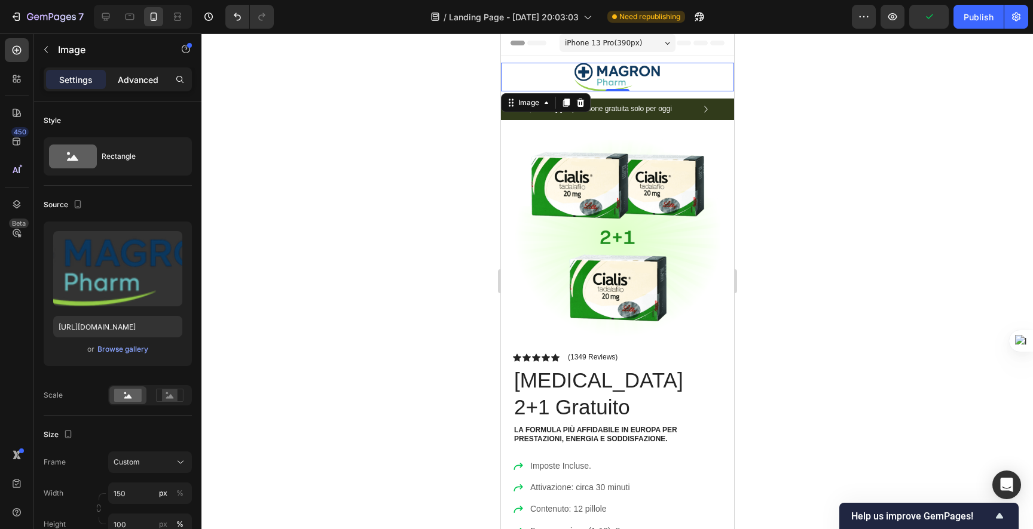
click at [128, 83] on p "Advanced" at bounding box center [138, 79] width 41 height 13
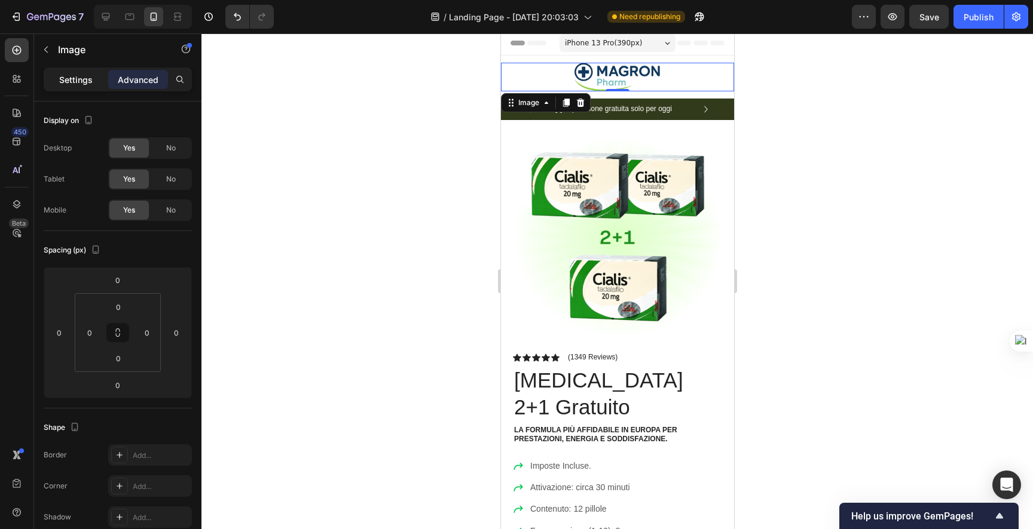
click at [60, 78] on p "Settings" at bounding box center [75, 79] width 33 height 13
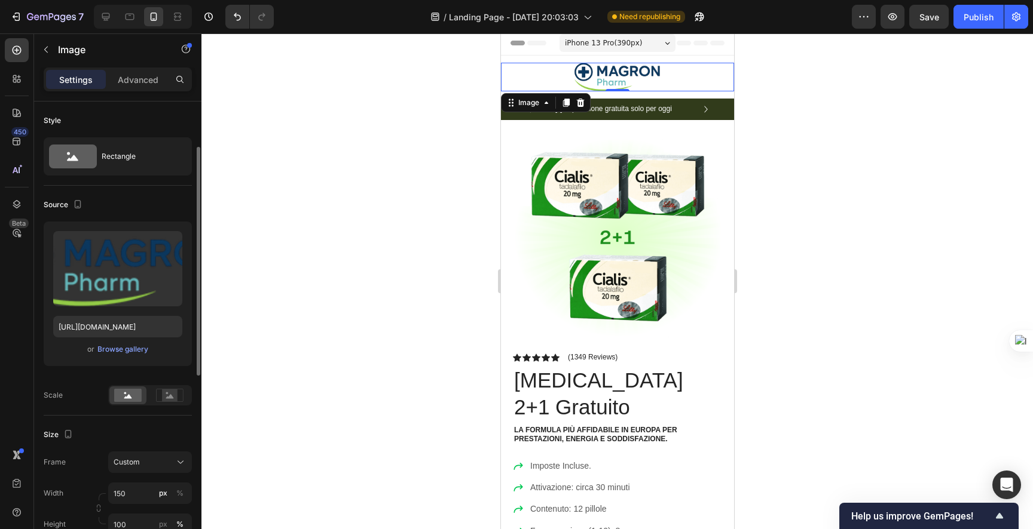
scroll to position [30, 0]
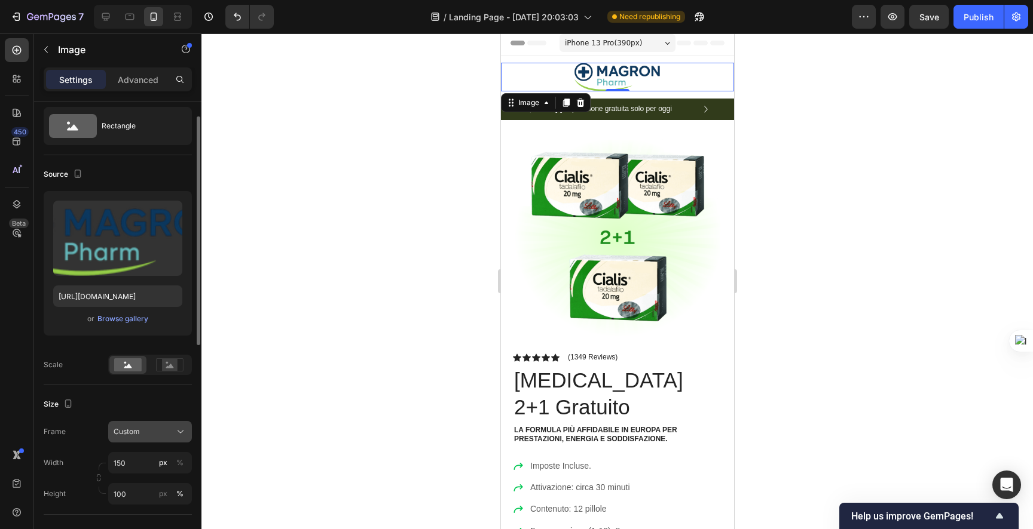
click at [149, 430] on div "Custom" at bounding box center [143, 432] width 59 height 11
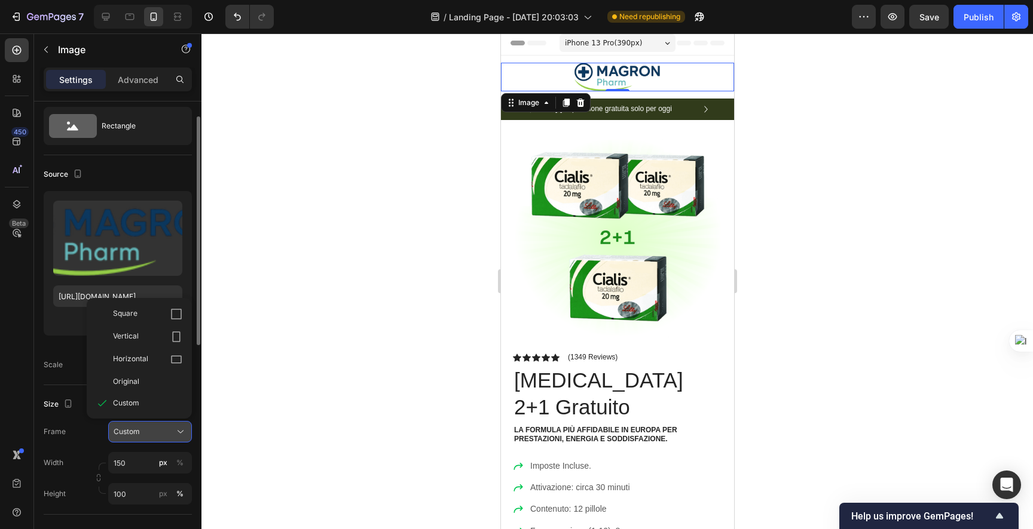
click at [149, 430] on div "Custom" at bounding box center [143, 432] width 59 height 11
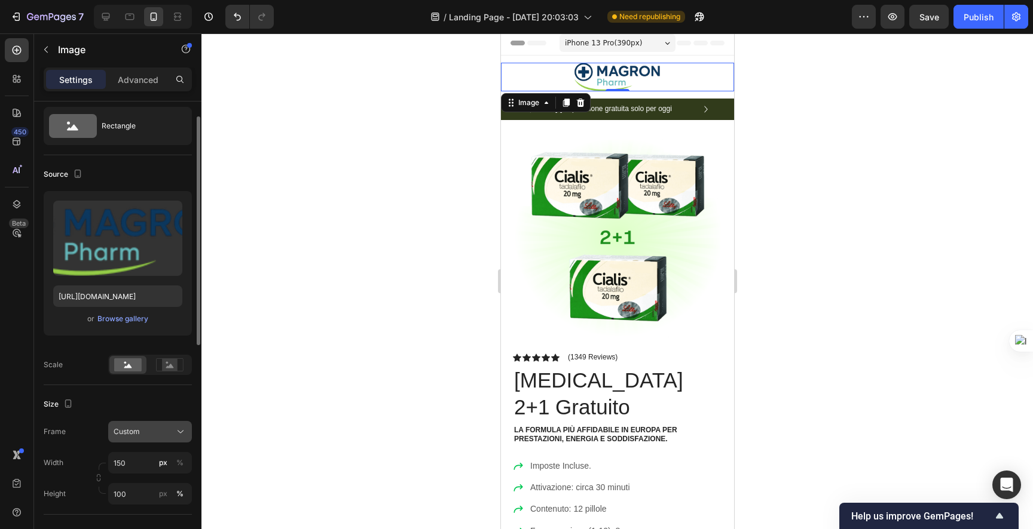
click at [149, 430] on div "Custom" at bounding box center [143, 432] width 59 height 11
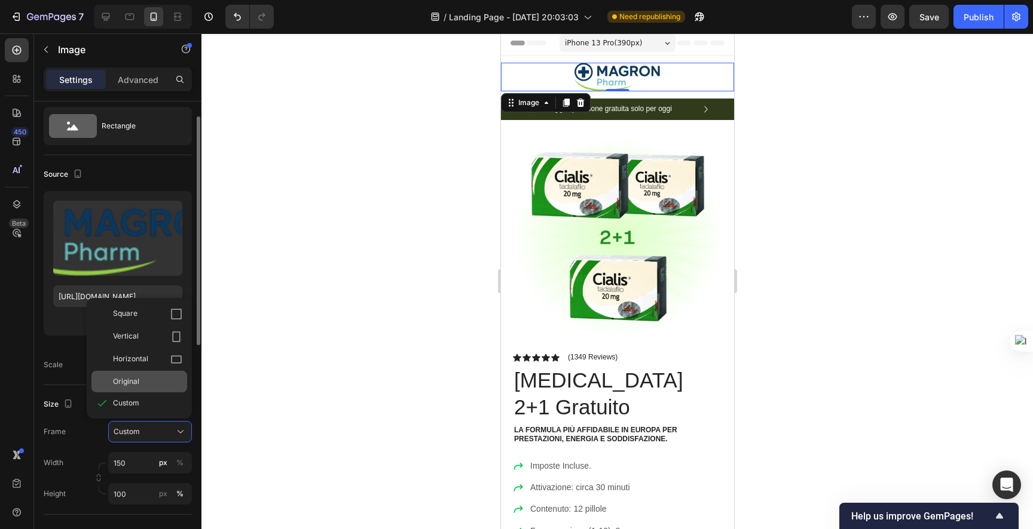
click at [149, 385] on div "Original" at bounding box center [147, 381] width 69 height 11
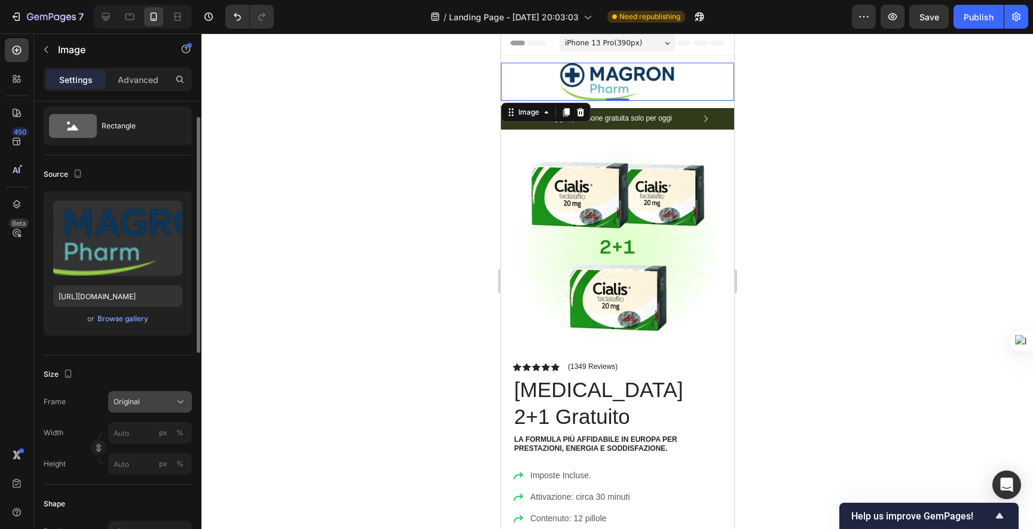
click at [149, 407] on div "Original" at bounding box center [143, 402] width 59 height 11
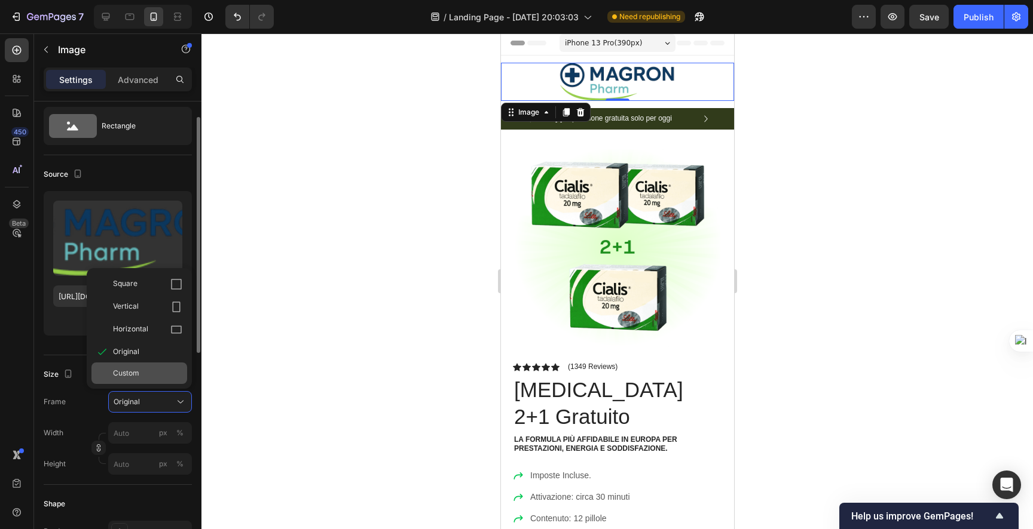
click at [146, 379] on div "Custom" at bounding box center [139, 374] width 96 height 22
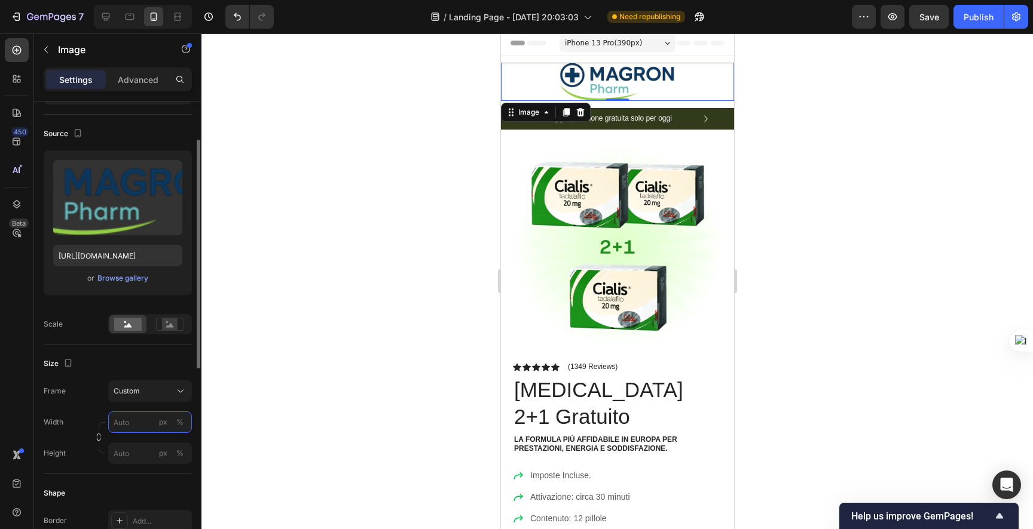
scroll to position [95, 0]
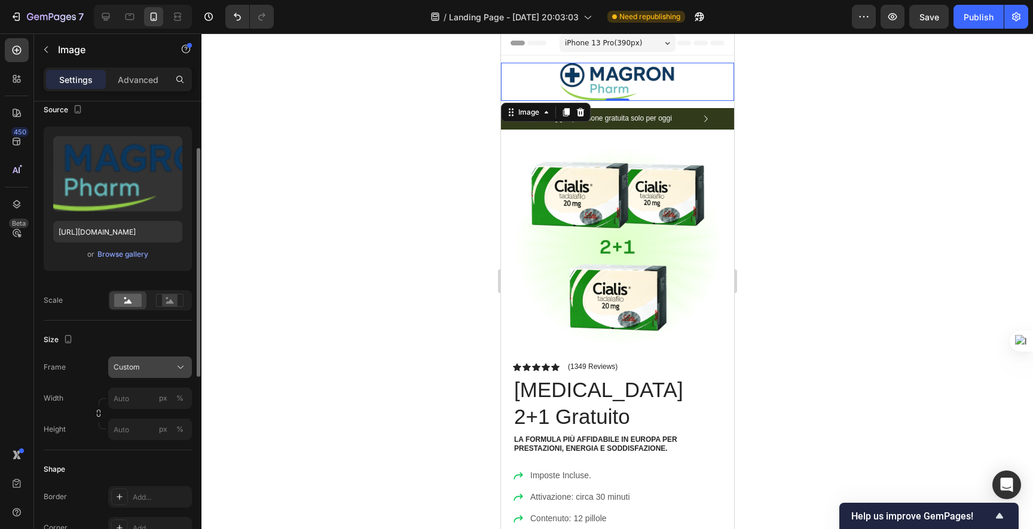
click at [129, 367] on div "Frame Custom Width px % Height px %" at bounding box center [118, 399] width 148 height 84
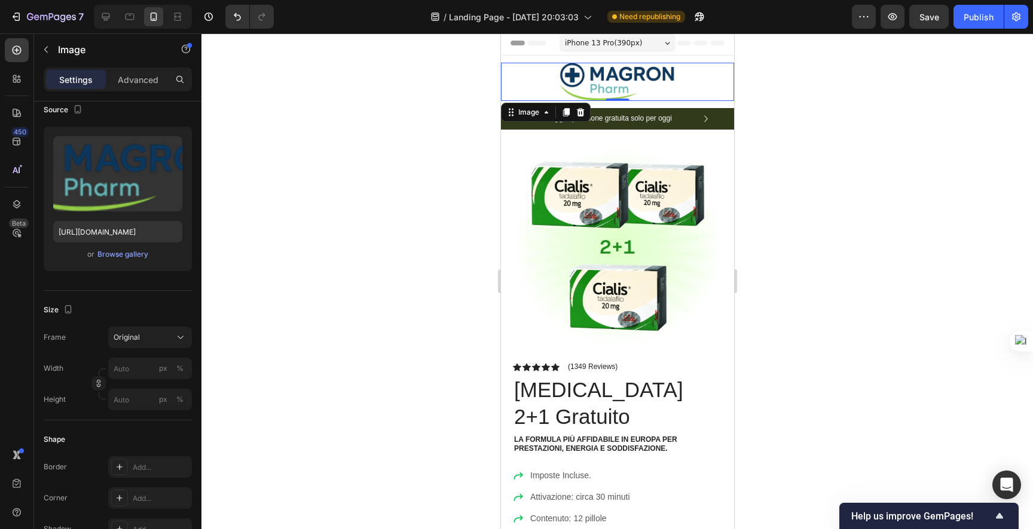
click at [99, 354] on div "Frame Original Width px % Height px %" at bounding box center [118, 369] width 148 height 84
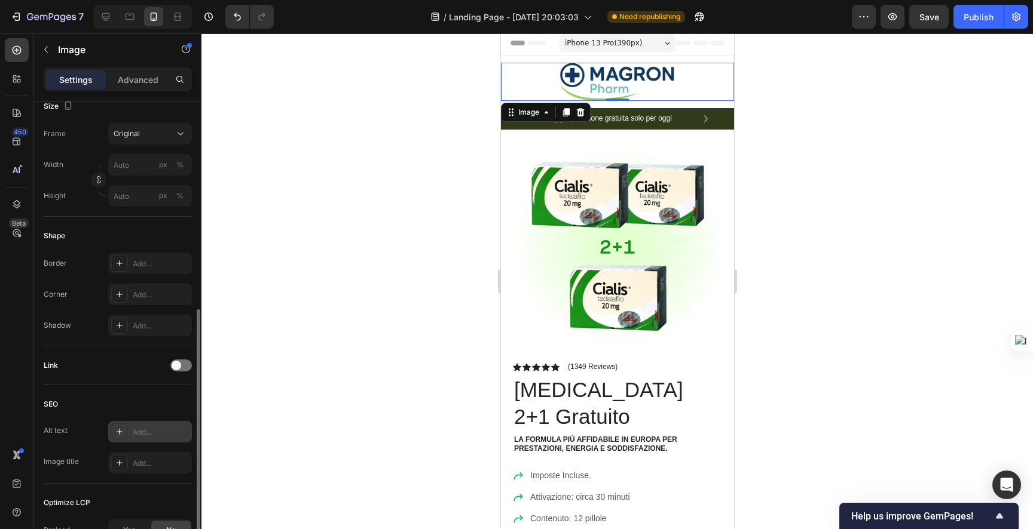
scroll to position [438, 0]
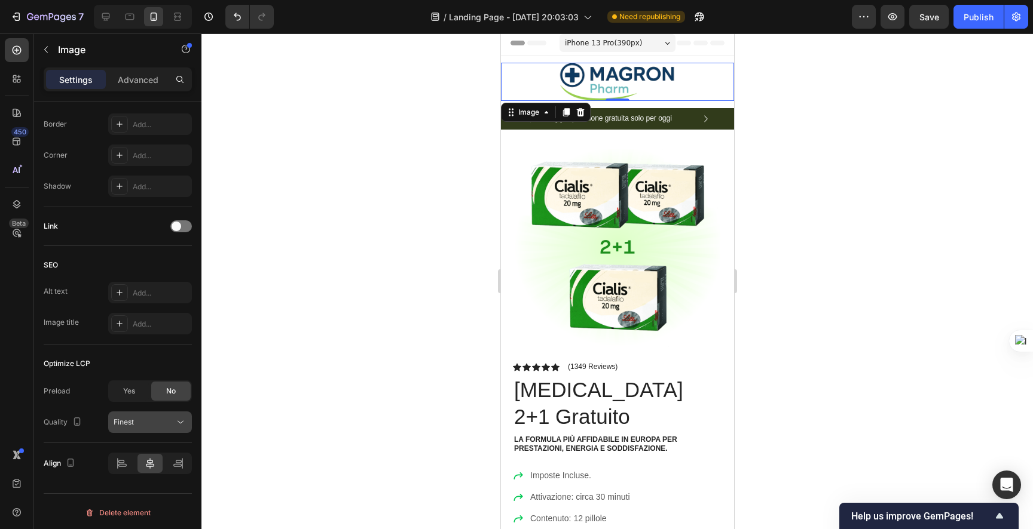
click at [158, 422] on div "Finest" at bounding box center [144, 422] width 61 height 11
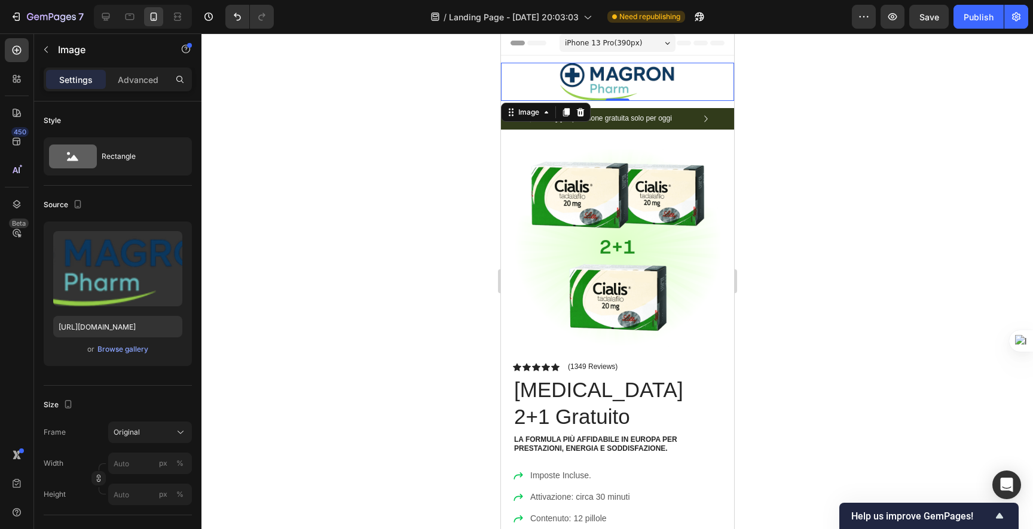
click at [457, 51] on div at bounding box center [616, 281] width 831 height 496
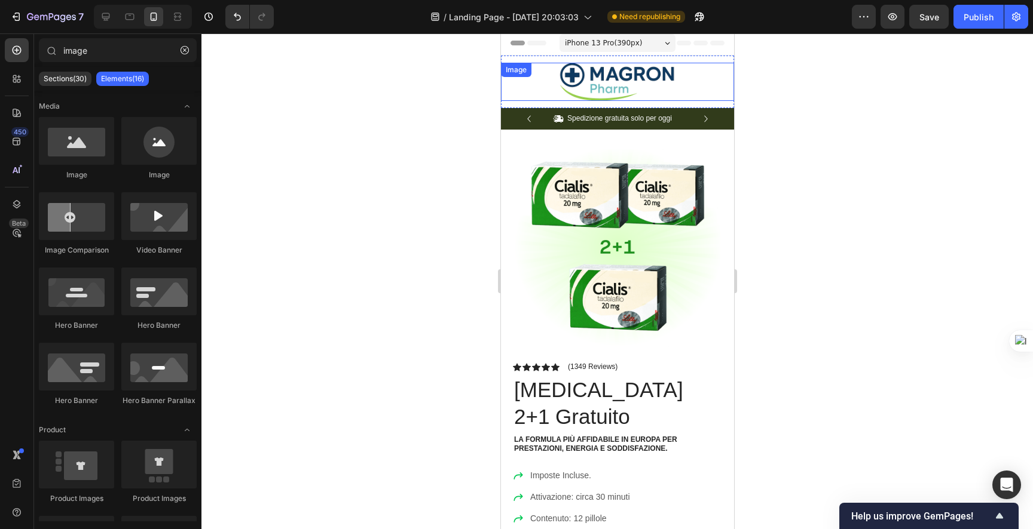
click at [545, 65] on div at bounding box center [616, 82] width 233 height 38
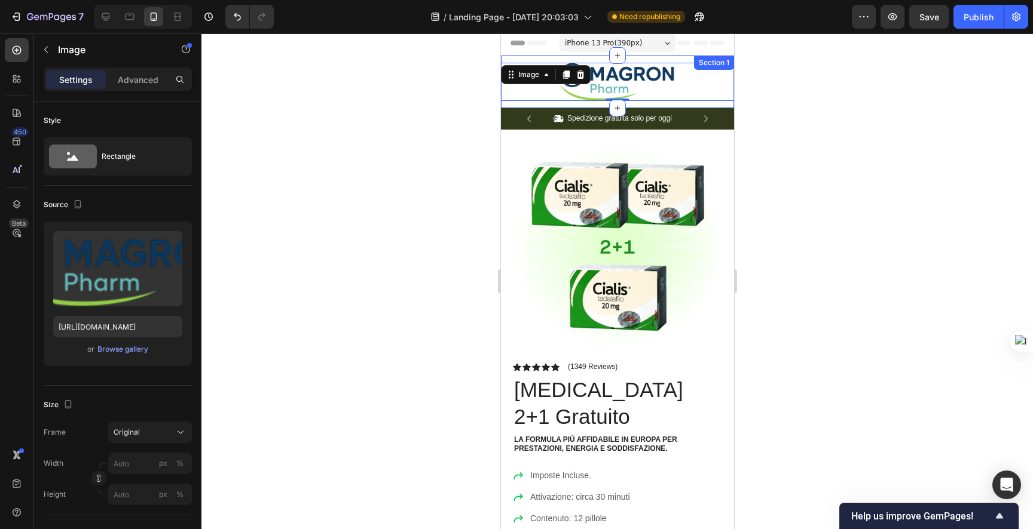
click at [543, 56] on div "Image 0 Section 1" at bounding box center [616, 82] width 233 height 53
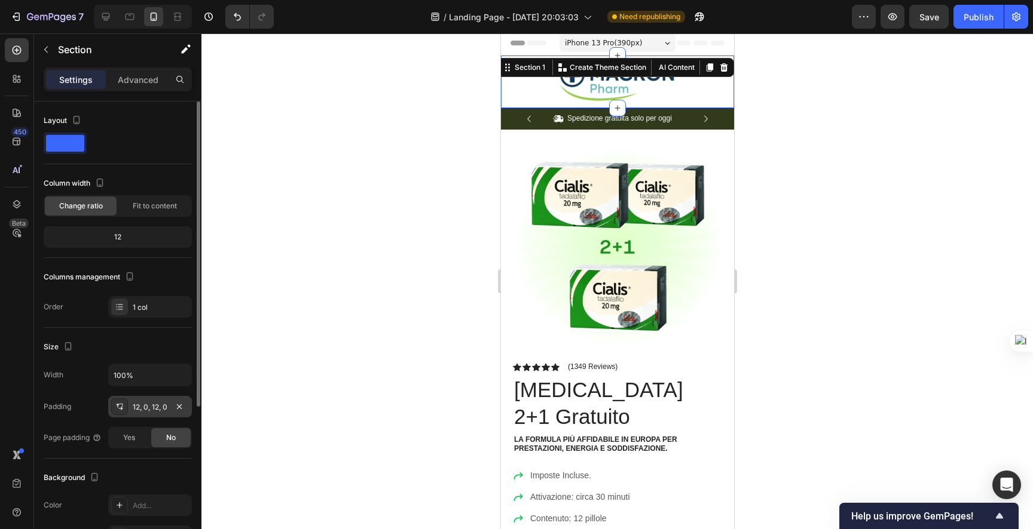
click at [148, 409] on div "12, 0, 12, 0" at bounding box center [150, 407] width 35 height 11
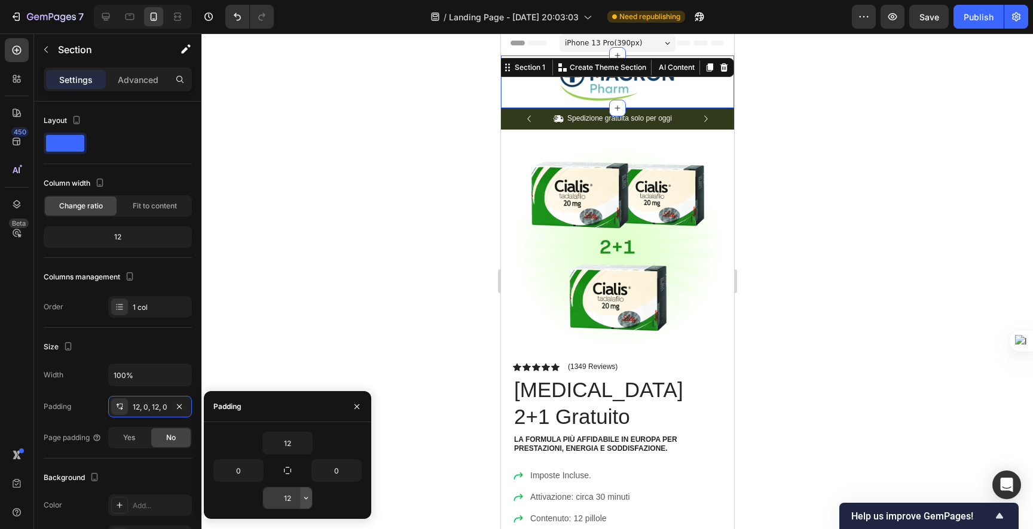
click at [303, 495] on icon "button" at bounding box center [306, 499] width 10 height 10
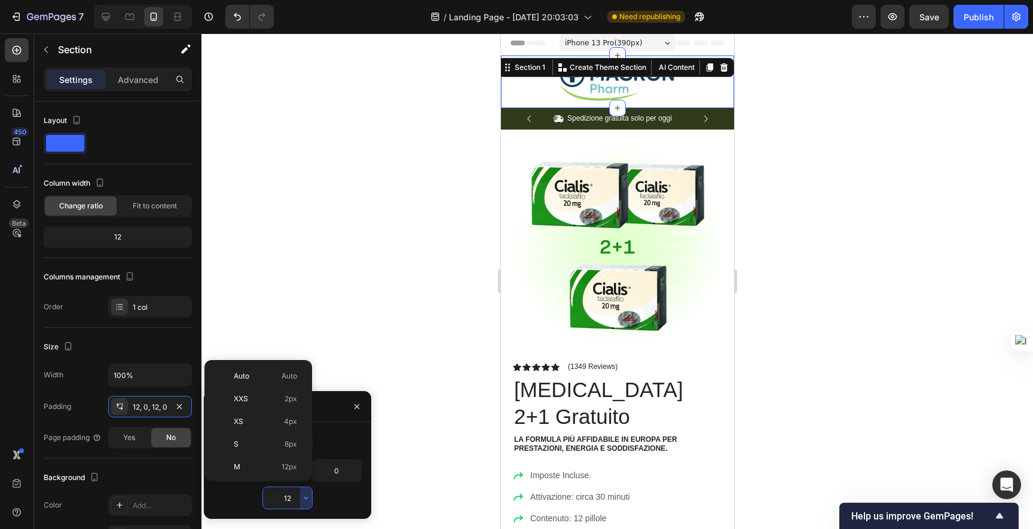
click at [283, 490] on input "12" at bounding box center [287, 499] width 49 height 22
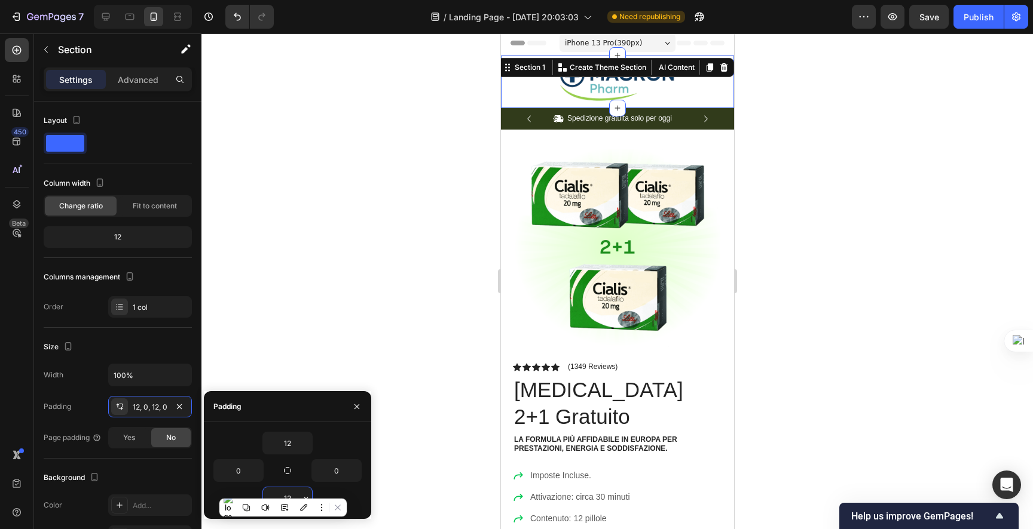
click at [283, 492] on input "12" at bounding box center [287, 499] width 49 height 22
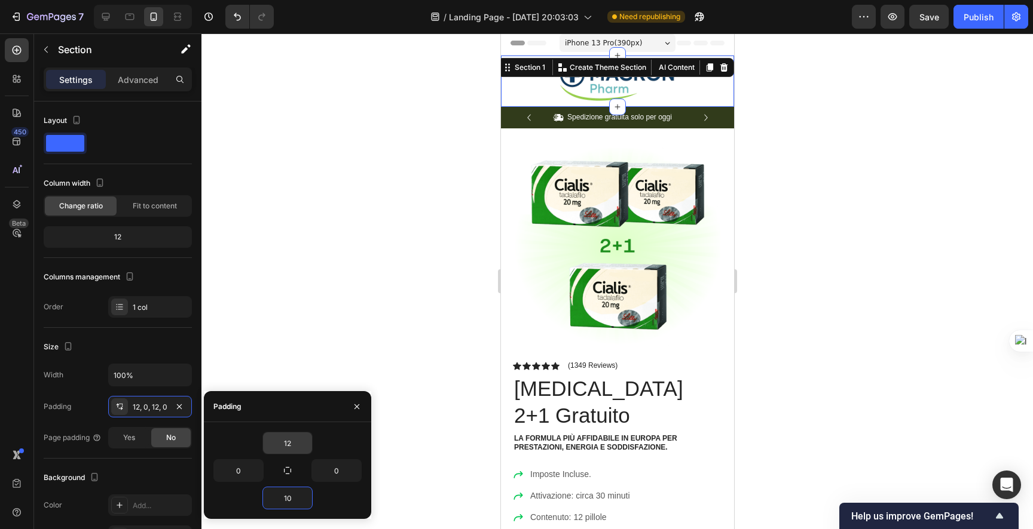
type input "10"
click at [289, 441] on input "12" at bounding box center [287, 444] width 49 height 22
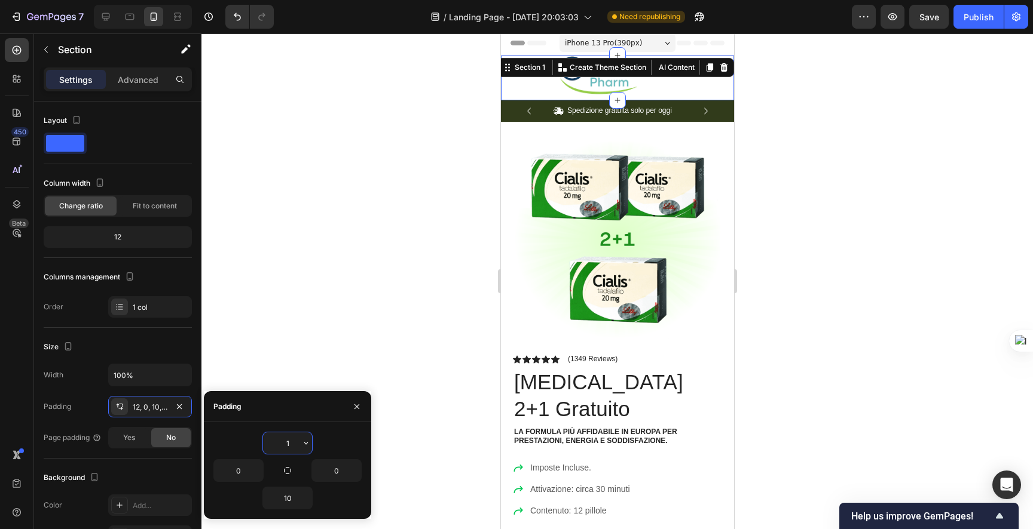
type input "10"
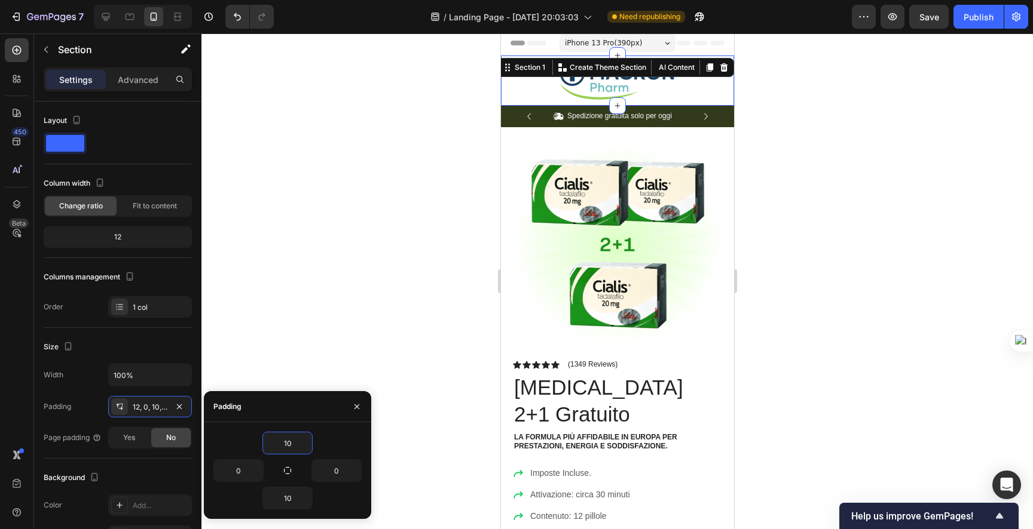
click at [418, 226] on div at bounding box center [616, 281] width 831 height 496
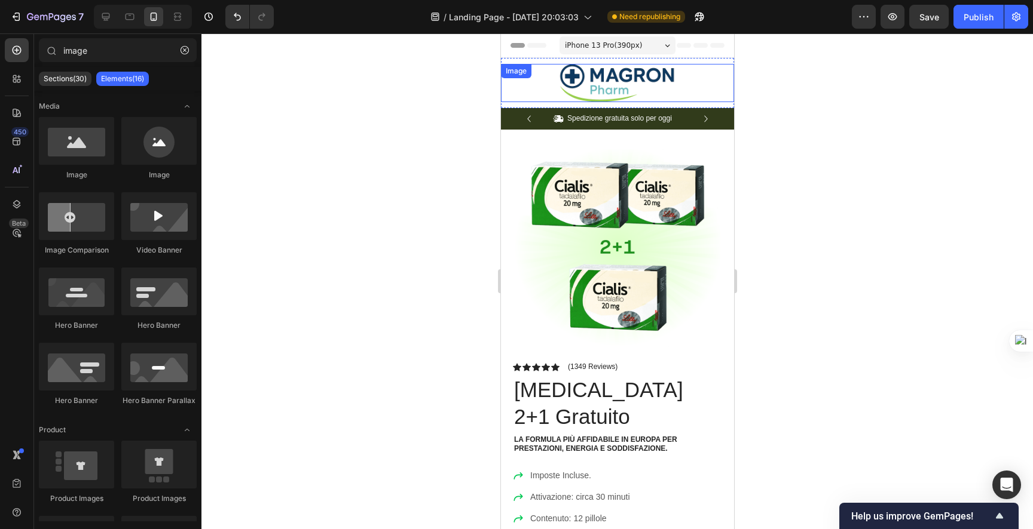
click at [588, 69] on div "Image" at bounding box center [616, 83] width 233 height 38
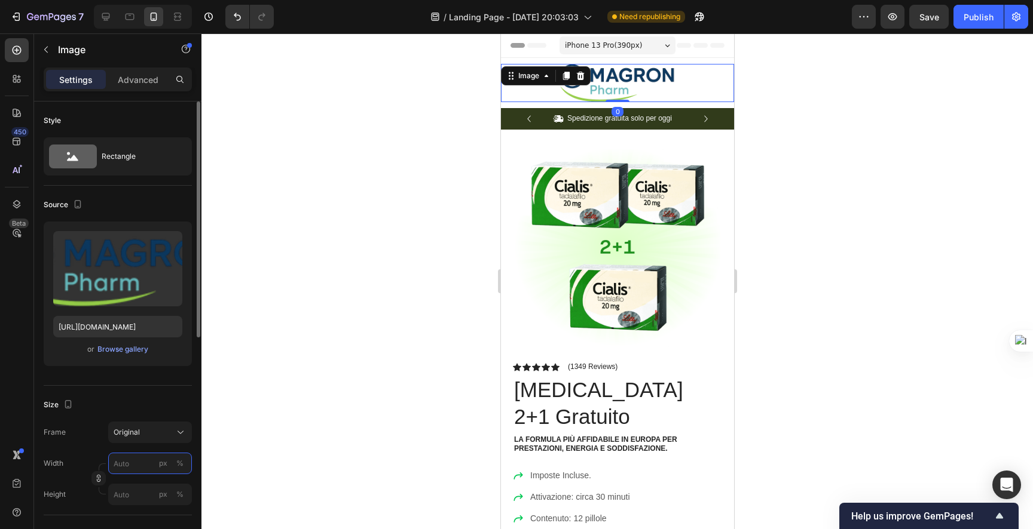
click at [124, 465] on input "px %" at bounding box center [150, 464] width 84 height 22
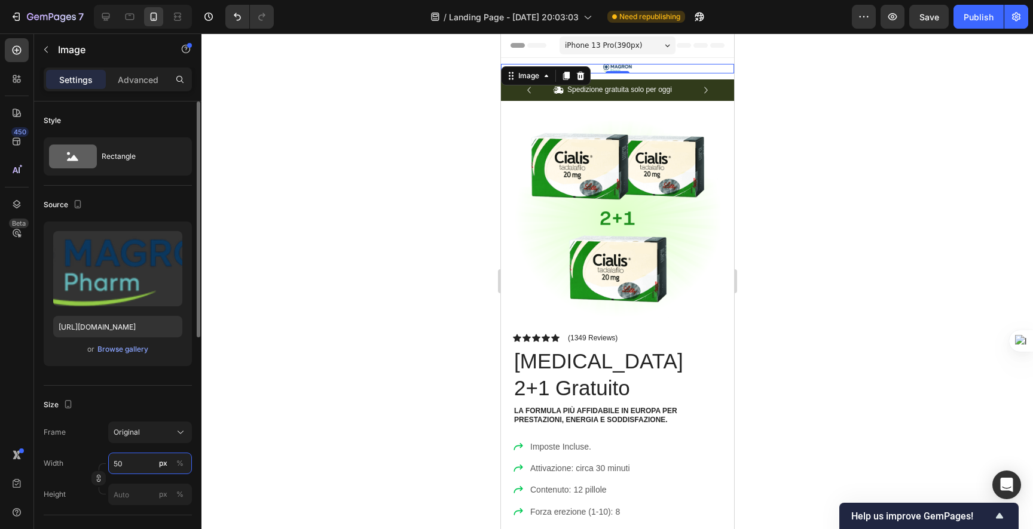
type input "5"
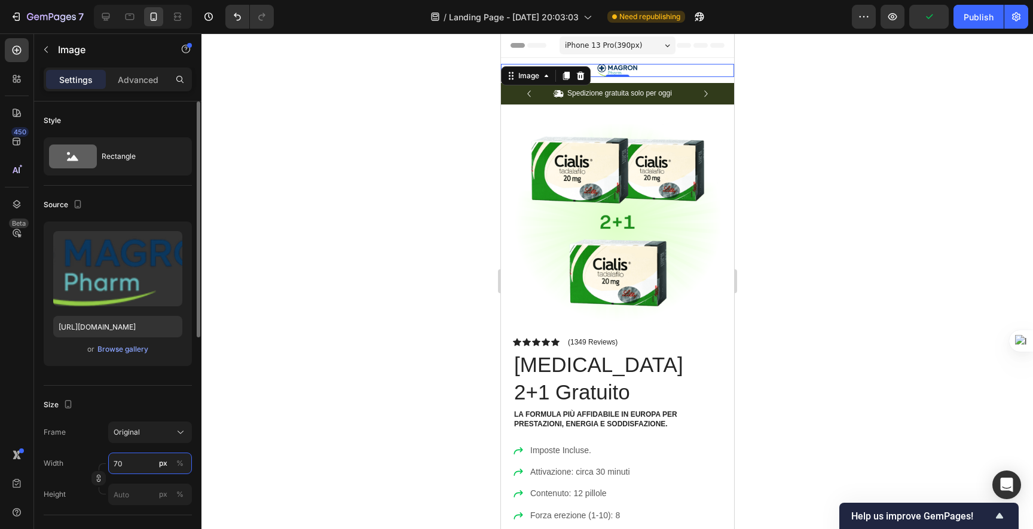
type input "7"
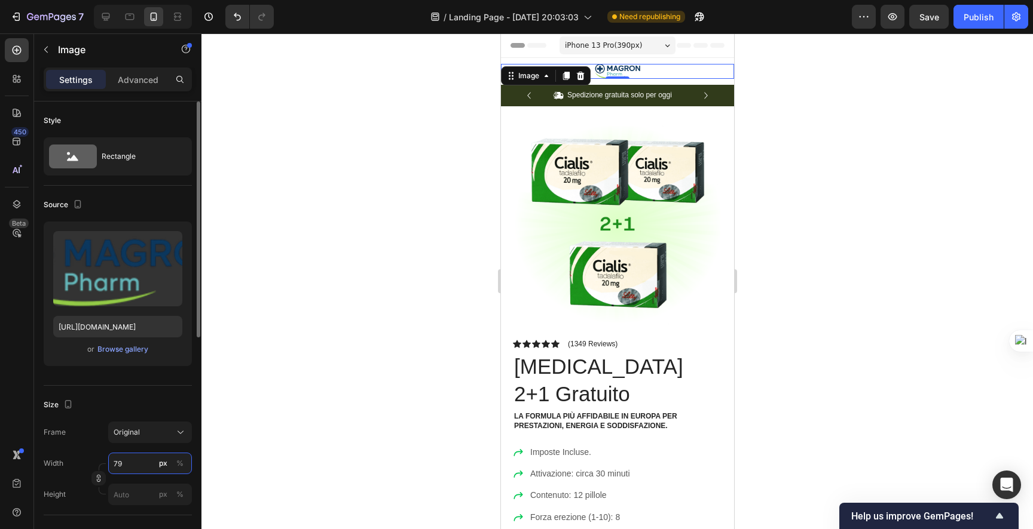
type input "7"
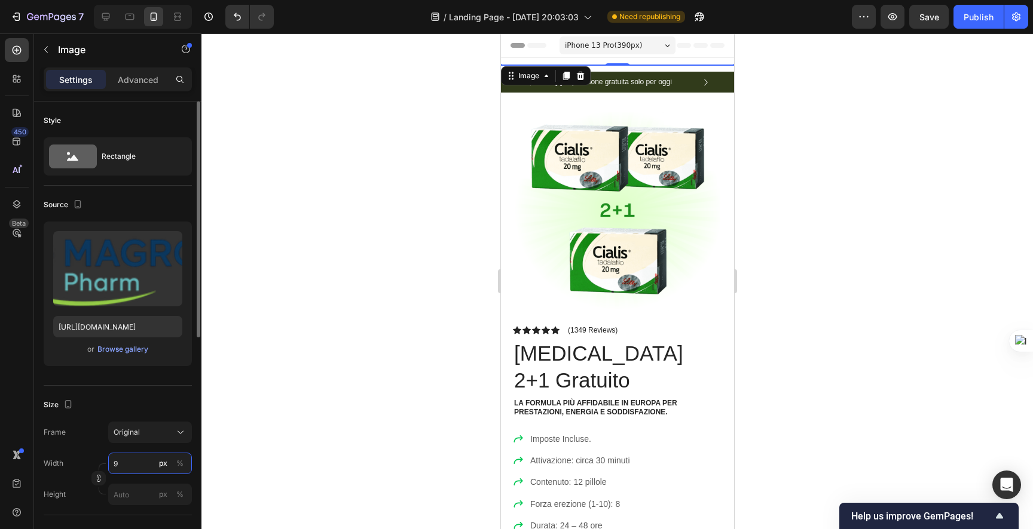
type input "90"
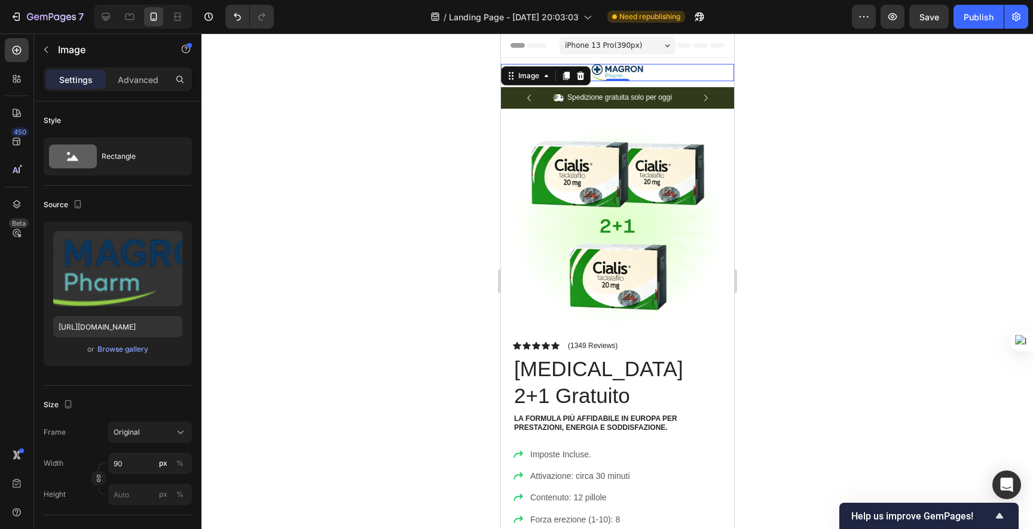
click at [350, 305] on div at bounding box center [616, 281] width 831 height 496
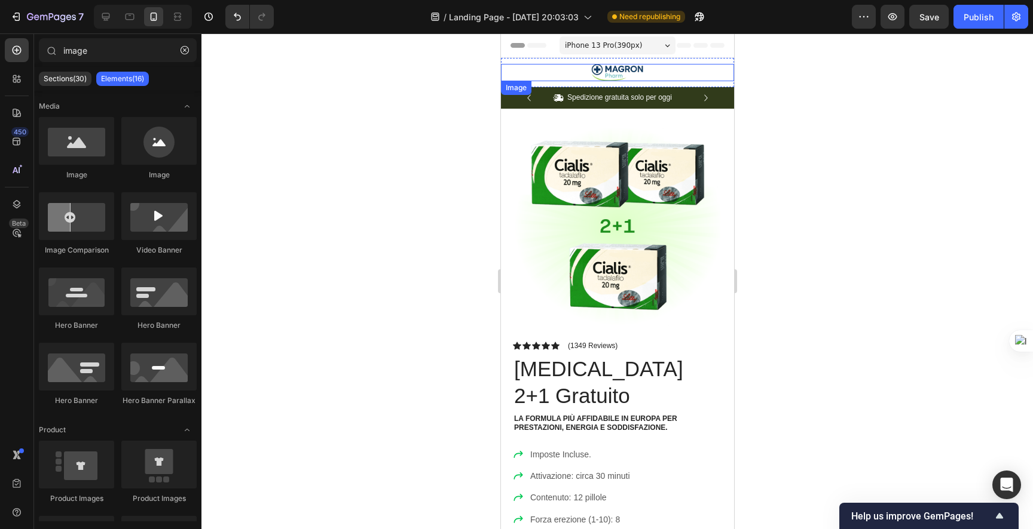
click at [632, 72] on img at bounding box center [617, 72] width 54 height 17
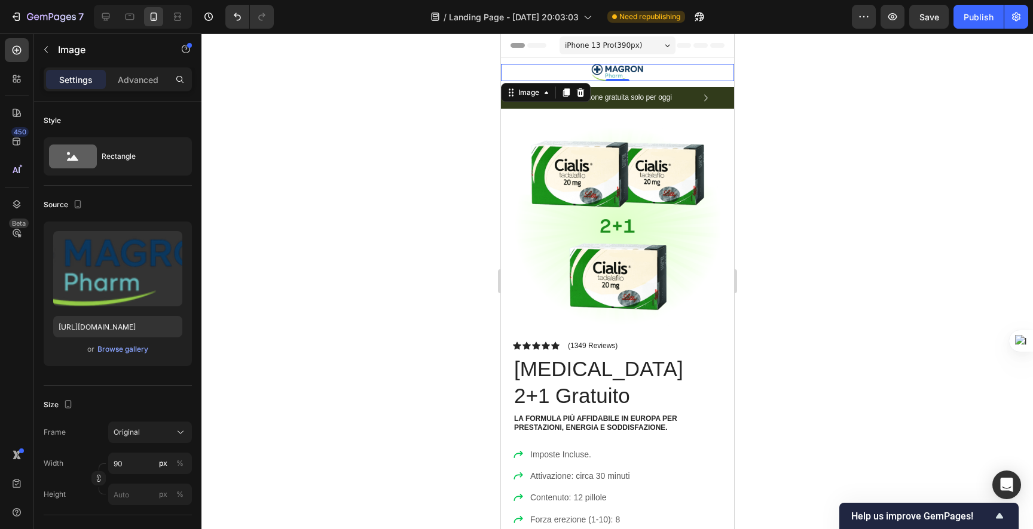
click at [621, 75] on img at bounding box center [617, 72] width 54 height 17
click at [142, 460] on input "90" at bounding box center [150, 464] width 84 height 22
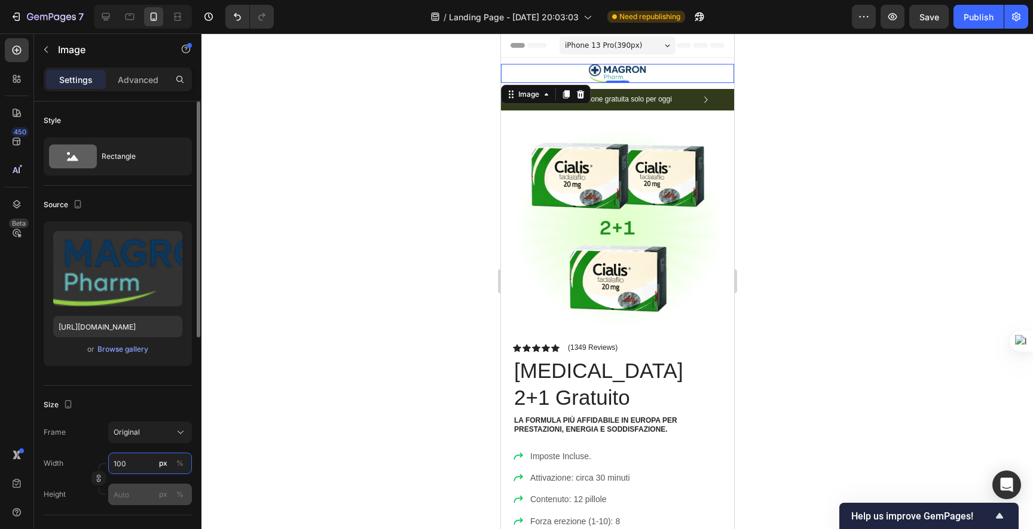
type input "100"
click at [141, 494] on input "px %" at bounding box center [150, 495] width 84 height 22
click at [142, 468] on p "Full 100%" at bounding box center [147, 463] width 69 height 11
type input "100"
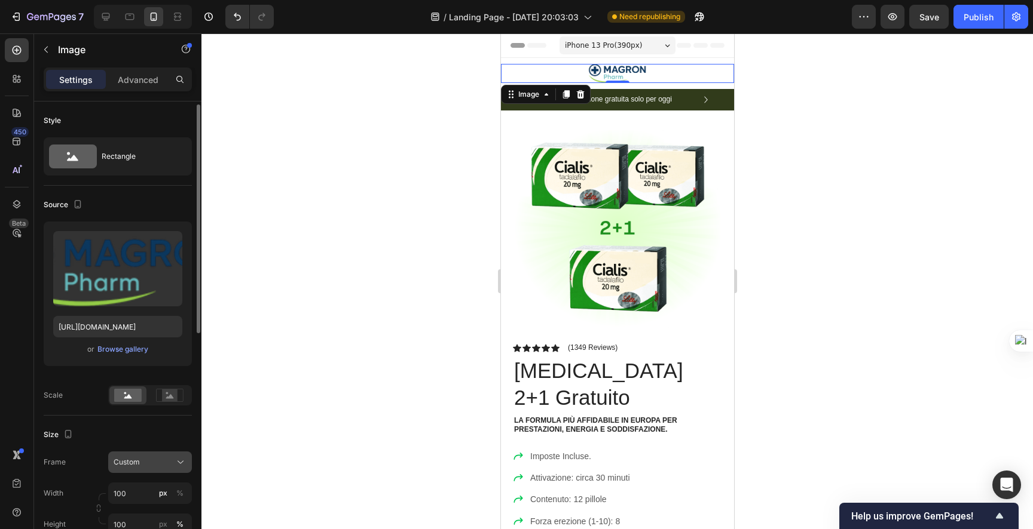
scroll to position [2, 0]
click at [146, 464] on div "Custom" at bounding box center [143, 460] width 59 height 11
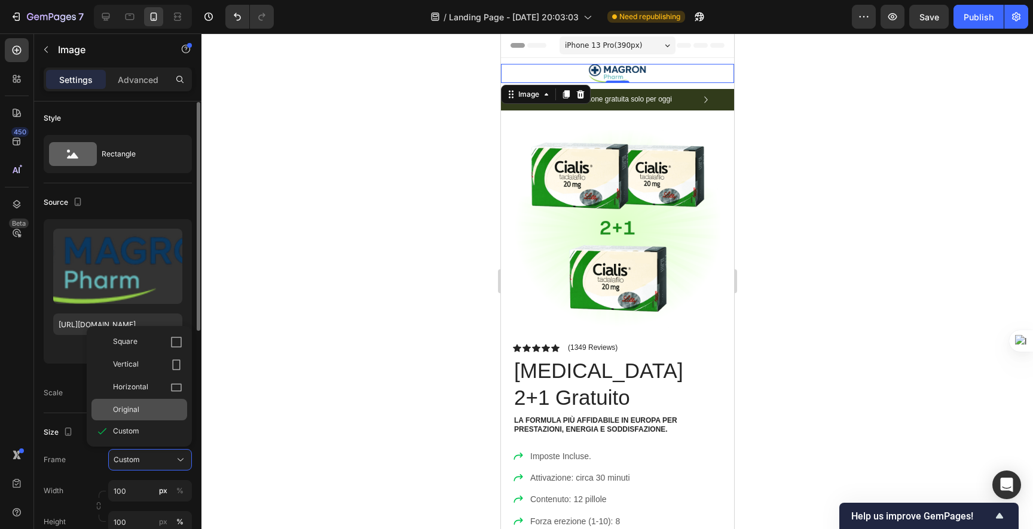
click at [156, 409] on div "Original" at bounding box center [147, 410] width 69 height 11
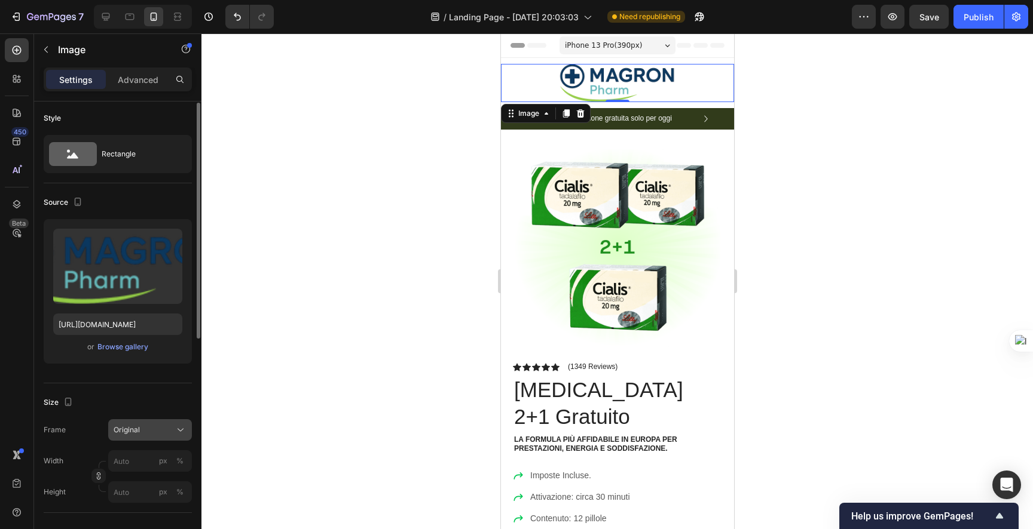
click at [152, 426] on div "Original" at bounding box center [143, 430] width 59 height 11
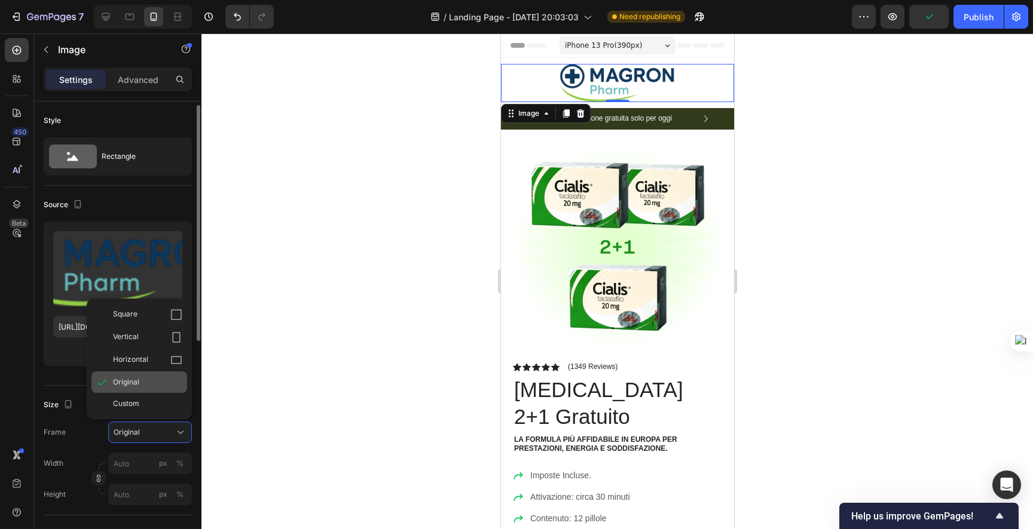
scroll to position [167, 0]
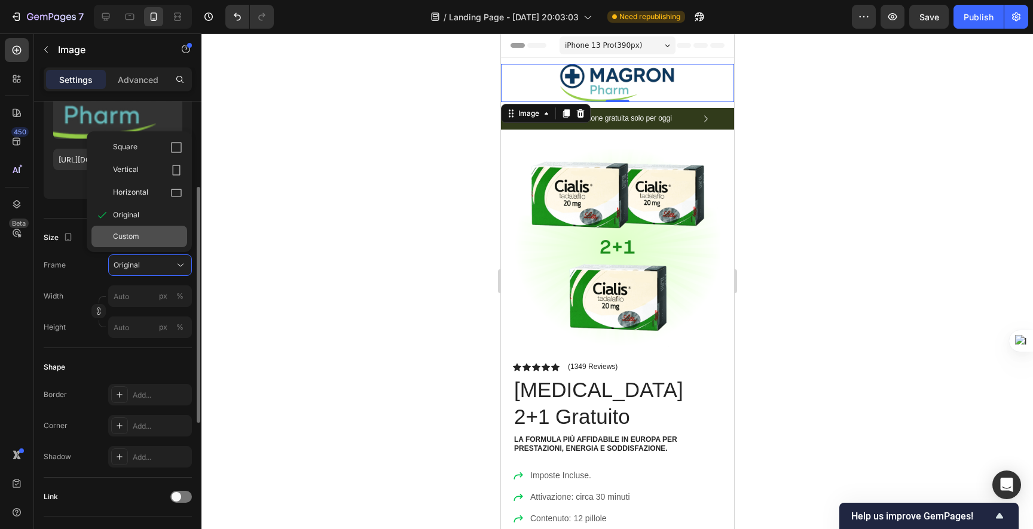
click at [124, 241] on span "Custom" at bounding box center [126, 236] width 26 height 11
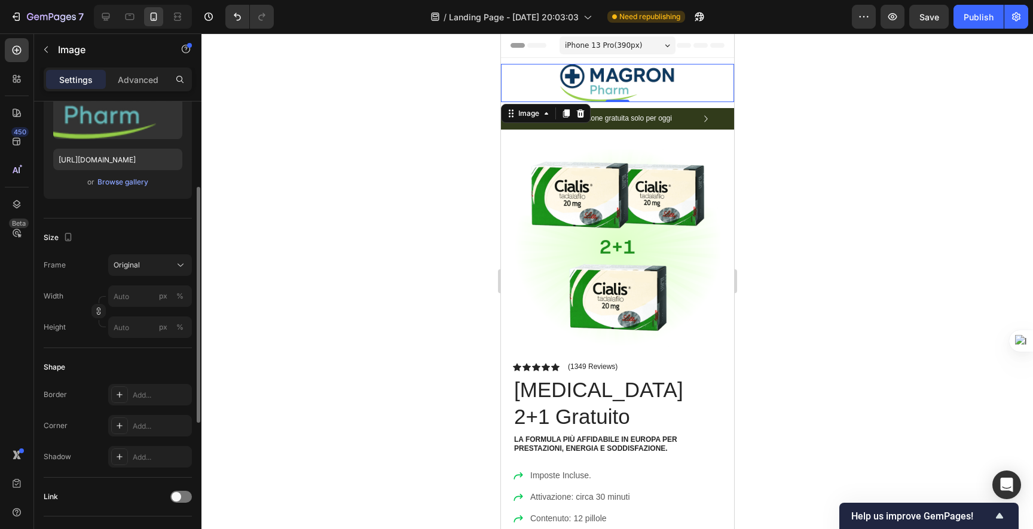
click at [93, 264] on div "Size Frame Original Width px % Height px %" at bounding box center [118, 284] width 148 height 130
click at [568, 74] on img at bounding box center [617, 83] width 120 height 38
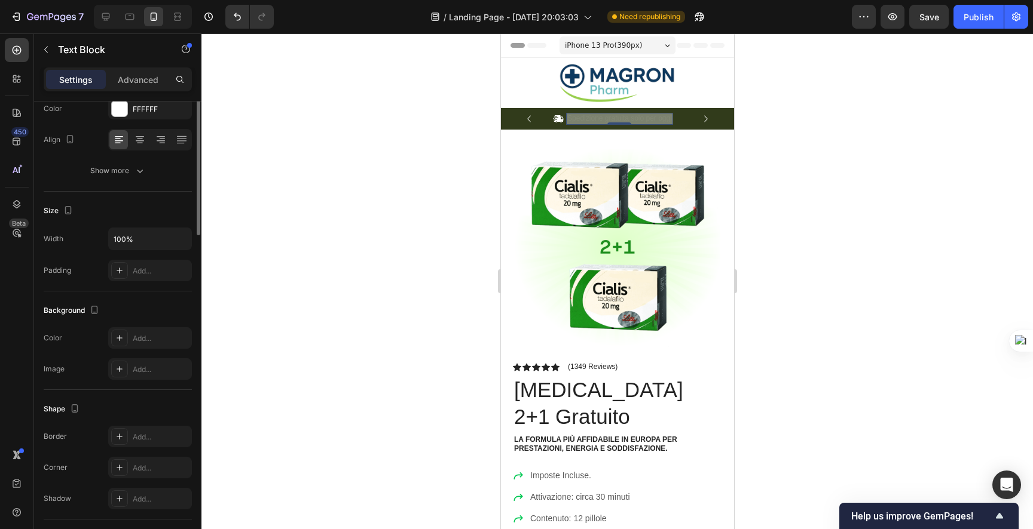
scroll to position [0, 0]
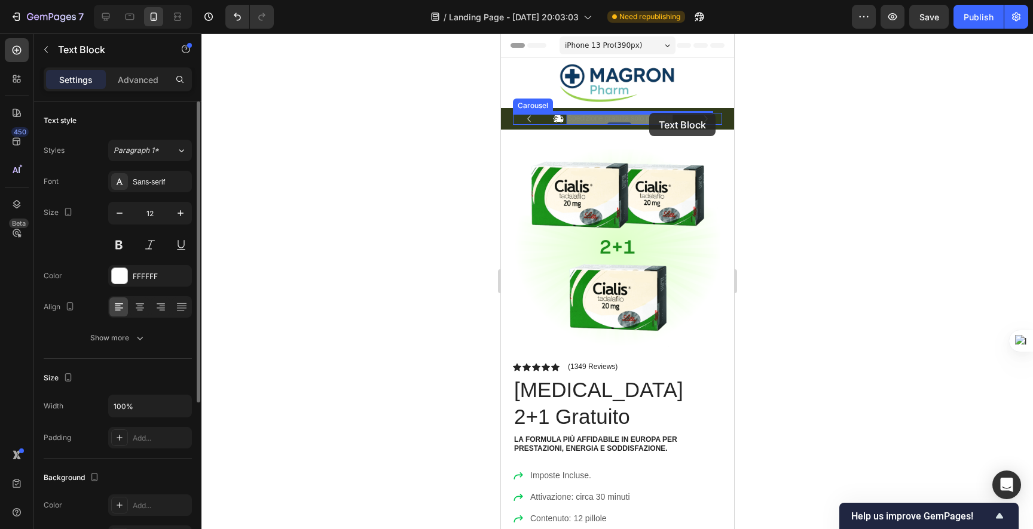
drag, startPoint x: 645, startPoint y: 122, endPoint x: 648, endPoint y: 113, distance: 9.4
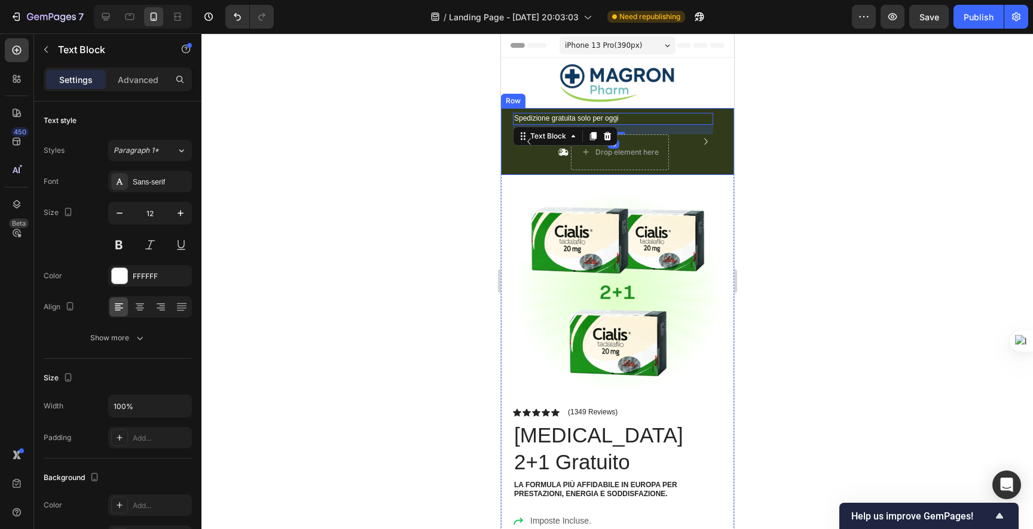
click at [462, 135] on div at bounding box center [616, 281] width 831 height 496
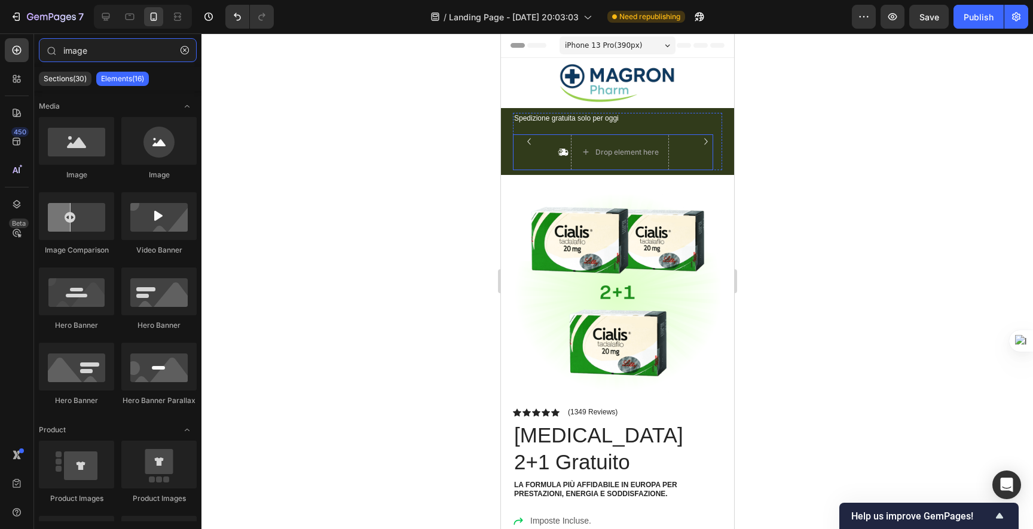
type input "imag"
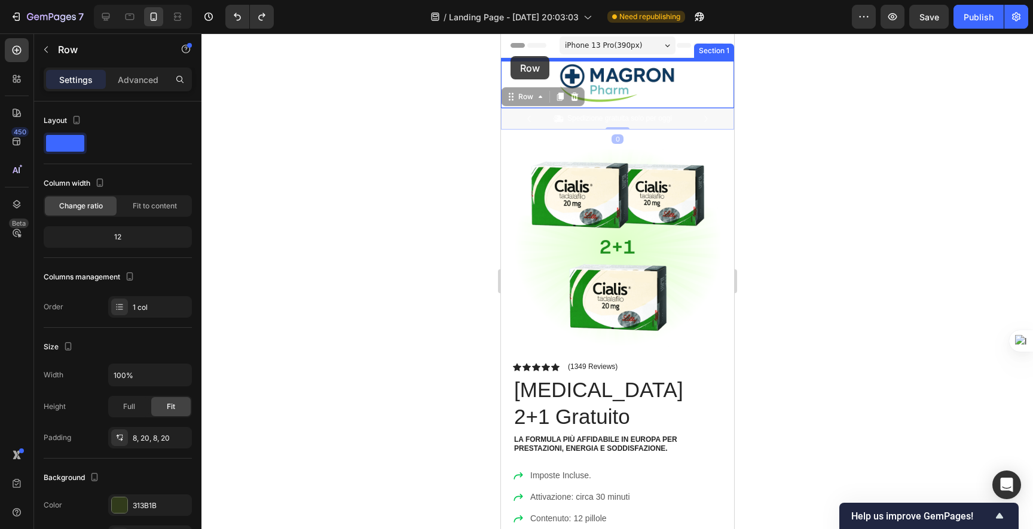
drag, startPoint x: 507, startPoint y: 115, endPoint x: 510, endPoint y: 56, distance: 59.2
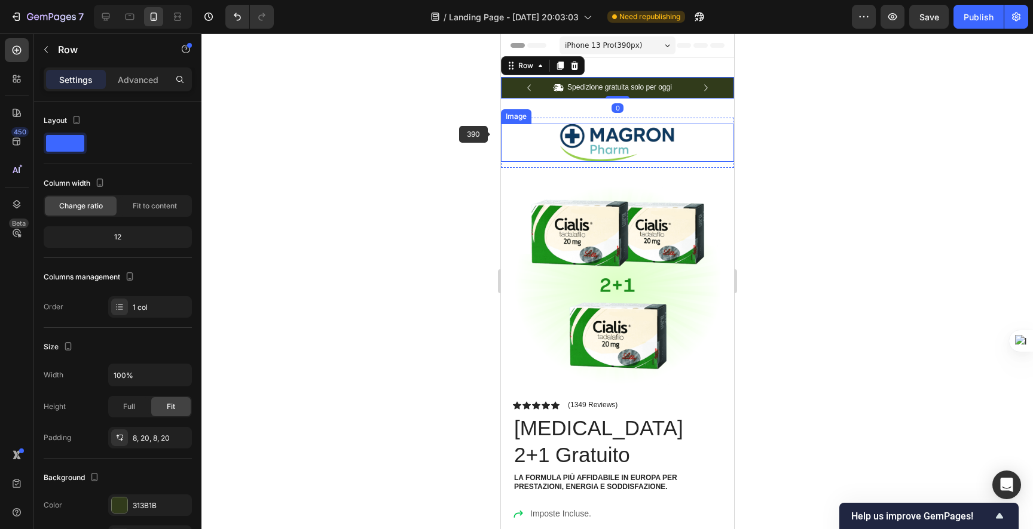
click at [435, 123] on div at bounding box center [616, 281] width 831 height 496
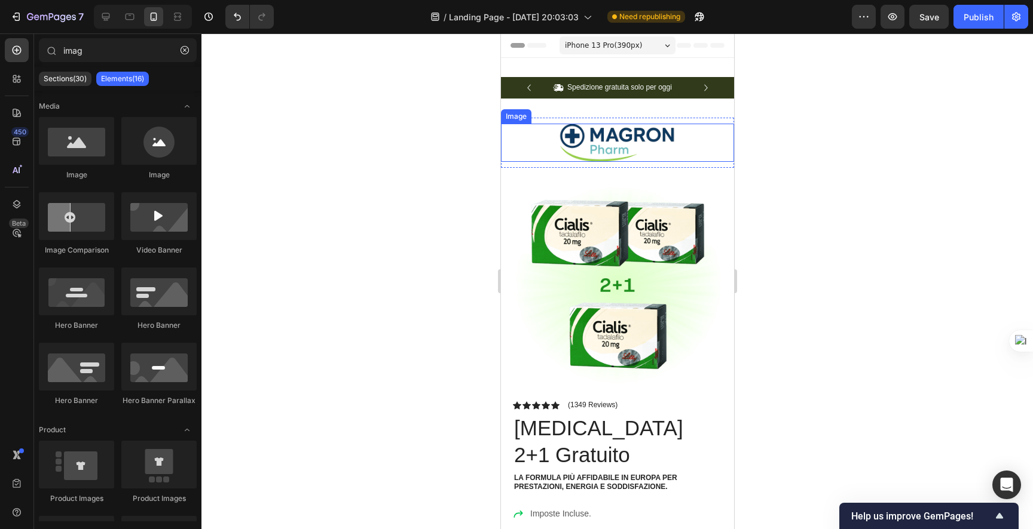
click at [335, 145] on div at bounding box center [616, 281] width 831 height 496
click at [702, 42] on div "Header" at bounding box center [617, 45] width 214 height 24
click at [604, 65] on div "Icon Spedizione gratuita solo per [DATE] Text Block Row Icon Oltre 84.000 clien…" at bounding box center [616, 88] width 233 height 60
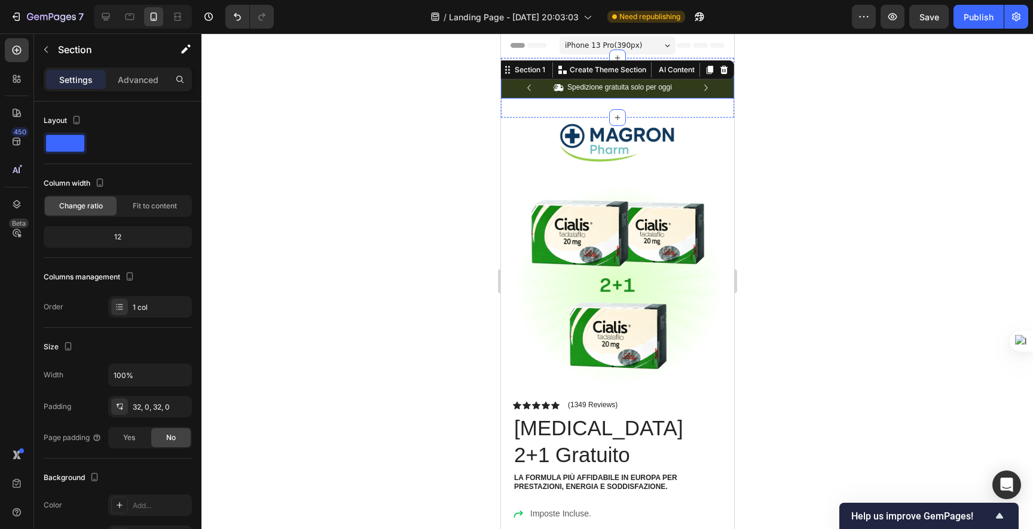
click at [474, 92] on div at bounding box center [616, 281] width 831 height 496
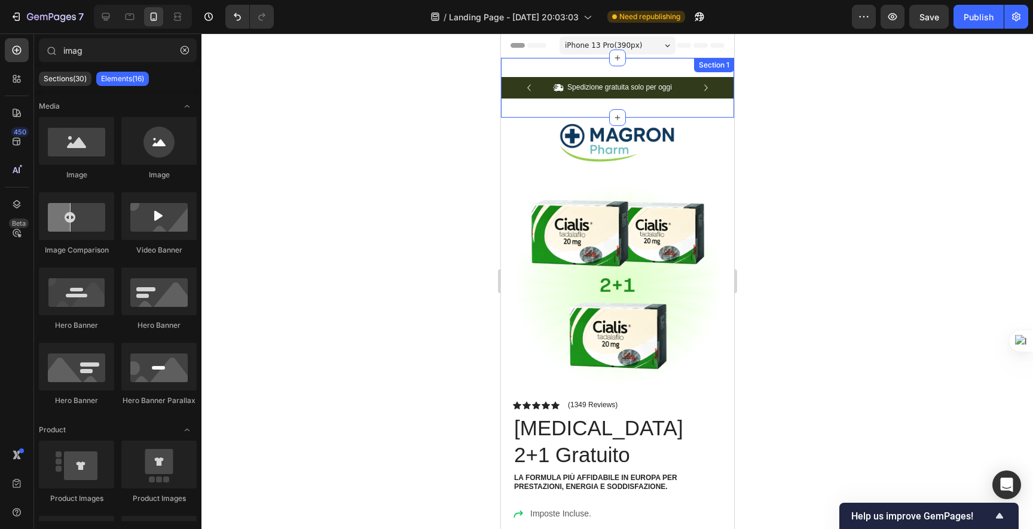
click at [539, 64] on div "Icon Spedizione gratuita solo per [DATE] Text Block Row Icon Oltre 84.000 clien…" at bounding box center [616, 88] width 233 height 60
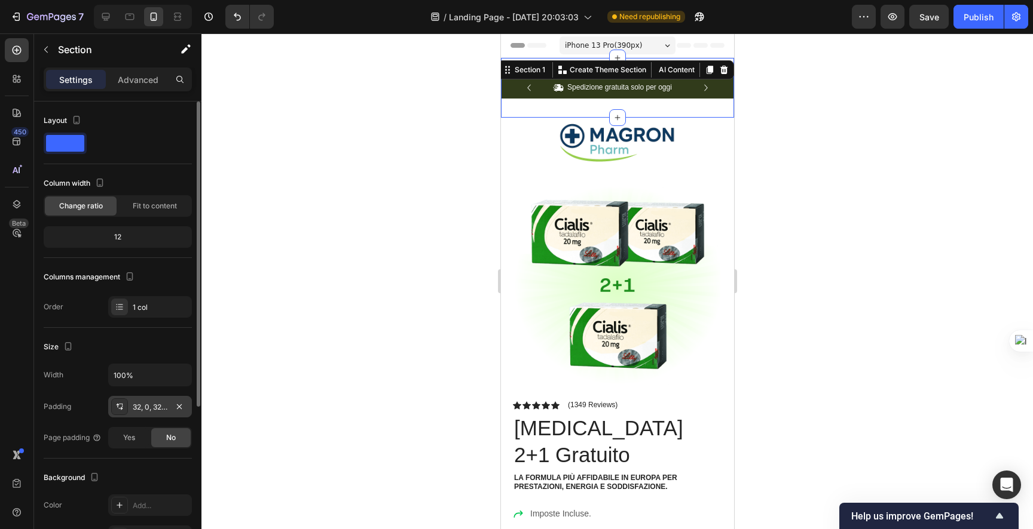
click at [134, 413] on div "32, 0, 32, 0" at bounding box center [150, 407] width 84 height 22
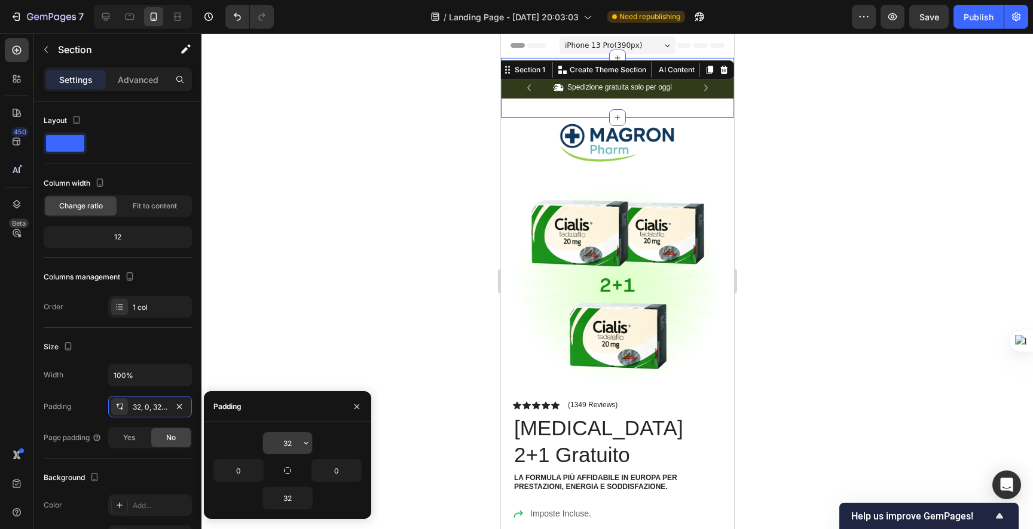
click at [294, 437] on input "32" at bounding box center [287, 444] width 49 height 22
click at [286, 437] on input "32" at bounding box center [287, 444] width 49 height 22
click at [302, 442] on icon "button" at bounding box center [306, 444] width 10 height 10
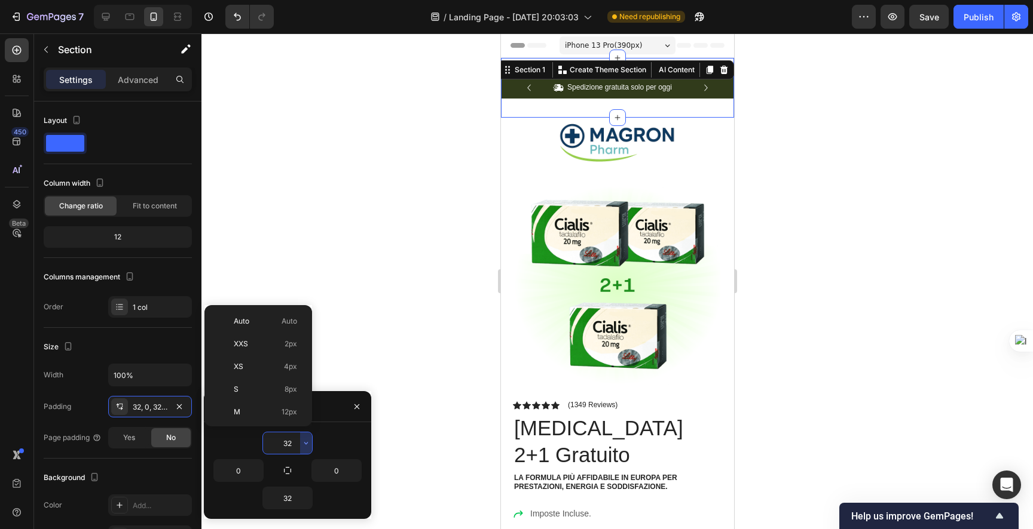
scroll to position [86, 0]
click at [266, 329] on p "M 12px" at bounding box center [265, 326] width 63 height 11
type input "12"
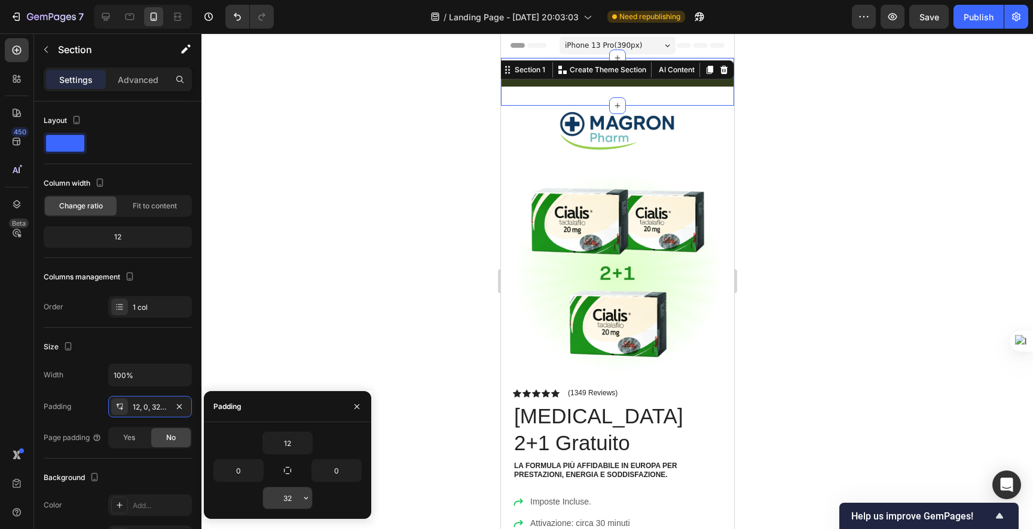
click at [292, 506] on input "32" at bounding box center [287, 499] width 49 height 22
click at [303, 497] on icon "button" at bounding box center [306, 499] width 10 height 10
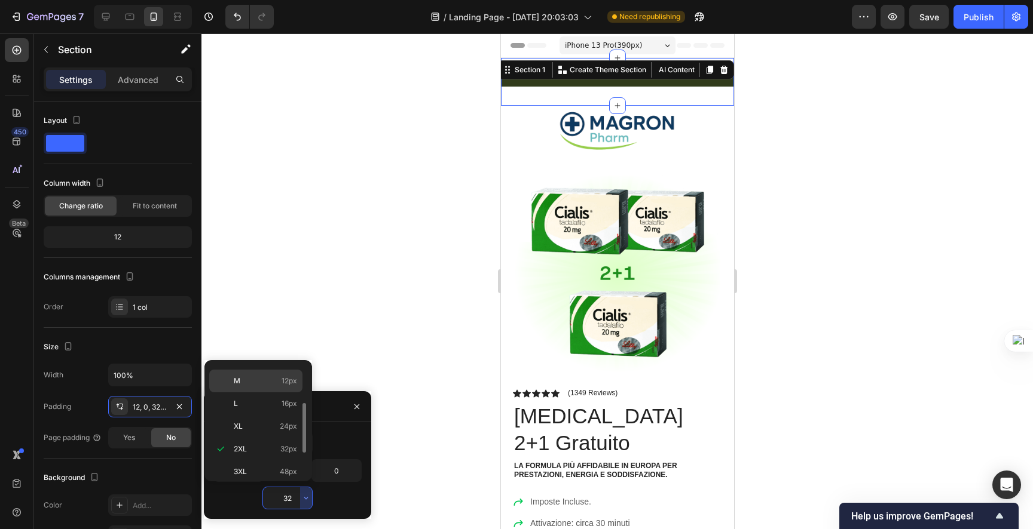
click at [283, 382] on span "12px" at bounding box center [289, 381] width 16 height 11
type input "12"
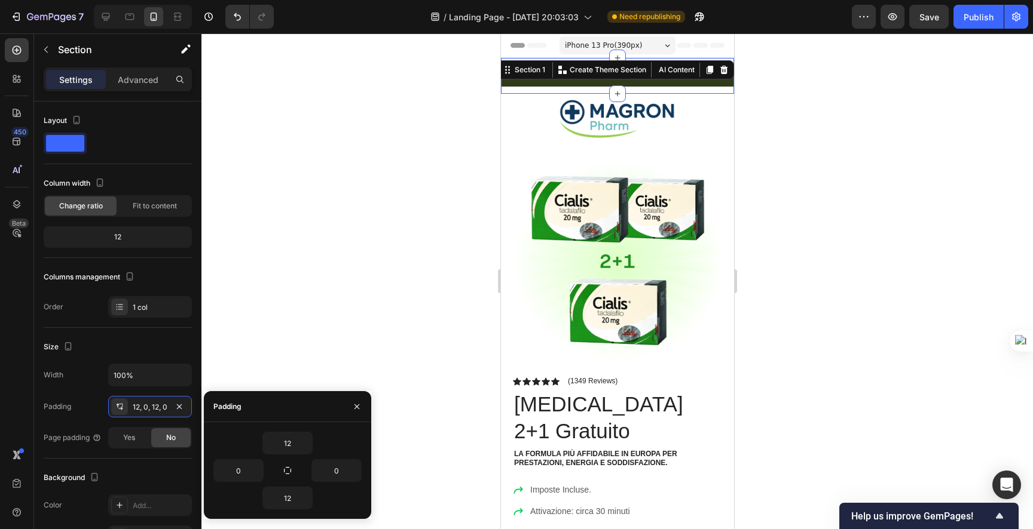
click at [395, 128] on div at bounding box center [616, 281] width 831 height 496
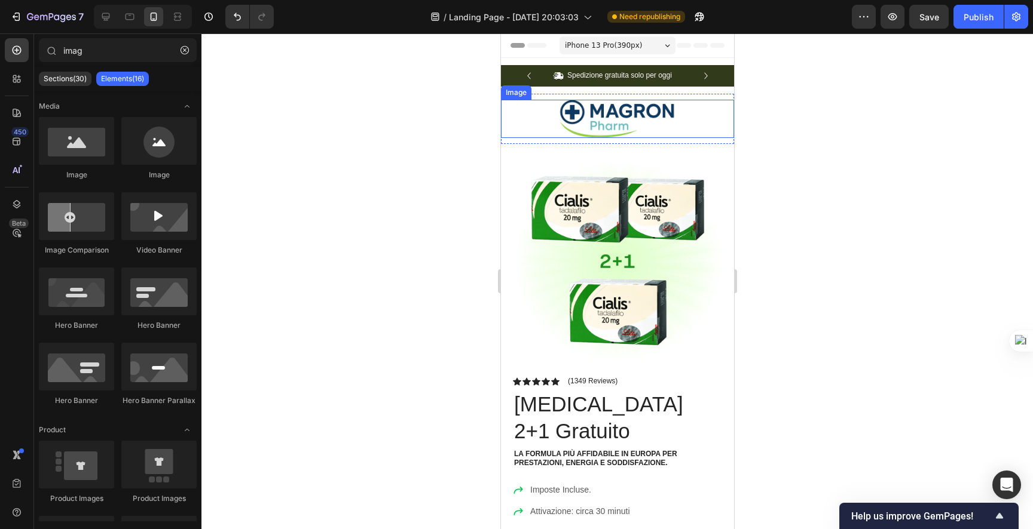
click at [627, 118] on img at bounding box center [617, 119] width 120 height 38
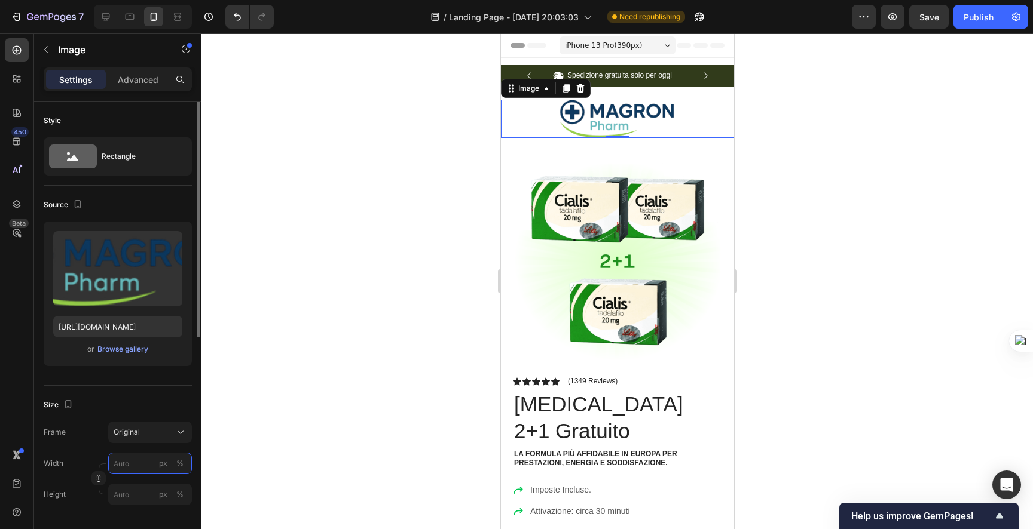
click at [127, 465] on input "px %" at bounding box center [150, 464] width 84 height 22
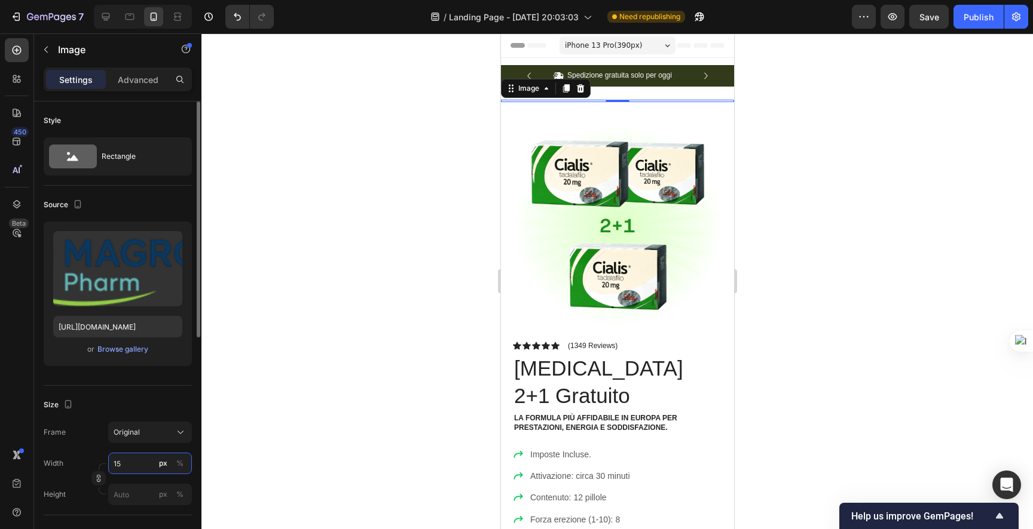
type input "150"
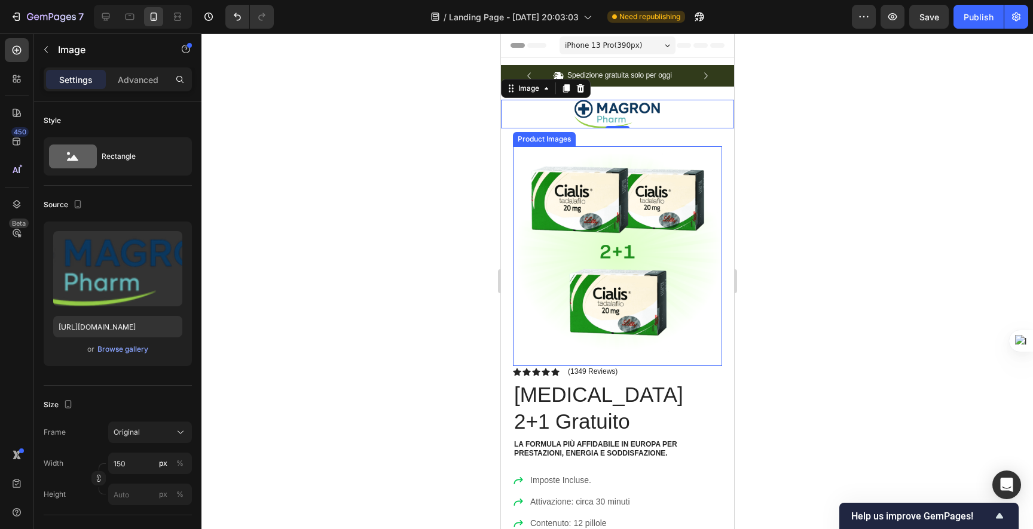
click at [480, 199] on div at bounding box center [616, 281] width 831 height 496
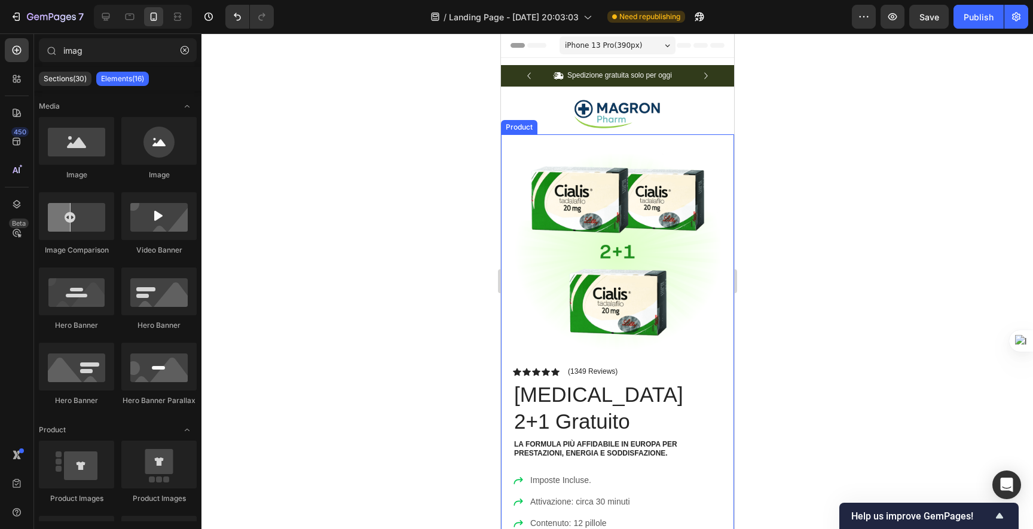
click at [593, 143] on div "Product Images Image Icon Icon Icon Icon Icon Icon List "Ho provato [MEDICAL_DA…" at bounding box center [616, 515] width 233 height 763
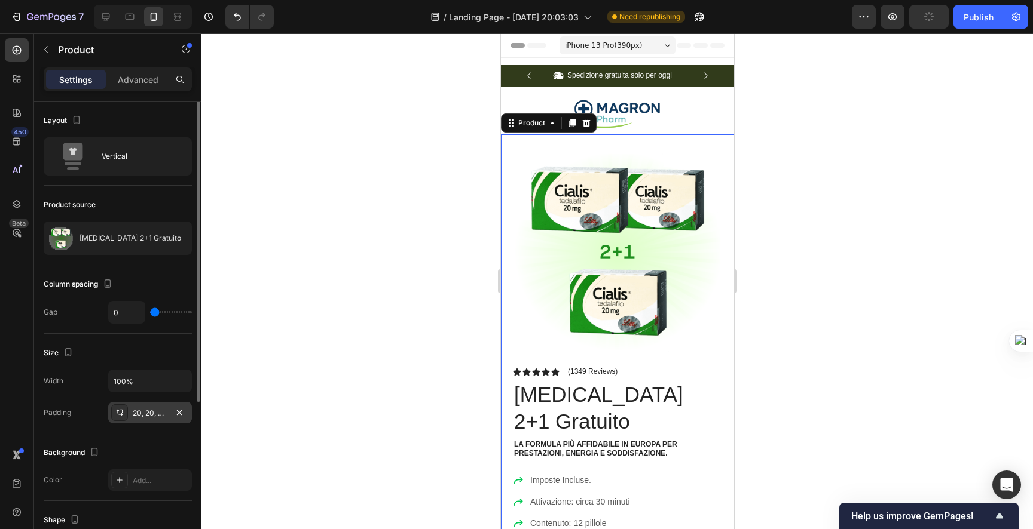
click at [161, 408] on div "20, 20, 0, 20" at bounding box center [150, 413] width 35 height 11
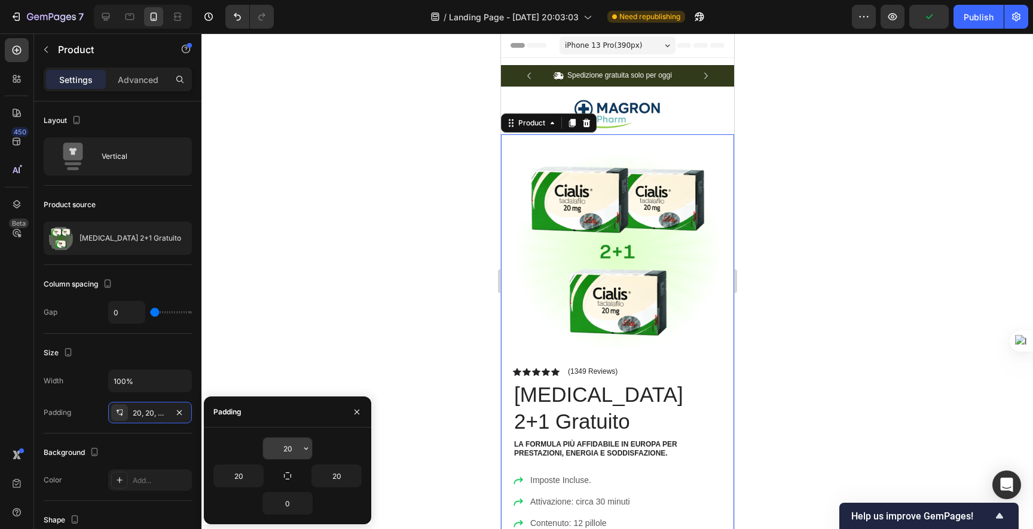
click at [295, 448] on input "20" at bounding box center [287, 449] width 49 height 22
click at [309, 443] on button "button" at bounding box center [306, 449] width 12 height 22
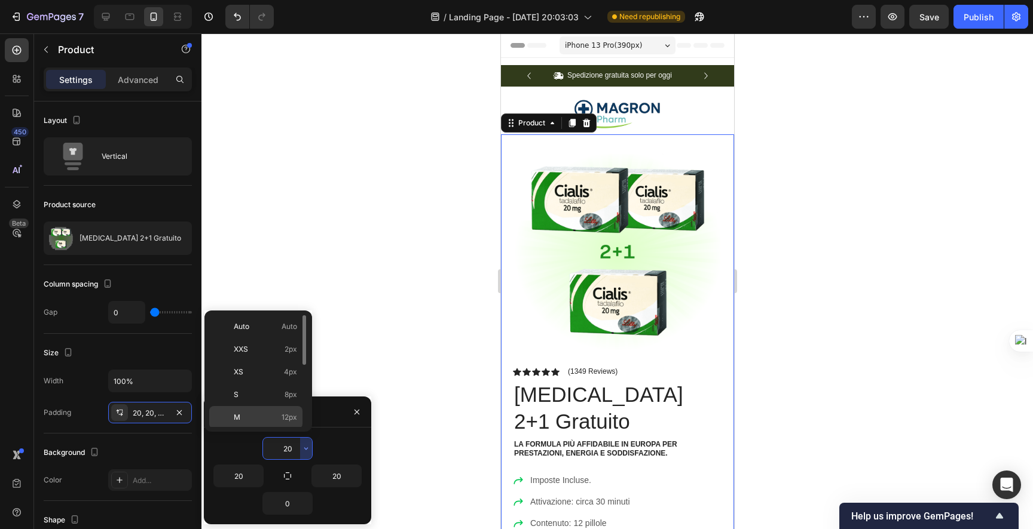
click at [264, 411] on div "M 12px" at bounding box center [255, 417] width 93 height 23
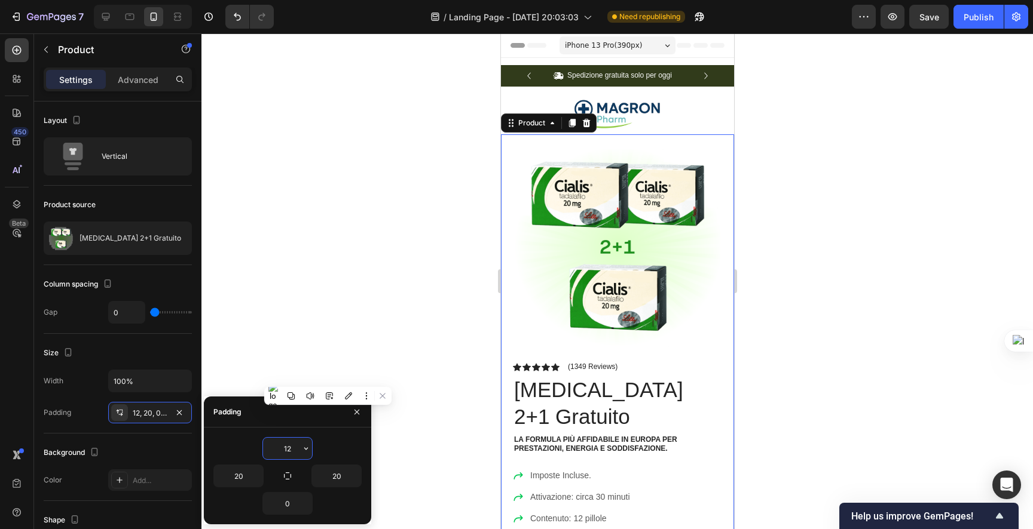
click at [284, 445] on input "12" at bounding box center [287, 449] width 49 height 22
click at [300, 448] on button "button" at bounding box center [306, 449] width 12 height 22
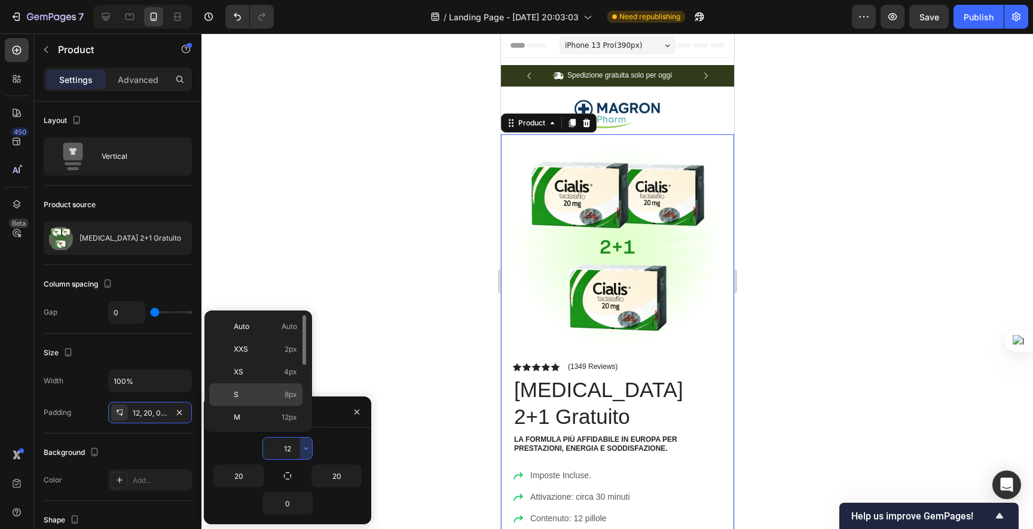
click at [287, 399] on span "8px" at bounding box center [290, 395] width 13 height 11
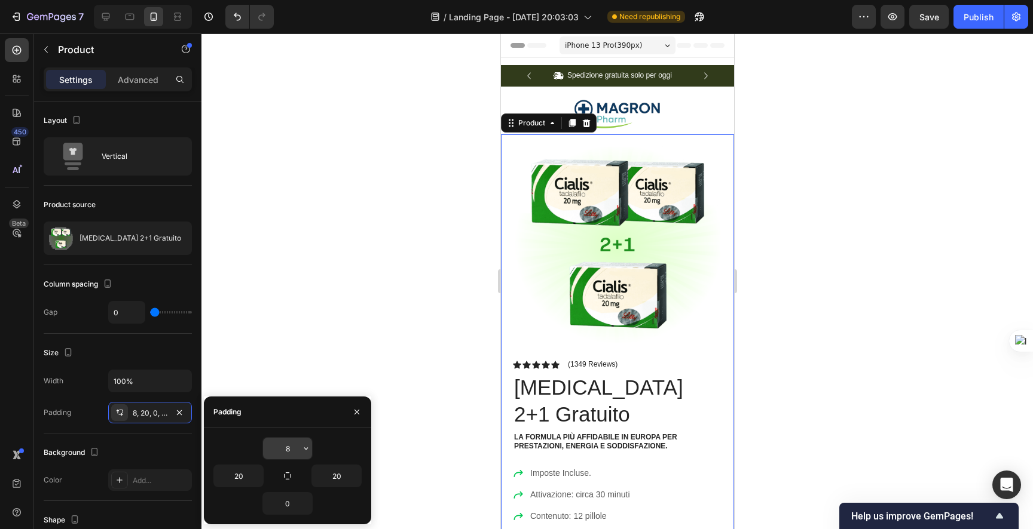
click at [293, 443] on input "8" at bounding box center [287, 449] width 49 height 22
type input "5"
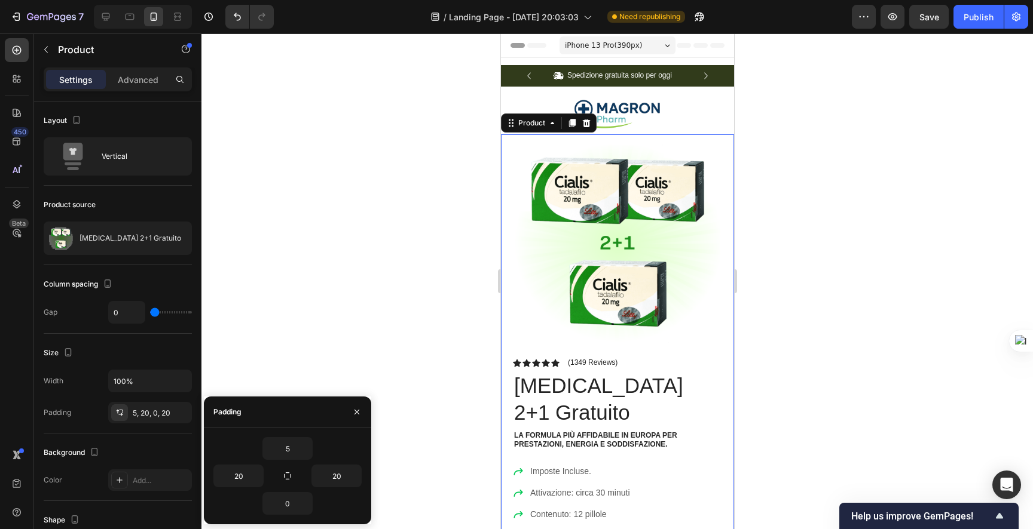
click at [392, 226] on div at bounding box center [616, 281] width 831 height 496
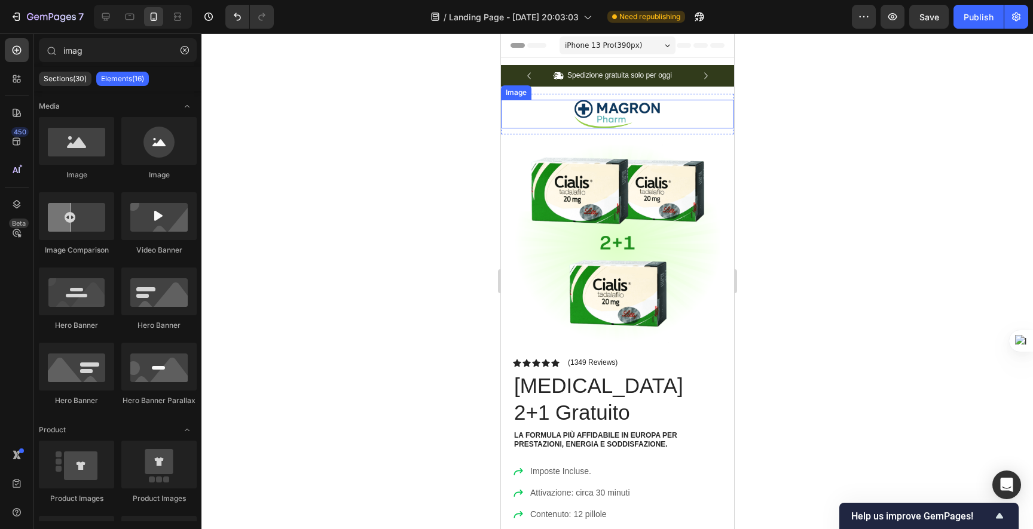
click at [591, 109] on img at bounding box center [617, 114] width 90 height 29
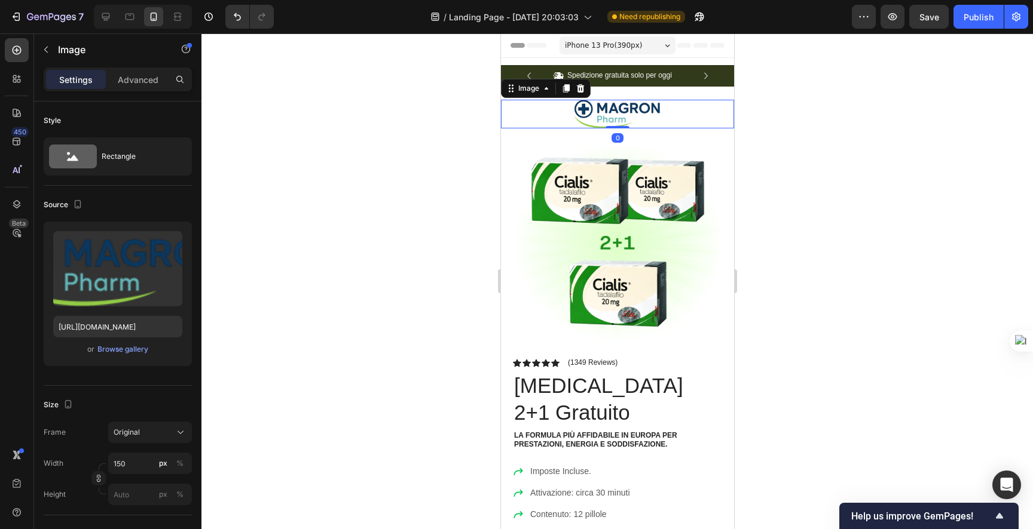
click at [379, 106] on div at bounding box center [616, 281] width 831 height 496
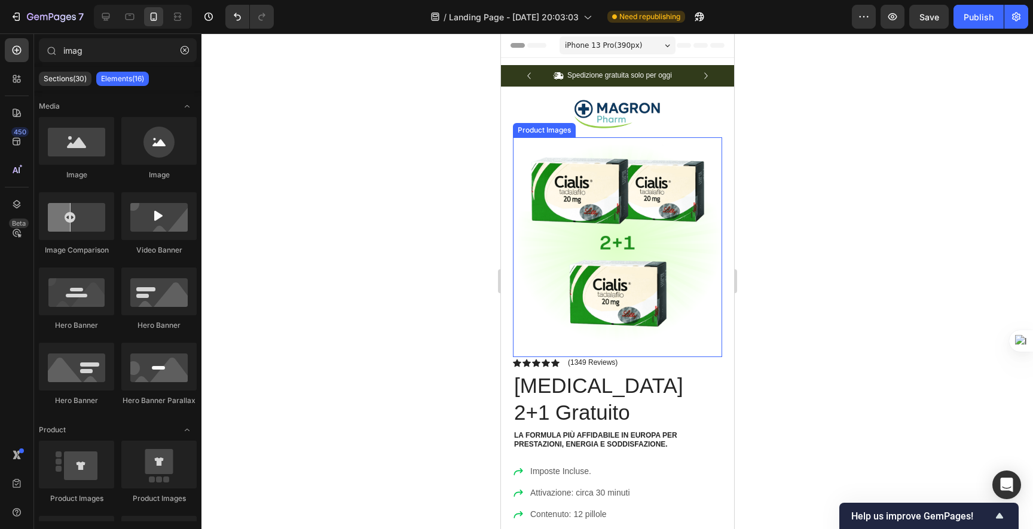
click at [389, 149] on div at bounding box center [616, 281] width 831 height 496
click at [604, 49] on span "iPhone 13 Pro ( 390 px)" at bounding box center [602, 45] width 77 height 12
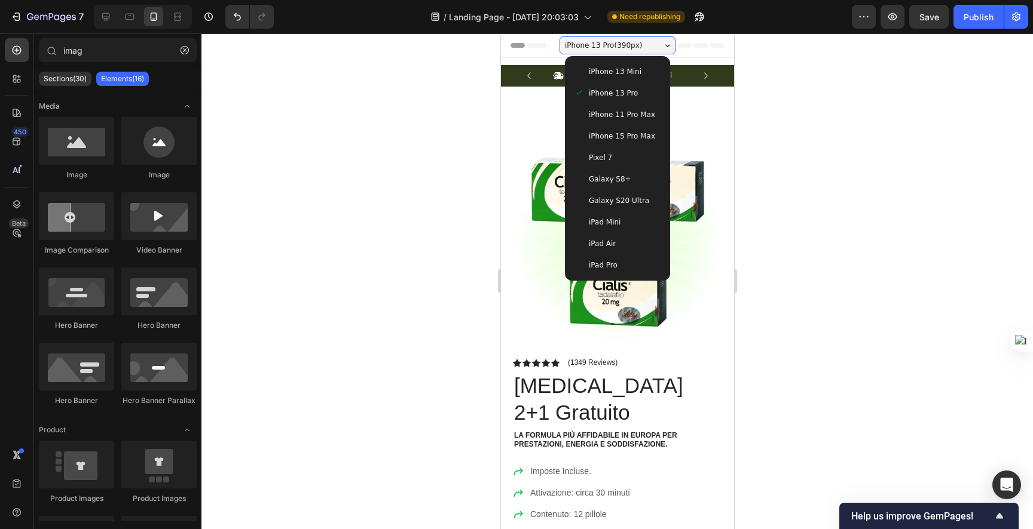
click at [605, 48] on span "iPhone 13 Pro ( 390 px)" at bounding box center [602, 45] width 77 height 12
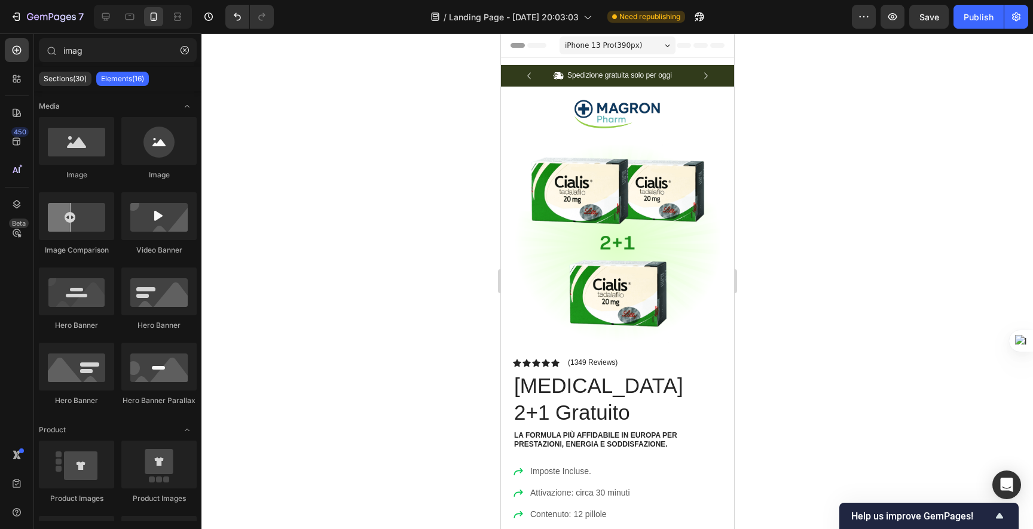
click at [671, 51] on div "Header" at bounding box center [617, 45] width 214 height 24
click at [685, 56] on div "Header" at bounding box center [617, 45] width 214 height 24
click at [435, 139] on div at bounding box center [616, 281] width 831 height 496
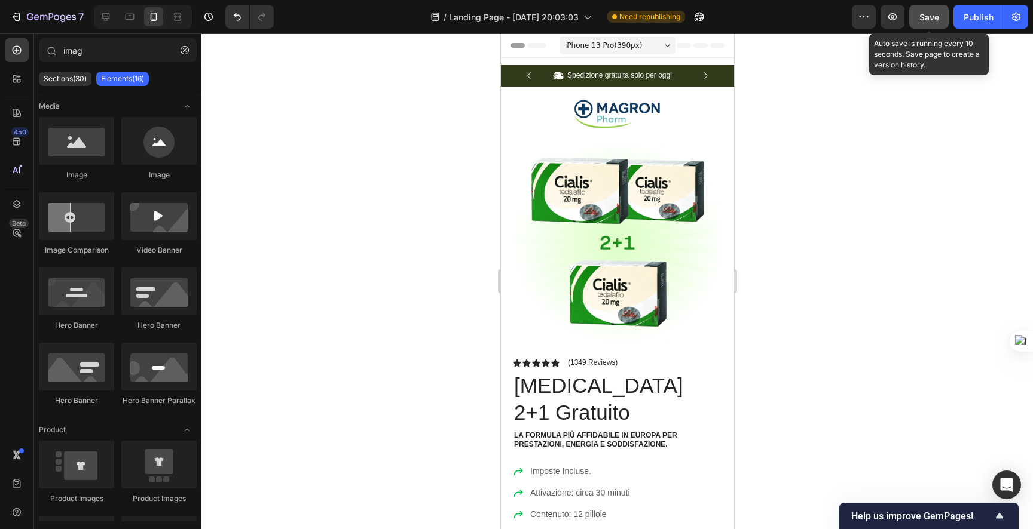
click at [942, 26] on button "Save" at bounding box center [928, 17] width 39 height 24
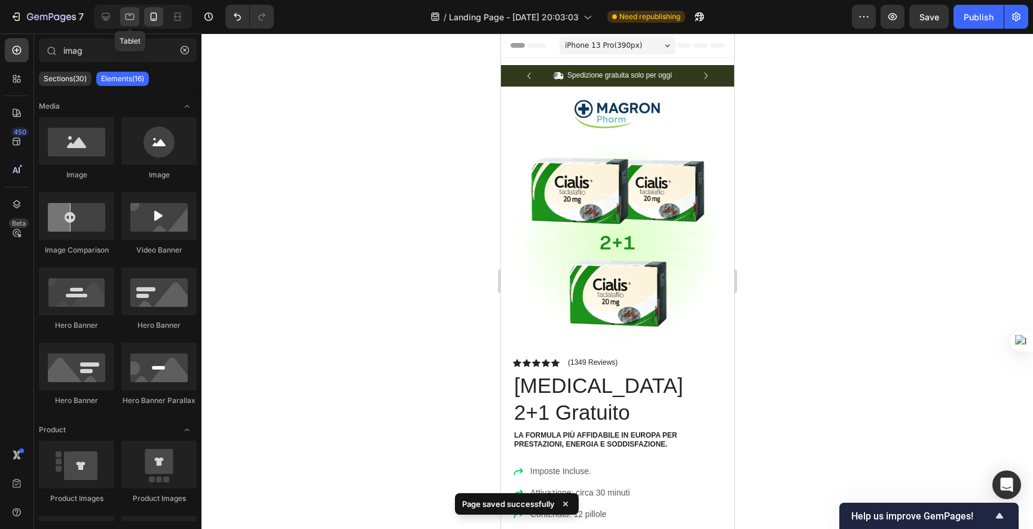
click at [130, 16] on icon at bounding box center [129, 15] width 3 height 1
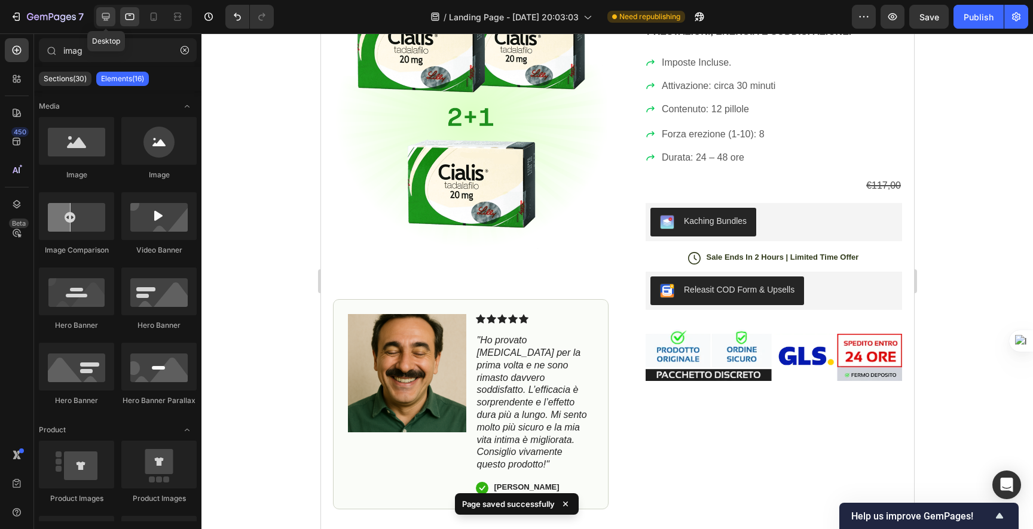
click at [109, 19] on icon at bounding box center [106, 17] width 12 height 12
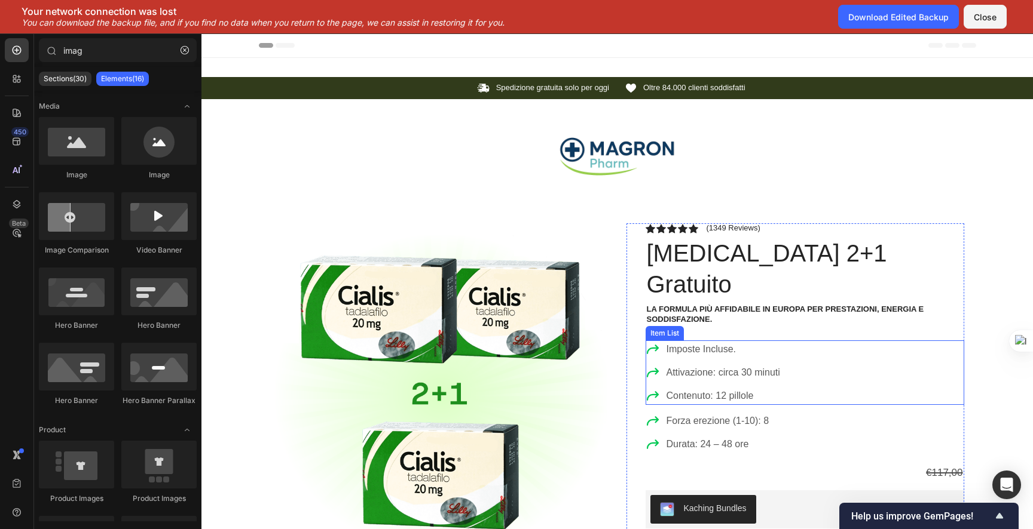
scroll to position [197, 0]
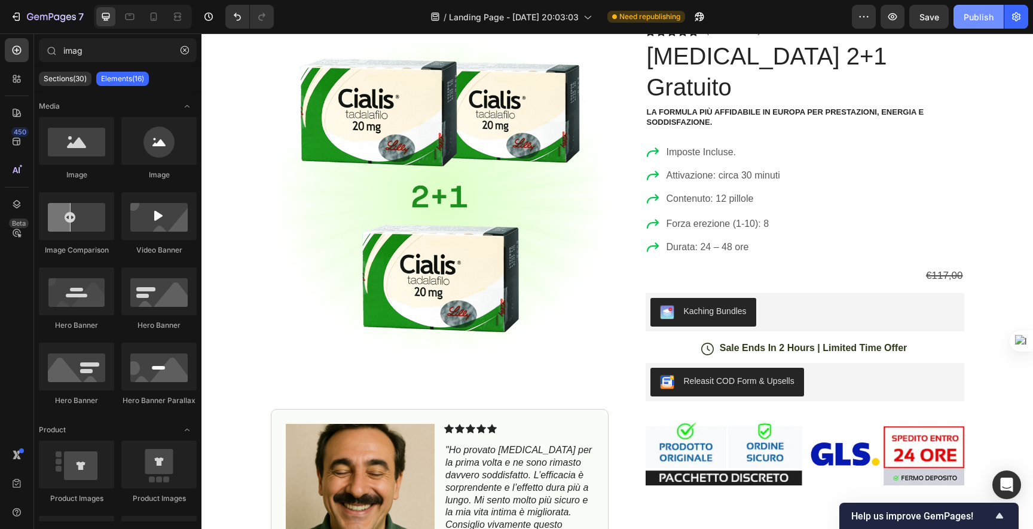
click at [973, 12] on div "Publish" at bounding box center [978, 17] width 30 height 13
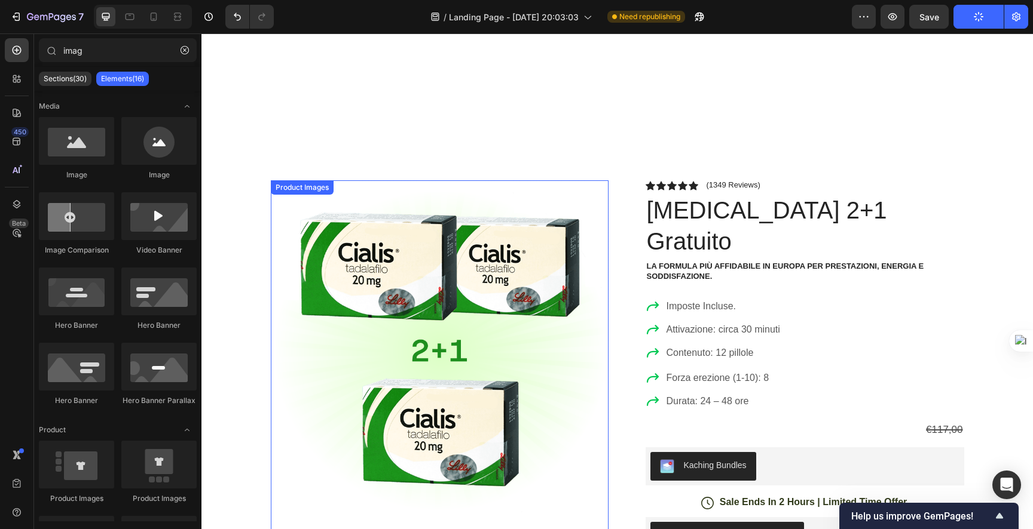
scroll to position [0, 0]
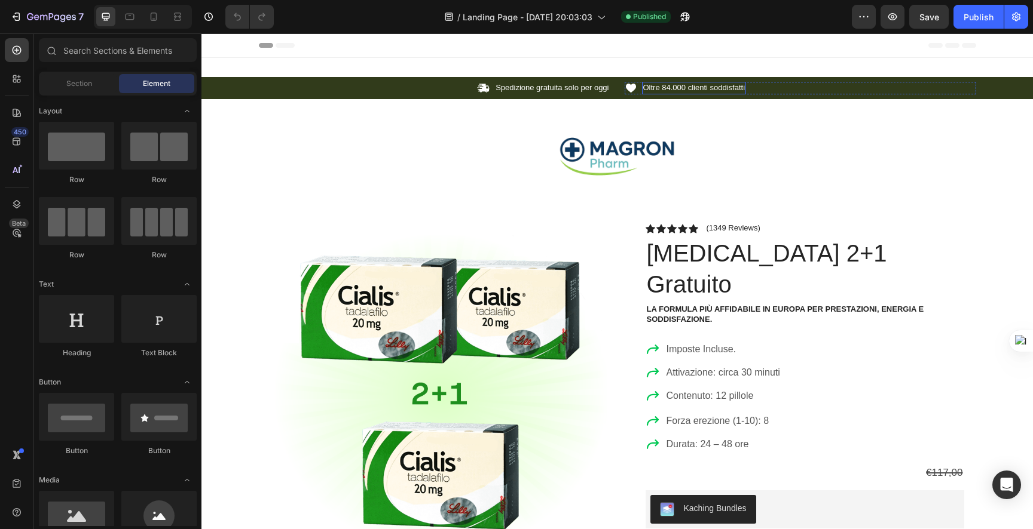
click at [648, 85] on p "Oltre 84.000 clienti soddisfatti" at bounding box center [694, 88] width 102 height 10
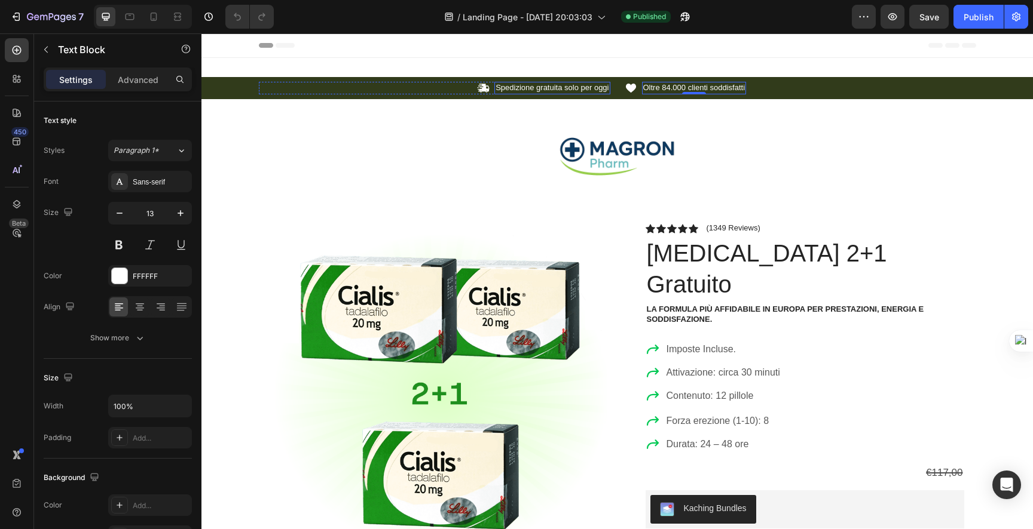
click at [549, 83] on p "Spedizione gratuita solo per oggi" at bounding box center [551, 88] width 113 height 10
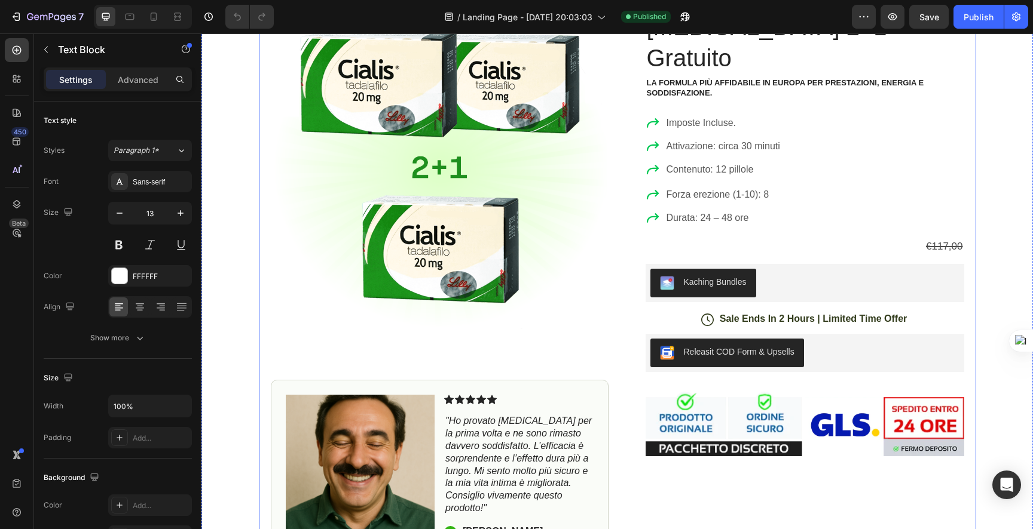
scroll to position [223, 0]
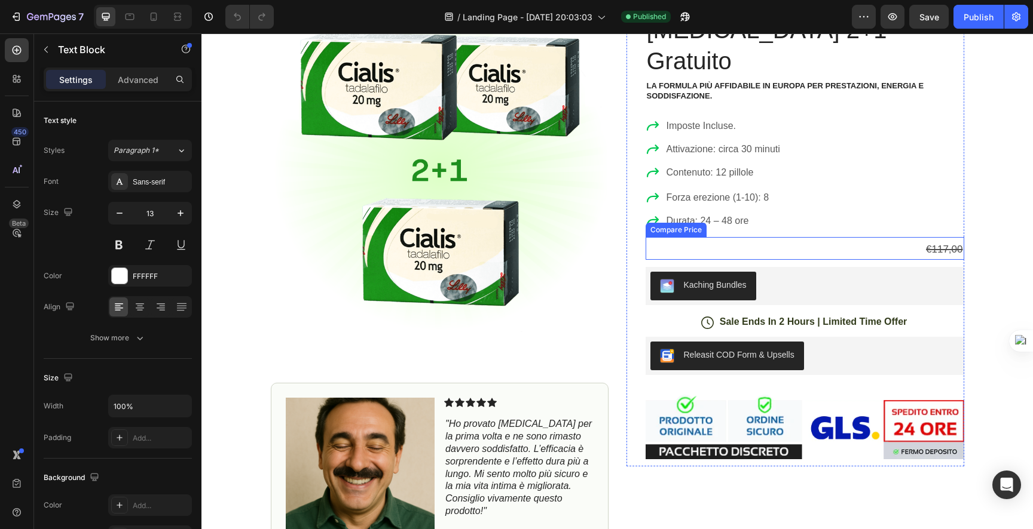
click at [750, 240] on div "€117,00" at bounding box center [804, 250] width 318 height 21
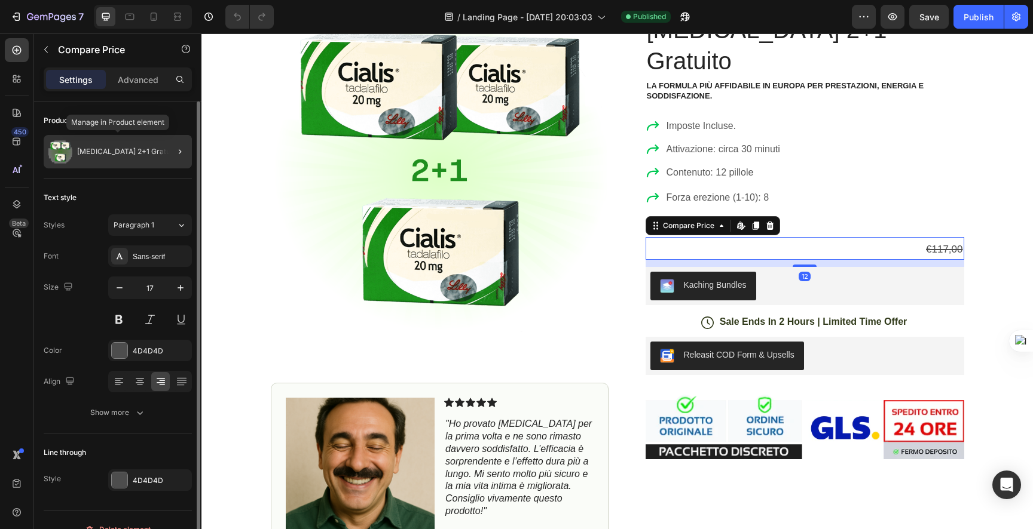
click at [97, 163] on div "[MEDICAL_DATA] 2+1 Gratuito" at bounding box center [118, 151] width 148 height 33
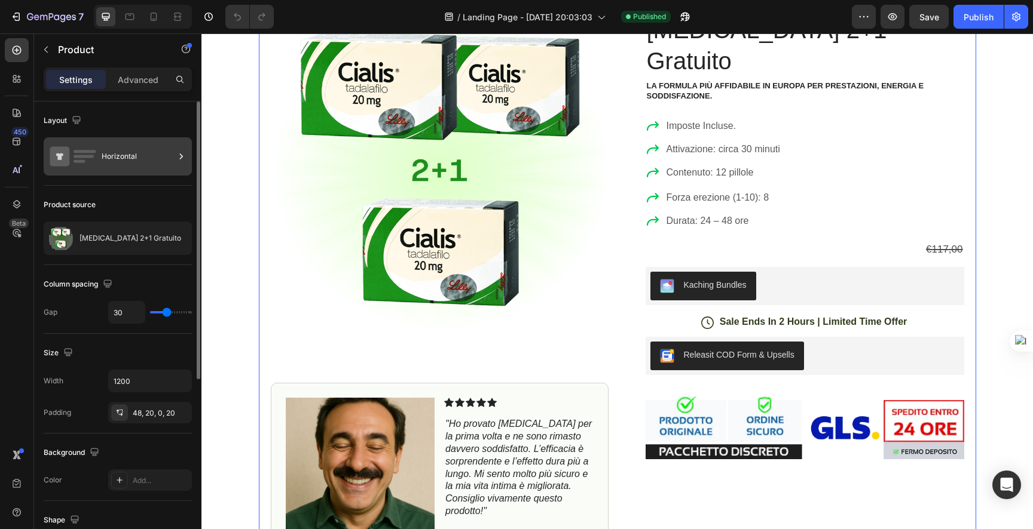
click at [130, 157] on div "Horizontal" at bounding box center [138, 156] width 73 height 27
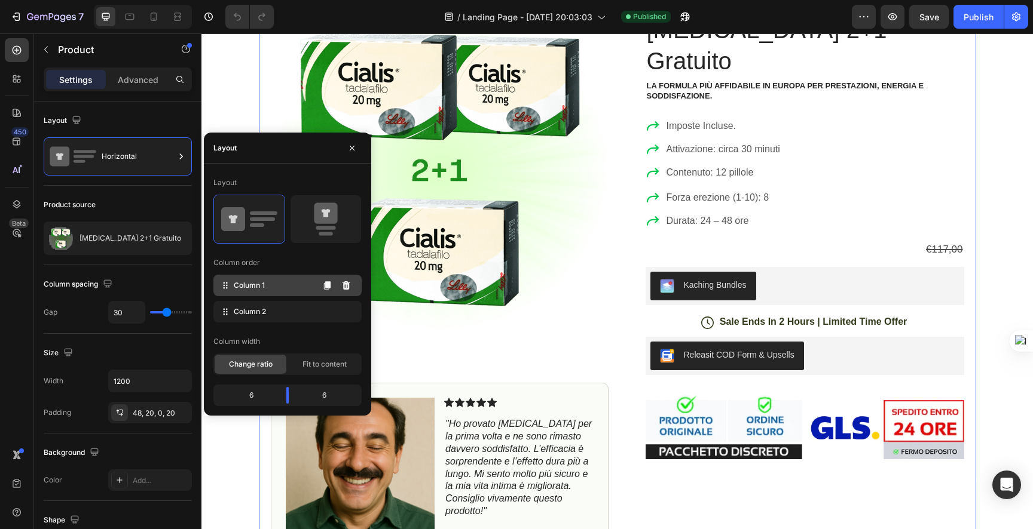
click at [247, 292] on div "Column 1" at bounding box center [287, 286] width 148 height 22
click at [247, 314] on span "Column 2" at bounding box center [250, 312] width 32 height 11
click at [301, 364] on div "Fit to content" at bounding box center [325, 364] width 72 height 19
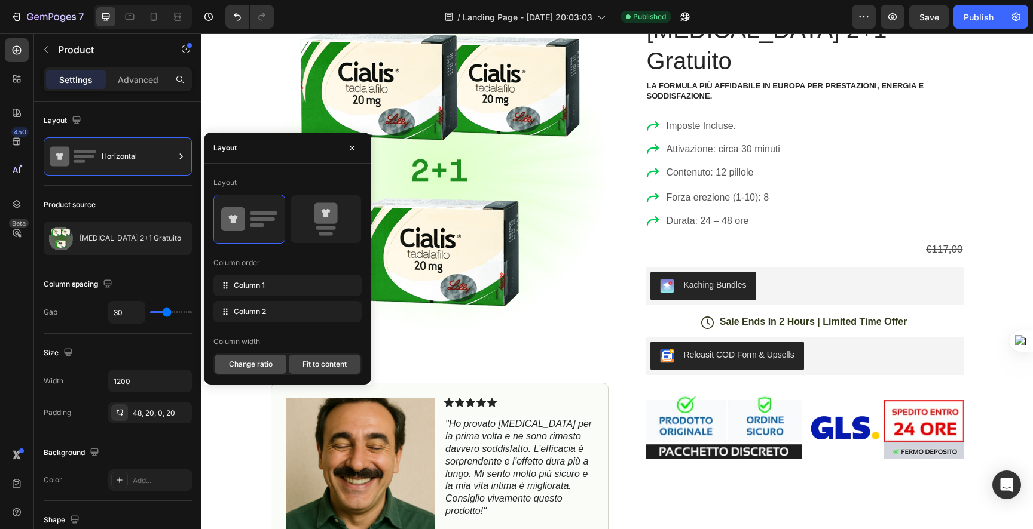
click at [256, 364] on span "Change ratio" at bounding box center [251, 364] width 44 height 11
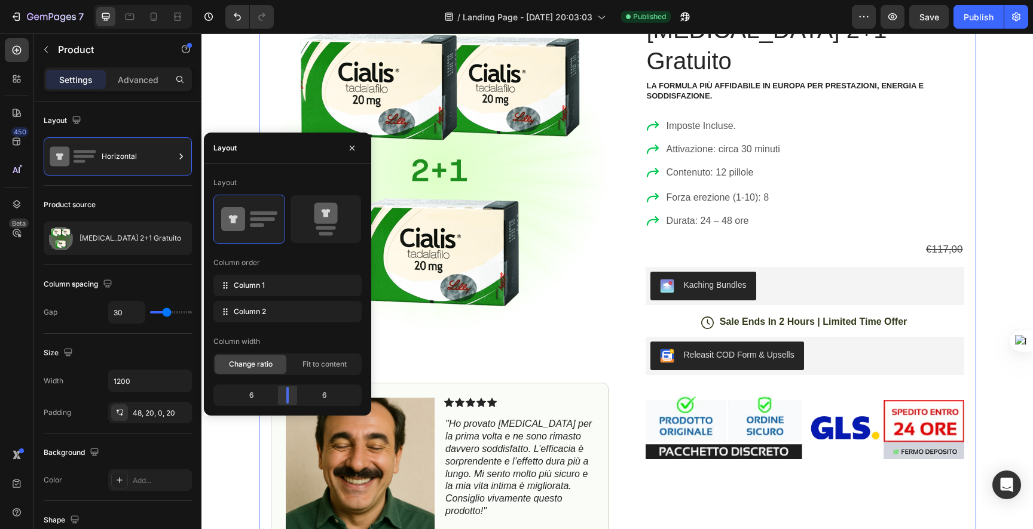
click at [291, 0] on body "7 / Landing Page - [DATE] 20:03:03 Published Preview Save Publish 450 Beta Sect…" at bounding box center [516, 0] width 1033 height 0
click at [292, 0] on body "7 / Landing Page - [DATE] 20:03:03 Published Preview Save Publish 450 Beta Sect…" at bounding box center [516, 0] width 1033 height 0
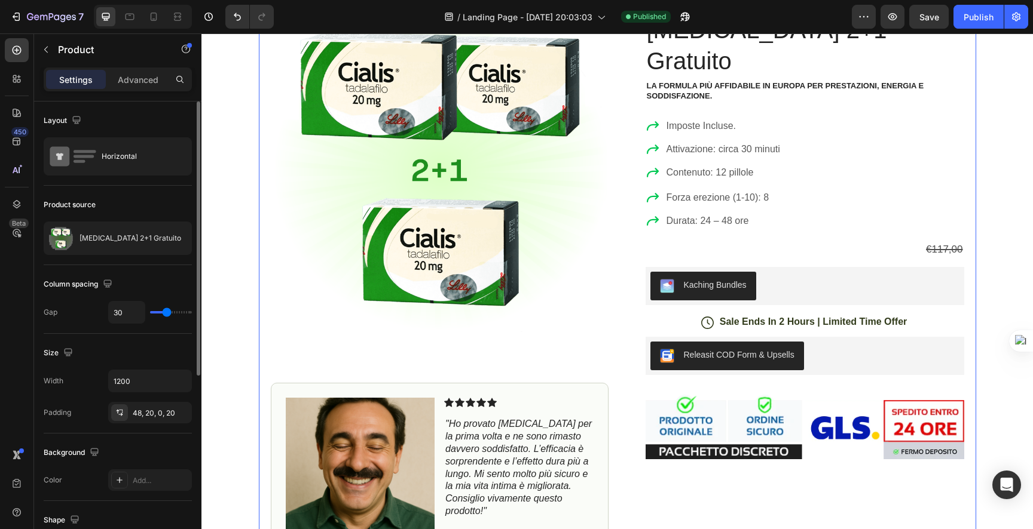
type input "41"
type input "59"
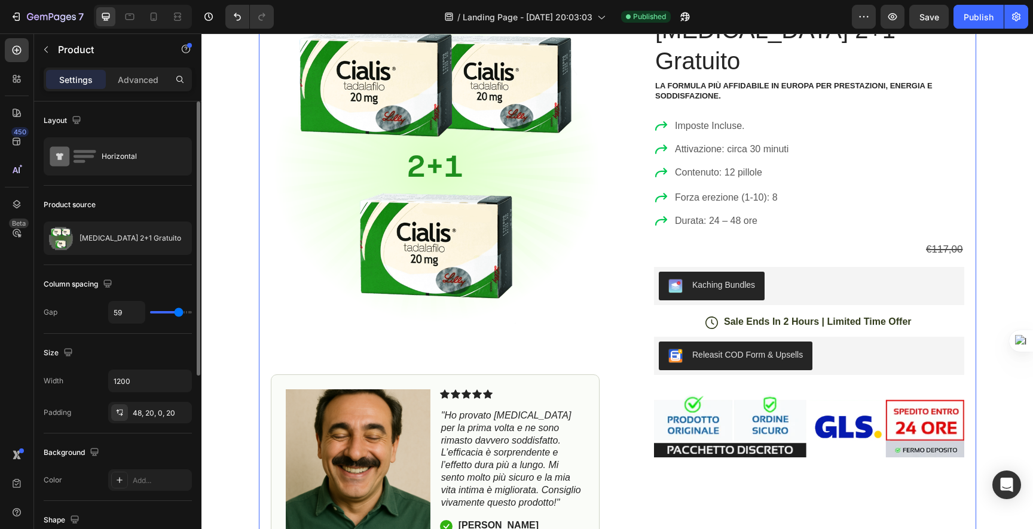
type input "51"
click at [175, 312] on input "range" at bounding box center [171, 312] width 42 height 2
type input "33"
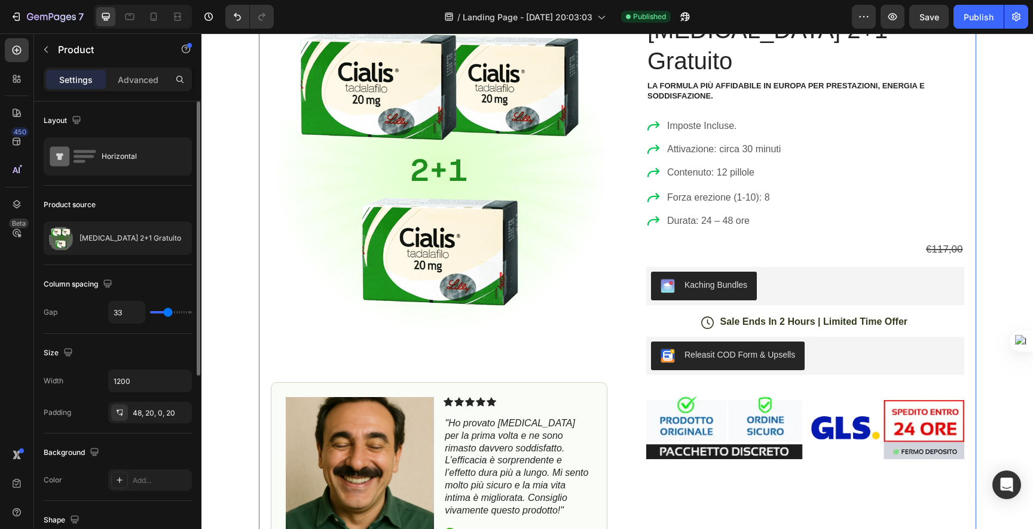
type input "32"
type input "8"
type input "7"
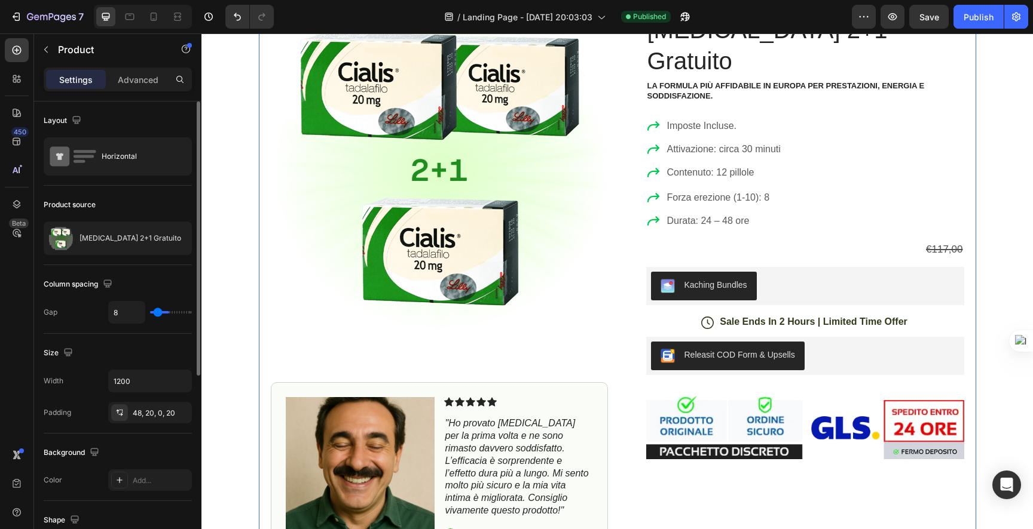
type input "7"
type input "6"
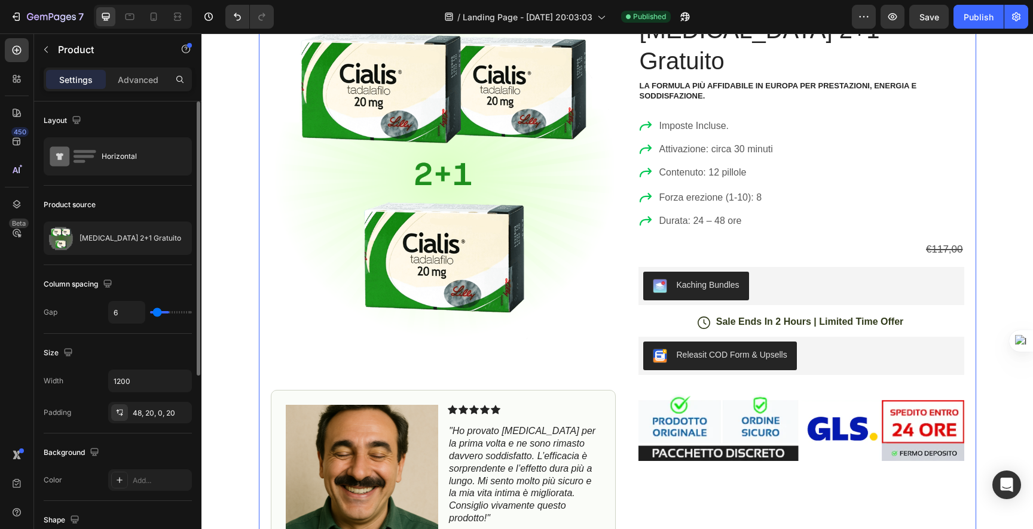
type input "5"
type input "4"
drag, startPoint x: 168, startPoint y: 312, endPoint x: 155, endPoint y: 313, distance: 12.6
type input "4"
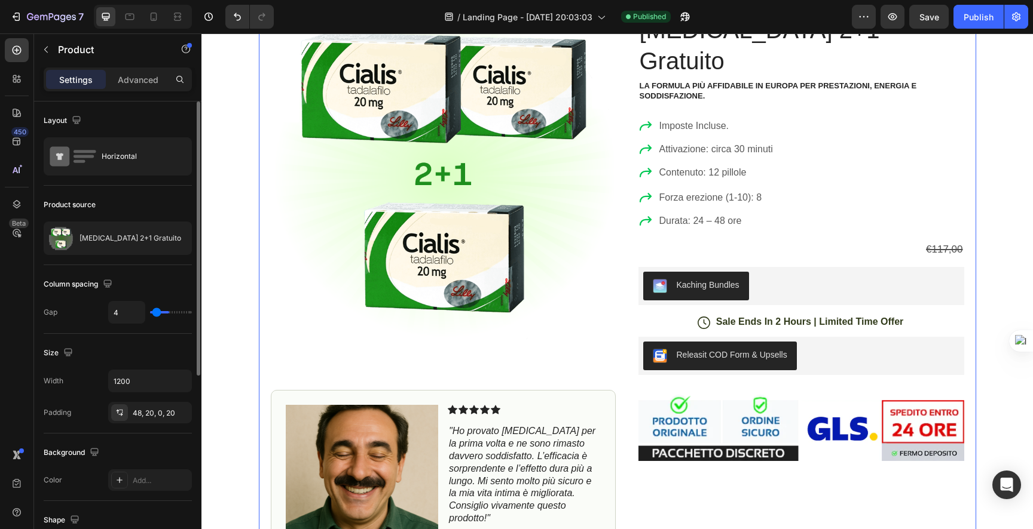
click at [156, 312] on input "range" at bounding box center [171, 312] width 42 height 2
click at [145, 313] on div "4" at bounding box center [150, 312] width 84 height 23
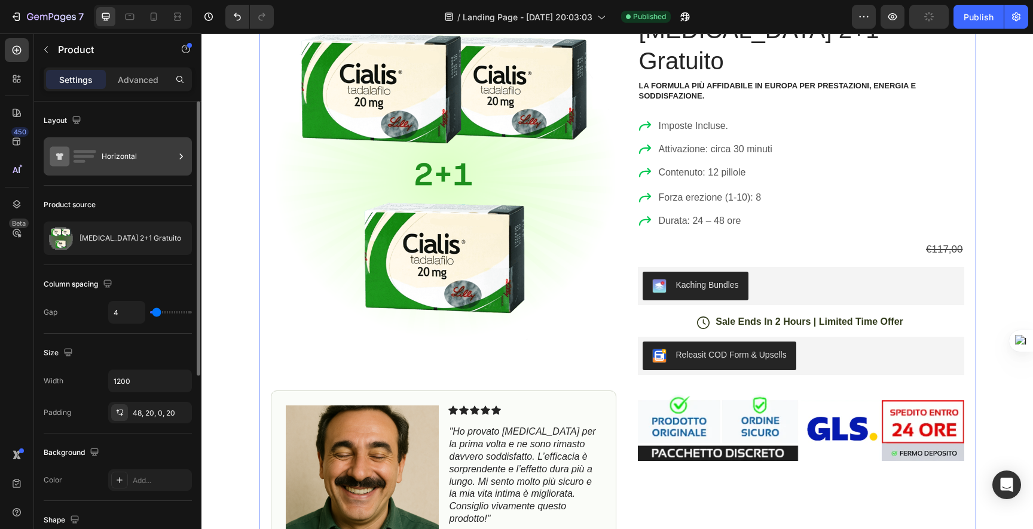
click at [125, 140] on div "Horizontal" at bounding box center [118, 156] width 148 height 38
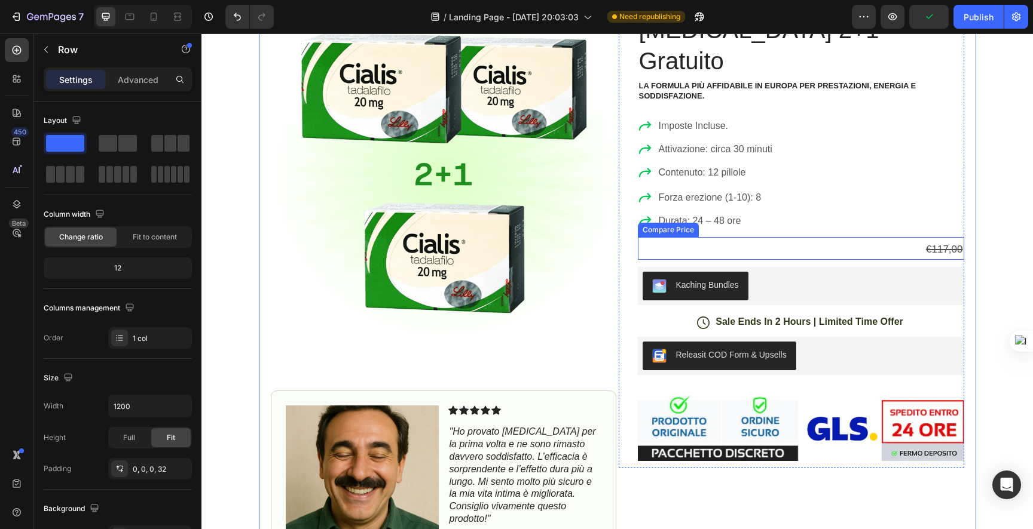
click at [846, 204] on div "Icon Icon Icon Icon Icon Icon List (1349 Reviews) Text Block Row [MEDICAL_DATA]…" at bounding box center [801, 234] width 326 height 468
click at [834, 232] on div "Icon Icon Icon Icon Icon Icon List (1349 Reviews) Text Block Row [MEDICAL_DATA]…" at bounding box center [801, 234] width 326 height 468
click at [831, 240] on div "€117,00" at bounding box center [801, 250] width 326 height 21
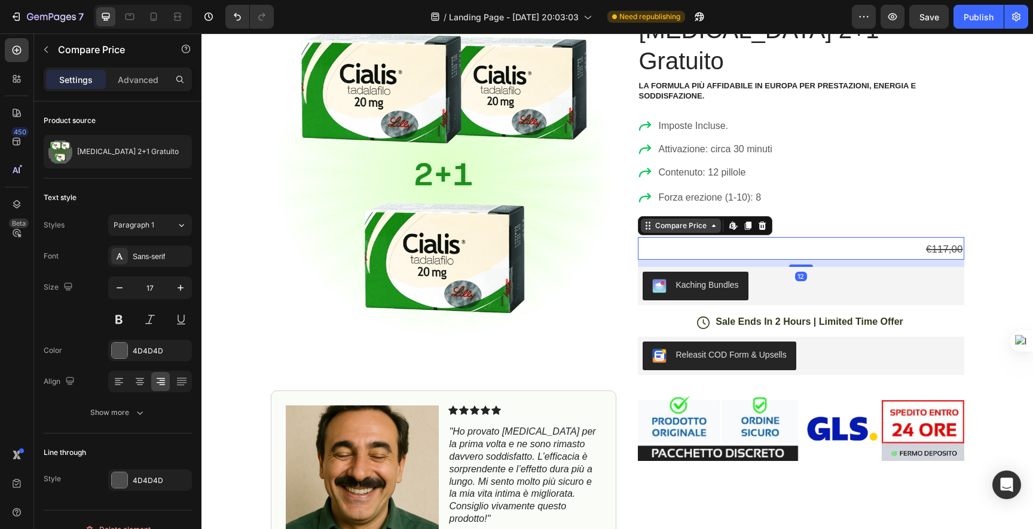
click at [696, 220] on div "Compare Price" at bounding box center [681, 225] width 56 height 11
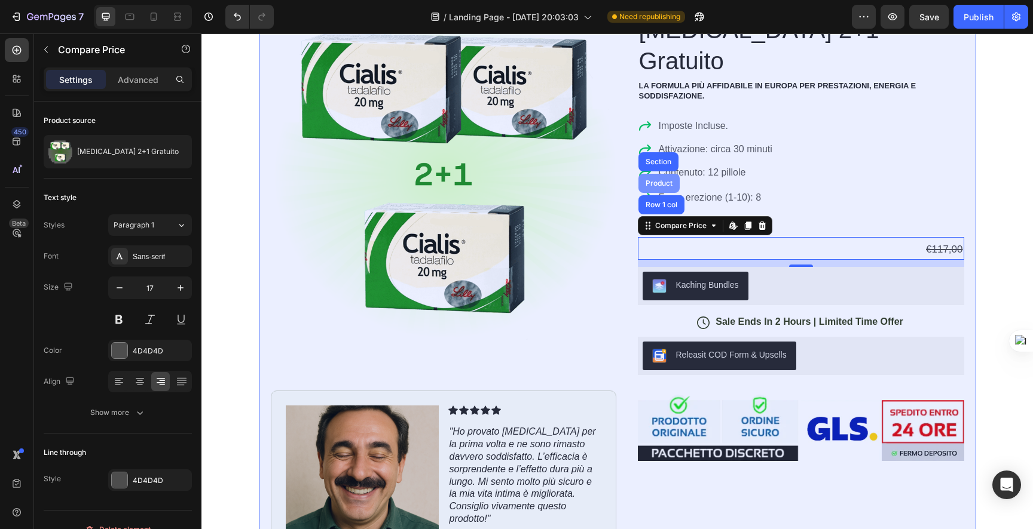
click at [664, 180] on div "Product" at bounding box center [659, 183] width 32 height 7
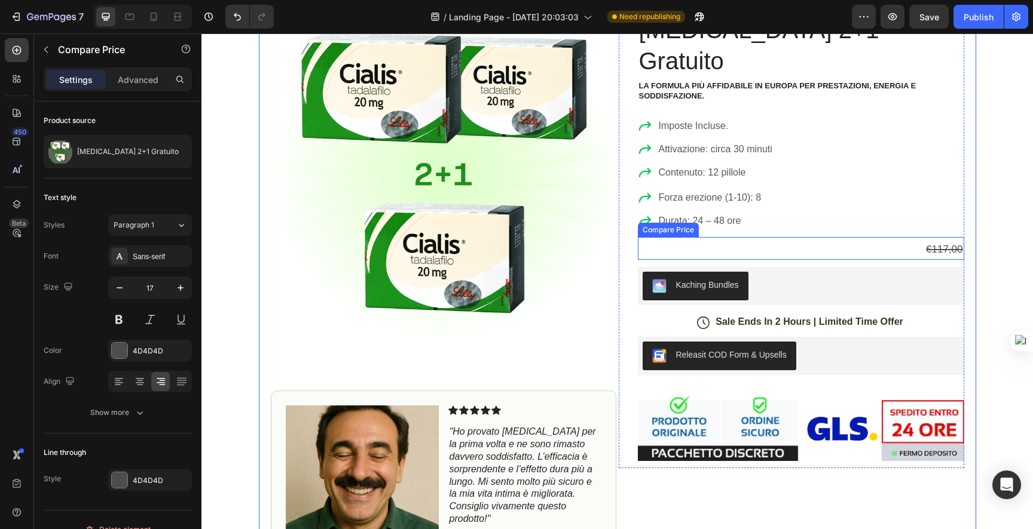
click at [739, 240] on div "€117,00" at bounding box center [801, 250] width 326 height 21
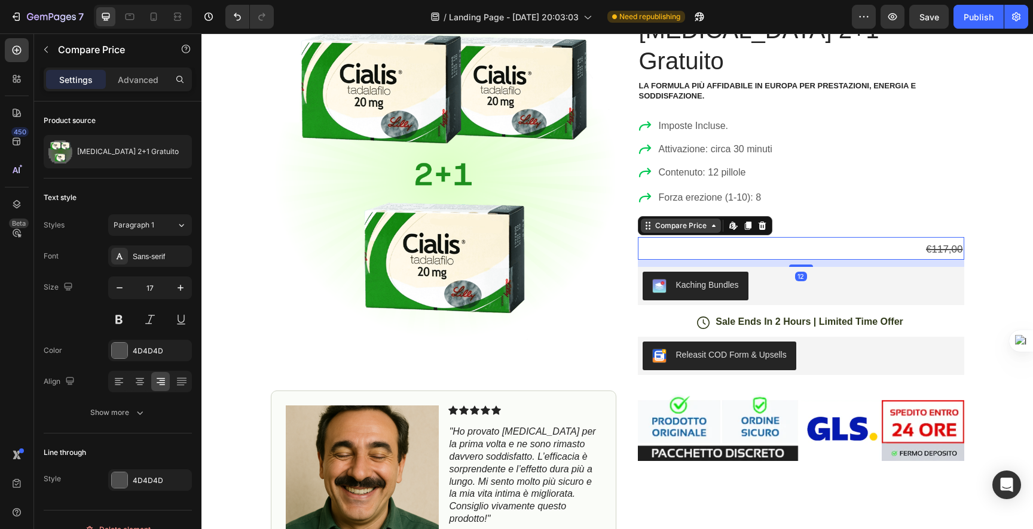
click at [700, 220] on div "Compare Price" at bounding box center [681, 225] width 56 height 11
click at [693, 220] on div "Compare Price" at bounding box center [681, 225] width 56 height 11
click at [975, 22] on div "Publish" at bounding box center [978, 17] width 30 height 13
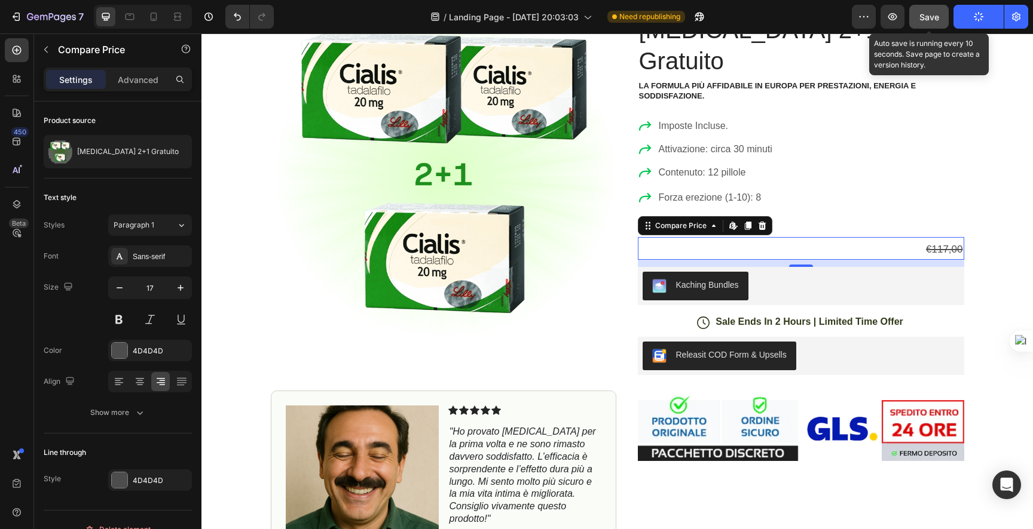
click at [932, 21] on span "Save" at bounding box center [929, 17] width 20 height 10
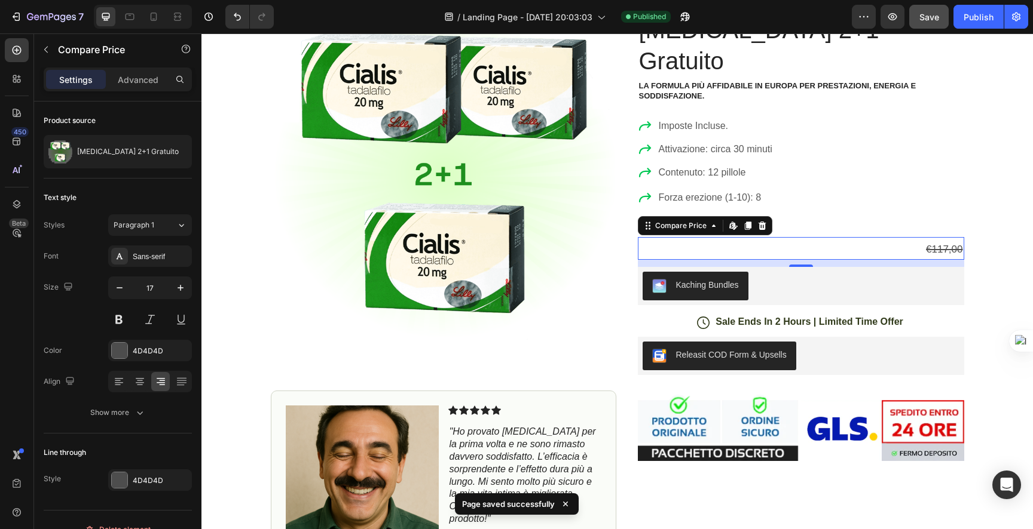
click at [748, 240] on div "€117,00" at bounding box center [801, 250] width 326 height 21
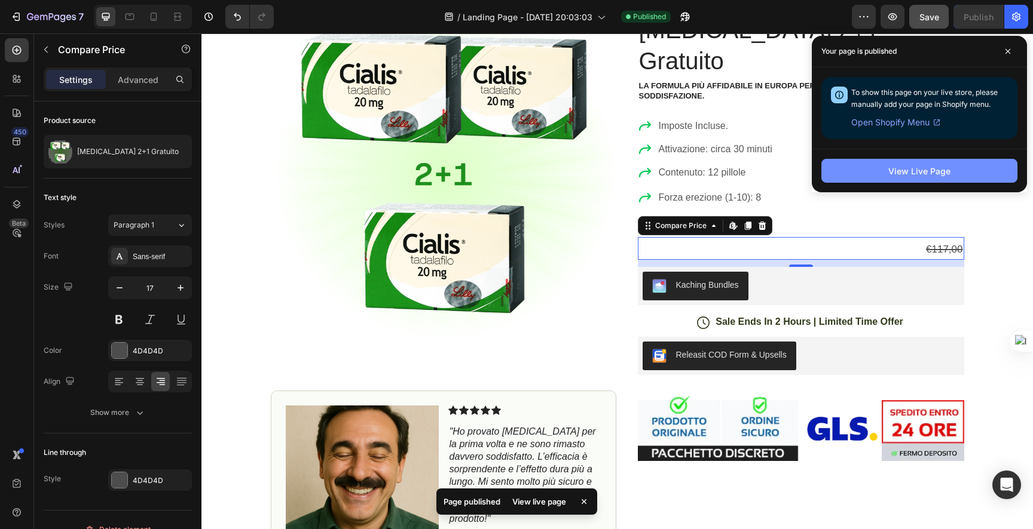
click at [979, 175] on button "View Live Page" at bounding box center [919, 171] width 196 height 24
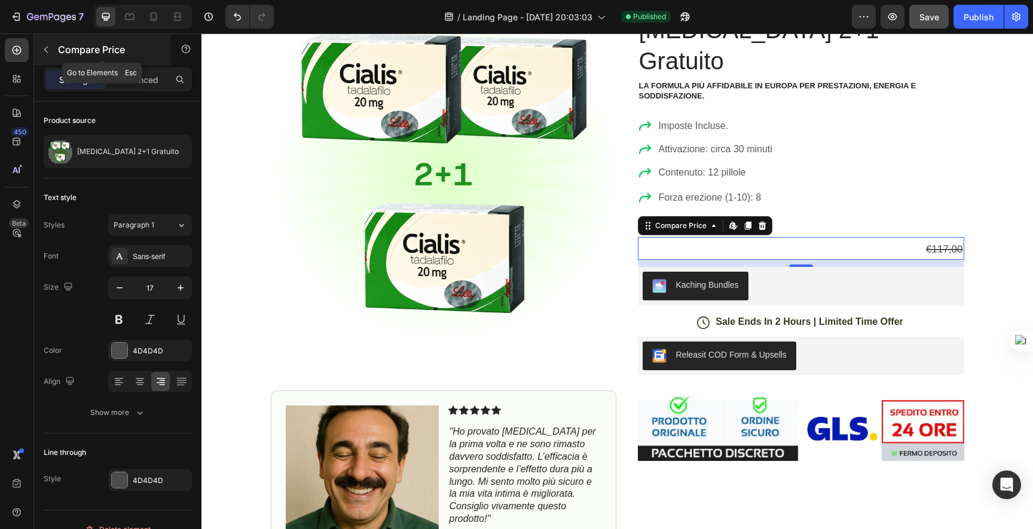
click at [43, 48] on icon "button" at bounding box center [46, 50] width 10 height 10
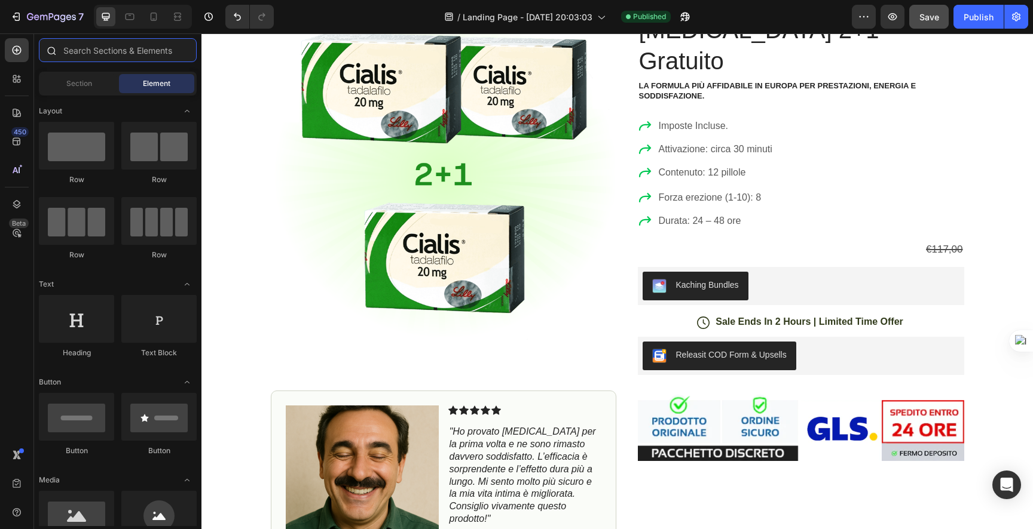
click at [106, 48] on input "text" at bounding box center [118, 50] width 158 height 24
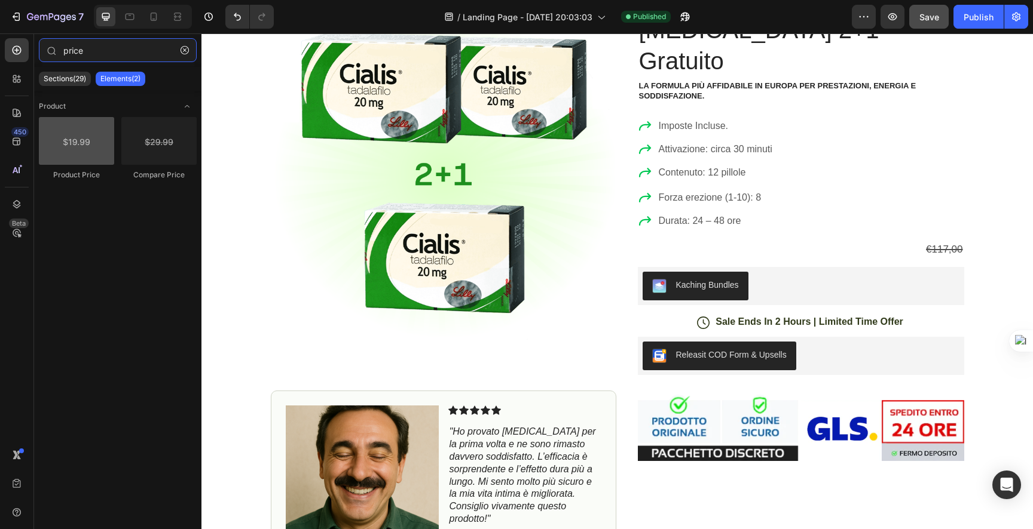
type input "price"
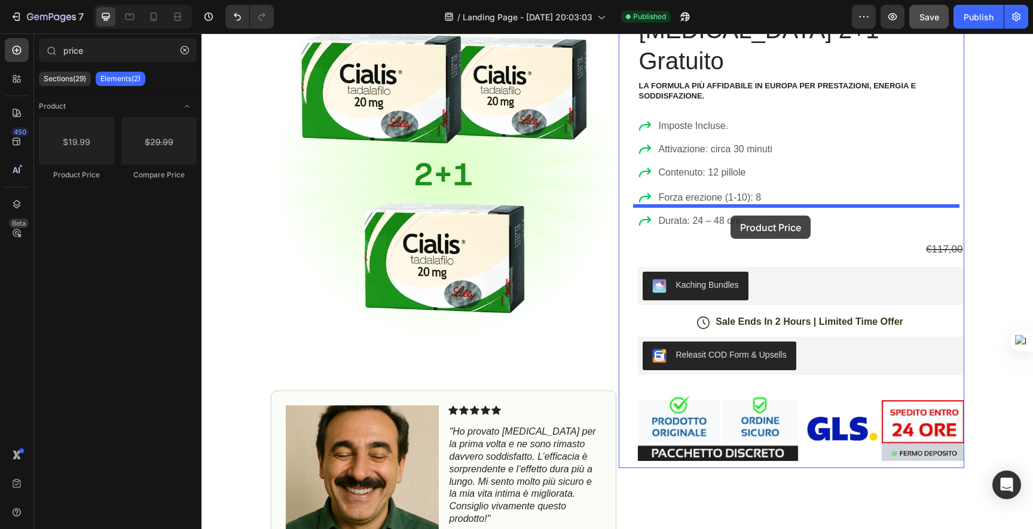
drag, startPoint x: 296, startPoint y: 173, endPoint x: 730, endPoint y: 216, distance: 435.9
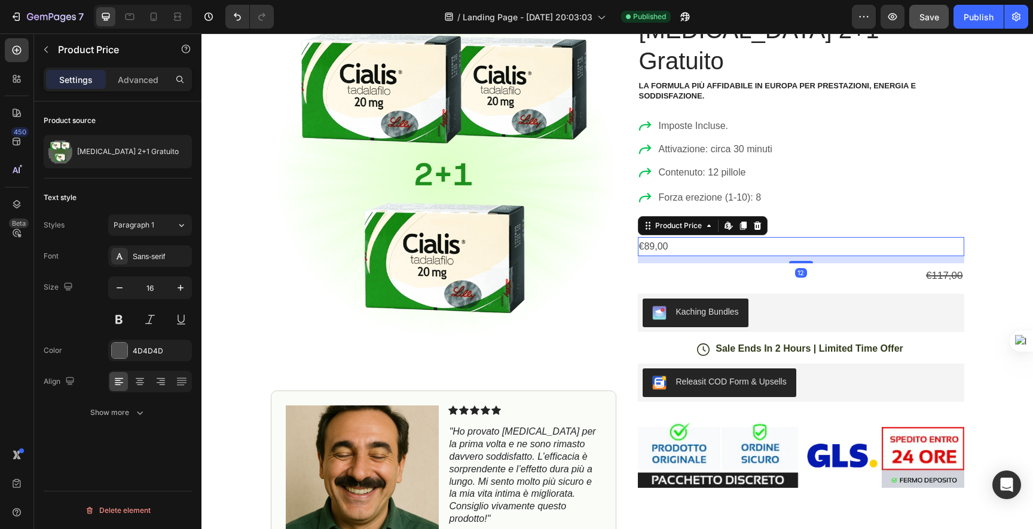
click at [724, 237] on div "€89,00" at bounding box center [801, 247] width 326 height 20
click at [690, 220] on div "Product Price" at bounding box center [678, 225] width 51 height 11
click at [688, 220] on div "Product Price" at bounding box center [678, 225] width 51 height 11
click at [653, 220] on div "Product Price" at bounding box center [678, 225] width 51 height 11
click at [728, 222] on icon at bounding box center [729, 224] width 2 height 5
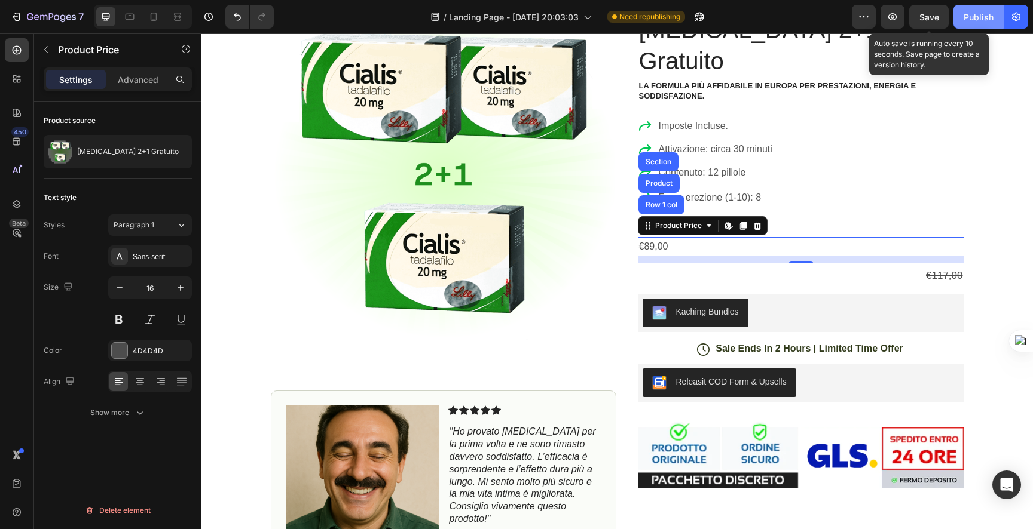
drag, startPoint x: 936, startPoint y: 11, endPoint x: 962, endPoint y: 11, distance: 25.7
click at [936, 12] on span "Save" at bounding box center [929, 17] width 20 height 10
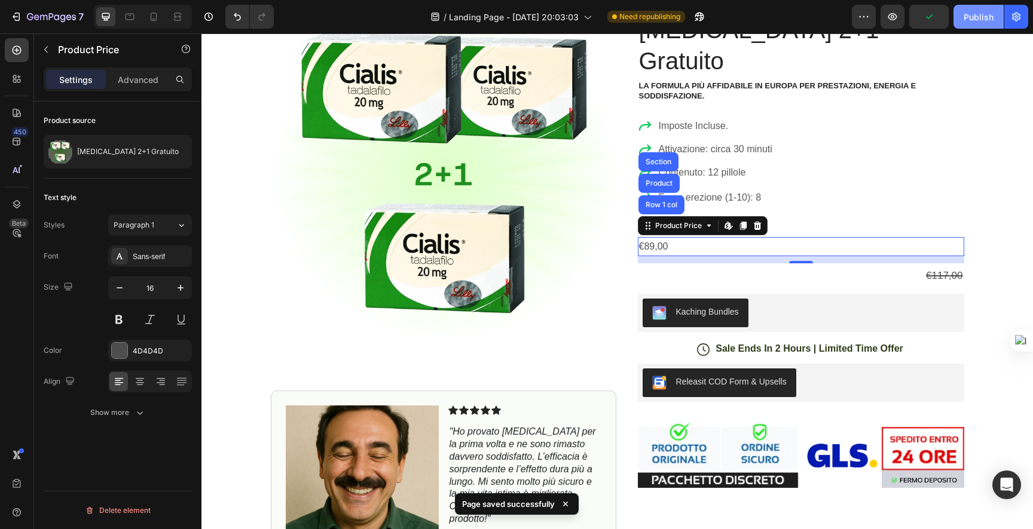
click at [982, 13] on div "Publish" at bounding box center [978, 17] width 30 height 13
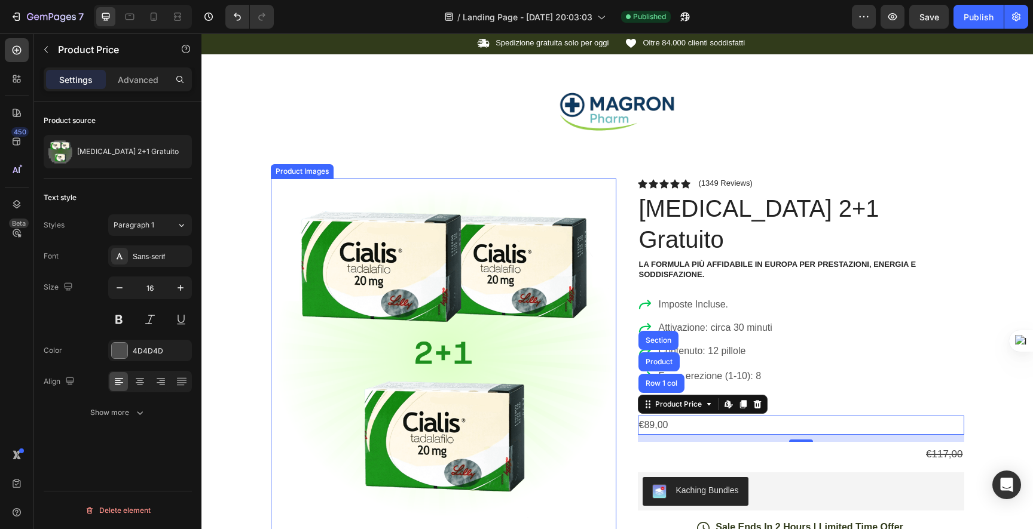
scroll to position [46, 0]
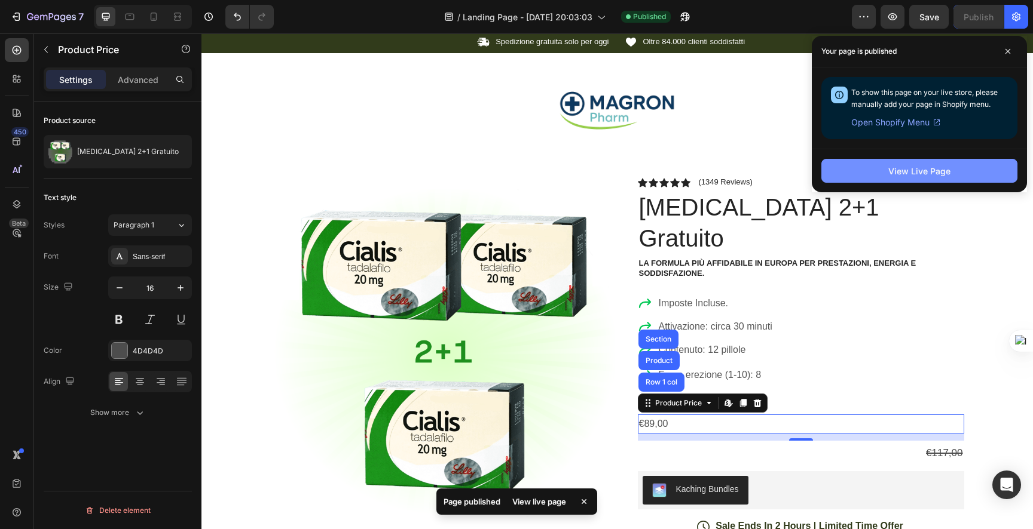
click at [924, 165] on div "View Live Page" at bounding box center [919, 171] width 62 height 13
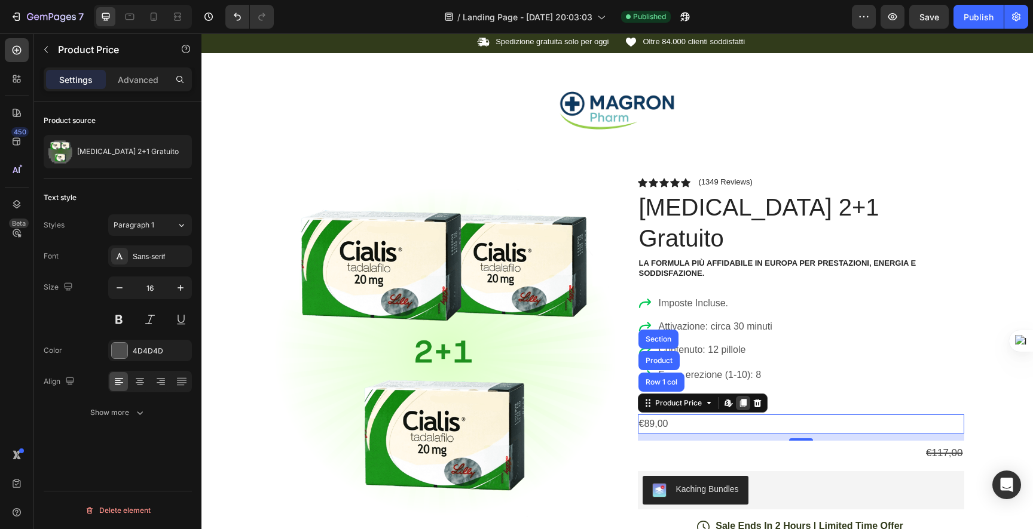
click at [741, 399] on icon at bounding box center [742, 403] width 7 height 8
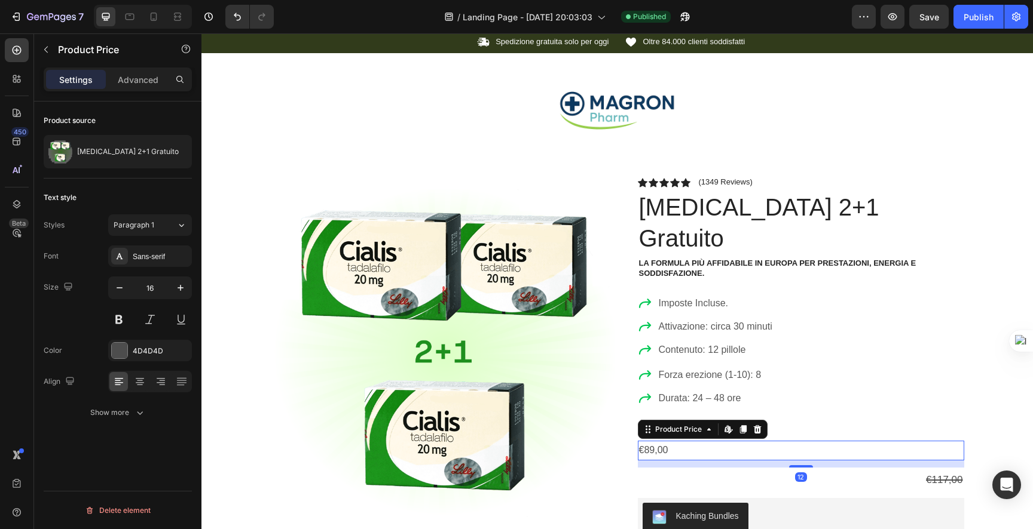
click at [655, 441] on div "€89,00" at bounding box center [801, 451] width 326 height 20
click at [817, 366] on div "Forza erezione (1-10): 8 Durata: 24 – 48 ore" at bounding box center [801, 386] width 326 height 41
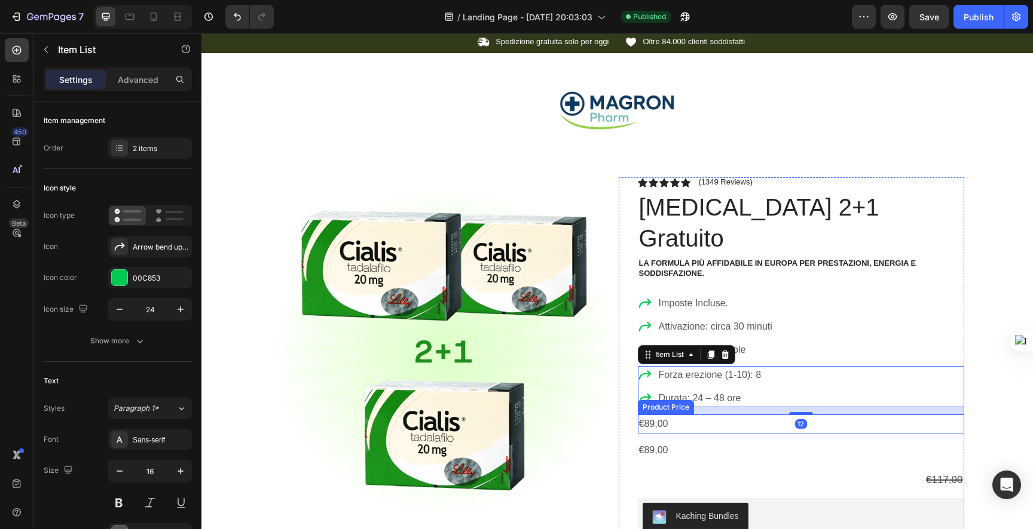
click at [644, 415] on div "€89,00" at bounding box center [801, 425] width 326 height 20
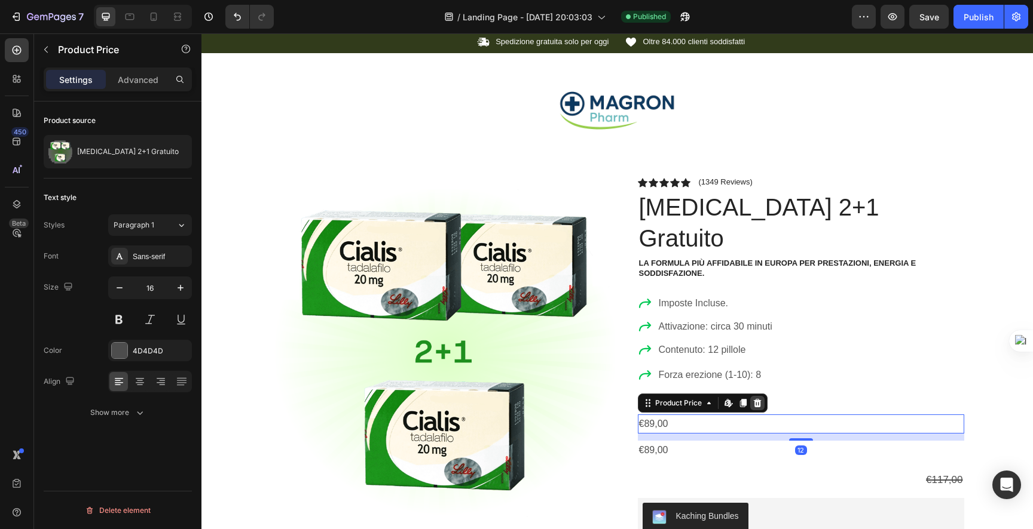
click at [756, 399] on icon at bounding box center [757, 404] width 10 height 10
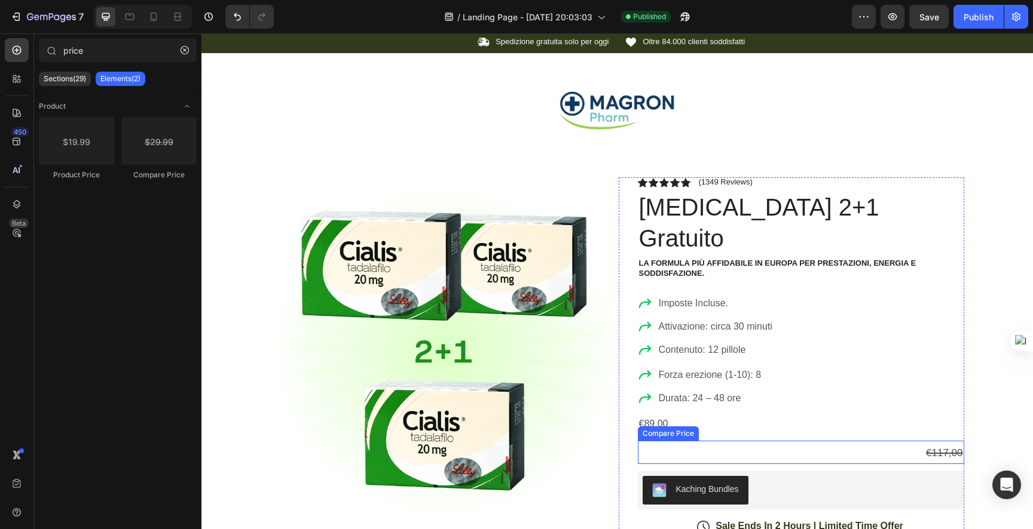
click at [678, 428] on div "Compare Price" at bounding box center [668, 433] width 56 height 11
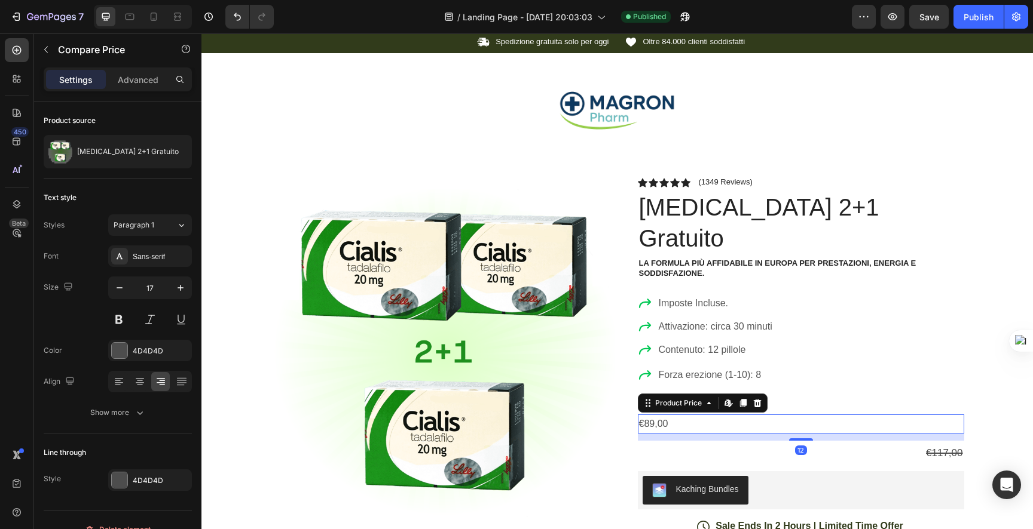
click at [862, 415] on div "€89,00" at bounding box center [801, 425] width 326 height 20
click at [682, 415] on div "€89,00" at bounding box center [801, 425] width 326 height 20
click at [663, 398] on div "Product Price" at bounding box center [678, 403] width 51 height 11
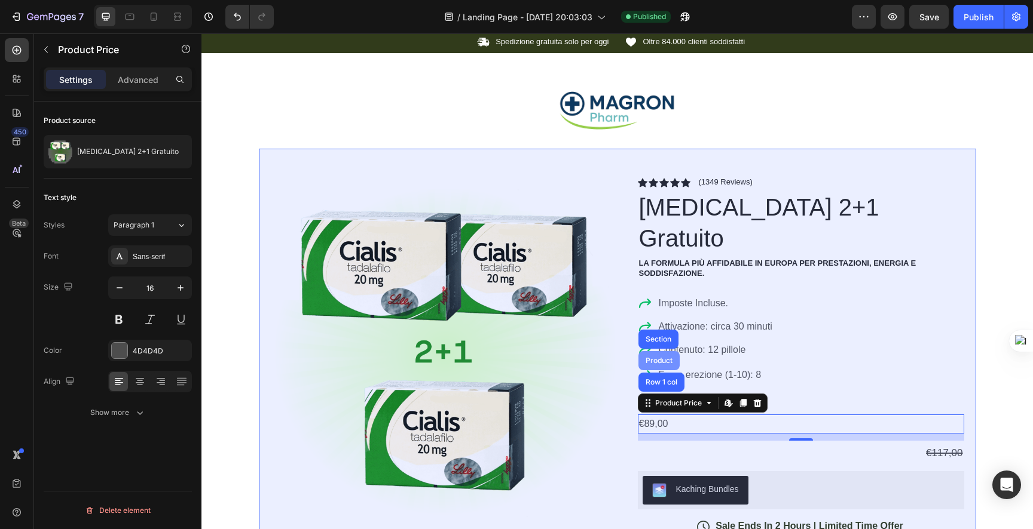
click at [654, 357] on div "Product" at bounding box center [659, 360] width 32 height 7
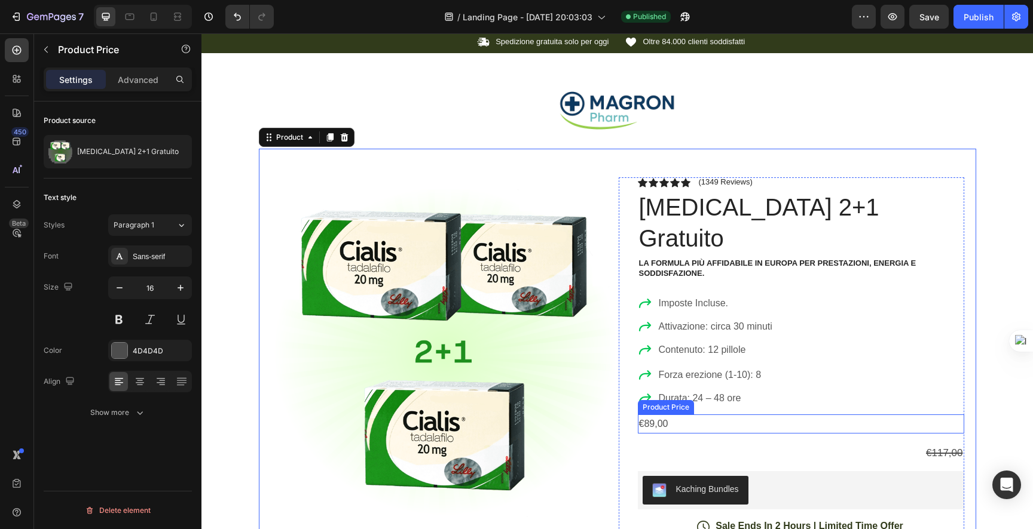
click at [660, 415] on div "€89,00" at bounding box center [801, 425] width 326 height 20
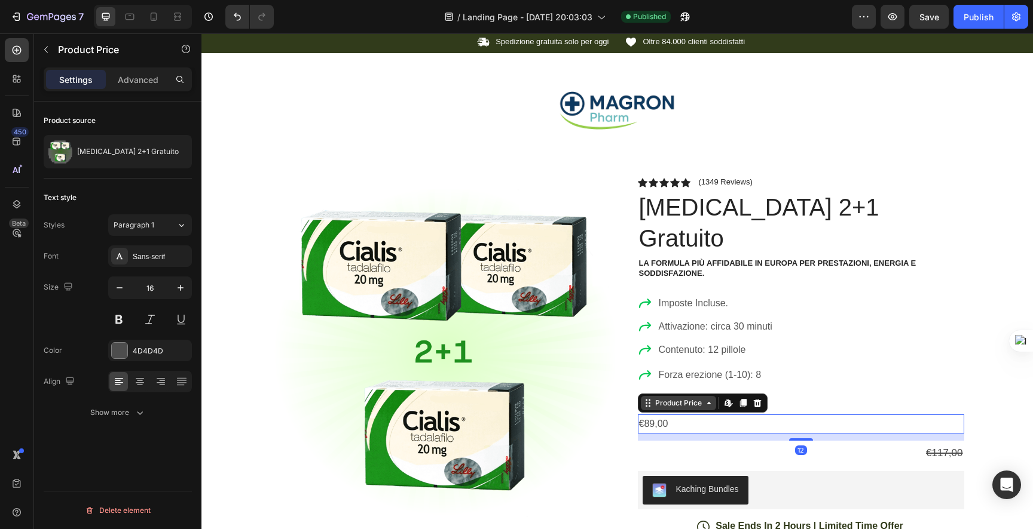
click at [663, 398] on div "Product Price" at bounding box center [678, 403] width 51 height 11
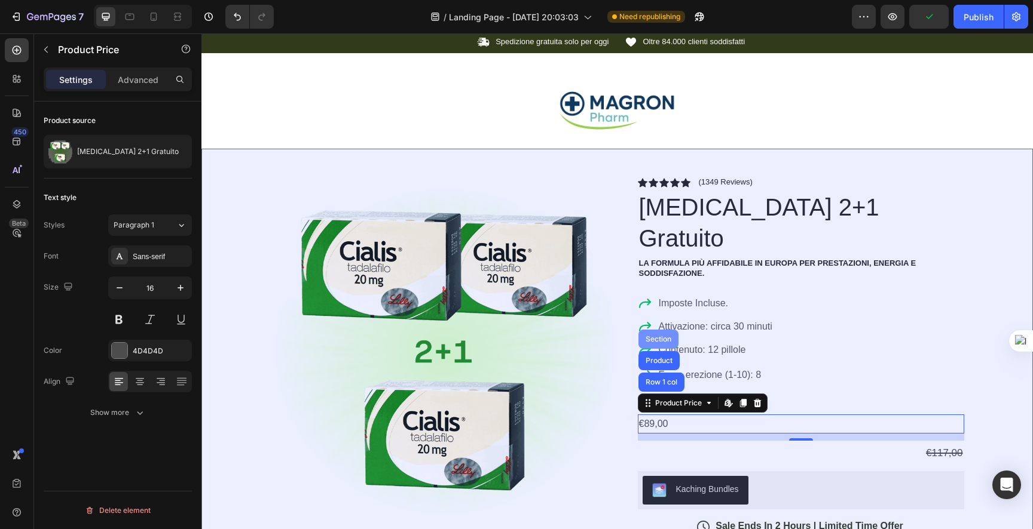
click at [655, 330] on div "Section" at bounding box center [658, 339] width 40 height 19
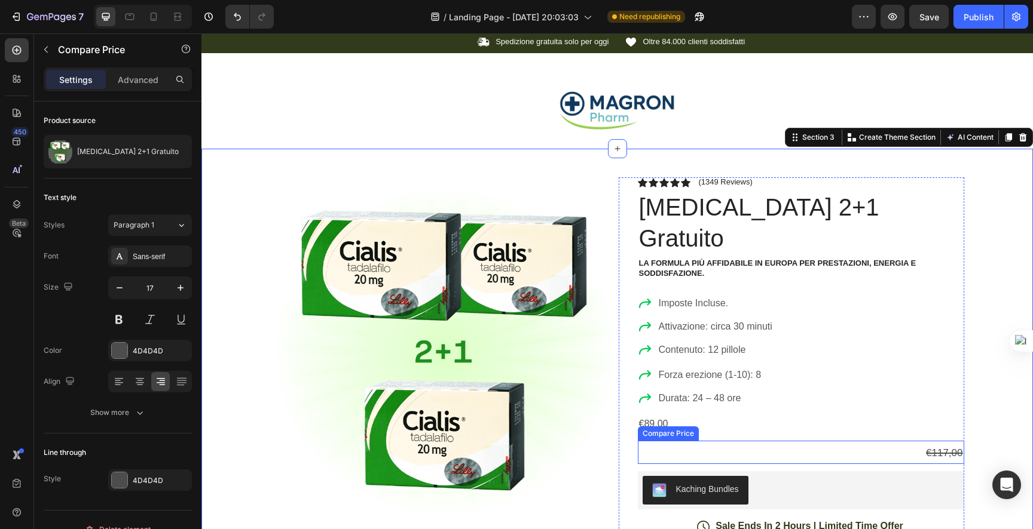
click at [667, 427] on div "Compare Price" at bounding box center [668, 434] width 61 height 14
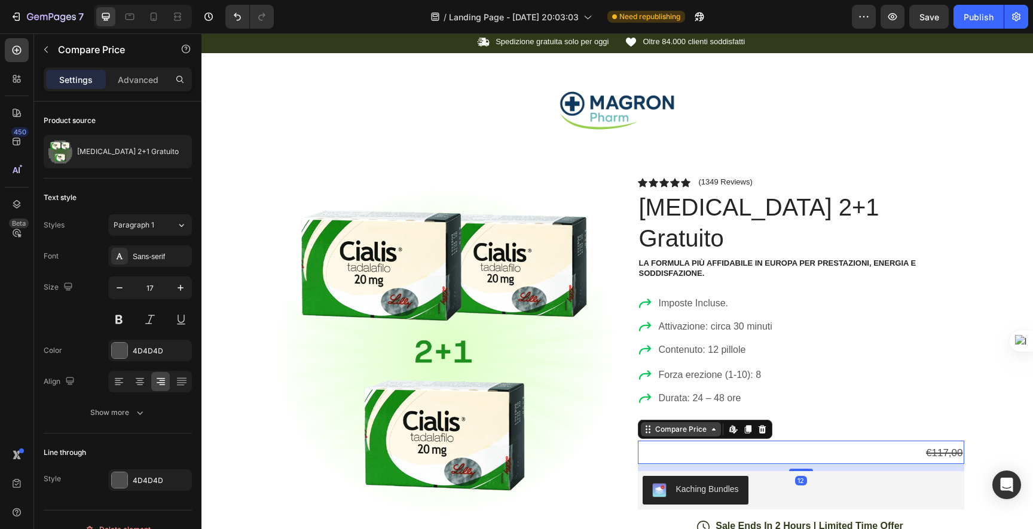
click at [667, 424] on div "Compare Price" at bounding box center [681, 429] width 56 height 11
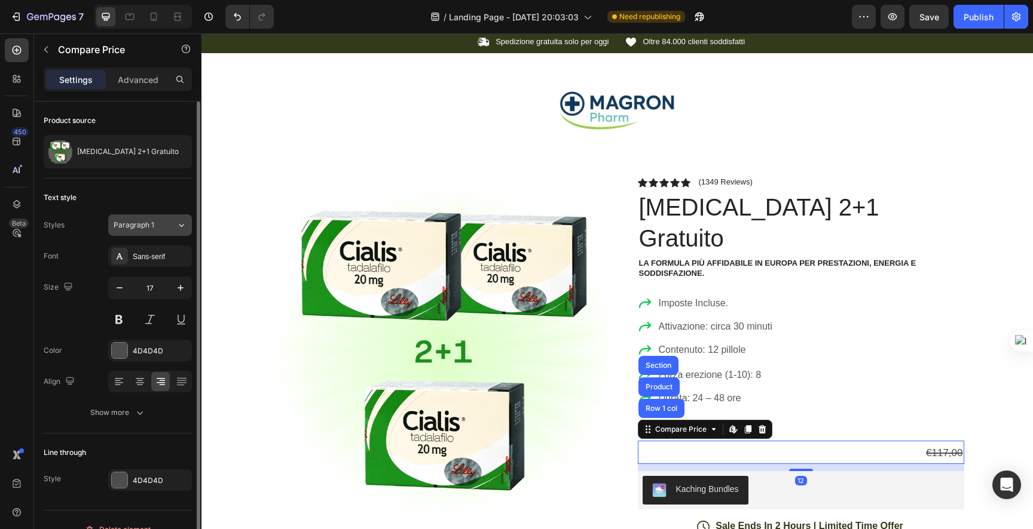
click at [167, 221] on div "Paragraph 1" at bounding box center [145, 225] width 63 height 11
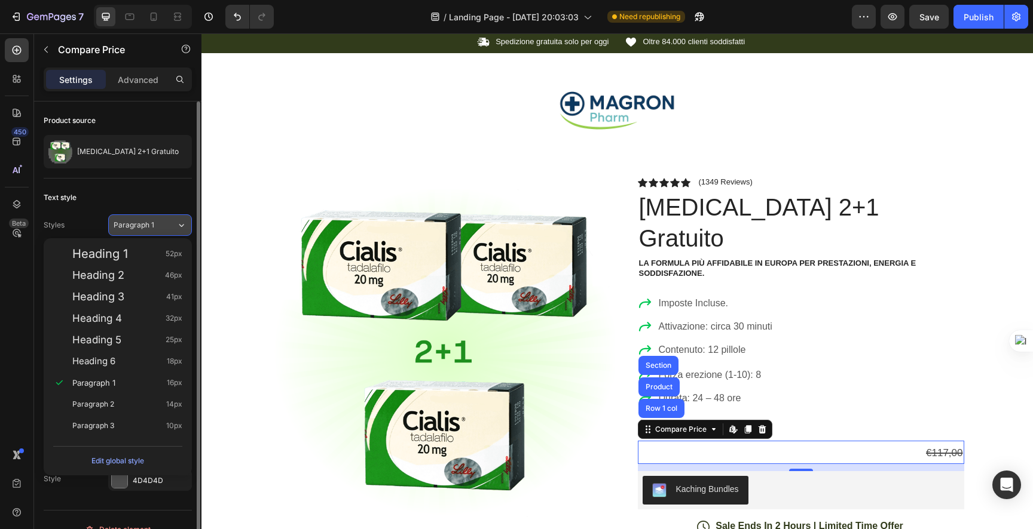
click at [167, 221] on div "Paragraph 1" at bounding box center [145, 225] width 63 height 11
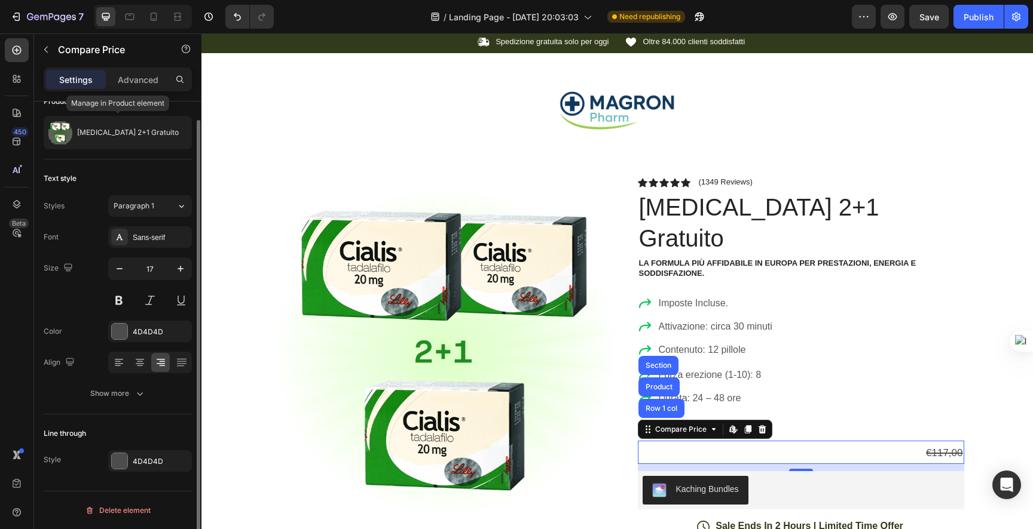
scroll to position [0, 0]
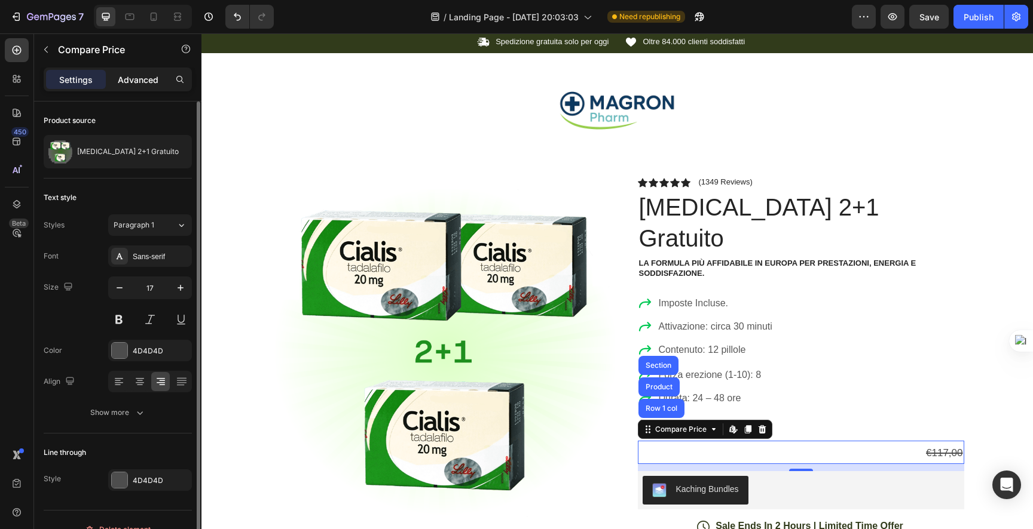
click at [142, 85] on p "Advanced" at bounding box center [138, 79] width 41 height 13
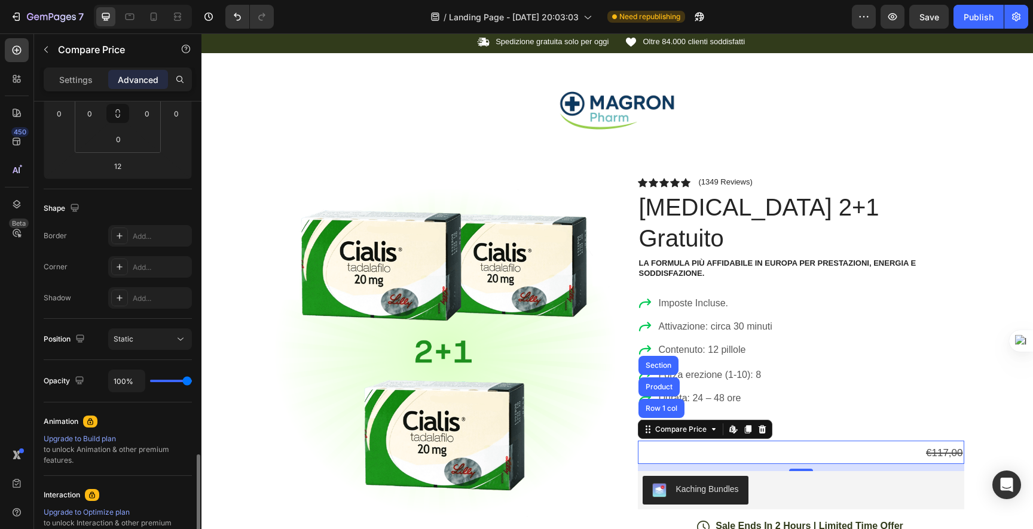
scroll to position [367, 0]
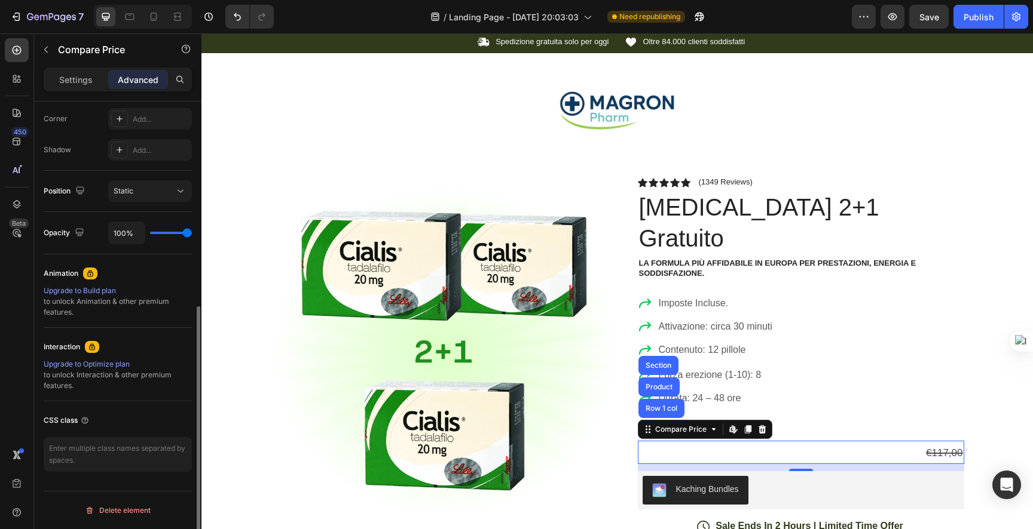
click at [87, 291] on div "Upgrade to Build plan" at bounding box center [118, 291] width 148 height 11
